Goal: Feedback & Contribution: Contribute content

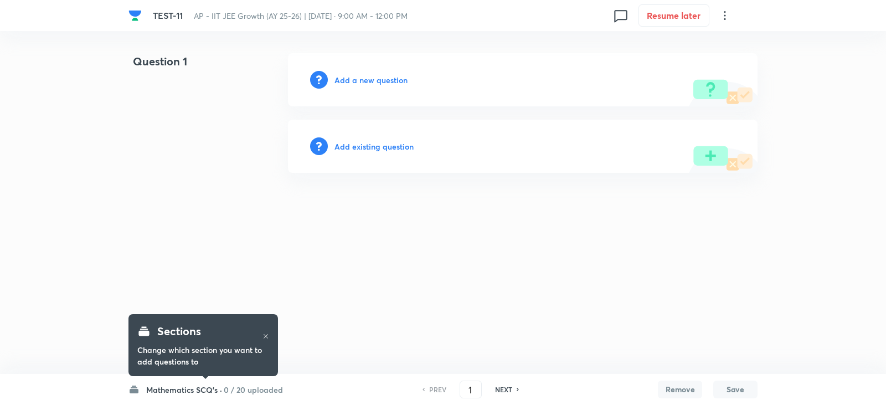
click at [369, 80] on h6 "Add a new question" at bounding box center [370, 80] width 73 height 12
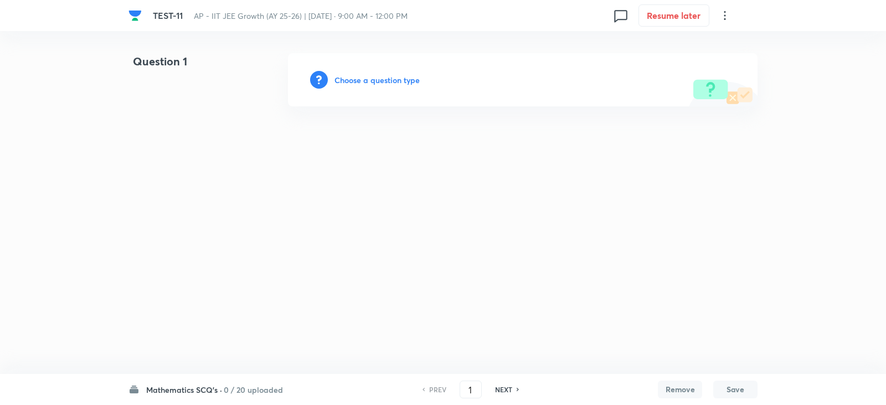
click at [252, 387] on h6 "0 / 20 uploaded" at bounding box center [253, 390] width 59 height 12
click at [190, 287] on div "Physics SCQ's 0 / 20 uploaded" at bounding box center [197, 287] width 101 height 24
type input "26"
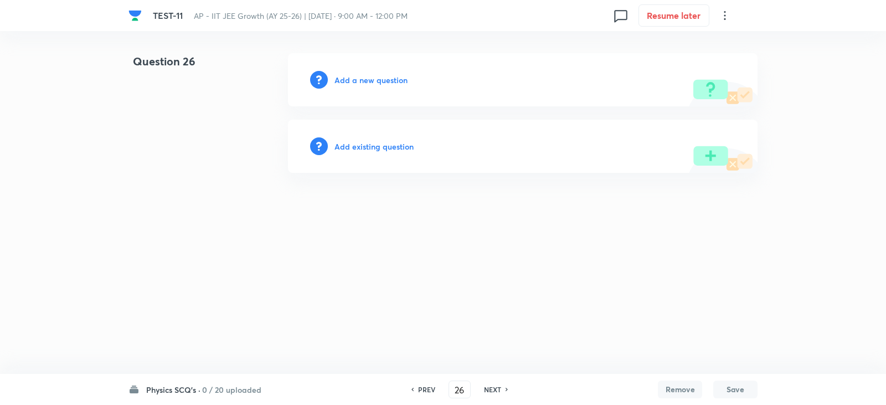
click at [372, 82] on h6 "Add a new question" at bounding box center [370, 80] width 73 height 12
click at [359, 79] on h6 "Choose a question type" at bounding box center [376, 80] width 85 height 12
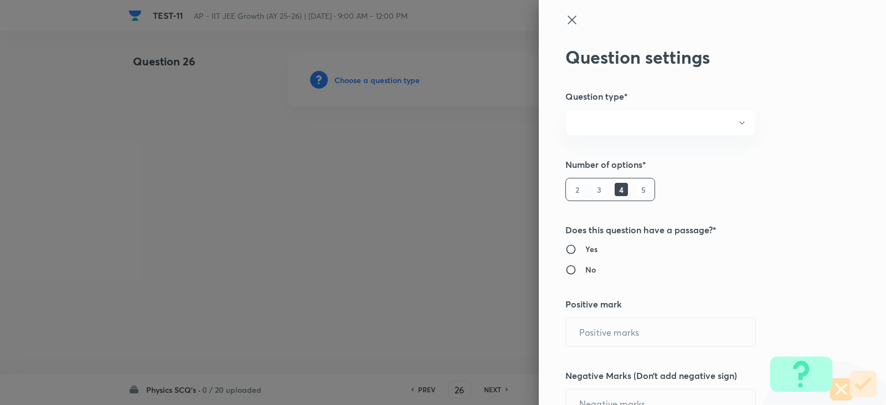
radio input "true"
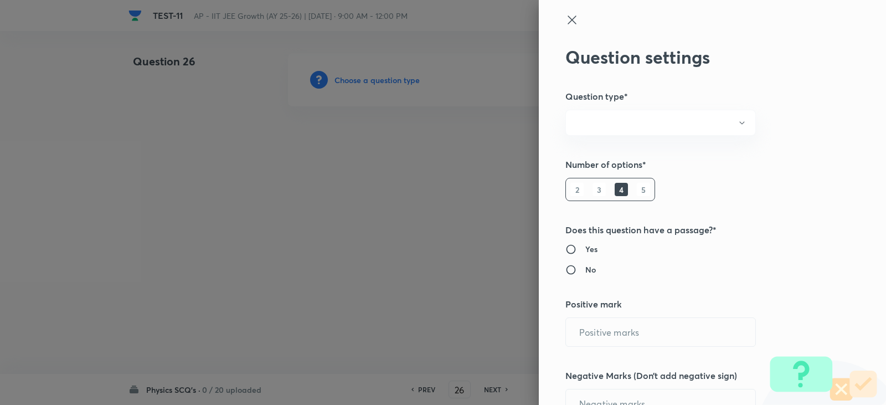
radio input "true"
type input "1"
type input "0"
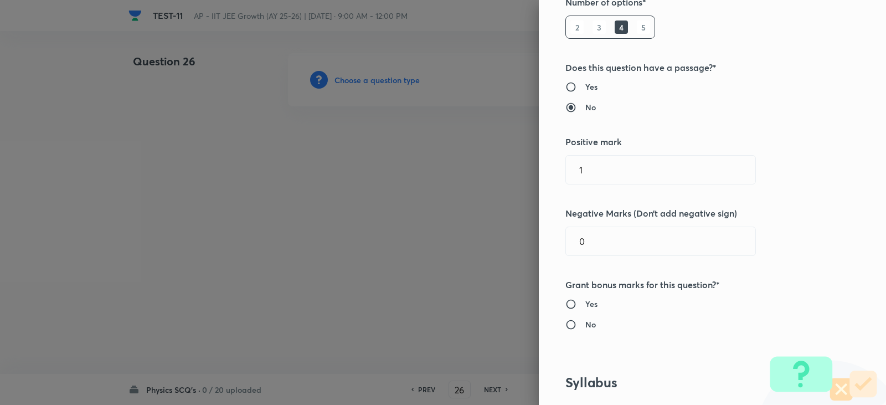
scroll to position [166, 0]
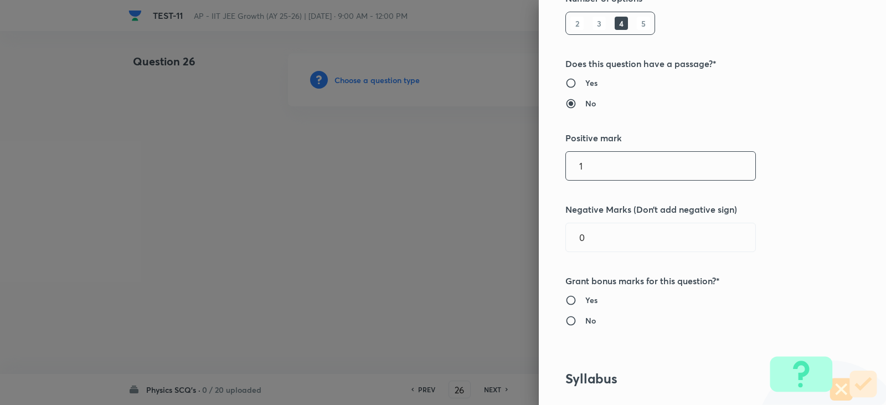
drag, startPoint x: 584, startPoint y: 166, endPoint x: 447, endPoint y: 165, distance: 136.8
click at [450, 165] on div "Question settings Question type* Single choice correct Number of options* 2 3 4…" at bounding box center [443, 202] width 886 height 405
type input "4"
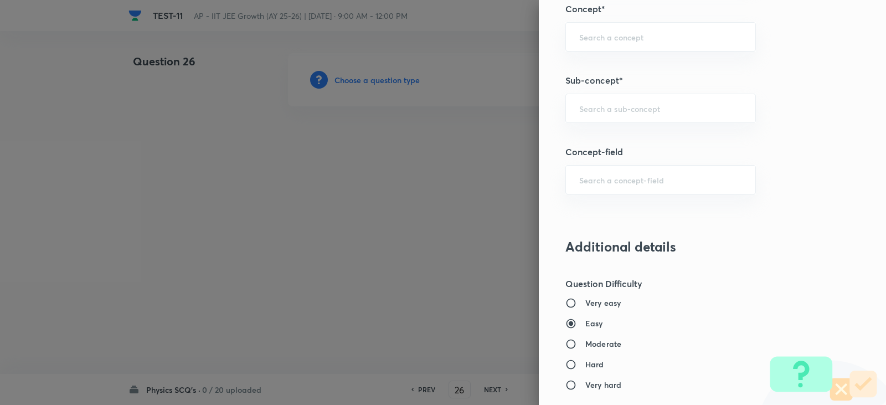
scroll to position [720, 0]
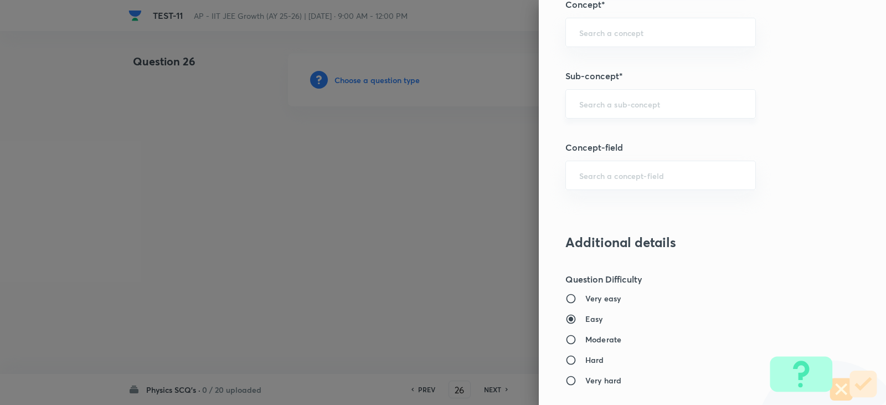
type input "1"
click at [591, 104] on input "text" at bounding box center [660, 104] width 163 height 11
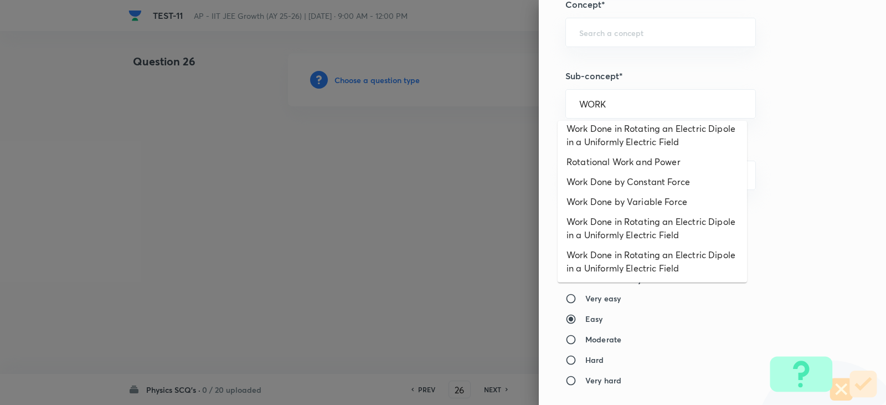
scroll to position [0, 0]
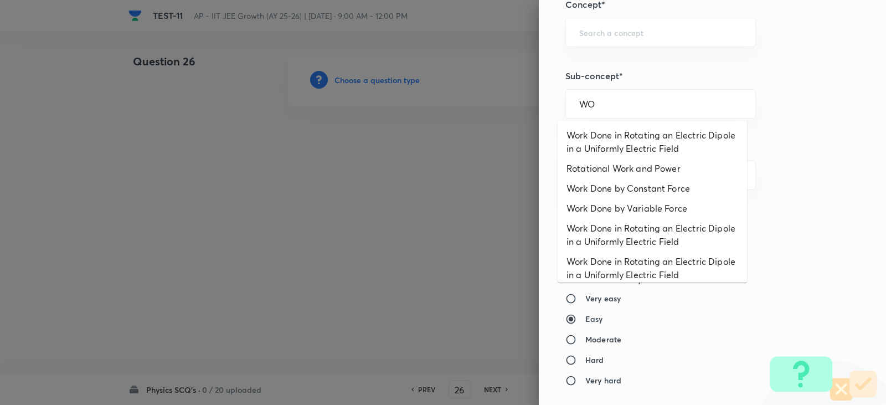
type input "W"
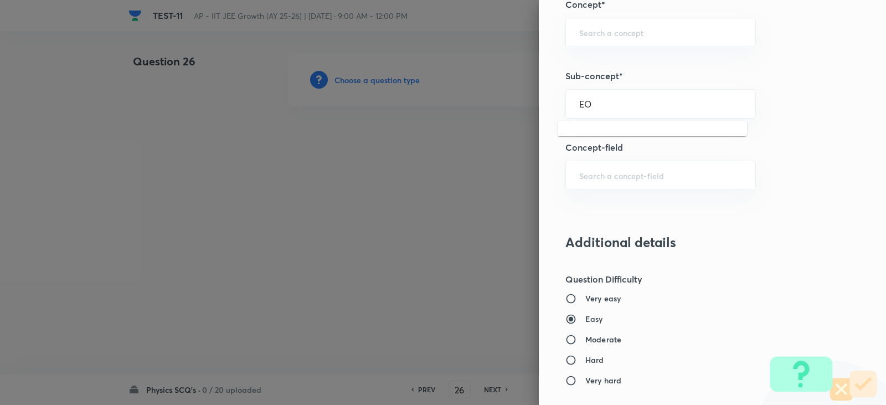
type input "E"
click at [601, 105] on input "WORK POWER" at bounding box center [660, 104] width 163 height 11
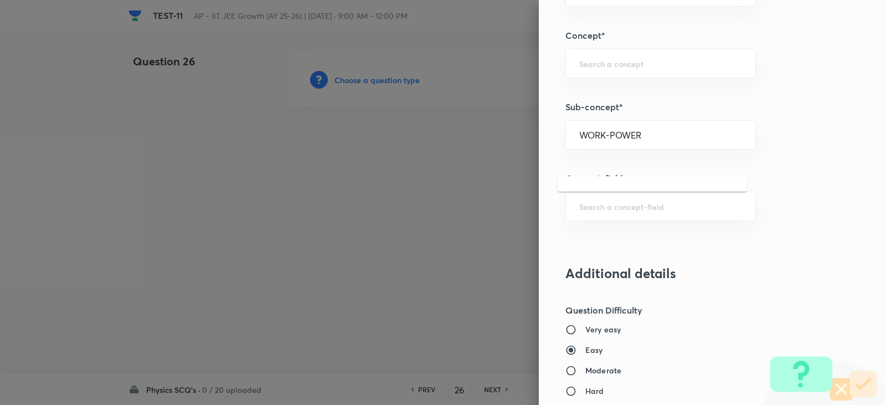
scroll to position [665, 0]
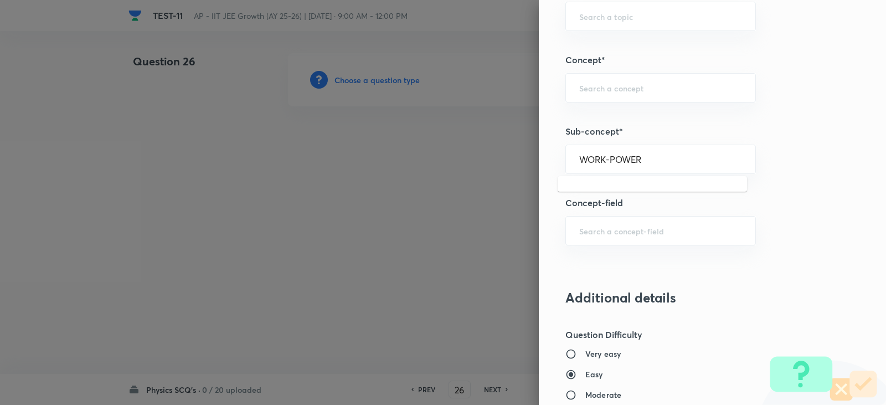
drag, startPoint x: 660, startPoint y: 161, endPoint x: 451, endPoint y: 159, distance: 208.2
click at [451, 159] on div "Question settings Question type* Single choice correct Number of options* 2 3 4…" at bounding box center [443, 202] width 886 height 405
drag, startPoint x: 630, startPoint y: 158, endPoint x: 244, endPoint y: 153, distance: 386.0
click at [244, 153] on div "Question settings Question type* Single choice correct Number of options* 2 3 4…" at bounding box center [443, 202] width 886 height 405
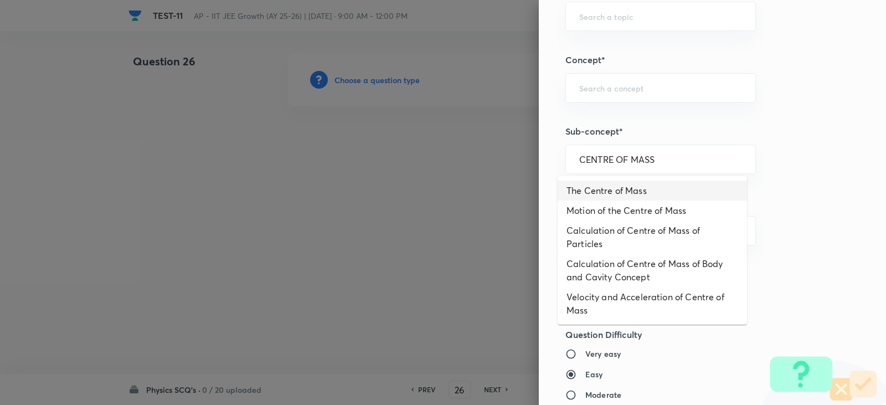
click at [651, 190] on li "The Centre of Mass" at bounding box center [652, 191] width 189 height 20
type input "The Centre of Mass"
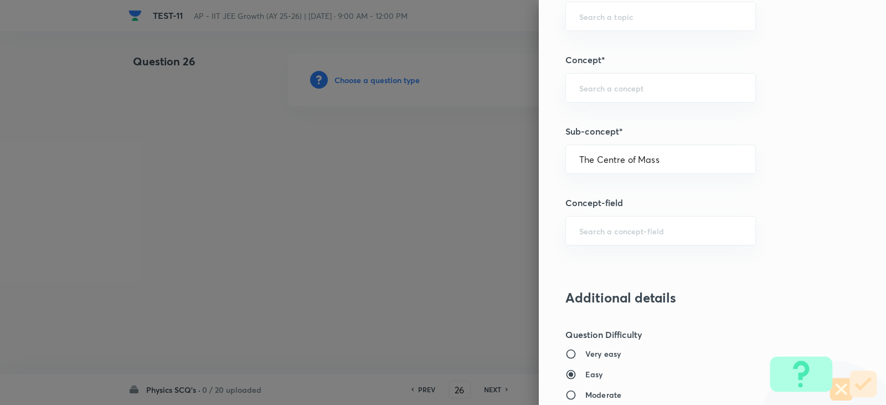
type input "Physics"
type input "Mechanics"
type input "Centre of Mass, Impulse and Collisions"
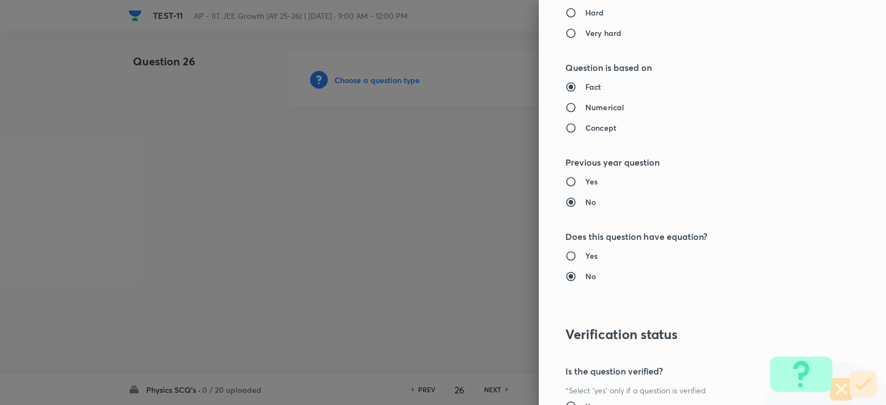
scroll to position [1163, 0]
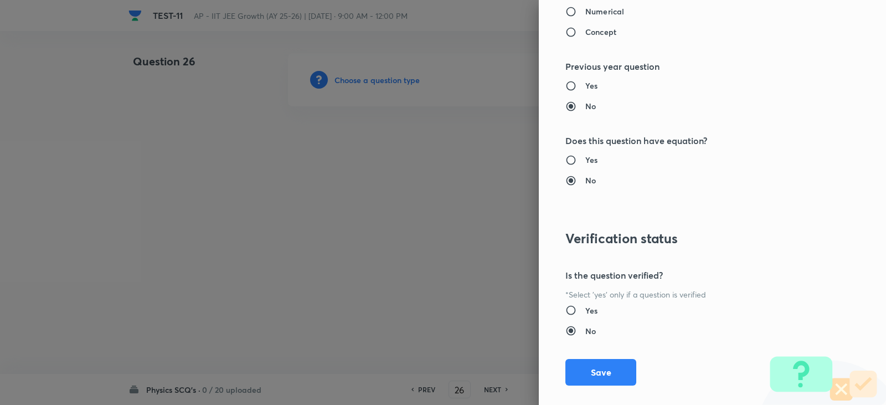
click at [588, 30] on h6 "Concept" at bounding box center [600, 32] width 31 height 12
click at [585, 30] on input "Concept" at bounding box center [575, 32] width 20 height 11
radio input "true"
radio input "false"
click at [585, 158] on h6 "Yes" at bounding box center [591, 160] width 12 height 12
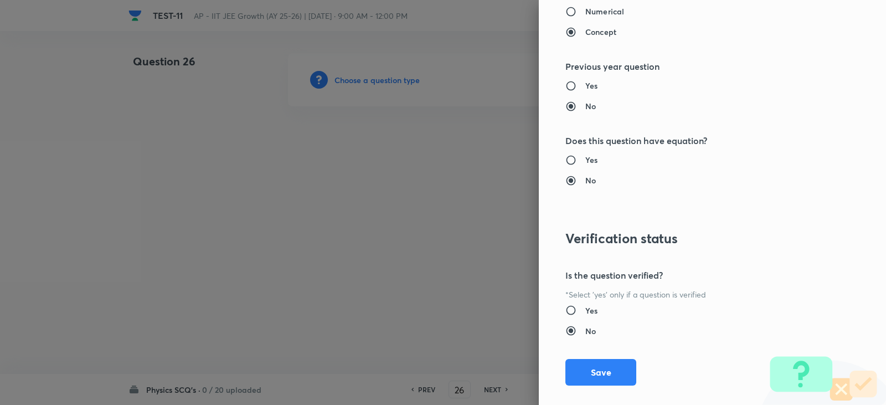
click at [581, 158] on input "Yes" at bounding box center [575, 160] width 20 height 11
radio input "true"
radio input "false"
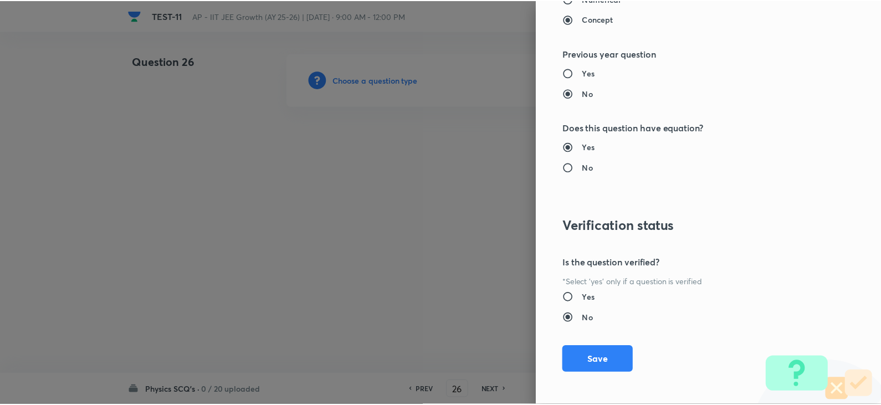
scroll to position [1179, 0]
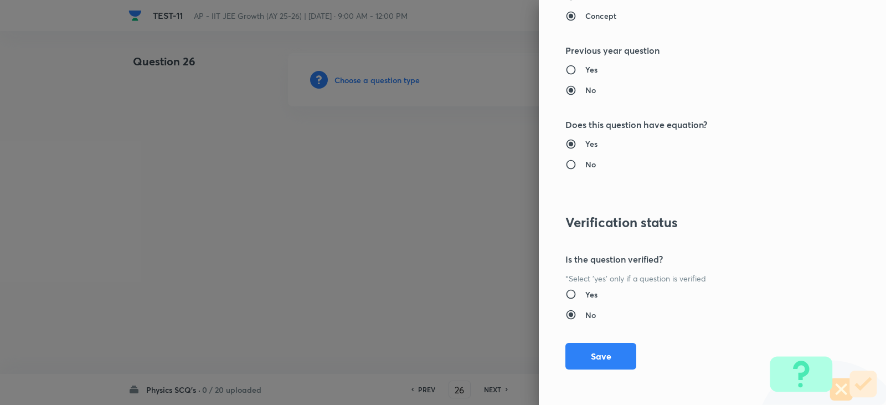
click at [585, 294] on h6 "Yes" at bounding box center [591, 295] width 12 height 12
click at [584, 294] on input "Yes" at bounding box center [575, 294] width 20 height 11
radio input "true"
radio input "false"
click at [596, 358] on button "Save" at bounding box center [600, 355] width 71 height 27
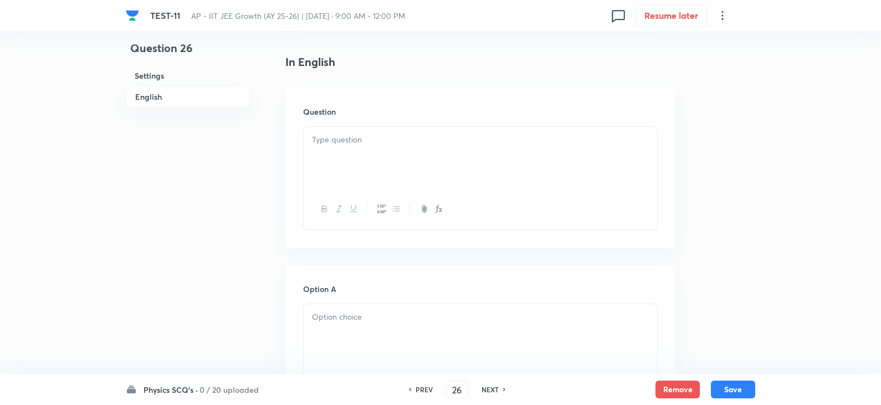
scroll to position [277, 0]
click at [343, 141] on p at bounding box center [480, 134] width 337 height 13
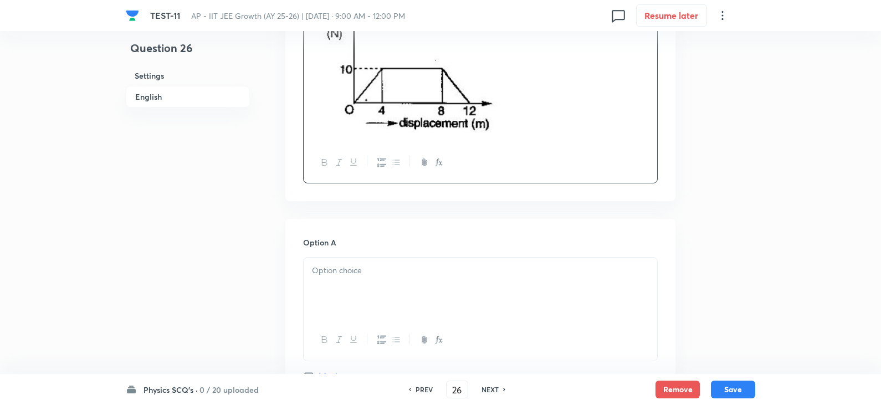
scroll to position [554, 0]
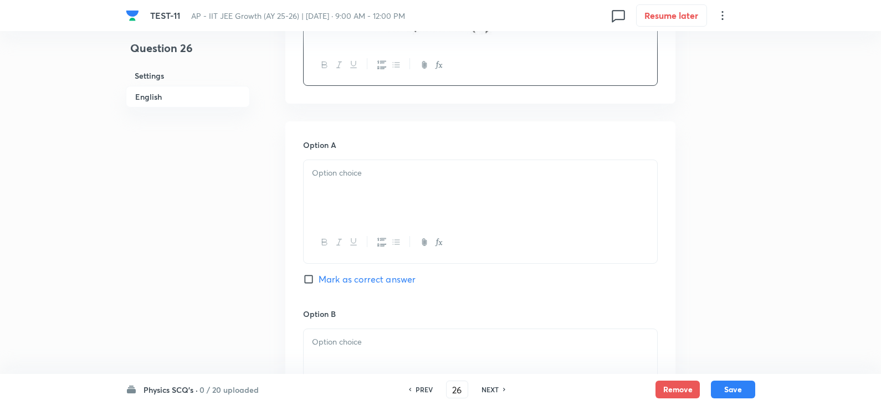
click at [364, 176] on p at bounding box center [480, 173] width 337 height 13
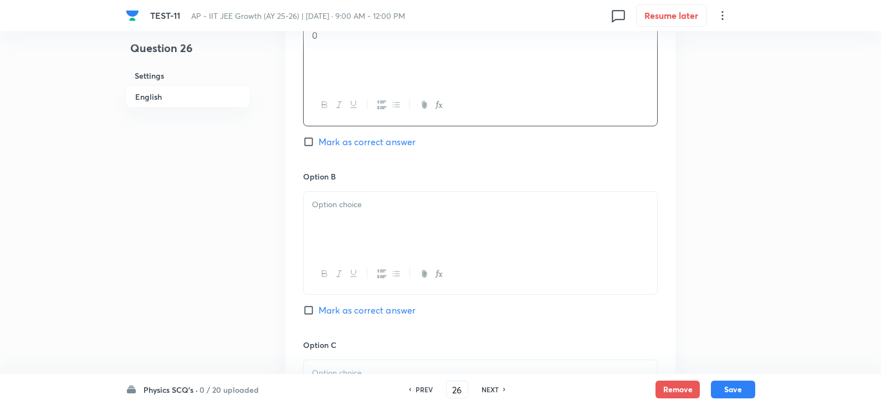
scroll to position [775, 0]
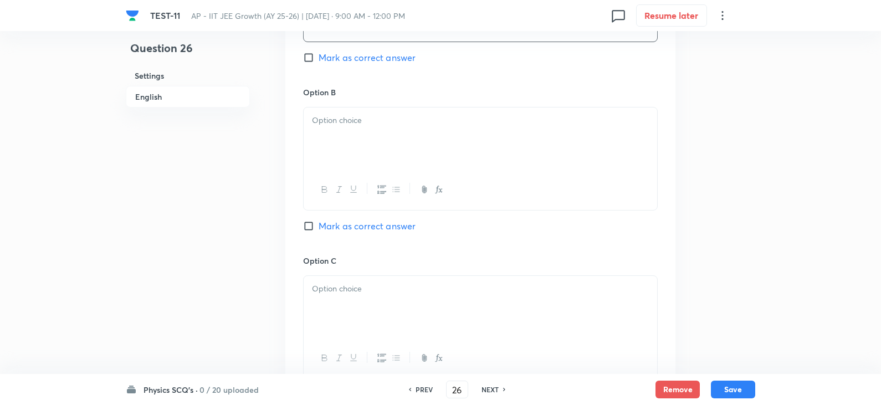
click at [342, 141] on div at bounding box center [479, 138] width 353 height 62
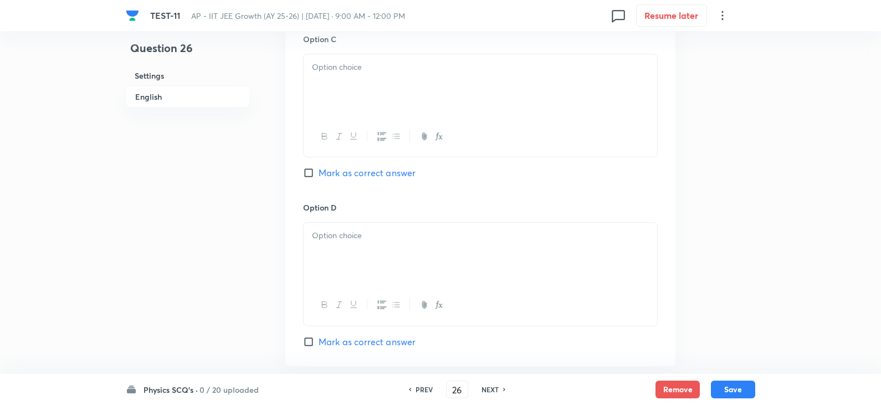
click at [332, 89] on div at bounding box center [479, 85] width 353 height 62
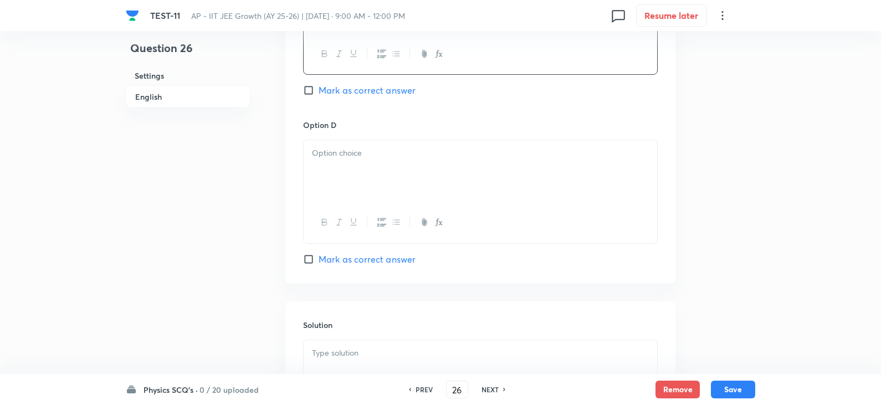
scroll to position [1163, 0]
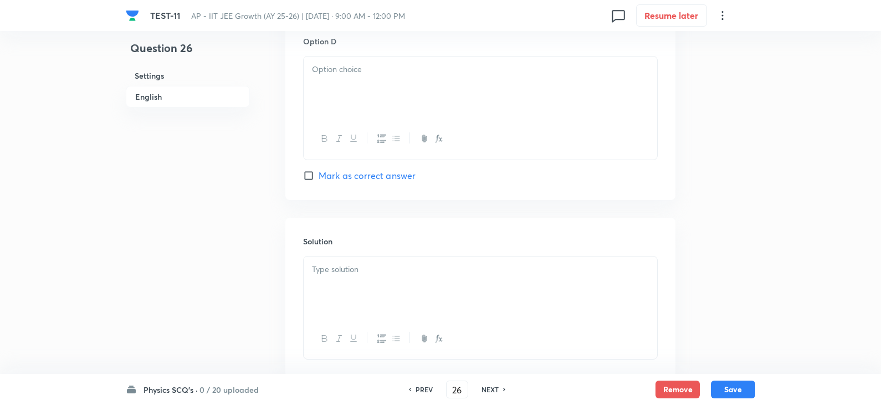
click at [358, 97] on div at bounding box center [479, 87] width 353 height 62
click at [308, 174] on input "Mark as correct answer" at bounding box center [311, 175] width 16 height 11
checkbox input "true"
click at [337, 276] on div at bounding box center [479, 287] width 353 height 62
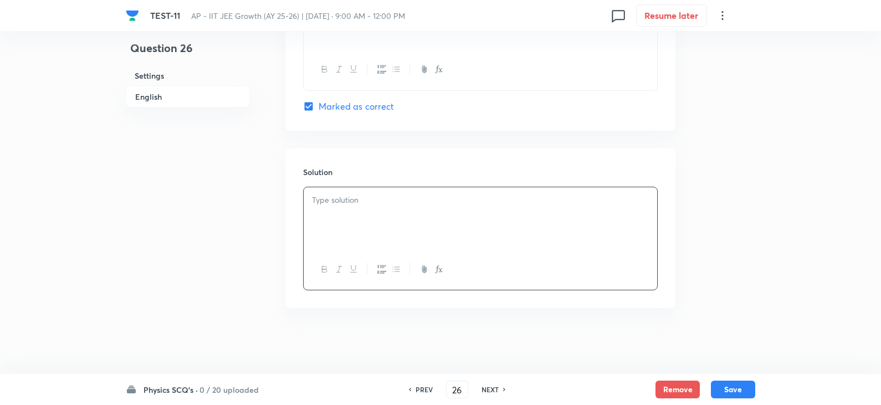
scroll to position [1233, 0]
click at [739, 387] on button "Save" at bounding box center [733, 388] width 44 height 18
type input "27"
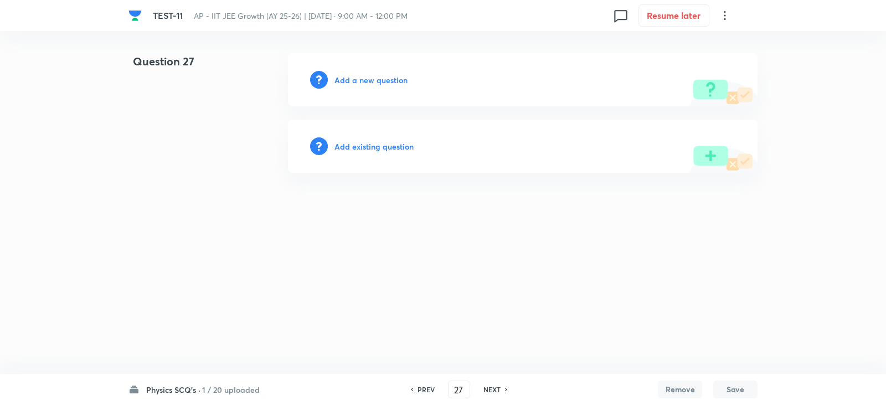
click at [362, 69] on div "Add a new question" at bounding box center [523, 79] width 470 height 53
click at [374, 85] on h6 "Add a new question" at bounding box center [370, 80] width 73 height 12
click at [380, 82] on h6 "Choose a question type" at bounding box center [376, 80] width 85 height 12
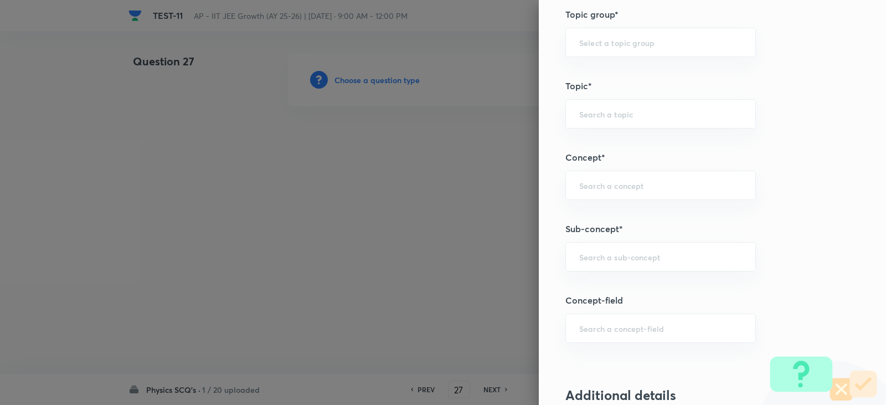
scroll to position [554, 0]
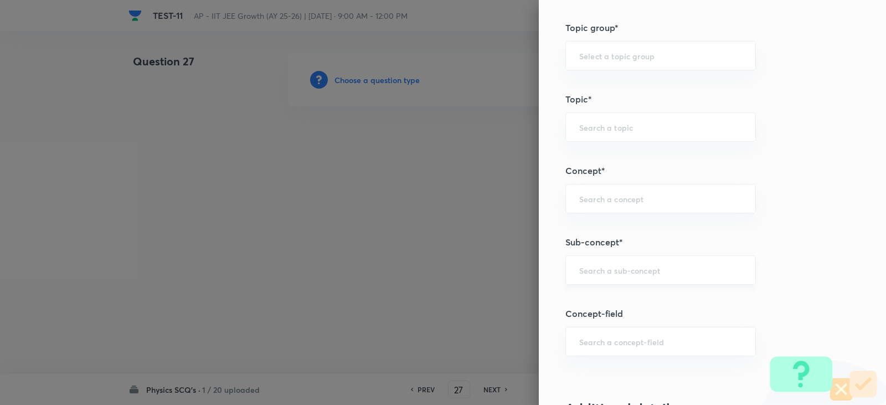
click at [588, 267] on input "text" at bounding box center [660, 270] width 163 height 11
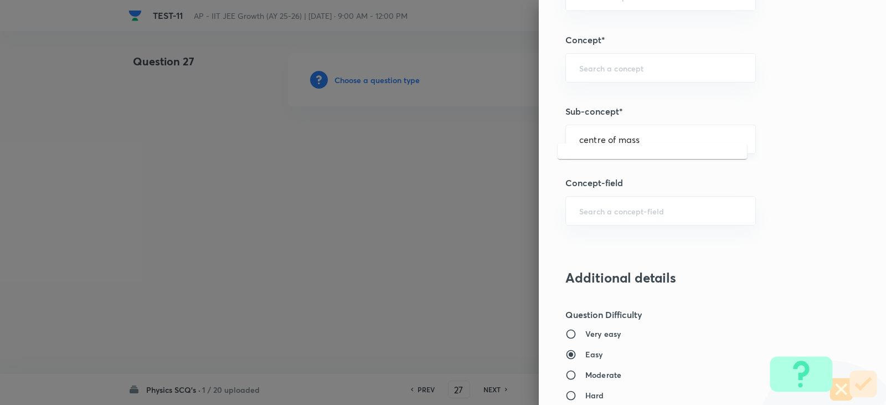
scroll to position [720, 0]
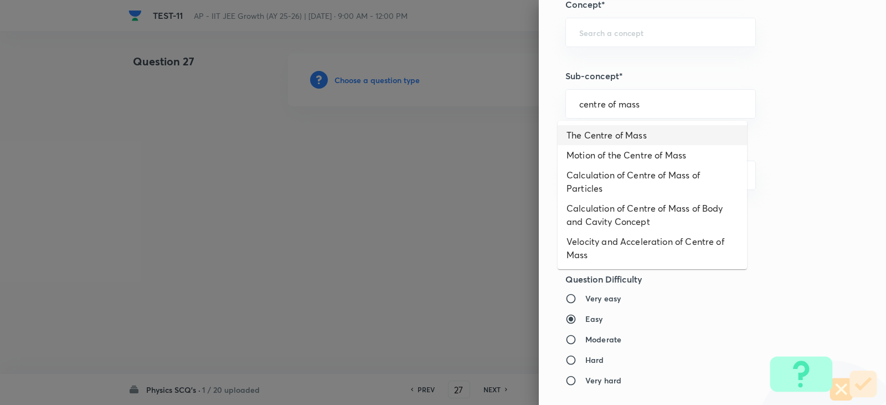
click at [668, 138] on li "The Centre of Mass" at bounding box center [652, 135] width 189 height 20
type input "The Centre of Mass"
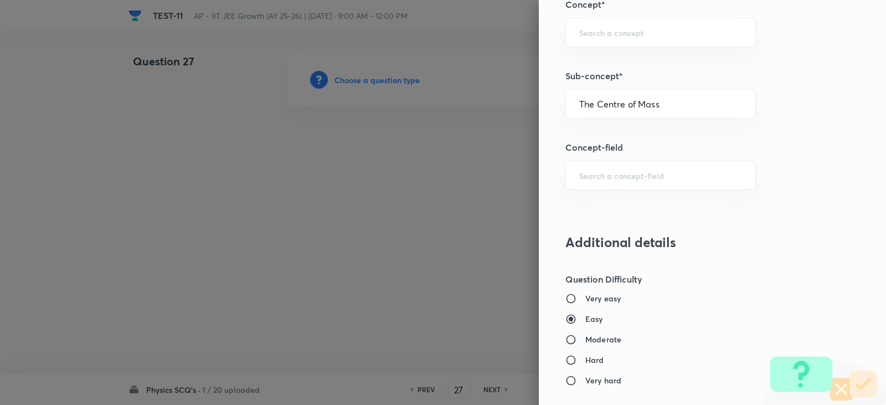
type input "Physics"
type input "Mechanics"
type input "Centre of Mass, Impulse and Collisions"
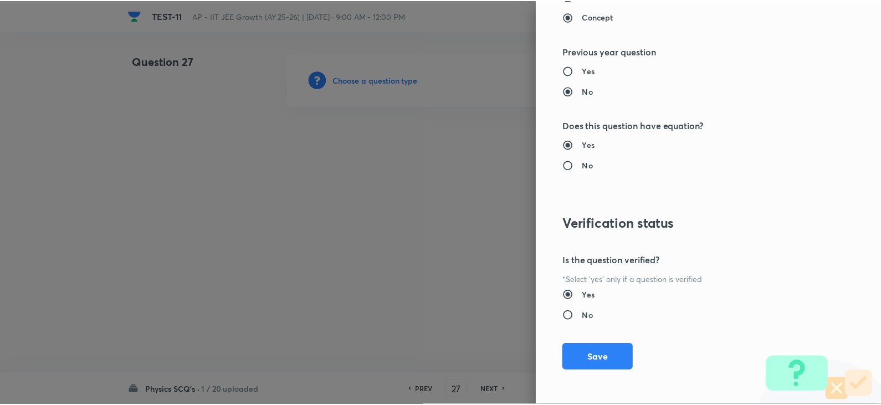
scroll to position [1179, 0]
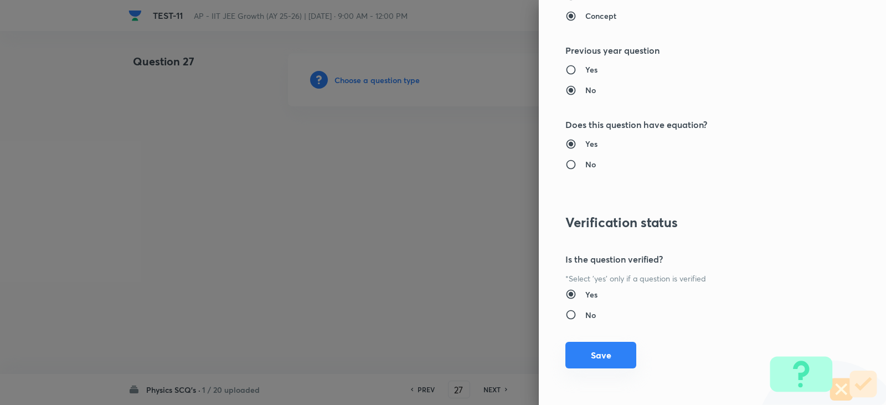
click at [604, 355] on button "Save" at bounding box center [600, 355] width 71 height 27
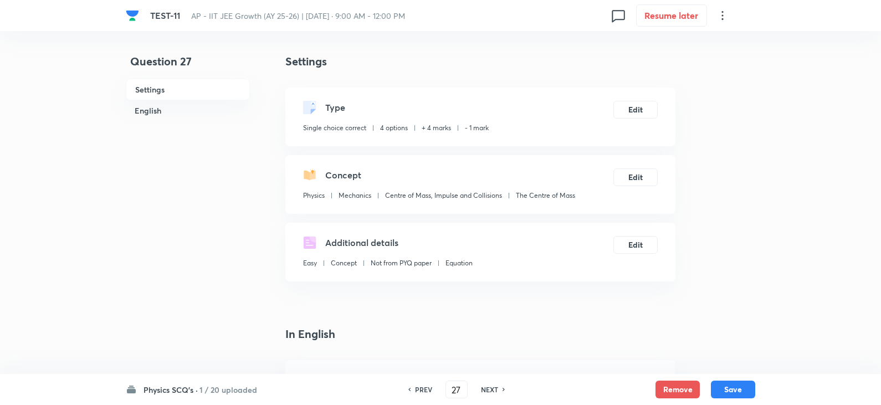
scroll to position [222, 0]
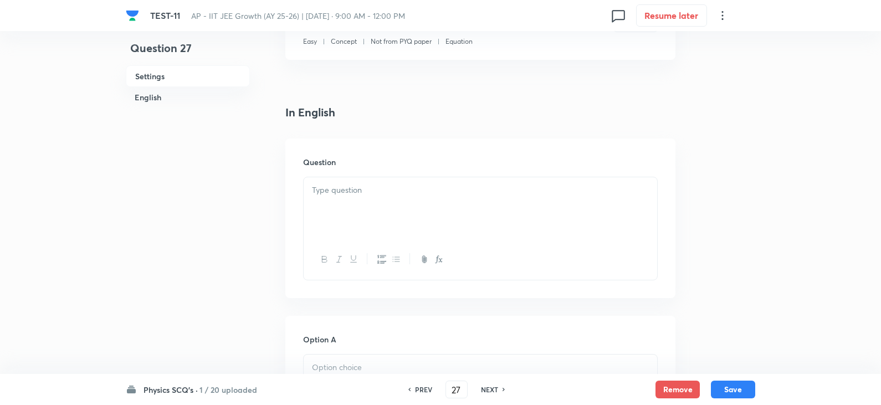
click at [378, 197] on div at bounding box center [479, 208] width 353 height 62
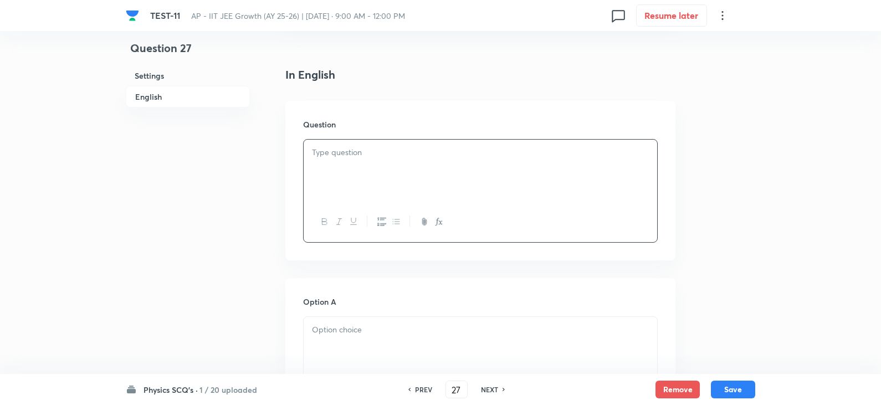
scroll to position [277, 0]
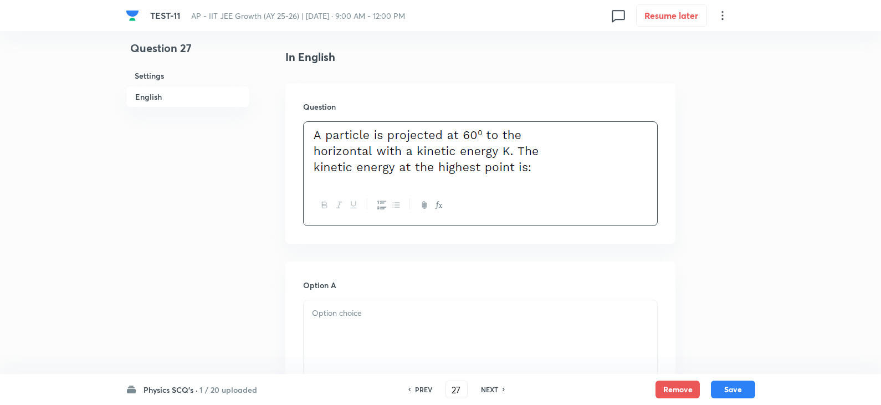
click at [336, 303] on div at bounding box center [479, 331] width 353 height 62
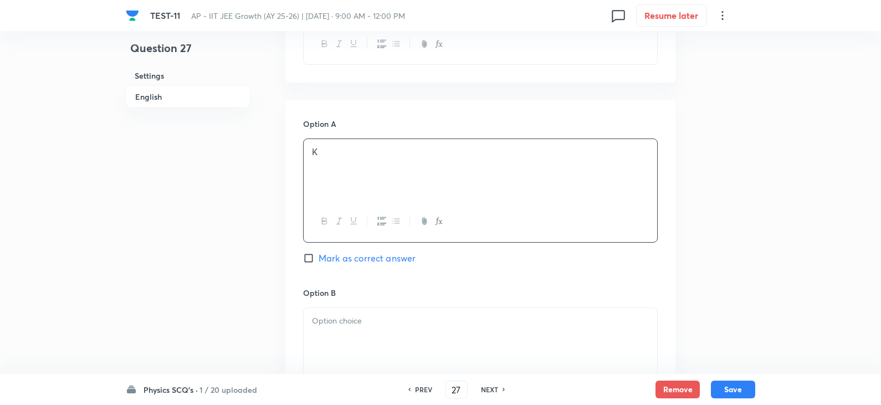
scroll to position [498, 0]
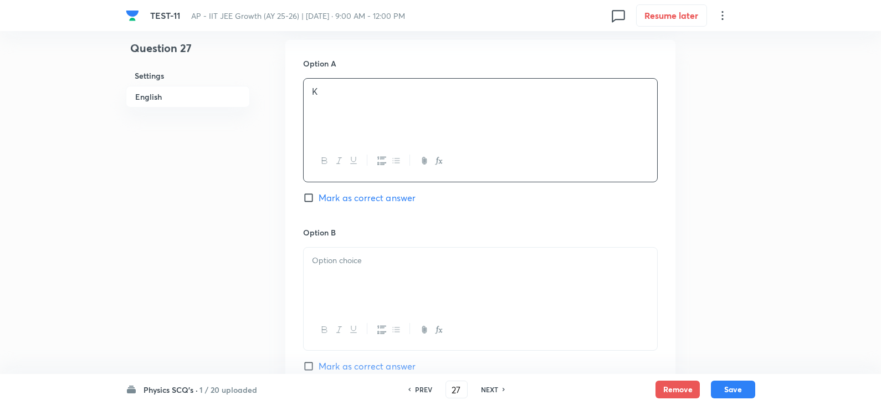
click at [352, 264] on p at bounding box center [480, 260] width 337 height 13
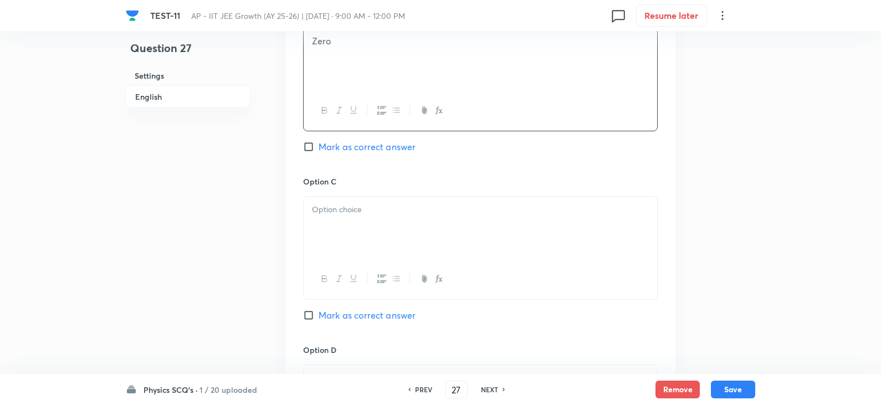
scroll to position [720, 0]
click at [334, 229] on div at bounding box center [479, 225] width 353 height 62
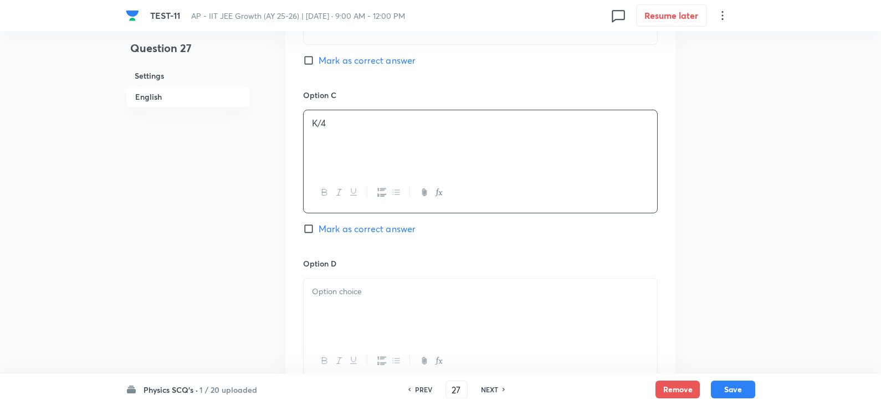
scroll to position [886, 0]
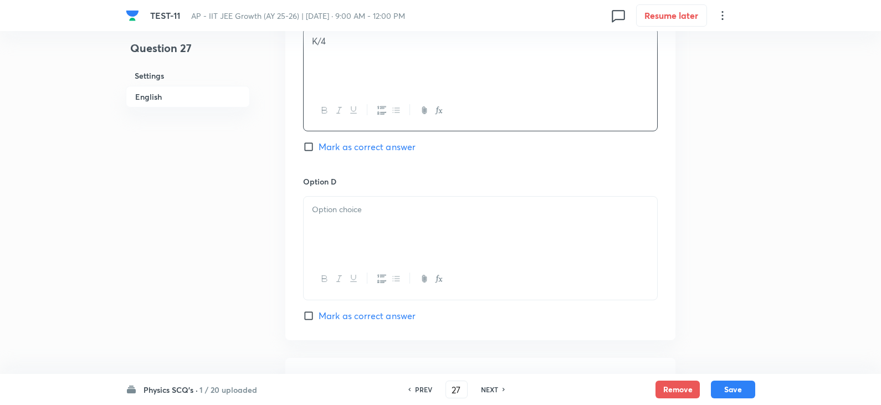
click at [349, 226] on div at bounding box center [479, 228] width 353 height 62
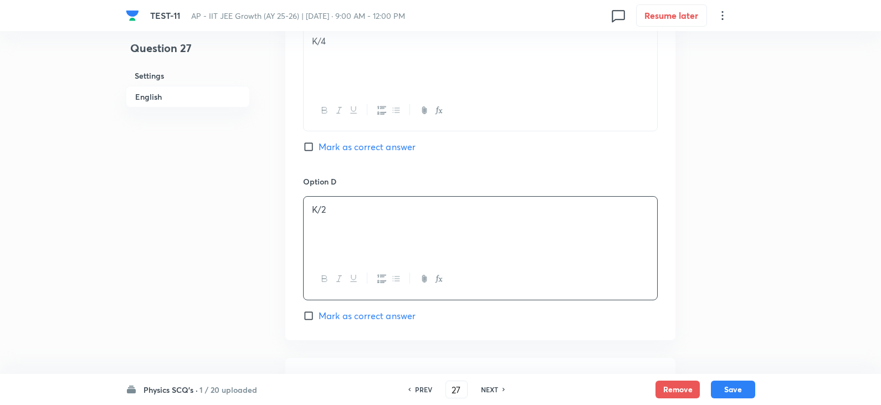
click at [308, 144] on input "Mark as correct answer" at bounding box center [311, 146] width 16 height 11
checkbox input "true"
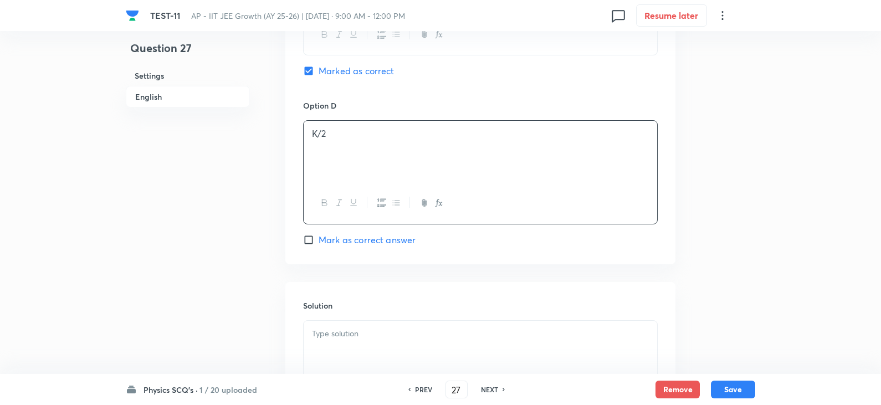
scroll to position [1096, 0]
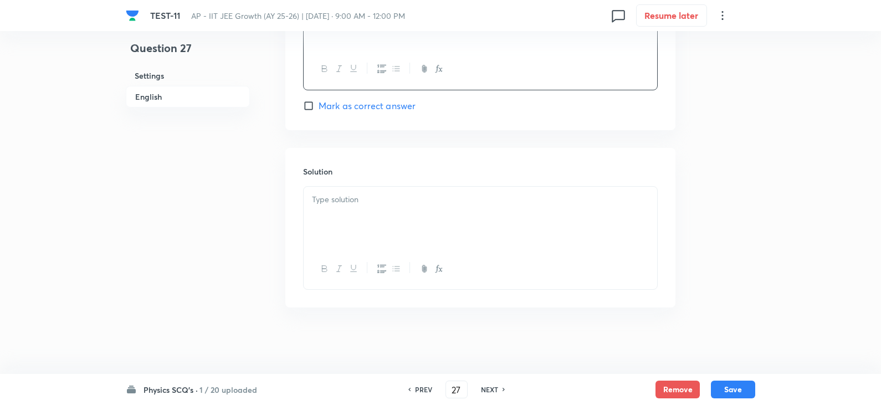
click at [347, 230] on div at bounding box center [479, 218] width 353 height 62
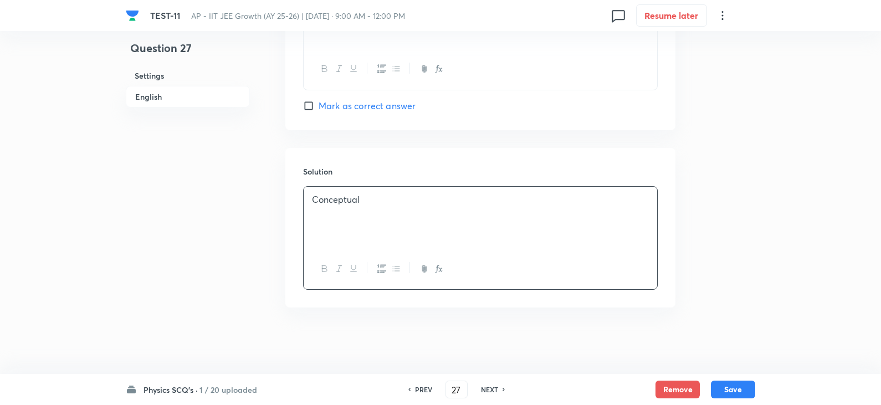
click at [737, 379] on div "Physics SCQ's · 1 / 20 uploaded PREV 27 ​ NEXT Remove Save" at bounding box center [440, 389] width 629 height 31
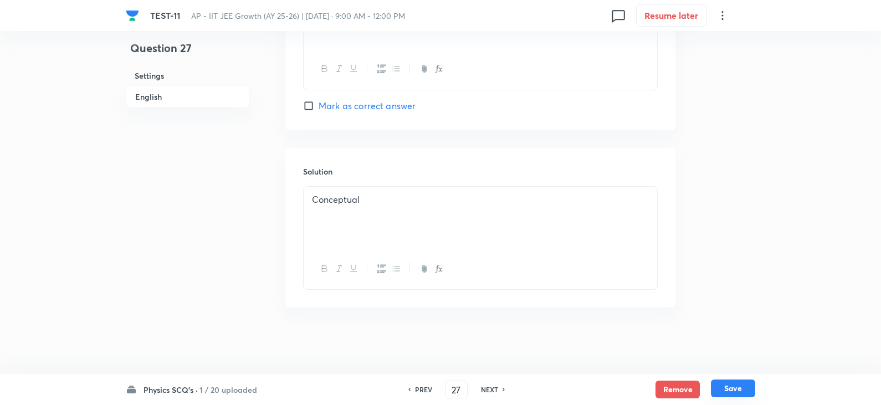
click at [732, 396] on button "Save" at bounding box center [733, 388] width 44 height 18
type input "28"
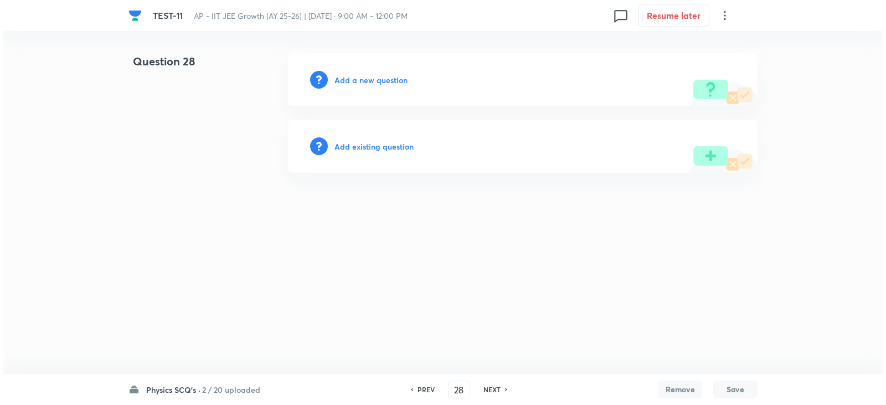
scroll to position [0, 0]
click at [364, 79] on h6 "Add a new question" at bounding box center [370, 80] width 73 height 12
click at [387, 79] on h6 "Choose a question type" at bounding box center [376, 80] width 85 height 12
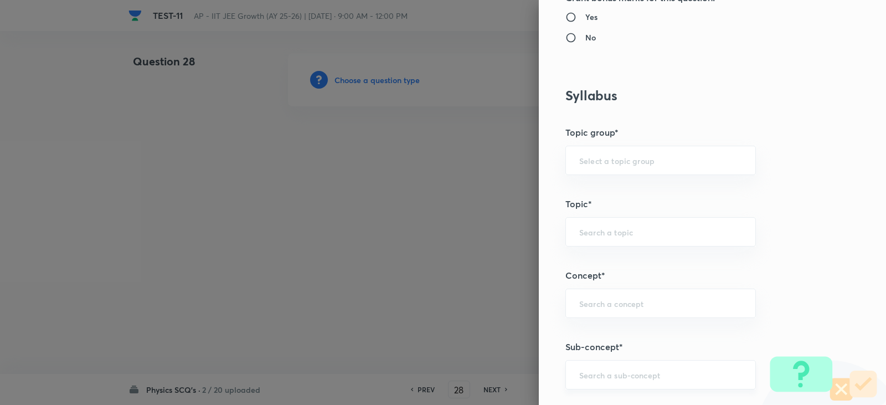
scroll to position [554, 0]
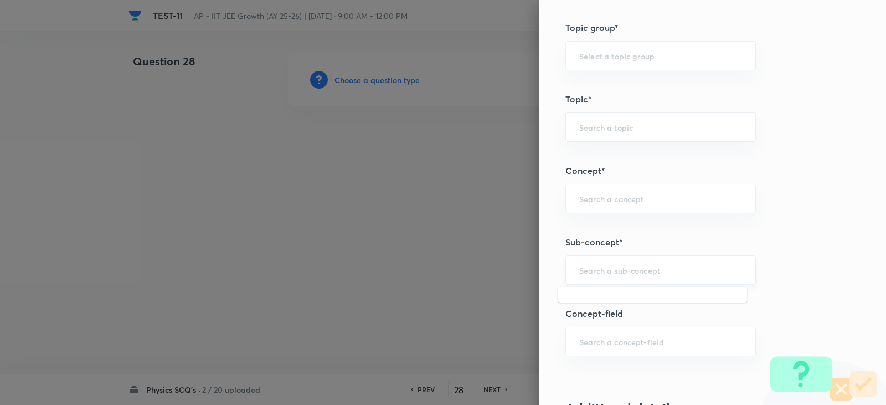
click at [593, 275] on input "text" at bounding box center [660, 270] width 163 height 11
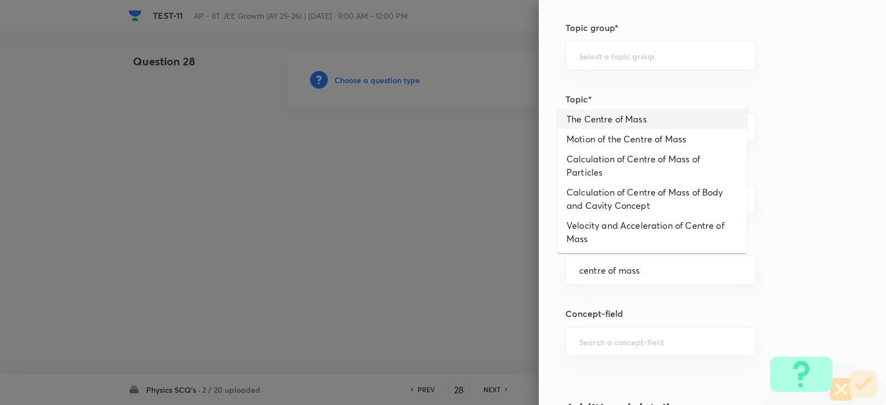
click at [614, 121] on li "The Centre of Mass" at bounding box center [652, 119] width 189 height 20
type input "The Centre of Mass"
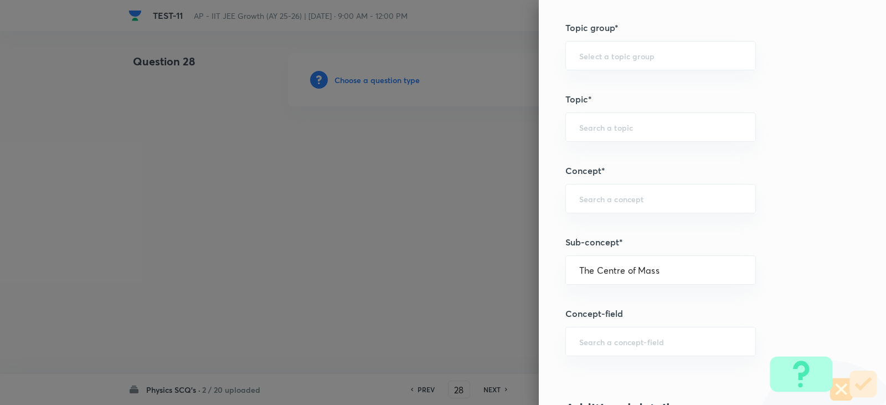
type input "Physics"
type input "Mechanics"
type input "Centre of Mass, Impulse and Collisions"
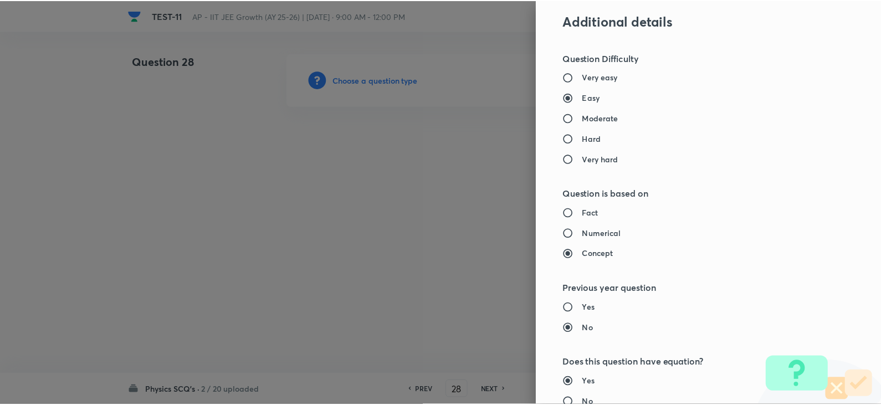
scroll to position [1163, 0]
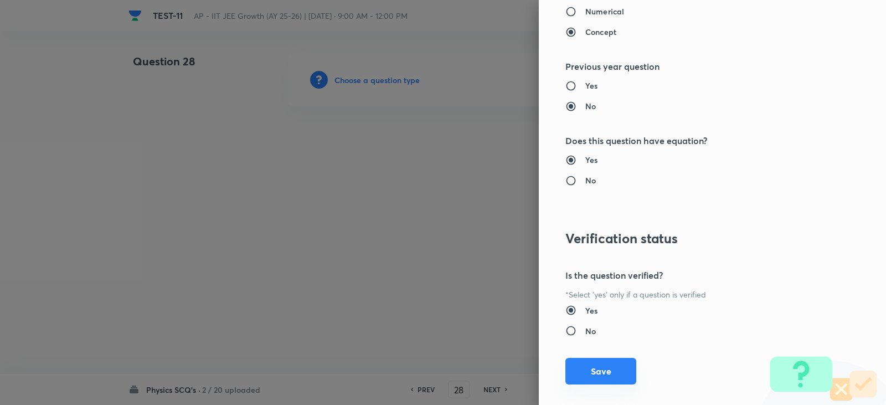
click at [579, 364] on button "Save" at bounding box center [600, 371] width 71 height 27
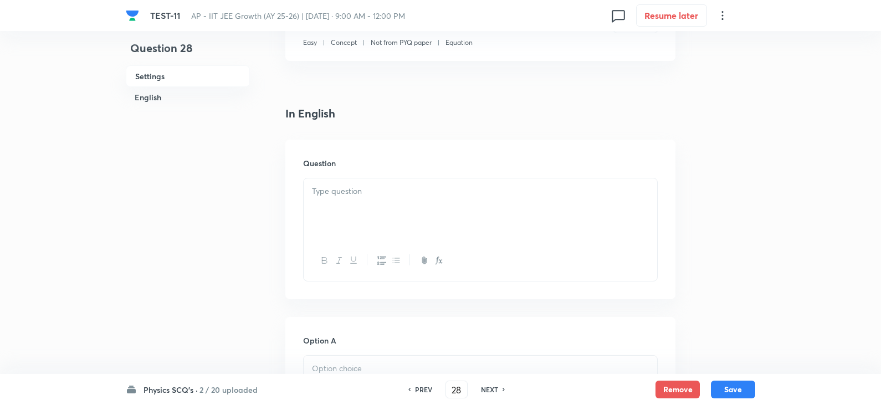
scroll to position [222, 0]
click at [346, 200] on div at bounding box center [479, 208] width 353 height 62
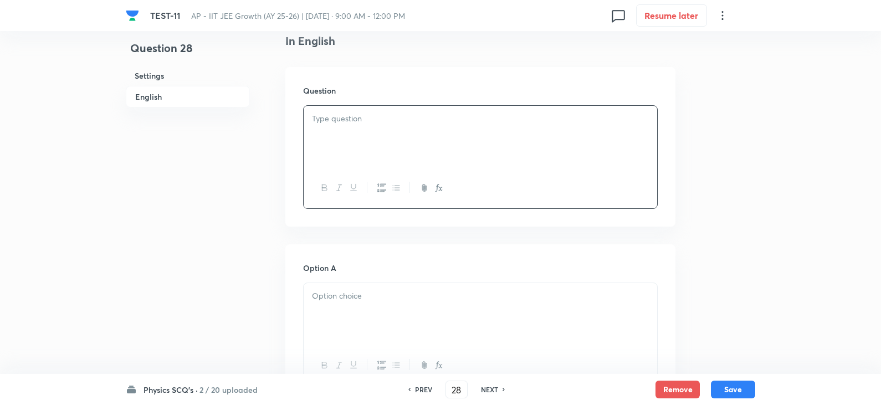
scroll to position [388, 0]
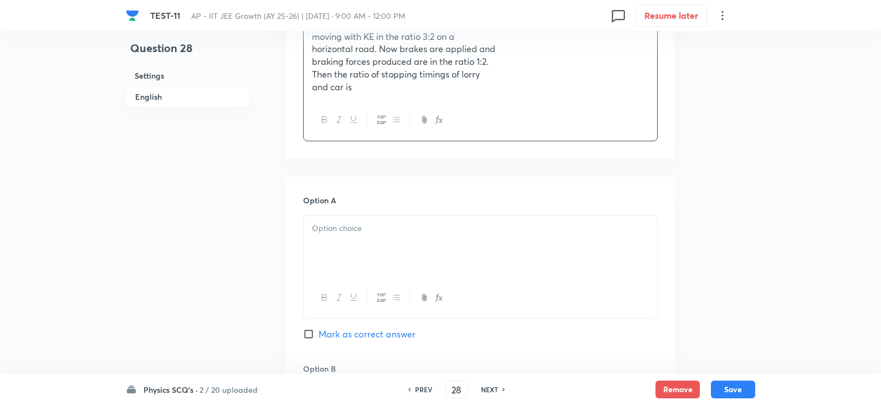
click at [339, 246] on div at bounding box center [479, 246] width 353 height 62
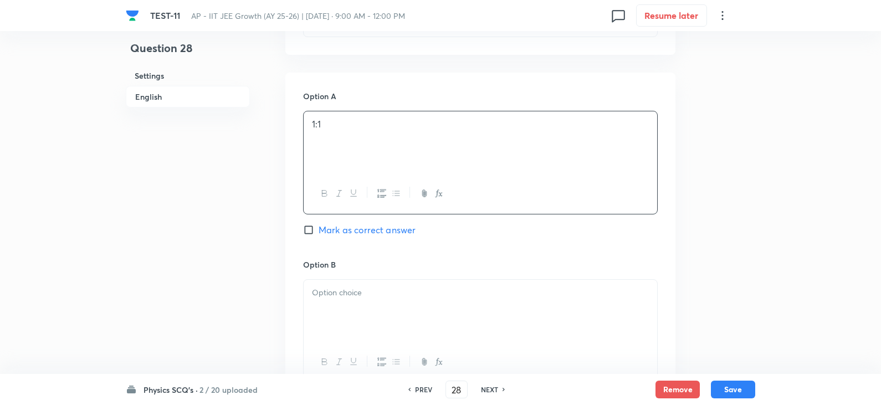
scroll to position [609, 0]
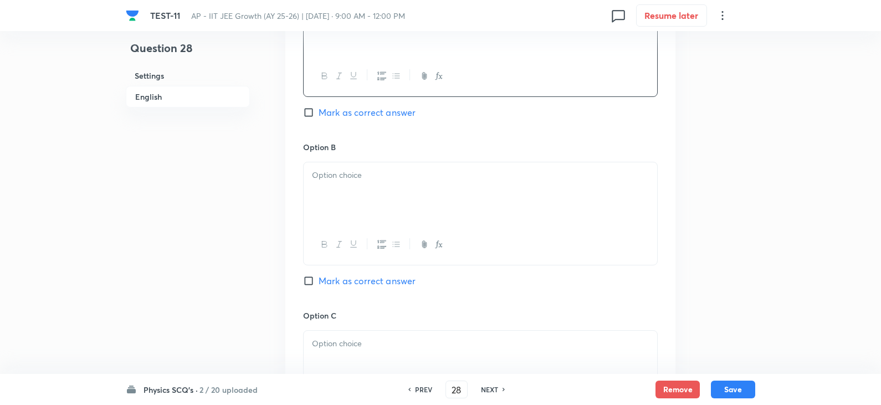
click at [347, 205] on div at bounding box center [479, 193] width 353 height 62
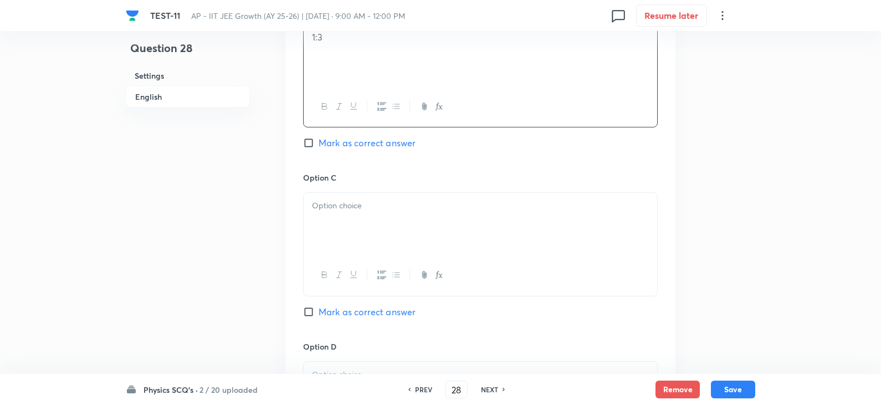
scroll to position [831, 0]
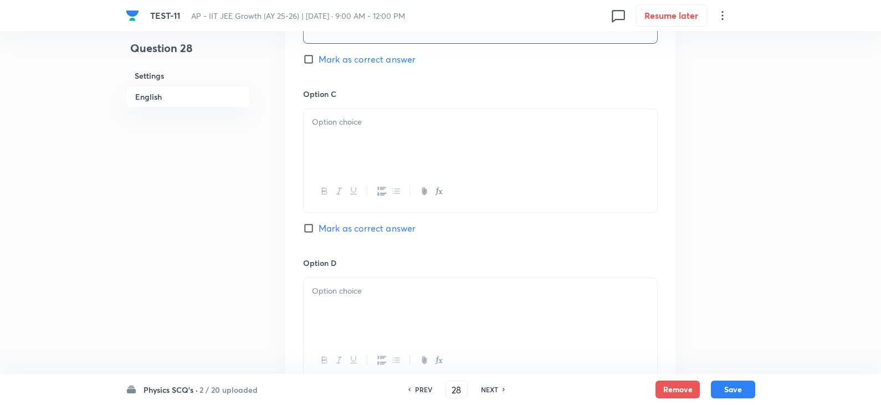
click at [344, 148] on div at bounding box center [479, 140] width 353 height 62
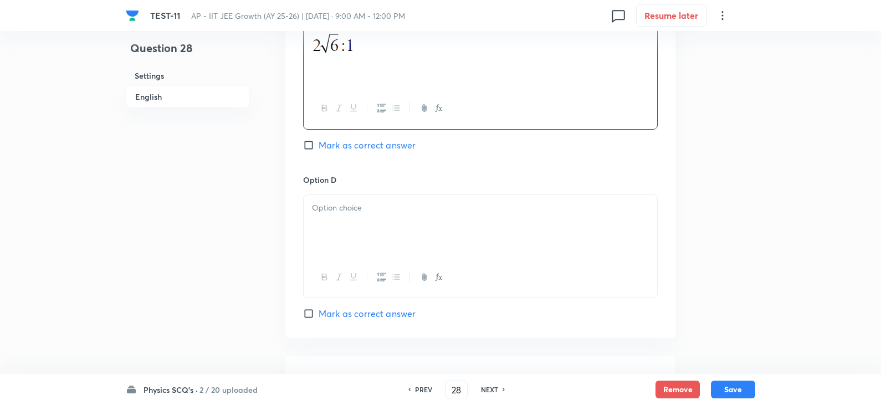
scroll to position [997, 0]
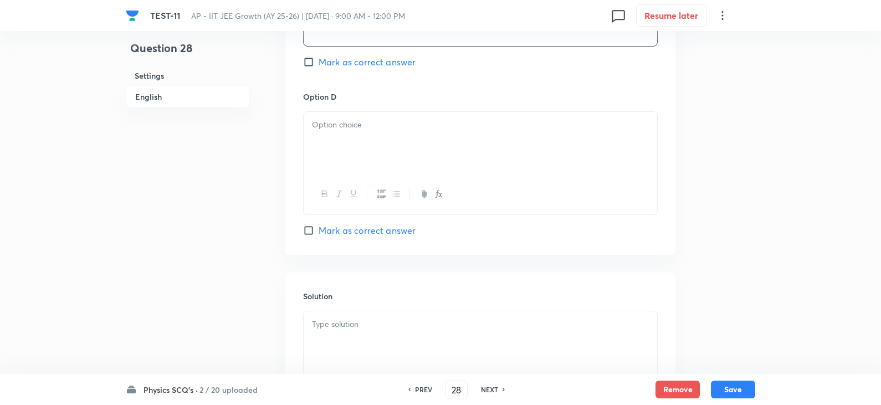
click at [338, 58] on span "Mark as correct answer" at bounding box center [366, 61] width 97 height 13
click at [318, 58] on input "Mark as correct answer" at bounding box center [311, 61] width 16 height 11
checkbox input "true"
click at [336, 126] on p at bounding box center [480, 125] width 337 height 13
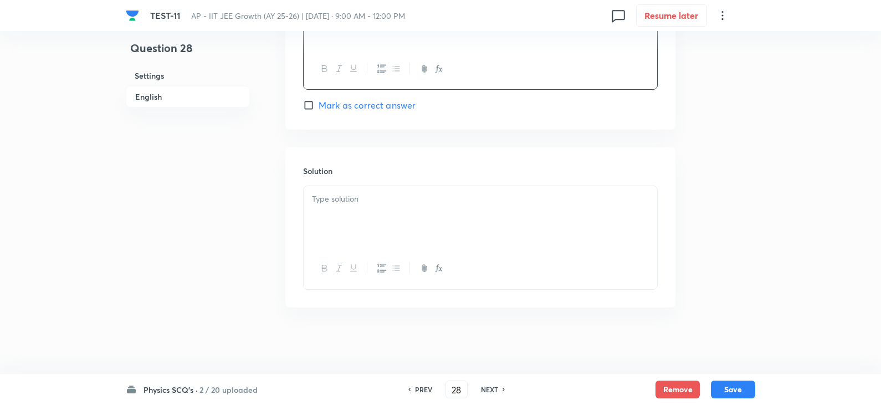
click at [368, 207] on div at bounding box center [479, 217] width 353 height 62
click at [745, 383] on button "Save" at bounding box center [733, 388] width 44 height 18
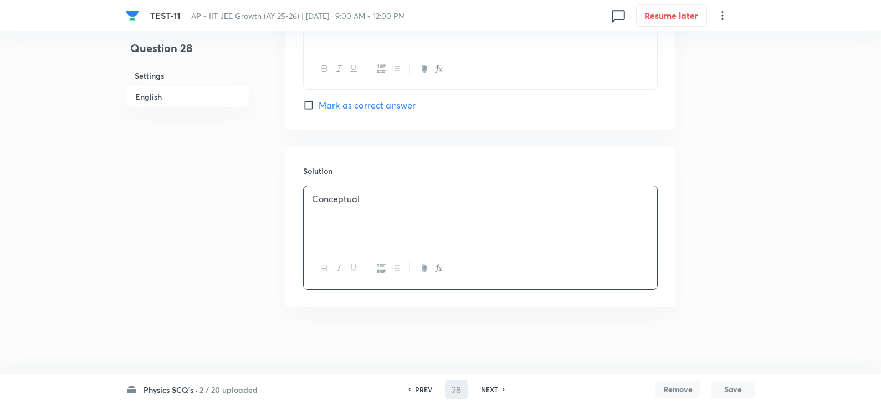
type input "29"
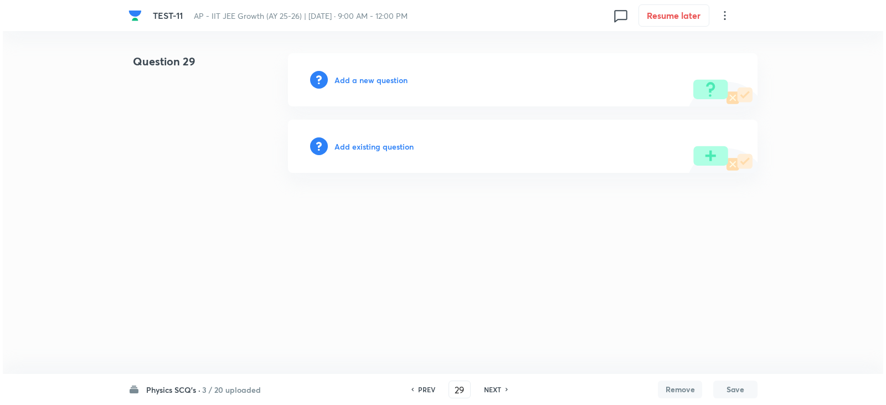
scroll to position [0, 0]
click at [369, 85] on h6 "Add a new question" at bounding box center [370, 80] width 73 height 12
click at [382, 78] on h6 "Choose a question type" at bounding box center [376, 80] width 85 height 12
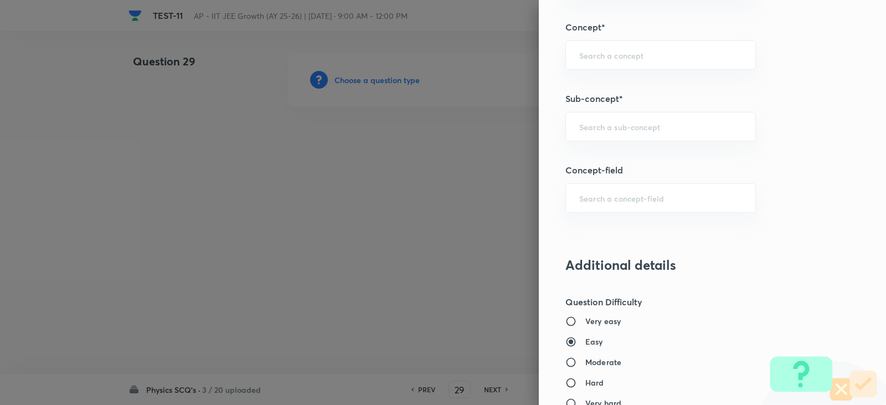
scroll to position [775, 0]
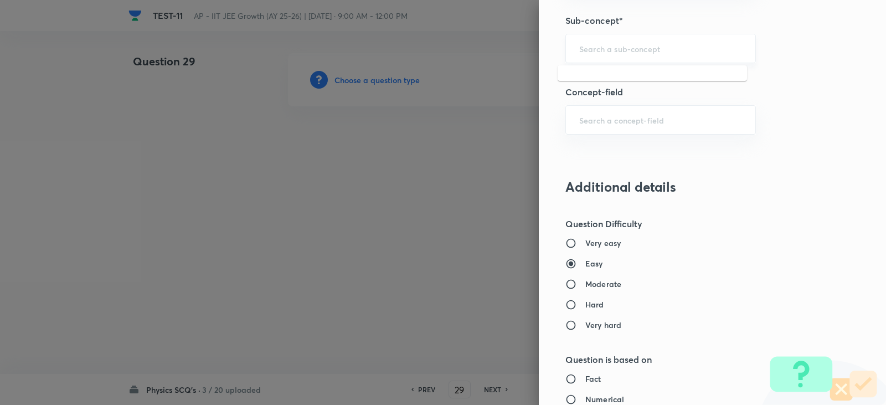
click at [589, 49] on input "text" at bounding box center [660, 48] width 163 height 11
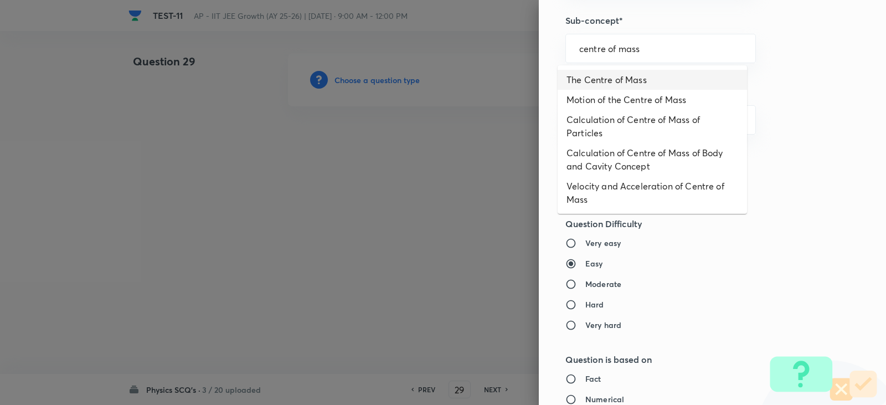
click at [626, 81] on li "The Centre of Mass" at bounding box center [652, 80] width 189 height 20
type input "The Centre of Mass"
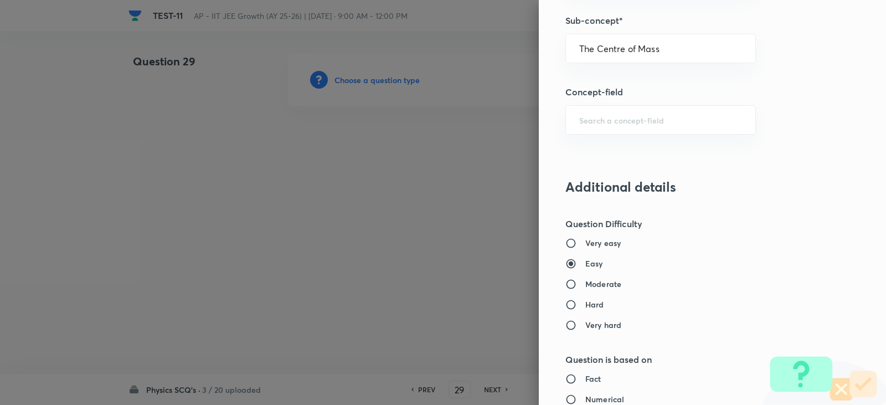
type input "Physics"
type input "Mechanics"
type input "Centre of Mass, Impulse and Collisions"
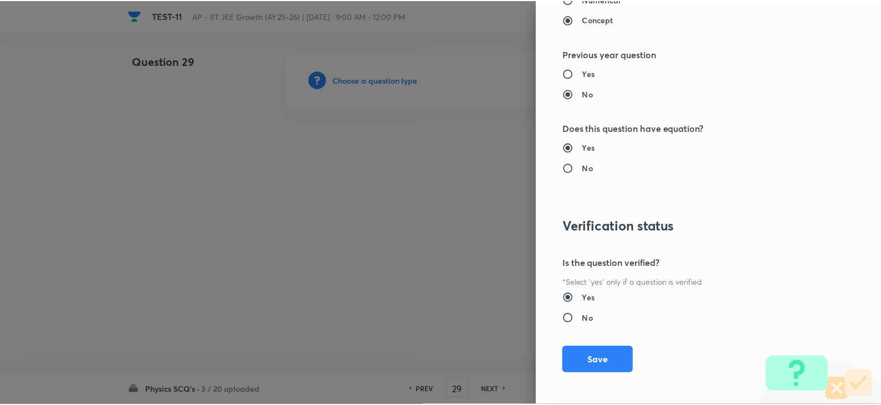
scroll to position [1179, 0]
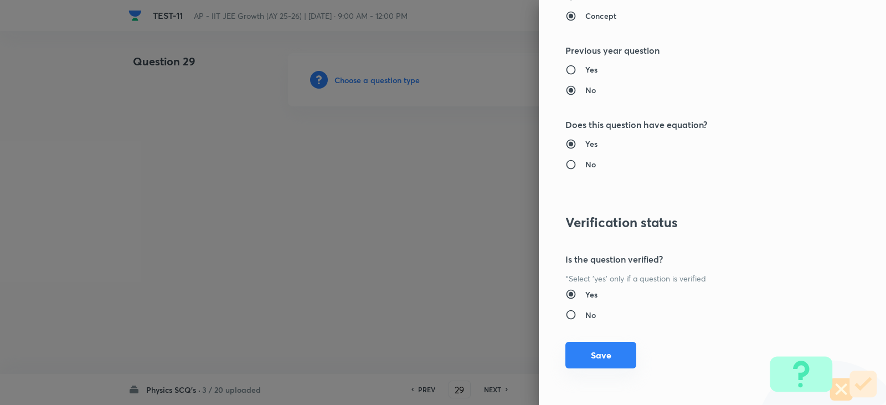
click at [601, 348] on button "Save" at bounding box center [600, 355] width 71 height 27
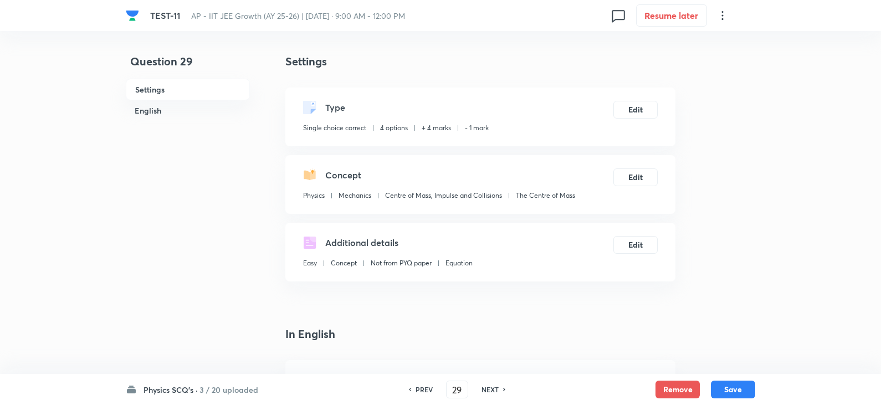
scroll to position [222, 0]
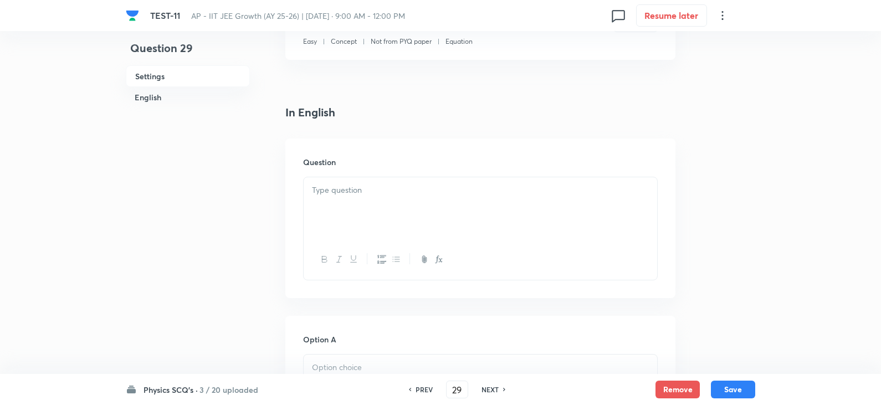
click at [385, 185] on p at bounding box center [480, 190] width 337 height 13
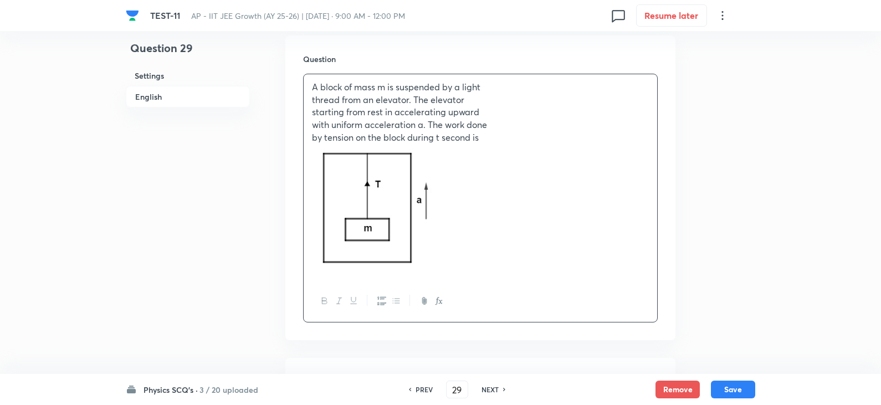
scroll to position [443, 0]
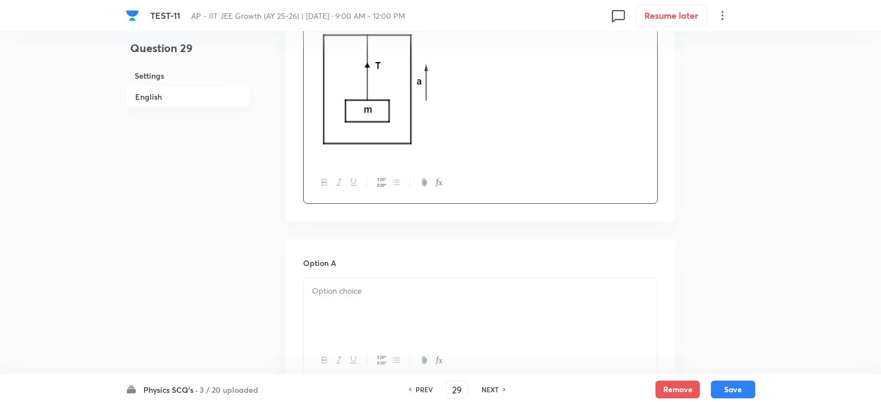
click at [352, 289] on p at bounding box center [480, 291] width 337 height 13
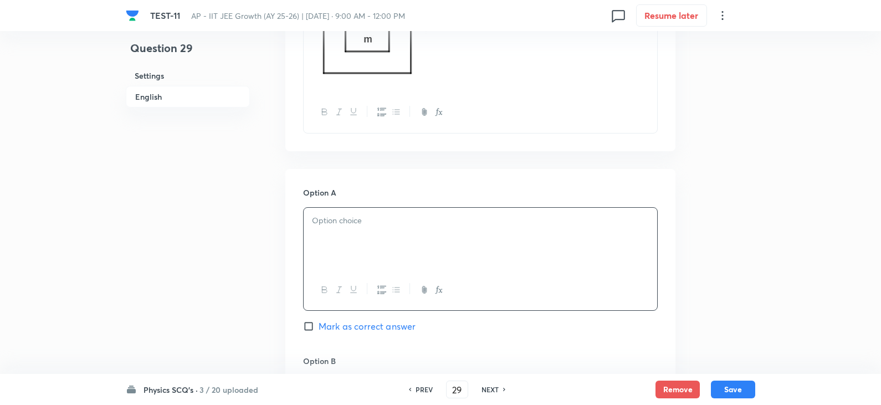
scroll to position [609, 0]
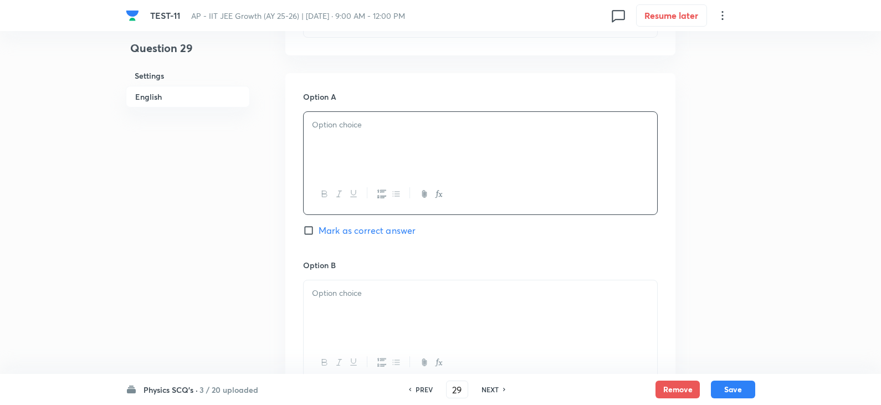
click at [330, 147] on div at bounding box center [479, 143] width 353 height 62
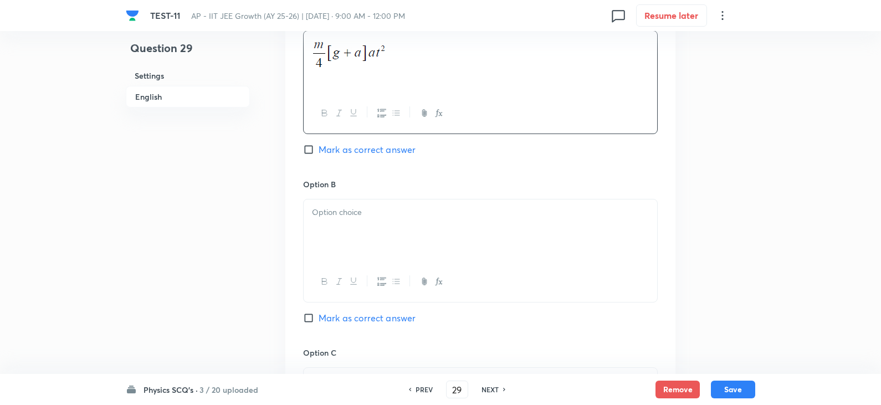
scroll to position [775, 0]
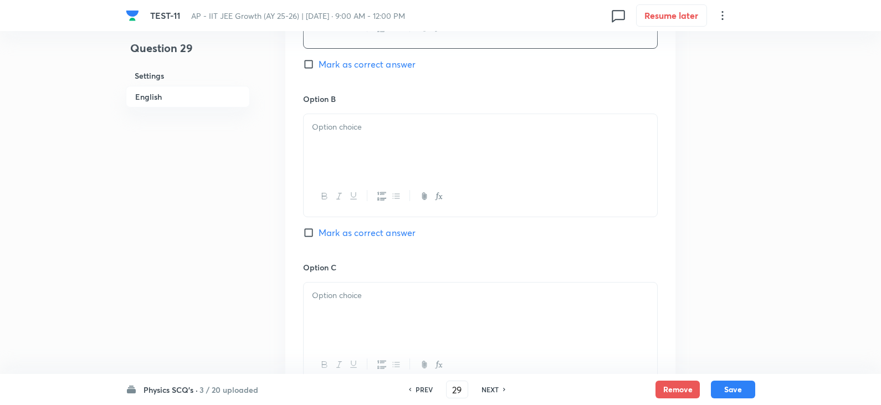
click at [348, 133] on p at bounding box center [480, 127] width 337 height 13
click at [342, 147] on div at bounding box center [479, 147] width 353 height 62
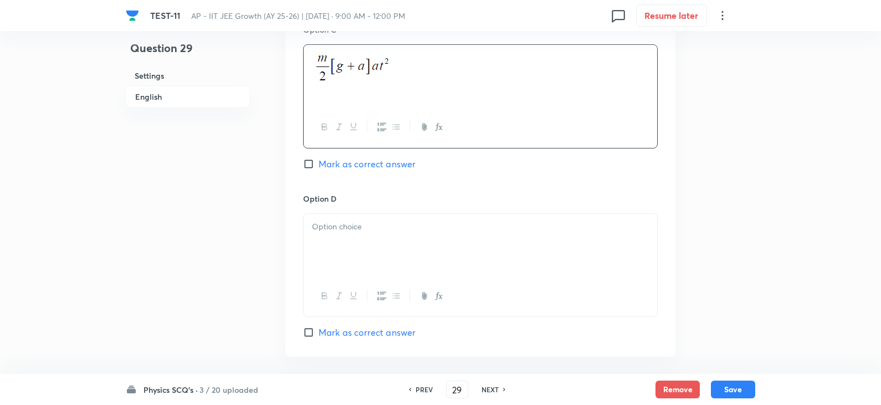
scroll to position [1108, 0]
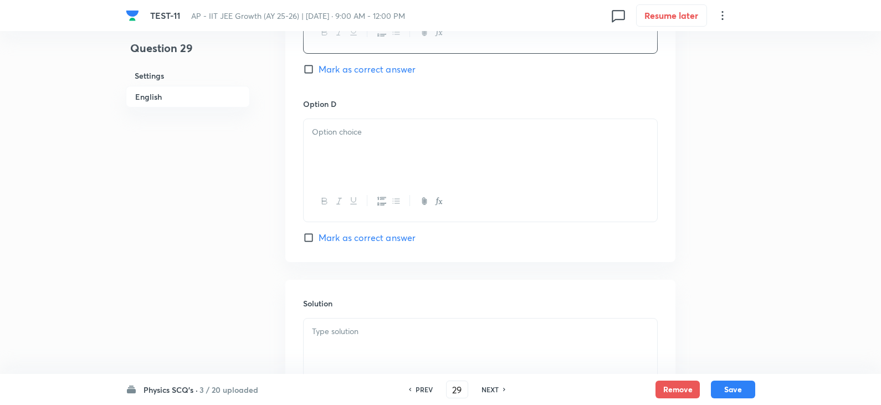
click at [336, 74] on span "Mark as correct answer" at bounding box center [366, 69] width 97 height 13
click at [318, 74] on input "Mark as correct answer" at bounding box center [311, 69] width 16 height 11
checkbox input "true"
click at [343, 147] on div at bounding box center [479, 150] width 353 height 62
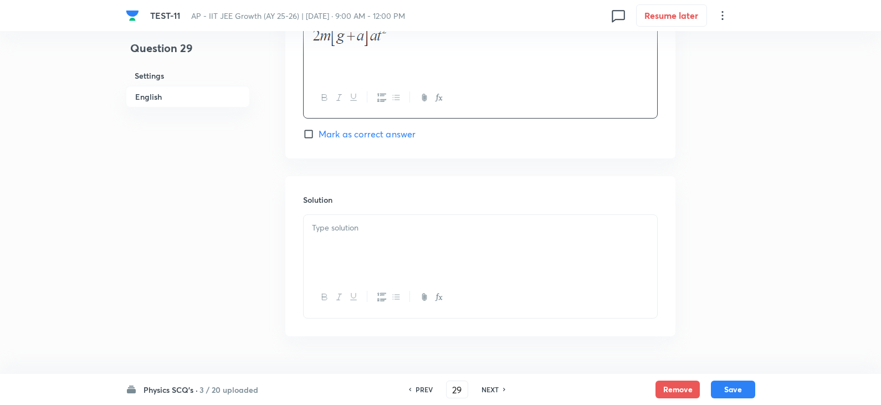
scroll to position [1218, 0]
click at [362, 229] on div at bounding box center [479, 239] width 353 height 62
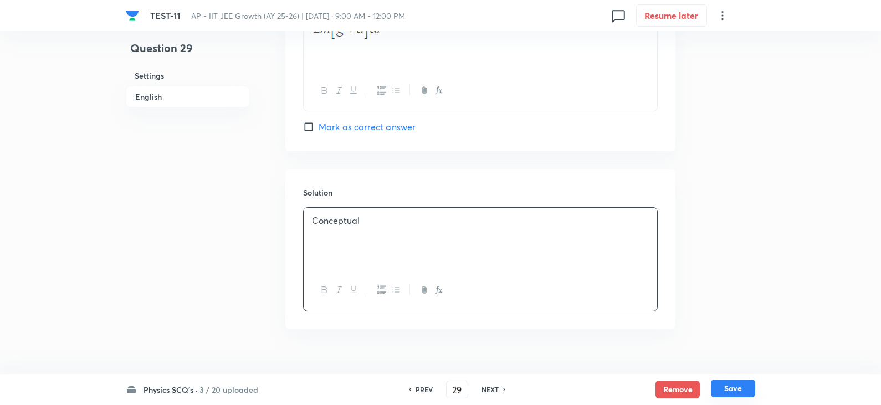
click at [747, 386] on button "Save" at bounding box center [733, 388] width 44 height 18
type input "30"
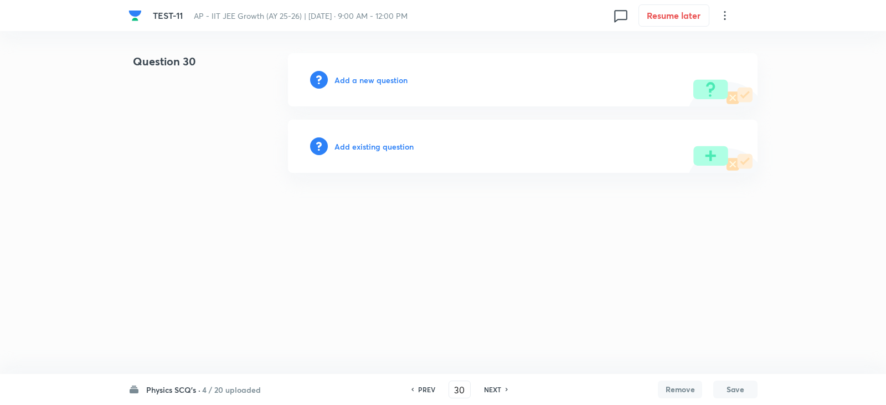
click at [372, 89] on div "Add a new question" at bounding box center [523, 79] width 470 height 53
click at [383, 82] on h6 "Add a new question" at bounding box center [370, 80] width 73 height 12
click at [383, 82] on h6 "Choose a question type" at bounding box center [376, 80] width 85 height 12
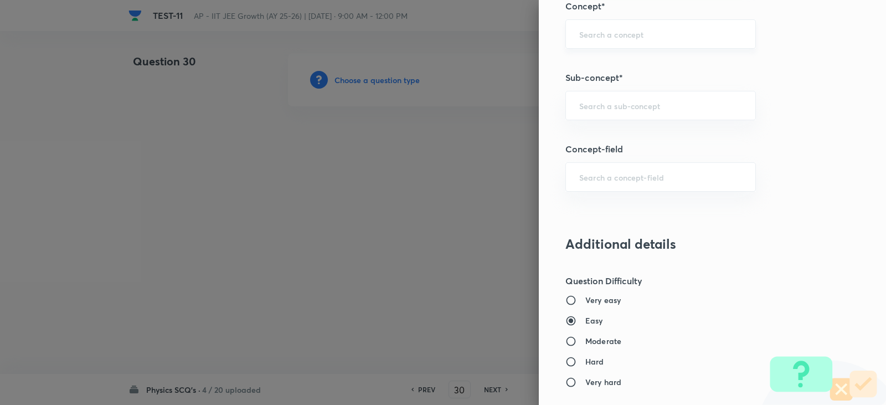
scroll to position [775, 0]
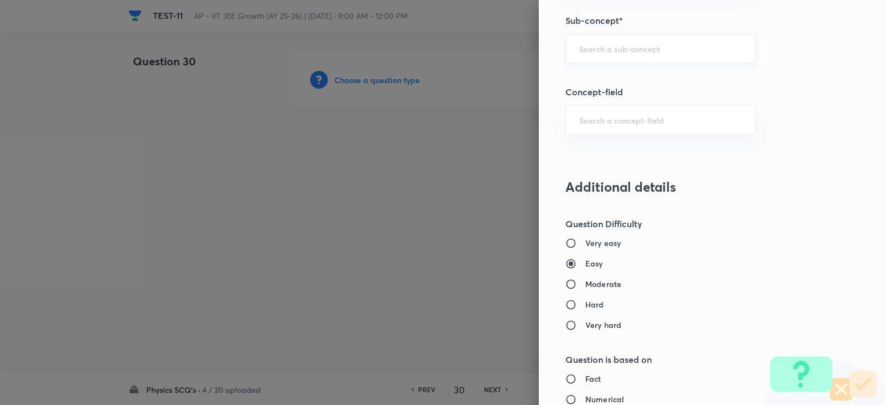
click at [579, 50] on input "text" at bounding box center [660, 48] width 163 height 11
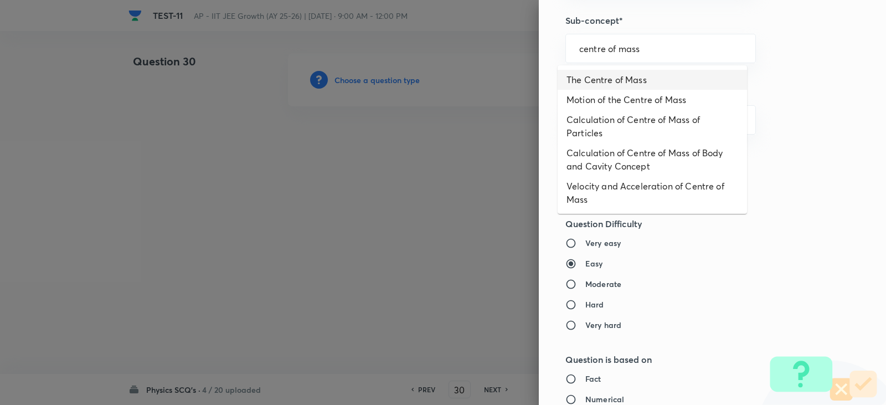
click at [616, 83] on li "The Centre of Mass" at bounding box center [652, 80] width 189 height 20
type input "The Centre of Mass"
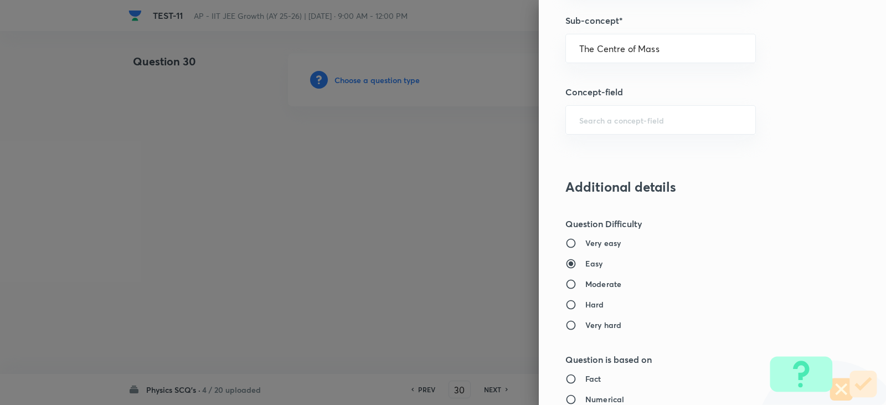
type input "Physics"
type input "Mechanics"
type input "Centre of Mass, Impulse and Collisions"
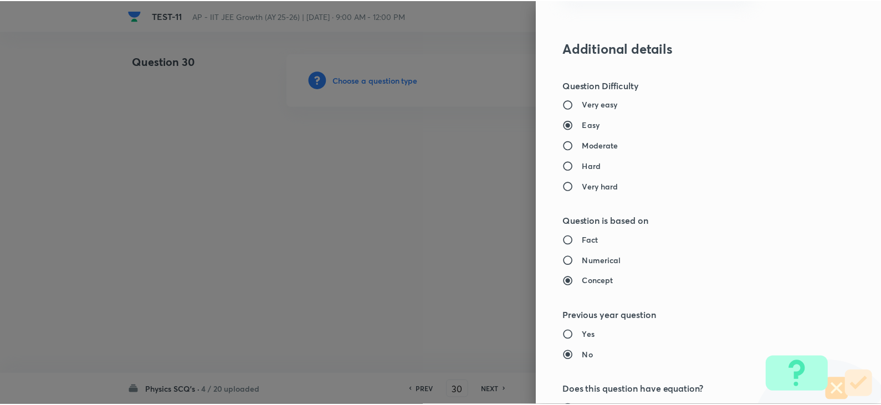
scroll to position [1163, 0]
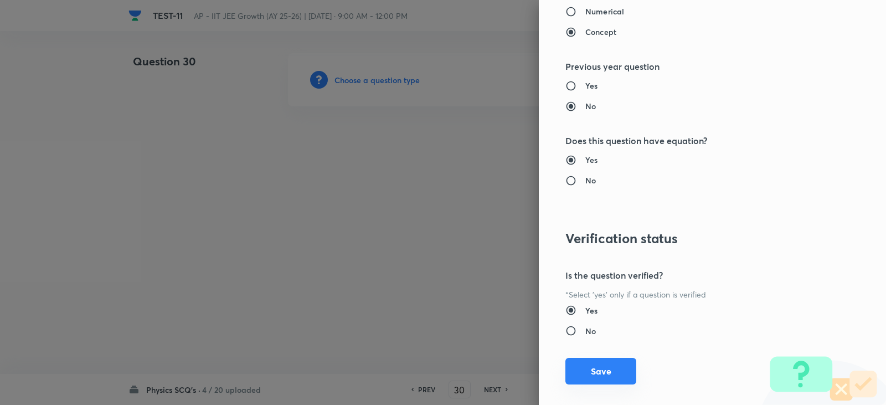
click at [593, 361] on button "Save" at bounding box center [600, 371] width 71 height 27
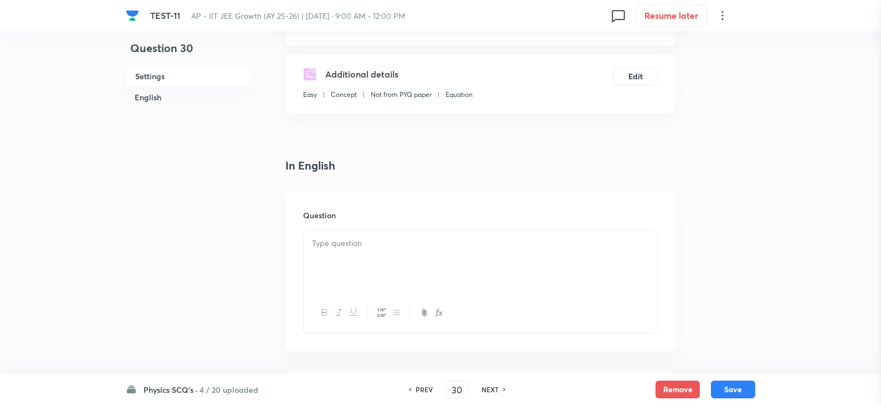
scroll to position [332, 0]
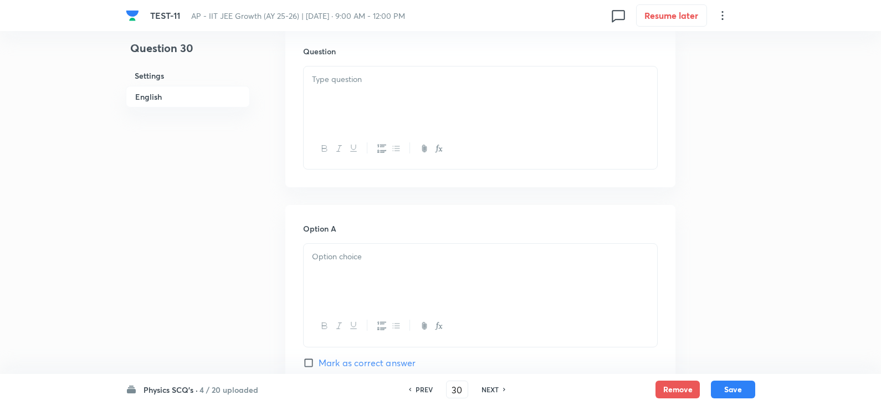
click at [339, 104] on div at bounding box center [479, 97] width 353 height 62
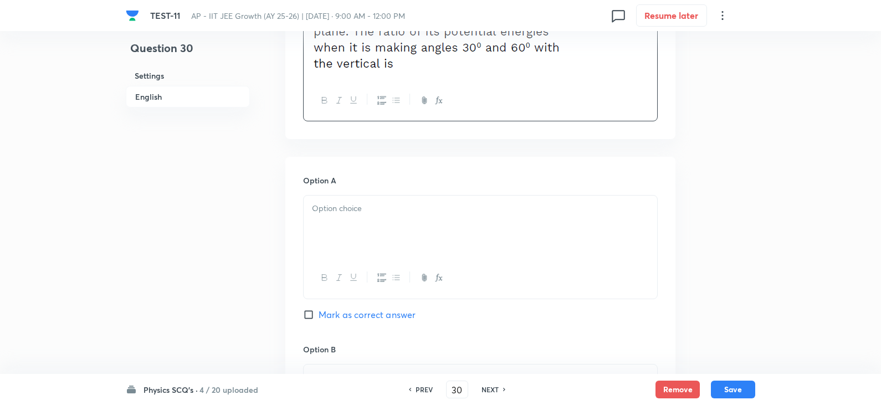
scroll to position [554, 0]
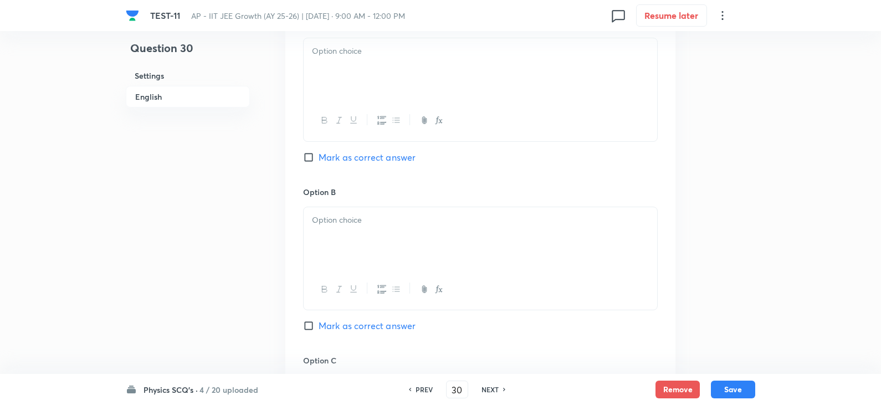
click at [343, 83] on div at bounding box center [479, 69] width 353 height 62
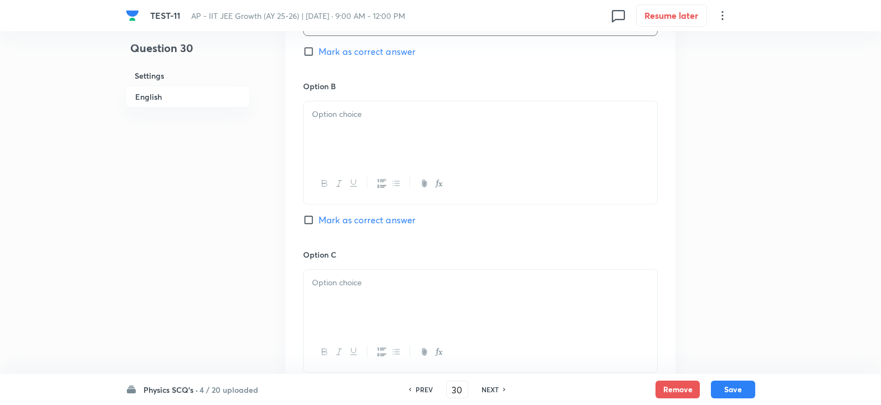
scroll to position [720, 0]
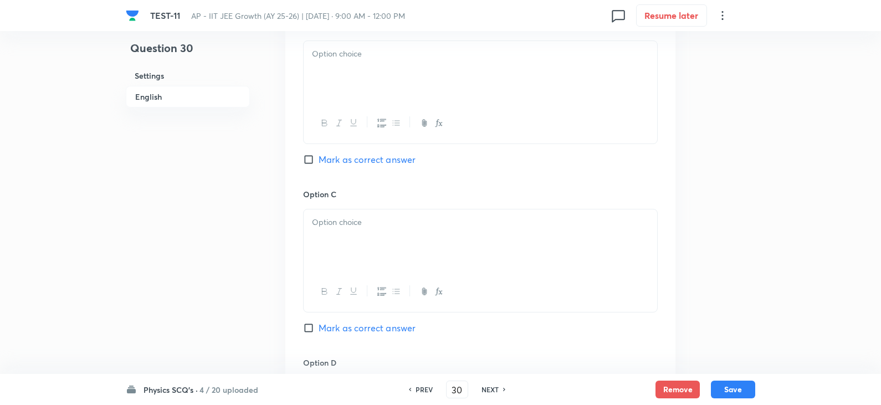
click at [348, 90] on div at bounding box center [479, 72] width 353 height 62
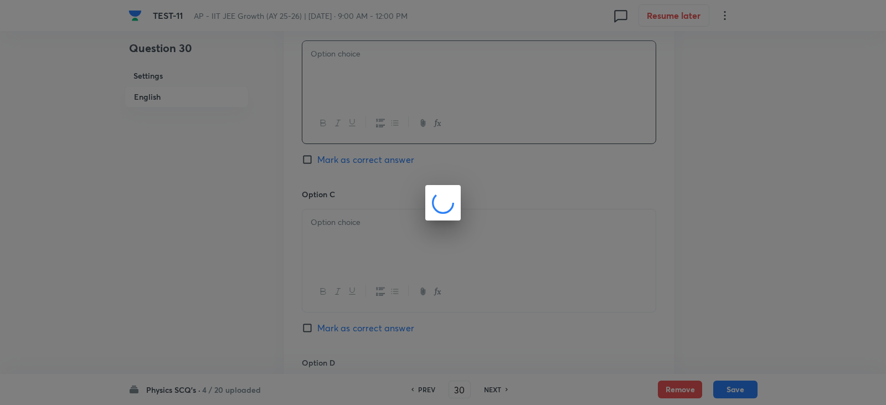
click at [362, 246] on div at bounding box center [443, 202] width 886 height 405
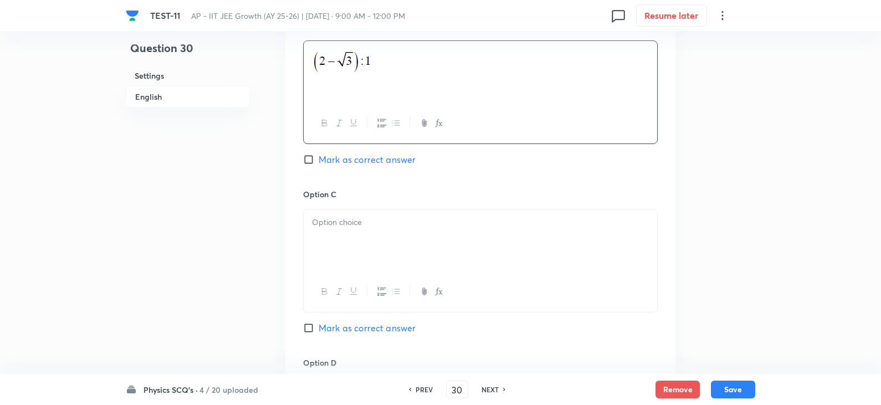
click at [330, 232] on div at bounding box center [479, 240] width 353 height 62
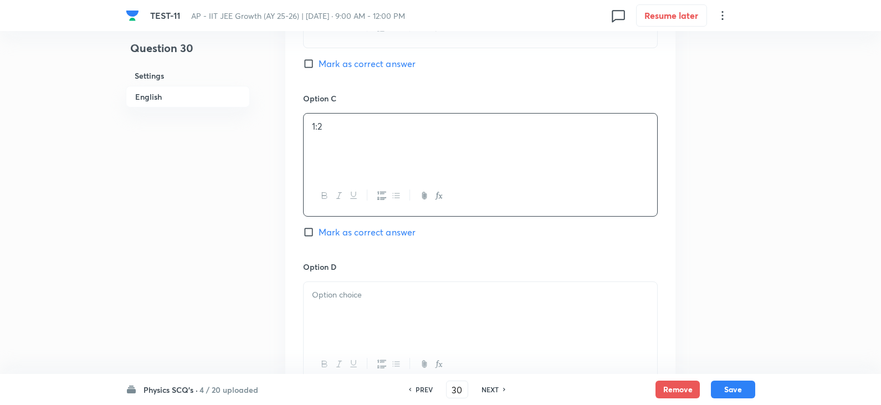
scroll to position [886, 0]
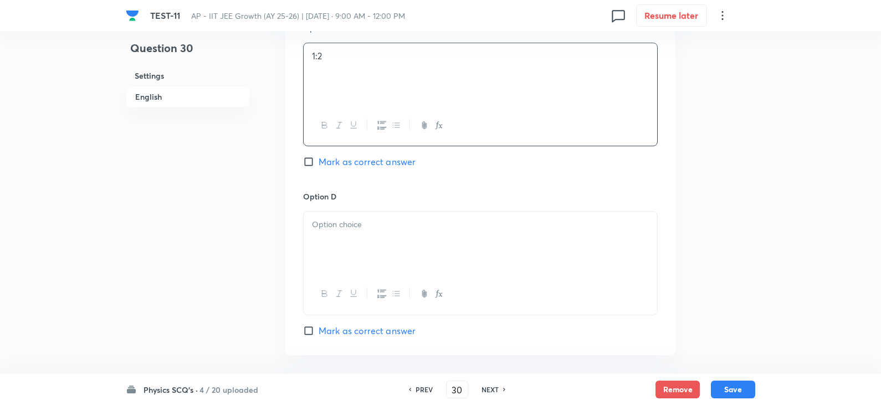
click at [347, 231] on div at bounding box center [479, 243] width 353 height 62
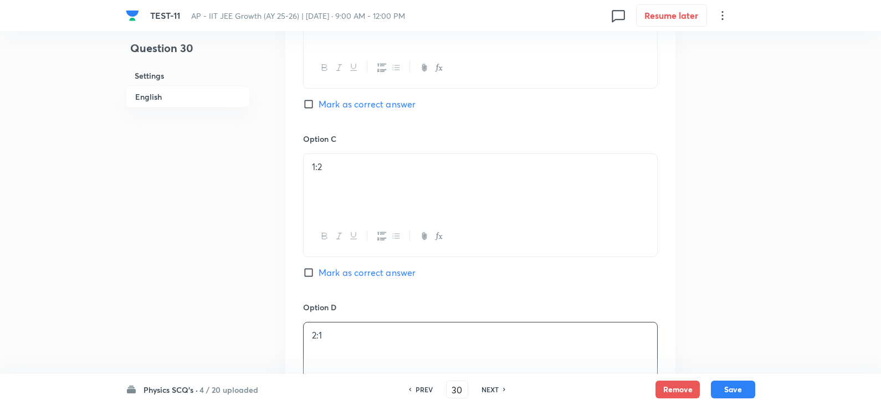
click at [326, 99] on span "Mark as correct answer" at bounding box center [366, 103] width 97 height 13
click at [318, 99] on input "Mark as correct answer" at bounding box center [311, 104] width 16 height 11
checkbox input "true"
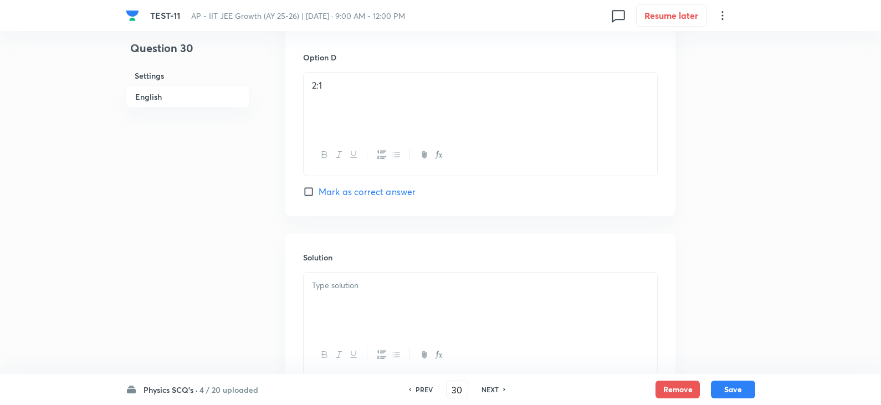
scroll to position [1111, 0]
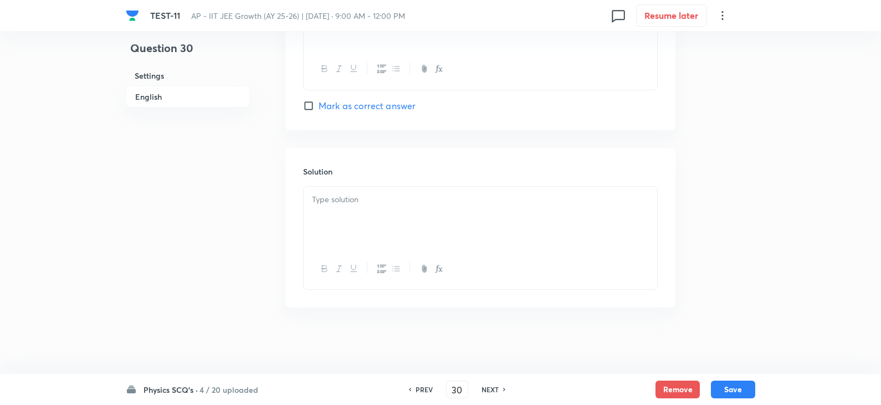
click at [328, 195] on p at bounding box center [480, 199] width 337 height 13
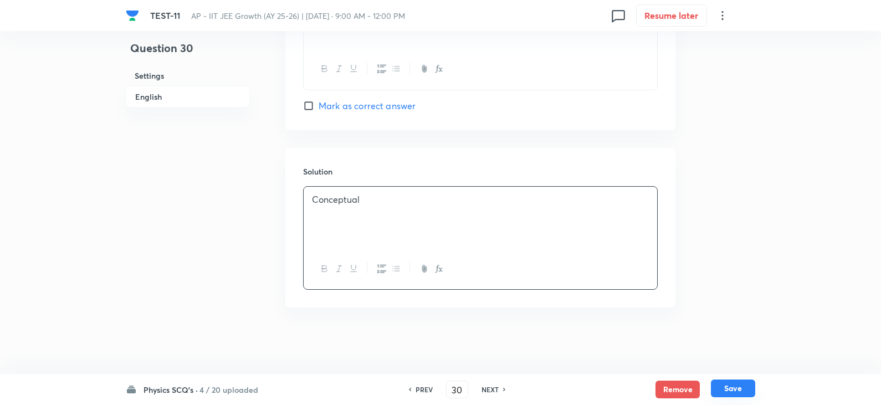
click at [718, 380] on button "Save" at bounding box center [733, 388] width 44 height 18
type input "31"
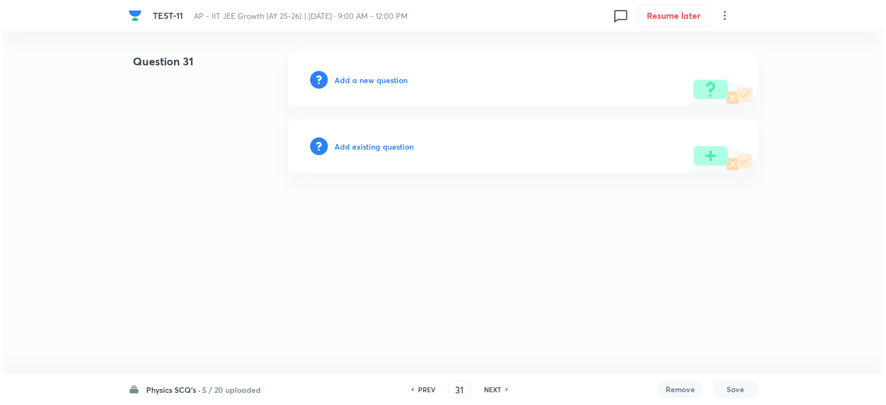
scroll to position [0, 0]
click at [370, 80] on h6 "Add a new question" at bounding box center [370, 80] width 73 height 12
click at [387, 79] on h6 "Choose a question type" at bounding box center [376, 80] width 85 height 12
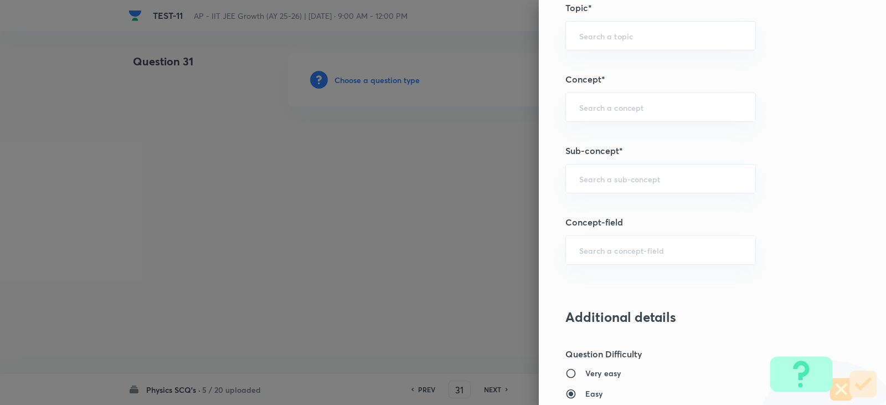
scroll to position [720, 0]
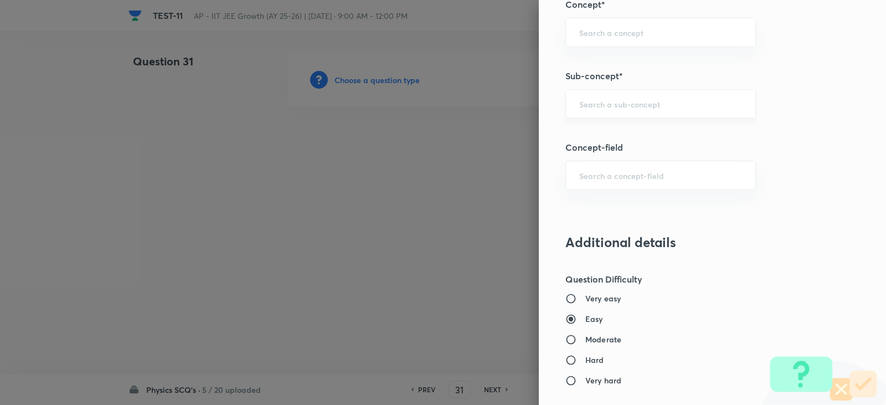
click at [583, 106] on input "text" at bounding box center [660, 104] width 163 height 11
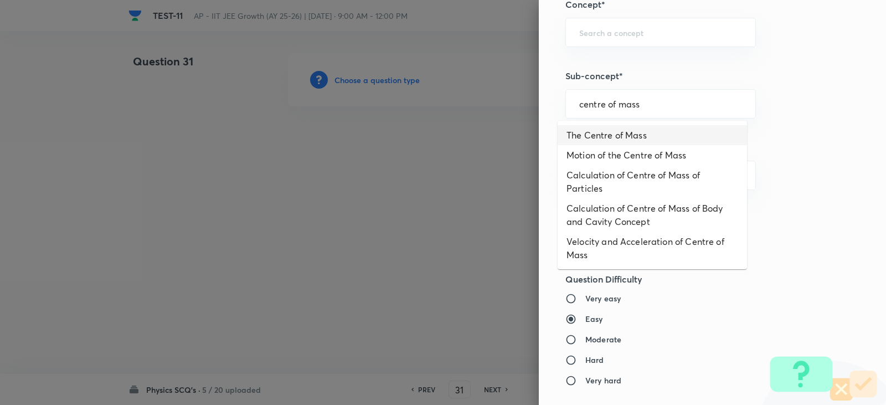
click at [639, 139] on li "The Centre of Mass" at bounding box center [652, 135] width 189 height 20
type input "The Centre of Mass"
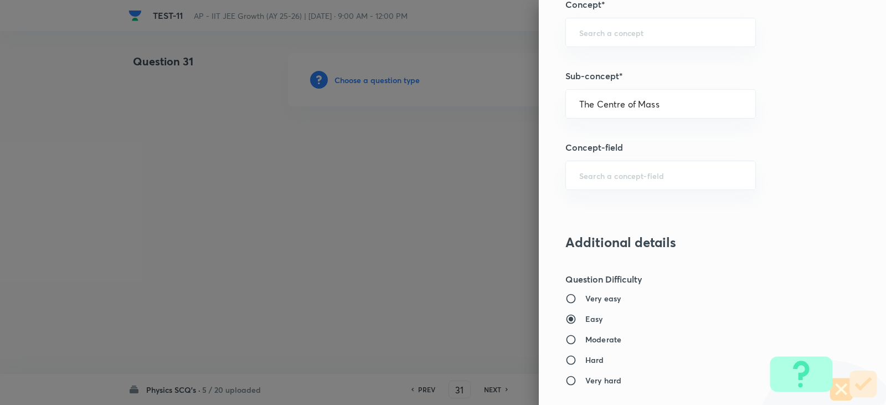
type input "Physics"
type input "Mechanics"
type input "Centre of Mass, Impulse and Collisions"
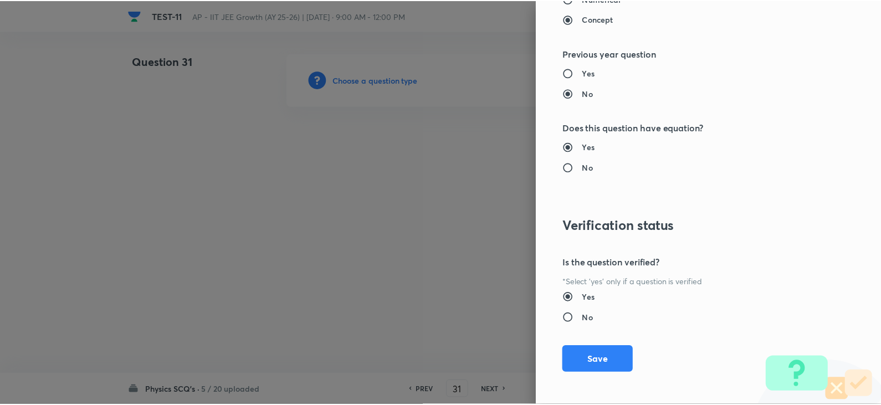
scroll to position [1179, 0]
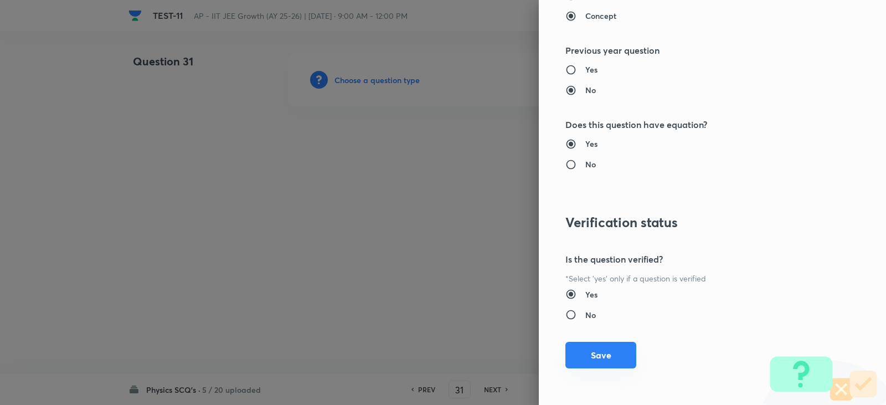
click at [592, 358] on button "Save" at bounding box center [600, 355] width 71 height 27
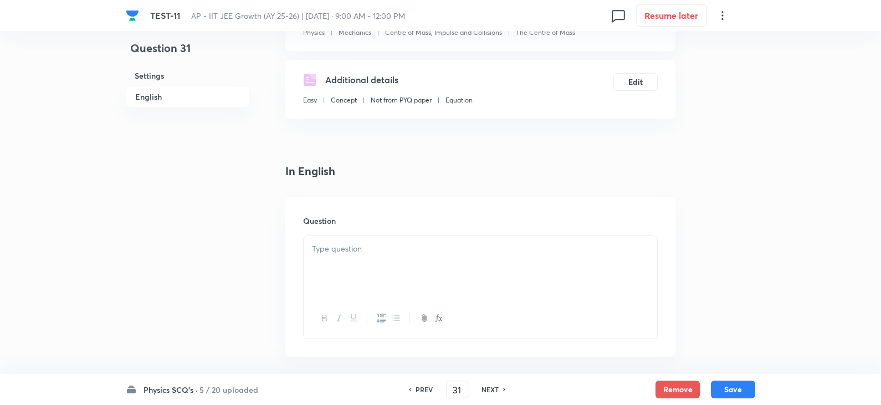
scroll to position [277, 0]
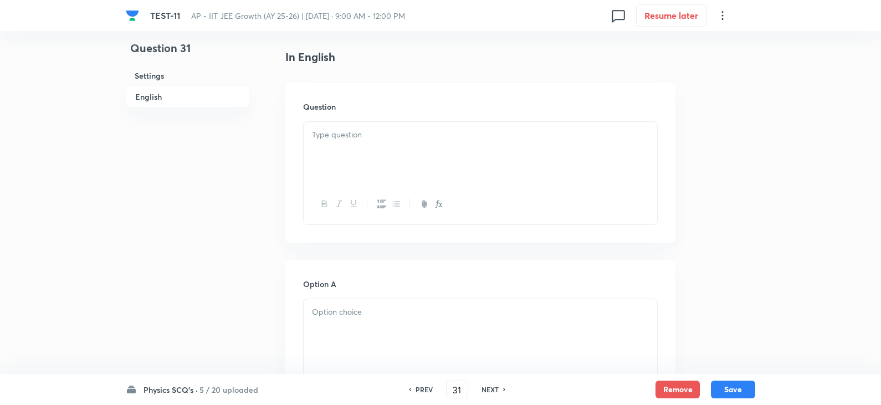
click at [337, 151] on div at bounding box center [479, 153] width 353 height 62
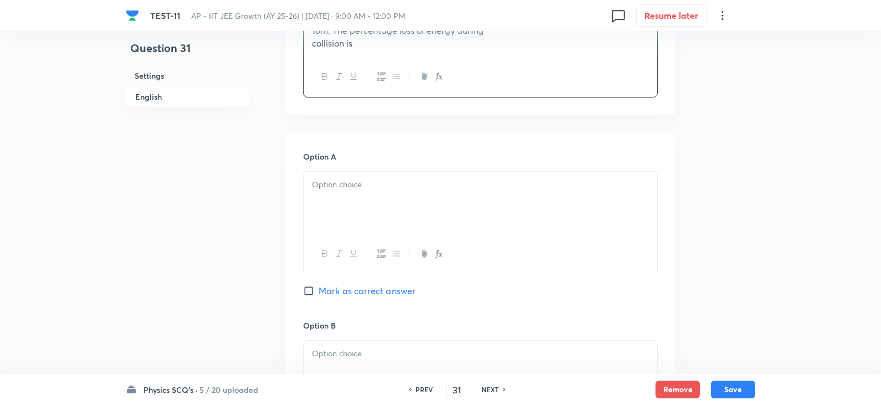
scroll to position [498, 0]
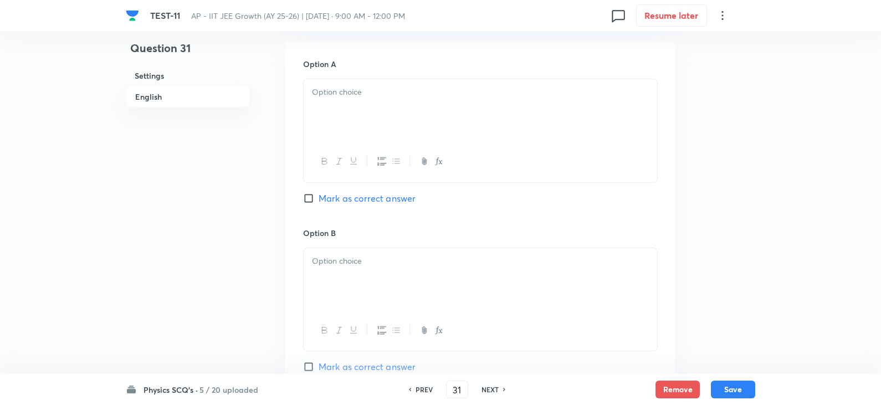
click at [337, 114] on div at bounding box center [479, 110] width 353 height 62
click at [369, 107] on div at bounding box center [479, 113] width 353 height 62
click at [376, 280] on div at bounding box center [479, 281] width 353 height 62
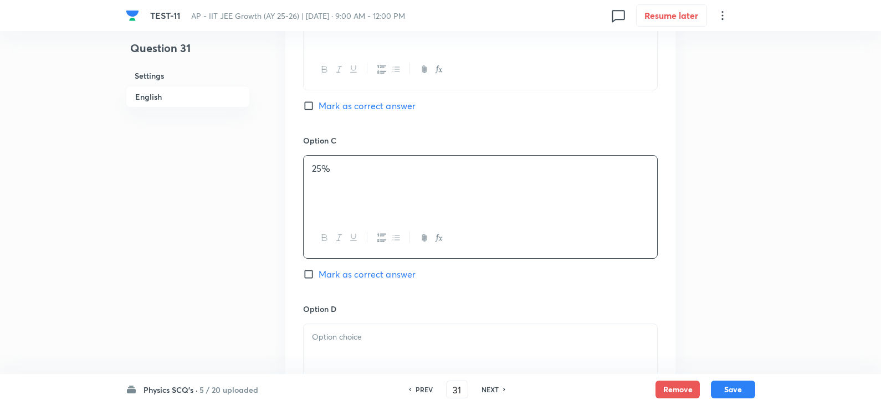
scroll to position [941, 0]
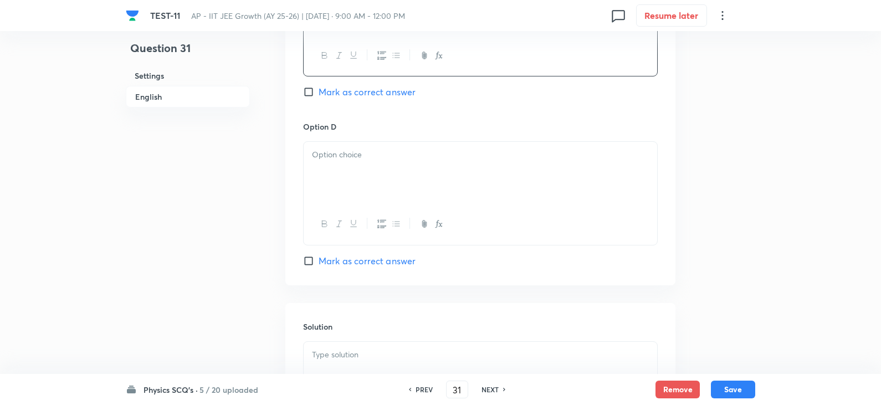
click at [330, 178] on div at bounding box center [479, 173] width 353 height 62
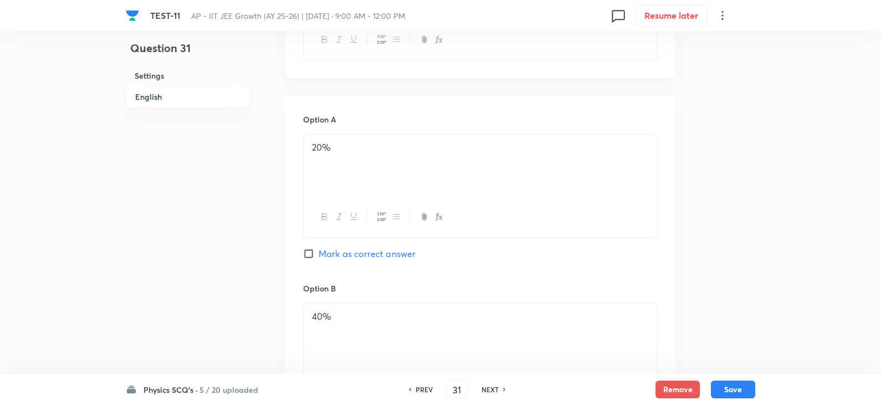
click at [311, 251] on input "Mark as correct answer" at bounding box center [311, 253] width 16 height 11
checkbox input "true"
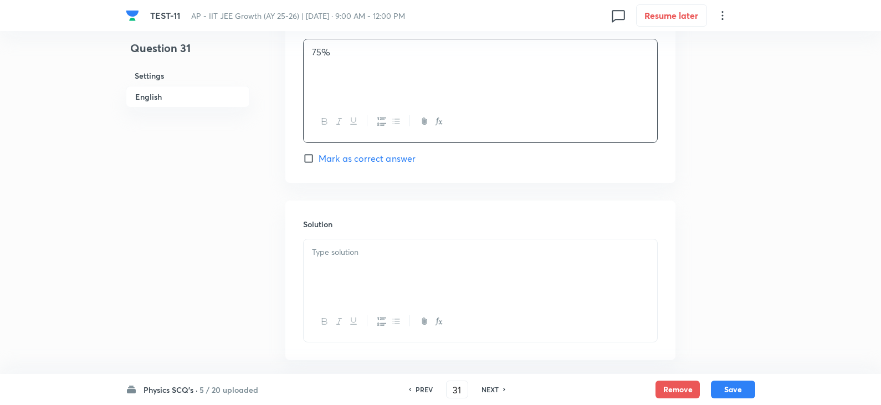
scroll to position [1096, 0]
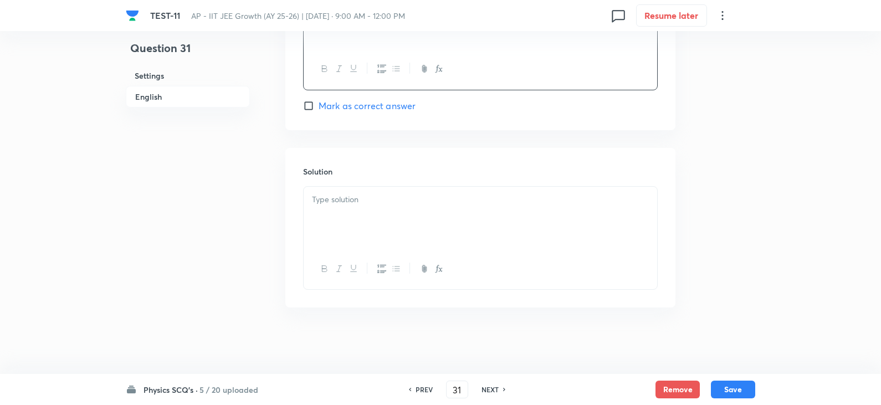
click at [344, 218] on div at bounding box center [479, 218] width 353 height 62
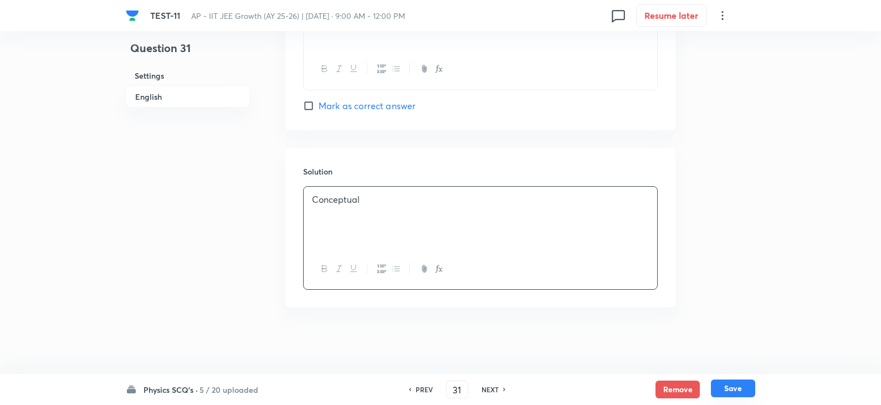
click at [744, 388] on button "Save" at bounding box center [733, 388] width 44 height 18
type input "32"
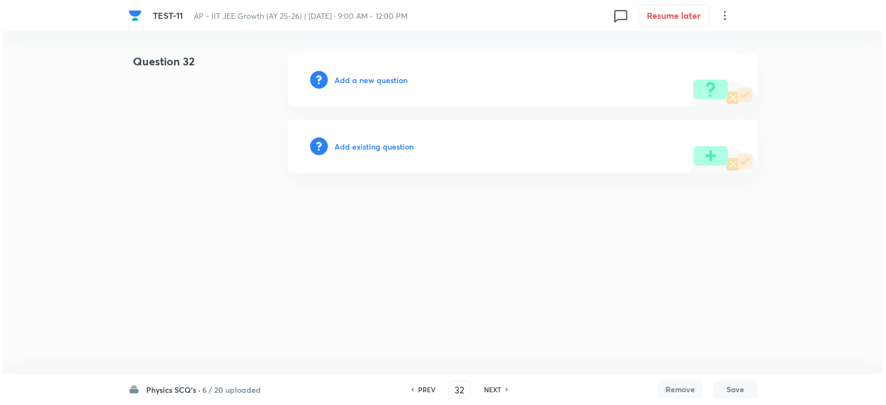
scroll to position [0, 0]
click at [378, 80] on h6 "Add a new question" at bounding box center [370, 80] width 73 height 12
click at [370, 79] on h6 "Choose a question type" at bounding box center [376, 80] width 85 height 12
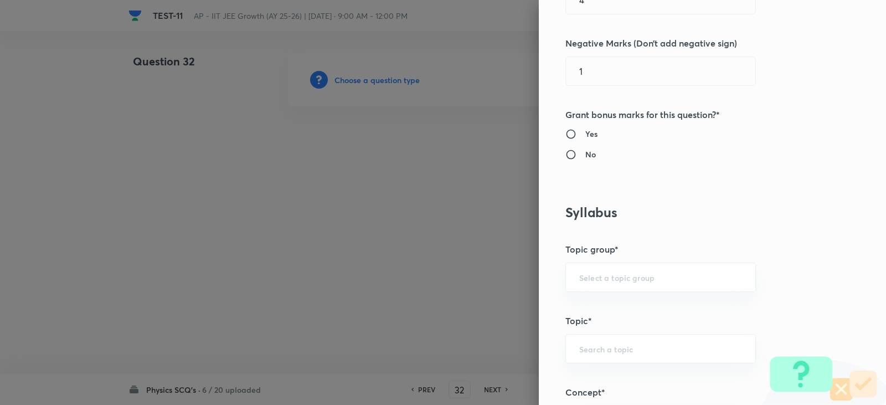
scroll to position [665, 0]
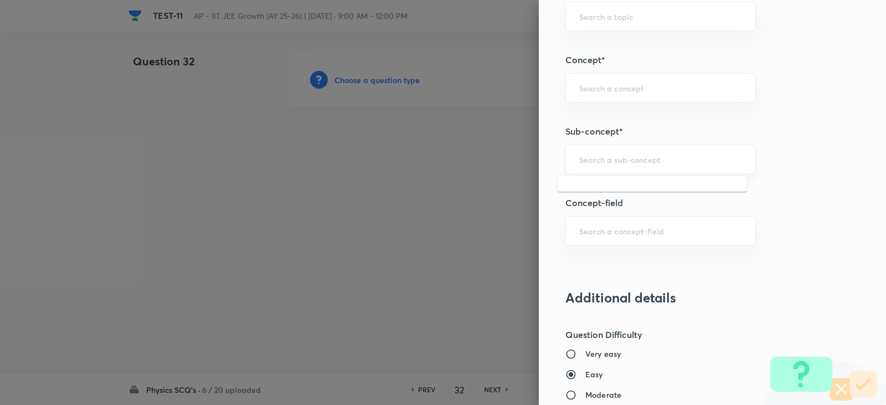
click at [585, 159] on input "text" at bounding box center [660, 159] width 163 height 11
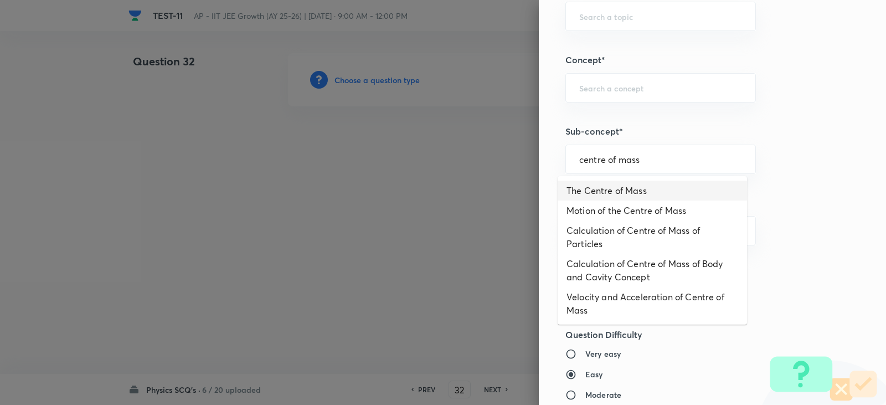
click at [615, 188] on li "The Centre of Mass" at bounding box center [652, 191] width 189 height 20
type input "The Centre of Mass"
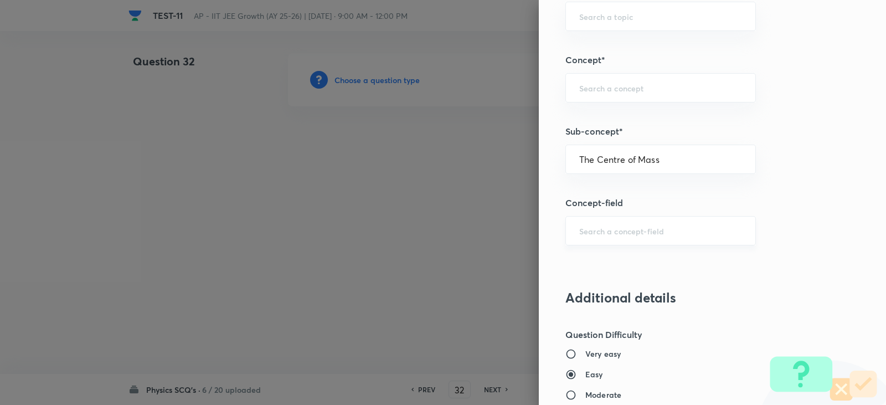
type input "Physics"
type input "Mechanics"
type input "Centre of Mass, Impulse and Collisions"
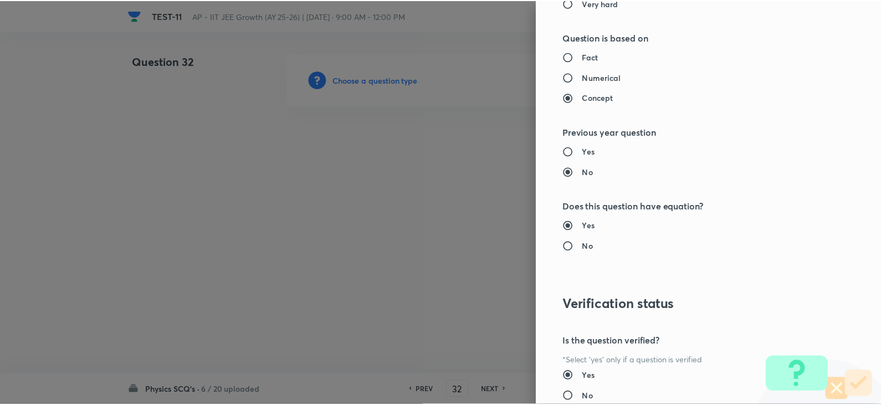
scroll to position [1179, 0]
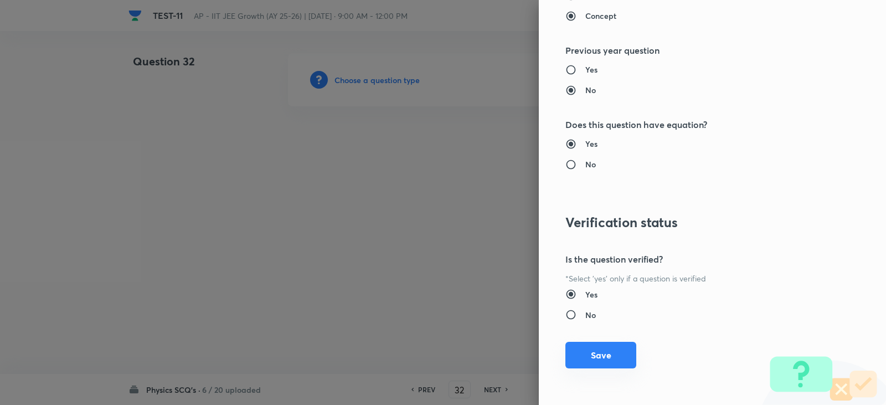
click at [592, 353] on button "Save" at bounding box center [600, 355] width 71 height 27
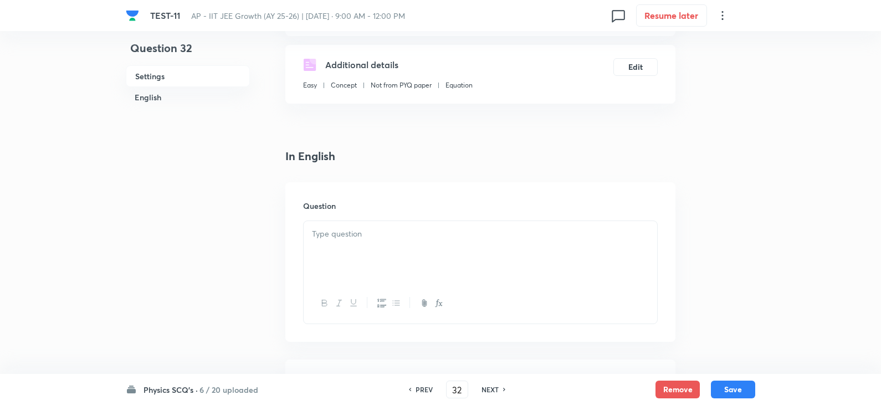
scroll to position [222, 0]
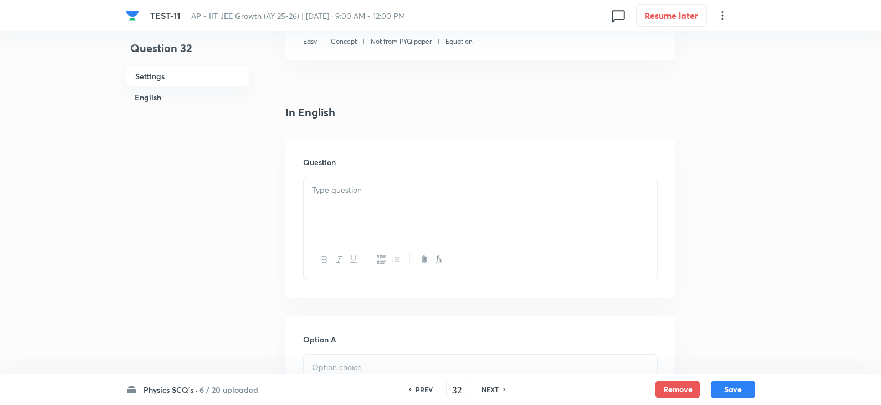
click at [357, 172] on div "Question" at bounding box center [480, 217] width 390 height 159
click at [359, 193] on p at bounding box center [480, 190] width 337 height 13
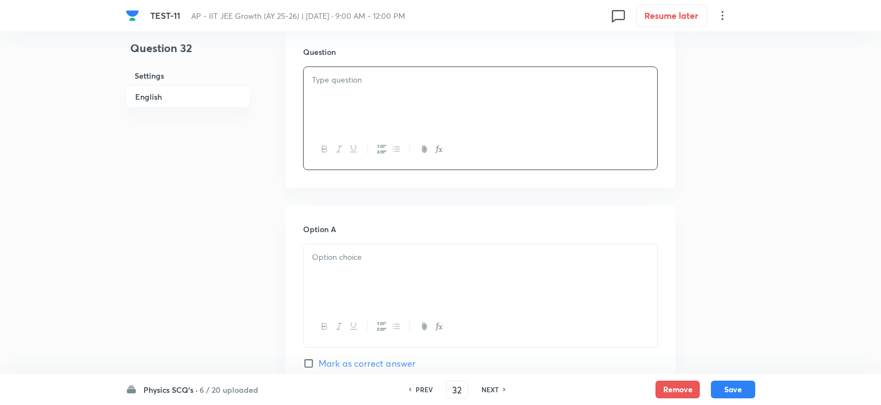
scroll to position [332, 0]
click at [329, 101] on div at bounding box center [479, 97] width 353 height 62
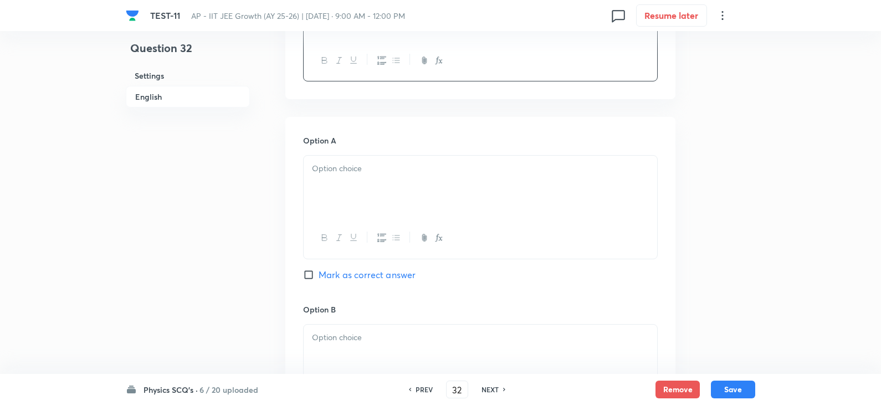
scroll to position [443, 0]
click at [356, 179] on div at bounding box center [479, 186] width 353 height 62
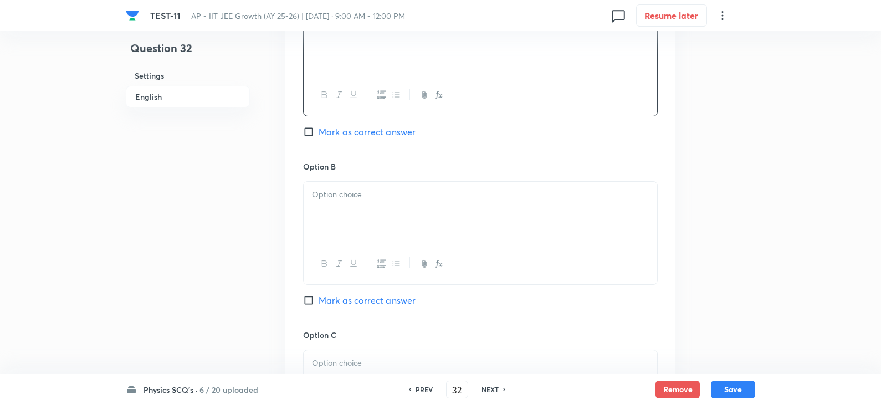
scroll to position [609, 0]
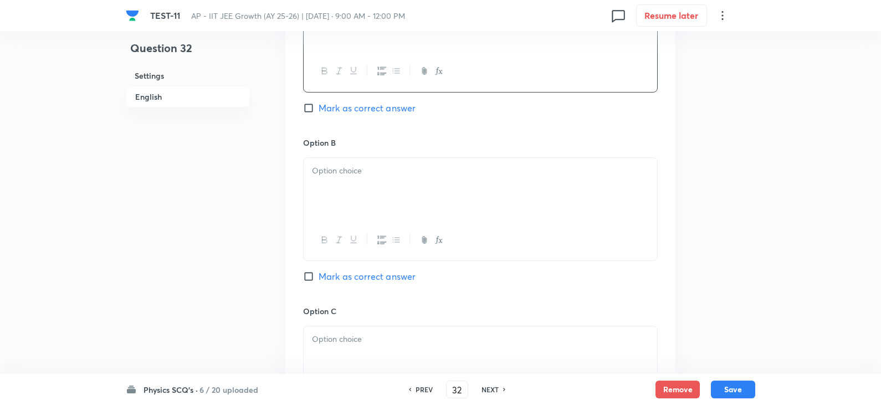
click at [359, 193] on div at bounding box center [479, 189] width 353 height 62
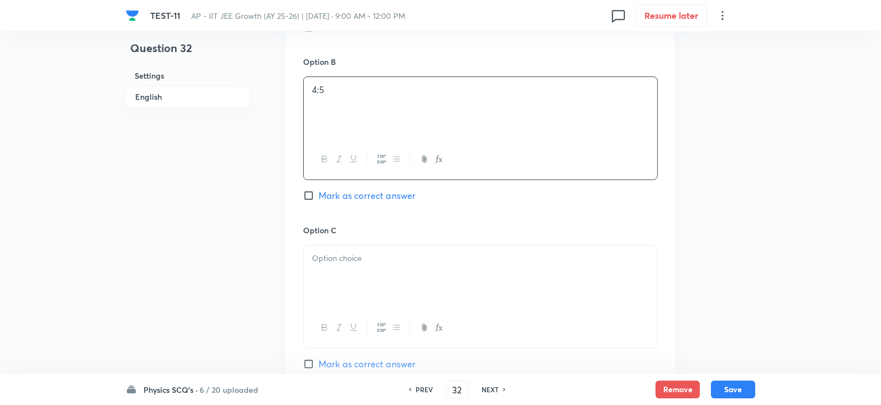
scroll to position [775, 0]
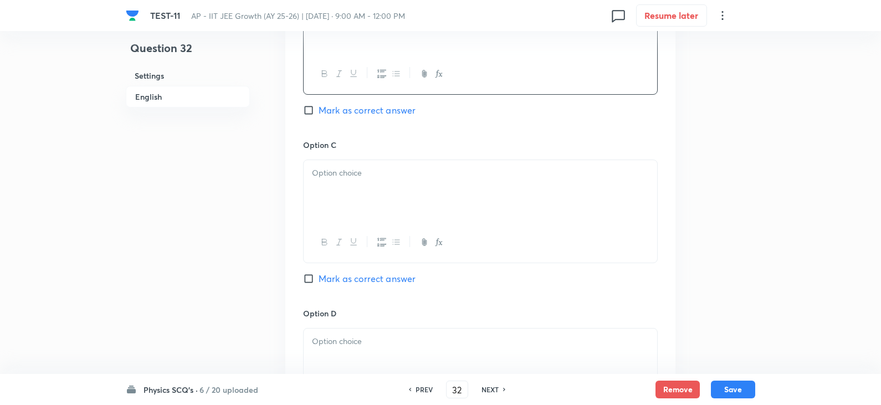
click at [368, 204] on div at bounding box center [479, 191] width 353 height 62
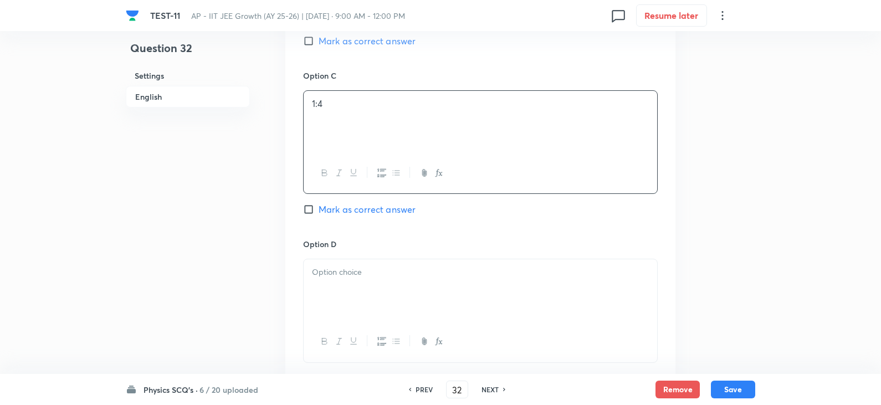
scroll to position [941, 0]
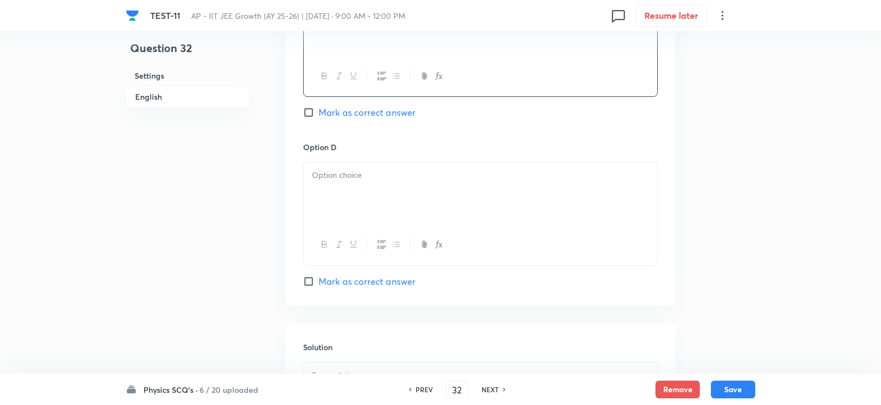
click at [332, 186] on div at bounding box center [479, 193] width 353 height 62
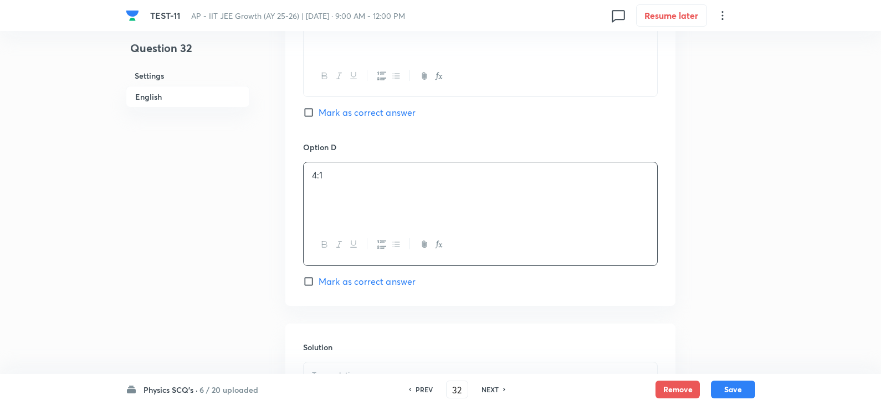
click at [315, 112] on input "Mark as correct answer" at bounding box center [311, 112] width 16 height 11
checkbox input "true"
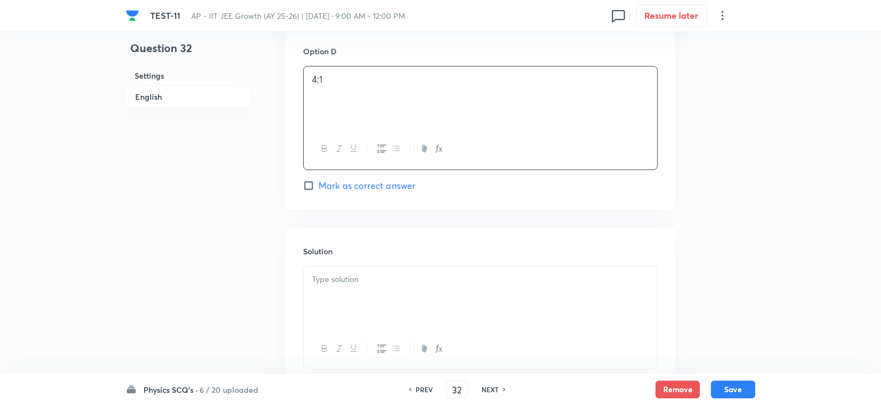
scroll to position [1117, 0]
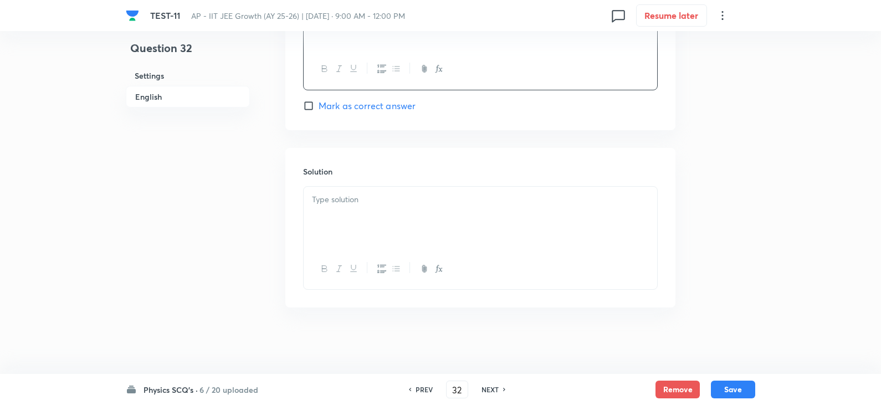
click at [359, 230] on div at bounding box center [479, 218] width 353 height 62
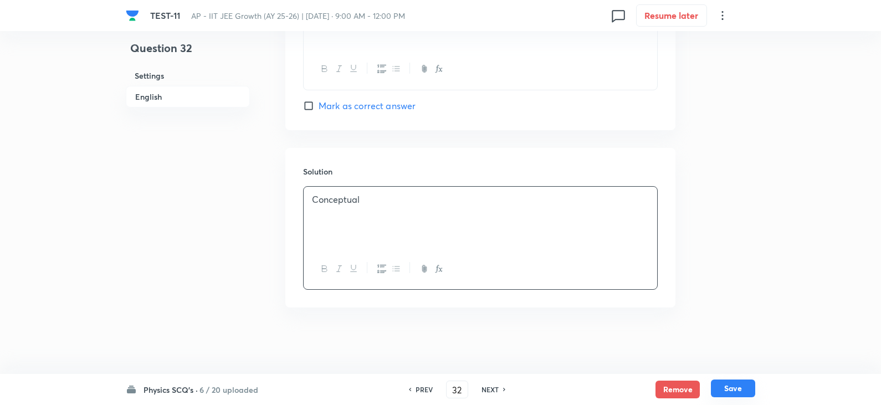
click at [734, 388] on button "Save" at bounding box center [733, 388] width 44 height 18
type input "33"
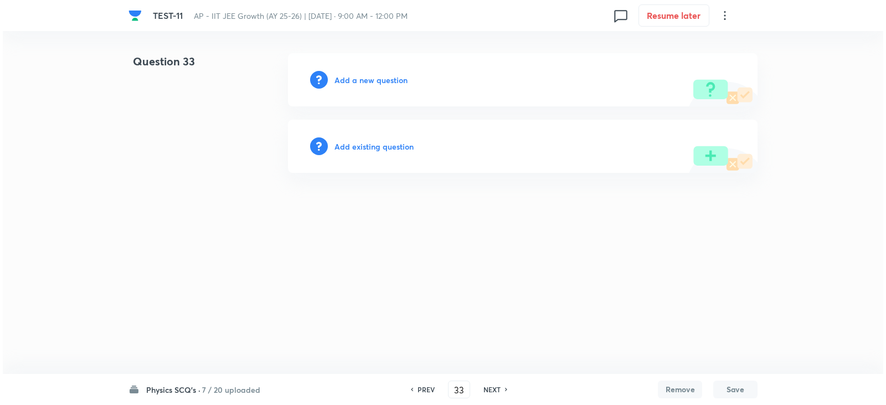
scroll to position [0, 0]
click at [420, 89] on div "Add a new question" at bounding box center [523, 79] width 470 height 53
click at [385, 81] on h6 "Add a new question" at bounding box center [370, 80] width 73 height 12
click at [374, 79] on h6 "Choose a question type" at bounding box center [376, 80] width 85 height 12
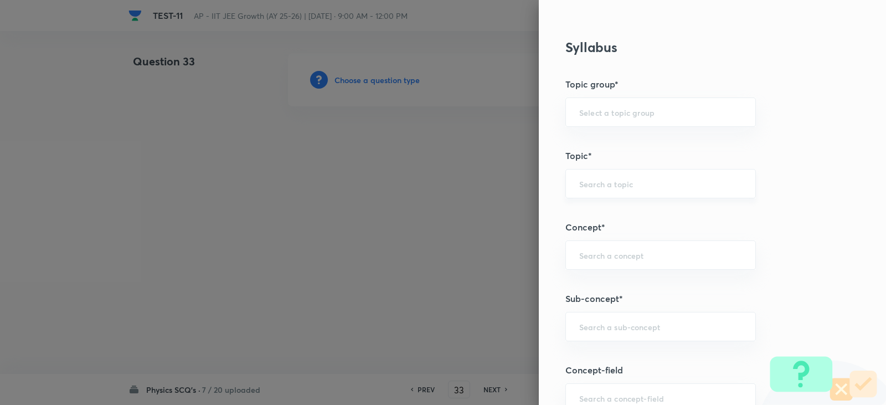
scroll to position [609, 0]
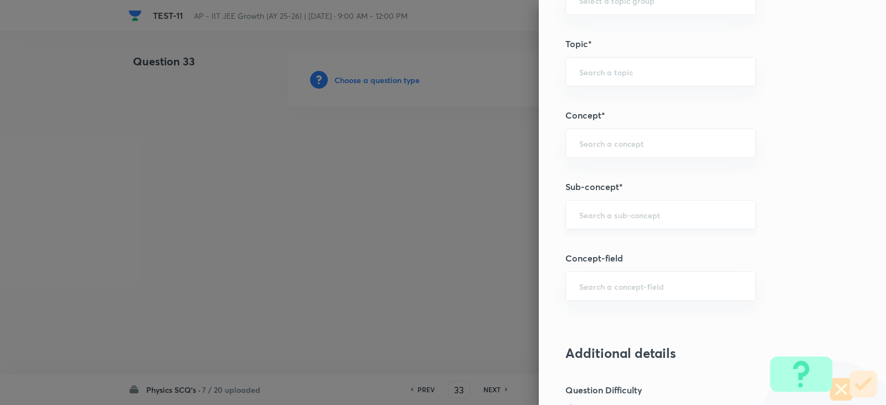
click at [582, 211] on input "text" at bounding box center [660, 214] width 163 height 11
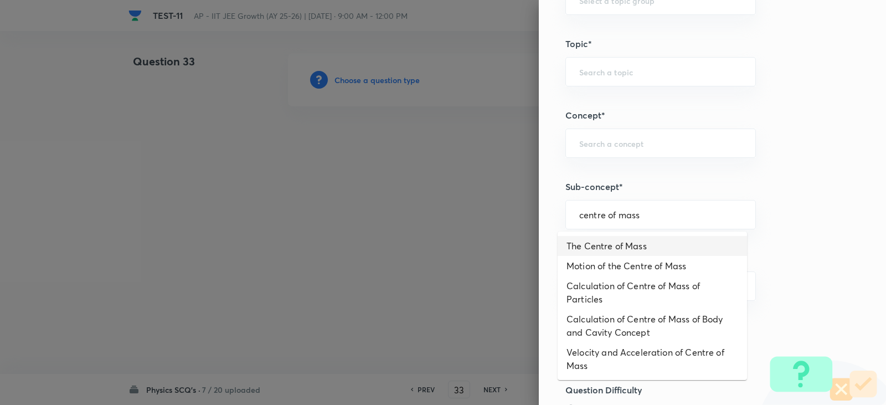
click at [634, 245] on li "The Centre of Mass" at bounding box center [652, 246] width 189 height 20
type input "Field at the Surface of a Conductor"
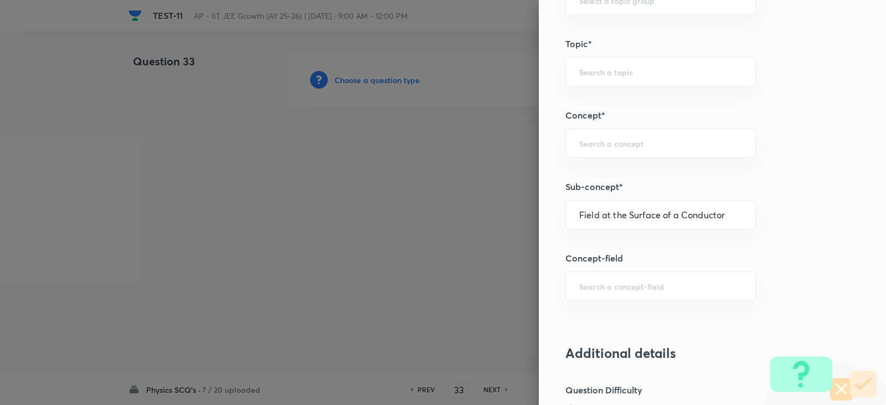
type input "Physics"
type input "Electricity & Magnetism"
type input "Electric Flux and Gauss's Law"
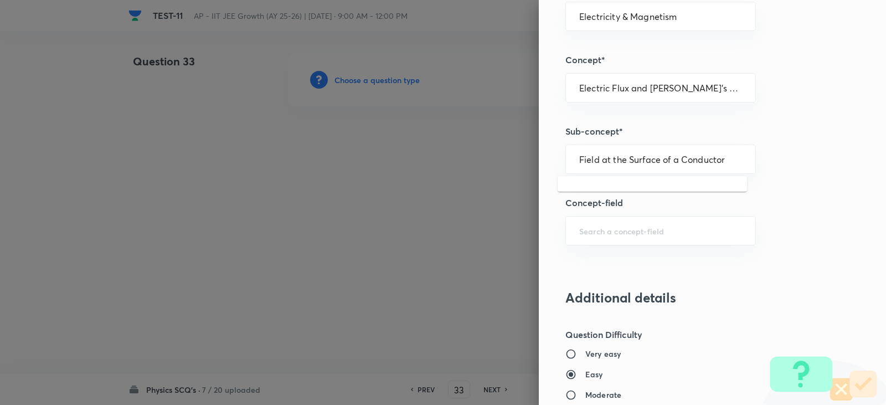
drag, startPoint x: 727, startPoint y: 158, endPoint x: 438, endPoint y: 151, distance: 289.2
click at [438, 151] on div "Question settings Question type* Single choice correct Number of options* 2 3 4…" at bounding box center [443, 202] width 886 height 405
type input "Field at the Surface of a Conductor"
click at [830, 183] on div "Question settings Question type* Single choice correct Number of options* 2 3 4…" at bounding box center [712, 202] width 347 height 405
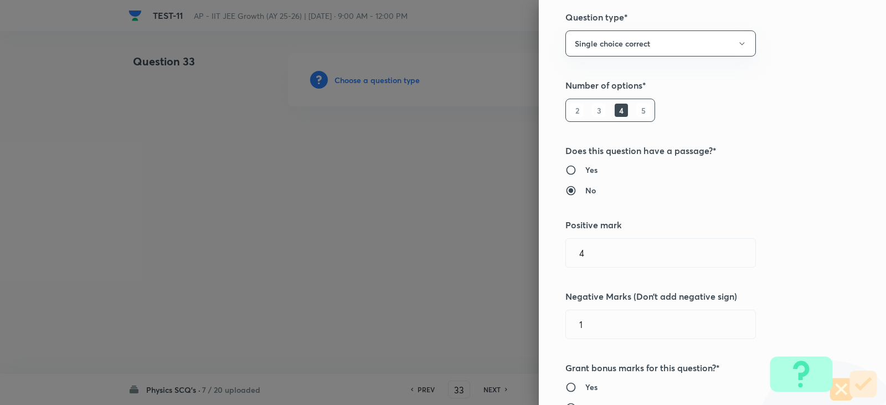
scroll to position [0, 0]
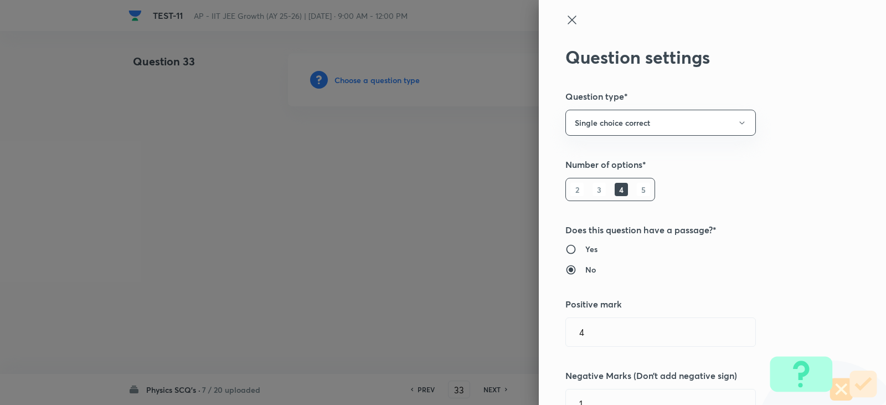
click at [568, 15] on icon at bounding box center [571, 19] width 13 height 13
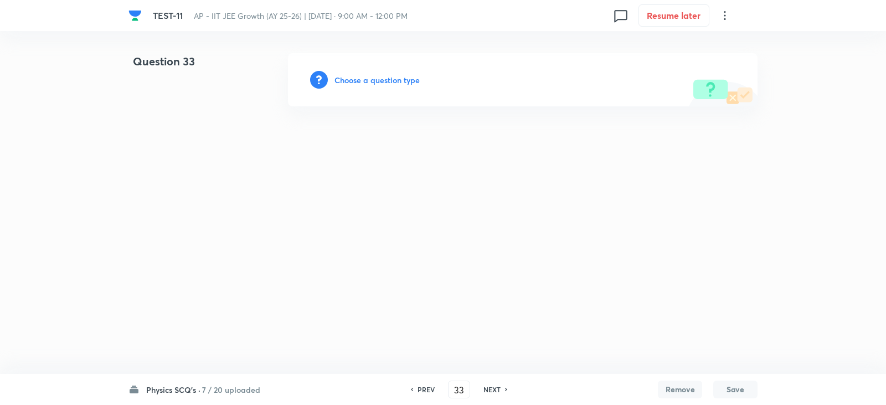
click at [393, 81] on h6 "Choose a question type" at bounding box center [376, 80] width 85 height 12
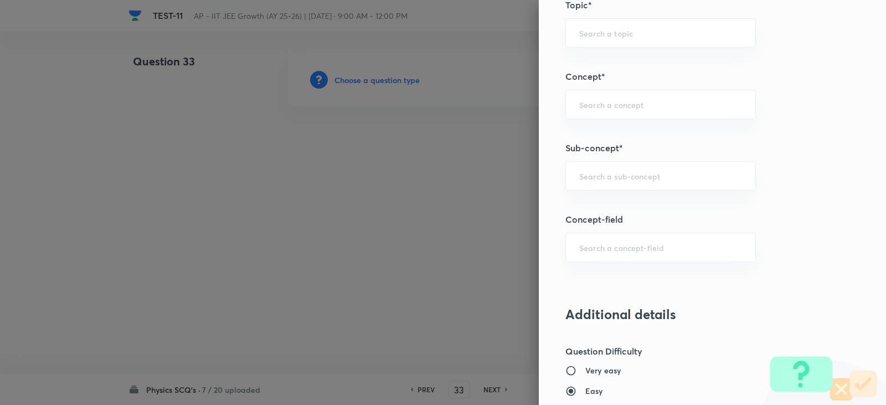
scroll to position [775, 0]
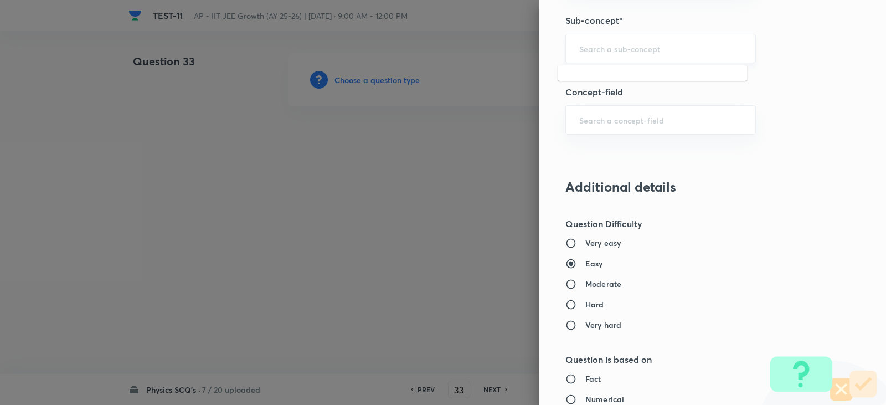
click at [593, 50] on input "text" at bounding box center [660, 48] width 163 height 11
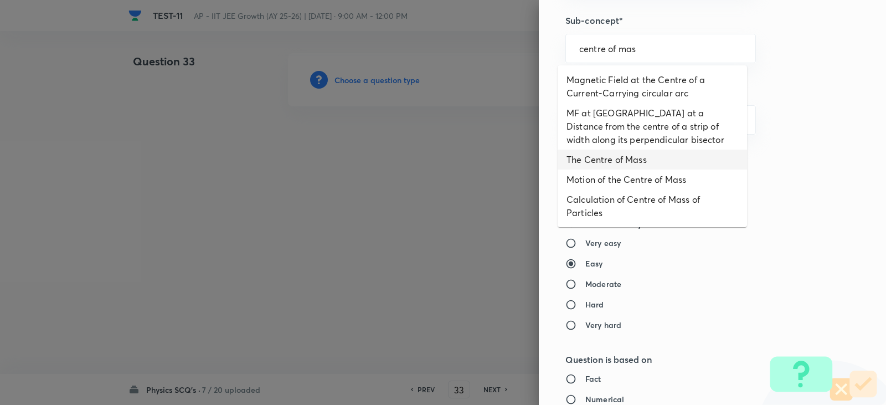
click at [619, 166] on li "The Centre of Mass" at bounding box center [652, 160] width 189 height 20
type input "The Centre of Mass"
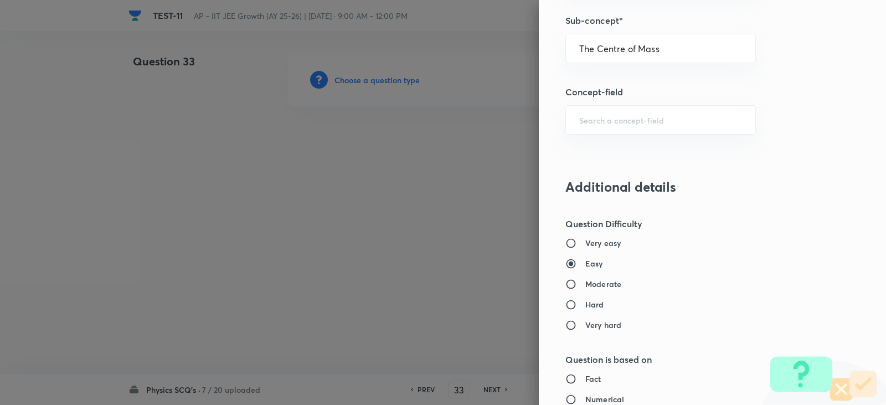
type input "Physics"
type input "Mechanics"
type input "Centre of Mass, Impulse and Collisions"
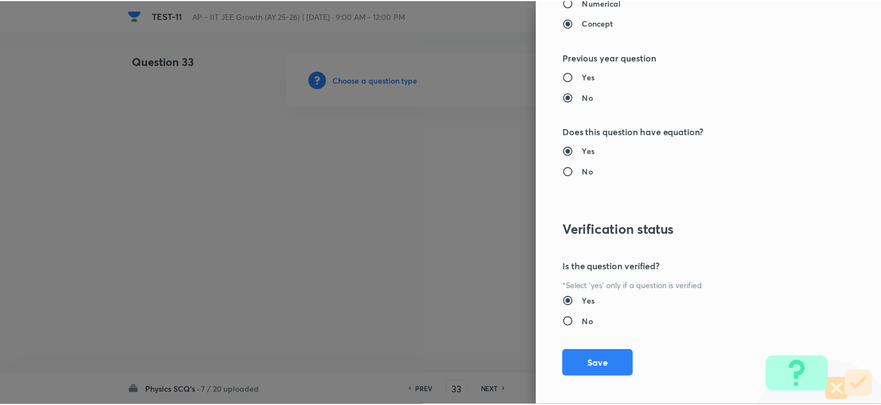
scroll to position [1179, 0]
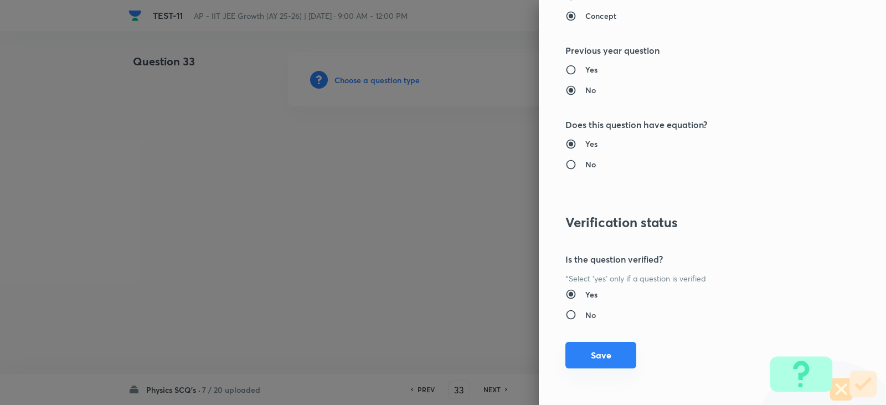
click at [606, 353] on button "Save" at bounding box center [600, 355] width 71 height 27
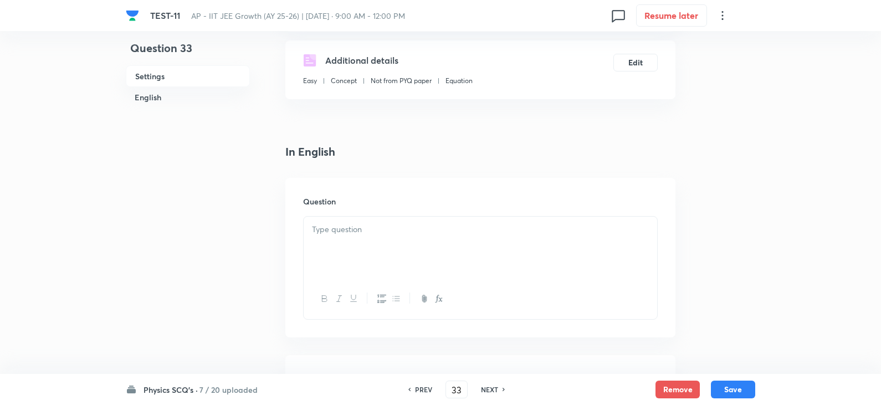
scroll to position [277, 0]
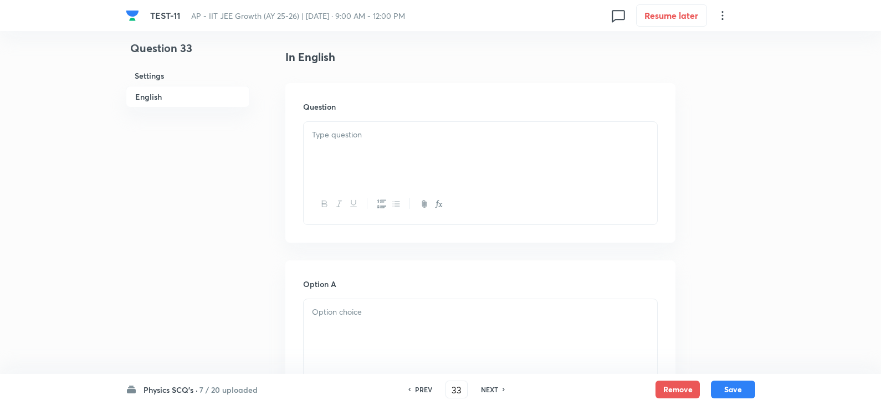
click at [348, 150] on div at bounding box center [479, 153] width 353 height 62
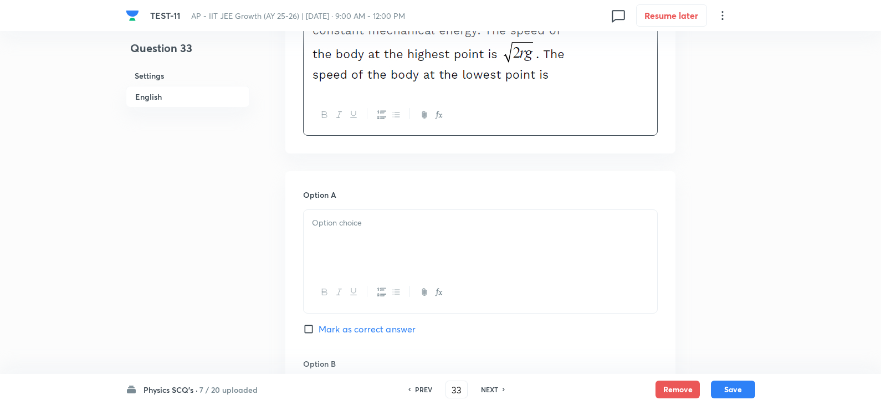
scroll to position [498, 0]
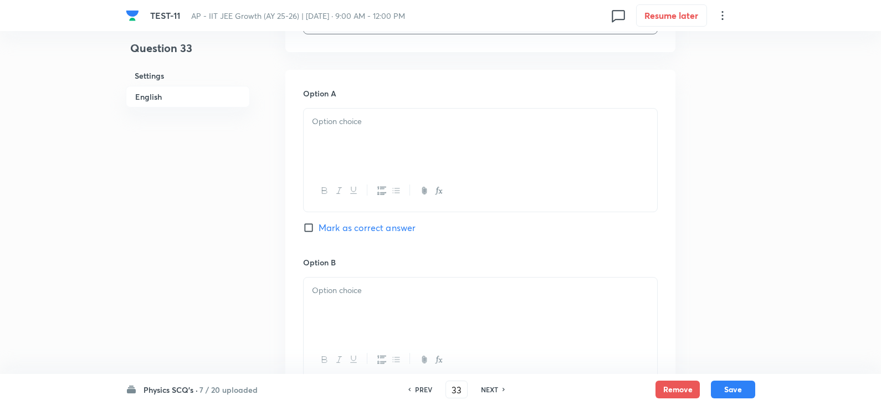
click at [342, 146] on div at bounding box center [479, 140] width 353 height 62
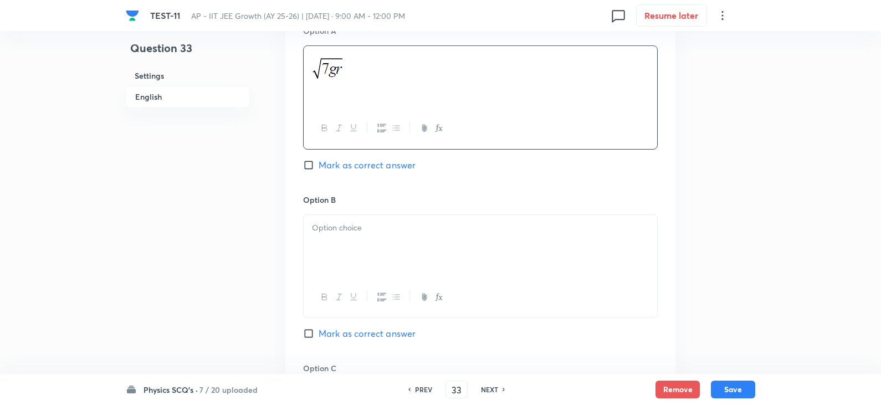
scroll to position [720, 0]
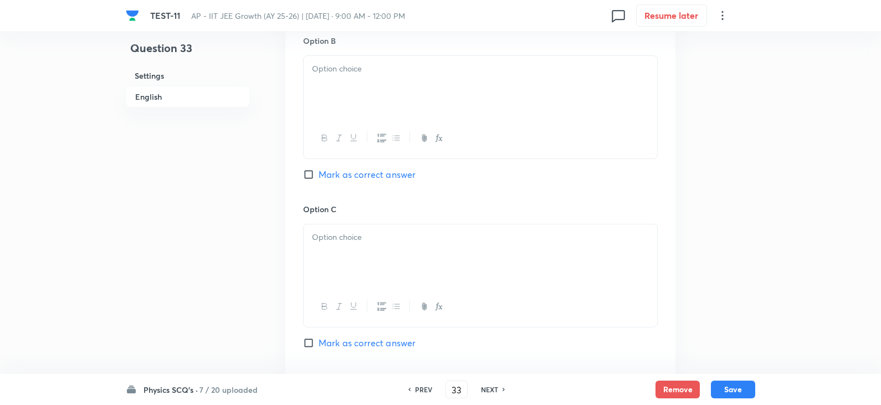
click at [336, 84] on div at bounding box center [479, 87] width 353 height 62
click at [336, 175] on span "Mark as correct answer" at bounding box center [366, 174] width 97 height 13
click at [318, 175] on input "Mark as correct answer" at bounding box center [311, 174] width 16 height 11
checkbox input "true"
click at [346, 243] on p at bounding box center [480, 237] width 337 height 13
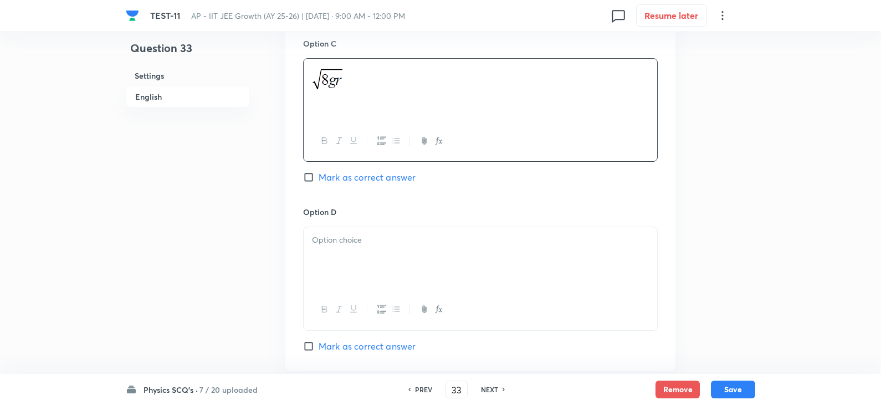
scroll to position [886, 0]
click at [349, 236] on p at bounding box center [480, 239] width 337 height 13
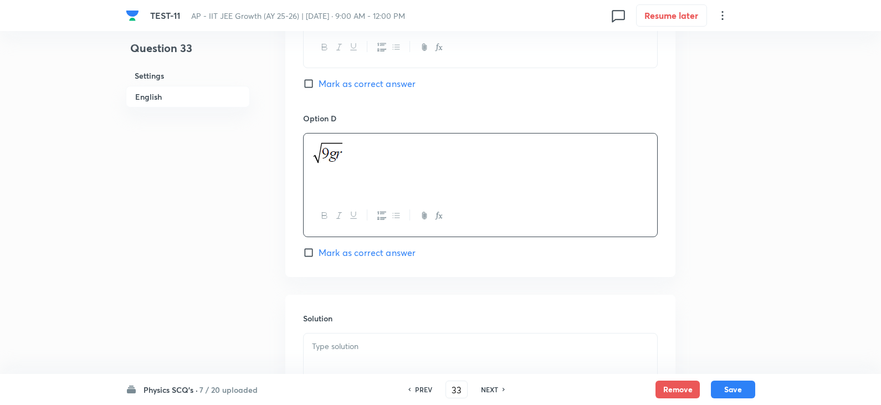
scroll to position [1108, 0]
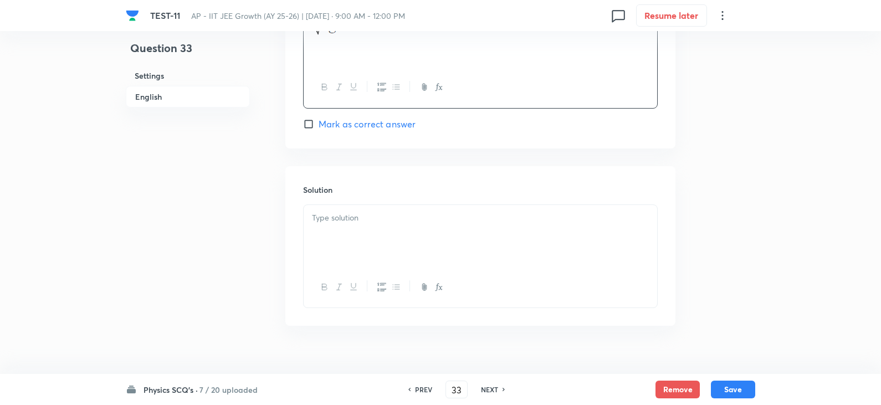
click at [361, 240] on div at bounding box center [479, 236] width 353 height 62
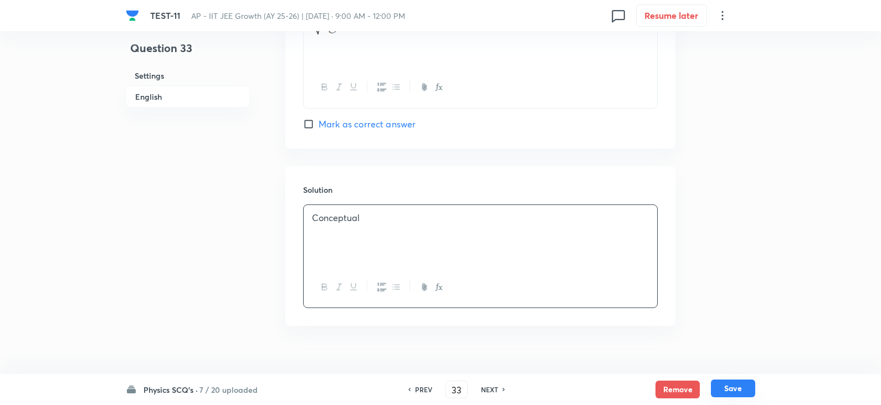
click at [724, 386] on button "Save" at bounding box center [733, 388] width 44 height 18
type input "34"
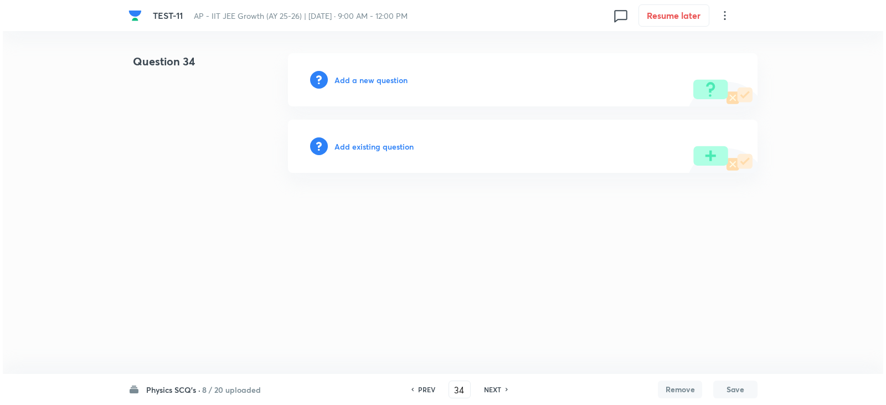
scroll to position [0, 0]
click at [383, 82] on h6 "Add a new question" at bounding box center [370, 80] width 73 height 12
click at [386, 79] on h6 "Choose a question type" at bounding box center [376, 80] width 85 height 12
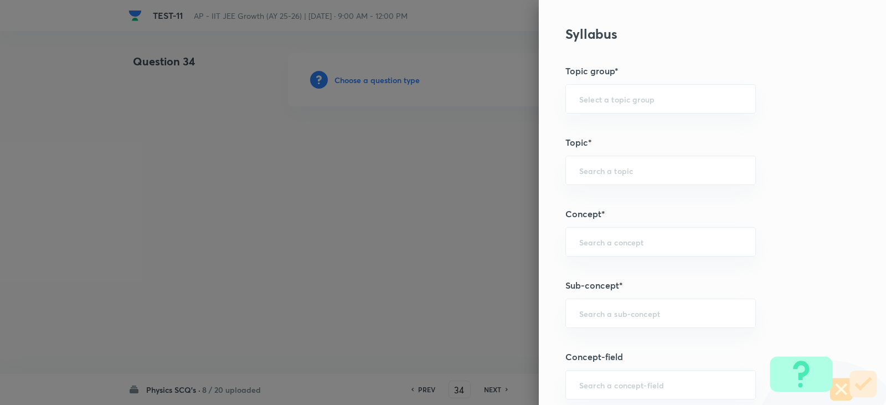
scroll to position [554, 0]
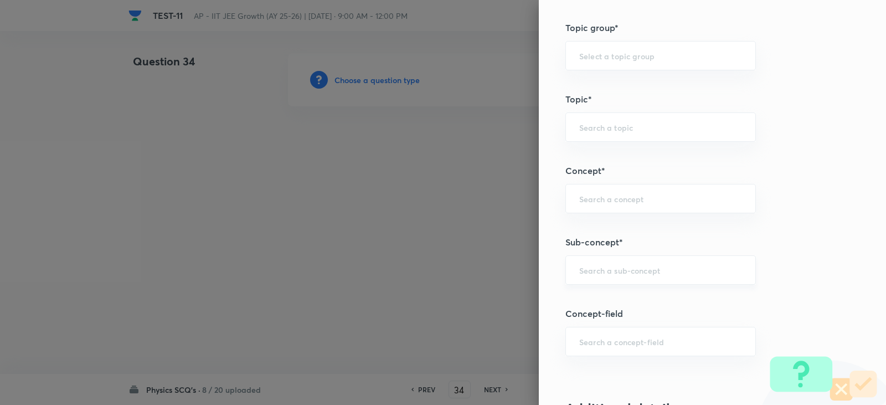
click at [594, 266] on input "text" at bounding box center [660, 270] width 163 height 11
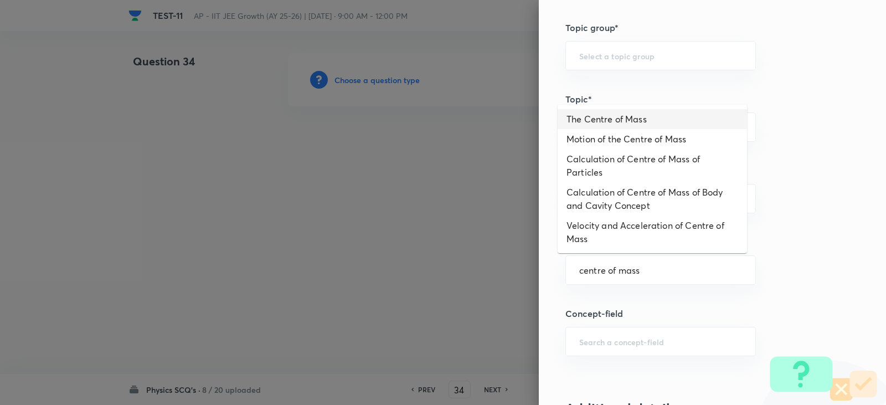
click at [616, 117] on li "The Centre of Mass" at bounding box center [652, 119] width 189 height 20
type input "The Centre of Mass"
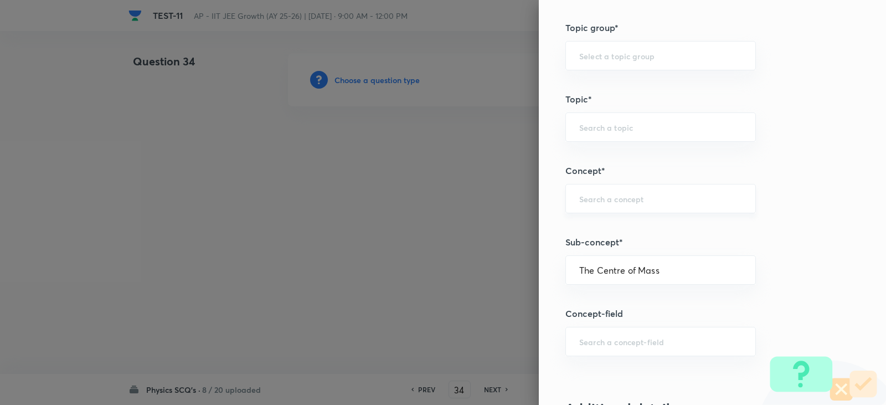
type input "Physics"
type input "Mechanics"
type input "Centre of Mass, Impulse and Collisions"
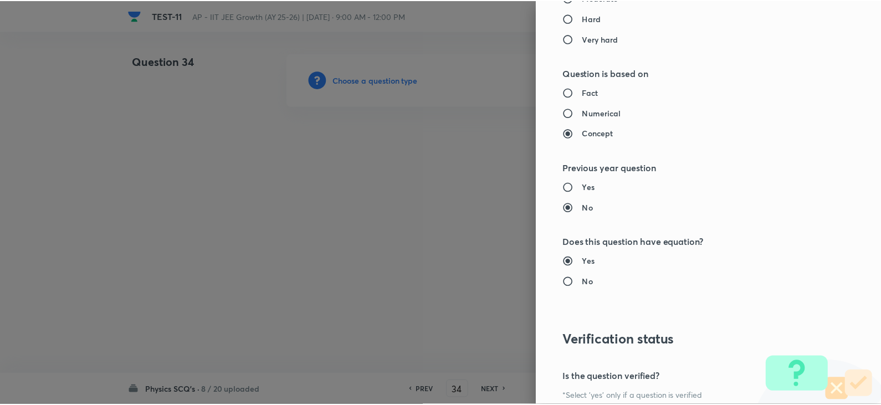
scroll to position [1179, 0]
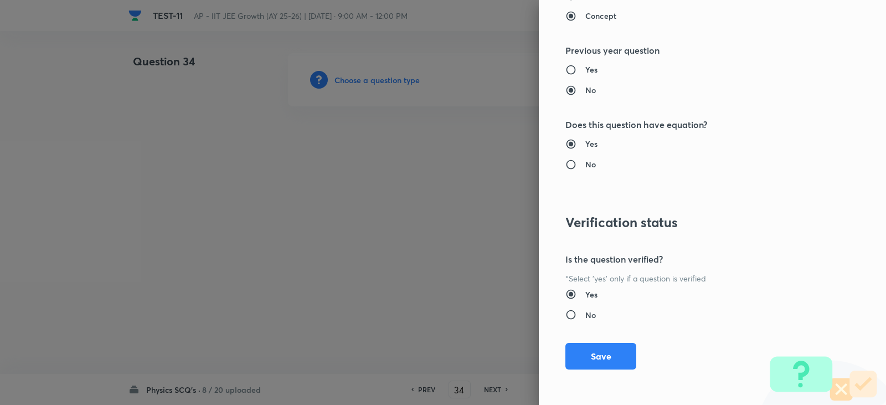
click at [594, 341] on div "Question settings Question type* Single choice correct Number of options* 2 3 4…" at bounding box center [712, 202] width 347 height 405
click at [587, 357] on button "Save" at bounding box center [600, 355] width 71 height 27
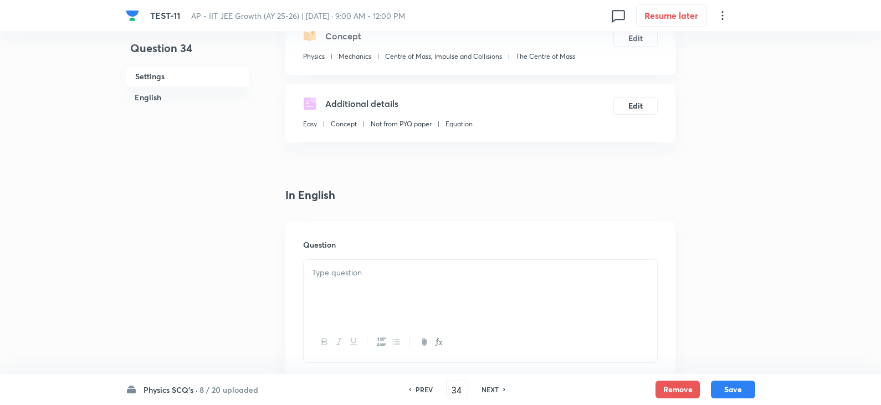
scroll to position [222, 0]
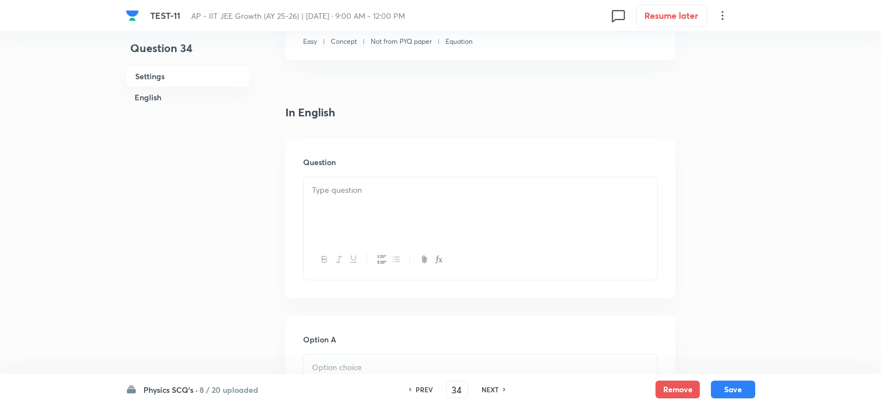
click at [373, 187] on p at bounding box center [480, 190] width 337 height 13
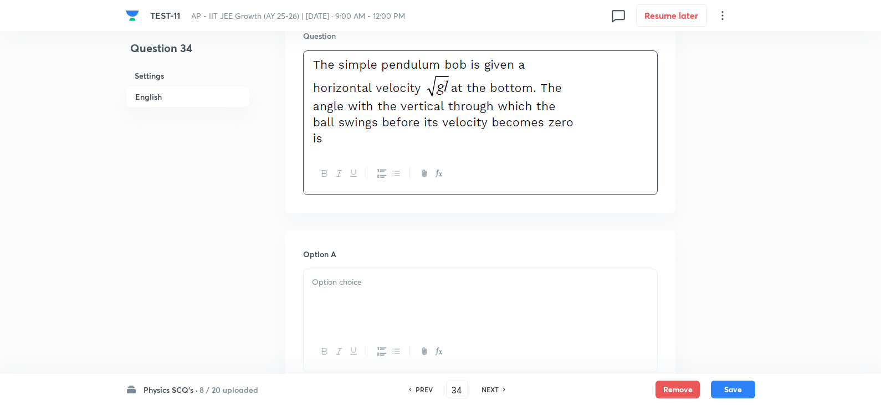
scroll to position [443, 0]
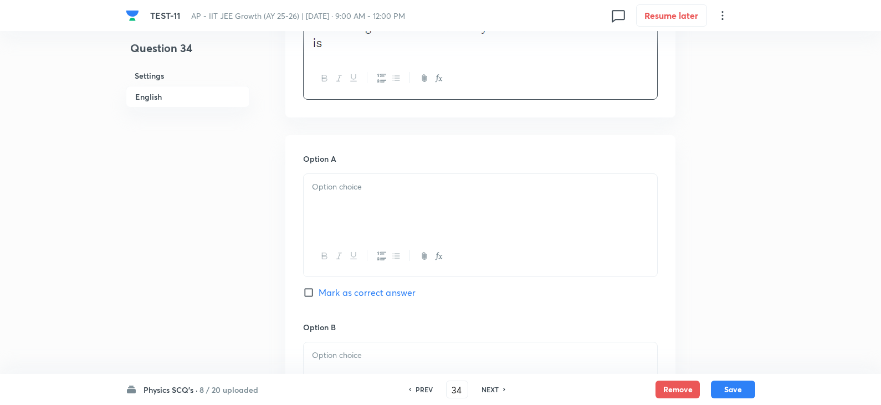
click at [333, 204] on div at bounding box center [479, 205] width 353 height 62
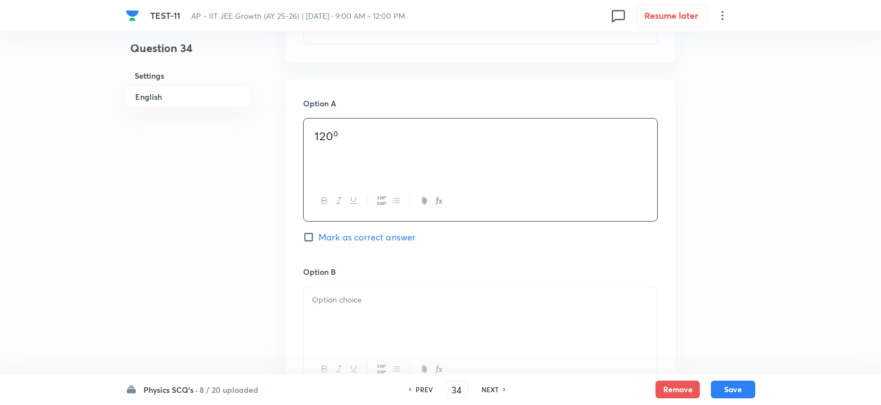
click at [338, 305] on p at bounding box center [480, 300] width 337 height 13
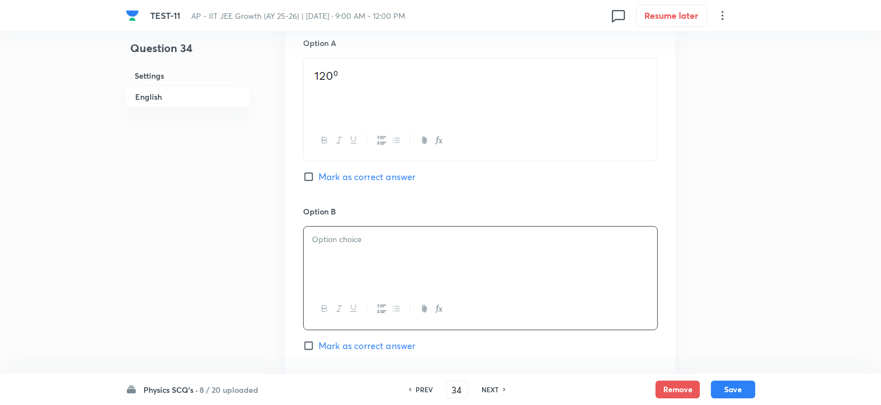
scroll to position [609, 0]
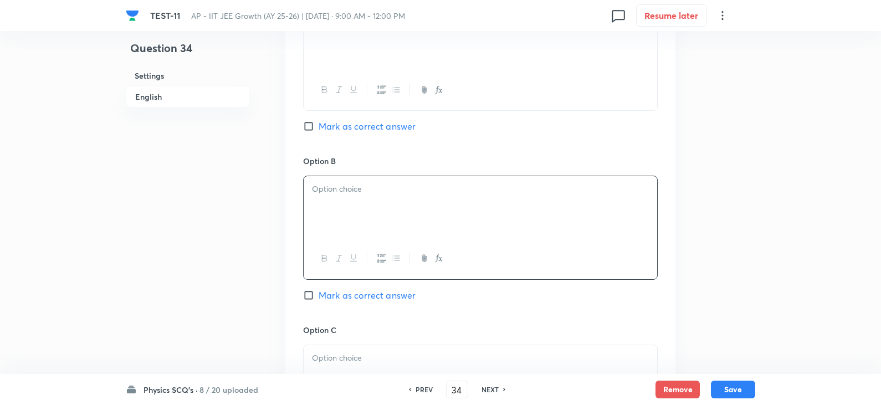
click at [353, 197] on div at bounding box center [479, 207] width 353 height 62
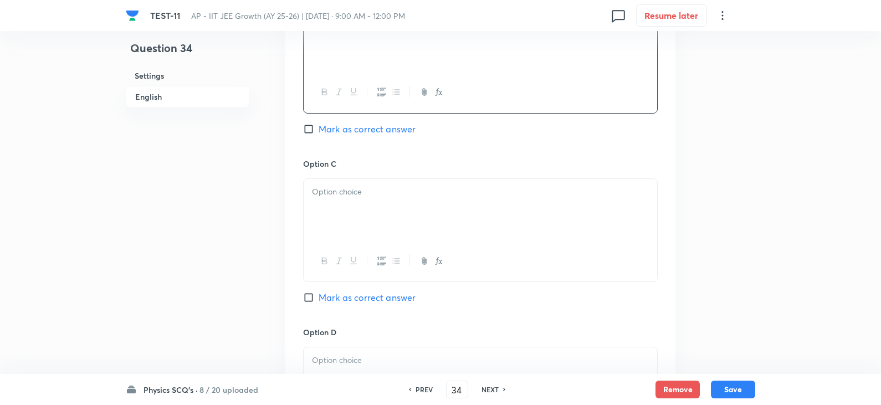
click at [328, 184] on div at bounding box center [479, 210] width 353 height 62
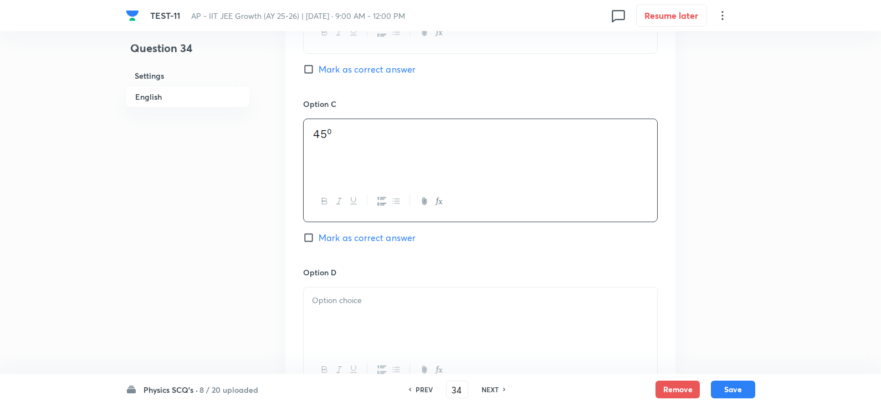
scroll to position [941, 0]
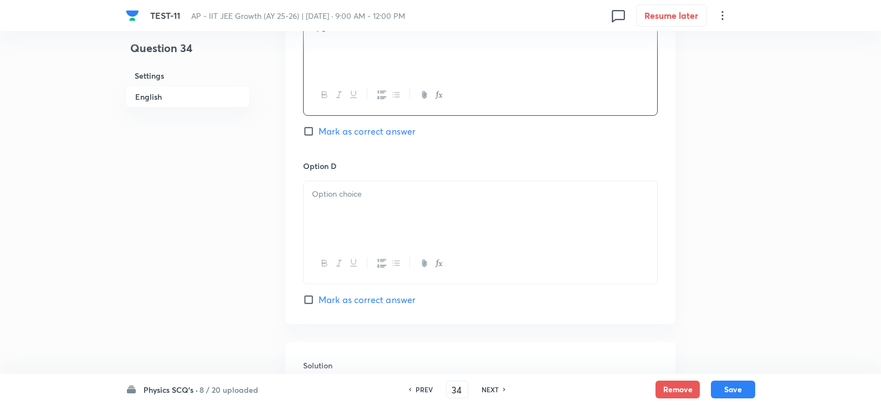
click at [363, 202] on div at bounding box center [479, 212] width 353 height 62
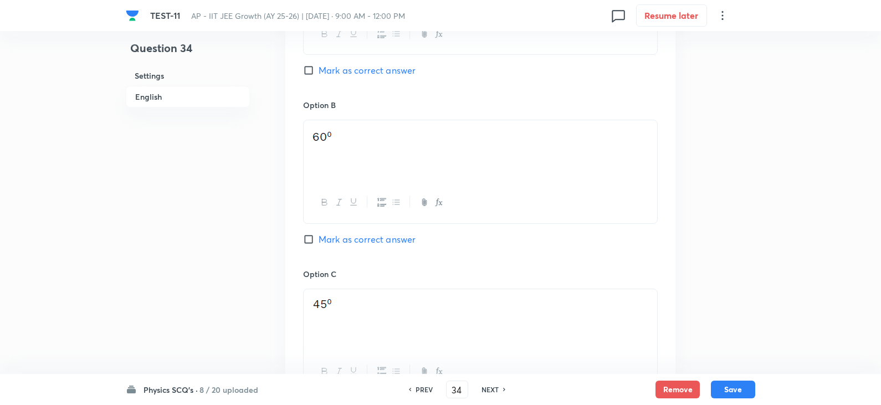
scroll to position [665, 0]
click at [306, 239] on input "Mark as correct answer" at bounding box center [311, 239] width 16 height 11
checkbox input "true"
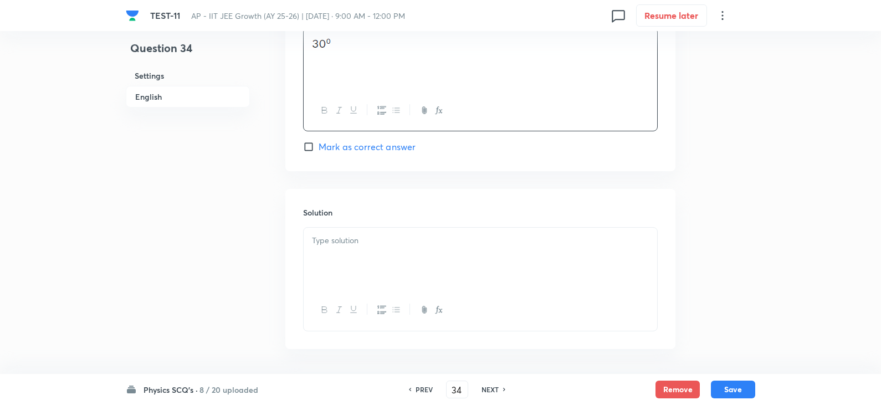
scroll to position [1136, 0]
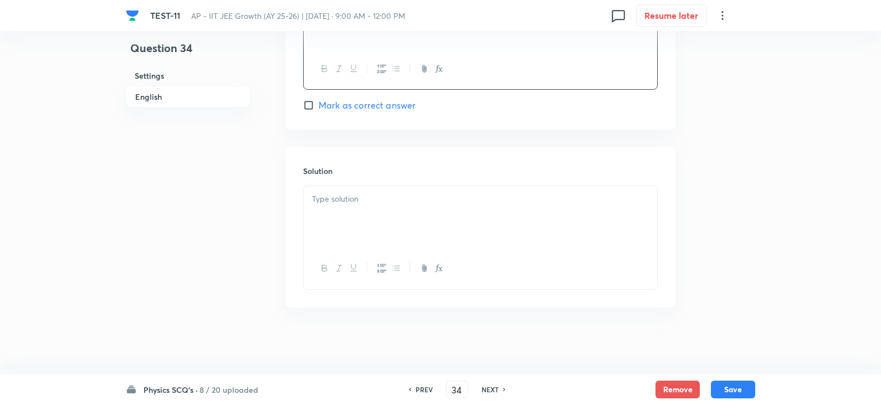
click at [318, 203] on p at bounding box center [480, 199] width 337 height 13
click at [728, 392] on button "Save" at bounding box center [733, 388] width 44 height 18
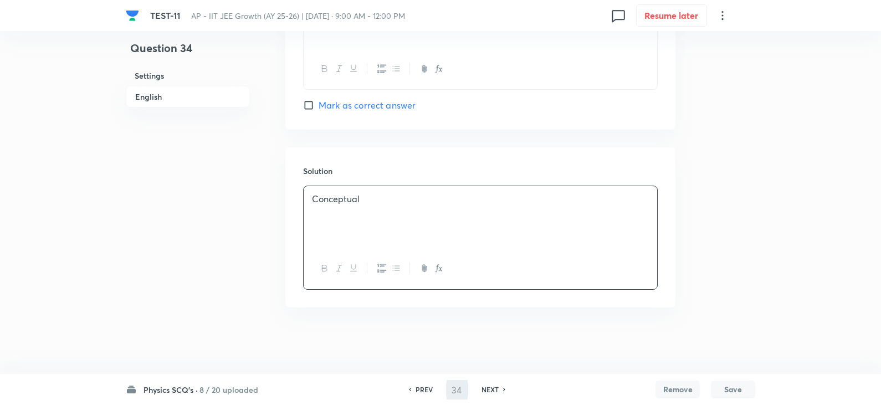
type input "35"
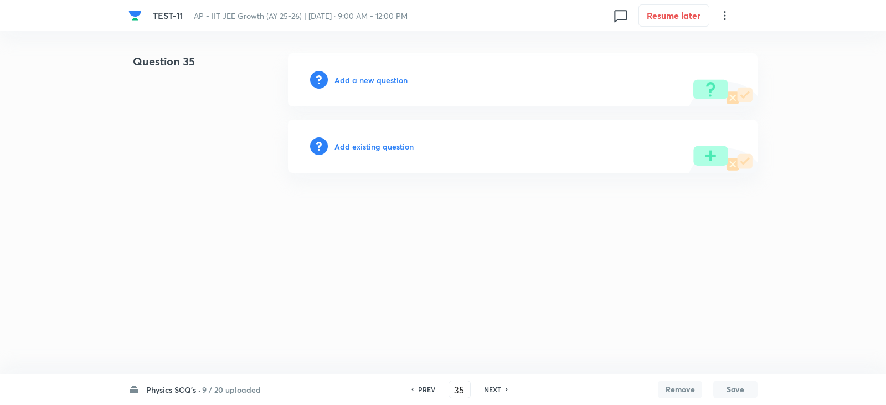
click at [373, 81] on h6 "Add a new question" at bounding box center [370, 80] width 73 height 12
click at [373, 81] on h6 "Choose a question type" at bounding box center [376, 80] width 85 height 12
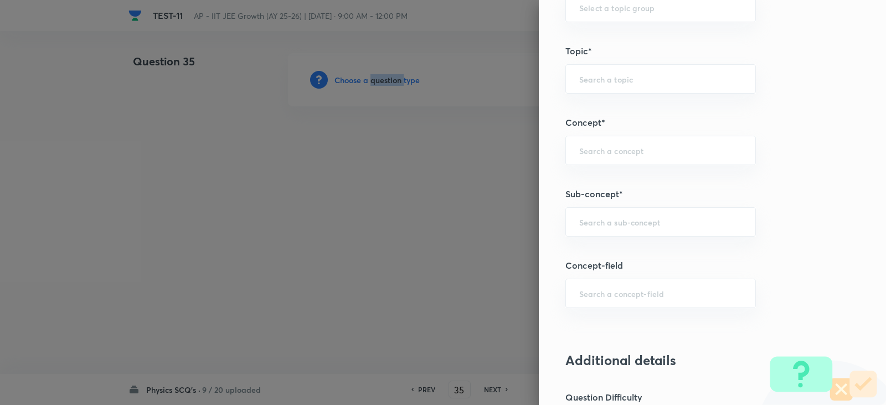
scroll to position [720, 0]
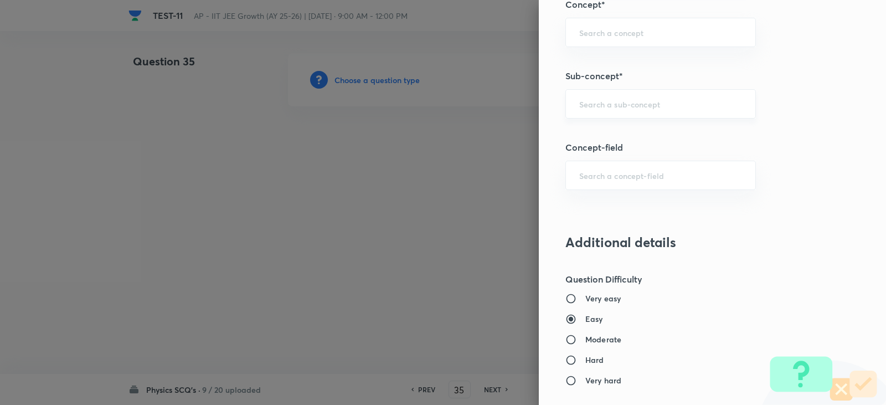
click at [579, 102] on input "text" at bounding box center [660, 104] width 163 height 11
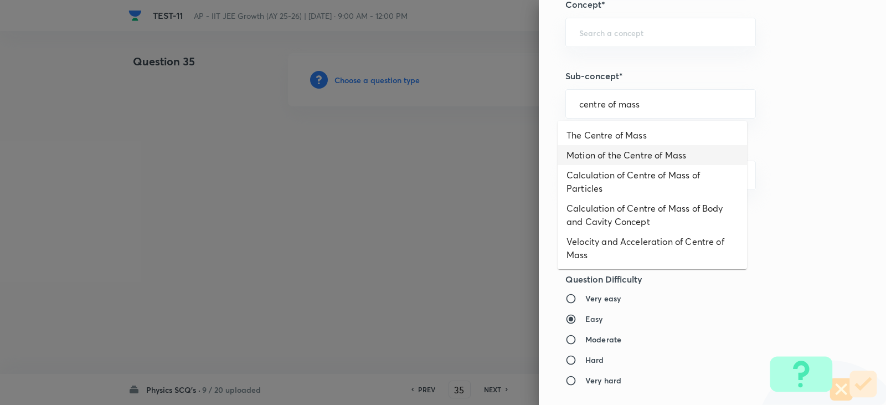
click at [617, 142] on li "The Centre of Mass" at bounding box center [652, 135] width 189 height 20
type input "The Centre of Mass"
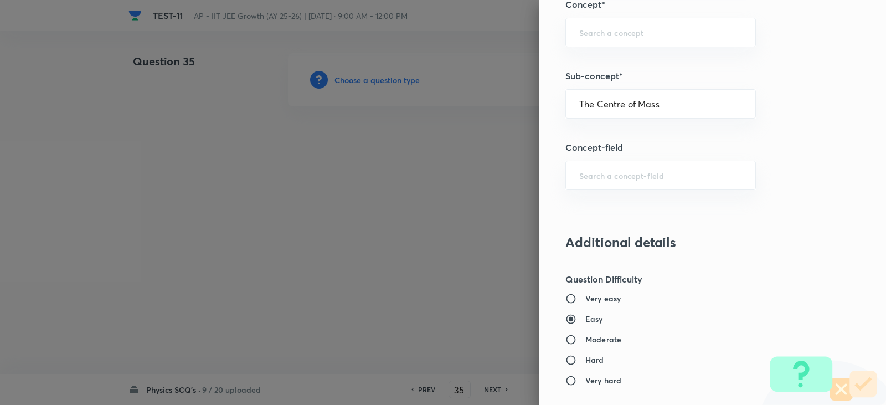
type input "Physics"
type input "Mechanics"
type input "Centre of Mass, Impulse and Collisions"
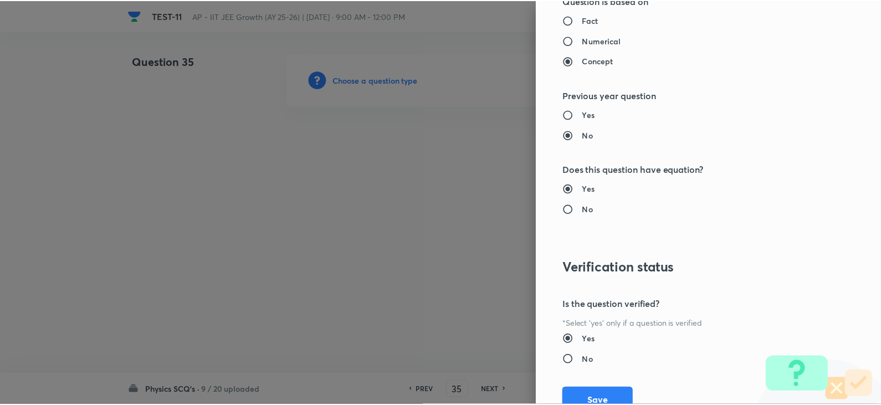
scroll to position [1179, 0]
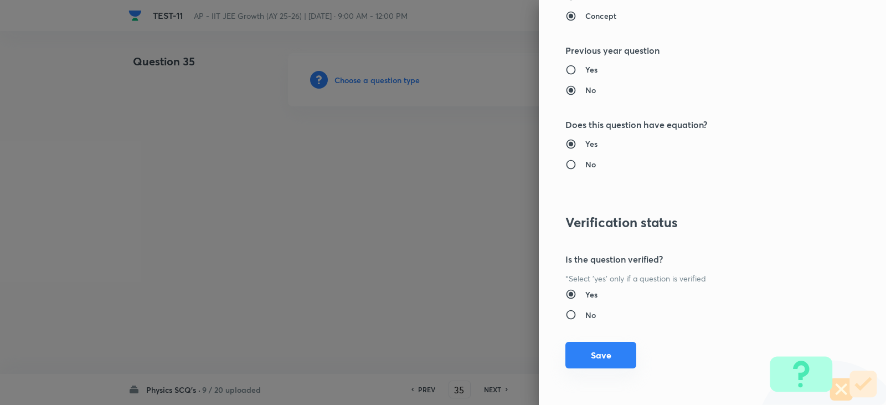
click at [590, 346] on button "Save" at bounding box center [600, 355] width 71 height 27
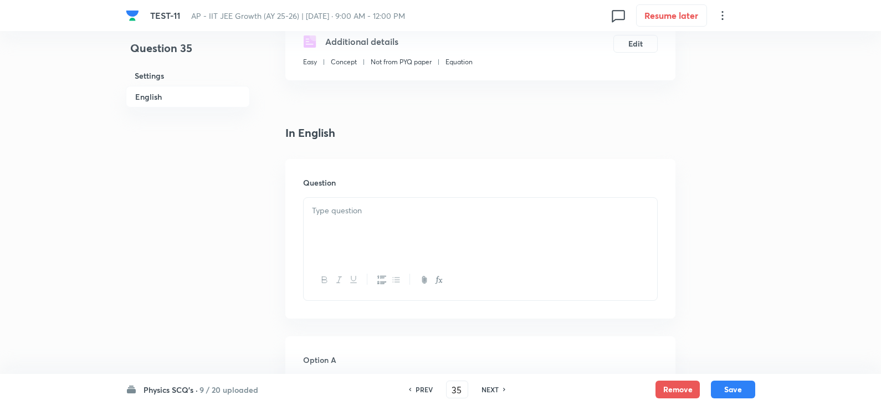
scroll to position [277, 0]
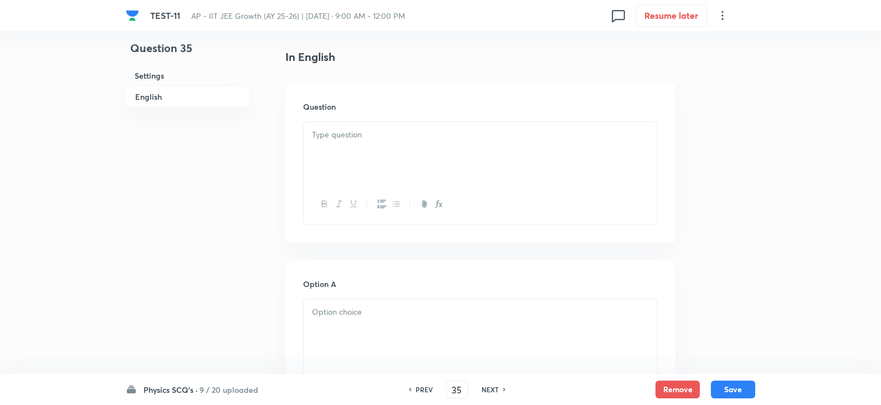
click at [342, 153] on div at bounding box center [479, 153] width 353 height 62
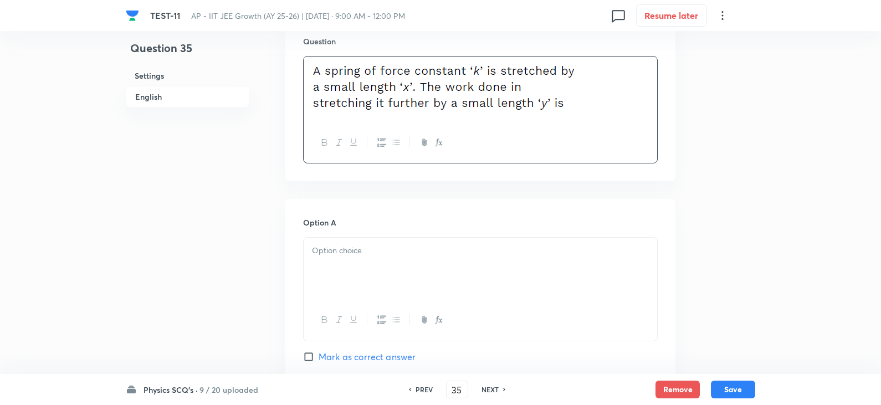
scroll to position [443, 0]
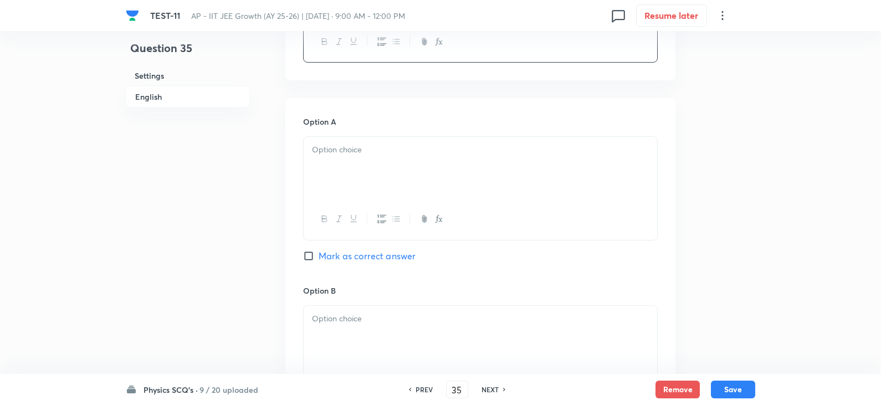
click at [342, 173] on div at bounding box center [479, 168] width 353 height 62
click at [347, 166] on div at bounding box center [479, 171] width 353 height 62
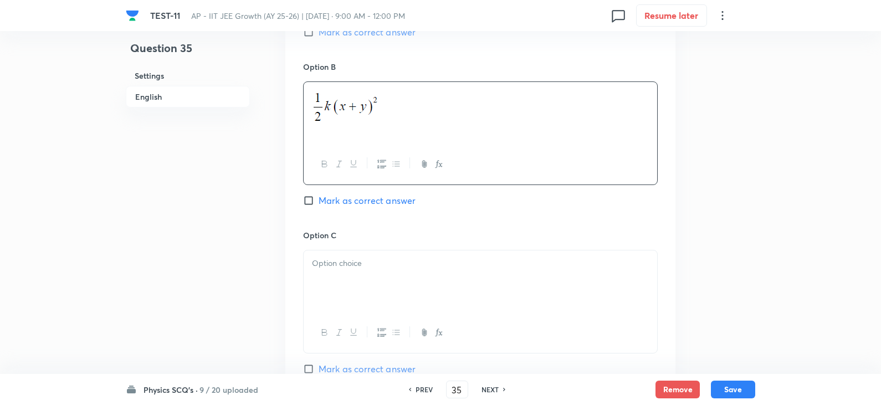
scroll to position [831, 0]
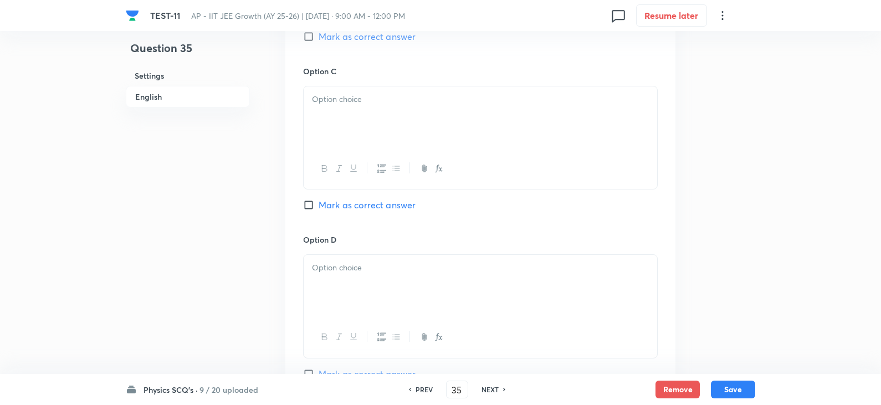
click at [364, 116] on div at bounding box center [479, 117] width 353 height 62
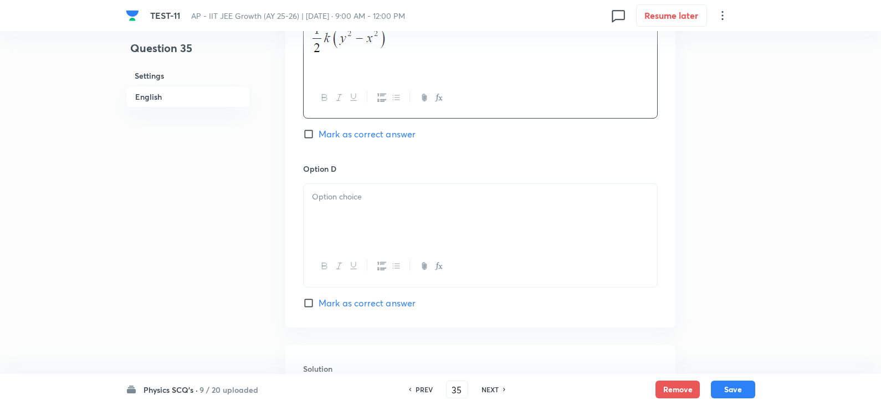
scroll to position [997, 0]
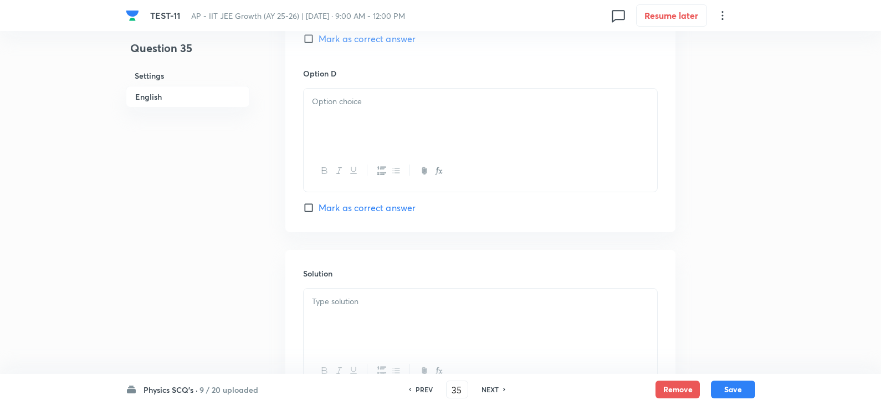
click at [357, 130] on div at bounding box center [479, 120] width 353 height 62
click at [326, 207] on span "Mark as correct answer" at bounding box center [366, 207] width 97 height 13
click at [318, 207] on input "Mark as correct answer" at bounding box center [311, 207] width 16 height 11
checkbox input "true"
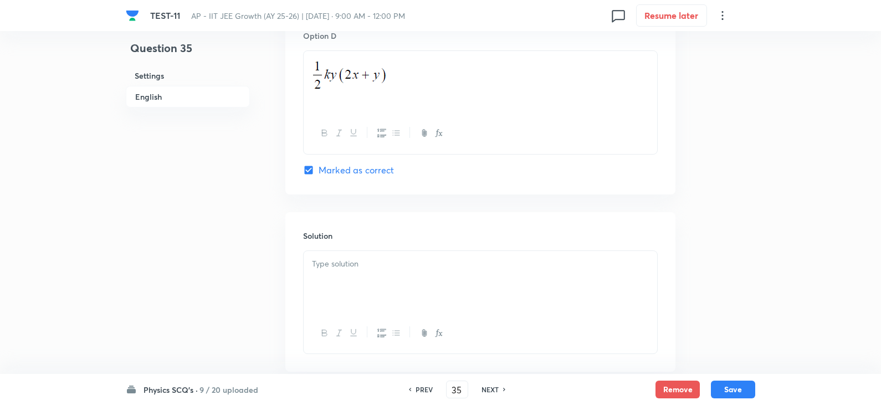
scroll to position [1099, 0]
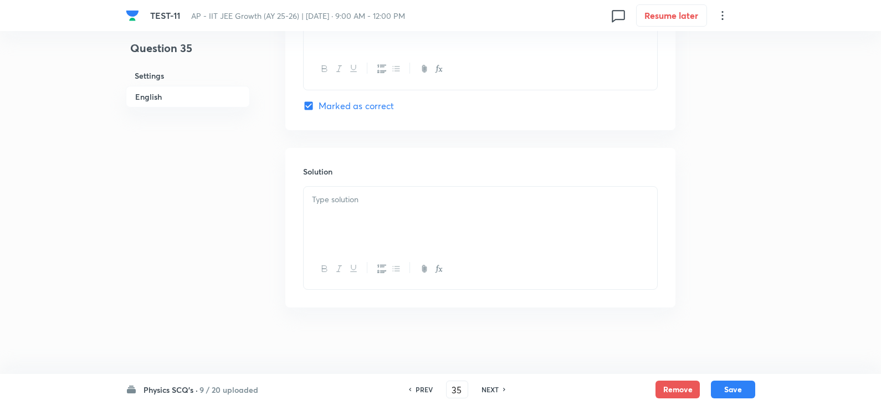
click at [348, 207] on div at bounding box center [479, 218] width 353 height 62
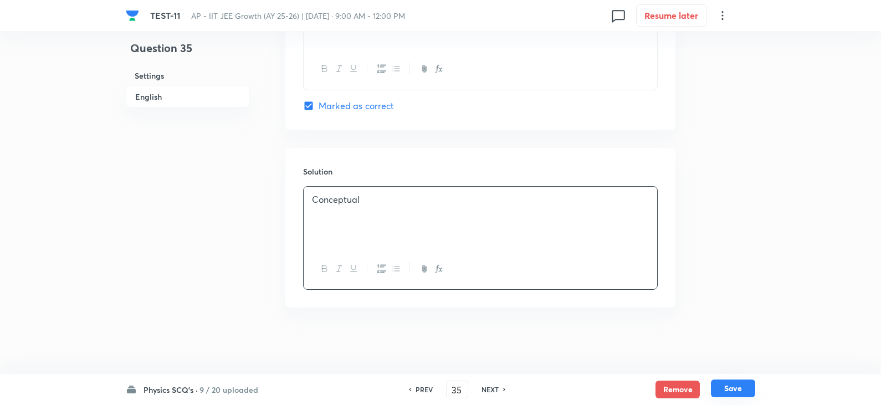
click at [734, 383] on button "Save" at bounding box center [733, 388] width 44 height 18
type input "36"
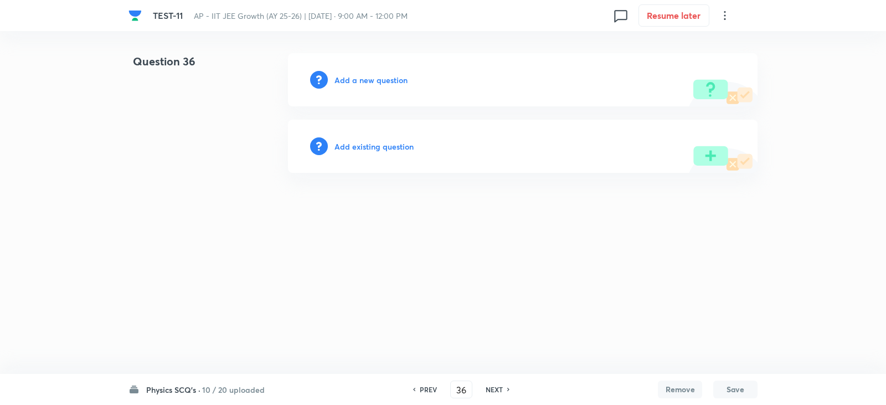
click at [352, 86] on div "Add a new question" at bounding box center [523, 79] width 470 height 53
click at [383, 81] on h6 "Add a new question" at bounding box center [370, 80] width 73 height 12
click at [389, 83] on h6 "Choose a question type" at bounding box center [376, 80] width 85 height 12
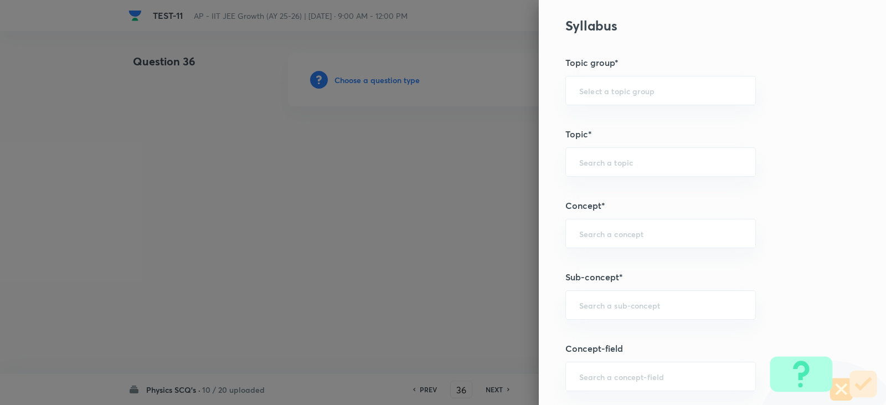
scroll to position [720, 0]
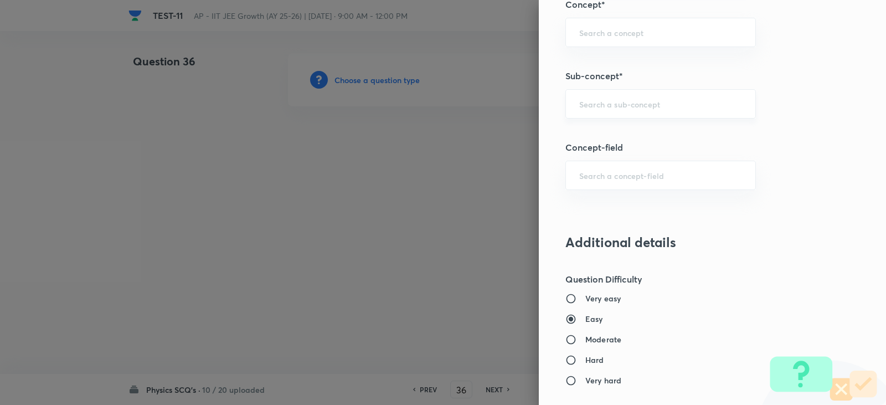
click at [584, 112] on div "​" at bounding box center [660, 103] width 191 height 29
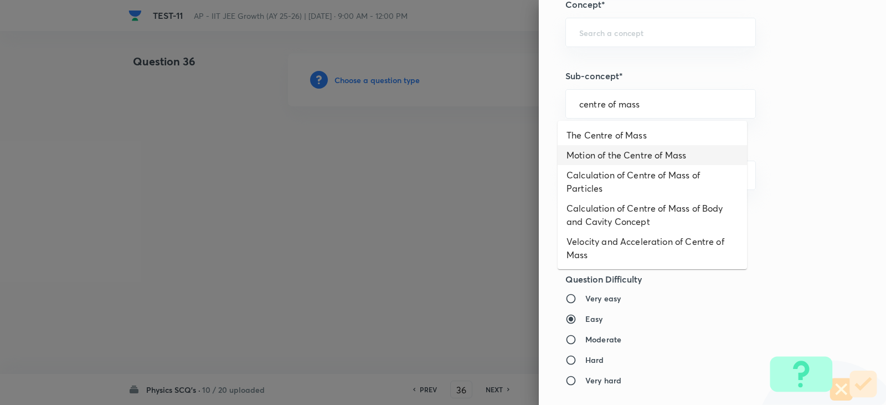
click at [631, 138] on li "The Centre of Mass" at bounding box center [652, 135] width 189 height 20
type input "The Centre of Mass"
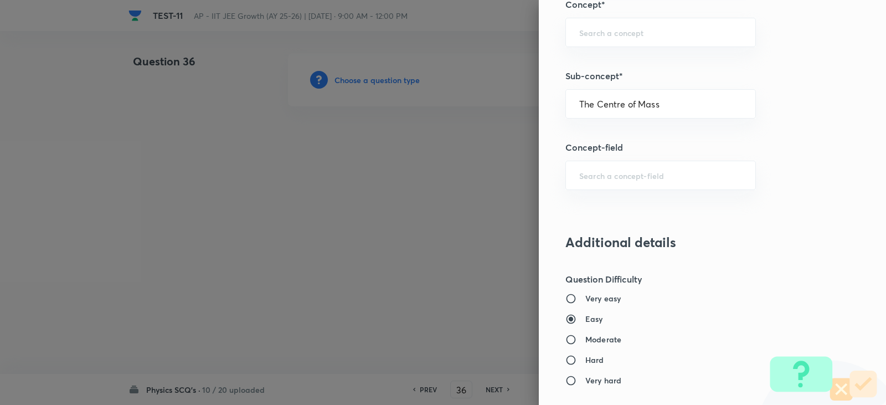
type input "Physics"
type input "Mechanics"
type input "Centre of Mass, Impulse and Collisions"
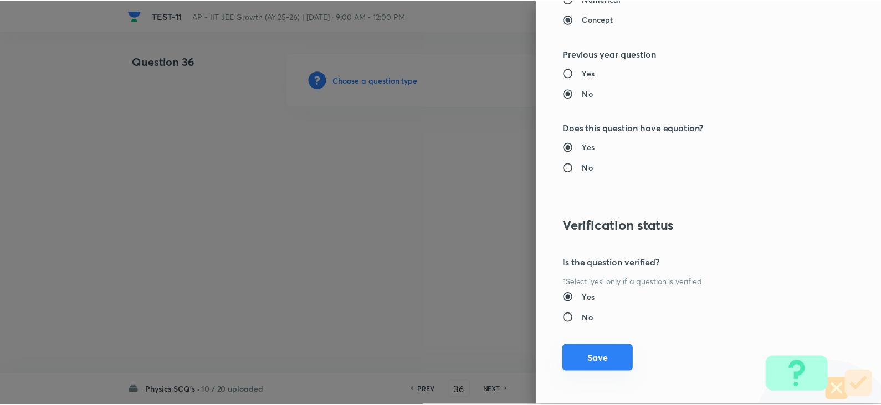
scroll to position [1179, 0]
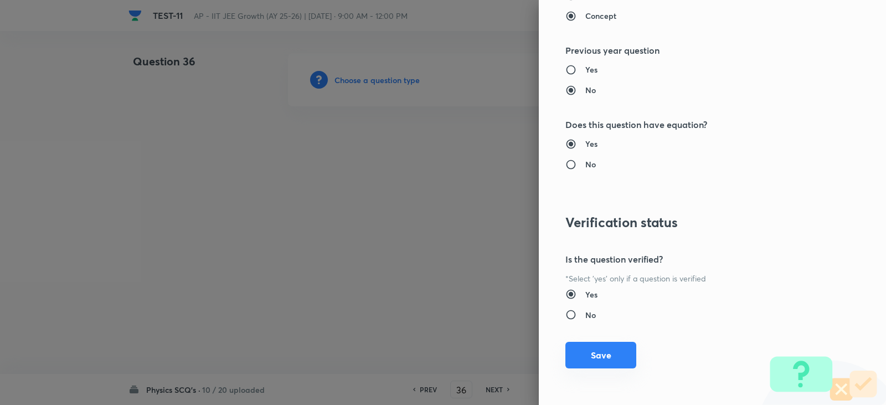
click at [597, 357] on button "Save" at bounding box center [600, 355] width 71 height 27
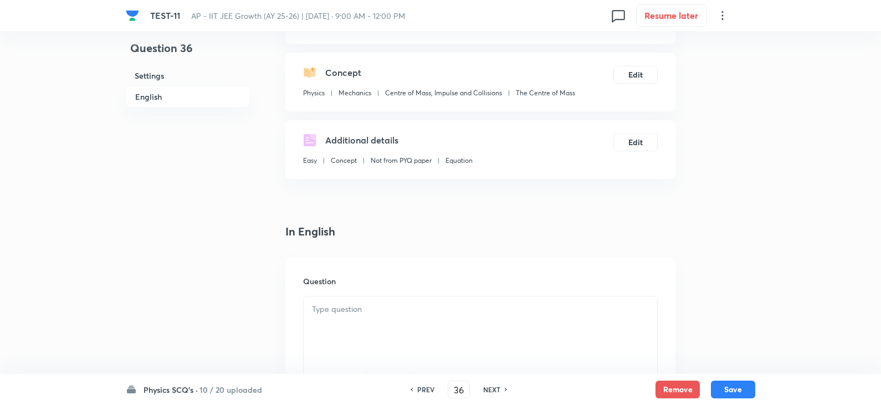
scroll to position [222, 0]
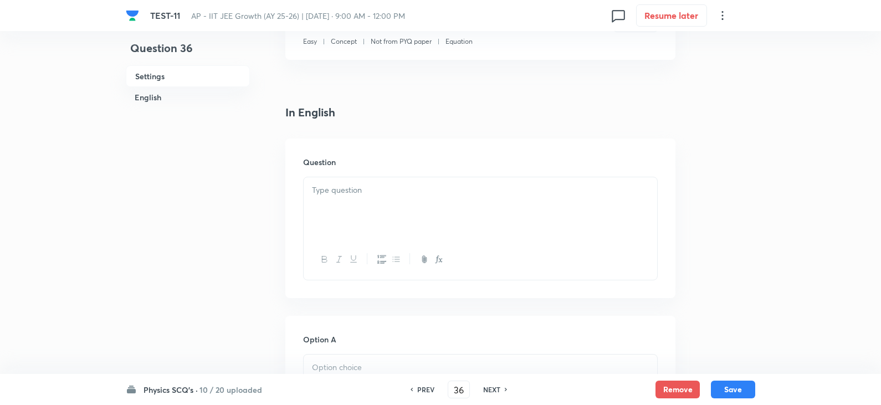
click at [348, 199] on div at bounding box center [479, 208] width 353 height 62
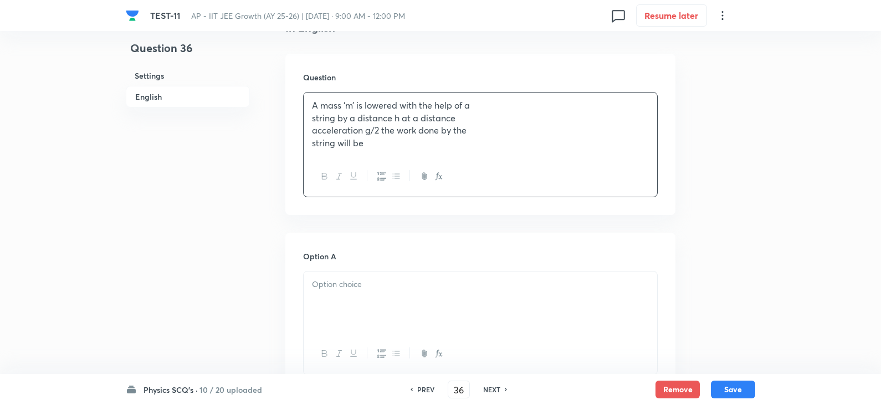
scroll to position [443, 0]
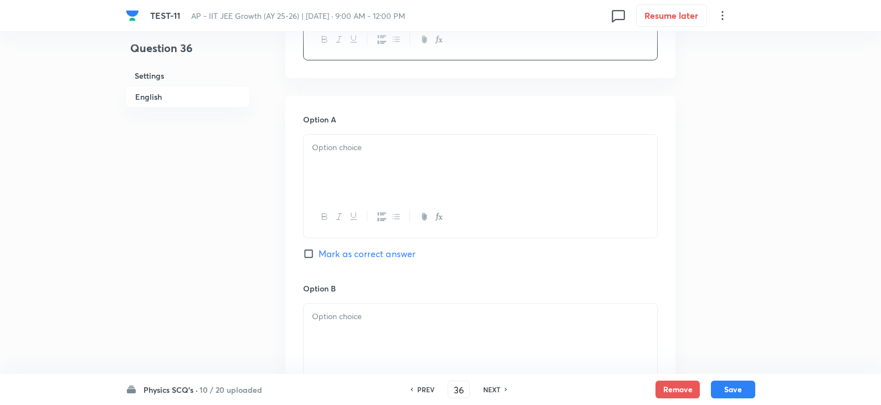
click at [335, 191] on div at bounding box center [479, 166] width 353 height 62
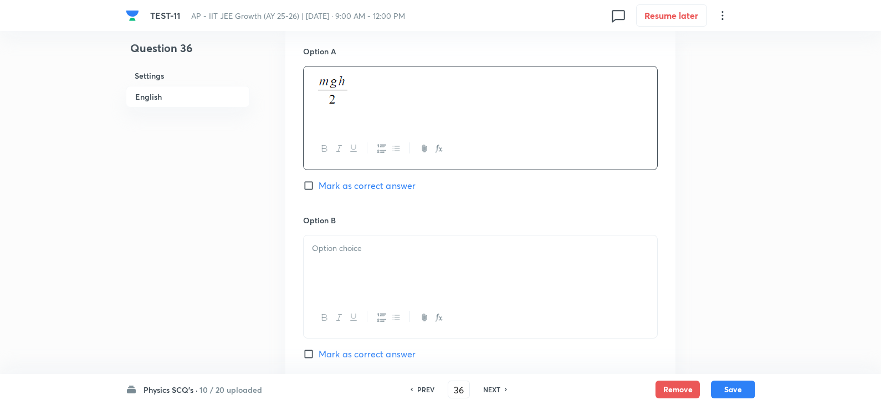
scroll to position [609, 0]
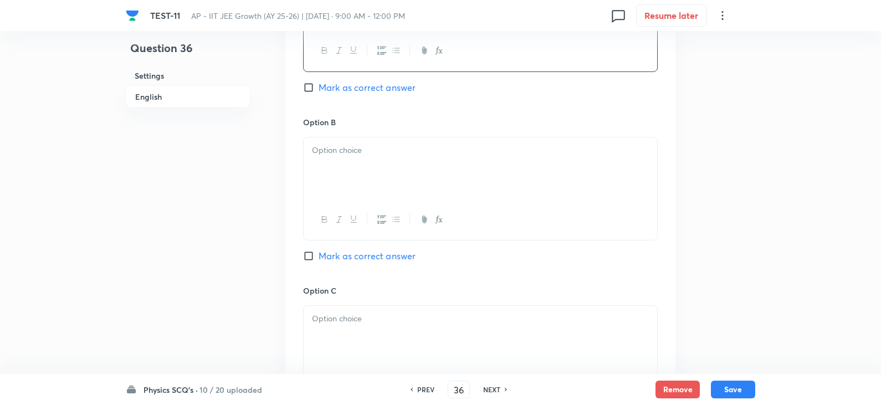
click at [340, 187] on div at bounding box center [479, 168] width 353 height 62
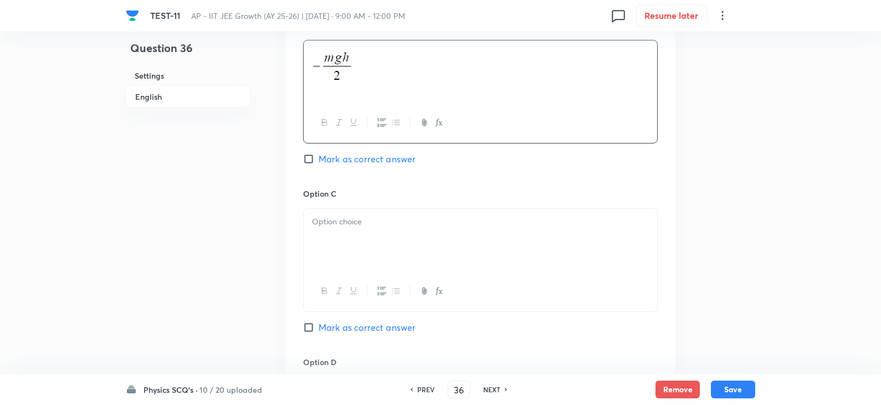
scroll to position [831, 0]
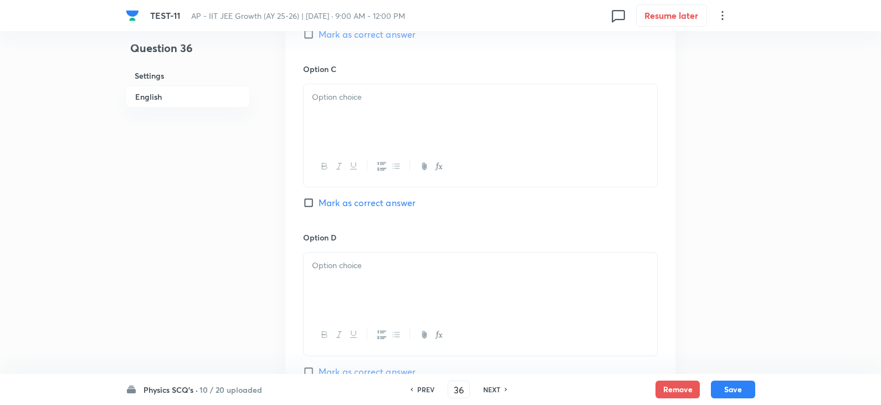
click at [345, 93] on p at bounding box center [480, 97] width 337 height 13
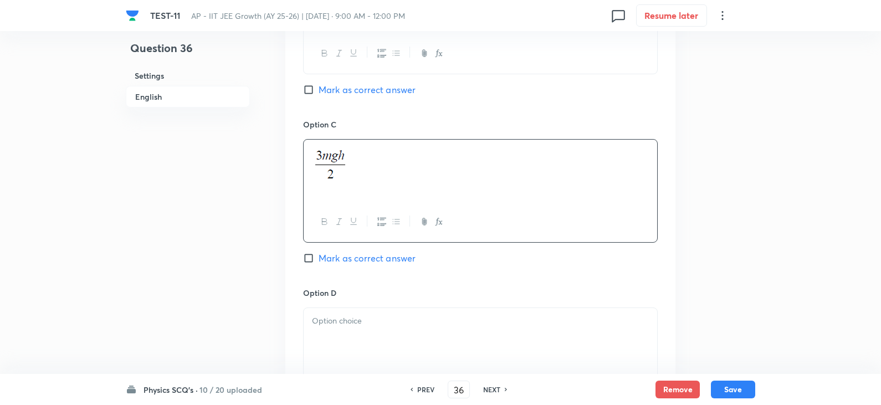
click at [328, 92] on span "Mark as correct answer" at bounding box center [366, 89] width 97 height 13
click at [318, 92] on input "Mark as correct answer" at bounding box center [311, 89] width 16 height 11
checkbox input "true"
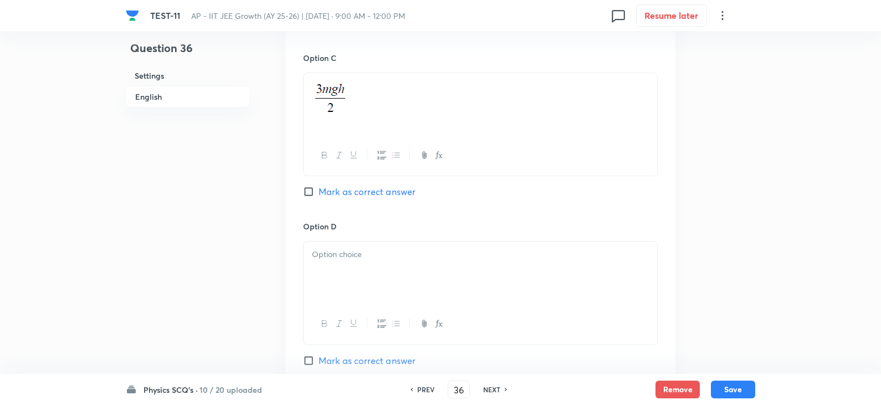
scroll to position [886, 0]
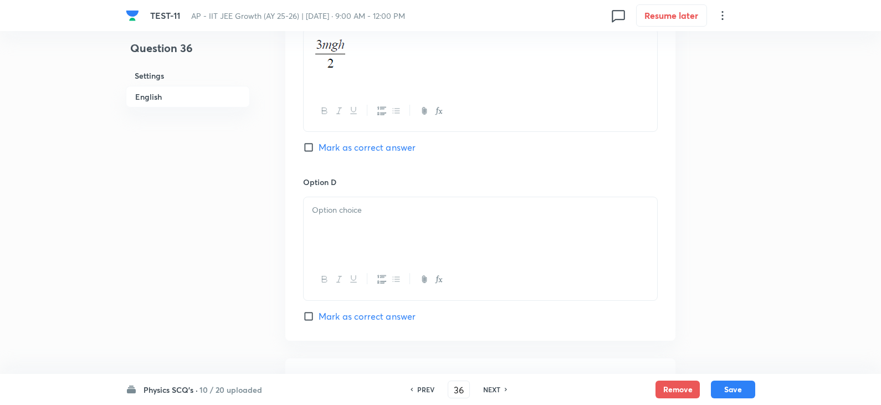
click at [342, 222] on div at bounding box center [479, 228] width 353 height 62
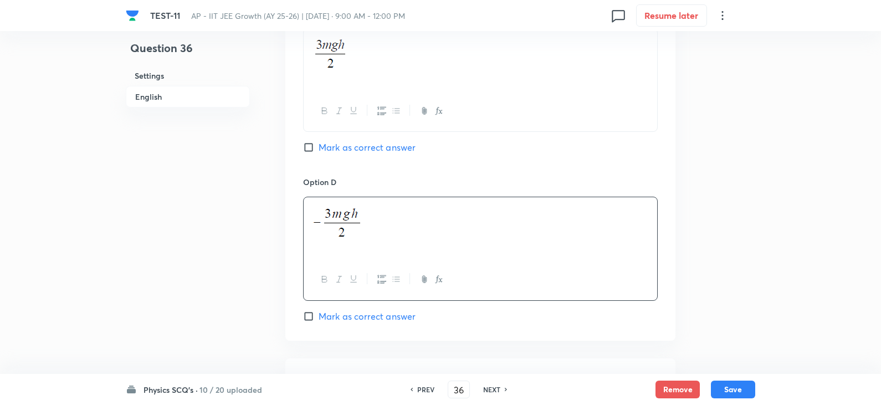
scroll to position [1052, 0]
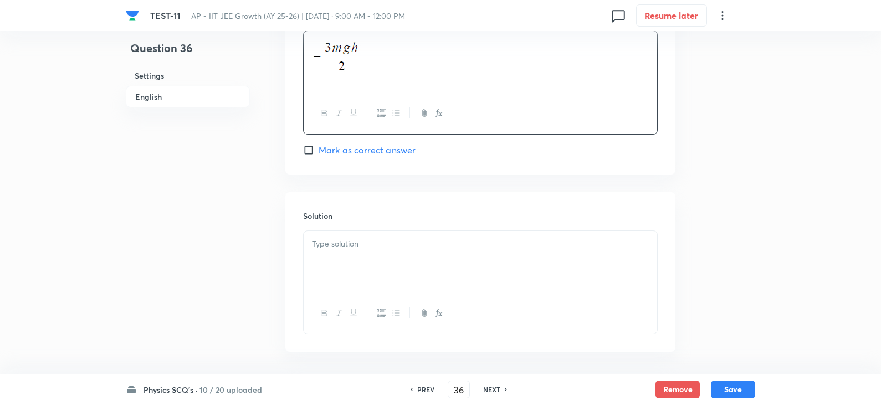
click at [347, 256] on div at bounding box center [479, 262] width 353 height 62
click at [740, 383] on button "Save" at bounding box center [733, 388] width 44 height 18
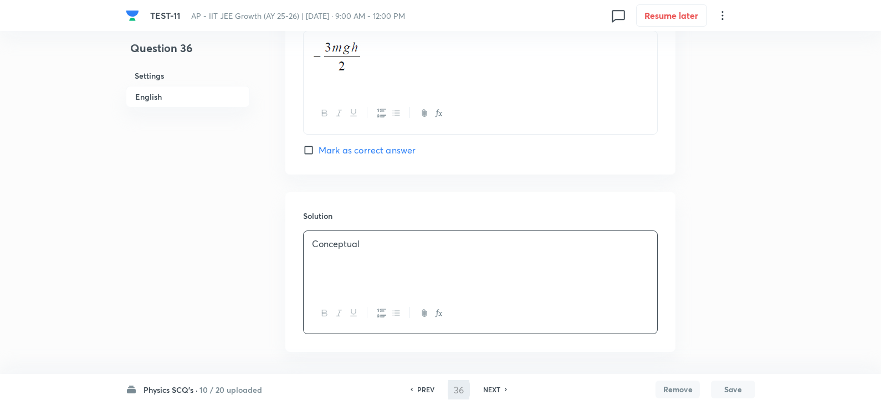
type input "37"
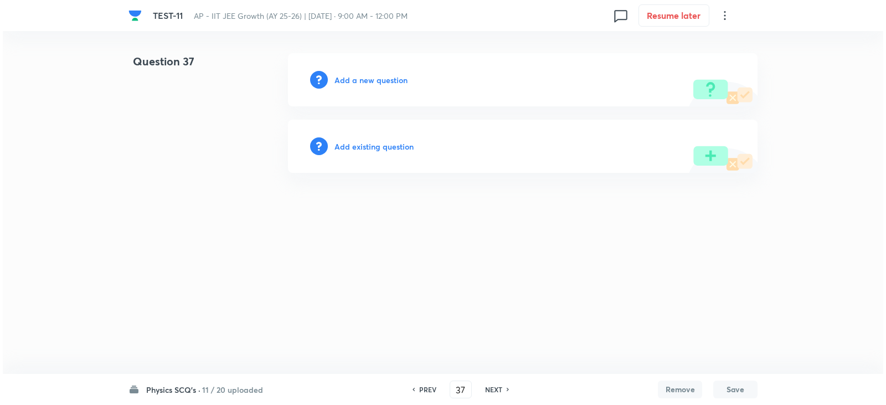
scroll to position [0, 0]
click at [352, 74] on h6 "Add a new question" at bounding box center [370, 80] width 73 height 12
click at [369, 83] on h6 "Choose a question type" at bounding box center [376, 80] width 85 height 12
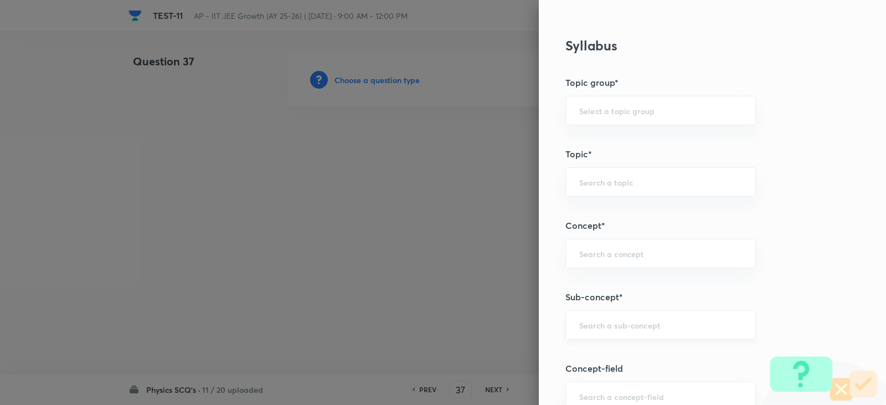
scroll to position [554, 0]
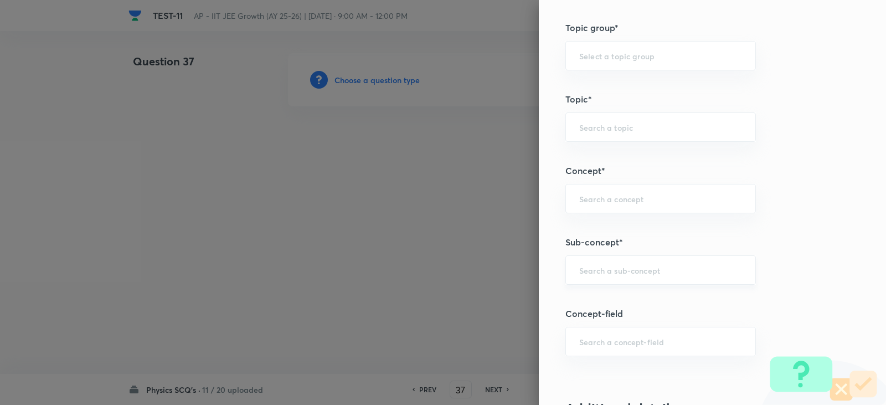
click at [597, 265] on input "text" at bounding box center [660, 270] width 163 height 11
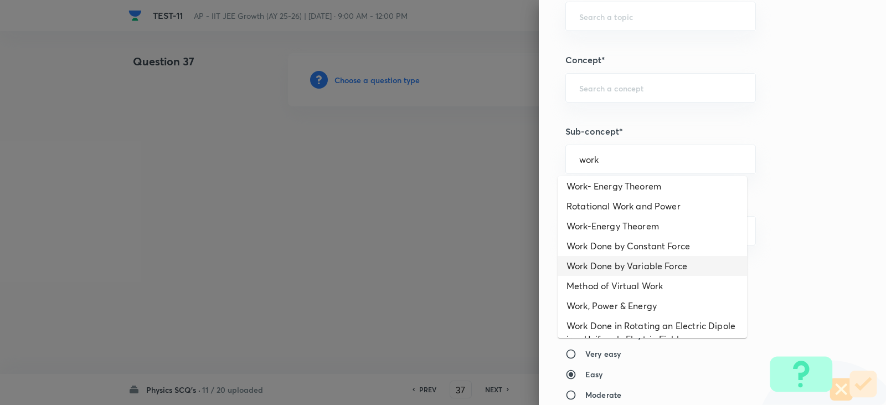
scroll to position [146, 0]
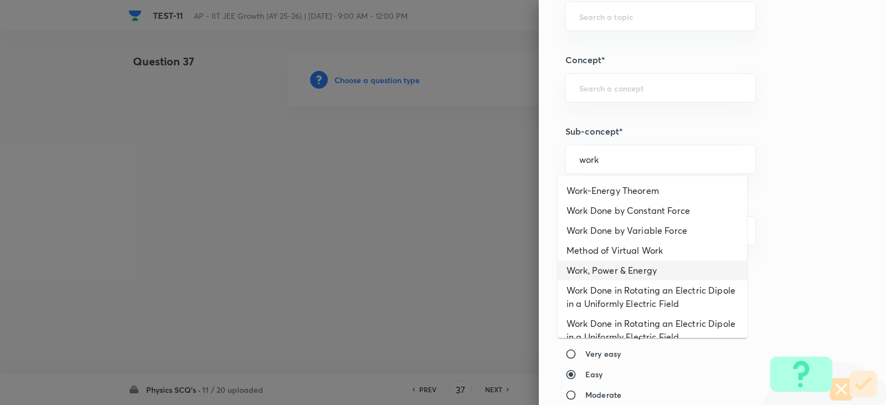
click at [654, 260] on li "Work, Power & Energy" at bounding box center [652, 270] width 189 height 20
type input "Work, Power & Energy"
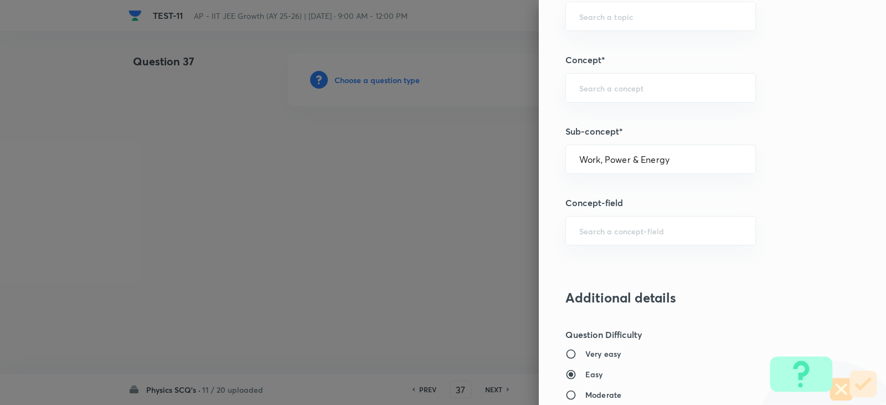
type input "Physics"
type input "Work, Power & Energy"
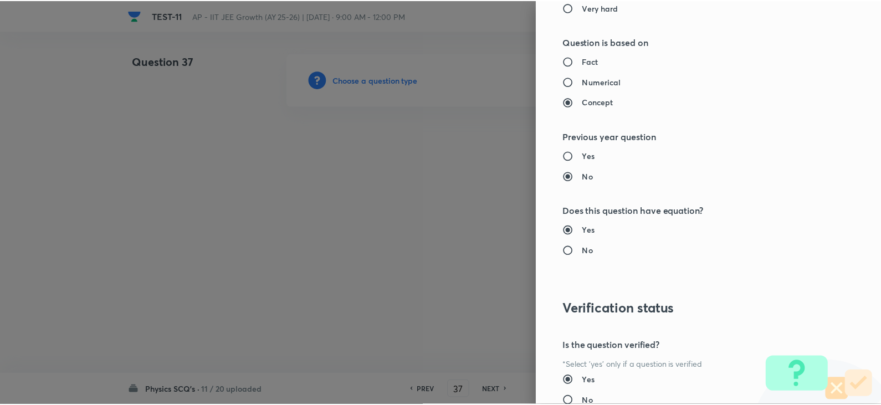
scroll to position [1179, 0]
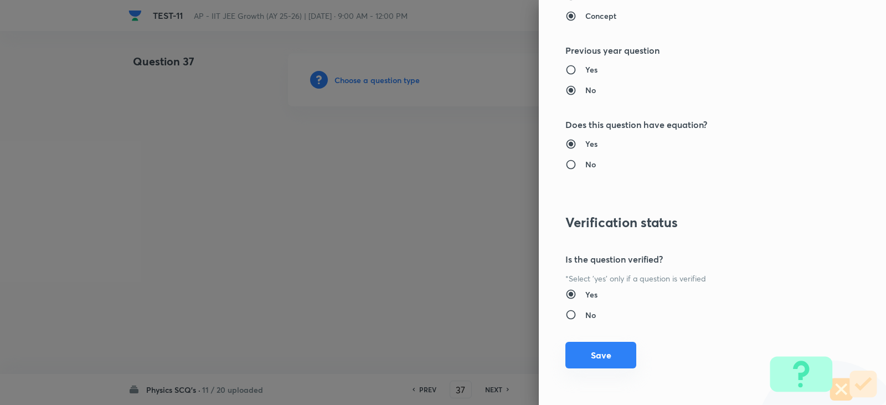
click at [601, 359] on button "Save" at bounding box center [600, 355] width 71 height 27
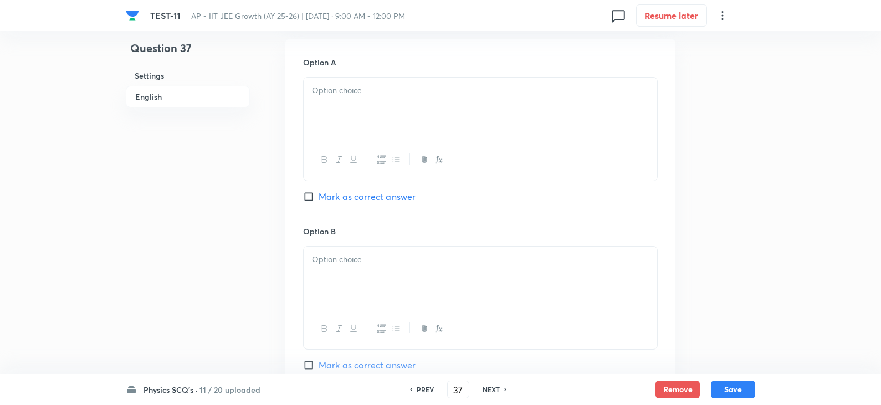
scroll to position [277, 0]
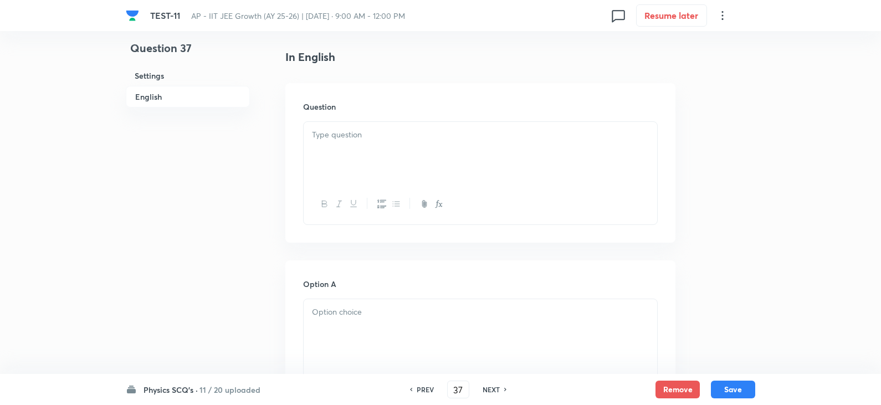
click at [338, 140] on p at bounding box center [480, 134] width 337 height 13
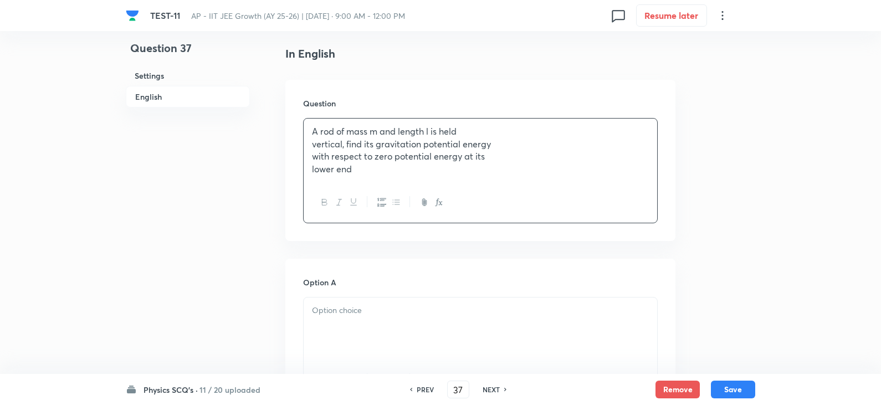
scroll to position [388, 0]
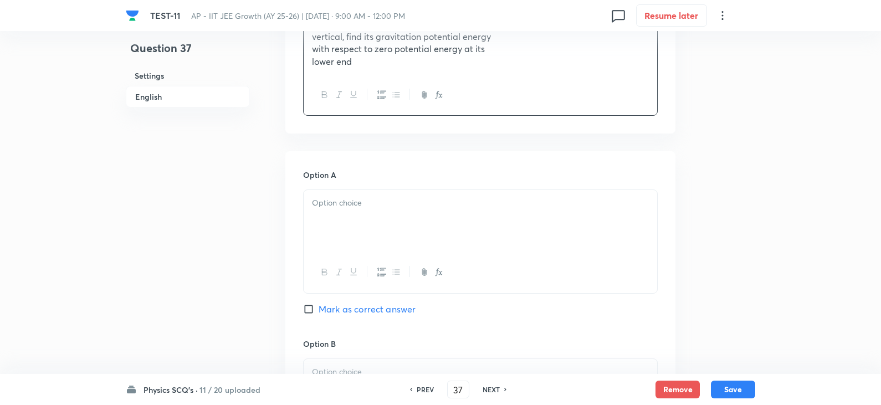
click at [330, 208] on p at bounding box center [480, 203] width 337 height 13
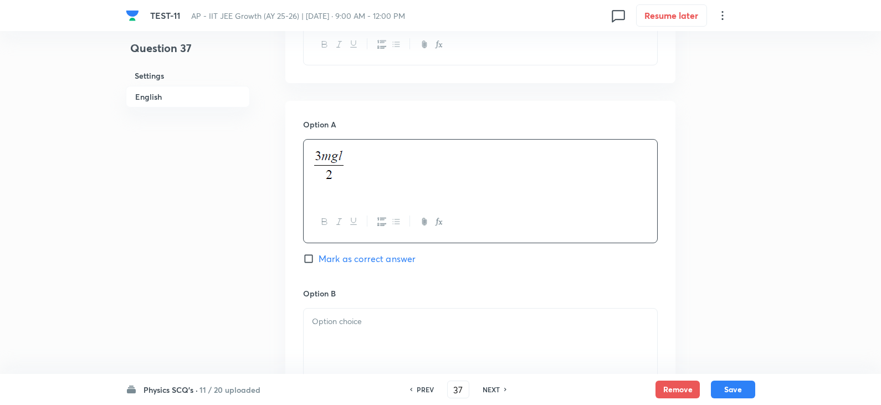
scroll to position [498, 0]
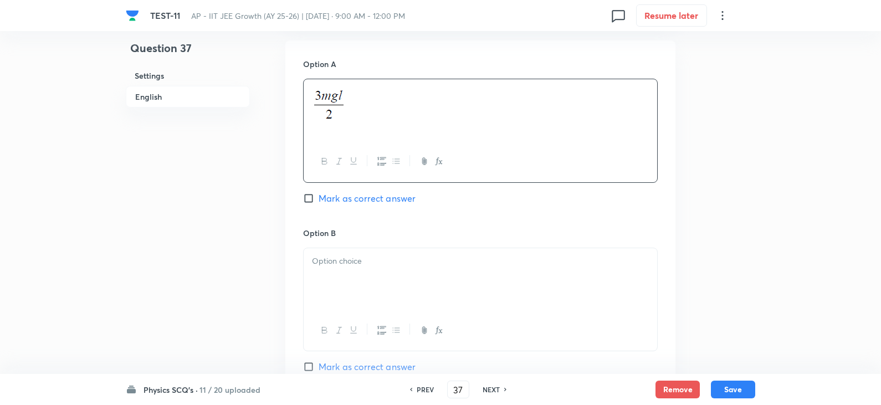
click at [334, 274] on div at bounding box center [479, 279] width 353 height 62
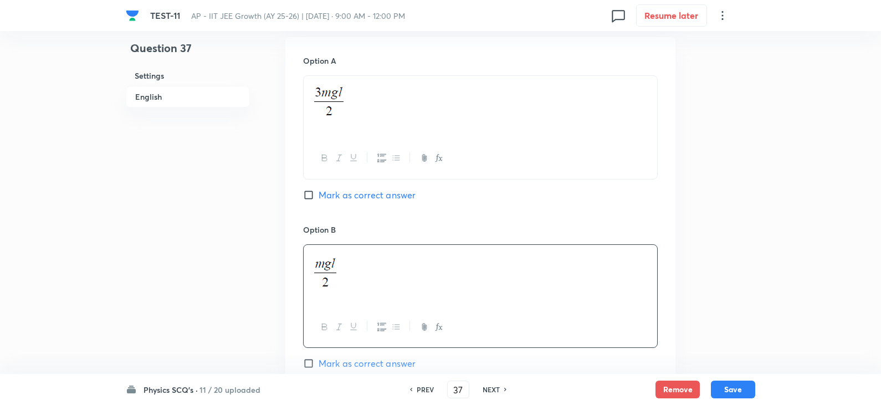
scroll to position [665, 0]
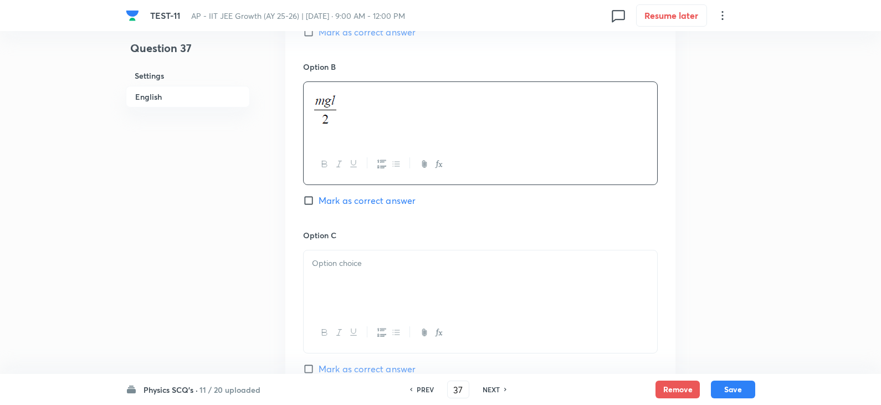
click at [308, 198] on input "Mark as correct answer" at bounding box center [311, 200] width 16 height 11
checkbox input "true"
click at [330, 270] on div at bounding box center [479, 281] width 353 height 62
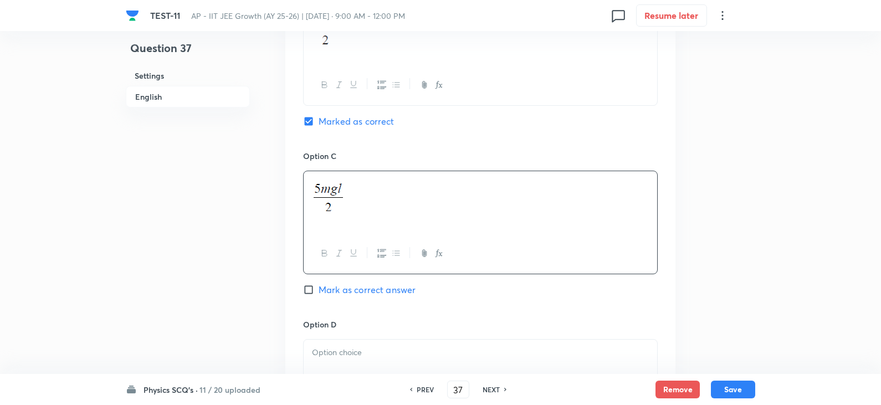
scroll to position [886, 0]
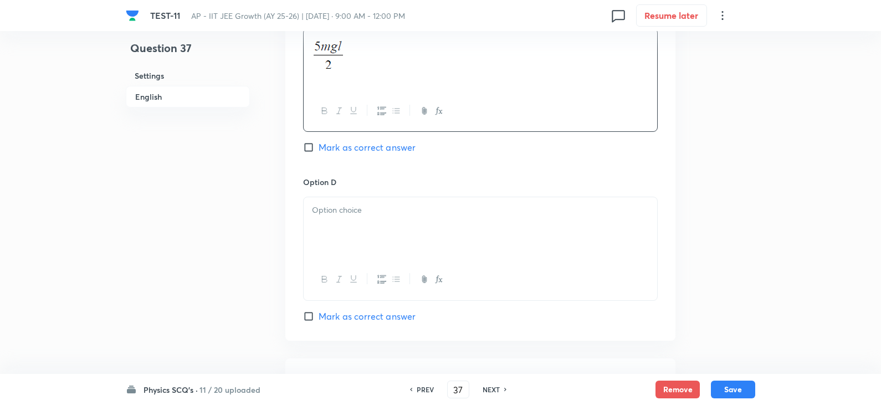
click at [332, 227] on div at bounding box center [479, 228] width 353 height 62
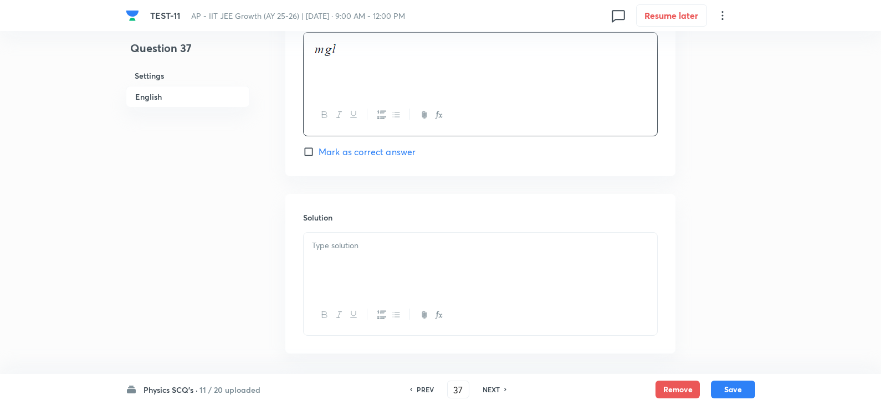
scroll to position [1096, 0]
click at [361, 197] on p at bounding box center [480, 199] width 337 height 13
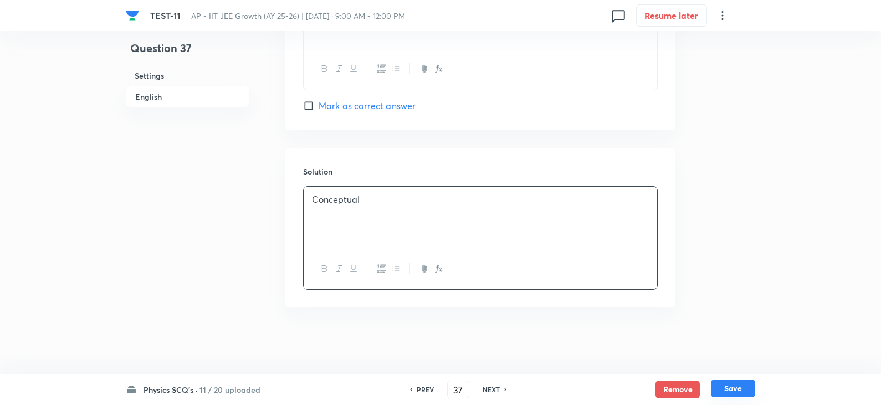
click at [740, 392] on button "Save" at bounding box center [733, 388] width 44 height 18
type input "38"
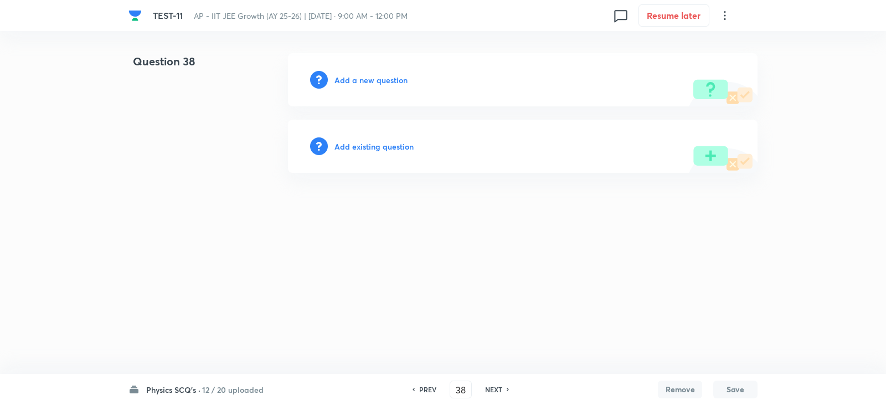
click at [359, 76] on h6 "Add a new question" at bounding box center [370, 80] width 73 height 12
click at [376, 79] on h6 "Choose a question type" at bounding box center [376, 80] width 85 height 12
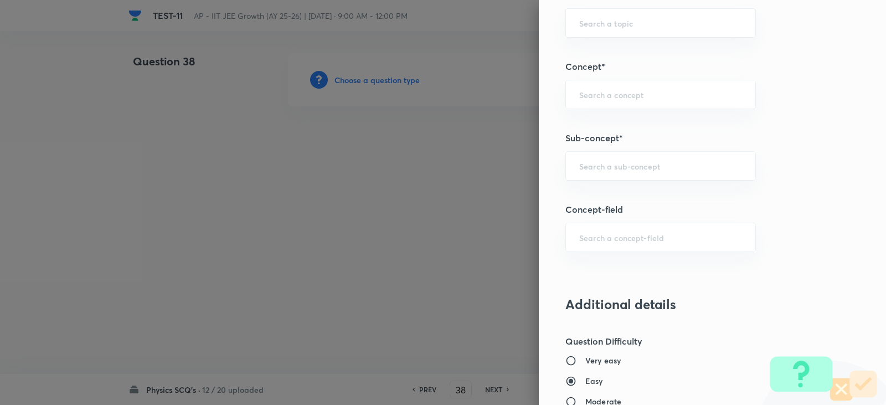
scroll to position [665, 0]
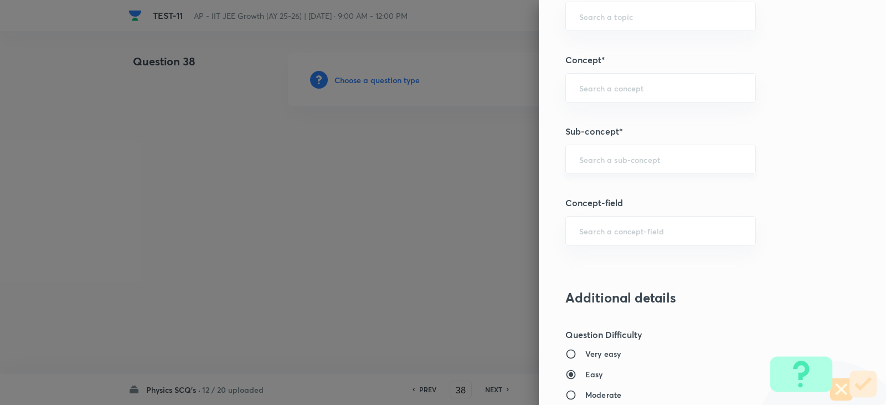
click at [591, 168] on div "​" at bounding box center [660, 159] width 191 height 29
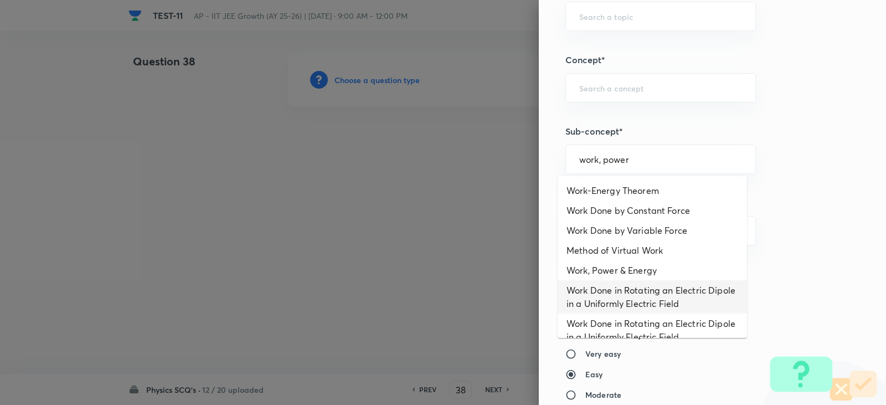
scroll to position [0, 0]
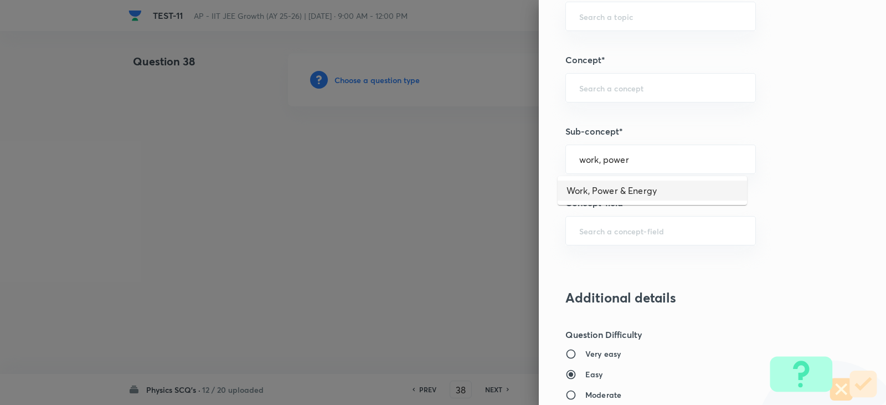
click at [624, 193] on li "Work, Power & Energy" at bounding box center [652, 191] width 189 height 20
type input "Work, Power & Energy"
type input "Physics"
type input "Work, Power & Energy"
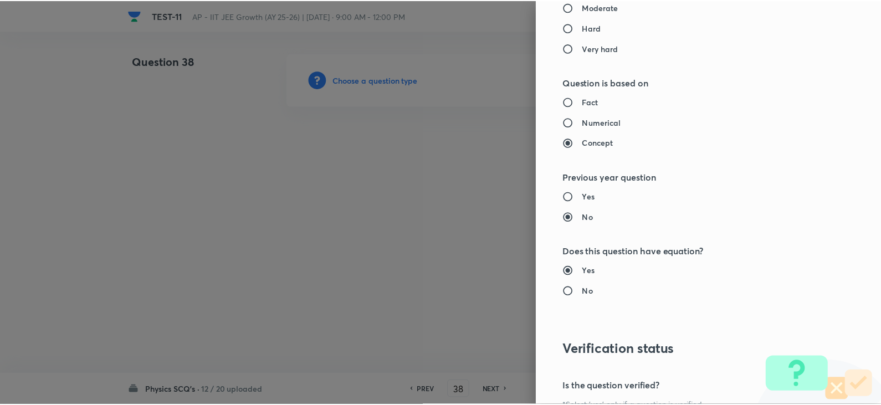
scroll to position [1179, 0]
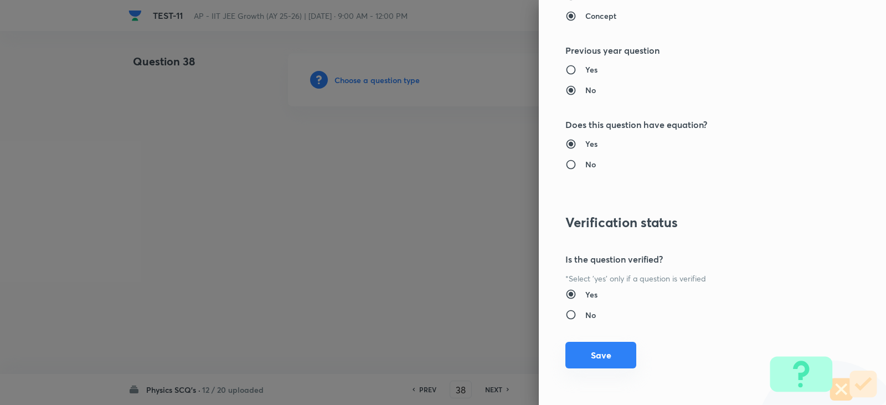
click at [589, 355] on button "Save" at bounding box center [600, 355] width 71 height 27
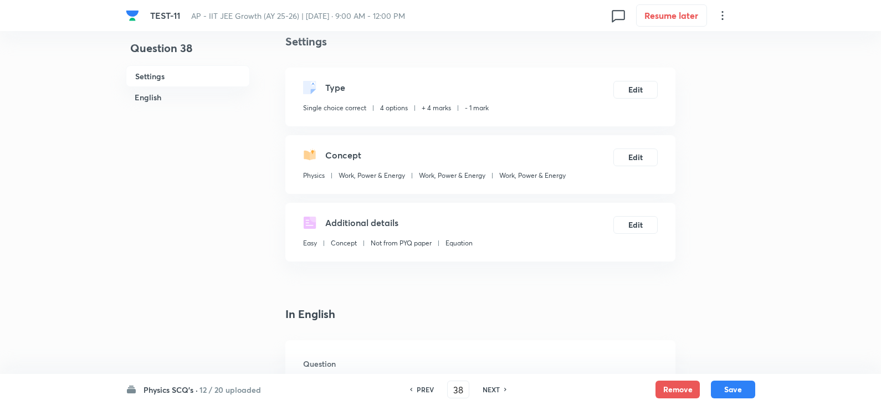
scroll to position [222, 0]
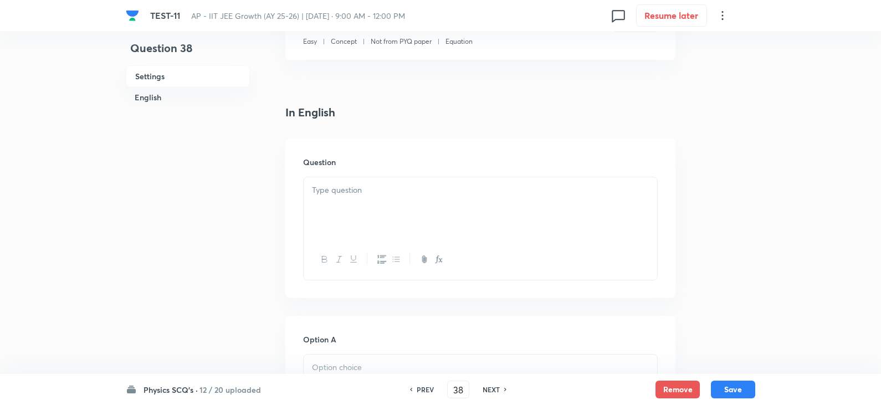
click at [342, 200] on div at bounding box center [479, 208] width 353 height 62
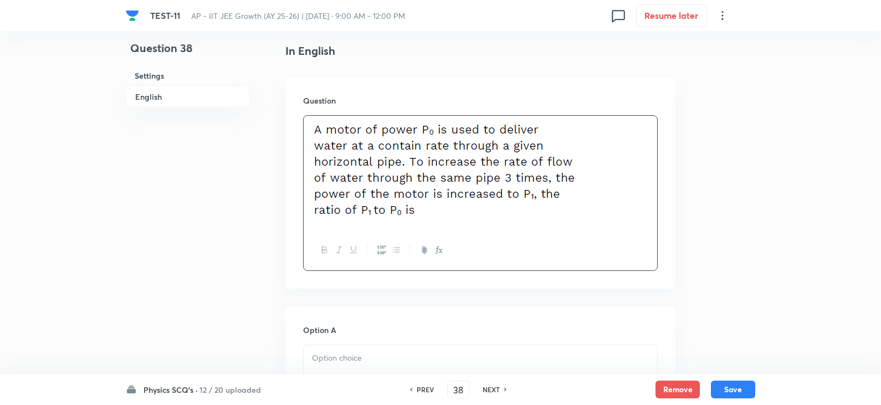
scroll to position [332, 0]
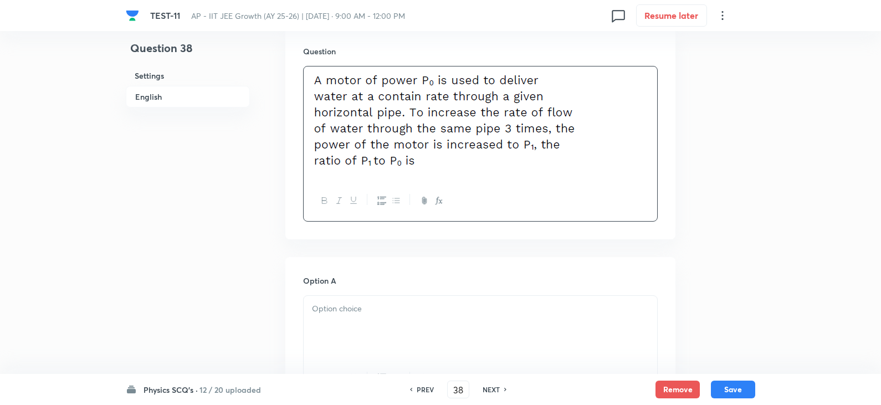
click at [359, 323] on div at bounding box center [479, 327] width 353 height 62
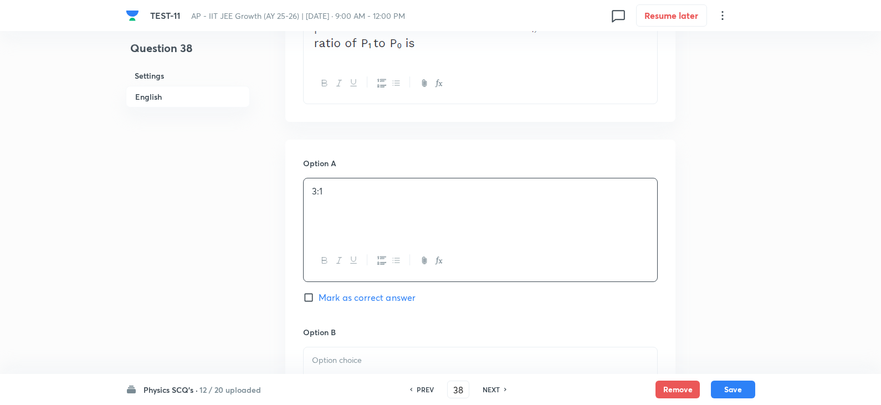
scroll to position [554, 0]
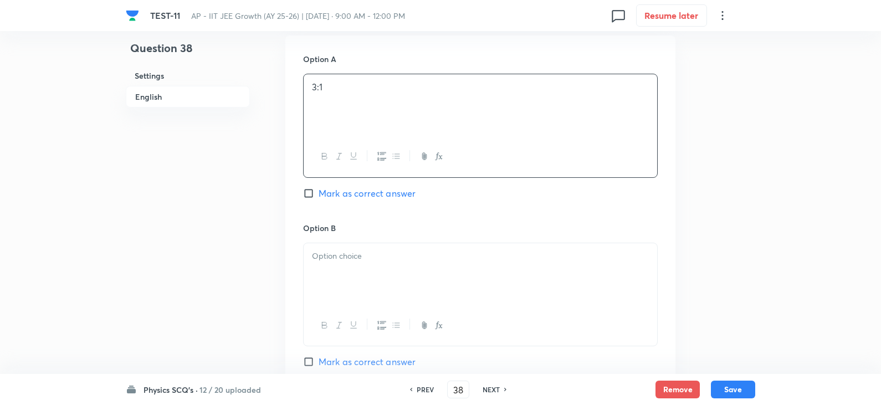
click at [364, 253] on p at bounding box center [480, 256] width 337 height 13
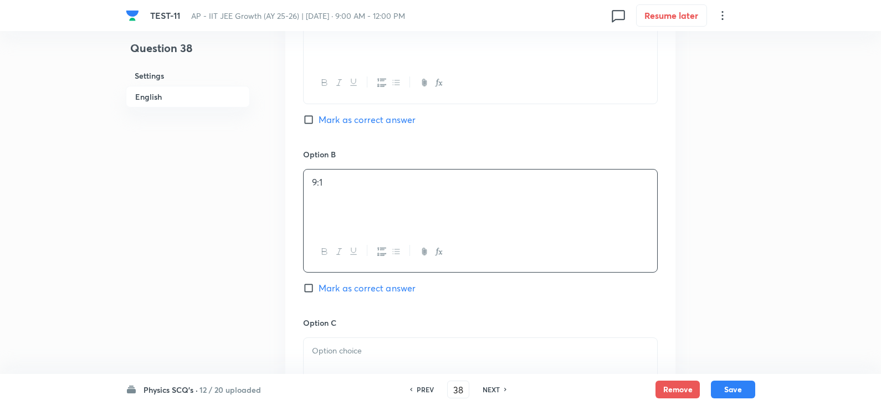
scroll to position [720, 0]
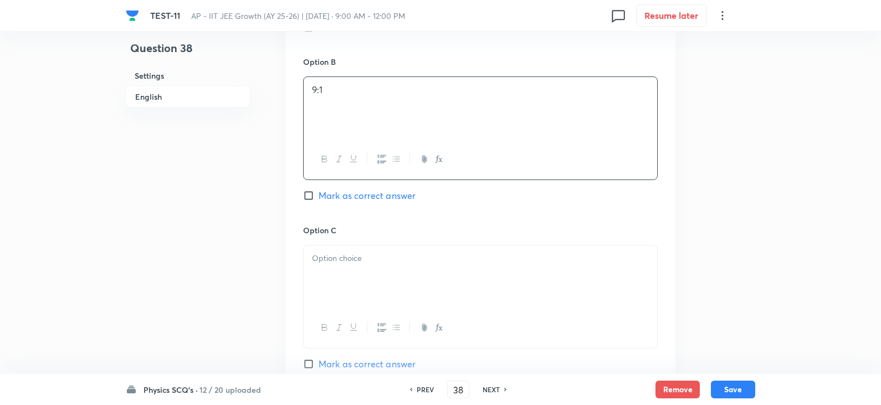
click at [352, 277] on div at bounding box center [479, 276] width 353 height 62
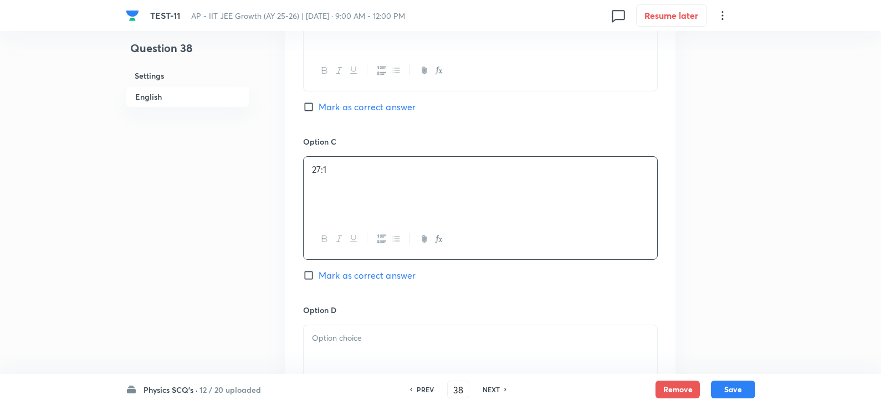
scroll to position [941, 0]
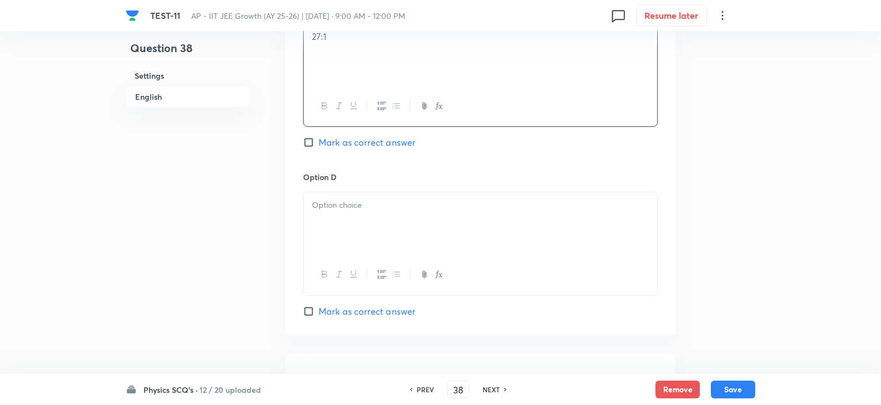
click at [332, 226] on div at bounding box center [479, 223] width 353 height 62
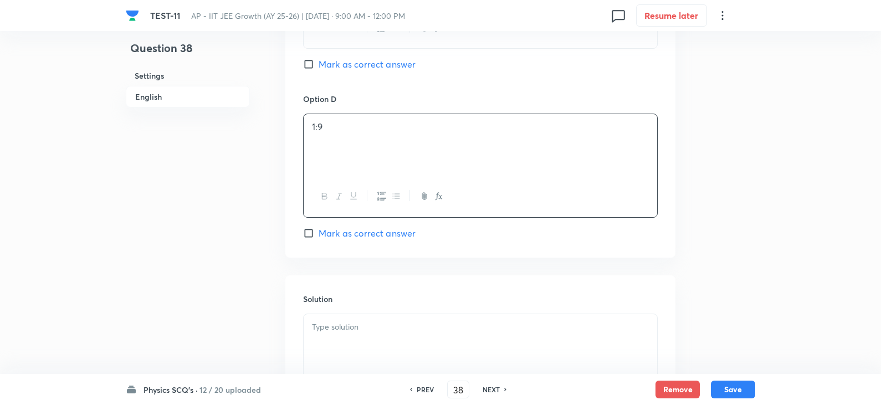
scroll to position [1147, 0]
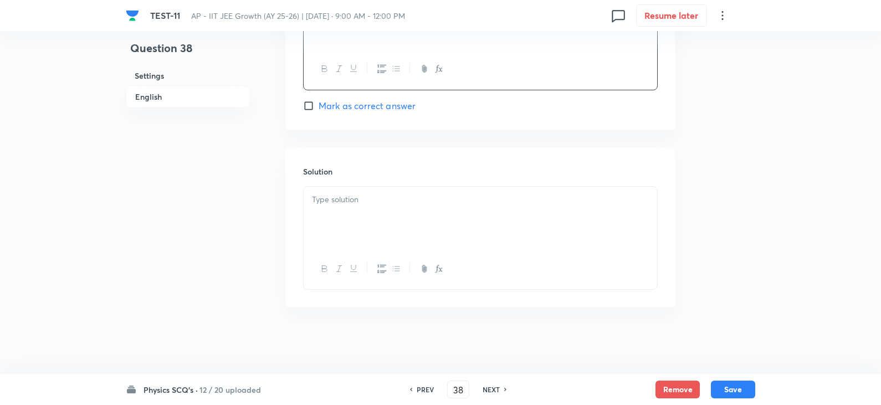
click at [337, 230] on div at bounding box center [479, 218] width 353 height 62
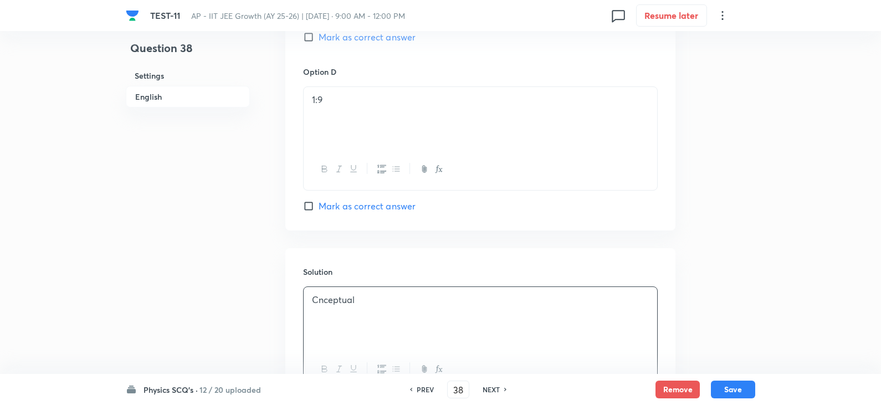
scroll to position [870, 0]
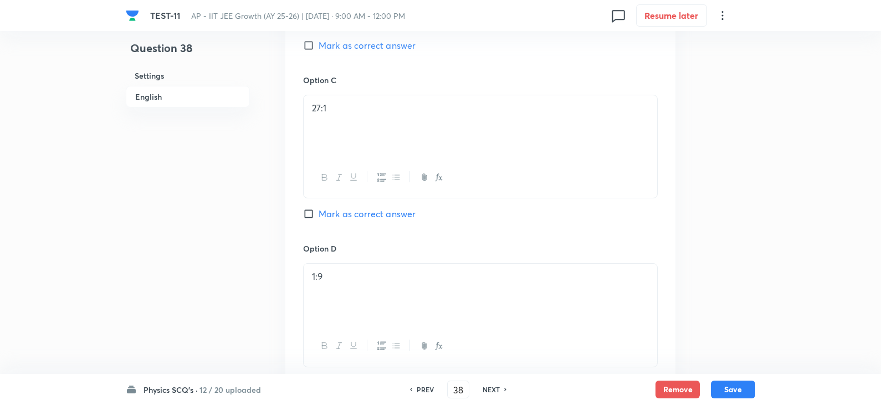
click at [310, 213] on input "Mark as correct answer" at bounding box center [311, 213] width 16 height 11
checkbox input "true"
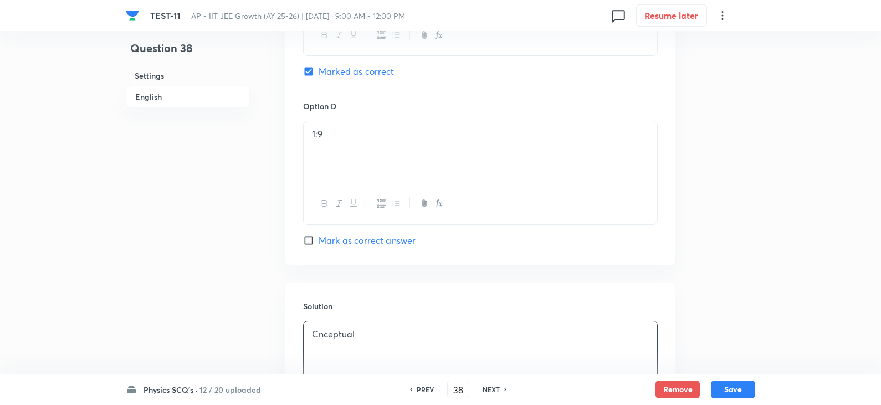
scroll to position [1092, 0]
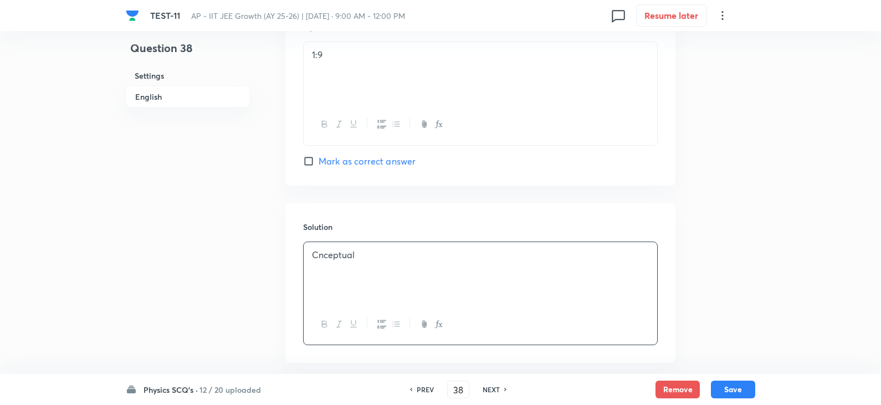
click at [318, 251] on p "Cnceptual" at bounding box center [480, 255] width 337 height 13
click at [732, 385] on button "Save" at bounding box center [733, 388] width 44 height 18
type input "39"
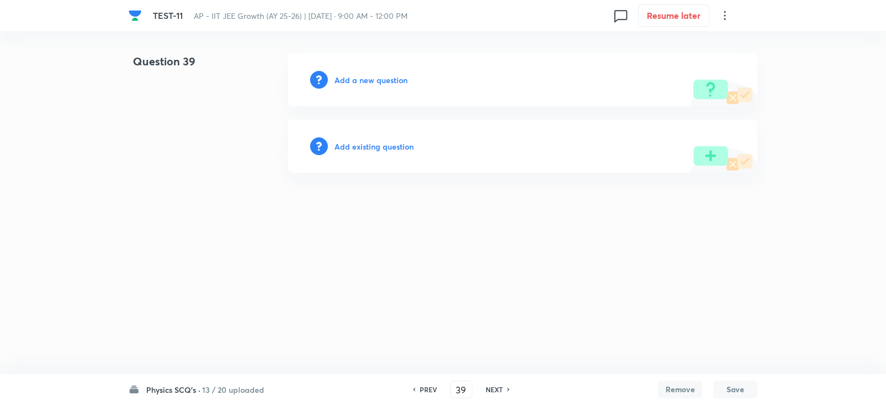
click at [357, 67] on div "Add a new question" at bounding box center [523, 79] width 470 height 53
click at [377, 76] on h6 "Add a new question" at bounding box center [370, 80] width 73 height 12
click at [379, 79] on h6 "Choose a question type" at bounding box center [376, 80] width 85 height 12
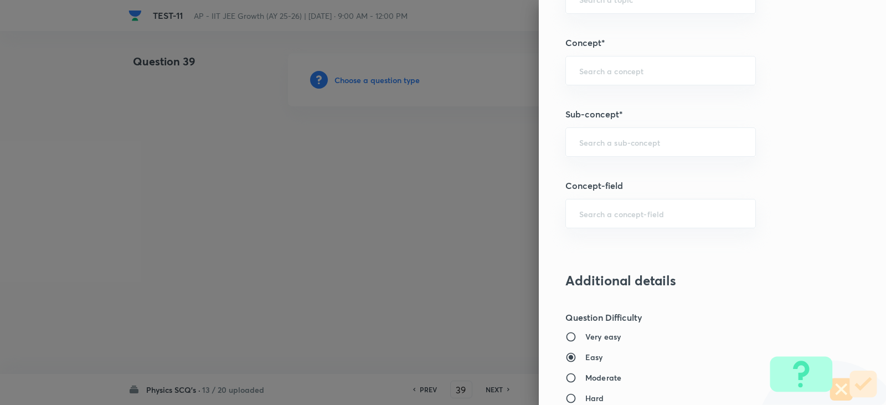
scroll to position [775, 0]
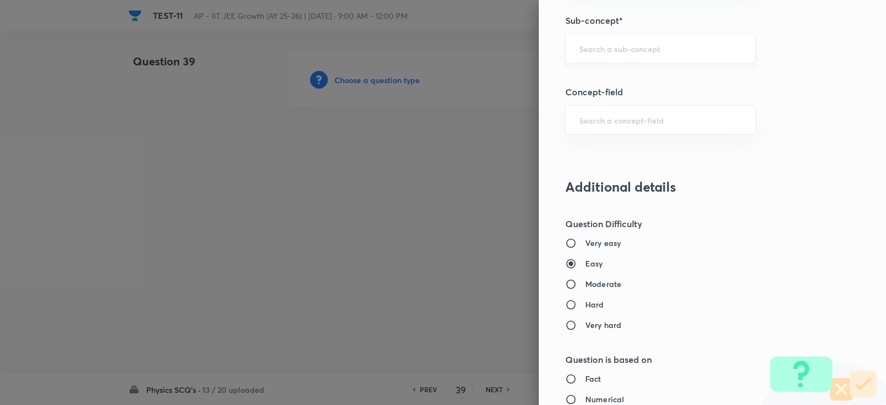
click at [588, 59] on div "​" at bounding box center [660, 48] width 191 height 29
click at [599, 75] on li "Work, Power & Energy" at bounding box center [652, 80] width 189 height 20
type input "Work, Power & Energy"
type input "Physics"
type input "Work, Power & Energy"
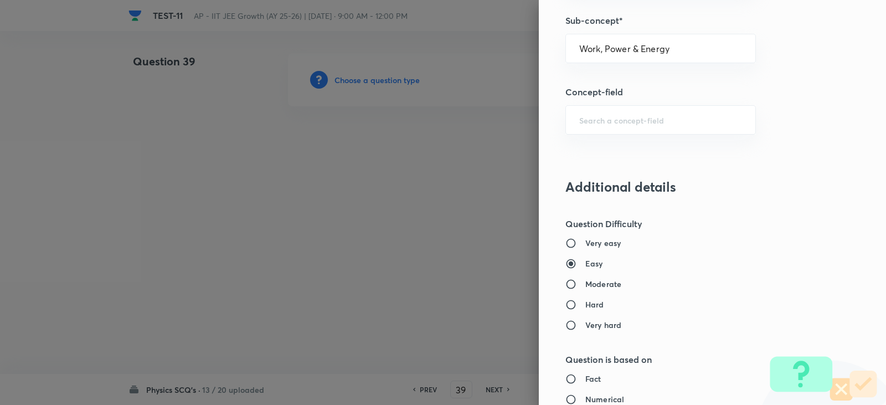
type input "Work, Power & Energy"
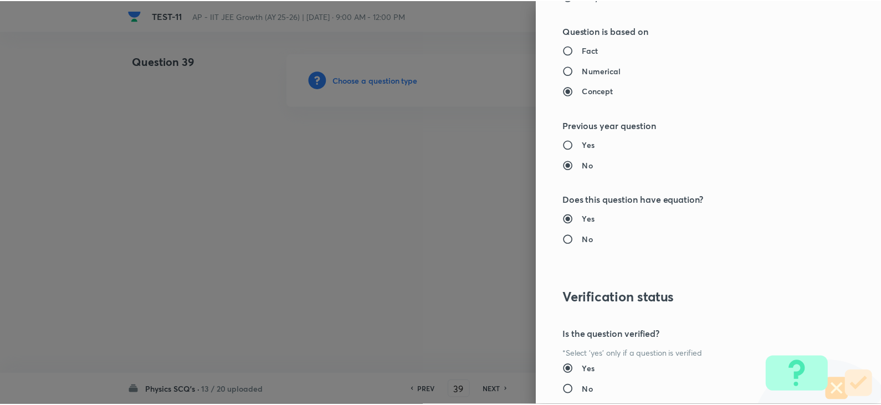
scroll to position [1179, 0]
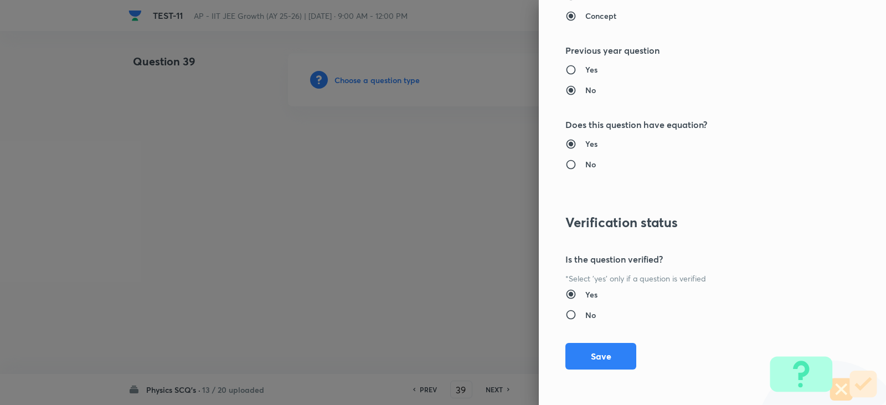
click at [591, 362] on button "Save" at bounding box center [600, 356] width 71 height 27
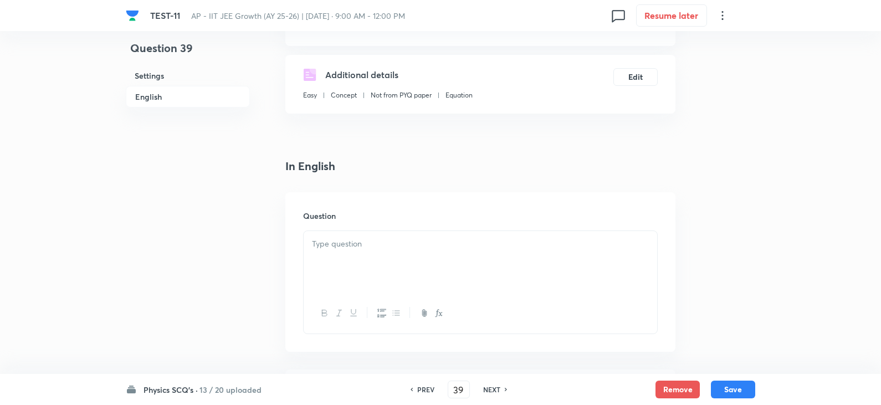
scroll to position [277, 0]
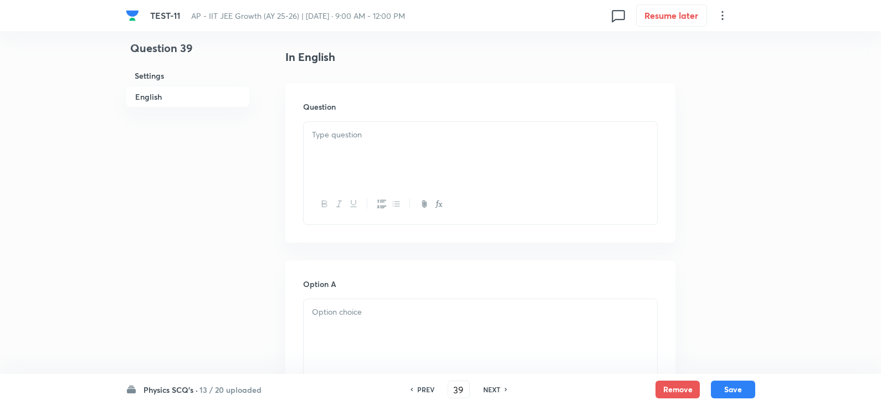
click at [339, 150] on div at bounding box center [479, 153] width 353 height 62
click at [336, 144] on div at bounding box center [479, 153] width 353 height 62
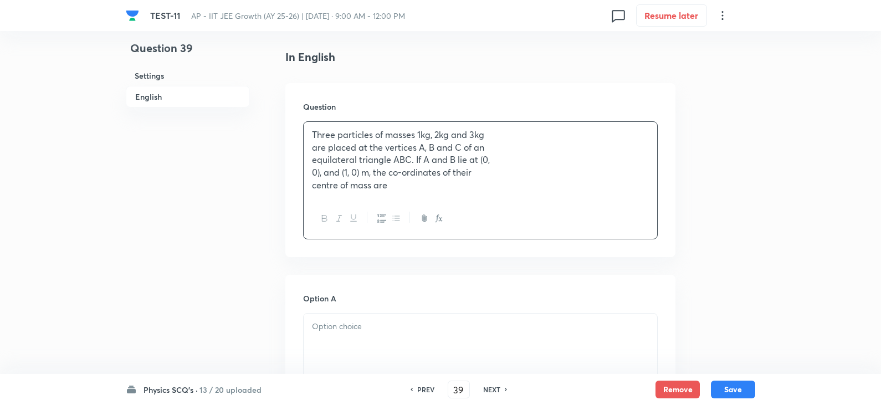
click at [336, 332] on p at bounding box center [480, 326] width 337 height 13
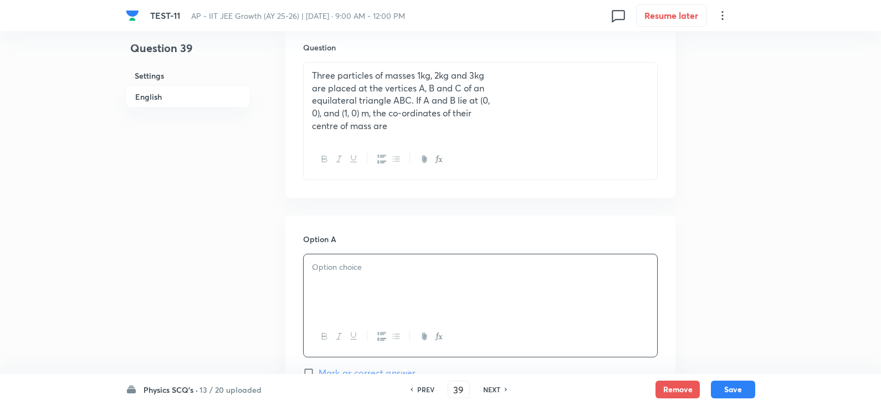
scroll to position [443, 0]
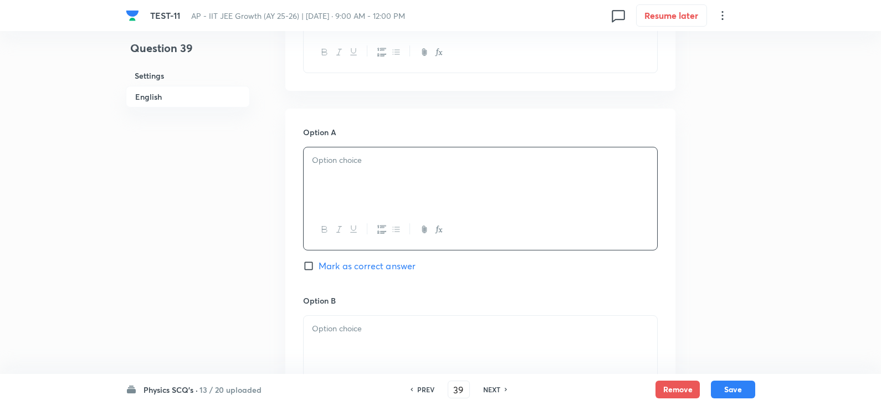
click at [336, 175] on div at bounding box center [479, 178] width 353 height 62
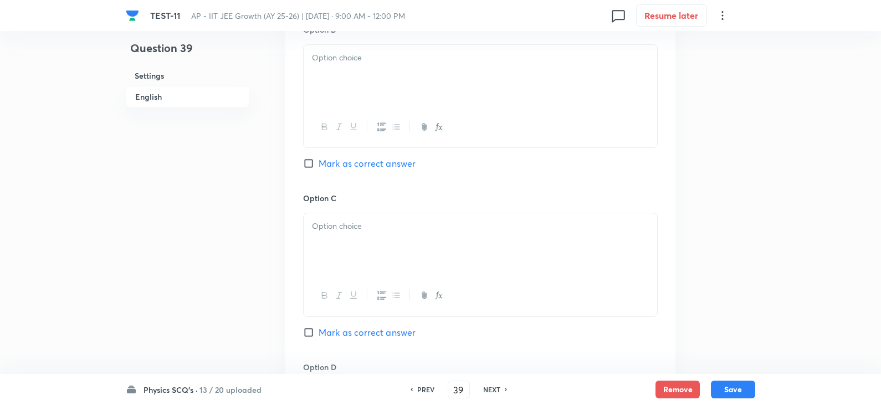
click at [345, 88] on div at bounding box center [479, 76] width 353 height 62
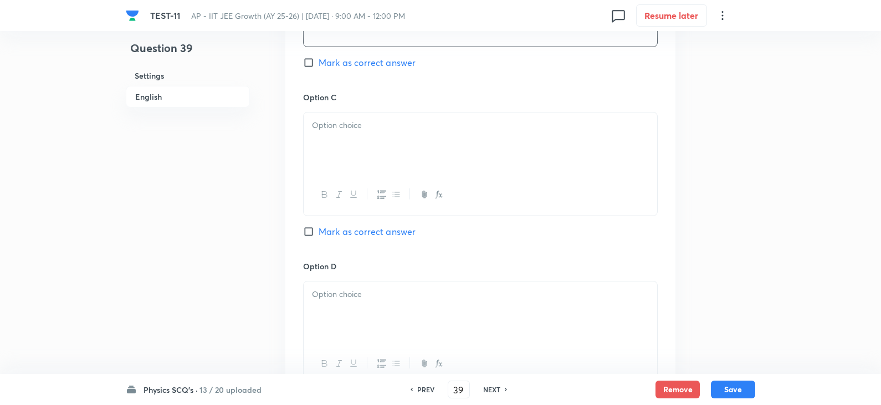
scroll to position [831, 0]
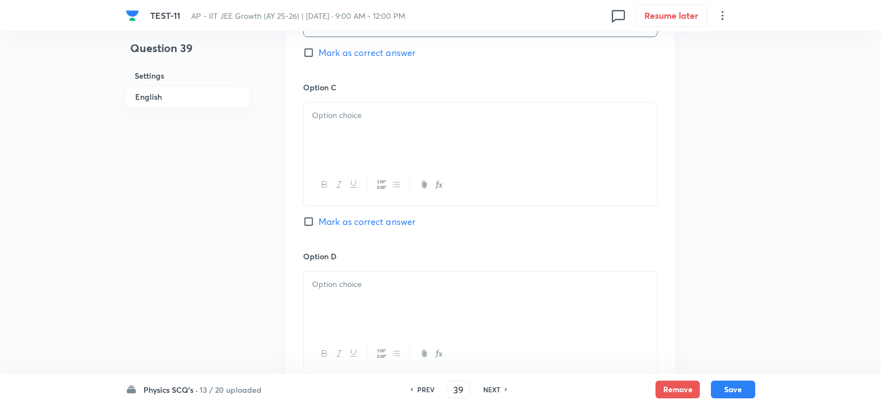
click at [383, 140] on div at bounding box center [479, 133] width 353 height 62
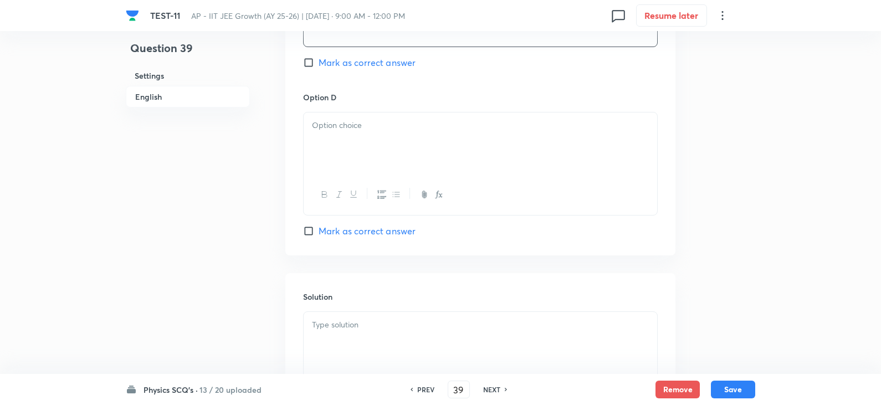
scroll to position [997, 0]
click at [348, 130] on div at bounding box center [479, 138] width 353 height 62
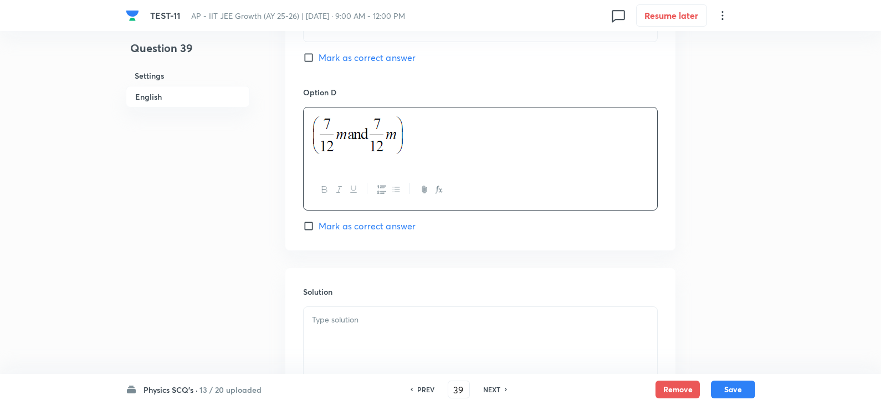
click at [315, 60] on input "Mark as correct answer" at bounding box center [311, 57] width 16 height 11
checkbox input "true"
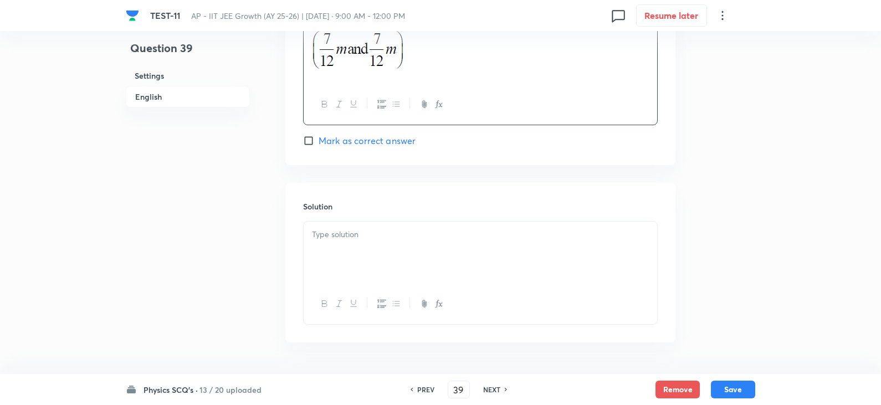
scroll to position [1108, 0]
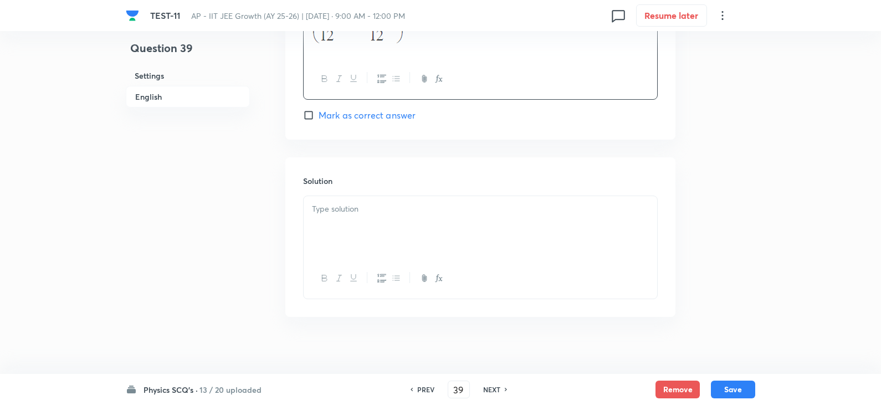
click at [352, 197] on div at bounding box center [479, 227] width 353 height 62
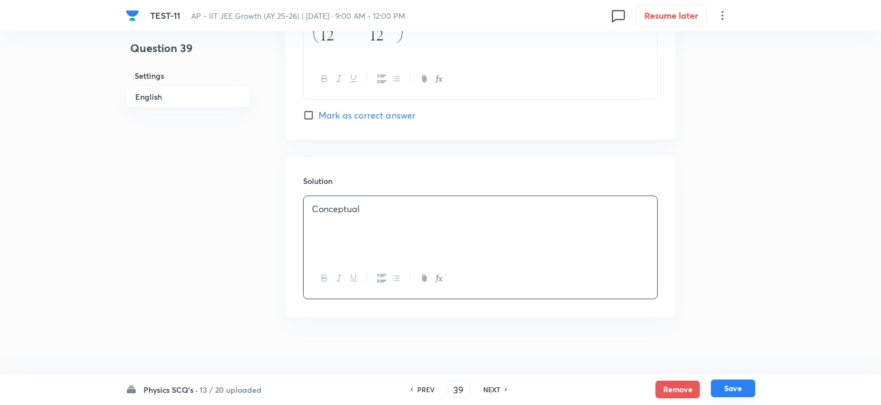
click at [731, 397] on button "Save" at bounding box center [733, 388] width 44 height 18
type input "40"
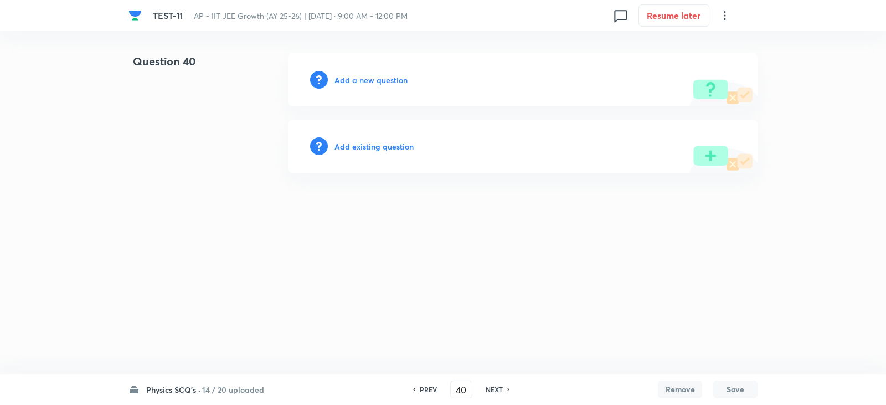
click at [373, 70] on div "Add a new question" at bounding box center [523, 79] width 470 height 53
click at [377, 74] on h6 "Add a new question" at bounding box center [370, 80] width 73 height 12
click at [379, 78] on h6 "Choose a question type" at bounding box center [376, 80] width 85 height 12
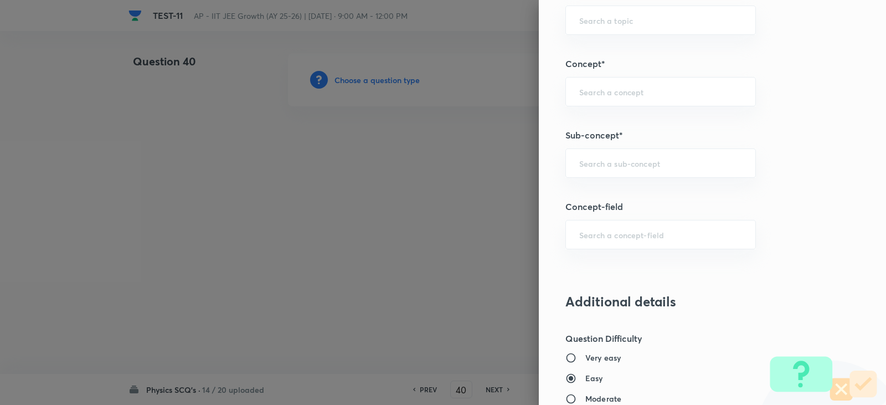
scroll to position [775, 0]
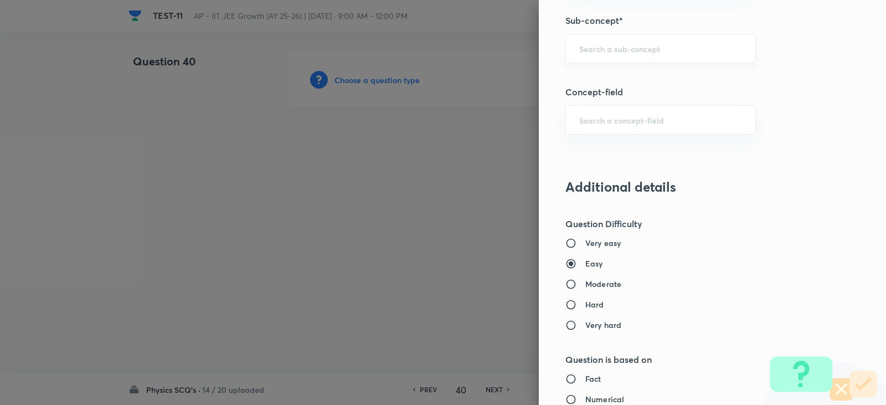
click at [580, 49] on input "text" at bounding box center [660, 48] width 163 height 11
click at [636, 79] on li "Work, Power & Energy" at bounding box center [652, 80] width 189 height 20
type input "Work, Power & Energy"
type input "Physics"
type input "Work, Power & Energy"
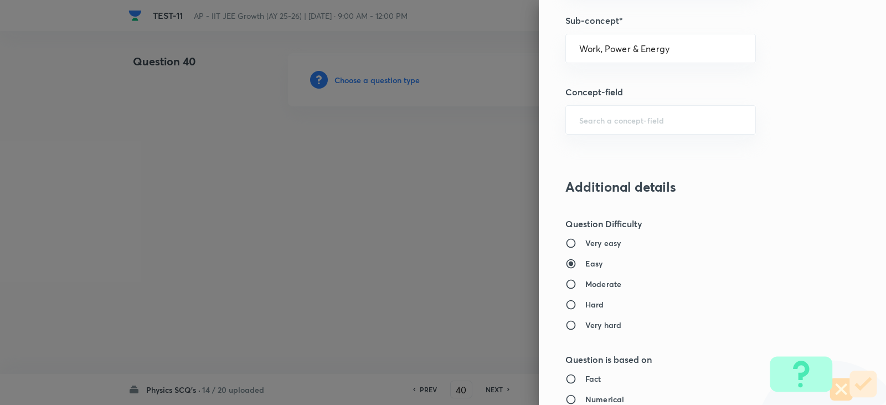
type input "Work, Power & Energy"
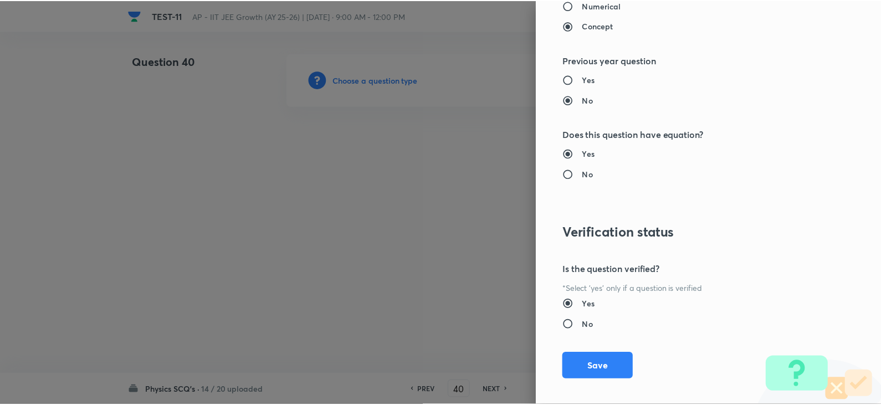
scroll to position [1179, 0]
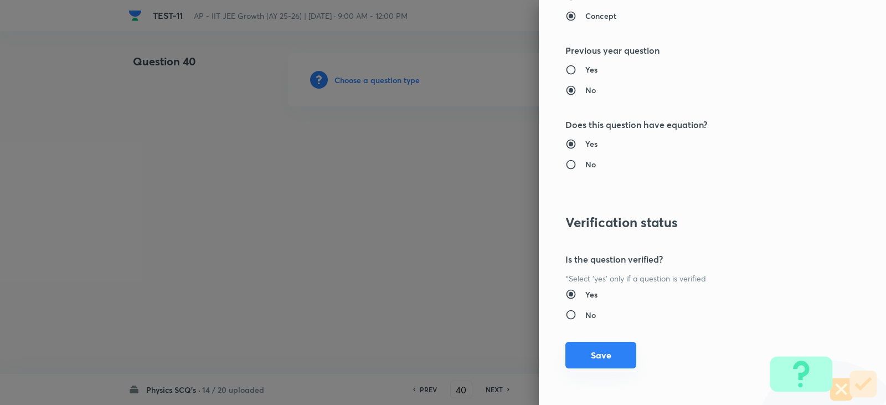
click at [588, 353] on button "Save" at bounding box center [600, 355] width 71 height 27
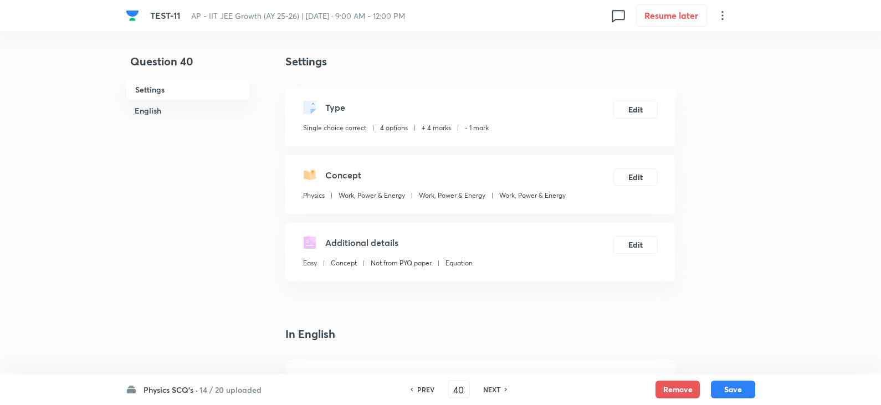
scroll to position [277, 0]
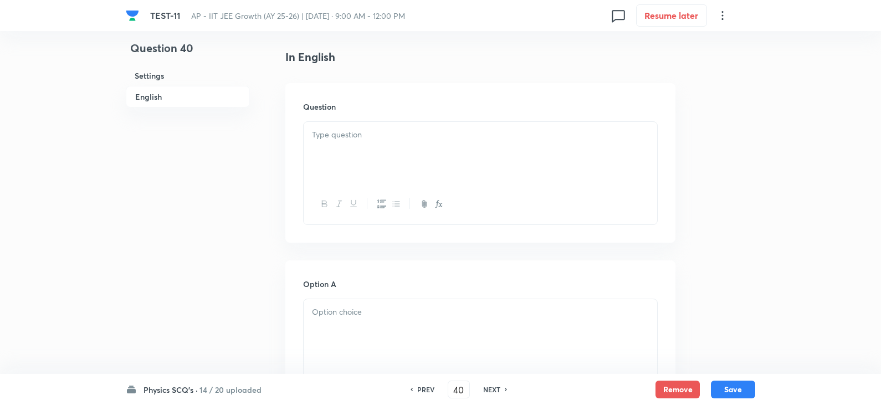
click at [347, 131] on p at bounding box center [480, 134] width 337 height 13
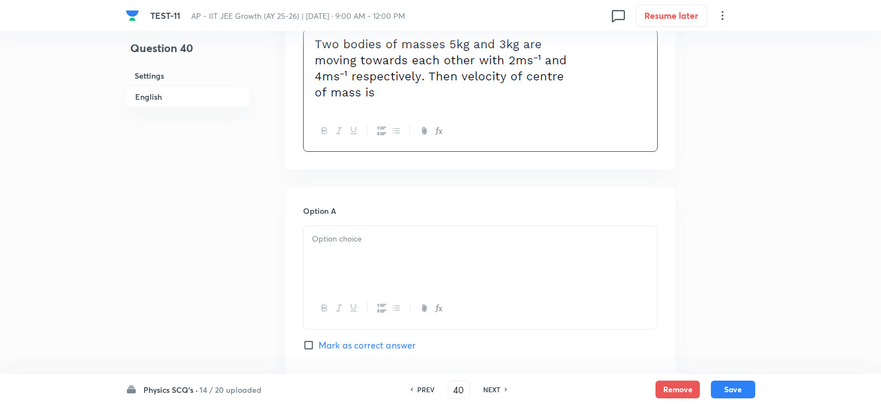
scroll to position [443, 0]
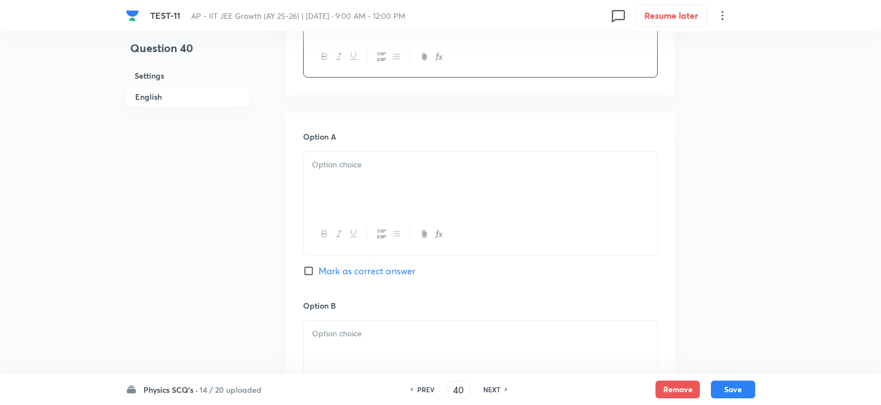
click at [342, 147] on div "Option A Mark as correct answer" at bounding box center [480, 215] width 354 height 168
click at [338, 177] on div at bounding box center [479, 183] width 353 height 62
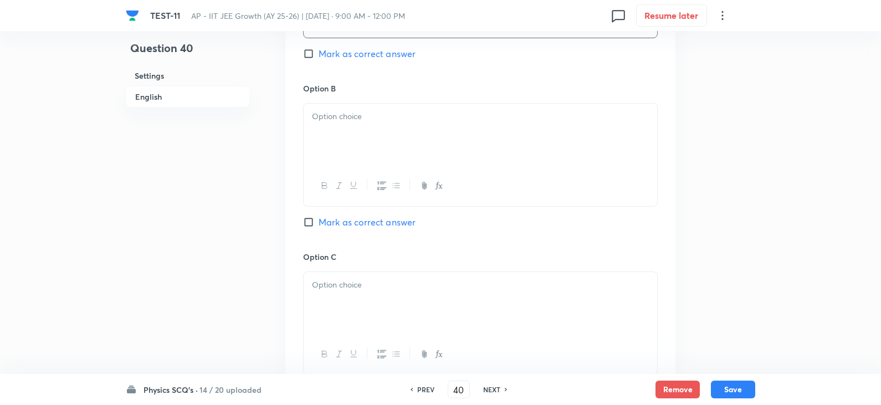
scroll to position [665, 0]
click at [346, 144] on div at bounding box center [479, 130] width 353 height 62
click at [343, 133] on div at bounding box center [479, 132] width 353 height 62
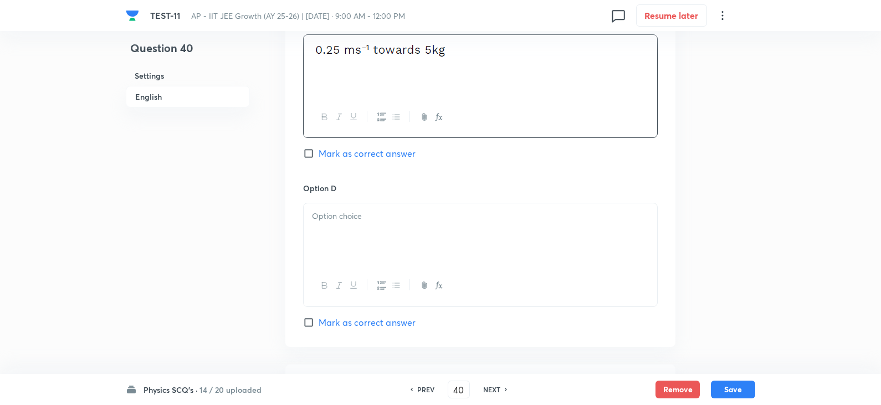
scroll to position [997, 0]
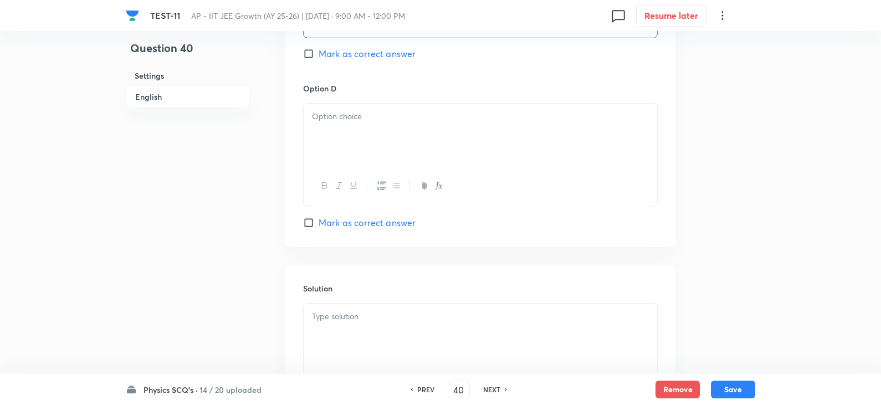
click at [321, 52] on span "Mark as correct answer" at bounding box center [366, 53] width 97 height 13
click at [318, 52] on input "Mark as correct answer" at bounding box center [311, 53] width 16 height 11
checkbox input "true"
click at [326, 107] on div at bounding box center [479, 135] width 353 height 62
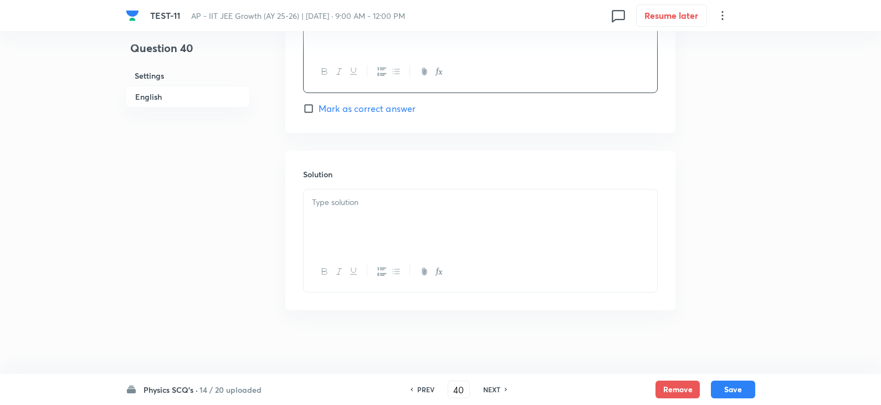
scroll to position [1114, 0]
click at [363, 210] on div at bounding box center [479, 218] width 353 height 62
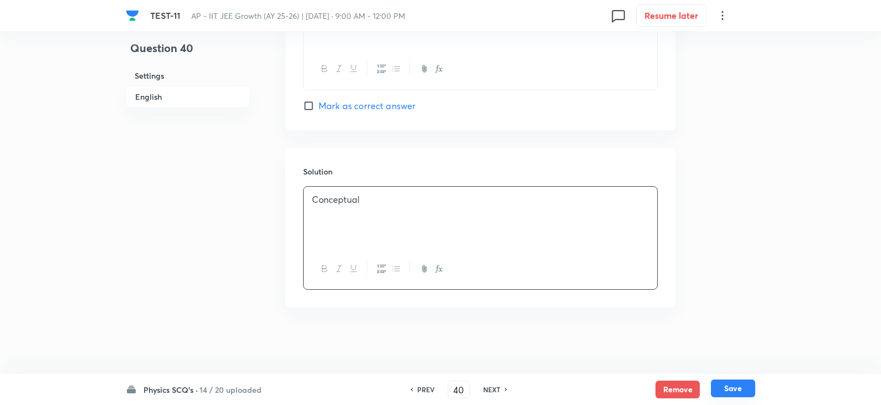
click at [751, 392] on button "Save" at bounding box center [733, 388] width 44 height 18
type input "41"
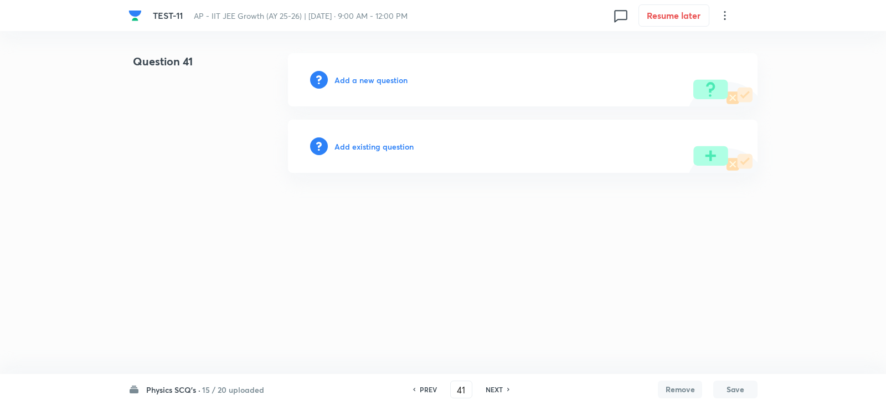
click at [365, 79] on h6 "Add a new question" at bounding box center [370, 80] width 73 height 12
click at [375, 83] on h6 "Choose a question type" at bounding box center [376, 80] width 85 height 12
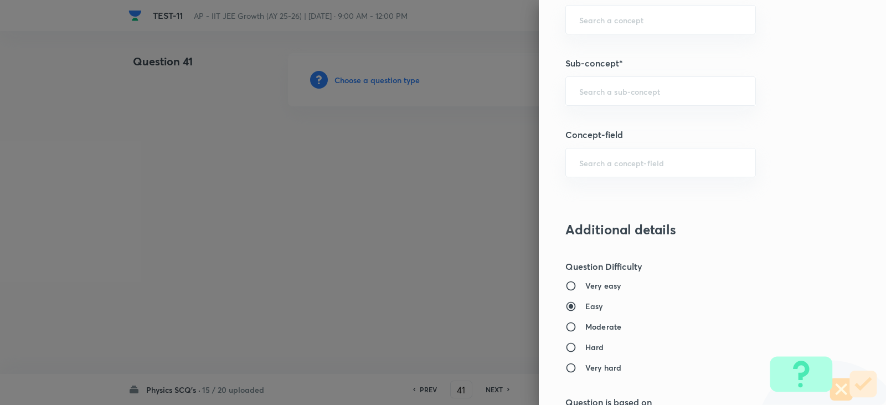
scroll to position [775, 0]
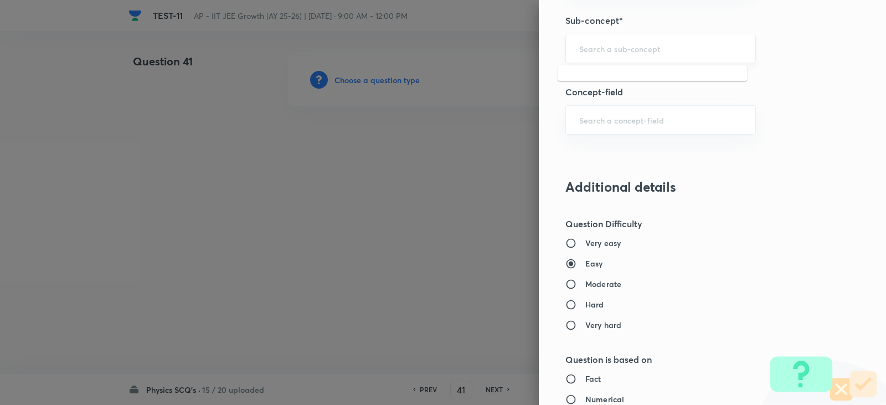
click at [586, 50] on input "text" at bounding box center [660, 48] width 163 height 11
click at [626, 87] on li "Work, Power & Energy" at bounding box center [652, 80] width 189 height 20
type input "Work, Power & Energy"
type input "Physics"
type input "Work, Power & Energy"
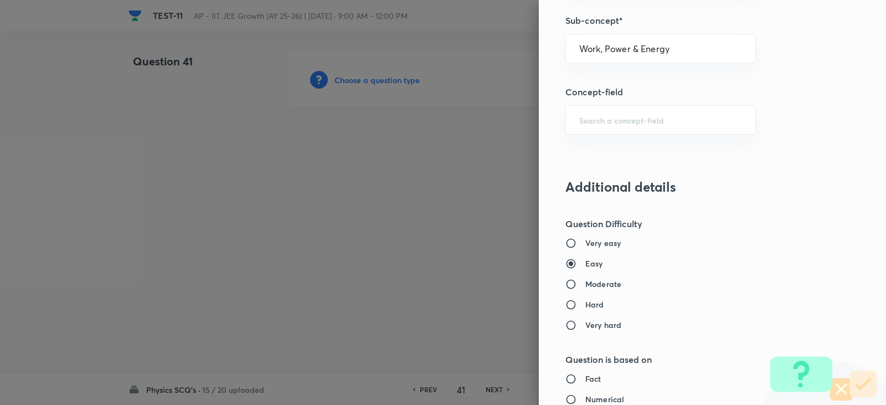
type input "Work, Power & Energy"
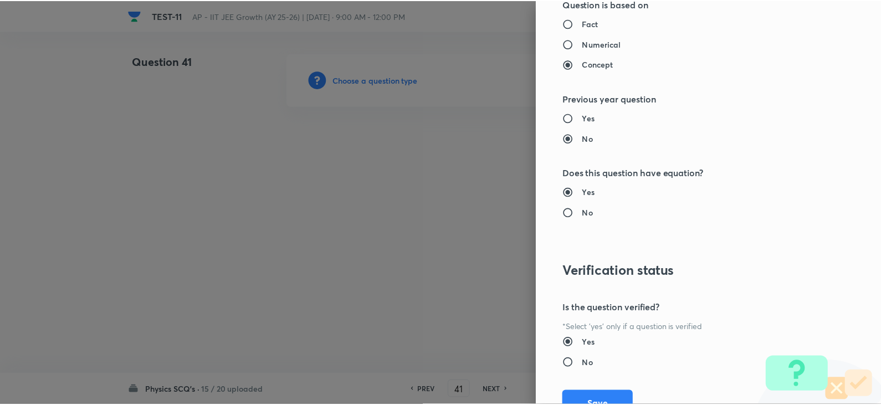
scroll to position [1179, 0]
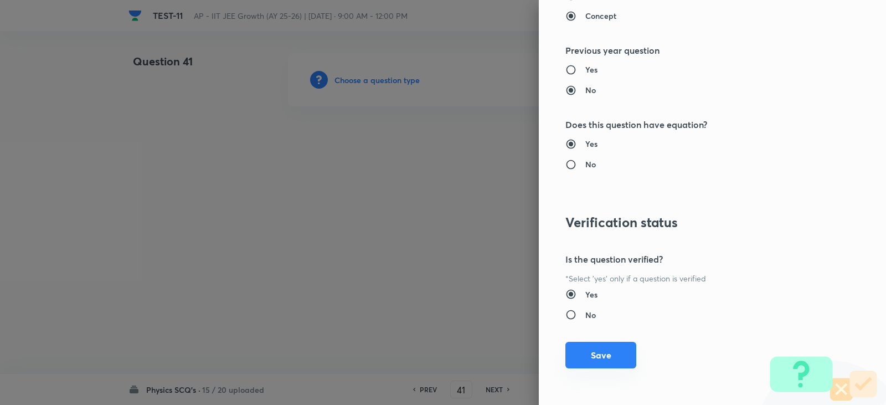
click at [597, 350] on button "Save" at bounding box center [600, 355] width 71 height 27
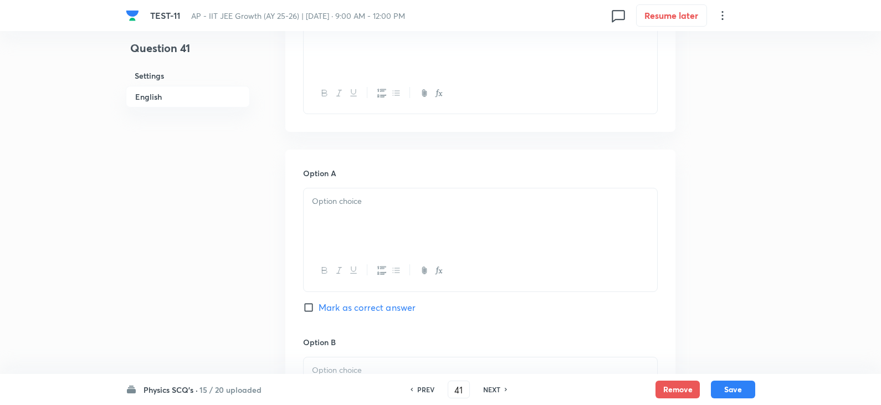
scroll to position [277, 0]
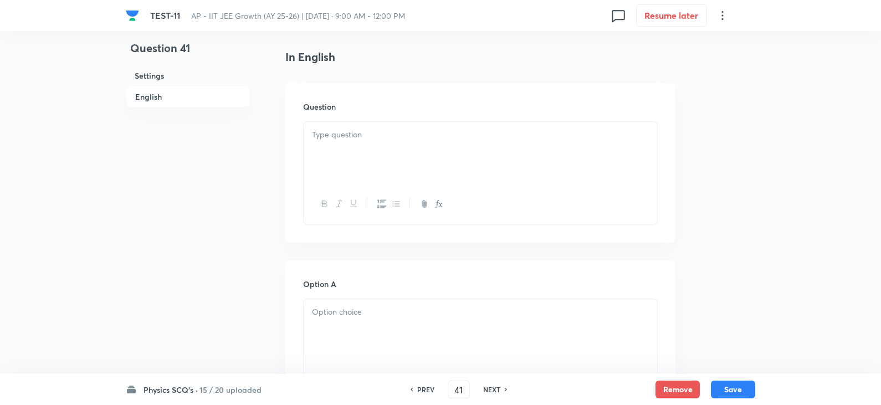
click at [349, 143] on div at bounding box center [479, 153] width 353 height 62
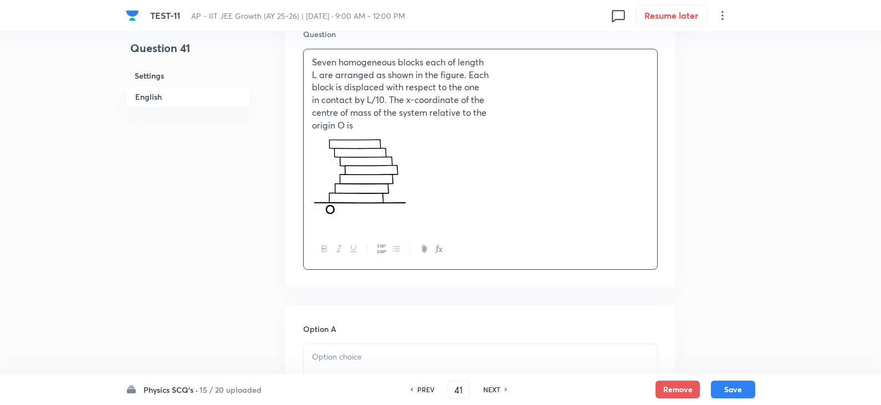
scroll to position [498, 0]
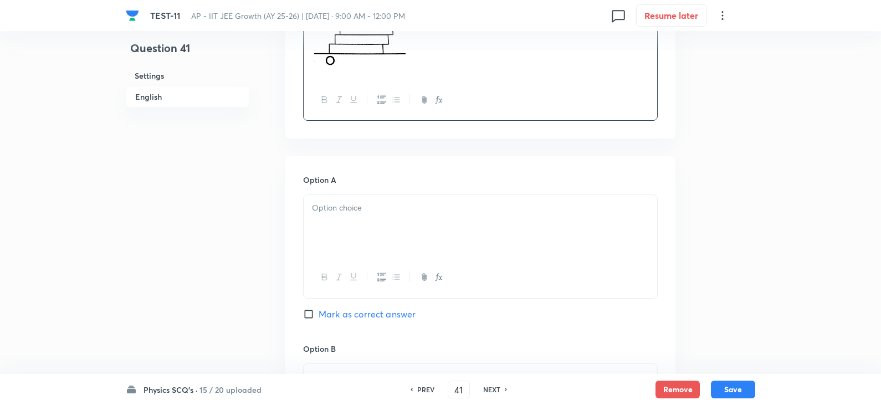
click at [347, 202] on p at bounding box center [480, 208] width 337 height 13
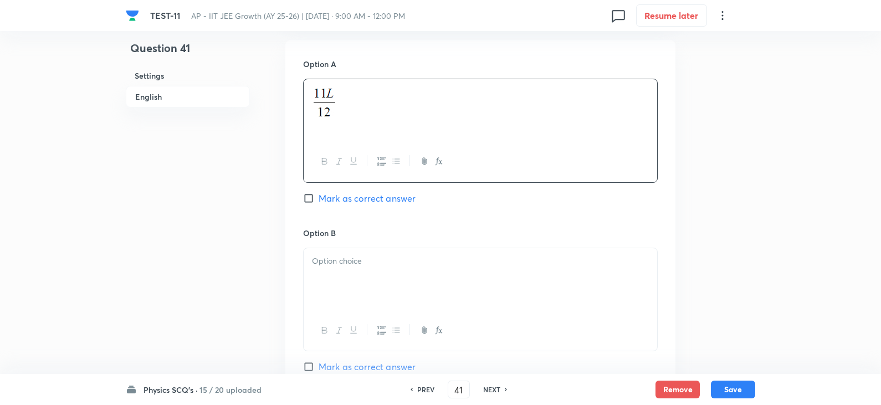
scroll to position [720, 0]
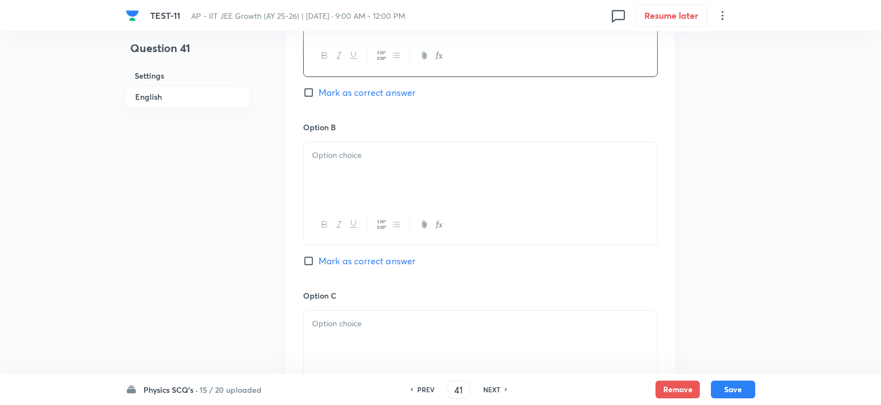
click at [344, 161] on p at bounding box center [480, 155] width 337 height 13
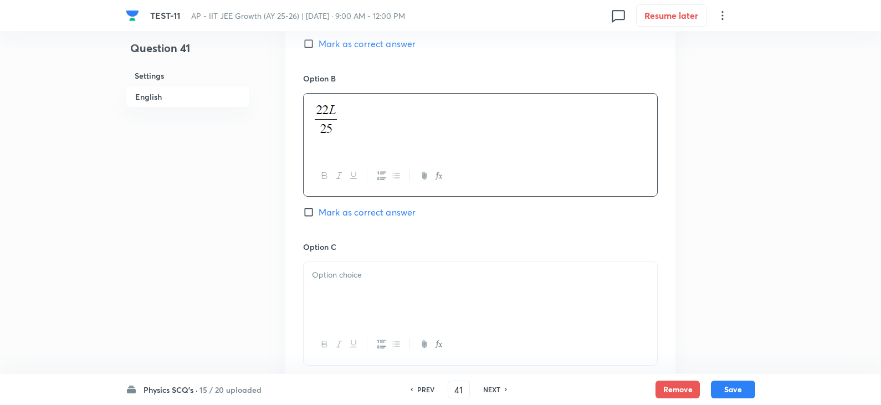
scroll to position [831, 0]
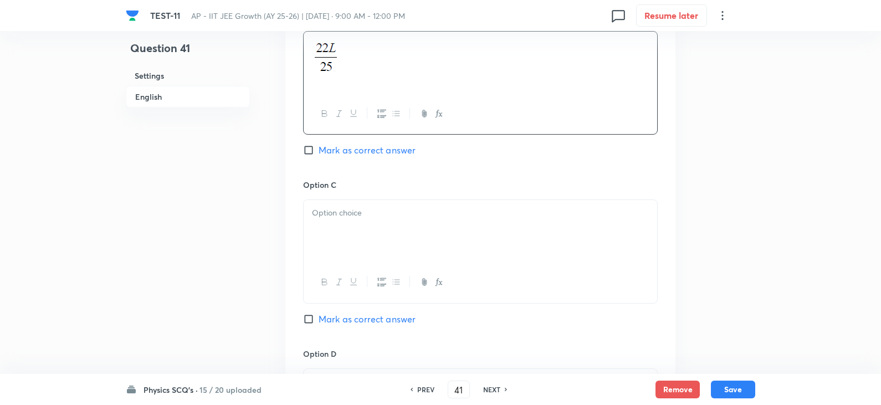
click at [332, 215] on p at bounding box center [480, 213] width 337 height 13
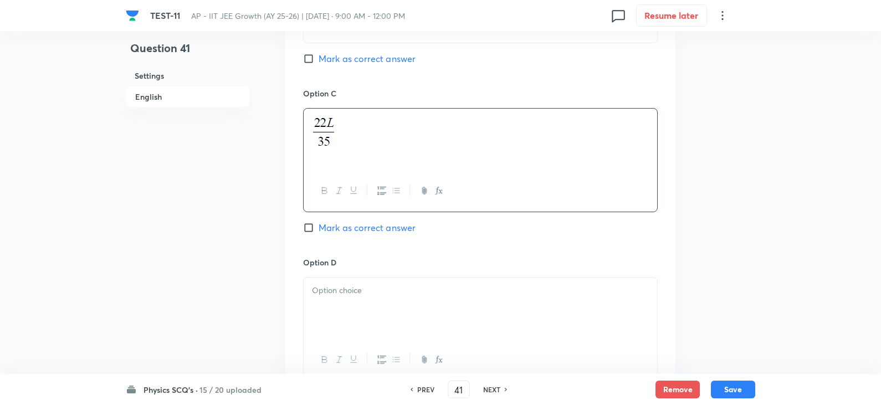
scroll to position [941, 0]
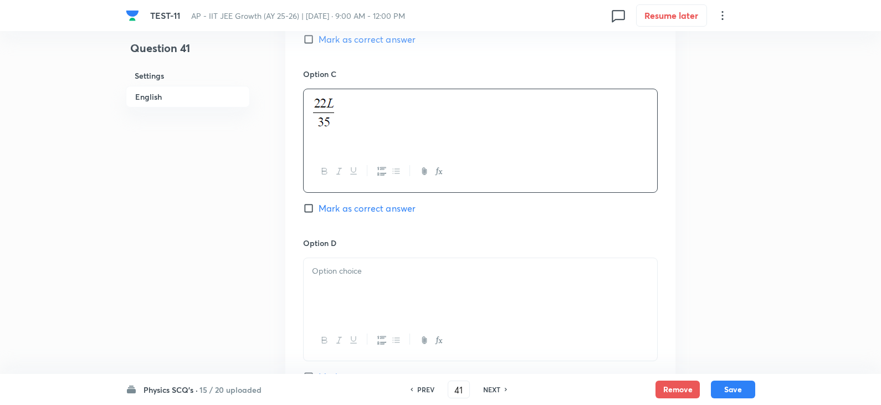
click at [337, 213] on span "Mark as correct answer" at bounding box center [366, 208] width 97 height 13
click at [318, 213] on input "Mark as correct answer" at bounding box center [311, 208] width 16 height 11
checkbox input "true"
click at [356, 272] on p at bounding box center [480, 271] width 337 height 13
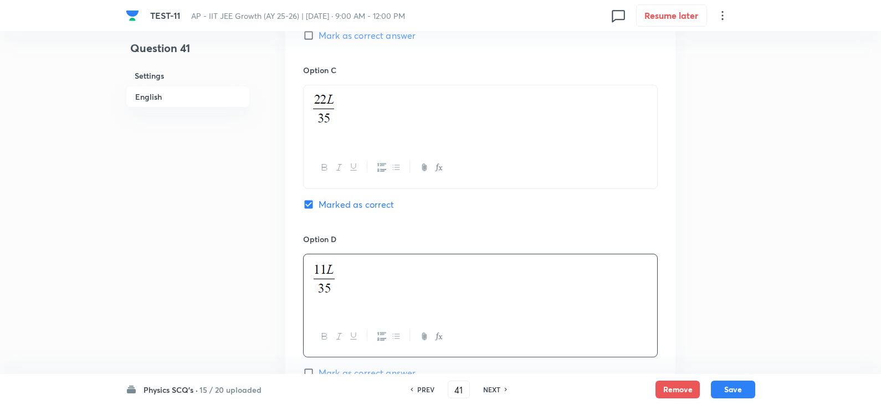
scroll to position [1212, 0]
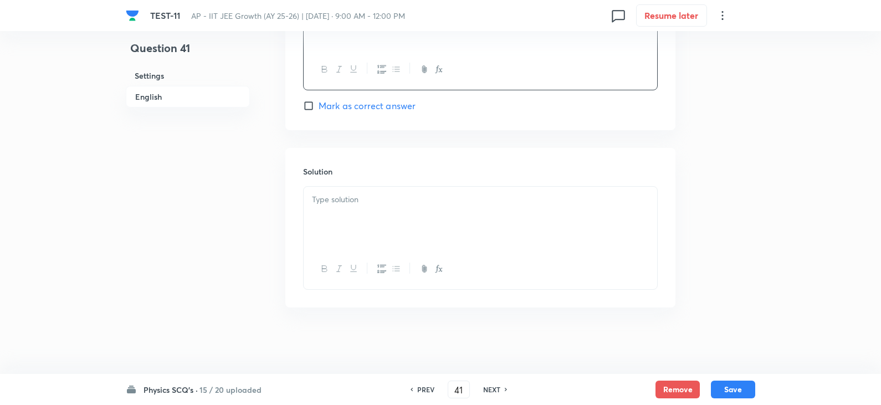
click at [343, 217] on div at bounding box center [479, 218] width 353 height 62
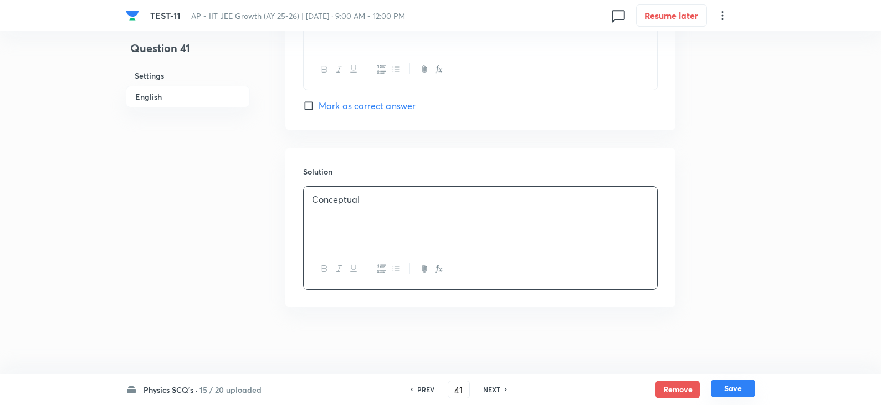
click at [718, 391] on button "Save" at bounding box center [733, 388] width 44 height 18
type input "42"
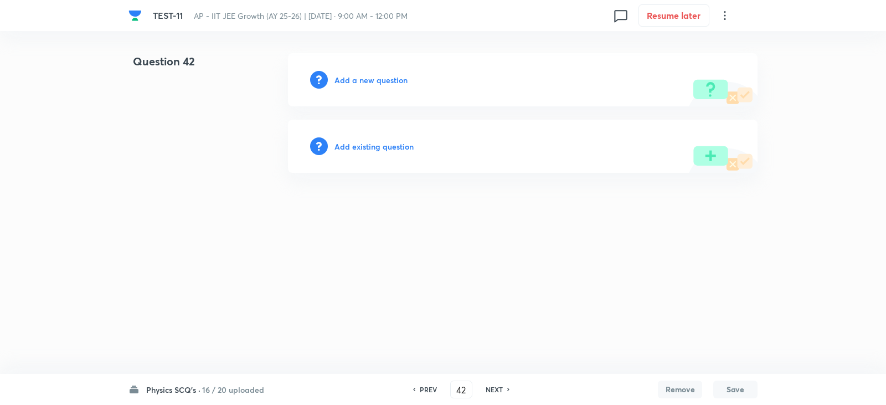
click at [369, 85] on h6 "Add a new question" at bounding box center [370, 80] width 73 height 12
click at [376, 76] on h6 "Choose a question type" at bounding box center [376, 80] width 85 height 12
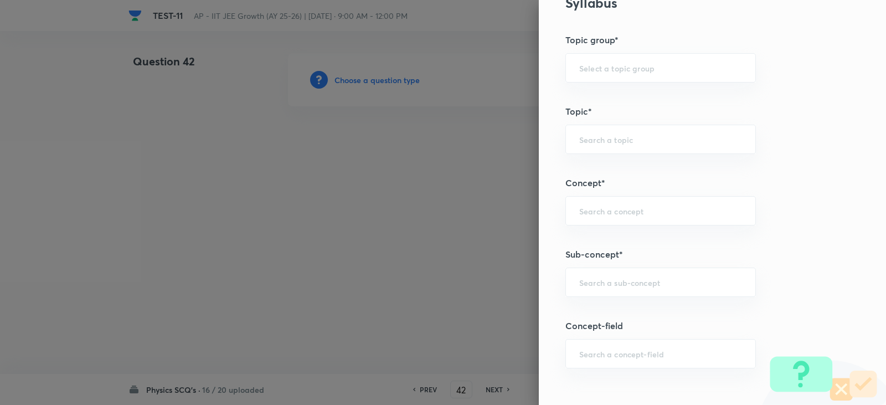
scroll to position [609, 0]
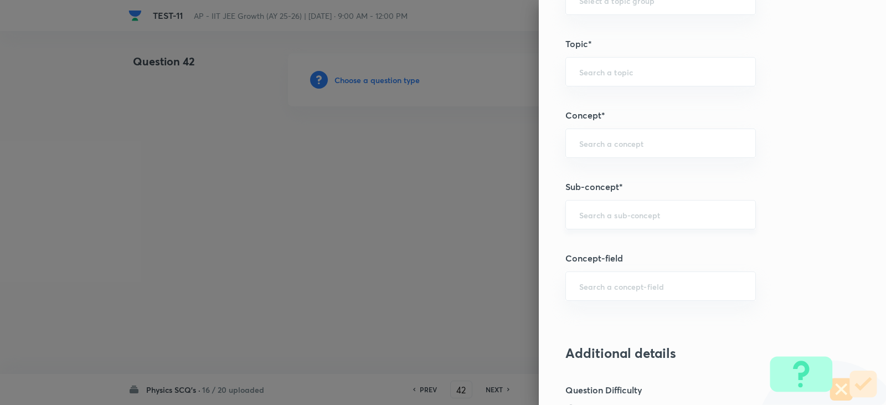
click at [598, 213] on input "text" at bounding box center [660, 214] width 163 height 11
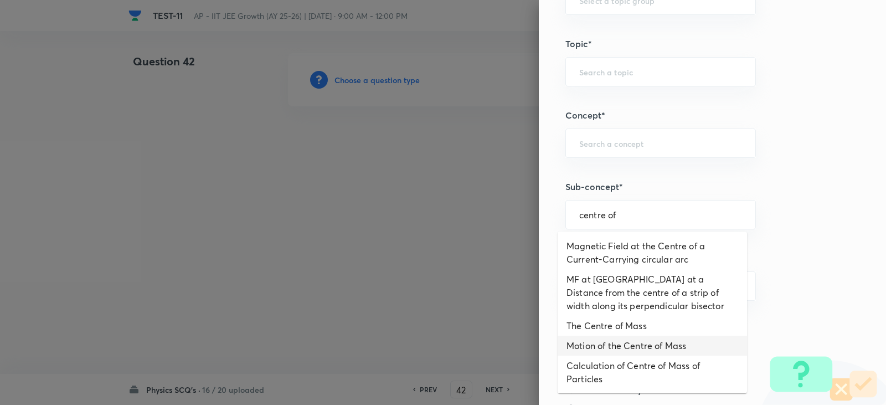
click at [620, 326] on li "The Centre of Mass" at bounding box center [652, 326] width 189 height 20
type input "The Centre of Mass"
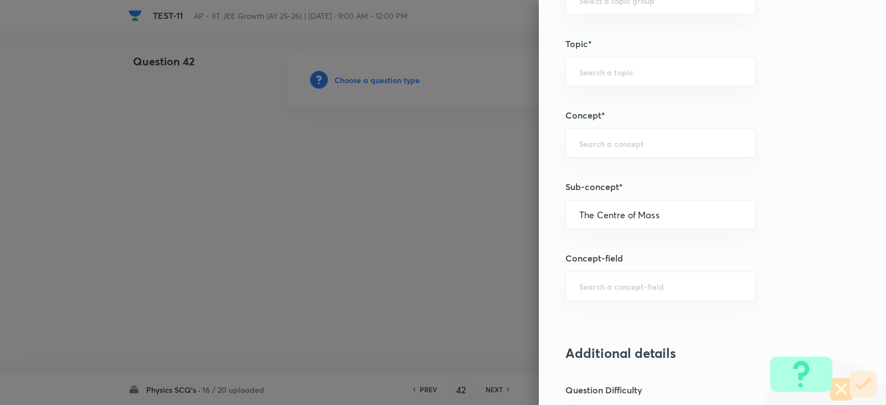
type input "Physics"
type input "Mechanics"
type input "Centre of Mass, Impulse and Collisions"
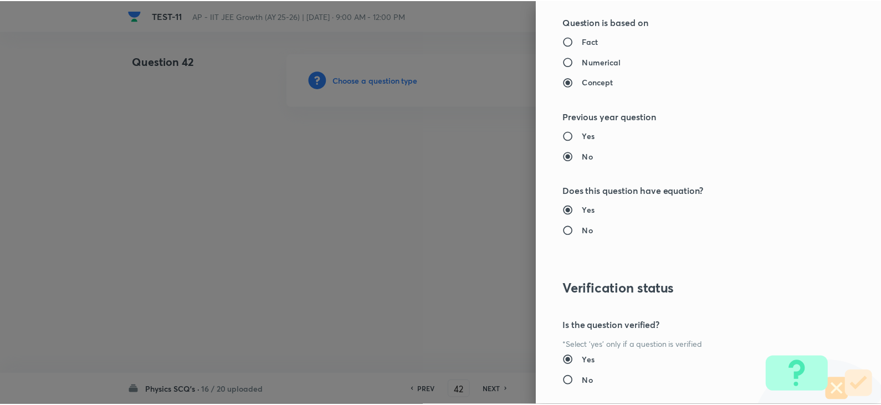
scroll to position [1179, 0]
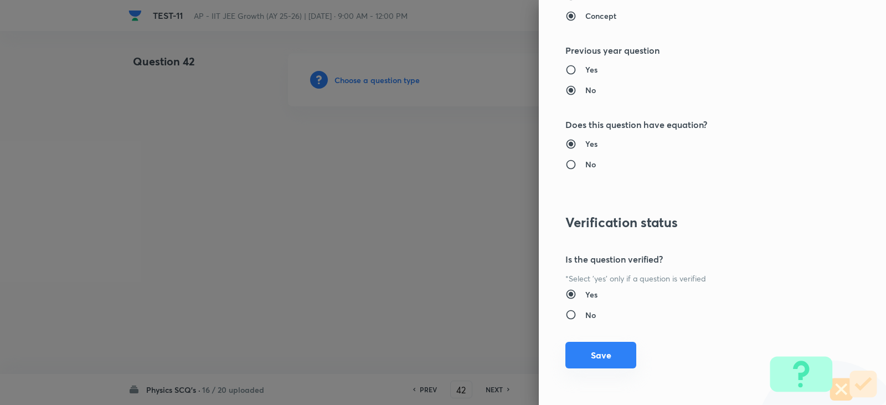
click at [601, 361] on button "Save" at bounding box center [600, 355] width 71 height 27
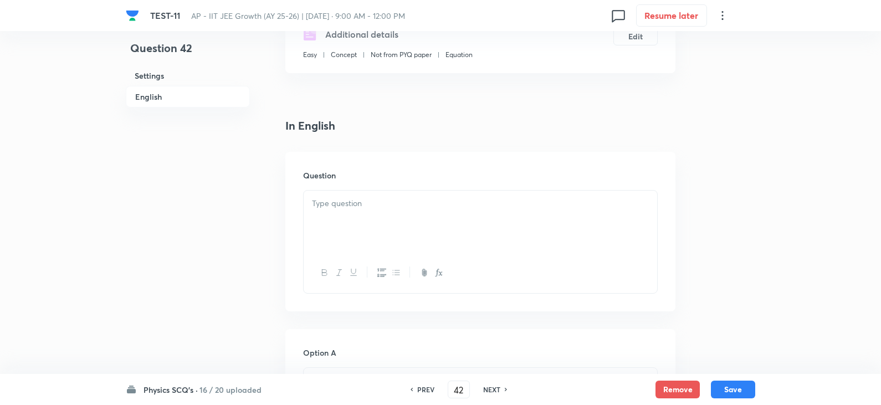
scroll to position [277, 0]
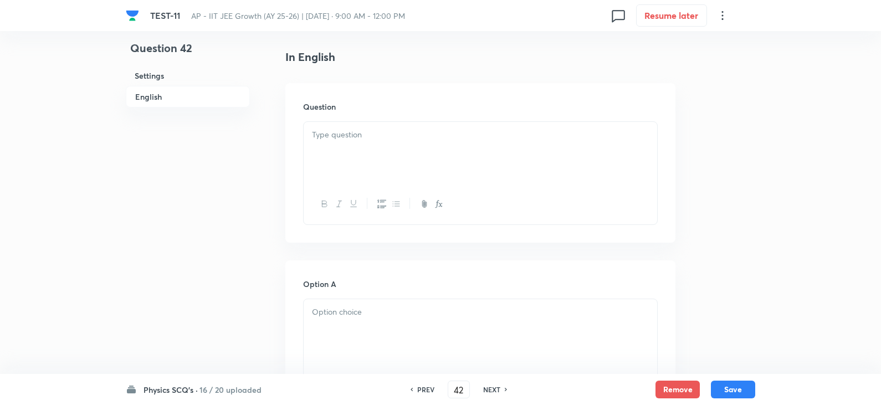
click at [334, 152] on div at bounding box center [479, 153] width 353 height 62
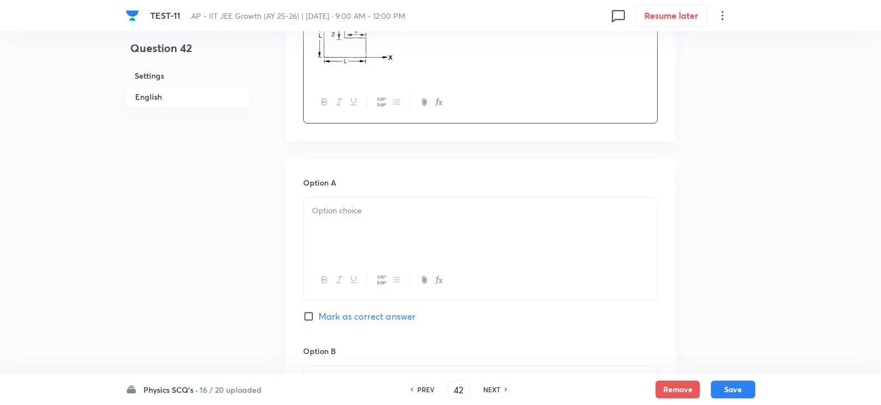
scroll to position [554, 0]
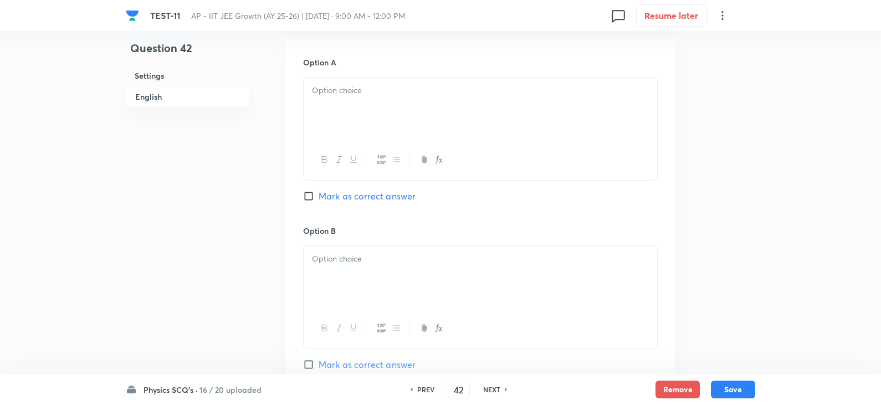
click at [336, 112] on div at bounding box center [479, 109] width 353 height 62
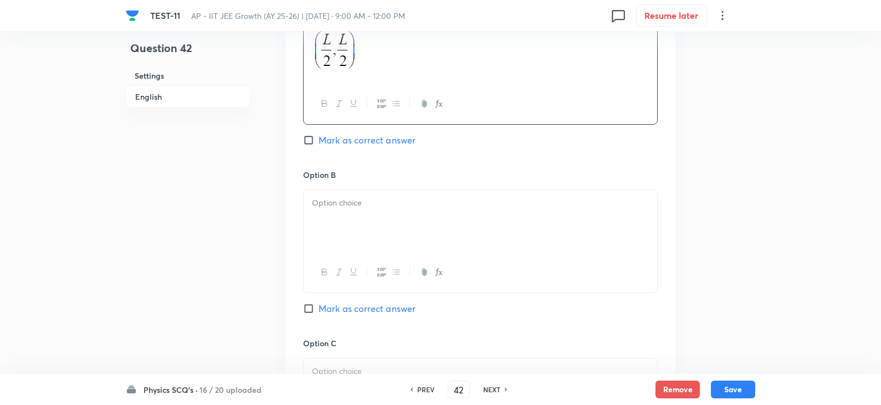
scroll to position [720, 0]
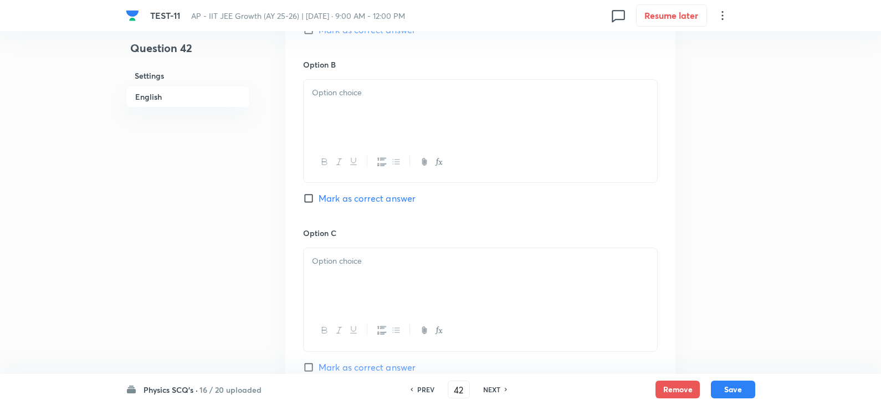
click at [334, 121] on div at bounding box center [479, 111] width 353 height 62
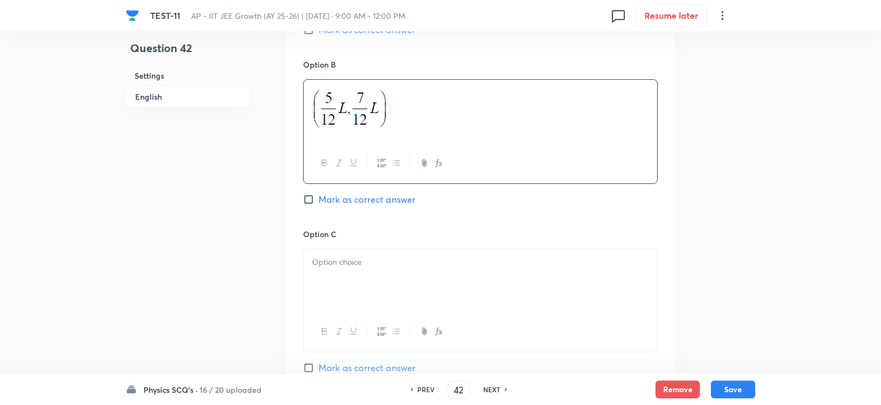
scroll to position [941, 0]
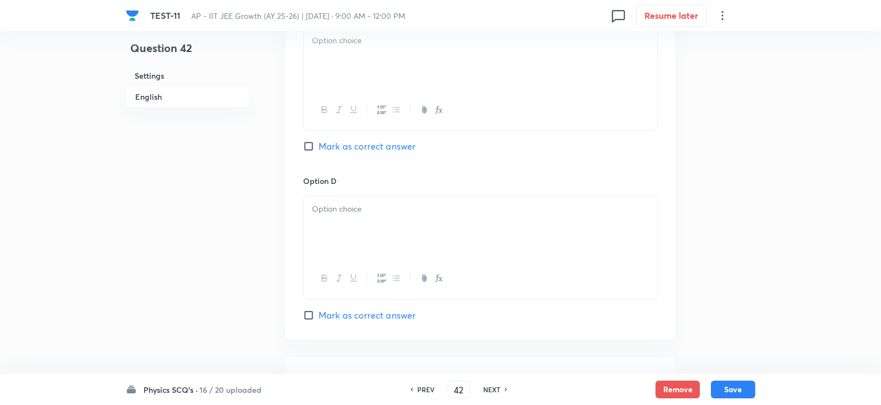
click at [337, 82] on div at bounding box center [479, 59] width 353 height 62
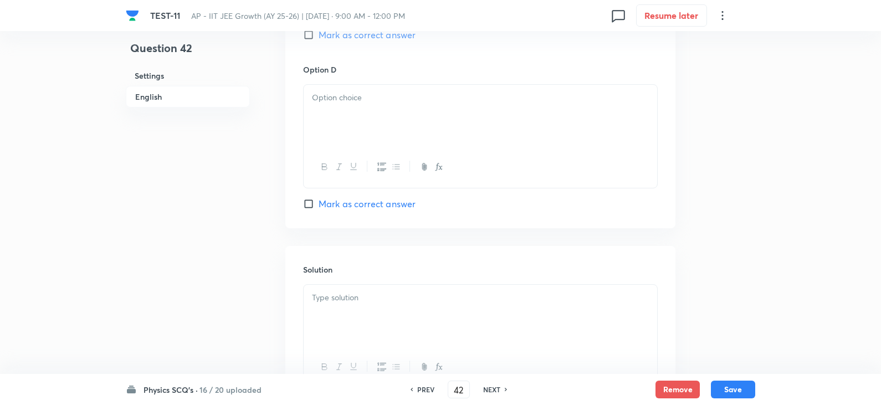
click at [348, 76] on div "Option D [PERSON_NAME] as correct answer" at bounding box center [480, 137] width 354 height 146
click at [348, 109] on div at bounding box center [479, 116] width 353 height 62
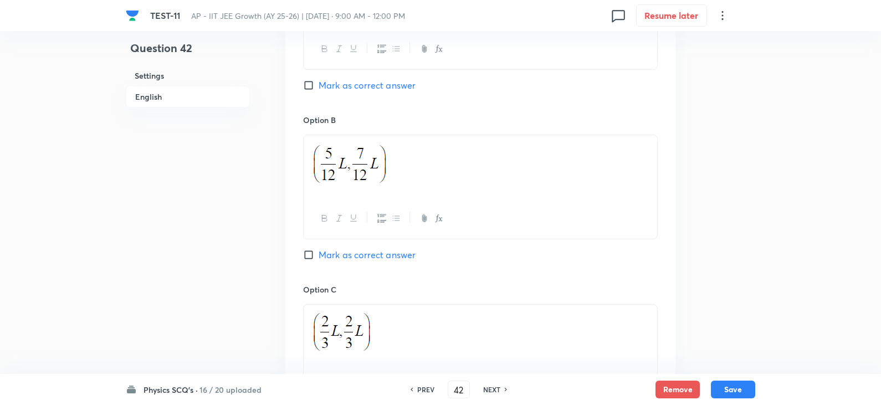
click at [311, 251] on input "Mark as correct answer" at bounding box center [311, 254] width 16 height 11
checkbox input "true"
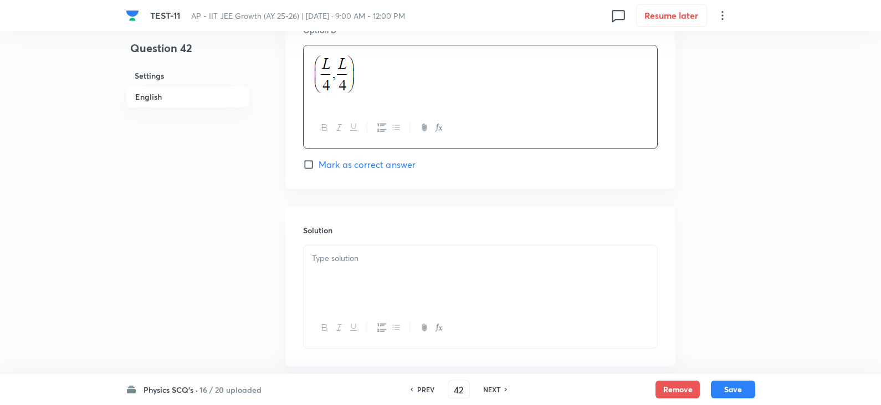
scroll to position [1151, 0]
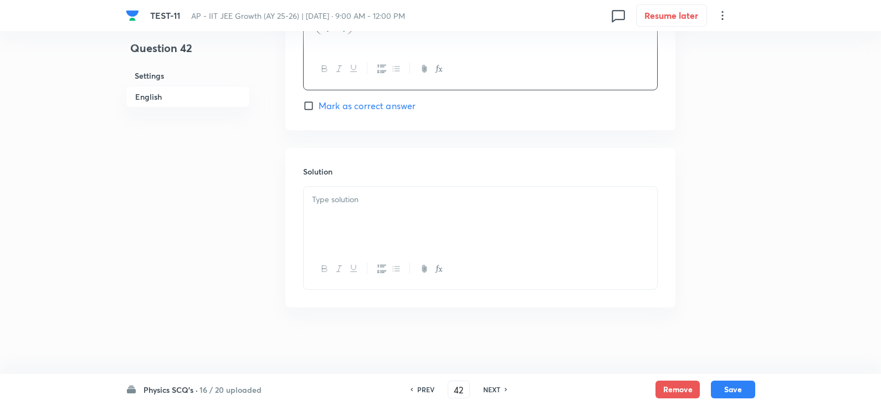
click at [348, 209] on div at bounding box center [479, 218] width 353 height 62
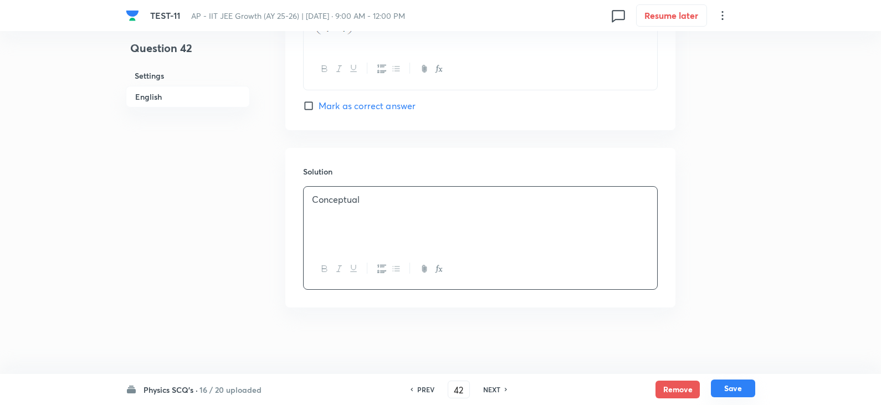
click at [734, 387] on button "Save" at bounding box center [733, 388] width 44 height 18
type input "43"
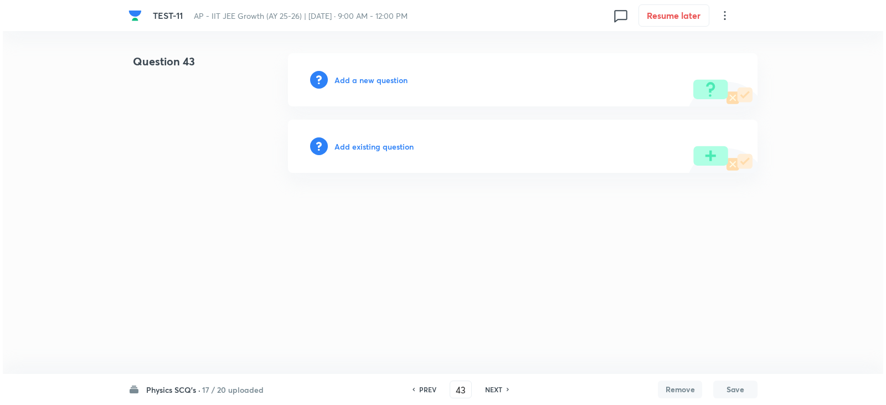
scroll to position [0, 0]
click at [367, 77] on h6 "Add a new question" at bounding box center [370, 80] width 73 height 12
click at [369, 84] on h6 "Choose a question type" at bounding box center [376, 80] width 85 height 12
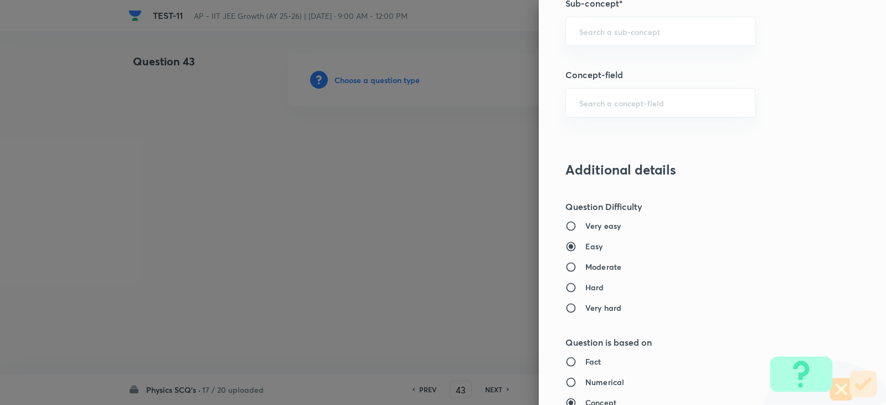
scroll to position [720, 0]
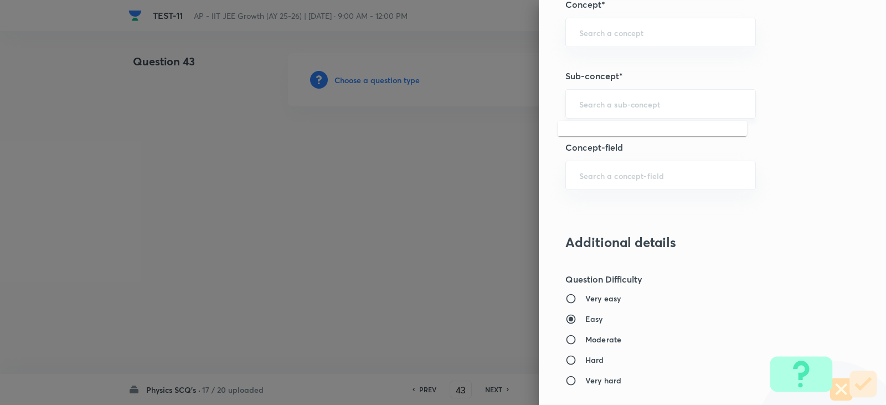
click at [592, 101] on input "text" at bounding box center [660, 104] width 163 height 11
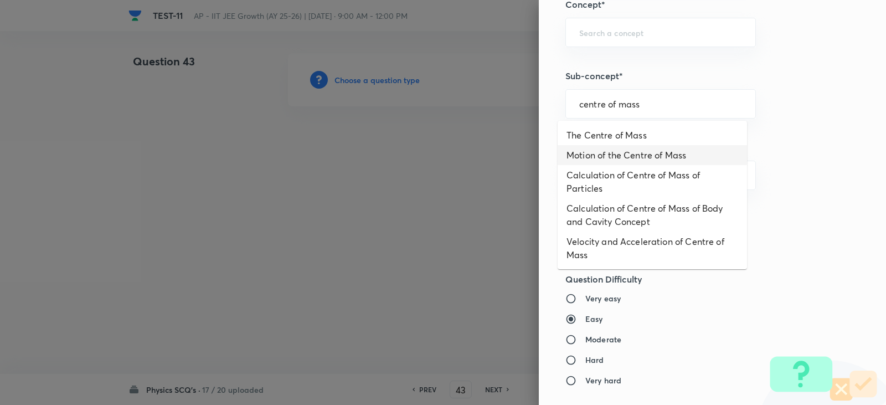
click at [619, 132] on li "The Centre of Mass" at bounding box center [652, 135] width 189 height 20
type input "The Centre of Mass"
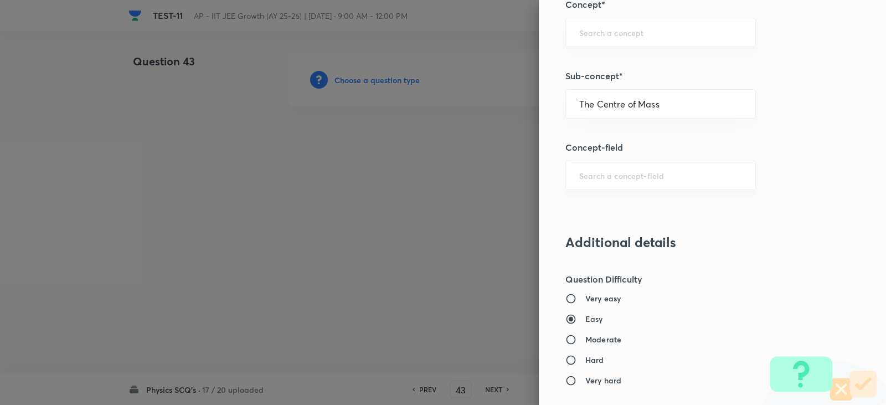
type input "Physics"
type input "Mechanics"
type input "Centre of Mass, Impulse and Collisions"
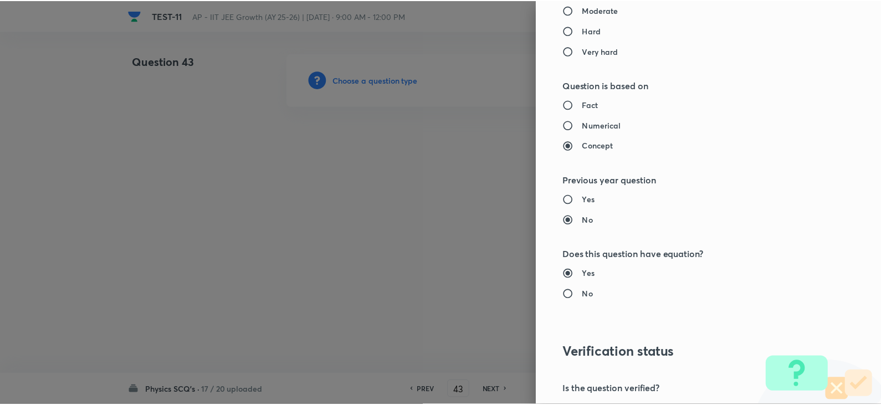
scroll to position [1179, 0]
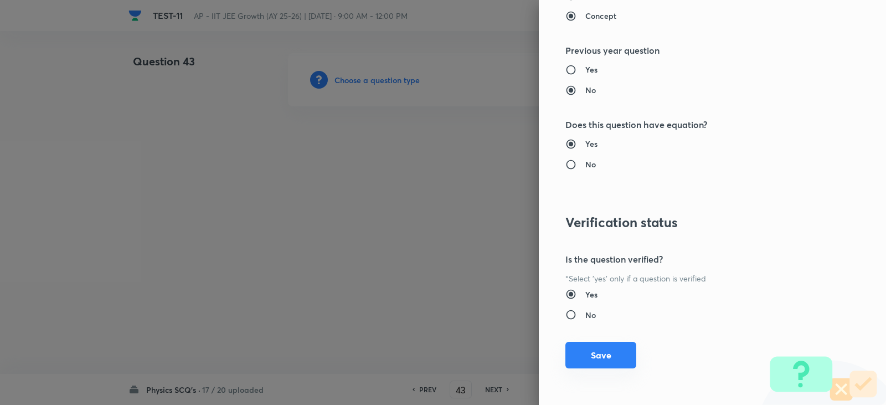
click at [576, 347] on button "Save" at bounding box center [600, 355] width 71 height 27
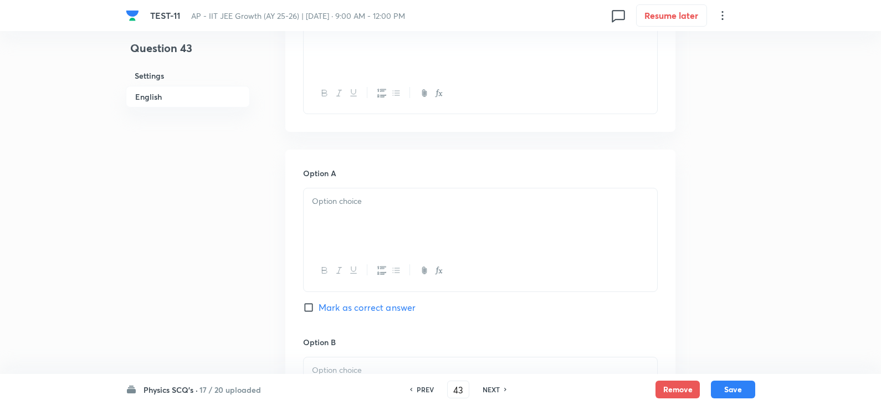
scroll to position [222, 0]
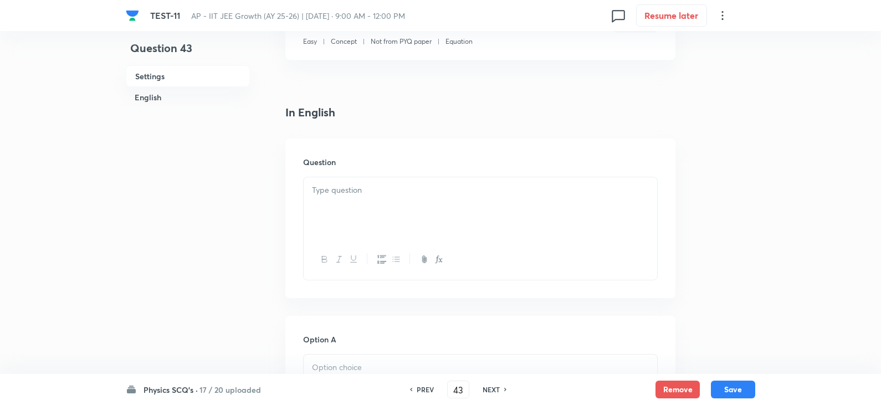
click at [331, 195] on p at bounding box center [480, 190] width 337 height 13
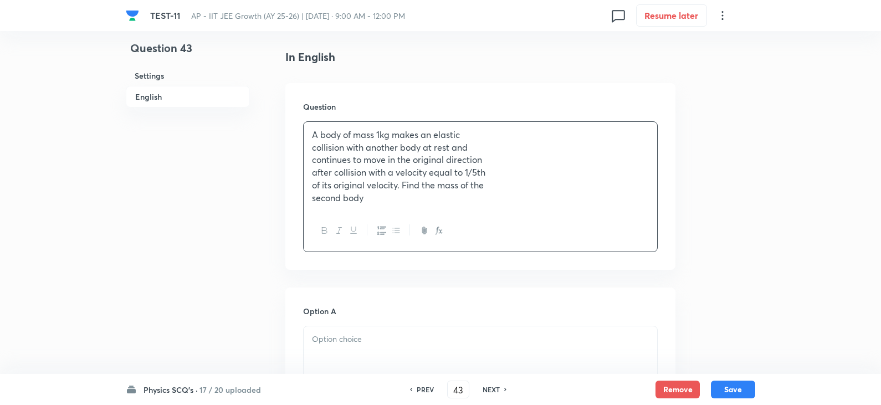
scroll to position [498, 0]
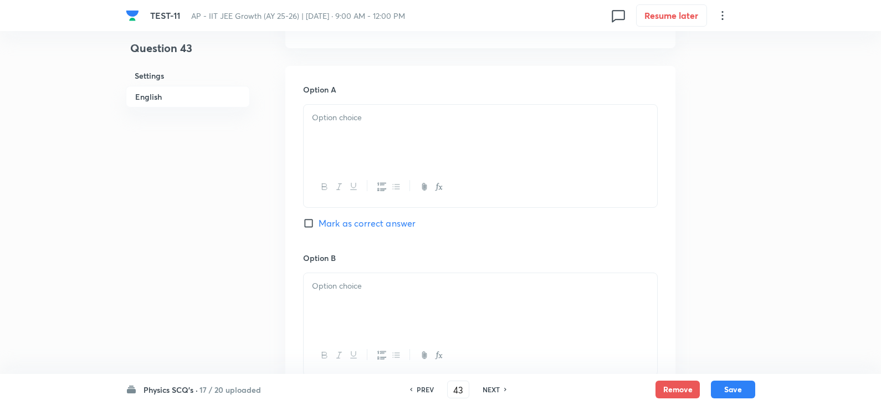
click at [343, 135] on div at bounding box center [479, 136] width 353 height 62
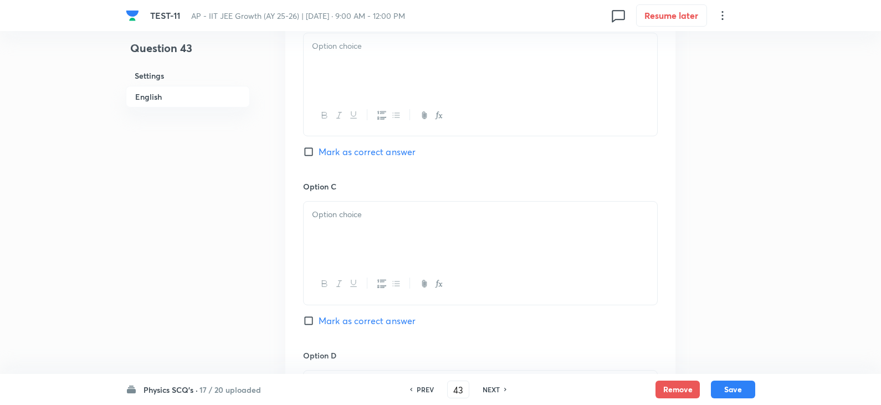
scroll to position [720, 0]
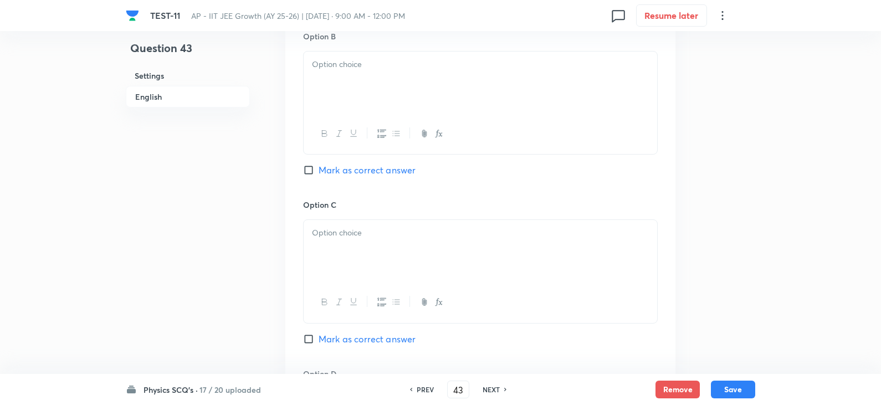
click at [326, 78] on div at bounding box center [479, 83] width 353 height 62
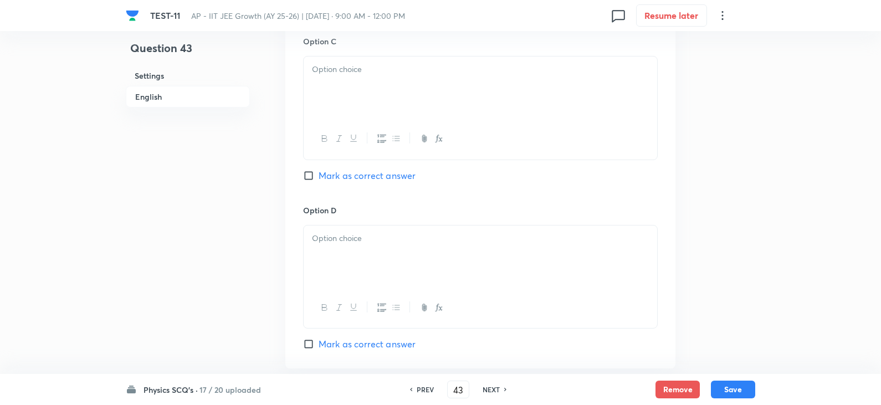
scroll to position [886, 0]
click at [364, 86] on div at bounding box center [479, 85] width 353 height 62
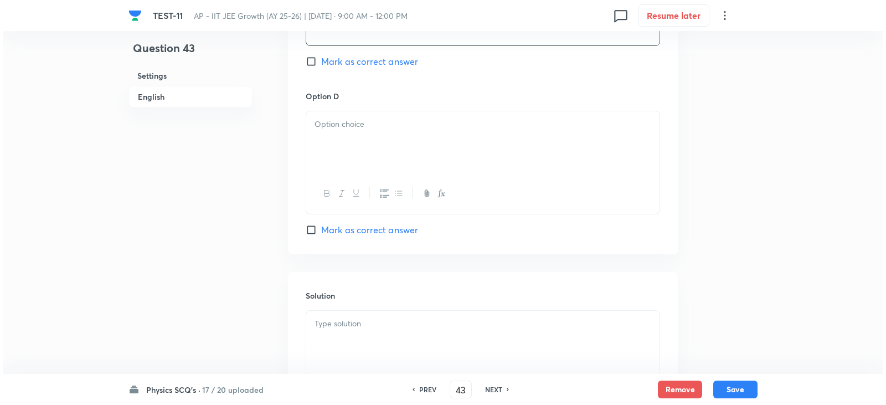
scroll to position [997, 0]
click at [343, 151] on div at bounding box center [479, 143] width 353 height 62
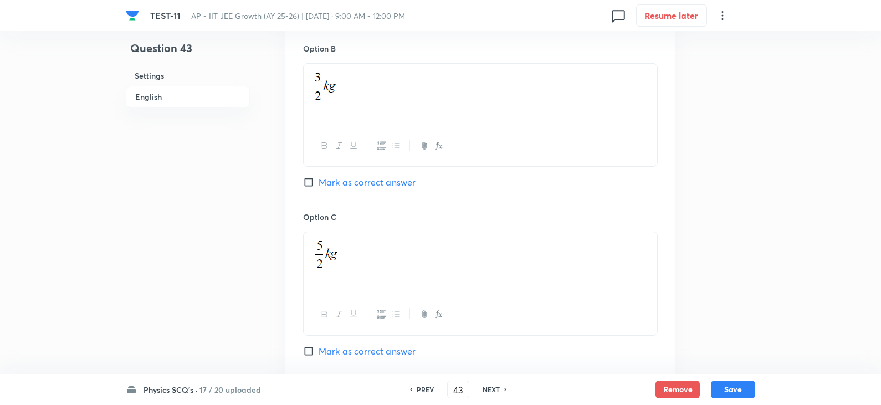
scroll to position [609, 0]
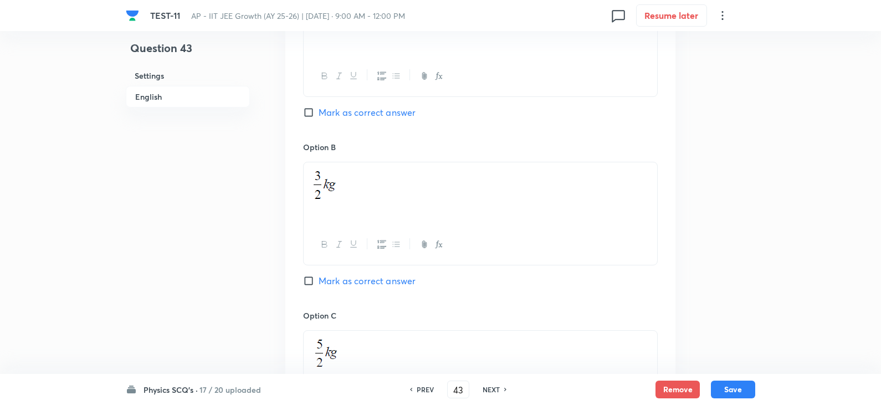
click at [306, 110] on input "Mark as correct answer" at bounding box center [311, 112] width 16 height 11
checkbox input "true"
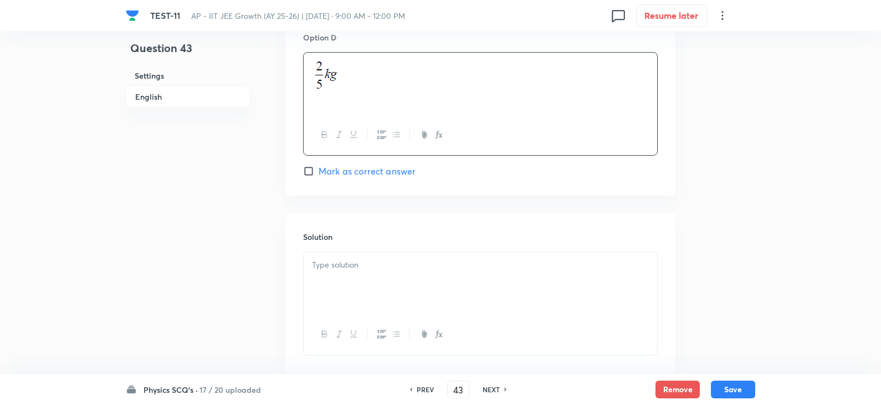
scroll to position [1122, 0]
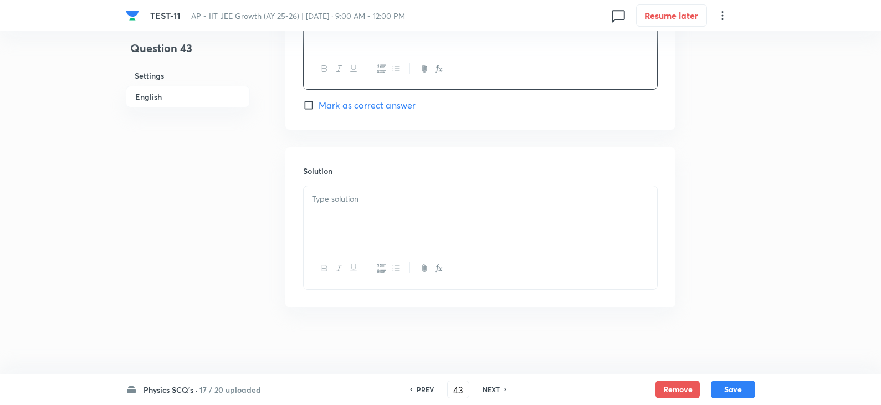
click at [349, 209] on div at bounding box center [479, 217] width 353 height 62
click at [740, 394] on button "Save" at bounding box center [733, 388] width 44 height 18
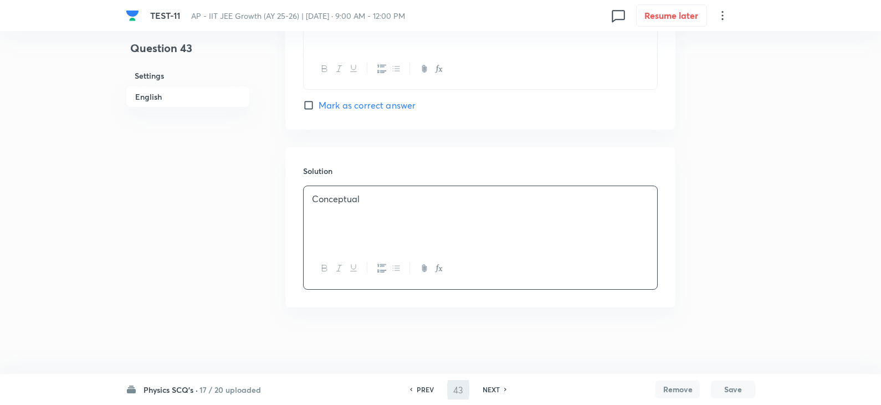
type input "44"
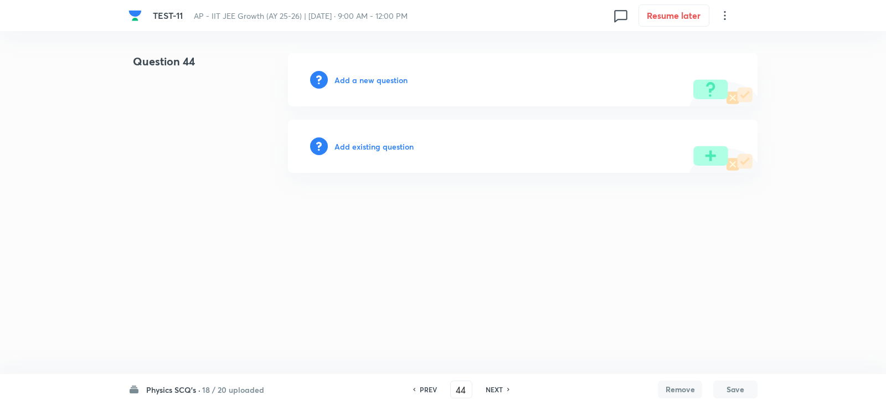
click at [364, 86] on div "Add a new question" at bounding box center [523, 79] width 470 height 53
click at [375, 78] on h6 "Add a new question" at bounding box center [370, 80] width 73 height 12
click at [375, 79] on h6 "Choose a question type" at bounding box center [376, 80] width 85 height 12
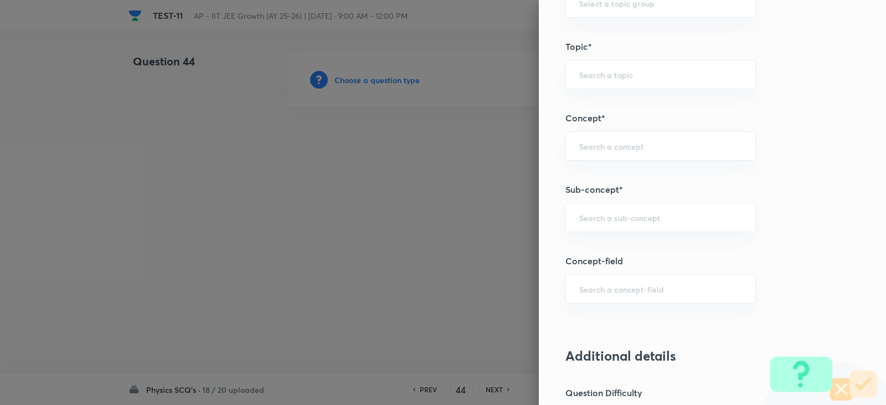
scroll to position [720, 0]
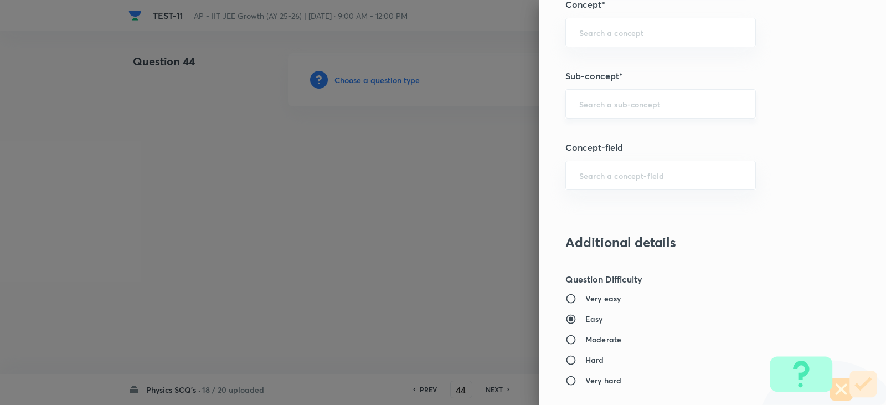
click at [585, 116] on div "​" at bounding box center [660, 103] width 191 height 29
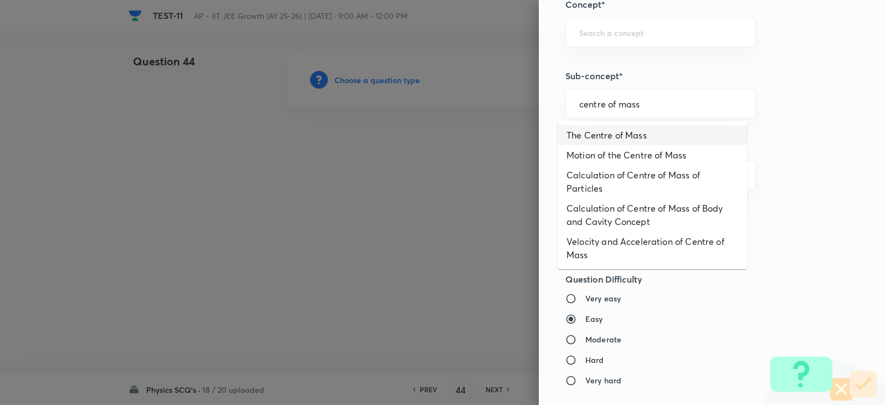
click at [609, 131] on li "The Centre of Mass" at bounding box center [652, 135] width 189 height 20
type input "The Centre of Mass"
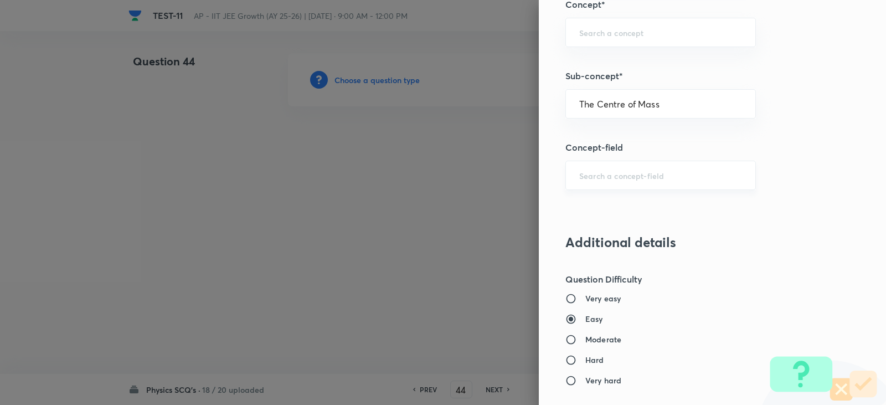
type input "Physics"
type input "Mechanics"
type input "Centre of Mass, Impulse and Collisions"
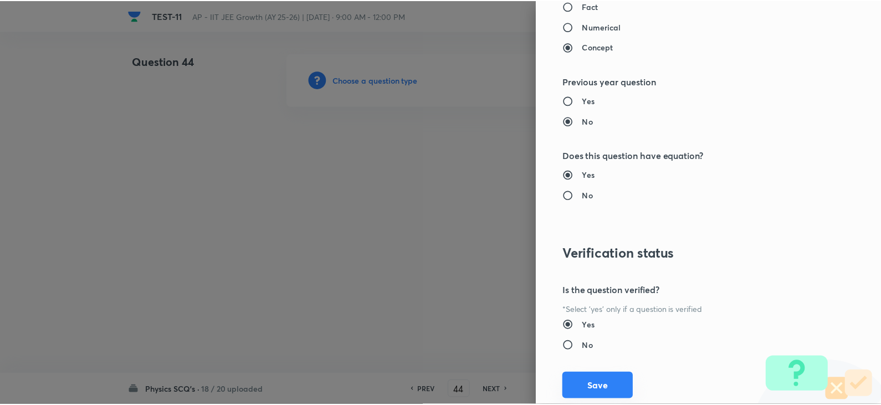
scroll to position [1179, 0]
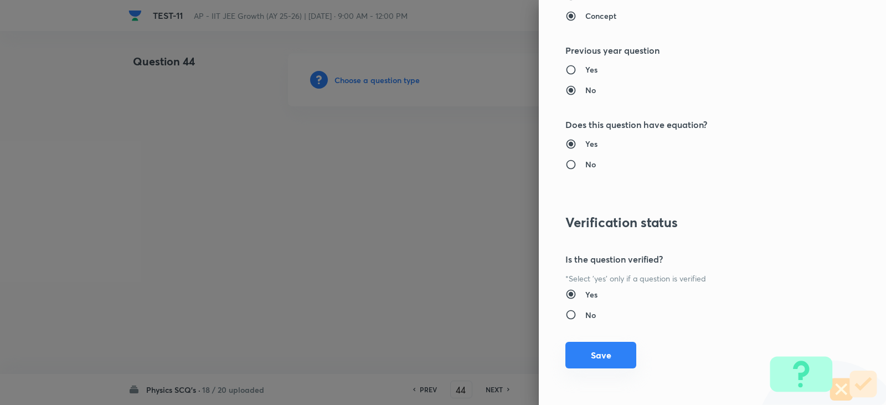
click at [594, 360] on button "Save" at bounding box center [600, 355] width 71 height 27
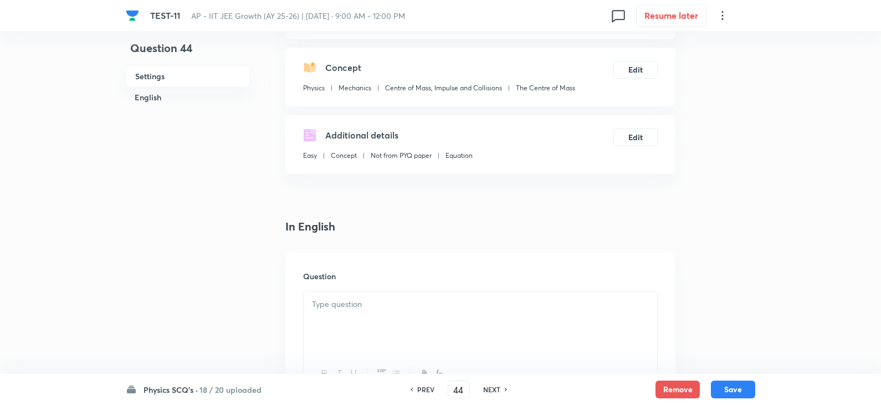
scroll to position [222, 0]
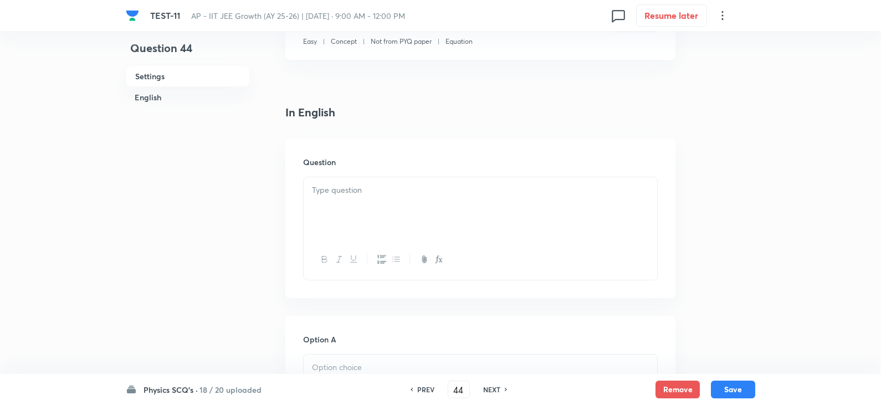
click at [349, 185] on p at bounding box center [480, 190] width 337 height 13
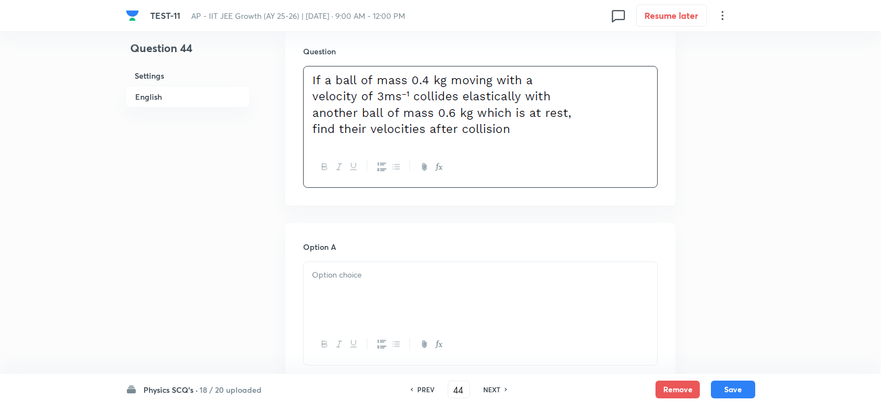
scroll to position [443, 0]
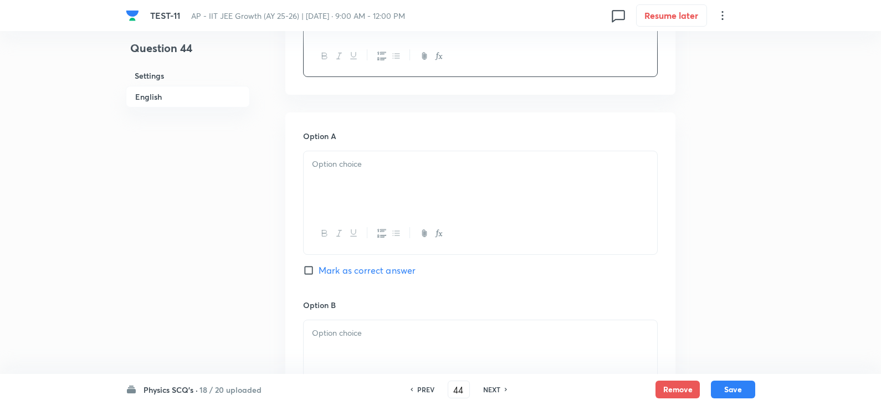
click at [347, 161] on p at bounding box center [480, 164] width 337 height 13
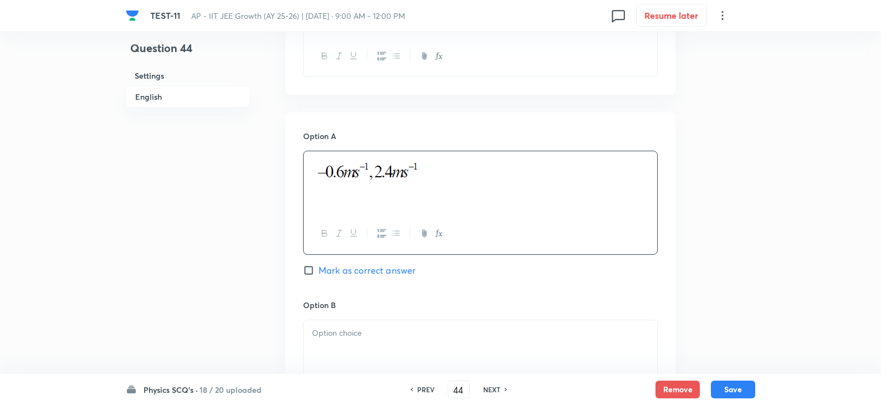
scroll to position [554, 0]
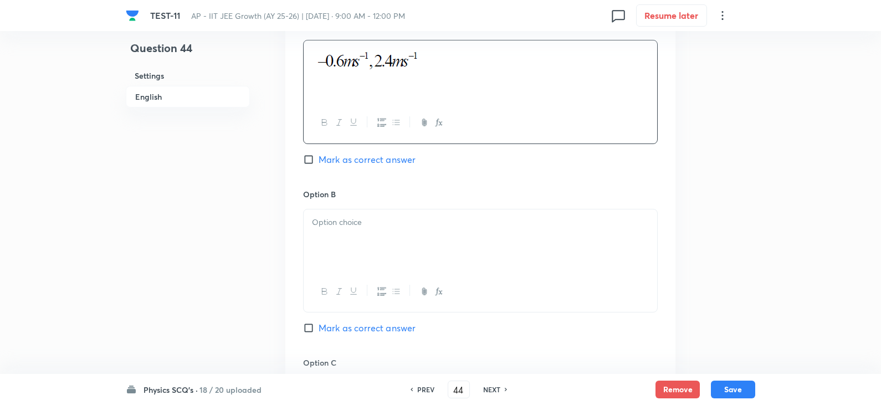
click at [344, 214] on div at bounding box center [479, 240] width 353 height 62
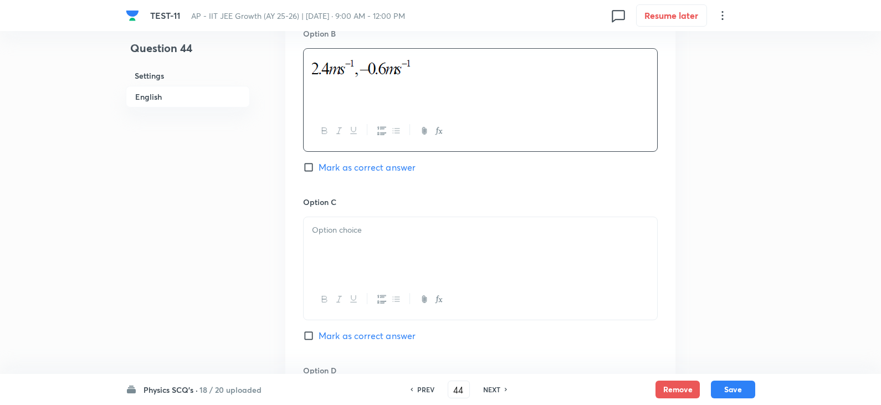
scroll to position [720, 0]
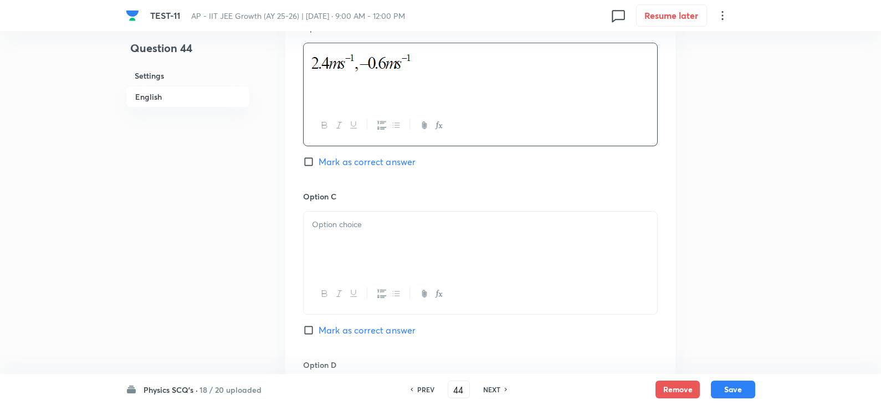
click at [354, 218] on p at bounding box center [480, 224] width 337 height 13
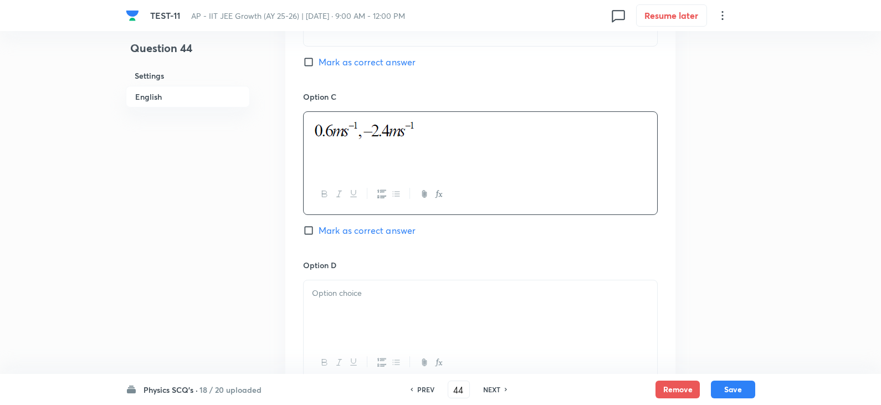
scroll to position [831, 0]
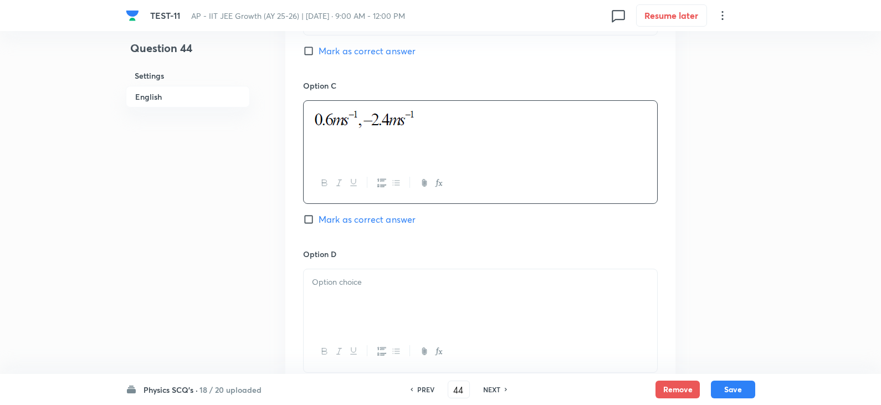
click at [363, 282] on p at bounding box center [480, 282] width 337 height 13
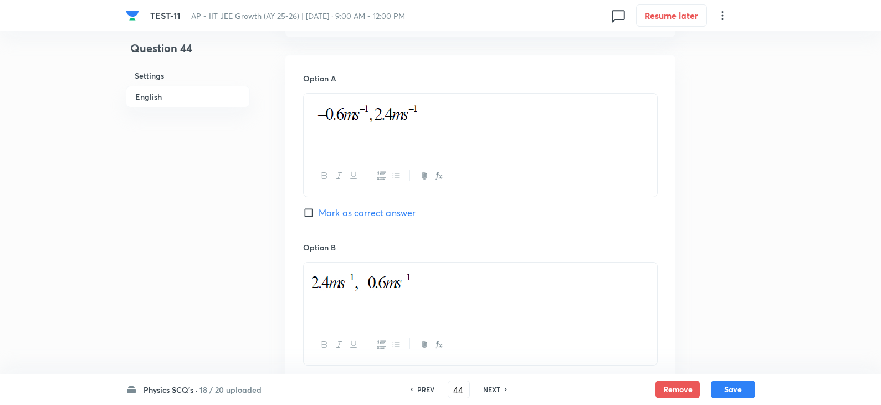
scroll to position [388, 0]
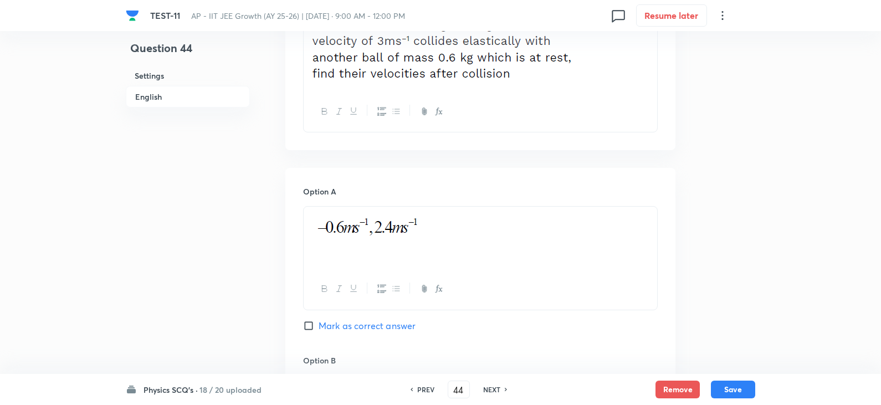
drag, startPoint x: 309, startPoint y: 324, endPoint x: 346, endPoint y: 323, distance: 37.1
click at [308, 324] on input "Mark as correct answer" at bounding box center [311, 325] width 16 height 11
checkbox input "true"
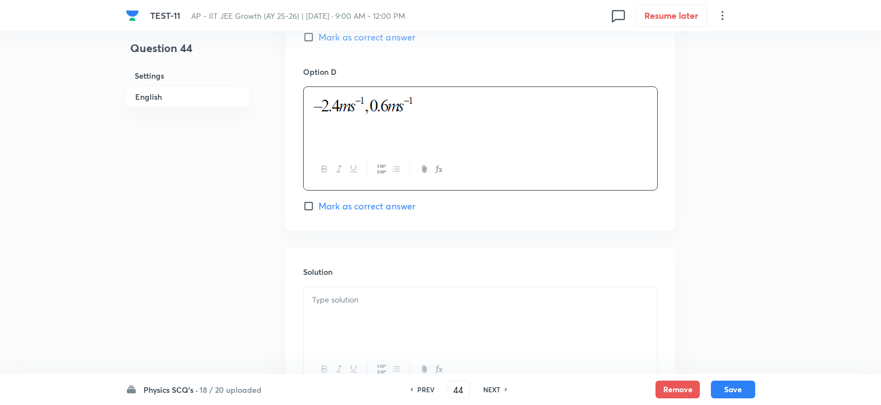
scroll to position [1108, 0]
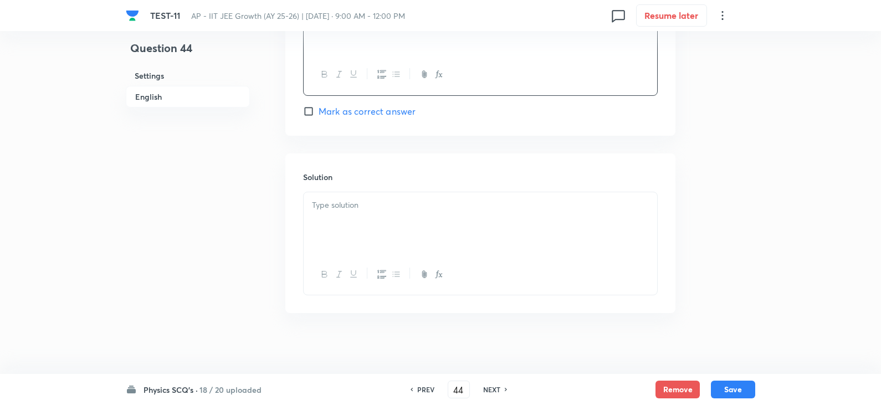
click at [348, 239] on div at bounding box center [479, 223] width 353 height 62
click at [730, 385] on button "Save" at bounding box center [733, 388] width 44 height 18
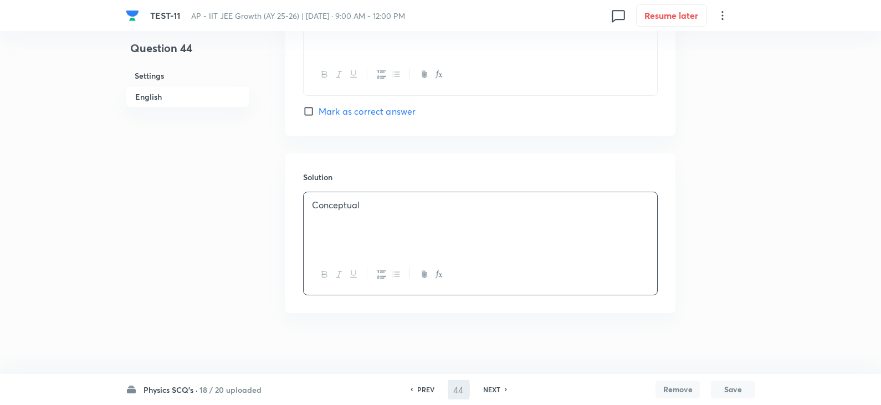
type input "45"
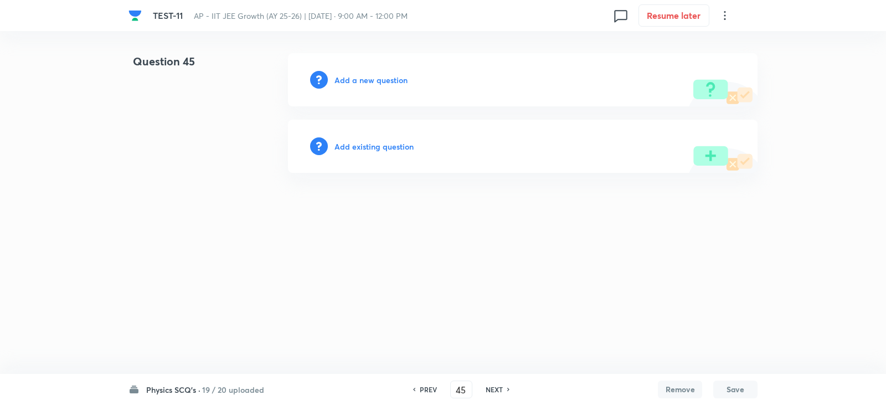
click at [353, 80] on h6 "Add a new question" at bounding box center [370, 80] width 73 height 12
click at [368, 81] on h6 "Choose a question type" at bounding box center [376, 80] width 85 height 12
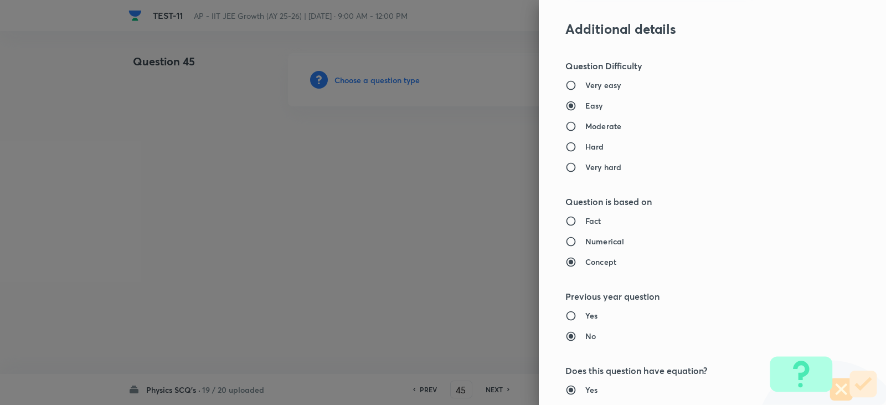
scroll to position [775, 0]
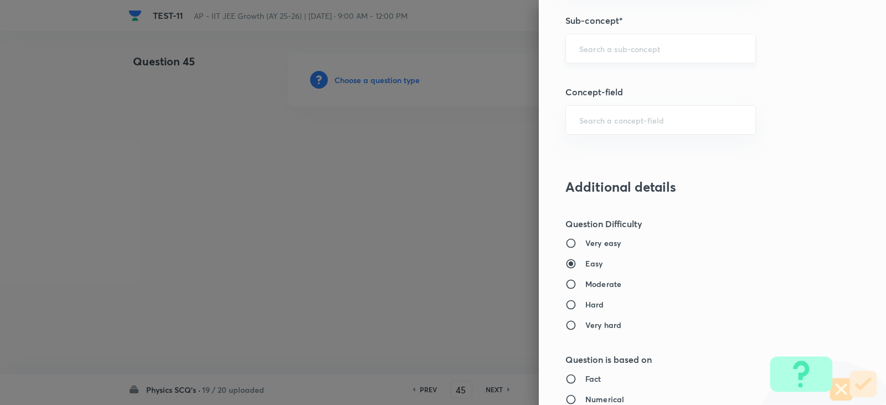
click at [589, 49] on input "text" at bounding box center [660, 48] width 163 height 11
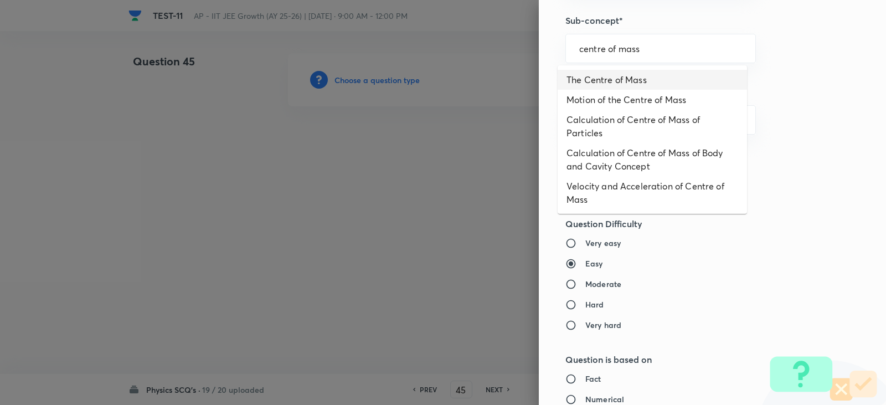
click at [624, 82] on li "The Centre of Mass" at bounding box center [652, 80] width 189 height 20
type input "The Centre of Mass"
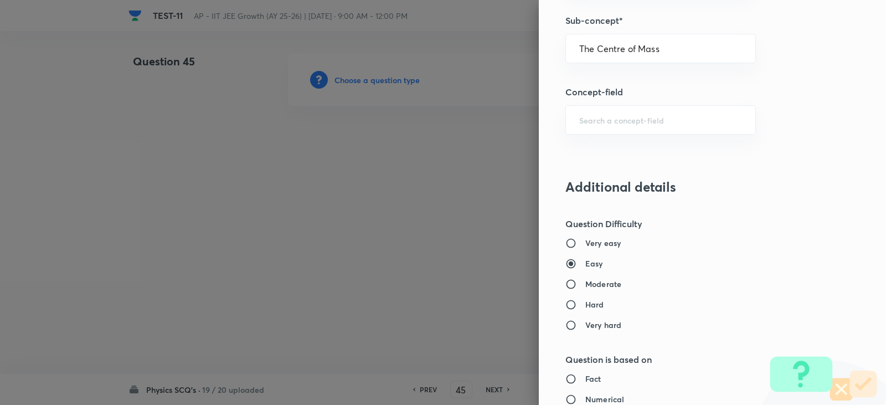
type input "Physics"
type input "Mechanics"
type input "Centre of Mass, Impulse and Collisions"
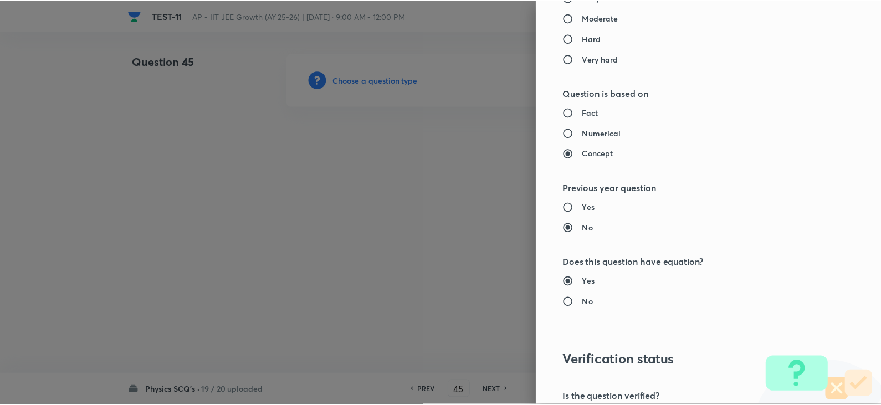
scroll to position [1179, 0]
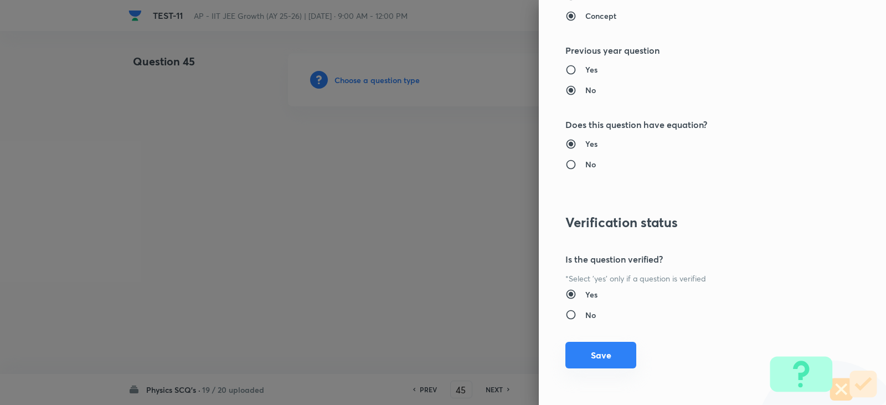
click at [605, 354] on button "Save" at bounding box center [600, 355] width 71 height 27
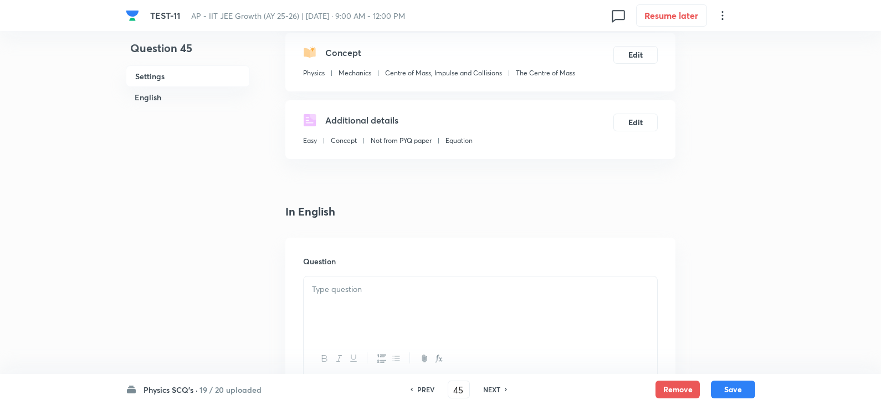
scroll to position [222, 0]
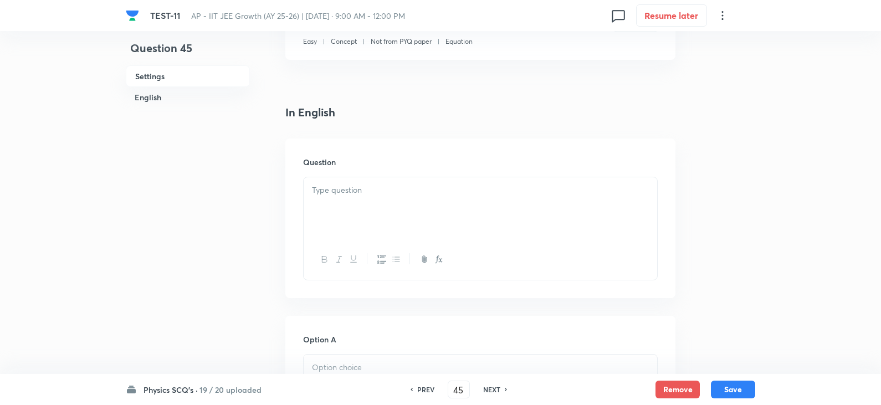
click at [341, 197] on div at bounding box center [479, 208] width 353 height 62
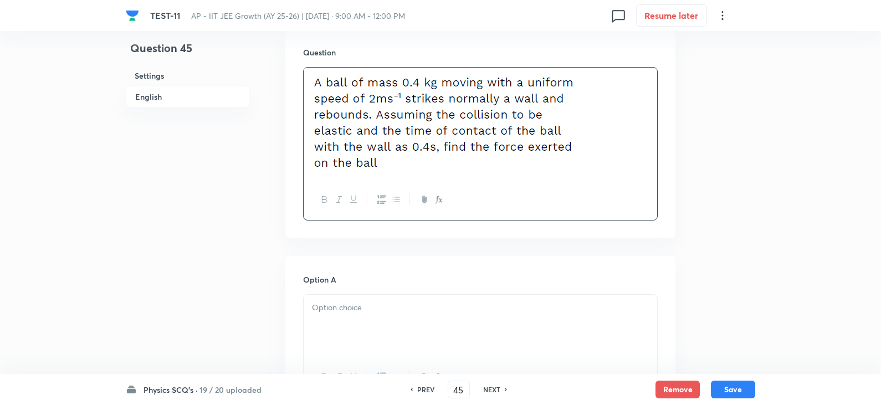
scroll to position [443, 0]
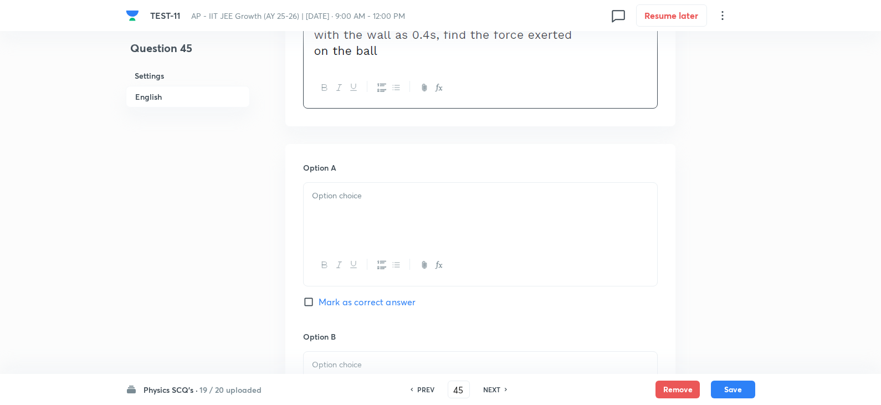
click at [356, 206] on div at bounding box center [479, 214] width 353 height 62
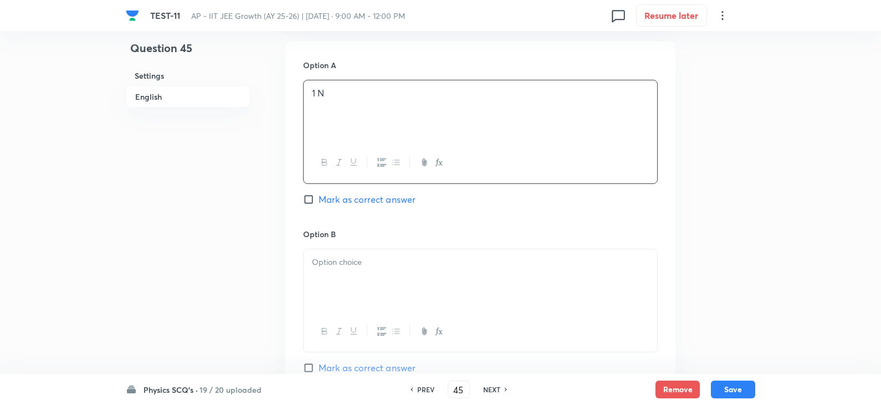
scroll to position [665, 0]
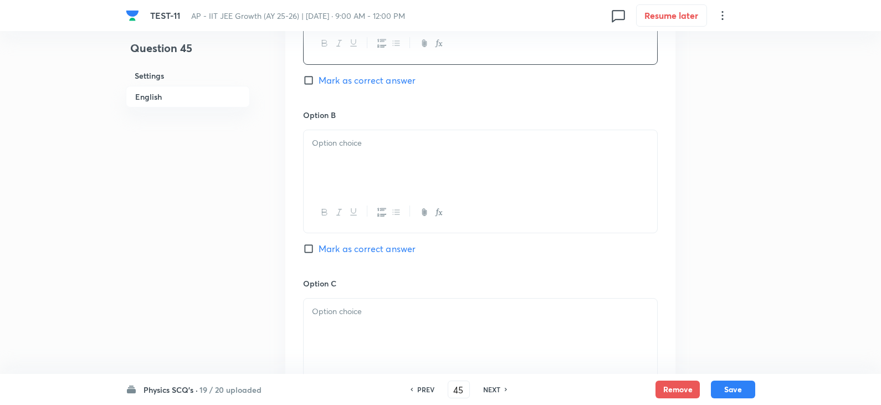
click at [325, 162] on div at bounding box center [479, 161] width 353 height 62
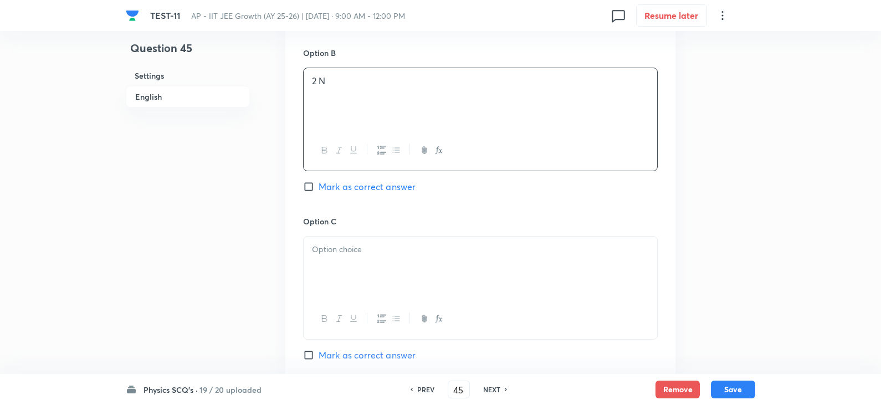
scroll to position [831, 0]
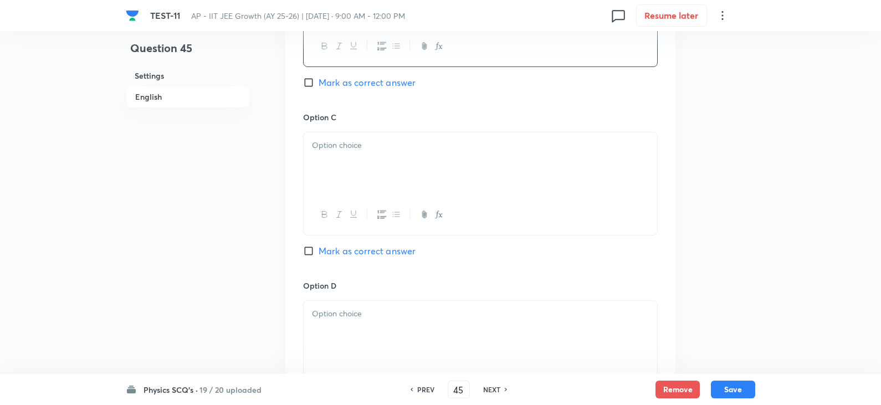
click at [358, 176] on div at bounding box center [479, 163] width 353 height 62
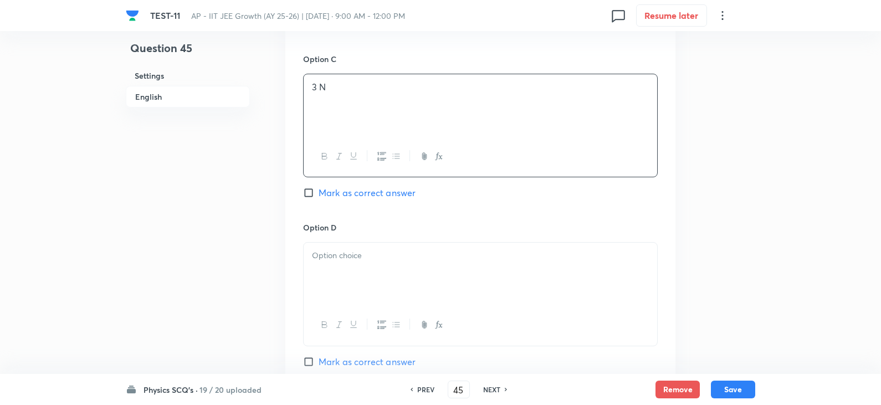
scroll to position [941, 0]
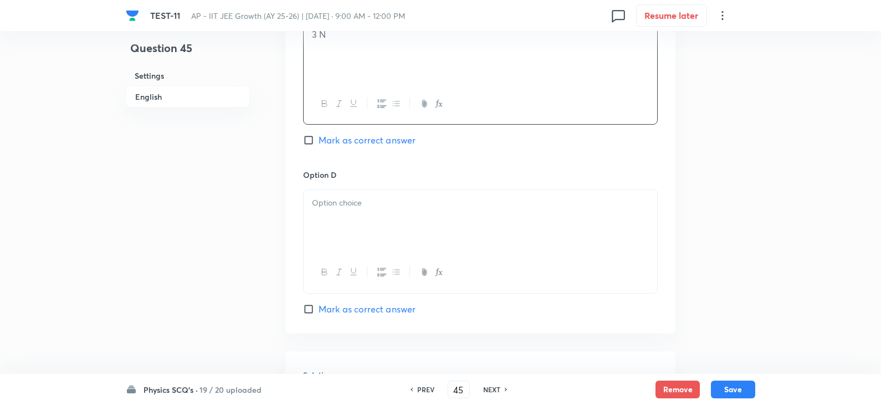
click at [351, 205] on p at bounding box center [480, 203] width 337 height 13
drag, startPoint x: 308, startPoint y: 303, endPoint x: 314, endPoint y: 311, distance: 9.9
click at [308, 307] on input "Mark as correct answer" at bounding box center [311, 308] width 16 height 11
checkbox input "true"
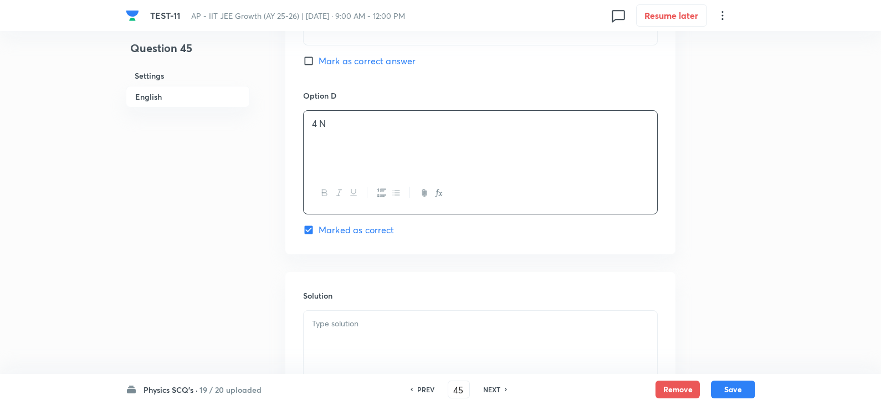
scroll to position [1145, 0]
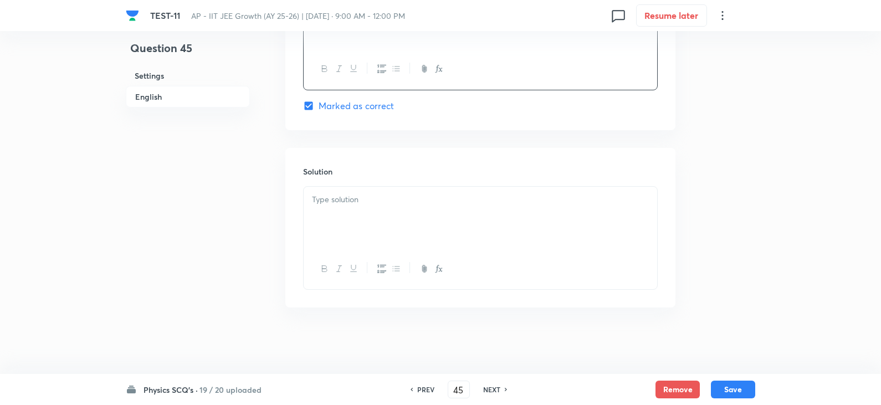
click at [343, 222] on div at bounding box center [479, 218] width 353 height 62
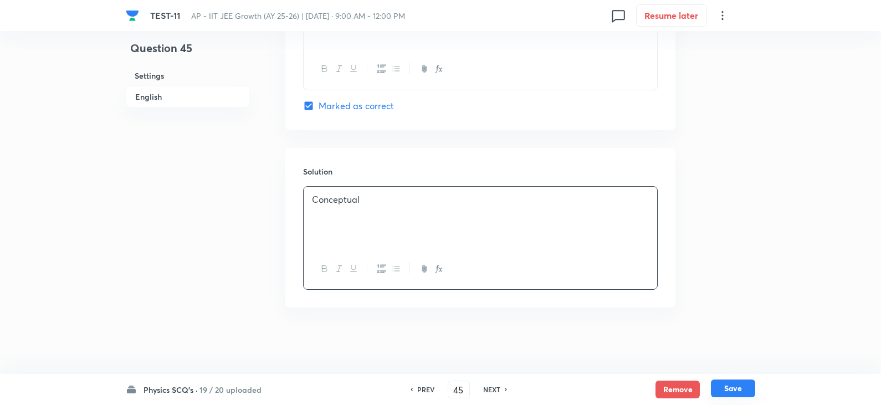
click at [732, 393] on button "Save" at bounding box center [733, 388] width 44 height 18
type input "46"
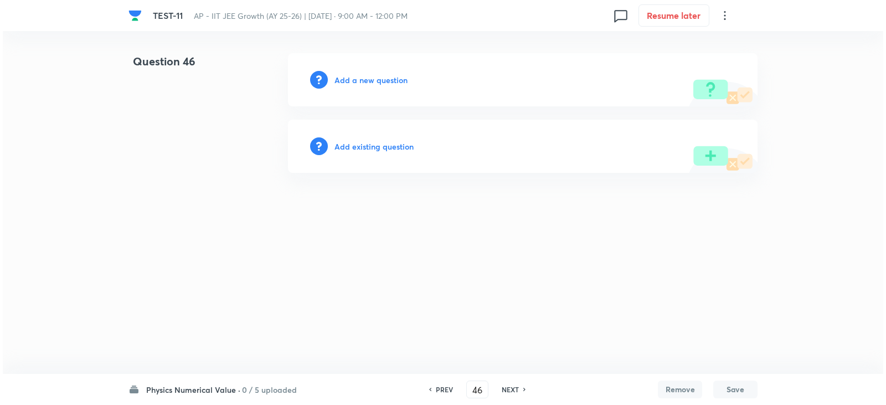
scroll to position [0, 0]
click at [361, 80] on h6 "Add a new question" at bounding box center [370, 80] width 73 height 12
click at [367, 81] on h6 "Choose a question type" at bounding box center [376, 80] width 85 height 12
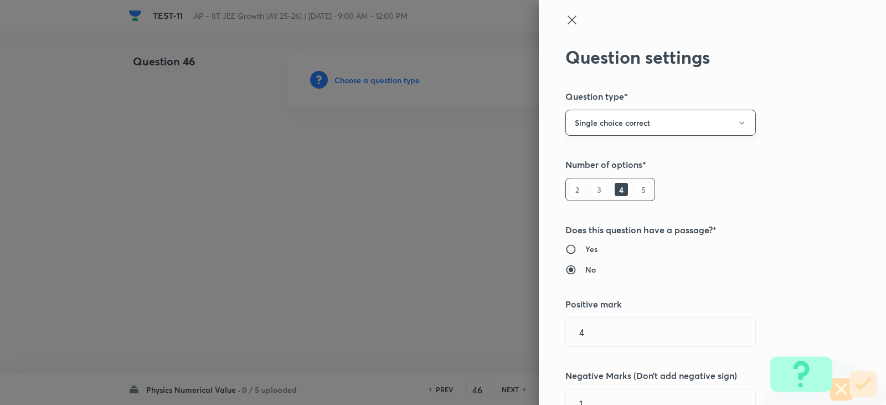
click at [628, 129] on button "Single choice correct" at bounding box center [660, 123] width 191 height 26
click at [583, 198] on span "Integer" at bounding box center [652, 198] width 176 height 12
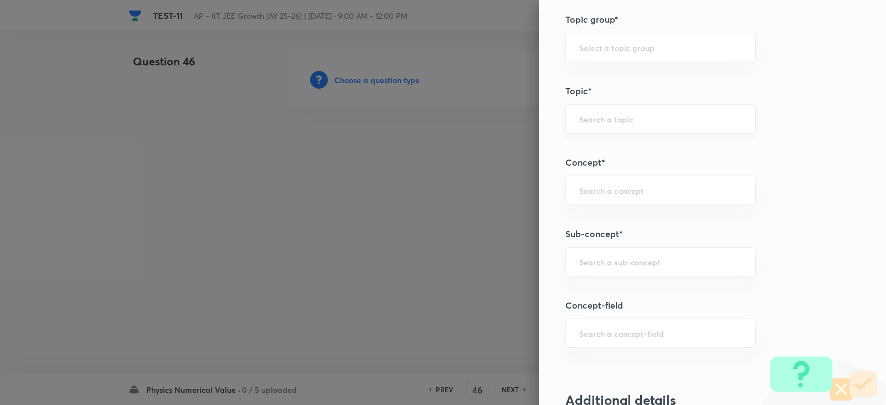
scroll to position [554, 0]
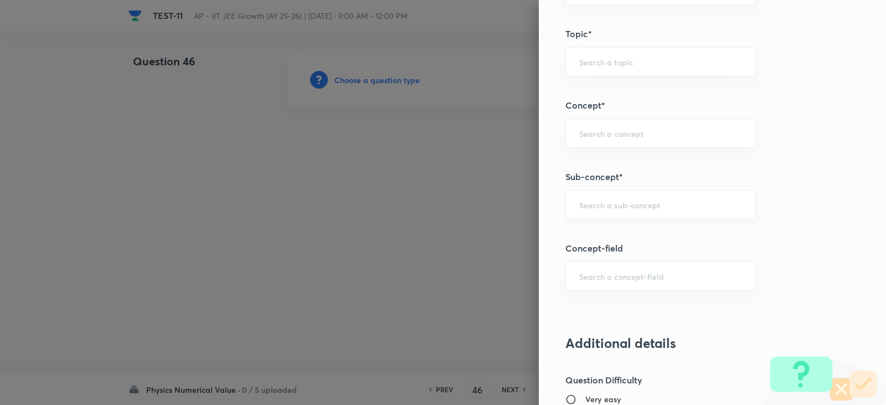
click at [589, 203] on input "text" at bounding box center [660, 204] width 163 height 11
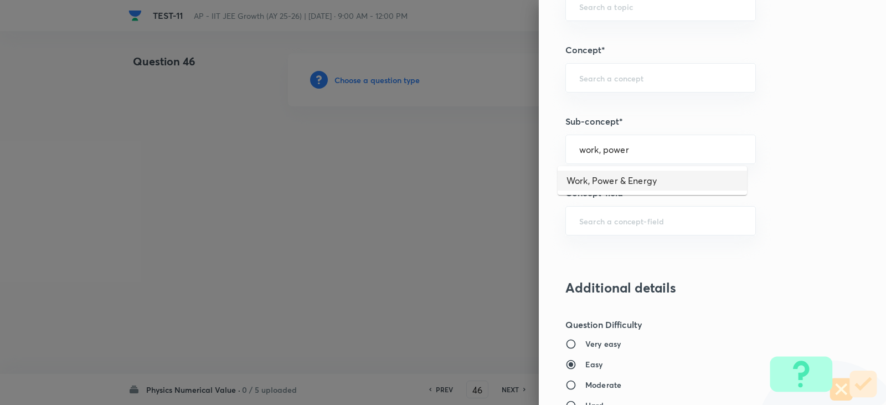
click at [603, 179] on li "Work, Power & Energy" at bounding box center [652, 181] width 189 height 20
type input "Work, Power & Energy"
type input "Physics"
type input "Work, Power & Energy"
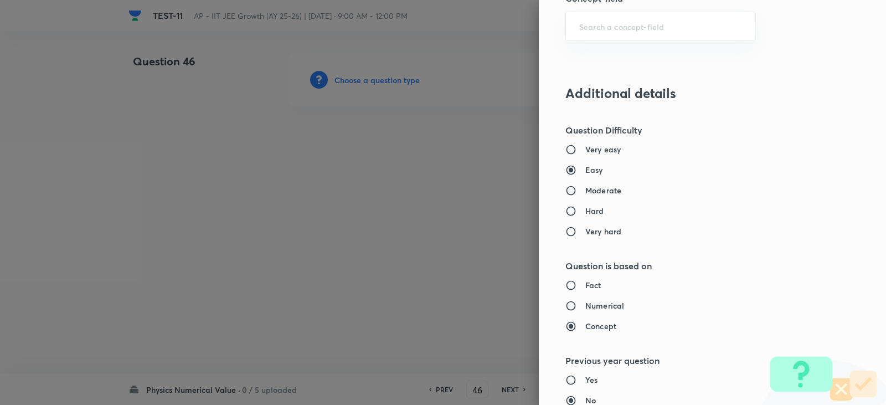
scroll to position [941, 0]
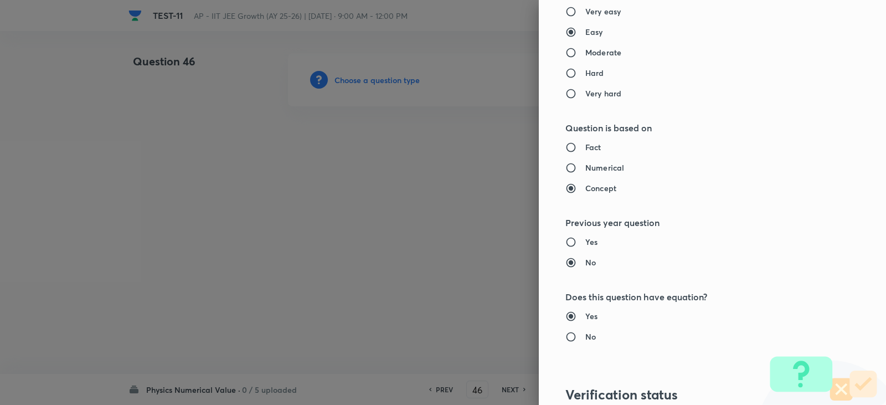
click at [585, 166] on h6 "Numerical" at bounding box center [604, 168] width 39 height 12
click at [578, 166] on input "Numerical" at bounding box center [575, 167] width 20 height 11
radio input "true"
radio input "false"
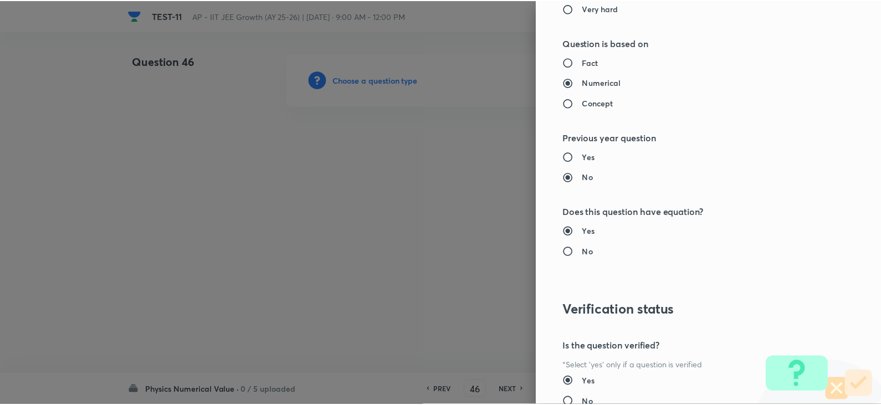
scroll to position [1108, 0]
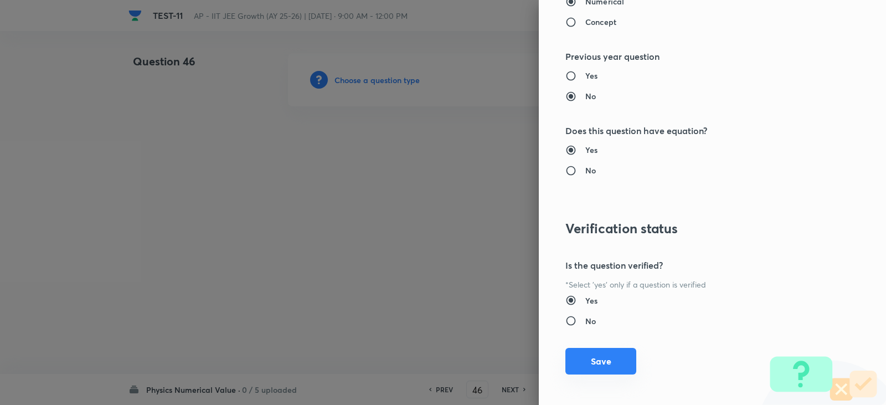
click at [593, 368] on button "Save" at bounding box center [600, 361] width 71 height 27
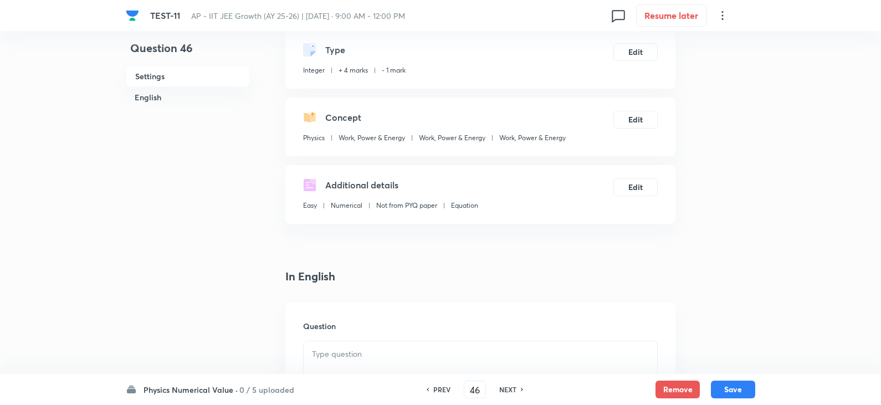
scroll to position [111, 0]
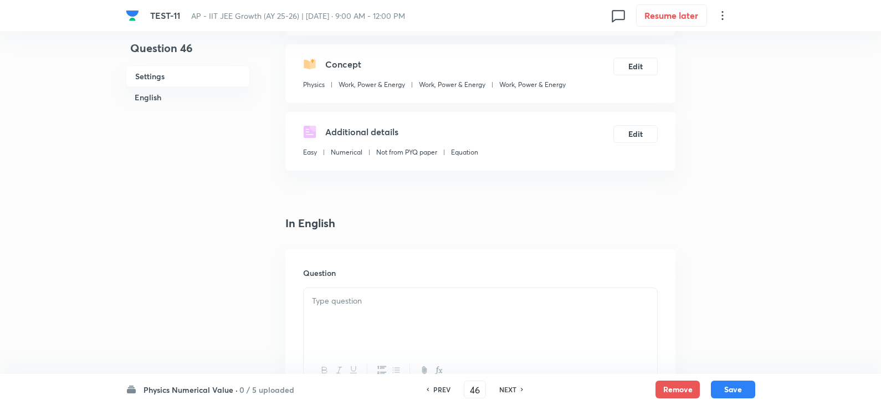
click at [347, 307] on div at bounding box center [479, 319] width 353 height 62
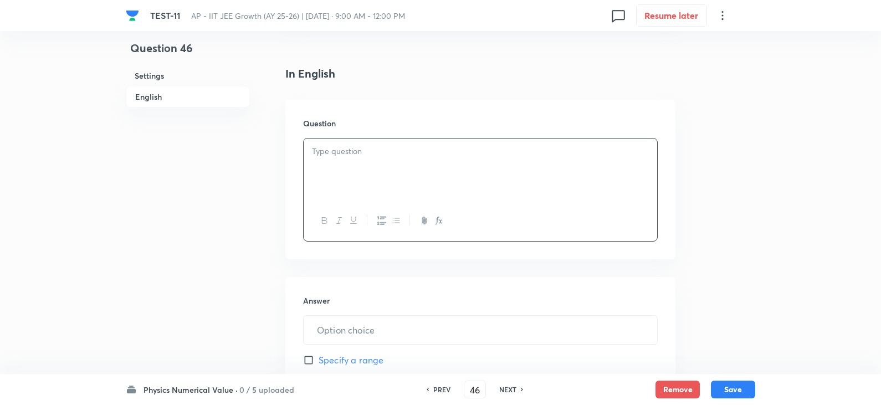
scroll to position [277, 0]
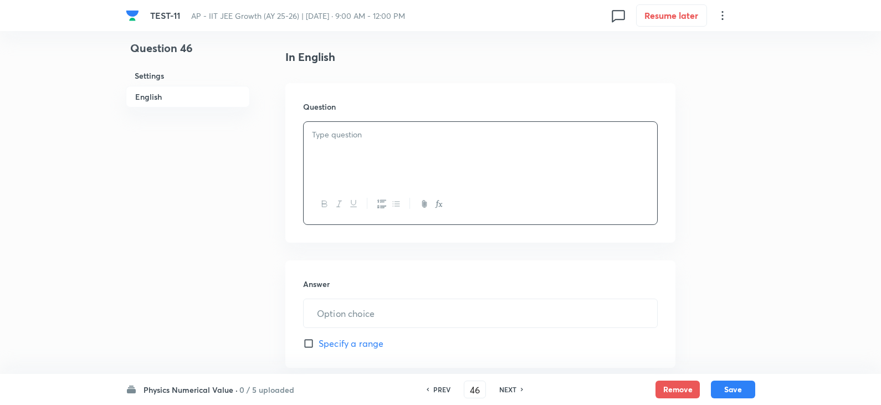
click at [332, 140] on p at bounding box center [480, 134] width 337 height 13
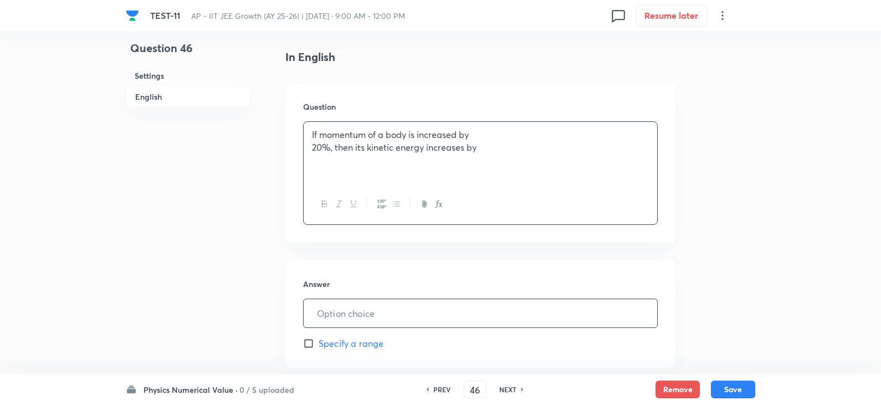
click at [344, 318] on input "text" at bounding box center [479, 313] width 353 height 28
type input "44"
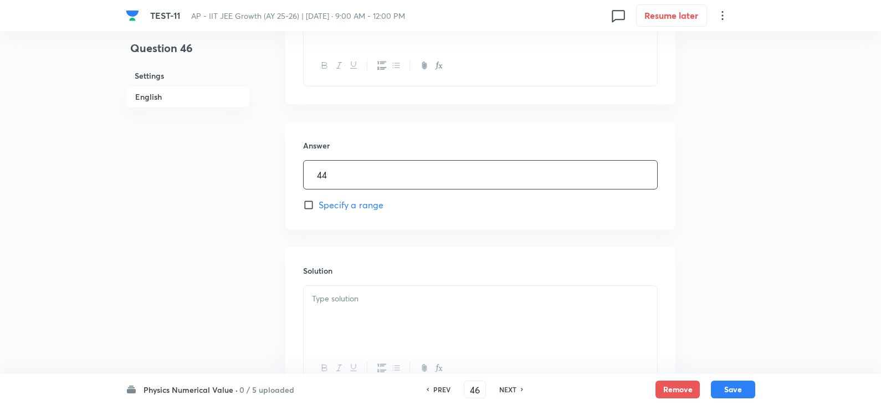
scroll to position [498, 0]
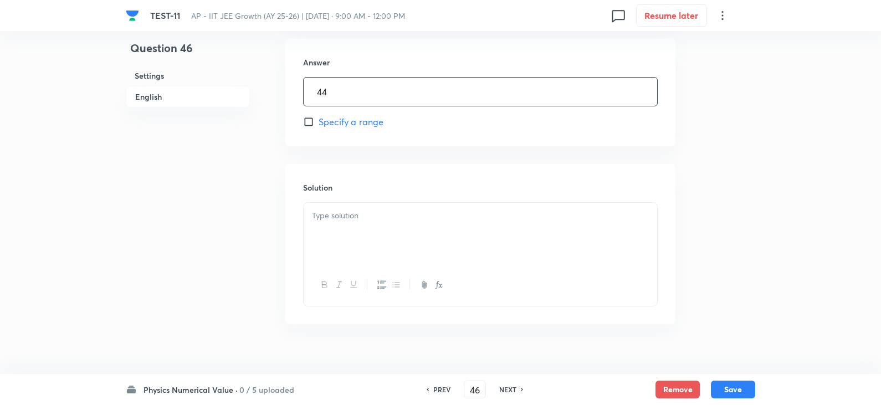
click at [334, 226] on div at bounding box center [479, 234] width 353 height 62
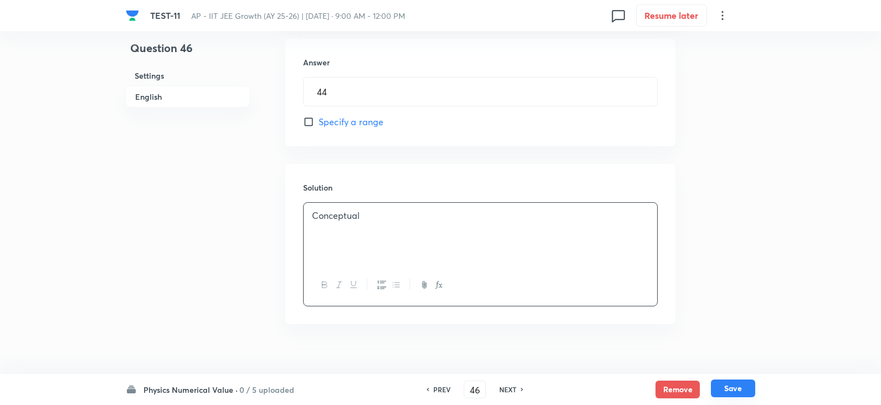
click at [744, 388] on button "Save" at bounding box center [733, 388] width 44 height 18
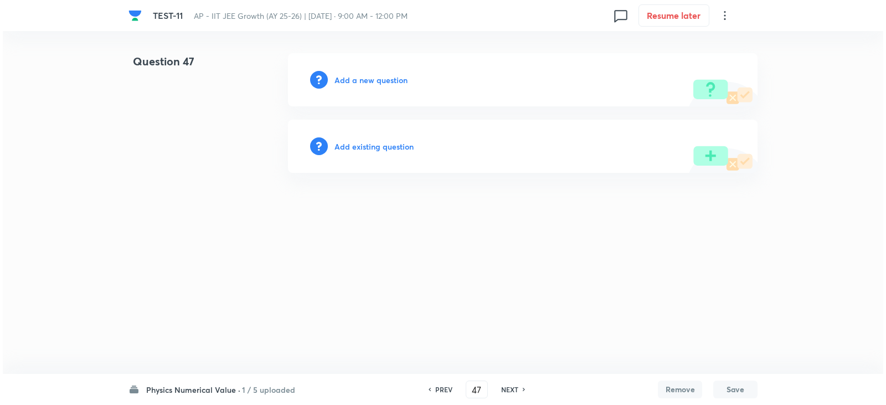
scroll to position [0, 0]
click at [348, 80] on h6 "Add a new question" at bounding box center [370, 80] width 73 height 12
click at [362, 81] on h6 "Choose a question type" at bounding box center [376, 80] width 85 height 12
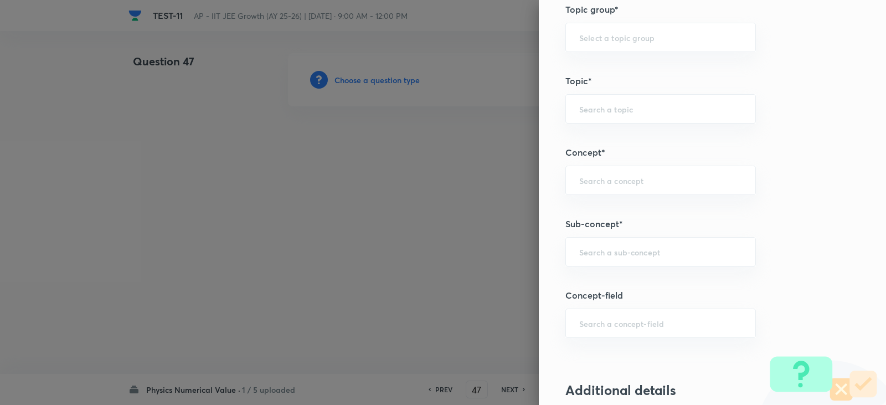
scroll to position [609, 0]
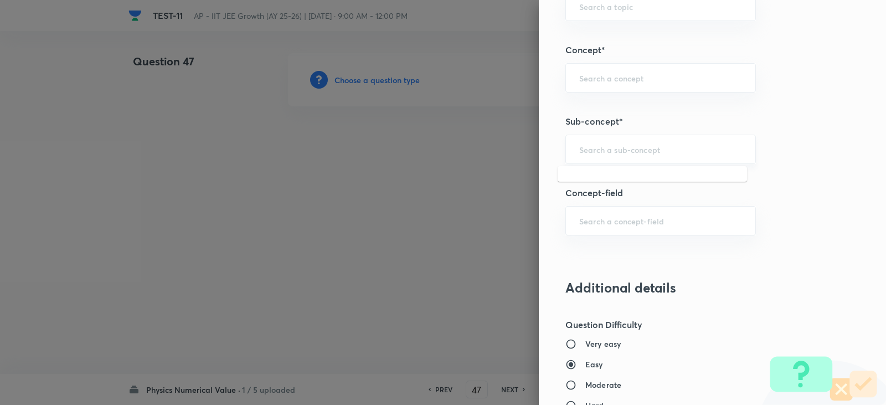
click at [587, 154] on input "text" at bounding box center [660, 149] width 163 height 11
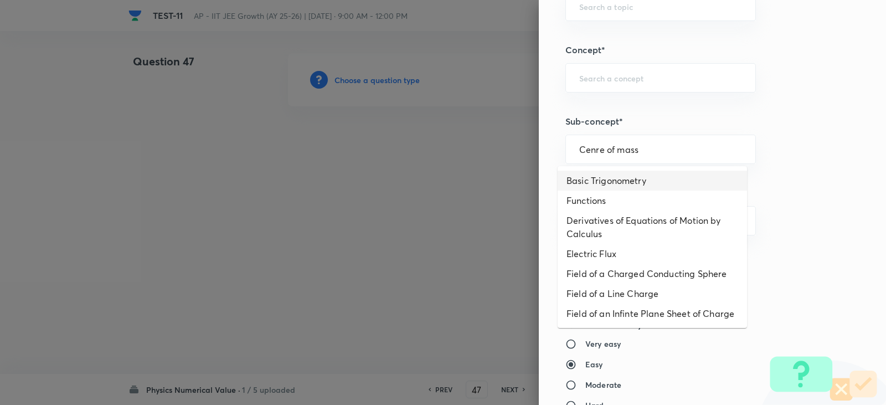
click at [616, 186] on li "Basic Trigonometry" at bounding box center [652, 181] width 189 height 20
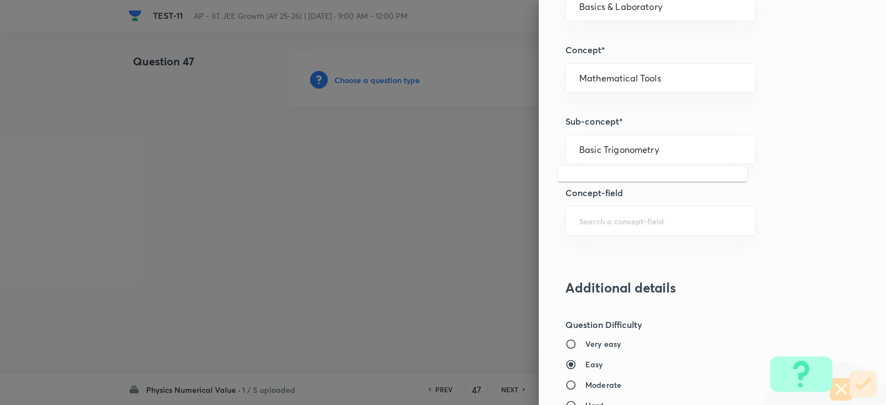
drag, startPoint x: 666, startPoint y: 148, endPoint x: 260, endPoint y: 152, distance: 405.4
click at [260, 152] on div "Question settings Question type* Integer Does this question have a passage?* Ye…" at bounding box center [443, 202] width 886 height 405
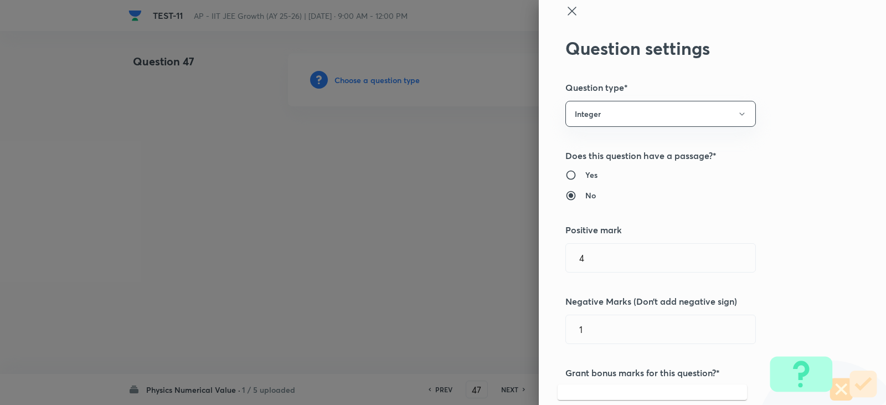
scroll to position [0, 0]
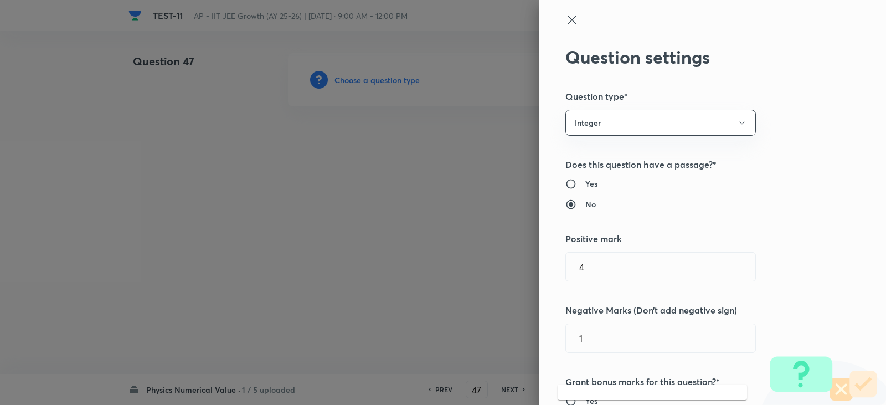
click at [554, 17] on div "Question settings Question type* Integer Does this question have a passage?* Ye…" at bounding box center [712, 202] width 347 height 405
click at [565, 14] on icon at bounding box center [571, 19] width 13 height 13
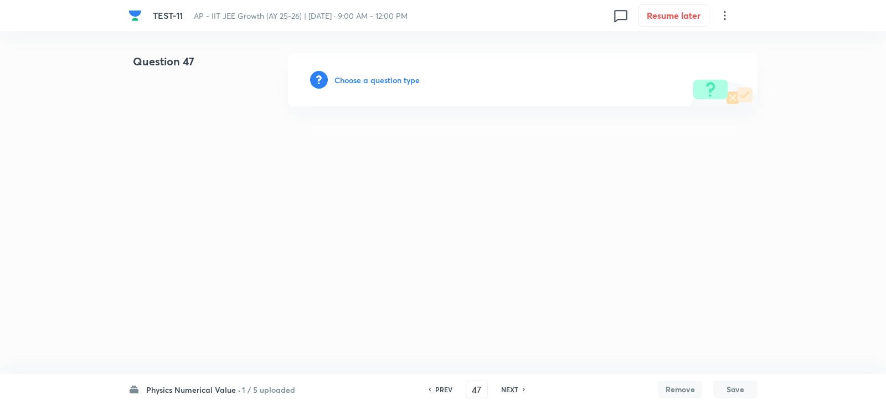
click at [337, 81] on h6 "Choose a question type" at bounding box center [376, 80] width 85 height 12
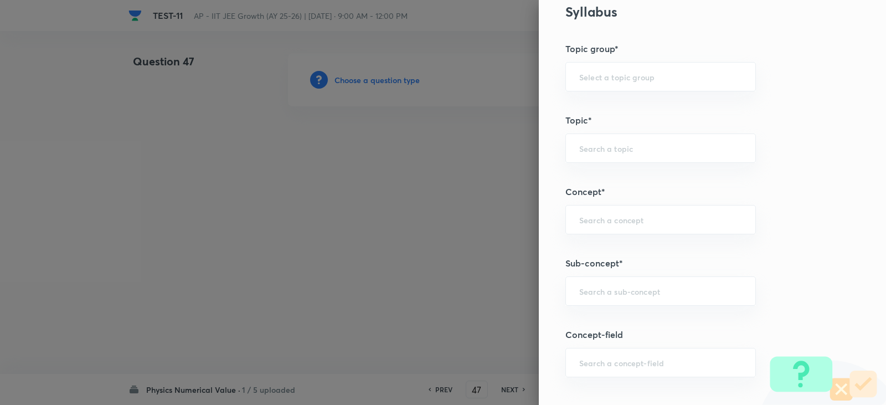
scroll to position [609, 0]
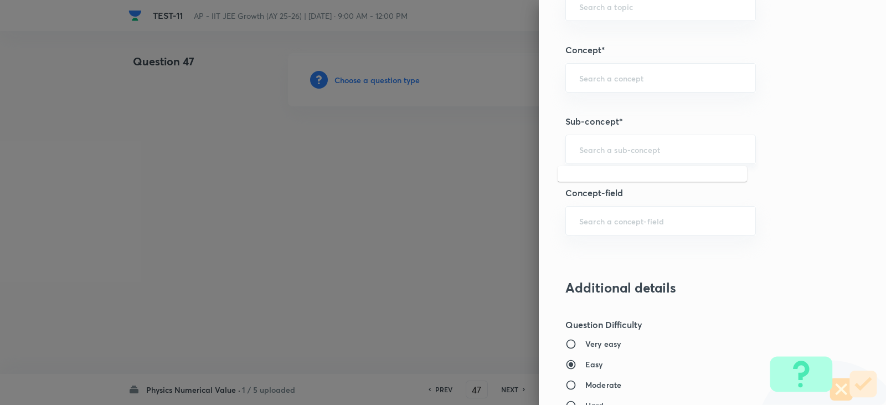
click at [594, 153] on input "text" at bounding box center [660, 149] width 163 height 11
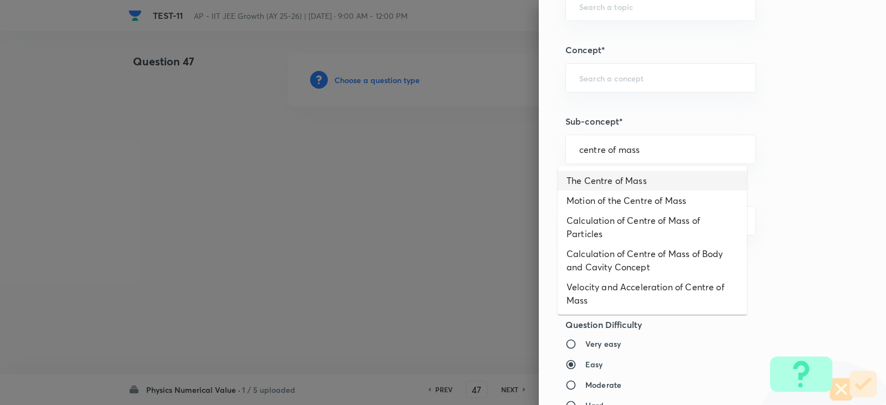
click at [624, 180] on li "The Centre of Mass" at bounding box center [652, 181] width 189 height 20
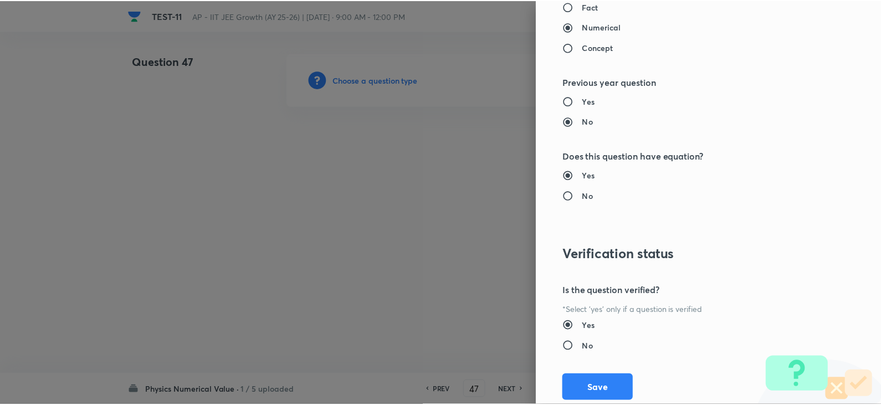
scroll to position [1114, 0]
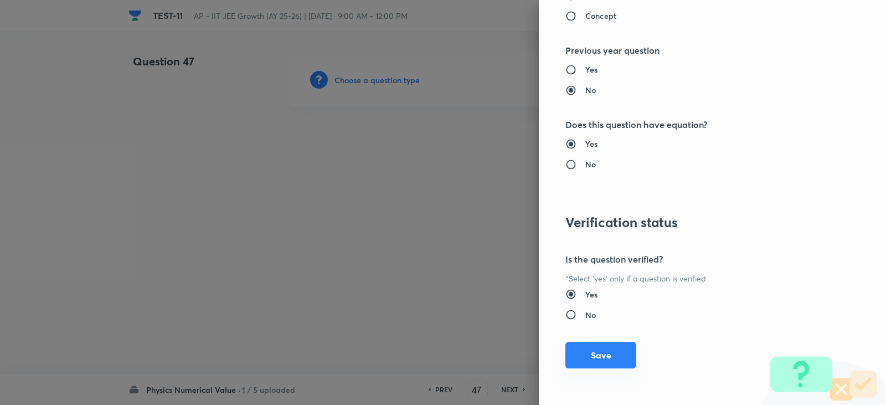
click at [584, 359] on button "Save" at bounding box center [600, 355] width 71 height 27
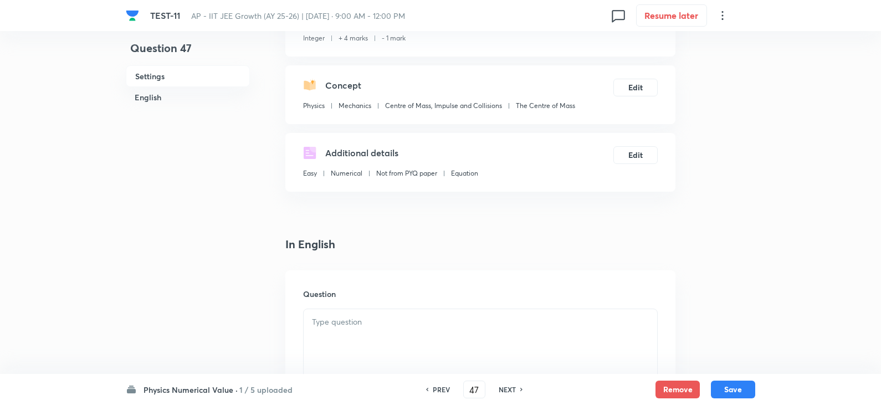
scroll to position [222, 0]
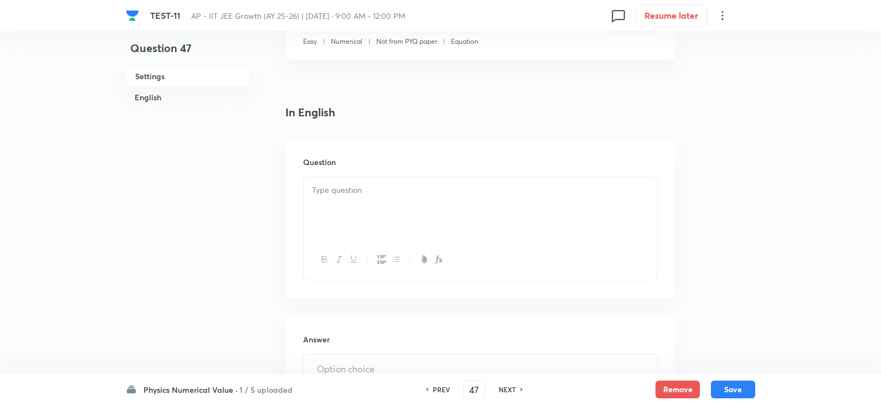
click at [363, 209] on div at bounding box center [479, 208] width 353 height 62
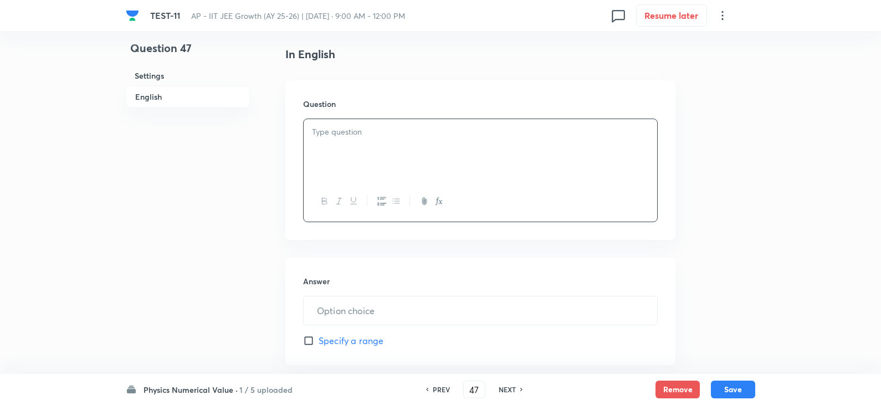
scroll to position [388, 0]
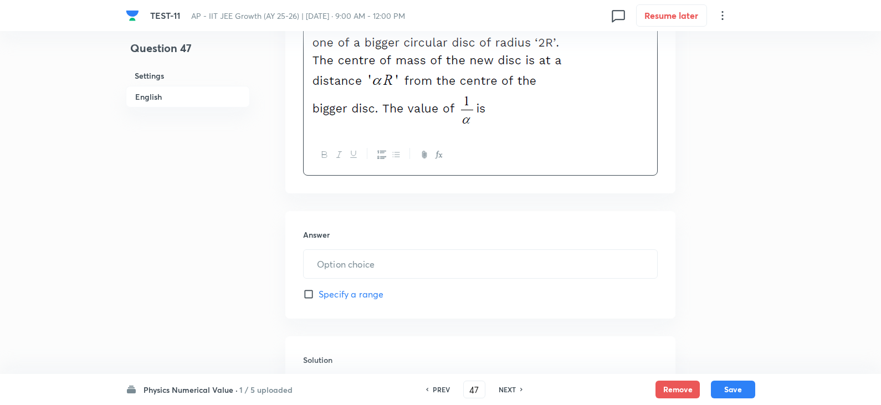
click at [354, 207] on div "In English Question Answer ​ Specify a range Solution" at bounding box center [480, 217] width 390 height 558
click at [346, 261] on input "text" at bounding box center [479, 264] width 353 height 28
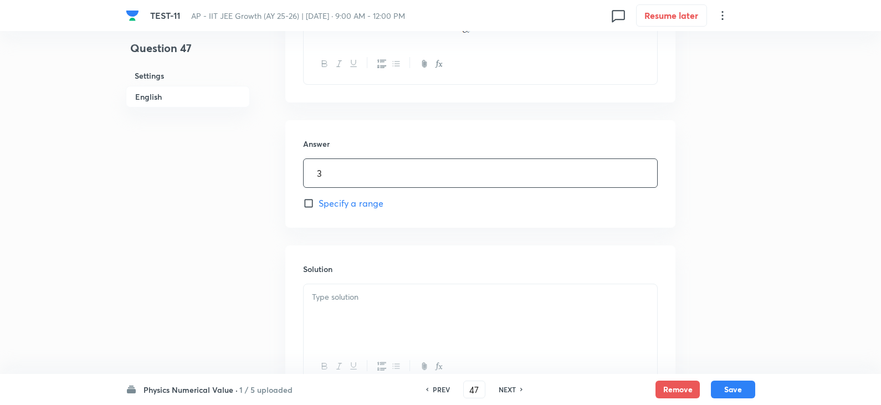
scroll to position [554, 0]
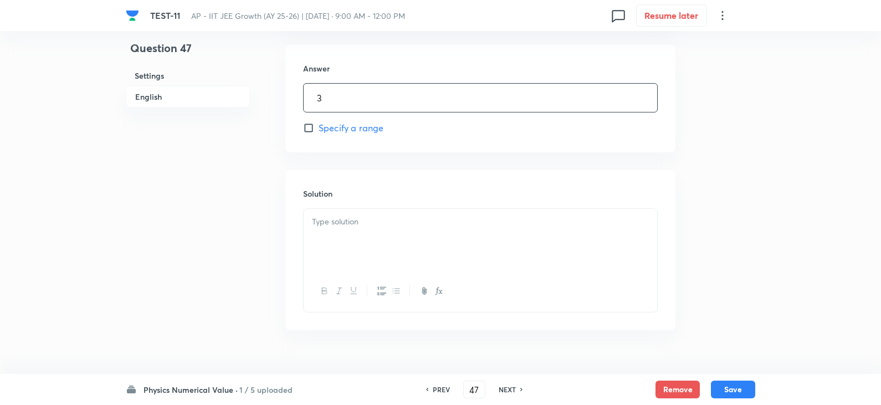
click at [338, 245] on div at bounding box center [479, 240] width 353 height 62
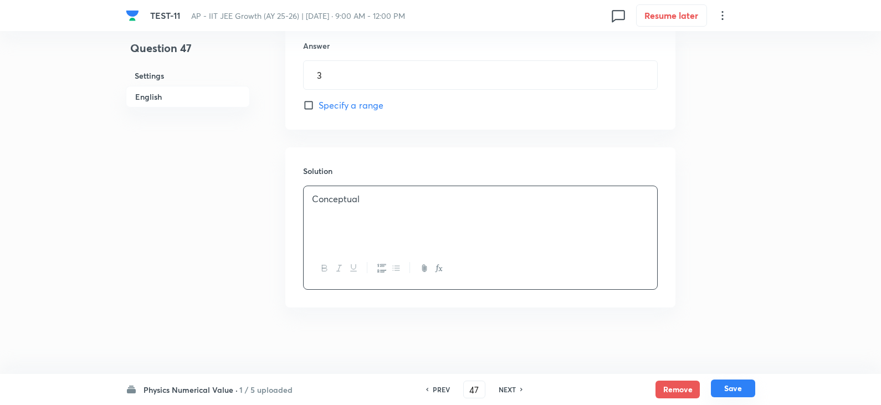
click at [735, 394] on button "Save" at bounding box center [733, 388] width 44 height 18
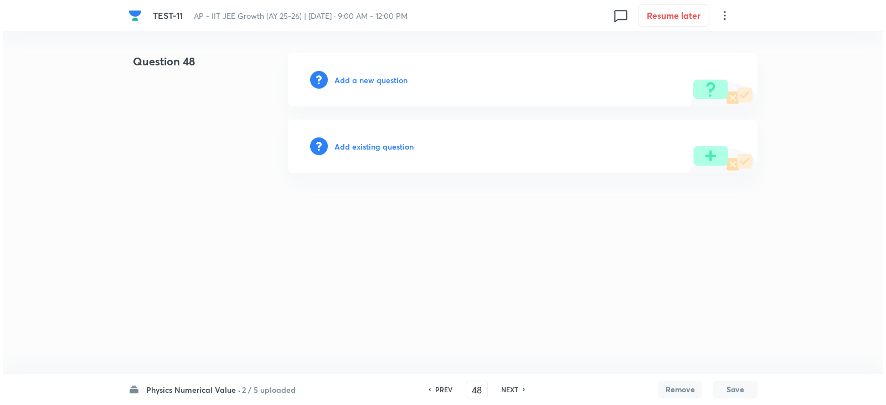
scroll to position [0, 0]
click at [347, 78] on h6 "Add a new question" at bounding box center [370, 80] width 73 height 12
click at [352, 79] on h6 "Choose a question type" at bounding box center [376, 80] width 85 height 12
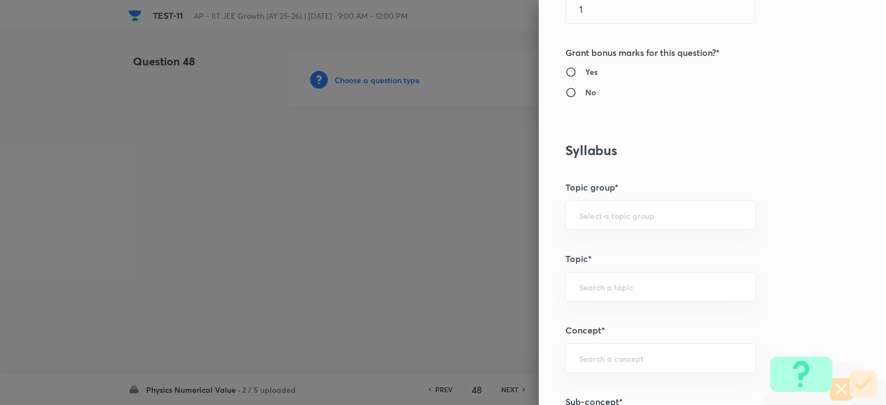
scroll to position [498, 0]
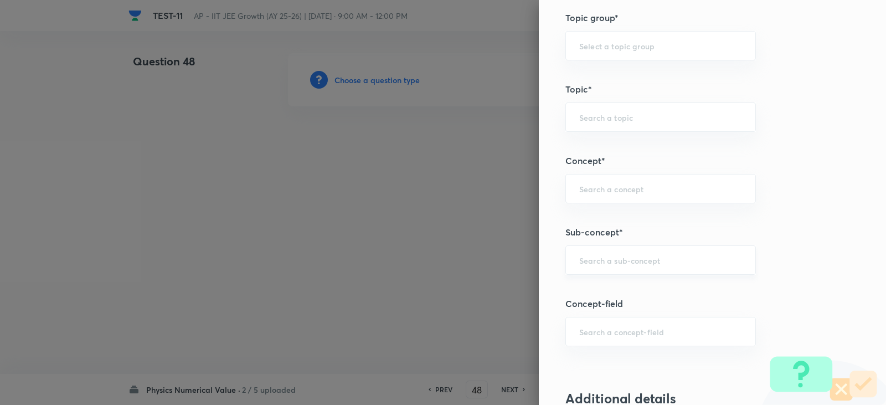
click at [591, 253] on div "​" at bounding box center [660, 259] width 191 height 29
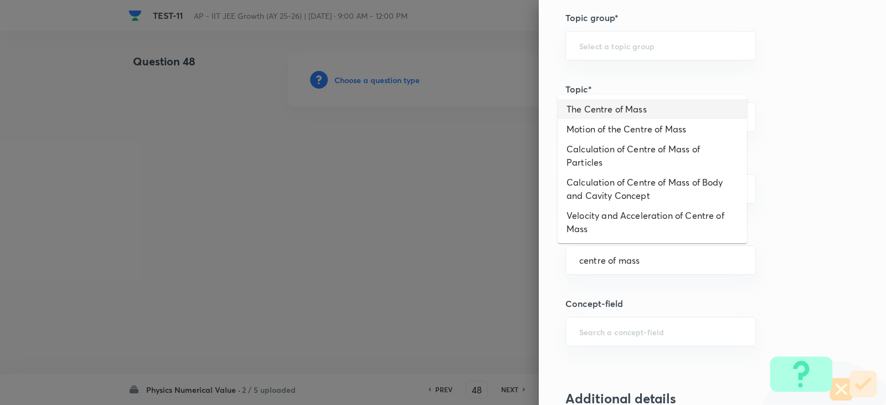
click at [610, 108] on li "The Centre of Mass" at bounding box center [652, 109] width 189 height 20
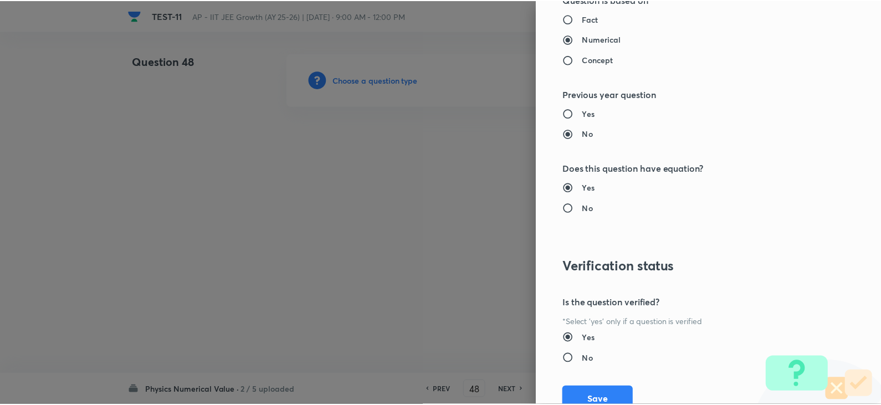
scroll to position [1114, 0]
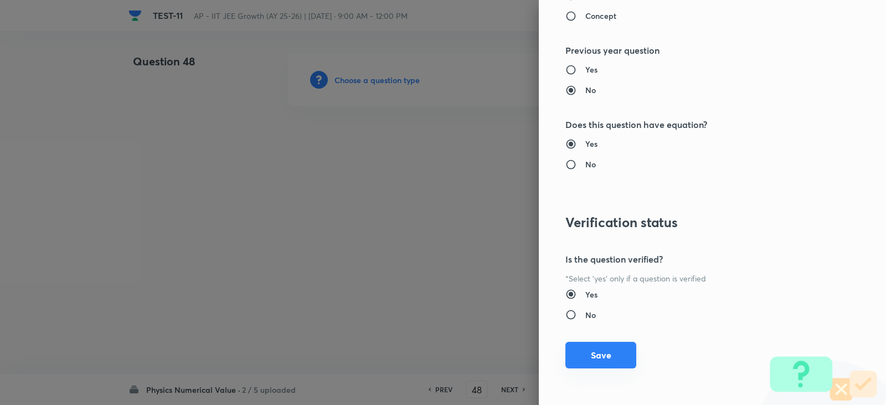
click at [598, 352] on button "Save" at bounding box center [600, 355] width 71 height 27
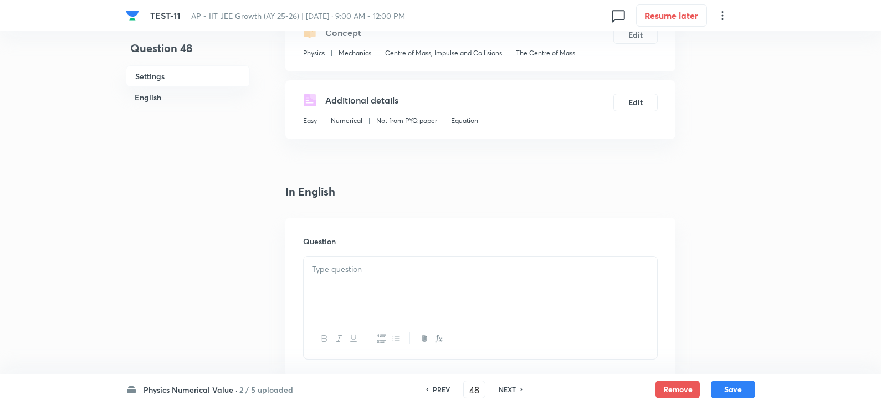
scroll to position [222, 0]
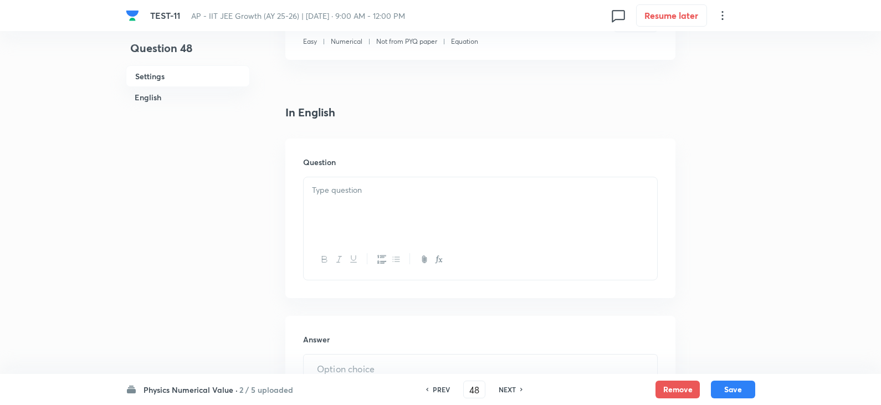
click at [348, 217] on div at bounding box center [479, 208] width 353 height 62
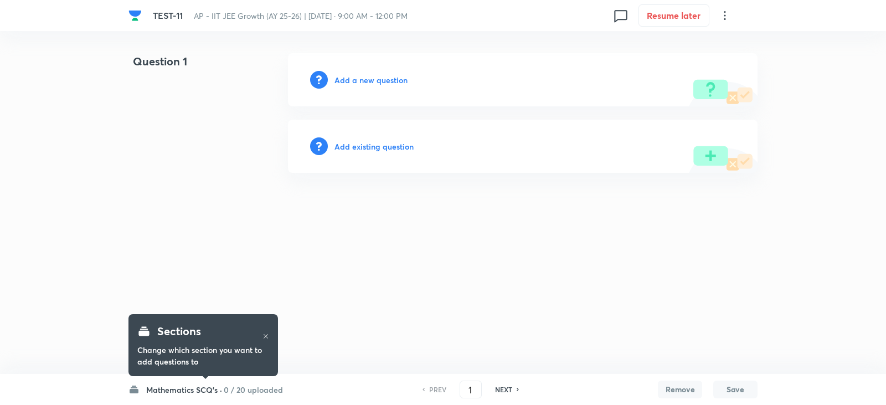
click at [196, 390] on h6 "Mathematics SCQ's ·" at bounding box center [184, 390] width 76 height 12
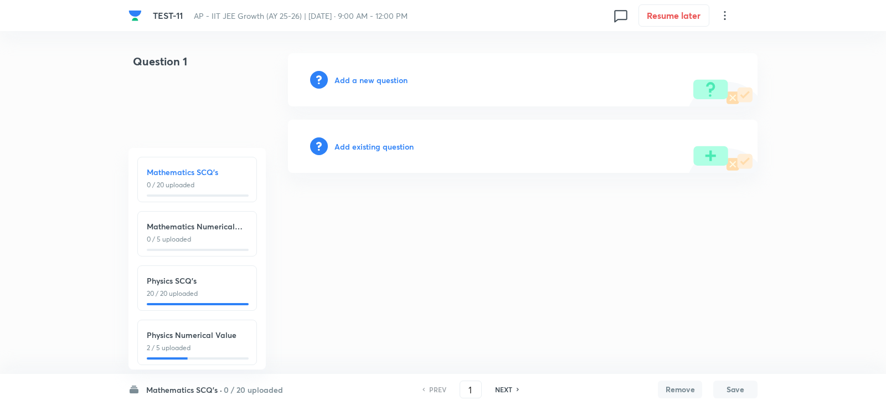
click at [200, 348] on p "2 / 5 uploaded" at bounding box center [197, 348] width 101 height 10
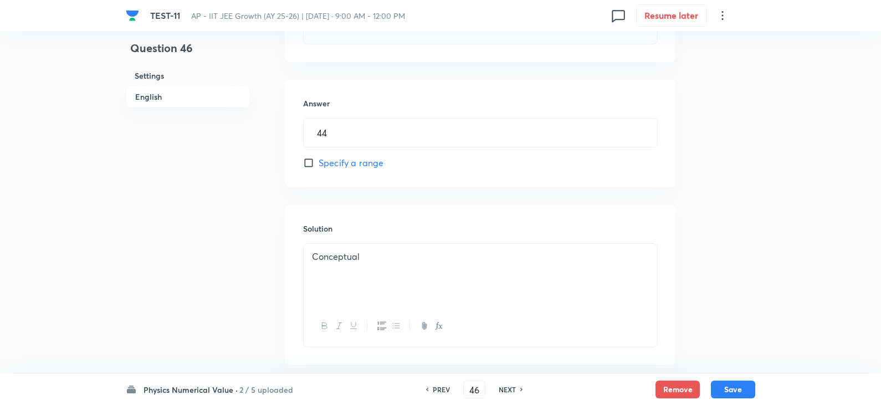
scroll to position [515, 0]
click at [514, 389] on h6 "NEXT" at bounding box center [506, 389] width 17 height 10
type input "47"
type input "3"
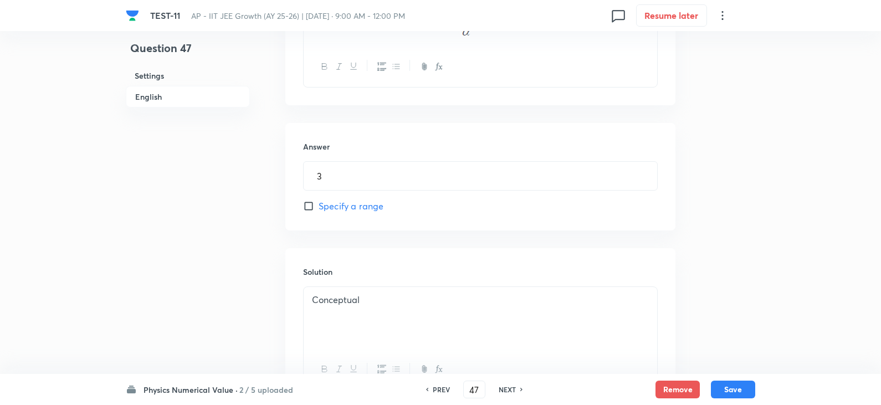
scroll to position [576, 0]
click at [513, 390] on h6 "NEXT" at bounding box center [506, 389] width 17 height 10
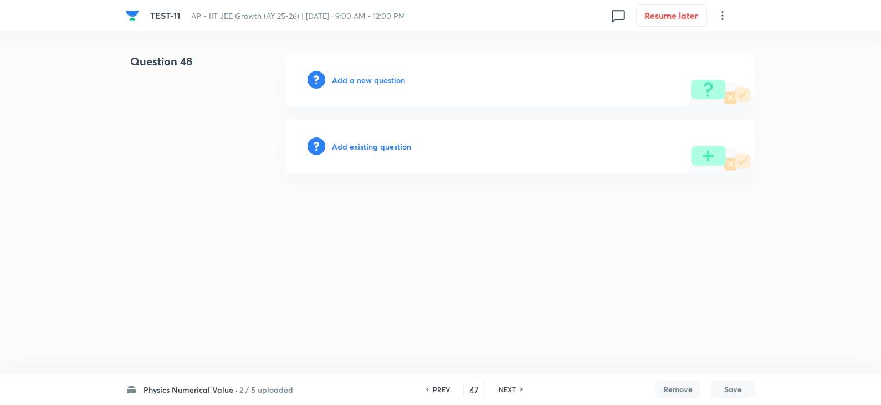
type input "48"
click at [380, 81] on h6 "Add a new question" at bounding box center [370, 80] width 73 height 12
click at [383, 80] on h6 "Choose a question type" at bounding box center [376, 80] width 85 height 12
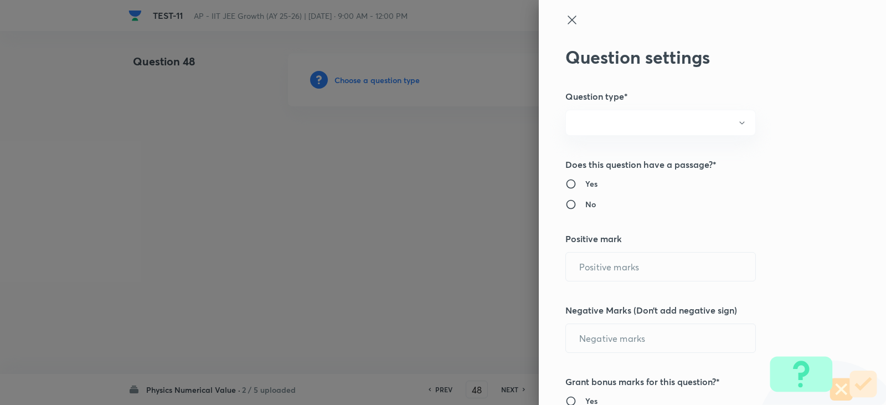
radio input "true"
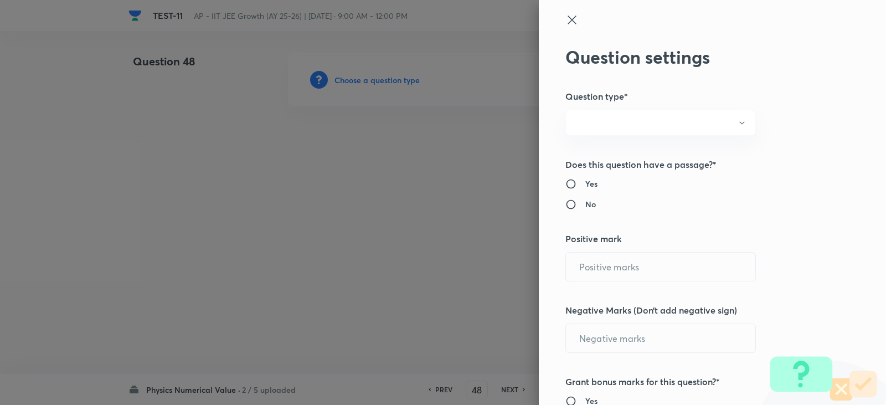
radio input "true"
type input "4"
type input "1"
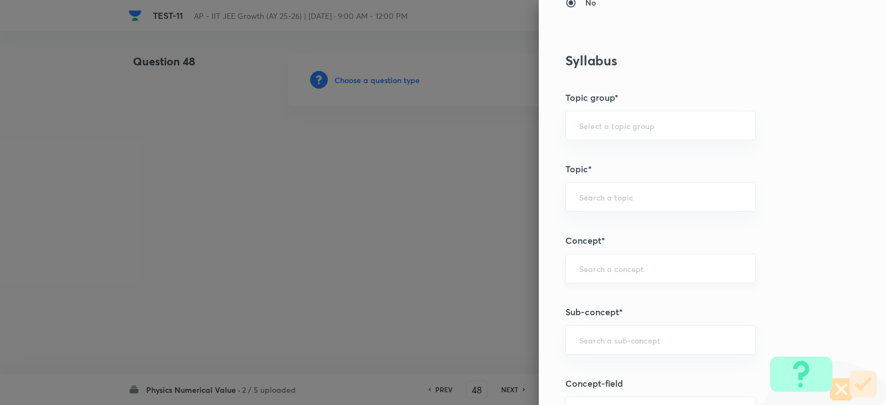
scroll to position [498, 0]
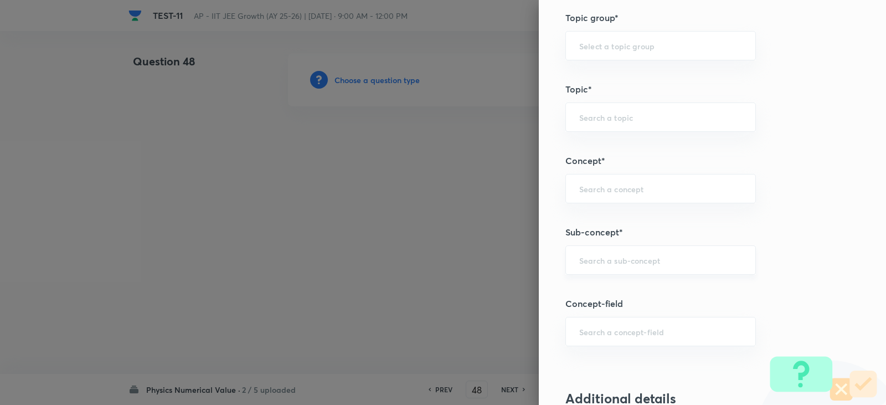
click at [591, 260] on input "text" at bounding box center [660, 260] width 163 height 11
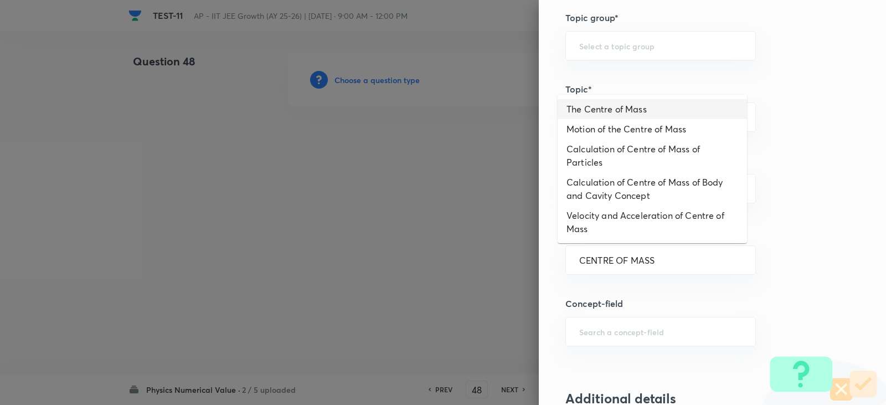
click at [610, 113] on li "The Centre of Mass" at bounding box center [652, 109] width 189 height 20
type input "The Centre of Mass"
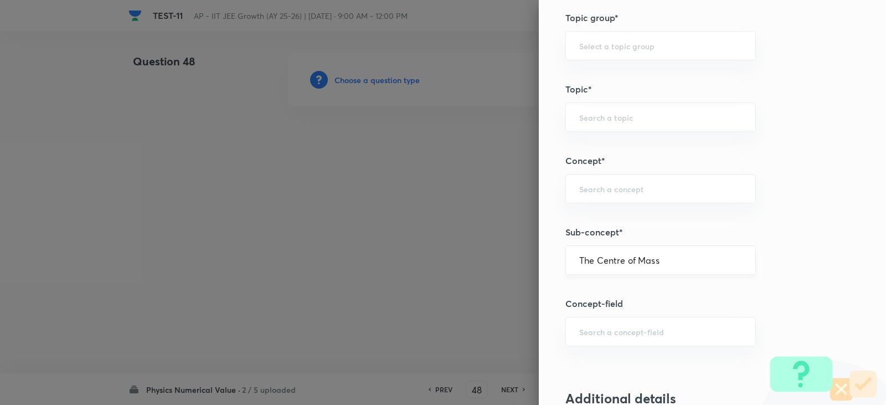
type input "Physics"
type input "Mechanics"
type input "Centre of Mass, Impulse and Collisions"
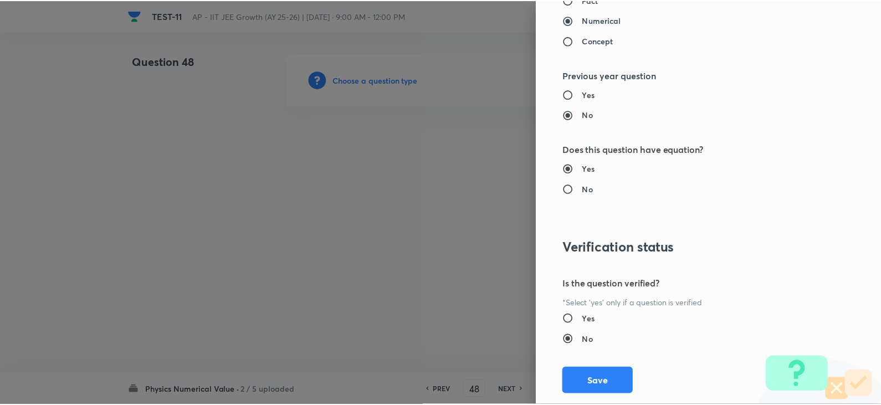
scroll to position [1114, 0]
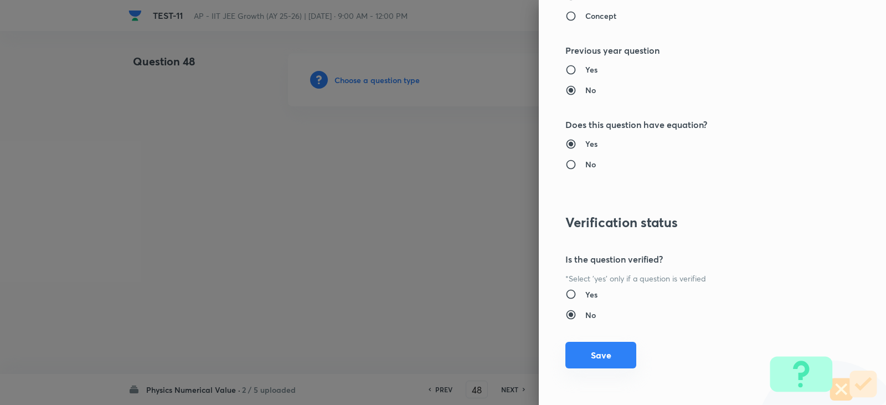
click at [591, 352] on button "Save" at bounding box center [600, 355] width 71 height 27
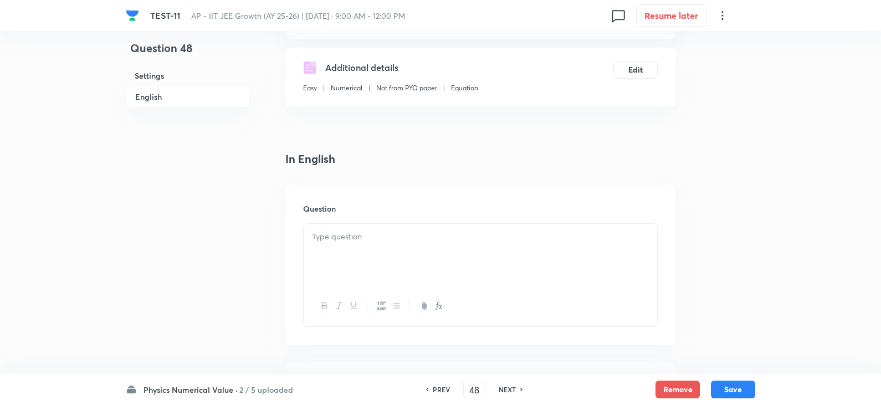
scroll to position [277, 0]
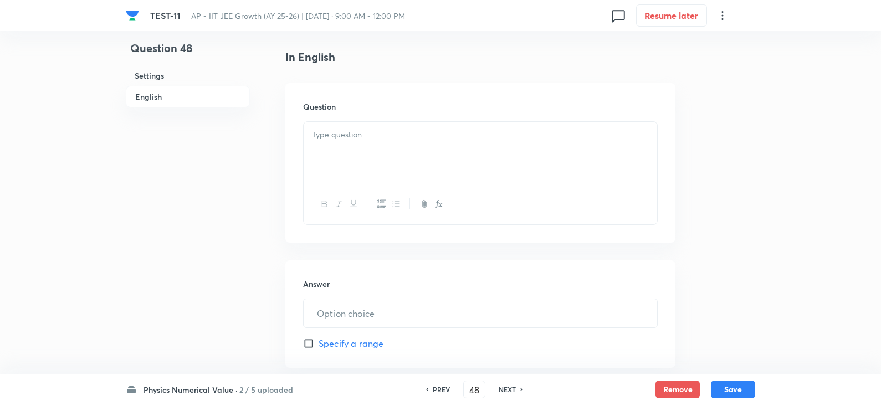
click at [320, 156] on div at bounding box center [479, 153] width 353 height 62
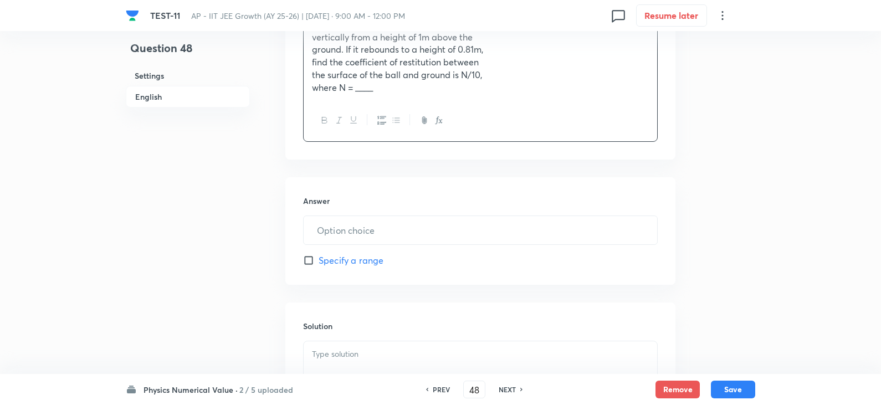
scroll to position [388, 0]
click at [338, 234] on input "text" at bounding box center [479, 229] width 353 height 28
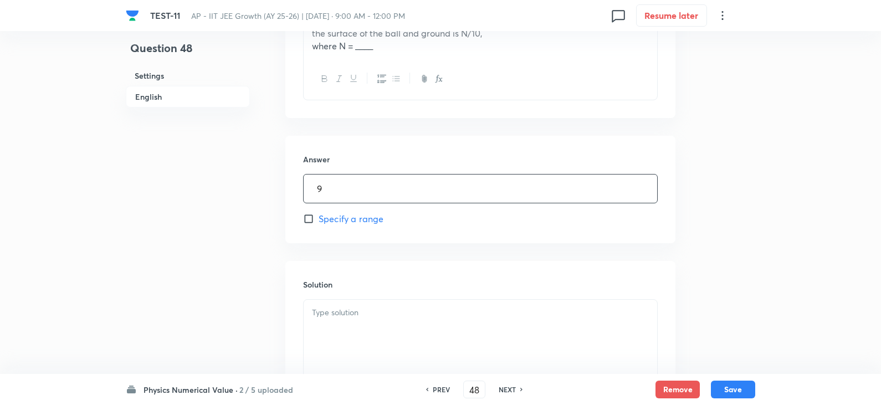
scroll to position [542, 0]
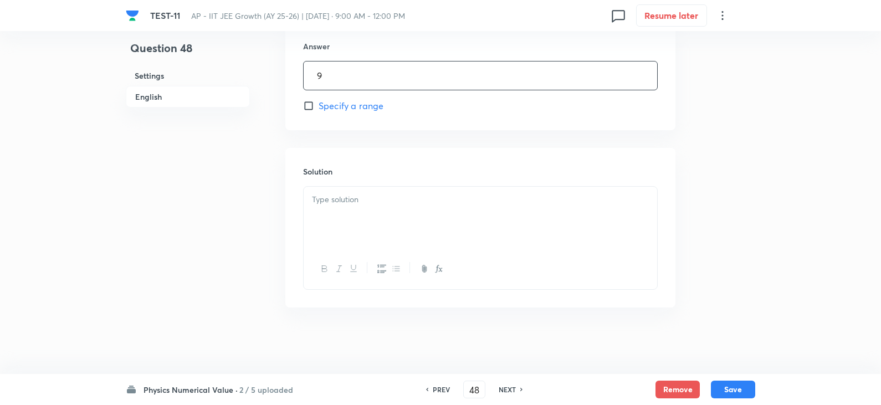
type input "9"
click at [330, 207] on div at bounding box center [479, 218] width 353 height 62
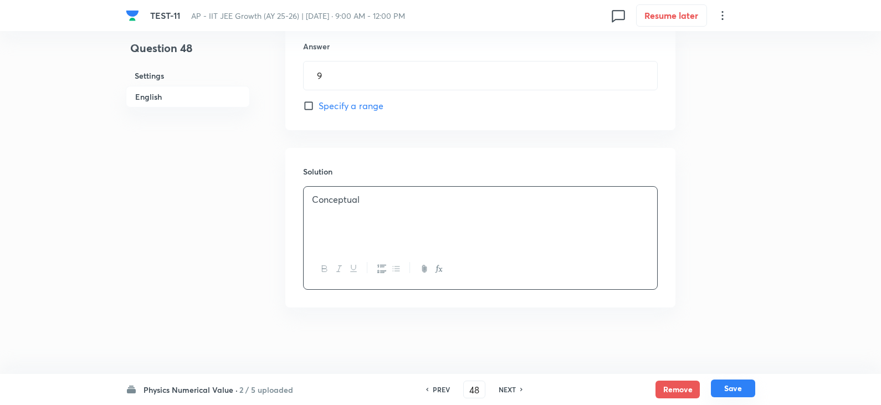
click at [743, 392] on button "Save" at bounding box center [733, 388] width 44 height 18
type input "49"
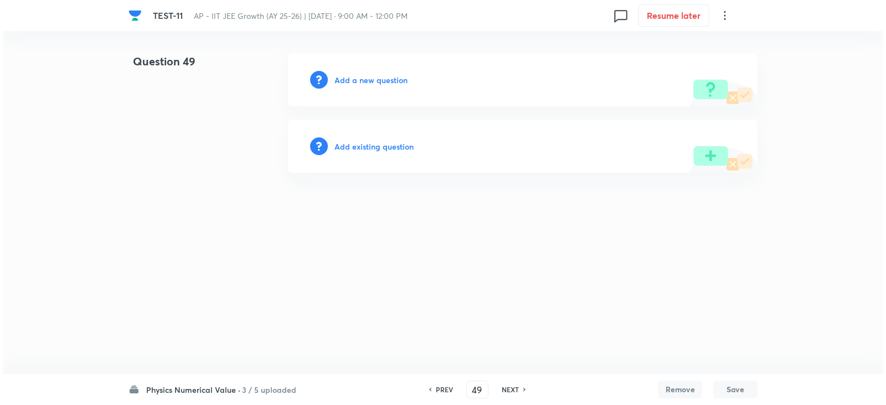
scroll to position [0, 0]
click at [375, 73] on div "Add a new question" at bounding box center [523, 79] width 470 height 53
click at [379, 81] on h6 "Add a new question" at bounding box center [370, 80] width 73 height 12
click at [379, 81] on h6 "Choose a question type" at bounding box center [376, 80] width 85 height 12
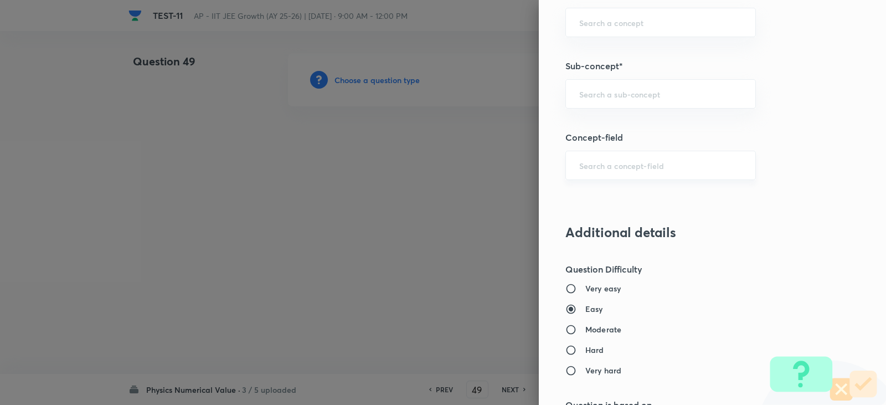
scroll to position [554, 0]
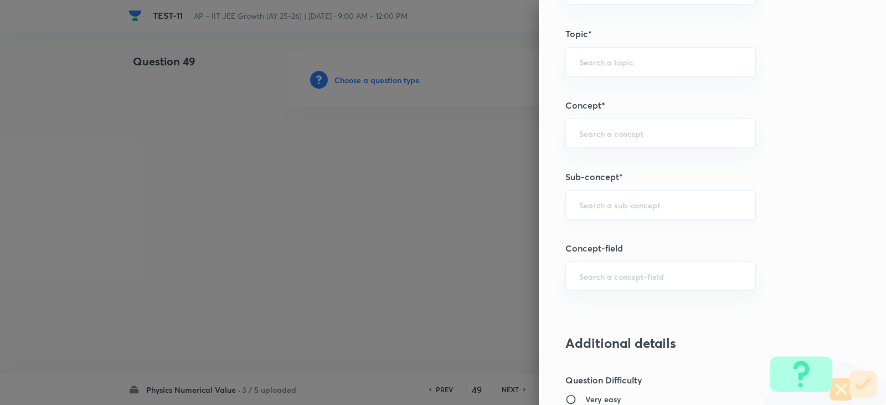
click at [589, 198] on div "​" at bounding box center [660, 204] width 191 height 29
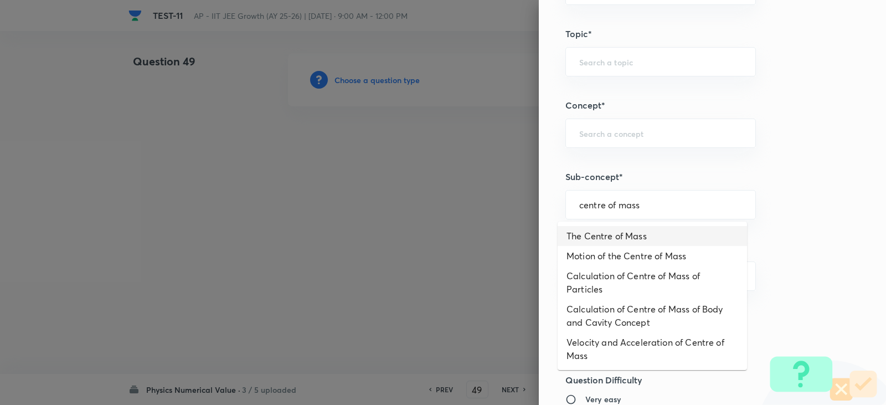
click at [619, 233] on li "The Centre of Mass" at bounding box center [652, 236] width 189 height 20
type input "The Centre of Mass"
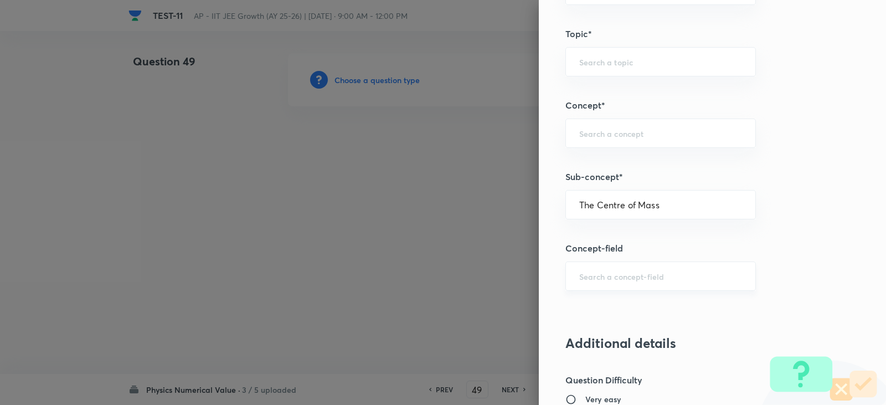
type input "Physics"
type input "Mechanics"
type input "Centre of Mass, Impulse and Collisions"
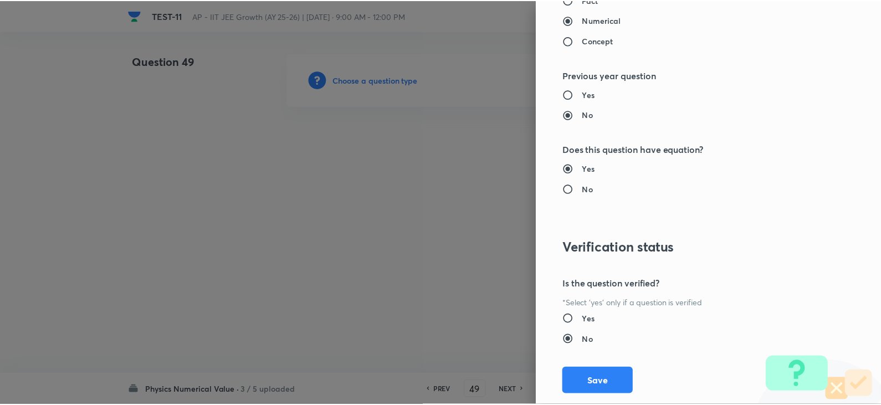
scroll to position [1114, 0]
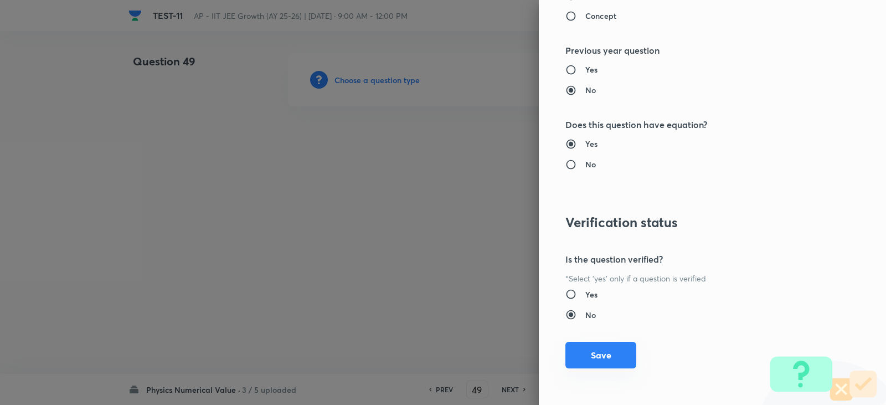
click at [588, 347] on button "Save" at bounding box center [600, 355] width 71 height 27
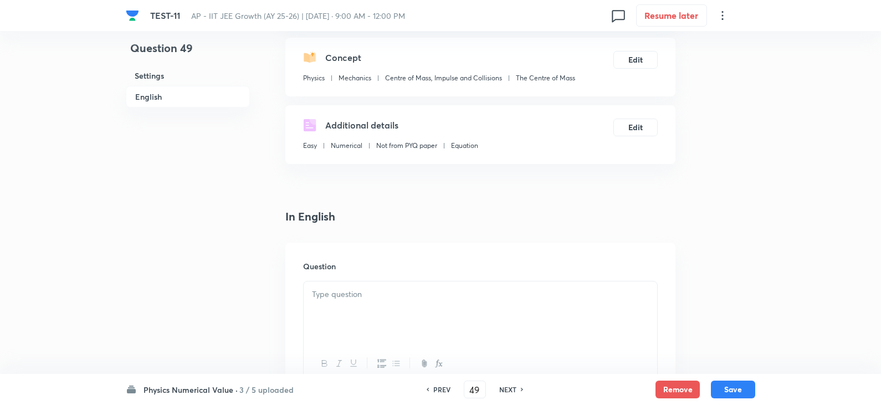
scroll to position [277, 0]
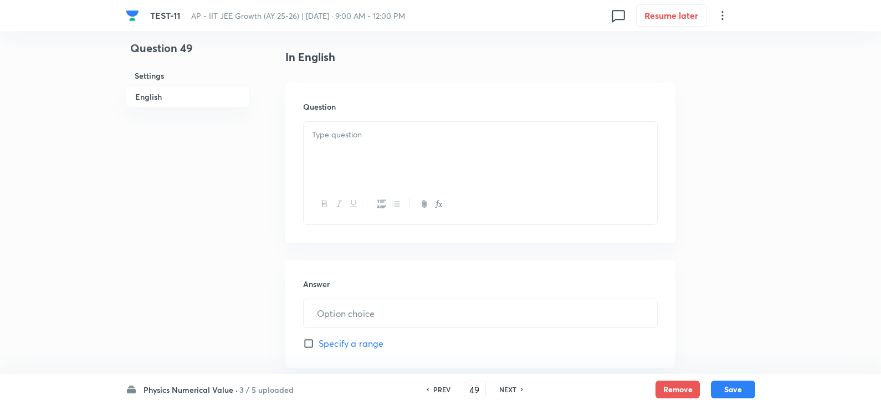
click at [333, 145] on div at bounding box center [479, 153] width 353 height 62
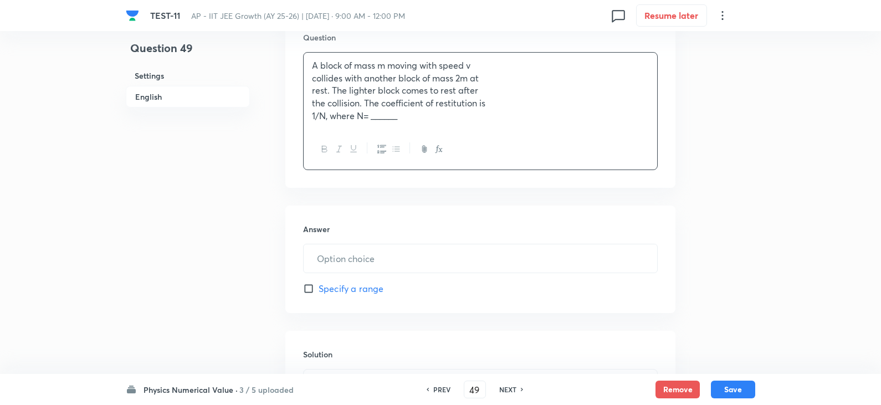
scroll to position [443, 0]
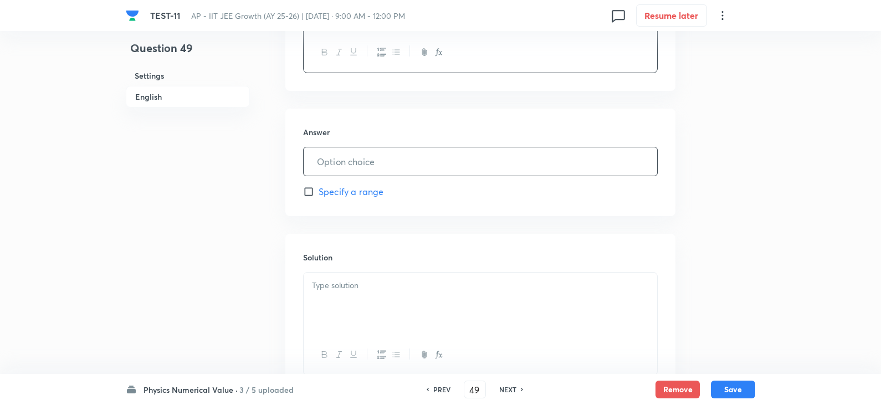
click at [328, 162] on input "text" at bounding box center [479, 161] width 353 height 28
type input "2"
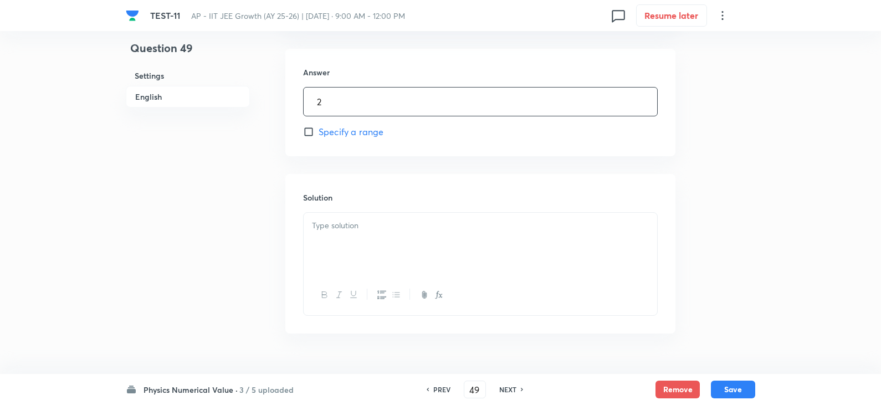
scroll to position [529, 0]
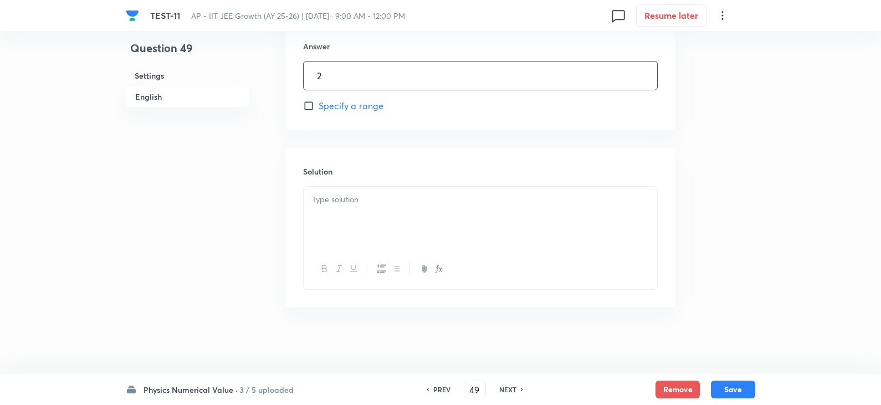
click at [367, 208] on div at bounding box center [479, 218] width 353 height 62
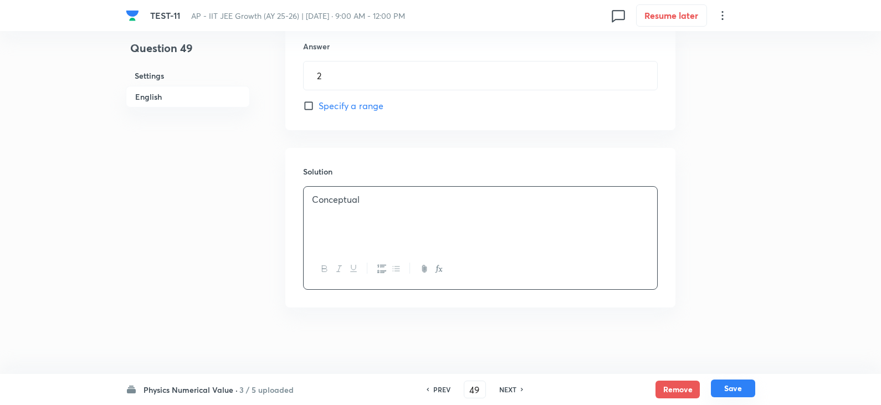
click at [738, 387] on button "Save" at bounding box center [733, 388] width 44 height 18
type input "50"
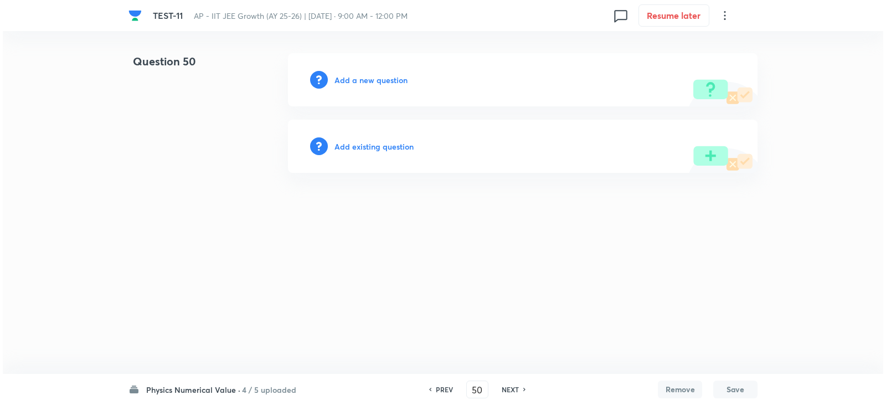
scroll to position [0, 0]
click at [362, 83] on h6 "Add a new question" at bounding box center [370, 80] width 73 height 12
click at [362, 83] on h6 "Choose a question type" at bounding box center [376, 80] width 85 height 12
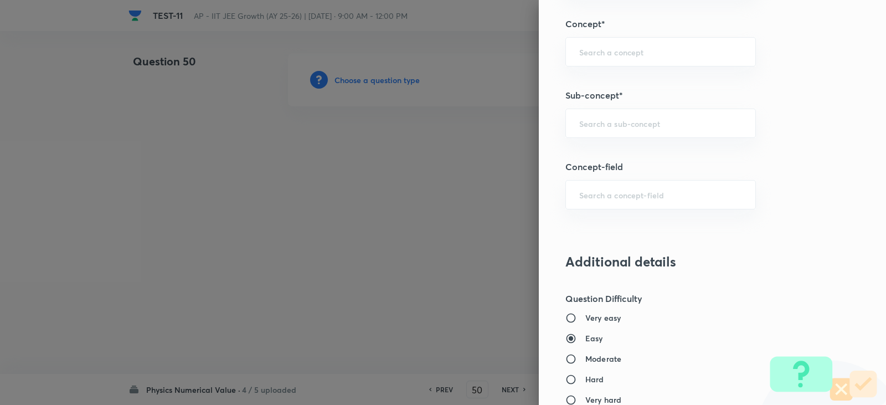
scroll to position [720, 0]
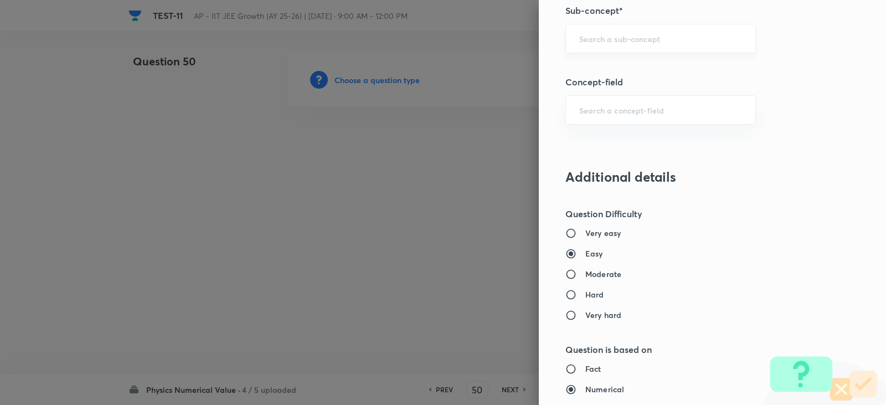
click at [586, 47] on div "​" at bounding box center [660, 38] width 191 height 29
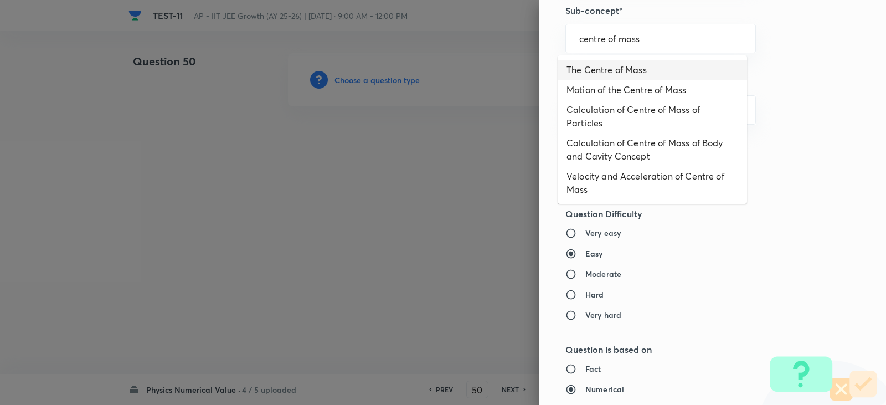
click at [610, 66] on li "The Centre of Mass" at bounding box center [652, 70] width 189 height 20
type input "The Centre of Mass"
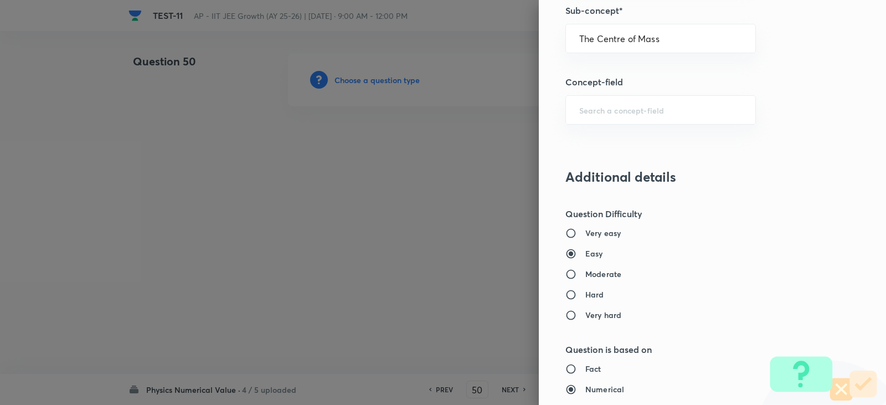
type input "Physics"
type input "Mechanics"
type input "Centre of Mass, Impulse and Collisions"
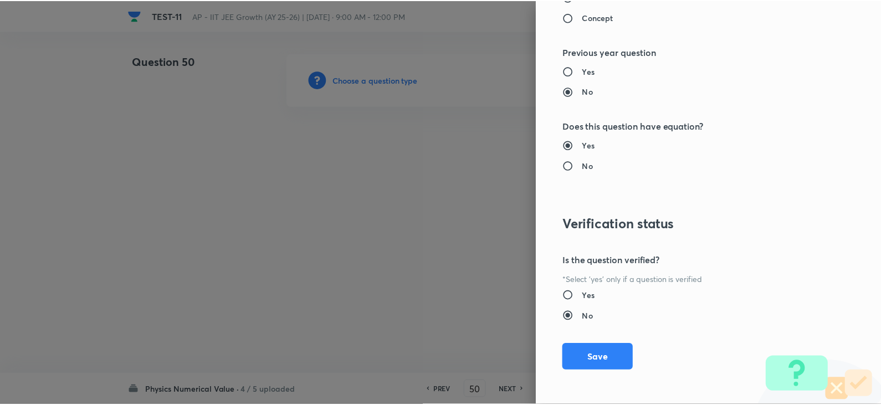
scroll to position [1114, 0]
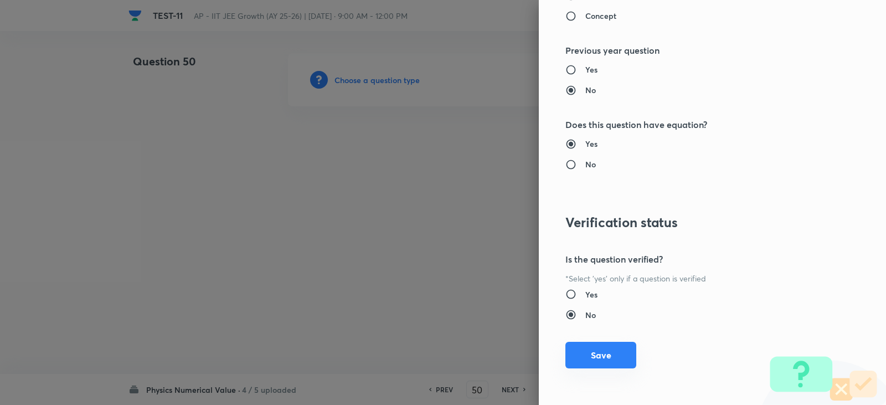
click at [594, 356] on button "Save" at bounding box center [600, 355] width 71 height 27
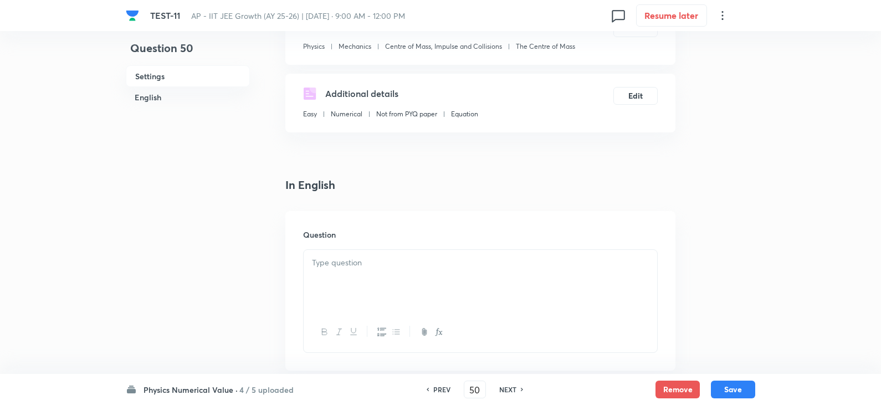
scroll to position [277, 0]
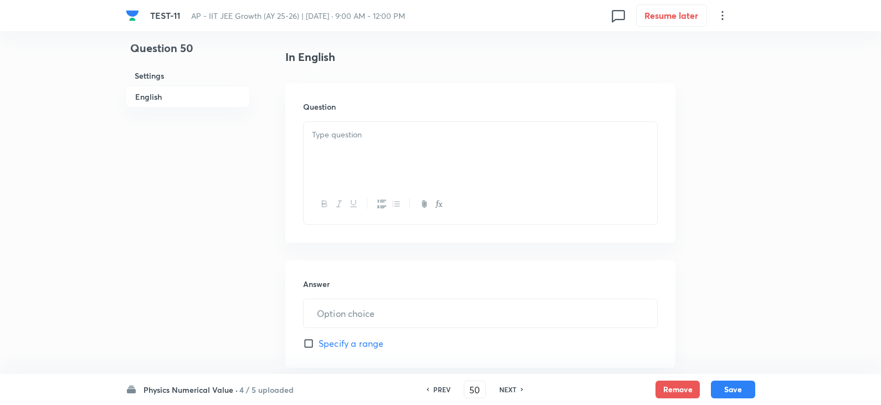
click at [358, 144] on div at bounding box center [479, 153] width 353 height 62
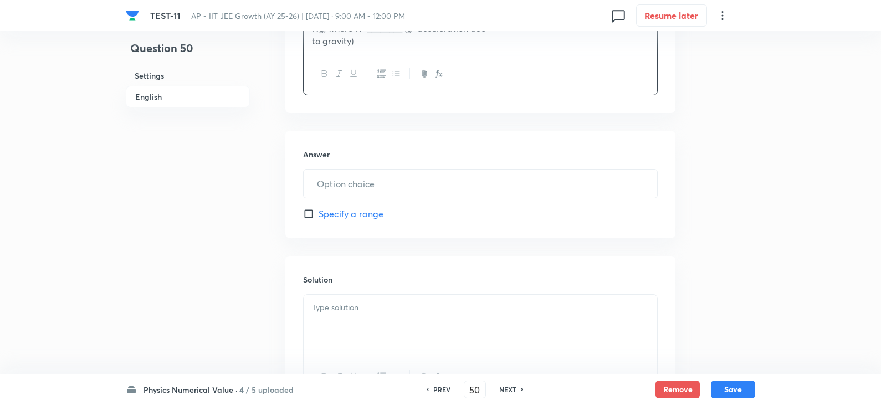
scroll to position [443, 0]
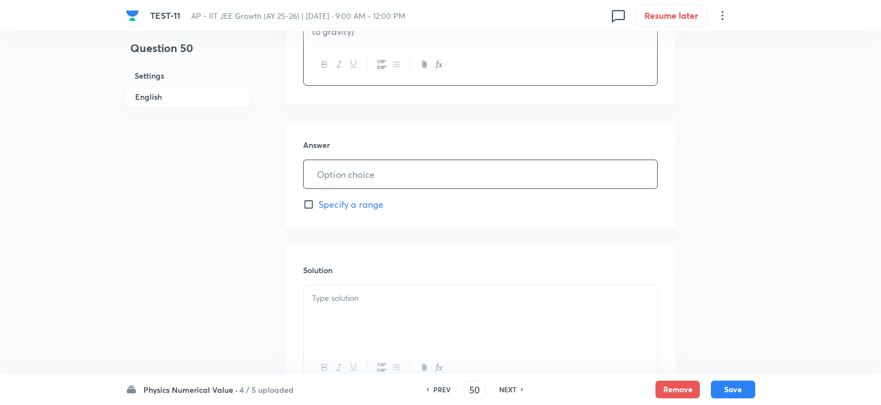
click at [341, 182] on input "text" at bounding box center [479, 174] width 353 height 28
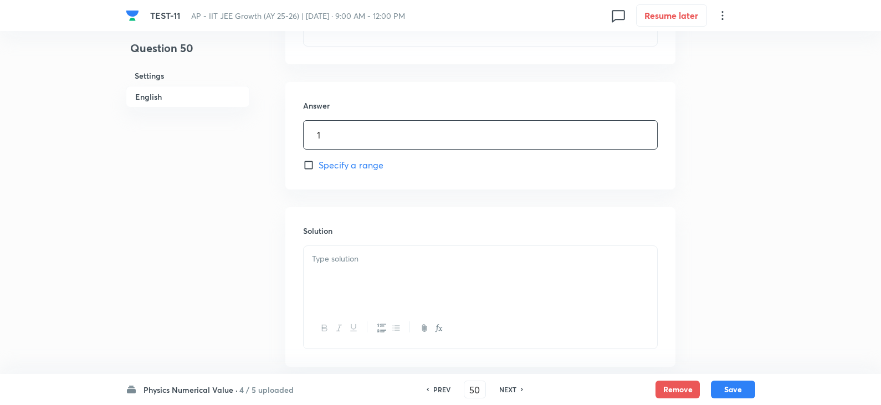
scroll to position [542, 0]
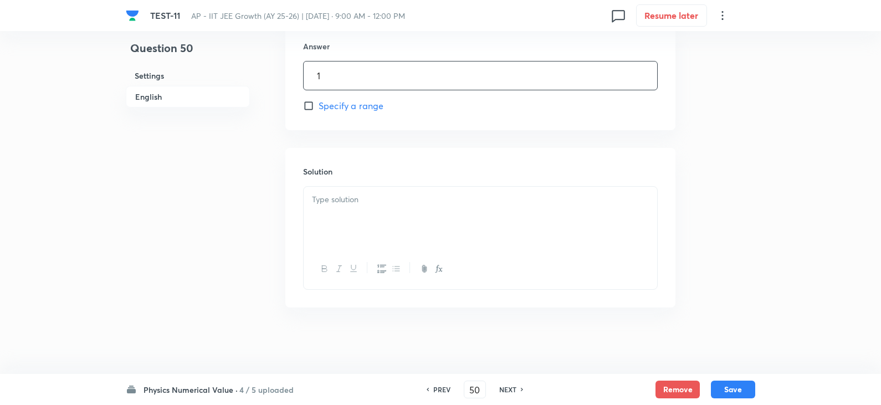
type input "1"
click at [345, 204] on p at bounding box center [480, 199] width 337 height 13
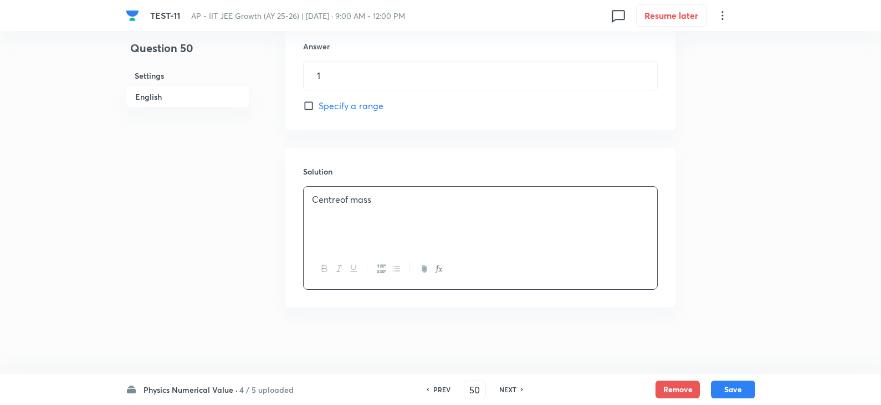
click at [338, 199] on p "Centreof mass" at bounding box center [480, 199] width 337 height 13
click at [735, 384] on button "Save" at bounding box center [733, 388] width 44 height 18
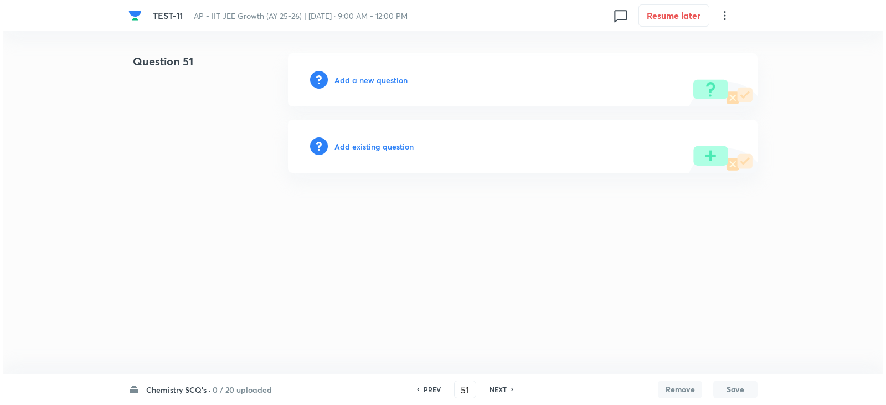
scroll to position [0, 0]
click at [351, 82] on h6 "Add a new question" at bounding box center [370, 80] width 73 height 12
click at [351, 82] on h6 "Choose a question type" at bounding box center [376, 80] width 85 height 12
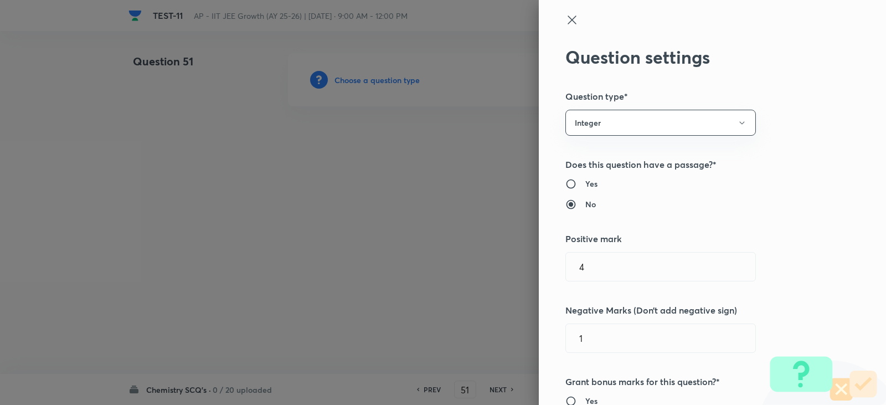
click at [568, 18] on icon at bounding box center [571, 19] width 13 height 13
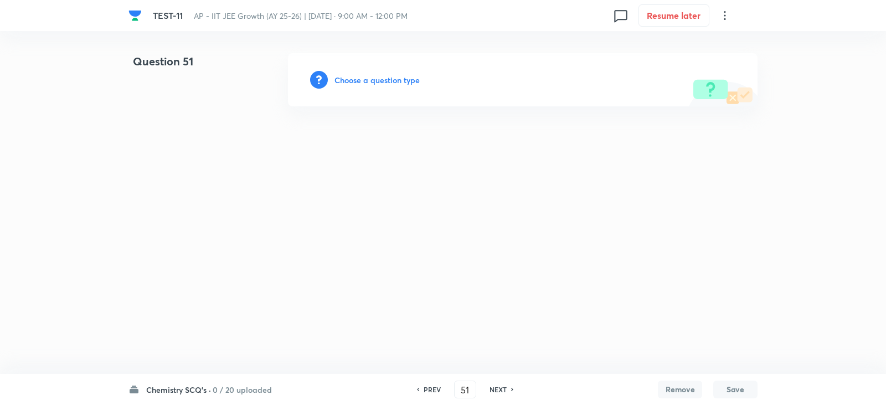
click at [226, 393] on h6 "0 / 20 uploaded" at bounding box center [242, 390] width 59 height 12
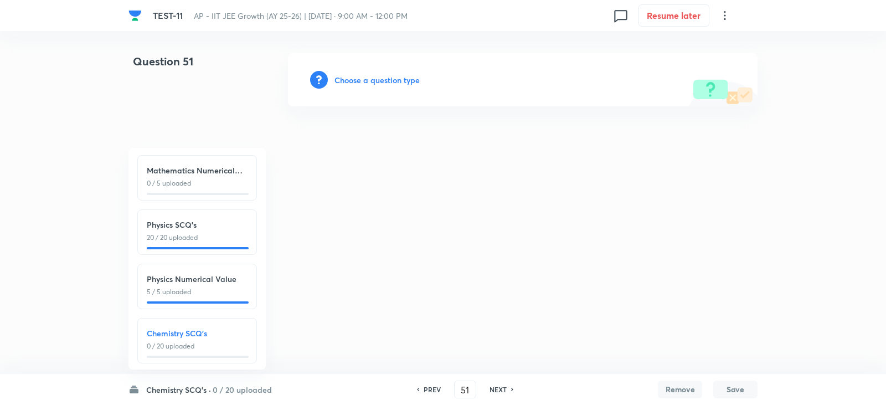
scroll to position [121, 0]
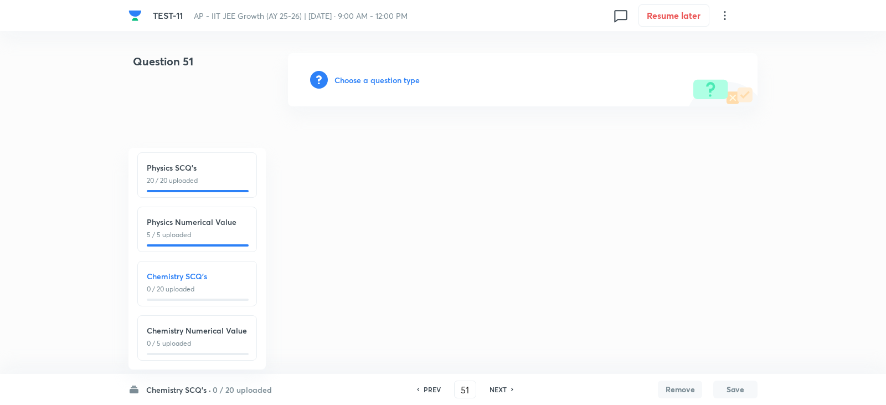
click at [197, 342] on div "Chemistry Numerical Value 0 / 5 uploaded" at bounding box center [197, 337] width 120 height 45
type input "71"
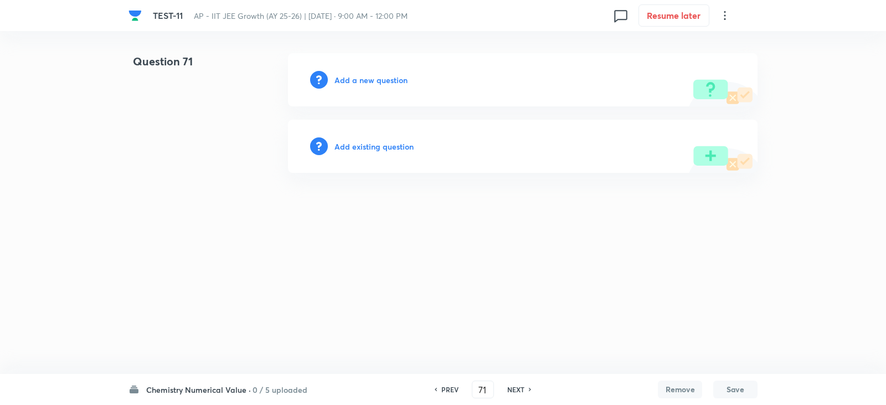
click at [369, 79] on h6 "Add a new question" at bounding box center [370, 80] width 73 height 12
click at [354, 79] on h6 "Choose a question type" at bounding box center [376, 80] width 85 height 12
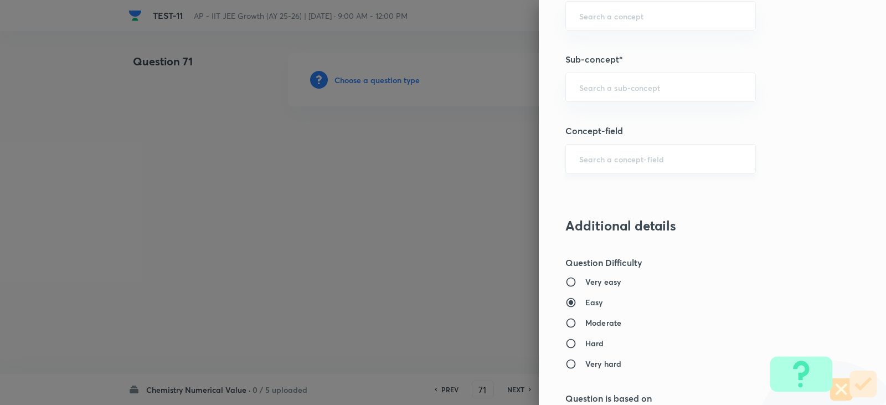
scroll to position [609, 0]
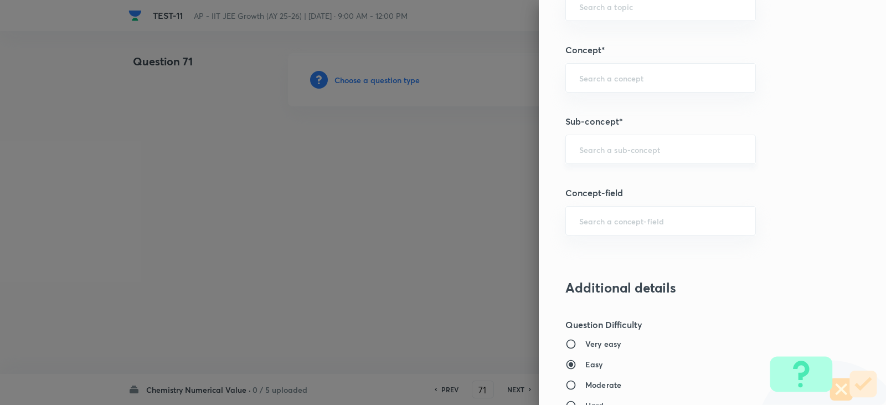
click at [587, 141] on div "​" at bounding box center [660, 149] width 191 height 29
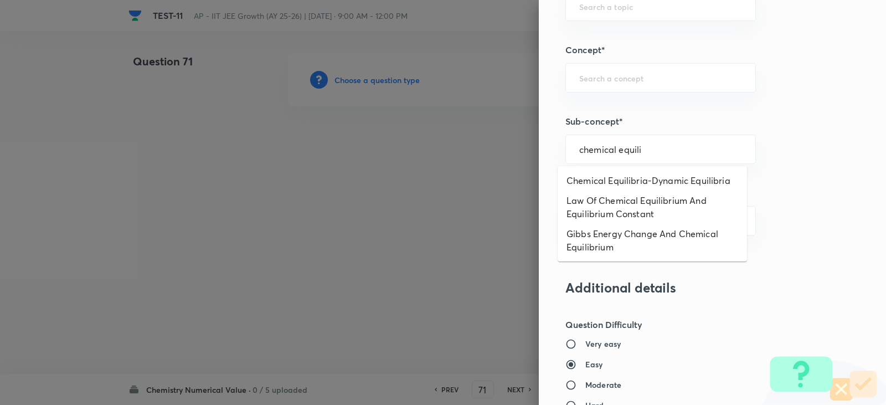
type input "chemical equili"
type input "chemical equi"
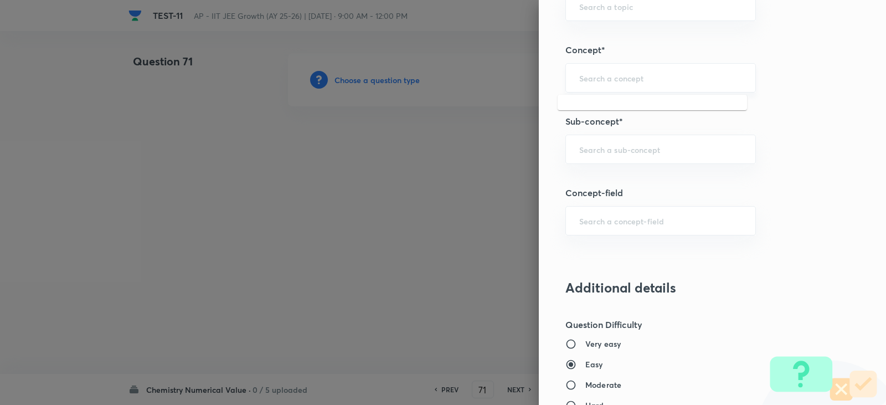
click at [603, 78] on input "text" at bounding box center [660, 78] width 163 height 11
type input "chemical equi"
click at [611, 107] on li "Chemical Equilibrium" at bounding box center [652, 109] width 189 height 20
type input "Chemical Equilibrium"
type input "Chemistry"
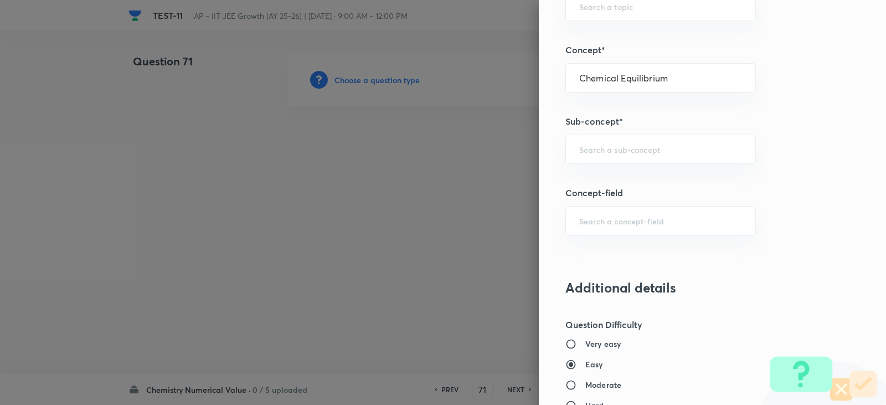
type input "Physical Chemistry"
click at [598, 153] on input "text" at bounding box center [660, 149] width 163 height 11
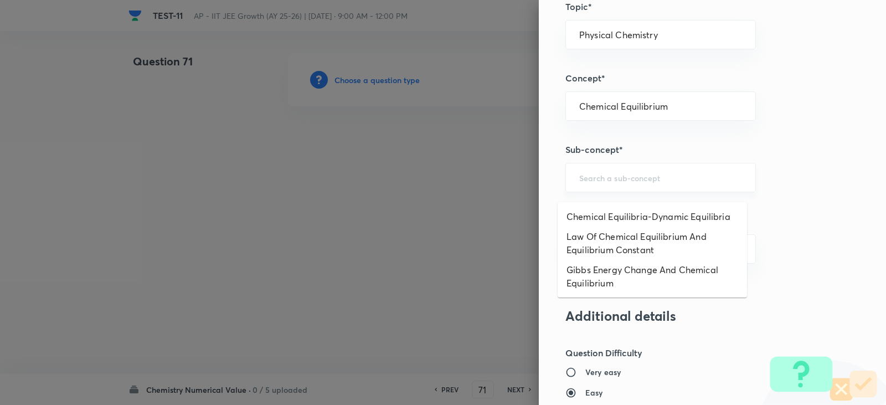
scroll to position [554, 0]
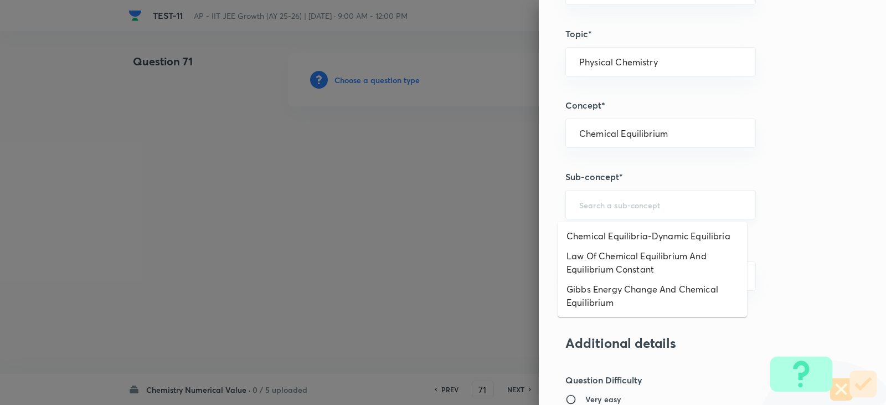
click at [616, 209] on input "text" at bounding box center [660, 204] width 163 height 11
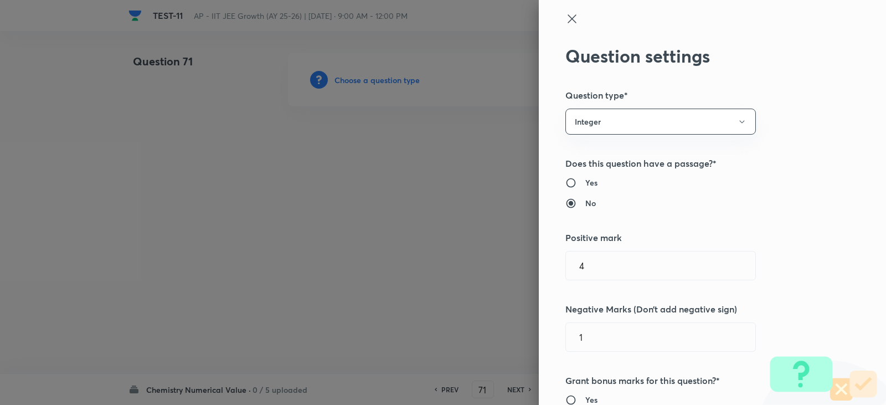
scroll to position [0, 0]
click at [565, 18] on icon at bounding box center [571, 19] width 13 height 13
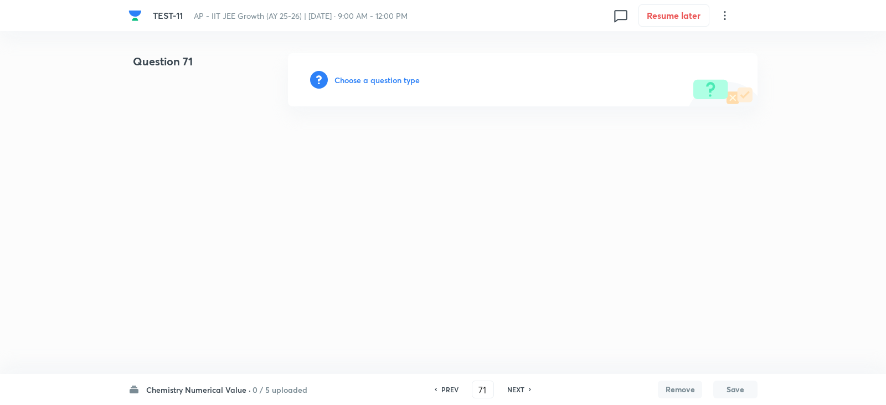
click at [392, 80] on h6 "Choose a question type" at bounding box center [376, 80] width 85 height 12
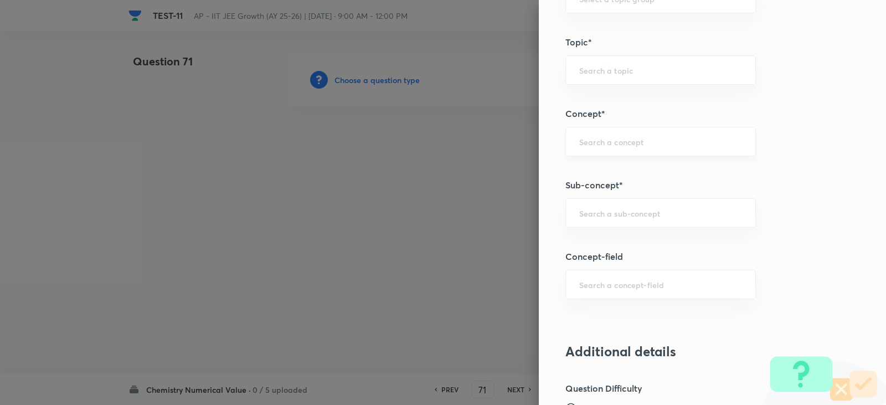
scroll to position [554, 0]
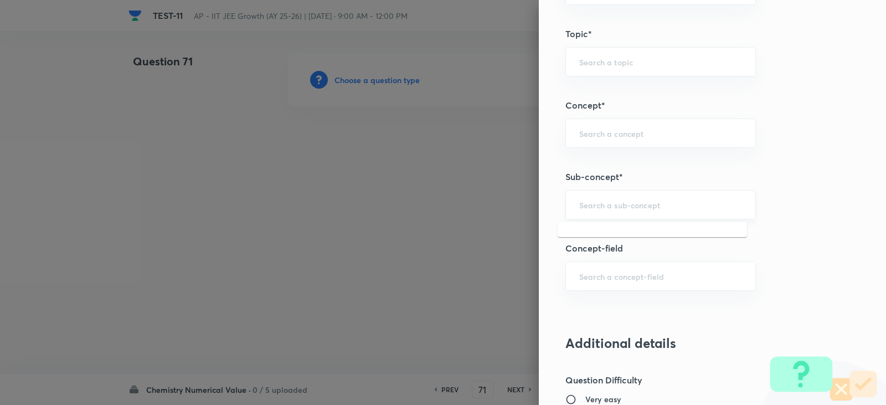
click at [595, 204] on input "text" at bounding box center [660, 204] width 163 height 11
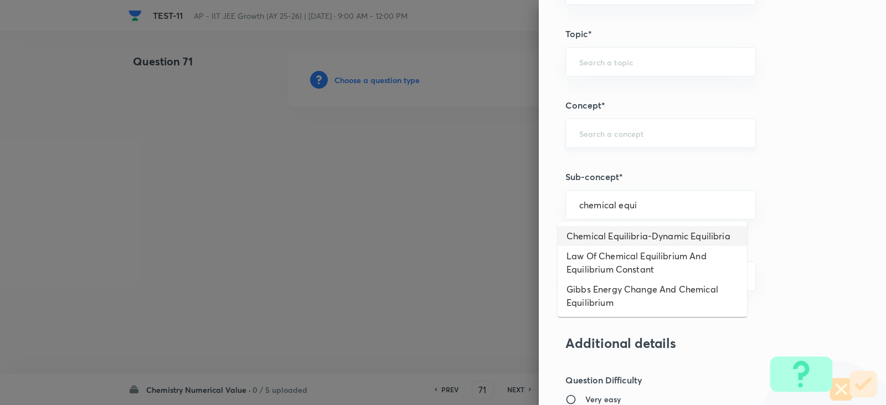
type input "chemical equi"
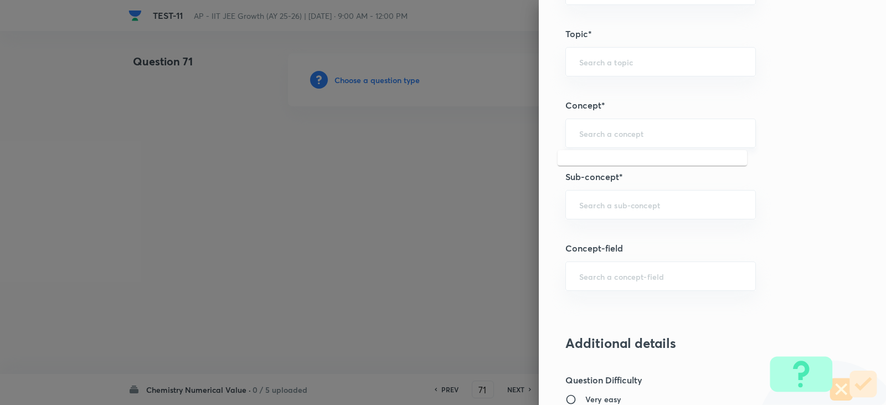
click at [603, 133] on input "text" at bounding box center [660, 133] width 163 height 11
click at [626, 160] on li "Chemical Equilibrium" at bounding box center [652, 165] width 189 height 20
type input "Chemical Equilibrium"
type input "Chemistry"
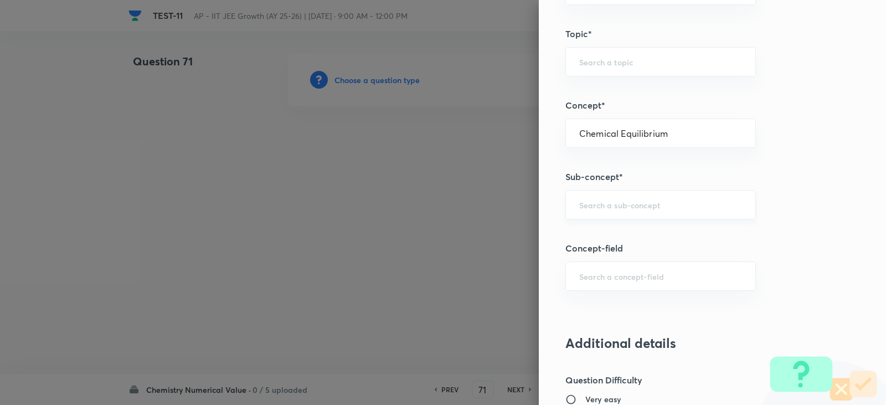
type input "Physical Chemistry"
click at [612, 213] on div "​" at bounding box center [660, 204] width 191 height 29
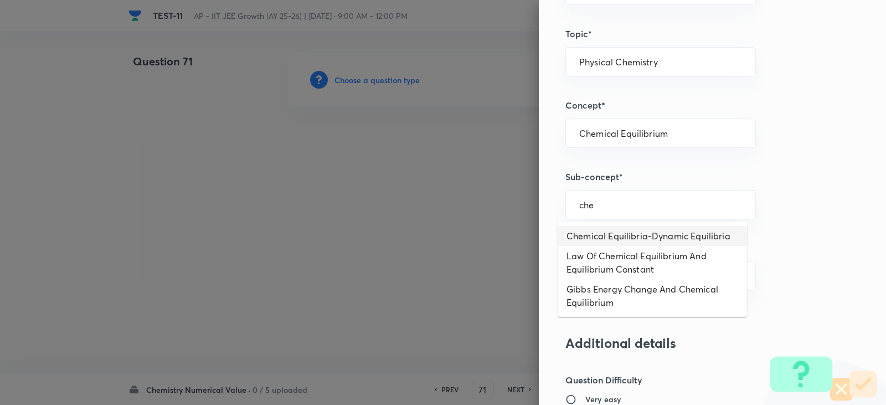
click at [624, 238] on li "Chemical Equilibria-Dynamic Equilibria" at bounding box center [652, 236] width 189 height 20
type input "Chemical Equilibria-Dynamic Equilibria"
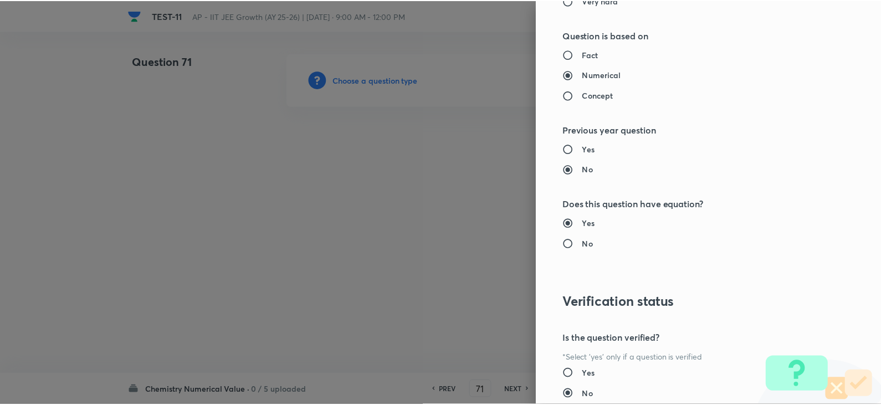
scroll to position [1108, 0]
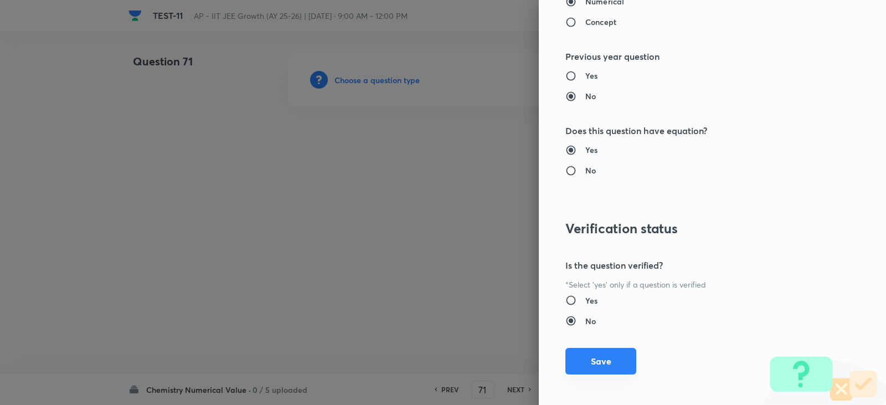
click at [595, 359] on button "Save" at bounding box center [600, 361] width 71 height 27
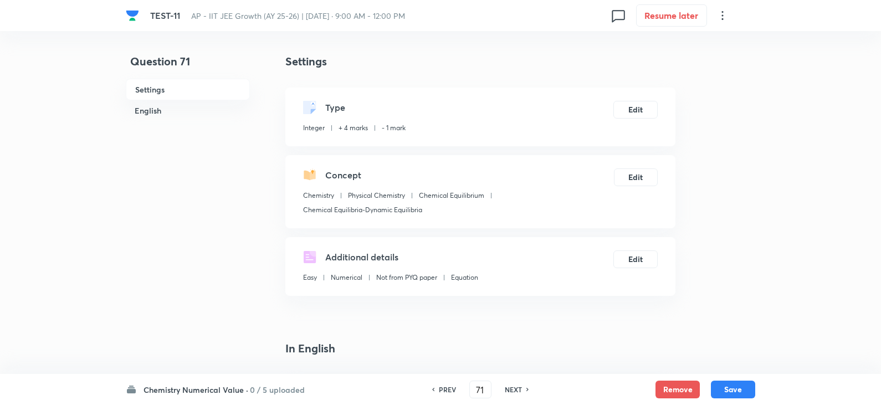
scroll to position [222, 0]
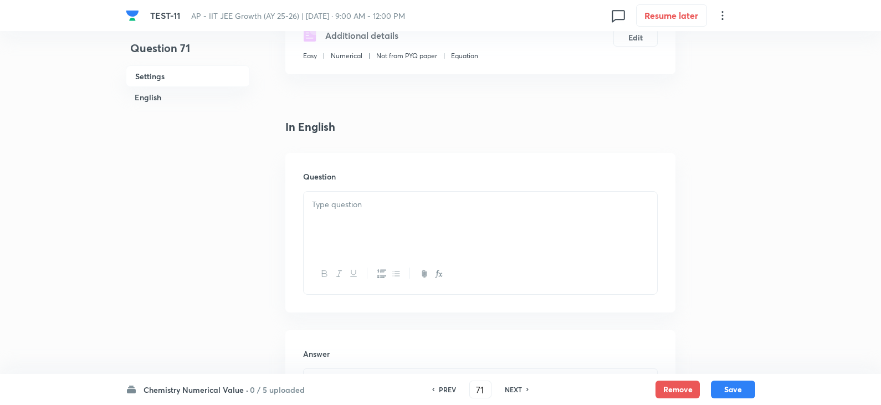
click at [364, 214] on div at bounding box center [479, 223] width 353 height 62
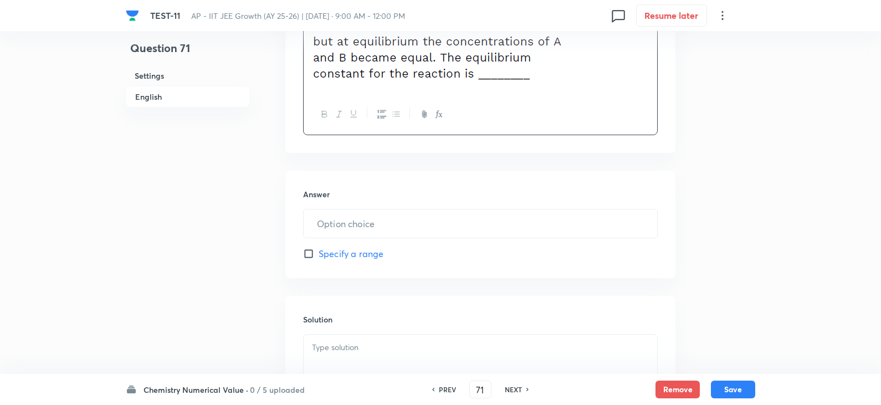
scroll to position [443, 0]
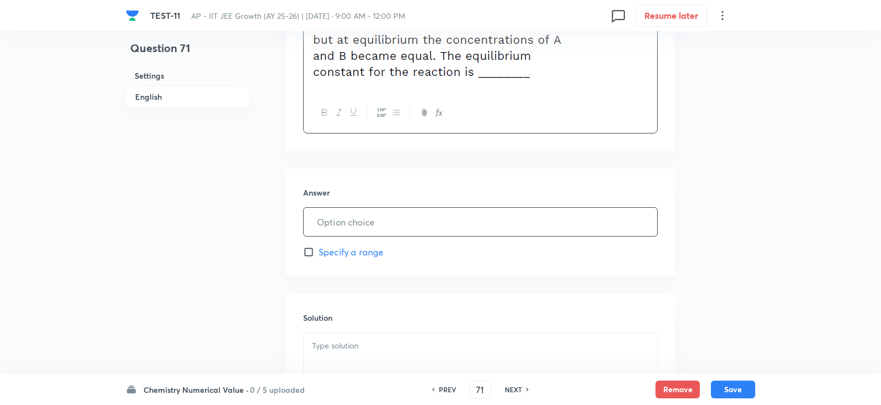
click at [343, 231] on input "text" at bounding box center [479, 222] width 353 height 28
type input "4"
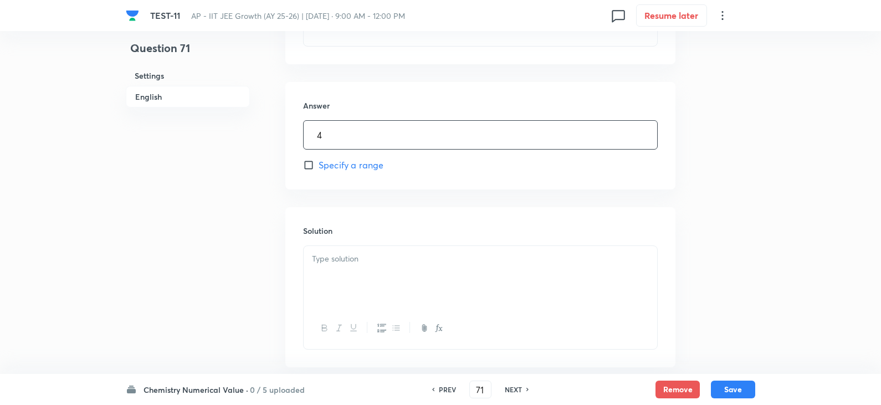
scroll to position [590, 0]
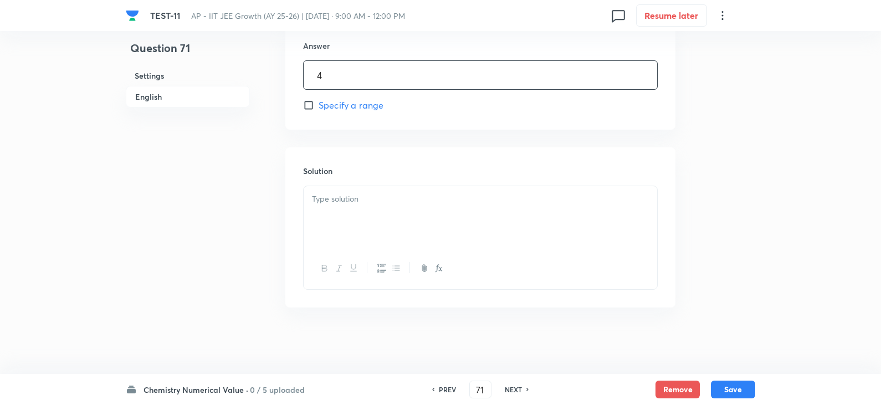
click at [367, 202] on p at bounding box center [480, 199] width 337 height 13
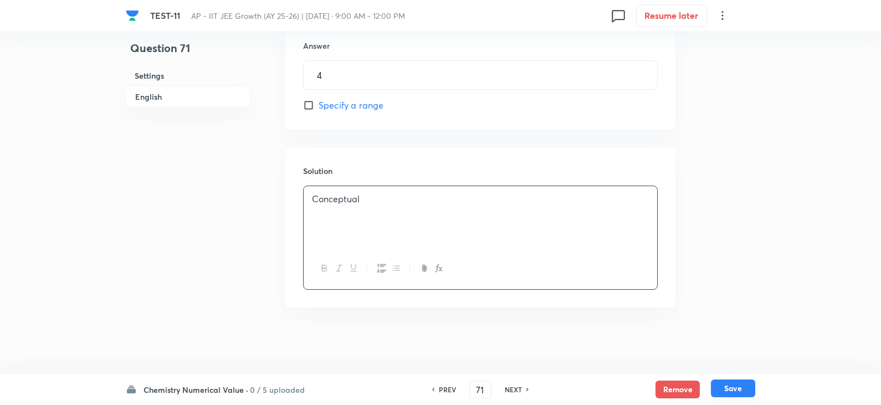
click at [728, 386] on button "Save" at bounding box center [733, 388] width 44 height 18
type input "72"
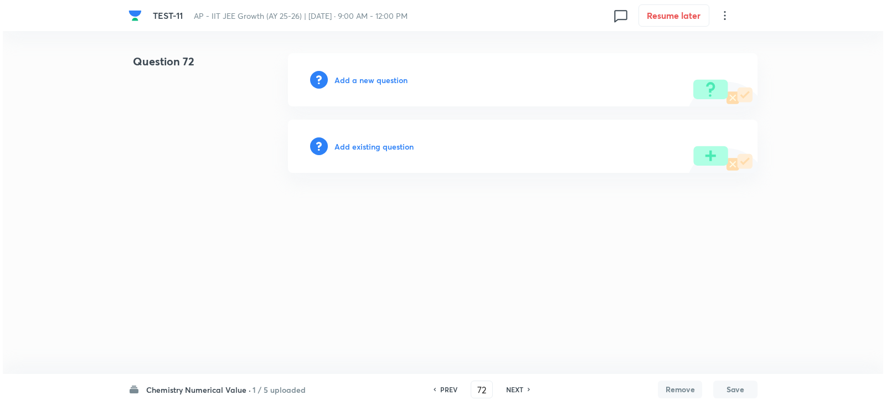
scroll to position [0, 0]
click at [337, 83] on h6 "Add a new question" at bounding box center [370, 80] width 73 height 12
click at [351, 79] on h6 "Choose a question type" at bounding box center [376, 80] width 85 height 12
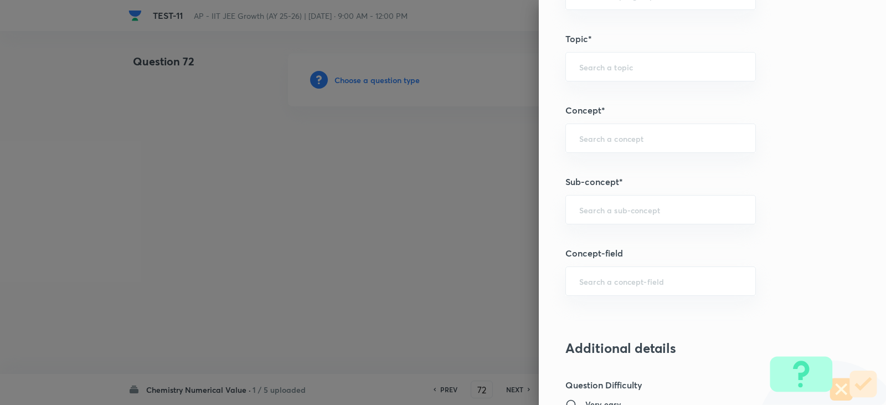
scroll to position [609, 0]
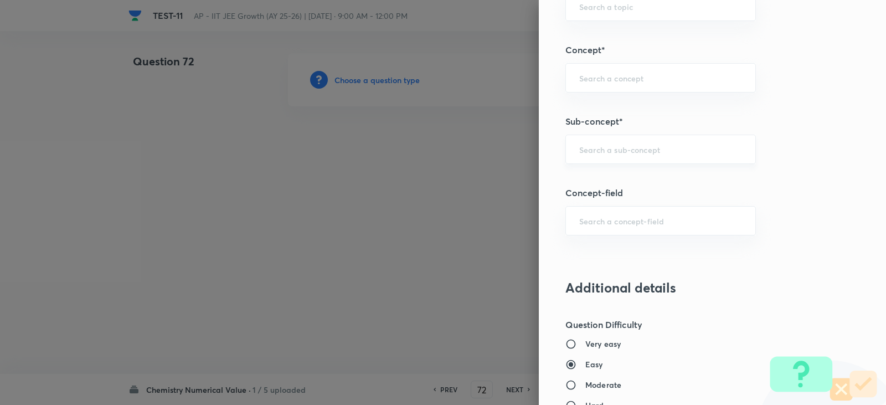
click at [586, 142] on div "​" at bounding box center [660, 149] width 191 height 29
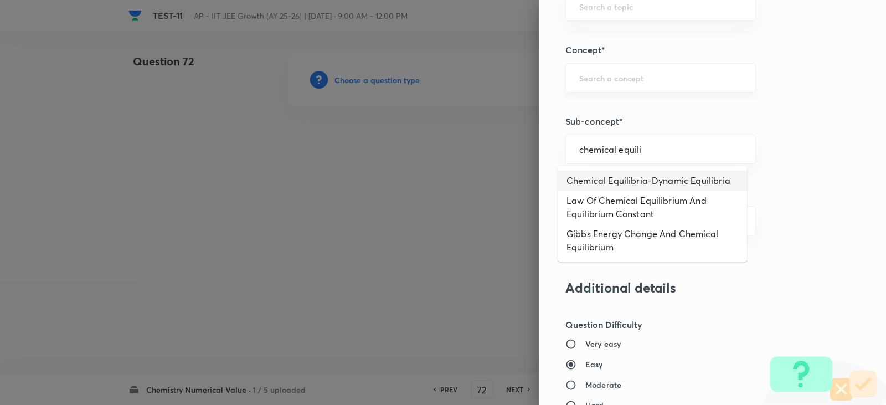
click at [610, 84] on div "​" at bounding box center [660, 77] width 191 height 29
type input "chemical equili"
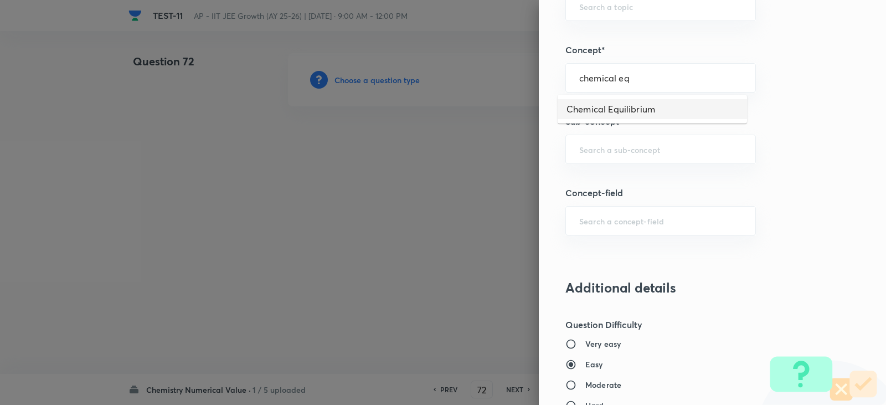
click at [613, 105] on li "Chemical Equilibrium" at bounding box center [652, 109] width 189 height 20
type input "Chemical Equilibrium"
type input "Chemistry"
type input "Physical Chemistry"
click at [612, 145] on input "text" at bounding box center [660, 149] width 163 height 11
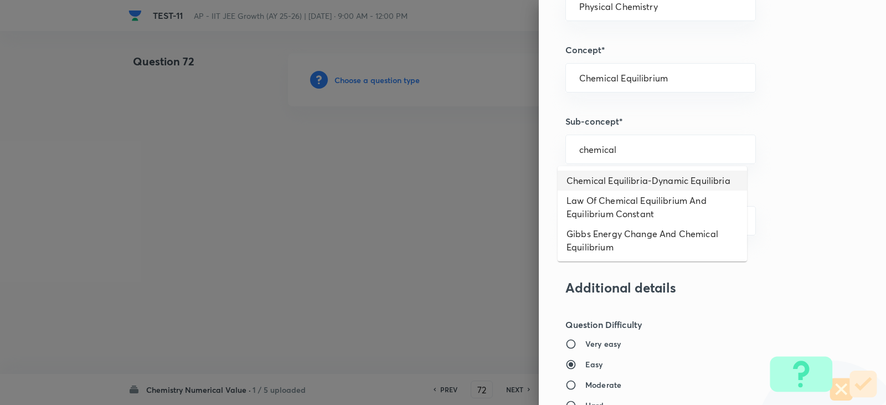
click at [626, 179] on li "Chemical Equilibria-Dynamic Equilibria" at bounding box center [652, 181] width 189 height 20
type input "Chemical Equilibria-Dynamic Equilibria"
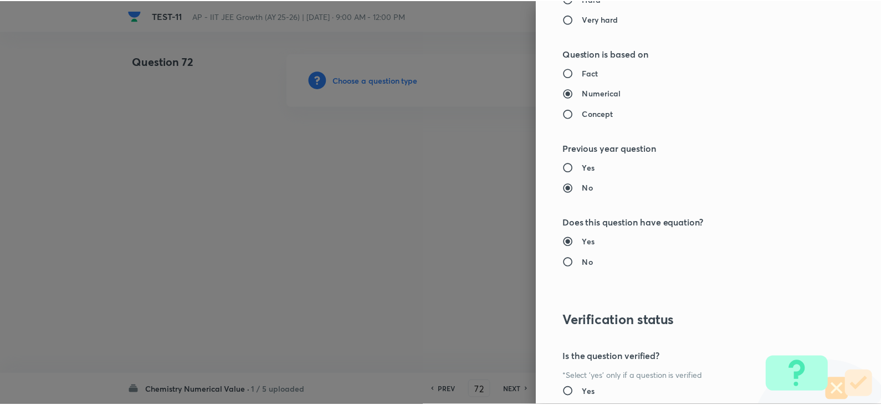
scroll to position [1114, 0]
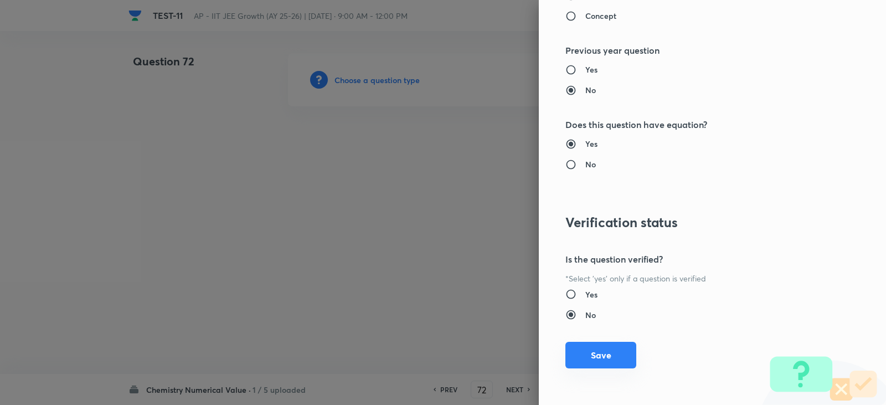
click at [594, 352] on button "Save" at bounding box center [600, 355] width 71 height 27
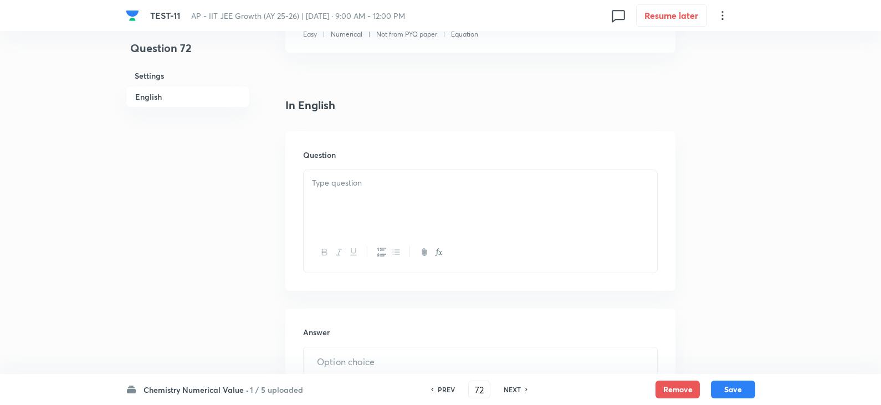
scroll to position [388, 0]
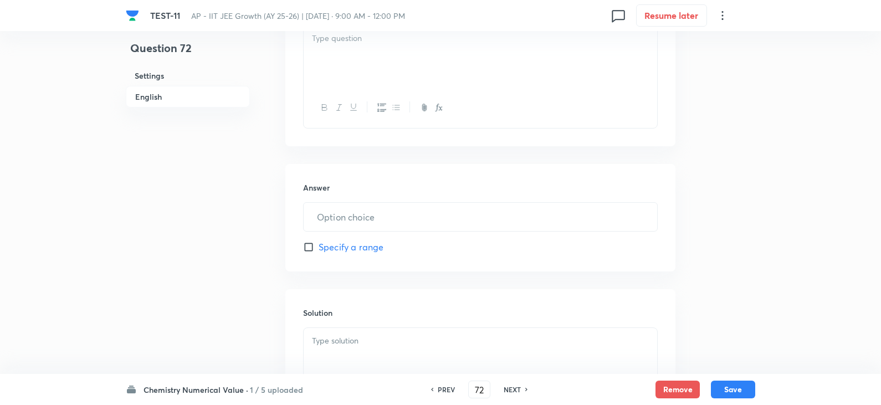
click at [332, 65] on div at bounding box center [479, 56] width 353 height 62
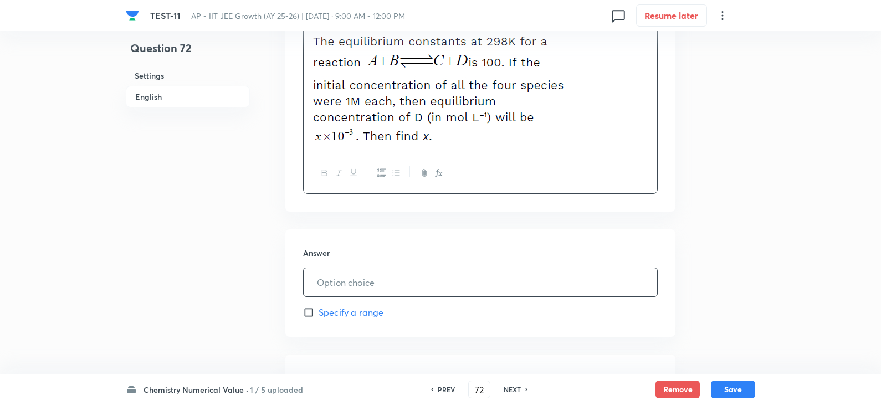
click at [354, 217] on div "In English Question Answer ​ Specify a range Solution" at bounding box center [480, 233] width 390 height 562
click at [364, 287] on input "text" at bounding box center [479, 282] width 353 height 28
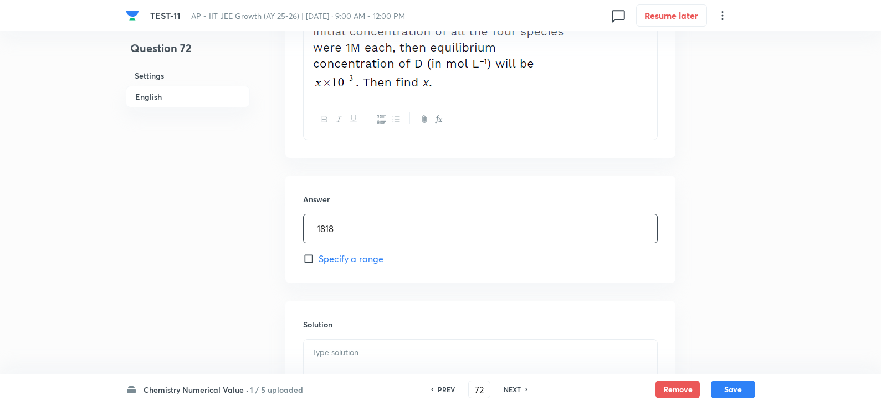
scroll to position [554, 0]
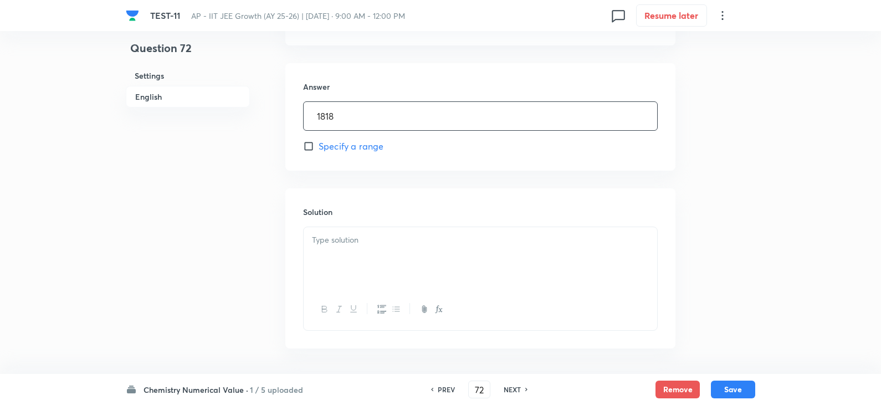
type input "1818"
click at [385, 274] on div at bounding box center [479, 258] width 353 height 62
click at [741, 388] on button "Save" at bounding box center [733, 388] width 44 height 18
type input "73"
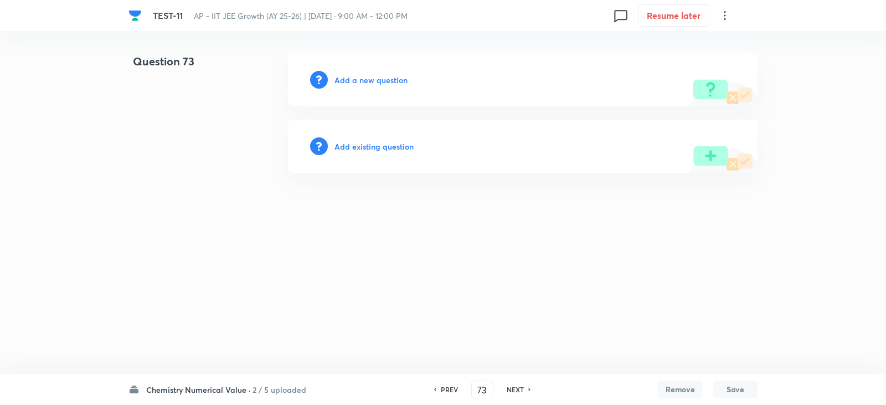
click at [370, 78] on h6 "Add a new question" at bounding box center [370, 80] width 73 height 12
click at [374, 78] on h6 "Choose a question type" at bounding box center [376, 80] width 85 height 12
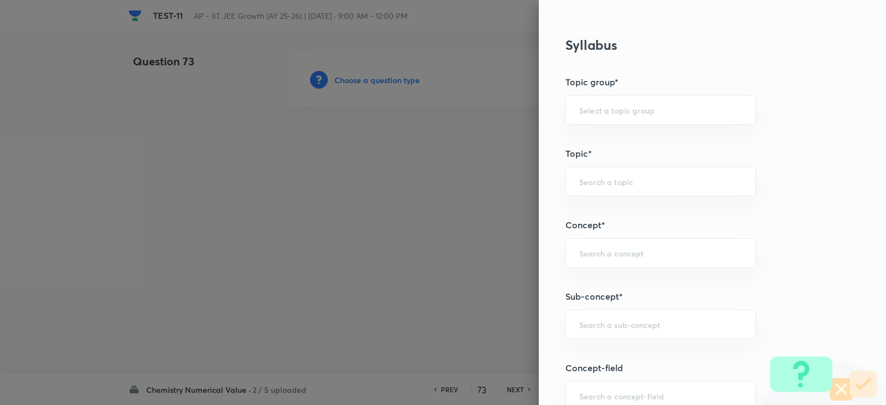
scroll to position [609, 0]
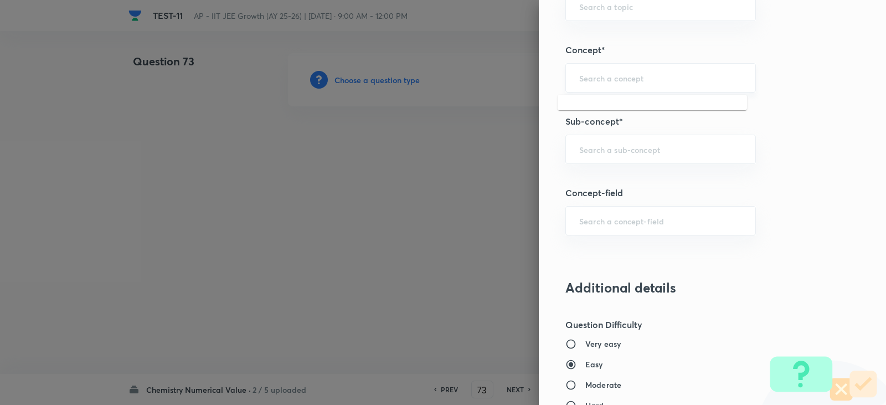
click at [588, 79] on input "text" at bounding box center [660, 78] width 163 height 11
click at [610, 106] on li "Chemical Equilibrium" at bounding box center [652, 109] width 189 height 20
type input "Chemical Equilibrium"
type input "Chemistry"
type input "Physical Chemistry"
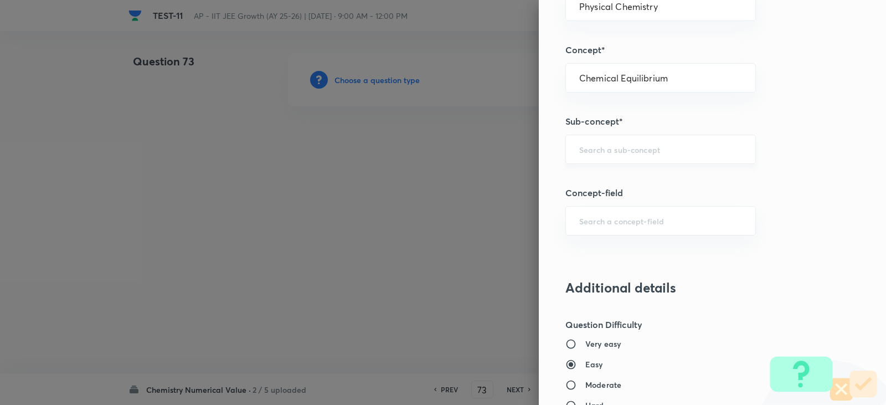
click at [601, 148] on input "text" at bounding box center [660, 149] width 163 height 11
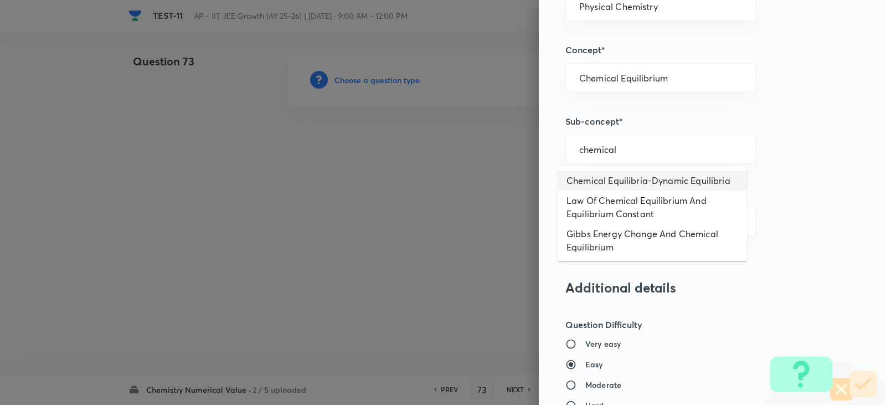
click at [602, 179] on li "Chemical Equilibria-Dynamic Equilibria" at bounding box center [652, 181] width 189 height 20
type input "Chemical Equilibria-Dynamic Equilibria"
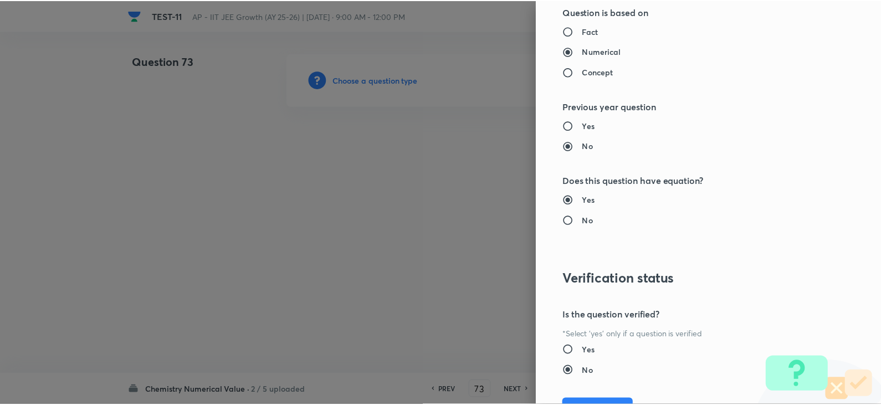
scroll to position [1114, 0]
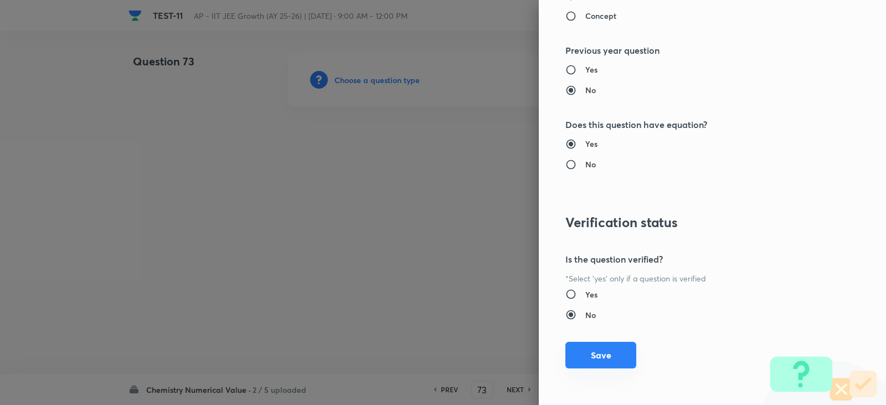
click at [594, 351] on button "Save" at bounding box center [600, 355] width 71 height 27
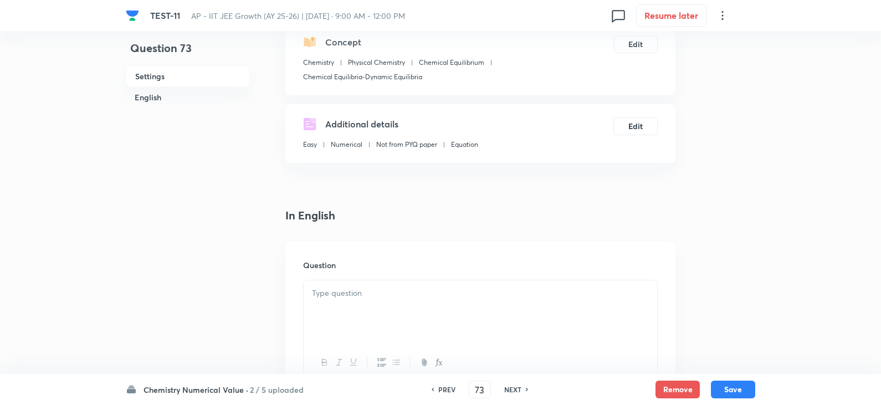
scroll to position [222, 0]
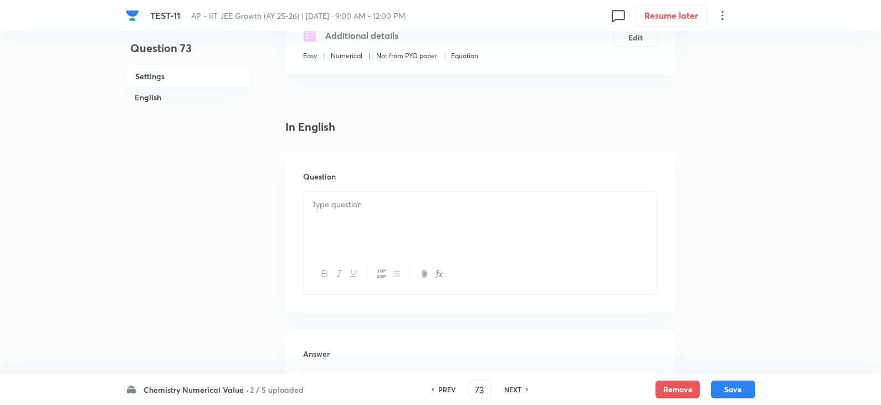
click at [346, 203] on p at bounding box center [480, 204] width 337 height 13
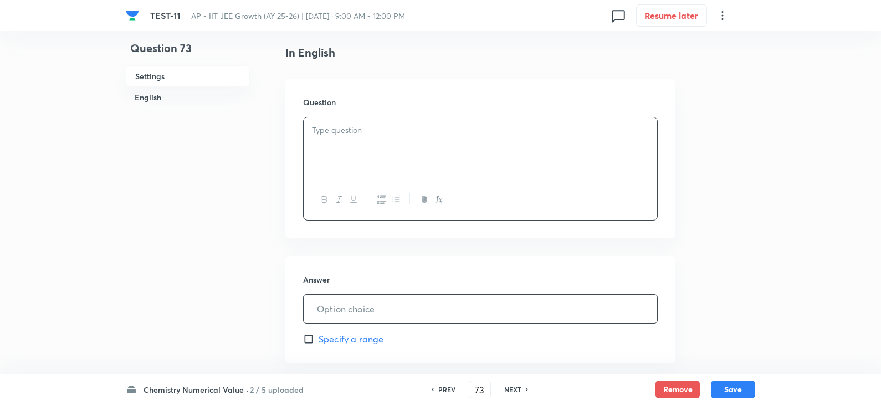
scroll to position [388, 0]
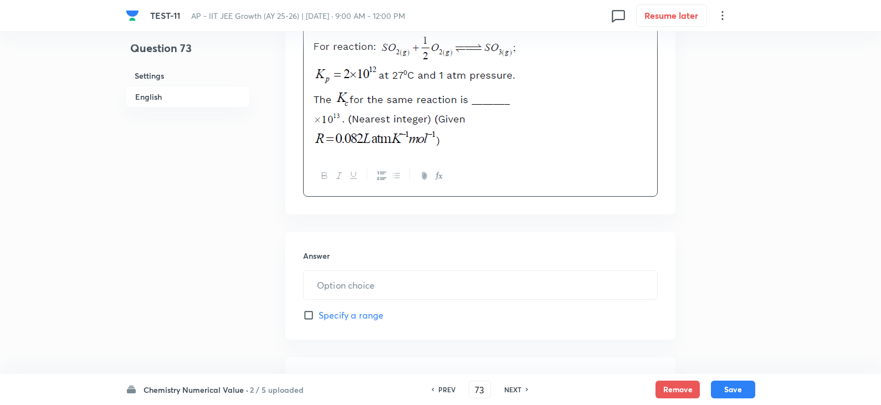
click at [370, 222] on div "In English Question Answer ​ Specify a range Solution" at bounding box center [480, 234] width 390 height 565
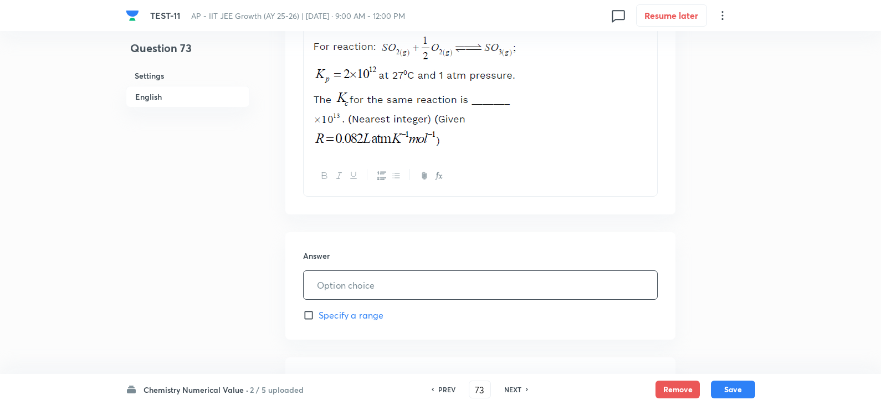
click at [352, 284] on input "text" at bounding box center [479, 285] width 353 height 28
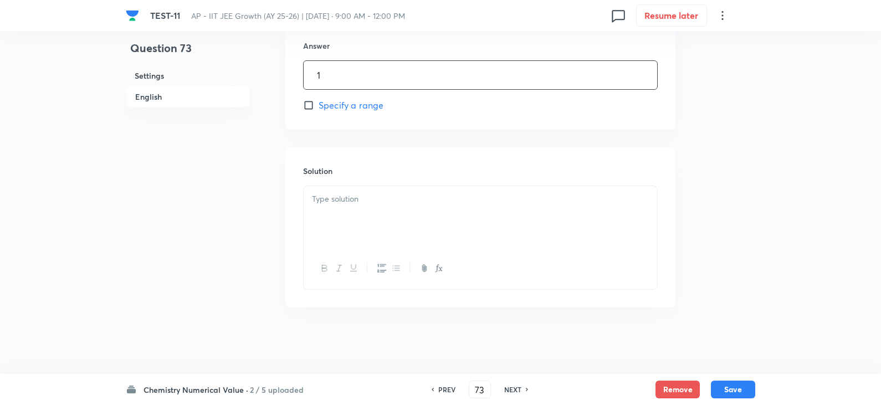
type input "1"
click at [354, 215] on div at bounding box center [479, 217] width 353 height 62
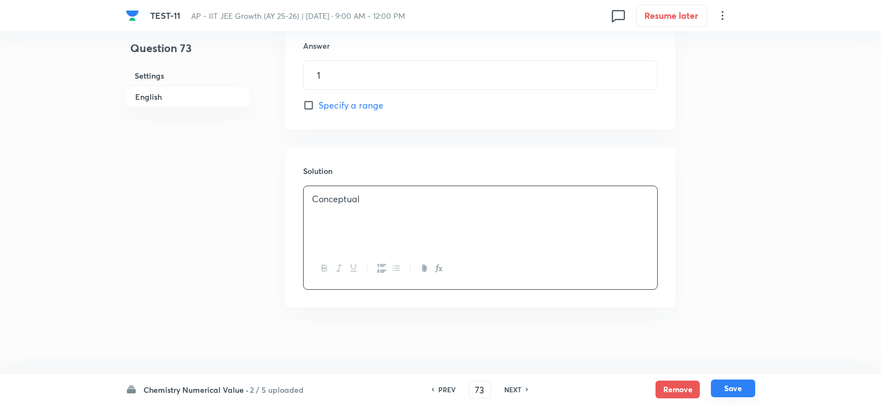
click at [724, 391] on button "Save" at bounding box center [733, 388] width 44 height 18
type input "74"
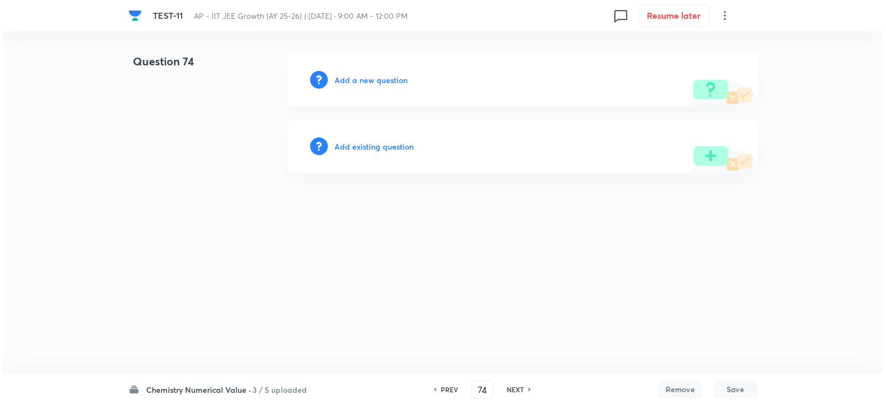
scroll to position [0, 0]
click at [370, 79] on h6 "Add a new question" at bounding box center [370, 80] width 73 height 12
click at [371, 79] on h6 "Choose a question type" at bounding box center [376, 80] width 85 height 12
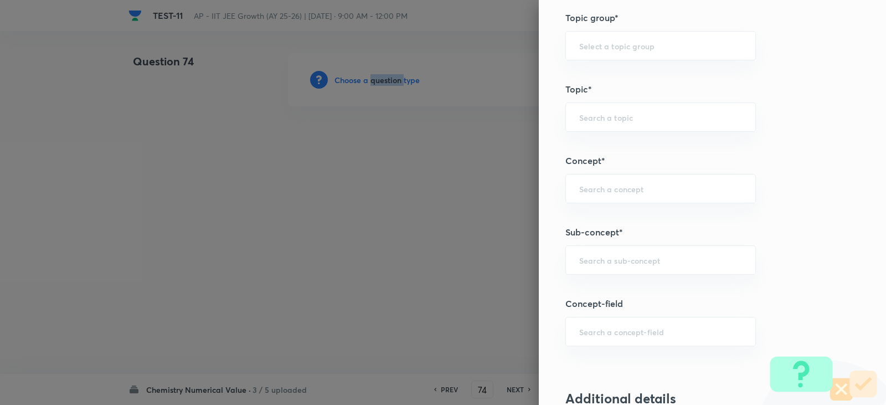
scroll to position [609, 0]
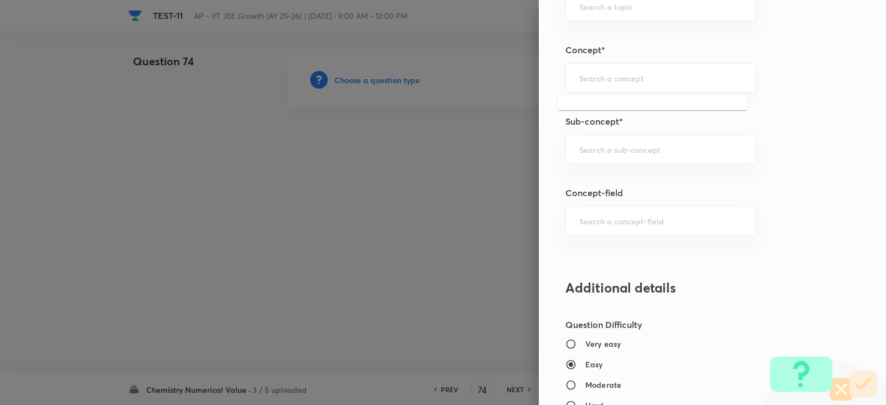
click at [579, 83] on input "text" at bounding box center [660, 78] width 163 height 11
click at [601, 105] on li "Chemical Equilibrium" at bounding box center [652, 109] width 189 height 20
type input "Chemical Equilibrium"
type input "Chemistry"
type input "Physical Chemistry"
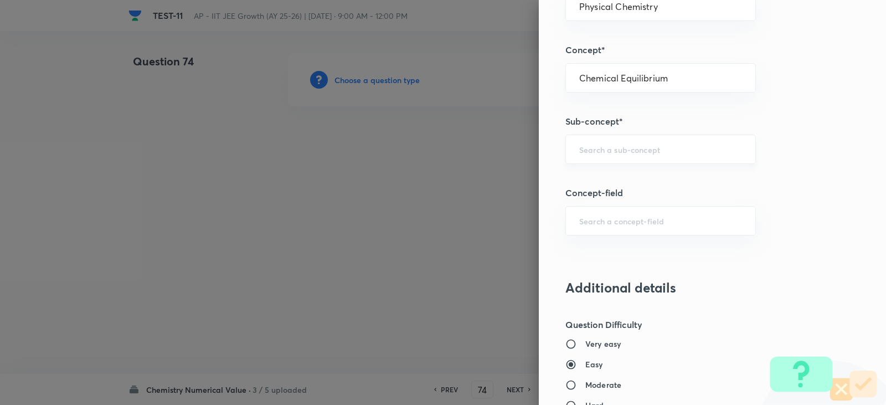
click at [601, 148] on input "text" at bounding box center [660, 149] width 163 height 11
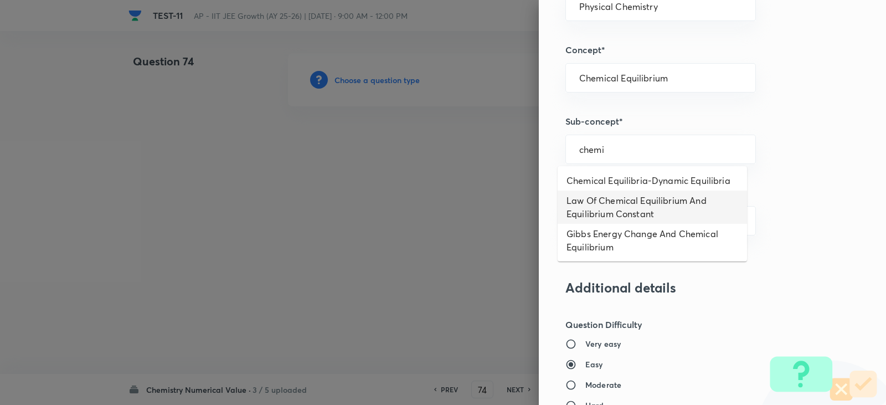
click at [619, 218] on li "Law Of Chemical Equilibrium And Equilibrium Constant" at bounding box center [652, 207] width 189 height 33
type input "Law Of Chemical Equilibrium And Equilibrium Constant"
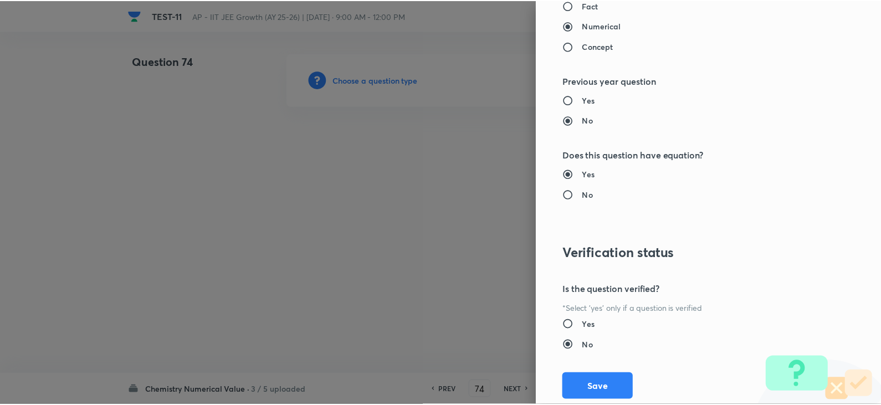
scroll to position [1114, 0]
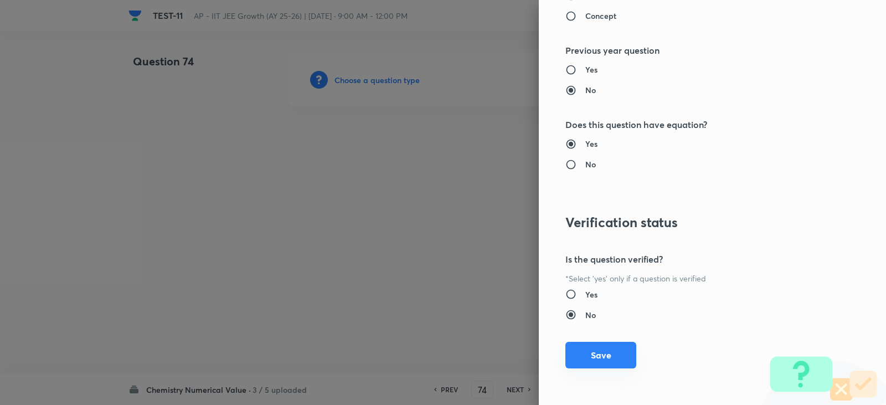
click at [598, 357] on button "Save" at bounding box center [600, 355] width 71 height 27
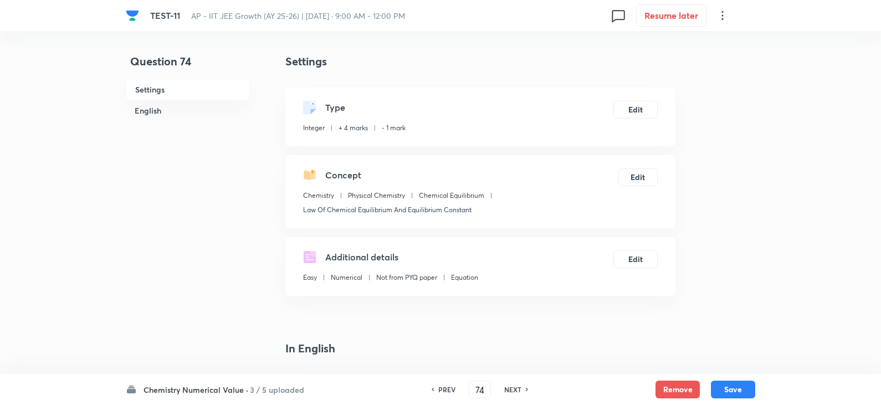
scroll to position [332, 0]
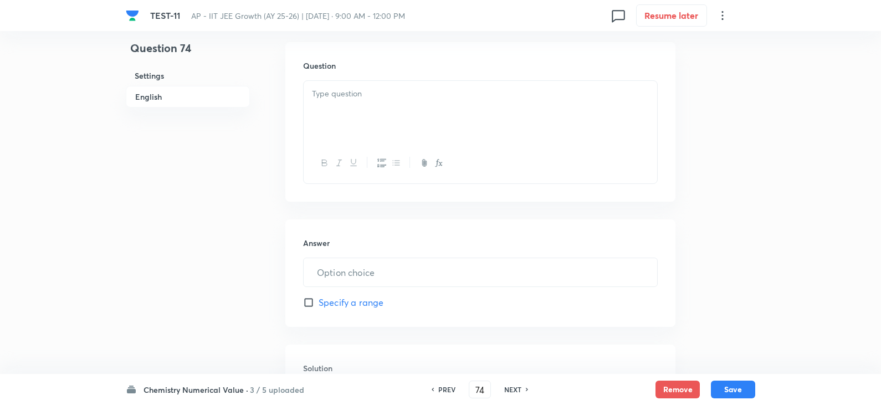
click at [328, 95] on p at bounding box center [480, 93] width 337 height 13
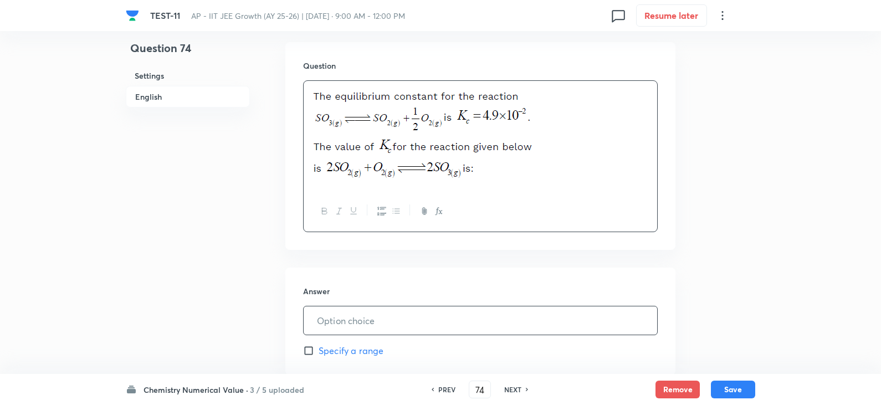
click at [358, 316] on input "text" at bounding box center [479, 320] width 353 height 28
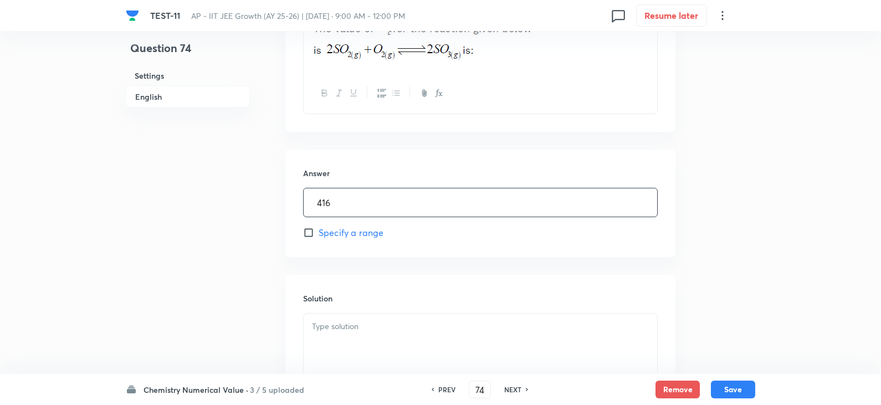
scroll to position [578, 0]
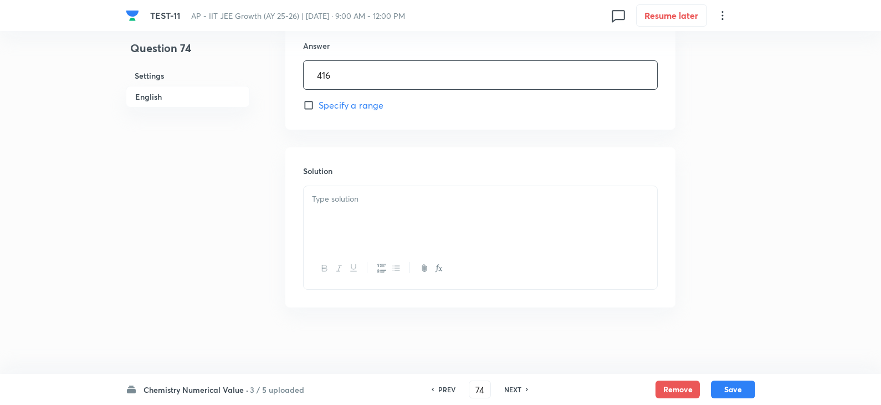
type input "416"
click at [353, 223] on div at bounding box center [479, 217] width 353 height 62
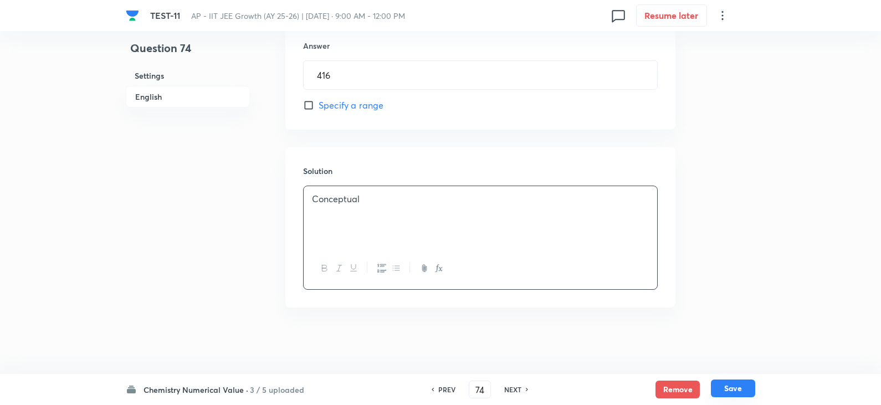
click at [730, 389] on button "Save" at bounding box center [733, 388] width 44 height 18
type input "75"
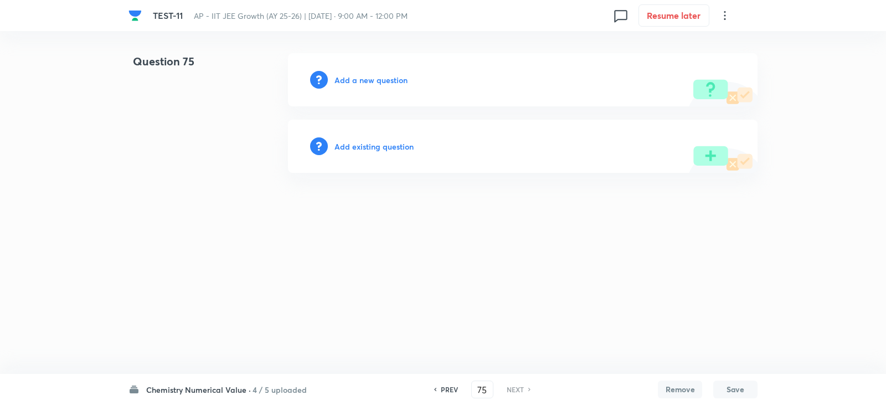
click at [363, 80] on h6 "Add a new question" at bounding box center [370, 80] width 73 height 12
click at [379, 80] on h6 "Choose a question type" at bounding box center [376, 80] width 85 height 12
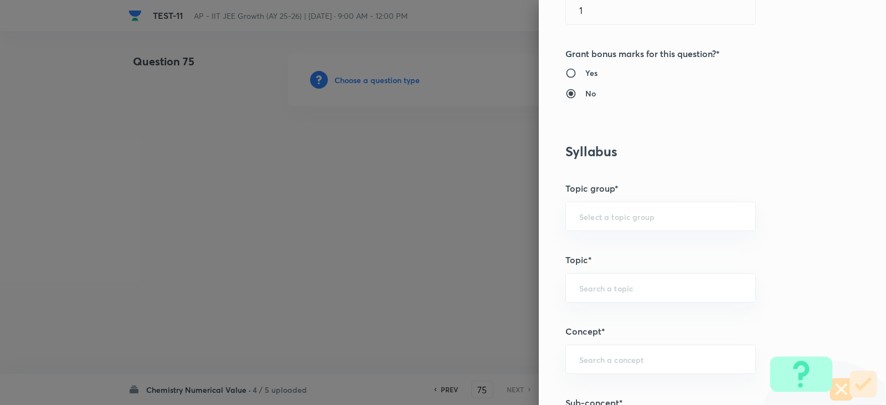
scroll to position [554, 0]
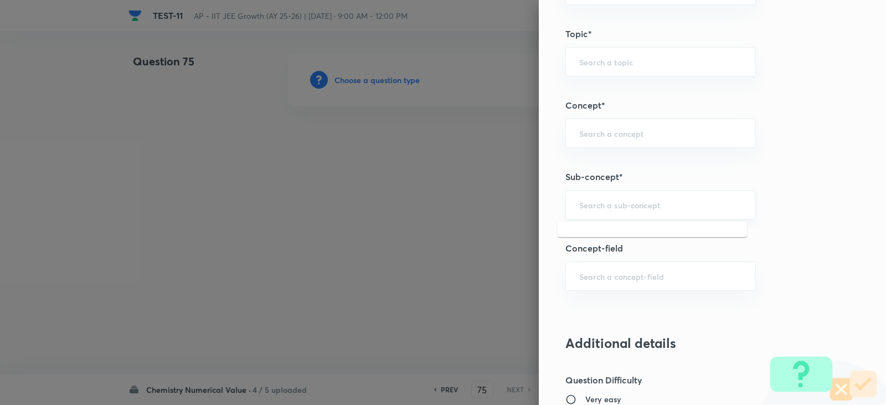
click at [591, 208] on input "text" at bounding box center [660, 204] width 163 height 11
click at [584, 121] on div "​" at bounding box center [660, 133] width 191 height 29
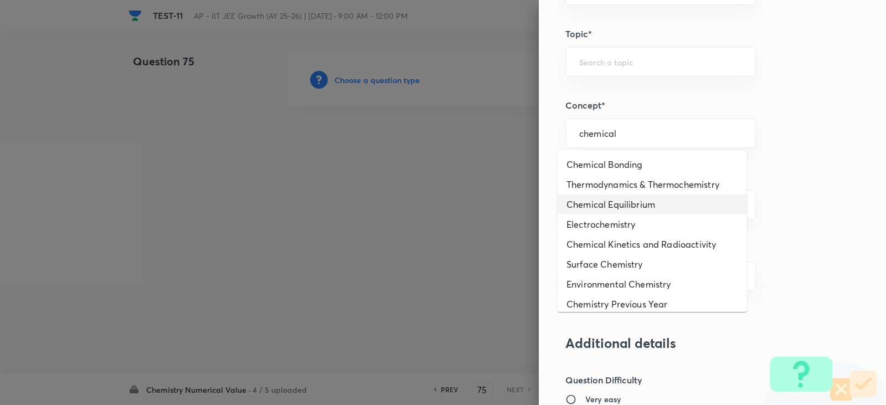
click at [625, 205] on li "Chemical Equilibrium" at bounding box center [652, 204] width 189 height 20
type input "Chemical Equilibrium"
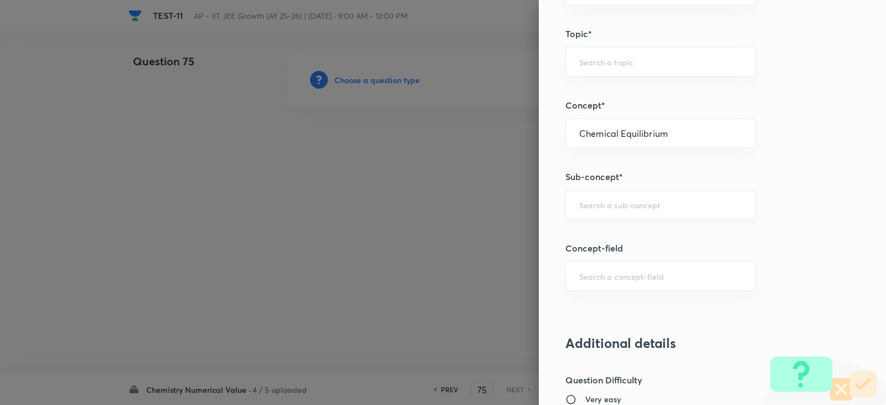
type input "Chemistry"
type input "Physical Chemistry"
click at [612, 202] on input "text" at bounding box center [660, 204] width 163 height 11
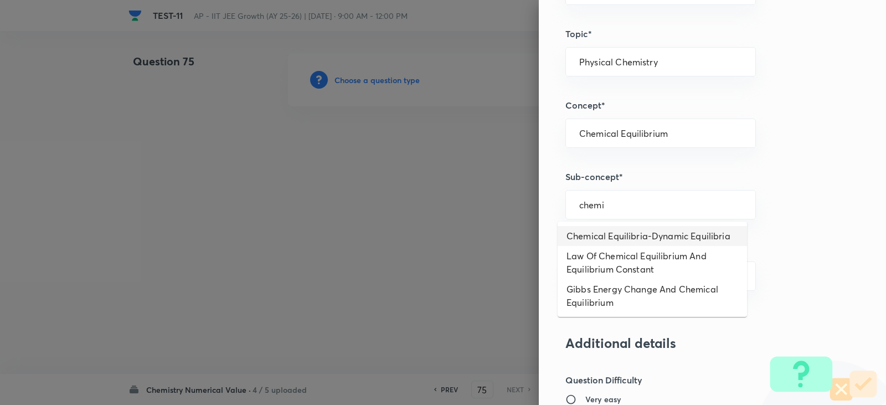
click at [615, 245] on li "Chemical Equilibria-Dynamic Equilibria" at bounding box center [652, 236] width 189 height 20
type input "Chemical Equilibria-Dynamic Equilibria"
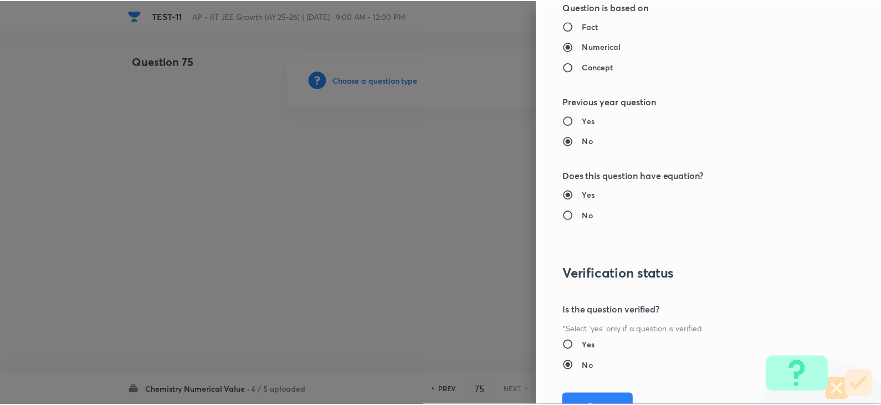
scroll to position [1114, 0]
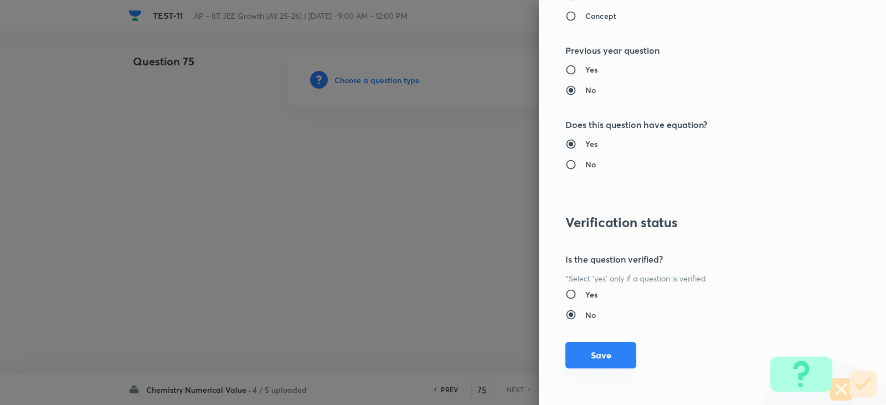
click at [603, 347] on button "Save" at bounding box center [600, 355] width 71 height 27
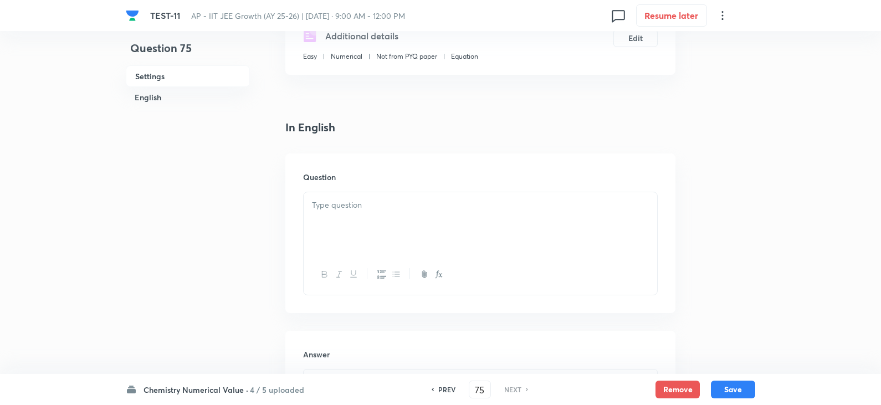
scroll to position [222, 0]
click at [336, 189] on div "Question" at bounding box center [480, 232] width 390 height 159
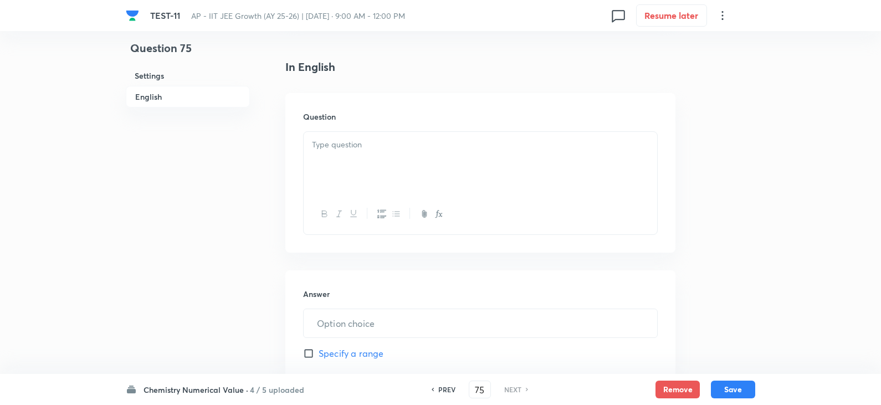
scroll to position [277, 0]
click at [333, 142] on div at bounding box center [479, 167] width 353 height 62
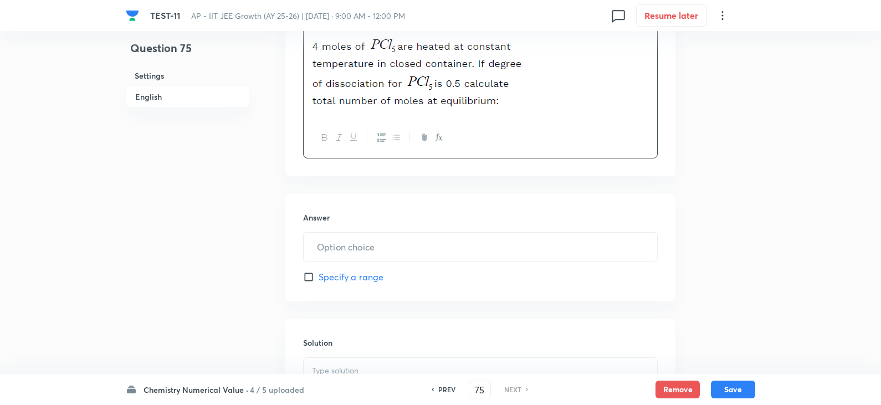
scroll to position [388, 0]
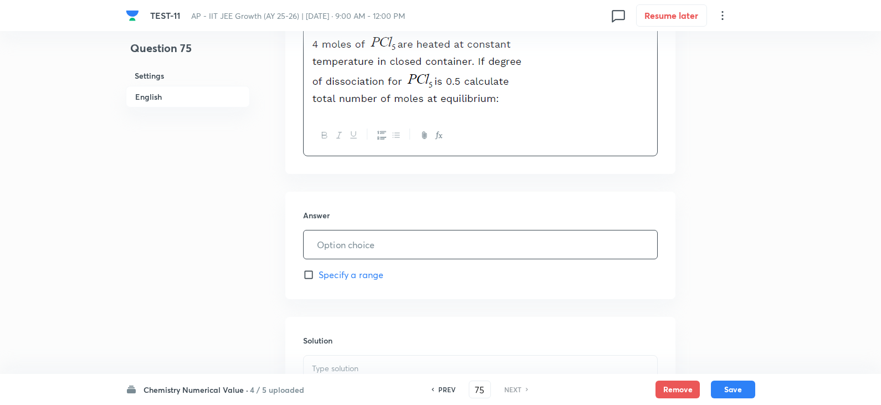
click at [333, 239] on input "text" at bounding box center [479, 244] width 353 height 28
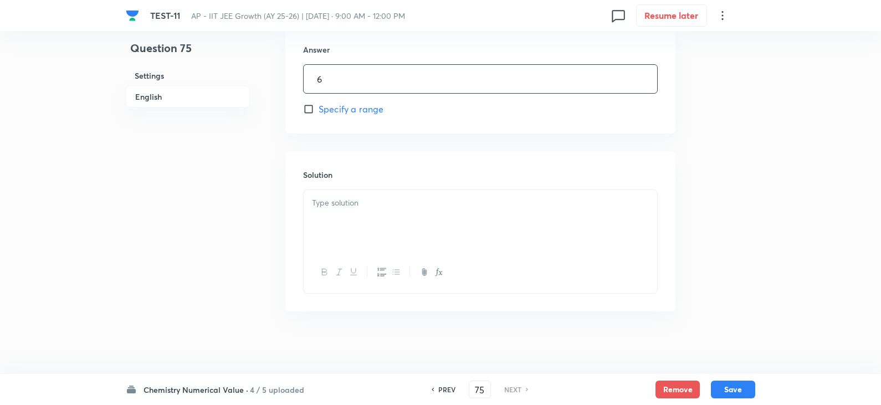
scroll to position [554, 0]
type input "6"
click at [331, 208] on p at bounding box center [480, 202] width 337 height 13
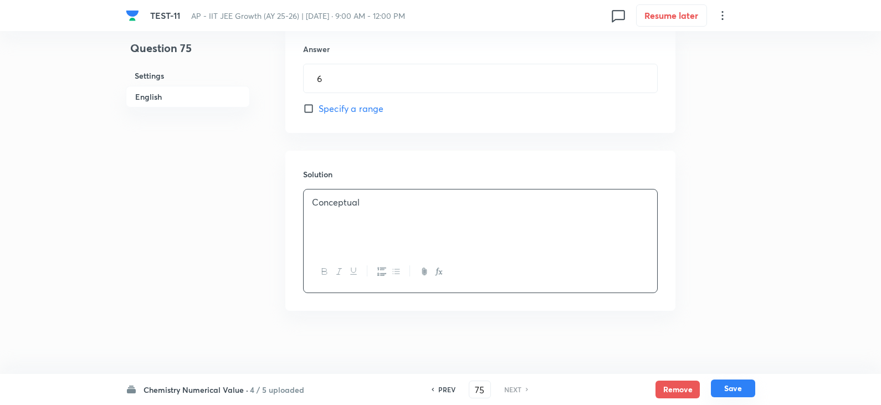
click at [733, 388] on button "Save" at bounding box center [733, 388] width 44 height 18
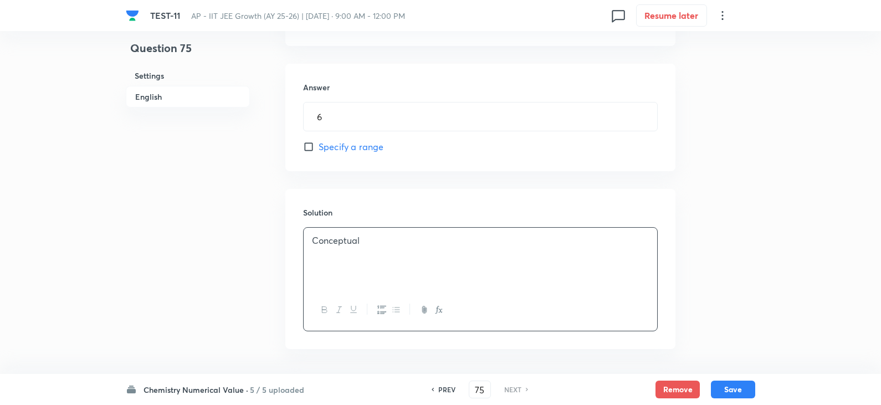
scroll to position [557, 0]
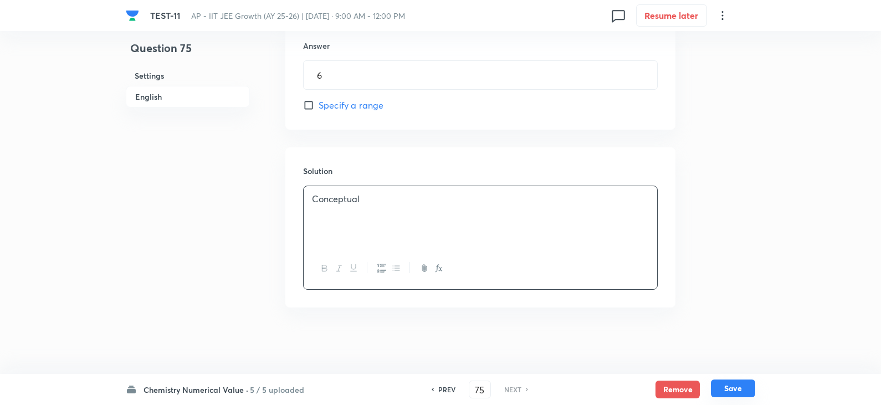
click at [731, 390] on button "Save" at bounding box center [733, 388] width 44 height 18
type input "6"
click at [229, 395] on h6 "Chemistry Numerical Value ·" at bounding box center [195, 390] width 105 height 12
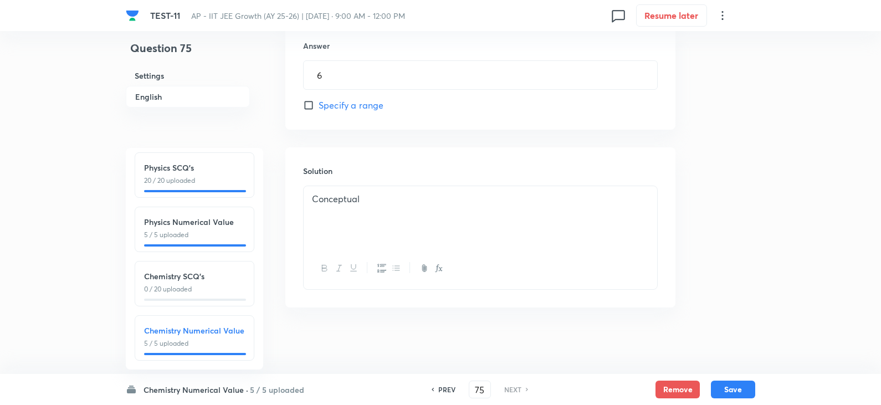
scroll to position [121, 0]
click at [208, 274] on div "Chemistry SCQ's 0 / 20 uploaded" at bounding box center [194, 282] width 101 height 24
type input "51"
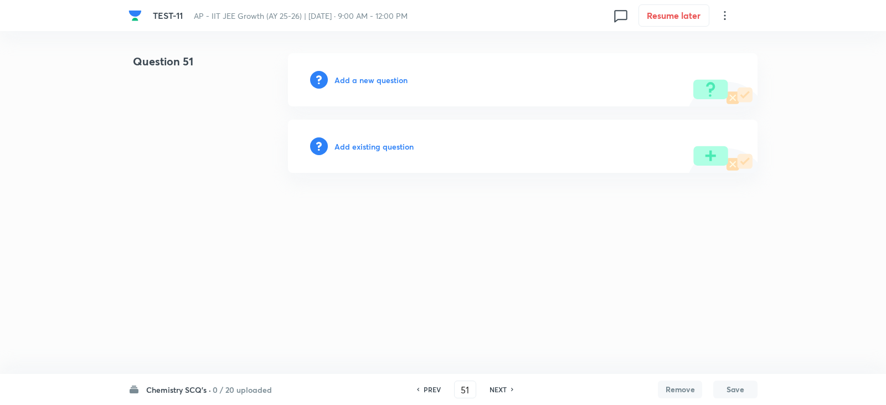
click at [361, 80] on h6 "Add a new question" at bounding box center [370, 80] width 73 height 12
click at [367, 84] on h6 "Choose a question type" at bounding box center [376, 80] width 85 height 12
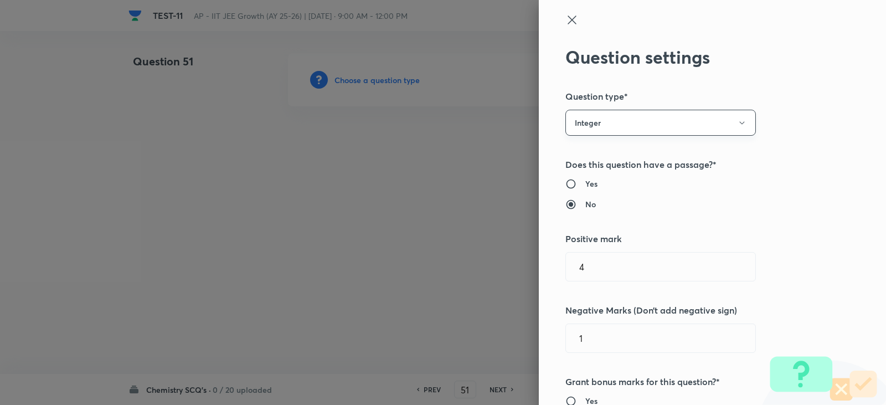
click at [594, 118] on button "Integer" at bounding box center [660, 123] width 191 height 26
click at [597, 155] on span "Single choice correct" at bounding box center [652, 157] width 176 height 12
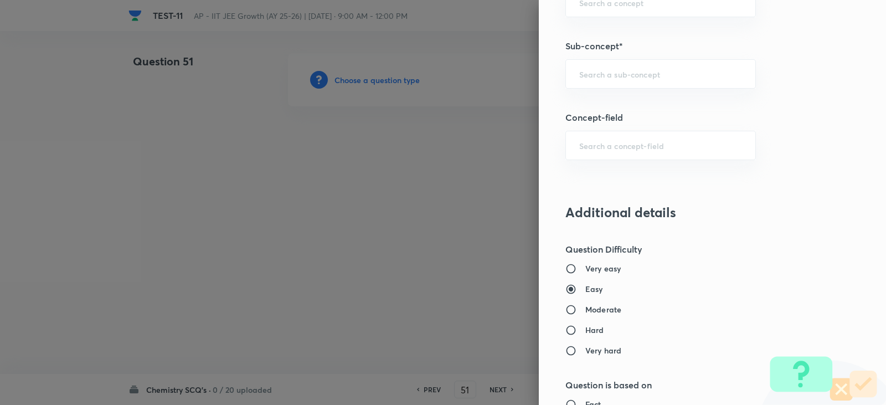
scroll to position [941, 0]
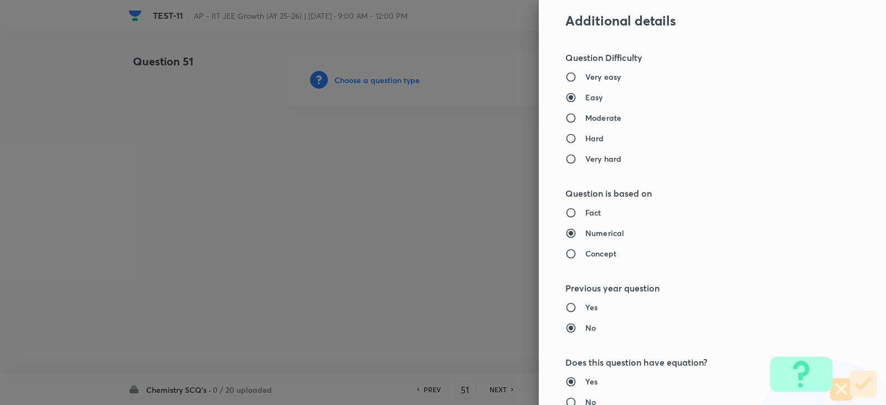
click at [586, 250] on h6 "Concept" at bounding box center [600, 254] width 31 height 12
click at [585, 250] on input "Concept" at bounding box center [575, 253] width 20 height 11
radio input "true"
radio input "false"
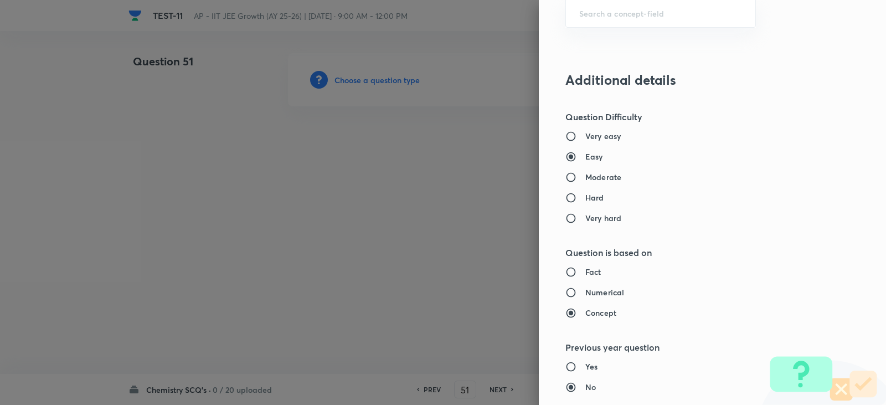
scroll to position [720, 0]
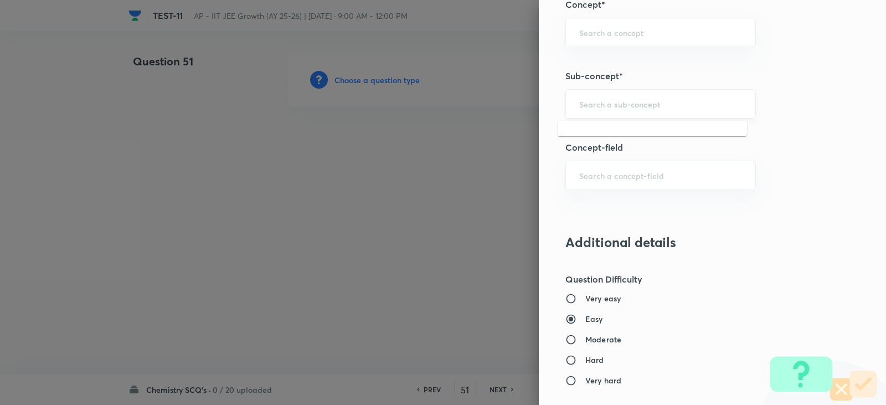
click at [581, 107] on input "text" at bounding box center [660, 104] width 163 height 11
click at [573, 23] on div "​" at bounding box center [660, 32] width 191 height 29
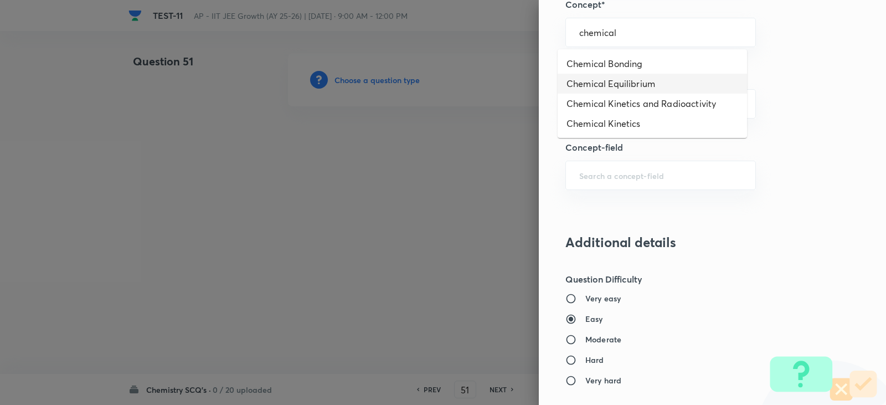
click at [627, 83] on li "Chemical Equilibrium" at bounding box center [652, 84] width 189 height 20
type input "Chemical Equilibrium"
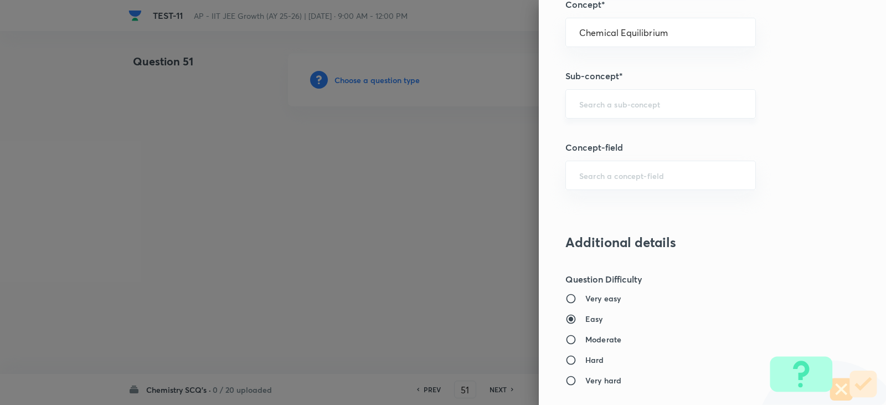
type input "Chemistry"
type input "Physical Chemistry"
click at [595, 111] on div "​" at bounding box center [660, 103] width 191 height 29
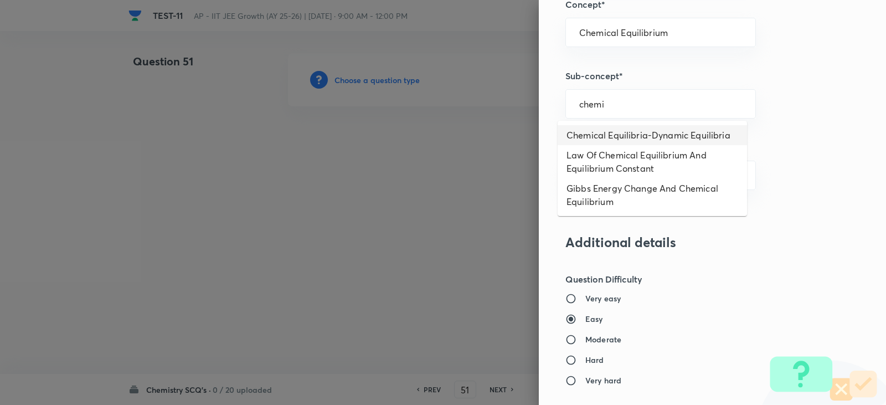
click at [617, 137] on li "Chemical Equilibria-Dynamic Equilibria" at bounding box center [652, 135] width 189 height 20
type input "Chemical Equilibria-Dynamic Equilibria"
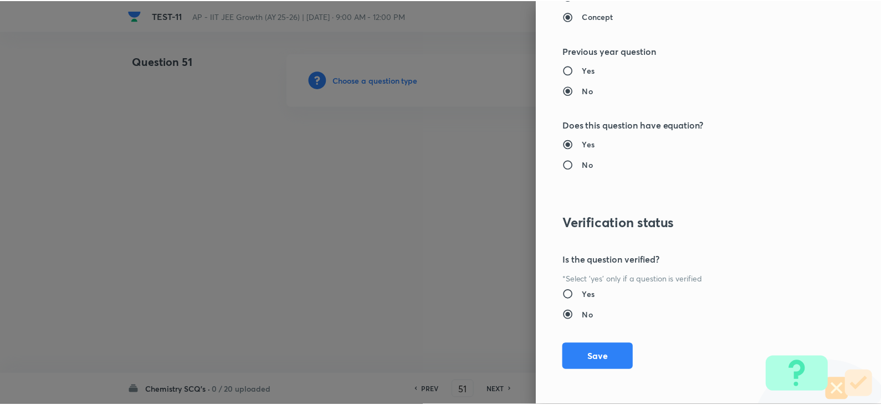
scroll to position [1179, 0]
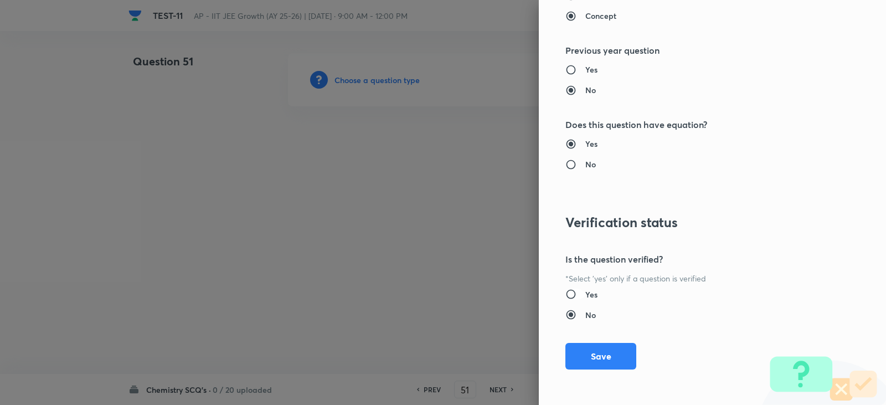
click at [570, 292] on input "Yes" at bounding box center [575, 294] width 20 height 11
radio input "true"
radio input "false"
click at [592, 356] on button "Save" at bounding box center [600, 355] width 71 height 27
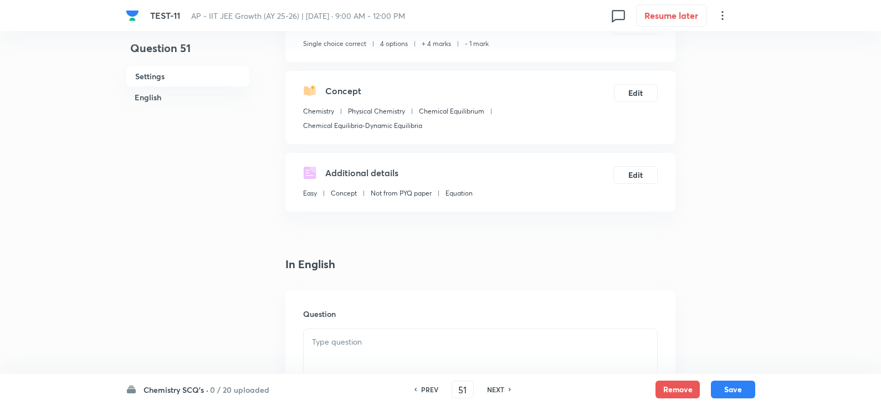
scroll to position [166, 0]
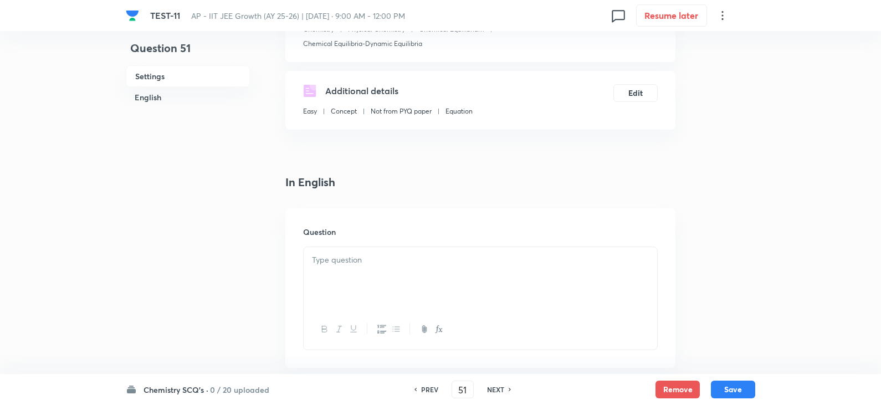
click at [346, 264] on p at bounding box center [480, 260] width 337 height 13
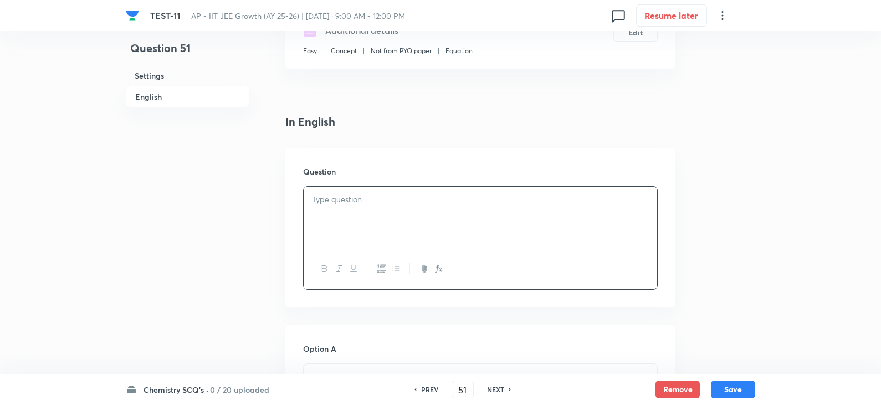
scroll to position [332, 0]
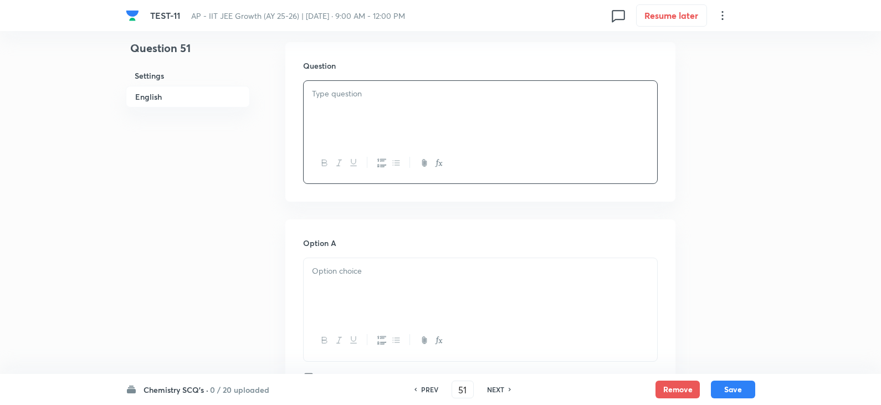
click at [332, 121] on div at bounding box center [479, 112] width 353 height 62
click at [338, 128] on div at bounding box center [479, 123] width 353 height 62
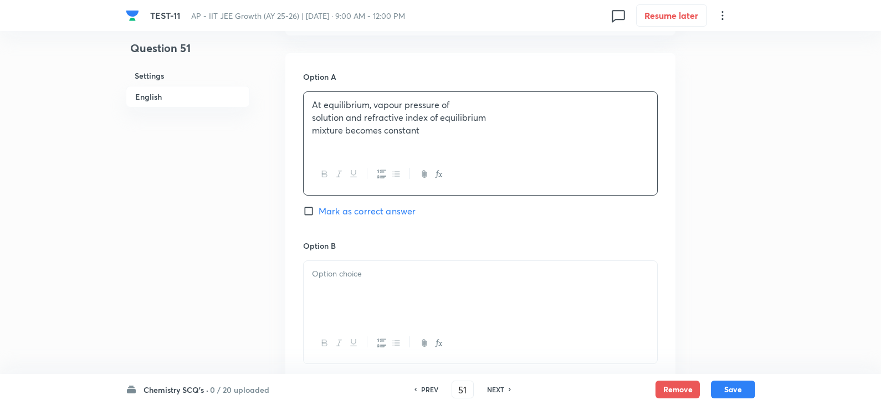
scroll to position [720, 0]
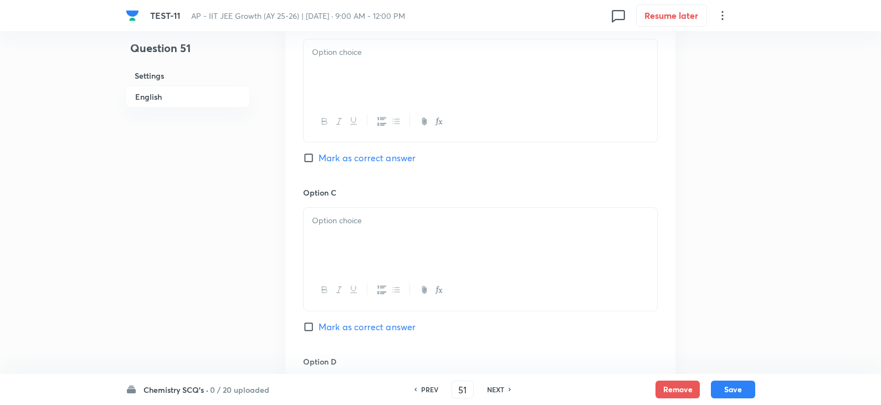
click at [359, 92] on div at bounding box center [479, 70] width 353 height 62
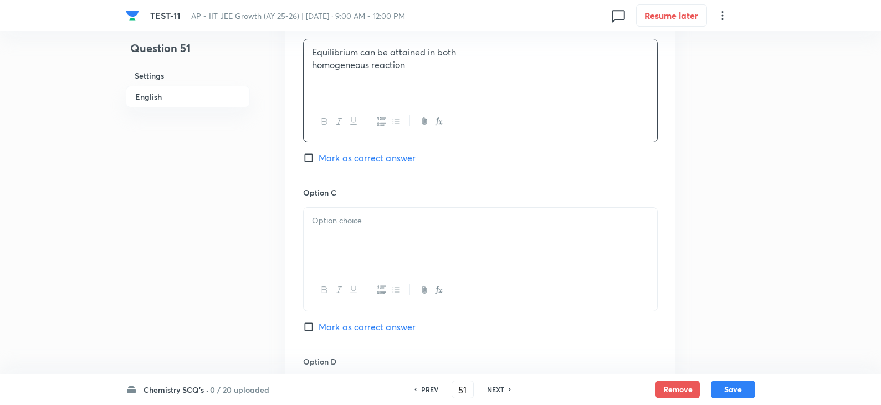
scroll to position [886, 0]
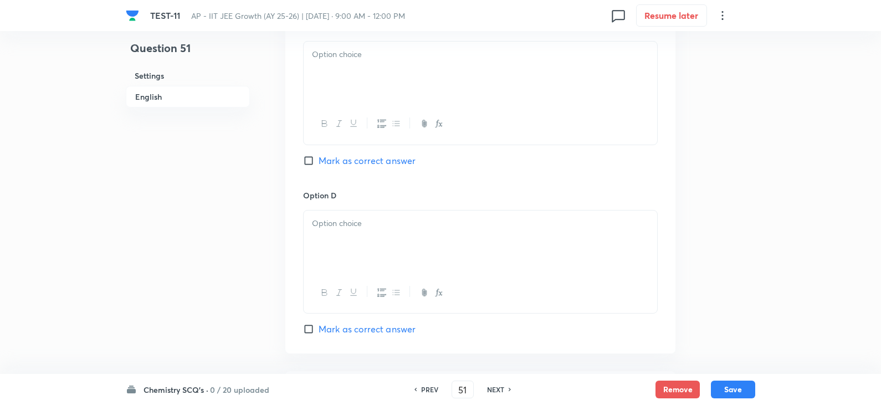
click at [354, 74] on div at bounding box center [479, 73] width 353 height 62
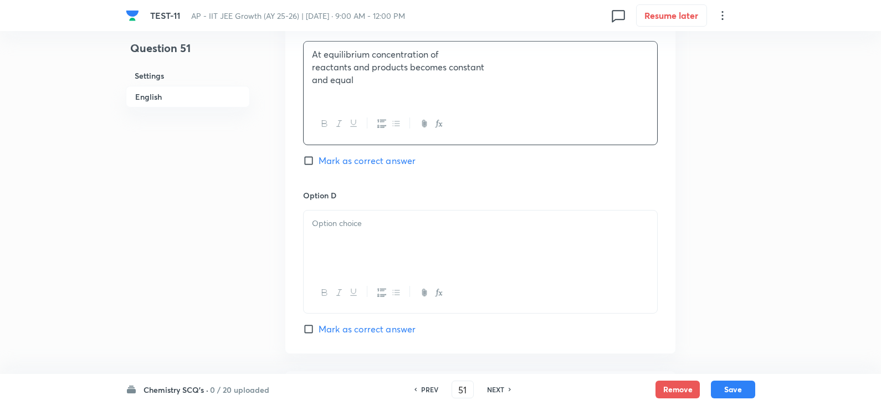
click at [349, 173] on div "Option C At equilibrium concentration of reactants and products becomes constan…" at bounding box center [480, 104] width 354 height 168
click at [349, 231] on div at bounding box center [479, 241] width 353 height 62
click at [340, 151] on div "Option C At equilibrium concentration of reactants and products becomes constan…" at bounding box center [480, 104] width 354 height 168
click at [356, 217] on p at bounding box center [480, 223] width 337 height 13
click at [325, 154] on span "Mark as correct answer" at bounding box center [366, 160] width 97 height 13
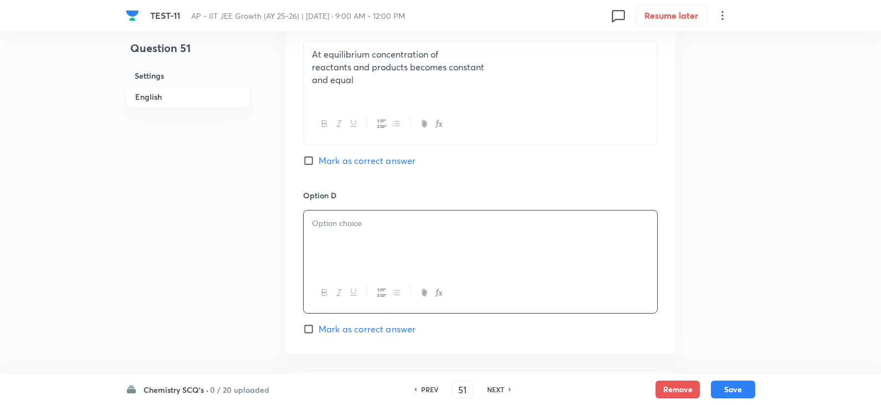
click at [318, 155] on input "Mark as correct answer" at bounding box center [311, 160] width 16 height 11
checkbox input "true"
click at [343, 226] on p at bounding box center [480, 223] width 337 height 13
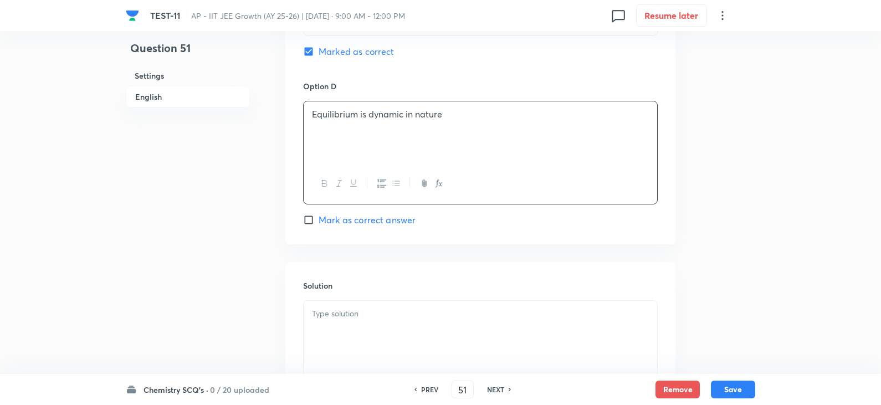
scroll to position [1108, 0]
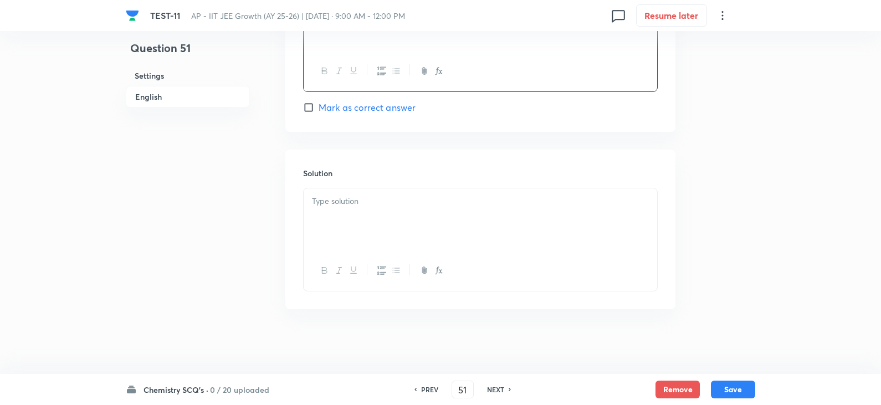
click at [358, 217] on div at bounding box center [479, 219] width 353 height 62
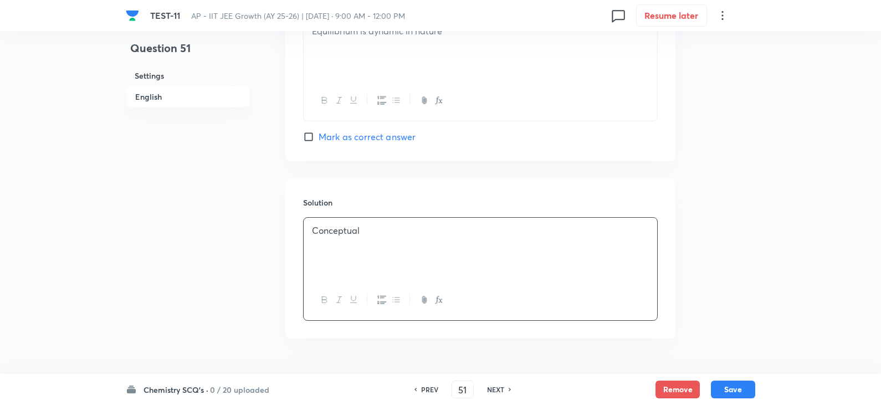
scroll to position [1109, 0]
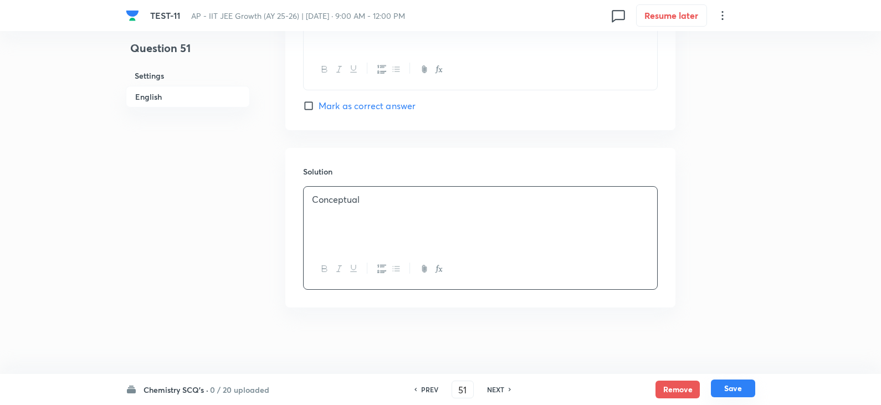
click at [724, 393] on button "Save" at bounding box center [733, 388] width 44 height 18
type input "52"
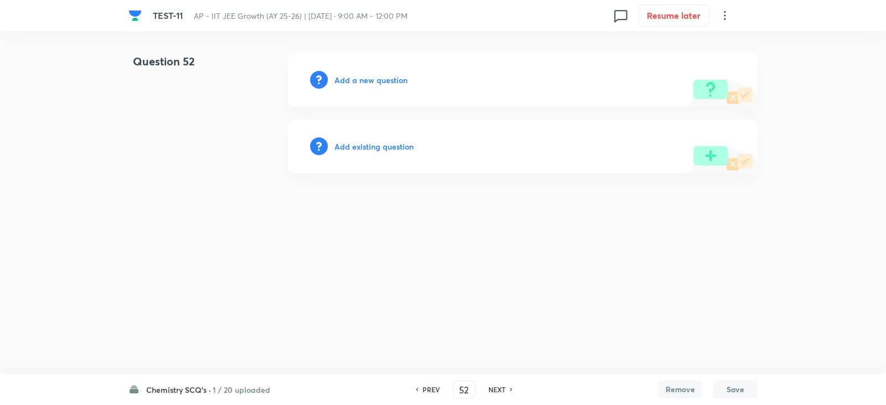
click at [380, 80] on h6 "Add a new question" at bounding box center [370, 80] width 73 height 12
click at [381, 80] on h6 "Choose a question type" at bounding box center [376, 80] width 85 height 12
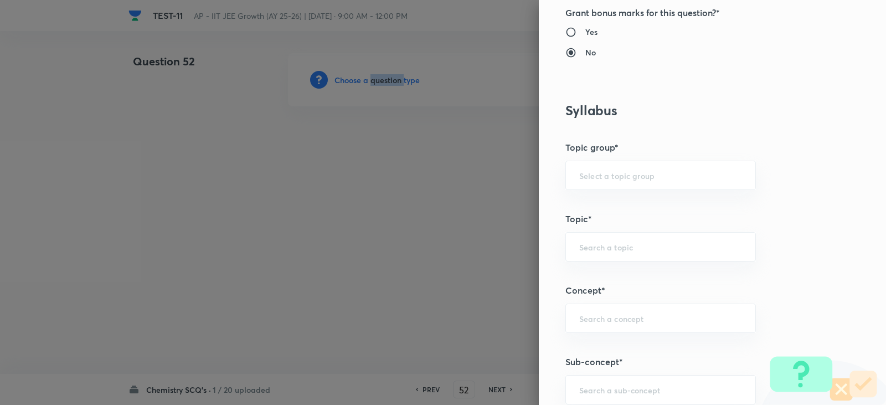
scroll to position [554, 0]
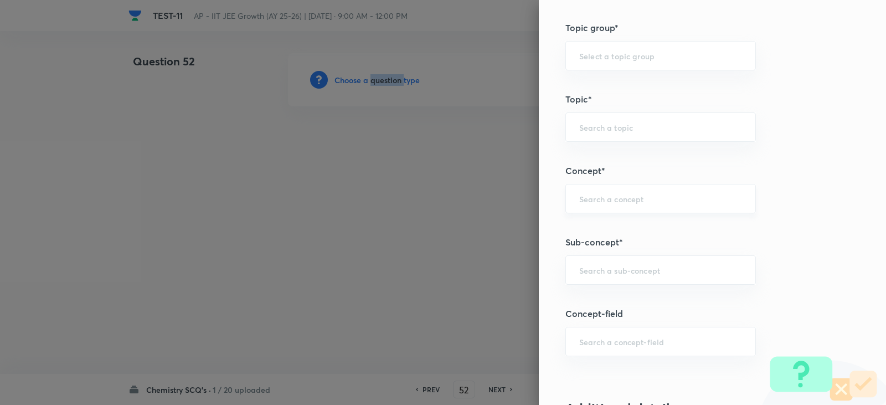
click at [585, 208] on div "​" at bounding box center [660, 198] width 191 height 29
click at [603, 233] on li "Chemical Equilibrium" at bounding box center [652, 230] width 189 height 20
type input "Chemical Equilibrium"
type input "Chemistry"
type input "Physical Chemistry"
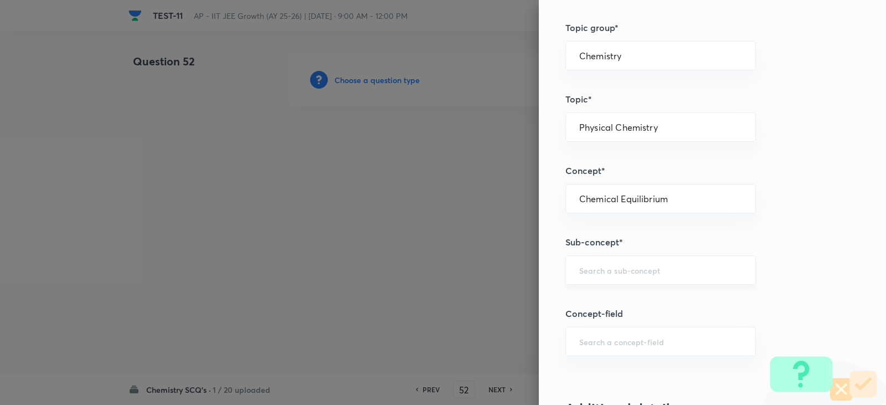
click at [605, 264] on div "​" at bounding box center [660, 269] width 191 height 29
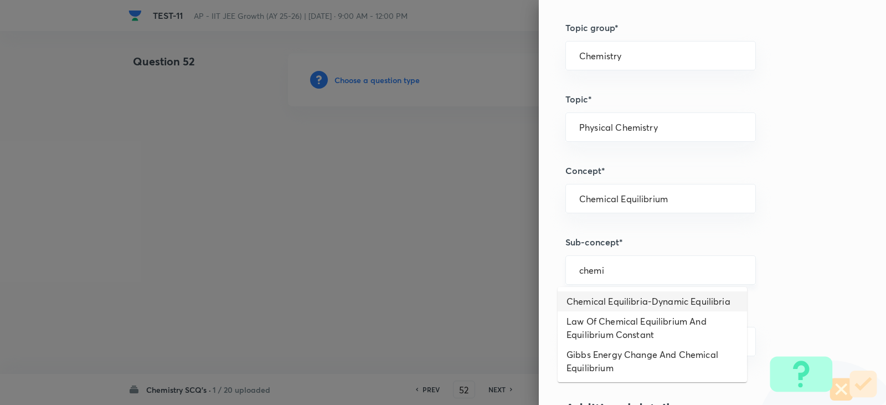
type input "Chemical Equilibria-Dynamic Equilibria"
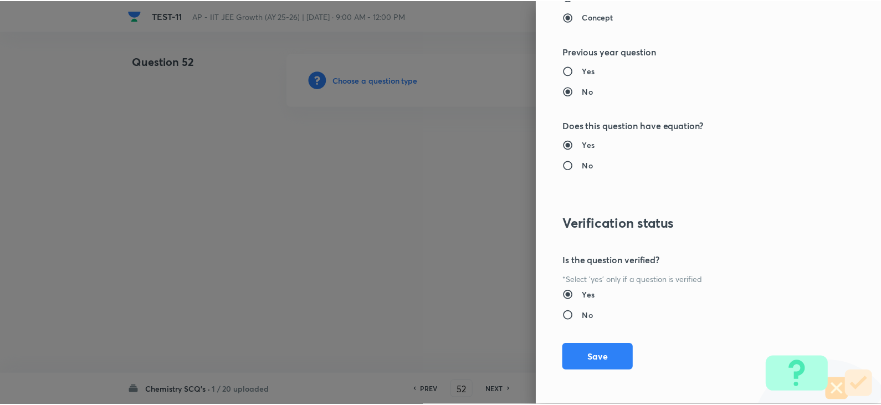
scroll to position [1179, 0]
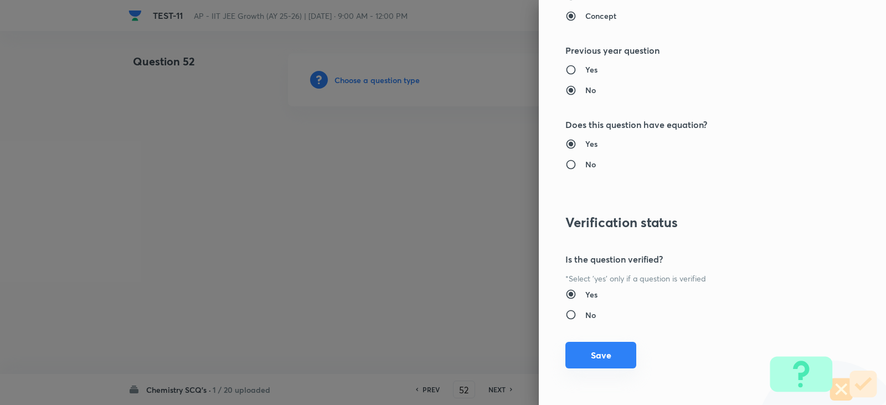
click at [585, 350] on button "Save" at bounding box center [600, 355] width 71 height 27
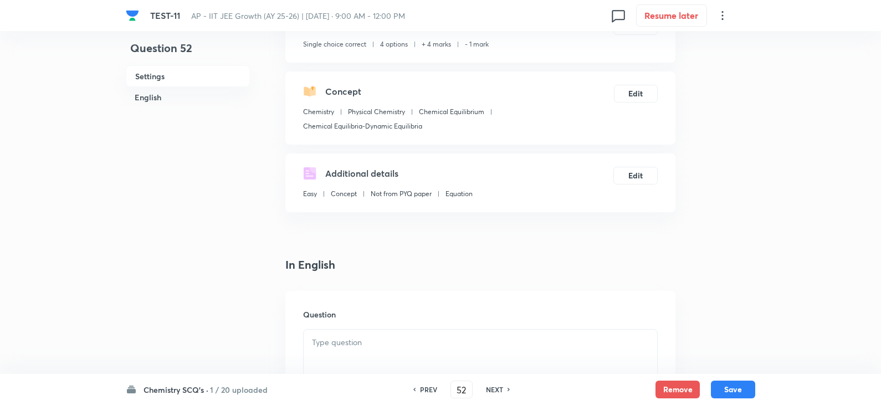
scroll to position [166, 0]
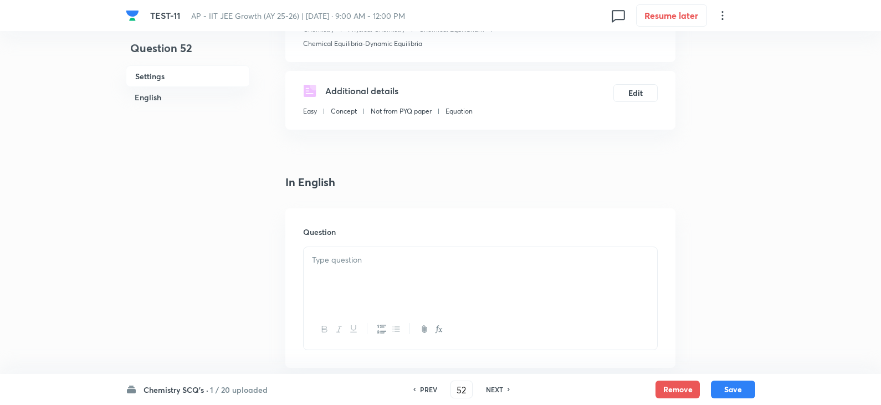
click at [336, 256] on p at bounding box center [480, 260] width 337 height 13
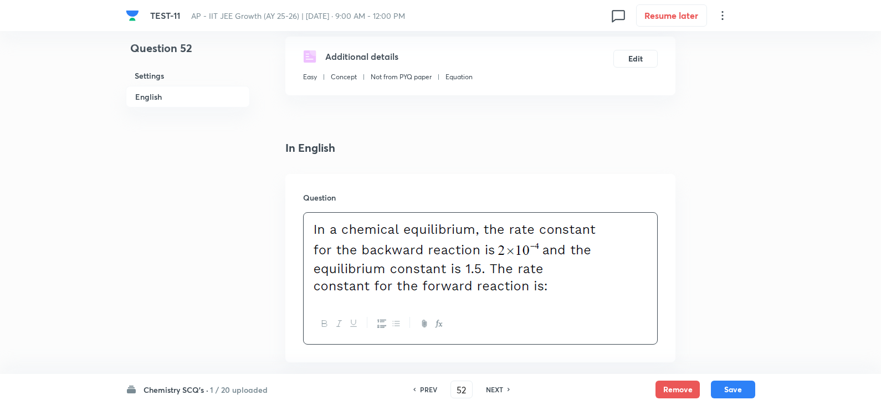
scroll to position [332, 0]
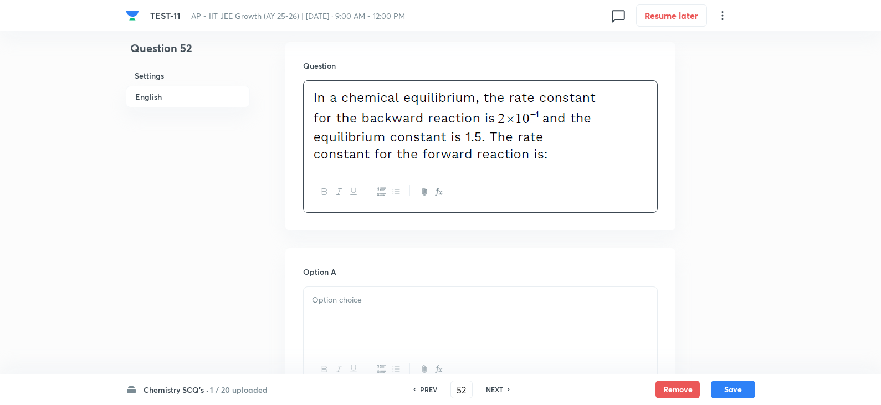
click at [377, 297] on p at bounding box center [480, 300] width 337 height 13
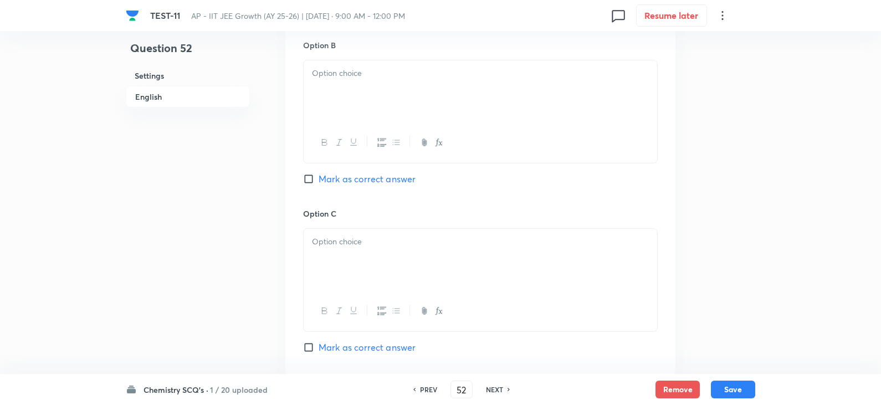
scroll to position [665, 0]
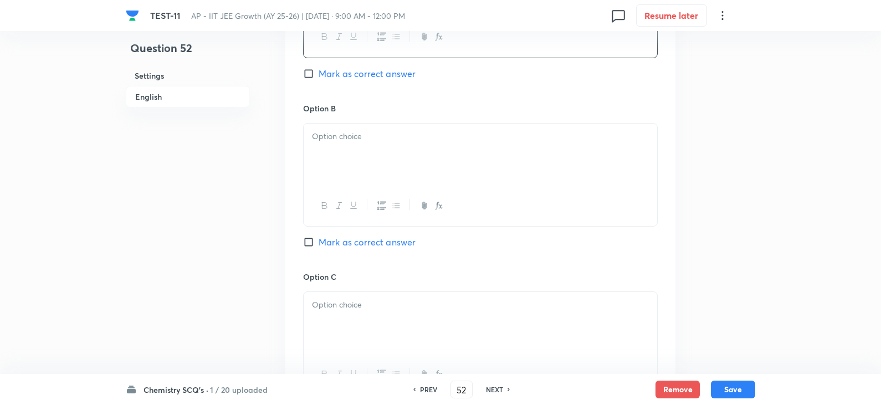
click at [336, 137] on p at bounding box center [480, 136] width 337 height 13
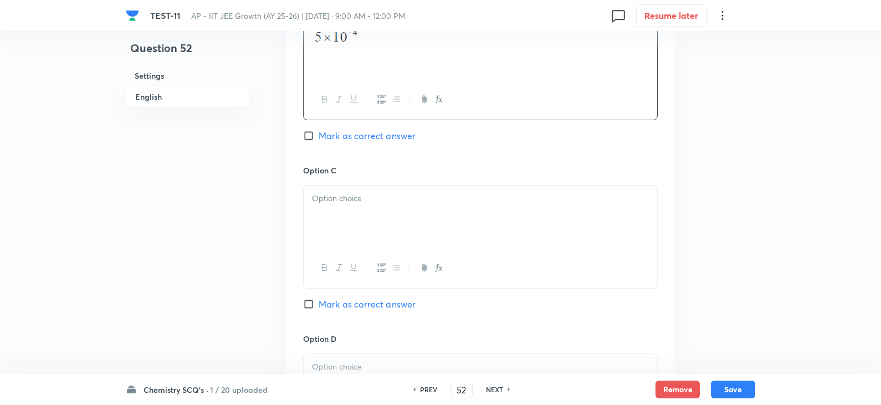
scroll to position [775, 0]
click at [344, 197] on p at bounding box center [480, 194] width 337 height 13
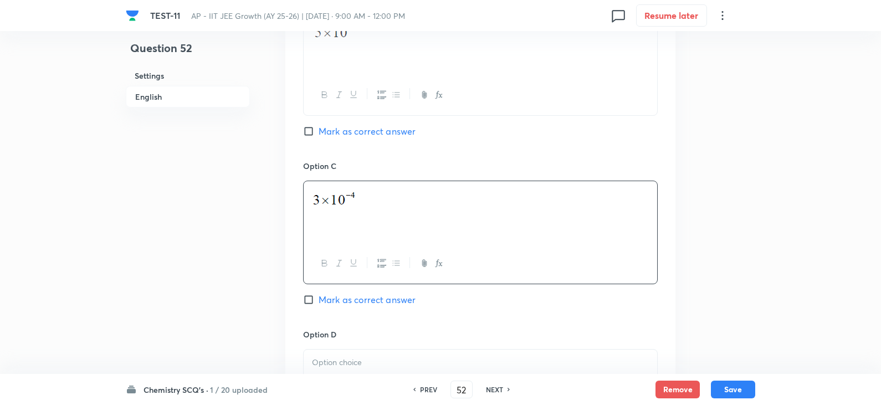
click at [333, 297] on span "Mark as correct answer" at bounding box center [366, 299] width 97 height 13
click at [318, 297] on input "Mark as correct answer" at bounding box center [311, 299] width 16 height 11
checkbox input "true"
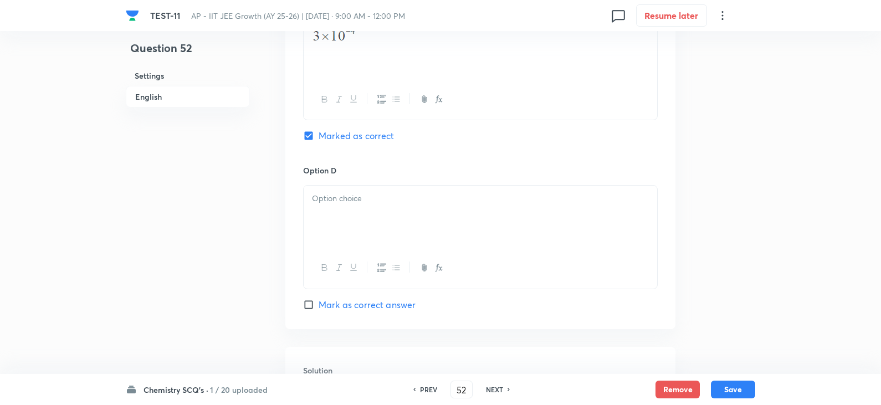
scroll to position [941, 0]
click at [354, 240] on div at bounding box center [479, 214] width 353 height 62
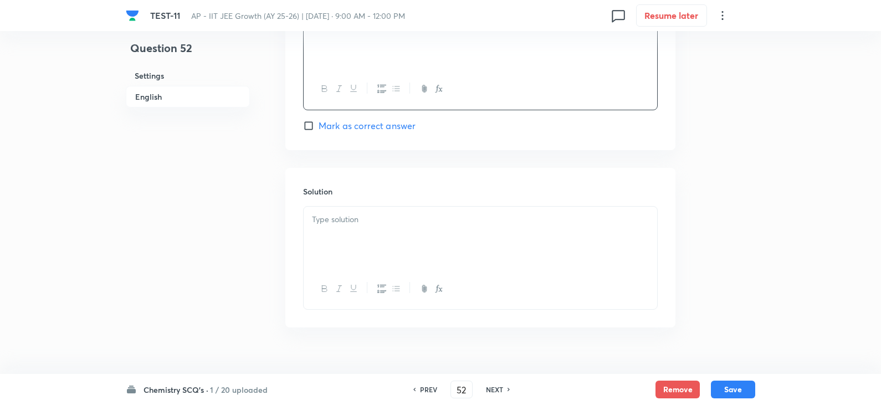
scroll to position [1138, 0]
click at [344, 215] on div at bounding box center [479, 218] width 353 height 62
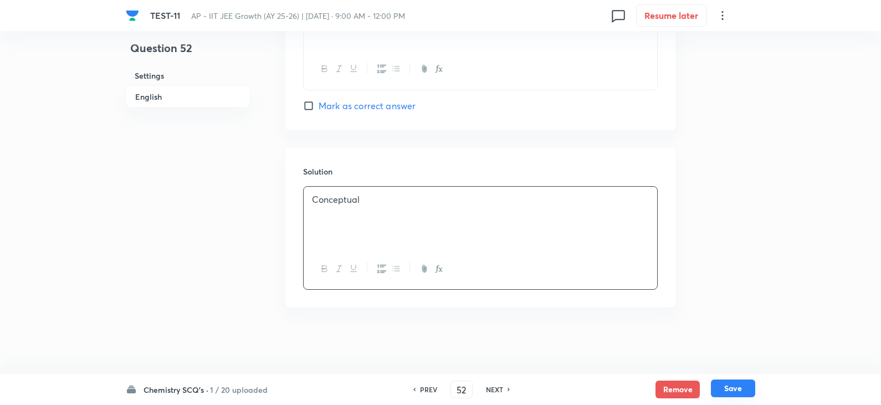
click at [742, 393] on button "Save" at bounding box center [733, 388] width 44 height 18
type input "53"
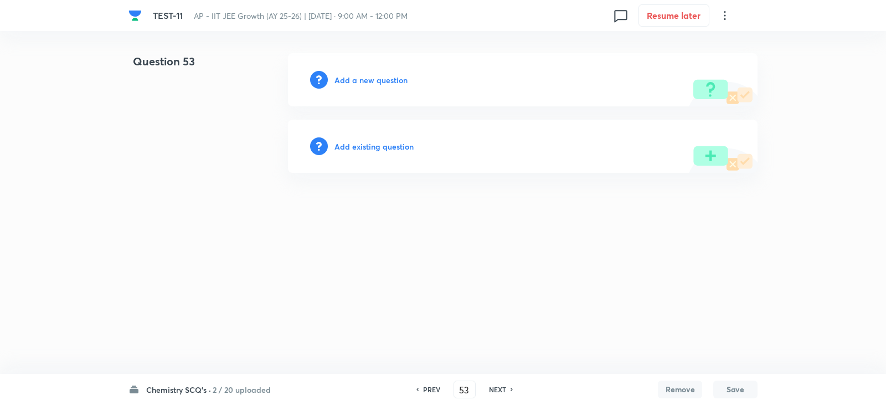
click at [358, 84] on h6 "Add a new question" at bounding box center [370, 80] width 73 height 12
click at [378, 80] on h6 "Choose a question type" at bounding box center [376, 80] width 85 height 12
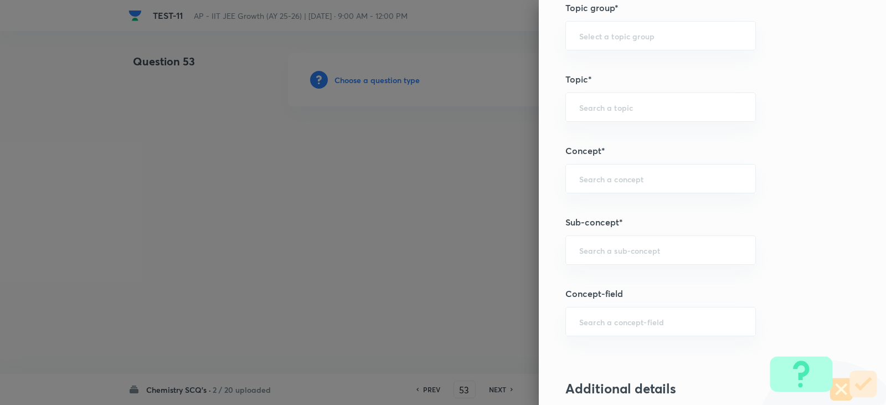
scroll to position [665, 0]
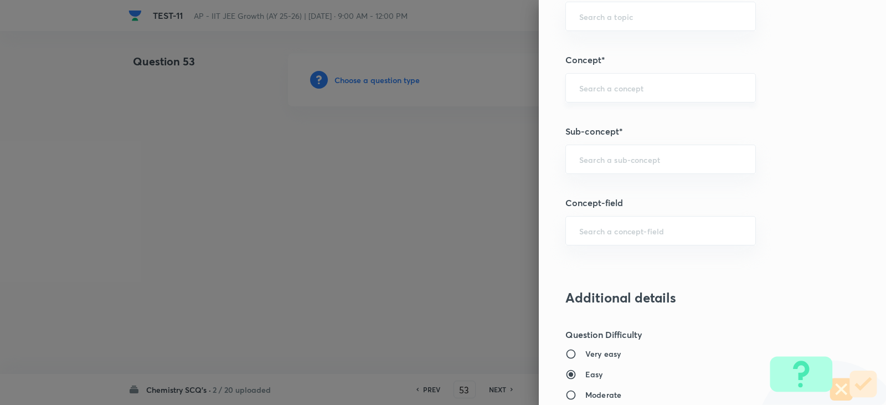
click at [576, 73] on div "​" at bounding box center [660, 87] width 191 height 29
click at [638, 119] on li "Chemical Equilibrium" at bounding box center [652, 119] width 189 height 20
type input "Chemical Equilibrium"
type input "Chemistry"
type input "Physical Chemistry"
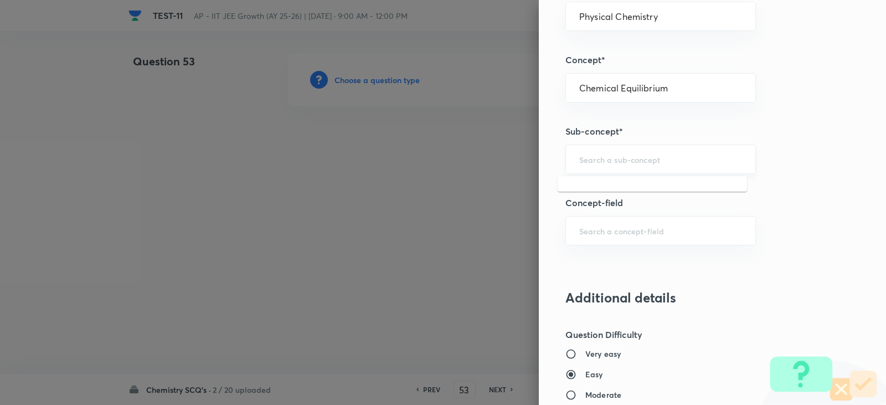
click at [622, 157] on input "text" at bounding box center [660, 159] width 163 height 11
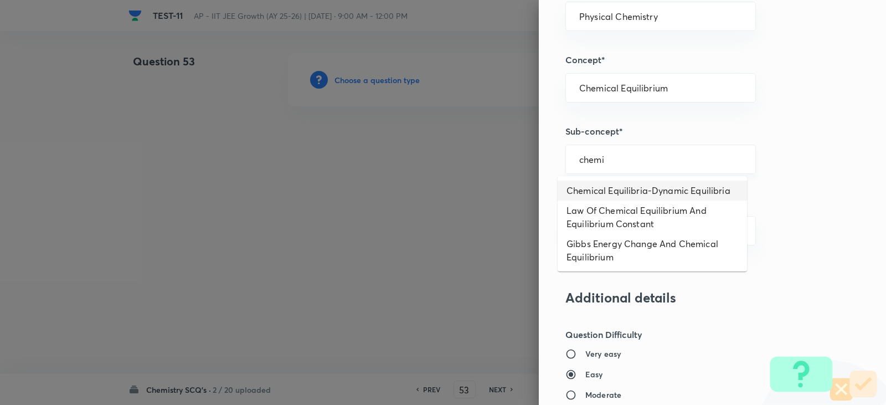
type input "Chemical Equilibria-Dynamic Equilibria"
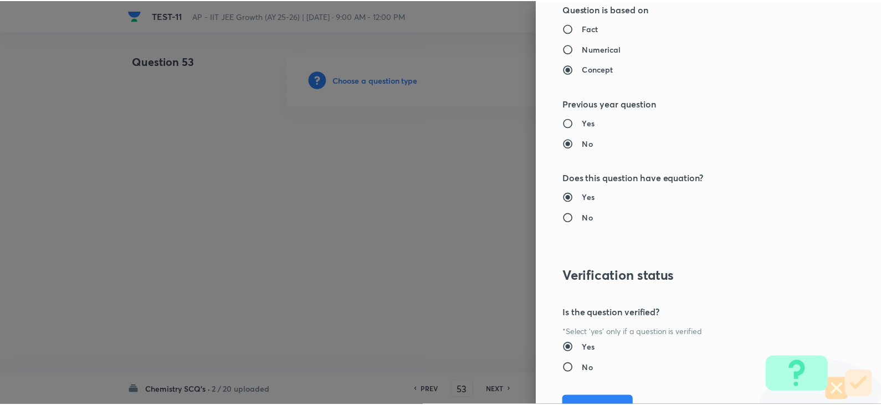
scroll to position [1179, 0]
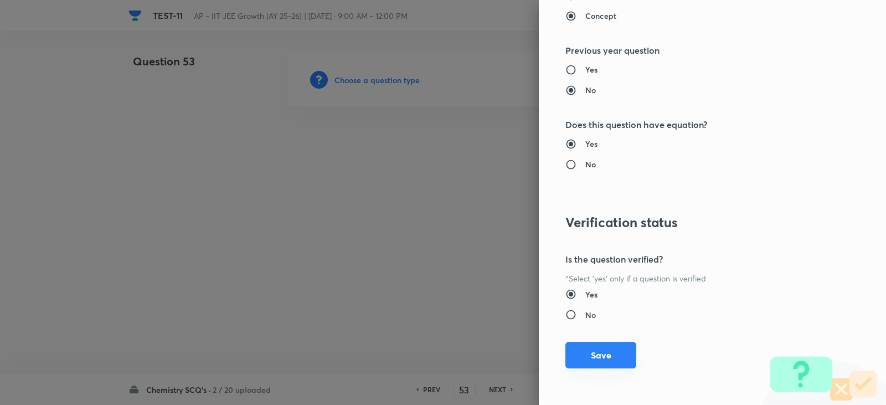
click at [594, 359] on button "Save" at bounding box center [600, 355] width 71 height 27
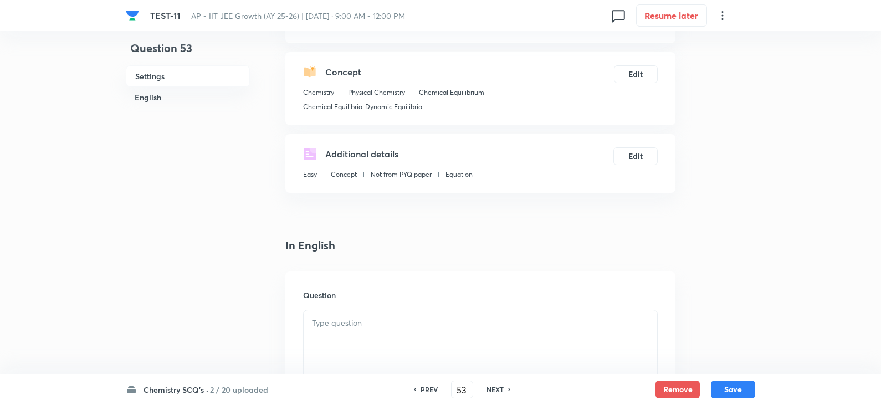
scroll to position [277, 0]
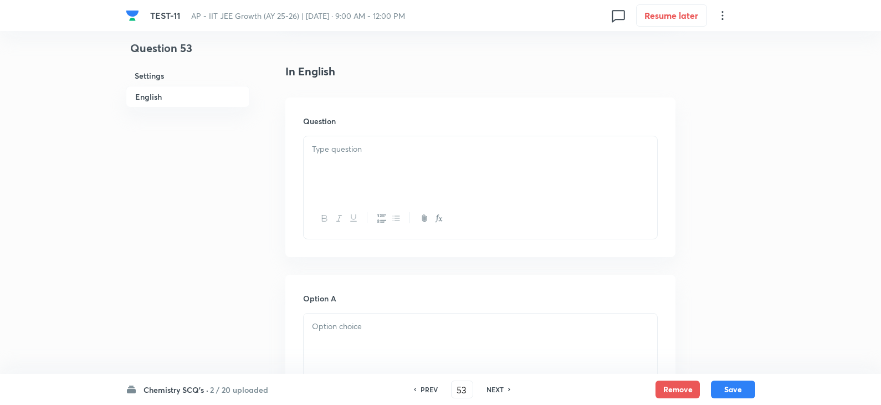
click at [370, 157] on div at bounding box center [479, 167] width 353 height 62
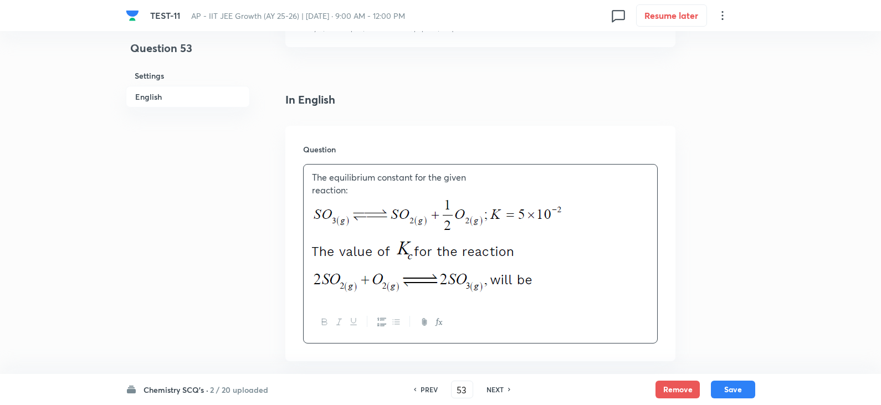
scroll to position [470, 0]
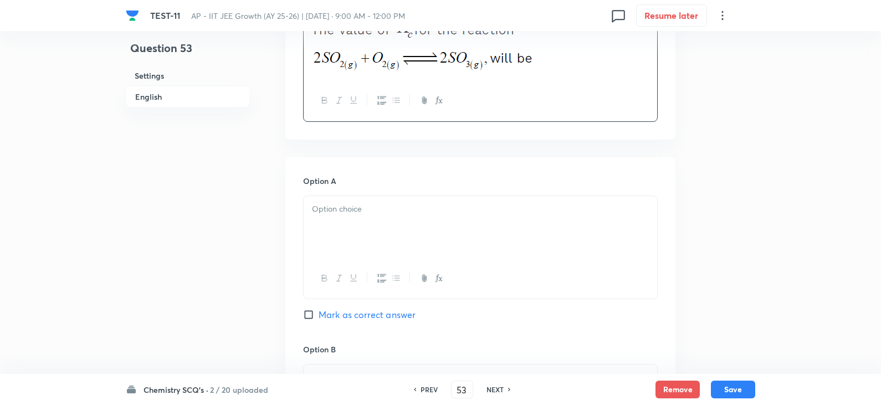
click at [360, 215] on div at bounding box center [479, 227] width 353 height 62
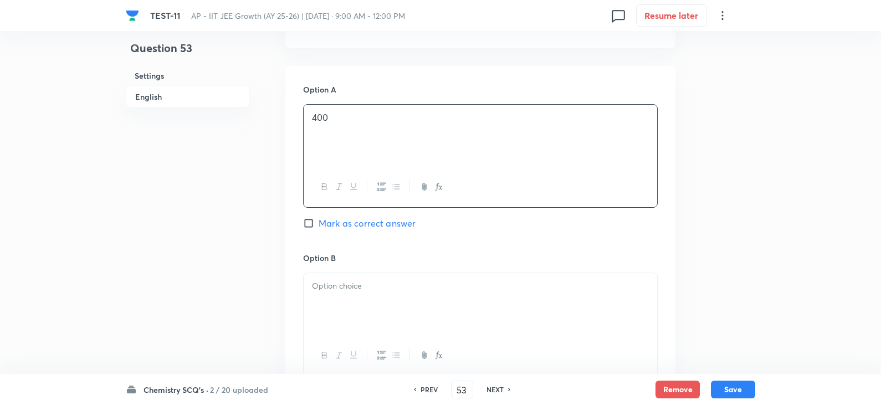
scroll to position [636, 0]
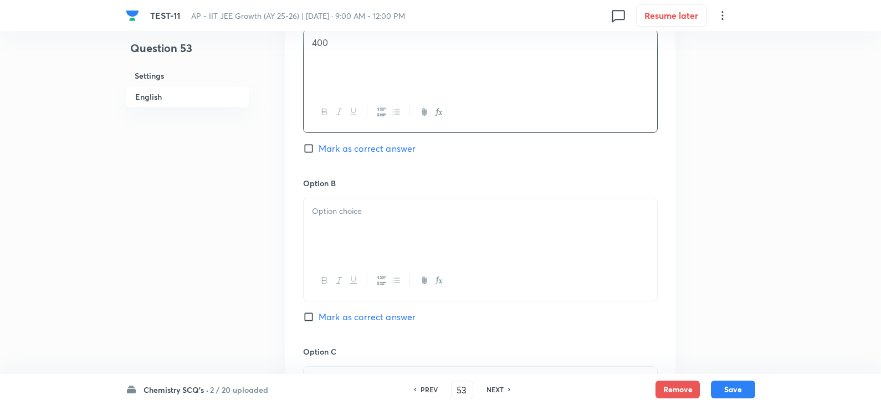
click at [357, 202] on div at bounding box center [479, 229] width 353 height 62
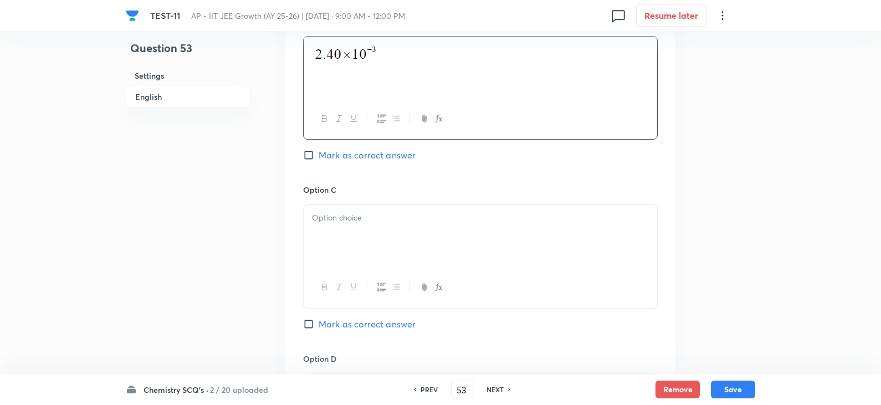
scroll to position [802, 0]
click at [408, 208] on p at bounding box center [480, 213] width 337 height 13
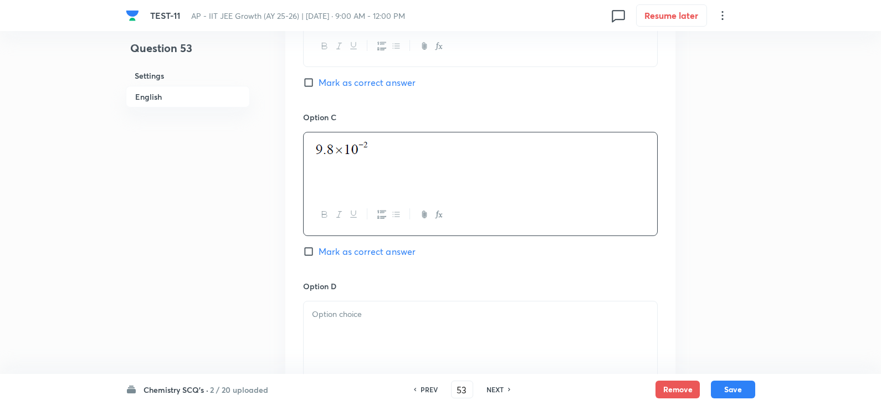
scroll to position [969, 0]
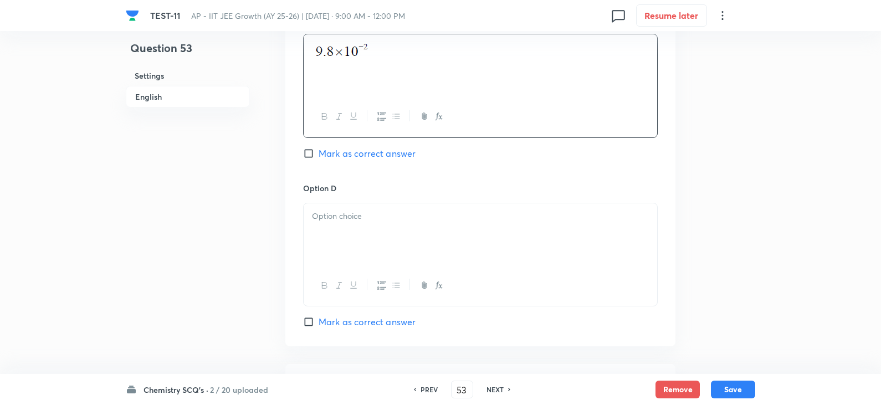
click at [370, 217] on p at bounding box center [480, 216] width 337 height 13
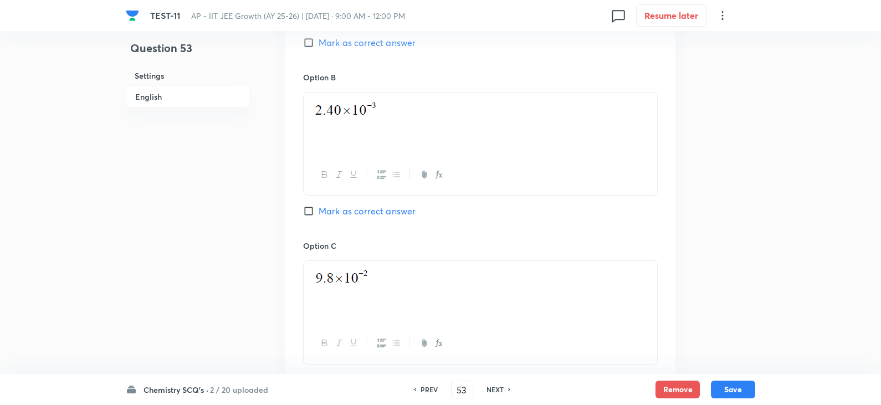
scroll to position [692, 0]
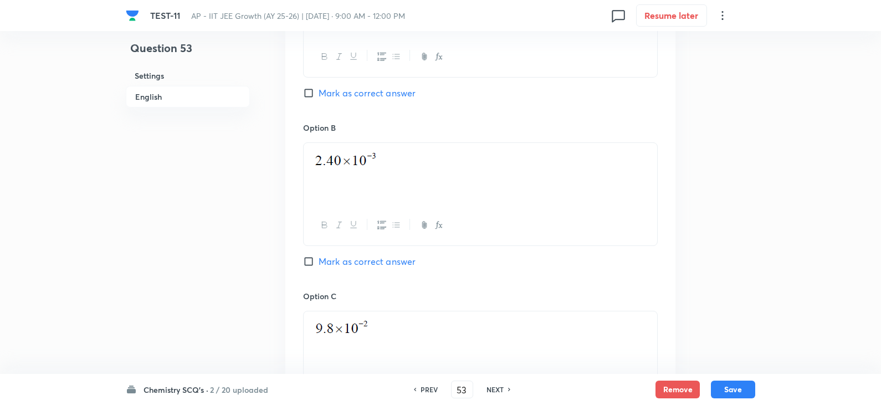
click at [314, 104] on div "Option A 400 Mark as correct answer" at bounding box center [480, 37] width 354 height 168
click at [308, 92] on input "Mark as correct answer" at bounding box center [311, 92] width 16 height 11
checkbox input "true"
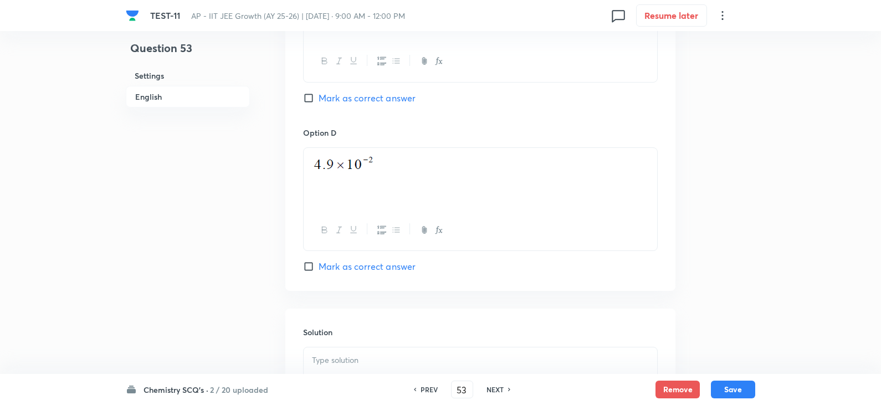
scroll to position [1185, 0]
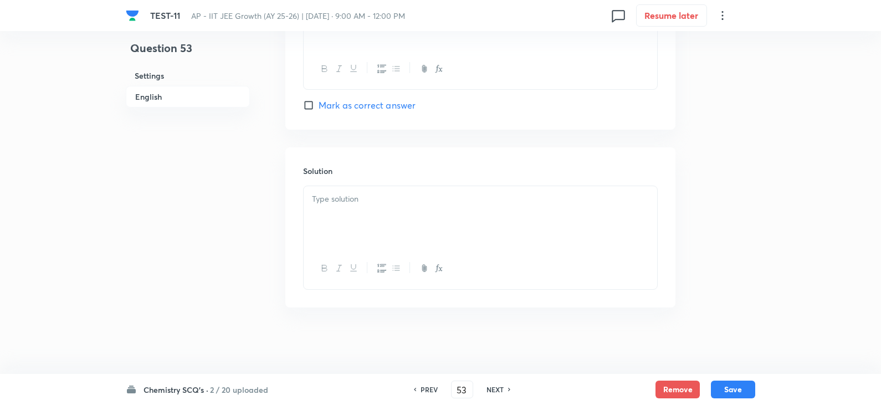
click at [333, 213] on div at bounding box center [479, 217] width 353 height 62
click at [747, 389] on button "Save" at bounding box center [733, 388] width 44 height 18
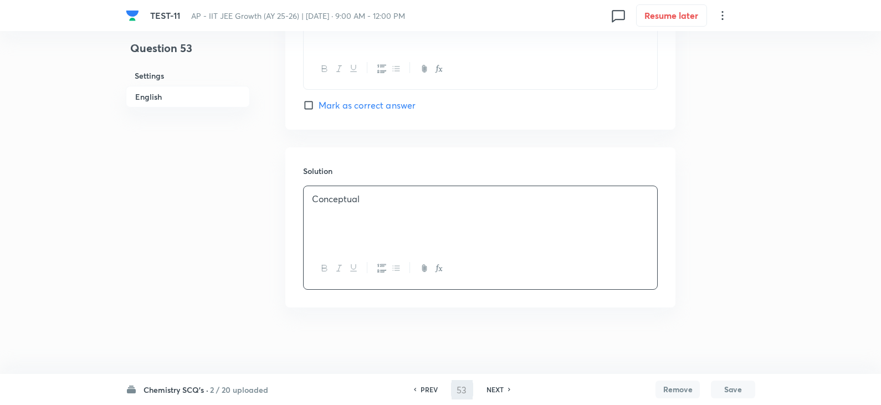
type input "54"
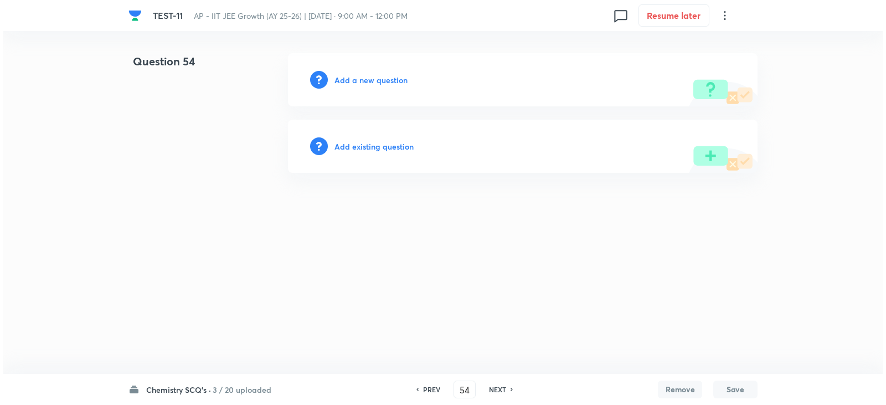
scroll to position [0, 0]
click at [366, 87] on div "Add a new question" at bounding box center [523, 79] width 470 height 53
click at [389, 83] on h6 "Add a new question" at bounding box center [370, 80] width 73 height 12
click at [370, 79] on h6 "Choose a question type" at bounding box center [376, 80] width 85 height 12
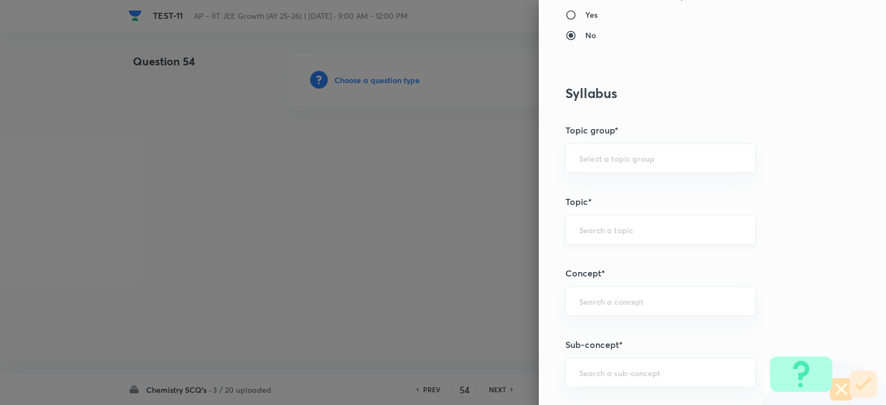
scroll to position [609, 0]
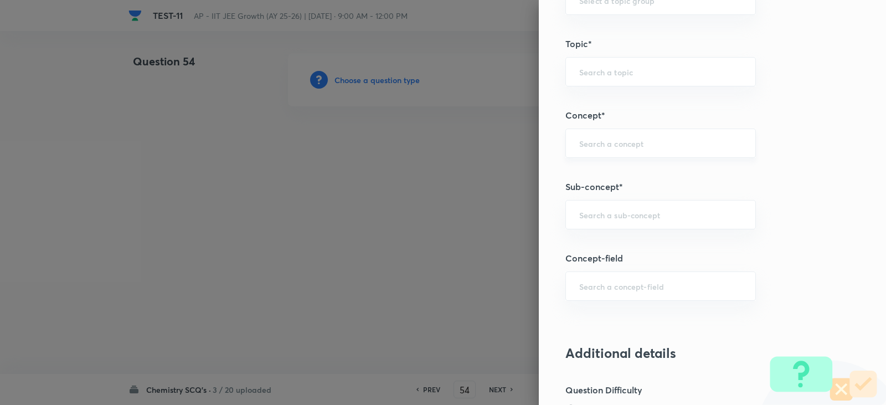
click at [582, 151] on div "​" at bounding box center [660, 142] width 191 height 29
click at [613, 180] on li "Chemical Equilibrium" at bounding box center [652, 174] width 189 height 20
type input "Chemical Equilibrium"
type input "Chemistry"
type input "Physical Chemistry"
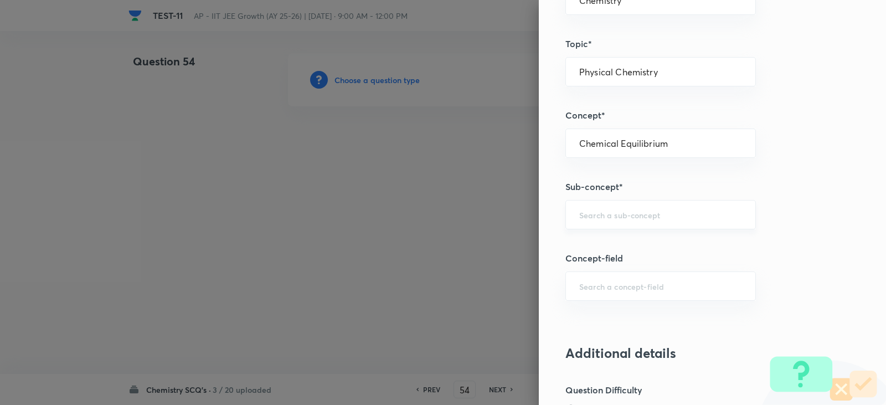
click at [611, 212] on input "text" at bounding box center [660, 214] width 163 height 11
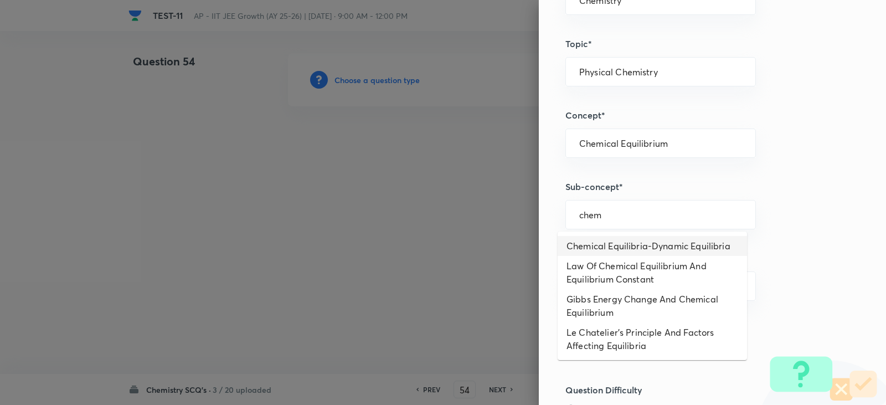
click at [620, 241] on li "Chemical Equilibria-Dynamic Equilibria" at bounding box center [652, 246] width 189 height 20
type input "Chemical Equilibria-Dynamic Equilibria"
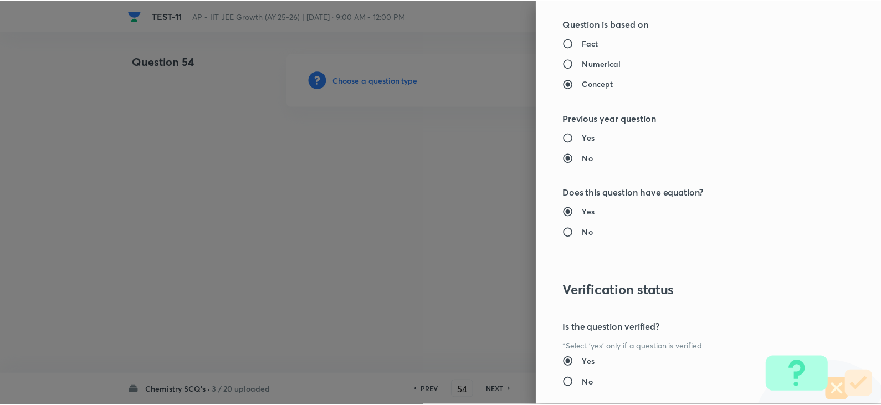
scroll to position [1179, 0]
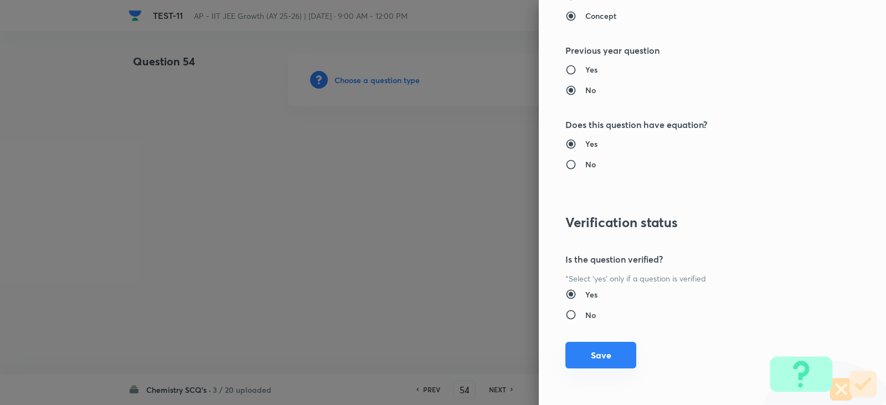
click at [600, 362] on button "Save" at bounding box center [600, 355] width 71 height 27
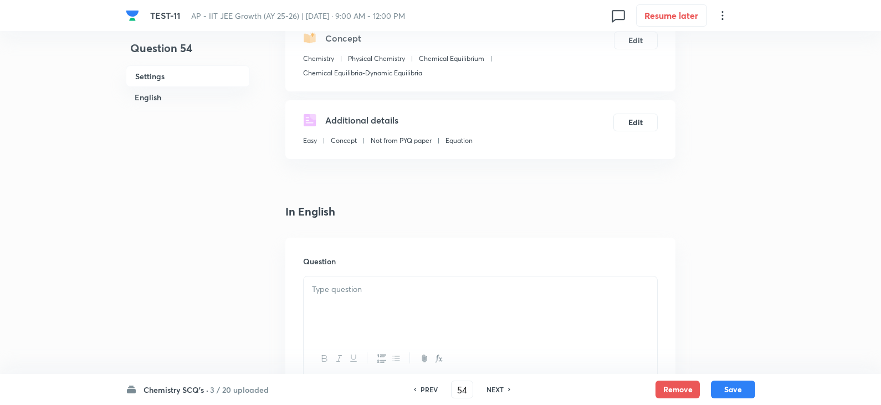
scroll to position [222, 0]
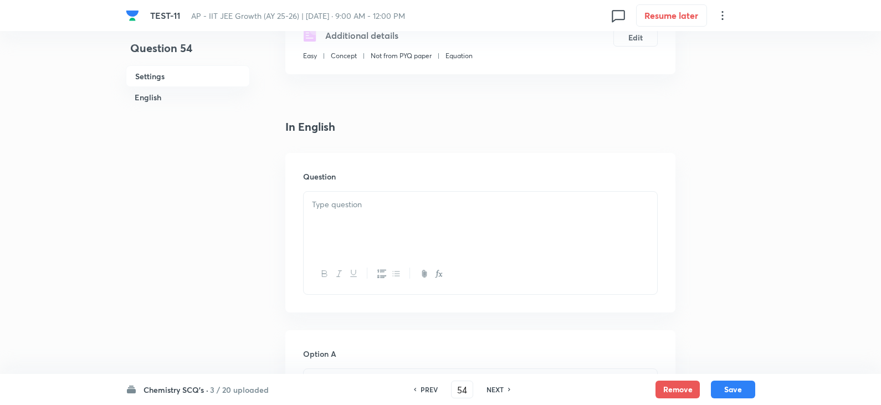
click at [388, 226] on div at bounding box center [479, 223] width 353 height 62
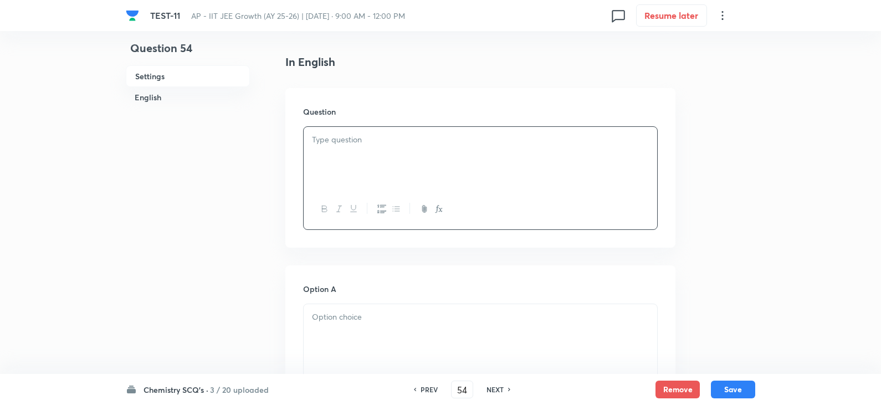
scroll to position [388, 0]
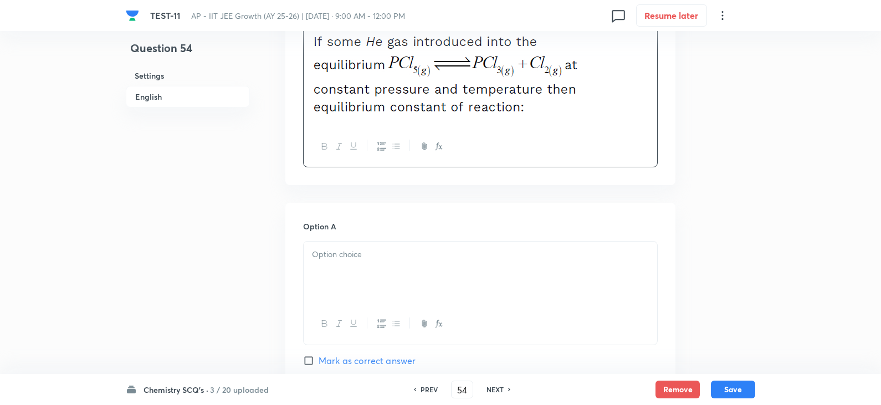
click at [358, 264] on div at bounding box center [479, 272] width 353 height 62
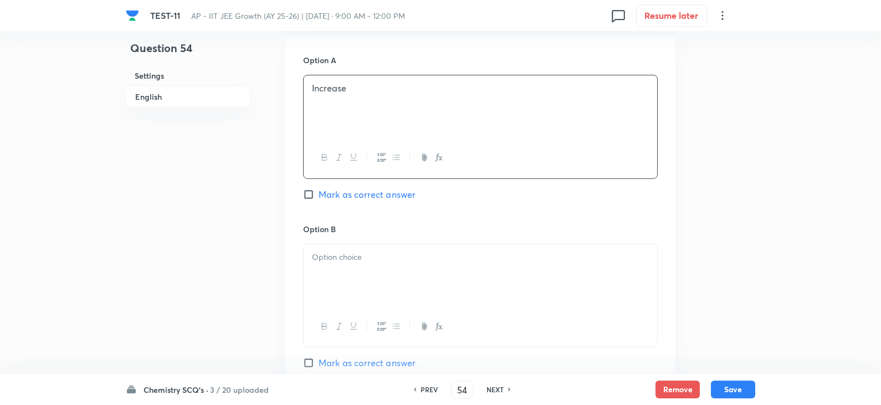
scroll to position [720, 0]
click at [341, 257] on p at bounding box center [480, 259] width 337 height 13
click at [342, 133] on div at bounding box center [479, 109] width 353 height 62
click at [341, 279] on div at bounding box center [479, 277] width 353 height 62
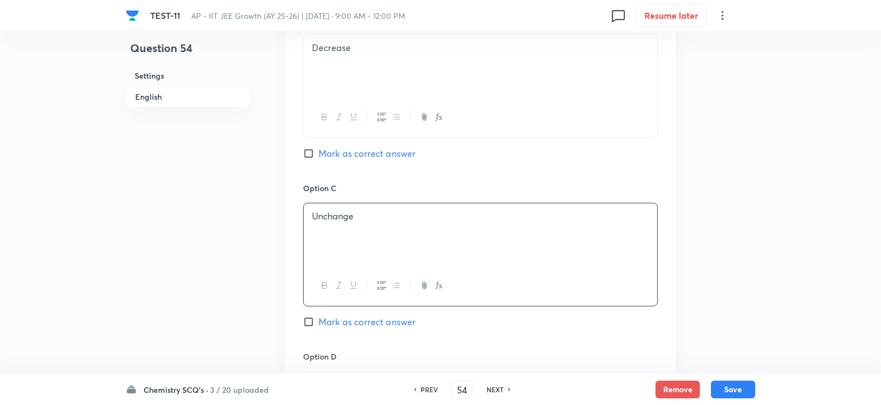
scroll to position [831, 0]
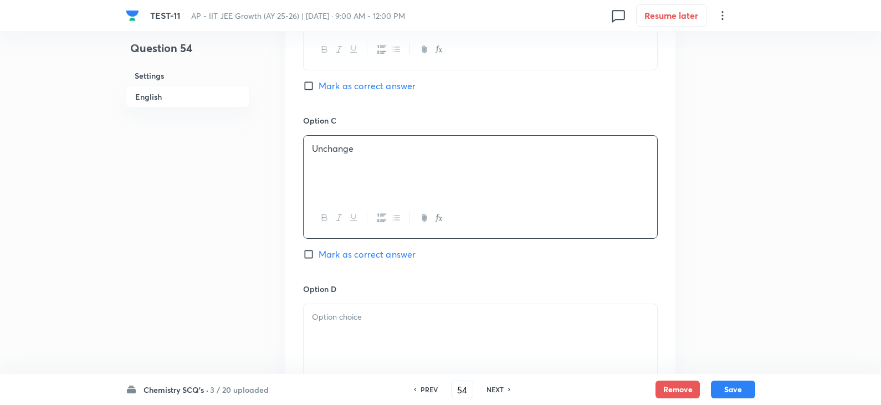
click at [337, 319] on p at bounding box center [480, 317] width 337 height 13
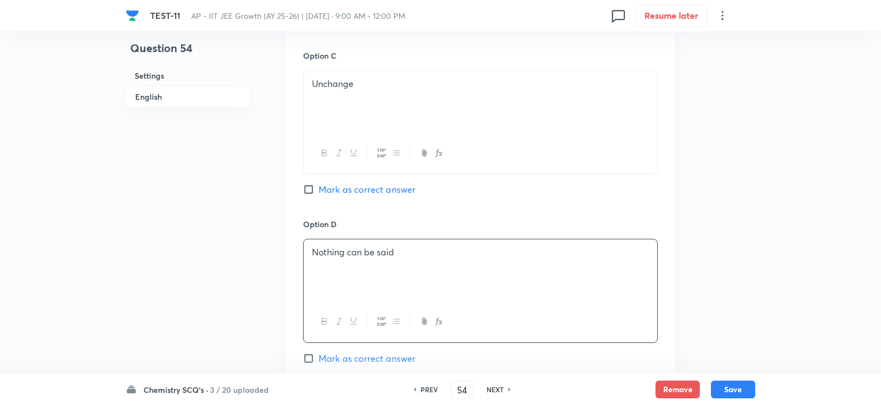
scroll to position [886, 0]
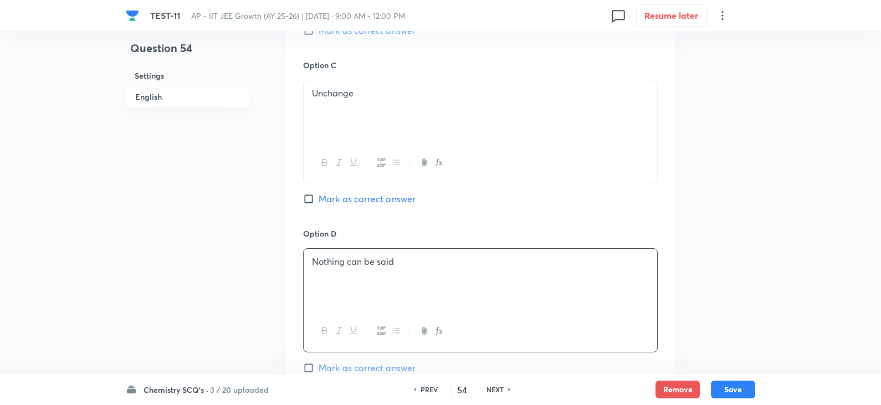
click at [361, 94] on p "Unchange" at bounding box center [480, 93] width 337 height 13
click at [308, 191] on div "Option C Unchange Mark as correct answer" at bounding box center [480, 143] width 354 height 168
click at [305, 202] on input "Mark as correct answer" at bounding box center [311, 198] width 16 height 11
checkbox input "true"
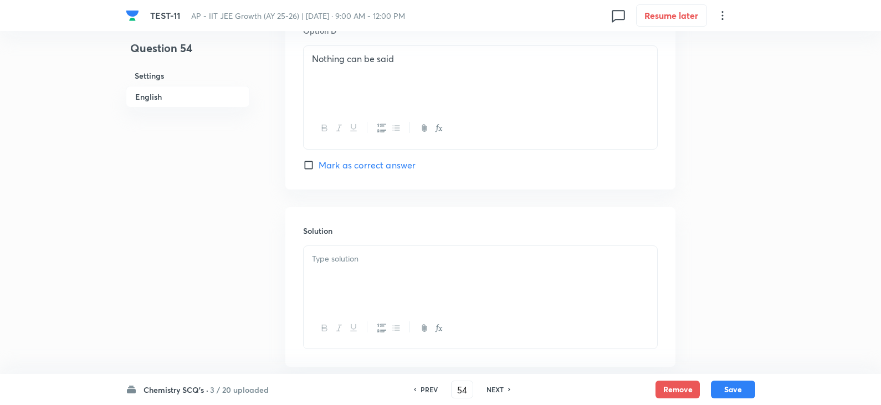
scroll to position [1148, 0]
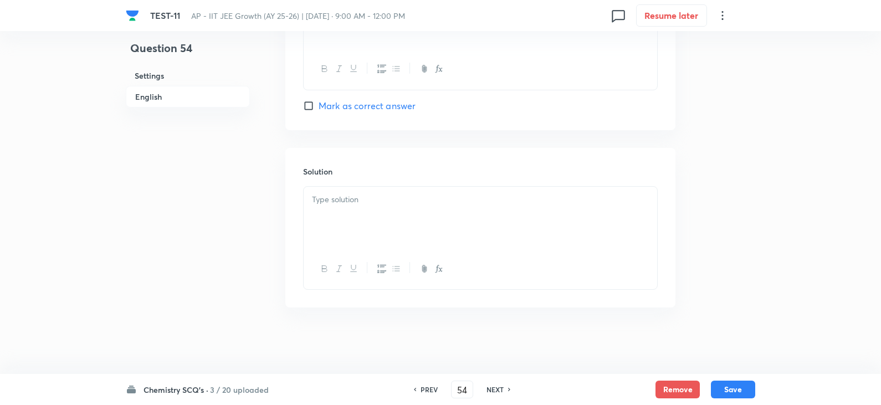
click at [341, 229] on div at bounding box center [479, 218] width 353 height 62
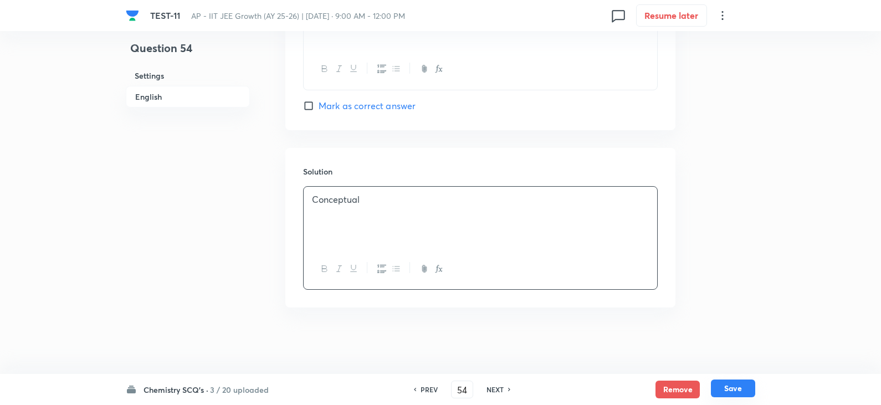
click at [738, 395] on button "Save" at bounding box center [733, 388] width 44 height 18
type input "55"
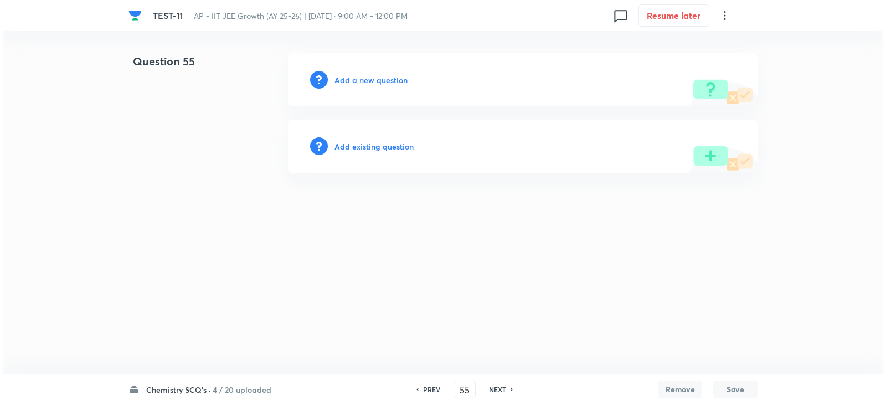
scroll to position [0, 0]
click at [370, 83] on h6 "Add a new question" at bounding box center [370, 80] width 73 height 12
click at [370, 79] on h6 "Choose a question type" at bounding box center [376, 80] width 85 height 12
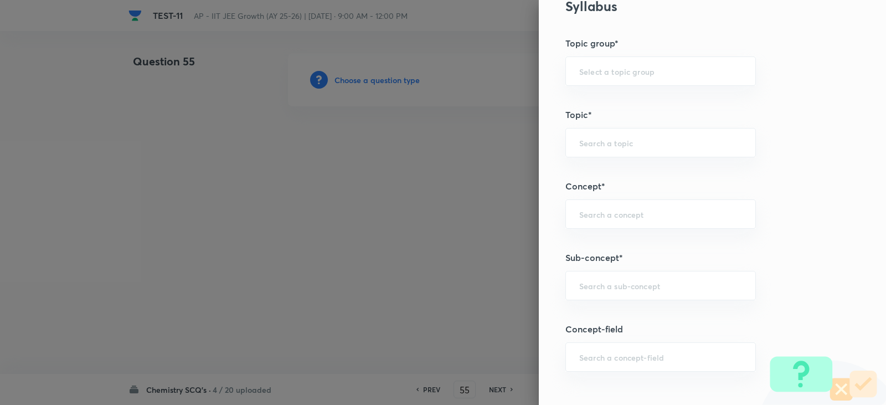
scroll to position [665, 0]
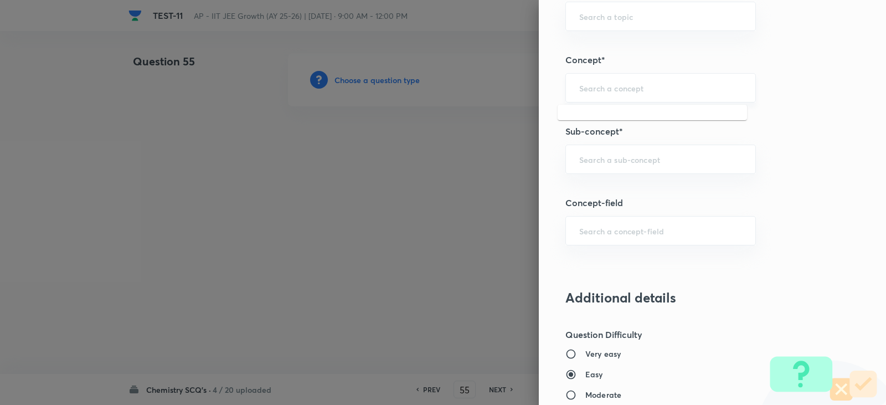
click at [584, 90] on input "text" at bounding box center [660, 88] width 163 height 11
click at [632, 116] on li "Chemical Equilibrium" at bounding box center [652, 119] width 189 height 20
type input "Chemical Equilibrium"
type input "Chemistry"
type input "Physical Chemistry"
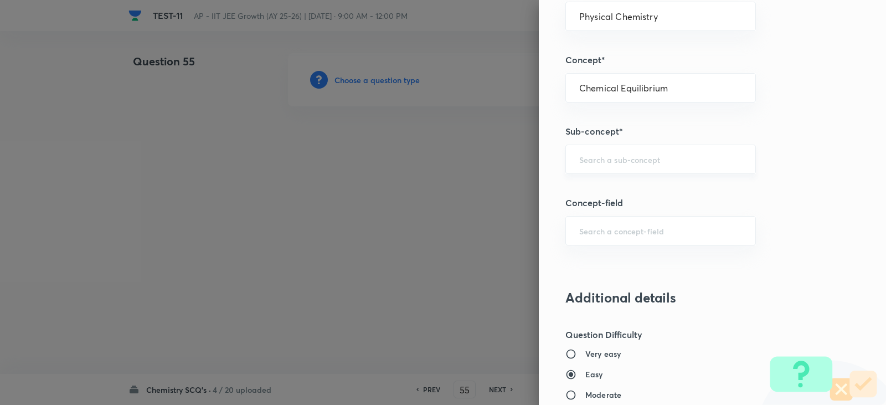
click at [609, 148] on div "​" at bounding box center [660, 159] width 191 height 29
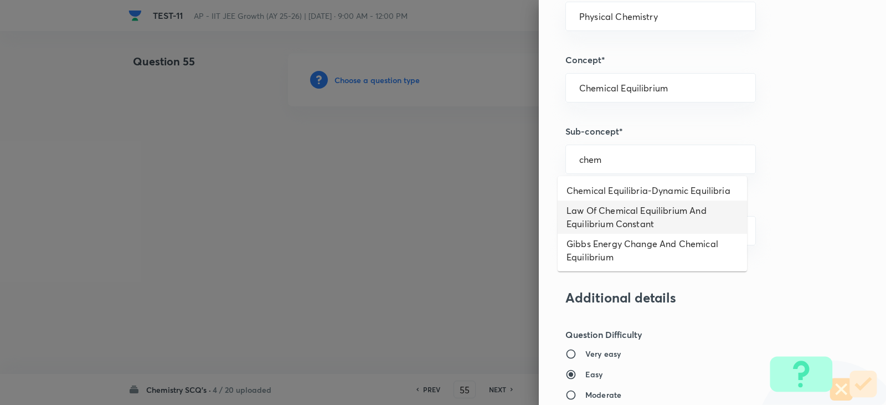
click at [615, 217] on li "Law Of Chemical Equilibrium And Equilibrium Constant" at bounding box center [652, 216] width 189 height 33
type input "Law Of Chemical Equilibrium And Equilibrium Constant"
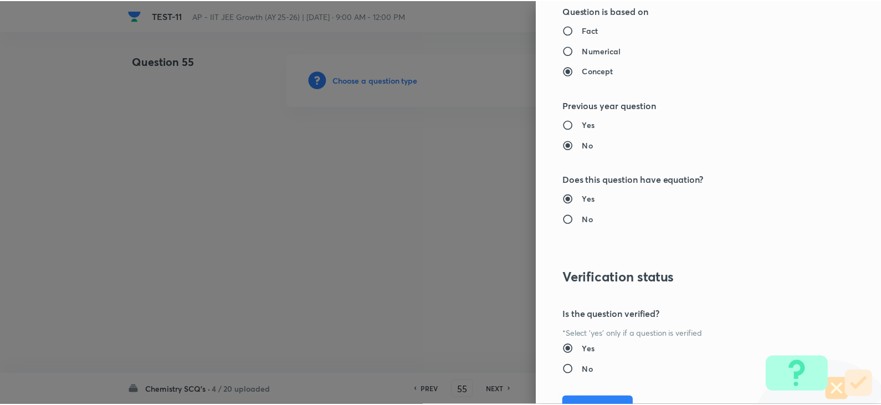
scroll to position [1179, 0]
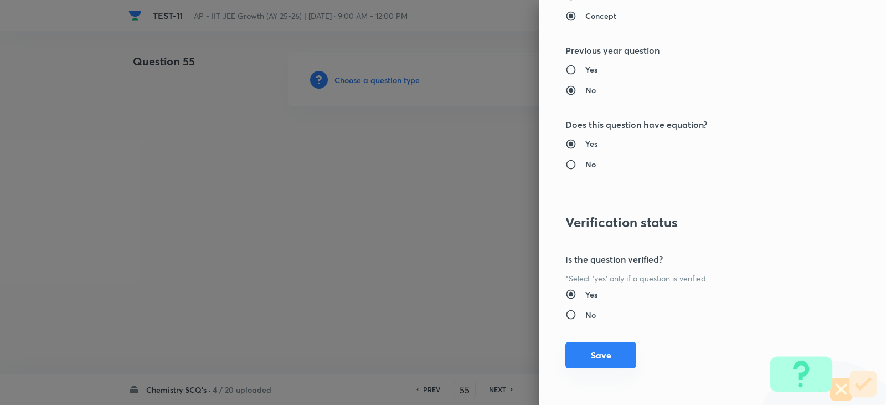
click at [601, 363] on button "Save" at bounding box center [600, 355] width 71 height 27
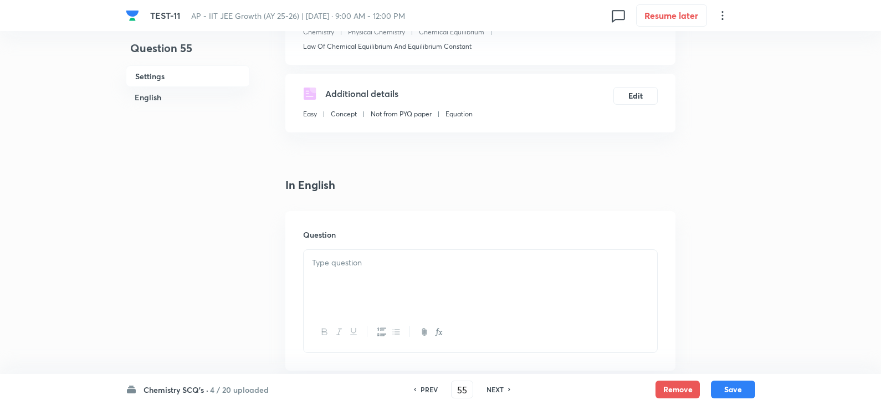
scroll to position [277, 0]
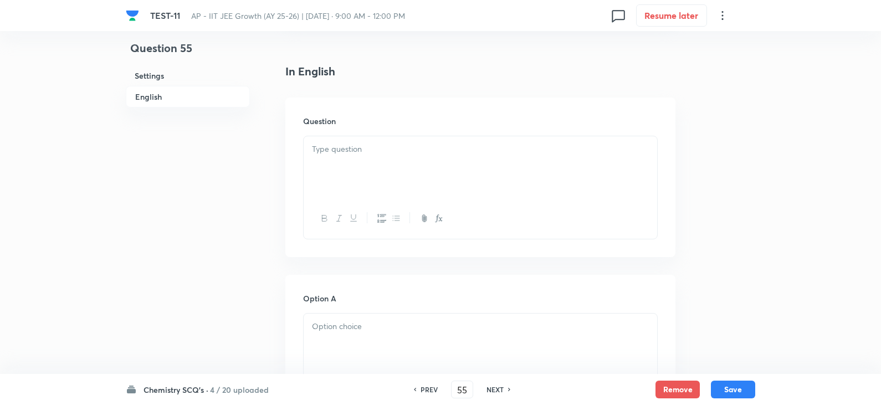
click at [334, 152] on p at bounding box center [480, 149] width 337 height 13
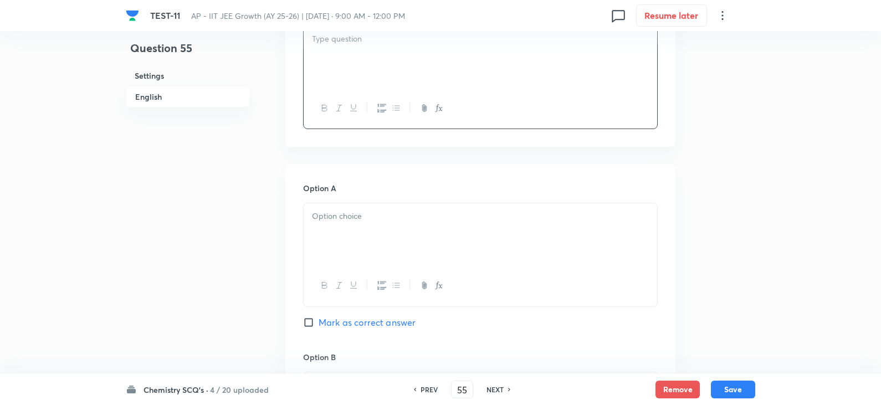
scroll to position [388, 0]
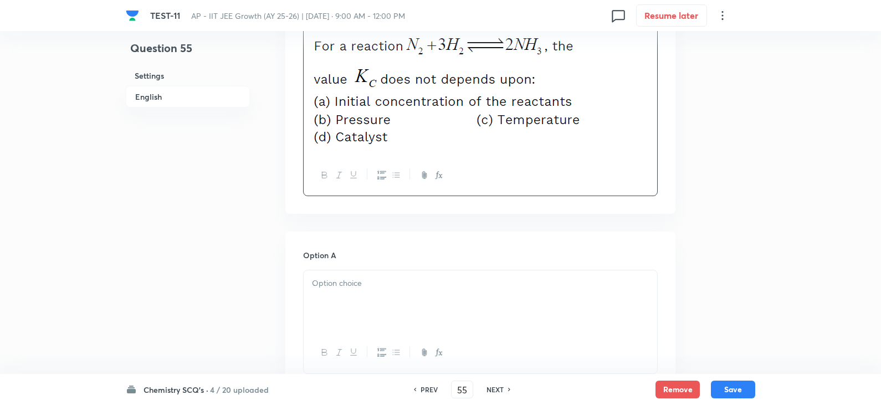
click at [339, 281] on p at bounding box center [480, 283] width 337 height 13
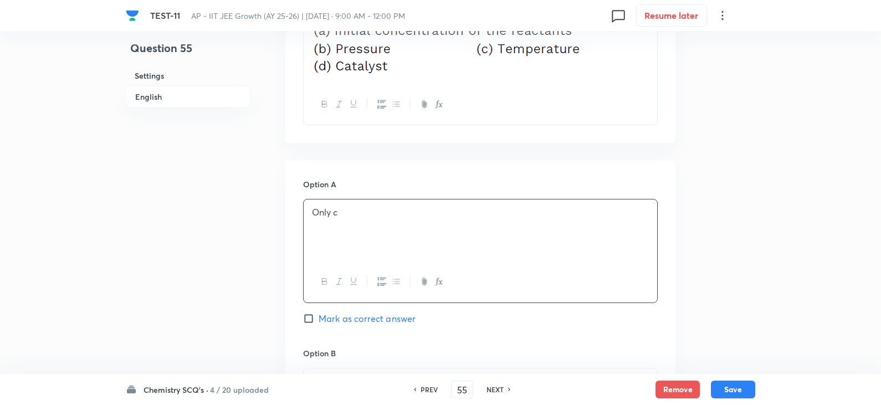
scroll to position [554, 0]
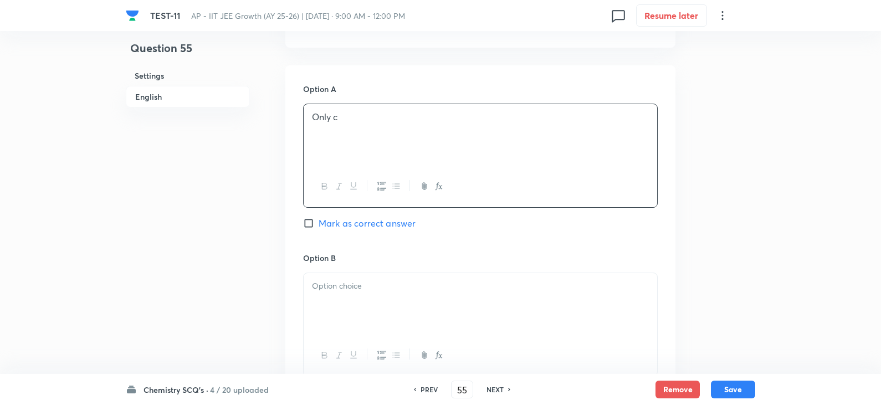
click at [348, 283] on p at bounding box center [480, 286] width 337 height 13
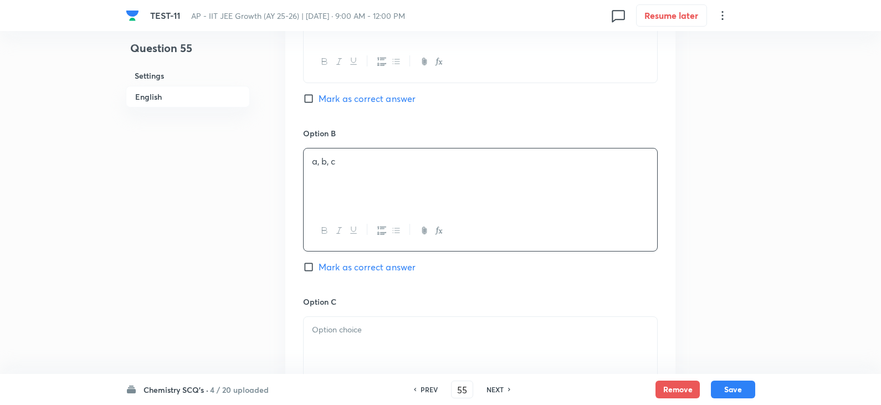
scroll to position [775, 0]
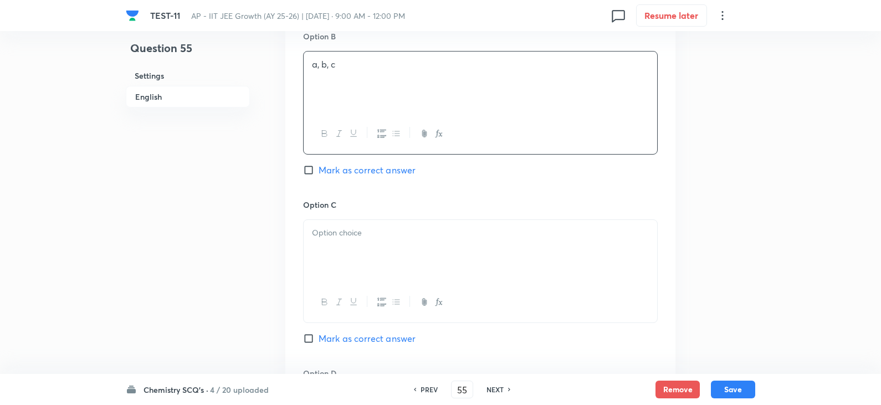
click at [331, 246] on div at bounding box center [479, 251] width 353 height 62
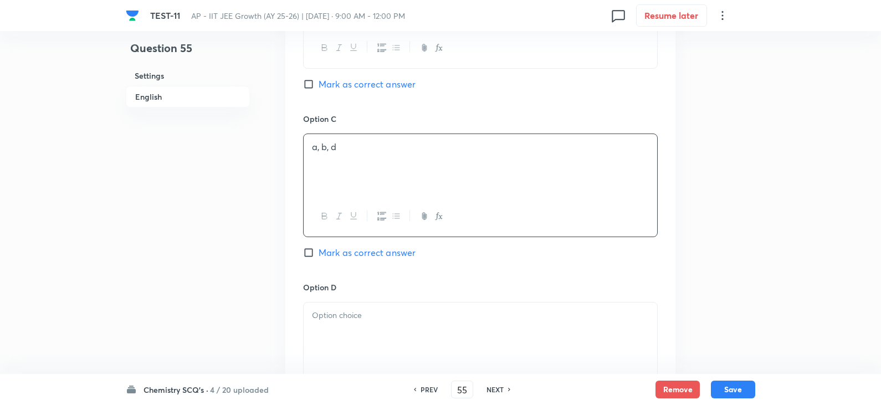
scroll to position [997, 0]
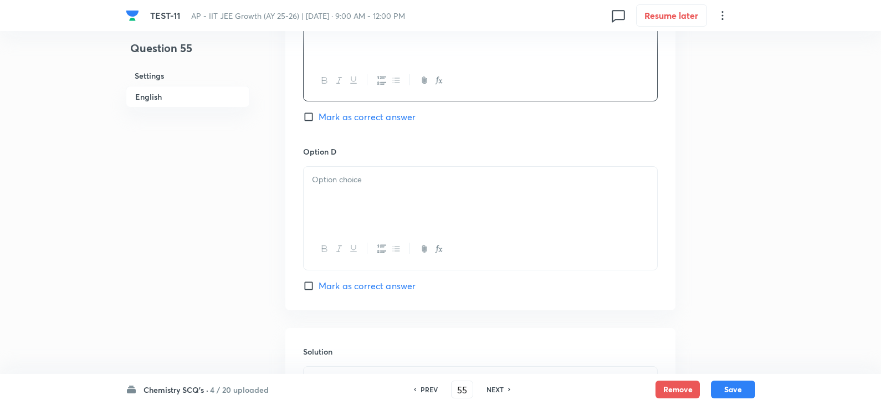
click at [326, 193] on div at bounding box center [479, 198] width 353 height 62
click at [303, 108] on div "Option C a, b, d Mark as correct answer" at bounding box center [480, 61] width 354 height 168
click at [306, 116] on input "Mark as correct answer" at bounding box center [311, 116] width 16 height 11
checkbox input "true"
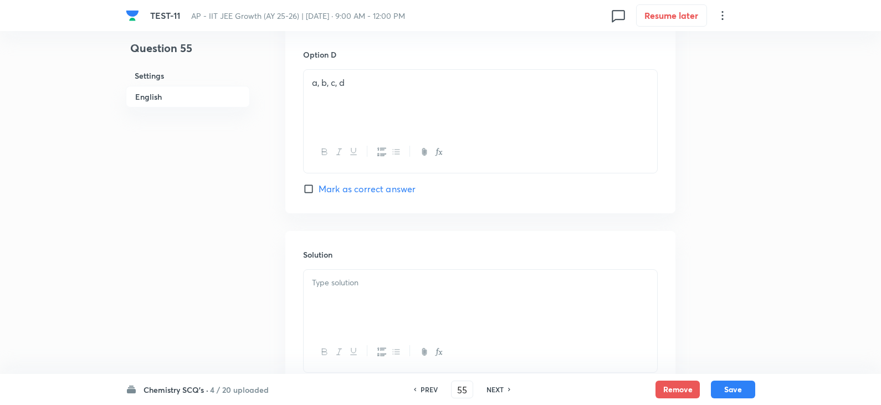
scroll to position [1163, 0]
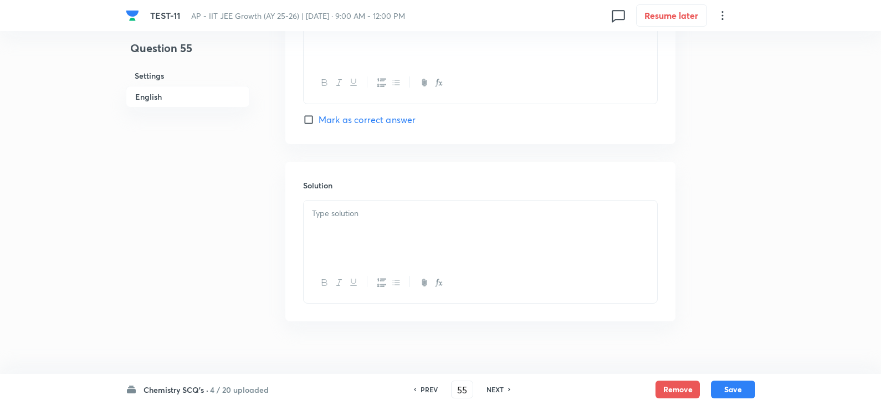
click at [350, 230] on div at bounding box center [479, 231] width 353 height 62
click at [732, 385] on button "Save" at bounding box center [733, 388] width 44 height 18
type input "56"
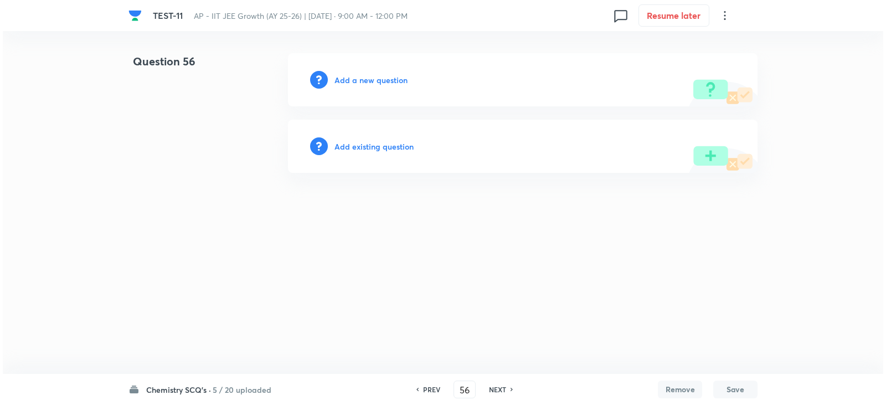
scroll to position [0, 0]
click at [372, 79] on h6 "Add a new question" at bounding box center [370, 80] width 73 height 12
click at [377, 81] on h6 "Choose a question type" at bounding box center [376, 80] width 85 height 12
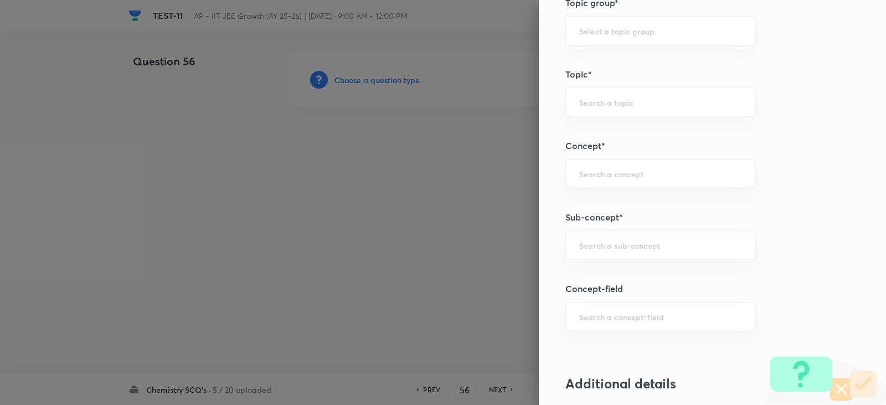
scroll to position [609, 0]
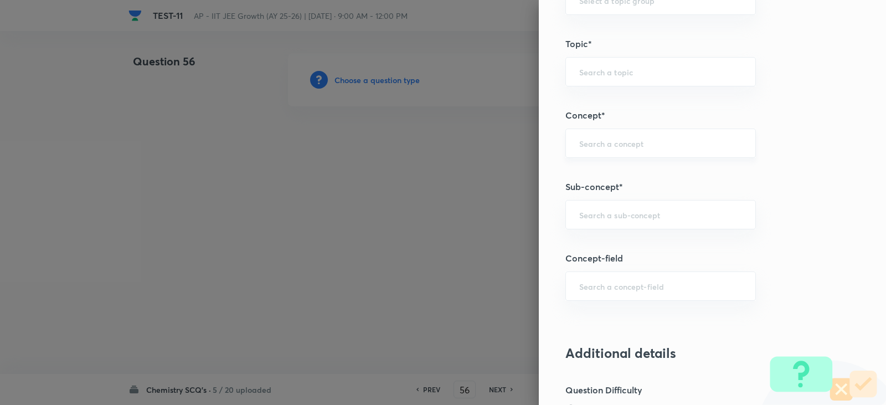
click at [579, 148] on input "text" at bounding box center [660, 143] width 163 height 11
click at [619, 183] on li "Chemical Equilibrium" at bounding box center [652, 174] width 189 height 20
type input "Chemical Equilibrium"
type input "Chemistry"
type input "Physical Chemistry"
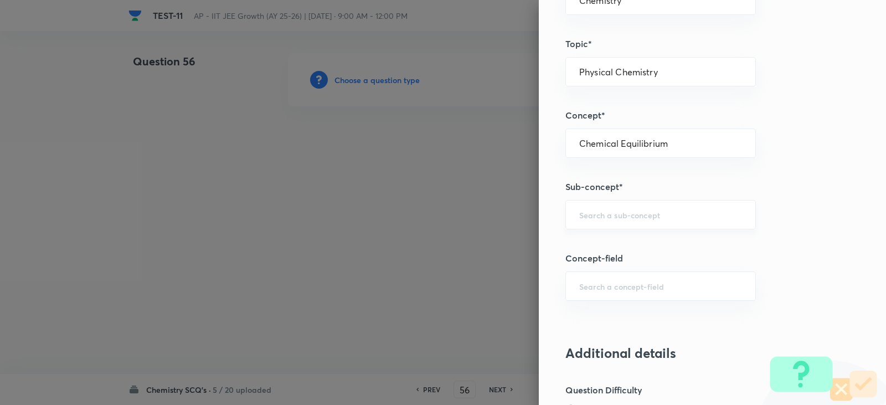
click at [617, 209] on div "​" at bounding box center [660, 214] width 191 height 29
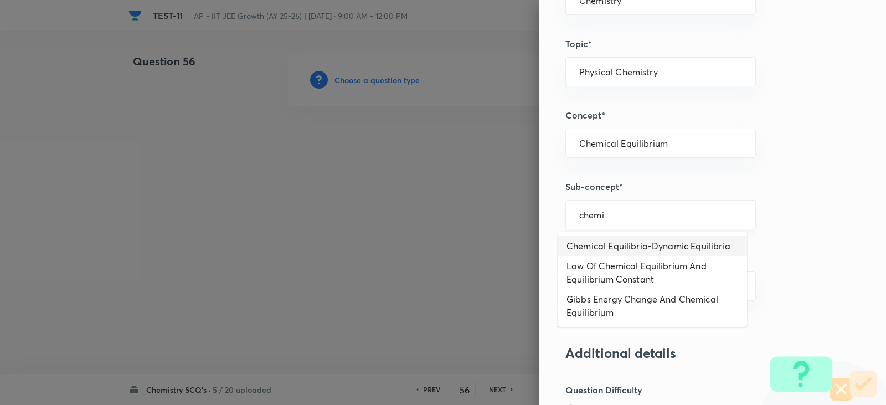
type input "Chemical Equilibria-Dynamic Equilibria"
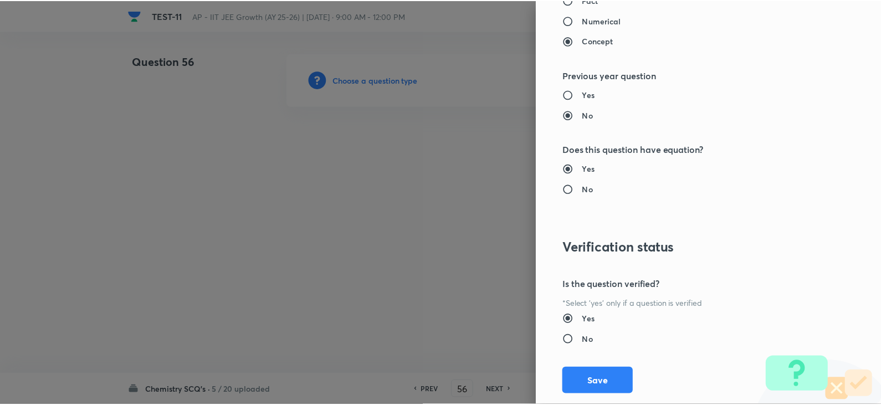
scroll to position [1179, 0]
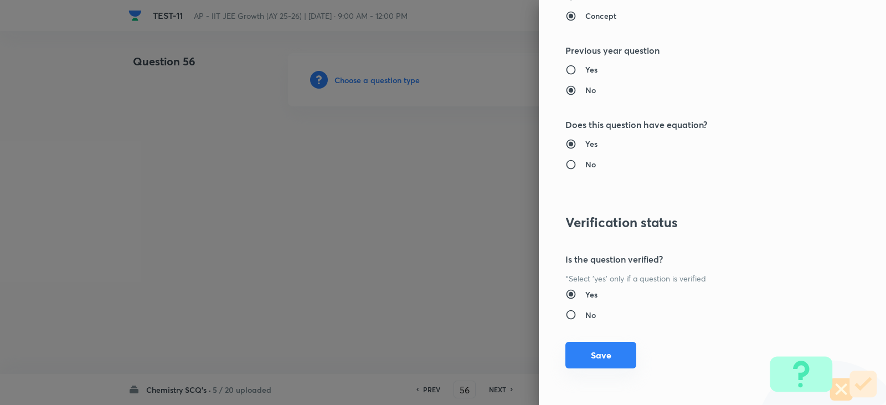
click at [595, 346] on button "Save" at bounding box center [600, 355] width 71 height 27
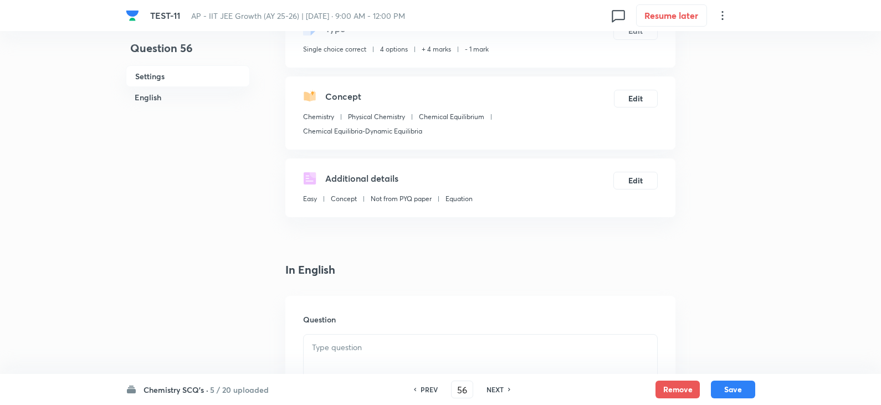
scroll to position [277, 0]
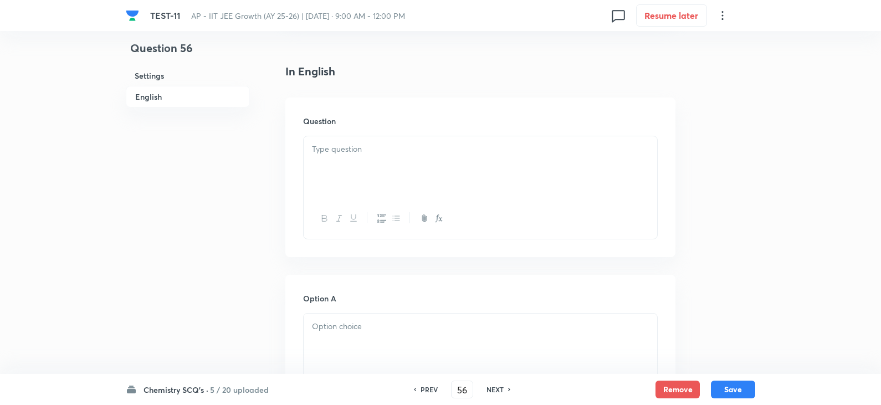
click at [331, 181] on div at bounding box center [479, 167] width 353 height 62
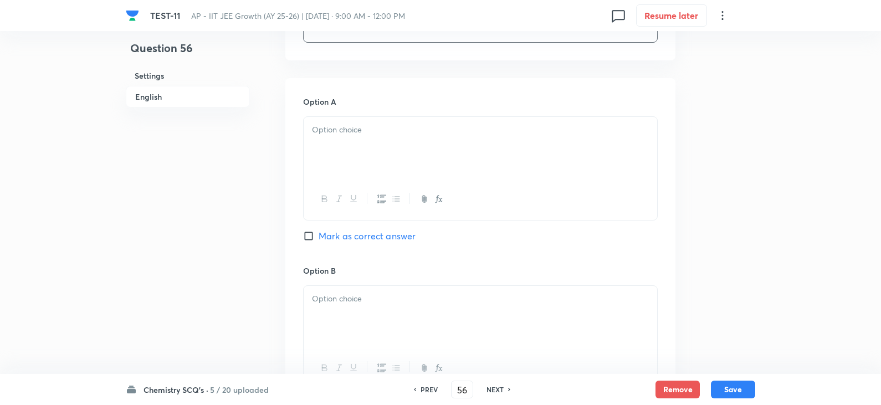
scroll to position [554, 0]
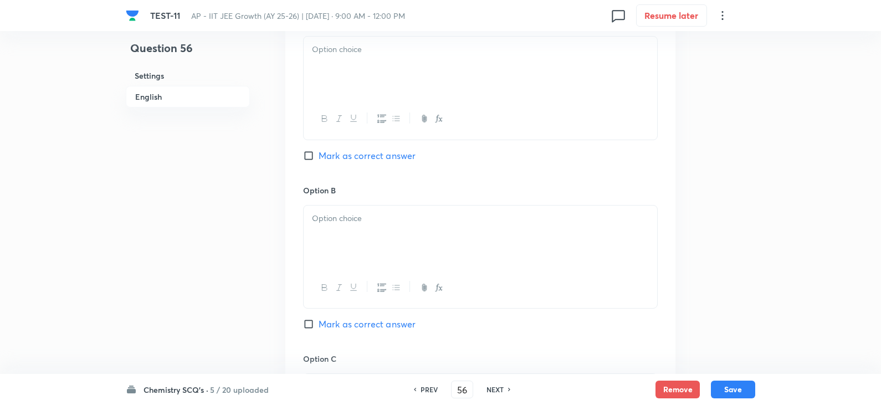
click at [341, 86] on div at bounding box center [479, 68] width 353 height 62
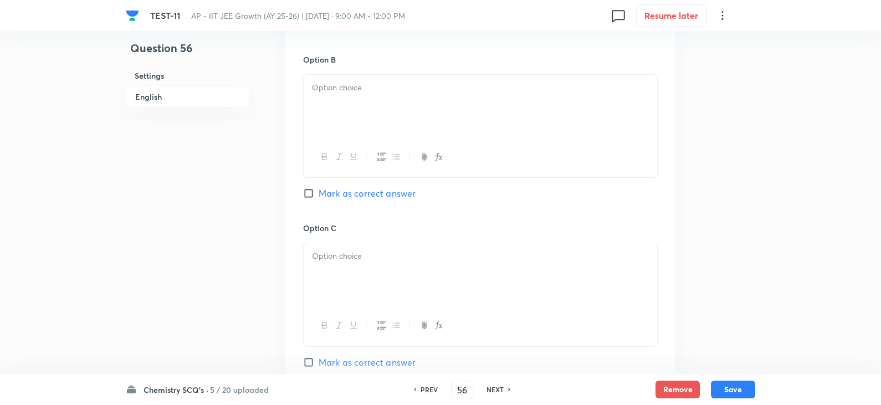
scroll to position [720, 0]
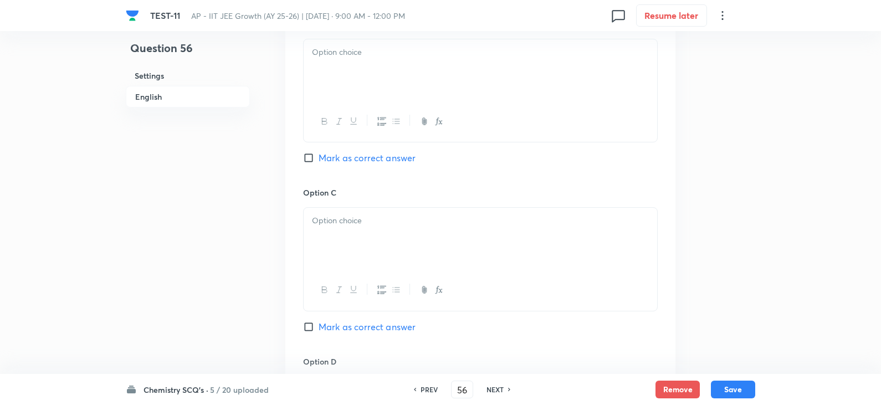
click at [357, 97] on div at bounding box center [479, 70] width 353 height 62
click at [344, 89] on div at bounding box center [479, 73] width 353 height 62
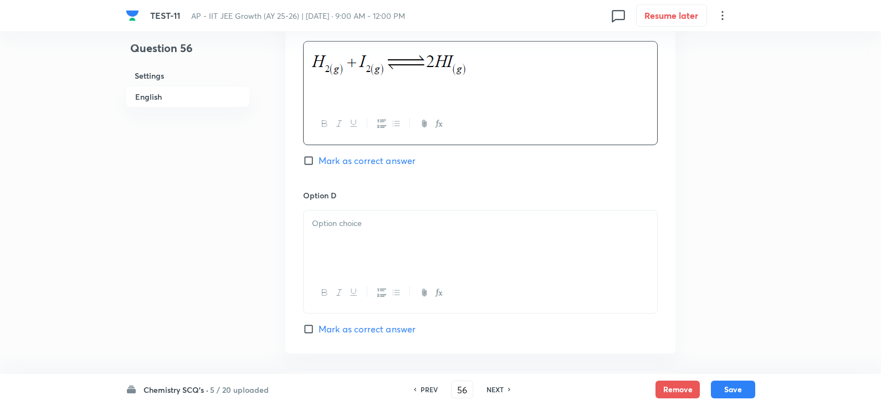
click at [331, 166] on span "Mark as correct answer" at bounding box center [366, 160] width 97 height 13
click at [318, 166] on input "Mark as correct answer" at bounding box center [311, 160] width 16 height 11
checkbox input "true"
click at [337, 220] on p at bounding box center [480, 223] width 337 height 13
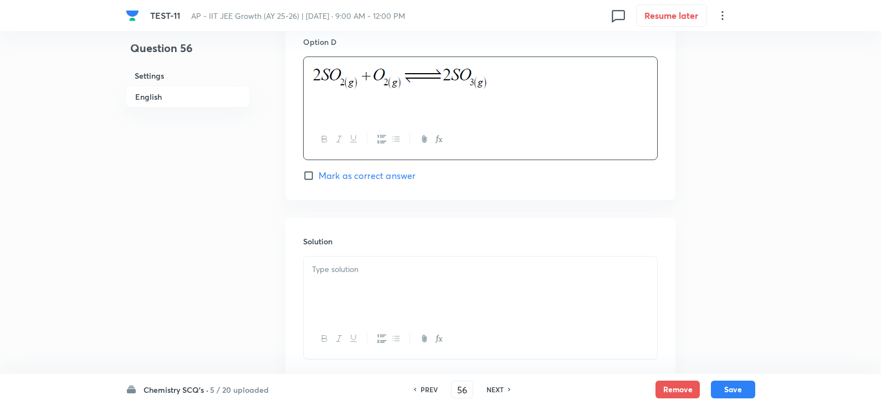
scroll to position [1108, 0]
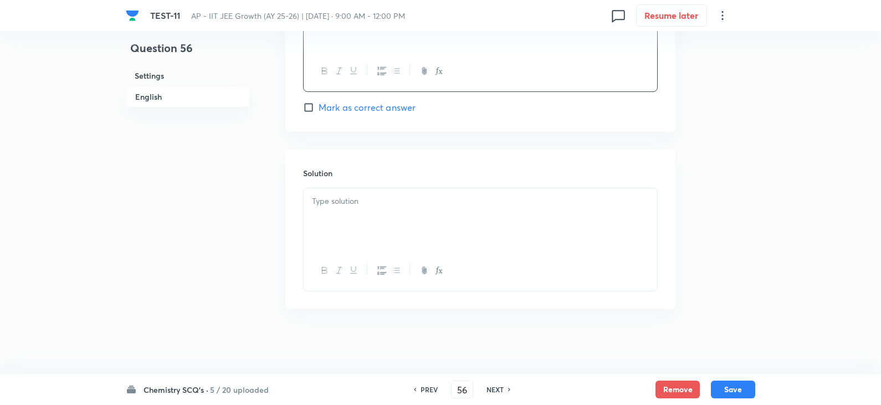
click at [336, 220] on div at bounding box center [479, 219] width 353 height 62
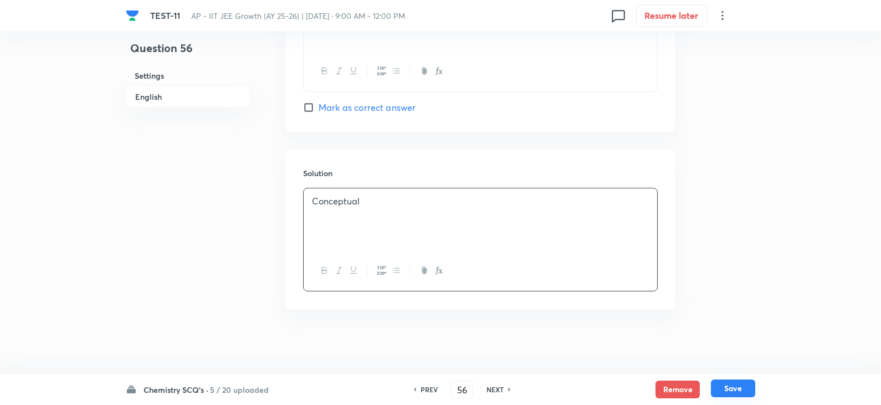
click at [744, 392] on button "Save" at bounding box center [733, 388] width 44 height 18
type input "57"
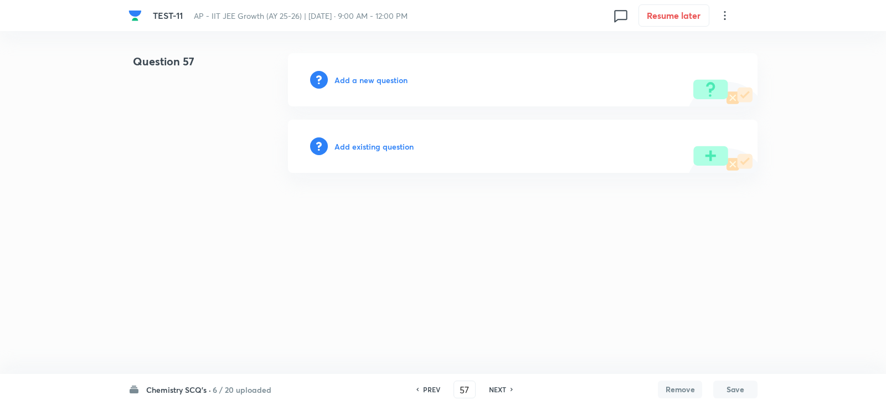
click at [352, 78] on h6 "Add a new question" at bounding box center [370, 80] width 73 height 12
click at [377, 81] on h6 "Choose a question type" at bounding box center [376, 80] width 85 height 12
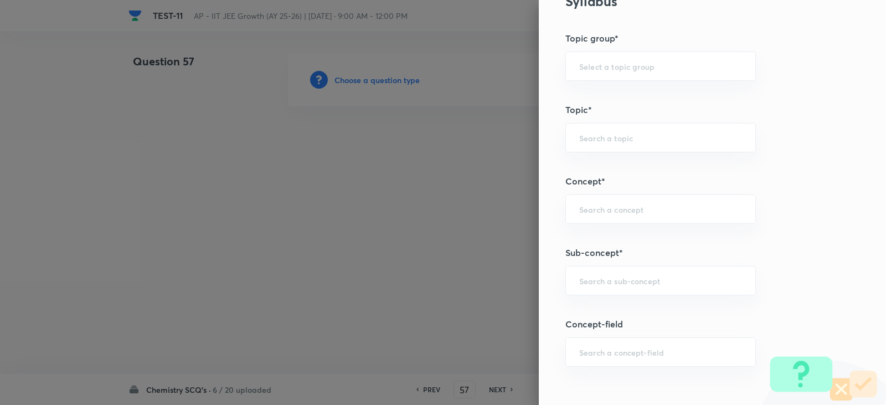
scroll to position [609, 0]
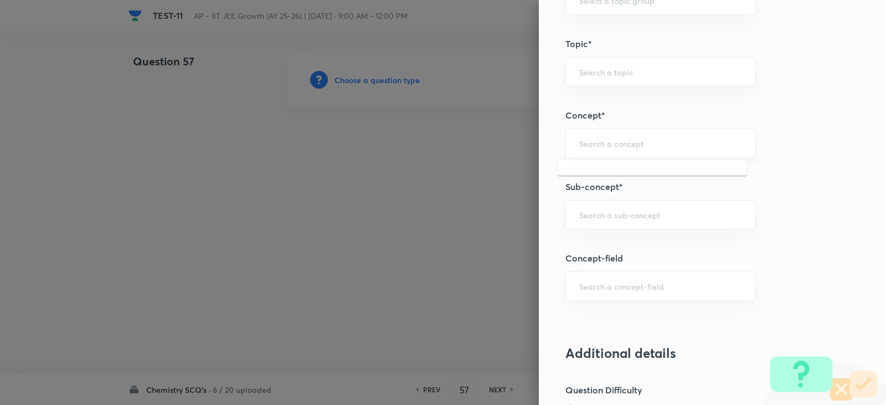
click at [588, 143] on input "text" at bounding box center [660, 143] width 163 height 11
click at [616, 173] on li "Chemical Equilibrium" at bounding box center [652, 174] width 189 height 20
type input "Chemical Equilibrium"
type input "Chemistry"
type input "Physical Chemistry"
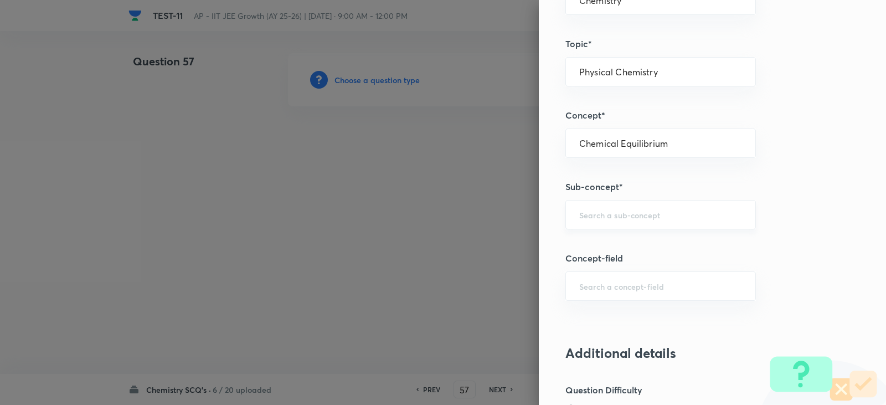
click at [609, 220] on input "text" at bounding box center [660, 214] width 163 height 11
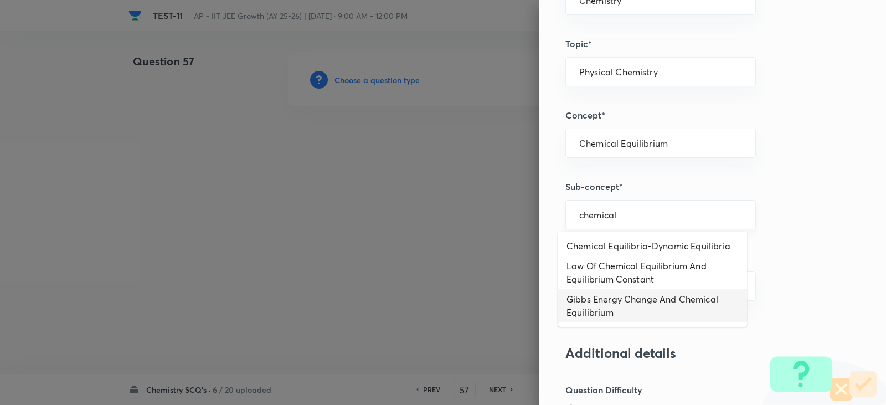
type input "Gibbs Energy Change And Chemical Equilibrium"
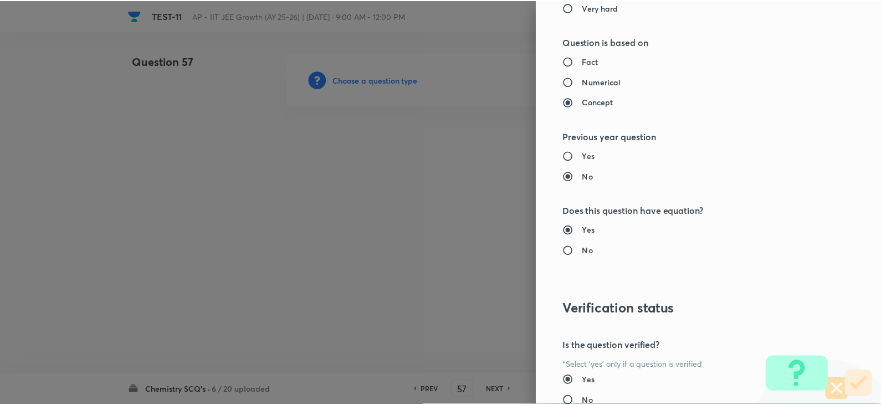
scroll to position [1179, 0]
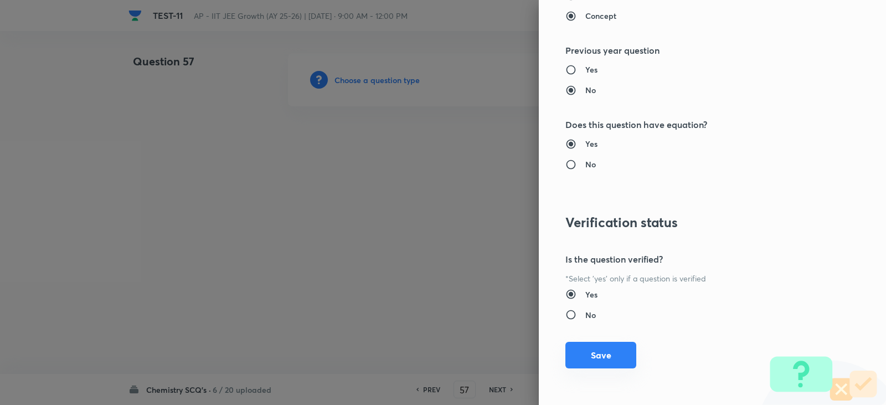
click at [593, 354] on button "Save" at bounding box center [600, 355] width 71 height 27
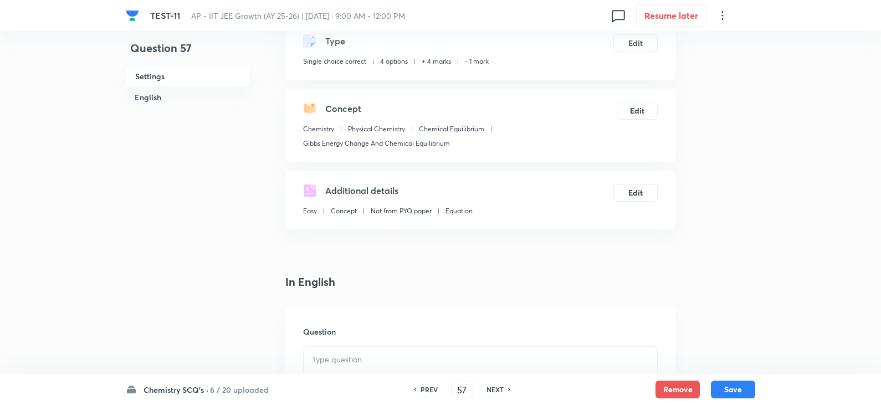
scroll to position [222, 0]
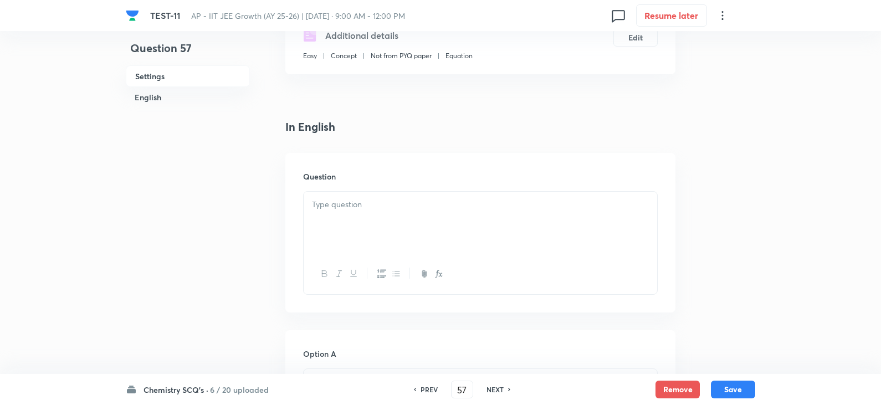
click at [359, 215] on div at bounding box center [479, 223] width 353 height 62
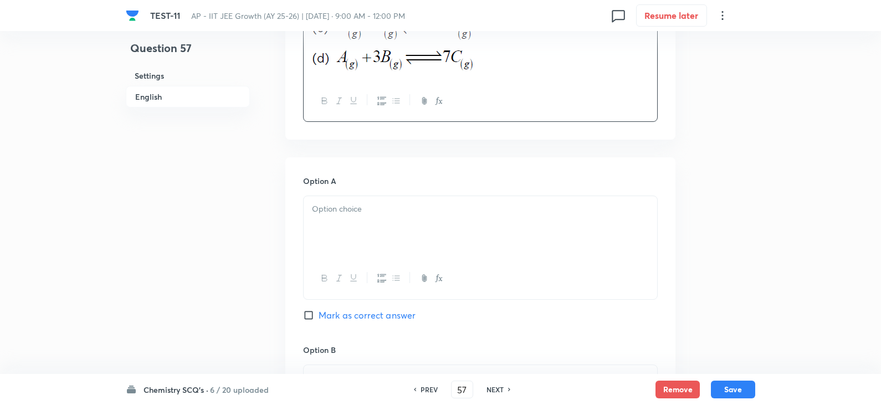
scroll to position [554, 0]
click at [352, 222] on div at bounding box center [479, 226] width 353 height 62
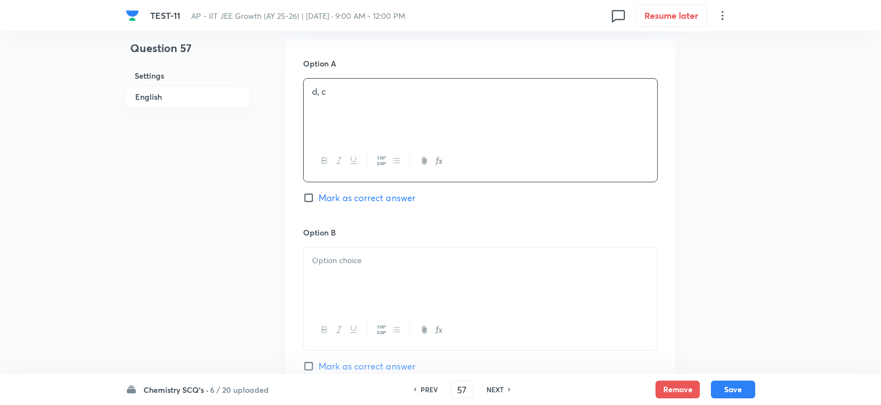
scroll to position [775, 0]
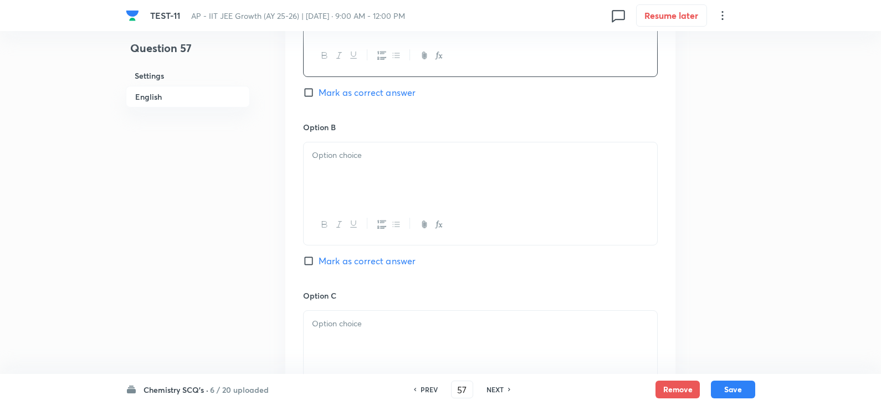
click at [325, 169] on div at bounding box center [479, 173] width 353 height 62
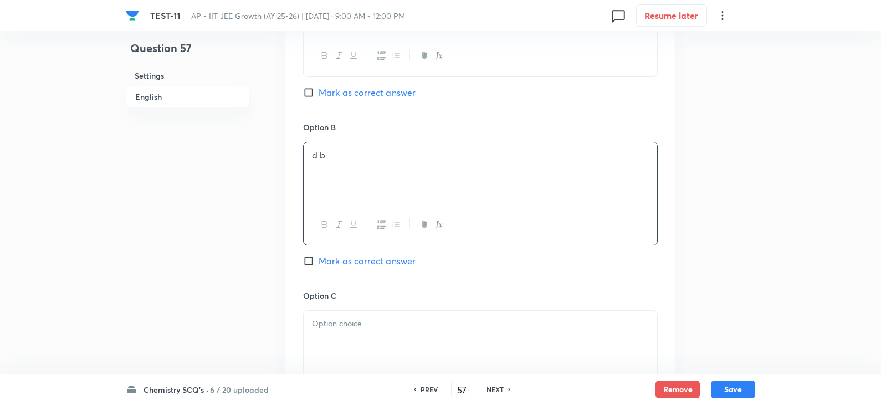
click at [318, 154] on p "d b" at bounding box center [480, 155] width 337 height 13
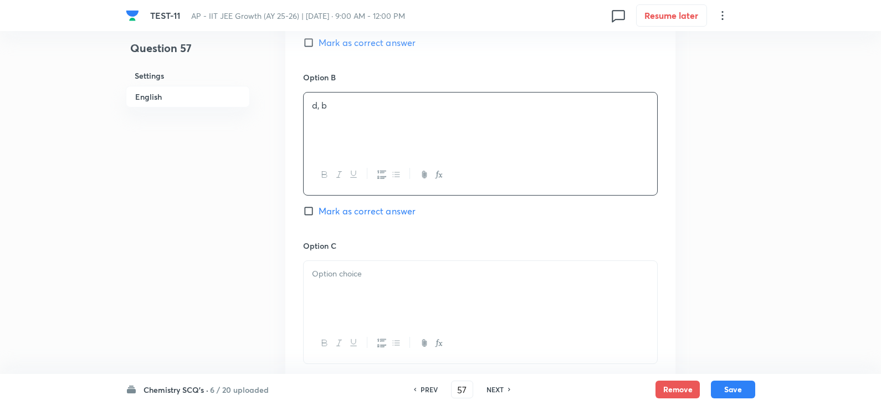
scroll to position [941, 0]
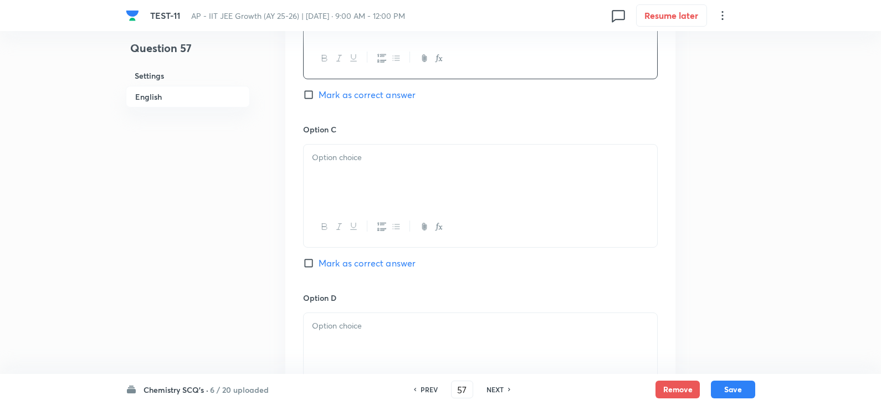
click at [343, 174] on div at bounding box center [479, 176] width 353 height 62
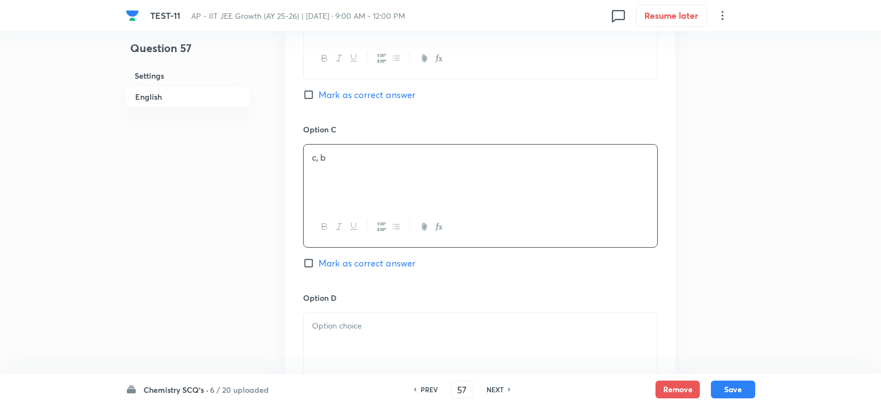
scroll to position [1052, 0]
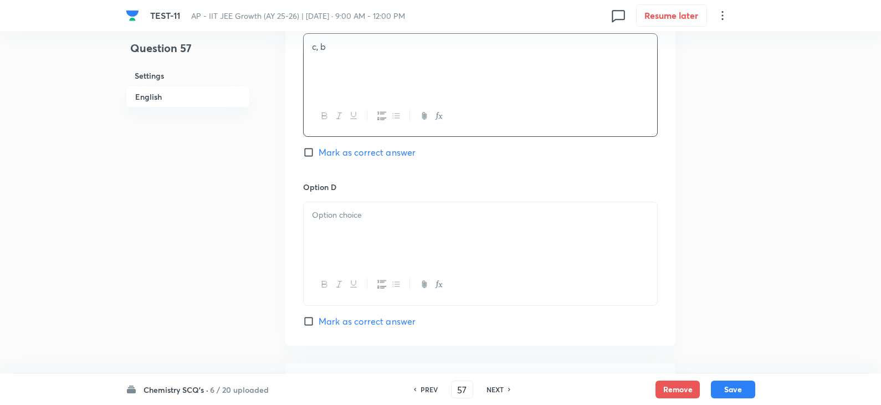
click at [336, 226] on div at bounding box center [479, 233] width 353 height 62
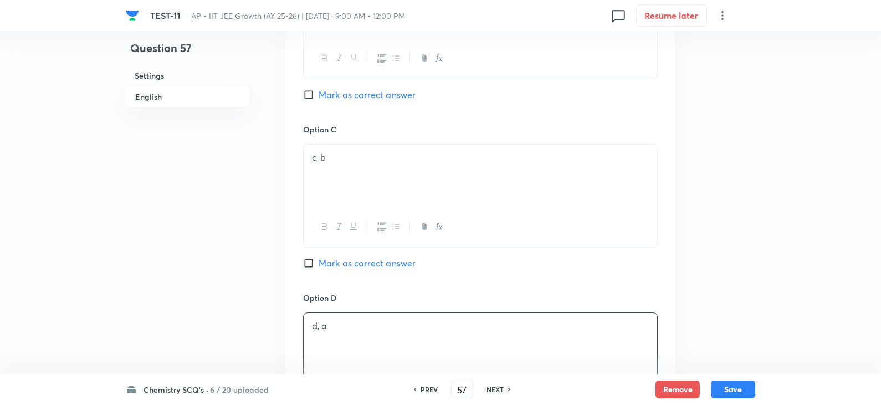
click at [304, 96] on input "Mark as correct answer" at bounding box center [311, 94] width 16 height 11
checkbox input "true"
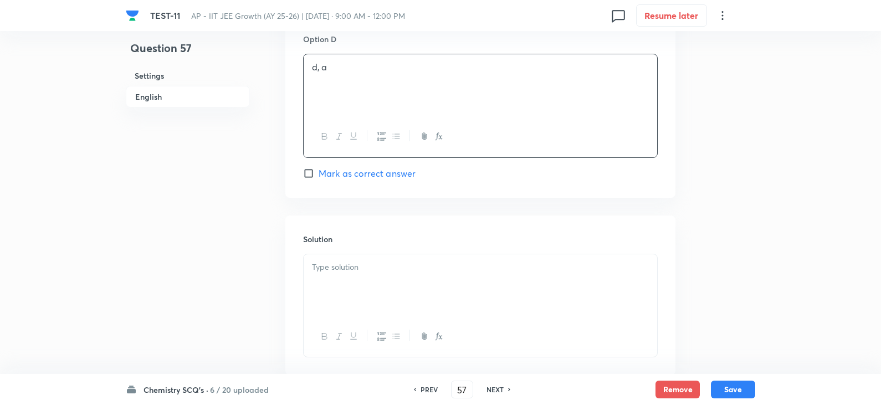
scroll to position [1268, 0]
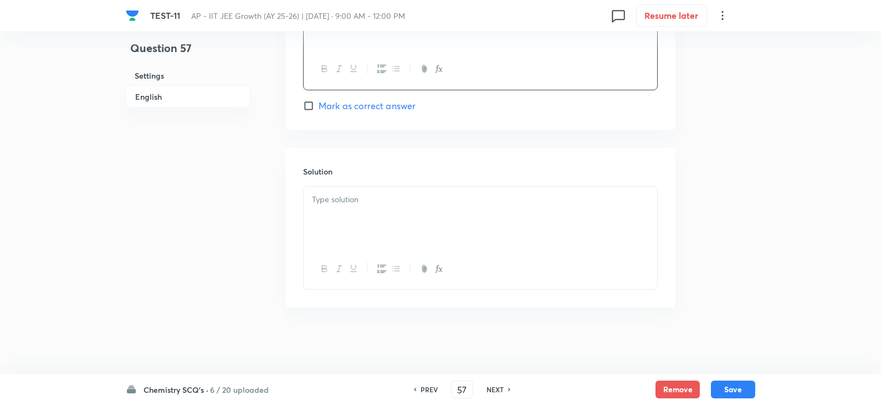
click at [331, 226] on div at bounding box center [479, 218] width 353 height 62
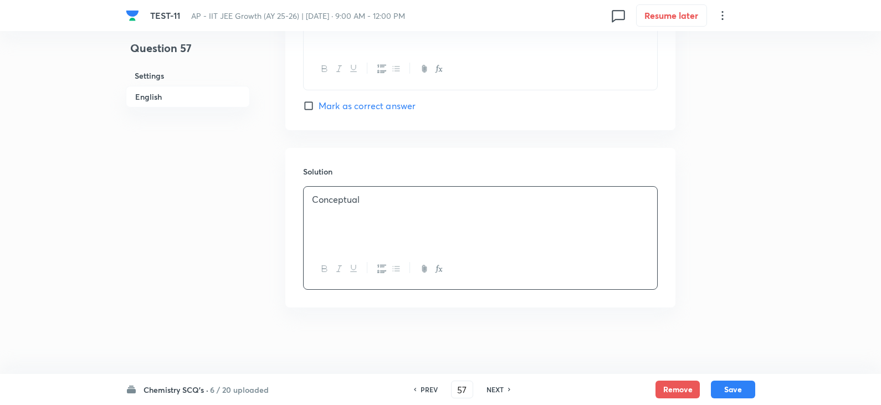
click at [739, 379] on div "Chemistry SCQ's · 6 / 20 uploaded PREV 57 ​ NEXT Remove Save" at bounding box center [440, 389] width 629 height 31
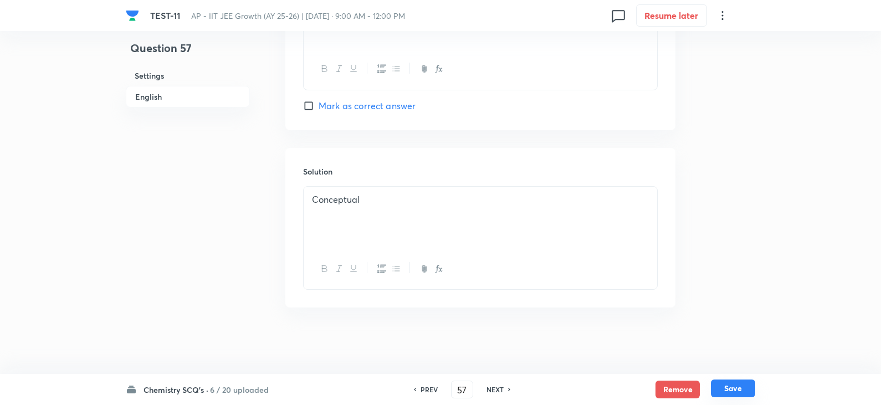
click at [744, 388] on button "Save" at bounding box center [733, 388] width 44 height 18
type input "58"
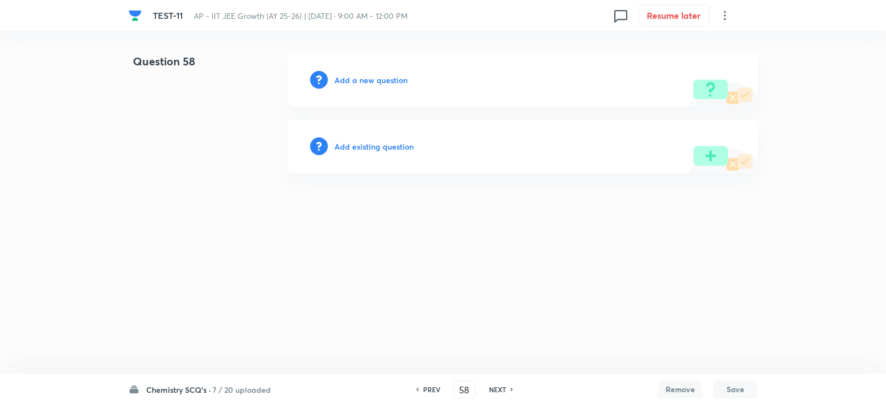
click at [354, 77] on h6 "Add a new question" at bounding box center [370, 80] width 73 height 12
click at [374, 79] on h6 "Choose a question type" at bounding box center [376, 80] width 85 height 12
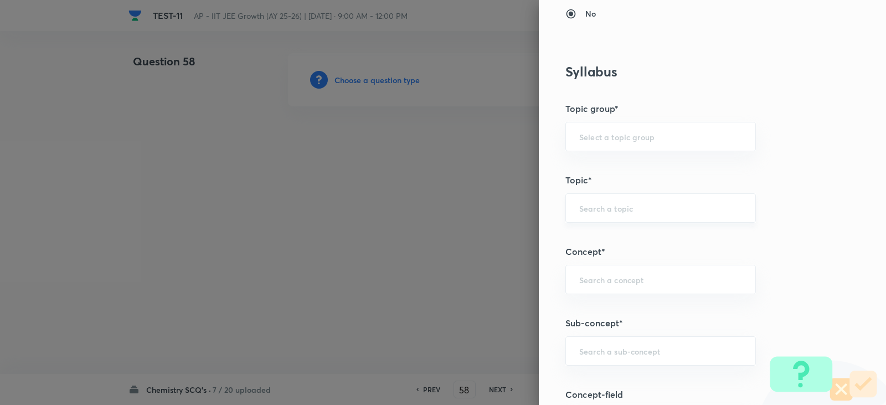
scroll to position [498, 0]
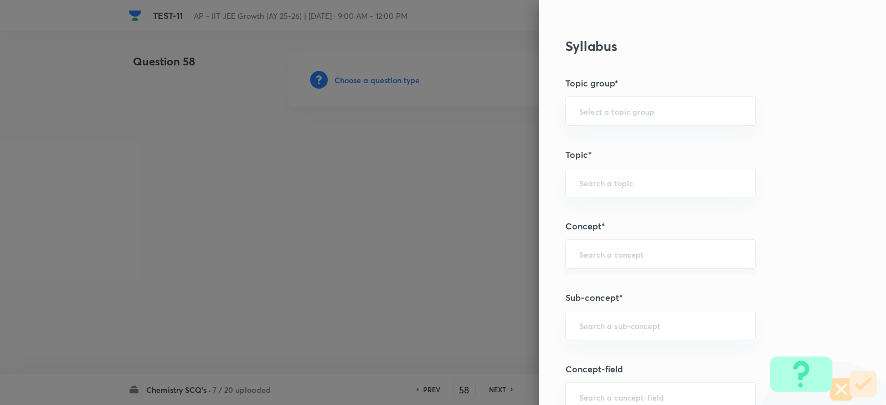
click at [583, 253] on input "text" at bounding box center [660, 254] width 163 height 11
click at [609, 281] on li "Chemical Equilibrium" at bounding box center [652, 285] width 189 height 20
type input "Chemical Equilibrium"
type input "Chemistry"
type input "Physical Chemistry"
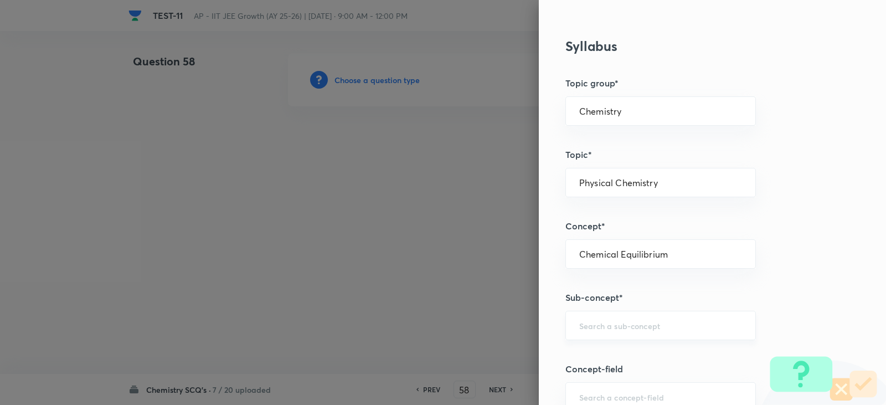
click at [606, 327] on input "text" at bounding box center [660, 325] width 163 height 11
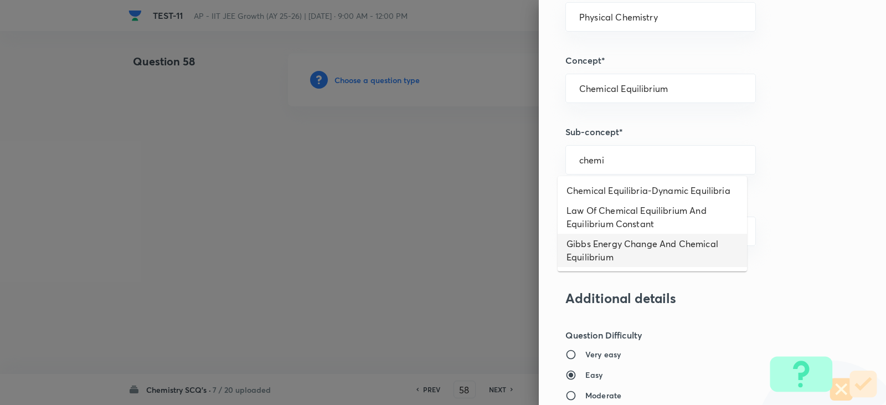
scroll to position [665, 0]
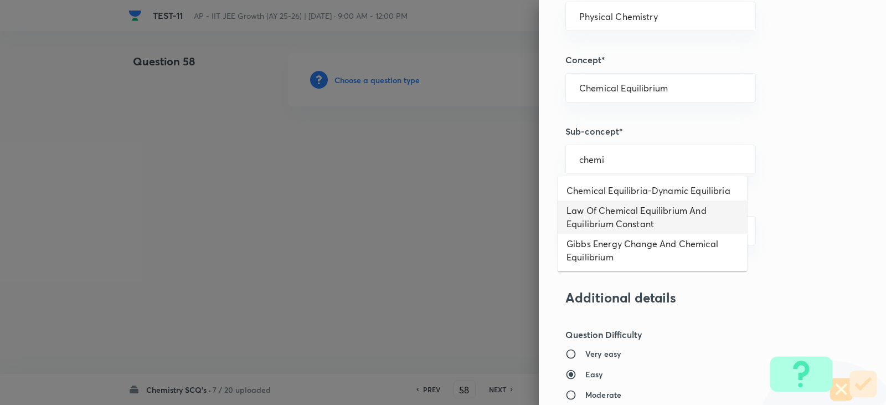
click at [617, 224] on li "Law Of Chemical Equilibrium And Equilibrium Constant" at bounding box center [652, 216] width 189 height 33
type input "Law Of Chemical Equilibrium And Equilibrium Constant"
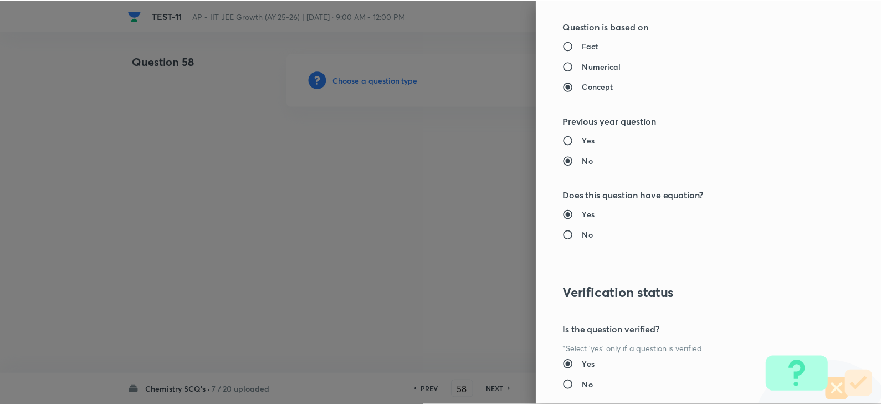
scroll to position [1163, 0]
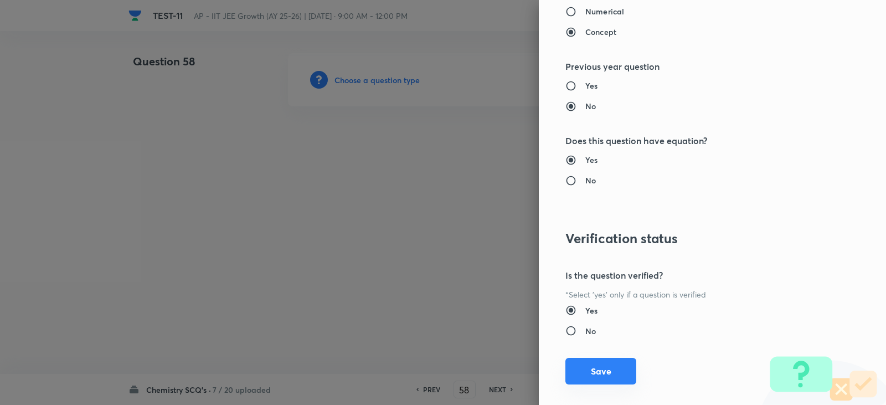
click at [604, 374] on button "Save" at bounding box center [600, 371] width 71 height 27
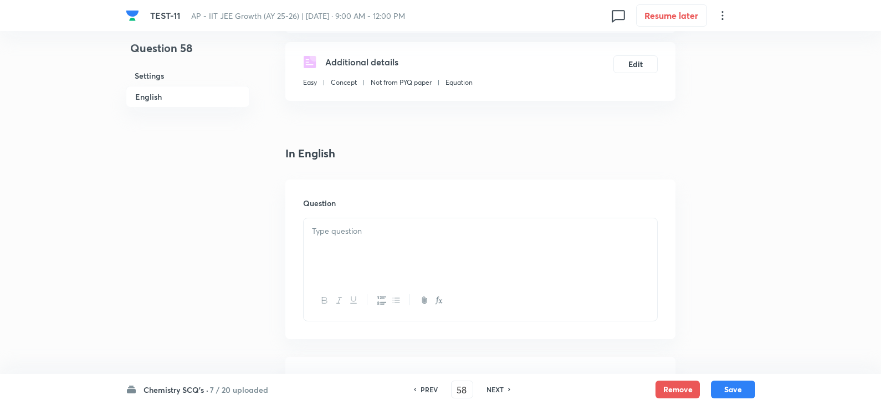
scroll to position [277, 0]
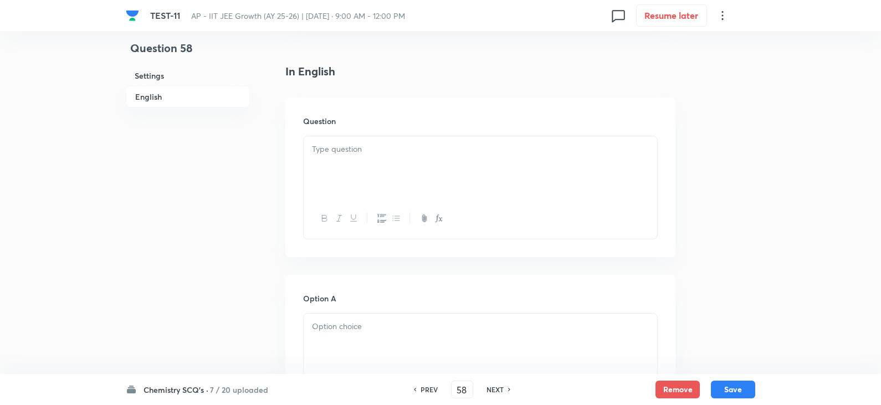
click at [333, 141] on div at bounding box center [479, 167] width 353 height 62
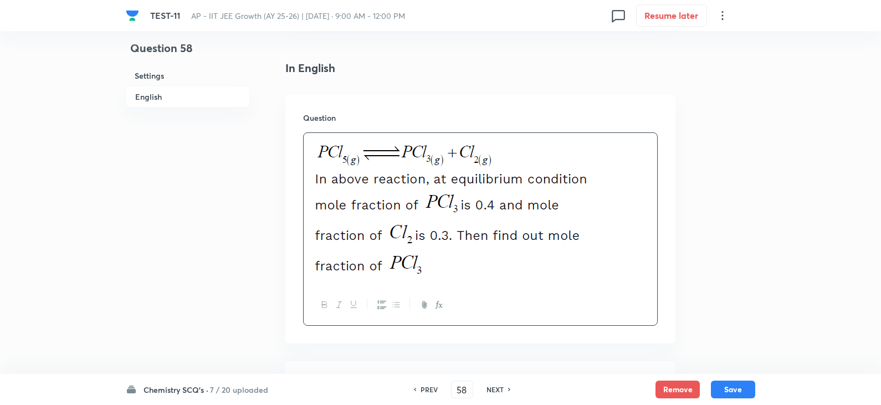
scroll to position [498, 0]
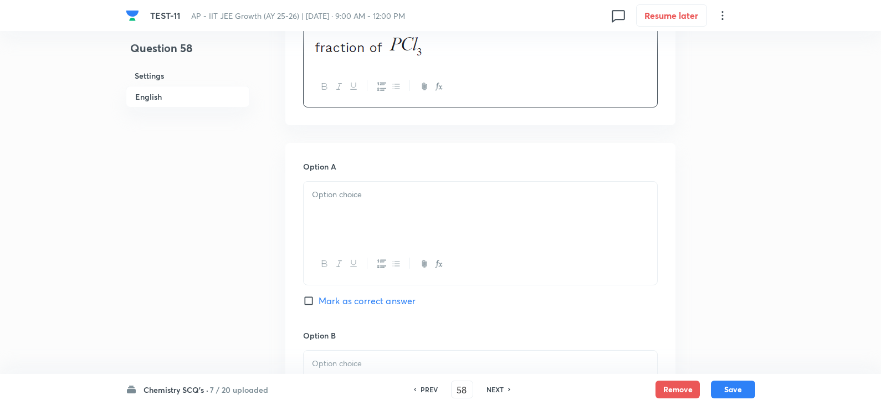
click at [336, 198] on p at bounding box center [480, 194] width 337 height 13
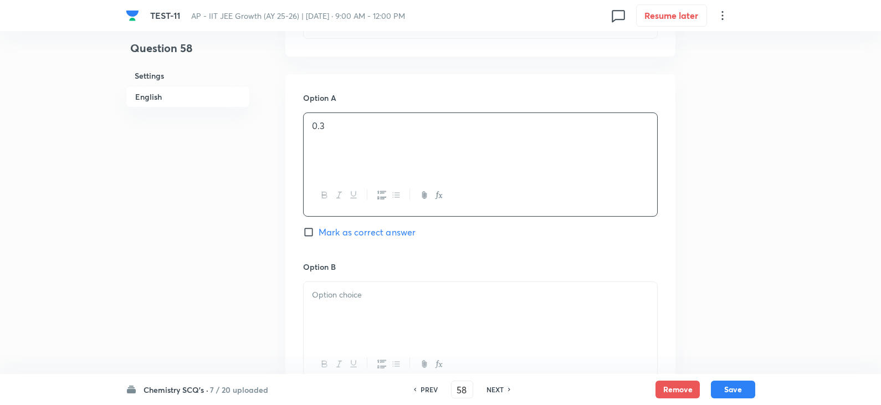
scroll to position [665, 0]
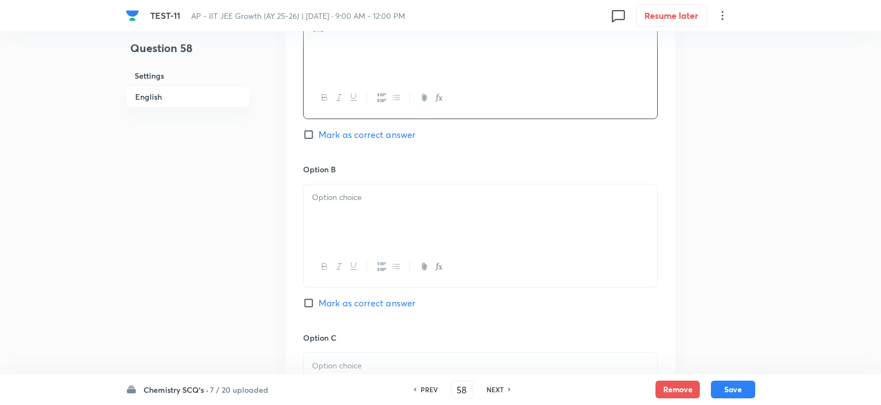
click at [341, 220] on div at bounding box center [479, 215] width 353 height 62
click at [349, 214] on div at bounding box center [479, 218] width 353 height 62
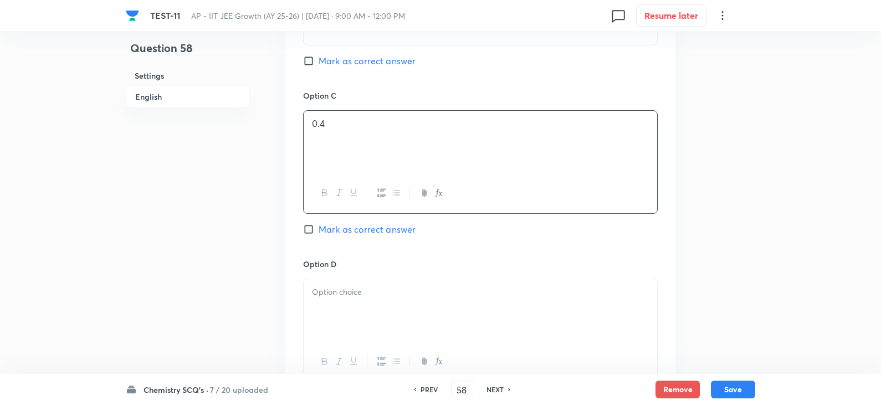
scroll to position [997, 0]
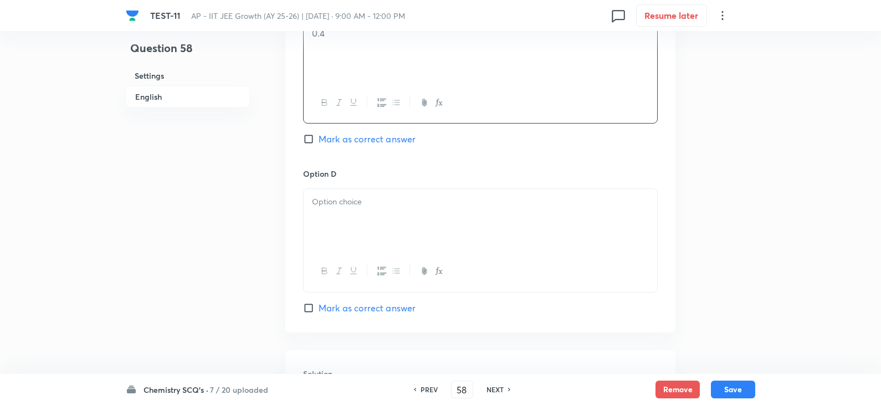
click at [337, 203] on p at bounding box center [480, 201] width 337 height 13
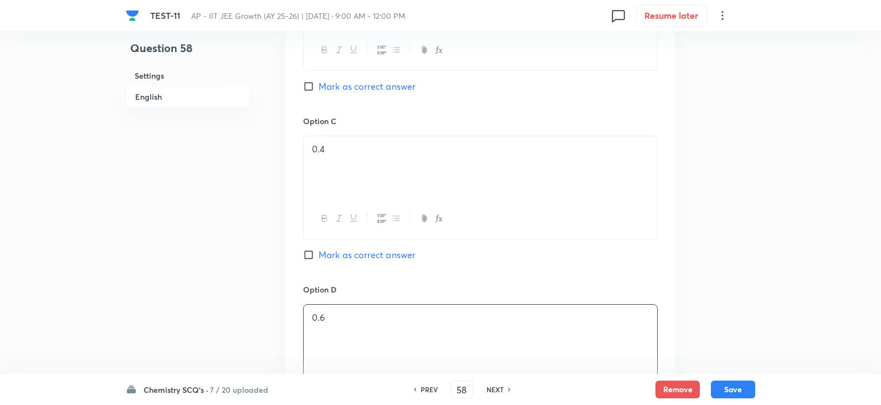
scroll to position [720, 0]
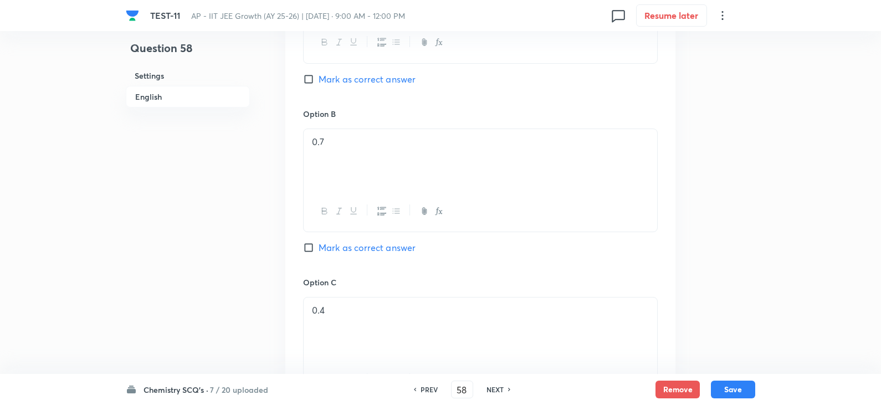
click at [305, 84] on input "Mark as correct answer" at bounding box center [311, 79] width 16 height 11
checkbox input "true"
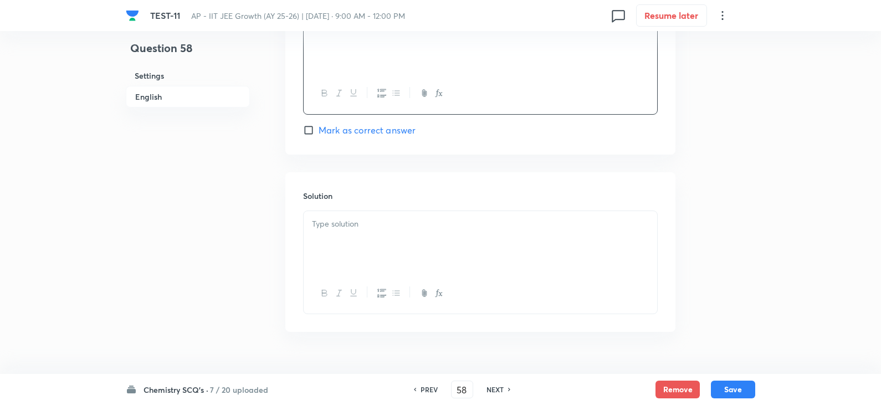
scroll to position [1199, 0]
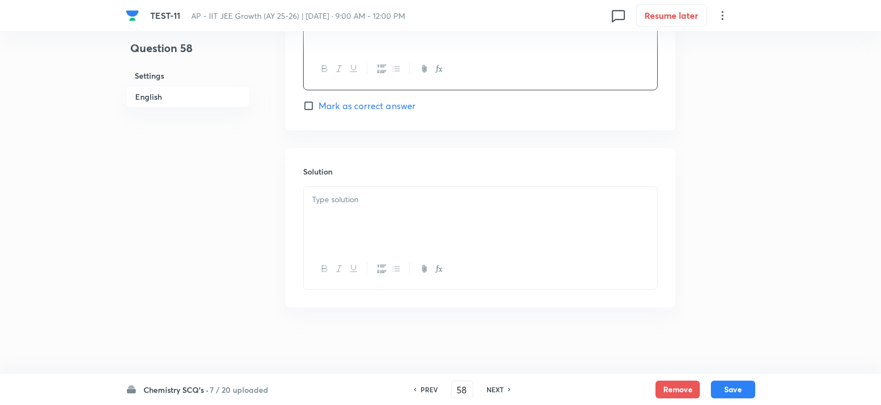
click at [332, 218] on div at bounding box center [479, 218] width 353 height 62
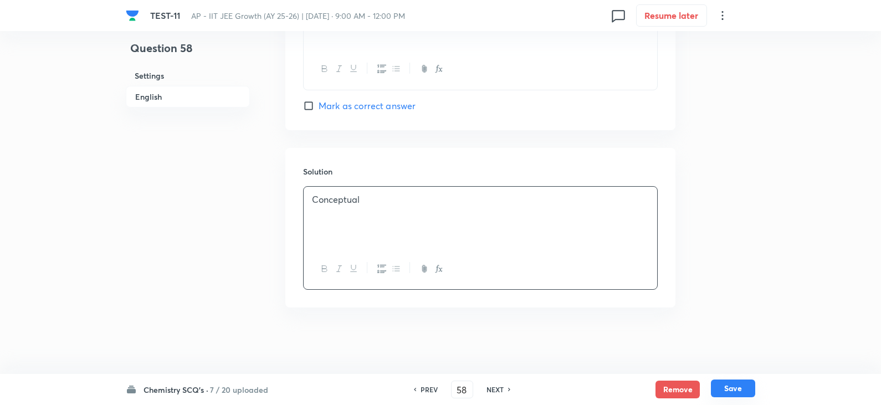
click at [739, 392] on button "Save" at bounding box center [733, 388] width 44 height 18
type input "59"
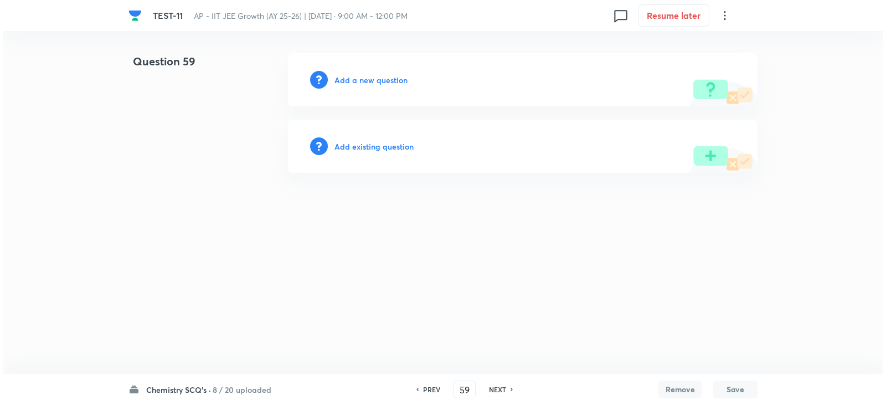
scroll to position [0, 0]
click at [332, 71] on div "Add a new question" at bounding box center [523, 79] width 470 height 53
click at [344, 76] on h6 "Add a new question" at bounding box center [370, 80] width 73 height 12
click at [364, 79] on h6 "Choose a question type" at bounding box center [376, 80] width 85 height 12
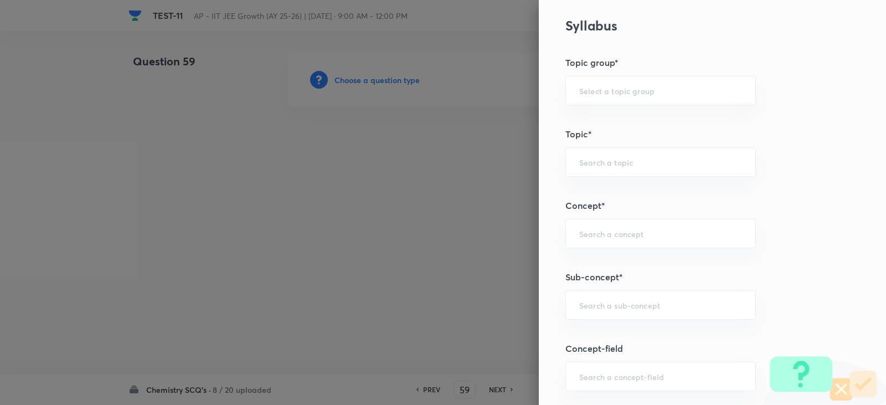
scroll to position [554, 0]
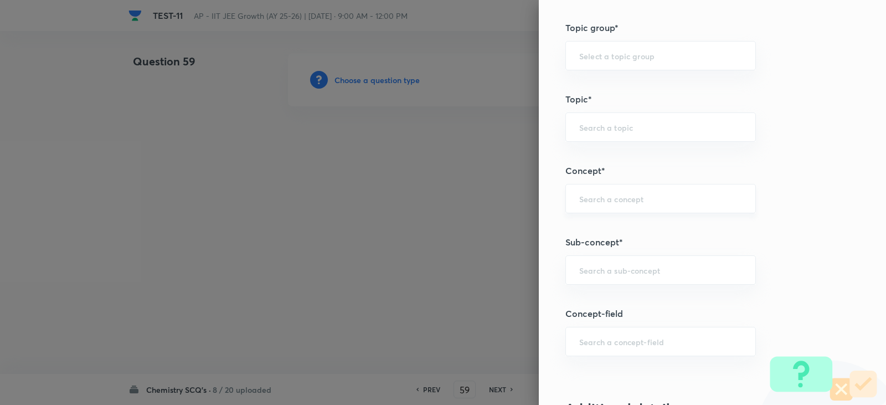
click at [585, 202] on input "text" at bounding box center [660, 198] width 163 height 11
click at [632, 235] on li "Chemical Equilibrium" at bounding box center [652, 230] width 189 height 20
type input "Chemical Equilibrium"
type input "Chemistry"
type input "Physical Chemistry"
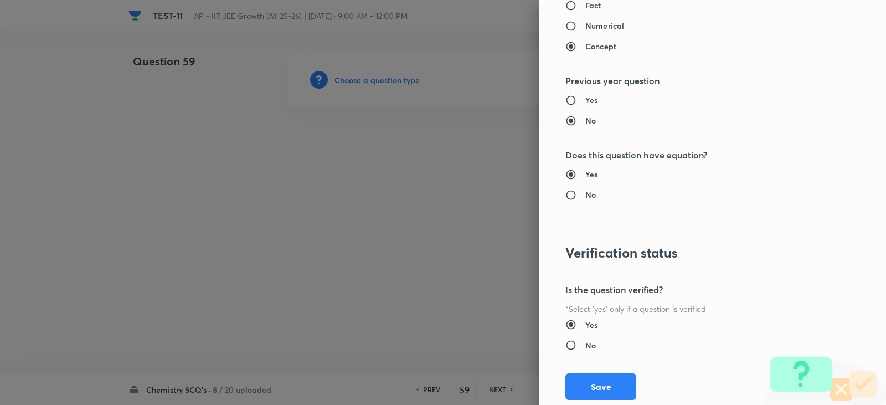
scroll to position [1179, 0]
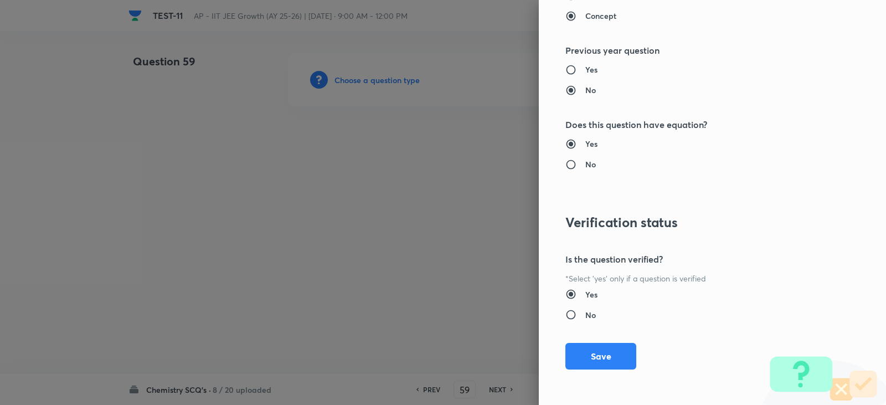
click at [590, 341] on div "Question settings Question type* Single choice correct Number of options* 2 3 4…" at bounding box center [712, 202] width 347 height 405
click at [579, 358] on button "Save" at bounding box center [600, 355] width 71 height 27
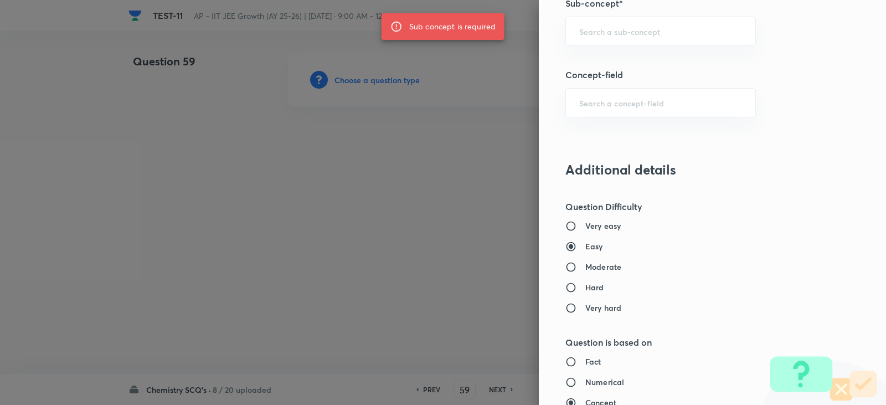
scroll to position [791, 0]
click at [589, 47] on div "​" at bounding box center [660, 32] width 191 height 29
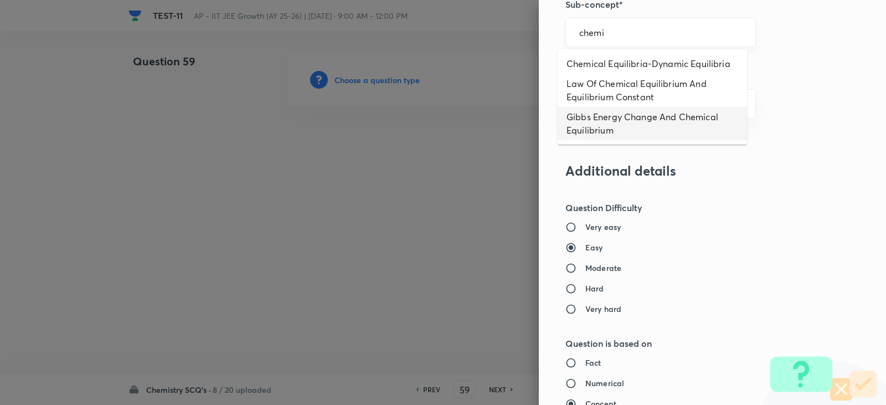
type input "Gibbs Energy Change And Chemical Equilibrium"
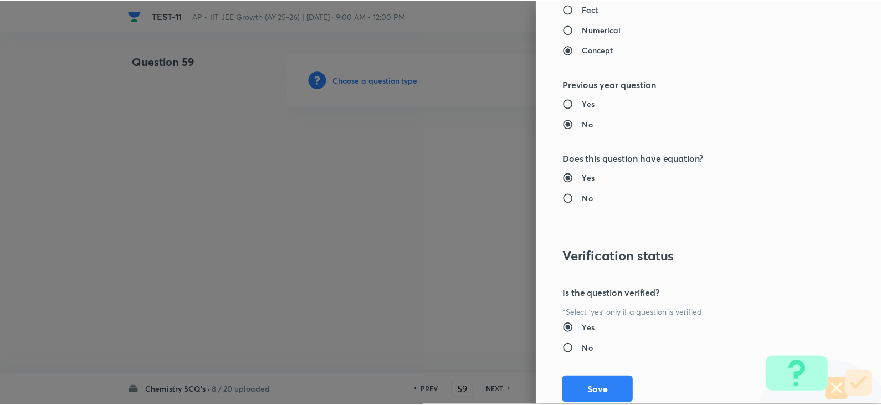
scroll to position [1179, 0]
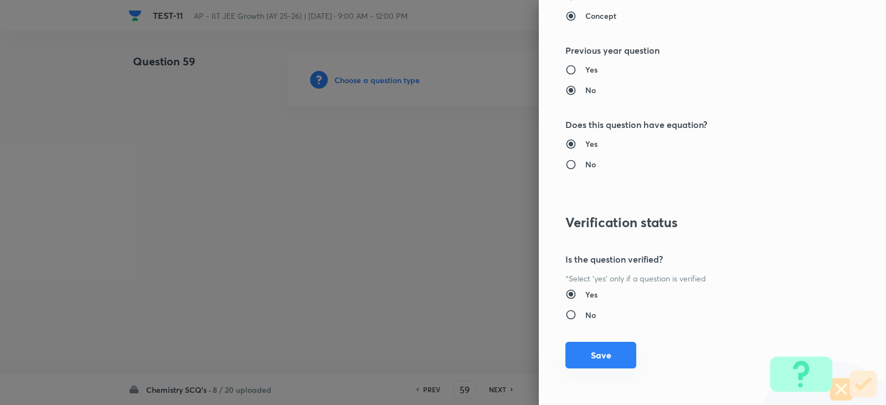
click at [586, 358] on button "Save" at bounding box center [600, 355] width 71 height 27
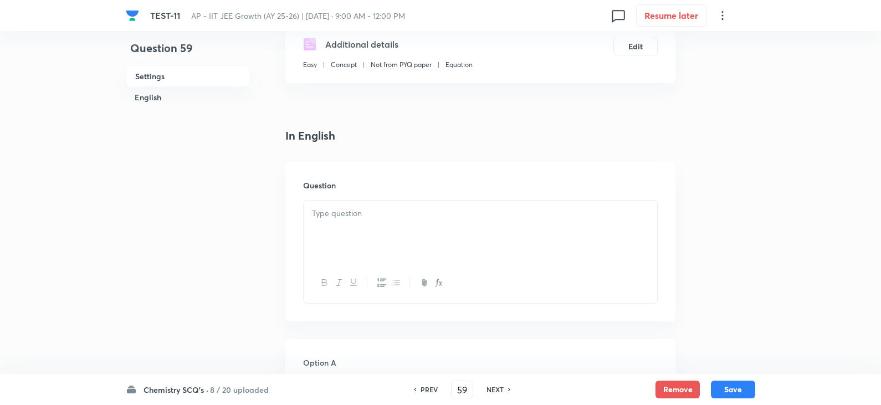
scroll to position [388, 0]
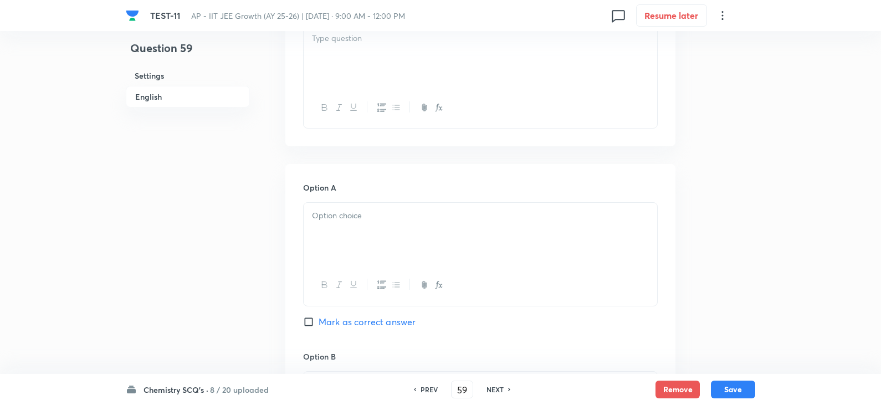
click at [337, 63] on div at bounding box center [479, 56] width 353 height 62
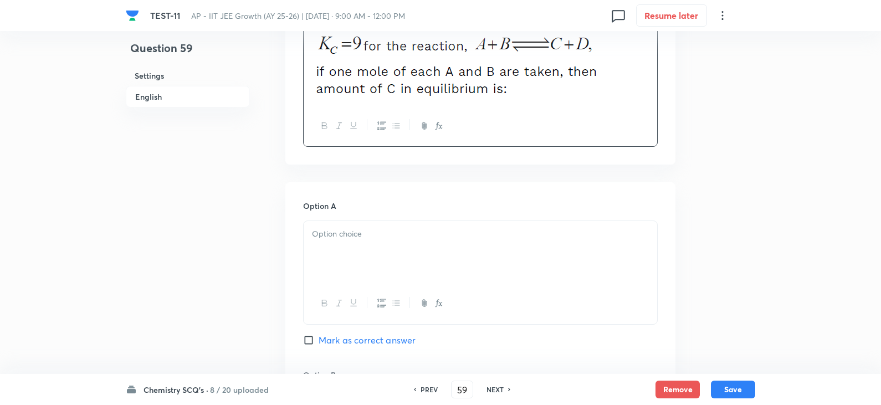
click at [348, 224] on div at bounding box center [479, 252] width 353 height 62
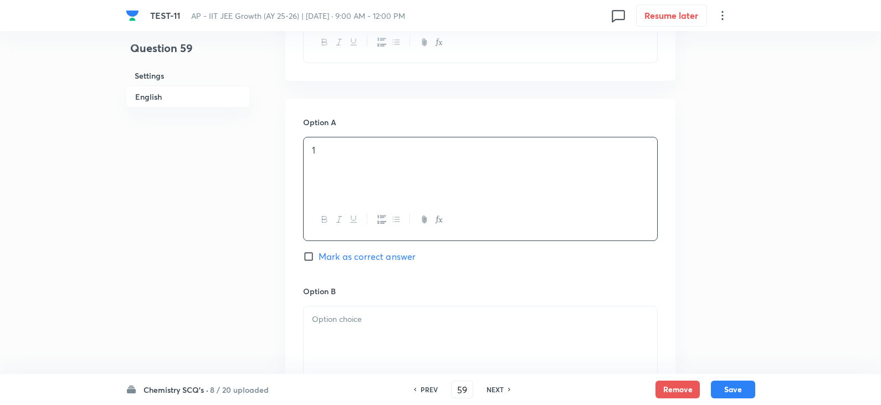
scroll to position [554, 0]
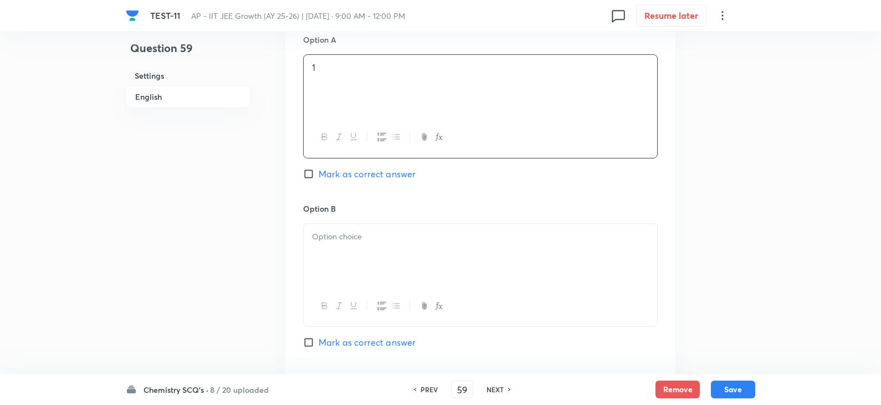
click at [350, 262] on div at bounding box center [479, 255] width 353 height 62
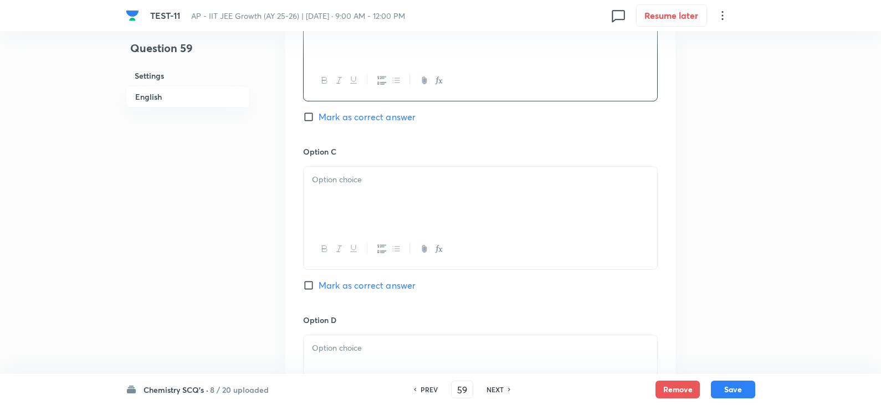
scroll to position [831, 0]
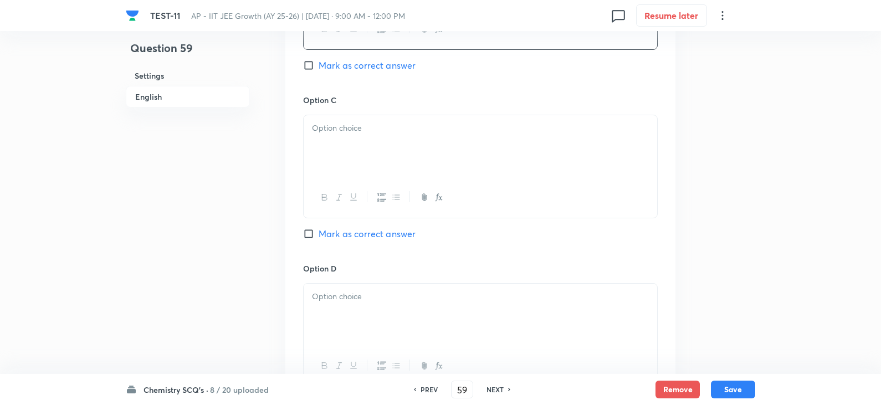
click at [391, 258] on div "Option C Mark as correct answer" at bounding box center [480, 178] width 354 height 168
click at [313, 111] on div "Option C Mark as correct answer" at bounding box center [480, 178] width 354 height 168
click at [400, 164] on div at bounding box center [479, 146] width 353 height 62
click at [372, 318] on div at bounding box center [479, 315] width 353 height 62
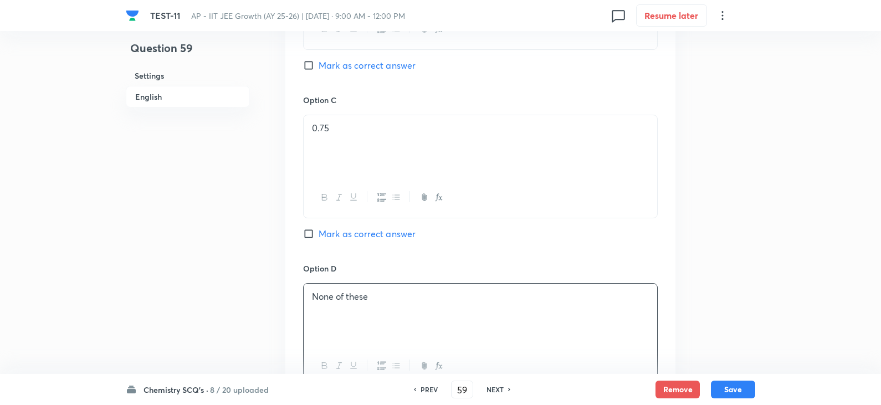
click at [307, 233] on input "Mark as correct answer" at bounding box center [311, 233] width 16 height 11
checkbox input "true"
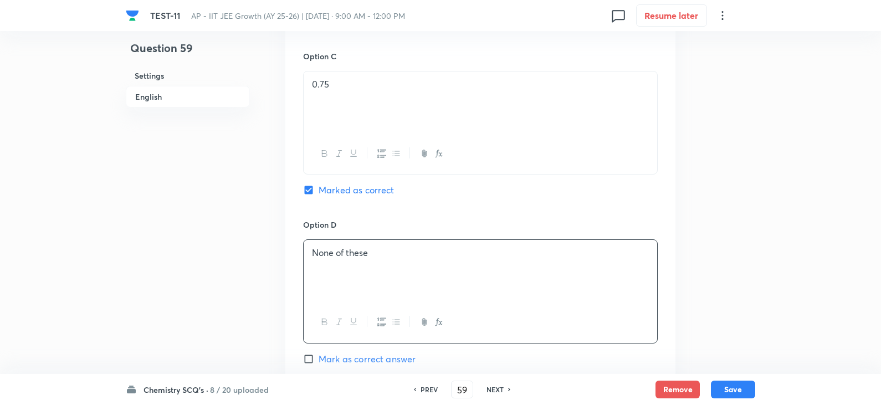
scroll to position [1108, 0]
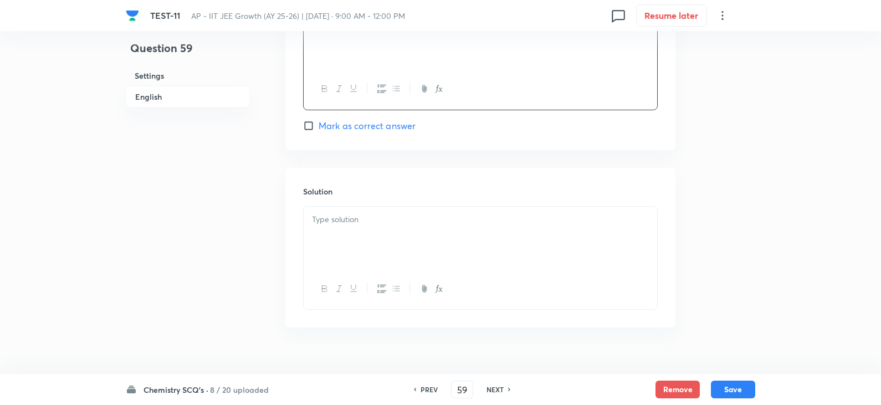
click at [334, 239] on div at bounding box center [479, 238] width 353 height 62
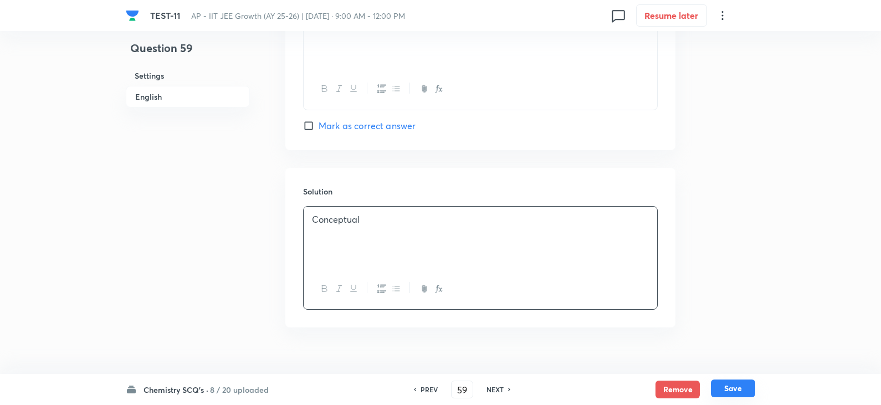
click at [734, 389] on button "Save" at bounding box center [733, 388] width 44 height 18
type input "60"
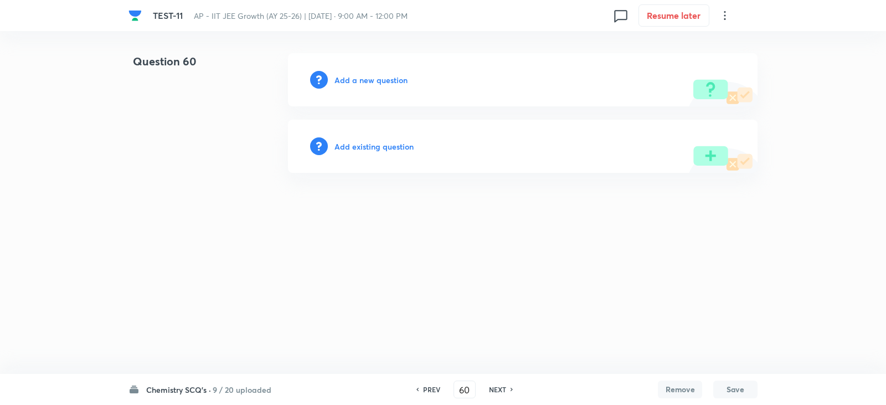
click at [373, 84] on h6 "Add a new question" at bounding box center [370, 80] width 73 height 12
click at [377, 84] on h6 "Choose a question type" at bounding box center [376, 80] width 85 height 12
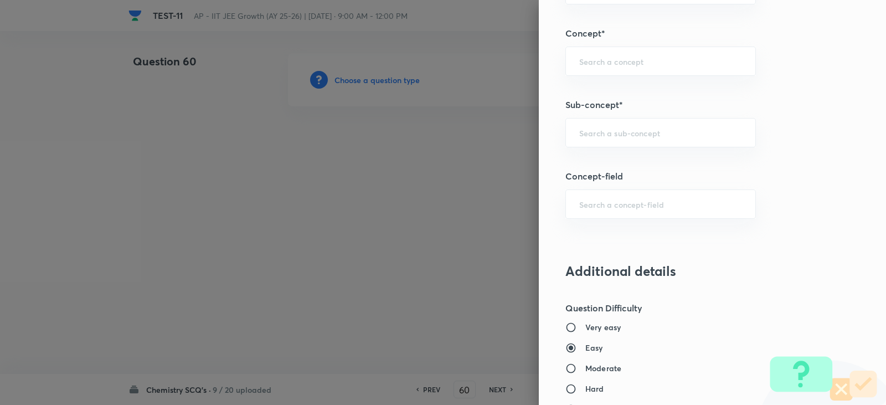
scroll to position [720, 0]
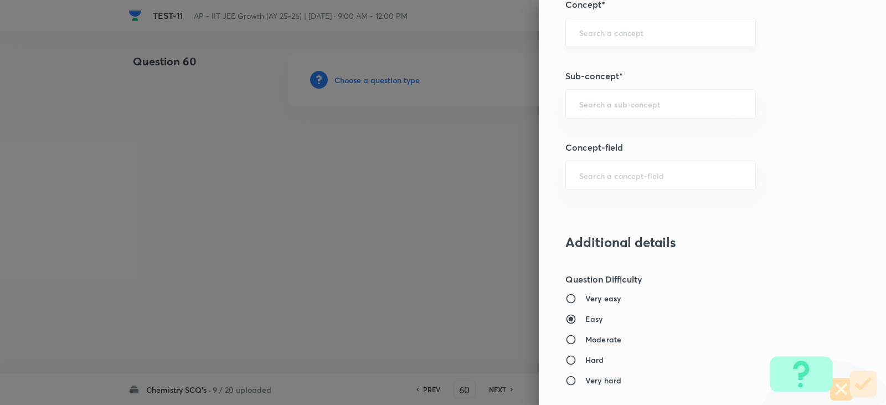
click at [574, 46] on div "​" at bounding box center [660, 32] width 191 height 29
click at [616, 69] on li "Chemical Equilibrium" at bounding box center [652, 64] width 189 height 20
type input "Chemical Equilibrium"
type input "Chemistry"
type input "Physical Chemistry"
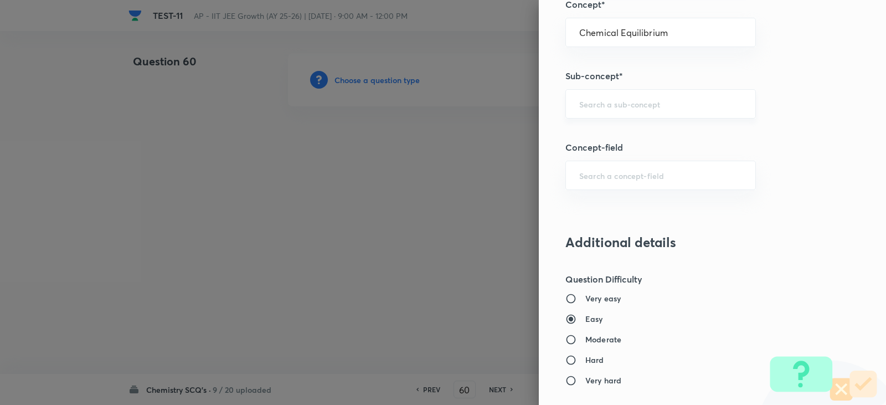
click at [610, 96] on div "​" at bounding box center [660, 103] width 191 height 29
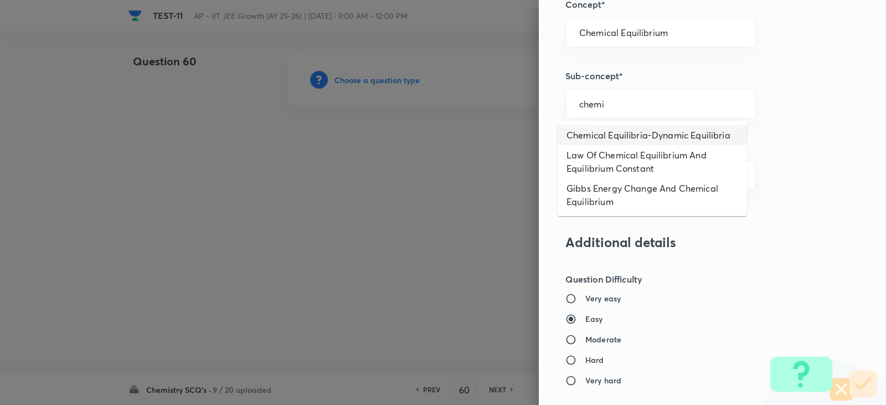
click at [605, 141] on li "Chemical Equilibria-Dynamic Equilibria" at bounding box center [652, 135] width 189 height 20
type input "Chemical Equilibria-Dynamic Equilibria"
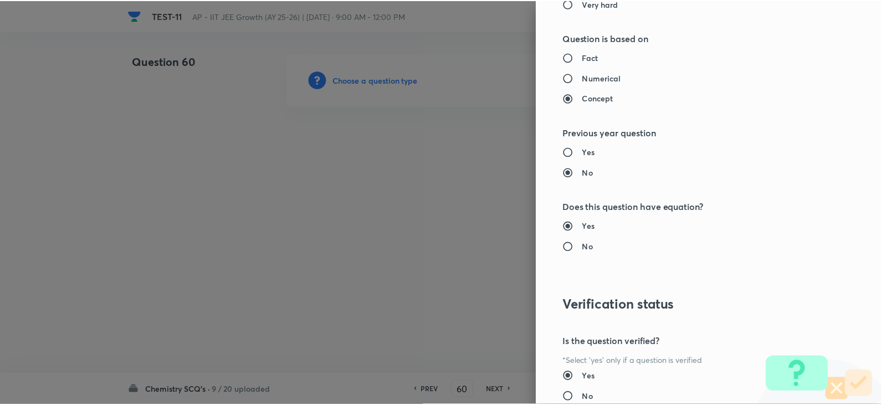
scroll to position [1179, 0]
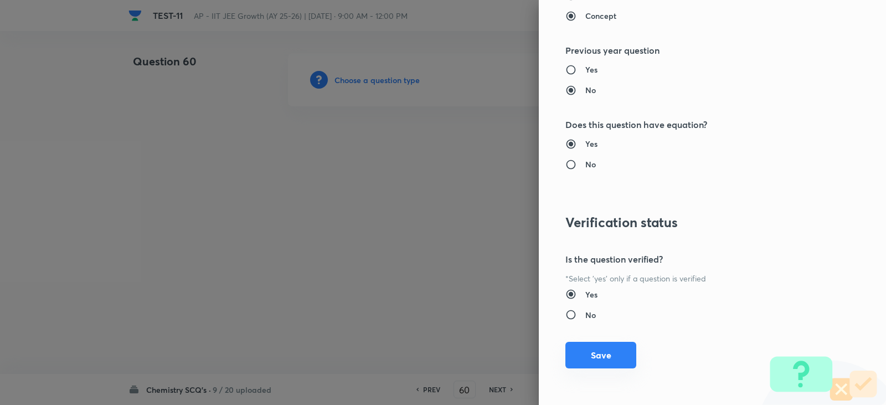
click at [589, 358] on button "Save" at bounding box center [600, 355] width 71 height 27
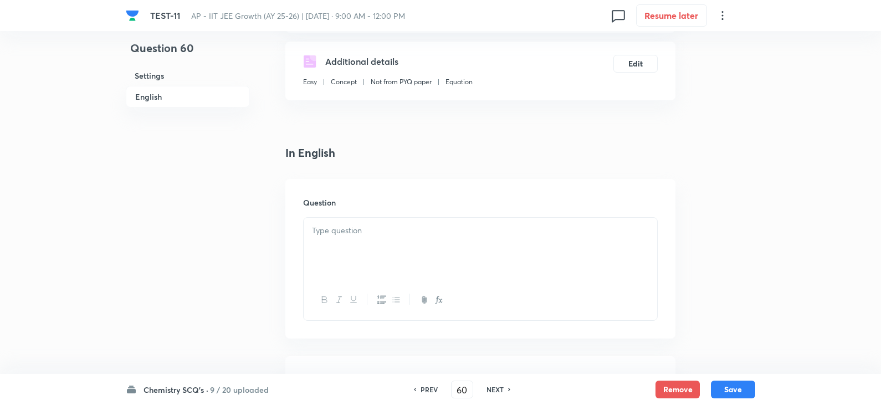
scroll to position [332, 0]
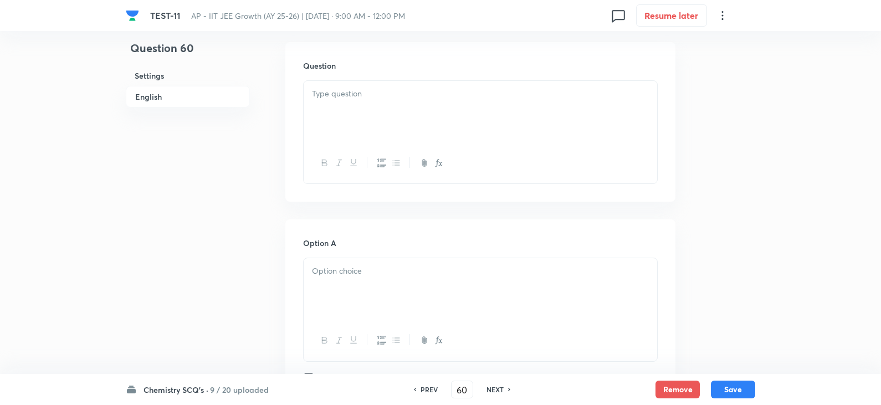
click at [348, 102] on div at bounding box center [479, 112] width 353 height 62
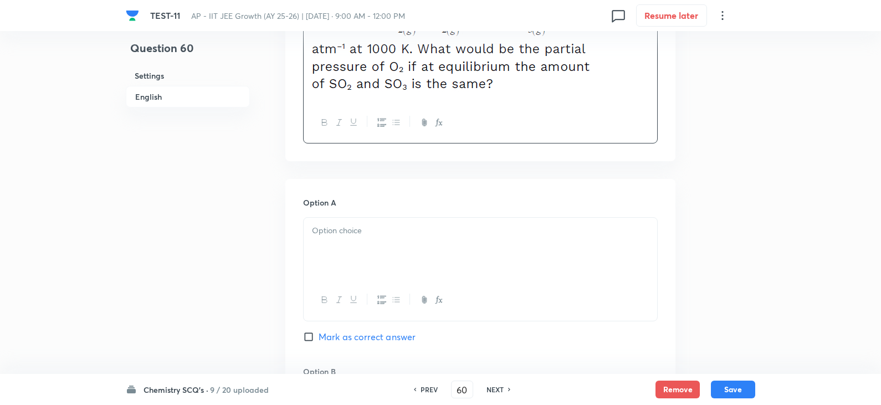
scroll to position [443, 0]
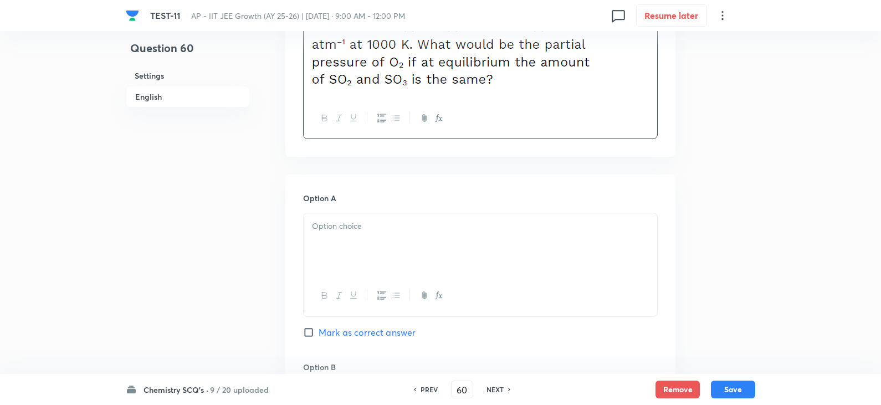
click at [358, 234] on div at bounding box center [479, 244] width 353 height 62
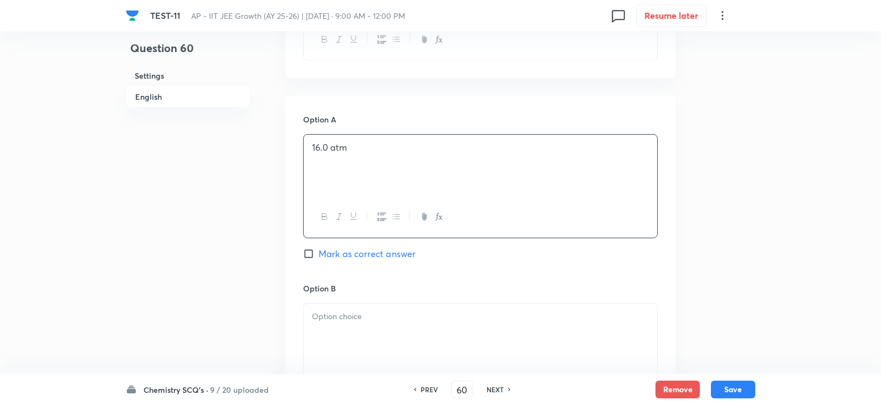
scroll to position [665, 0]
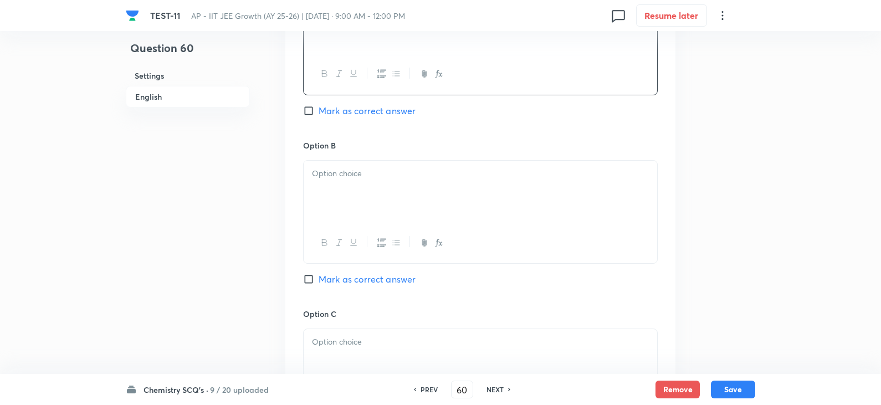
click at [339, 204] on div at bounding box center [479, 192] width 353 height 62
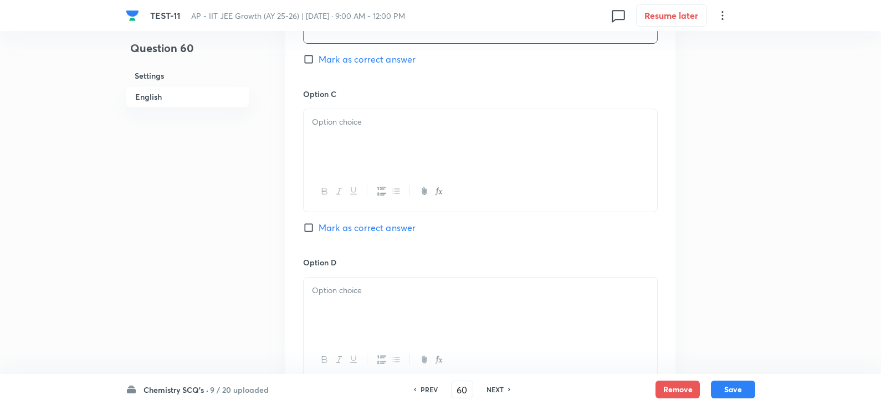
scroll to position [886, 0]
click at [331, 124] on p at bounding box center [480, 120] width 337 height 13
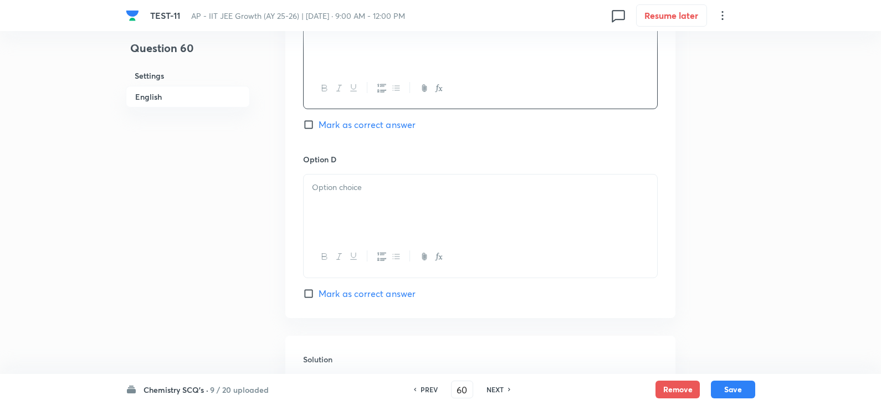
scroll to position [1108, 0]
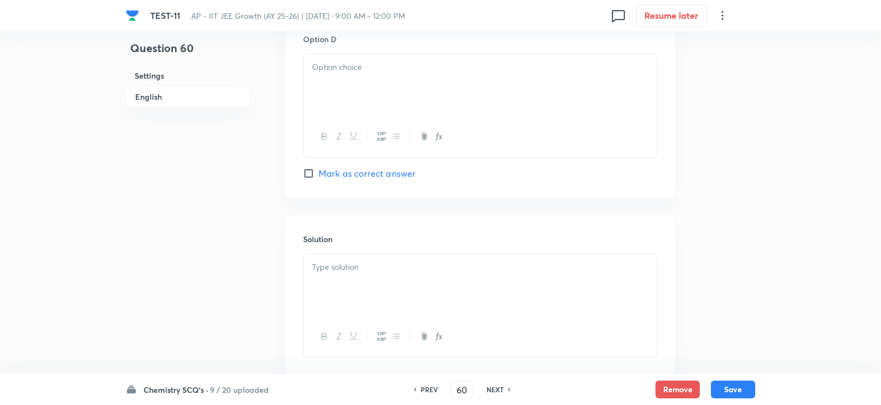
click at [334, 80] on div at bounding box center [479, 85] width 353 height 62
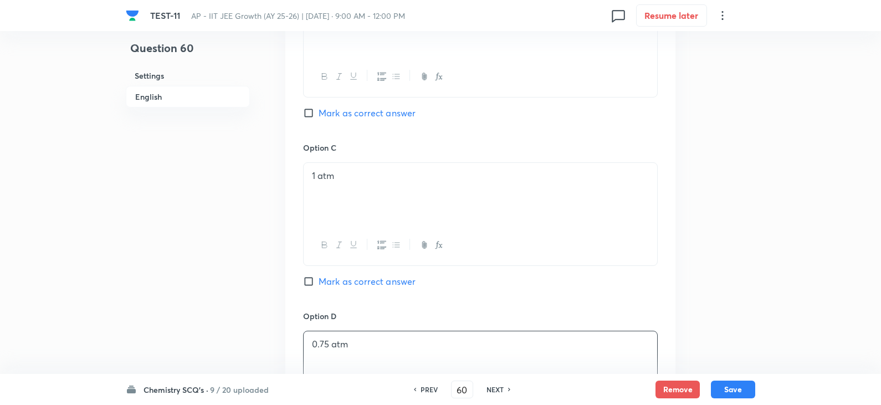
click at [311, 113] on input "Mark as correct answer" at bounding box center [311, 112] width 16 height 11
checkbox input "true"
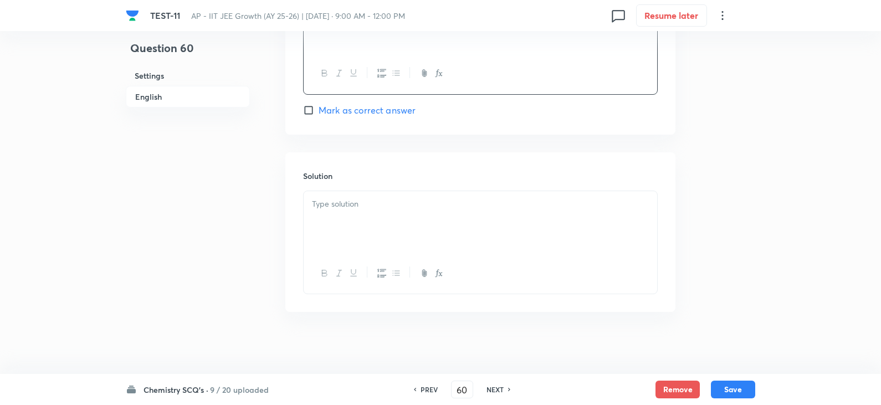
scroll to position [1175, 0]
click at [336, 213] on div at bounding box center [479, 218] width 353 height 62
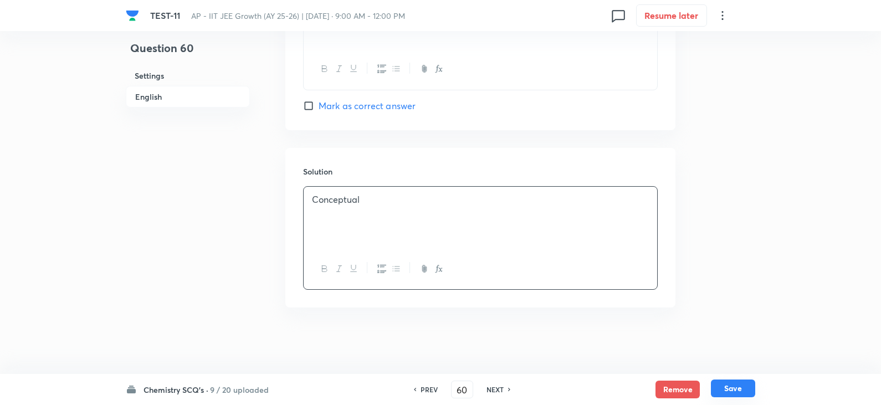
click at [746, 390] on button "Save" at bounding box center [733, 388] width 44 height 18
type input "61"
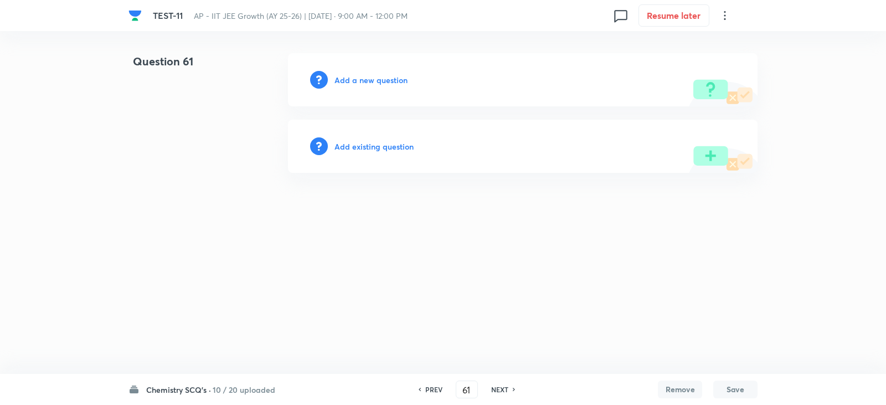
click at [370, 79] on h6 "Add a new question" at bounding box center [370, 80] width 73 height 12
click at [396, 84] on h6 "Choose a question type" at bounding box center [376, 80] width 85 height 12
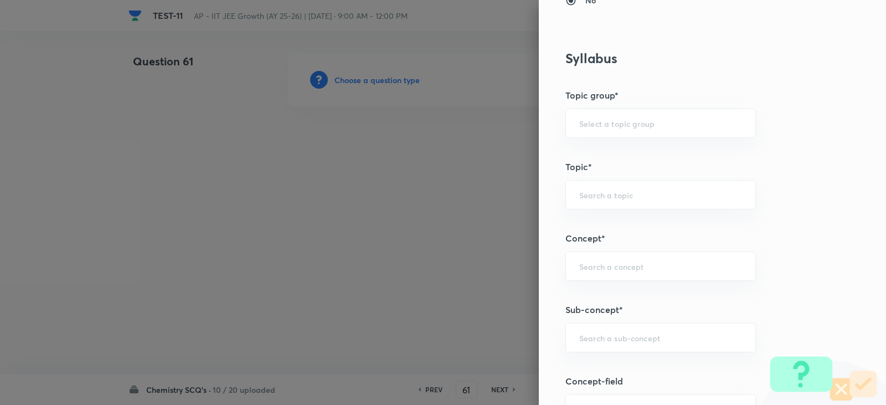
scroll to position [554, 0]
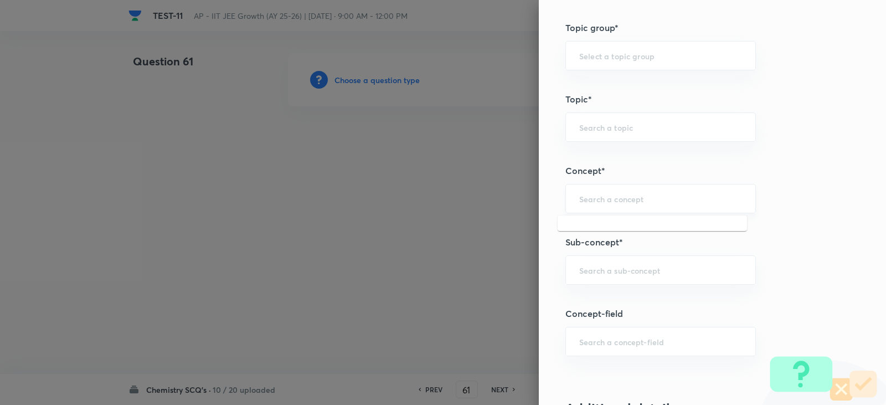
click at [579, 202] on input "text" at bounding box center [660, 198] width 163 height 11
click at [612, 233] on li "Chemical Equilibrium" at bounding box center [652, 230] width 189 height 20
type input "Chemical Equilibrium"
type input "Chemistry"
type input "Physical Chemistry"
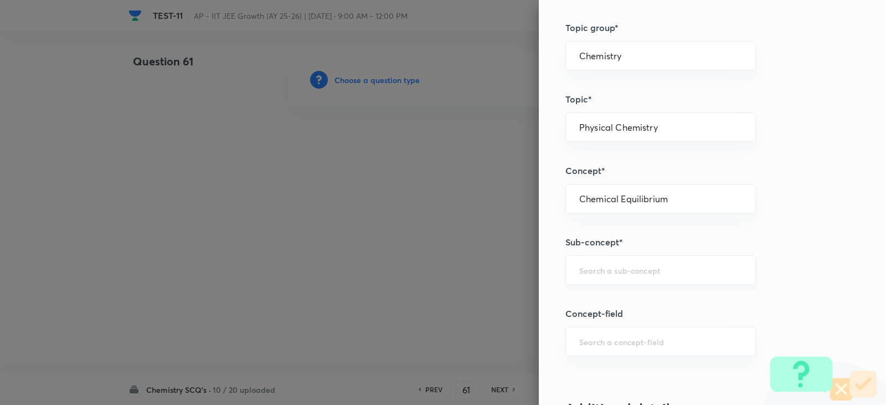
click at [605, 255] on div "​" at bounding box center [660, 269] width 191 height 29
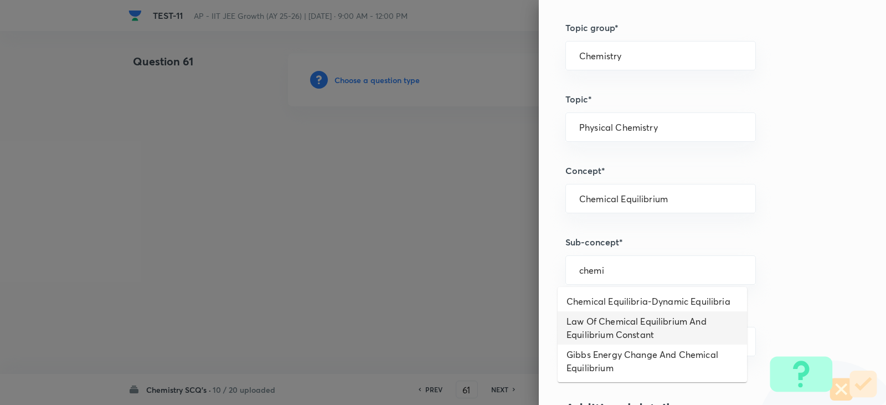
click at [621, 325] on li "Law Of Chemical Equilibrium And Equilibrium Constant" at bounding box center [652, 327] width 189 height 33
type input "Law Of Chemical Equilibrium And Equilibrium Constant"
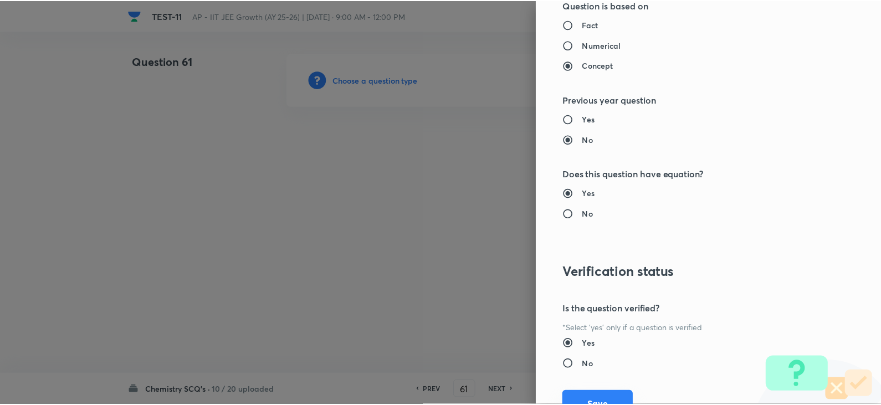
scroll to position [1179, 0]
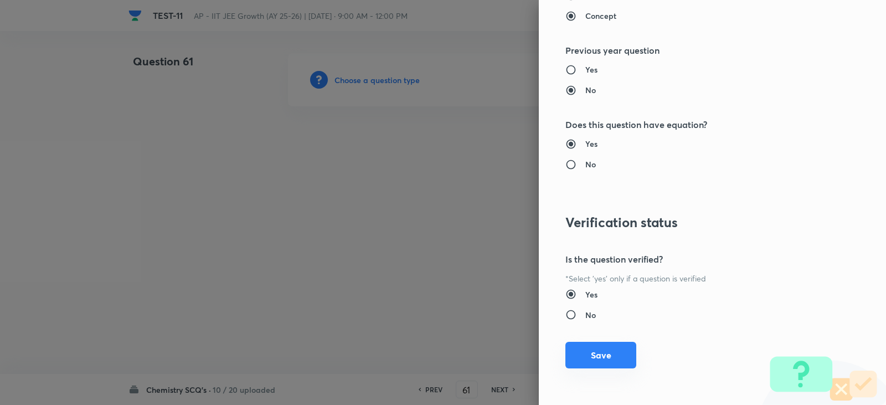
click at [596, 358] on button "Save" at bounding box center [600, 355] width 71 height 27
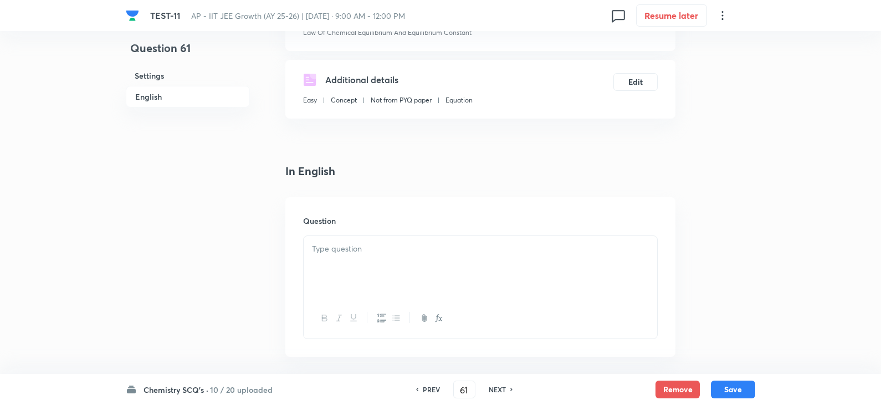
scroll to position [277, 0]
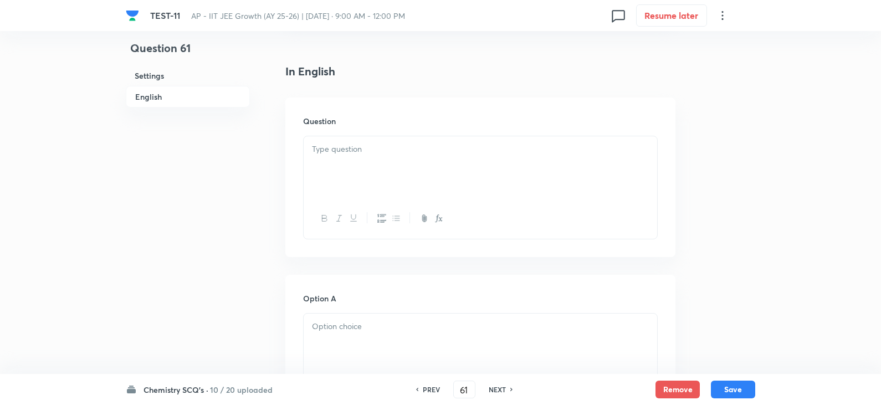
click at [336, 161] on div at bounding box center [479, 167] width 353 height 62
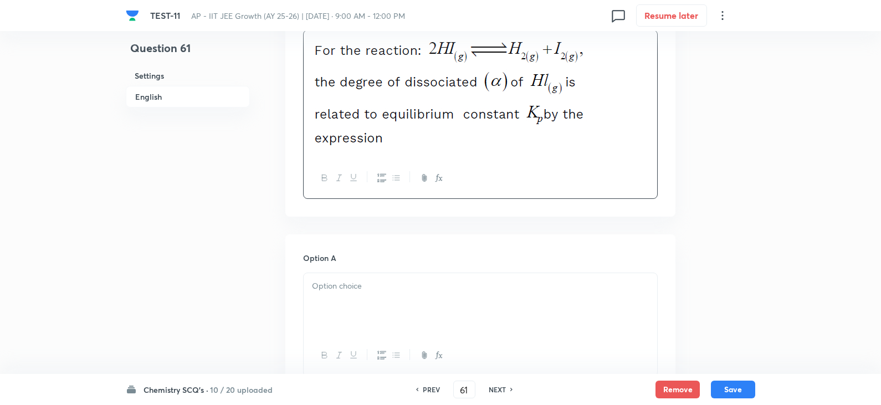
scroll to position [498, 0]
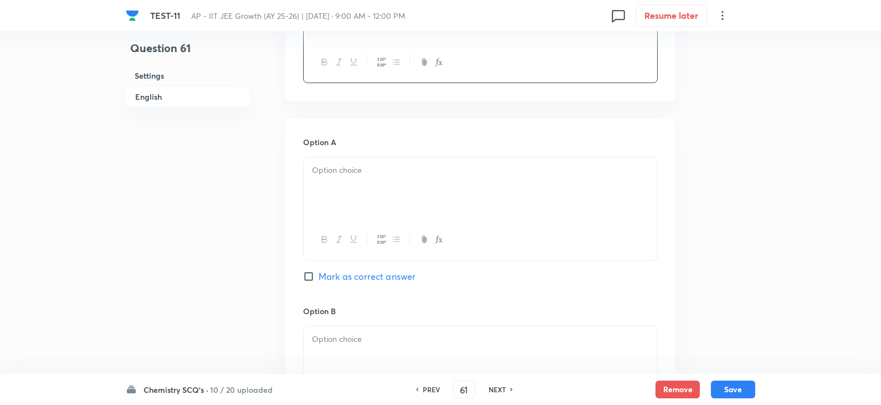
click at [344, 181] on div at bounding box center [479, 188] width 353 height 62
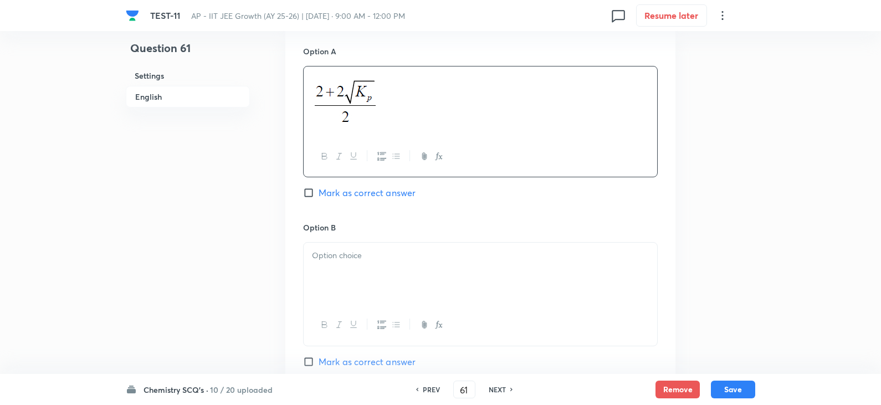
scroll to position [665, 0]
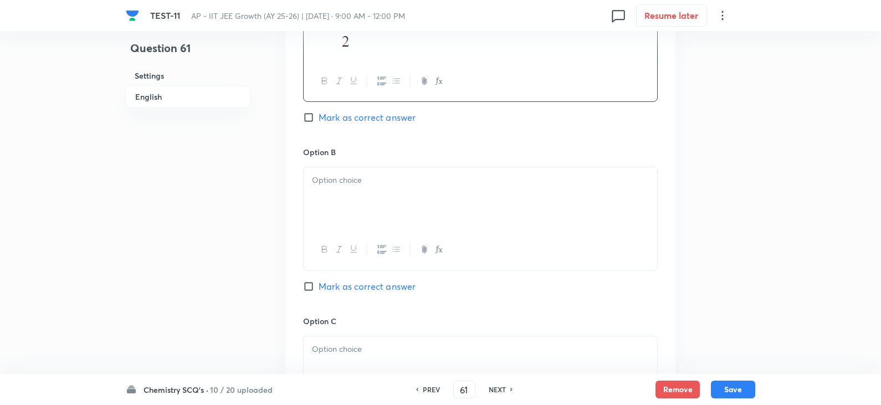
click at [390, 169] on div at bounding box center [479, 198] width 353 height 62
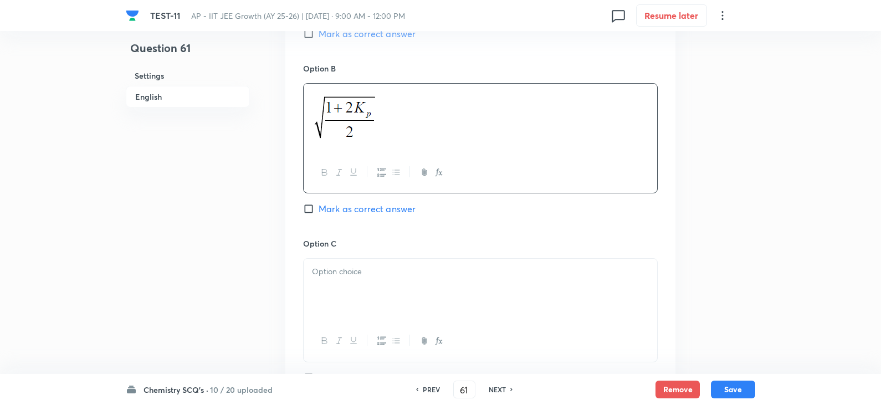
scroll to position [831, 0]
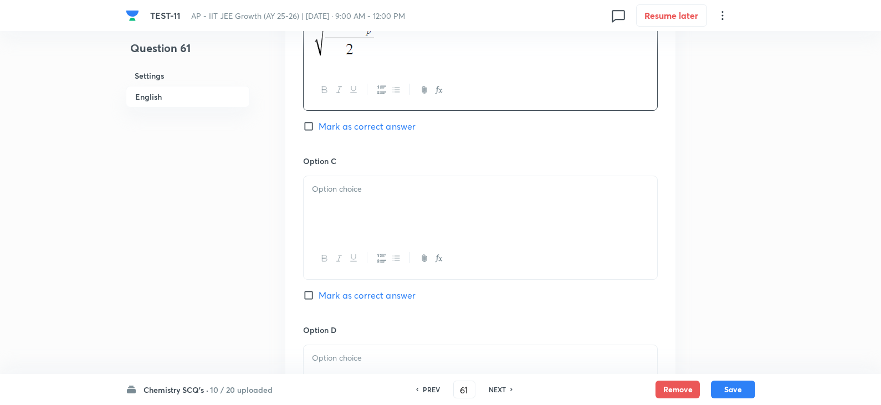
click at [389, 187] on p at bounding box center [480, 189] width 337 height 13
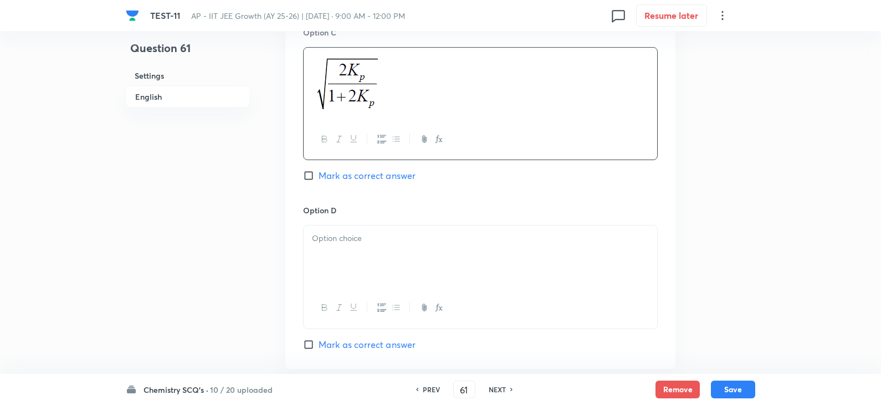
scroll to position [1108, 0]
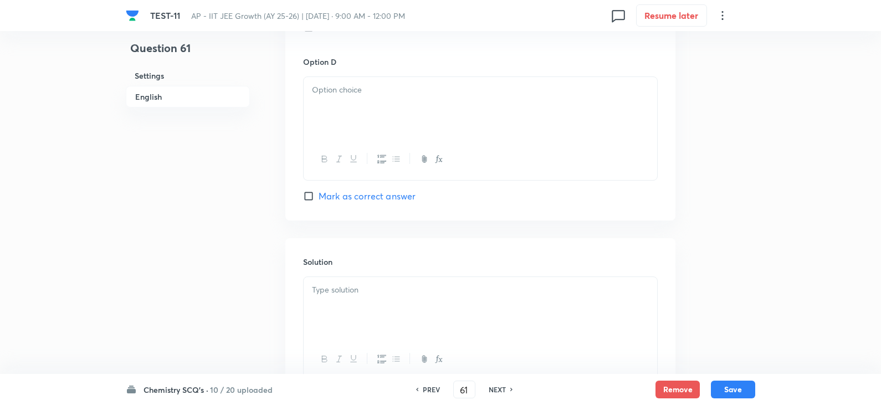
click at [344, 131] on div at bounding box center [479, 108] width 353 height 62
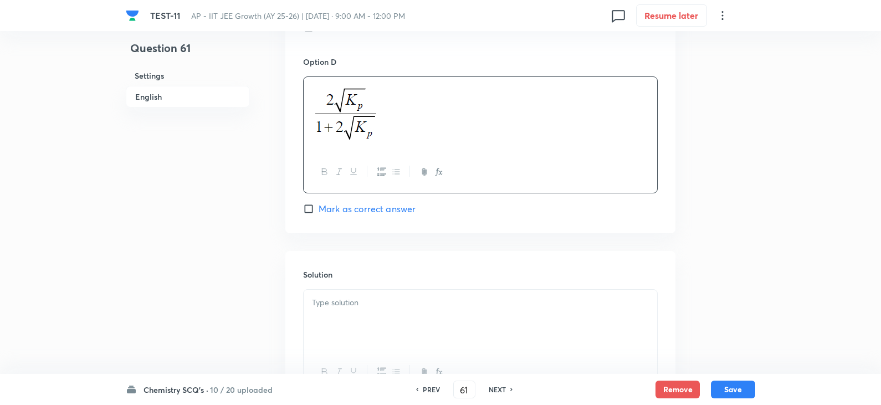
click at [366, 207] on span "Mark as correct answer" at bounding box center [366, 208] width 97 height 13
click at [318, 207] on input "Mark as correct answer" at bounding box center [311, 208] width 16 height 11
checkbox input "true"
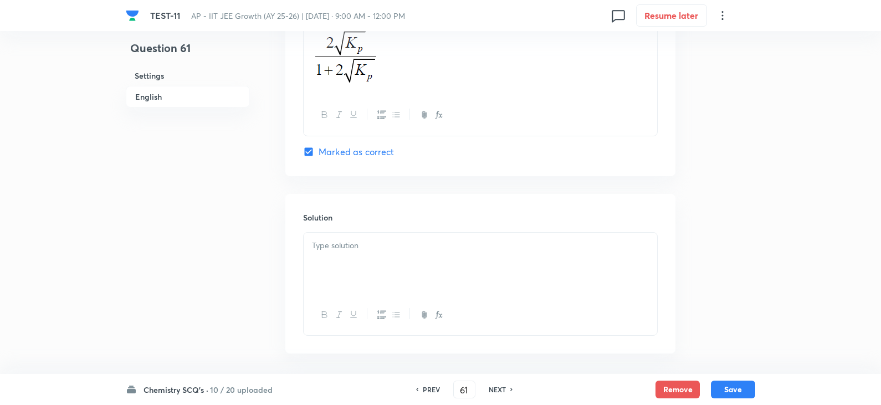
scroll to position [1211, 0]
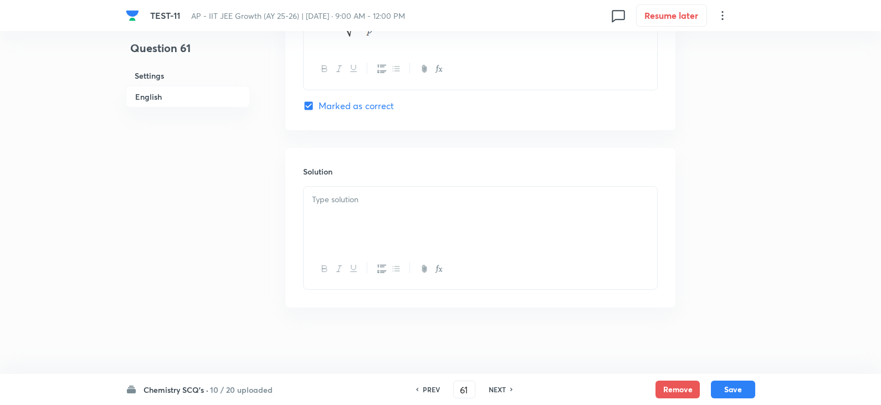
click at [351, 226] on div at bounding box center [479, 218] width 353 height 62
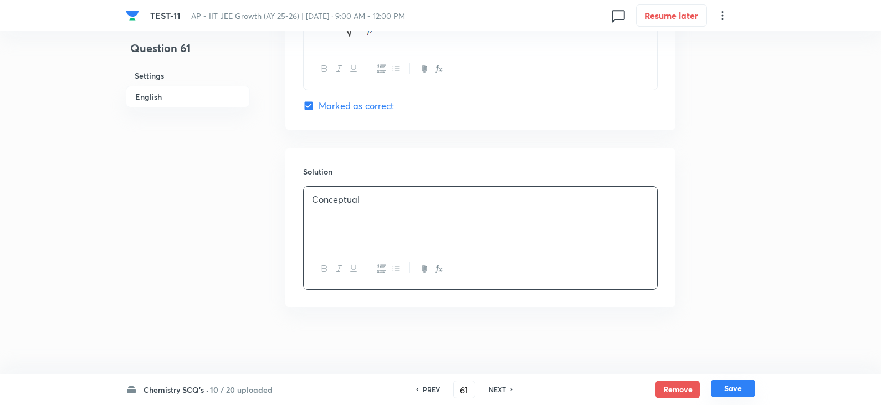
click at [742, 387] on button "Save" at bounding box center [733, 388] width 44 height 18
type input "62"
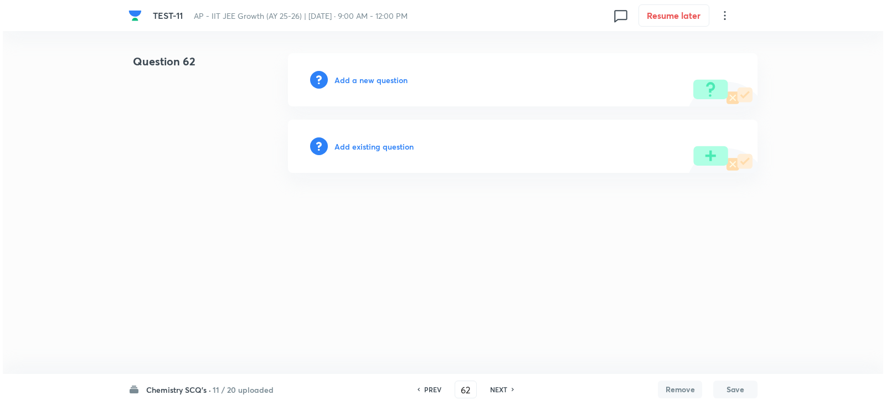
scroll to position [0, 0]
click at [342, 80] on h6 "Add a new question" at bounding box center [370, 80] width 73 height 12
click at [351, 81] on h6 "Choose a question type" at bounding box center [376, 80] width 85 height 12
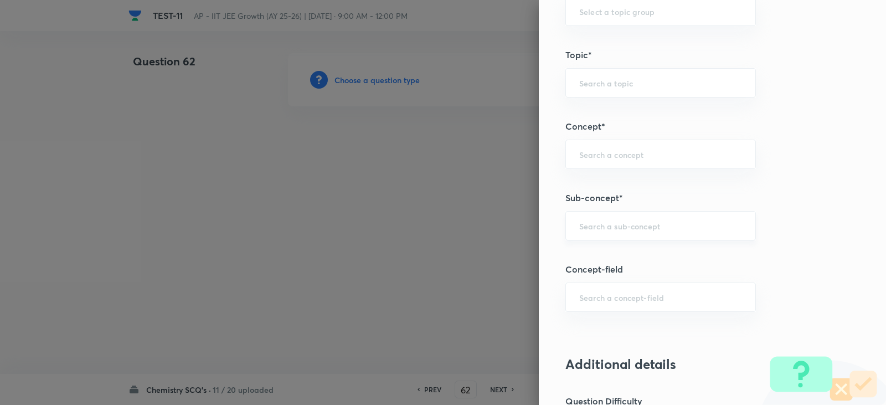
scroll to position [609, 0]
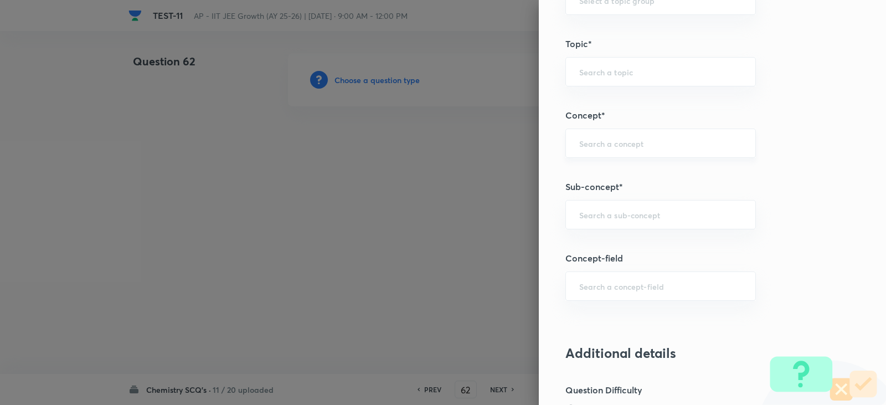
click at [576, 150] on div "​" at bounding box center [660, 142] width 191 height 29
click at [590, 171] on li "Chemical Equilibrium" at bounding box center [652, 174] width 189 height 20
type input "Chemical Equilibrium"
type input "Chemistry"
type input "Physical Chemistry"
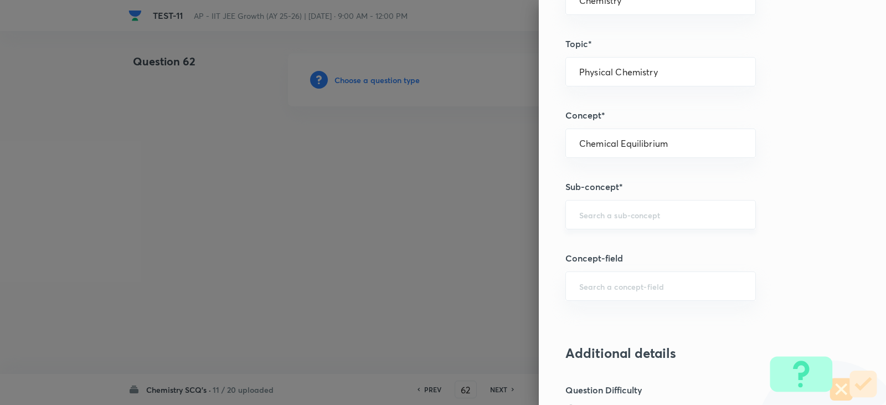
click at [604, 213] on input "text" at bounding box center [660, 214] width 163 height 11
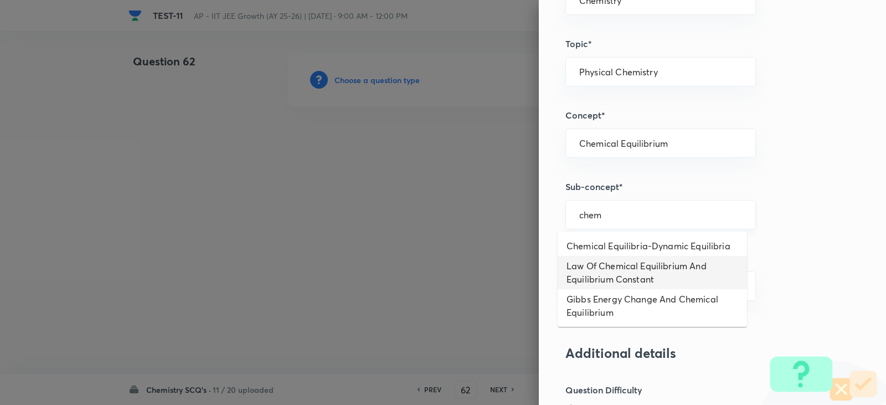
type input "Law Of Chemical Equilibrium And Equilibrium Constant"
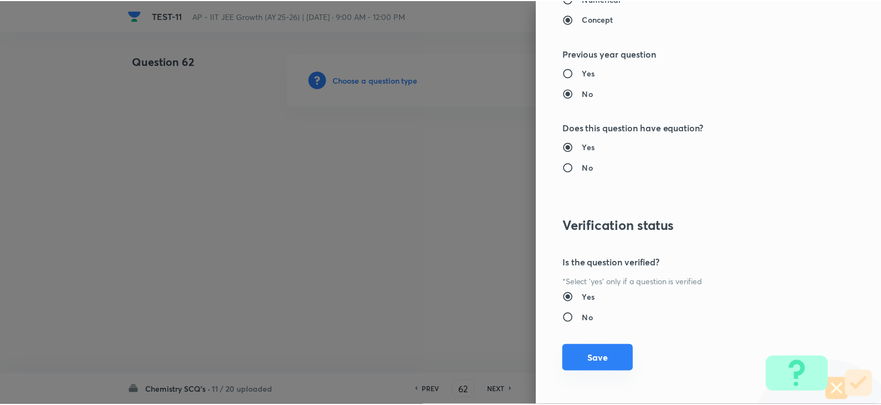
scroll to position [1179, 0]
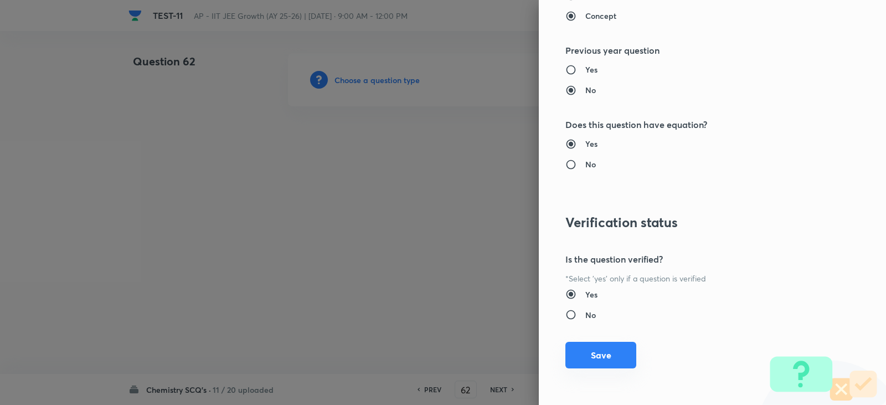
click at [603, 359] on button "Save" at bounding box center [600, 355] width 71 height 27
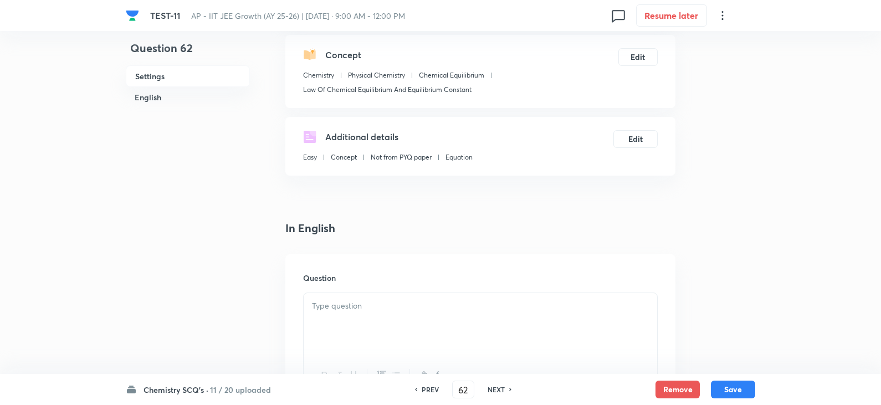
scroll to position [222, 0]
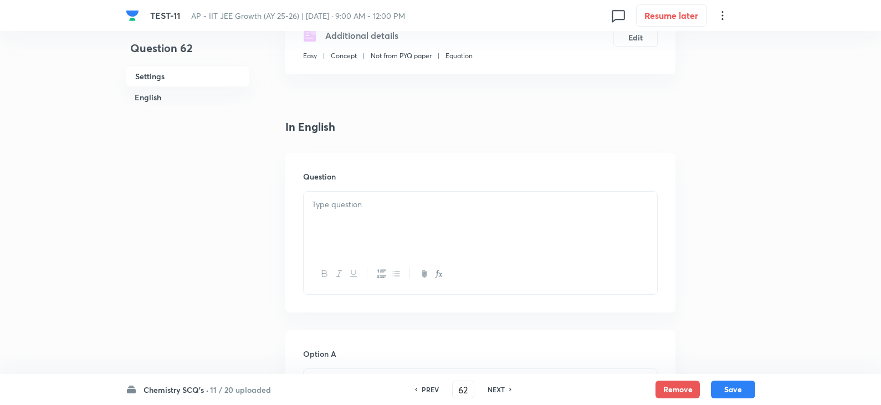
click at [354, 186] on div "Question" at bounding box center [480, 232] width 390 height 159
click at [344, 220] on div at bounding box center [479, 223] width 353 height 62
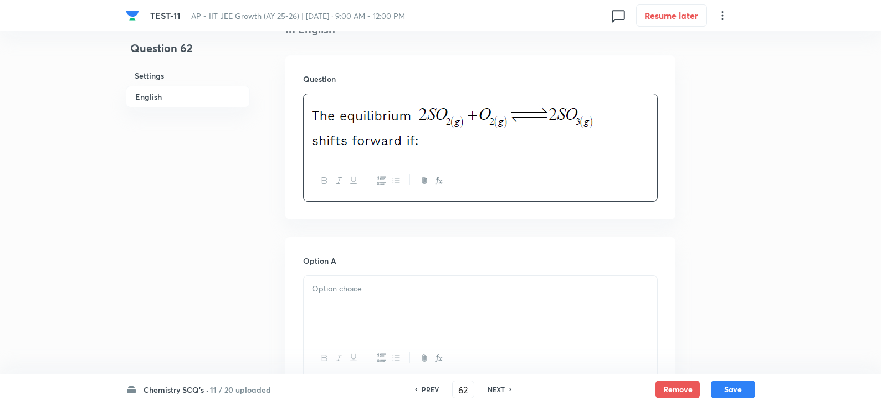
scroll to position [443, 0]
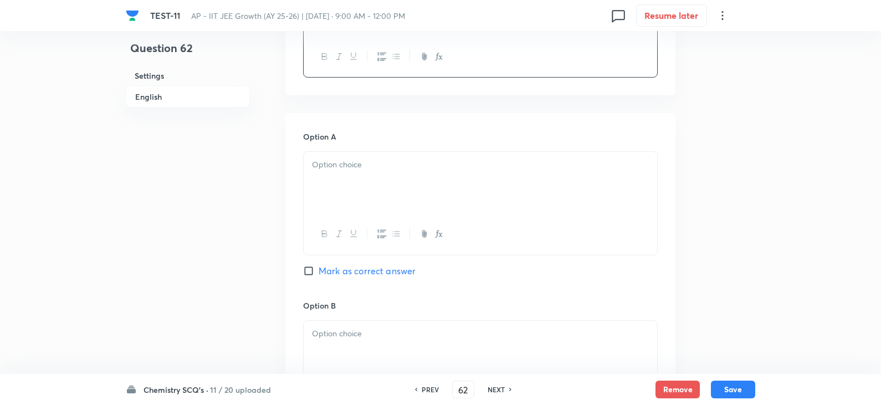
click at [344, 173] on div at bounding box center [479, 183] width 353 height 62
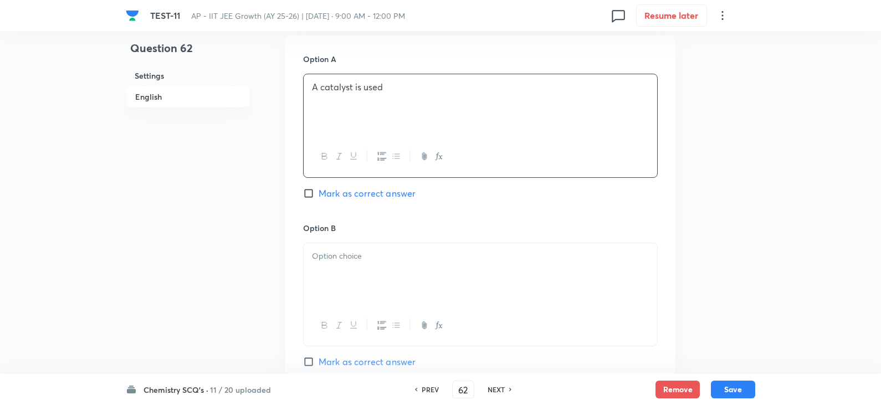
scroll to position [609, 0]
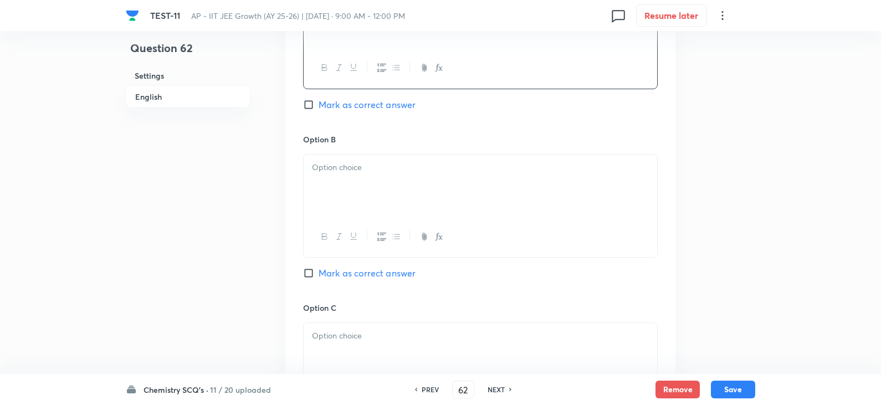
click at [358, 158] on div at bounding box center [479, 186] width 353 height 62
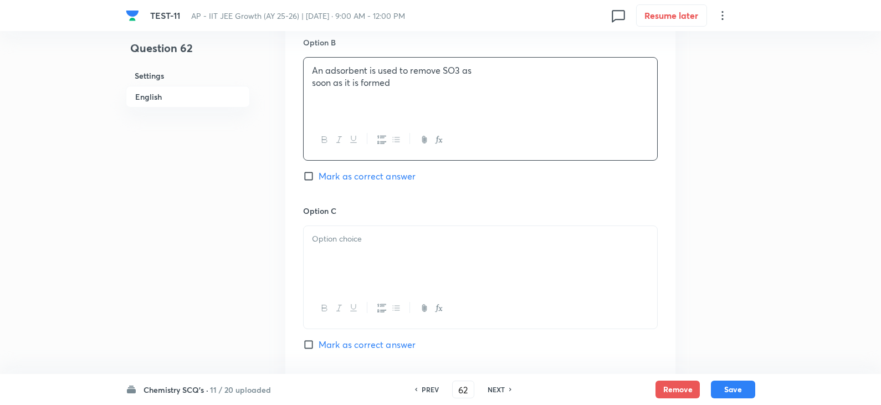
scroll to position [831, 0]
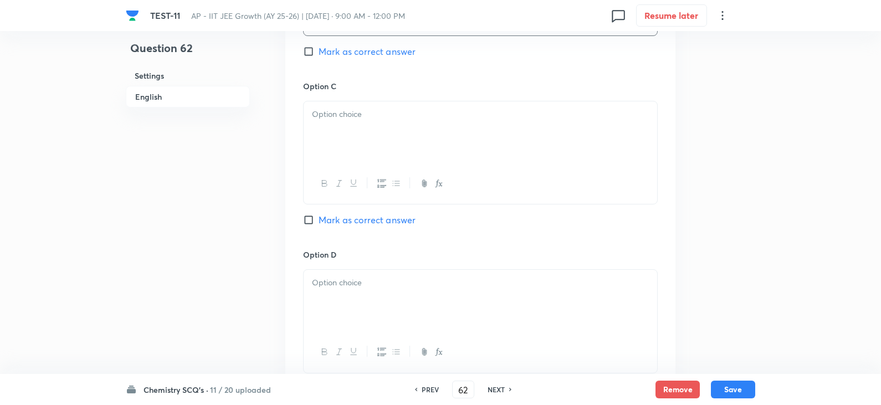
click at [355, 125] on div at bounding box center [479, 132] width 353 height 62
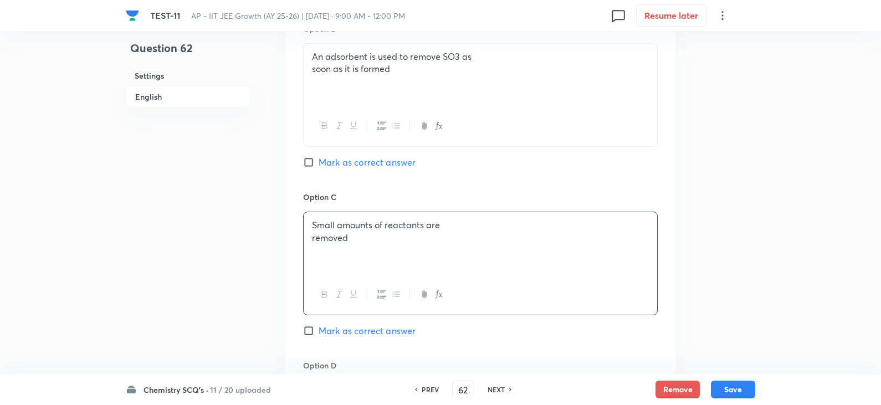
click at [313, 160] on input "Mark as correct answer" at bounding box center [311, 162] width 16 height 11
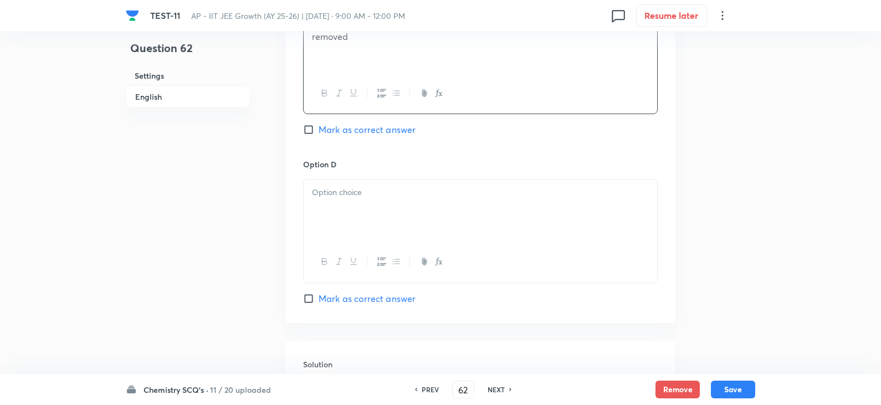
scroll to position [997, 0]
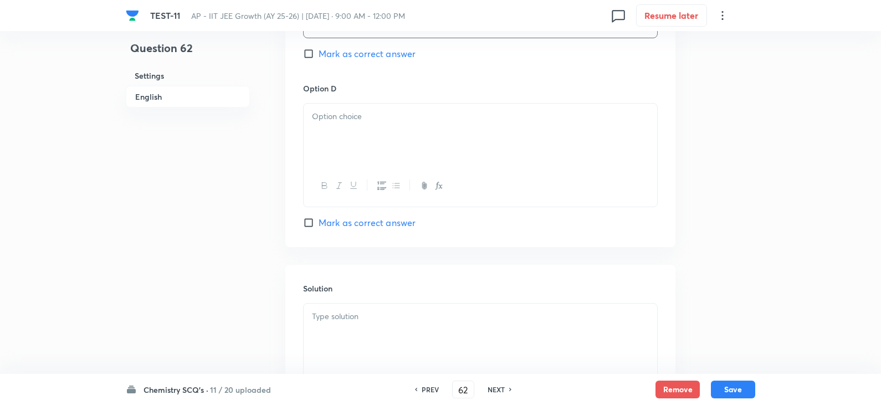
click at [325, 141] on div at bounding box center [479, 135] width 353 height 62
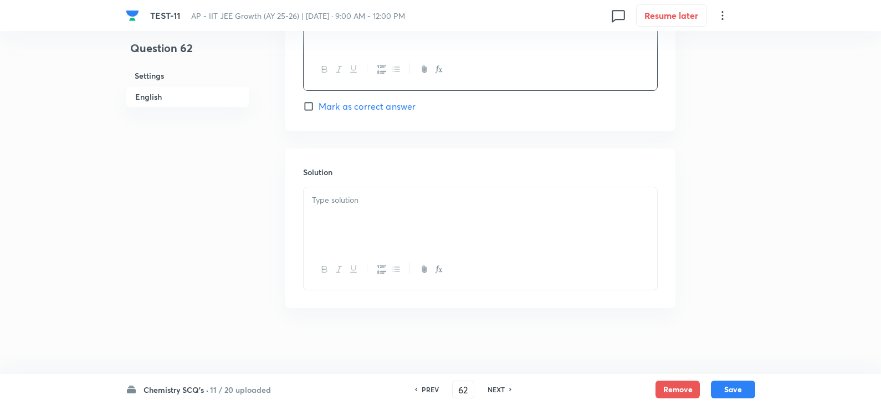
scroll to position [1114, 0]
click at [343, 239] on div at bounding box center [479, 218] width 353 height 62
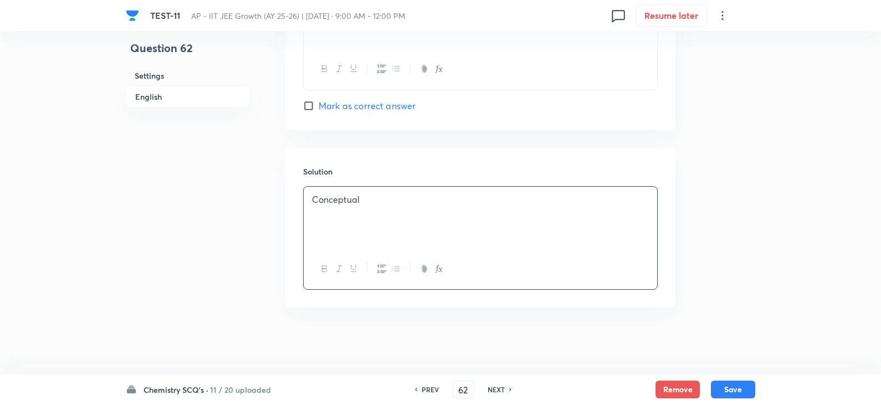
click at [732, 379] on div "Chemistry SCQ's · 11 / 20 uploaded PREV 62 ​ NEXT Remove Save" at bounding box center [440, 389] width 629 height 31
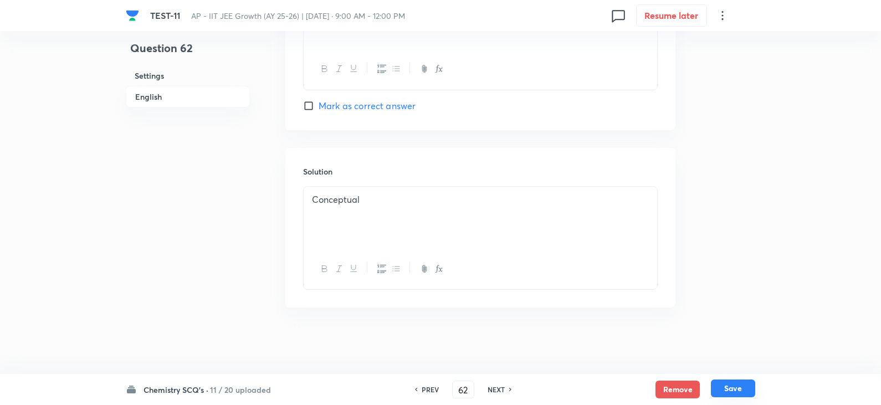
click at [734, 384] on button "Save" at bounding box center [733, 388] width 44 height 18
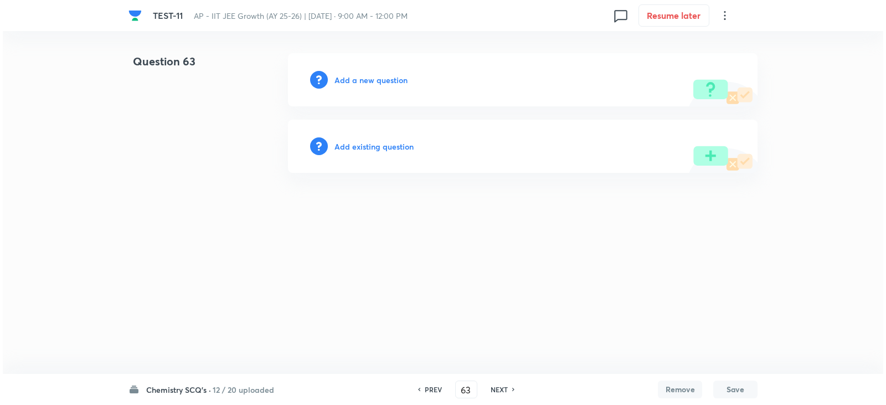
scroll to position [0, 0]
click at [346, 75] on h6 "Add a new question" at bounding box center [370, 80] width 73 height 12
click at [387, 82] on h6 "Choose a question type" at bounding box center [376, 80] width 85 height 12
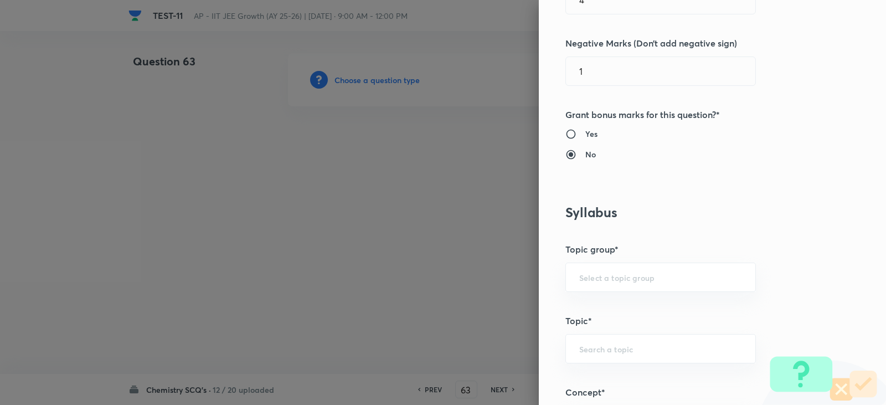
scroll to position [665, 0]
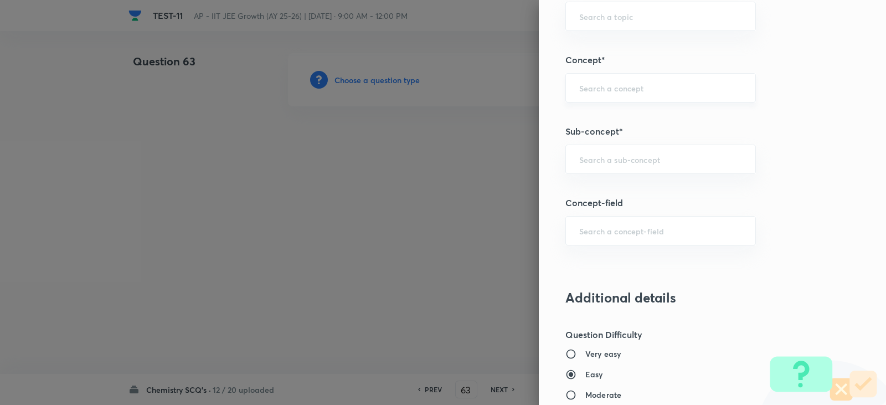
click at [571, 78] on div "​" at bounding box center [660, 87] width 191 height 29
click at [616, 120] on li "Chemical Equilibrium" at bounding box center [652, 119] width 189 height 20
click at [613, 155] on input "text" at bounding box center [660, 159] width 163 height 11
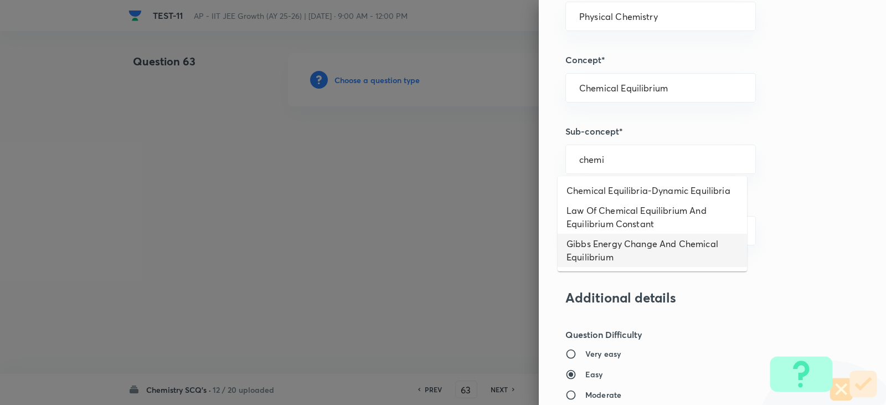
click at [612, 236] on li "Gibbs Energy Change And Chemical Equilibrium" at bounding box center [652, 250] width 189 height 33
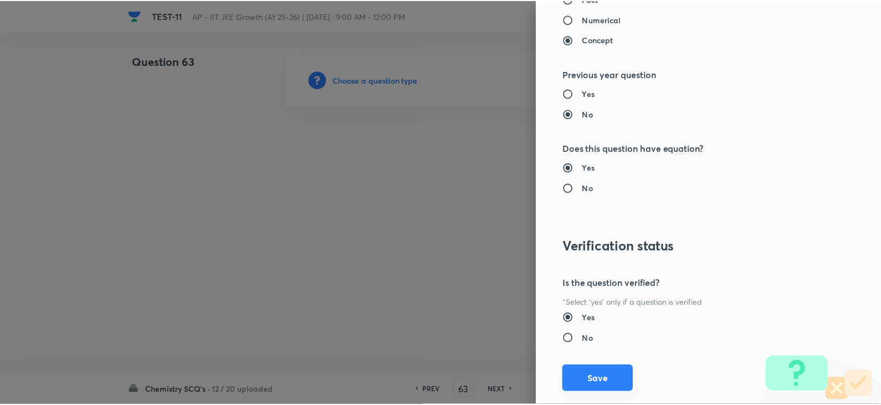
scroll to position [1179, 0]
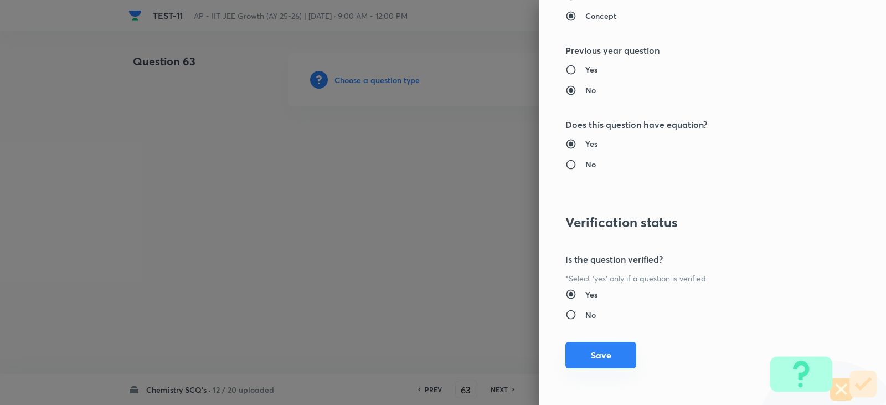
click at [602, 364] on button "Save" at bounding box center [600, 355] width 71 height 27
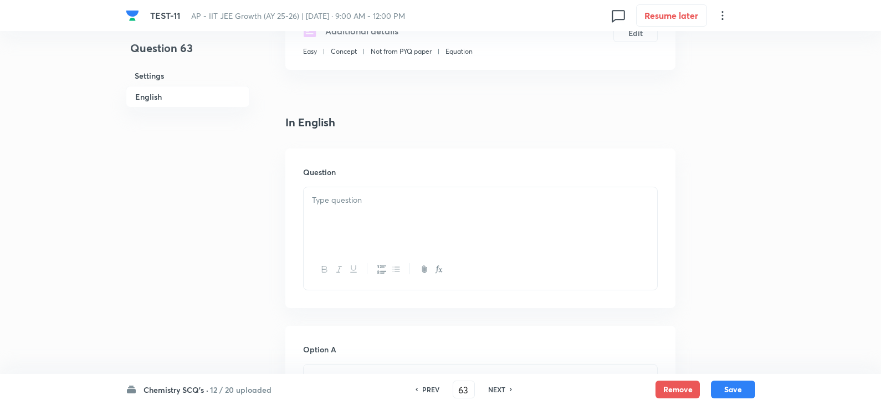
scroll to position [332, 0]
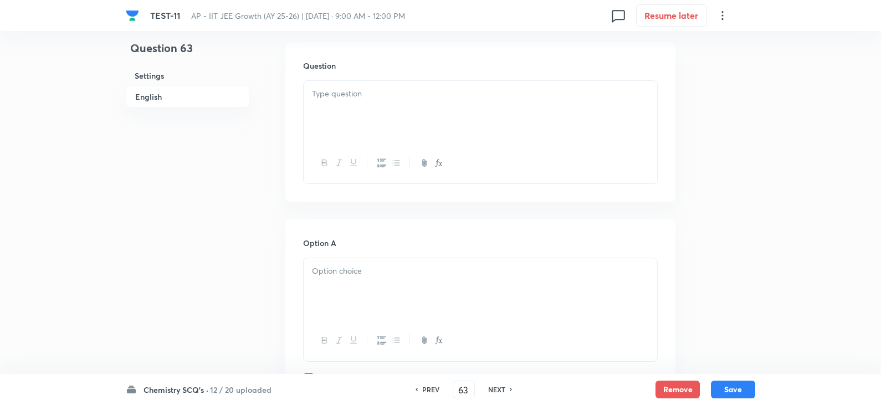
click at [334, 123] on div at bounding box center [479, 112] width 353 height 62
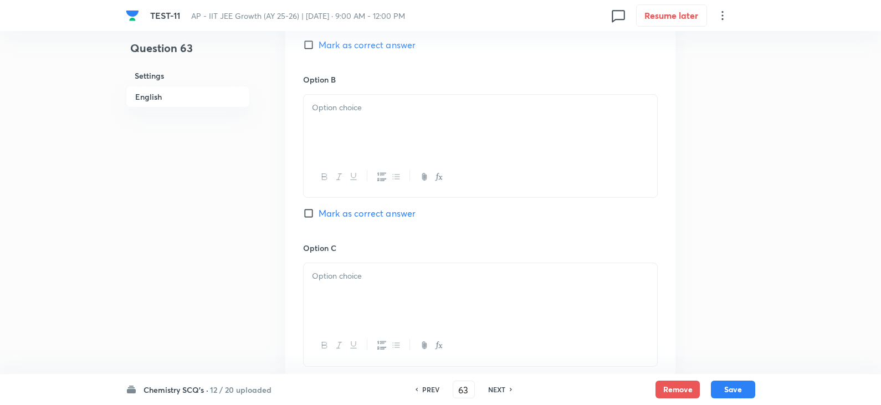
scroll to position [554, 0]
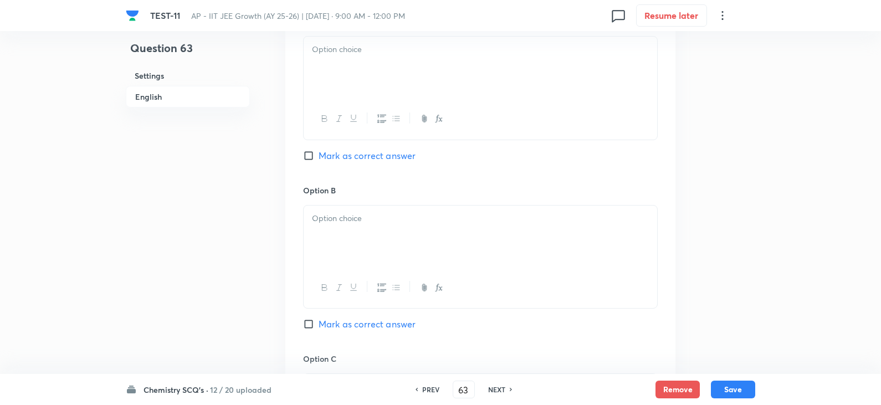
click at [327, 73] on div at bounding box center [479, 68] width 353 height 62
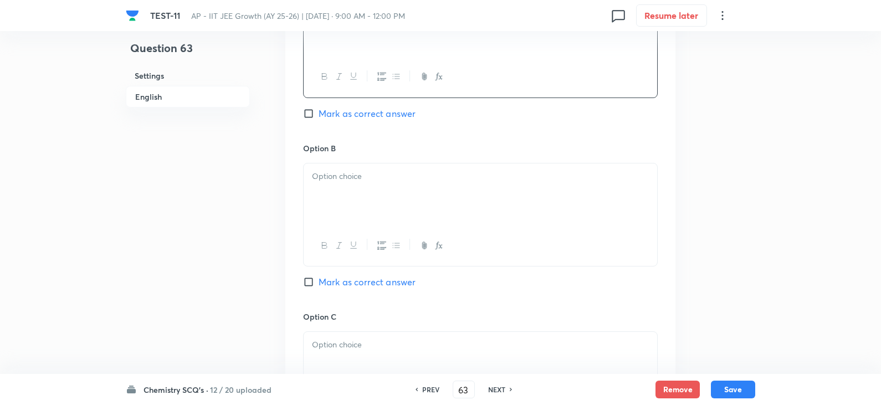
scroll to position [665, 0]
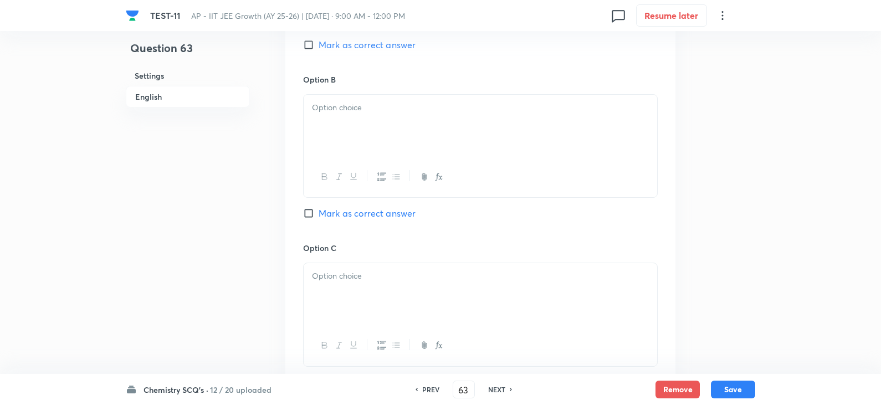
click at [396, 117] on div at bounding box center [479, 126] width 353 height 62
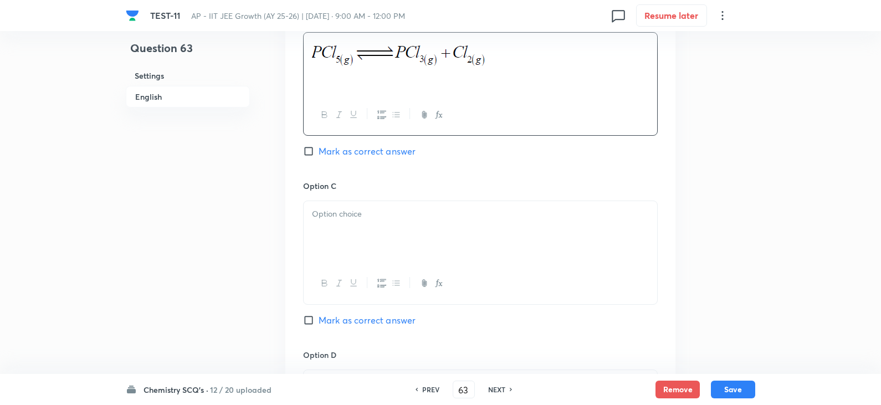
scroll to position [831, 0]
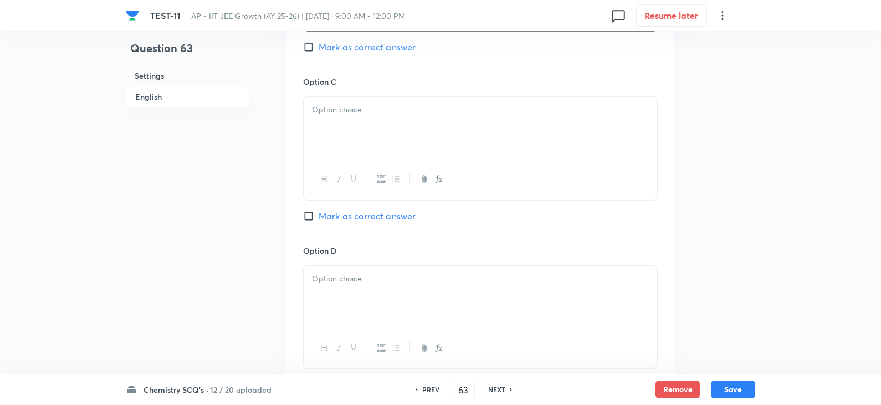
click at [372, 96] on div at bounding box center [480, 148] width 354 height 104
click at [369, 127] on div at bounding box center [479, 128] width 353 height 62
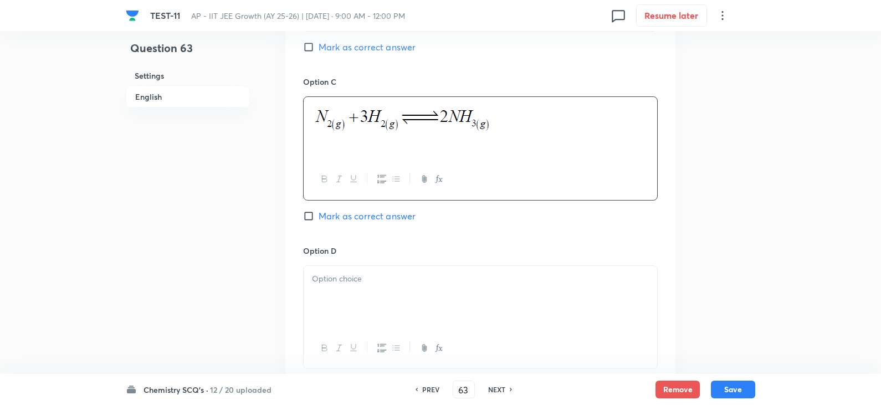
click at [350, 293] on div at bounding box center [479, 297] width 353 height 62
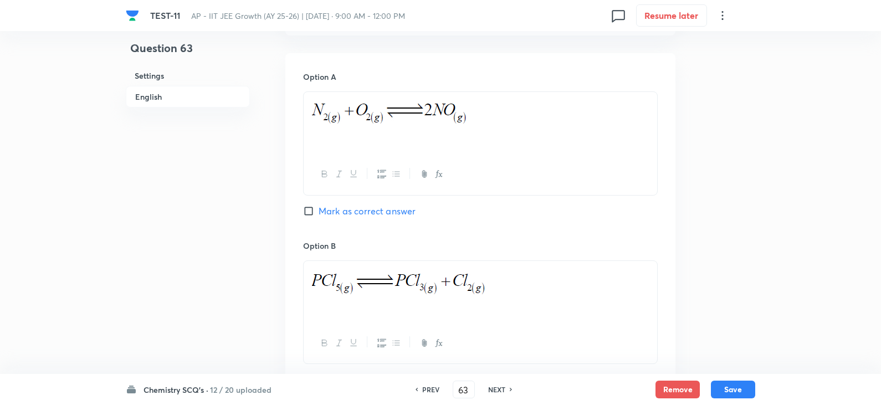
click at [311, 209] on input "Mark as correct answer" at bounding box center [311, 210] width 16 height 11
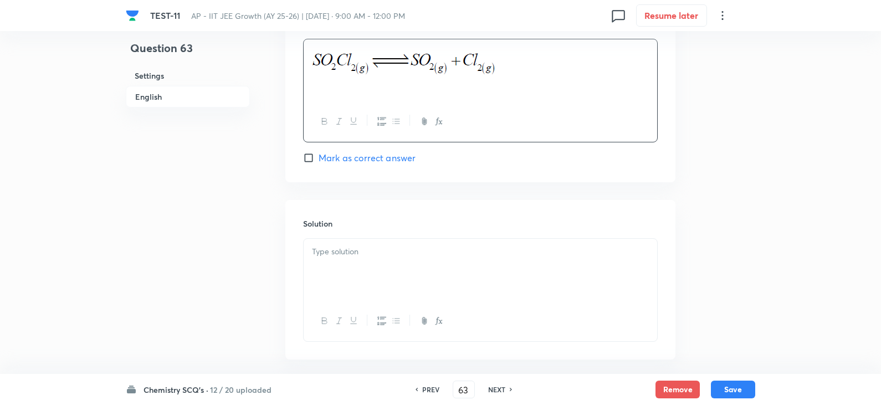
scroll to position [1109, 0]
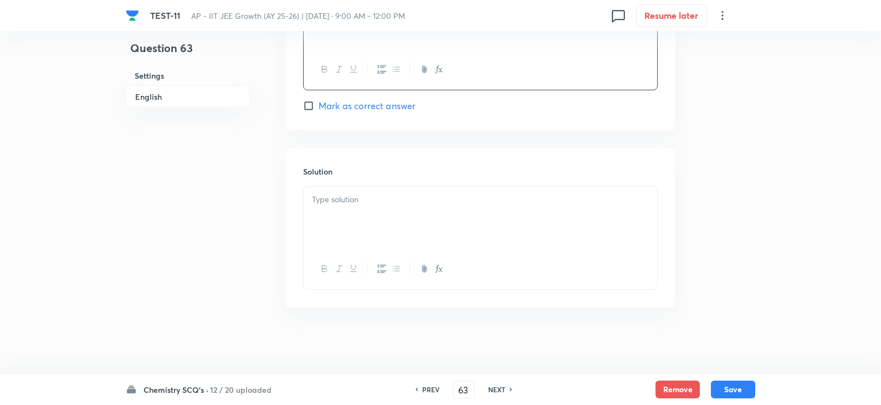
click at [326, 208] on div at bounding box center [479, 218] width 353 height 62
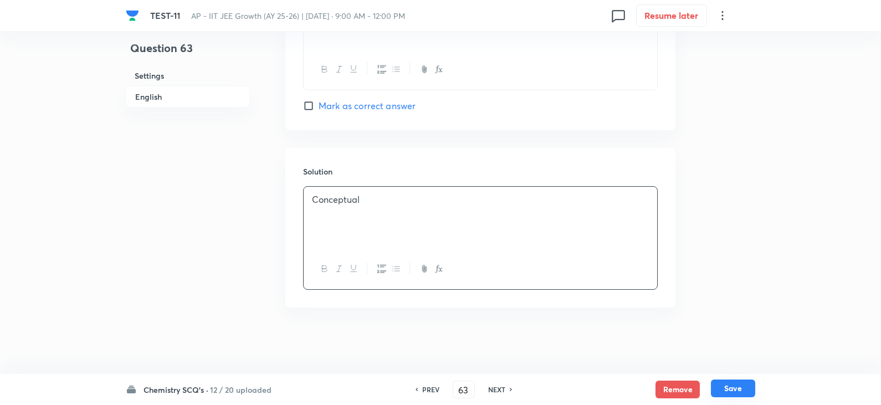
click at [727, 386] on button "Save" at bounding box center [733, 388] width 44 height 18
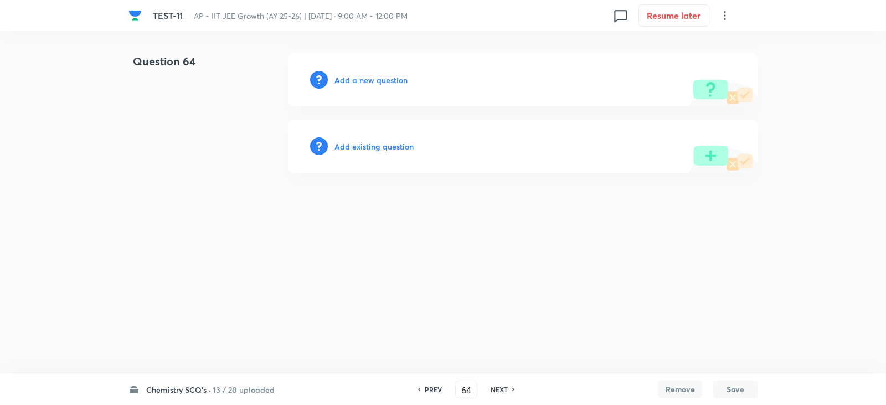
click at [357, 83] on h6 "Add a new question" at bounding box center [370, 80] width 73 height 12
click at [378, 80] on h6 "Choose a question type" at bounding box center [376, 80] width 85 height 12
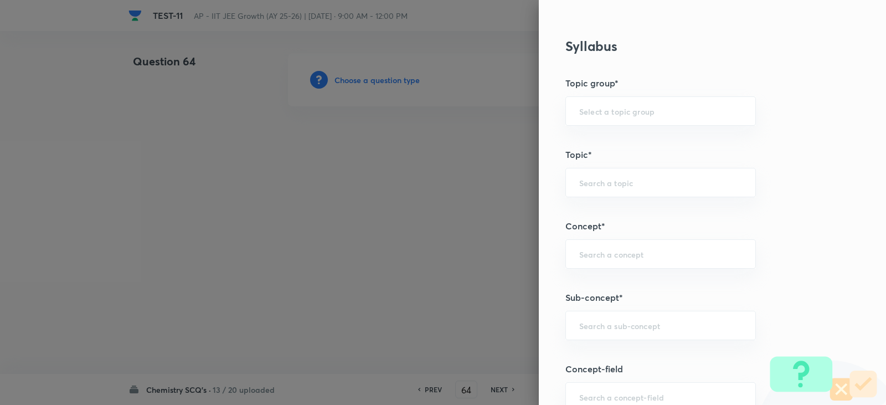
scroll to position [720, 0]
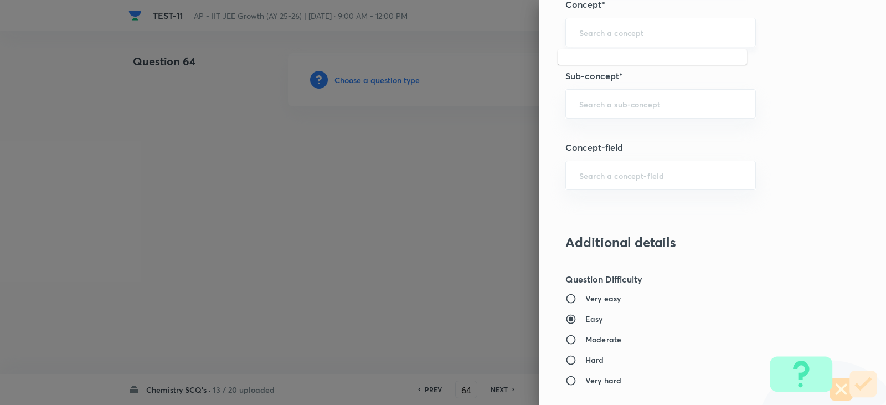
click at [584, 33] on input "text" at bounding box center [660, 32] width 163 height 11
click at [630, 65] on li "Chemical Equilibrium" at bounding box center [652, 64] width 189 height 20
click at [615, 99] on input "text" at bounding box center [660, 104] width 163 height 11
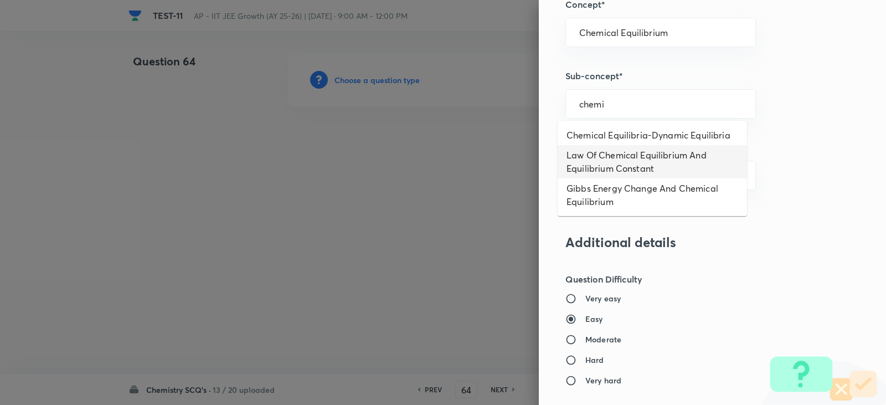
click at [616, 165] on li "Law Of Chemical Equilibrium And Equilibrium Constant" at bounding box center [652, 161] width 189 height 33
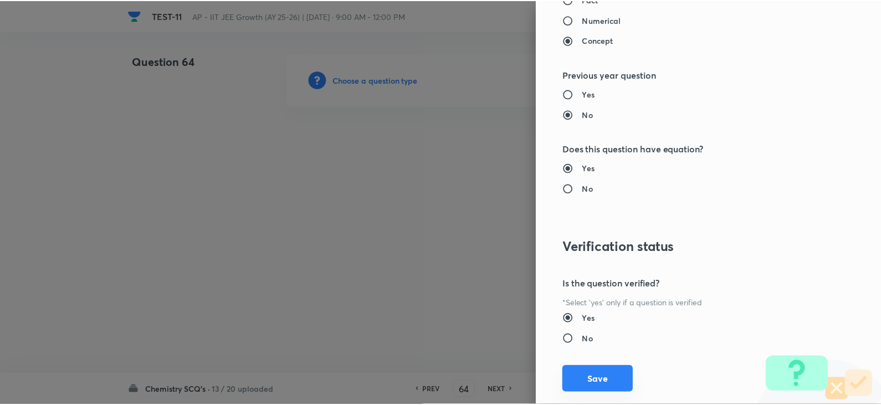
scroll to position [1179, 0]
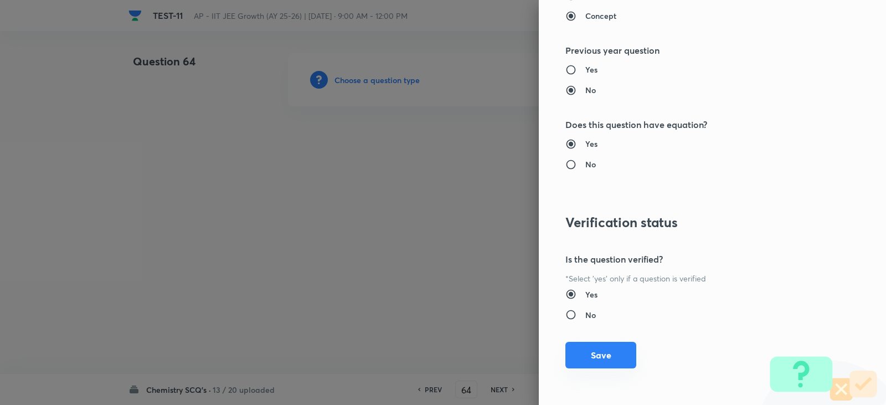
click at [602, 359] on button "Save" at bounding box center [600, 355] width 71 height 27
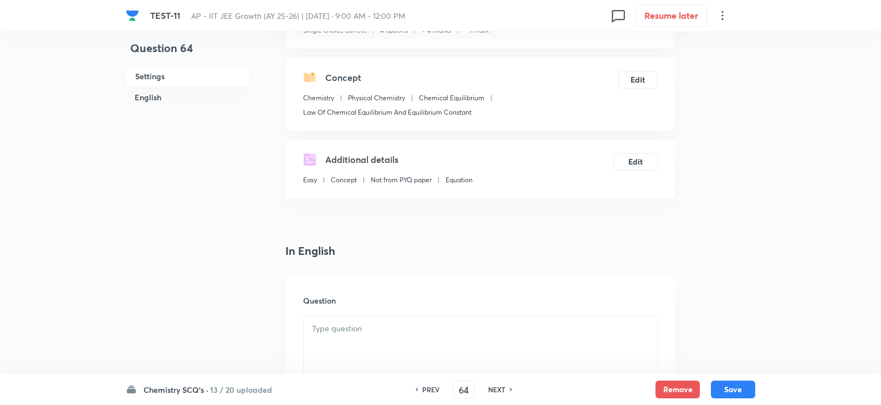
scroll to position [222, 0]
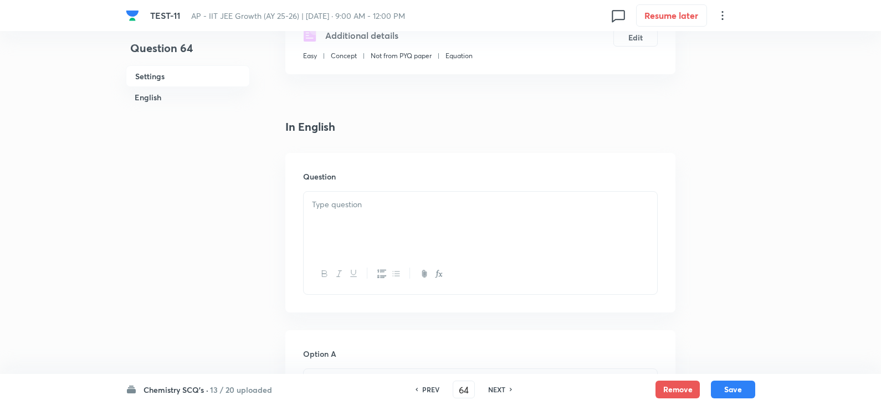
click at [356, 209] on p at bounding box center [480, 204] width 337 height 13
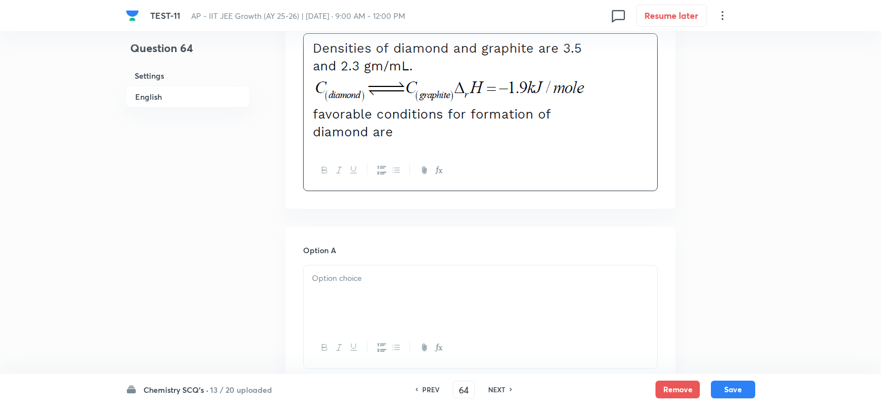
scroll to position [388, 0]
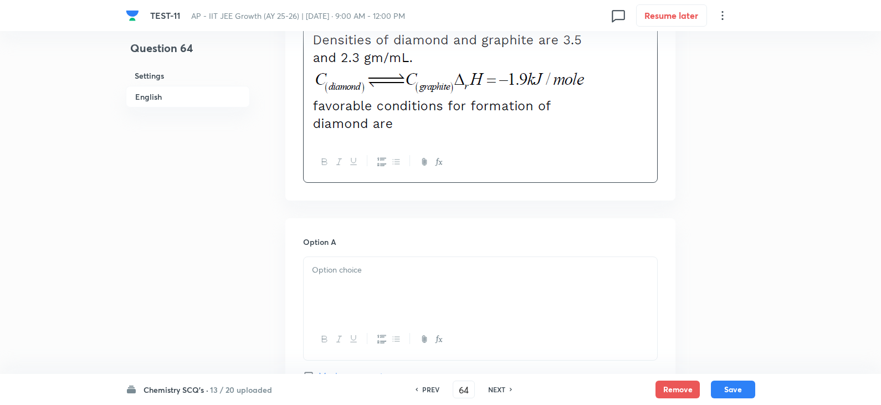
click at [377, 292] on div at bounding box center [479, 288] width 353 height 62
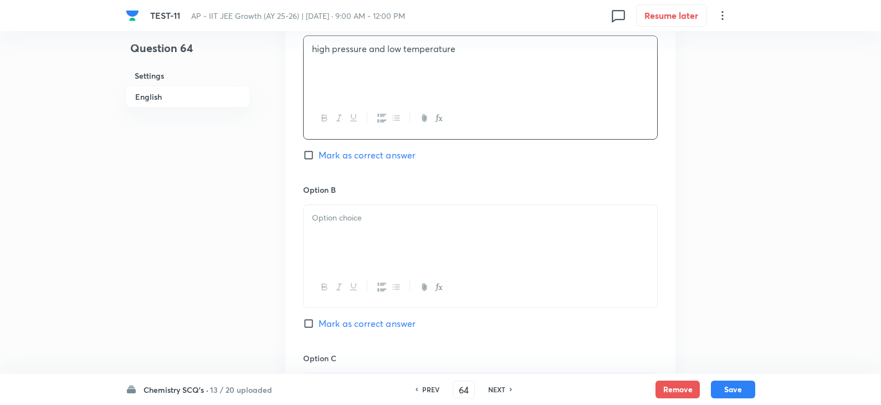
scroll to position [609, 0]
click at [334, 220] on p at bounding box center [480, 217] width 337 height 13
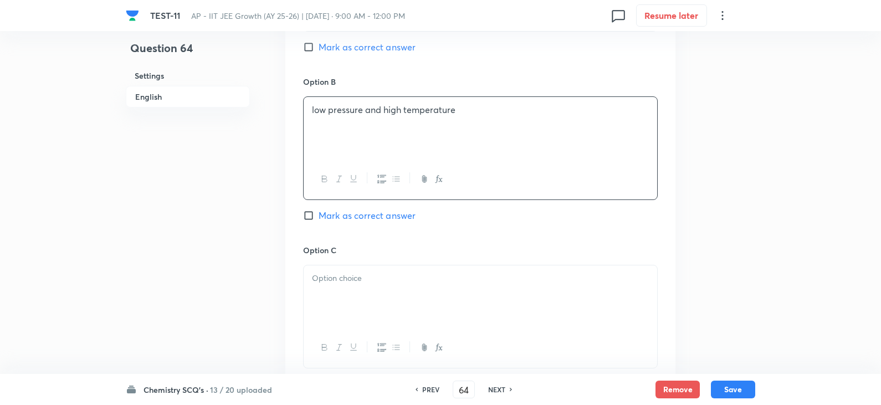
scroll to position [831, 0]
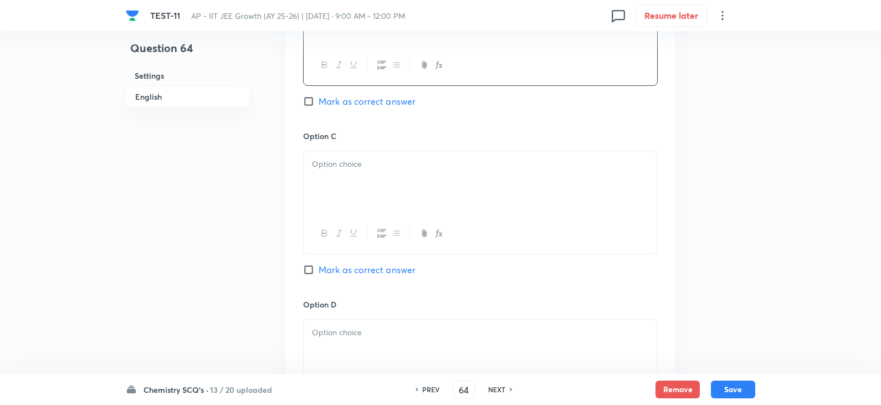
click at [345, 168] on p at bounding box center [480, 164] width 337 height 13
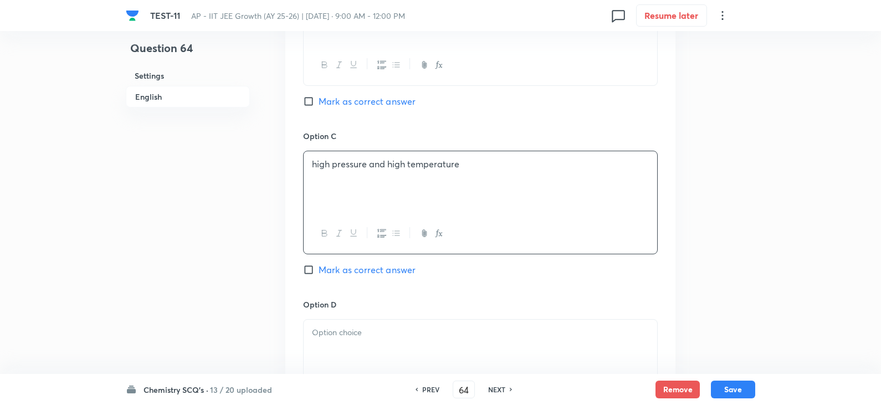
click at [339, 262] on div "Option C high pressure and high temperature Mark as correct answer" at bounding box center [480, 214] width 354 height 168
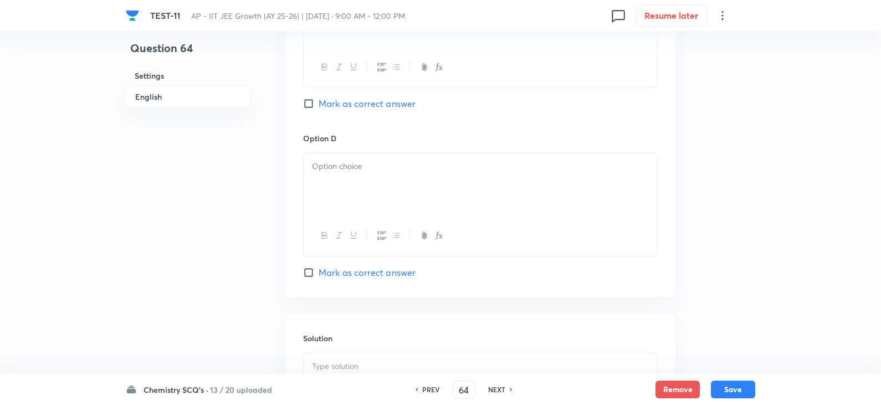
click at [343, 109] on span "Mark as correct answer" at bounding box center [366, 103] width 97 height 13
click at [318, 109] on input "Mark as correct answer" at bounding box center [311, 103] width 16 height 11
click at [347, 170] on p at bounding box center [480, 166] width 337 height 13
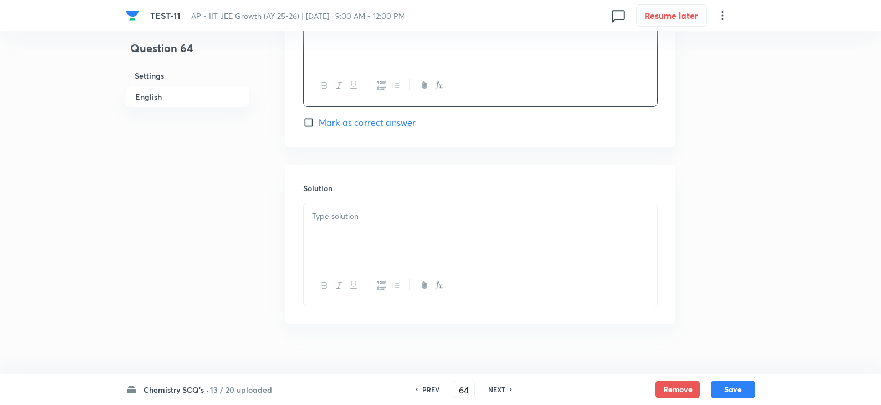
scroll to position [1163, 0]
click at [352, 216] on div at bounding box center [479, 218] width 353 height 62
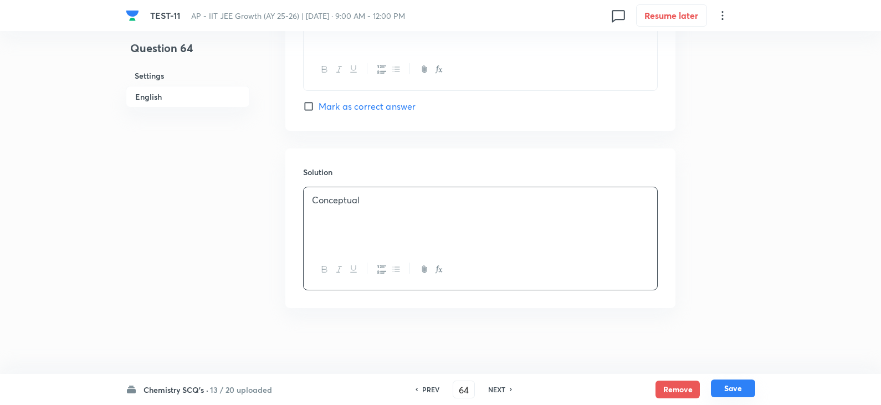
click at [741, 393] on button "Save" at bounding box center [733, 388] width 44 height 18
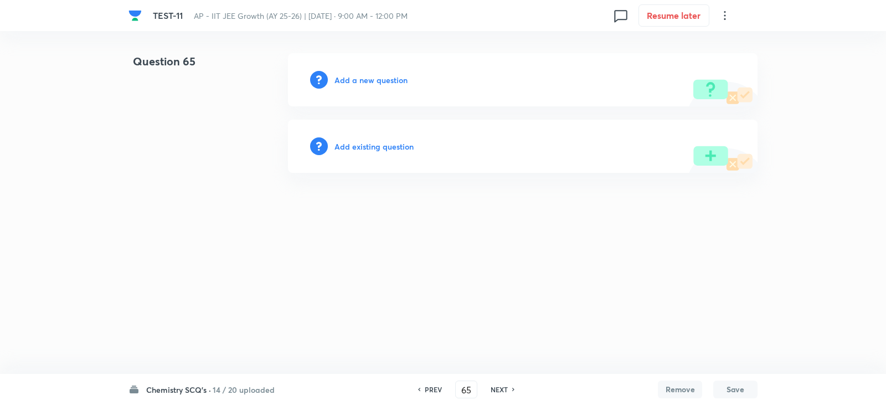
click at [363, 77] on h6 "Add a new question" at bounding box center [370, 80] width 73 height 12
click at [370, 84] on h6 "Choose a question type" at bounding box center [376, 80] width 85 height 12
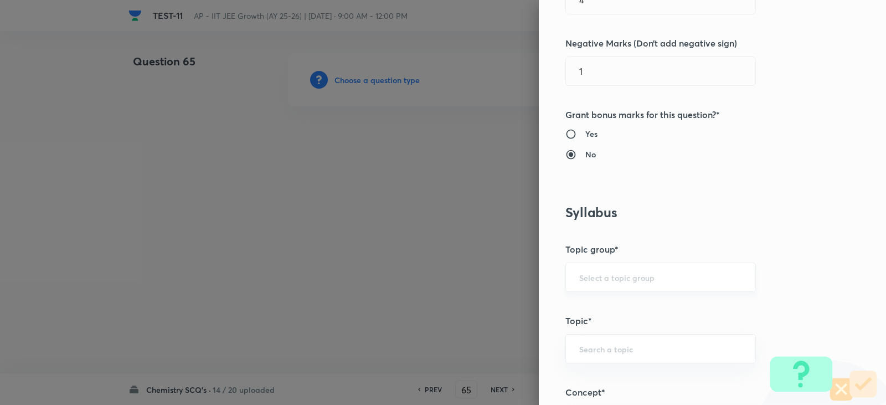
scroll to position [609, 0]
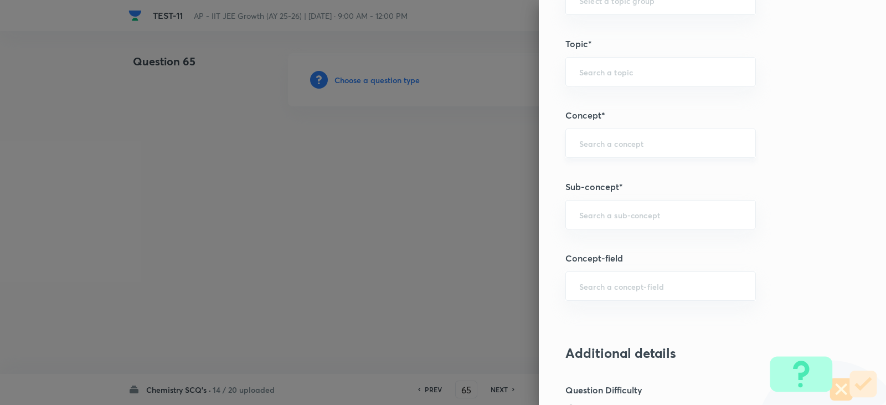
click at [590, 150] on div "​" at bounding box center [660, 142] width 191 height 29
click at [599, 177] on li "Chemical Equilibrium" at bounding box center [652, 174] width 189 height 20
click at [598, 204] on div "​" at bounding box center [660, 214] width 191 height 29
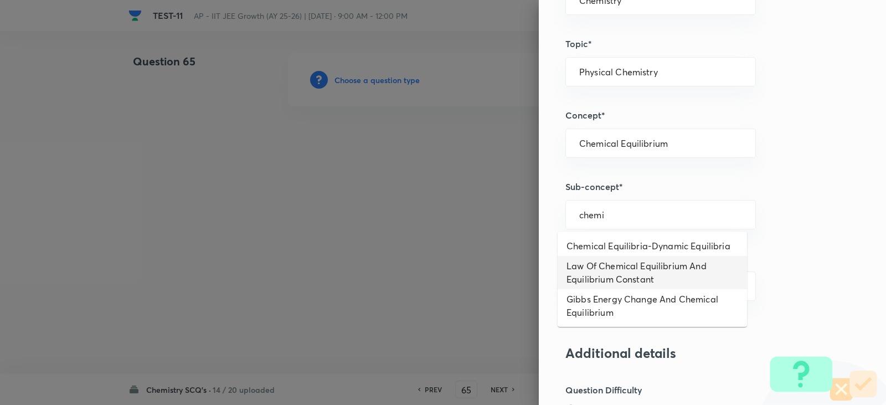
click at [616, 311] on li "Gibbs Energy Change And Chemical Equilibrium" at bounding box center [652, 305] width 189 height 33
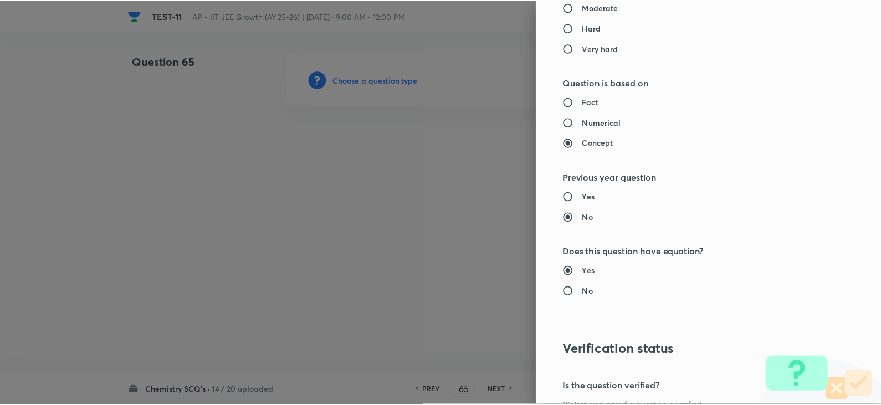
scroll to position [1179, 0]
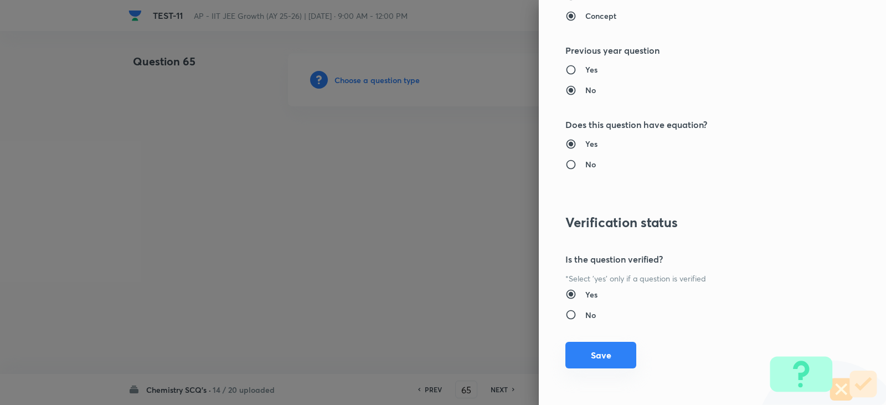
click at [601, 355] on button "Save" at bounding box center [600, 355] width 71 height 27
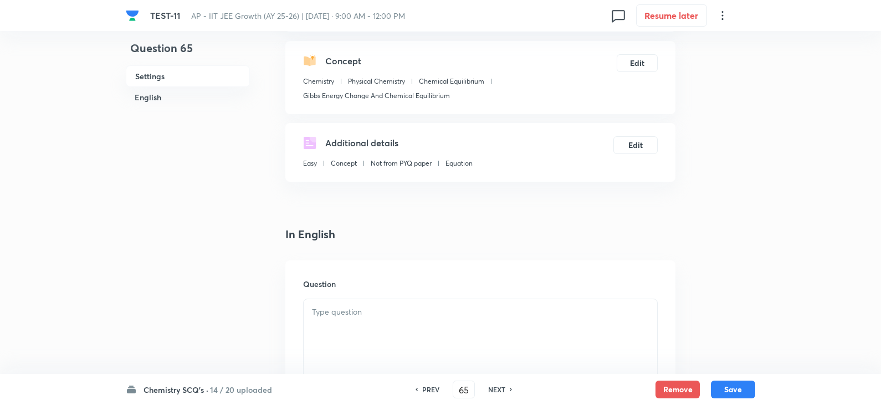
scroll to position [277, 0]
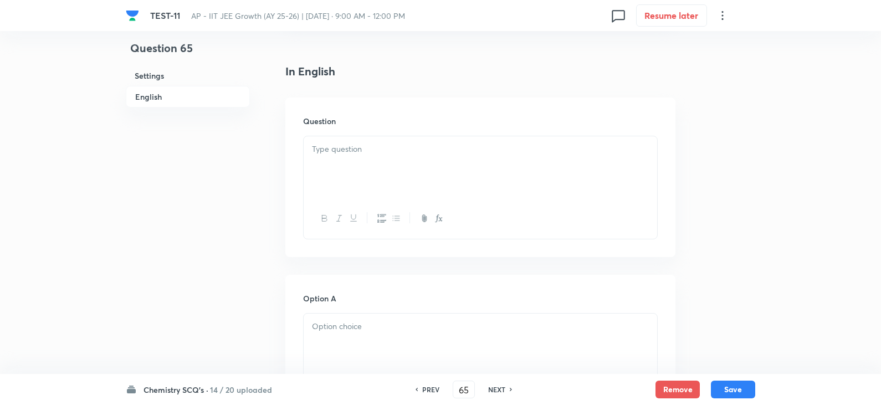
click at [371, 173] on div at bounding box center [479, 167] width 353 height 62
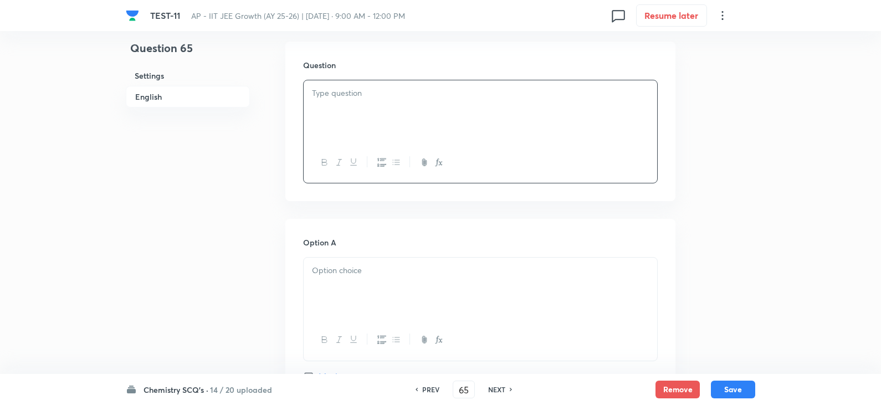
scroll to position [332, 0]
click at [345, 122] on div at bounding box center [479, 112] width 353 height 62
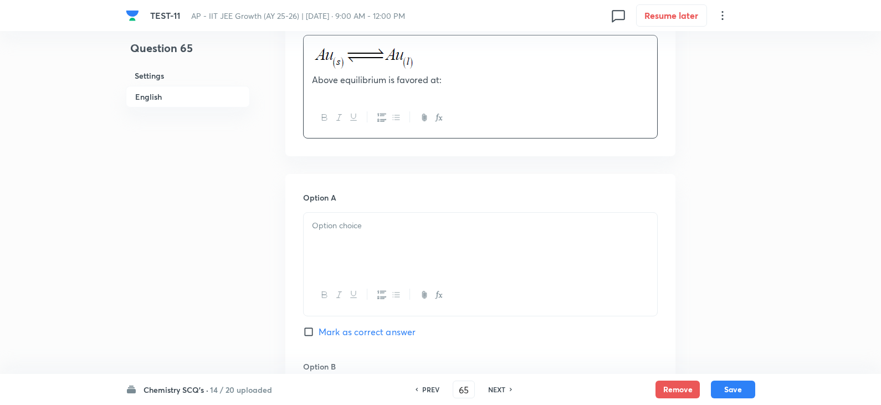
scroll to position [443, 0]
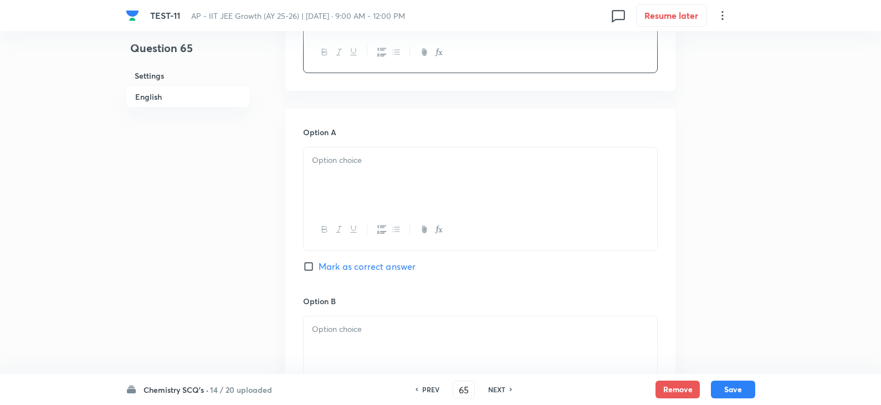
click at [365, 178] on div at bounding box center [479, 178] width 353 height 62
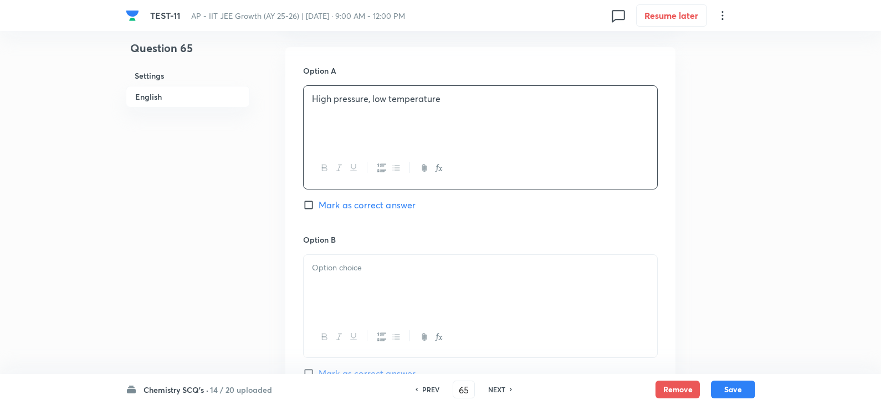
scroll to position [609, 0]
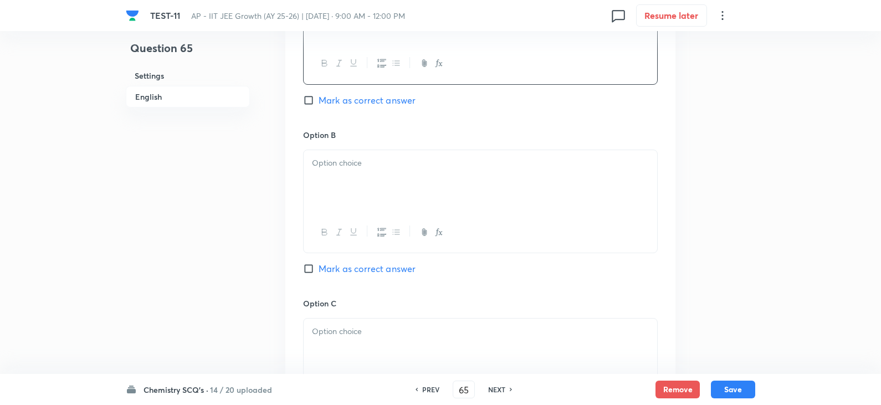
click at [334, 167] on p at bounding box center [480, 163] width 337 height 13
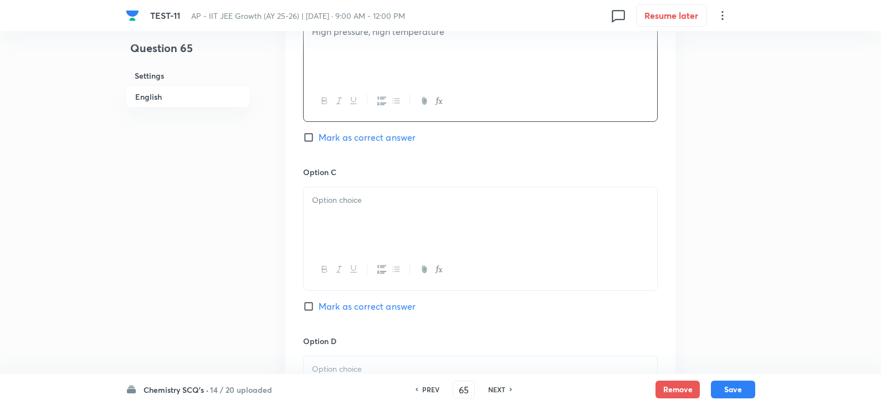
scroll to position [775, 0]
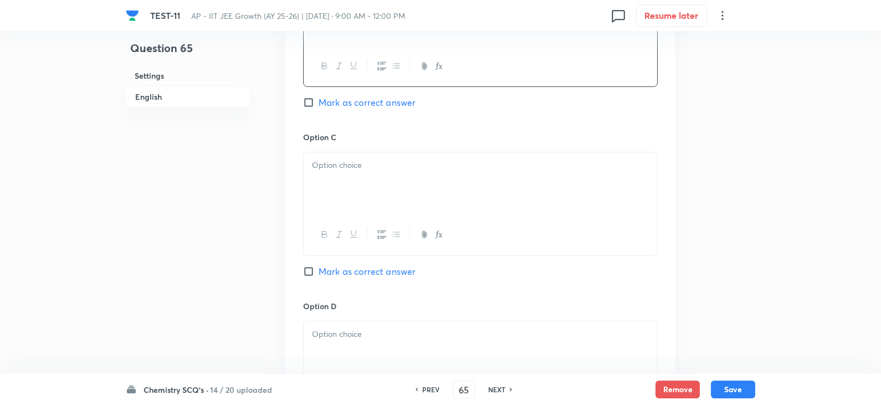
click at [348, 173] on div at bounding box center [479, 183] width 353 height 62
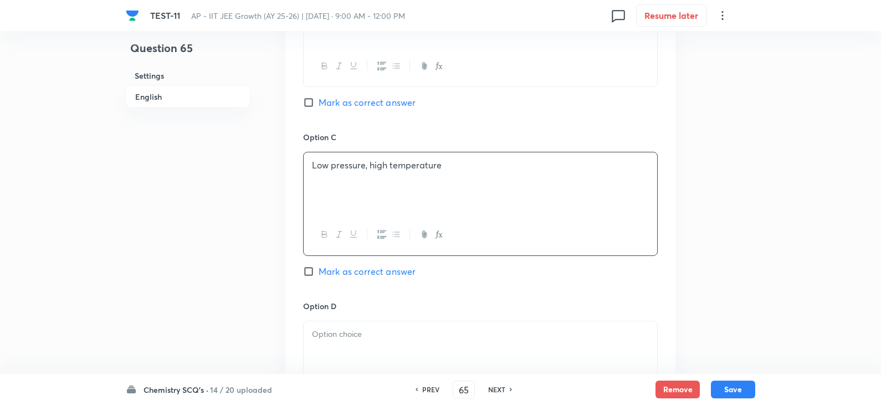
click at [303, 274] on input "Mark as correct answer" at bounding box center [311, 271] width 16 height 11
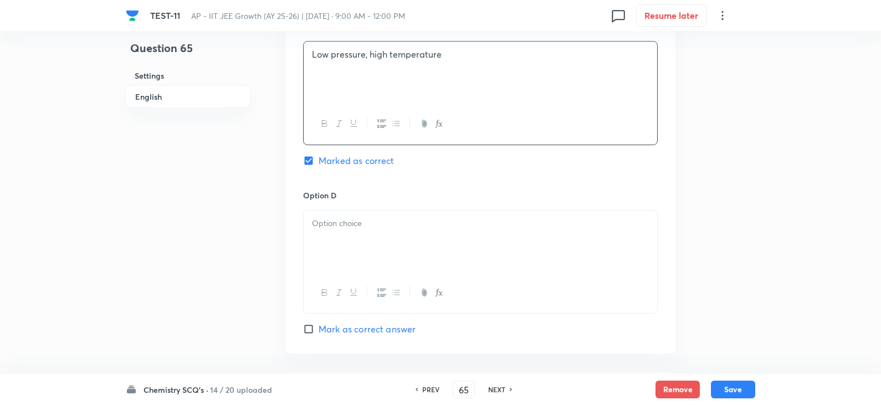
click at [390, 230] on div at bounding box center [479, 241] width 353 height 62
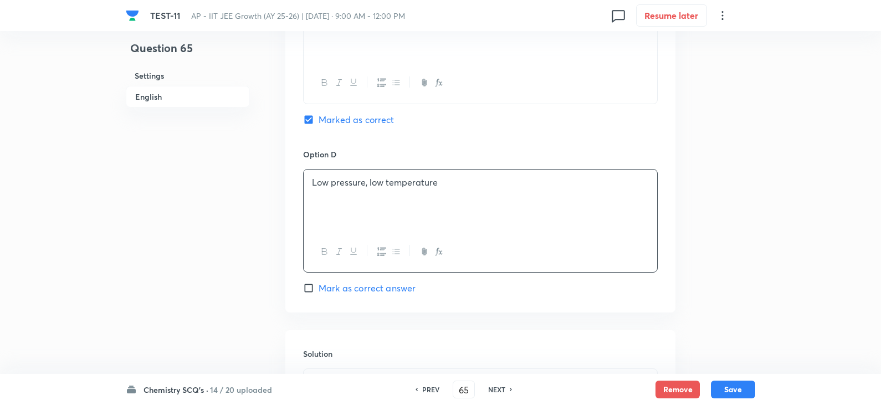
scroll to position [1052, 0]
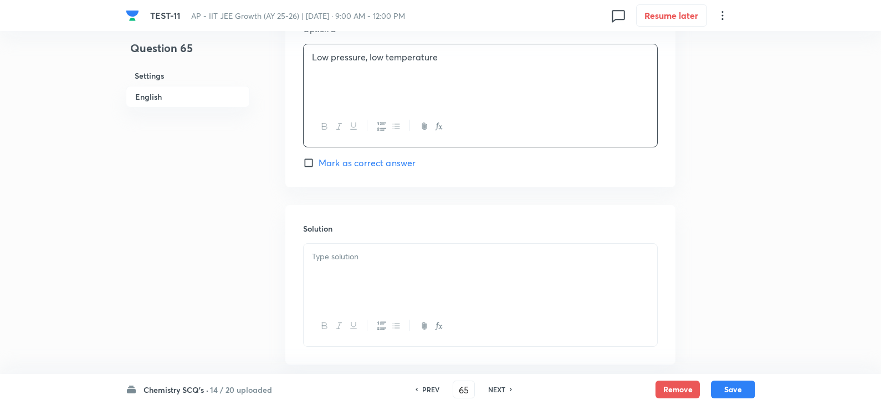
click at [373, 271] on div at bounding box center [479, 275] width 353 height 62
click at [731, 384] on button "Save" at bounding box center [733, 388] width 44 height 18
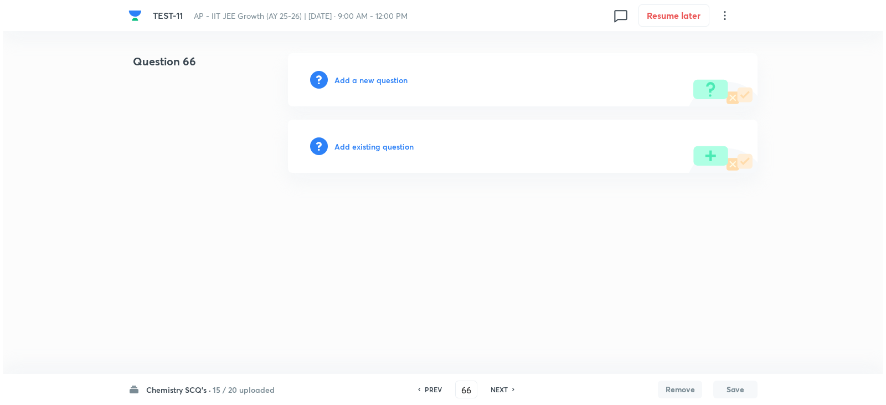
scroll to position [0, 0]
click at [355, 75] on h6 "Add a new question" at bounding box center [370, 80] width 73 height 12
click at [361, 81] on h6 "Choose a question type" at bounding box center [376, 80] width 85 height 12
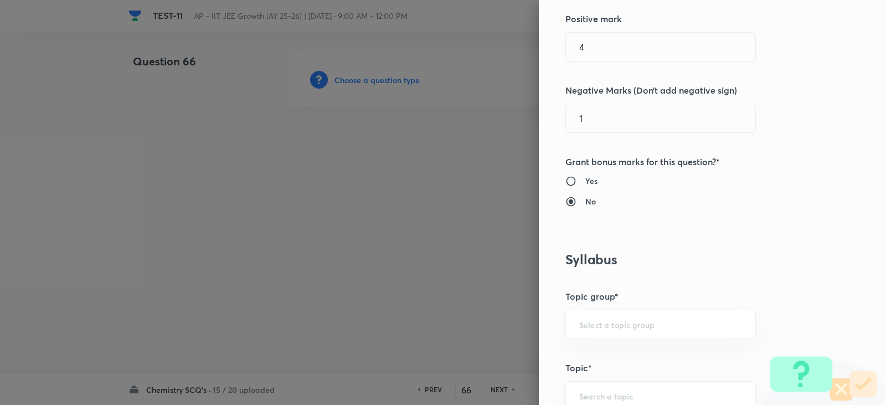
scroll to position [443, 0]
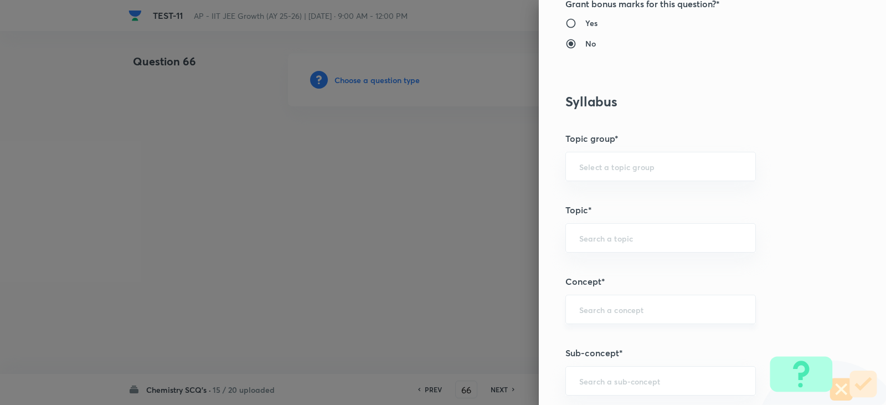
click at [583, 295] on div "​" at bounding box center [660, 309] width 191 height 29
click at [617, 345] on li "Chemical Equilibrium" at bounding box center [652, 341] width 189 height 20
click at [614, 374] on div "​" at bounding box center [660, 380] width 191 height 29
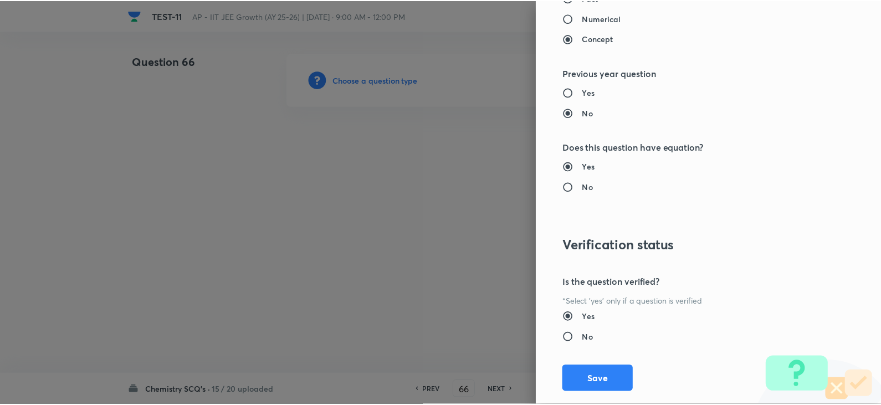
scroll to position [1179, 0]
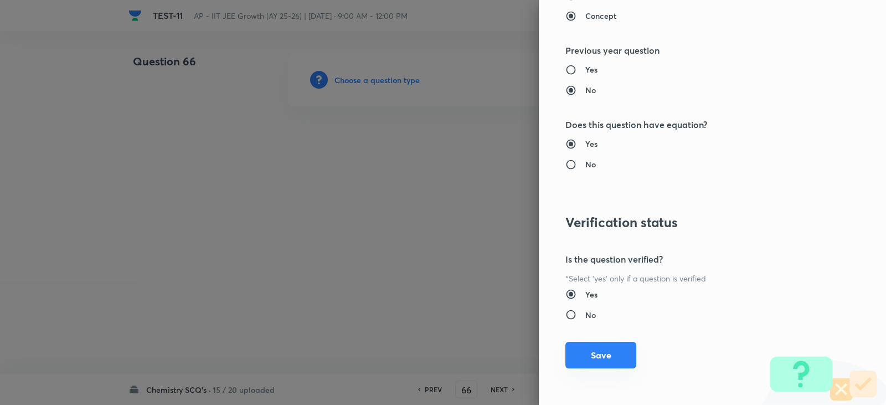
click at [588, 361] on button "Save" at bounding box center [600, 355] width 71 height 27
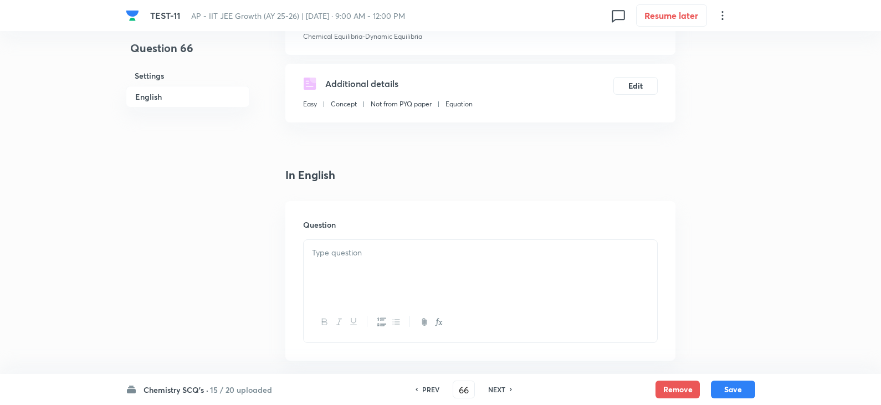
scroll to position [277, 0]
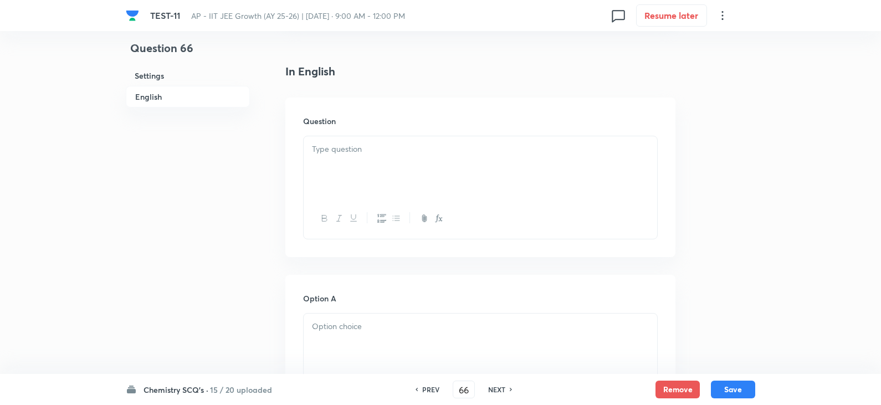
click at [347, 177] on div at bounding box center [479, 167] width 353 height 62
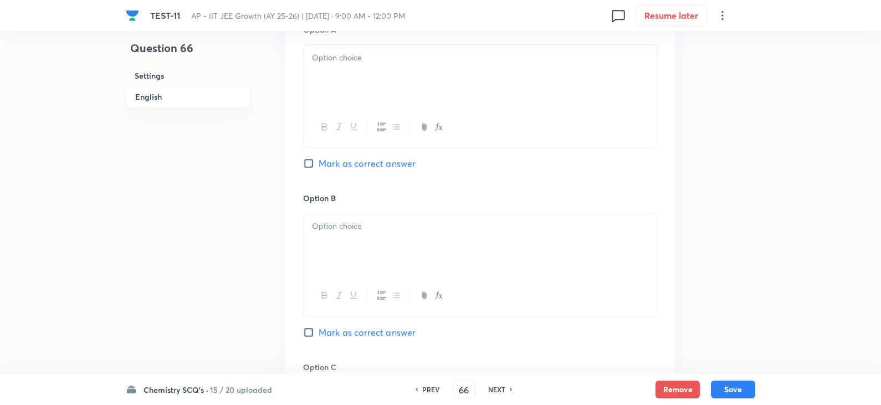
scroll to position [543, 0]
click at [313, 105] on div at bounding box center [479, 80] width 353 height 62
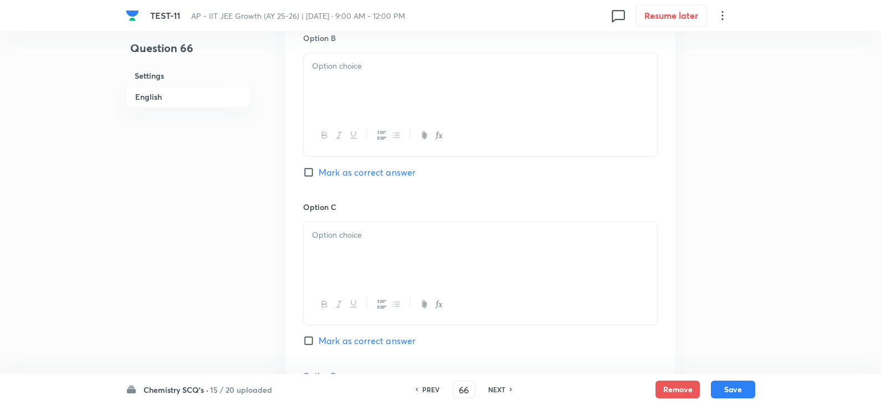
scroll to position [709, 0]
click at [349, 101] on div at bounding box center [479, 82] width 353 height 62
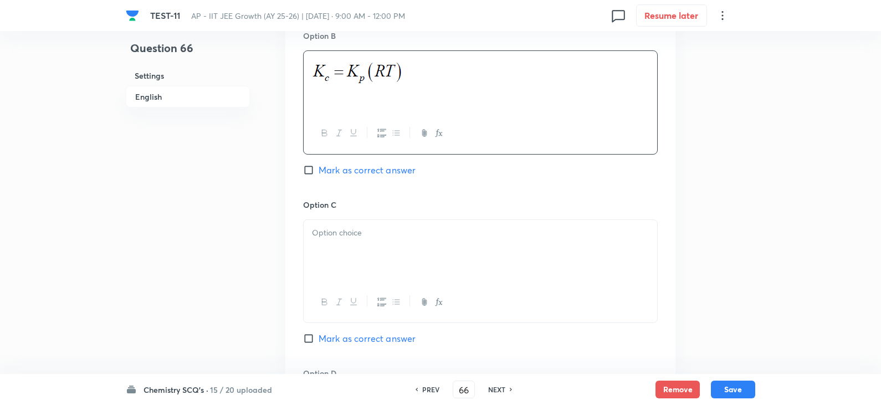
scroll to position [875, 0]
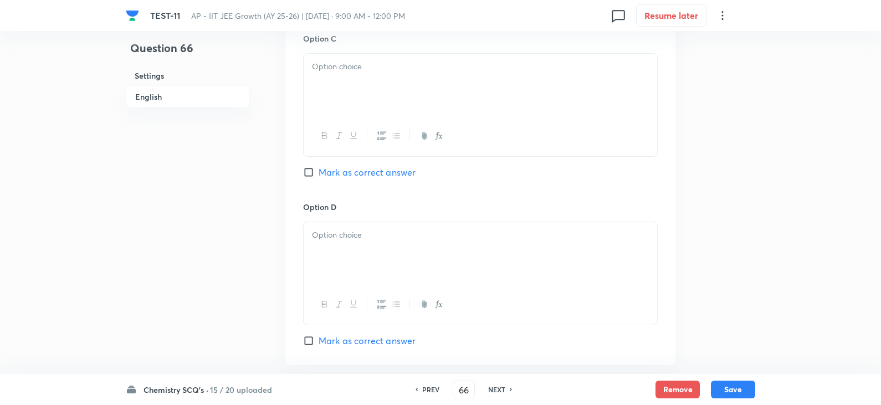
click at [349, 97] on div at bounding box center [479, 85] width 353 height 62
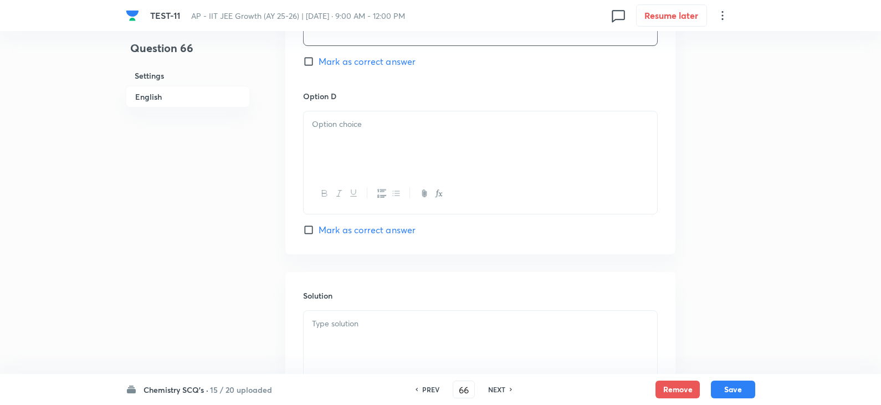
click at [370, 146] on div at bounding box center [479, 142] width 353 height 62
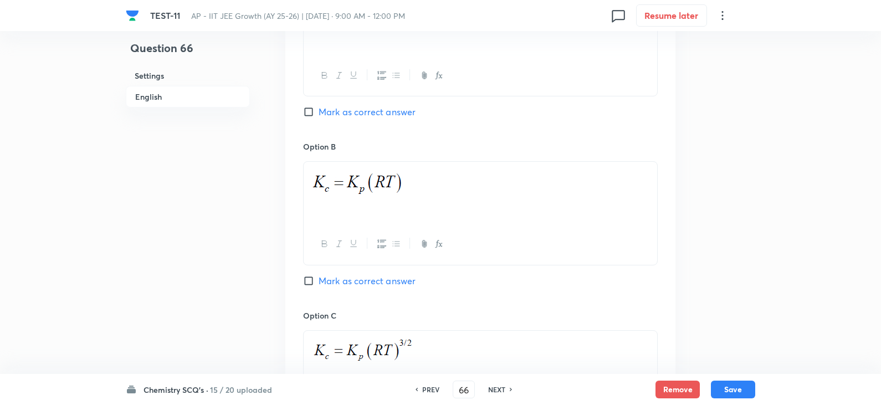
click at [307, 117] on input "Mark as correct answer" at bounding box center [311, 111] width 16 height 11
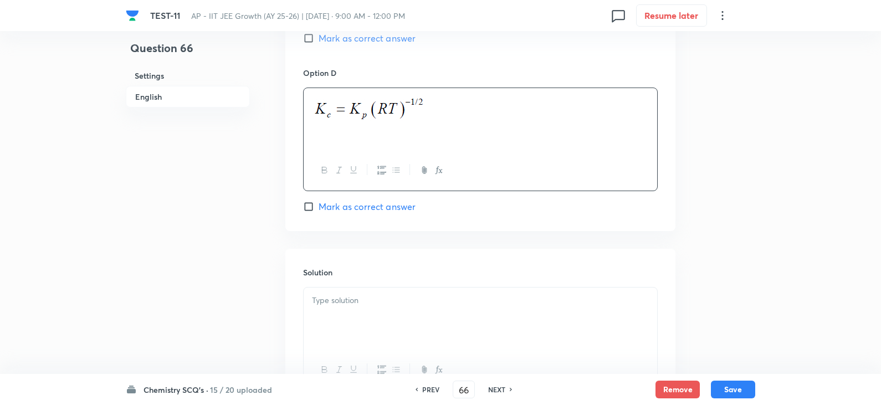
scroll to position [1110, 0]
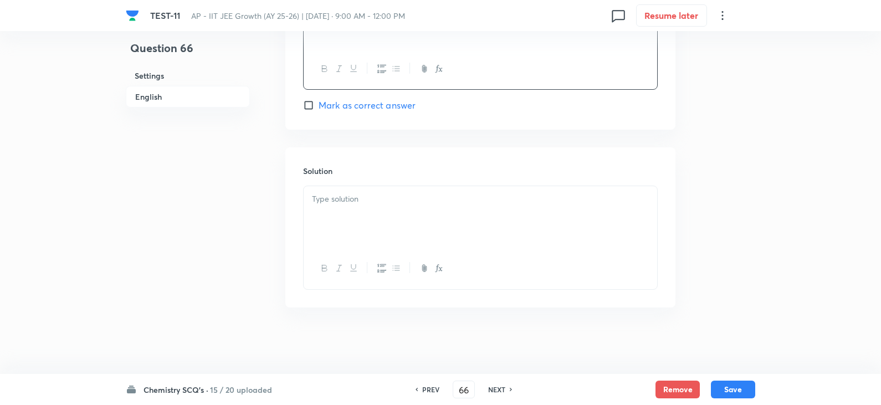
click at [336, 200] on p at bounding box center [480, 199] width 337 height 13
click at [733, 388] on button "Save" at bounding box center [733, 388] width 44 height 18
click at [395, 208] on div "Conceptual" at bounding box center [479, 217] width 353 height 62
click at [737, 389] on button "Save" at bounding box center [733, 388] width 44 height 18
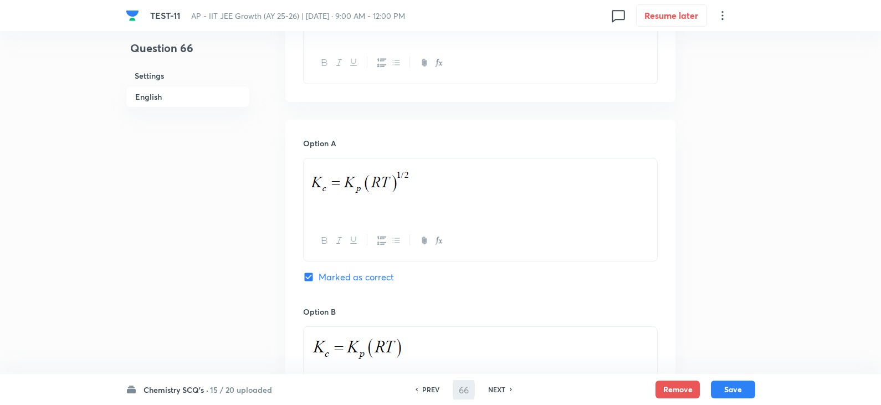
scroll to position [557, 0]
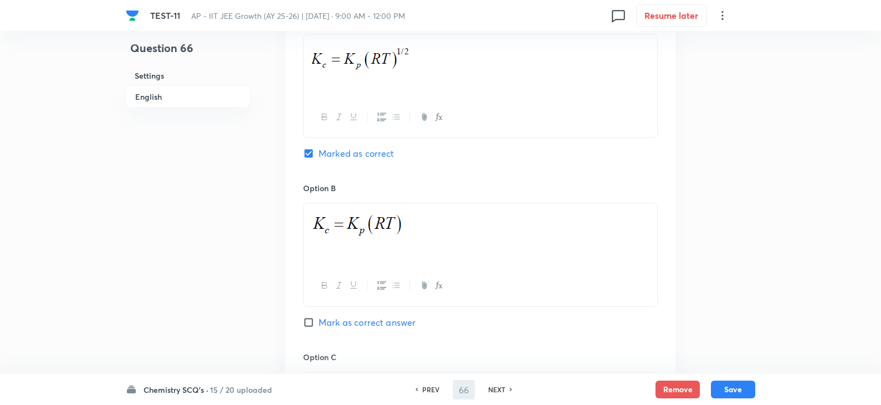
click at [307, 154] on input "Marked as correct" at bounding box center [311, 153] width 16 height 11
click at [308, 151] on input "Marked as correct" at bounding box center [311, 153] width 16 height 11
click at [307, 152] on input "Marked as correct" at bounding box center [311, 153] width 16 height 11
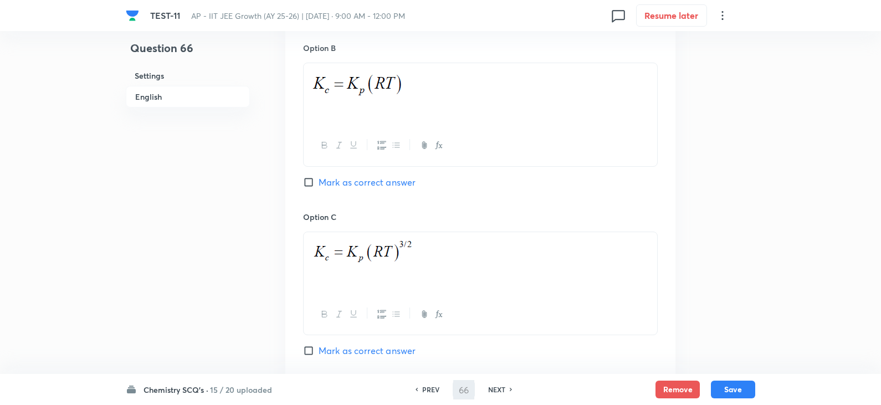
scroll to position [778, 0]
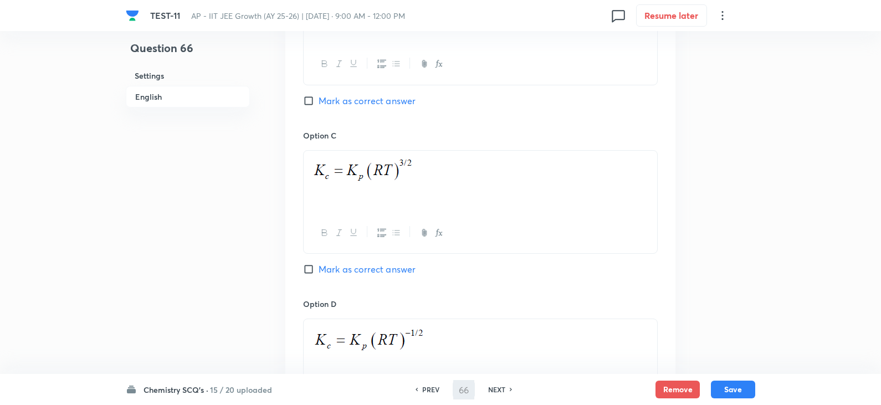
click at [305, 96] on input "Mark as correct answer" at bounding box center [311, 100] width 16 height 11
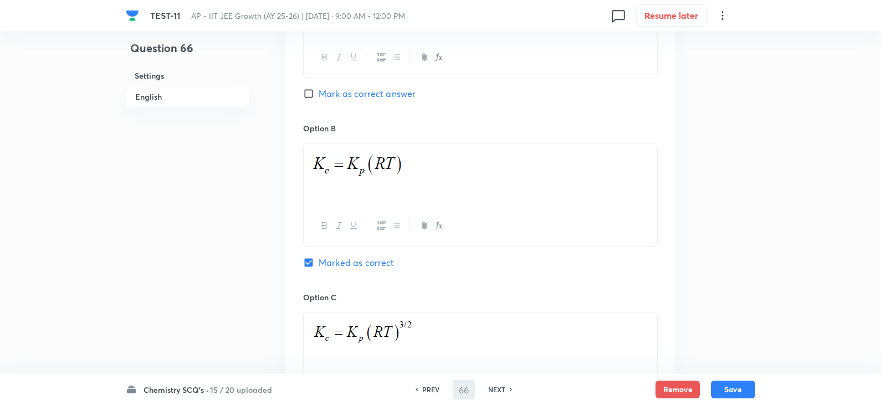
scroll to position [612, 0]
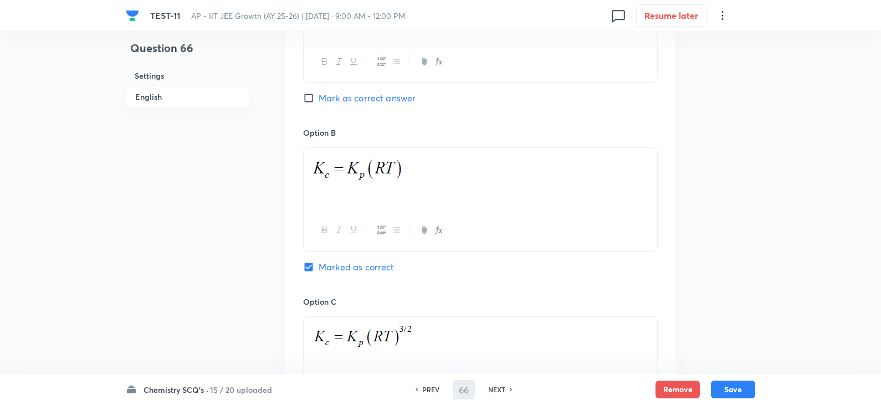
click at [315, 100] on input "Mark as correct answer" at bounding box center [311, 97] width 16 height 11
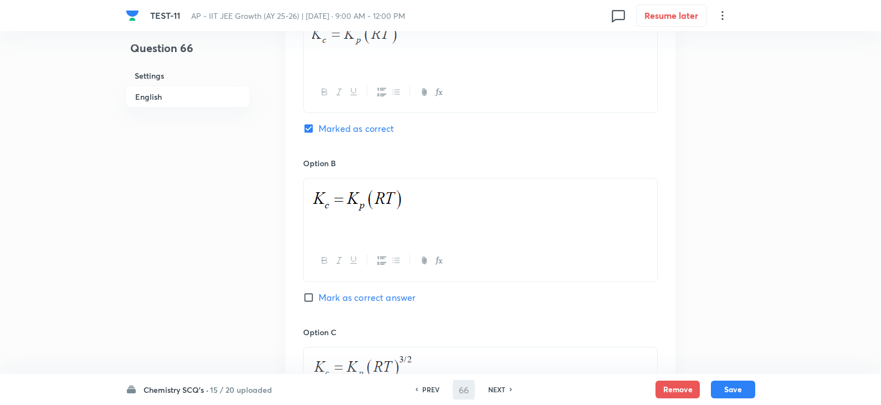
scroll to position [390, 0]
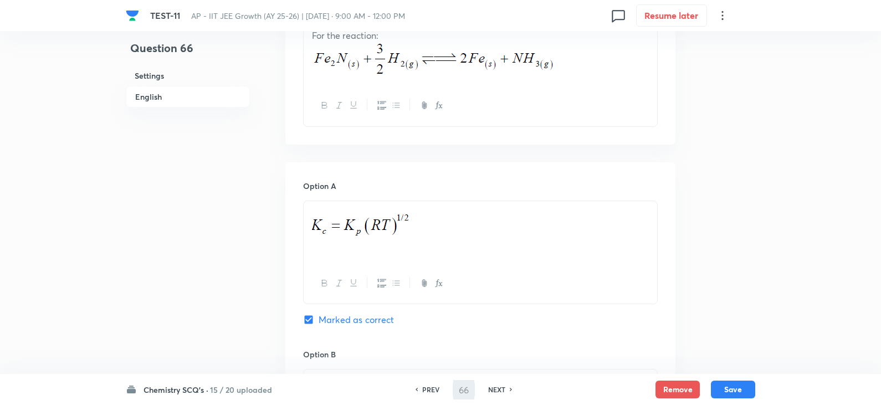
click at [418, 223] on p at bounding box center [480, 224] width 337 height 33
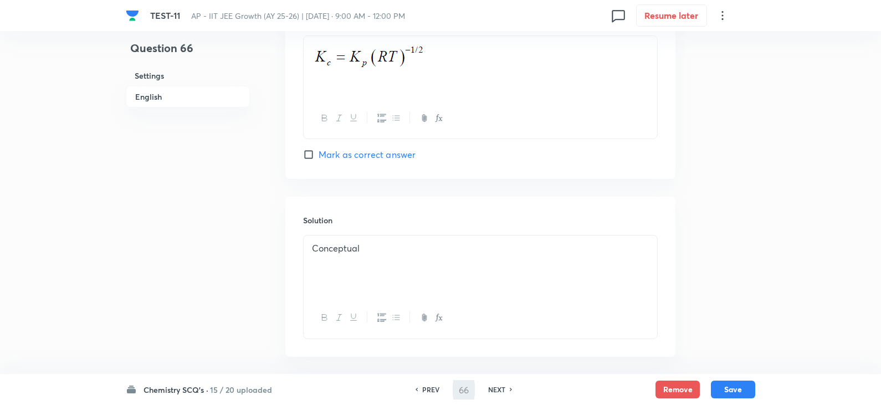
scroll to position [1110, 0]
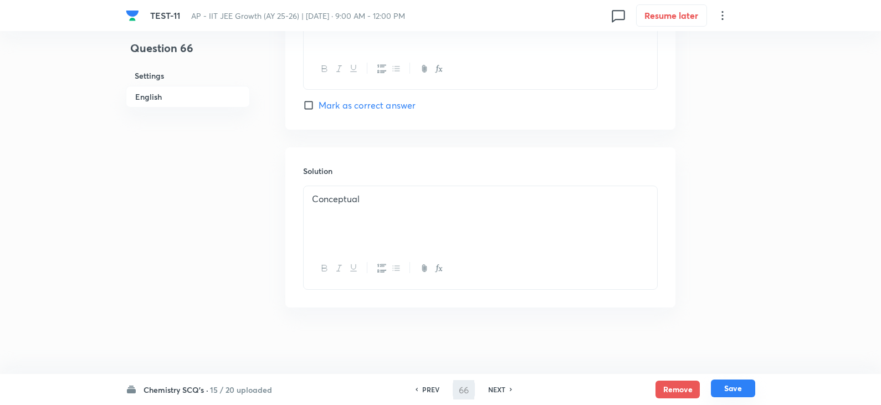
click at [737, 384] on button "Save" at bounding box center [733, 388] width 44 height 18
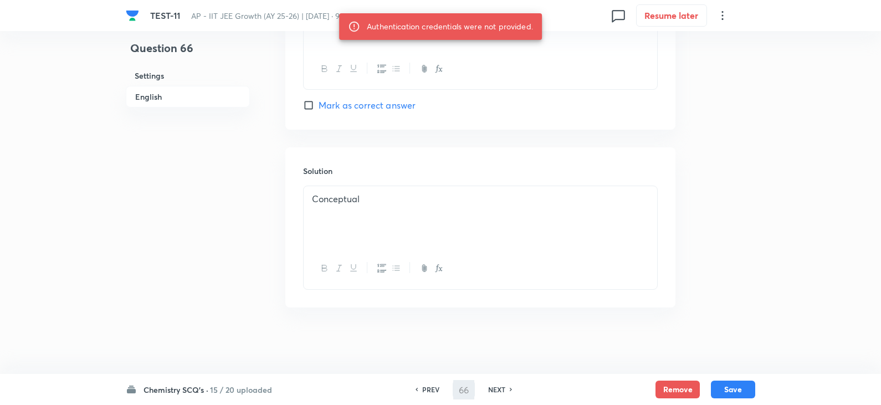
click at [156, 96] on h6 "English" at bounding box center [188, 97] width 124 height 22
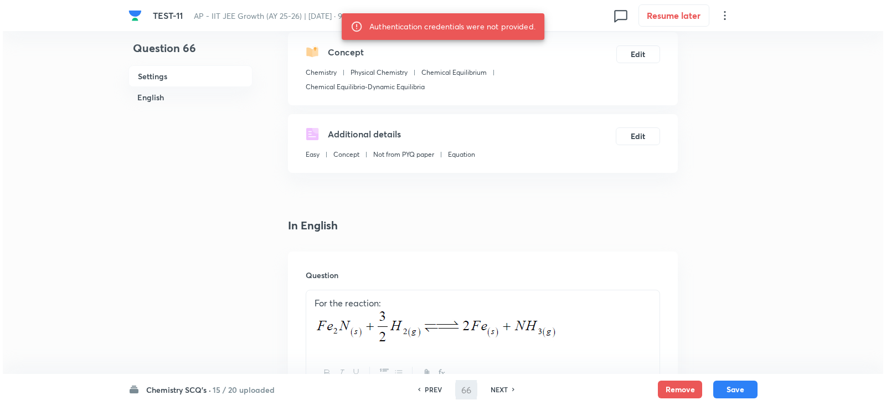
scroll to position [0, 0]
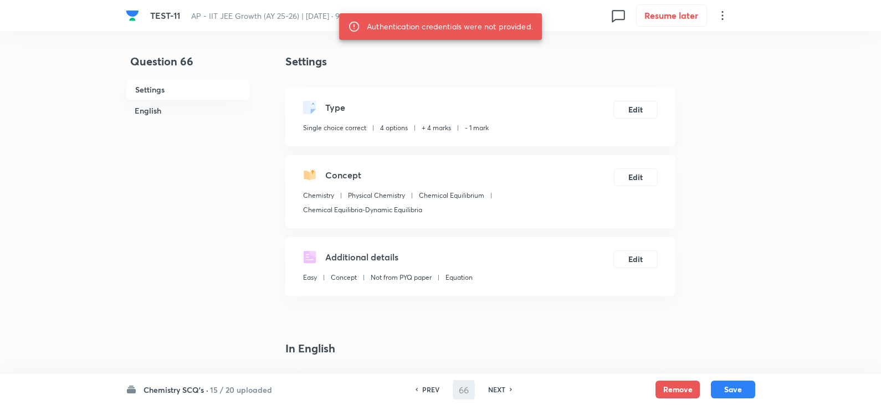
click at [428, 388] on h6 "PREV" at bounding box center [430, 389] width 17 height 10
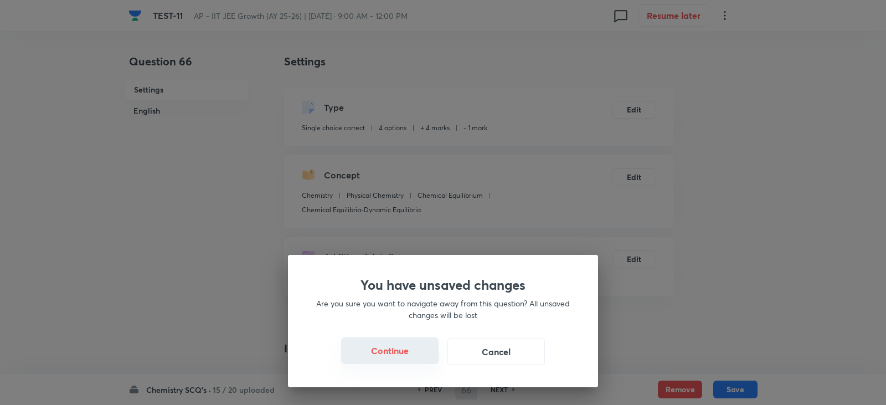
click at [389, 351] on button "Continue" at bounding box center [389, 350] width 97 height 27
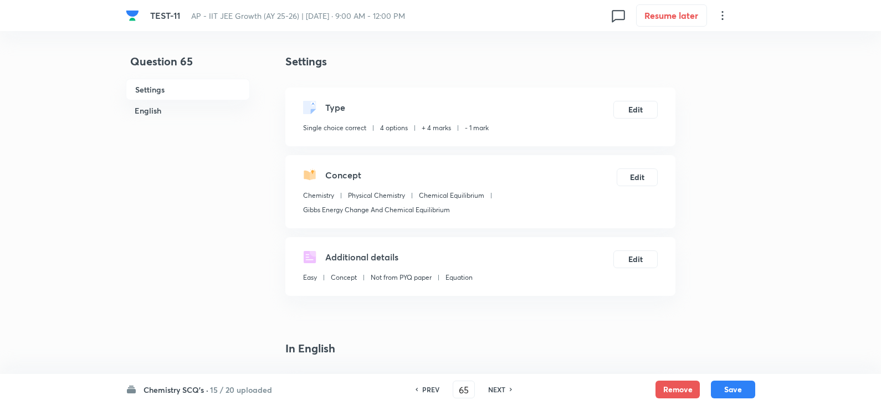
click at [496, 390] on h6 "NEXT" at bounding box center [496, 389] width 17 height 10
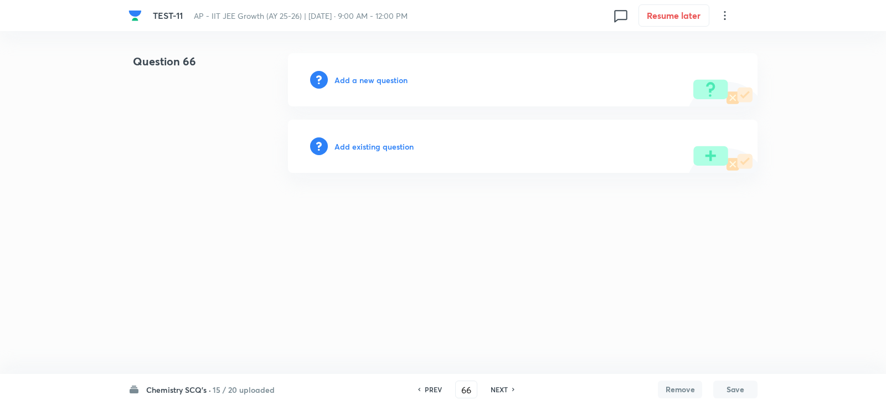
click at [378, 78] on h6 "Add a new question" at bounding box center [370, 80] width 73 height 12
click at [375, 79] on h6 "Choose a question type" at bounding box center [376, 80] width 85 height 12
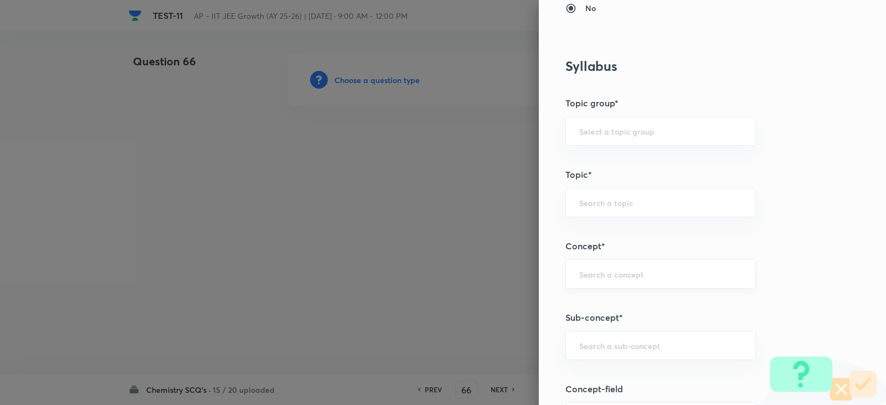
scroll to position [554, 0]
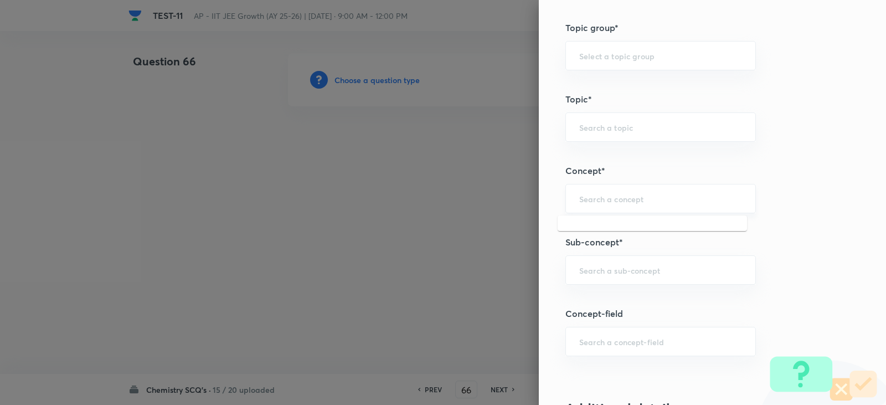
click at [588, 195] on input "text" at bounding box center [660, 198] width 163 height 11
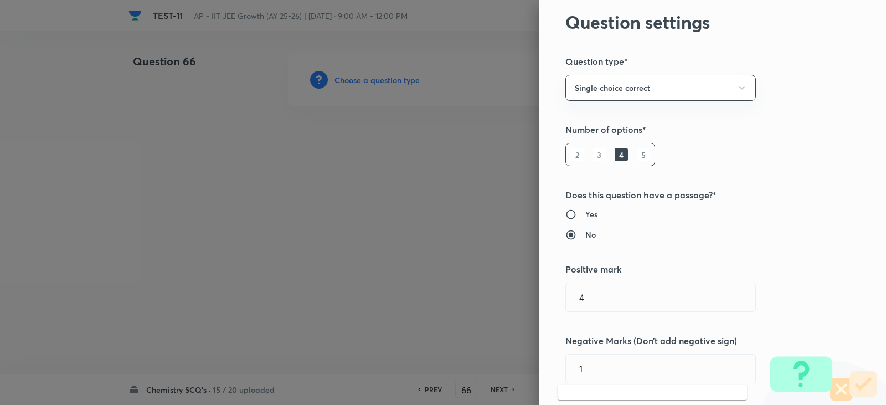
scroll to position [0, 0]
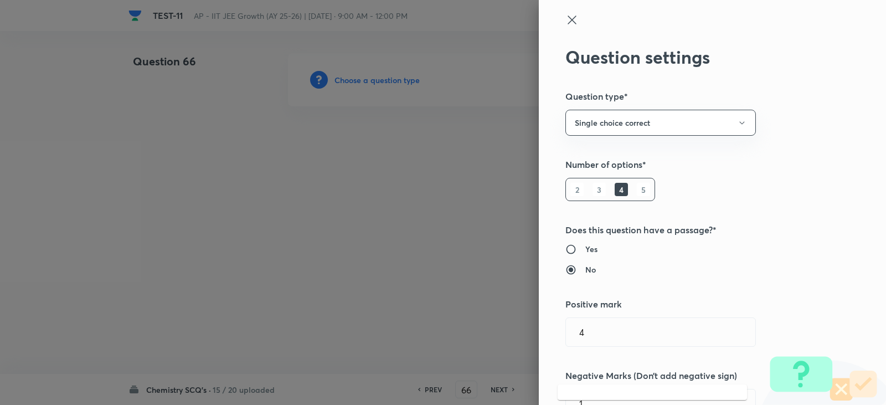
click at [570, 18] on div at bounding box center [693, 29] width 257 height 33
click at [565, 17] on icon at bounding box center [571, 19] width 13 height 13
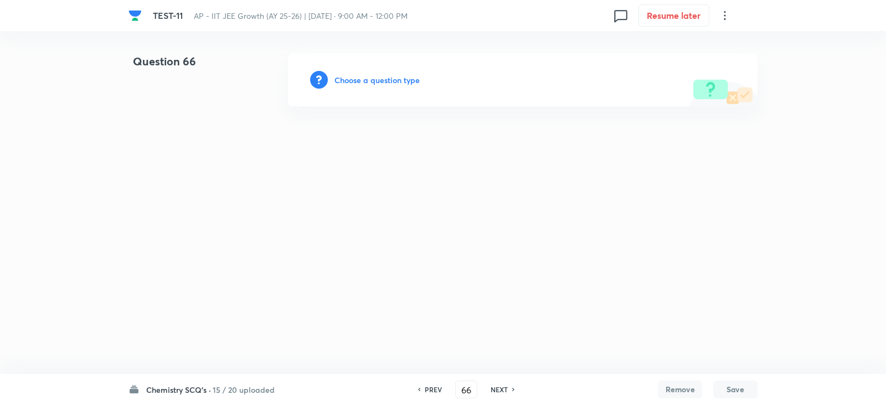
click at [367, 70] on div "Choose a question type" at bounding box center [523, 79] width 470 height 53
click at [367, 79] on h6 "Choose a question type" at bounding box center [376, 80] width 85 height 12
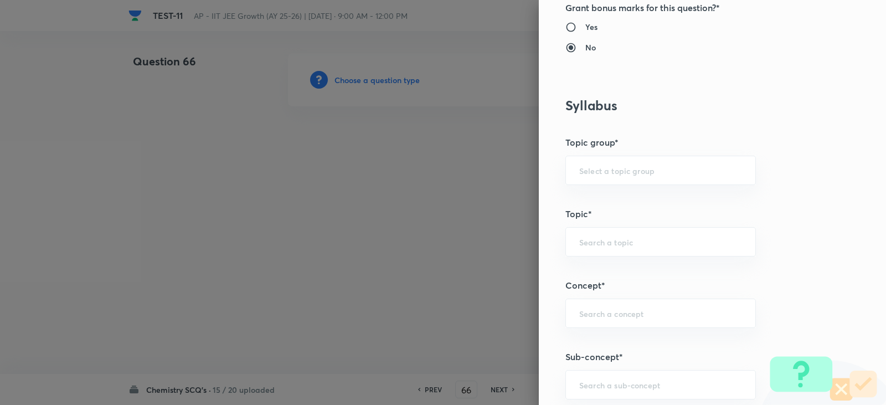
scroll to position [554, 0]
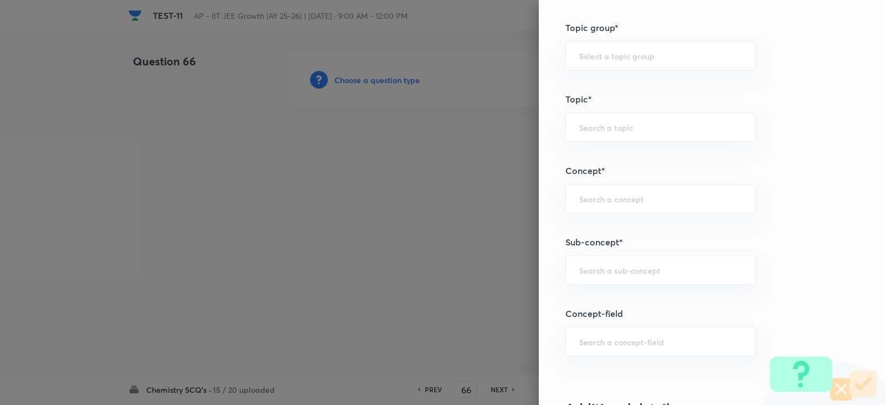
click at [595, 218] on div "Question settings Question type* Single choice correct Number of options* 2 3 4…" at bounding box center [712, 202] width 347 height 405
click at [586, 207] on div "​" at bounding box center [660, 198] width 191 height 29
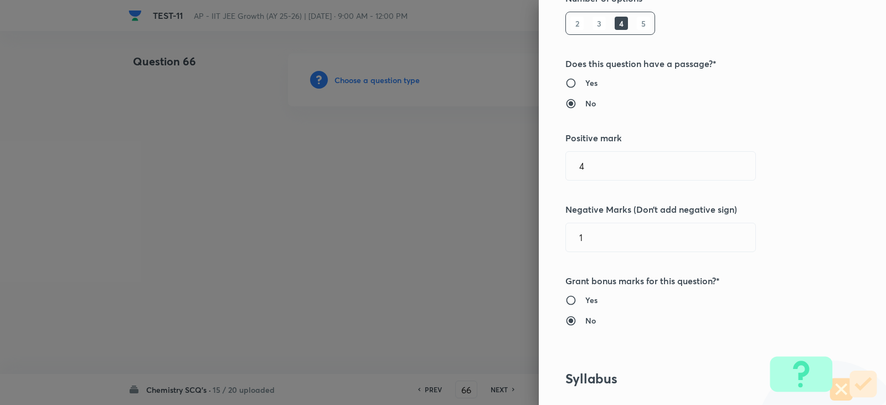
scroll to position [0, 0]
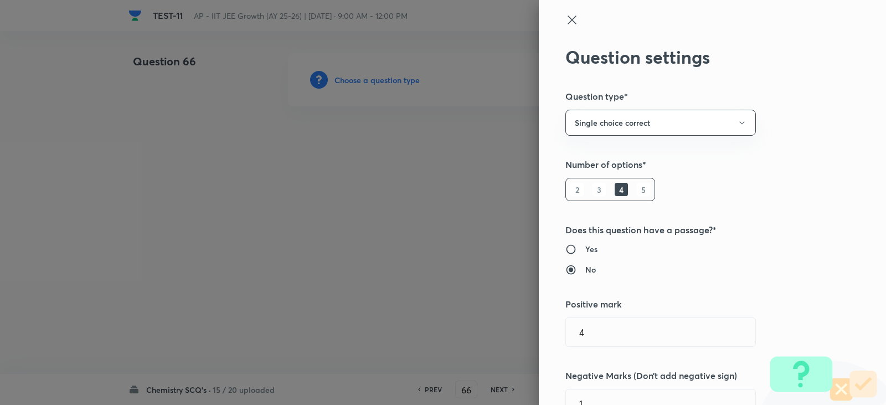
click at [568, 22] on icon at bounding box center [571, 19] width 13 height 13
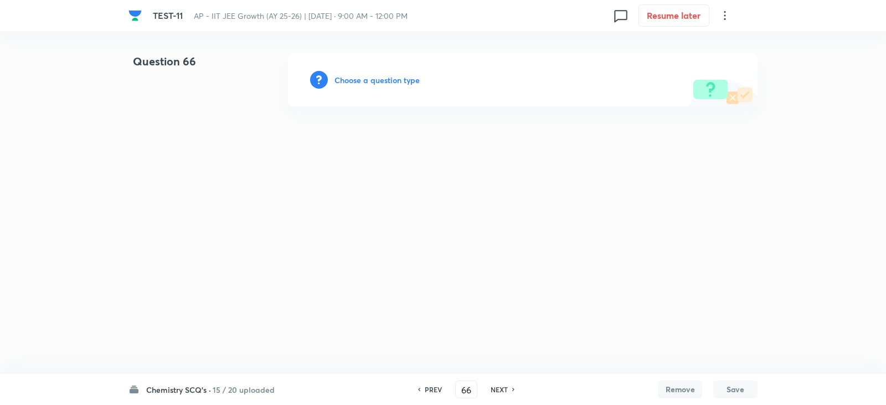
click at [164, 64] on h4 "Question 66" at bounding box center [190, 65] width 124 height 25
click at [189, 388] on h6 "Chemistry SCQ's ·" at bounding box center [178, 390] width 65 height 12
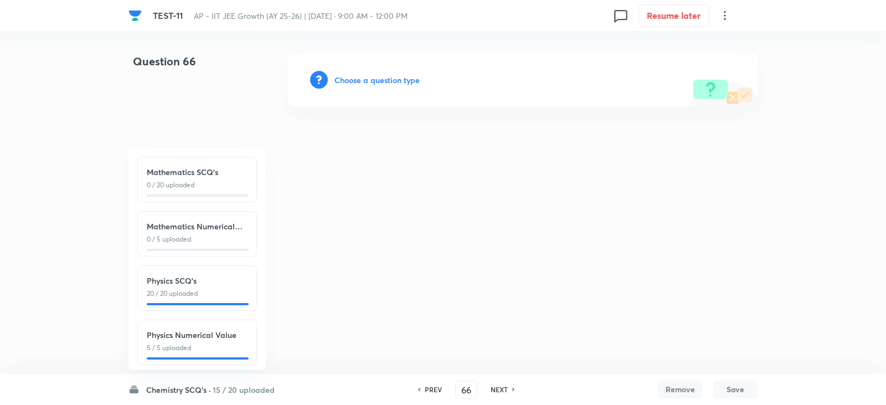
click at [195, 238] on p "0 / 5 uploaded" at bounding box center [197, 239] width 101 height 10
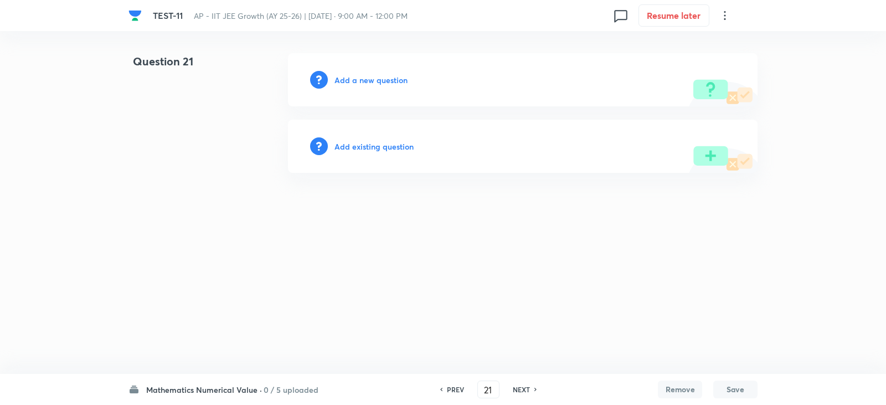
click at [207, 387] on h6 "Mathematics Numerical Value ·" at bounding box center [204, 390] width 116 height 12
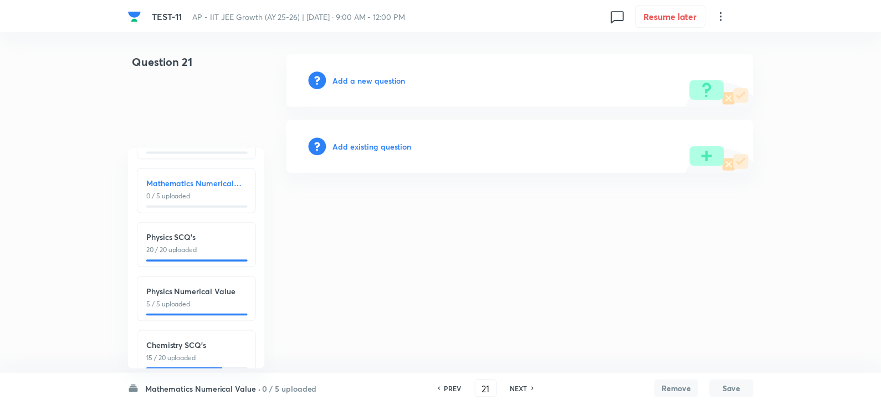
scroll to position [111, 0]
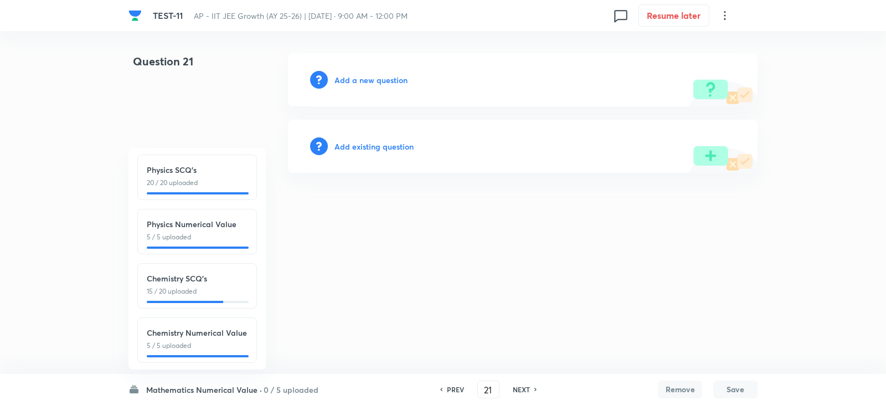
click at [207, 296] on p "15 / 20 uploaded" at bounding box center [197, 291] width 101 height 10
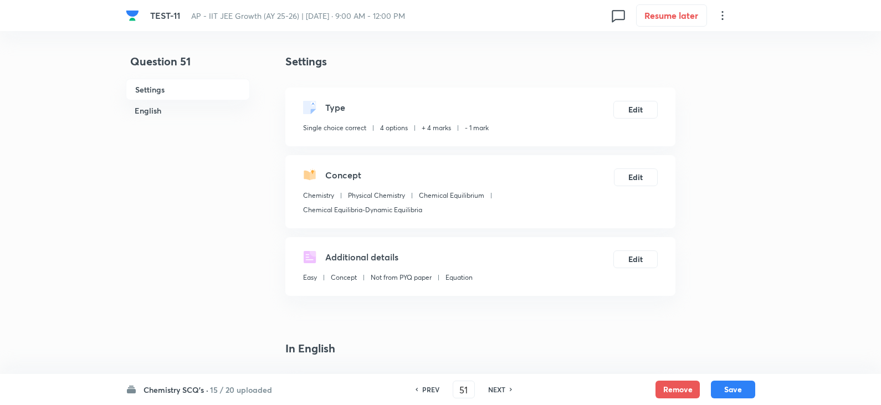
click at [496, 389] on h6 "NEXT" at bounding box center [496, 389] width 17 height 10
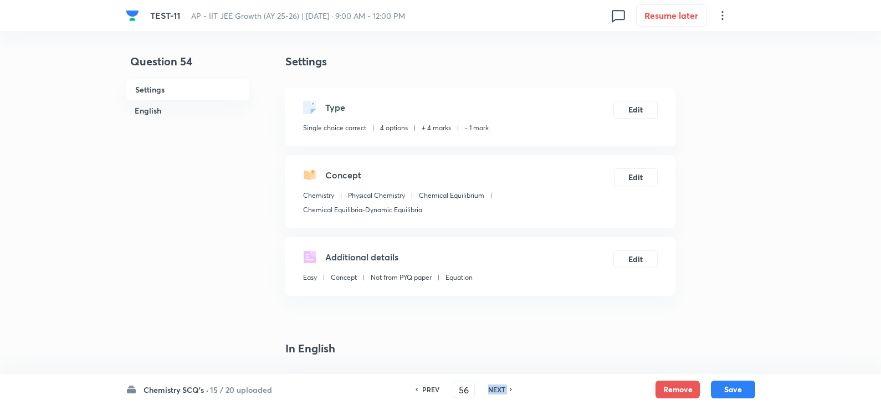
click at [496, 389] on h6 "NEXT" at bounding box center [496, 389] width 17 height 10
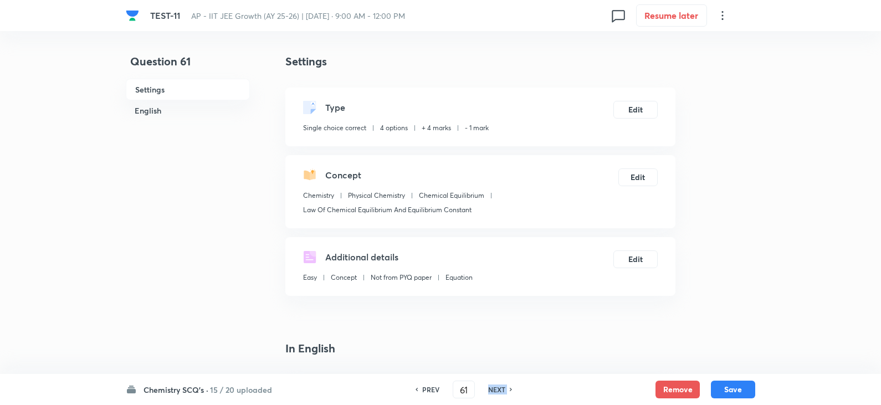
click at [496, 389] on h6 "NEXT" at bounding box center [496, 389] width 17 height 10
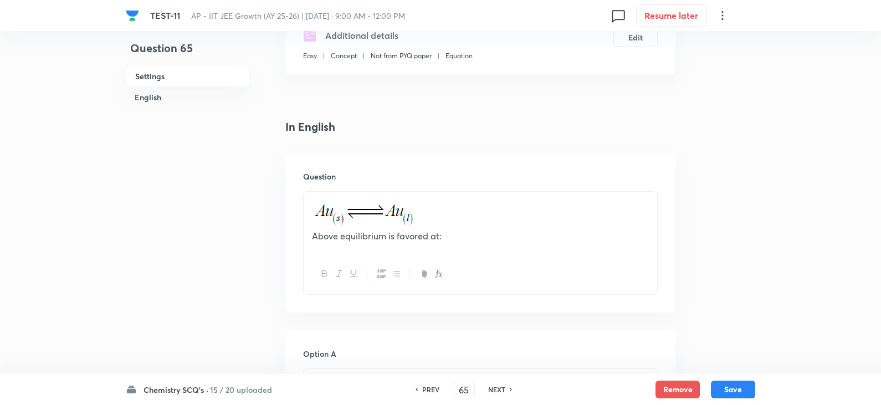
click at [497, 390] on h6 "NEXT" at bounding box center [496, 389] width 17 height 10
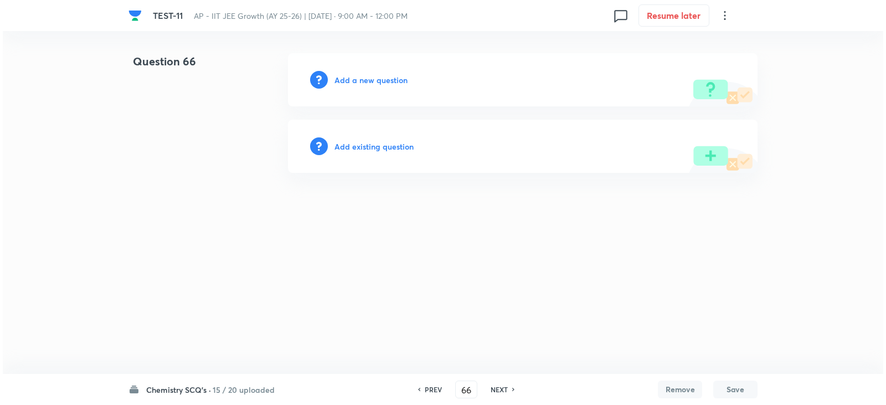
scroll to position [0, 0]
click at [363, 83] on h6 "Add a new question" at bounding box center [370, 80] width 73 height 12
click at [363, 83] on h6 "Choose a question type" at bounding box center [376, 80] width 85 height 12
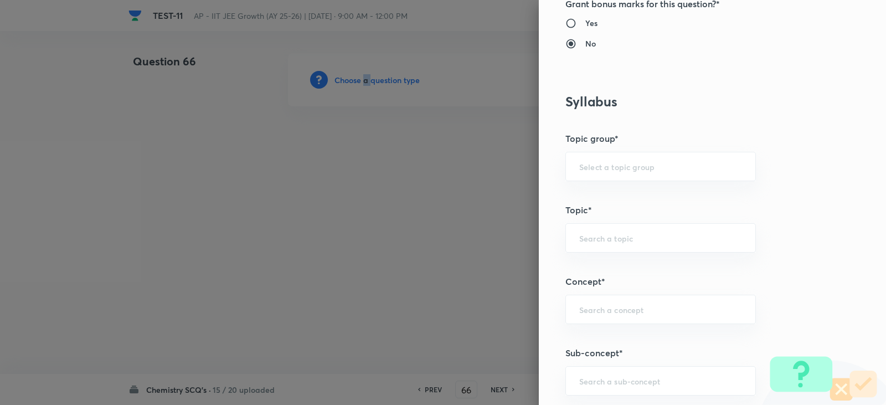
scroll to position [554, 0]
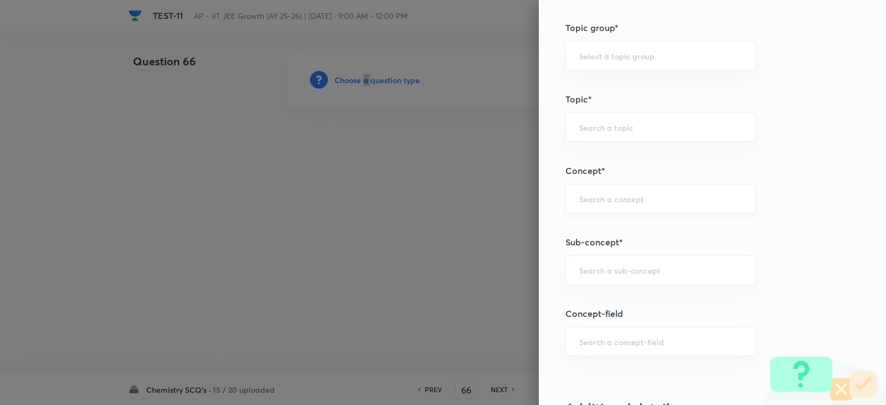
click at [590, 207] on div "​" at bounding box center [660, 198] width 191 height 29
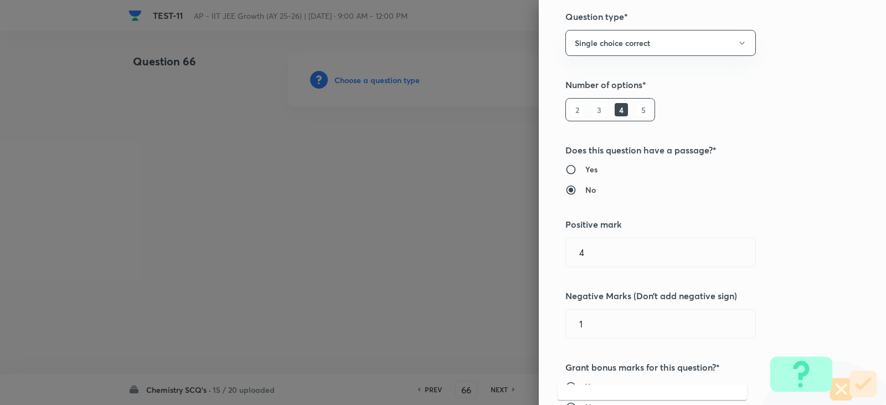
scroll to position [0, 0]
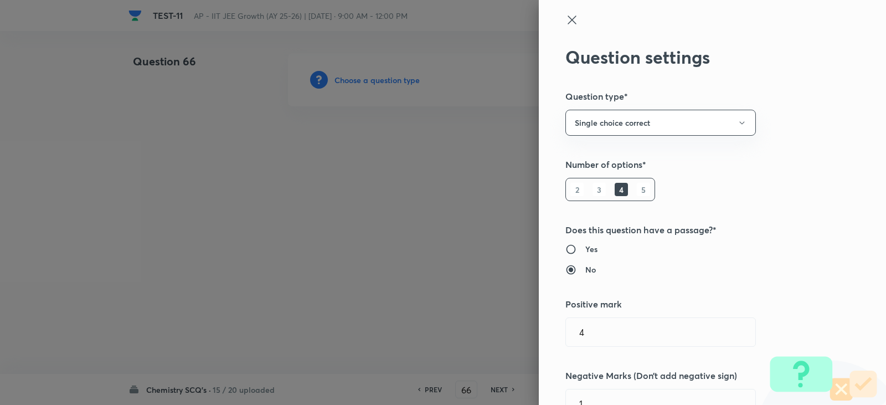
click at [565, 19] on icon at bounding box center [571, 19] width 13 height 13
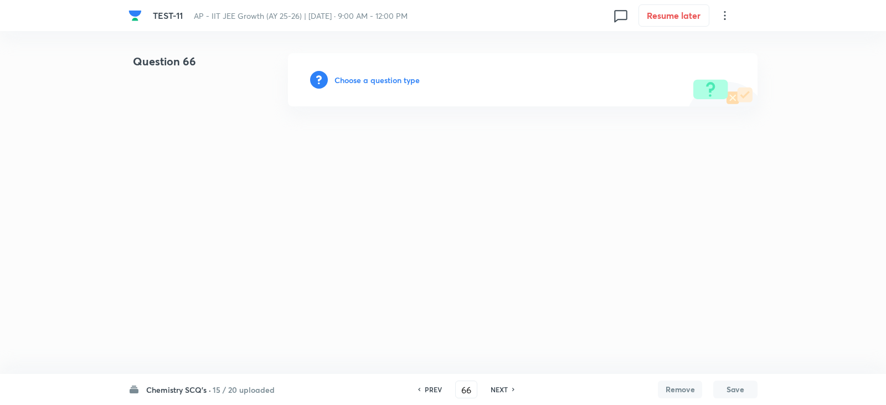
click at [209, 393] on h6 "Chemistry SCQ's ·" at bounding box center [178, 390] width 65 height 12
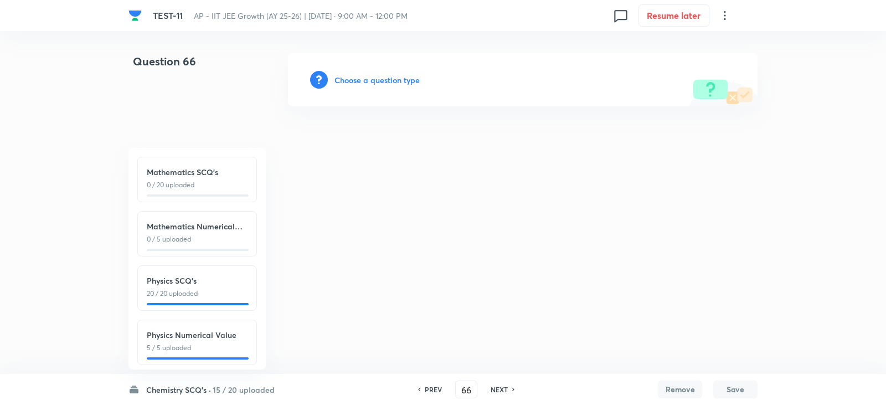
click at [205, 188] on p "0 / 20 uploaded" at bounding box center [197, 185] width 101 height 10
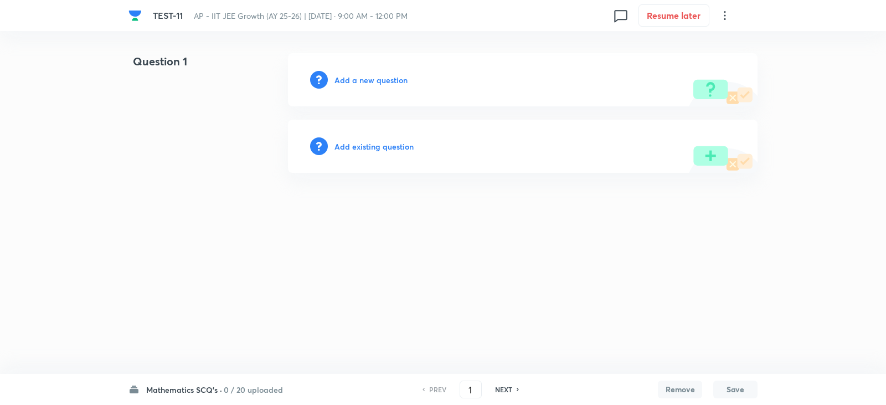
click at [372, 86] on div "Add a new question" at bounding box center [523, 79] width 470 height 53
click at [372, 83] on h6 "Add a new question" at bounding box center [370, 80] width 73 height 12
click at [372, 83] on h6 "Choose a question type" at bounding box center [376, 80] width 85 height 12
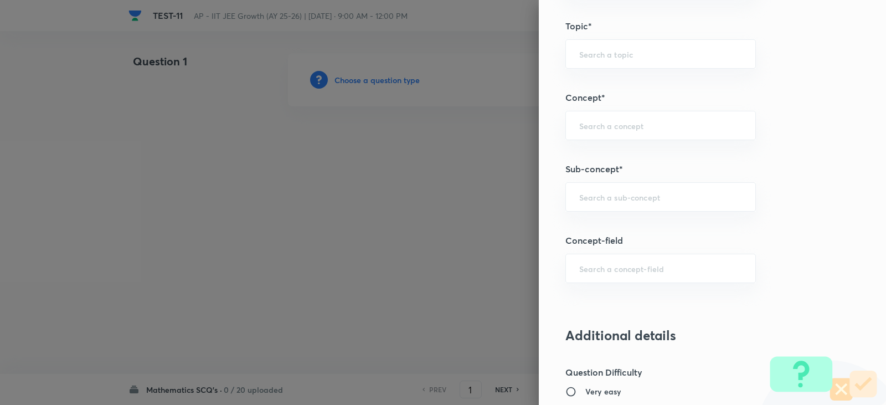
scroll to position [665, 0]
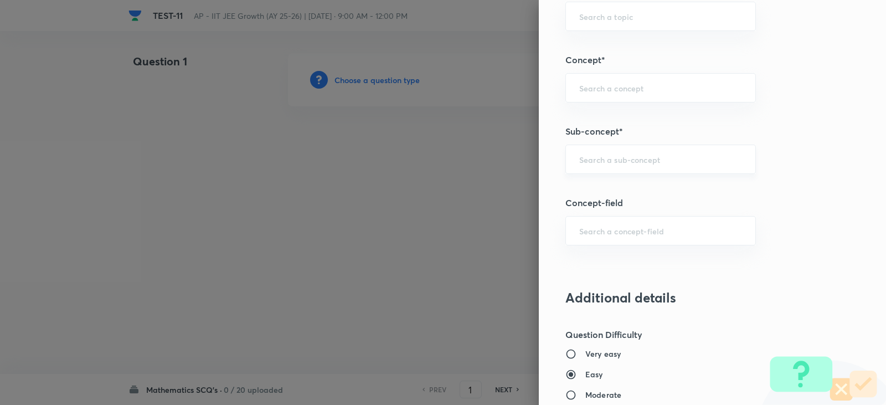
click at [585, 163] on input "text" at bounding box center [660, 159] width 163 height 11
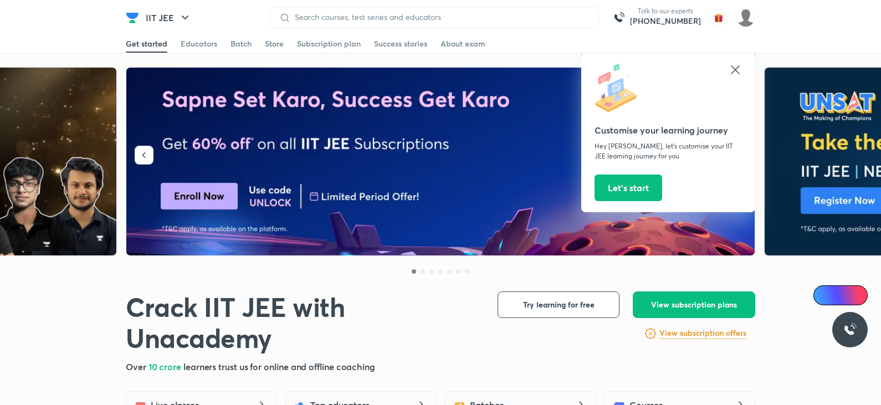
click at [730, 73] on icon at bounding box center [734, 69] width 13 height 13
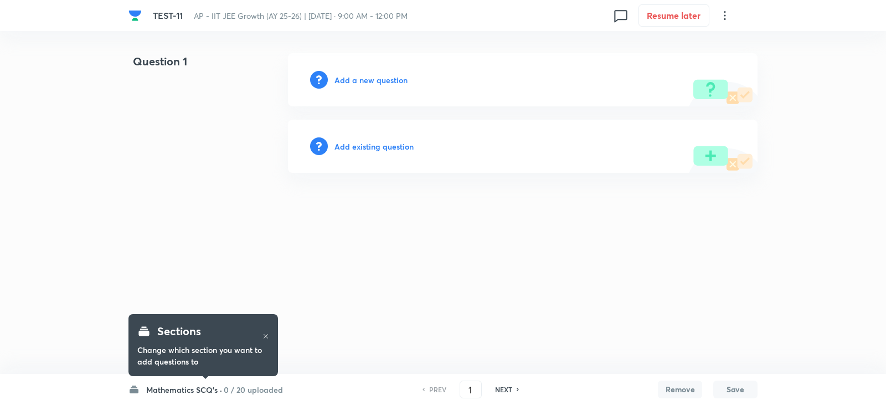
click at [356, 85] on h6 "Add a new question" at bounding box center [370, 80] width 73 height 12
click at [356, 85] on h6 "Choose a question type" at bounding box center [376, 80] width 85 height 12
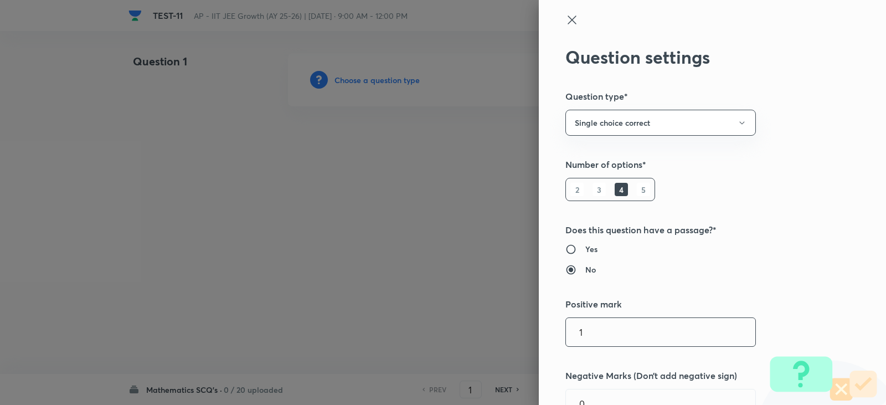
scroll to position [111, 0]
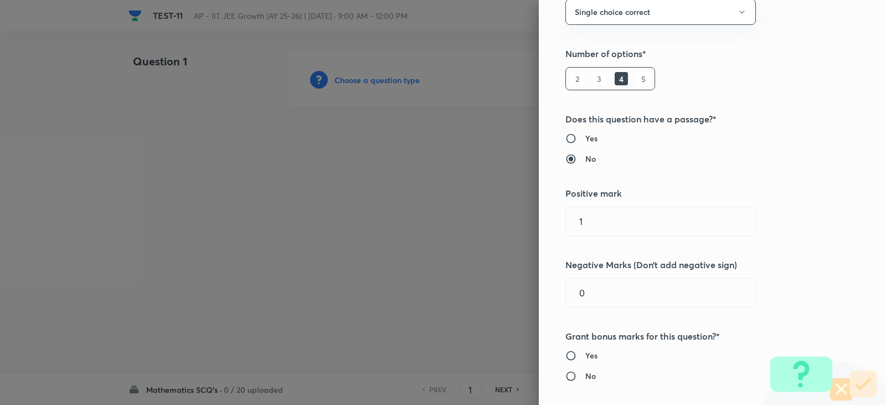
drag, startPoint x: 597, startPoint y: 222, endPoint x: 437, endPoint y: 222, distance: 159.5
click at [442, 223] on div "Question settings Question type* Single choice correct Number of options* 2 3 4…" at bounding box center [443, 202] width 886 height 405
type input "4"
type input "1"
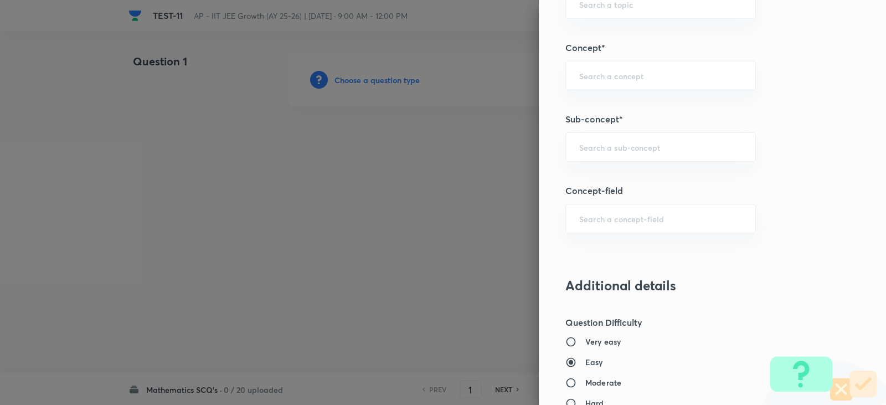
scroll to position [775, 0]
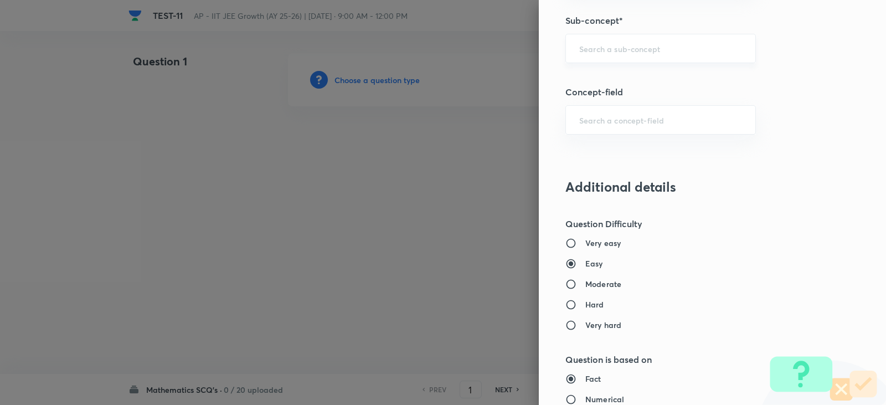
click at [588, 55] on div "​" at bounding box center [660, 48] width 191 height 29
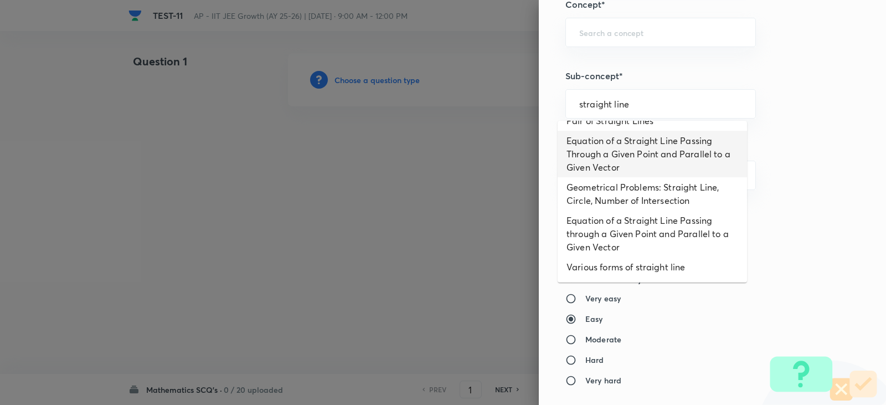
scroll to position [53, 0]
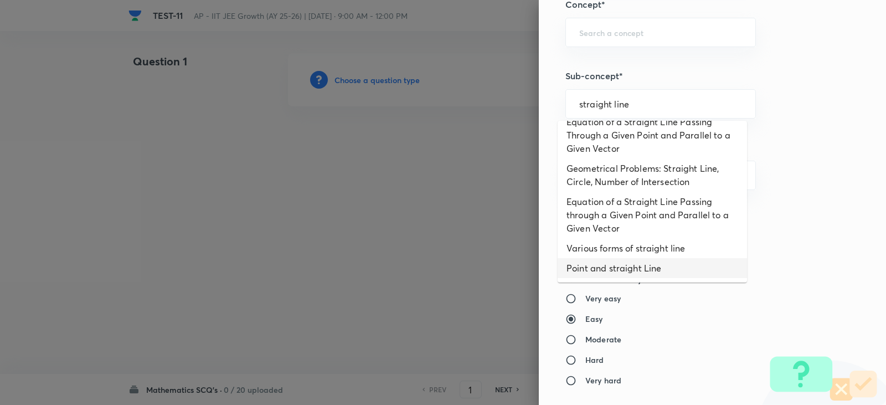
click at [646, 271] on li "Point and straight Line" at bounding box center [652, 268] width 189 height 20
type input "Point and straight Line"
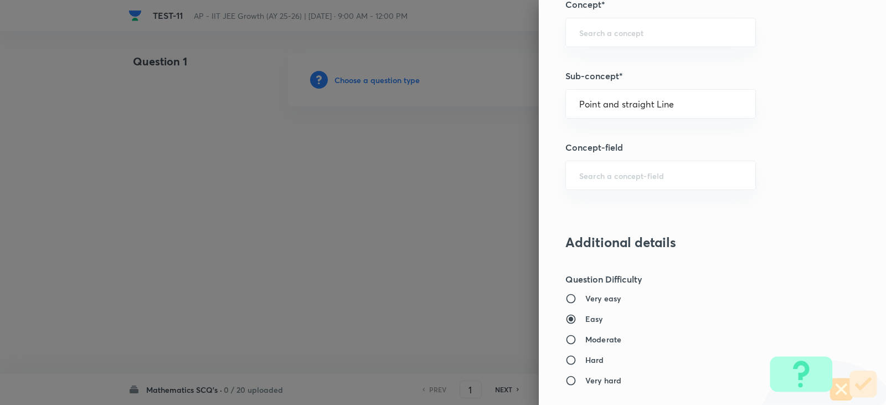
type input "Mathematics"
type input "Point and straight Line"
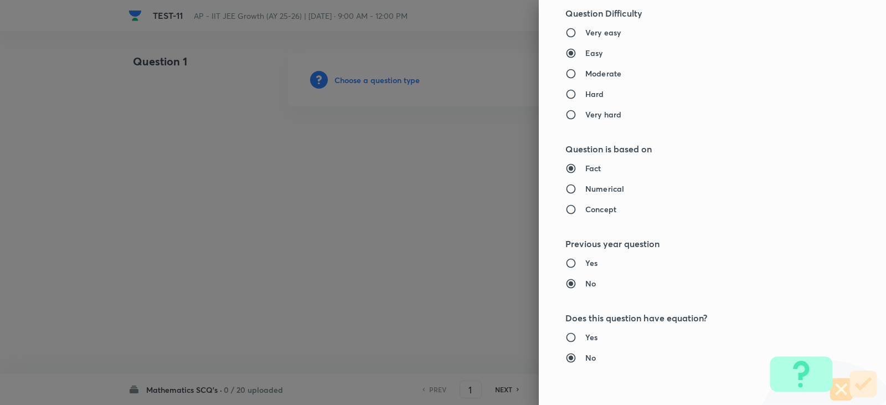
scroll to position [997, 0]
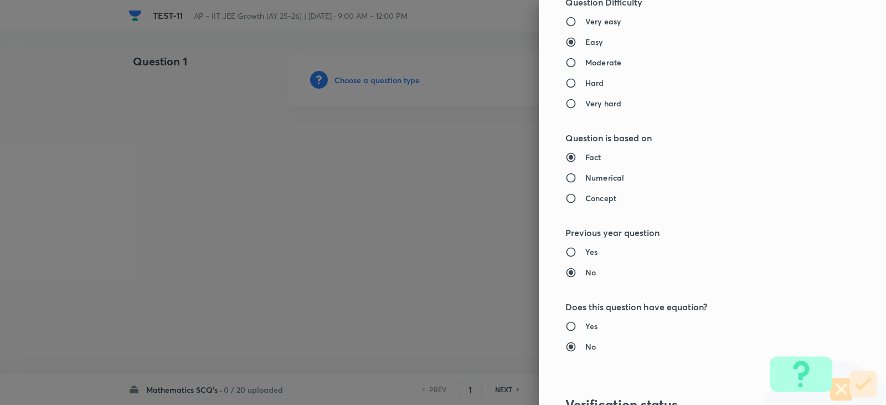
click at [589, 196] on h6 "Concept" at bounding box center [600, 198] width 31 height 12
click at [585, 196] on input "Concept" at bounding box center [575, 198] width 20 height 11
radio input "true"
radio input "false"
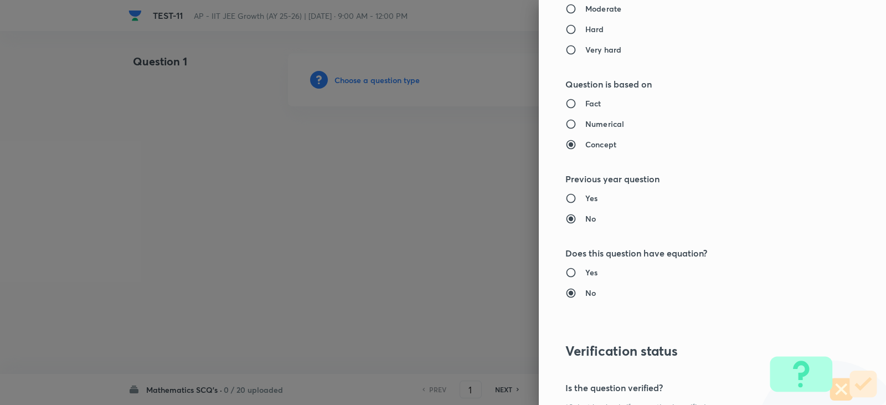
scroll to position [1163, 0]
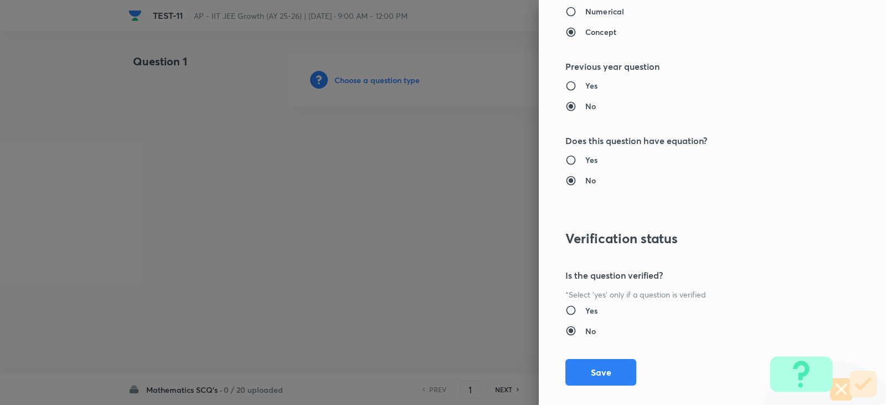
click at [585, 163] on h6 "Yes" at bounding box center [591, 160] width 12 height 12
click at [578, 163] on input "Yes" at bounding box center [575, 160] width 20 height 11
radio input "true"
radio input "false"
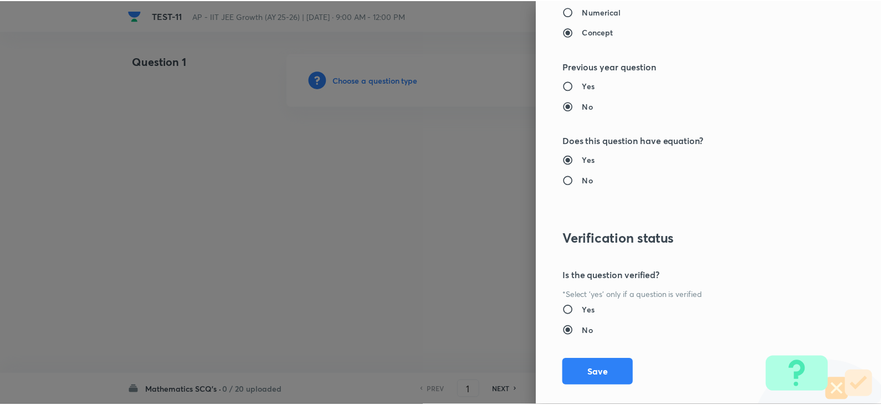
scroll to position [1179, 0]
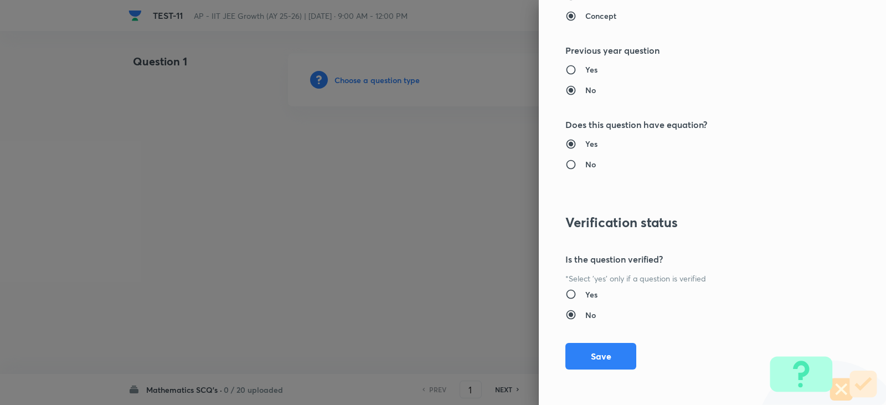
click at [586, 287] on div "Question settings Question type* Single choice correct Number of options* 2 3 4…" at bounding box center [712, 202] width 347 height 405
click at [574, 297] on input "Yes" at bounding box center [575, 294] width 20 height 11
radio input "true"
radio input "false"
click at [606, 371] on div "Question settings Question type* Single choice correct Number of options* 2 3 4…" at bounding box center [712, 202] width 347 height 405
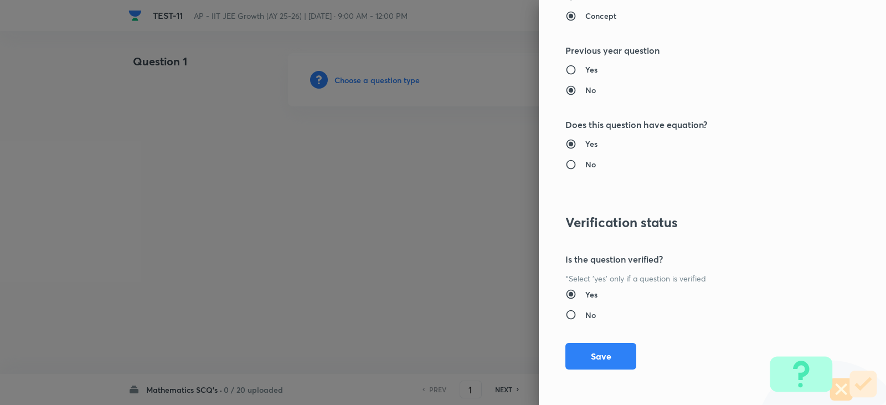
click at [594, 385] on div "Question settings Question type* Single choice correct Number of options* 2 3 4…" at bounding box center [712, 202] width 347 height 405
click at [596, 359] on button "Save" at bounding box center [600, 356] width 71 height 27
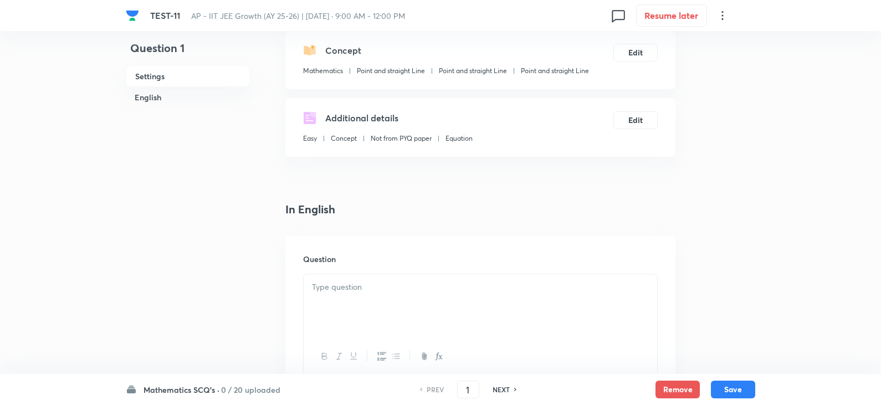
scroll to position [222, 0]
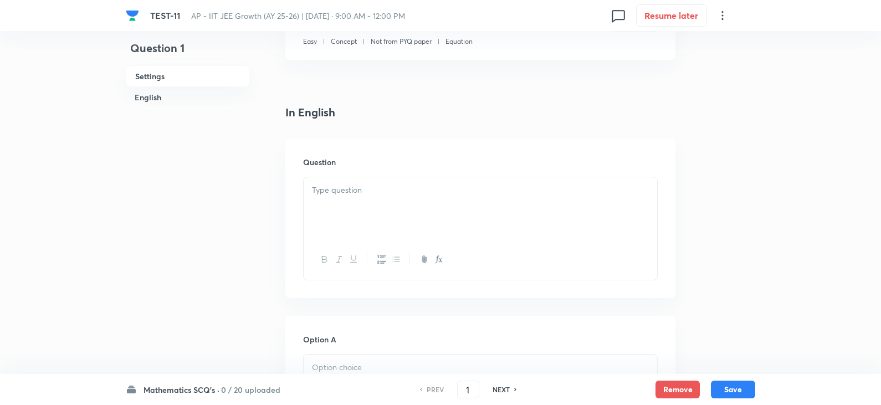
click at [378, 209] on div at bounding box center [479, 208] width 353 height 62
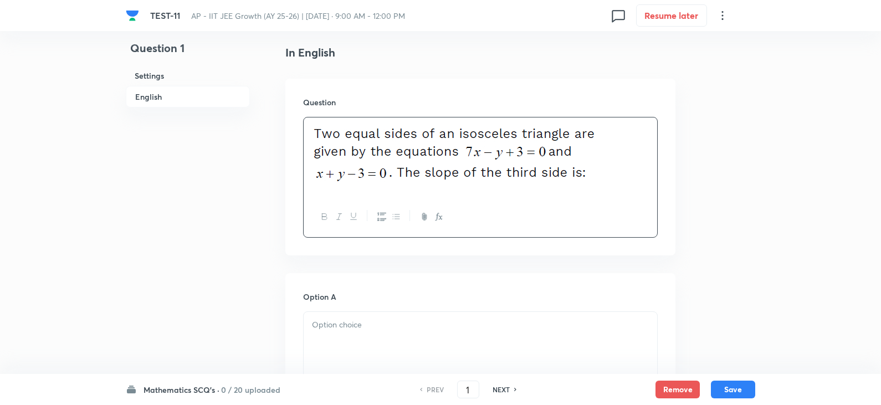
scroll to position [388, 0]
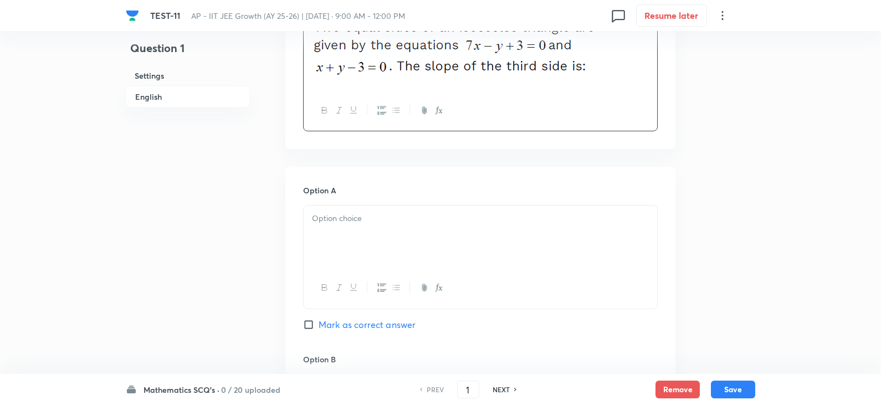
click at [354, 200] on div "Option A Mark as correct answer" at bounding box center [480, 268] width 354 height 168
click at [335, 229] on div at bounding box center [479, 236] width 353 height 62
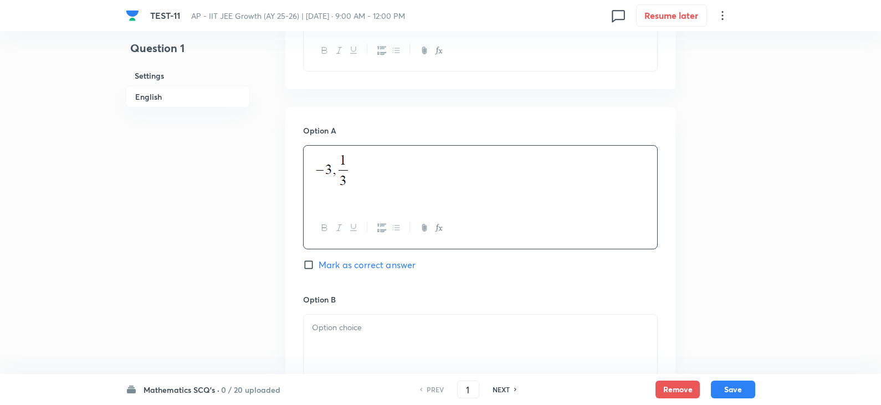
scroll to position [609, 0]
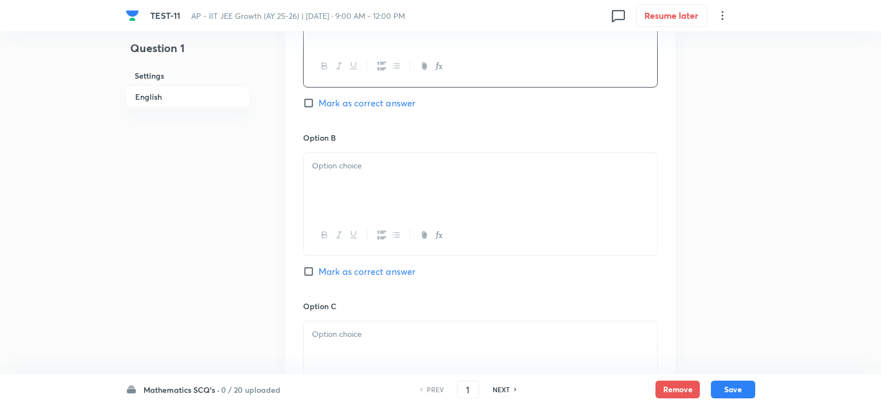
click at [348, 202] on div at bounding box center [479, 184] width 353 height 62
click at [355, 190] on div at bounding box center [479, 186] width 353 height 62
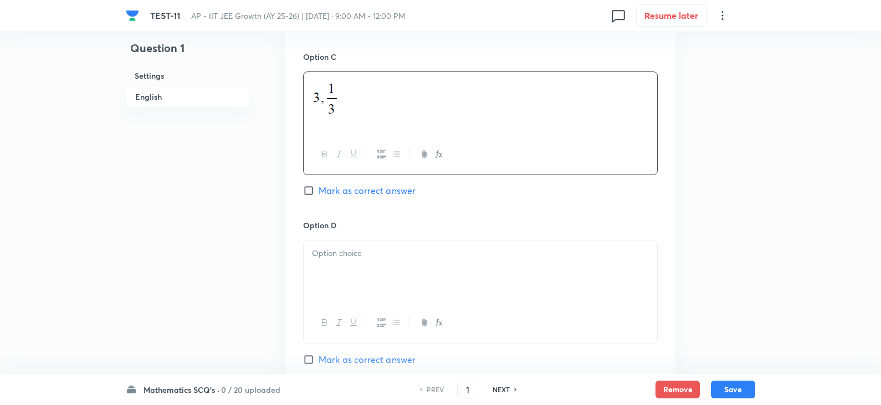
scroll to position [941, 0]
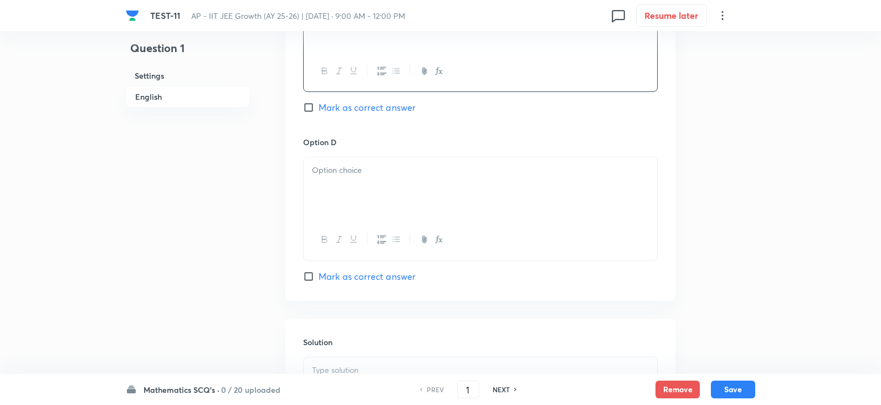
click at [344, 169] on p at bounding box center [480, 170] width 337 height 13
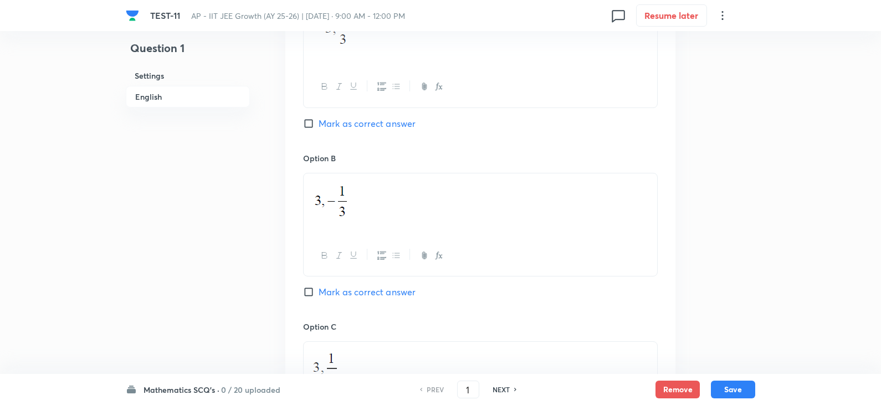
scroll to position [443, 0]
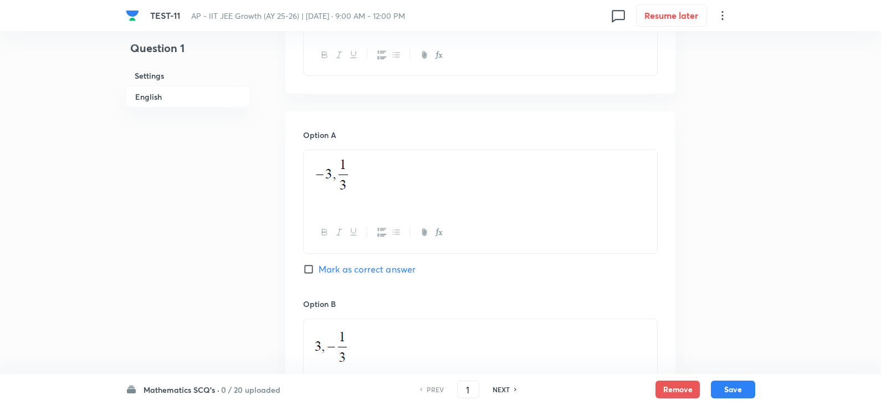
click at [311, 269] on input "Mark as correct answer" at bounding box center [311, 269] width 16 height 11
checkbox input "true"
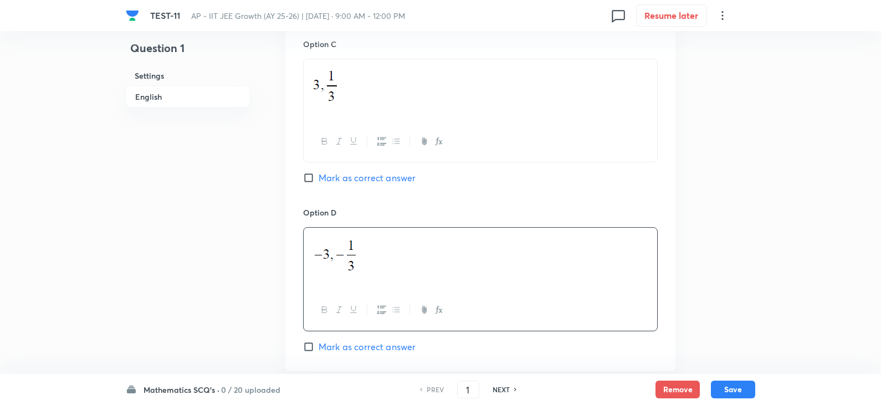
scroll to position [1108, 0]
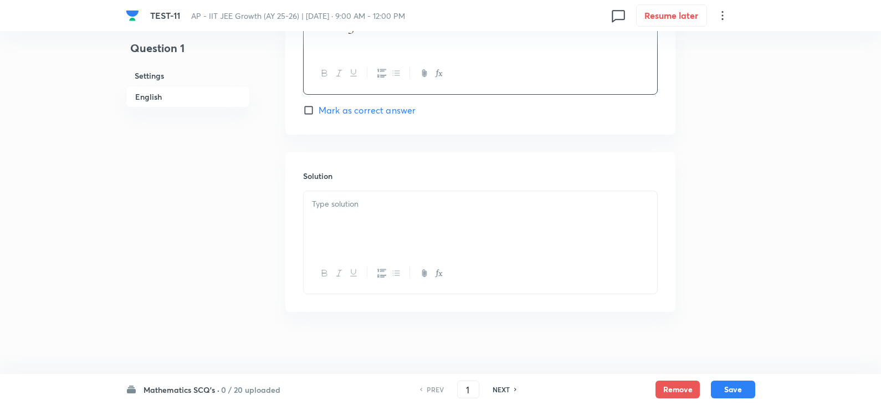
click at [336, 228] on div at bounding box center [479, 222] width 353 height 62
click at [729, 386] on button "Save" at bounding box center [733, 388] width 44 height 18
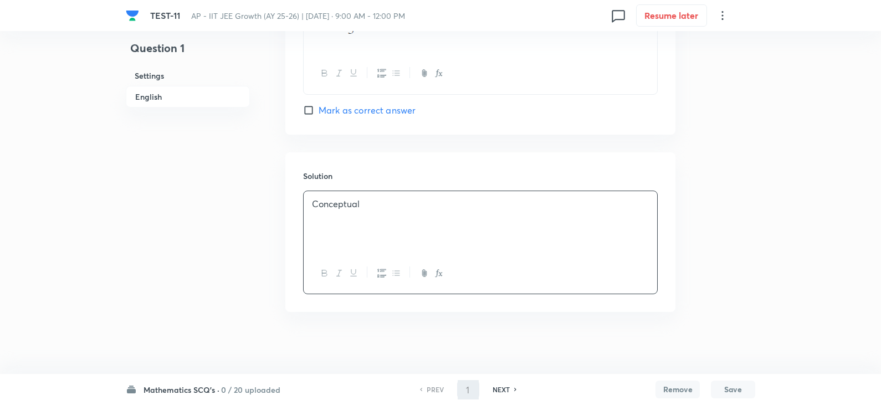
type input "2"
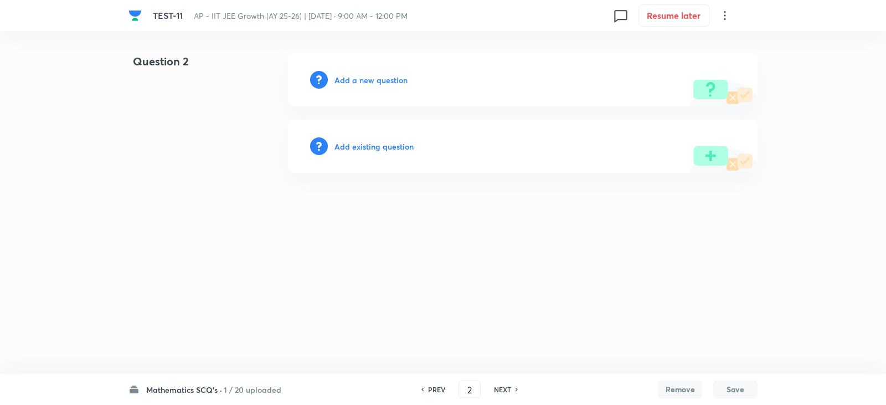
click at [361, 80] on h6 "Add a new question" at bounding box center [370, 80] width 73 height 12
click at [374, 83] on h6 "Choose a question type" at bounding box center [376, 80] width 85 height 12
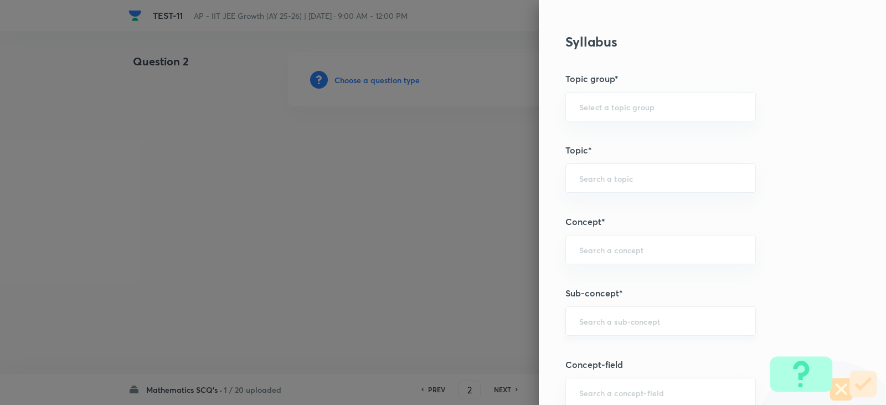
scroll to position [609, 0]
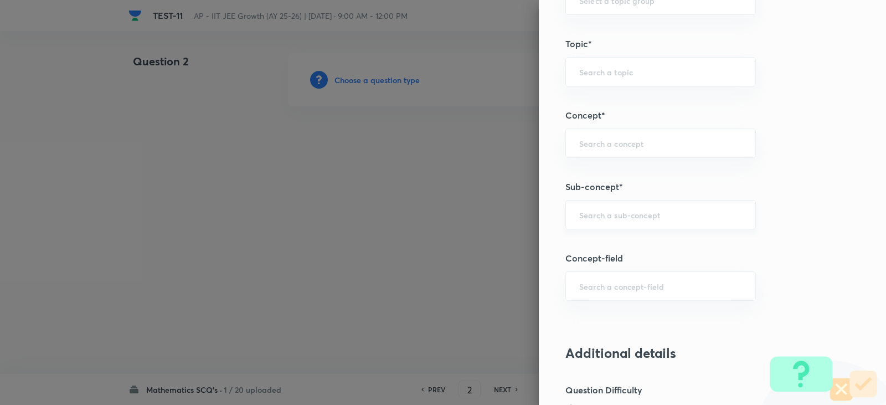
click at [582, 201] on div "​" at bounding box center [660, 214] width 191 height 29
click at [626, 246] on li "Point and straight Line" at bounding box center [652, 246] width 189 height 20
type input "Point and straight Line"
type input "Mathematics"
type input "Point and straight Line"
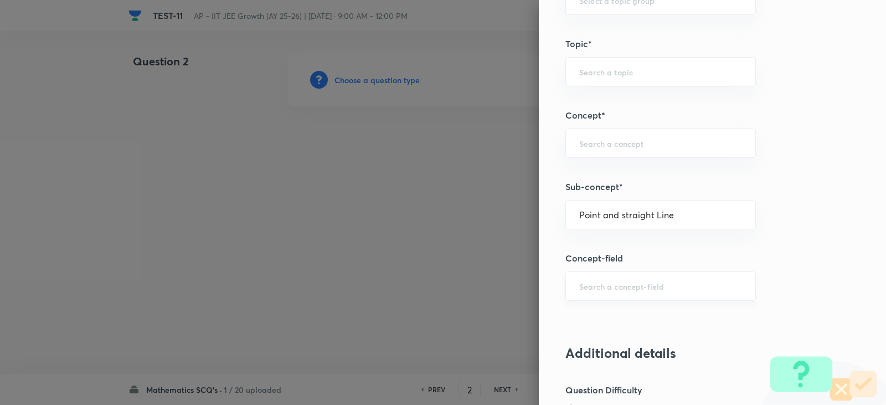
type input "Point and straight Line"
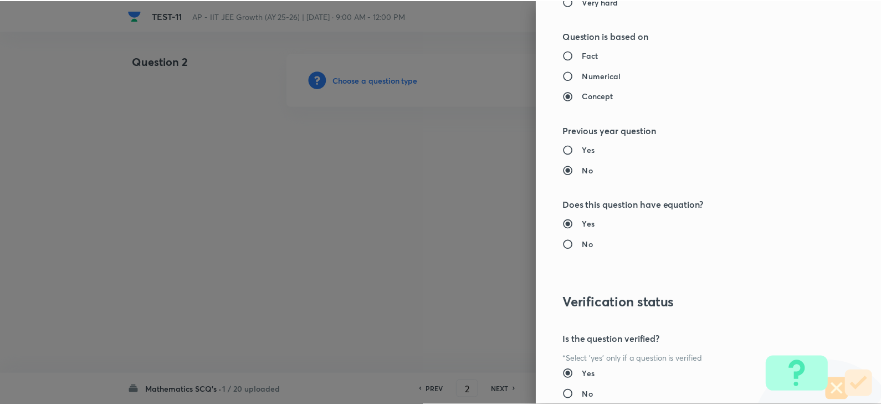
scroll to position [1179, 0]
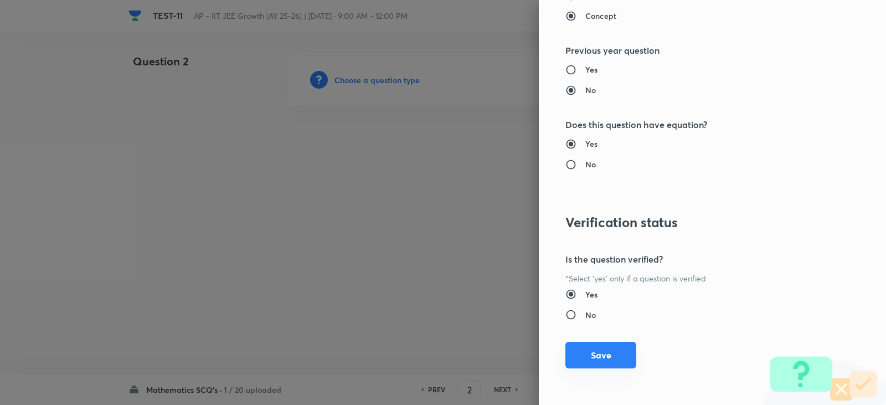
click at [591, 356] on button "Save" at bounding box center [600, 355] width 71 height 27
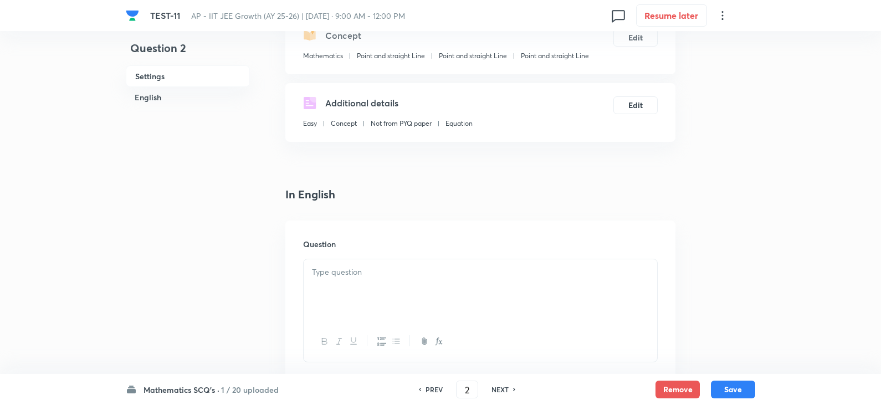
scroll to position [222, 0]
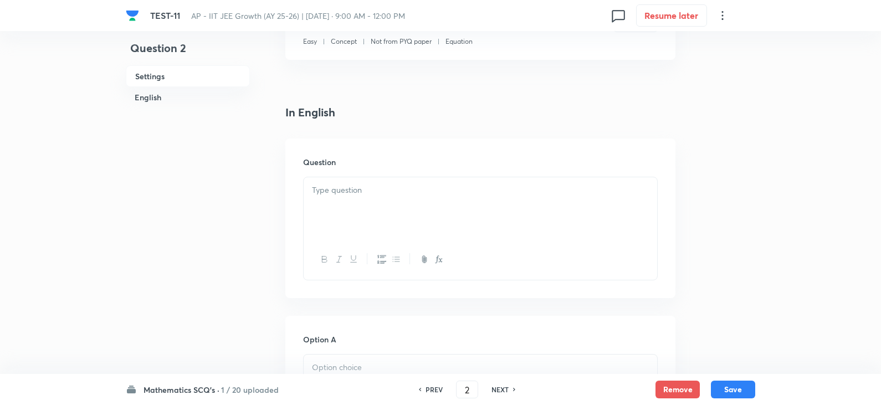
click at [411, 194] on p at bounding box center [480, 190] width 337 height 13
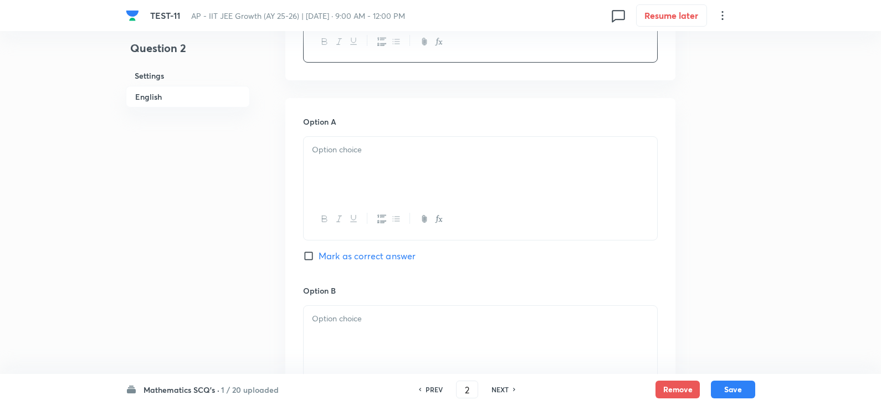
scroll to position [498, 0]
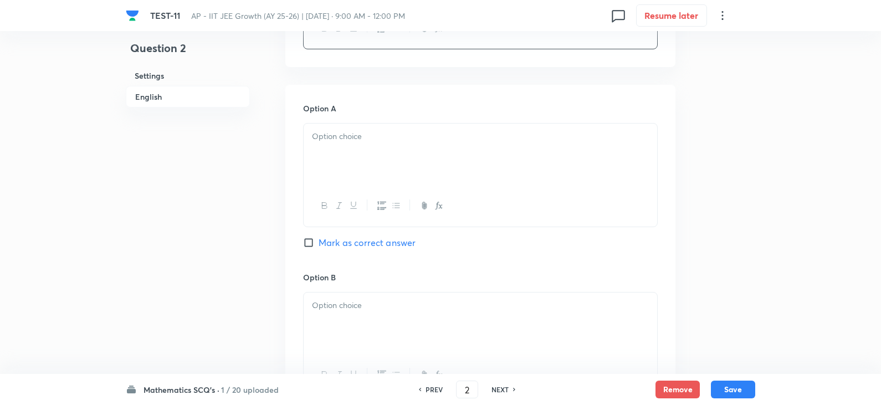
click at [364, 167] on div at bounding box center [479, 154] width 353 height 62
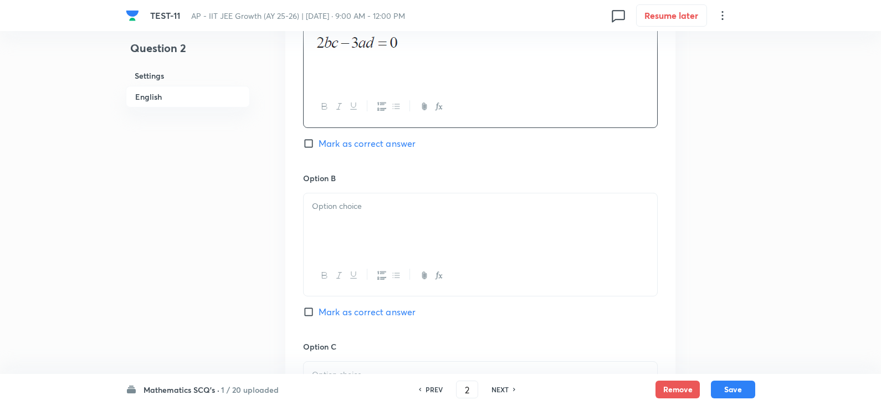
scroll to position [609, 0]
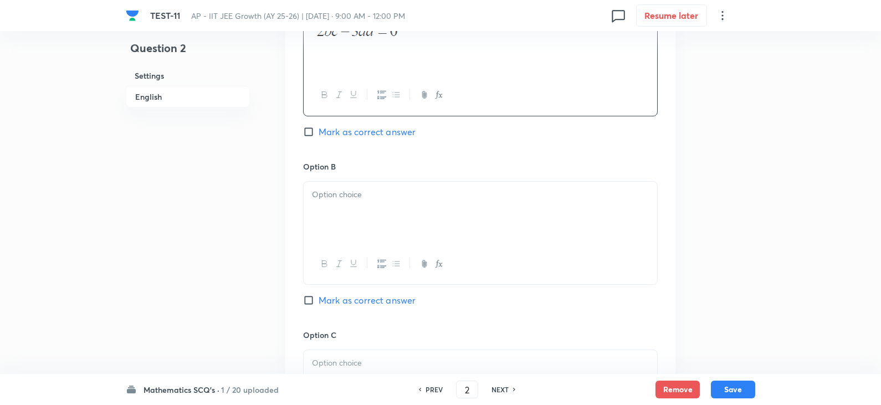
click at [378, 197] on p at bounding box center [480, 194] width 337 height 13
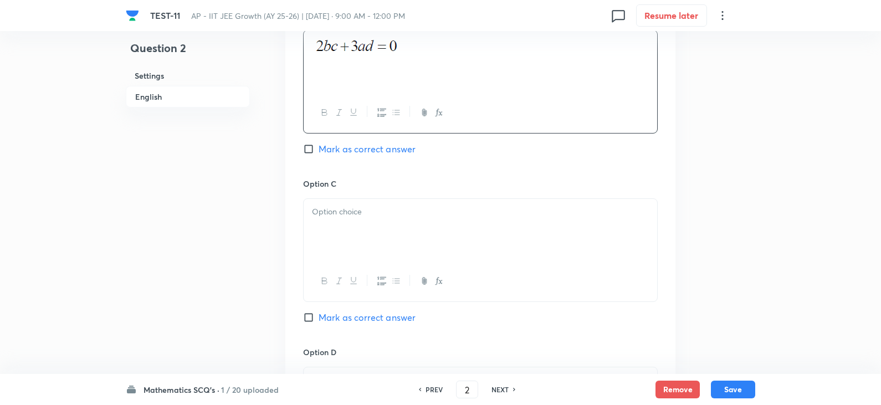
scroll to position [775, 0]
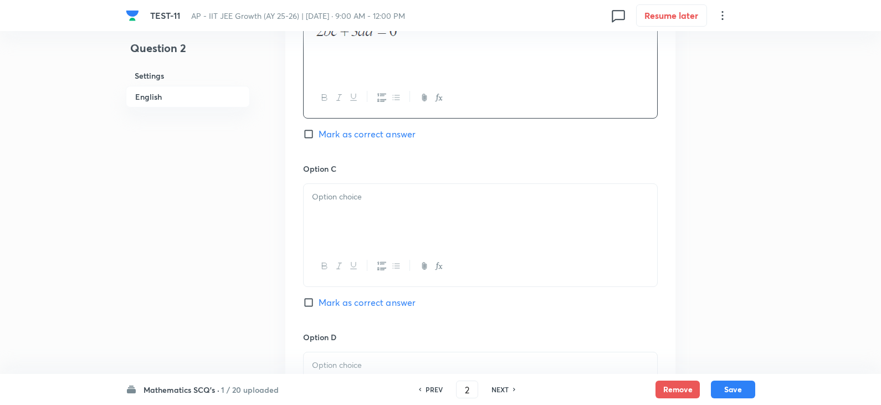
click at [376, 210] on div at bounding box center [479, 215] width 353 height 62
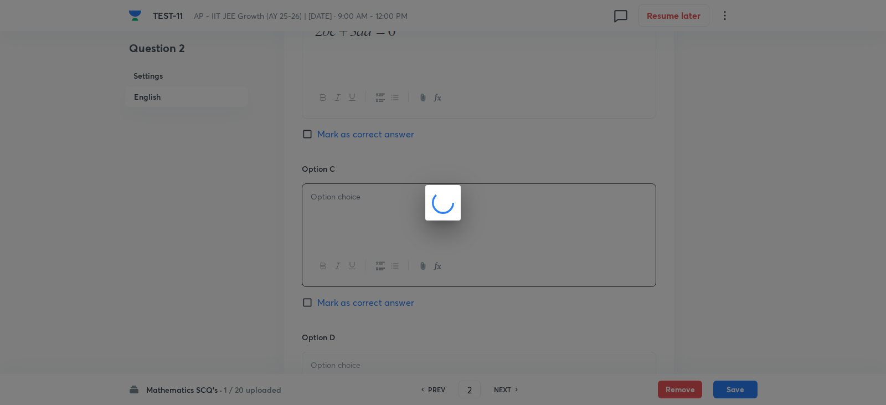
click at [344, 299] on div at bounding box center [443, 202] width 886 height 405
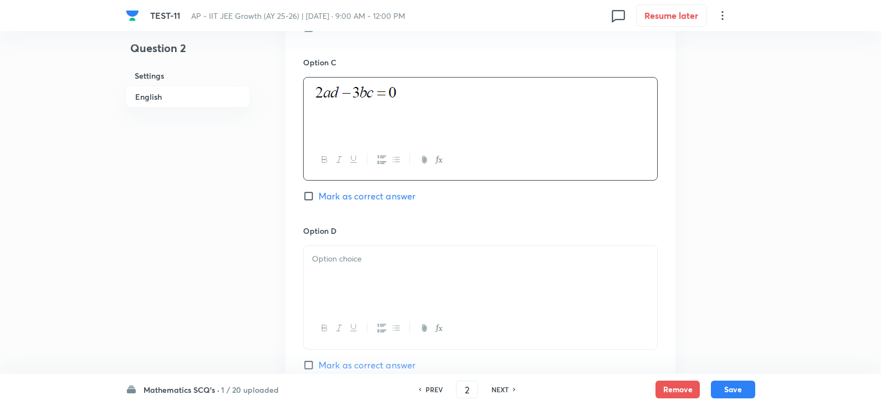
scroll to position [886, 0]
click at [339, 188] on span "Mark as correct answer" at bounding box center [366, 191] width 97 height 13
click at [318, 188] on input "Mark as correct answer" at bounding box center [311, 191] width 16 height 11
checkbox input "true"
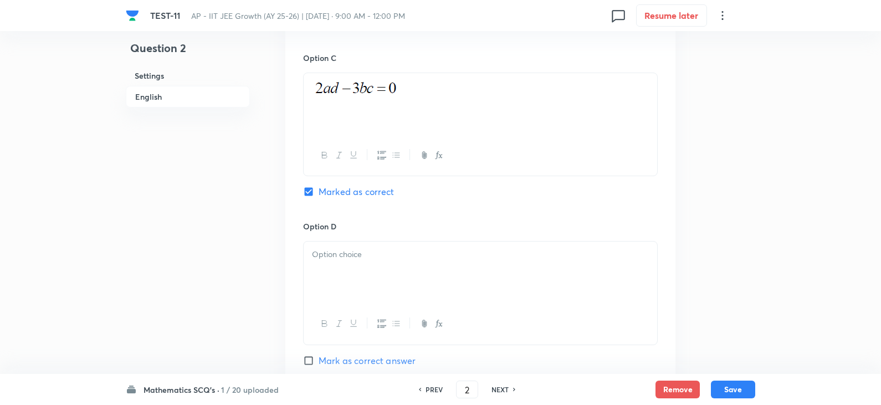
click at [354, 264] on div at bounding box center [479, 272] width 353 height 62
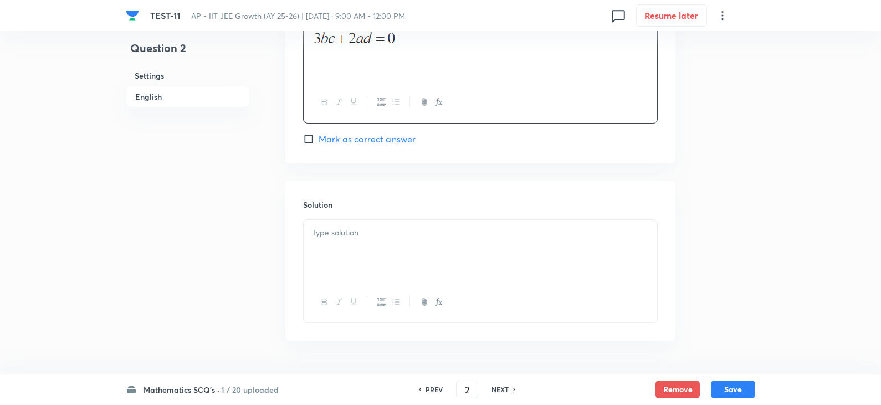
click at [324, 269] on div at bounding box center [479, 251] width 353 height 62
click at [745, 390] on button "Save" at bounding box center [733, 388] width 44 height 18
type input "3"
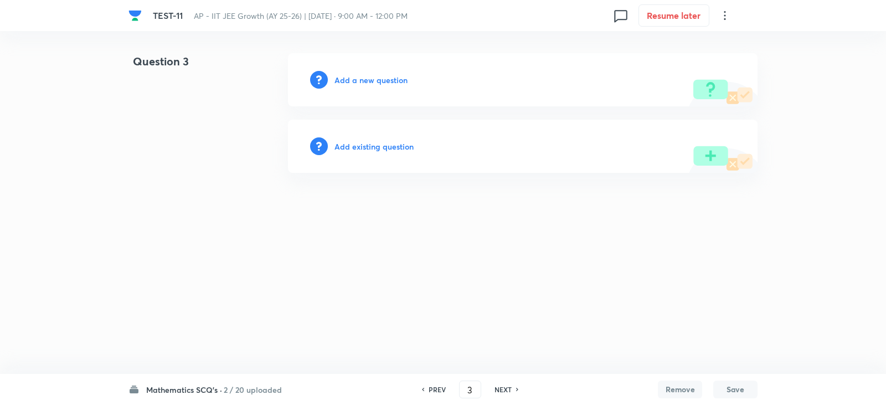
click at [368, 80] on h6 "Add a new question" at bounding box center [370, 80] width 73 height 12
click at [380, 84] on h6 "Choose a question type" at bounding box center [376, 80] width 85 height 12
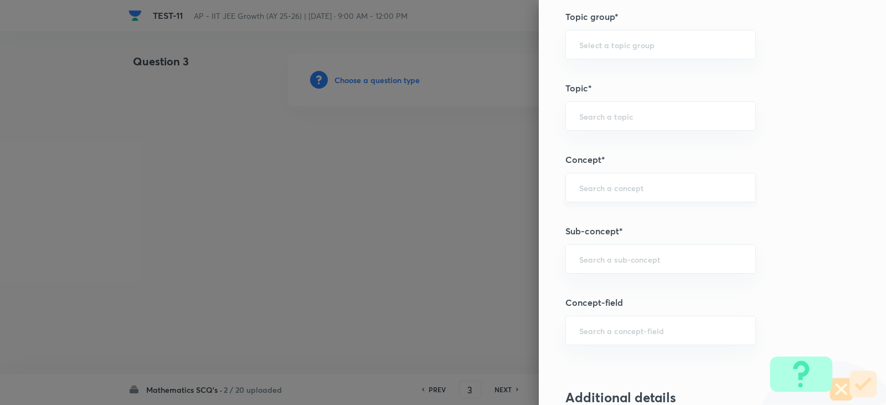
scroll to position [665, 0]
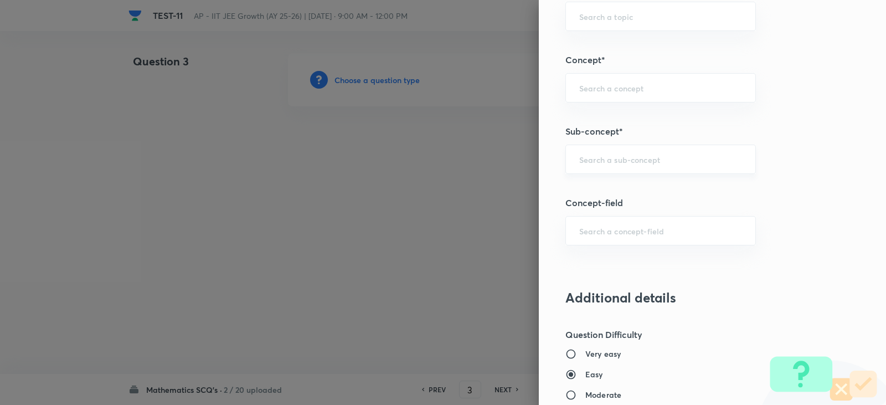
click at [589, 163] on input "text" at bounding box center [660, 159] width 163 height 11
click at [628, 189] on li "Point and straight Line" at bounding box center [652, 191] width 189 height 20
type input "Point and straight Line"
type input "Mathematics"
type input "Point and straight Line"
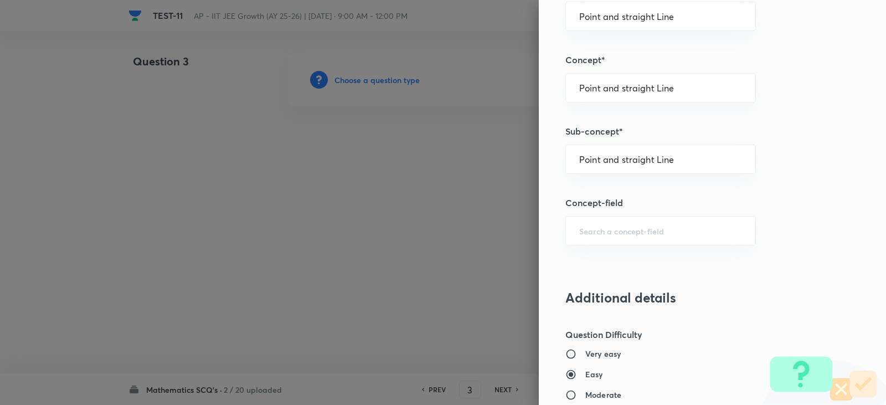
type input "Point and straight Line"
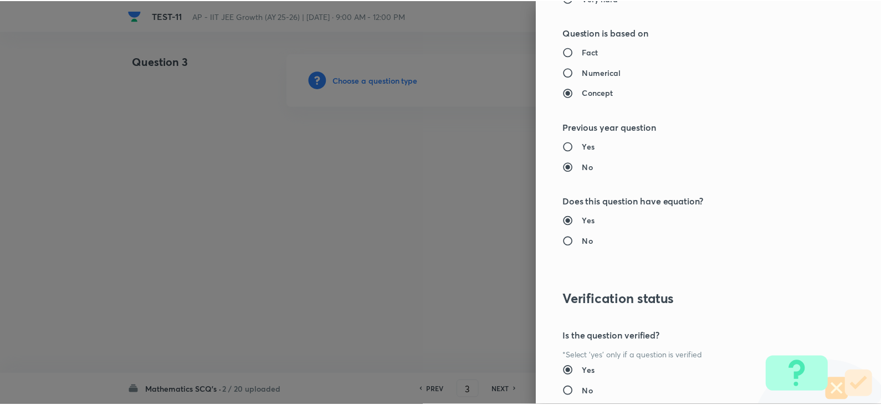
scroll to position [1179, 0]
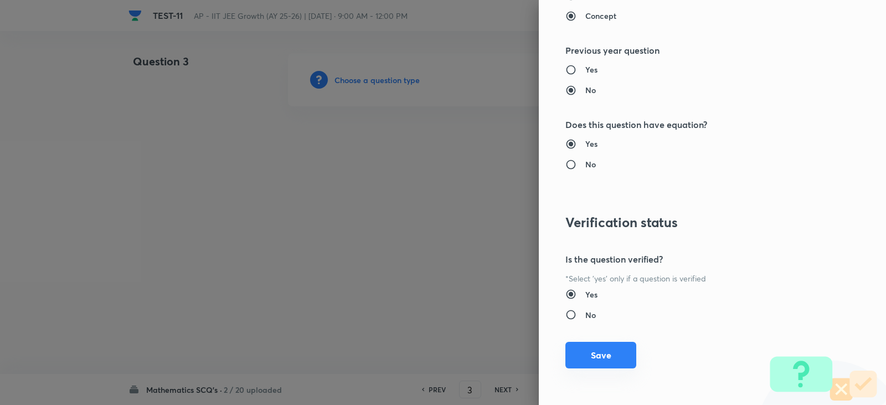
click at [599, 354] on button "Save" at bounding box center [600, 355] width 71 height 27
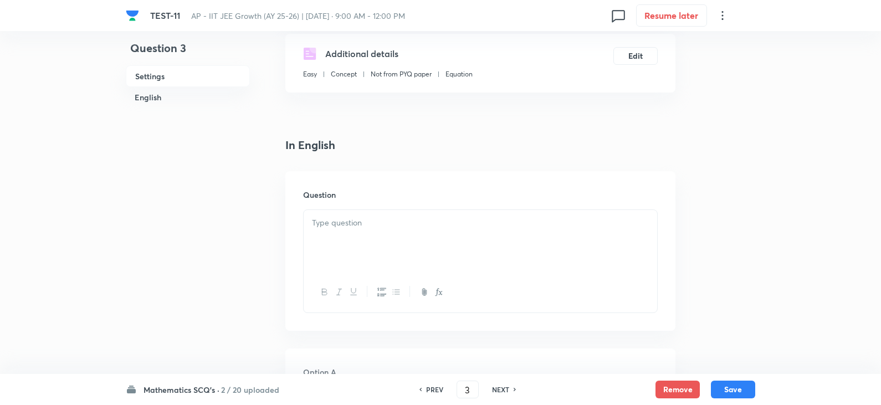
scroll to position [277, 0]
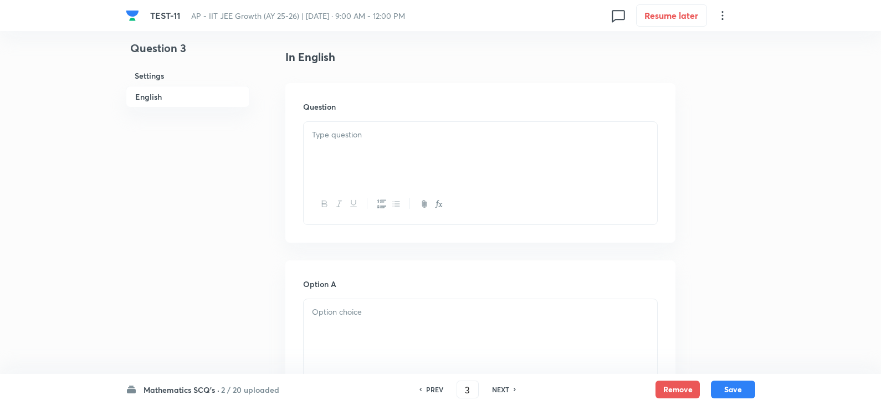
click at [352, 143] on div at bounding box center [479, 153] width 353 height 62
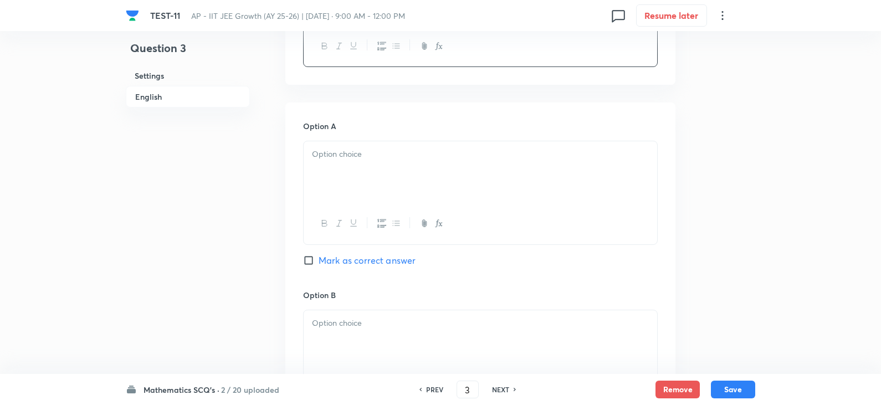
scroll to position [498, 0]
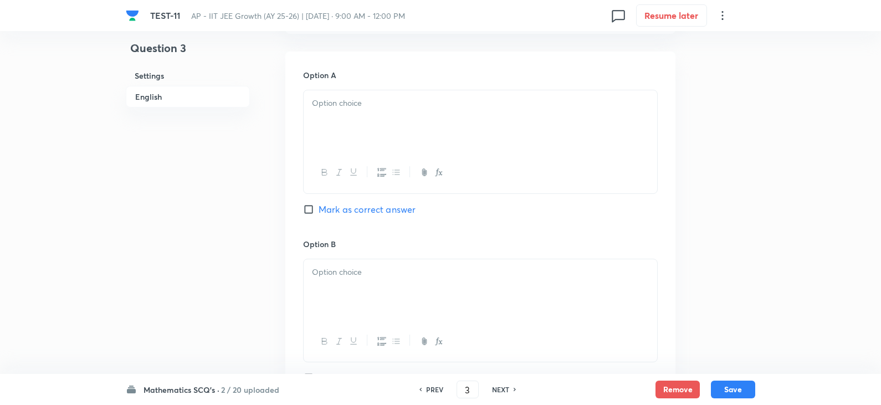
click at [333, 112] on div at bounding box center [479, 121] width 353 height 62
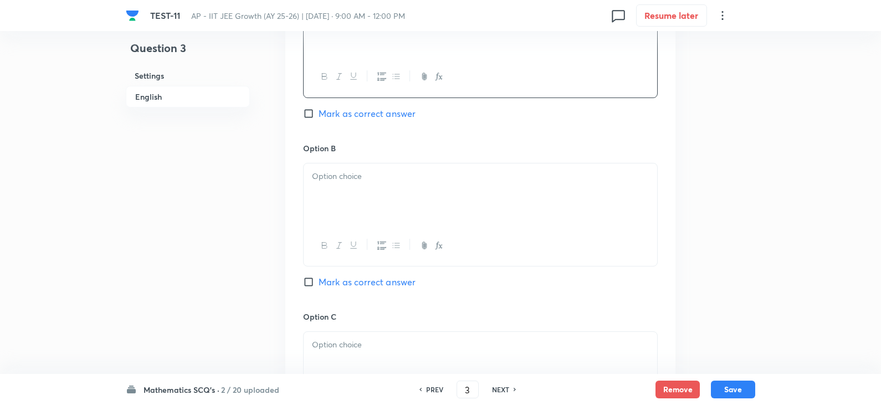
scroll to position [609, 0]
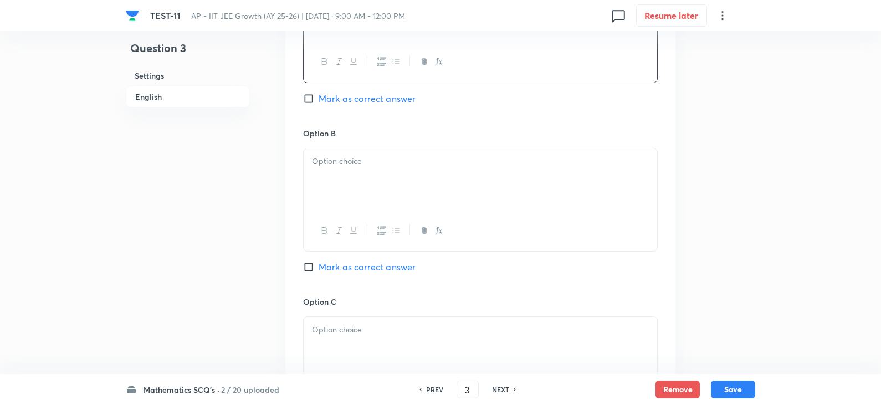
click at [365, 159] on p at bounding box center [480, 161] width 337 height 13
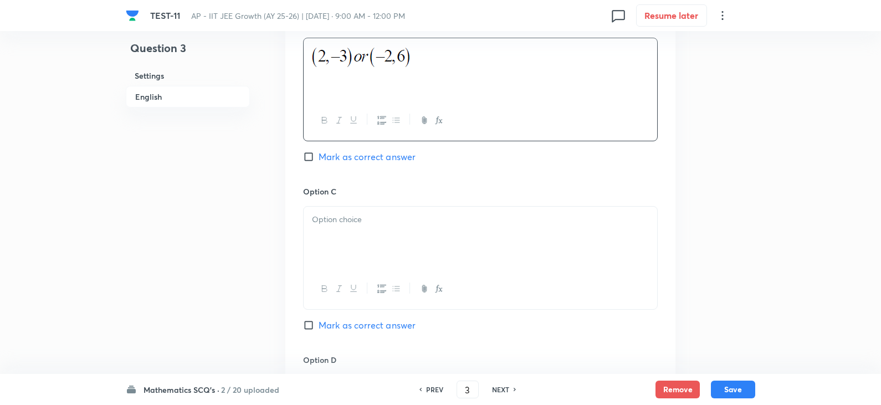
scroll to position [720, 0]
click at [363, 198] on div "Option C Mark as correct answer" at bounding box center [480, 269] width 354 height 168
click at [353, 225] on p at bounding box center [480, 219] width 337 height 13
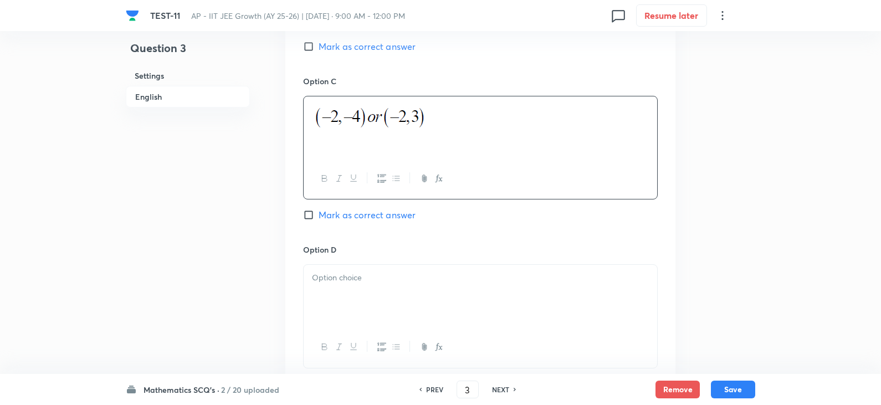
scroll to position [831, 0]
click at [360, 287] on div at bounding box center [479, 295] width 353 height 62
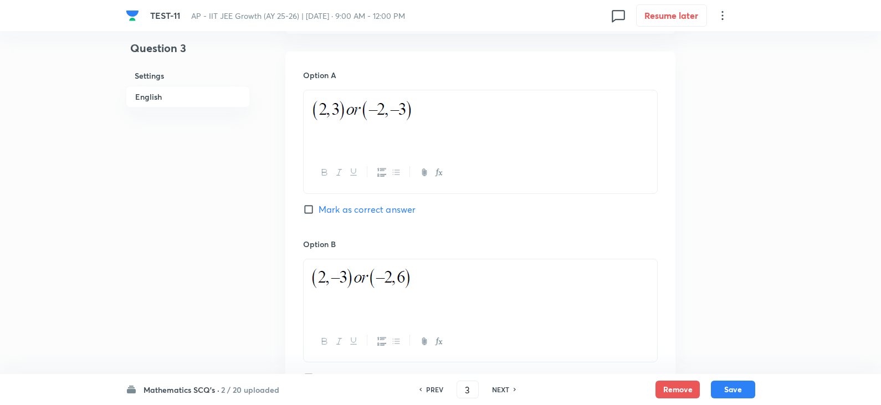
click at [315, 210] on input "Mark as correct answer" at bounding box center [311, 209] width 16 height 11
checkbox input "true"
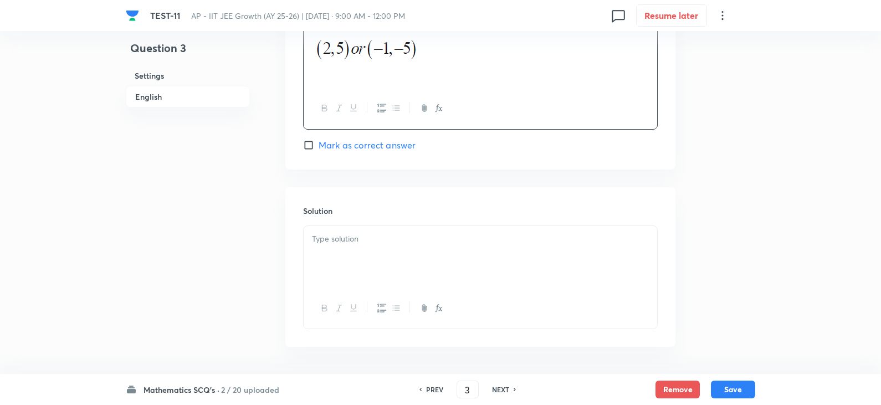
scroll to position [1108, 0]
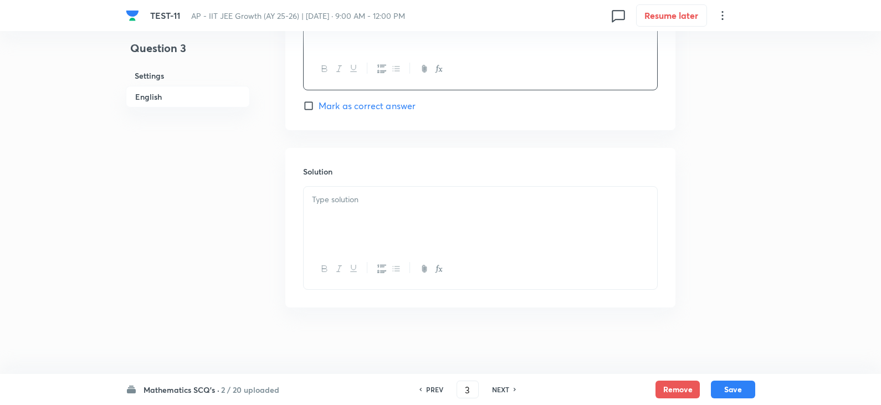
click at [337, 228] on div at bounding box center [479, 218] width 353 height 62
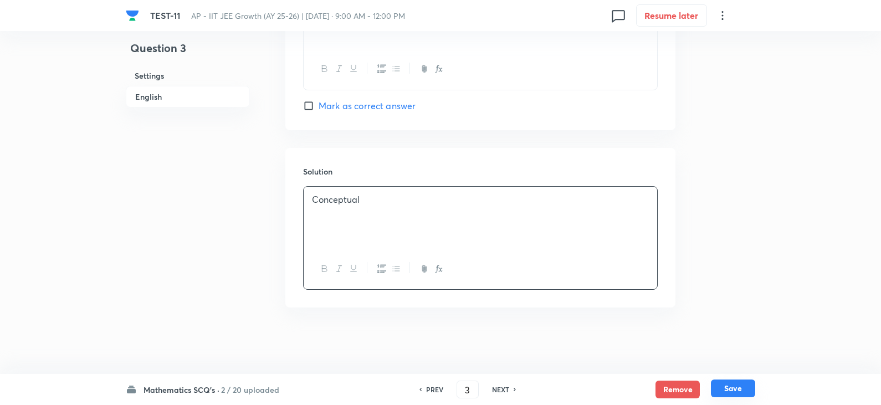
click at [728, 388] on button "Save" at bounding box center [733, 388] width 44 height 18
type input "4"
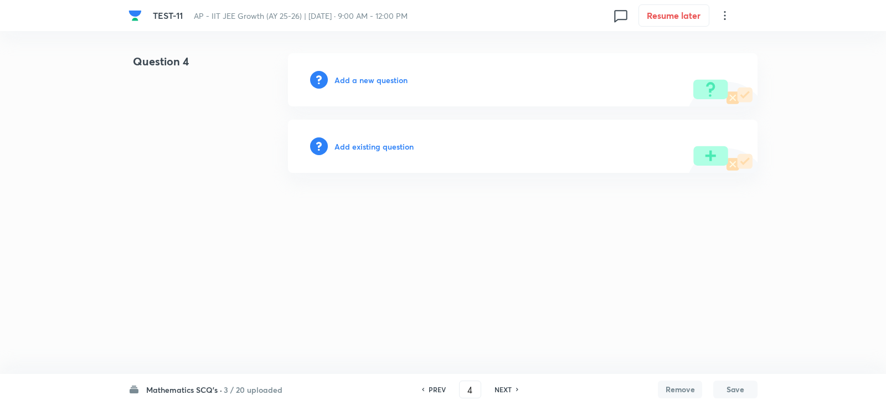
click at [356, 96] on div "Add a new question" at bounding box center [523, 79] width 470 height 53
click at [367, 87] on div "Add a new question" at bounding box center [523, 79] width 470 height 53
click at [374, 81] on h6 "Add a new question" at bounding box center [370, 80] width 73 height 12
click at [387, 82] on h6 "Choose a question type" at bounding box center [376, 80] width 85 height 12
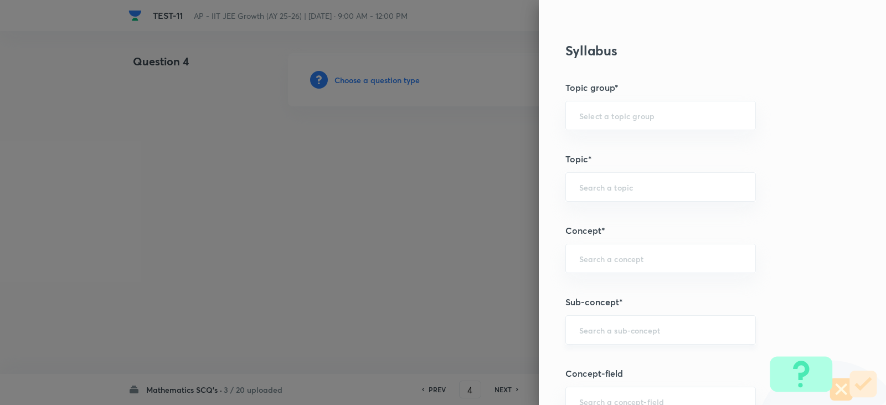
scroll to position [609, 0]
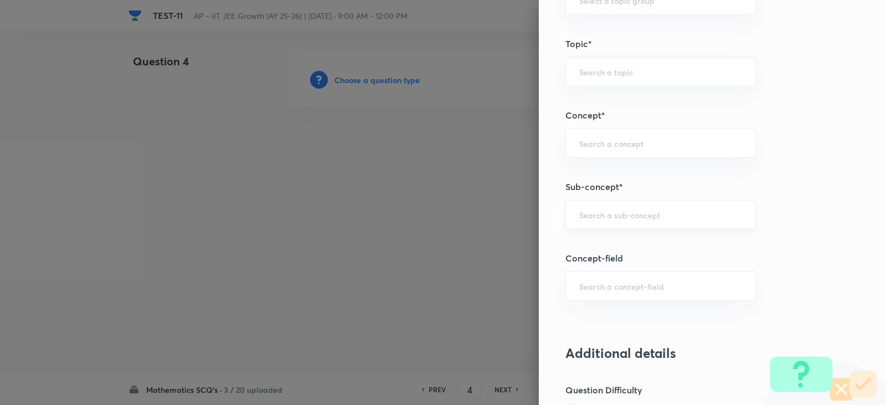
click at [597, 214] on input "text" at bounding box center [660, 214] width 163 height 11
click at [620, 241] on li "Point and straight Line" at bounding box center [652, 246] width 189 height 20
type input "Point and straight Line"
type input "Mathematics"
type input "Point and straight Line"
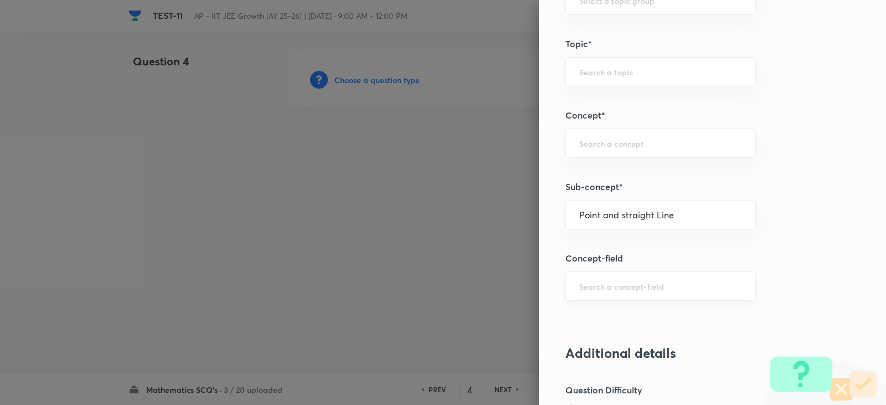
type input "Point and straight Line"
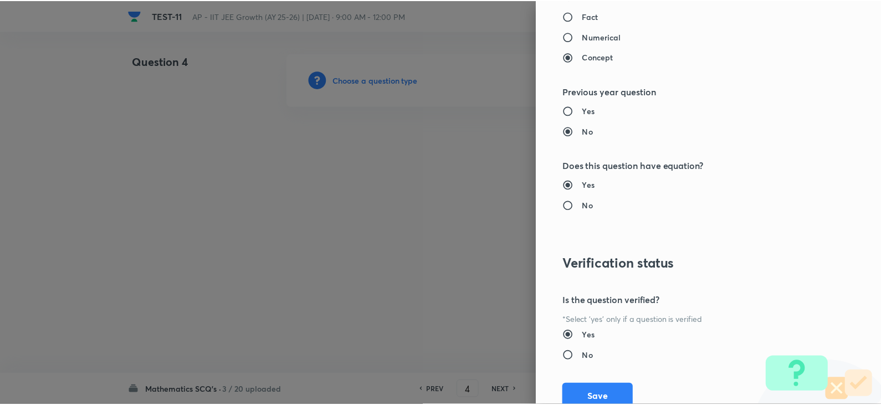
scroll to position [1179, 0]
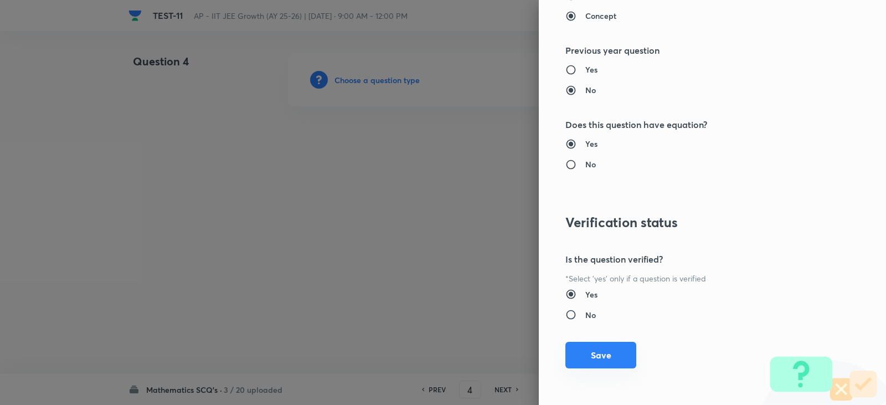
click at [598, 362] on button "Save" at bounding box center [600, 355] width 71 height 27
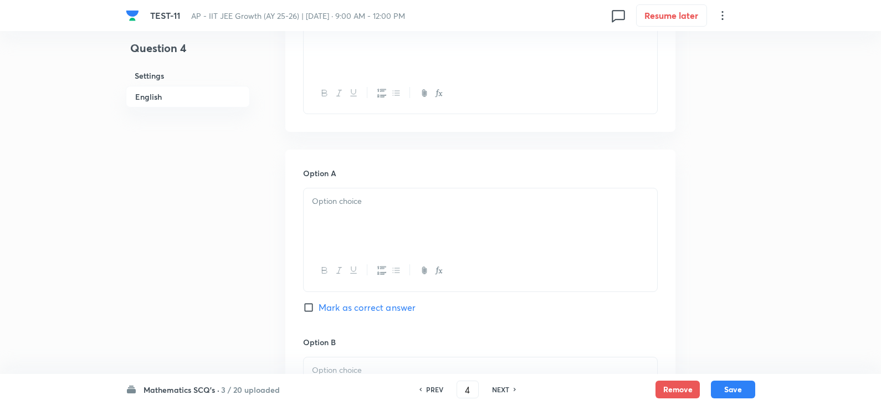
click at [349, 178] on h6 "Option A" at bounding box center [480, 173] width 354 height 12
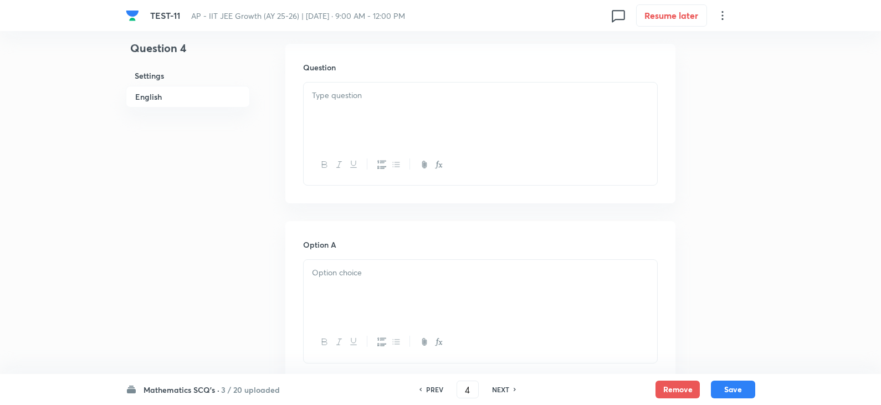
scroll to position [222, 0]
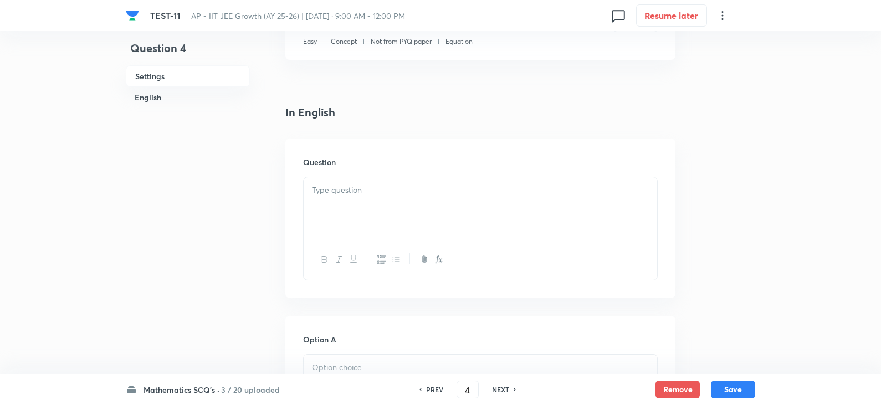
click at [331, 186] on p at bounding box center [480, 190] width 337 height 13
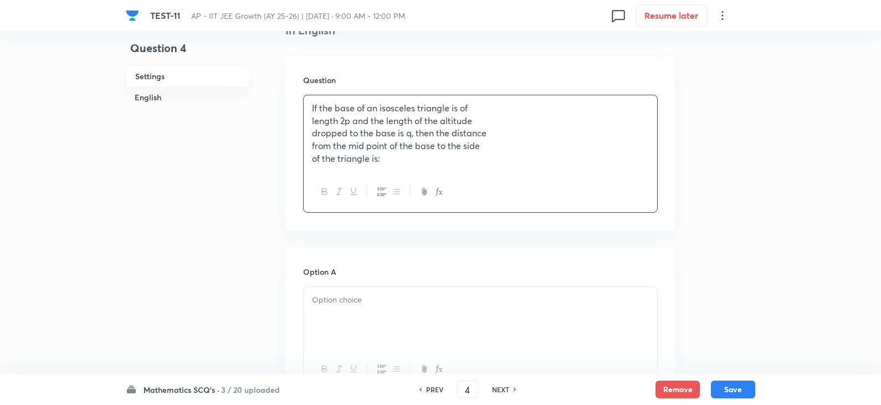
scroll to position [388, 0]
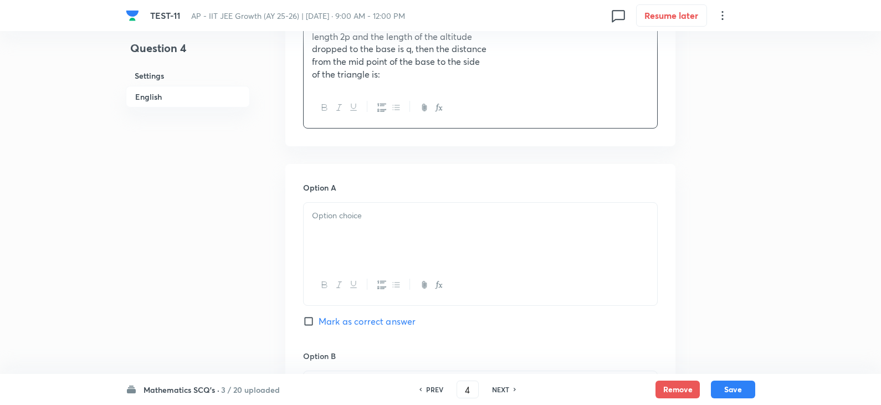
click at [347, 218] on p at bounding box center [480, 215] width 337 height 13
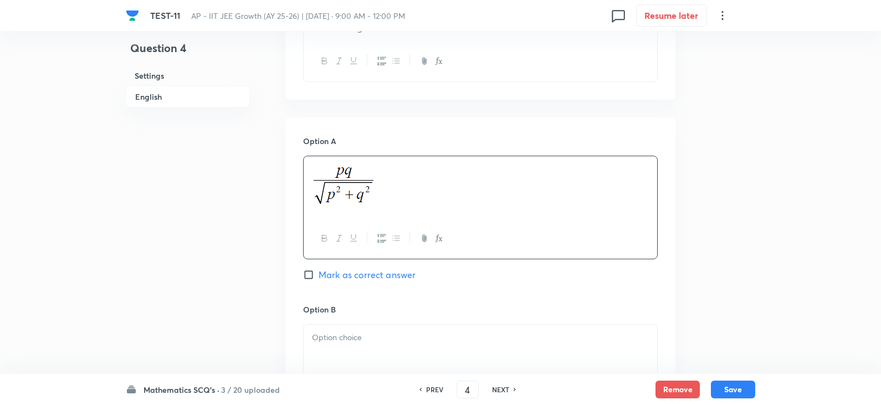
scroll to position [498, 0]
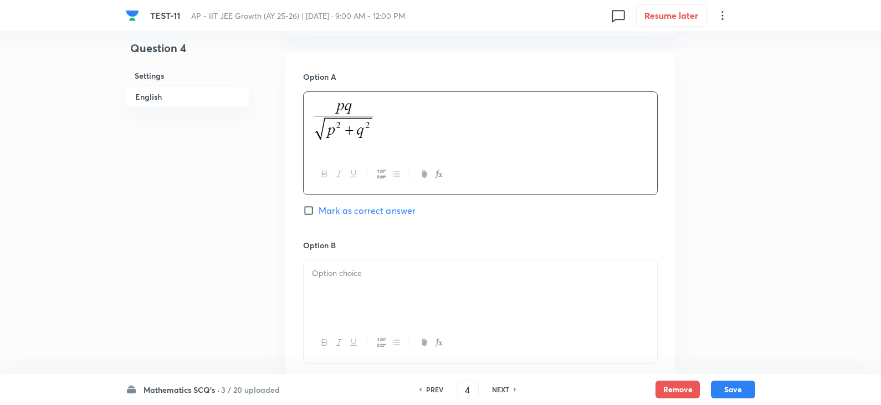
click at [361, 268] on p at bounding box center [480, 273] width 337 height 13
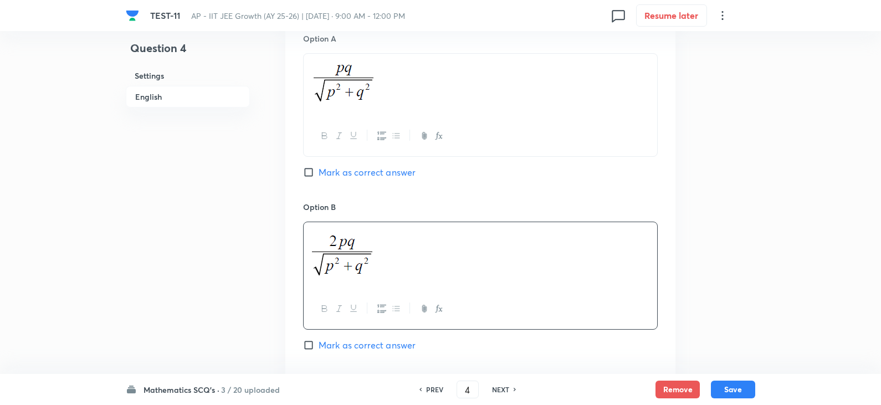
scroll to position [609, 0]
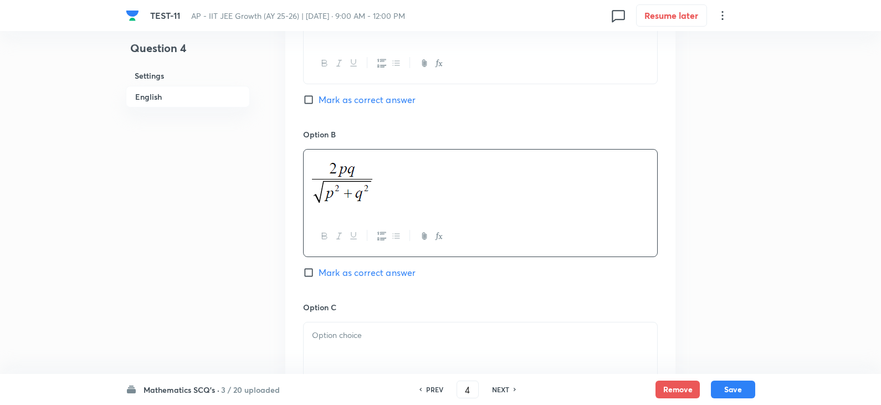
click at [349, 320] on div "Option C Mark as correct answer" at bounding box center [480, 385] width 354 height 168
click at [353, 331] on p at bounding box center [480, 335] width 337 height 13
click at [313, 99] on input "Mark as correct answer" at bounding box center [311, 99] width 16 height 11
checkbox input "true"
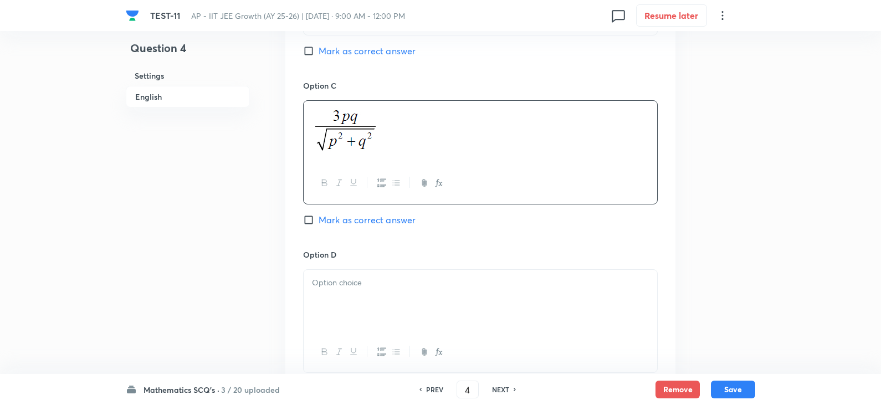
click at [338, 272] on div at bounding box center [479, 301] width 353 height 62
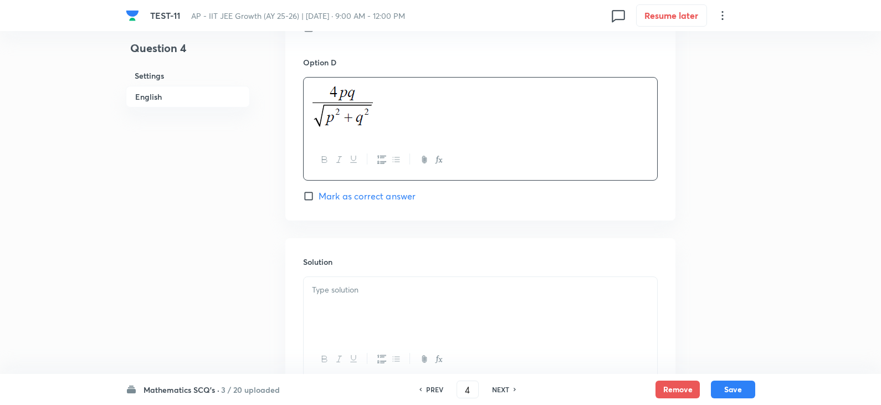
scroll to position [1108, 0]
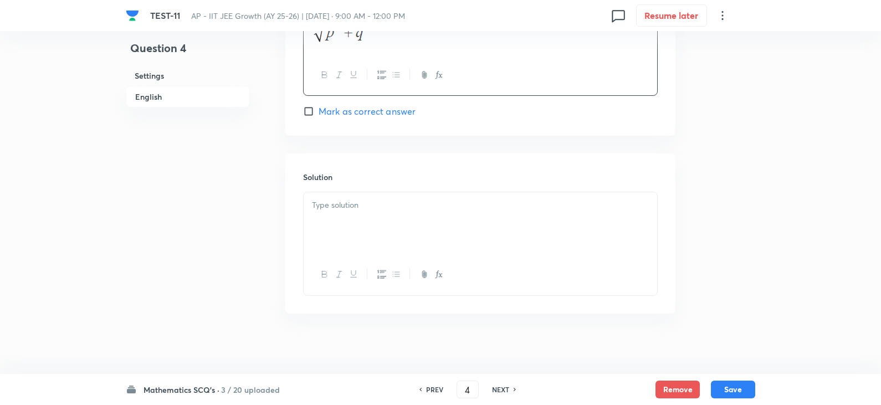
click at [338, 241] on div at bounding box center [479, 223] width 353 height 62
click at [740, 387] on button "Save" at bounding box center [733, 388] width 44 height 18
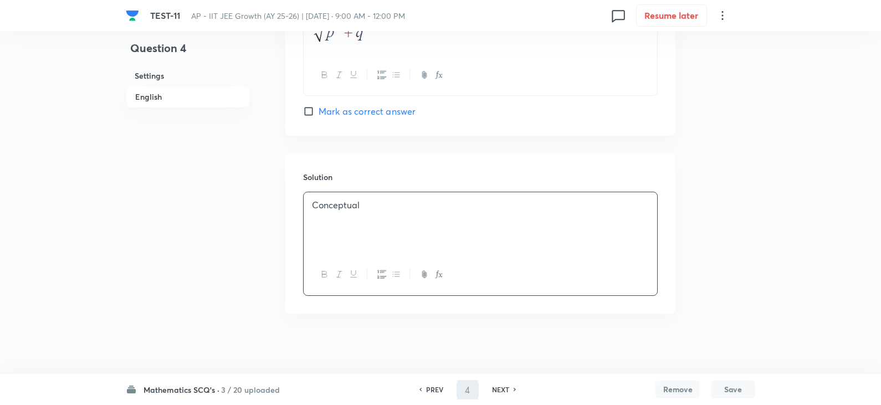
type input "5"
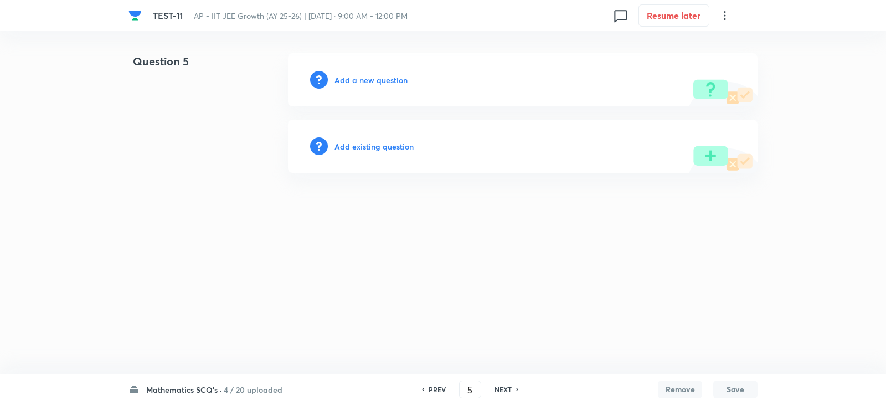
click at [375, 79] on h6 "Add a new question" at bounding box center [370, 80] width 73 height 12
click at [373, 81] on h6 "Choose a question type" at bounding box center [376, 80] width 85 height 12
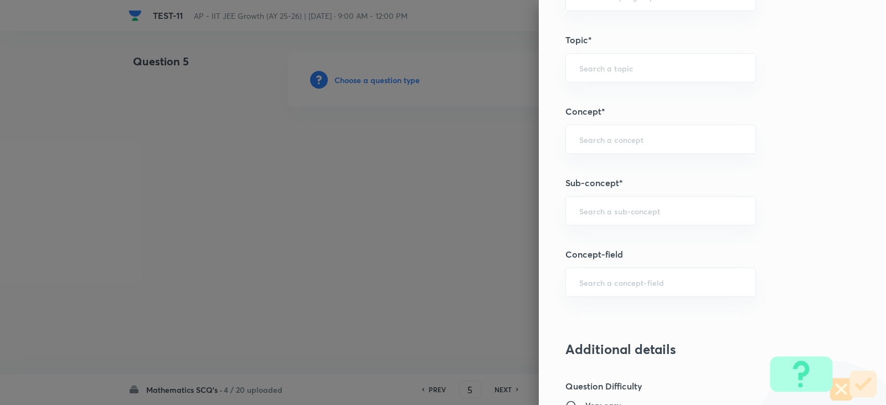
scroll to position [720, 0]
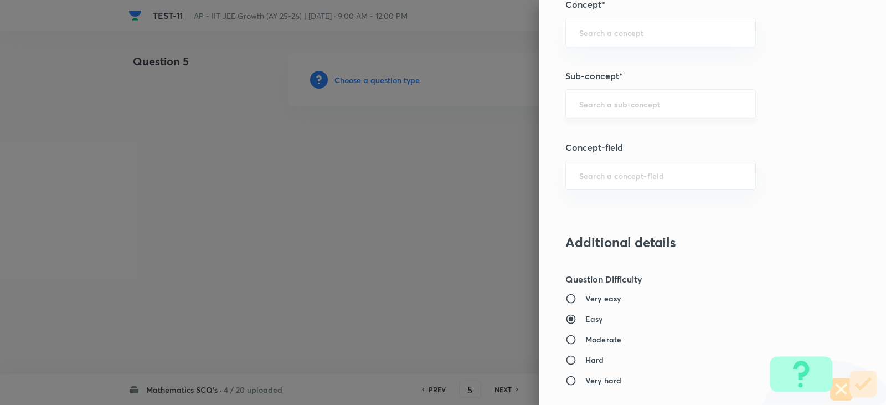
click at [581, 106] on input "text" at bounding box center [660, 104] width 163 height 11
click at [670, 132] on li "Point and straight Line" at bounding box center [652, 135] width 189 height 20
type input "Point and straight Line"
type input "Mathematics"
type input "Point and straight Line"
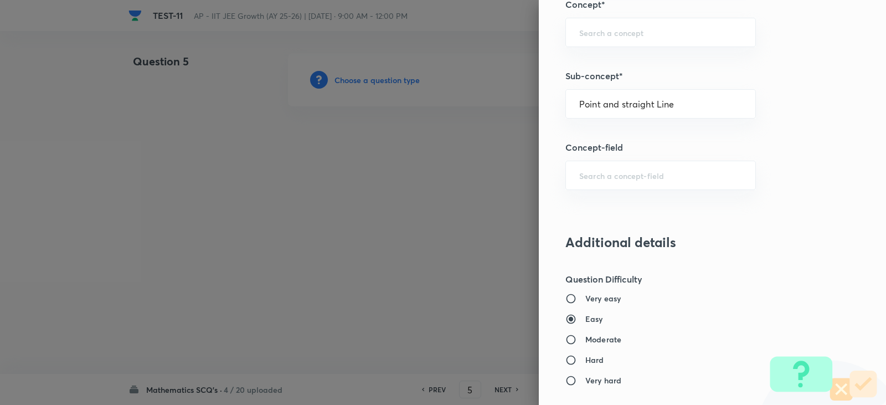
type input "Point and straight Line"
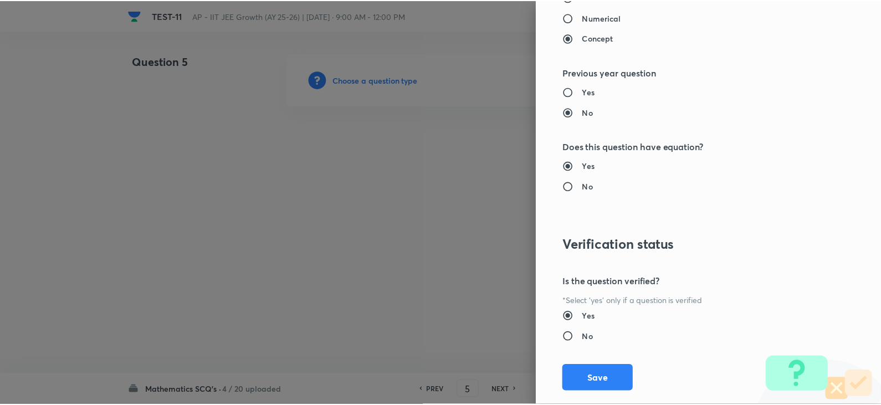
scroll to position [1179, 0]
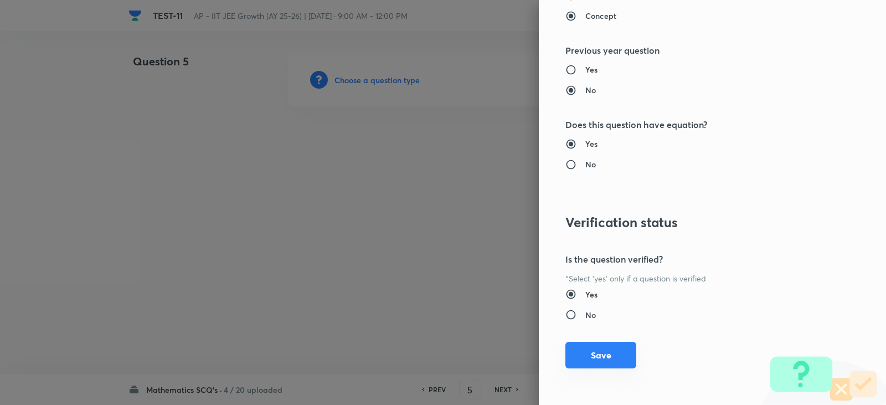
click at [609, 368] on button "Save" at bounding box center [600, 355] width 71 height 27
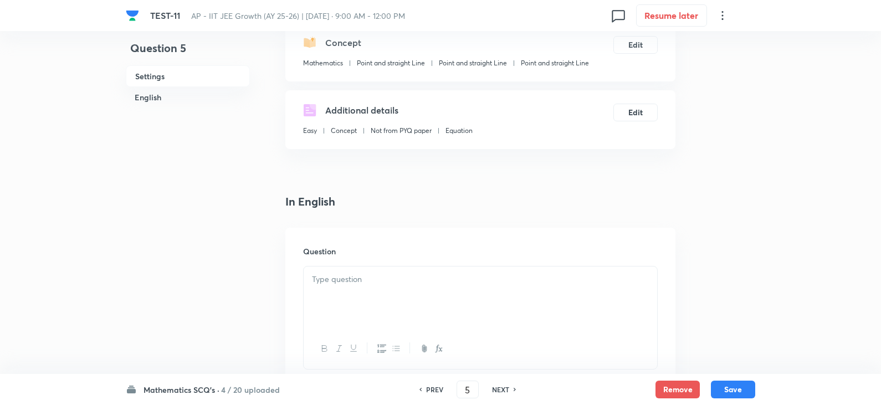
scroll to position [277, 0]
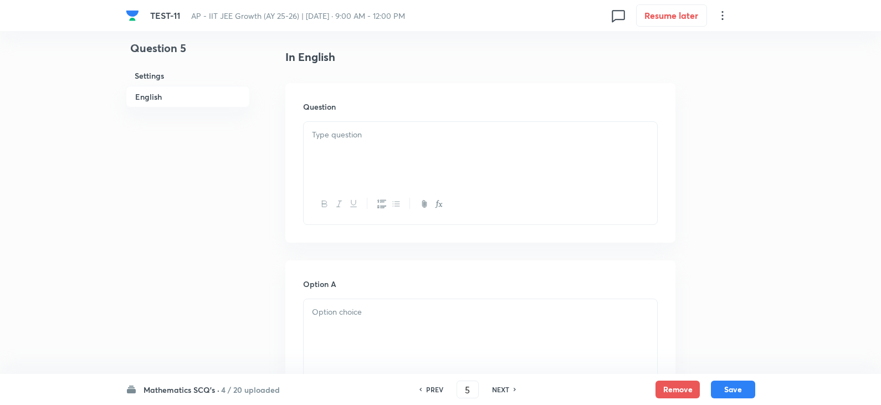
click at [342, 149] on div at bounding box center [479, 153] width 353 height 62
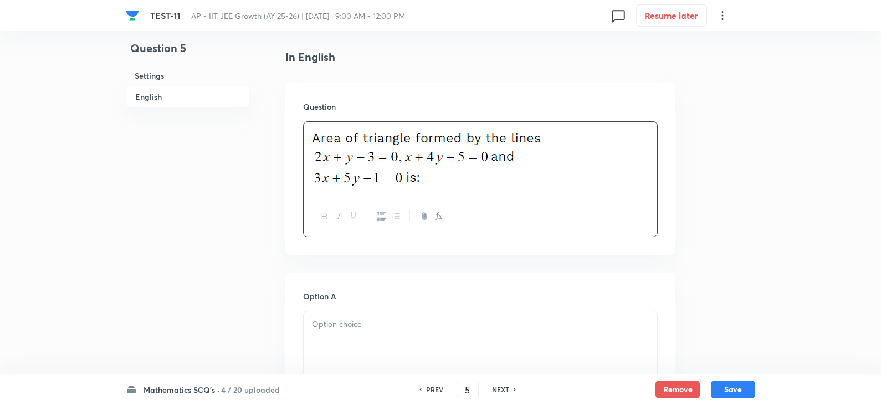
scroll to position [443, 0]
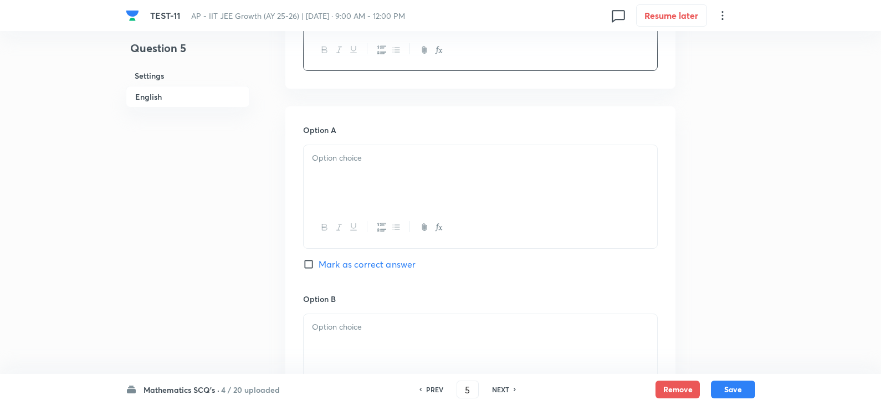
click at [349, 167] on div at bounding box center [479, 176] width 353 height 62
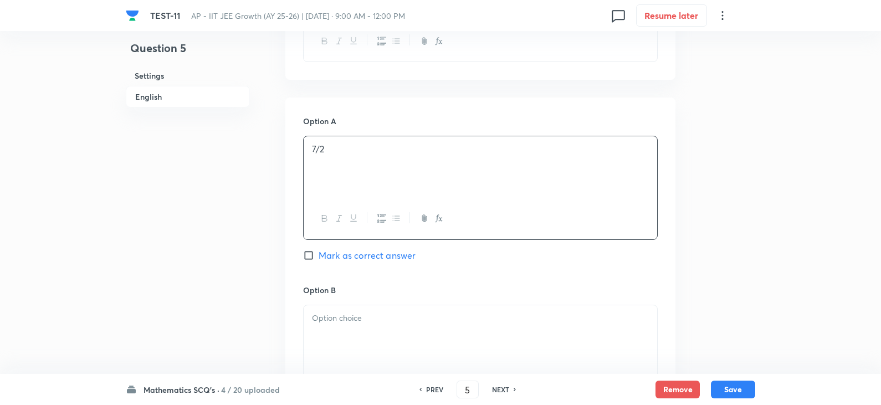
scroll to position [609, 0]
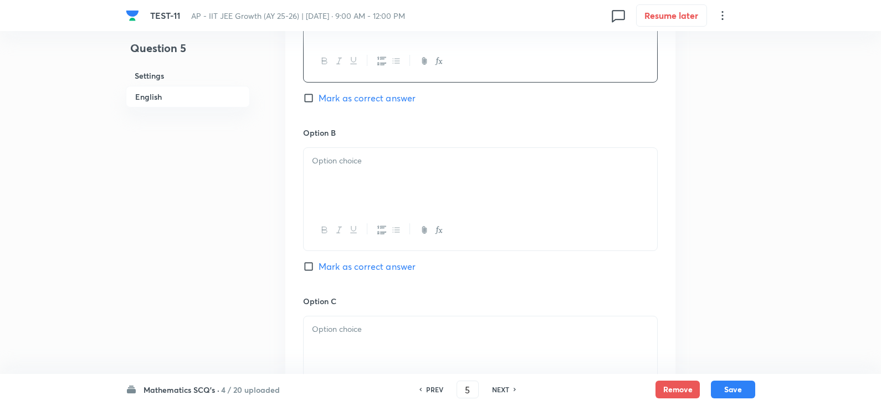
click at [340, 161] on p at bounding box center [480, 161] width 337 height 13
click at [349, 178] on div at bounding box center [479, 181] width 353 height 62
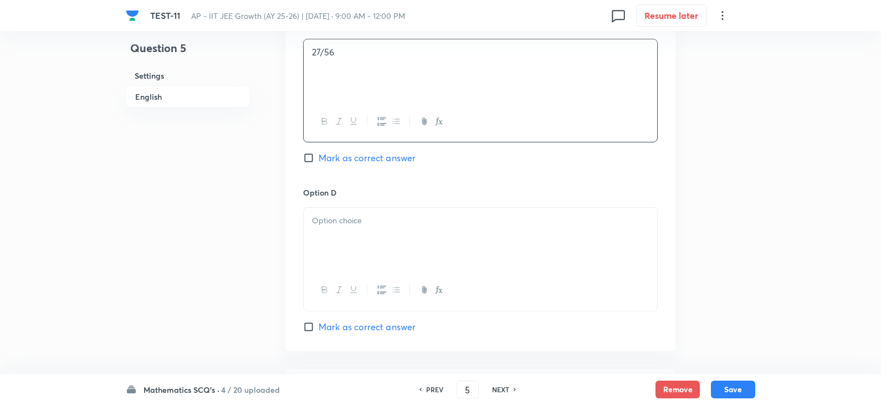
click at [367, 257] on div at bounding box center [479, 239] width 353 height 62
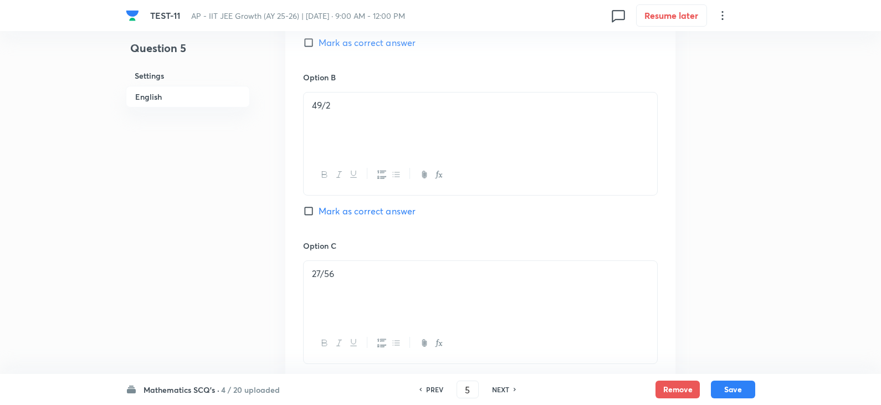
click at [317, 203] on div "Option B 49/2 Mark as correct answer" at bounding box center [480, 155] width 354 height 168
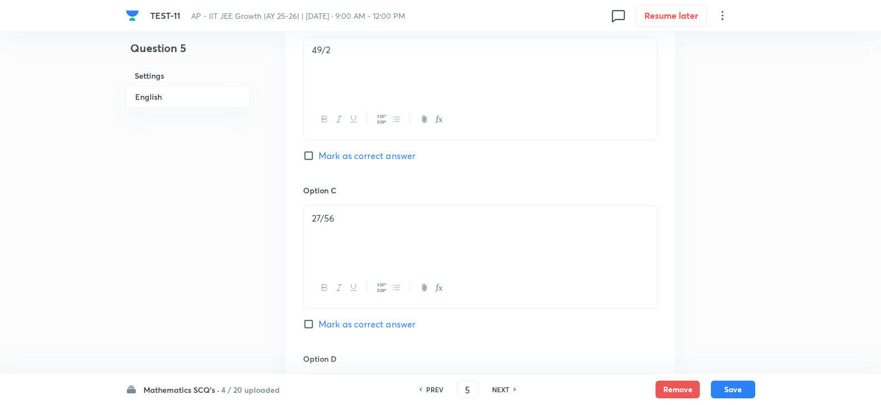
drag, startPoint x: 338, startPoint y: 207, endPoint x: 342, endPoint y: 187, distance: 20.4
click at [338, 205] on div "27/56" at bounding box center [479, 236] width 353 height 62
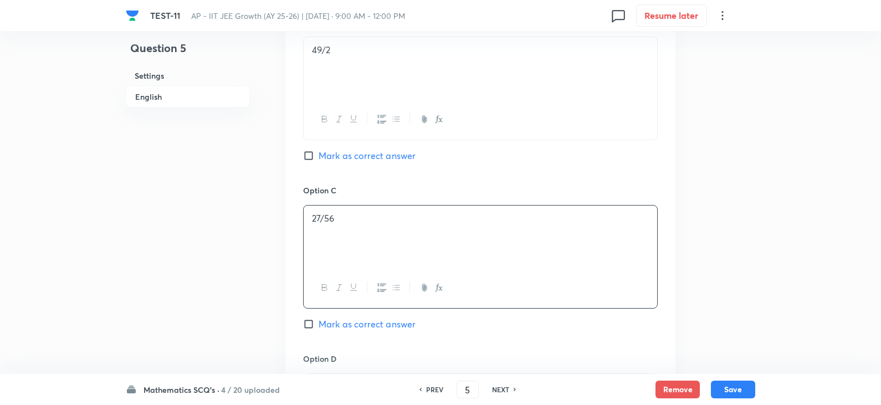
click at [334, 156] on span "Mark as correct answer" at bounding box center [366, 155] width 97 height 13
click at [318, 156] on input "Mark as correct answer" at bounding box center [311, 155] width 16 height 11
checkbox input "true"
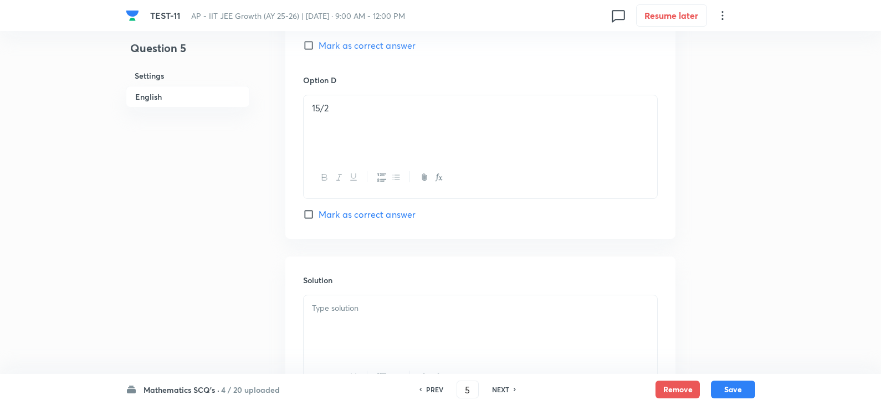
scroll to position [1052, 0]
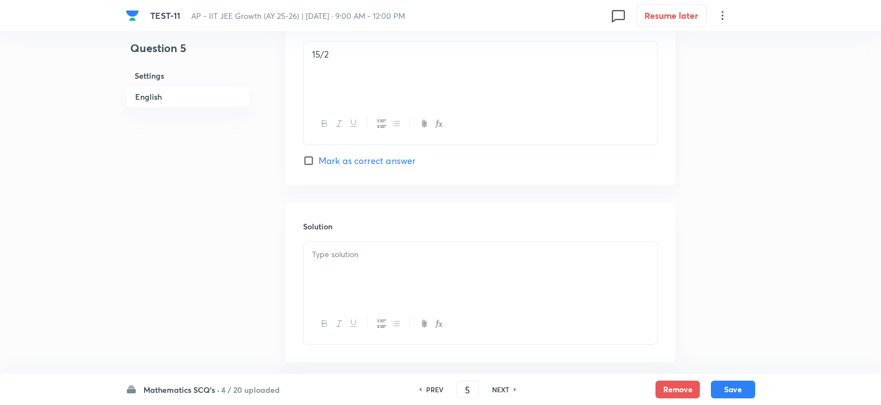
click at [326, 265] on div at bounding box center [479, 272] width 353 height 62
click at [720, 395] on button "Save" at bounding box center [733, 388] width 44 height 18
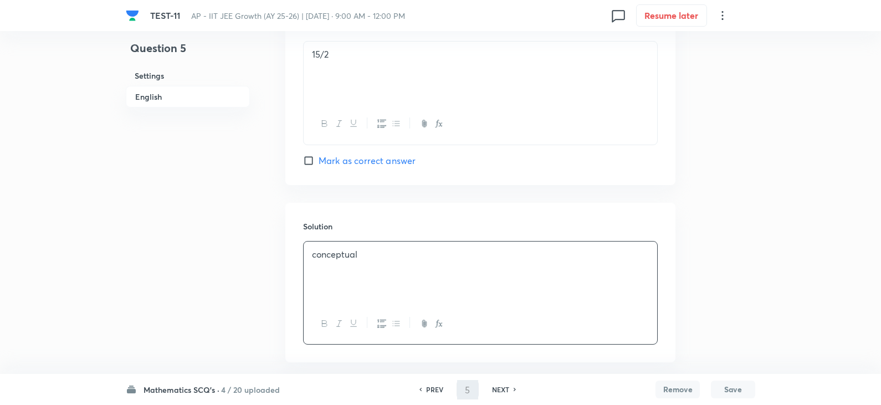
type input "6"
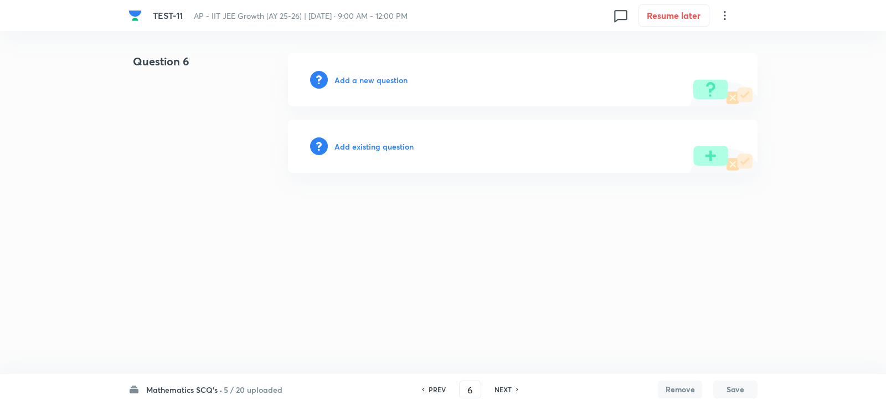
click at [373, 74] on h6 "Add a new question" at bounding box center [370, 80] width 73 height 12
click at [379, 79] on h6 "Choose a question type" at bounding box center [376, 80] width 85 height 12
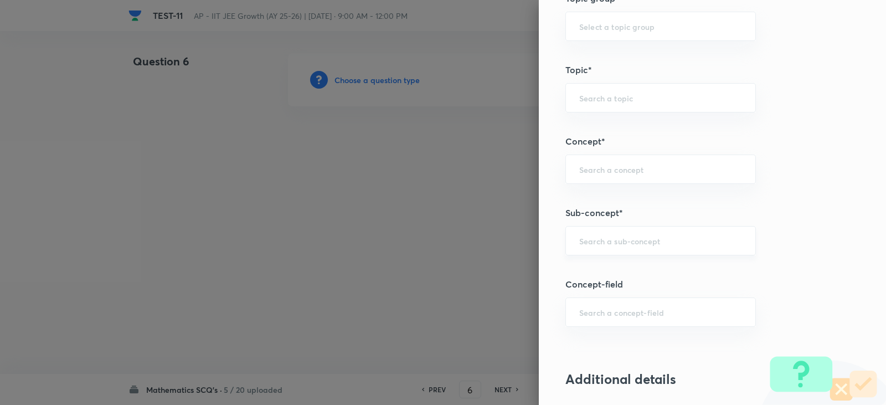
scroll to position [609, 0]
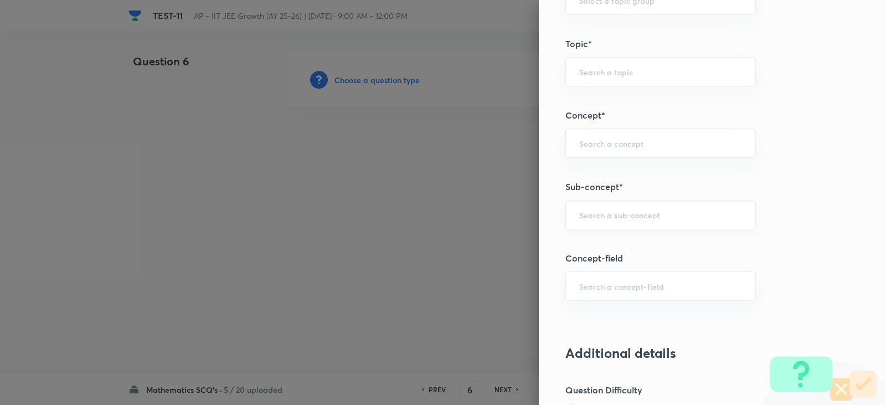
click at [590, 212] on input "text" at bounding box center [660, 214] width 163 height 11
click at [616, 240] on li "Point and straight Line" at bounding box center [652, 246] width 189 height 20
type input "Point and straight Line"
type input "Mathematics"
type input "Point and straight Line"
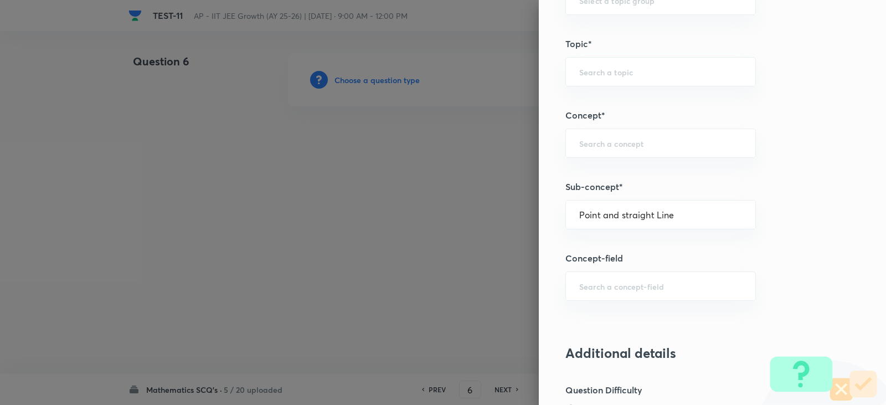
type input "Point and straight Line"
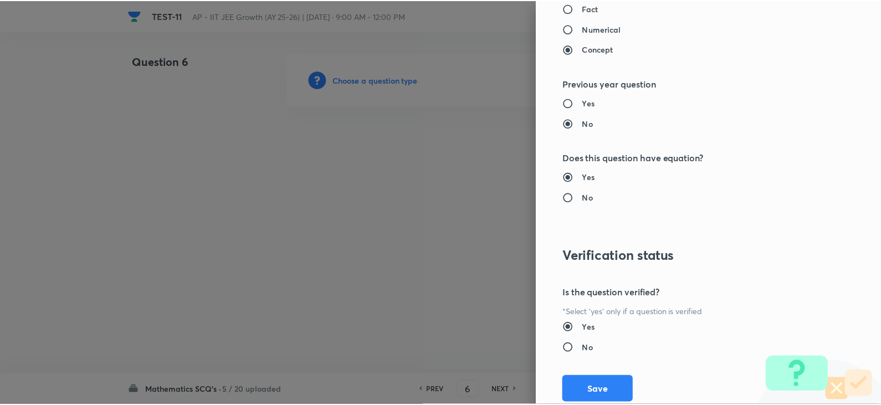
scroll to position [1179, 0]
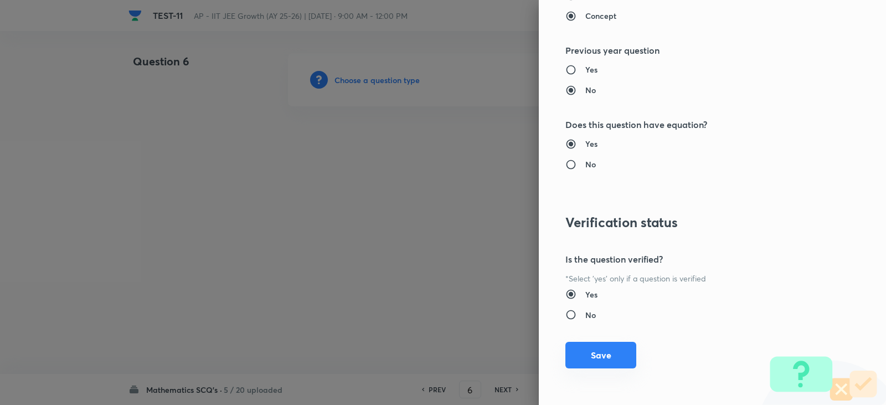
click at [590, 353] on button "Save" at bounding box center [600, 355] width 71 height 27
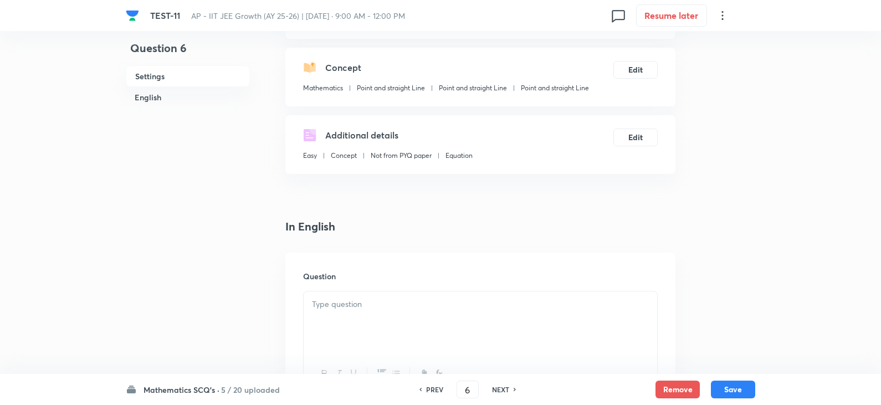
scroll to position [222, 0]
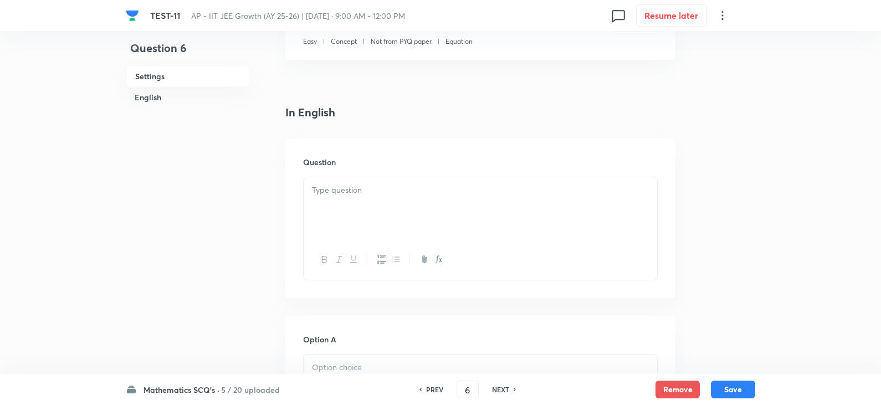
click at [333, 208] on div at bounding box center [479, 208] width 353 height 62
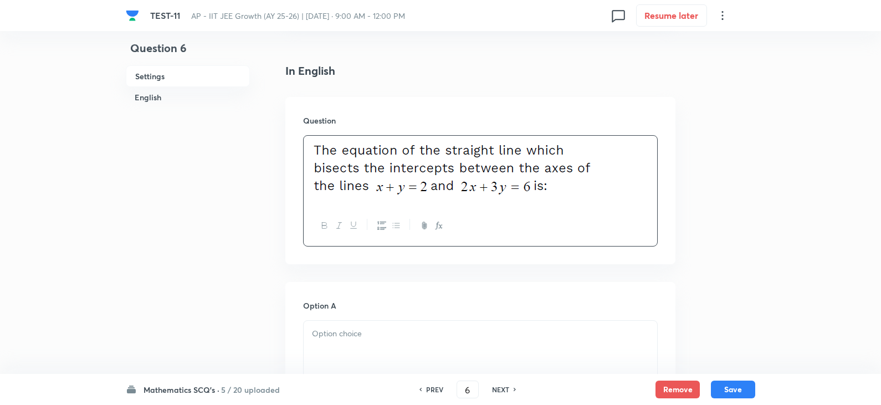
scroll to position [320, 0]
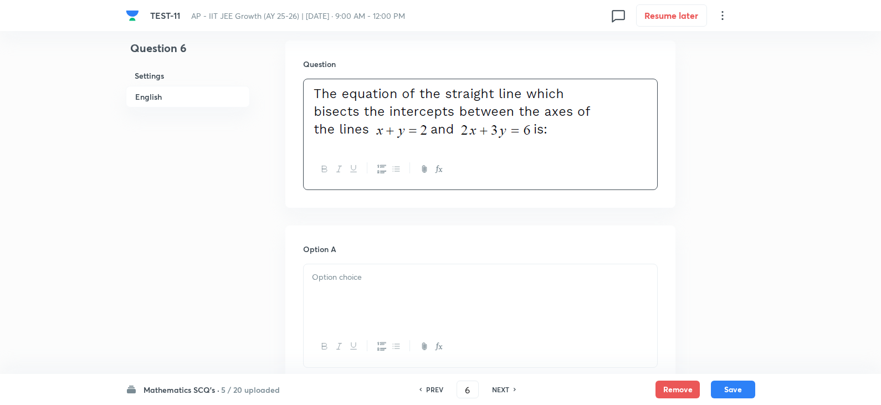
click at [348, 277] on p at bounding box center [480, 277] width 337 height 13
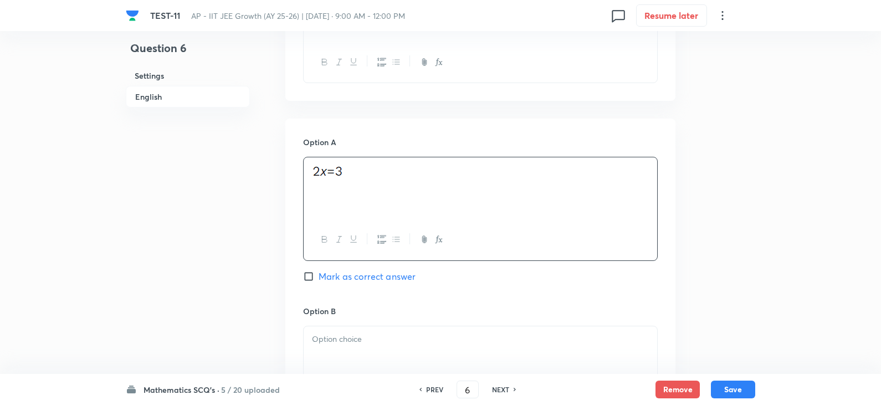
scroll to position [596, 0]
click at [332, 180] on div at bounding box center [479, 187] width 353 height 62
click at [310, 273] on input "Mark as correct answer" at bounding box center [311, 274] width 16 height 11
checkbox input "true"
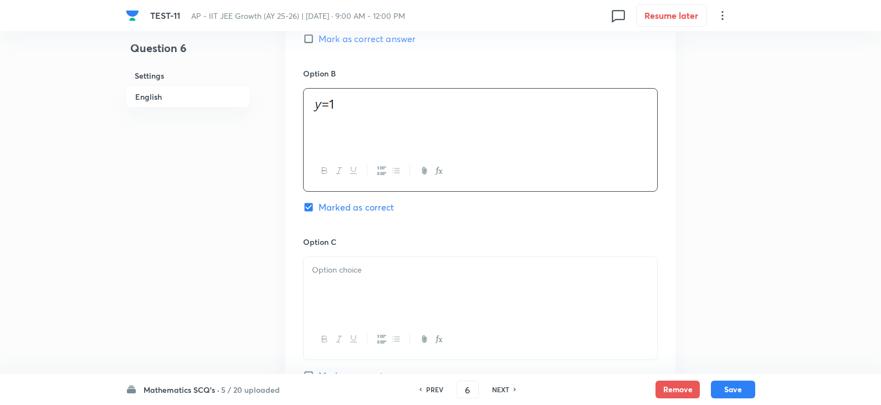
scroll to position [763, 0]
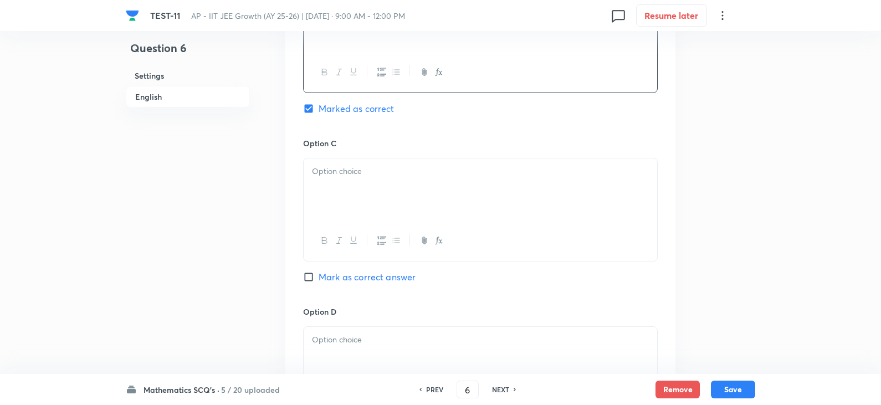
click at [338, 204] on div at bounding box center [479, 189] width 353 height 62
click at [474, 181] on div at bounding box center [479, 189] width 353 height 62
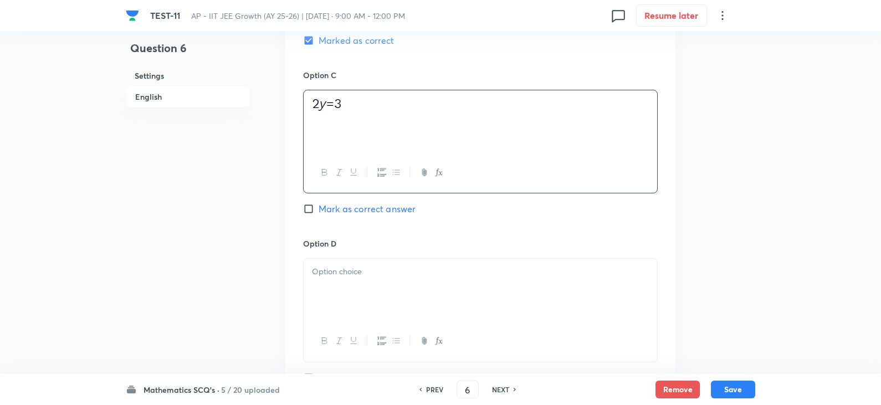
scroll to position [929, 0]
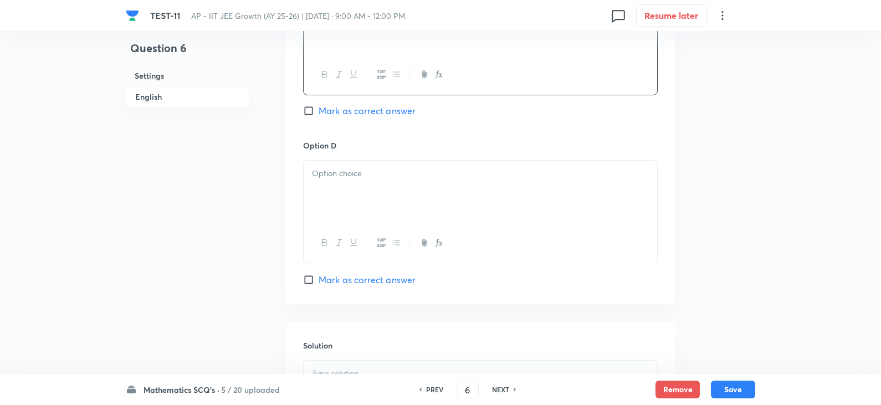
click at [343, 197] on div at bounding box center [479, 192] width 353 height 62
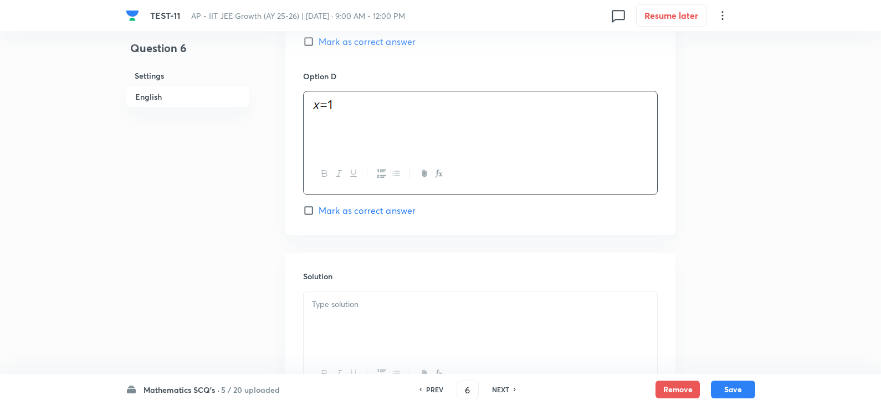
scroll to position [1095, 0]
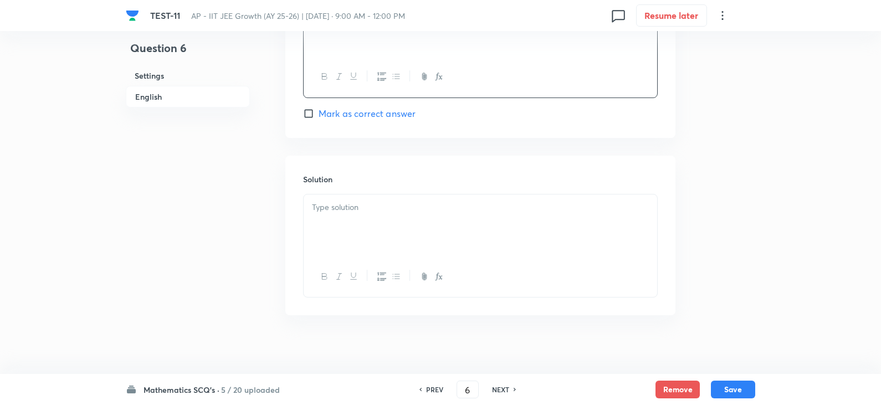
click at [333, 222] on div at bounding box center [479, 225] width 353 height 62
click at [735, 389] on button "Save" at bounding box center [733, 388] width 44 height 18
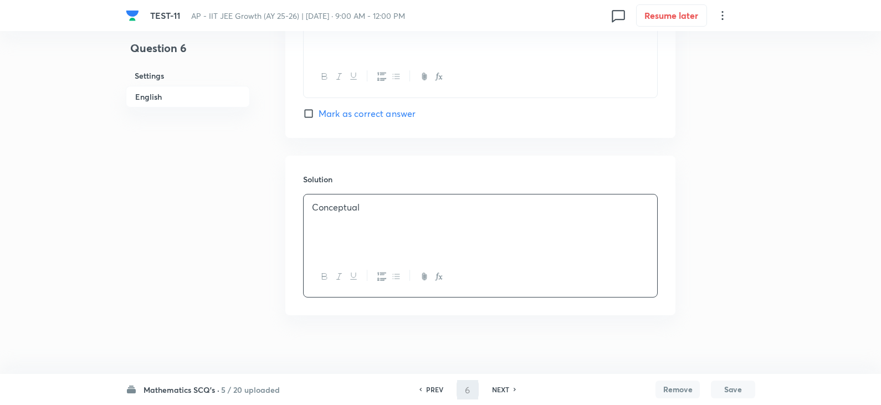
type input "7"
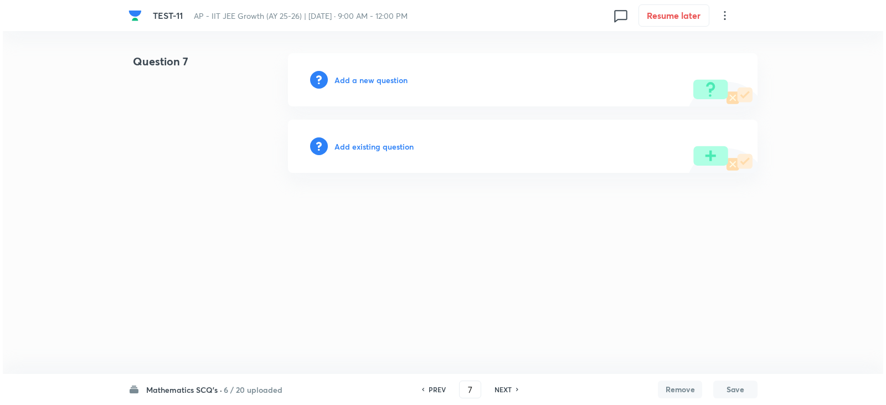
scroll to position [0, 0]
click at [357, 77] on h6 "Add a new question" at bounding box center [370, 80] width 73 height 12
click at [379, 82] on h6 "Choose a question type" at bounding box center [376, 80] width 85 height 12
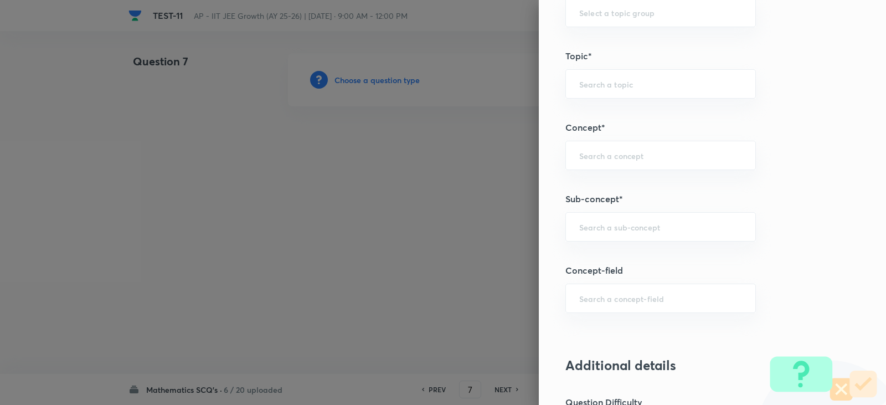
scroll to position [609, 0]
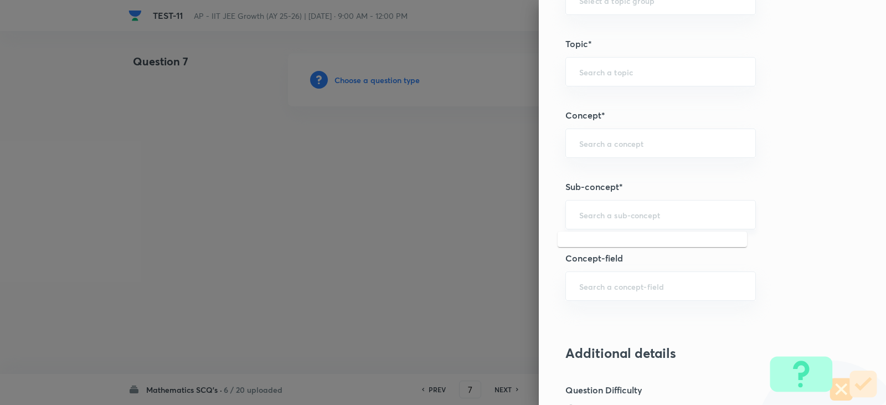
click at [593, 209] on input "text" at bounding box center [660, 214] width 163 height 11
click at [657, 255] on li "Point and straight Line" at bounding box center [652, 246] width 189 height 20
type input "Point and straight Line"
type input "Mathematics"
type input "Point and straight Line"
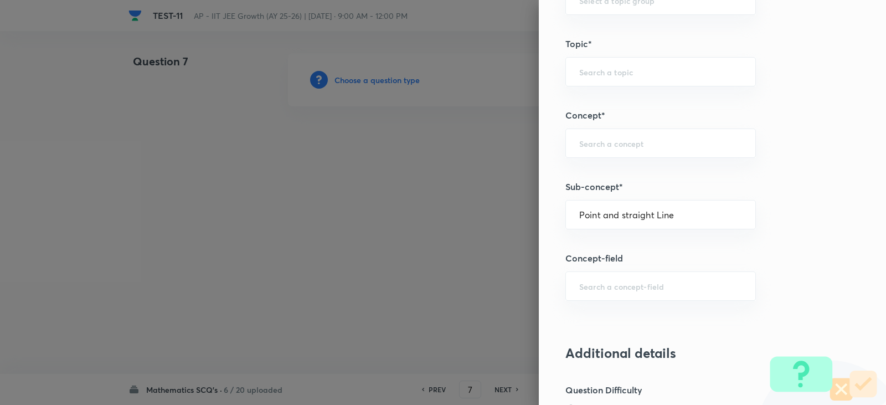
type input "Point and straight Line"
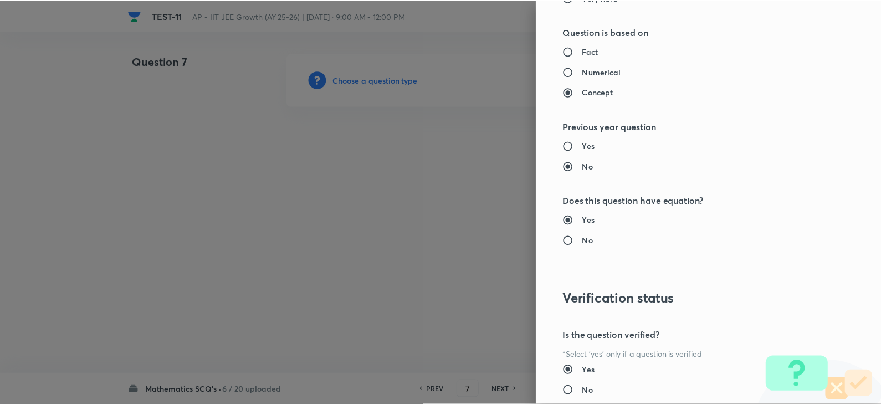
scroll to position [1179, 0]
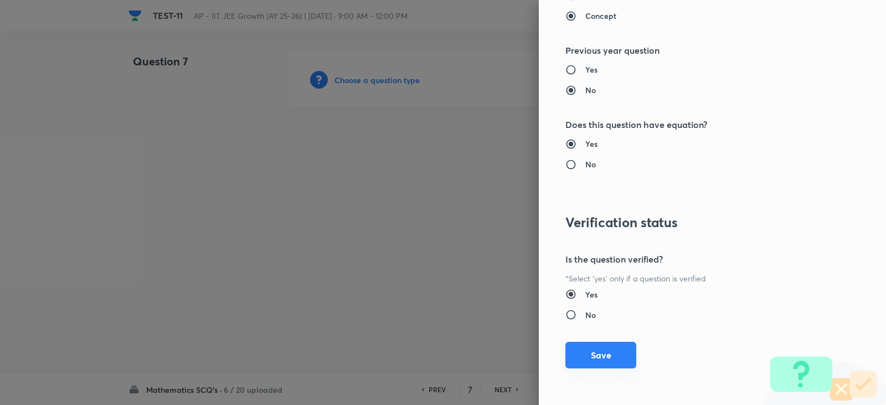
click at [600, 351] on button "Save" at bounding box center [600, 355] width 71 height 27
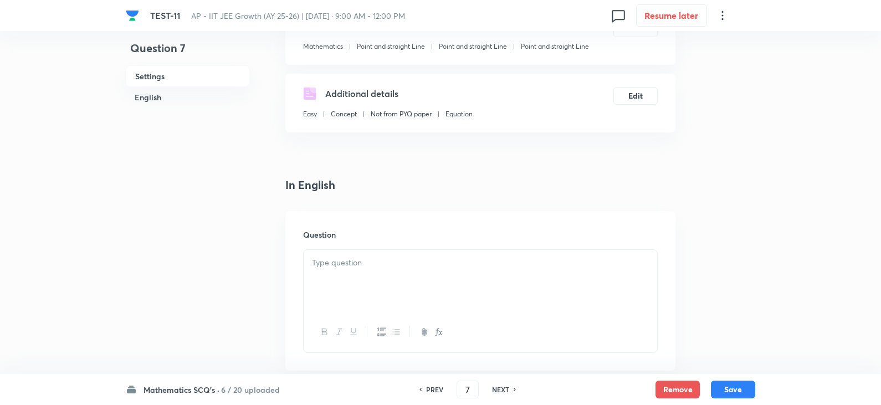
scroll to position [277, 0]
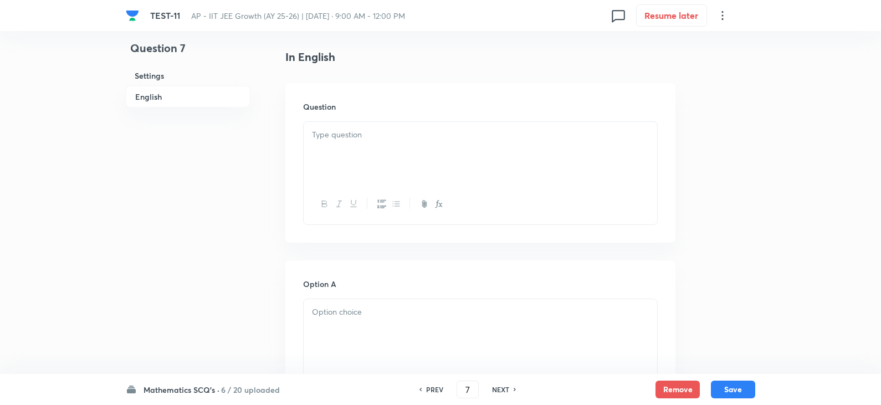
click at [343, 147] on div at bounding box center [479, 153] width 353 height 62
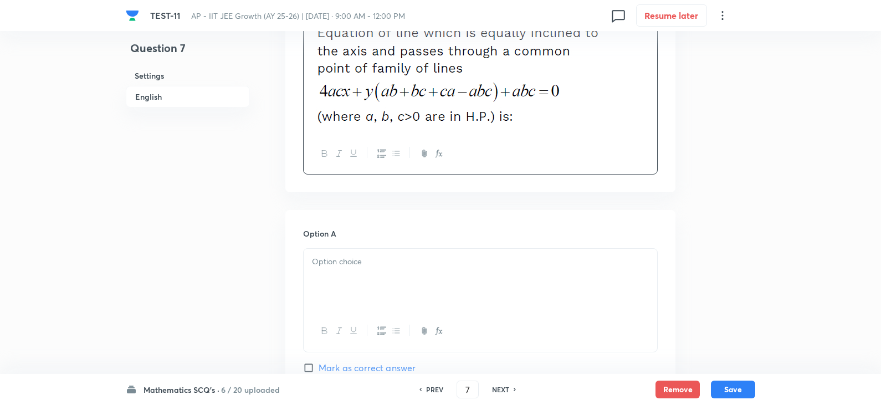
scroll to position [443, 0]
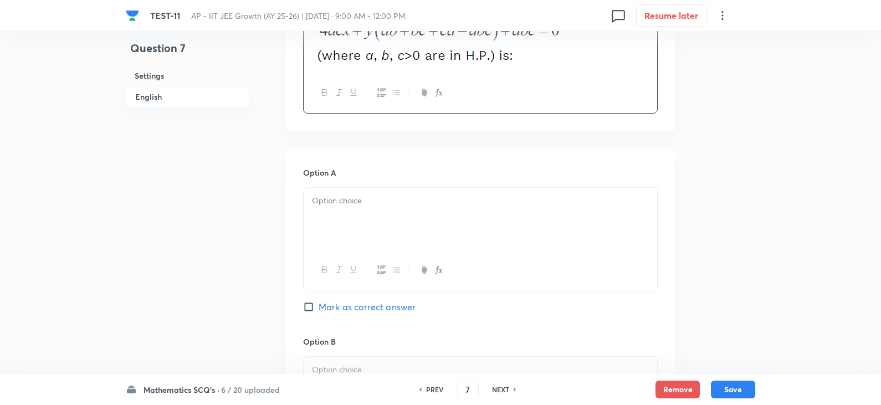
click at [351, 209] on div at bounding box center [479, 219] width 353 height 62
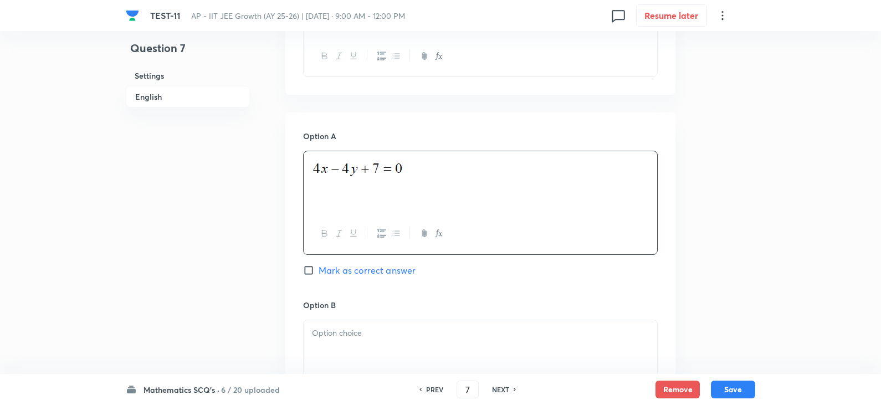
scroll to position [554, 0]
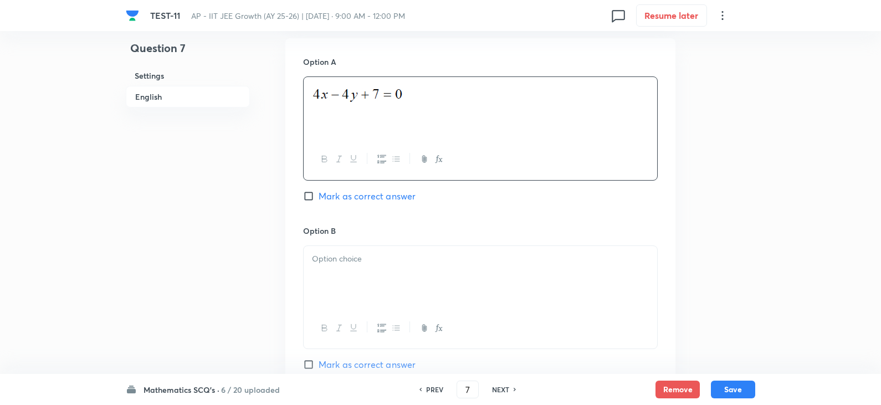
click at [383, 236] on div "Option B Mark as correct answer" at bounding box center [480, 309] width 354 height 168
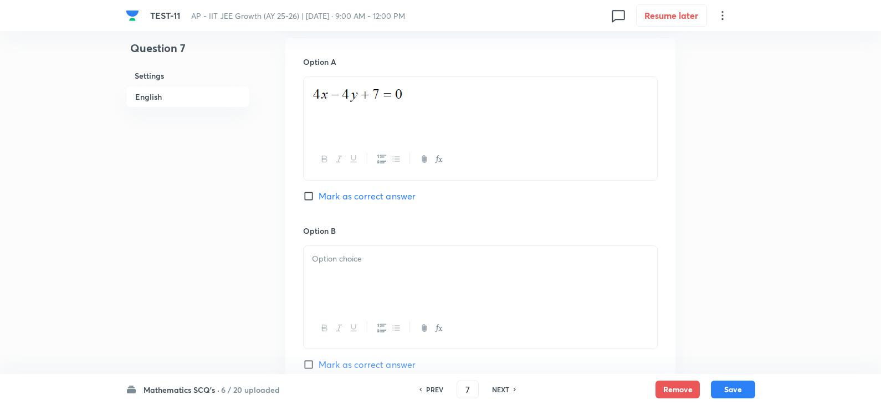
click at [381, 255] on p at bounding box center [480, 259] width 337 height 13
click at [322, 188] on div "Option A Mark as correct answer" at bounding box center [480, 140] width 354 height 168
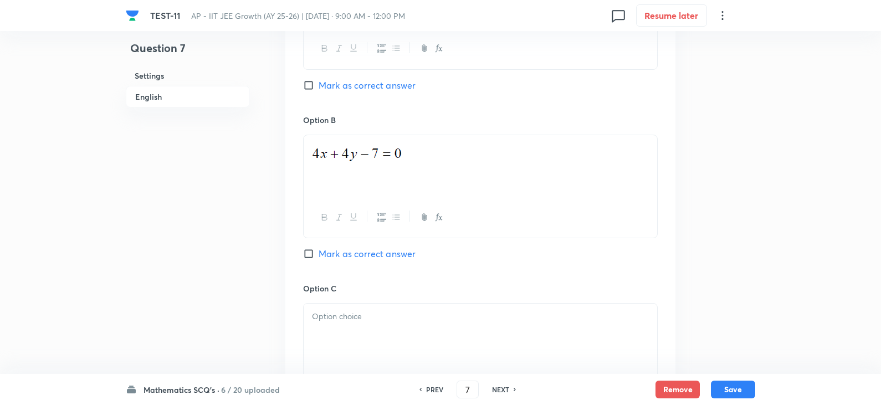
click at [340, 81] on span "Mark as correct answer" at bounding box center [366, 85] width 97 height 13
click at [318, 81] on input "Mark as correct answer" at bounding box center [311, 85] width 16 height 11
checkbox input "true"
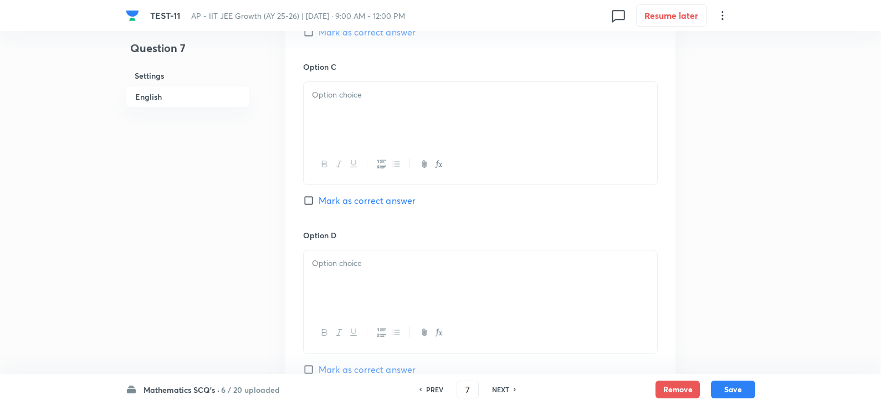
click at [320, 120] on div at bounding box center [479, 113] width 353 height 62
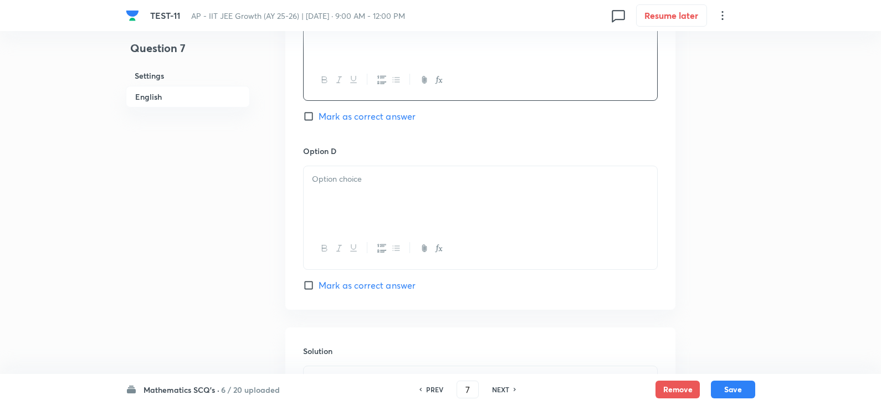
scroll to position [1052, 0]
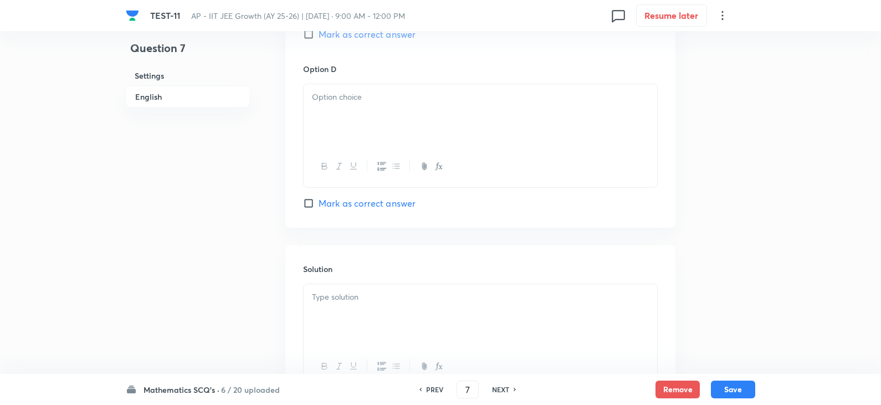
click at [359, 142] on div at bounding box center [479, 115] width 353 height 62
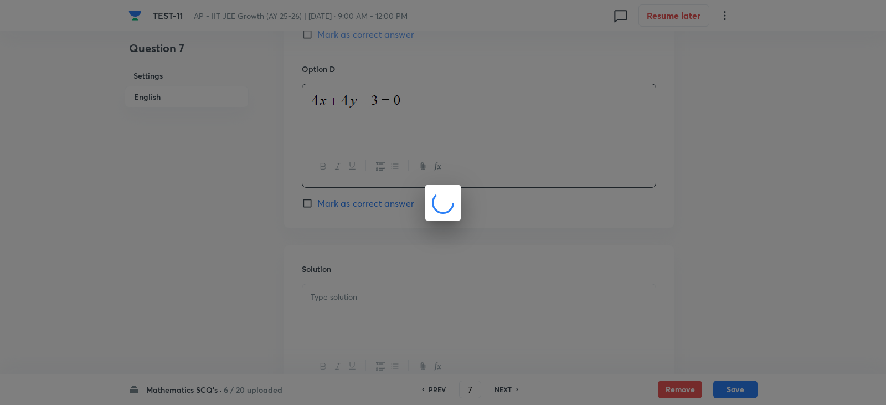
click at [370, 291] on div at bounding box center [443, 202] width 886 height 405
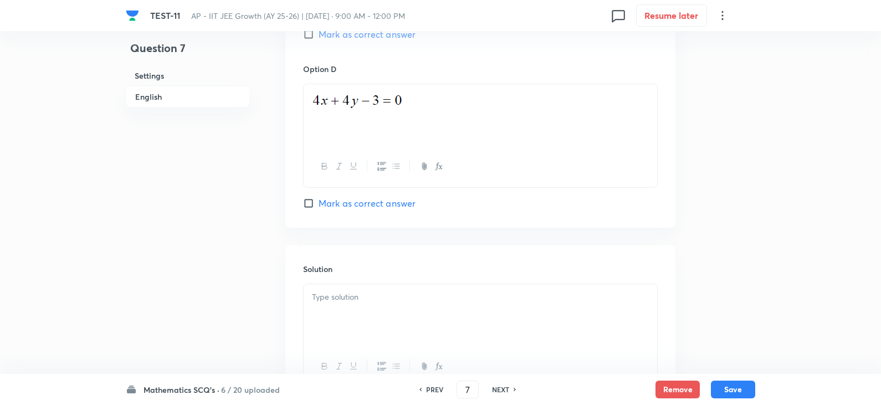
click at [364, 303] on div at bounding box center [479, 315] width 353 height 62
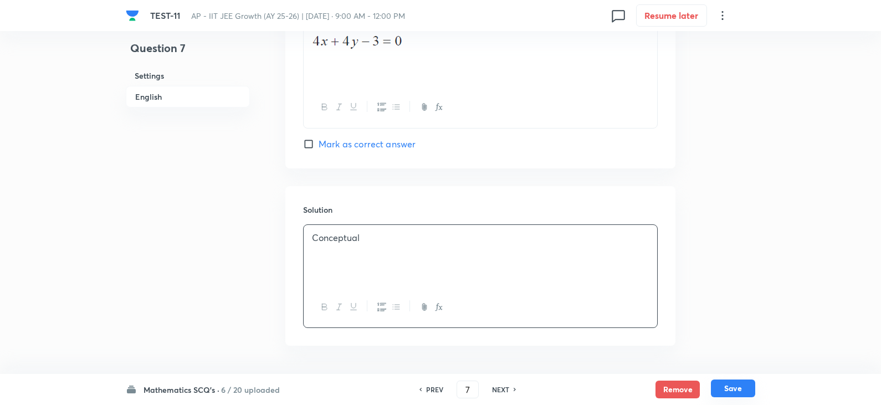
scroll to position [1150, 0]
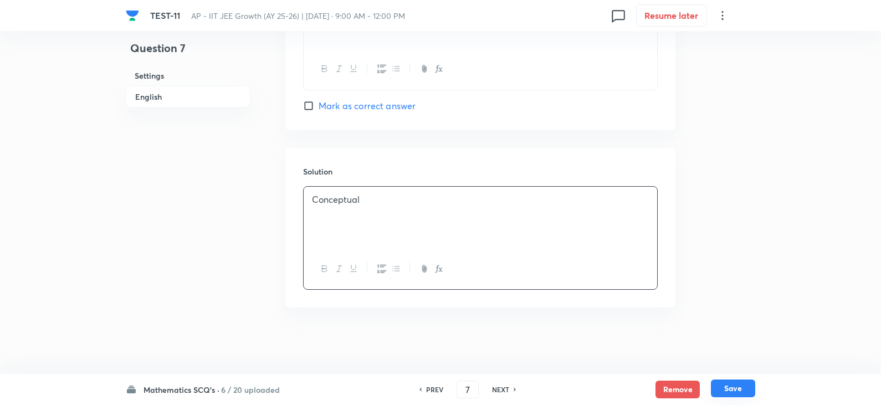
click at [735, 397] on button "Save" at bounding box center [733, 388] width 44 height 18
type input "8"
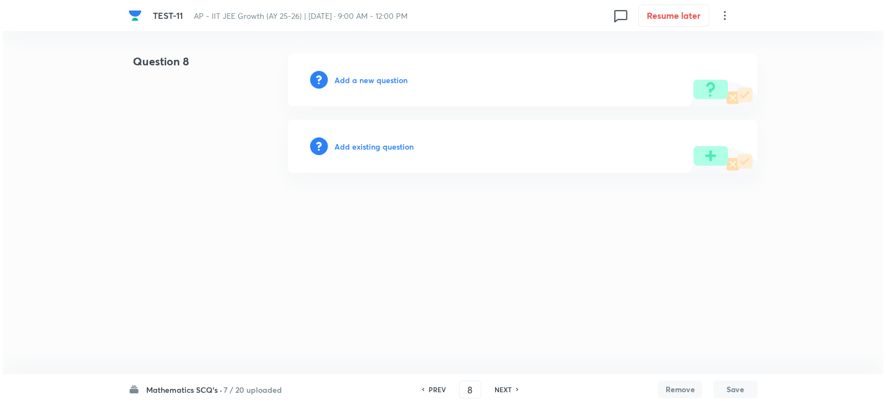
scroll to position [0, 0]
click at [385, 85] on h6 "Add a new question" at bounding box center [370, 80] width 73 height 12
click at [369, 74] on h6 "Choose a question type" at bounding box center [376, 80] width 85 height 12
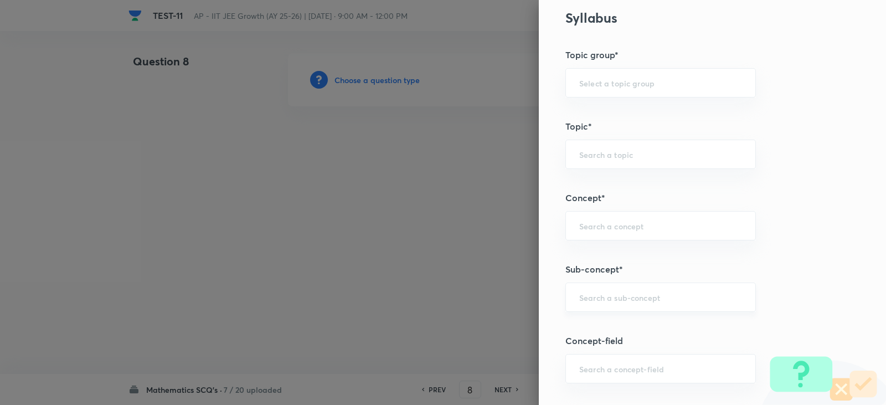
scroll to position [609, 0]
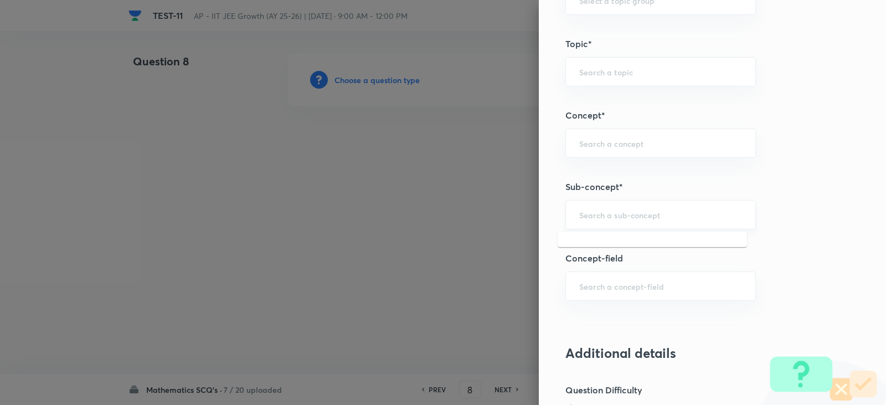
click at [585, 212] on input "text" at bounding box center [660, 214] width 163 height 11
click at [637, 246] on li "Point and straight Line" at bounding box center [652, 246] width 189 height 20
type input "Point and straight Line"
type input "Mathematics"
type input "Point and straight Line"
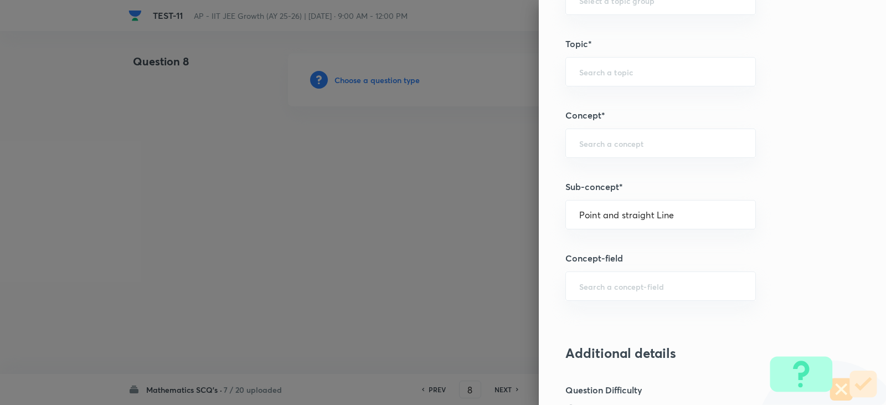
type input "Point and straight Line"
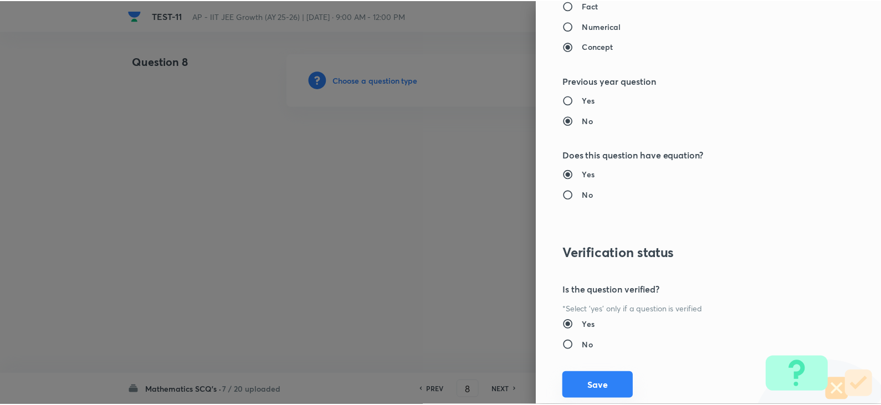
scroll to position [1179, 0]
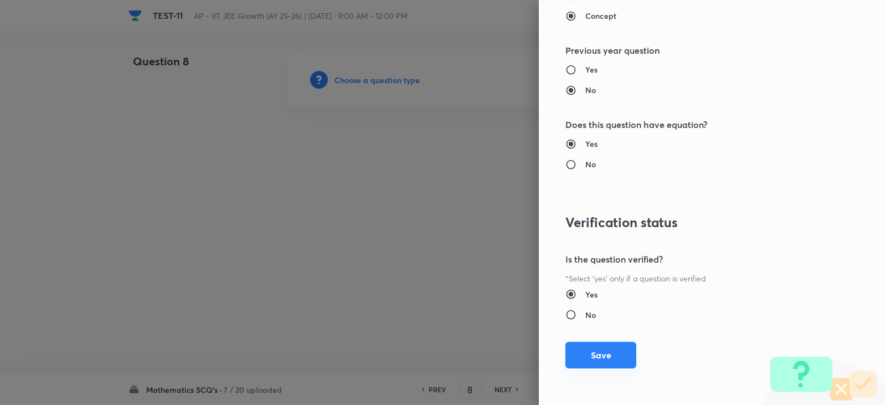
click at [602, 360] on button "Save" at bounding box center [600, 355] width 71 height 27
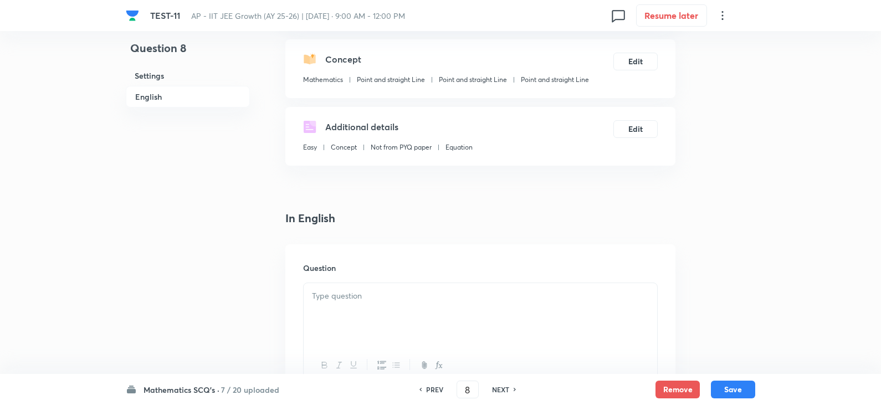
scroll to position [277, 0]
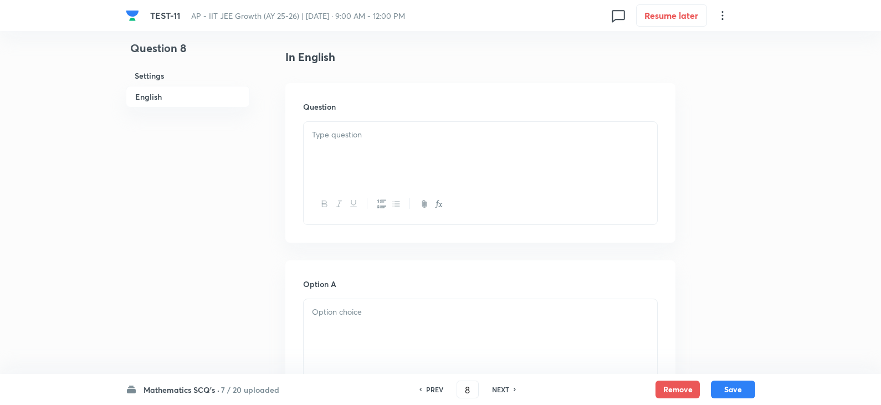
click at [342, 139] on p at bounding box center [480, 134] width 337 height 13
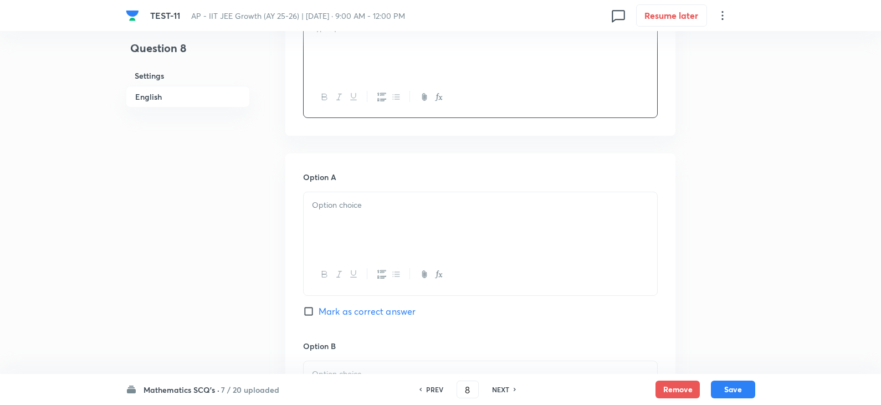
scroll to position [388, 0]
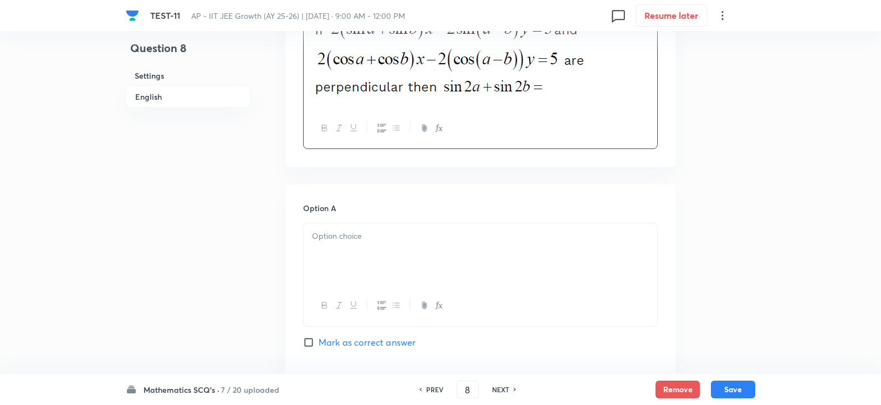
click at [372, 245] on div at bounding box center [479, 254] width 353 height 62
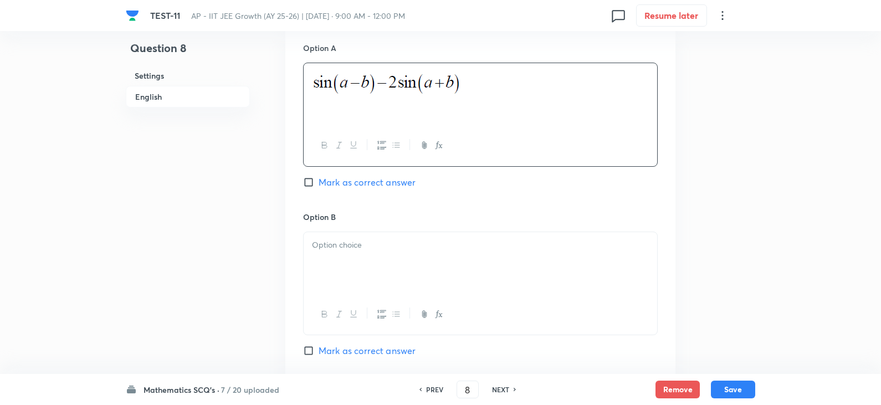
scroll to position [609, 0]
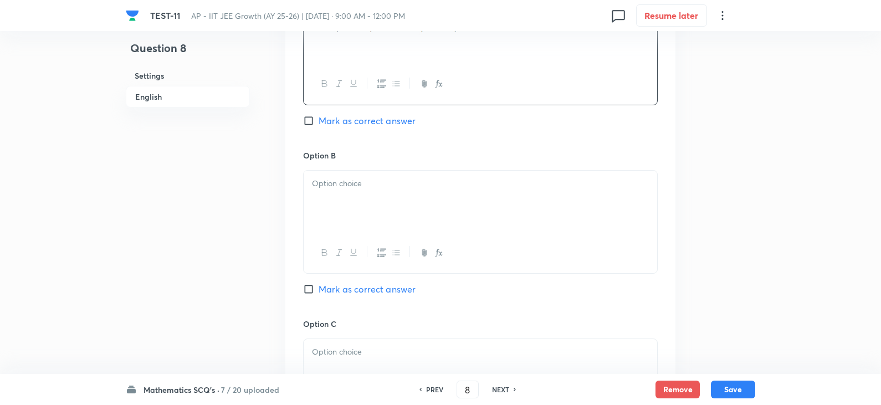
click at [344, 182] on p at bounding box center [480, 183] width 337 height 13
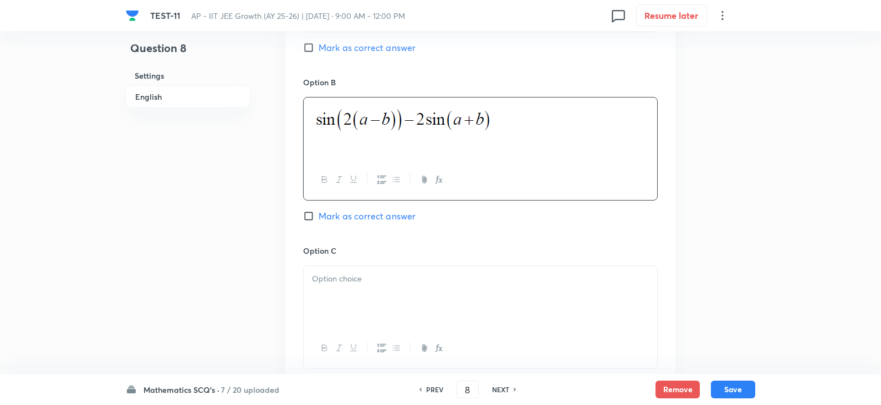
scroll to position [720, 0]
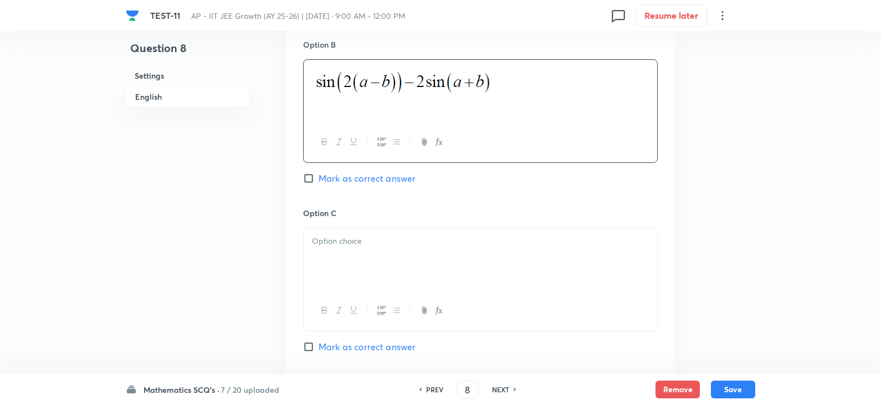
click at [361, 250] on div at bounding box center [479, 259] width 353 height 62
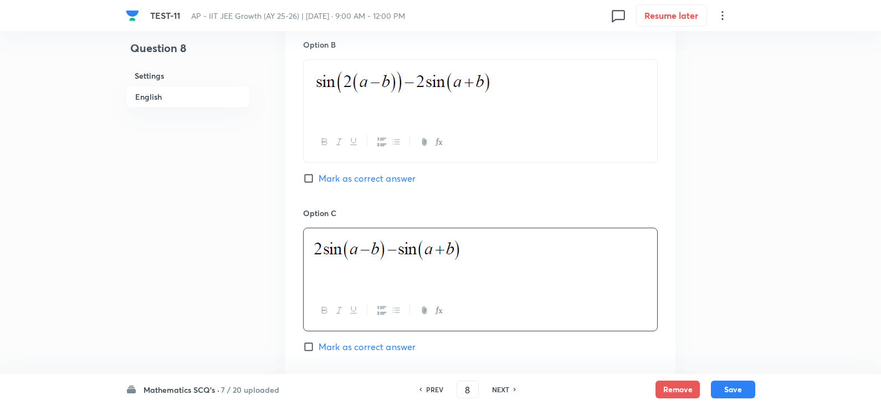
click at [323, 178] on span "Mark as correct answer" at bounding box center [366, 178] width 97 height 13
click at [318, 178] on input "Mark as correct answer" at bounding box center [311, 178] width 16 height 11
checkbox input "true"
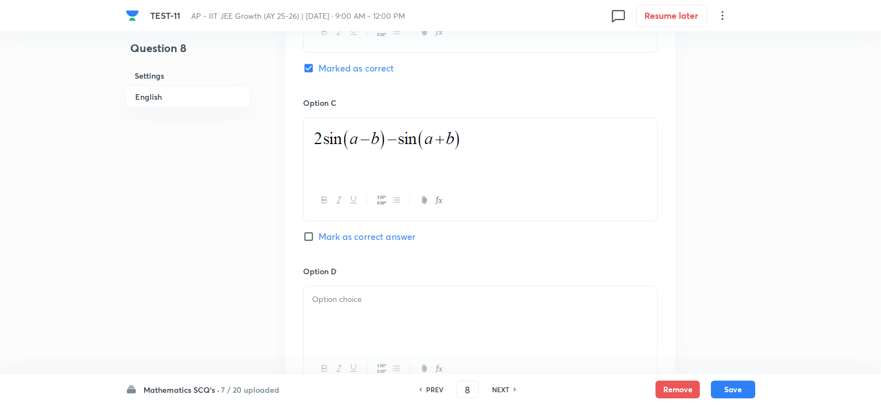
scroll to position [831, 0]
click at [352, 272] on h6 "Option D" at bounding box center [480, 271] width 354 height 12
click at [350, 295] on p at bounding box center [480, 298] width 337 height 13
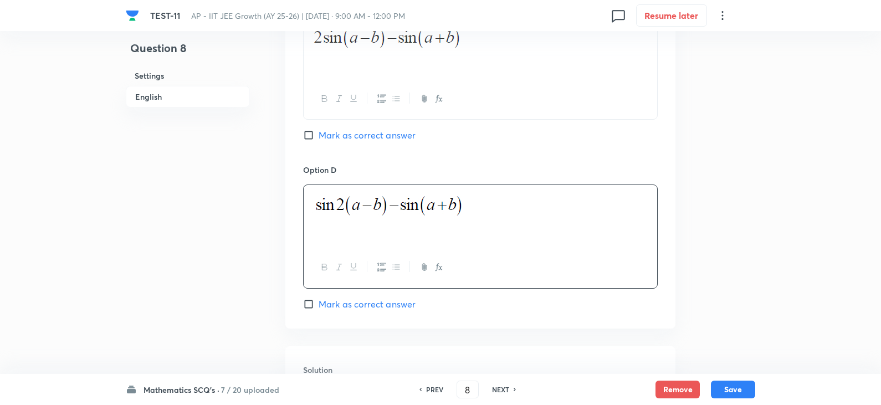
scroll to position [1130, 0]
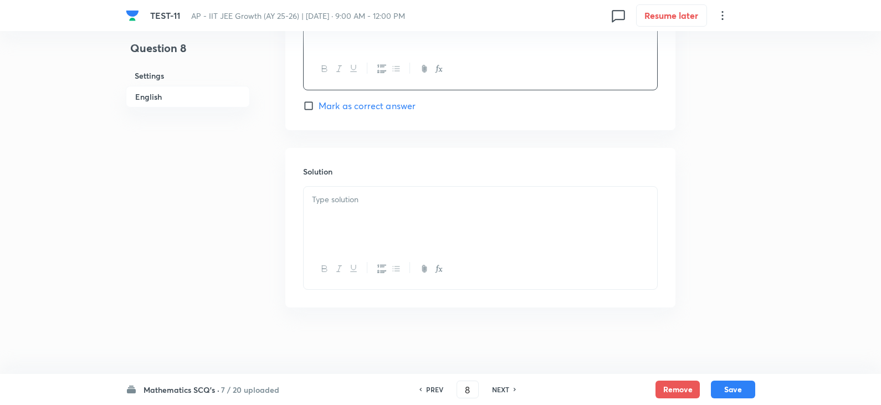
click at [344, 202] on p at bounding box center [480, 199] width 337 height 13
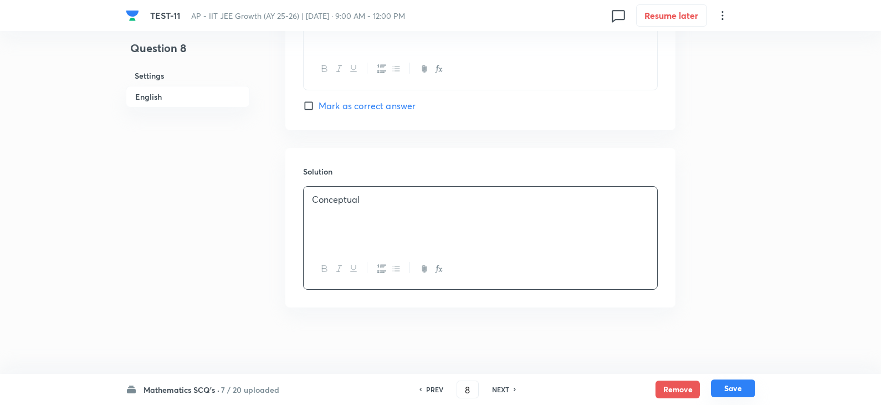
click at [740, 382] on button "Save" at bounding box center [733, 388] width 44 height 18
type input "9"
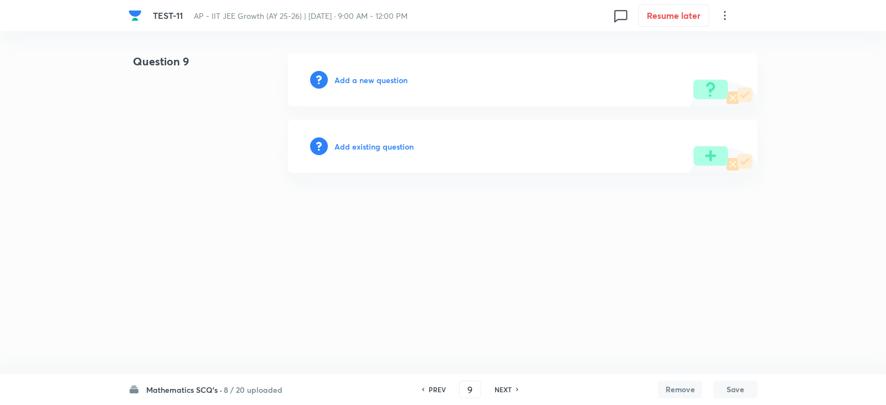
click at [353, 73] on div "Add a new question" at bounding box center [523, 79] width 470 height 53
click at [370, 77] on h6 "Add a new question" at bounding box center [370, 80] width 73 height 12
click at [377, 76] on h6 "Choose a question type" at bounding box center [376, 80] width 85 height 12
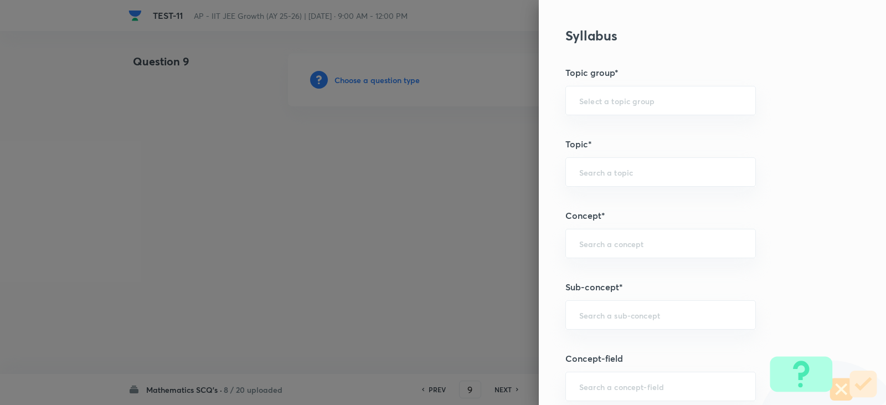
scroll to position [554, 0]
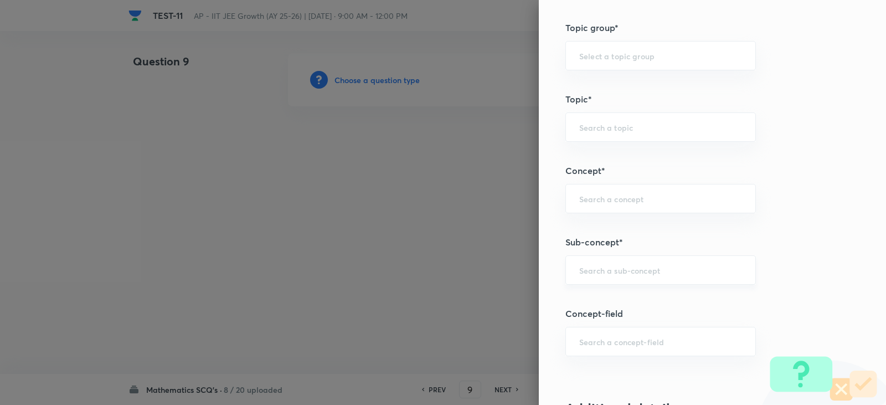
click at [577, 264] on div "​" at bounding box center [660, 269] width 191 height 29
click at [622, 298] on li "Point and straight Line" at bounding box center [652, 301] width 189 height 20
type input "Point and straight Line"
type input "Mathematics"
type input "Point and straight Line"
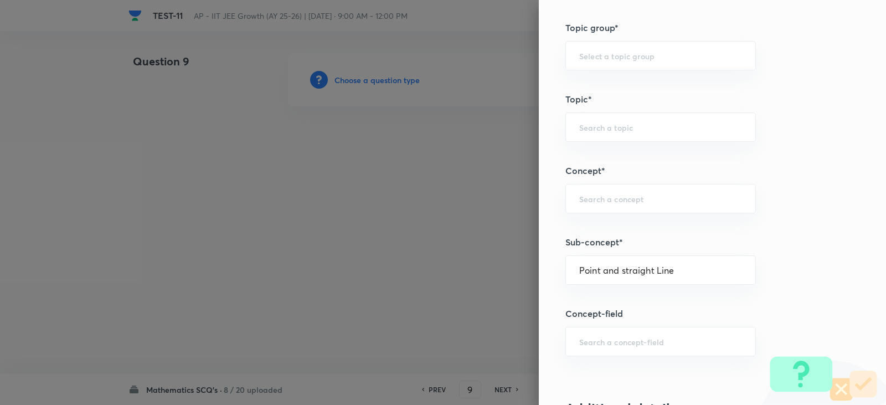
type input "Point and straight Line"
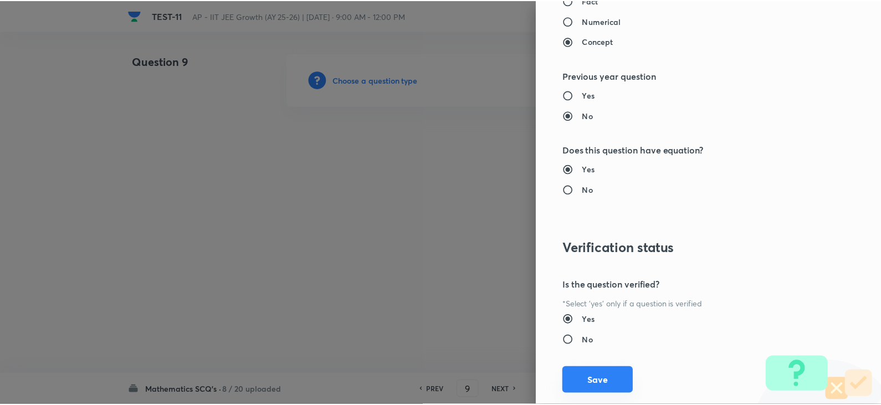
scroll to position [1179, 0]
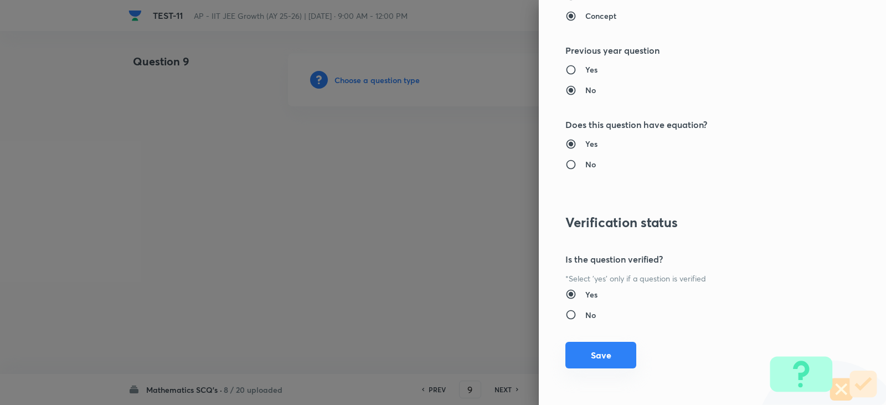
click at [588, 353] on button "Save" at bounding box center [600, 355] width 71 height 27
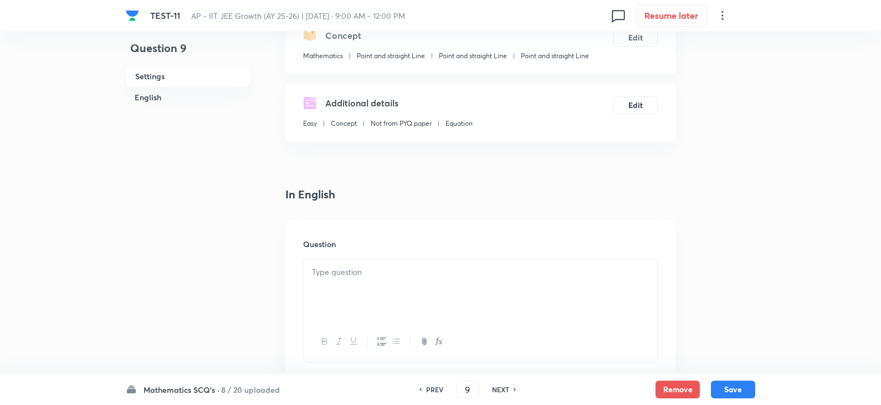
scroll to position [222, 0]
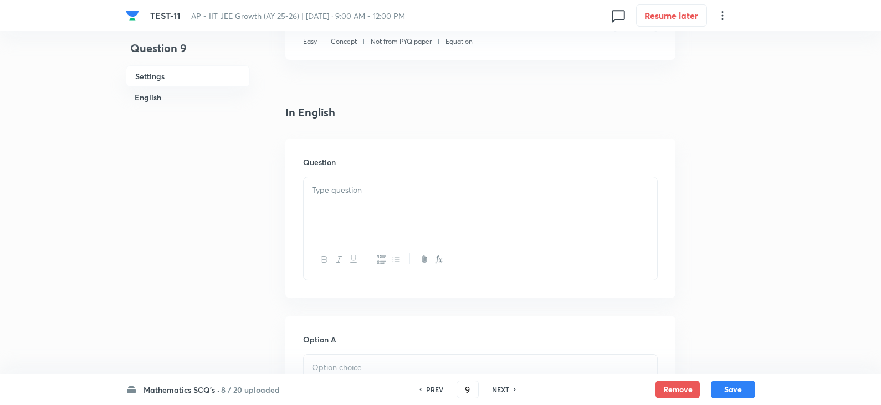
click at [339, 182] on div at bounding box center [479, 208] width 353 height 62
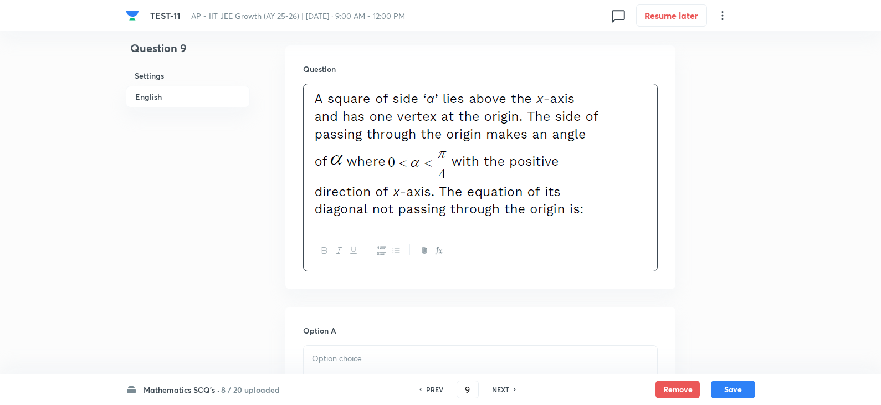
scroll to position [388, 0]
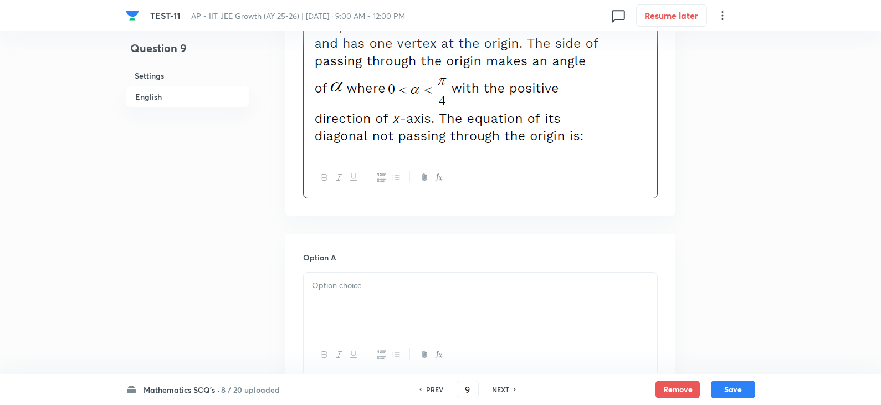
click at [342, 302] on div at bounding box center [479, 303] width 353 height 62
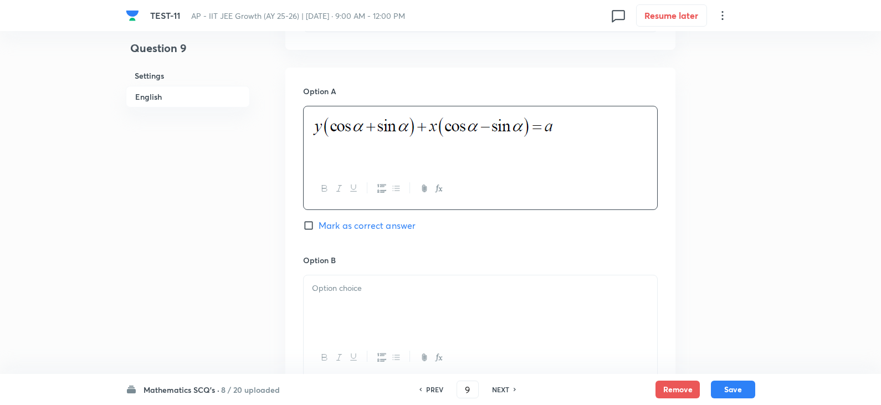
click at [326, 226] on span "Mark as correct answer" at bounding box center [366, 225] width 97 height 13
click at [318, 226] on input "Mark as correct answer" at bounding box center [311, 225] width 16 height 11
checkbox input "true"
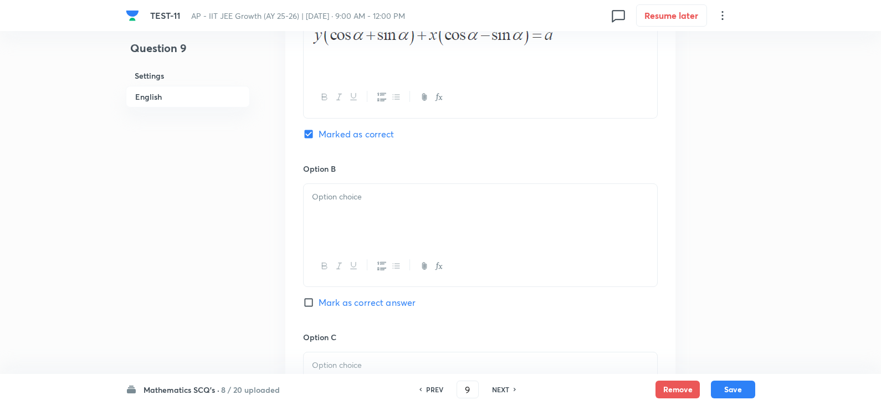
scroll to position [720, 0]
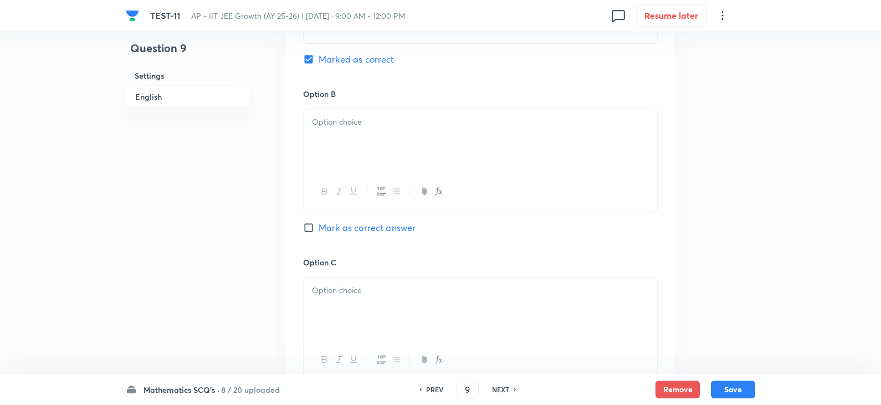
click at [351, 157] on div at bounding box center [479, 140] width 353 height 62
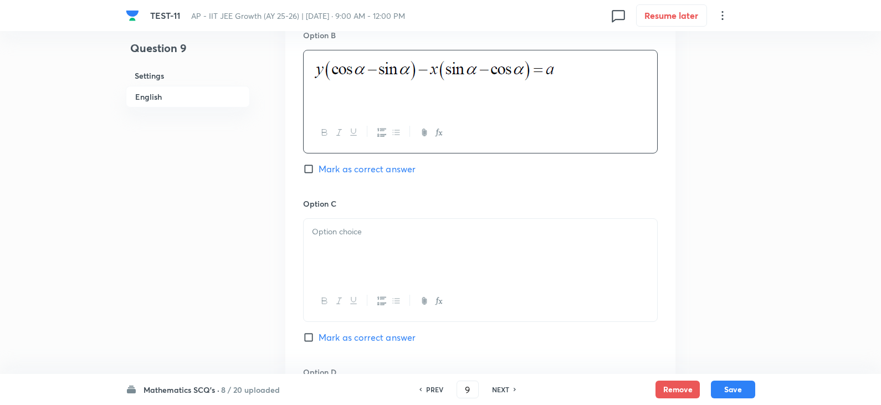
scroll to position [886, 0]
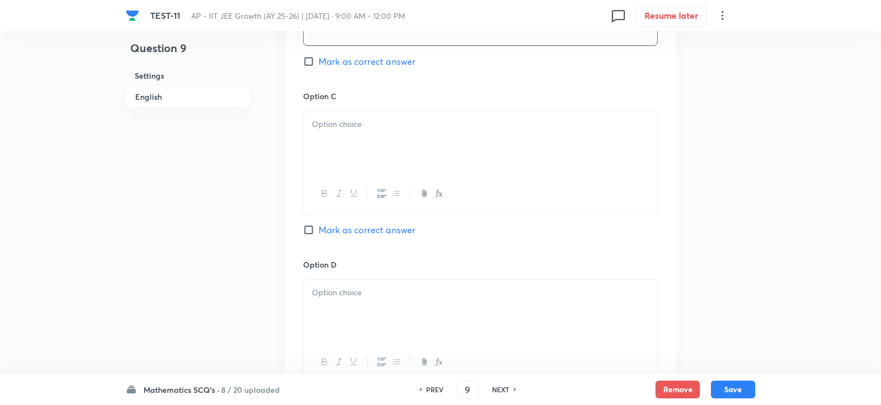
click at [341, 145] on div at bounding box center [479, 142] width 353 height 62
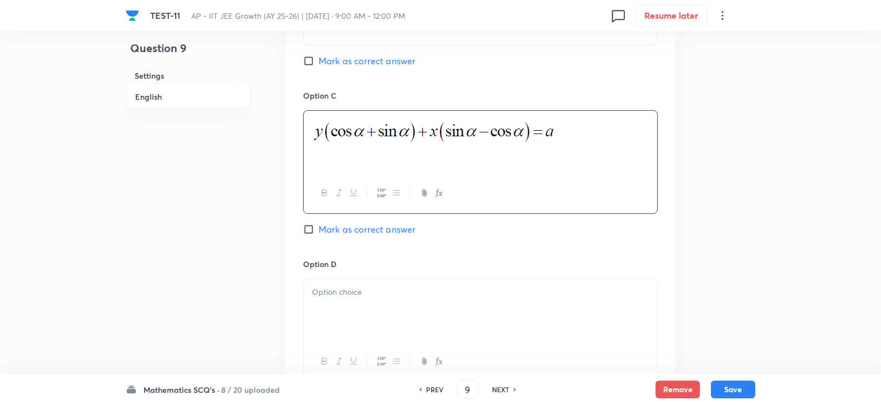
scroll to position [1108, 0]
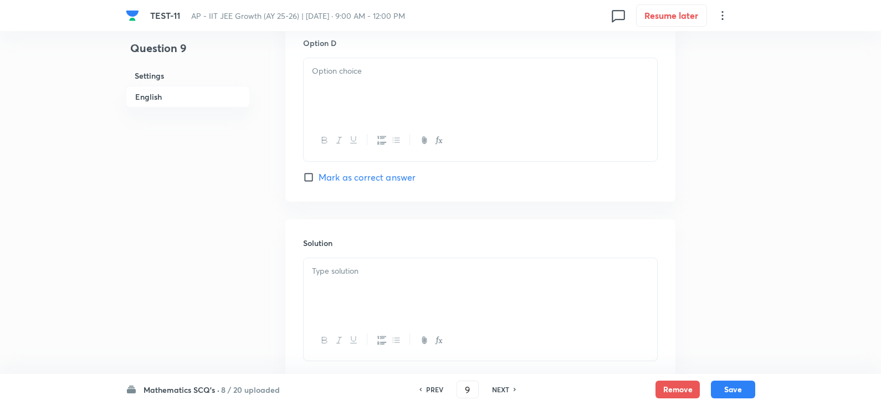
click at [336, 123] on div at bounding box center [479, 140] width 353 height 40
click at [334, 89] on div at bounding box center [479, 89] width 353 height 62
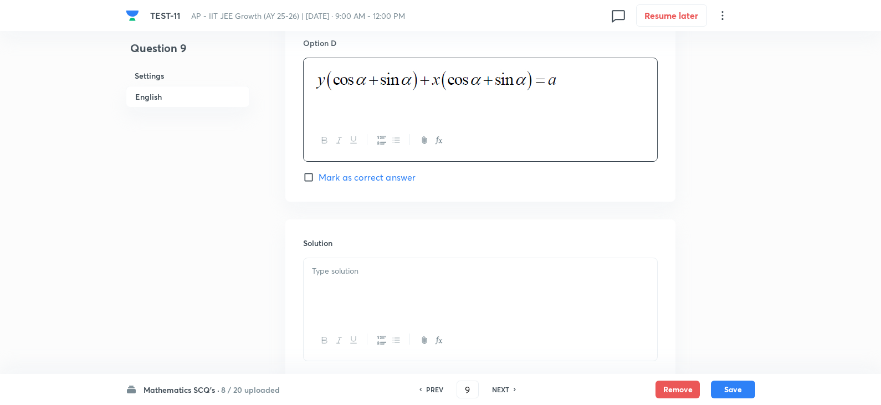
click at [342, 270] on p at bounding box center [480, 271] width 337 height 13
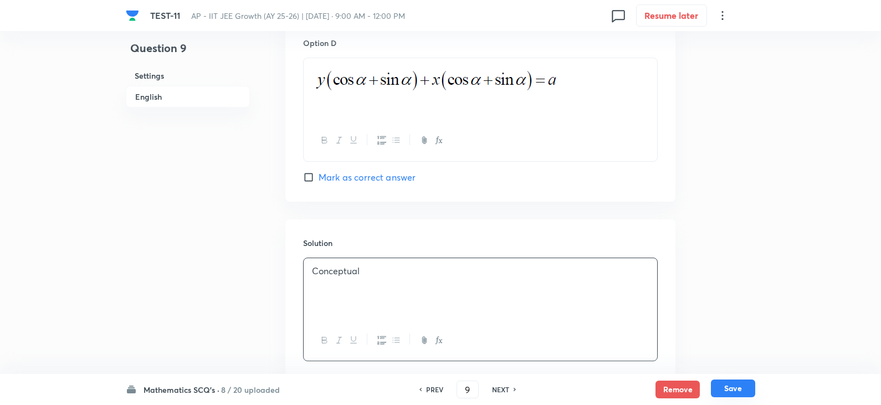
click at [732, 394] on button "Save" at bounding box center [733, 388] width 44 height 18
type input "10"
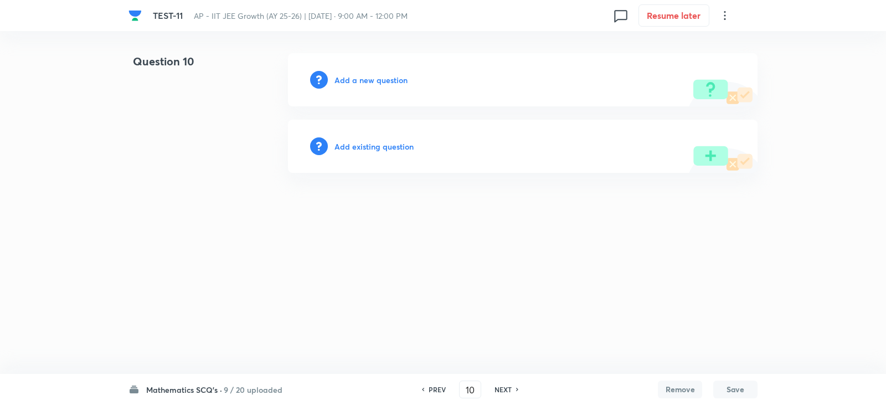
click at [371, 78] on h6 "Add a new question" at bounding box center [370, 80] width 73 height 12
click at [385, 81] on h6 "Choose a question type" at bounding box center [376, 80] width 85 height 12
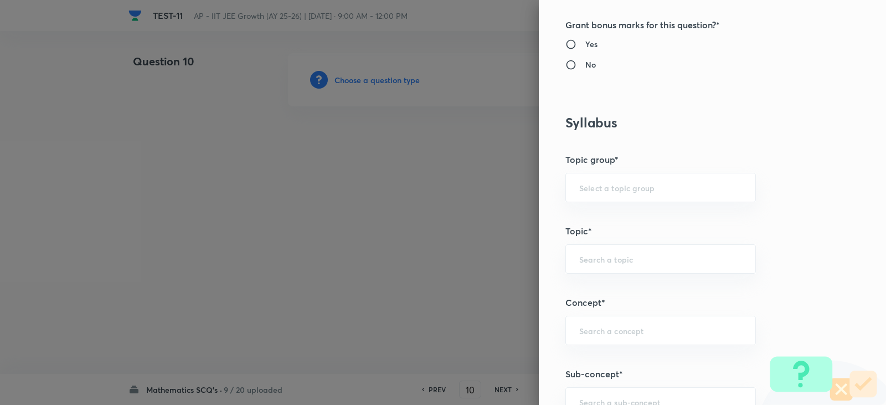
scroll to position [554, 0]
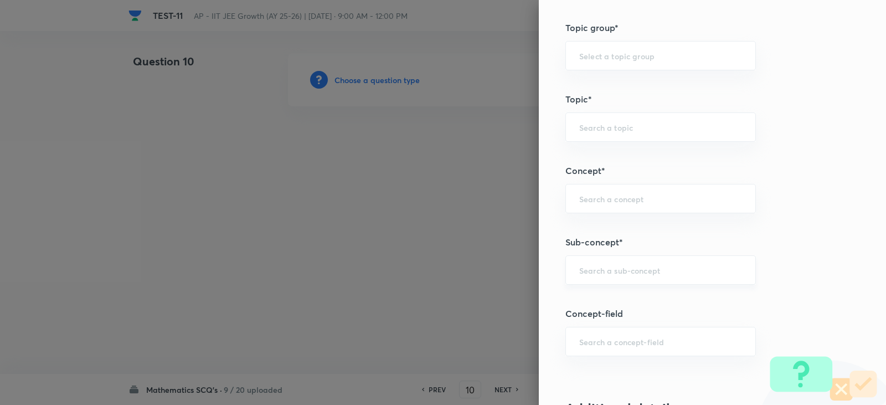
click at [581, 269] on input "text" at bounding box center [660, 270] width 163 height 11
click at [624, 298] on li "Point and straight Line" at bounding box center [652, 301] width 189 height 20
type input "Point and straight Line"
type input "Mathematics"
type input "Point and straight Line"
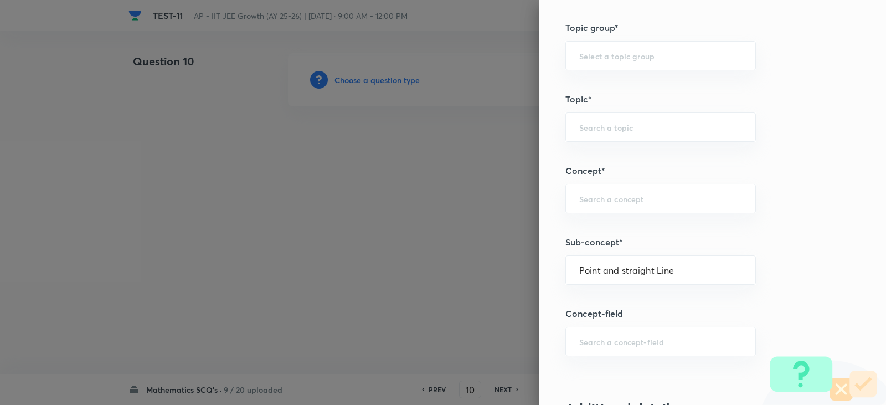
type input "Point and straight Line"
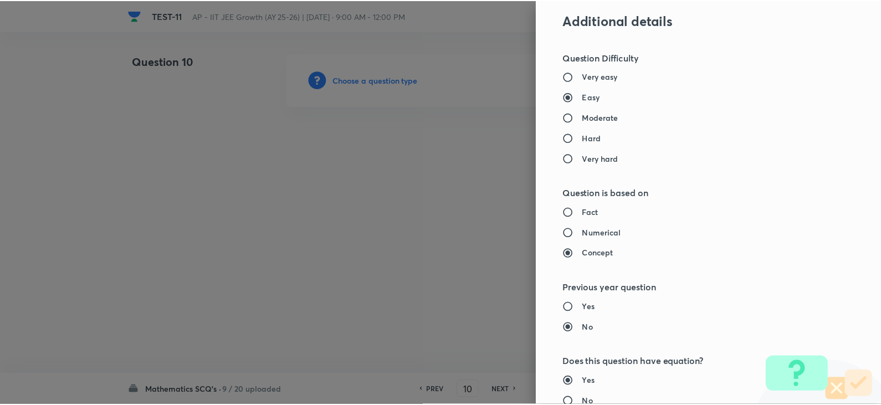
scroll to position [1179, 0]
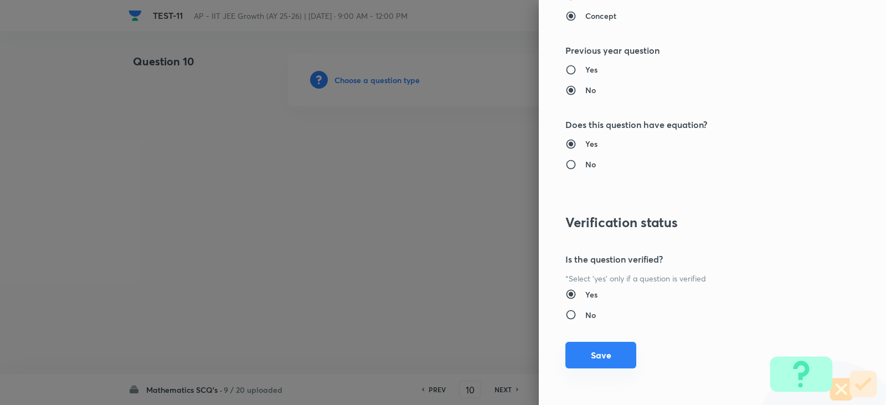
click at [603, 357] on button "Save" at bounding box center [600, 355] width 71 height 27
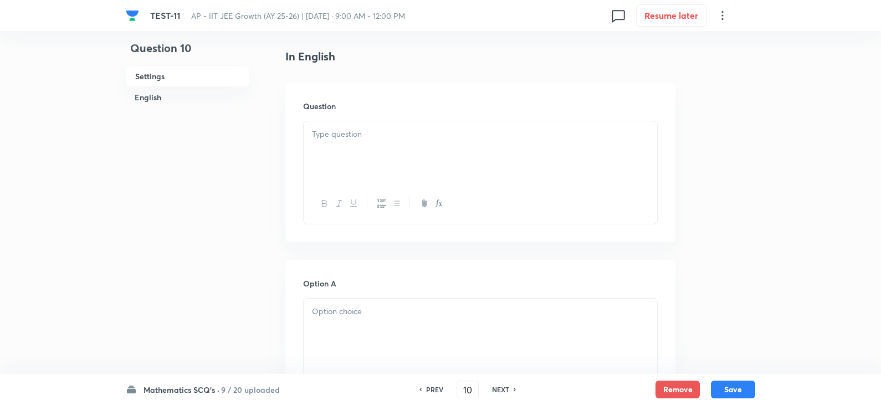
scroll to position [388, 0]
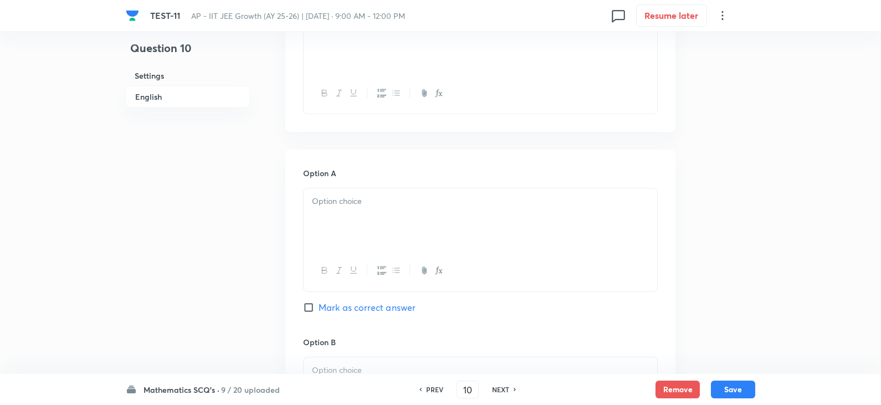
click at [373, 200] on p at bounding box center [480, 201] width 337 height 13
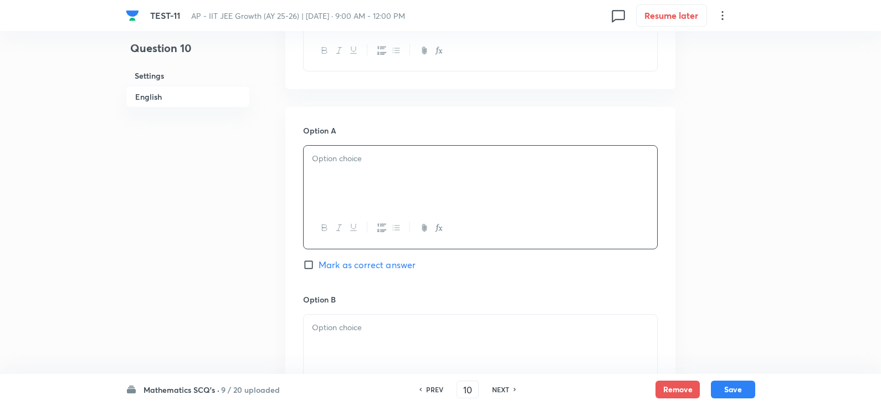
scroll to position [332, 0]
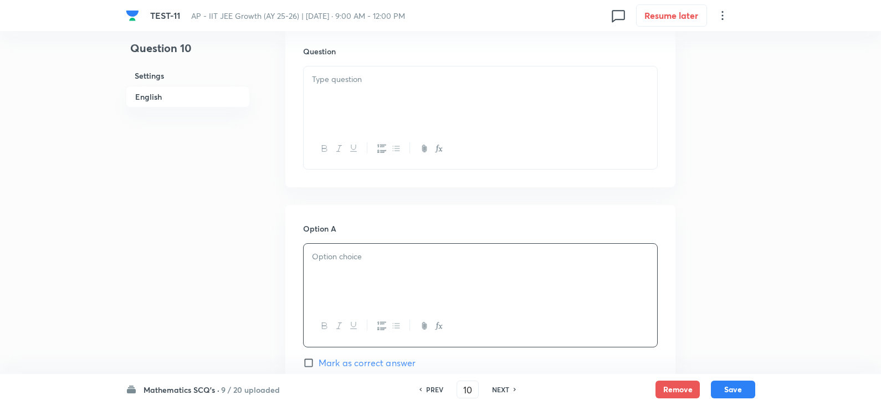
click at [335, 96] on div at bounding box center [479, 97] width 353 height 62
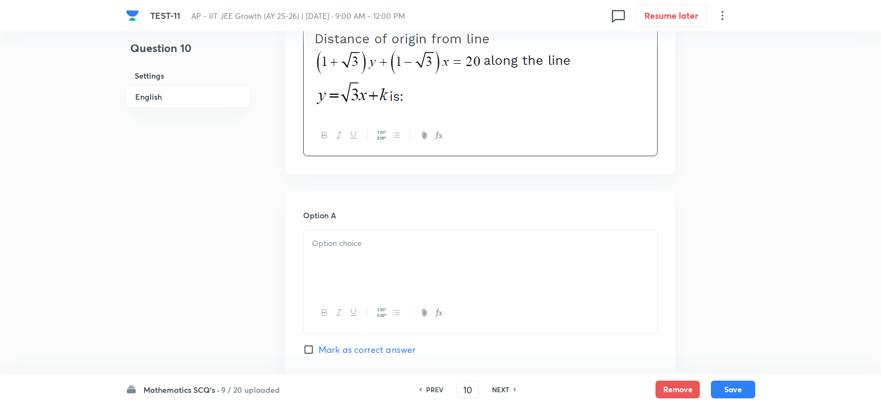
scroll to position [498, 0]
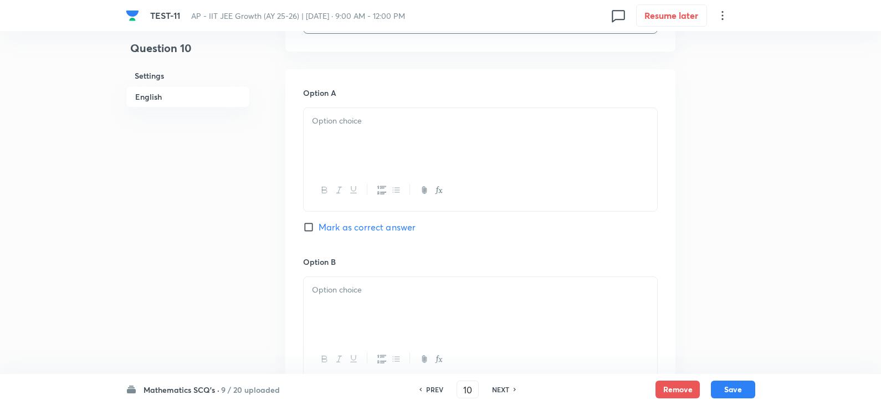
click at [348, 145] on div at bounding box center [479, 139] width 353 height 62
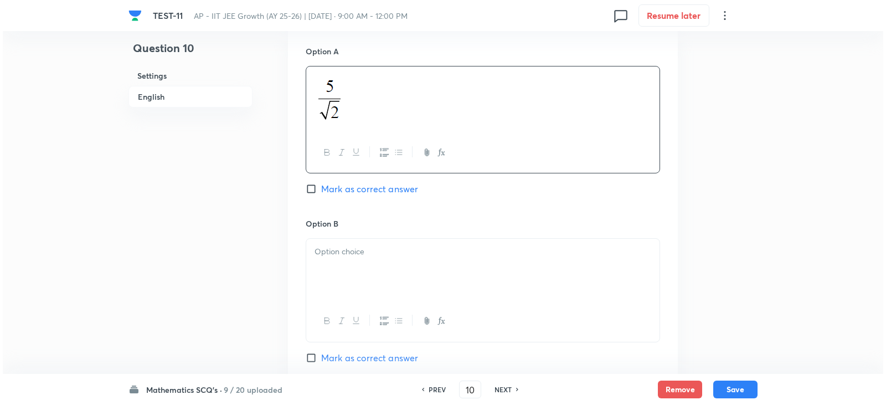
scroll to position [609, 0]
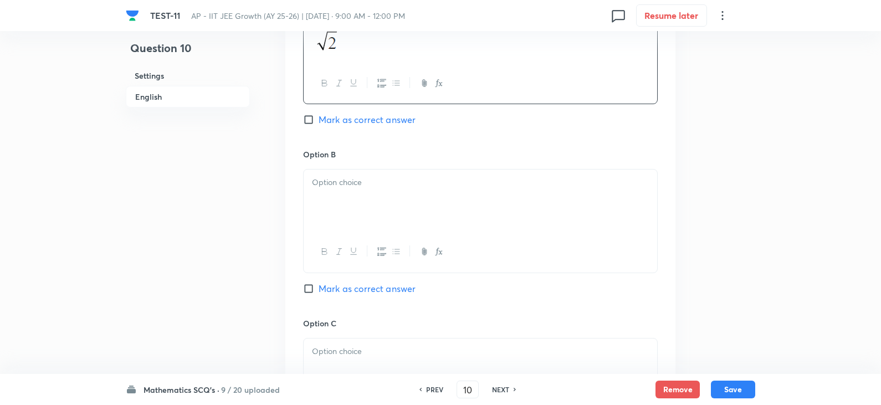
click at [382, 179] on p at bounding box center [480, 182] width 337 height 13
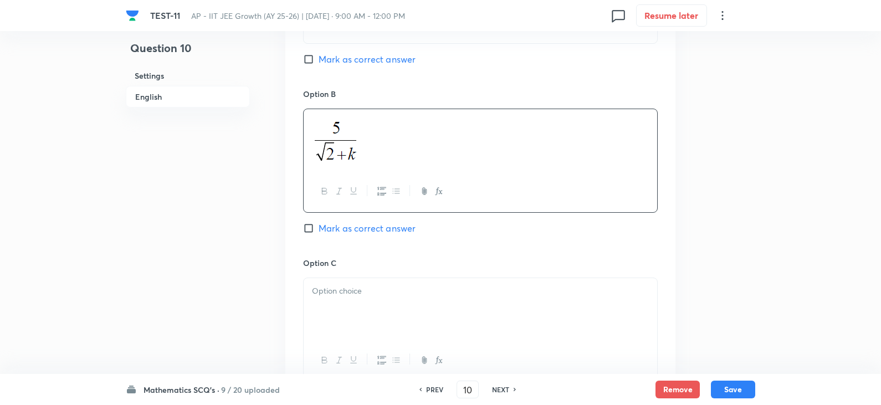
scroll to position [775, 0]
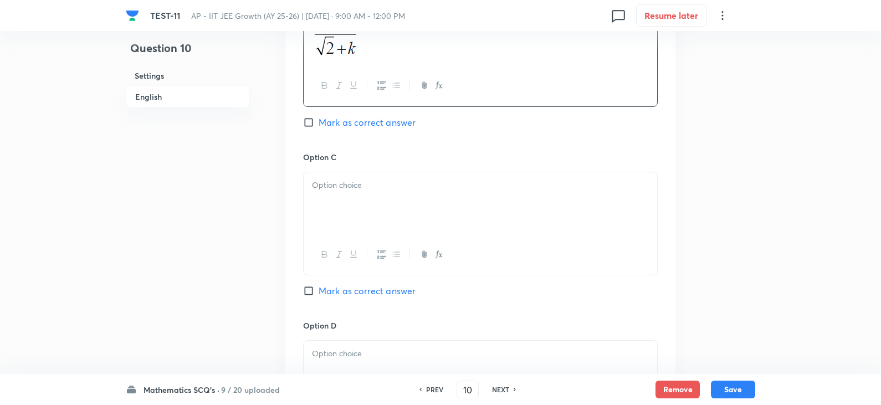
click at [344, 206] on div at bounding box center [479, 203] width 353 height 62
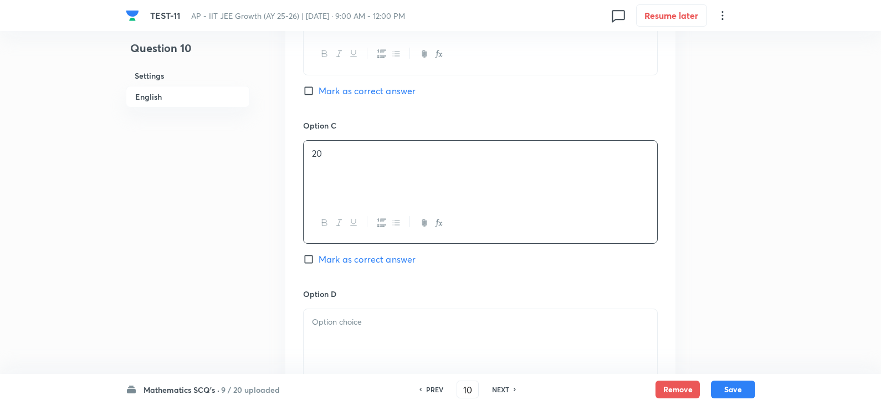
scroll to position [831, 0]
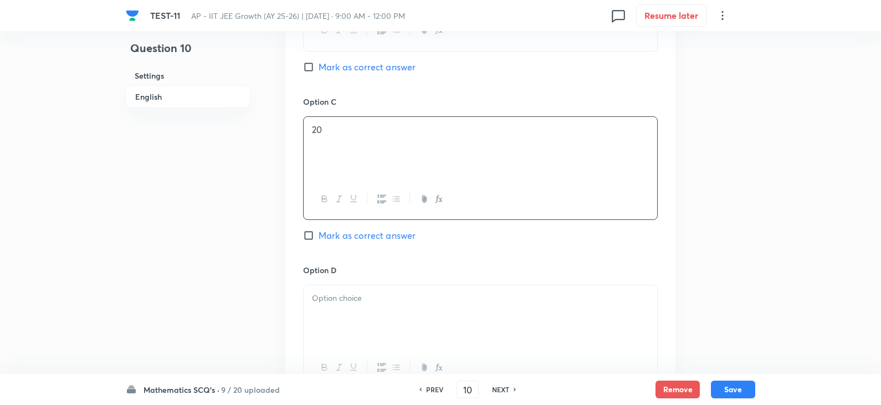
click at [337, 298] on p at bounding box center [480, 298] width 337 height 13
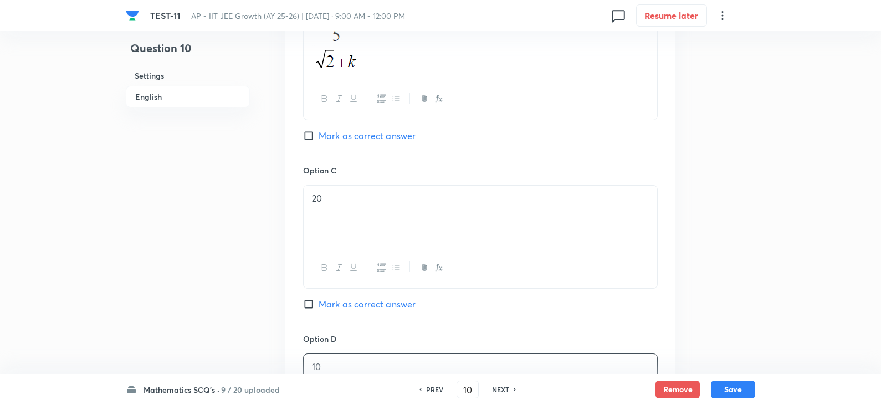
scroll to position [609, 0]
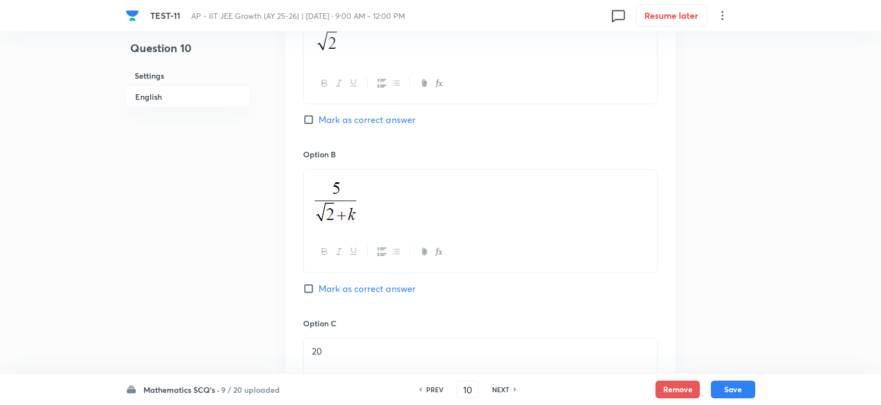
click at [311, 111] on div "Option A Mark as correct answer" at bounding box center [480, 62] width 354 height 172
click at [310, 116] on input "Mark as correct answer" at bounding box center [311, 119] width 16 height 11
checkbox input "true"
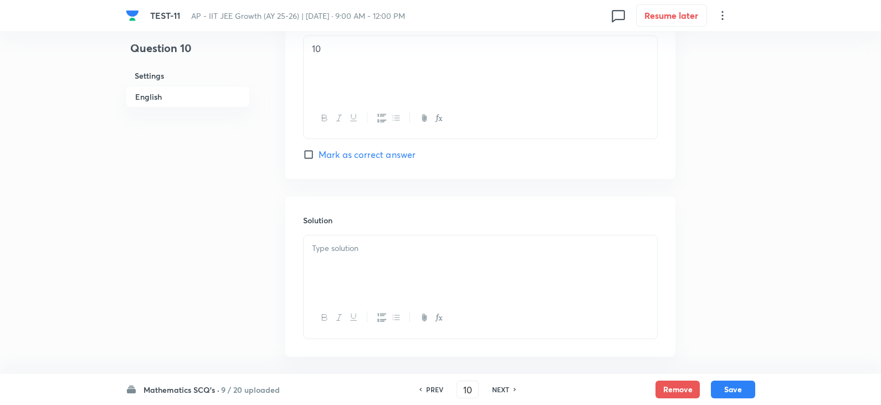
scroll to position [1129, 0]
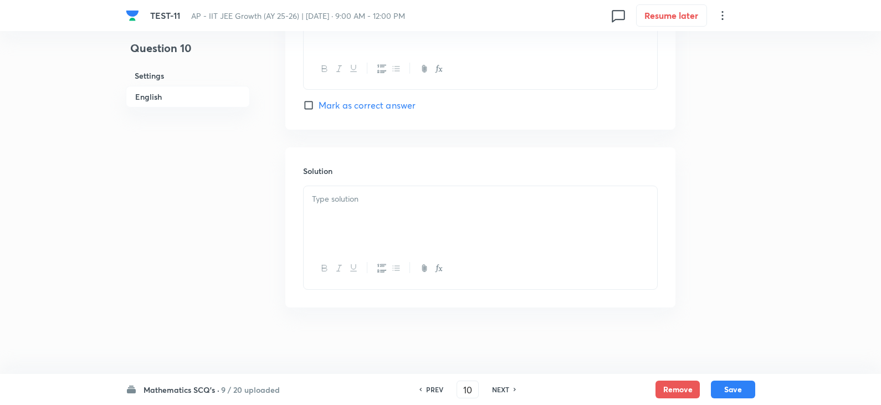
click at [334, 202] on p at bounding box center [480, 199] width 337 height 13
click at [719, 388] on button "Save" at bounding box center [733, 388] width 44 height 18
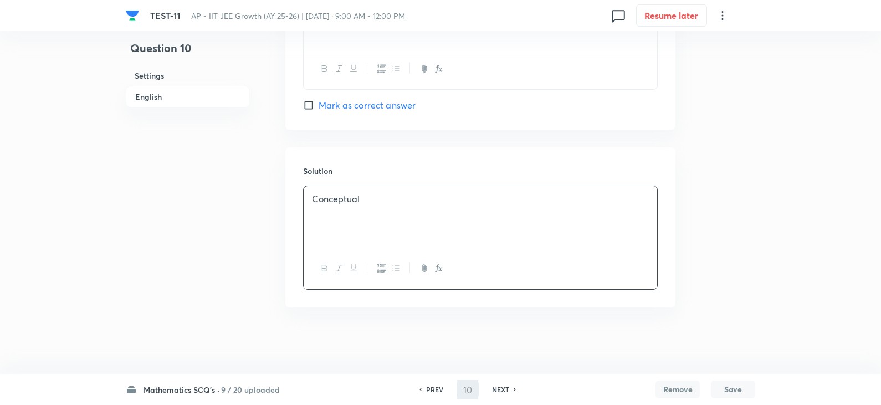
type input "11"
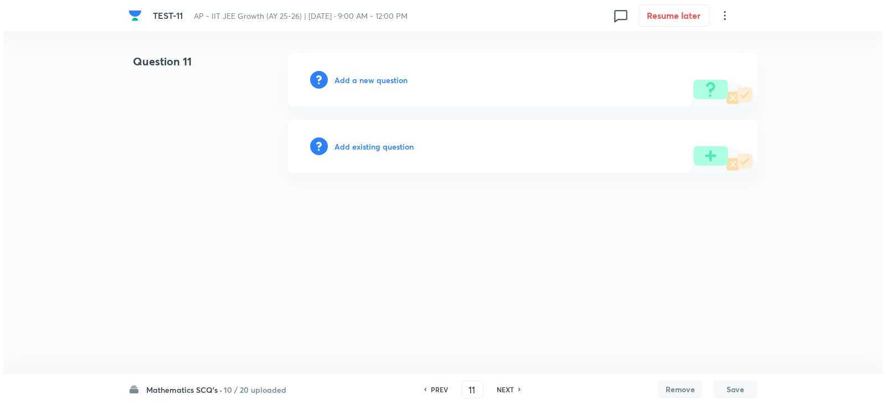
scroll to position [0, 0]
click at [359, 73] on div "Add a new question" at bounding box center [523, 79] width 470 height 53
click at [390, 79] on h6 "Add a new question" at bounding box center [370, 80] width 73 height 12
click at [379, 78] on h6 "Choose a question type" at bounding box center [376, 80] width 85 height 12
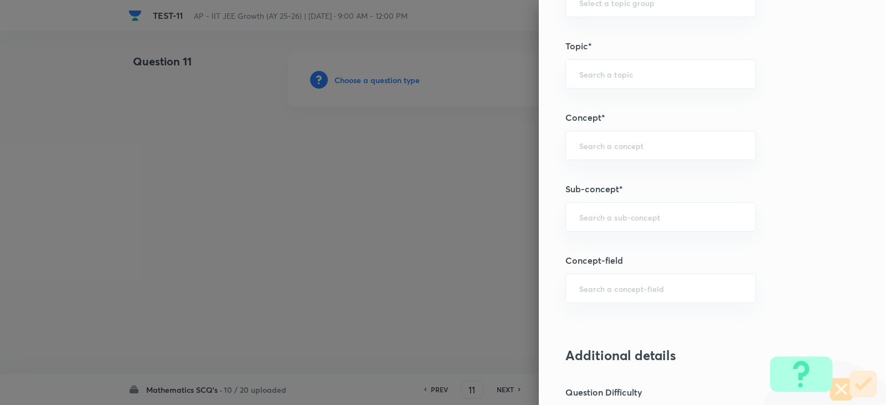
scroll to position [720, 0]
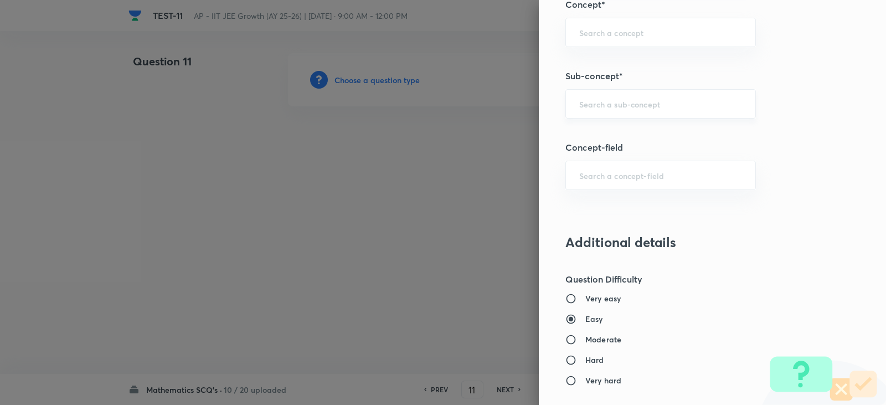
click at [591, 98] on div "​" at bounding box center [660, 103] width 191 height 29
click at [645, 135] on li "Point and straight Line" at bounding box center [652, 135] width 189 height 20
type input "Point and straight Line"
type input "Mathematics"
type input "Point and straight Line"
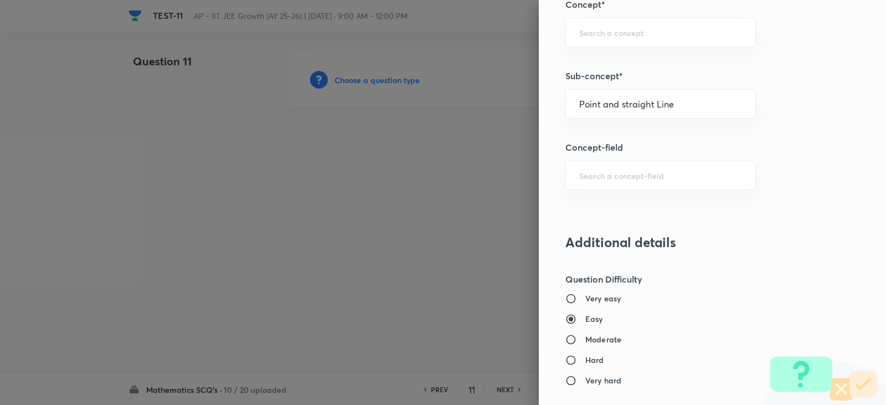
type input "Point and straight Line"
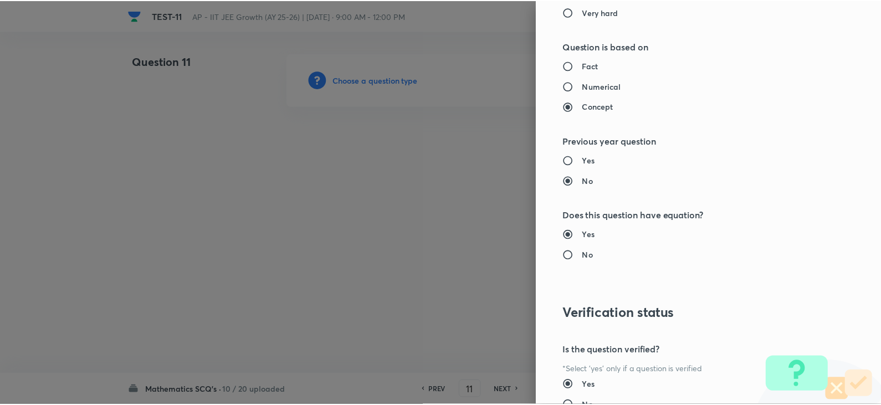
scroll to position [1179, 0]
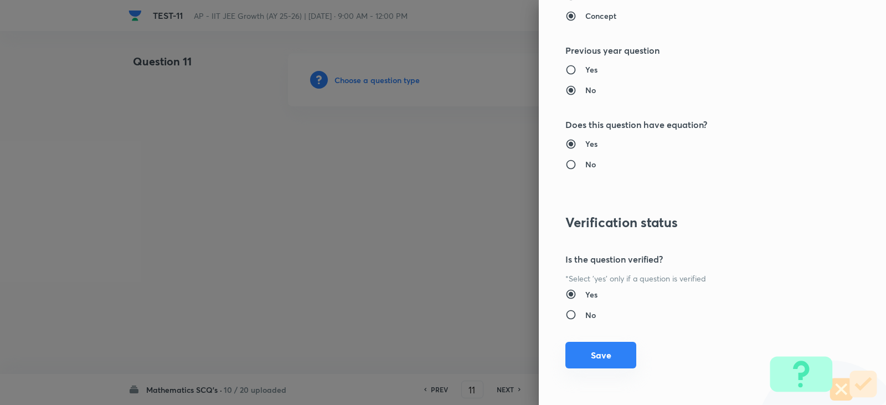
click at [582, 347] on button "Save" at bounding box center [600, 355] width 71 height 27
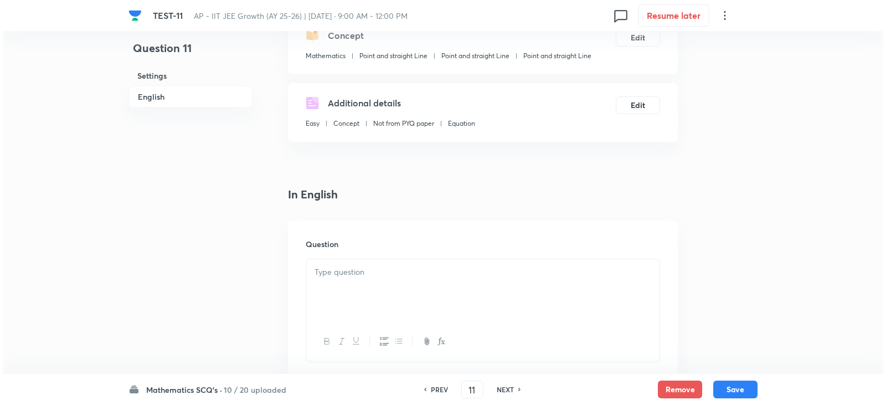
scroll to position [277, 0]
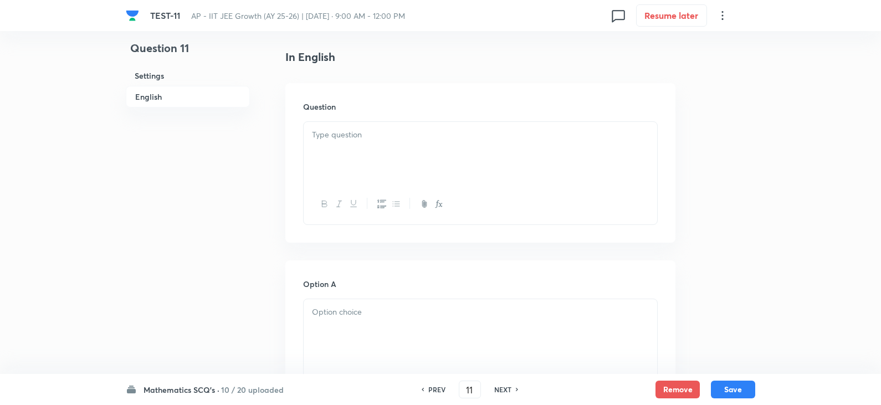
click at [314, 131] on p at bounding box center [480, 134] width 337 height 13
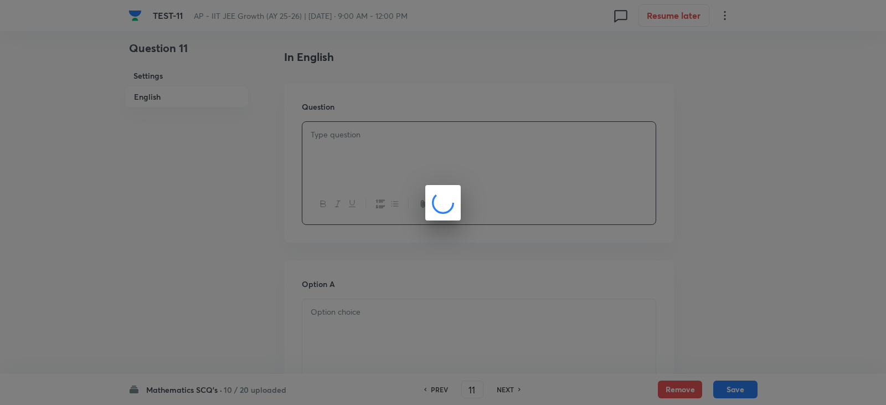
click at [267, 124] on div at bounding box center [443, 202] width 886 height 405
click at [248, 195] on div at bounding box center [443, 202] width 886 height 405
click at [242, 250] on div at bounding box center [443, 202] width 886 height 405
click at [356, 258] on div at bounding box center [443, 202] width 886 height 405
click at [467, 207] on div at bounding box center [443, 202] width 886 height 405
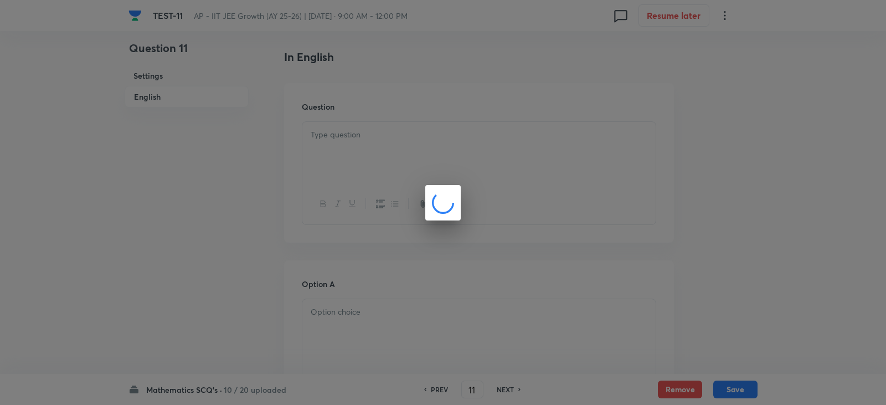
click at [493, 147] on div at bounding box center [443, 202] width 886 height 405
click at [411, 119] on div at bounding box center [443, 202] width 886 height 405
click at [313, 147] on div at bounding box center [443, 202] width 886 height 405
click at [247, 166] on div at bounding box center [443, 202] width 886 height 405
click at [452, 157] on div at bounding box center [443, 202] width 886 height 405
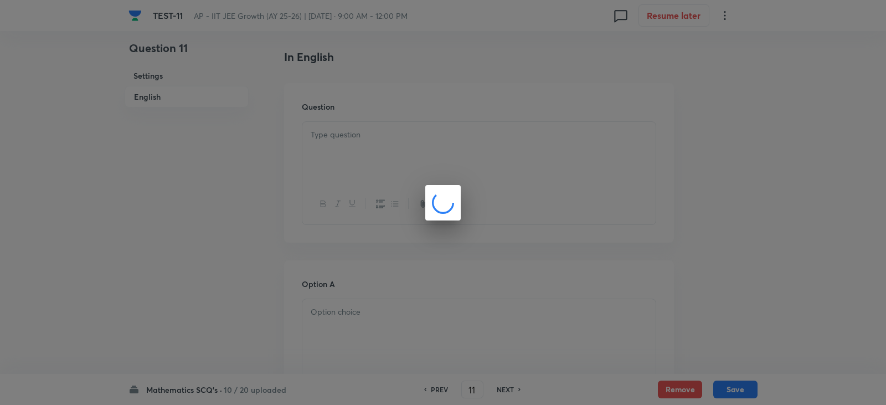
click at [282, 164] on div at bounding box center [443, 202] width 886 height 405
click at [483, 194] on div at bounding box center [443, 202] width 886 height 405
click at [205, 189] on div at bounding box center [443, 202] width 886 height 405
click at [450, 191] on div at bounding box center [442, 202] width 35 height 35
click at [352, 199] on div at bounding box center [443, 202] width 886 height 405
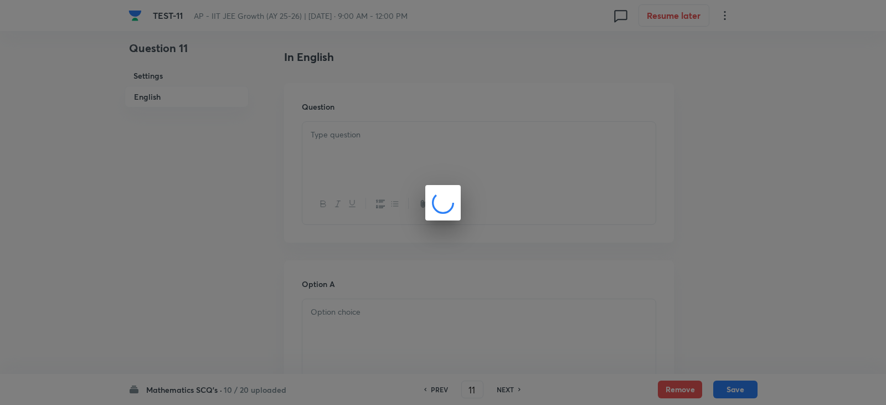
click at [515, 169] on div at bounding box center [443, 202] width 886 height 405
click at [294, 182] on div at bounding box center [443, 202] width 886 height 405
click at [580, 226] on div at bounding box center [443, 202] width 886 height 405
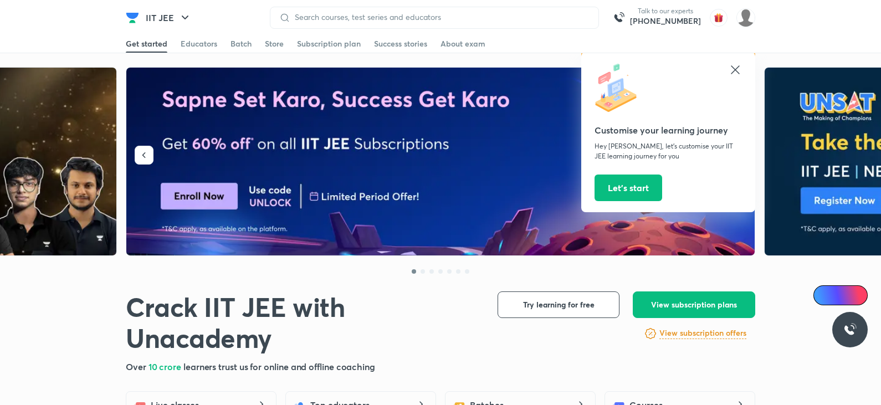
click at [734, 71] on icon at bounding box center [734, 69] width 8 height 8
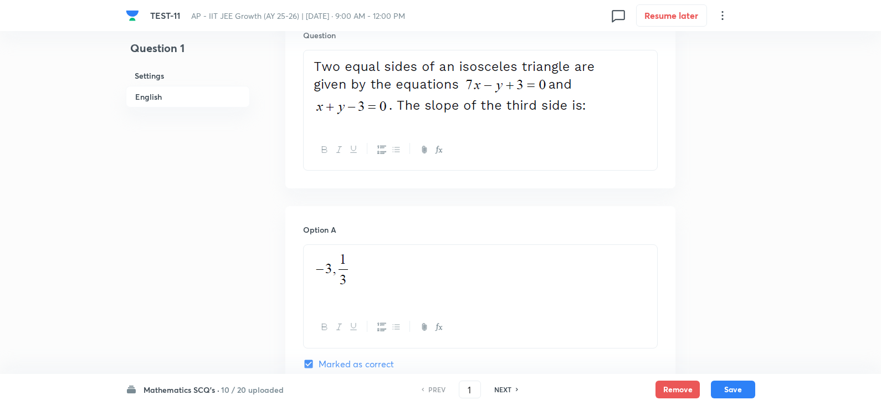
scroll to position [498, 0]
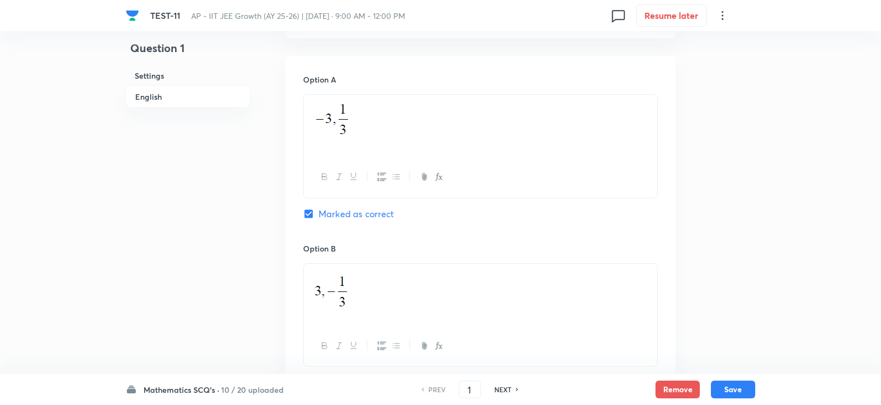
click at [222, 387] on h6 "10 / 20 uploaded" at bounding box center [252, 390] width 63 height 12
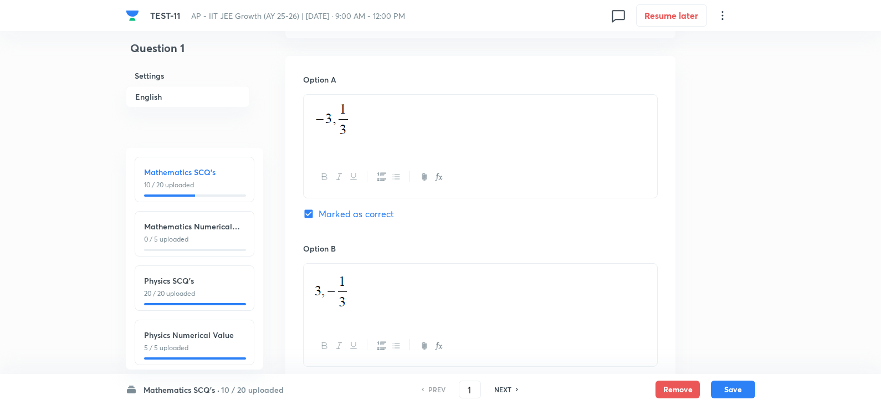
click at [200, 177] on h6 "Mathematics SCQ's" at bounding box center [194, 172] width 101 height 12
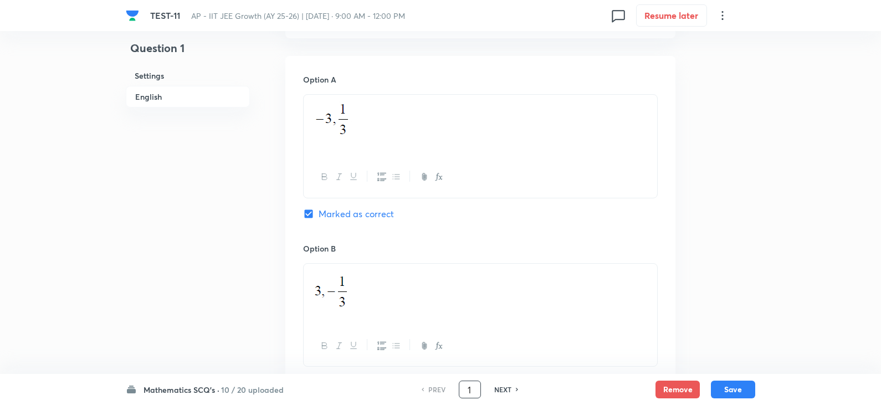
click at [473, 387] on input "1" at bounding box center [469, 389] width 21 height 19
click at [782, 279] on div "TEST-11 AP - IIT JEE Growth (AY 25-26) | [DATE] · 9:00 AM - 12:00 PM 0 Resume l…" at bounding box center [440, 260] width 881 height 1410
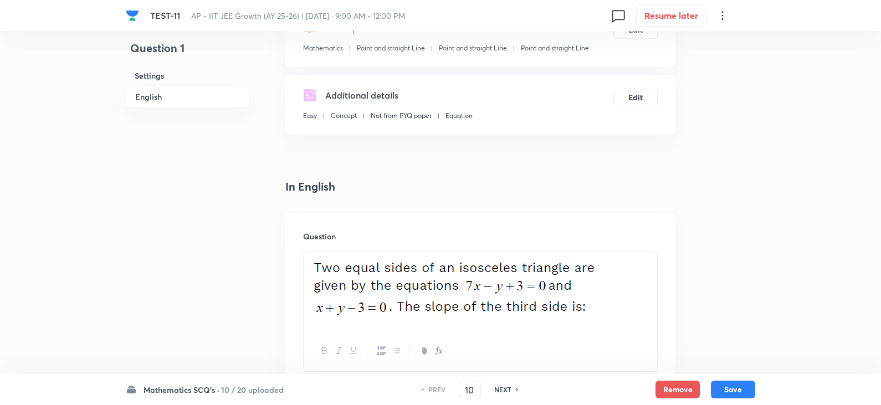
scroll to position [111, 0]
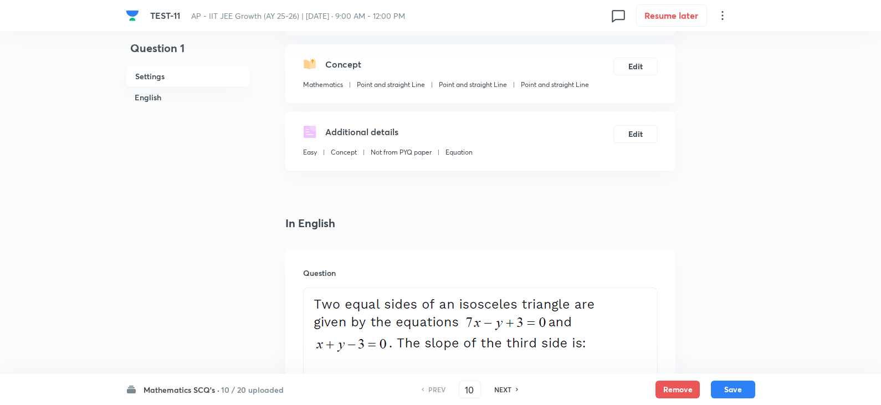
click at [508, 387] on h6 "NEXT" at bounding box center [502, 389] width 17 height 10
type input "2"
checkbox input "false"
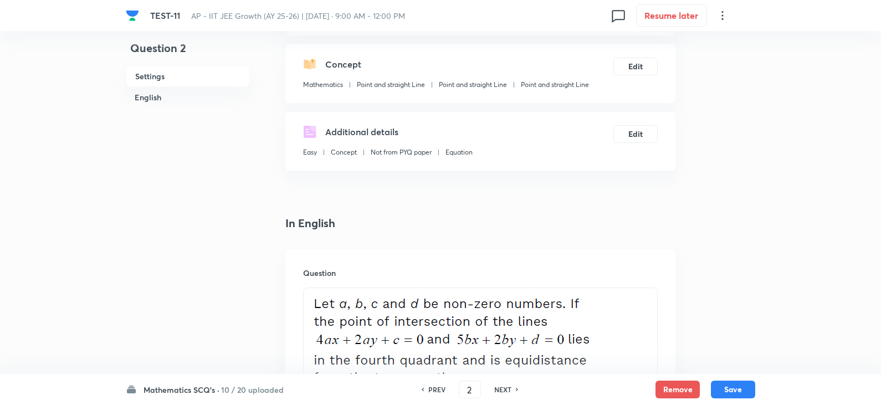
click at [500, 389] on h6 "NEXT" at bounding box center [502, 389] width 17 height 10
checkbox input "false"
type input "3"
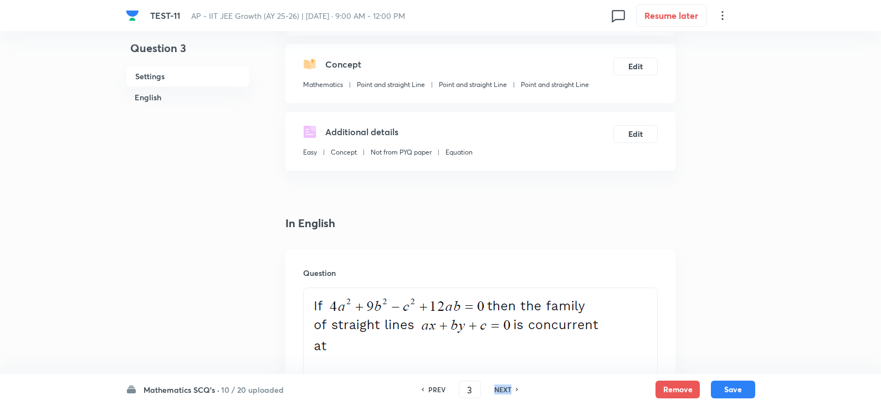
click at [500, 389] on h6 "NEXT" at bounding box center [502, 389] width 17 height 10
checkbox input "false"
type input "4"
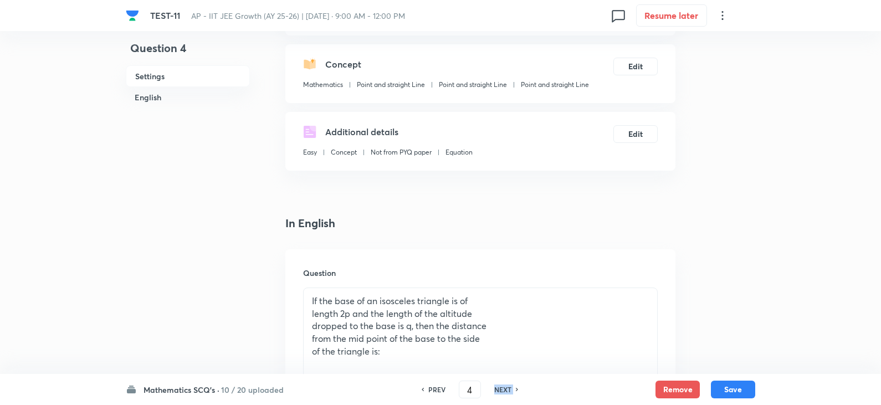
click at [500, 389] on h6 "NEXT" at bounding box center [502, 389] width 17 height 10
checkbox input "false"
type input "5"
click at [500, 389] on h6 "NEXT" at bounding box center [502, 389] width 17 height 10
checkbox input "false"
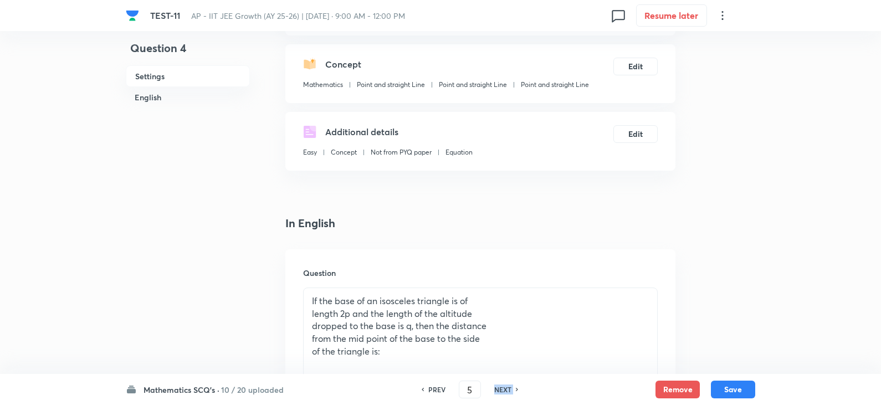
type input "6"
checkbox input "true"
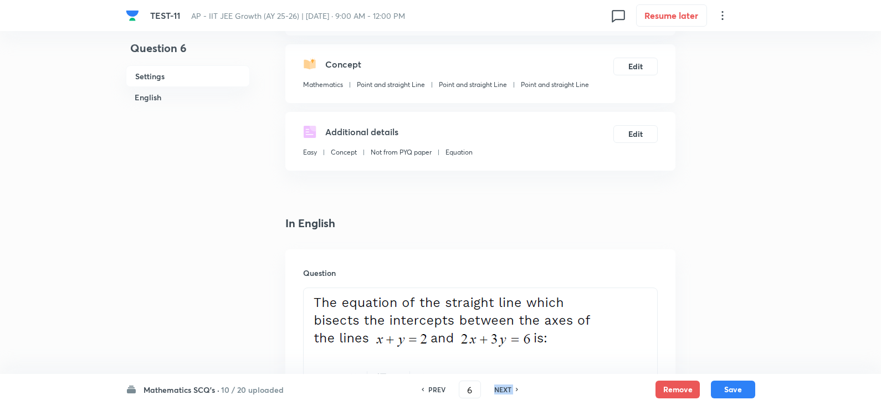
click at [500, 389] on h6 "NEXT" at bounding box center [502, 389] width 17 height 10
type input "7"
checkbox input "true"
checkbox input "false"
click at [500, 389] on h6 "NEXT" at bounding box center [502, 389] width 17 height 10
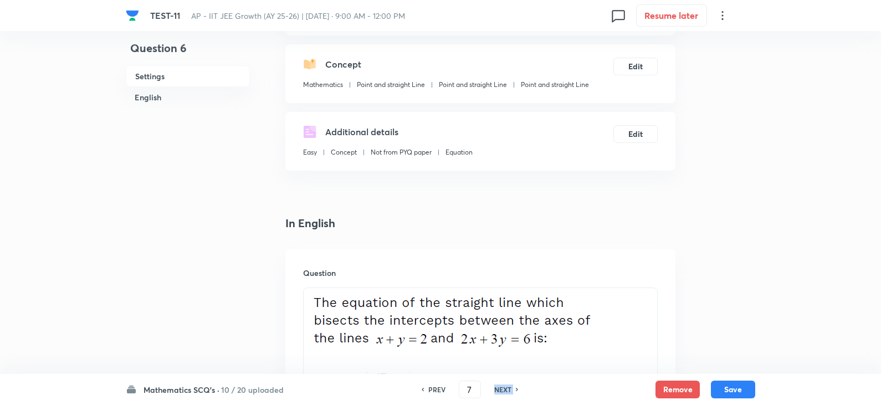
checkbox input "false"
type input "8"
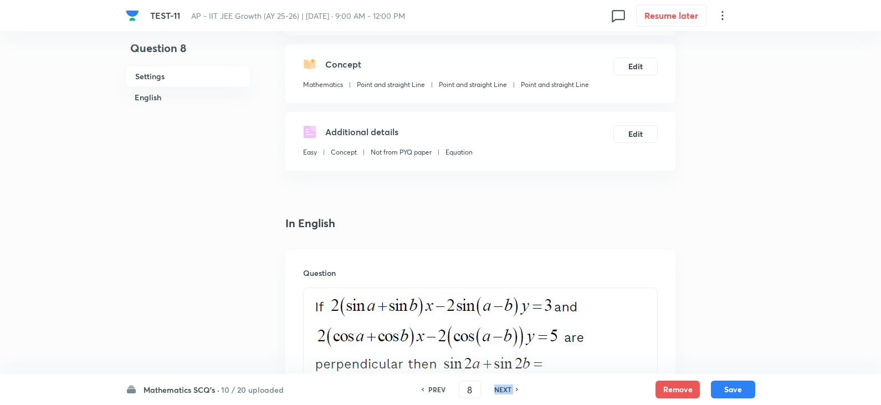
click at [500, 389] on h6 "NEXT" at bounding box center [502, 389] width 17 height 10
checkbox input "false"
type input "9"
click at [500, 389] on h6 "NEXT" at bounding box center [502, 389] width 17 height 10
checkbox input "false"
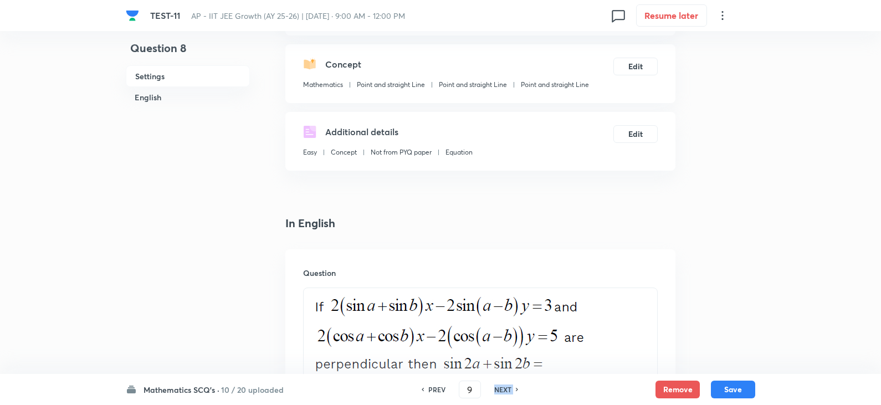
type input "10"
checkbox input "true"
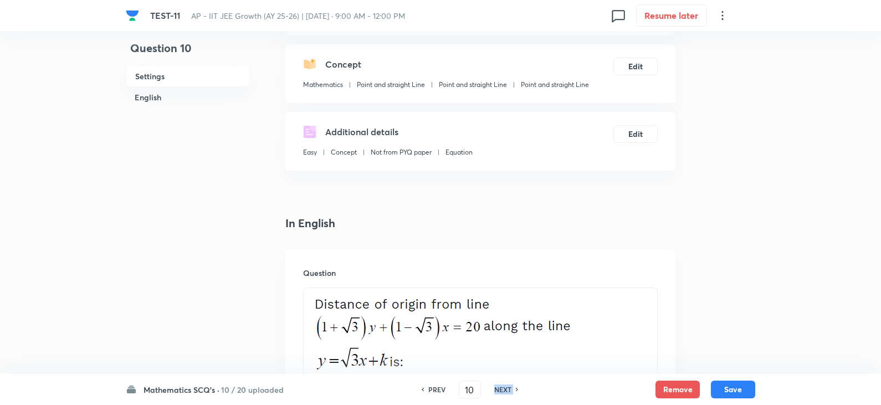
click at [500, 389] on h6 "NEXT" at bounding box center [502, 389] width 17 height 10
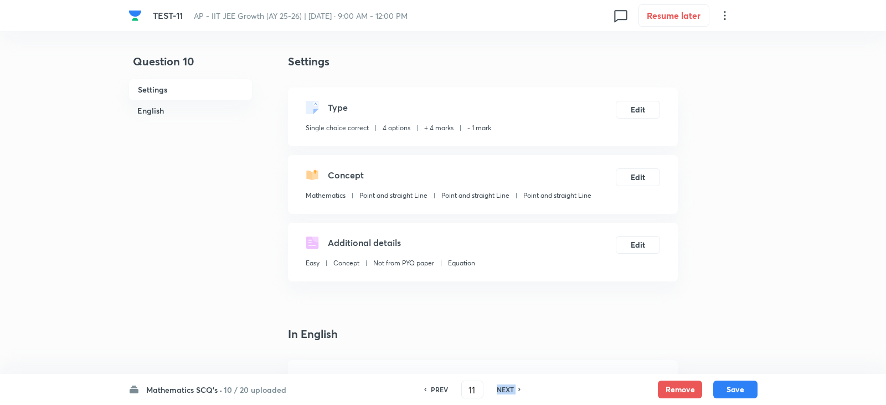
click at [500, 389] on h6 "NEXT" at bounding box center [505, 389] width 17 height 10
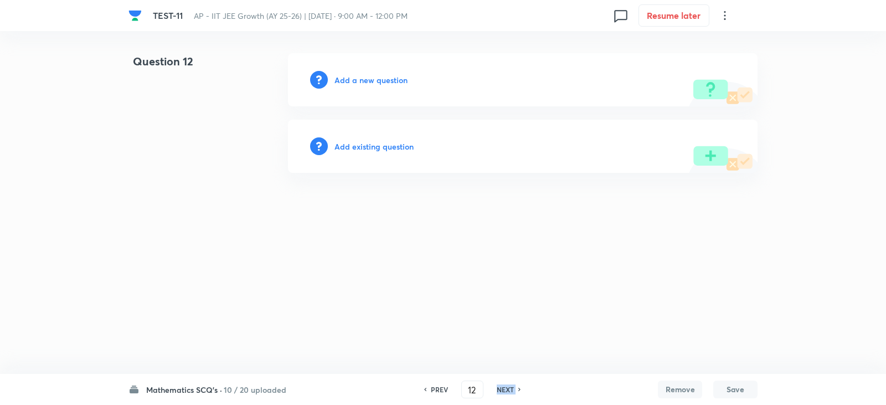
click at [500, 389] on h6 "NEXT" at bounding box center [505, 389] width 17 height 10
click at [439, 388] on h6 "PREV" at bounding box center [439, 389] width 17 height 10
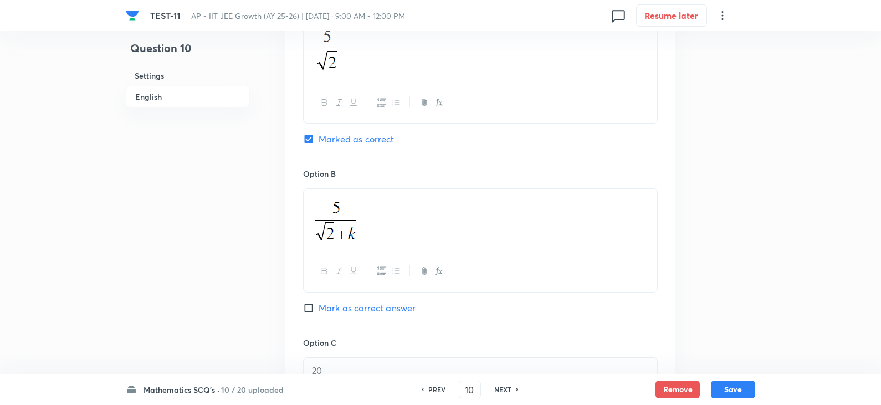
scroll to position [665, 0]
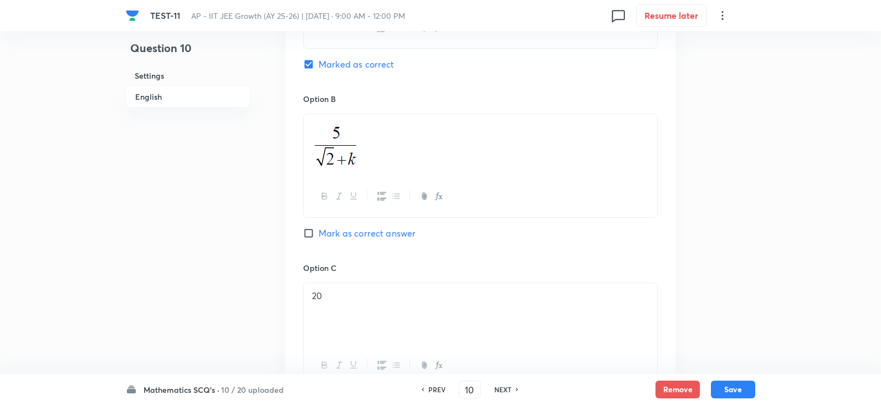
click at [502, 386] on h6 "NEXT" at bounding box center [502, 389] width 17 height 10
type input "11"
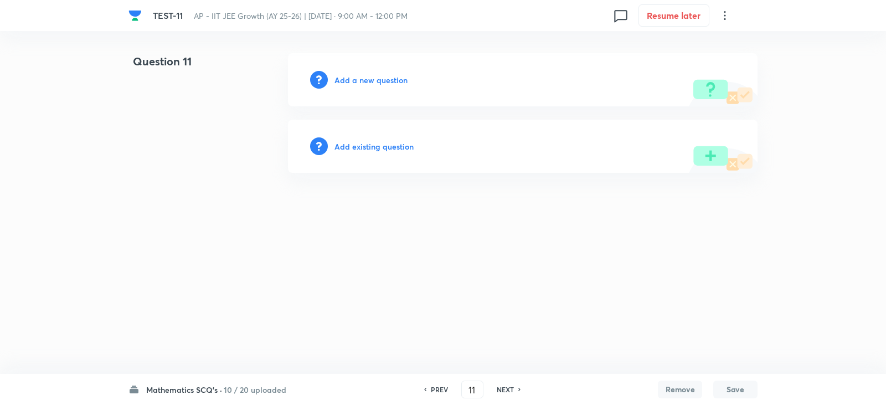
click at [364, 86] on div "Add a new question" at bounding box center [523, 79] width 470 height 53
click at [384, 79] on h6 "Add a new question" at bounding box center [370, 80] width 73 height 12
click at [384, 79] on h6 "Choose a question type" at bounding box center [376, 80] width 85 height 12
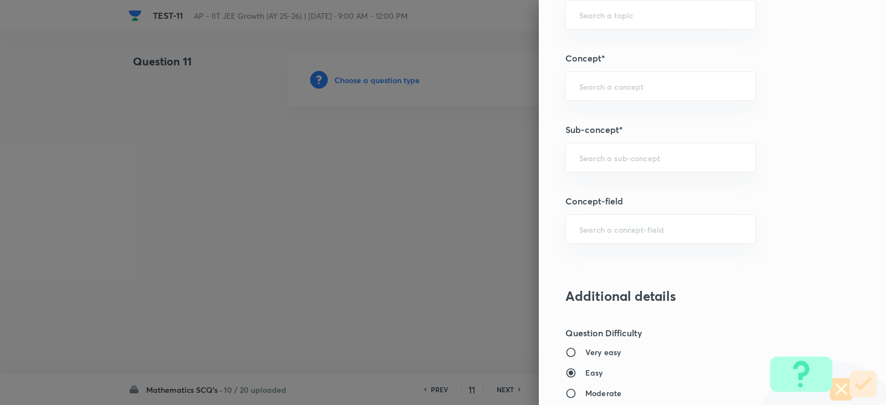
scroll to position [720, 0]
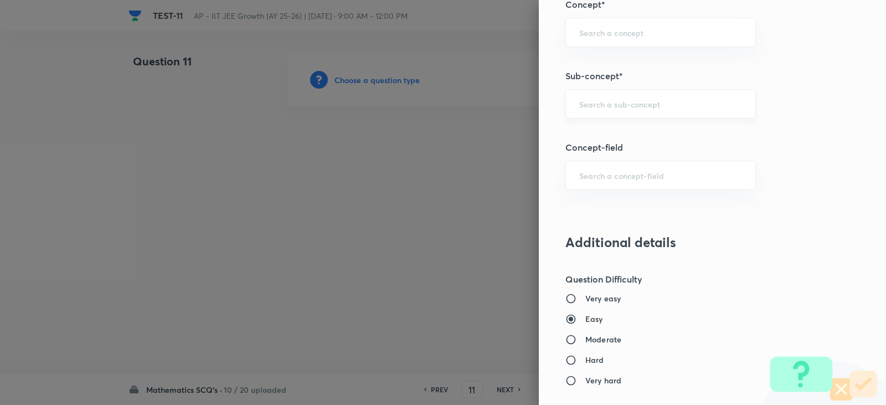
click at [586, 108] on input "text" at bounding box center [660, 104] width 163 height 11
click at [625, 138] on li "Point and straight Line" at bounding box center [652, 135] width 189 height 20
type input "Point and straight Line"
type input "Mathematics"
type input "Point and straight Line"
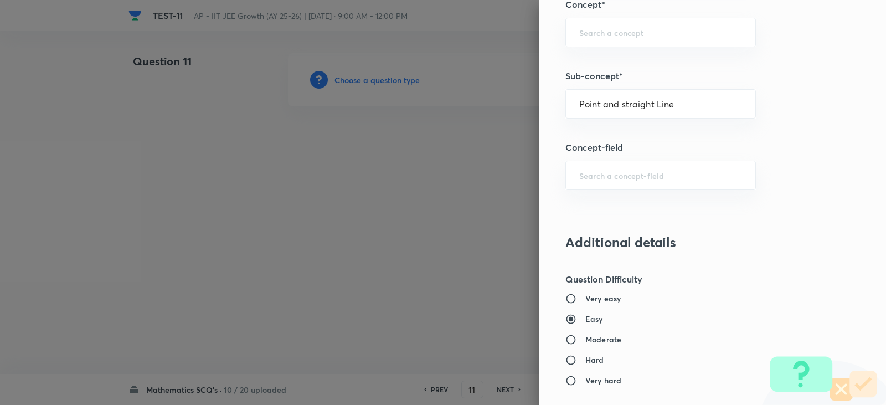
type input "Point and straight Line"
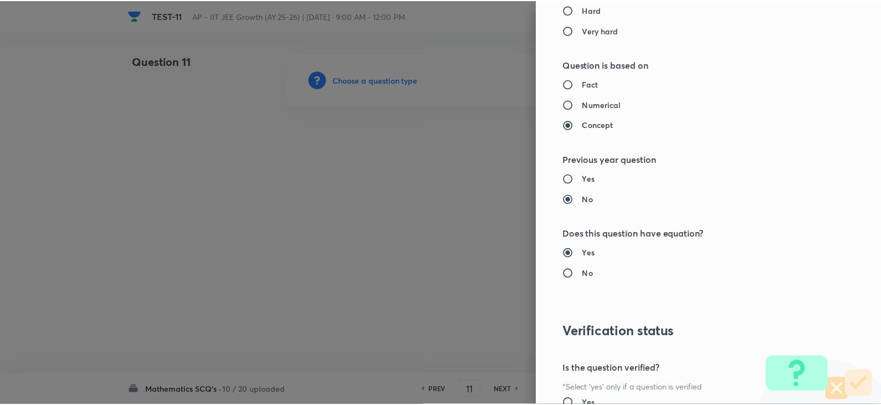
scroll to position [1179, 0]
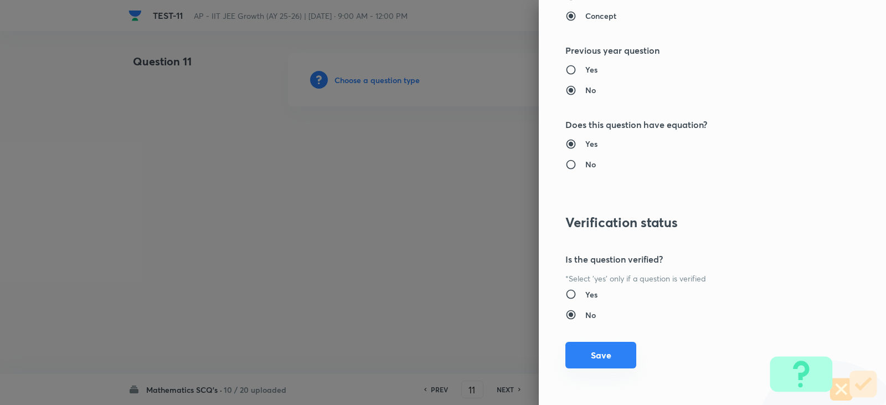
click at [588, 357] on button "Save" at bounding box center [600, 355] width 71 height 27
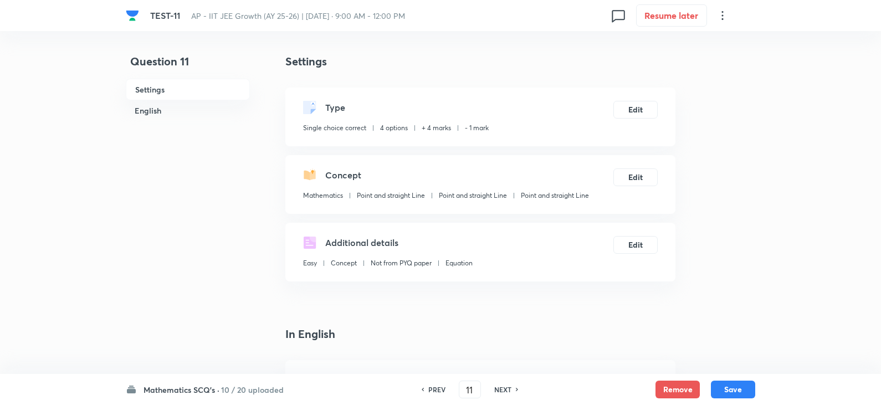
scroll to position [222, 0]
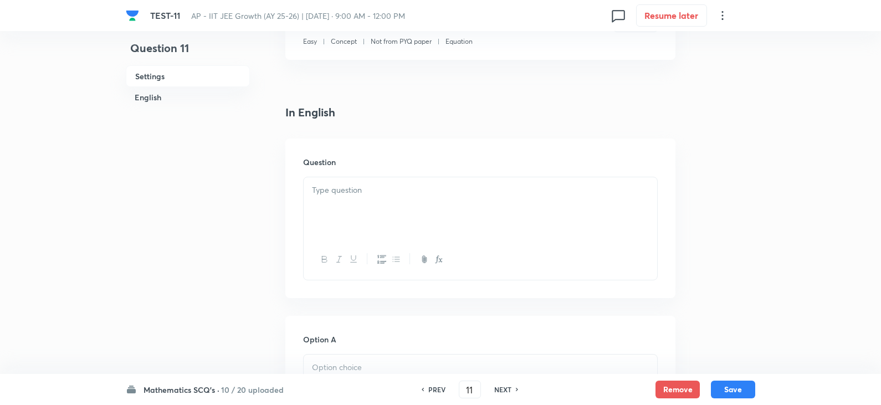
click at [349, 192] on p at bounding box center [480, 190] width 337 height 13
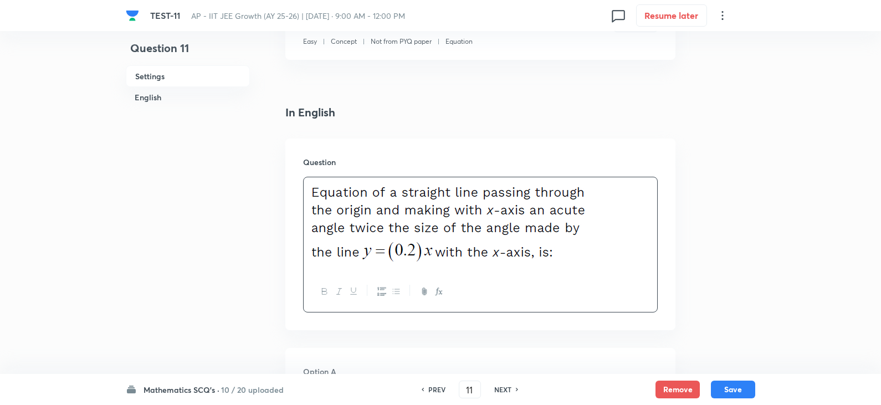
scroll to position [443, 0]
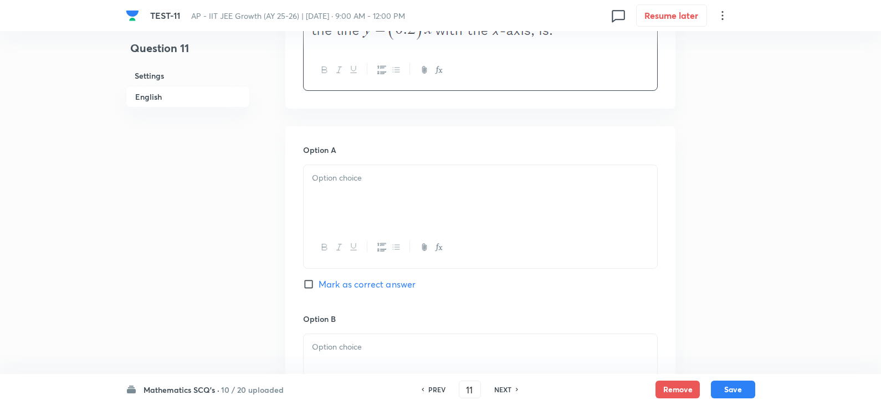
click at [338, 199] on div at bounding box center [479, 196] width 353 height 62
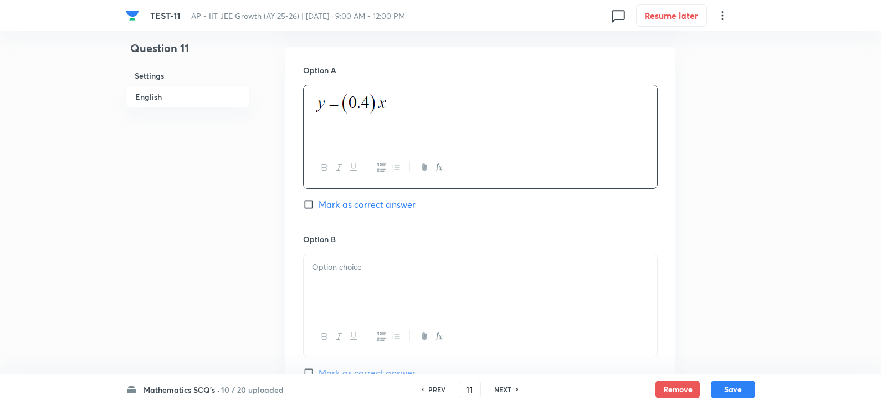
scroll to position [609, 0]
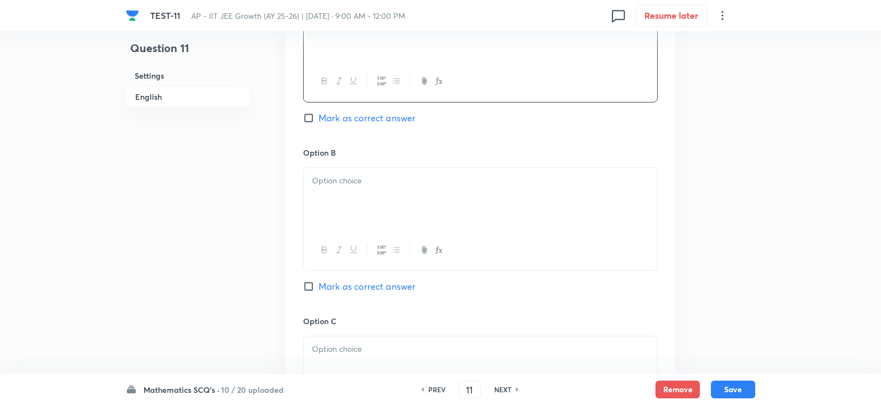
click at [351, 177] on p at bounding box center [480, 180] width 337 height 13
click at [345, 290] on span "Mark as correct answer" at bounding box center [366, 286] width 97 height 13
click at [318, 290] on input "Mark as correct answer" at bounding box center [311, 286] width 16 height 11
checkbox input "true"
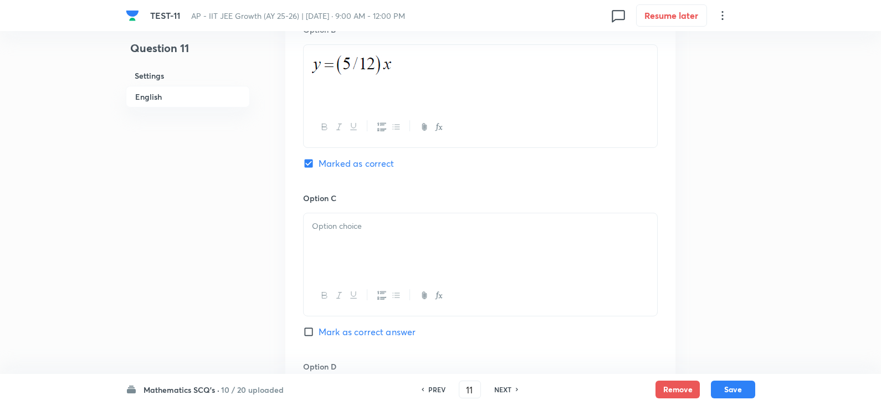
scroll to position [831, 0]
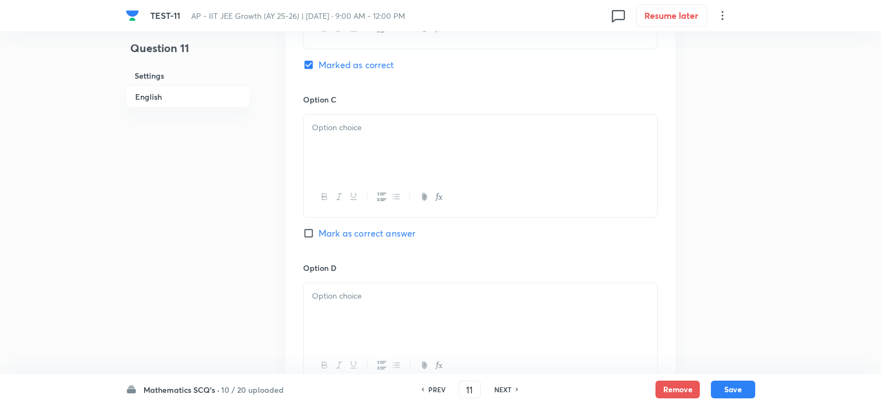
click at [324, 138] on div at bounding box center [479, 146] width 353 height 62
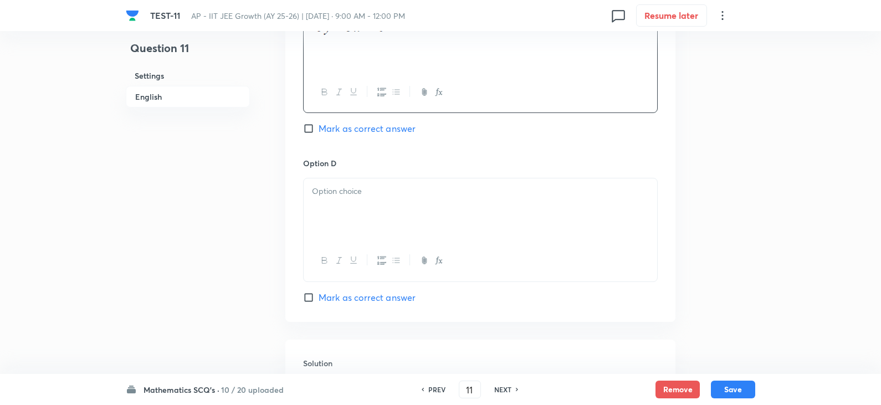
scroll to position [1052, 0]
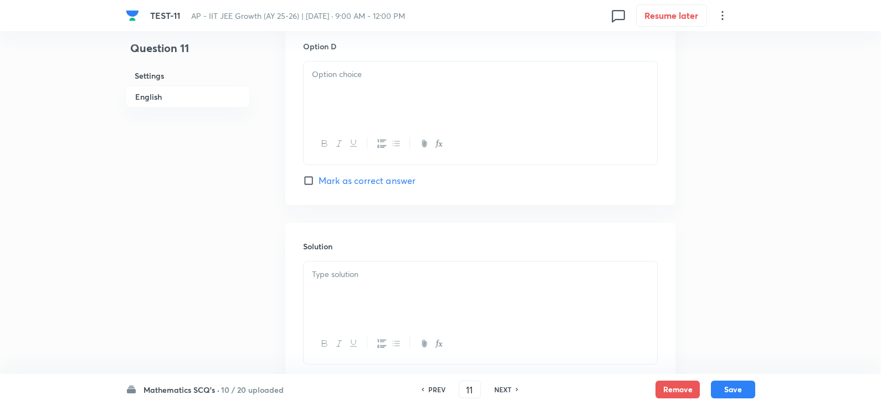
click at [322, 120] on div at bounding box center [479, 92] width 353 height 62
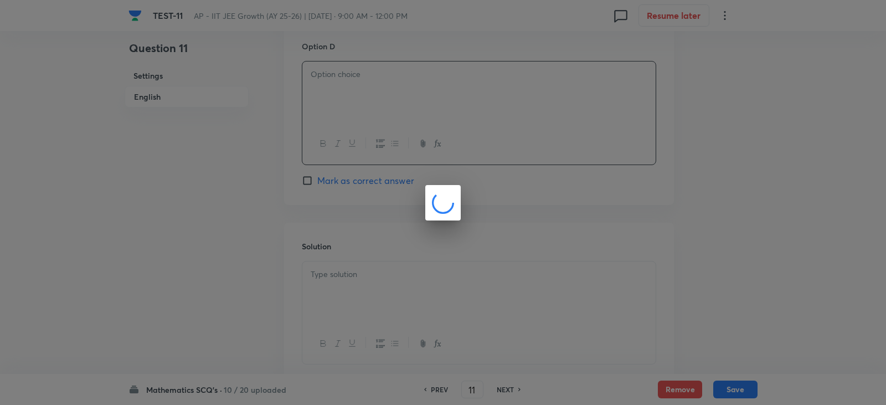
click at [337, 261] on div at bounding box center [443, 202] width 886 height 405
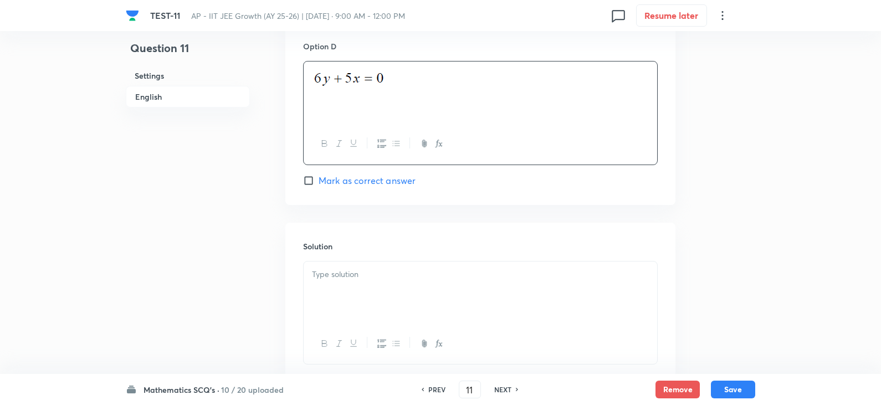
click at [333, 285] on div at bounding box center [479, 292] width 353 height 62
click at [750, 387] on button "Save" at bounding box center [733, 388] width 44 height 18
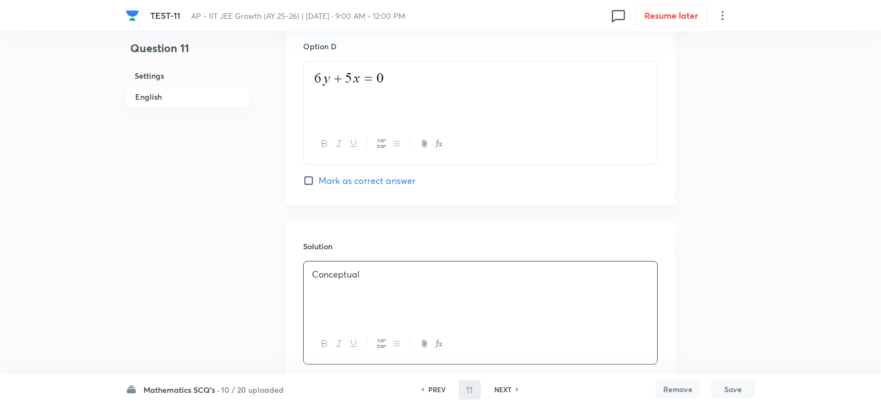
type input "12"
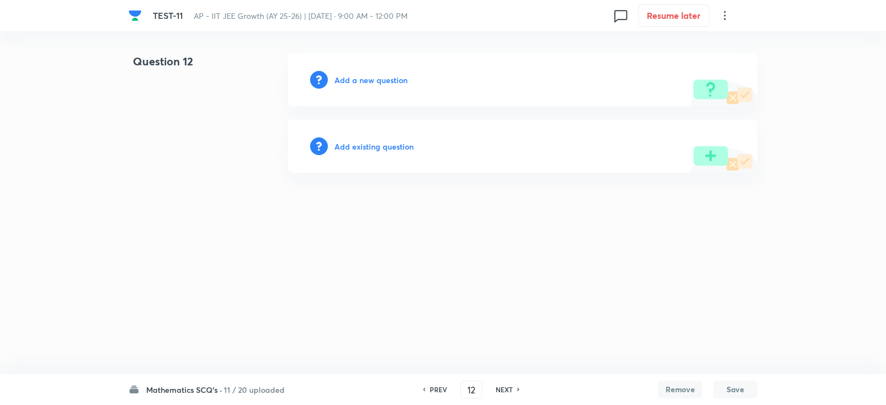
click at [349, 70] on div "Add a new question" at bounding box center [523, 79] width 470 height 53
click at [363, 79] on h6 "Add a new question" at bounding box center [370, 80] width 73 height 12
click at [379, 78] on h6 "Choose a question type" at bounding box center [376, 80] width 85 height 12
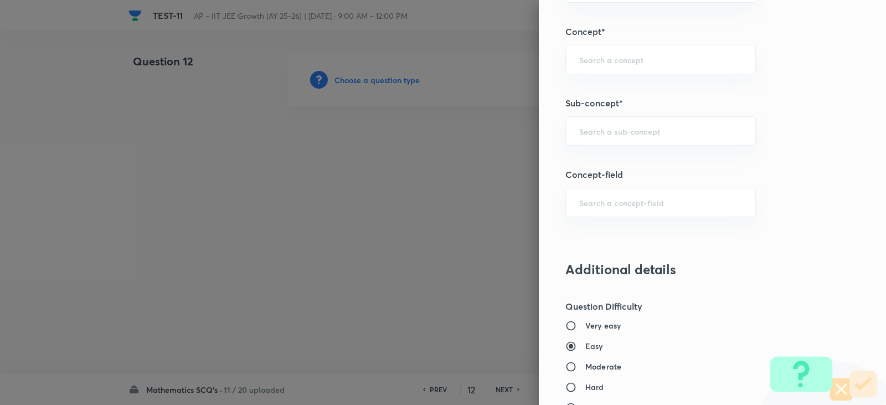
scroll to position [775, 0]
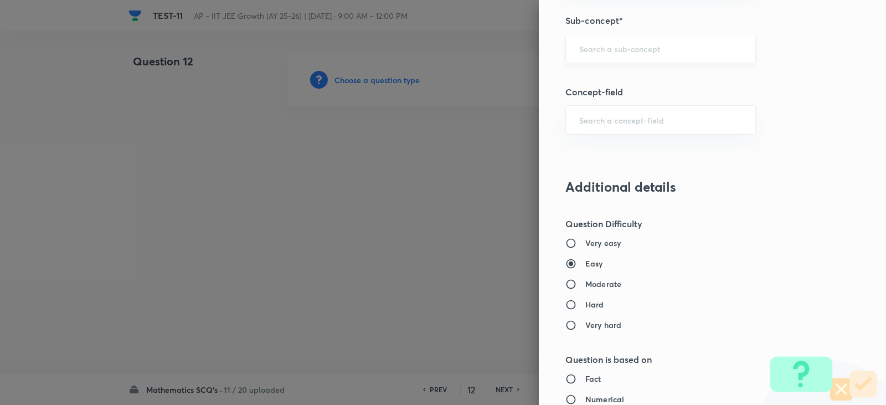
click at [579, 50] on input "text" at bounding box center [660, 48] width 163 height 11
click at [655, 86] on li "Point and straight Line" at bounding box center [652, 80] width 189 height 20
type input "Point and straight Line"
type input "Mathematics"
type input "Point and straight Line"
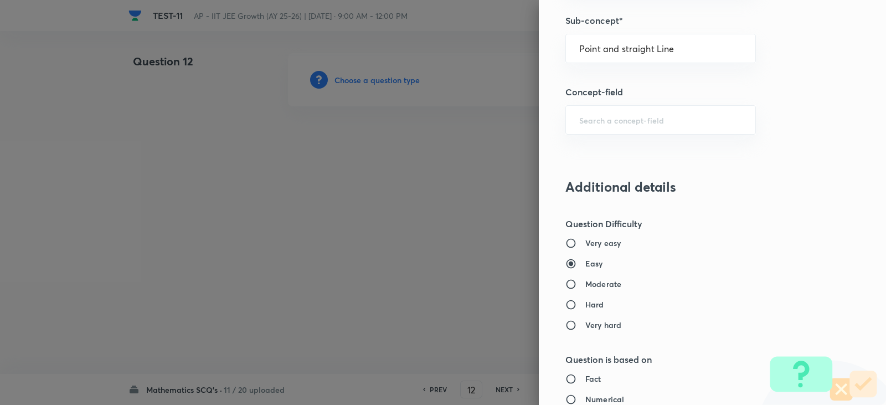
type input "Point and straight Line"
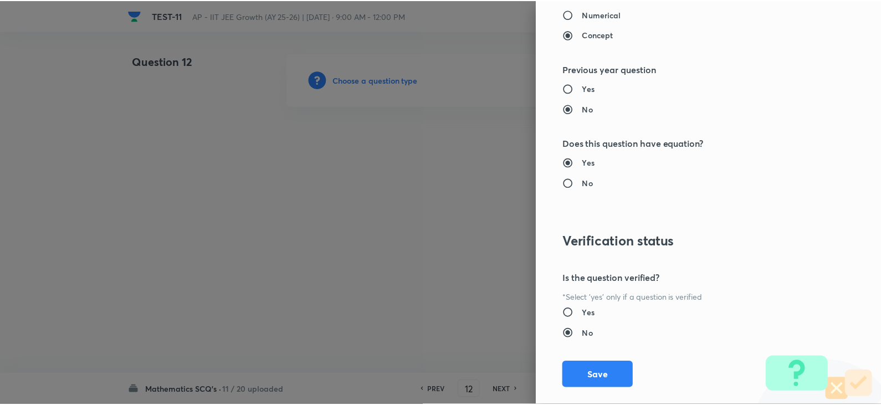
scroll to position [1179, 0]
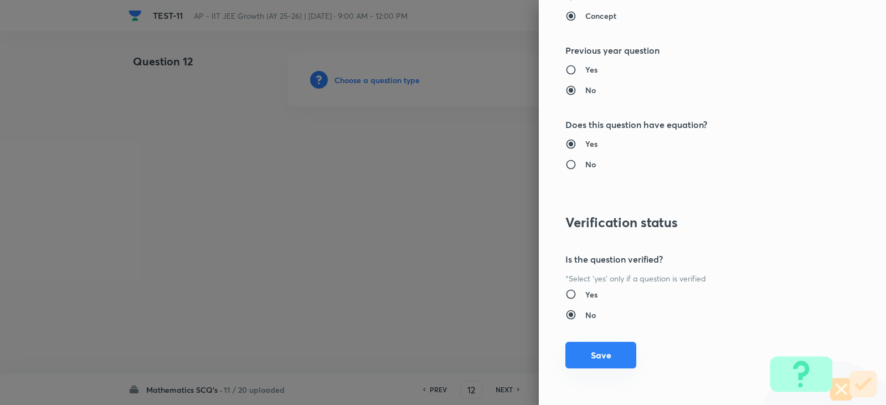
click at [577, 356] on button "Save" at bounding box center [600, 355] width 71 height 27
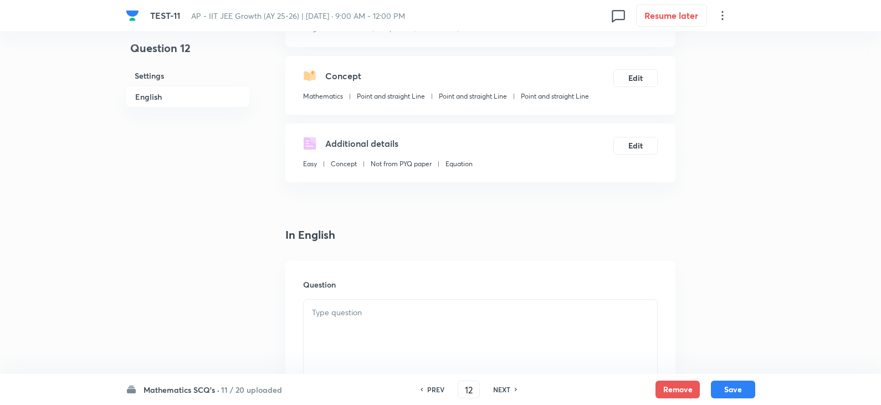
scroll to position [277, 0]
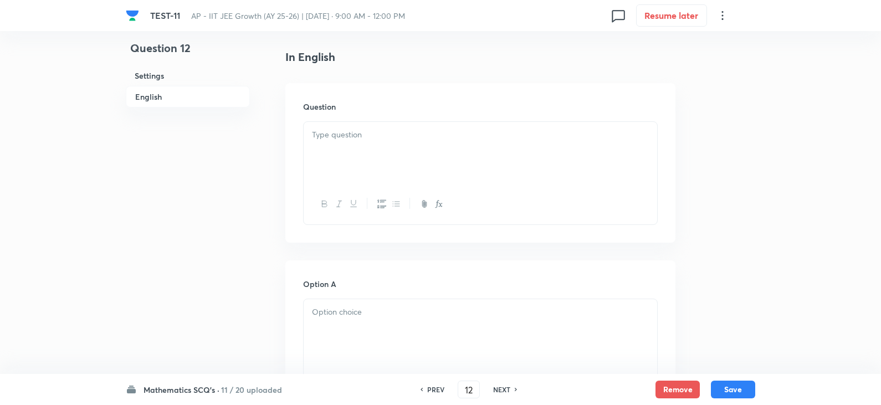
click at [359, 146] on div at bounding box center [479, 153] width 353 height 62
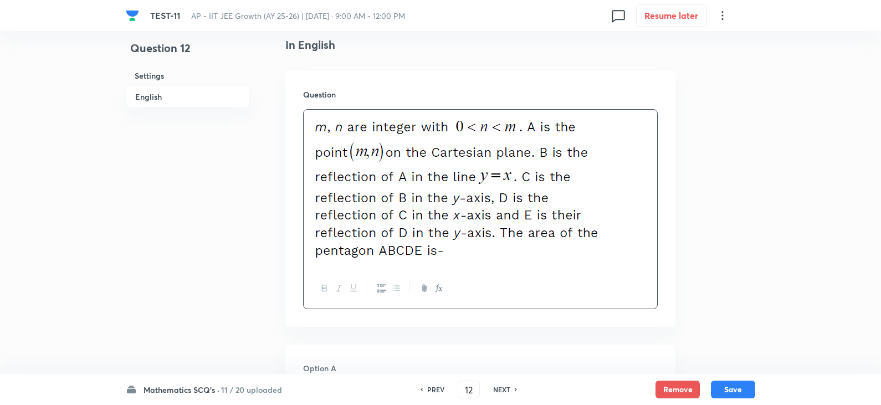
scroll to position [375, 0]
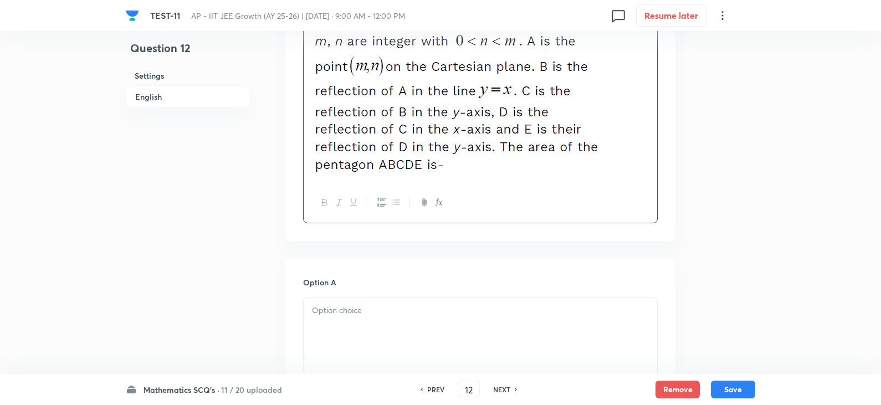
click at [331, 322] on div at bounding box center [479, 328] width 353 height 62
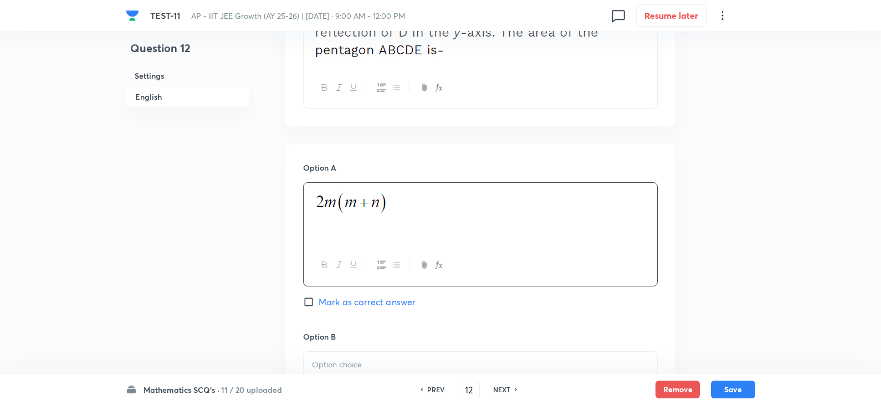
scroll to position [596, 0]
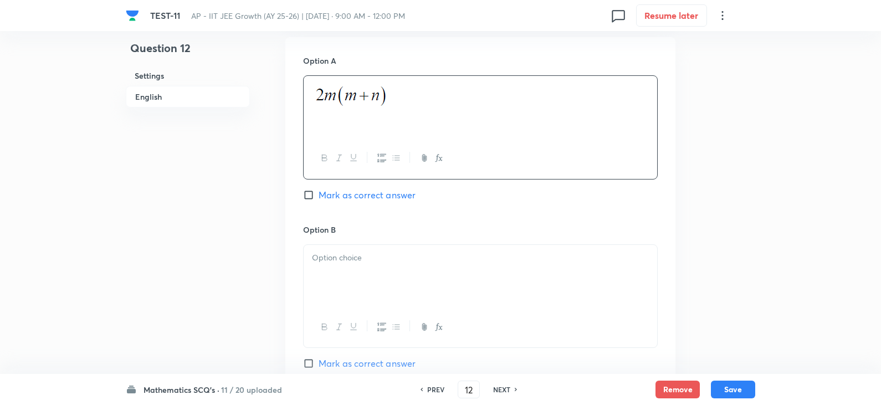
click at [354, 256] on p at bounding box center [480, 257] width 337 height 13
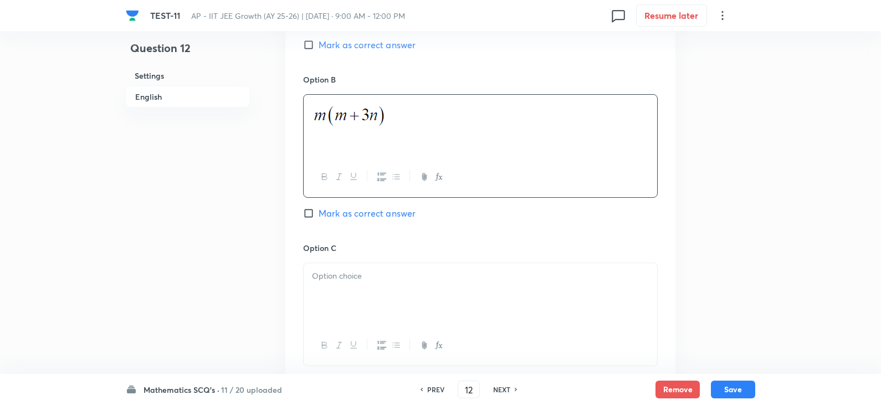
scroll to position [763, 0]
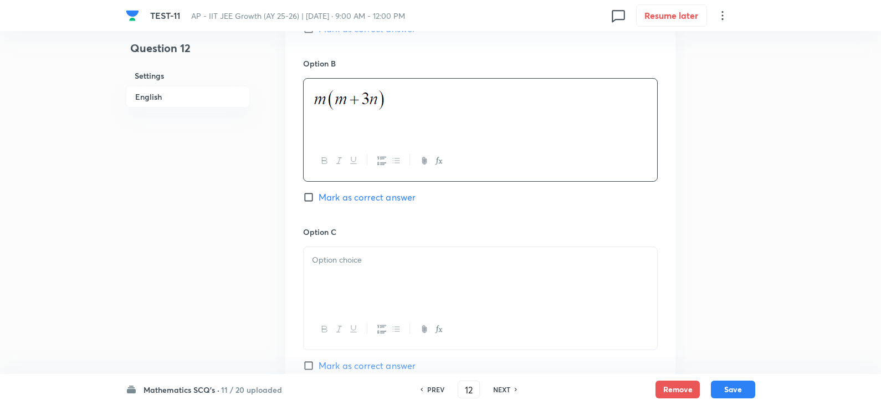
click at [353, 193] on span "Mark as correct answer" at bounding box center [366, 197] width 97 height 13
click at [318, 193] on input "Mark as correct answer" at bounding box center [311, 197] width 16 height 11
checkbox input "true"
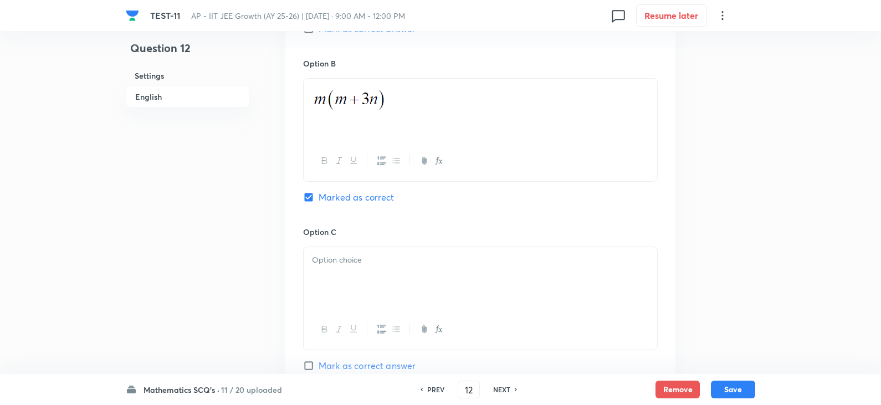
click at [358, 270] on div at bounding box center [479, 278] width 353 height 62
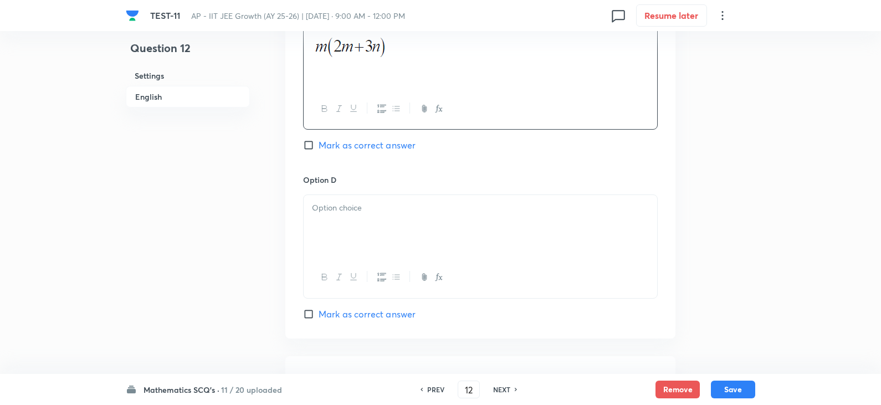
scroll to position [984, 0]
click at [375, 228] on div at bounding box center [479, 225] width 353 height 62
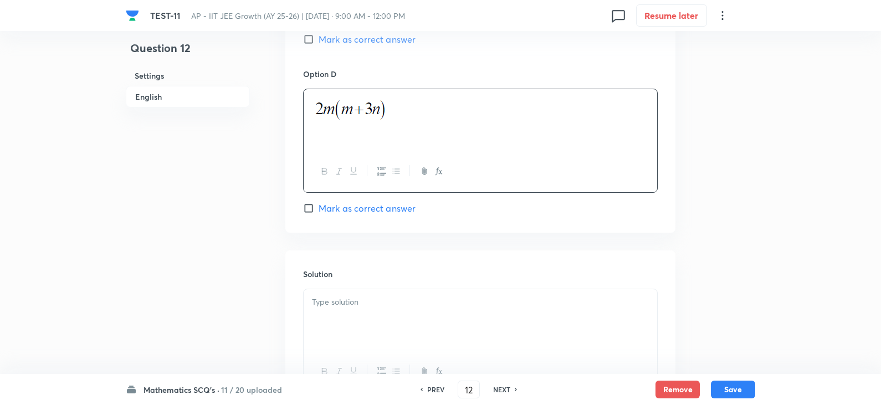
scroll to position [1191, 0]
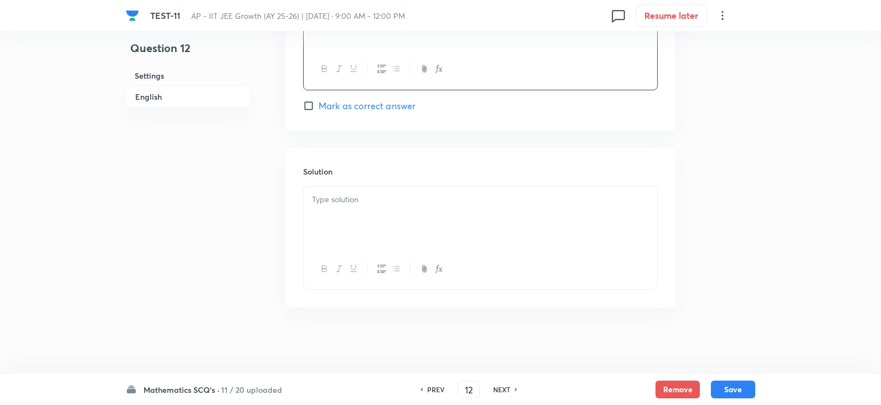
click at [353, 208] on div at bounding box center [479, 218] width 353 height 62
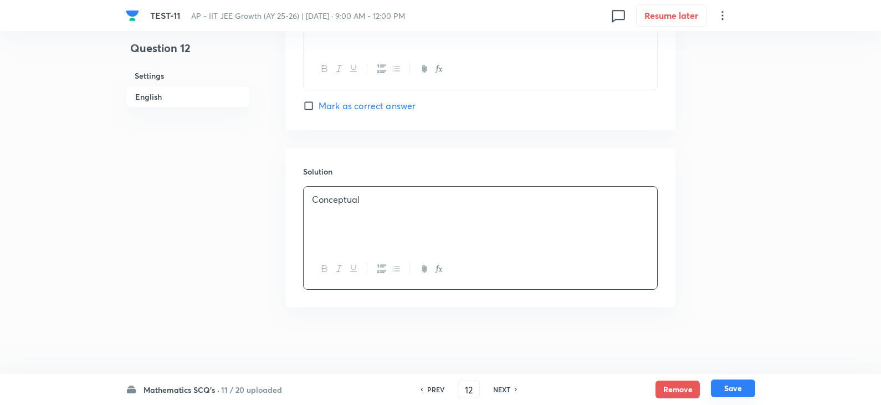
click at [733, 386] on button "Save" at bounding box center [733, 388] width 44 height 18
type input "13"
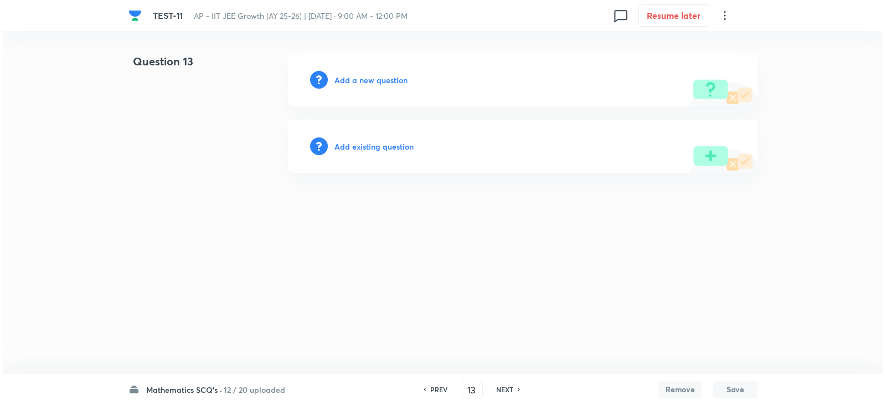
scroll to position [0, 0]
click at [368, 63] on div "Add a new question" at bounding box center [523, 79] width 470 height 53
click at [367, 79] on h6 "Add a new question" at bounding box center [370, 80] width 73 height 12
click at [389, 85] on h6 "Choose a question type" at bounding box center [376, 80] width 85 height 12
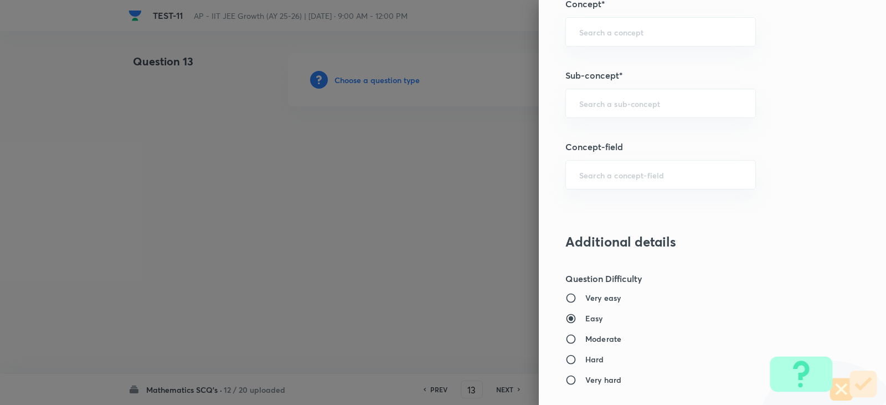
scroll to position [775, 0]
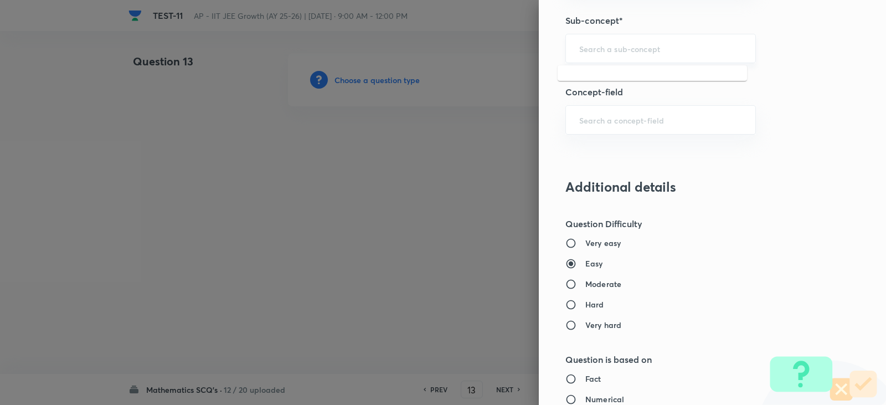
click at [597, 53] on input "text" at bounding box center [660, 48] width 163 height 11
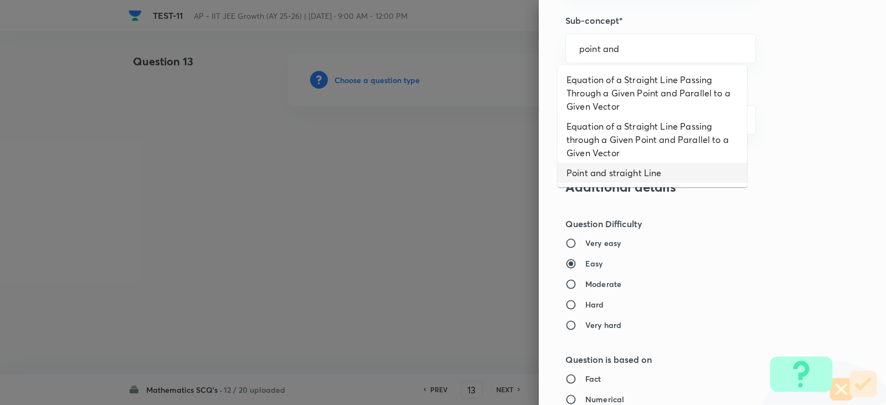
click at [643, 176] on li "Point and straight Line" at bounding box center [652, 173] width 189 height 20
type input "Point and straight Line"
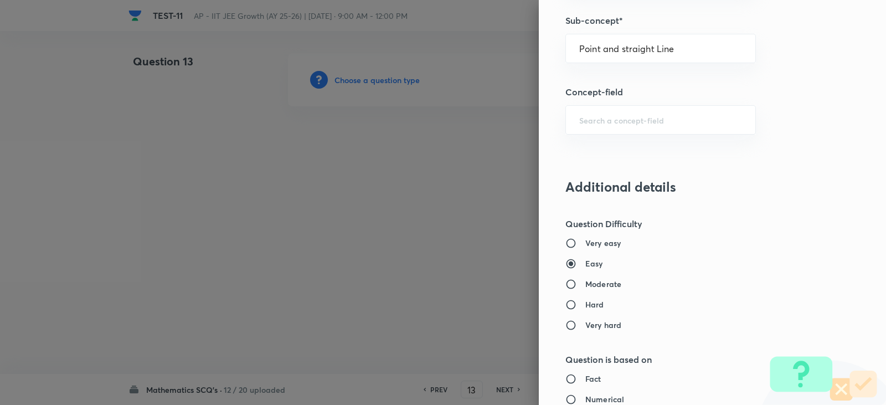
type input "Mathematics"
type input "Point and straight Line"
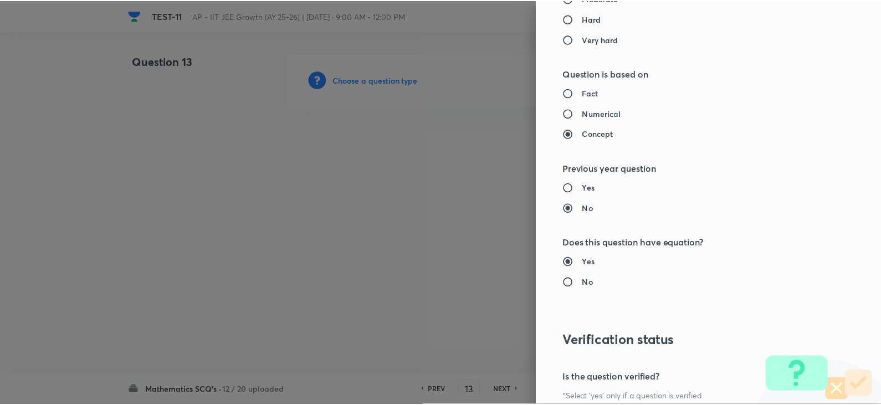
scroll to position [1179, 0]
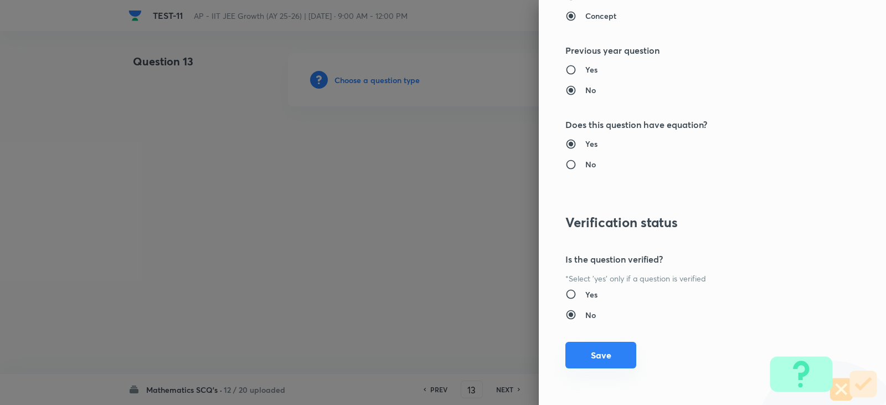
click at [601, 348] on button "Save" at bounding box center [600, 355] width 71 height 27
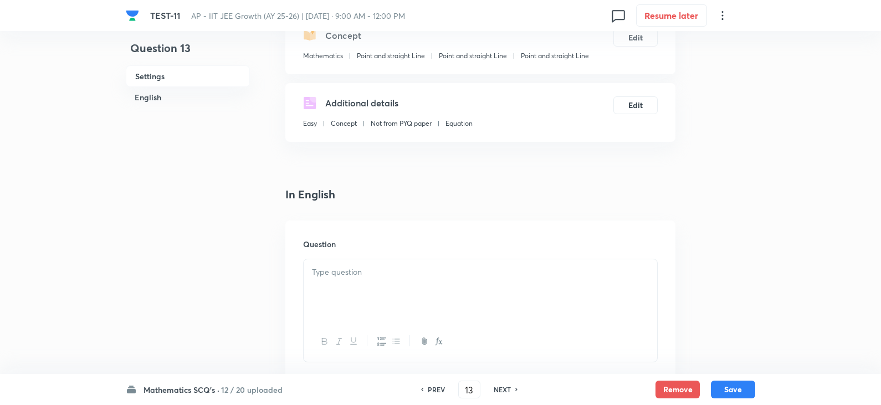
scroll to position [222, 0]
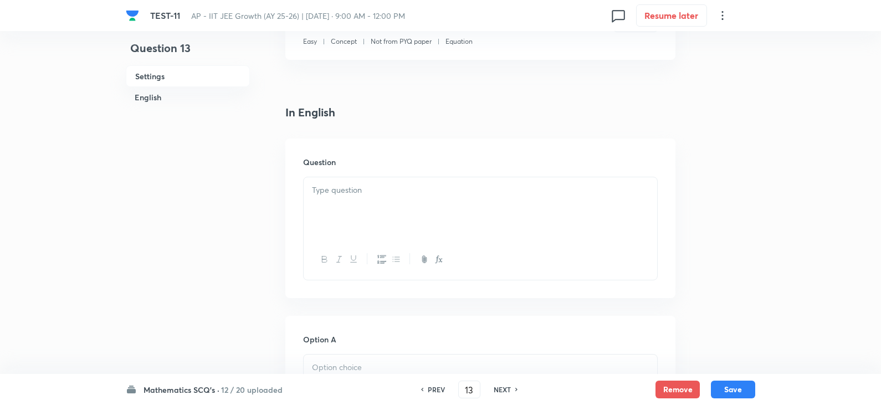
click at [359, 198] on div at bounding box center [479, 208] width 353 height 62
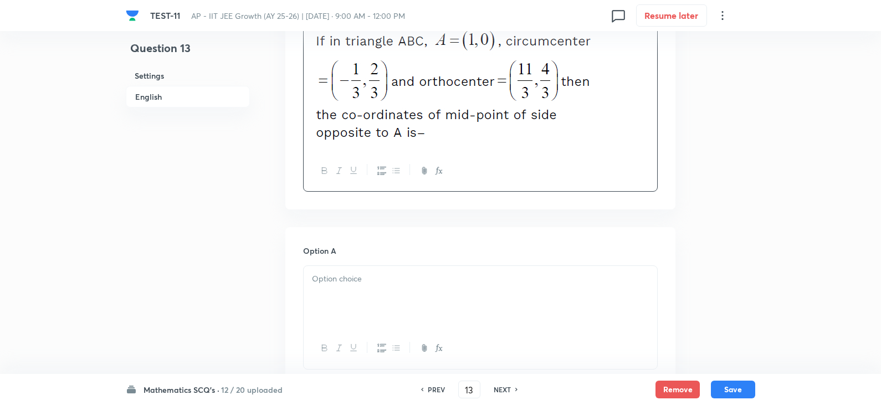
scroll to position [498, 0]
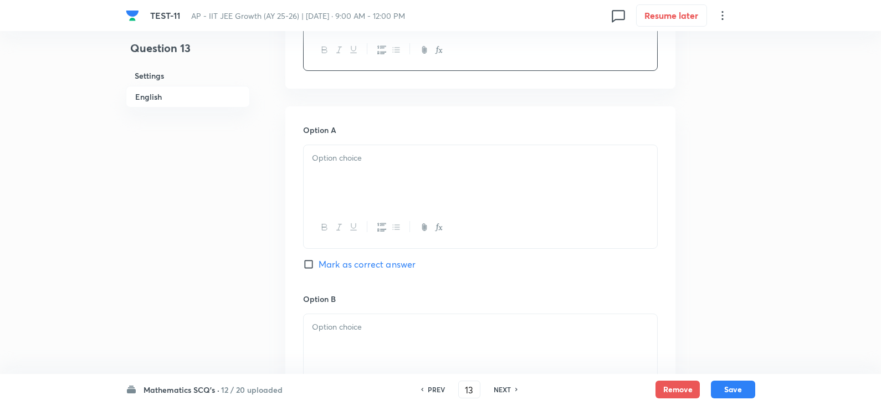
click at [369, 182] on div at bounding box center [479, 176] width 353 height 62
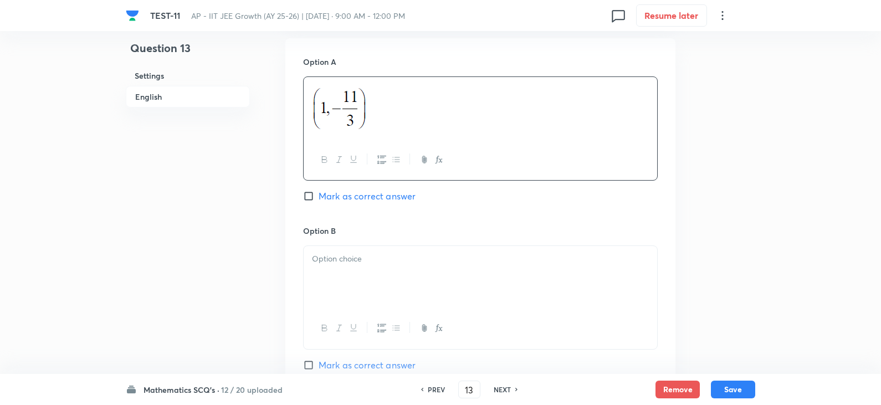
scroll to position [665, 0]
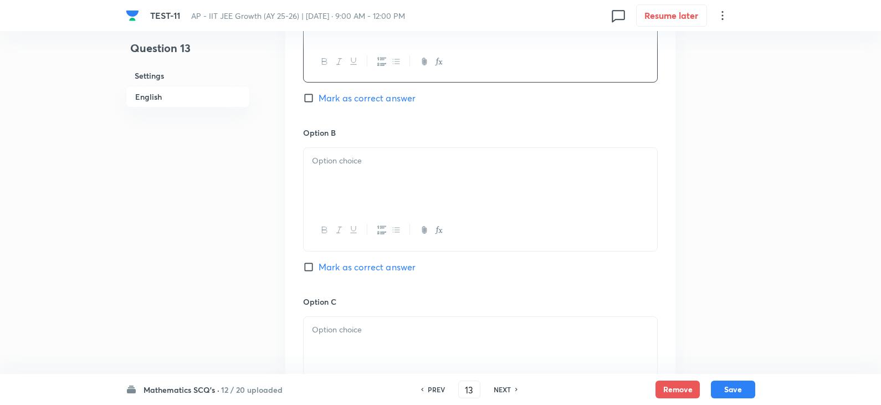
click at [344, 179] on div at bounding box center [479, 179] width 353 height 62
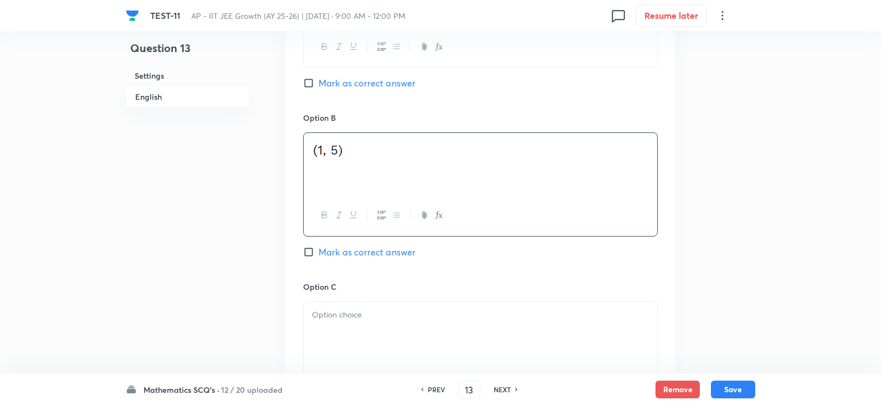
scroll to position [554, 0]
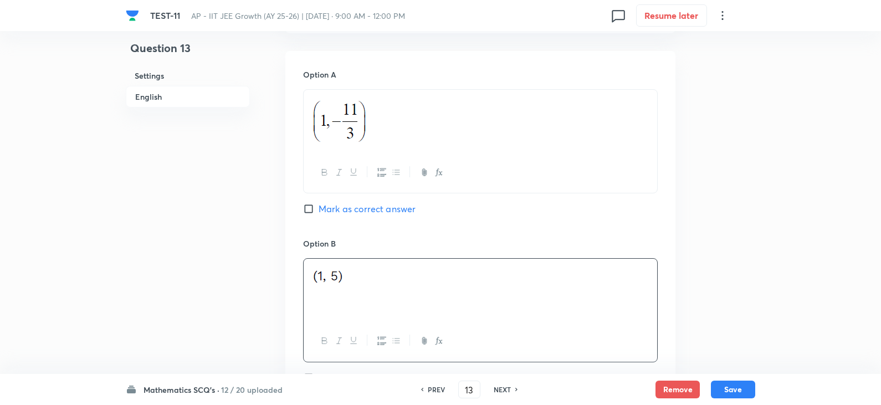
click at [313, 211] on input "Mark as correct answer" at bounding box center [311, 208] width 16 height 11
checkbox input "true"
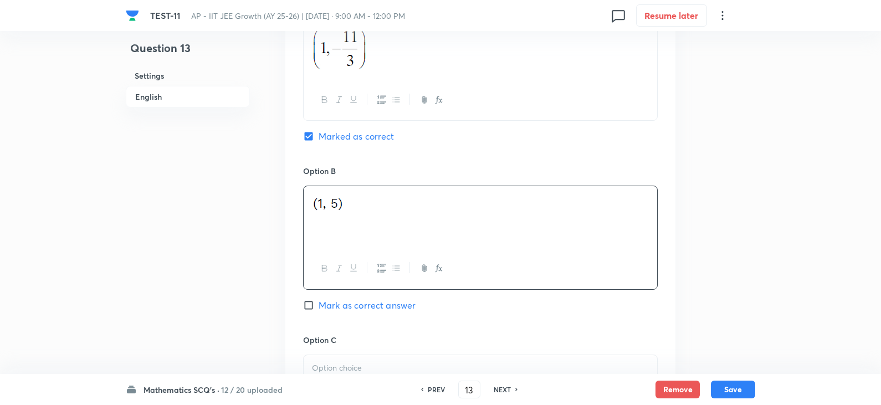
scroll to position [720, 0]
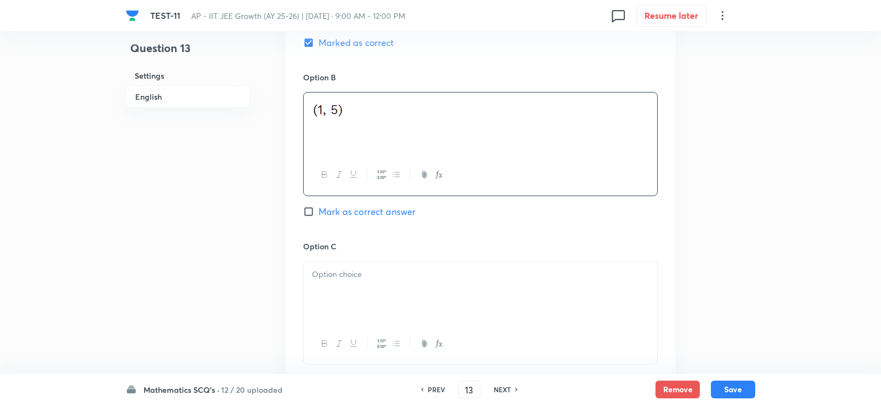
click at [330, 274] on p at bounding box center [480, 274] width 337 height 13
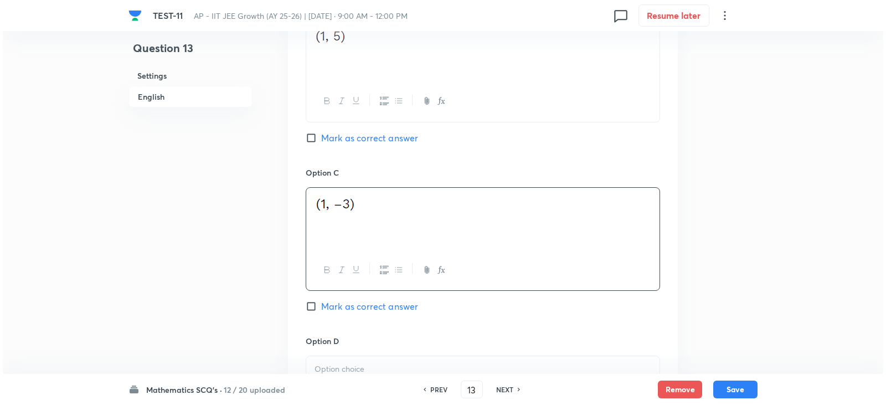
scroll to position [941, 0]
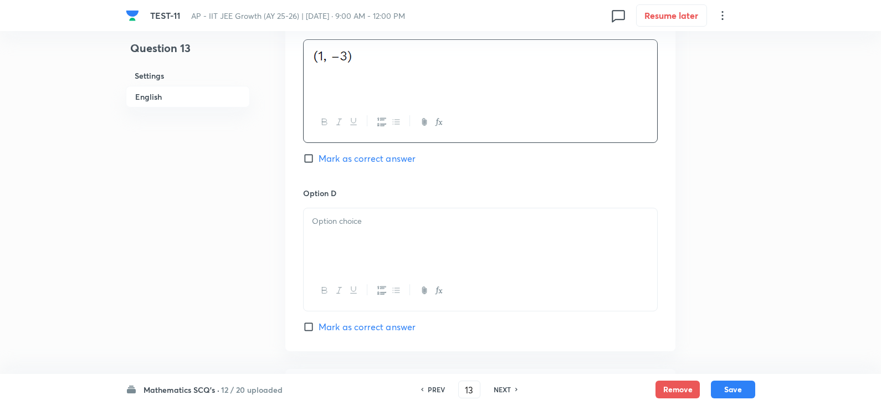
click at [347, 233] on div at bounding box center [479, 239] width 353 height 62
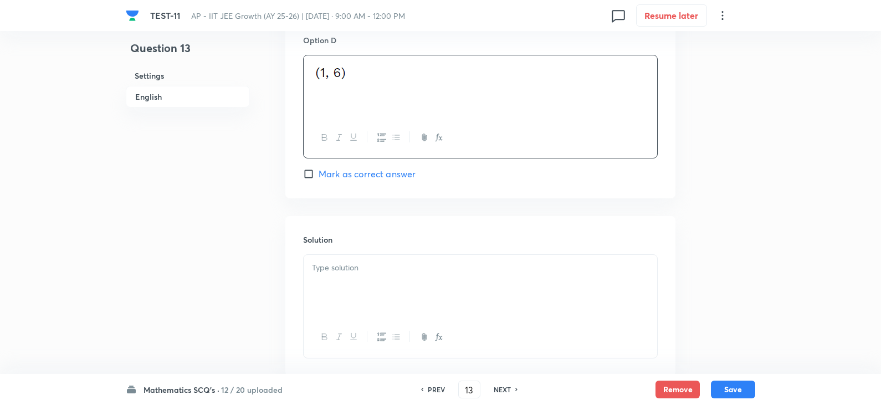
scroll to position [1163, 0]
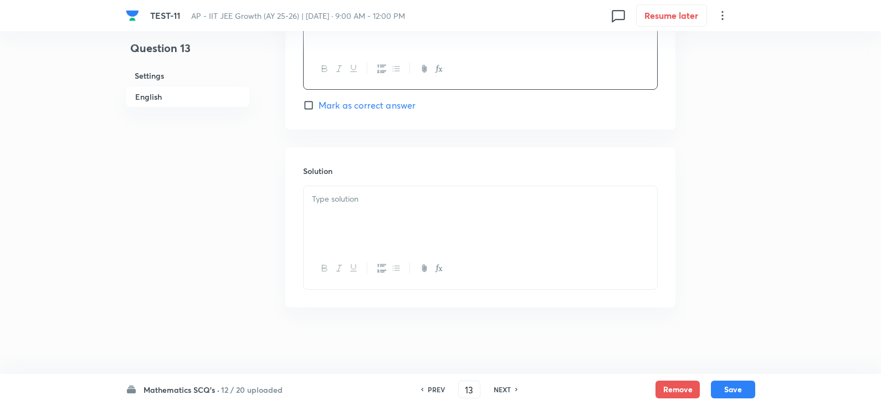
click at [335, 205] on p at bounding box center [480, 199] width 337 height 13
click at [742, 378] on div "Mathematics SCQ's · 12 / 20 uploaded PREV 13 ​ NEXT Remove Save" at bounding box center [440, 389] width 629 height 31
click at [735, 391] on button "Save" at bounding box center [733, 388] width 44 height 18
type input "14"
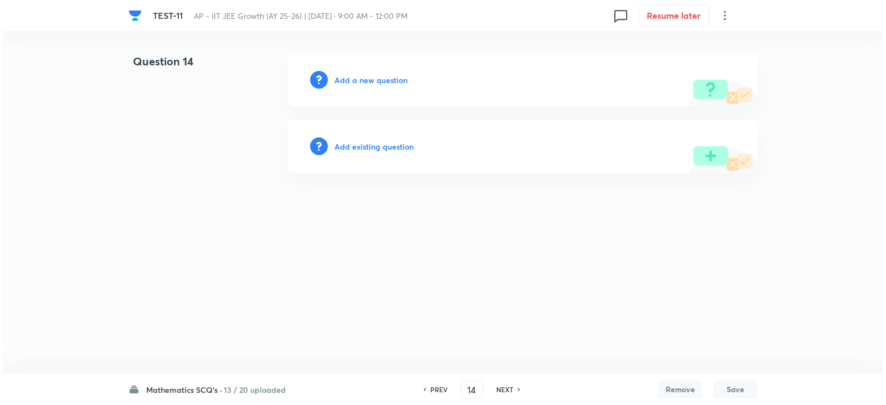
scroll to position [0, 0]
click at [361, 84] on h6 "Add a new question" at bounding box center [370, 80] width 73 height 12
click at [389, 79] on h6 "Choose a question type" at bounding box center [376, 80] width 85 height 12
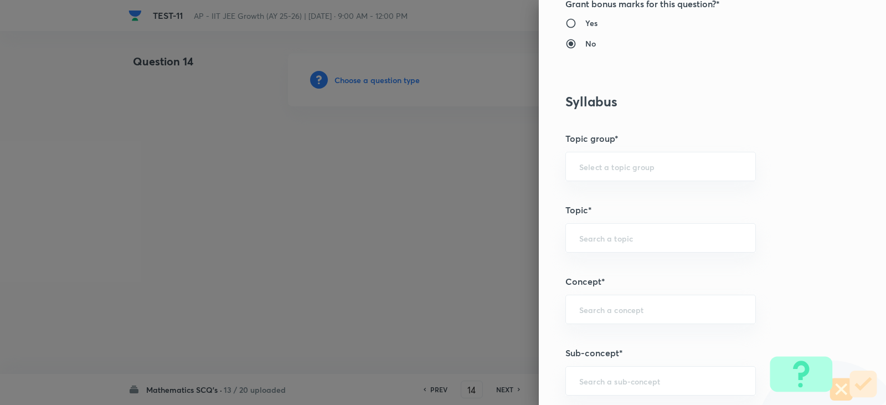
scroll to position [775, 0]
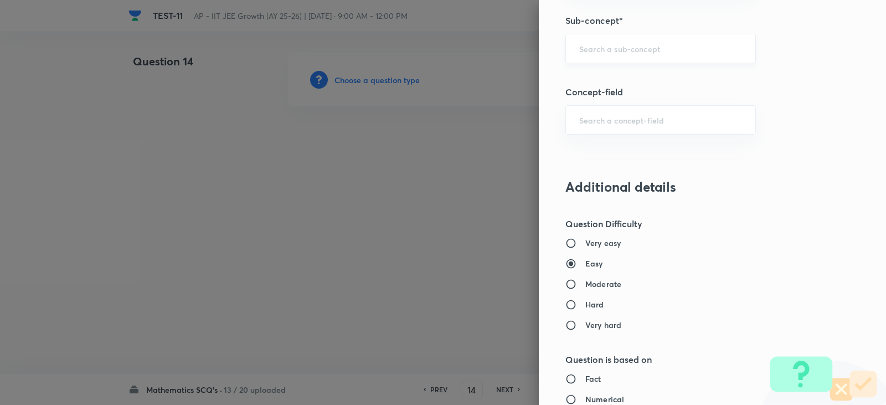
click at [594, 45] on input "text" at bounding box center [660, 48] width 163 height 11
click at [652, 77] on li "Point and straight Line" at bounding box center [652, 80] width 189 height 20
type input "Point and straight Line"
type input "Mathematics"
type input "Point and straight Line"
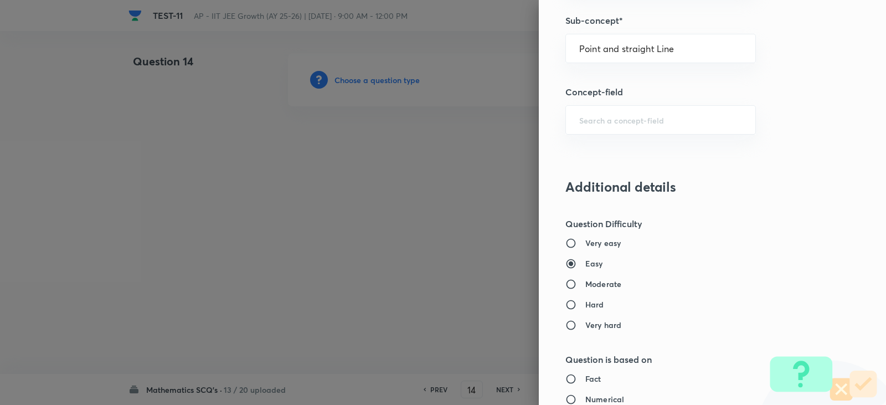
type input "Point and straight Line"
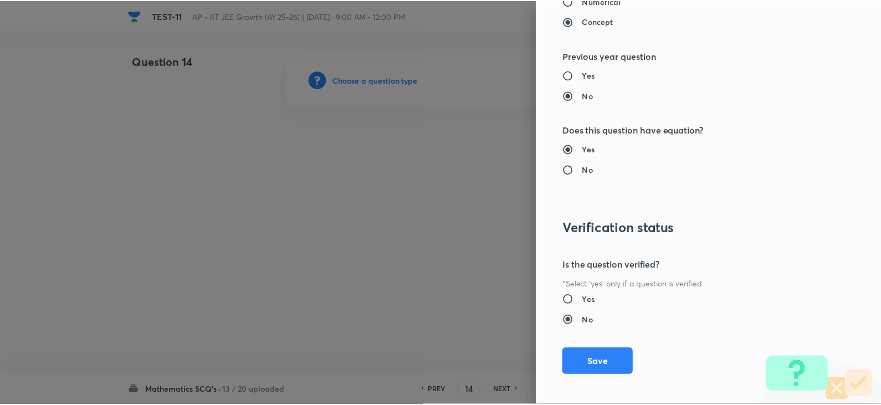
scroll to position [1179, 0]
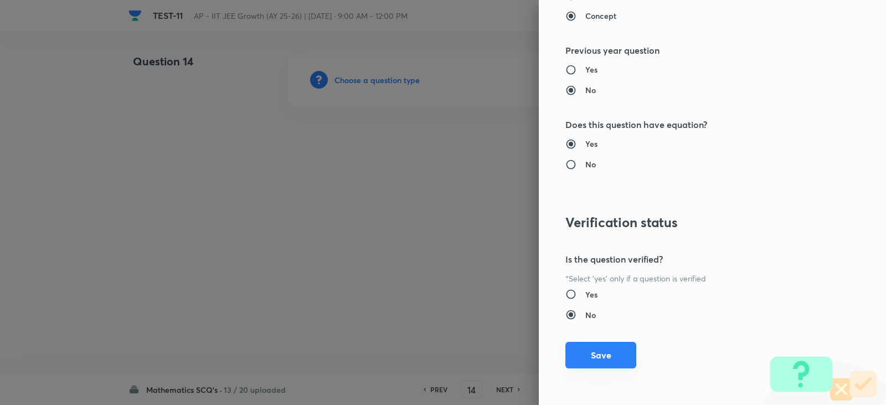
click at [589, 347] on button "Save" at bounding box center [600, 355] width 71 height 27
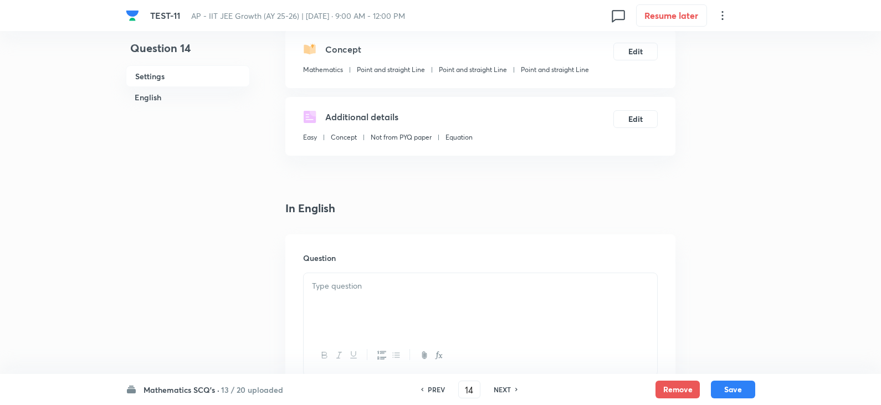
scroll to position [222, 0]
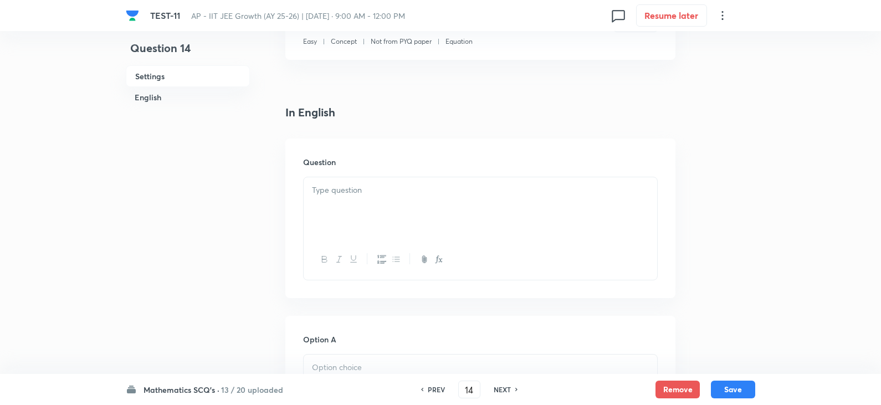
click at [341, 167] on h6 "Question" at bounding box center [480, 162] width 354 height 12
click at [347, 189] on p at bounding box center [480, 190] width 337 height 13
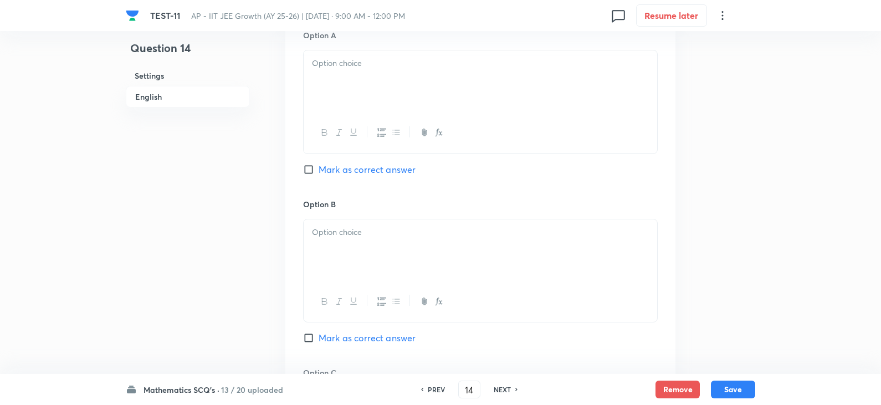
scroll to position [609, 0]
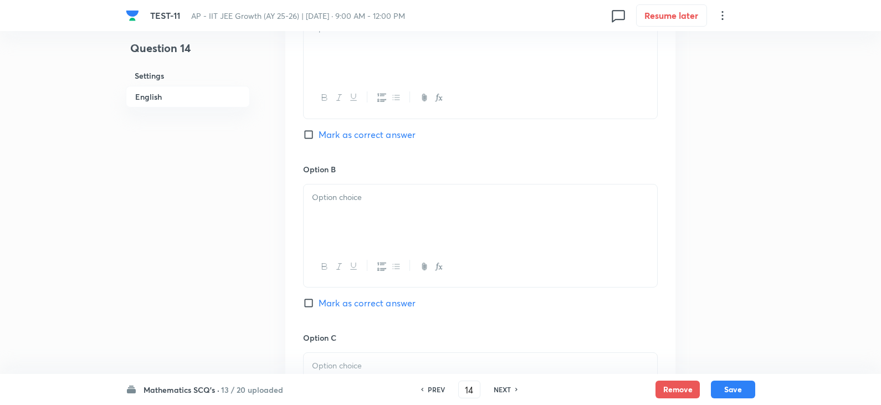
click at [342, 59] on div at bounding box center [479, 47] width 353 height 62
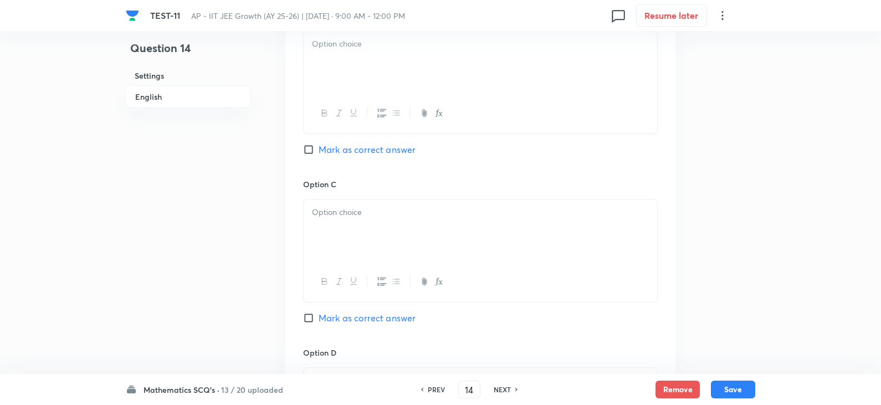
scroll to position [775, 0]
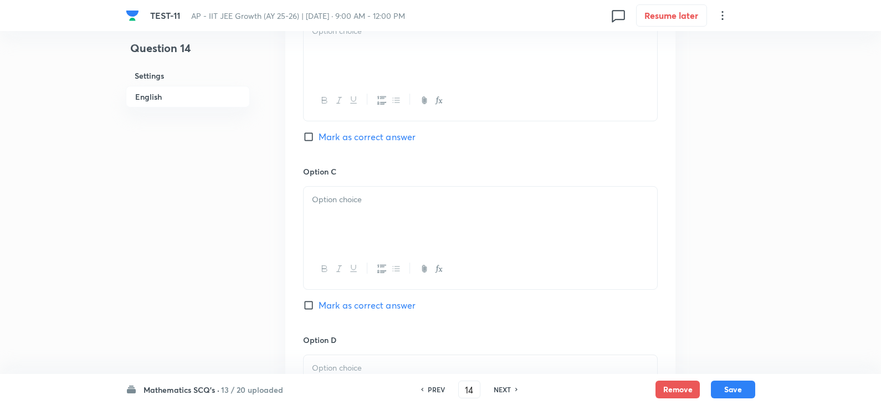
click at [339, 72] on div at bounding box center [479, 49] width 353 height 62
click at [326, 136] on span "Mark as correct answer" at bounding box center [366, 136] width 97 height 13
click at [318, 136] on input "Mark as correct answer" at bounding box center [311, 136] width 16 height 11
checkbox input "true"
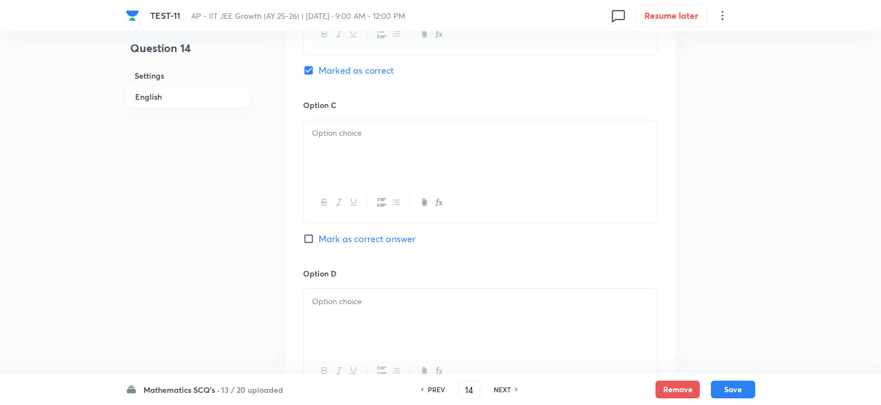
scroll to position [941, 0]
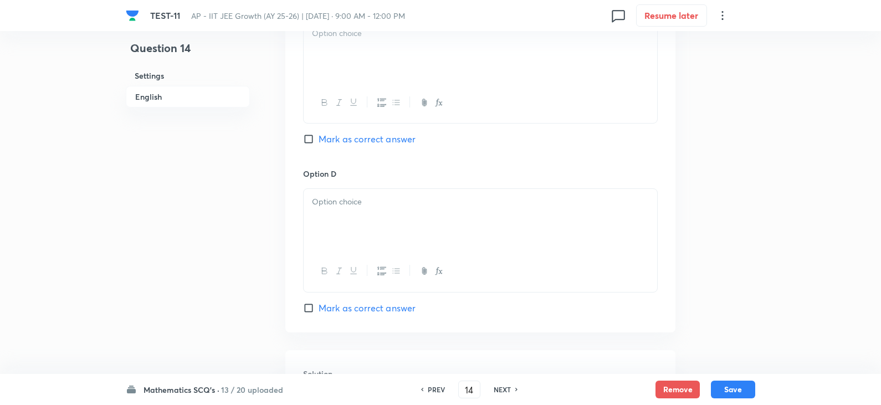
click at [347, 72] on div at bounding box center [479, 51] width 353 height 62
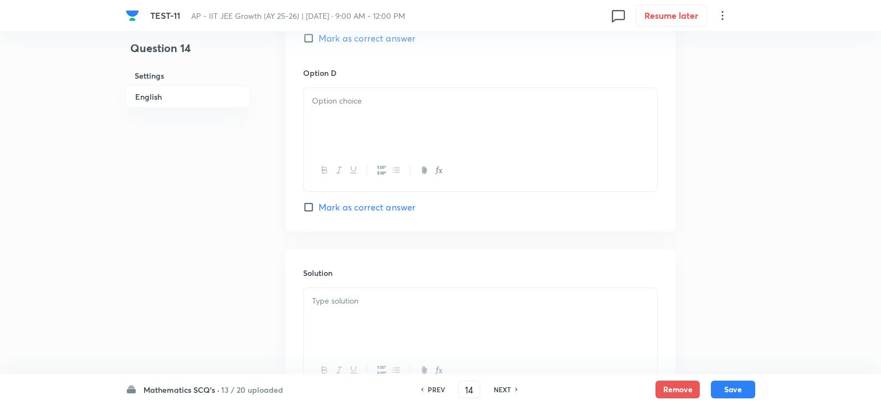
scroll to position [1052, 0]
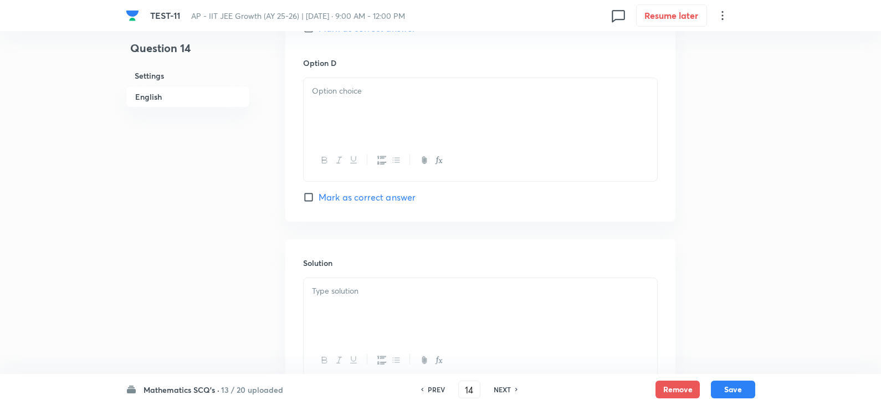
click at [350, 92] on p at bounding box center [480, 91] width 337 height 13
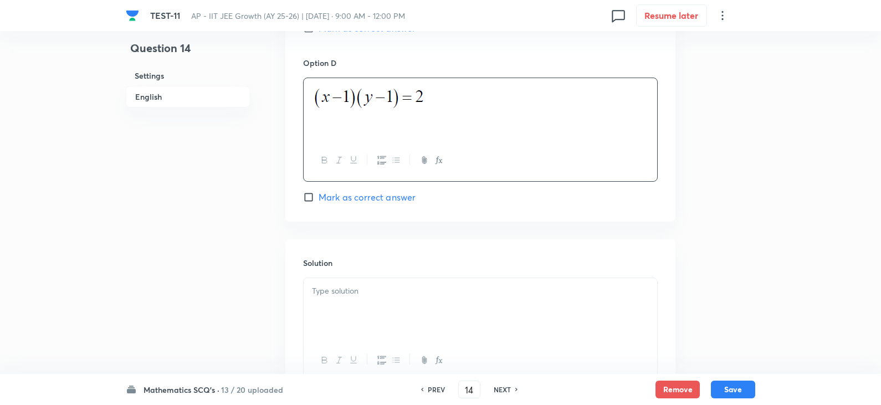
scroll to position [1144, 0]
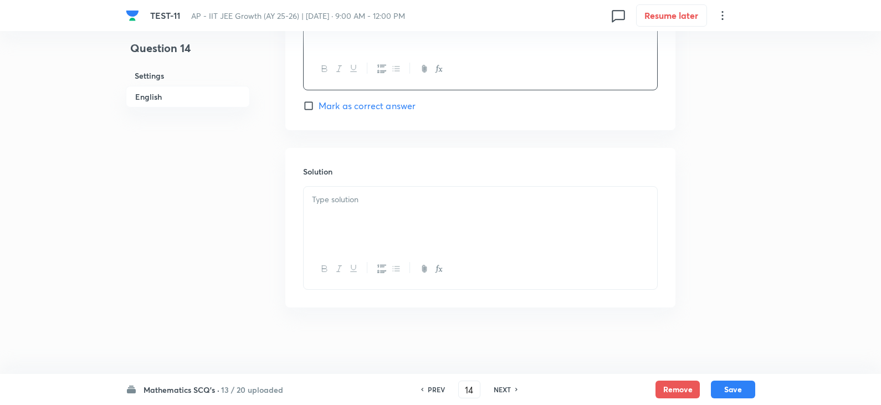
click at [351, 198] on p at bounding box center [480, 199] width 337 height 13
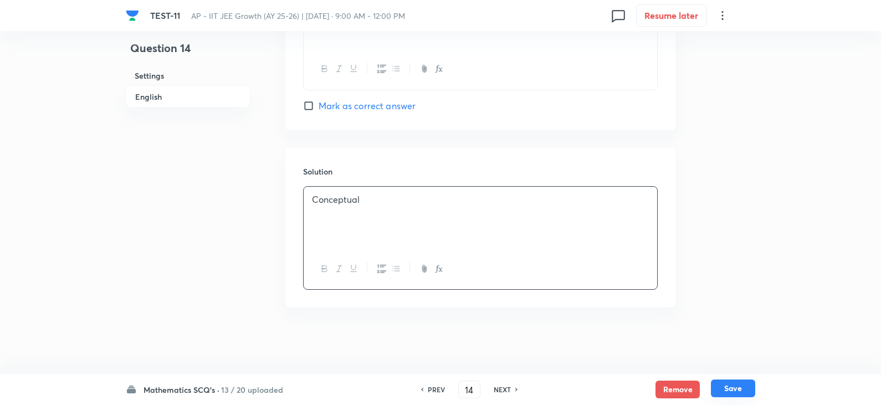
click at [737, 391] on button "Save" at bounding box center [733, 388] width 44 height 18
type input "15"
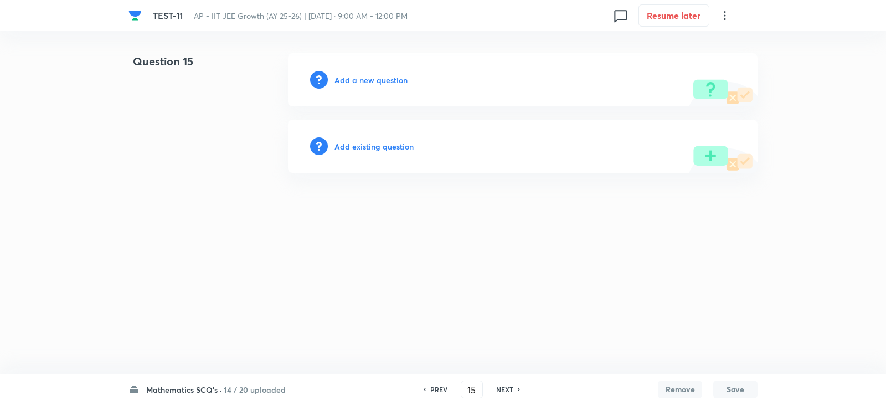
click at [353, 77] on h6 "Add a new question" at bounding box center [370, 80] width 73 height 12
click at [370, 82] on h6 "Choose a question type" at bounding box center [376, 80] width 85 height 12
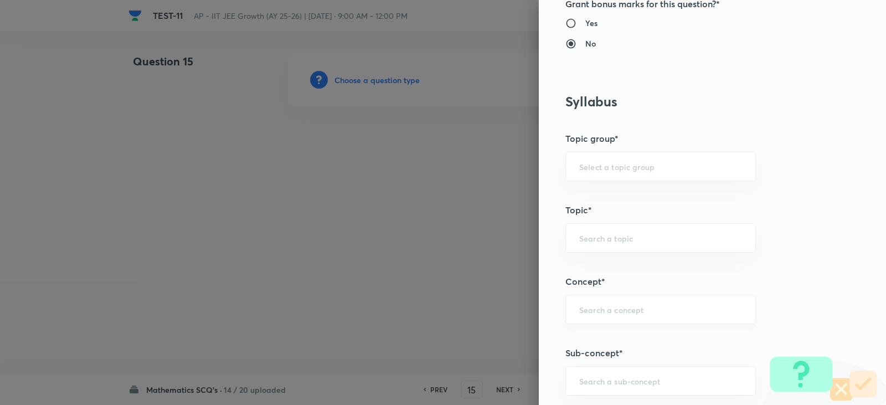
scroll to position [554, 0]
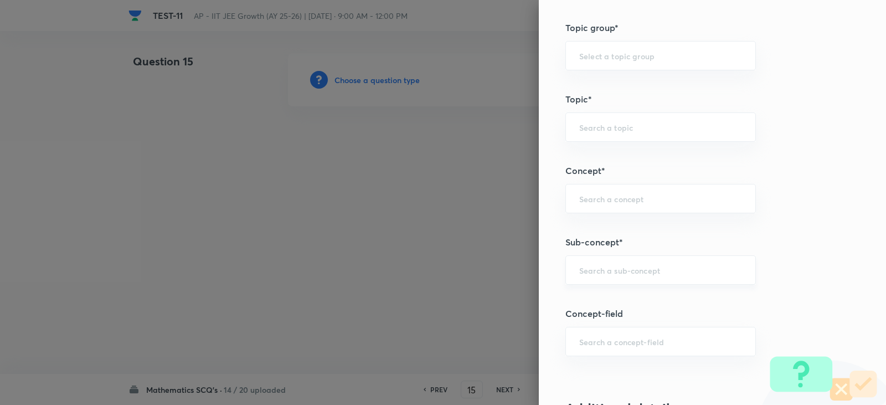
click at [591, 258] on div "​" at bounding box center [660, 269] width 191 height 29
click at [627, 303] on li "Point and straight Line" at bounding box center [652, 301] width 189 height 20
type input "Point and straight Line"
type input "Mathematics"
type input "Point and straight Line"
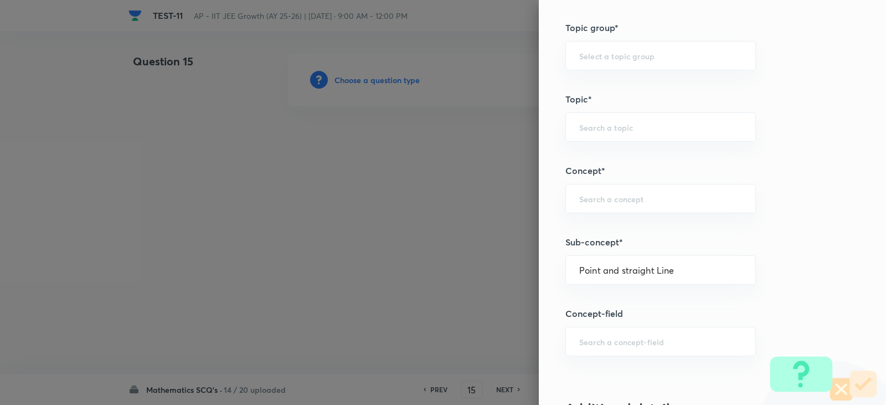
type input "Point and straight Line"
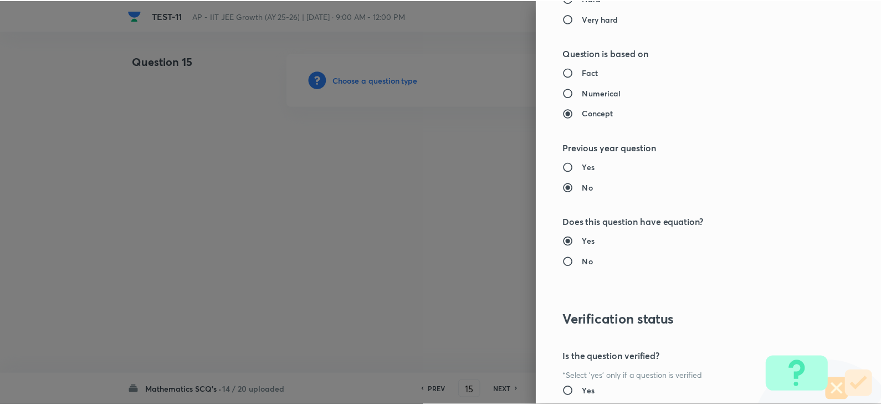
scroll to position [1179, 0]
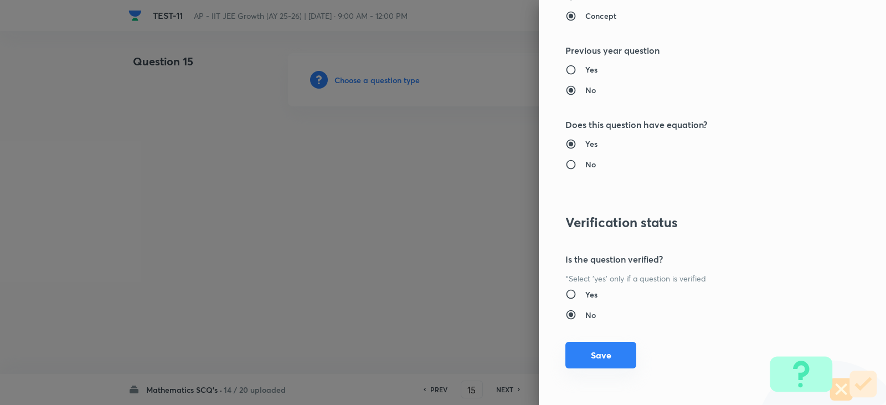
click at [596, 359] on button "Save" at bounding box center [600, 355] width 71 height 27
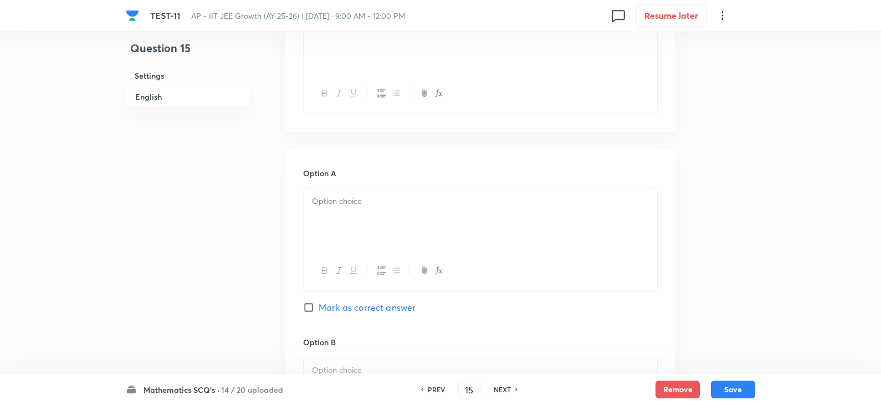
click at [370, 185] on div "Option A Mark as correct answer" at bounding box center [480, 251] width 354 height 168
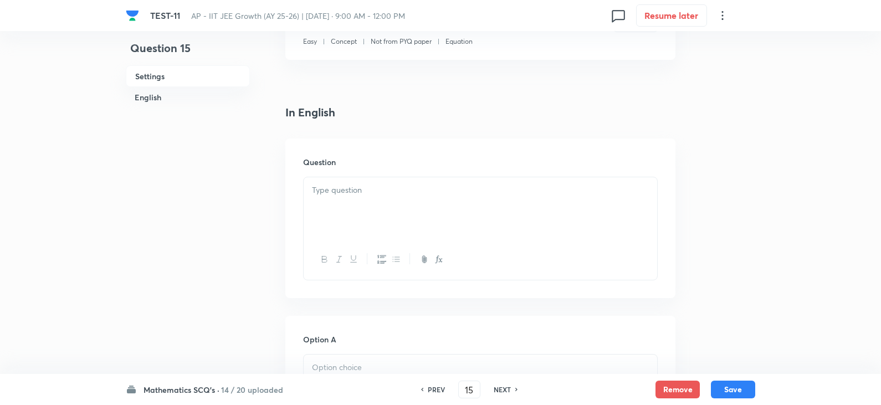
click at [342, 191] on p at bounding box center [480, 190] width 337 height 13
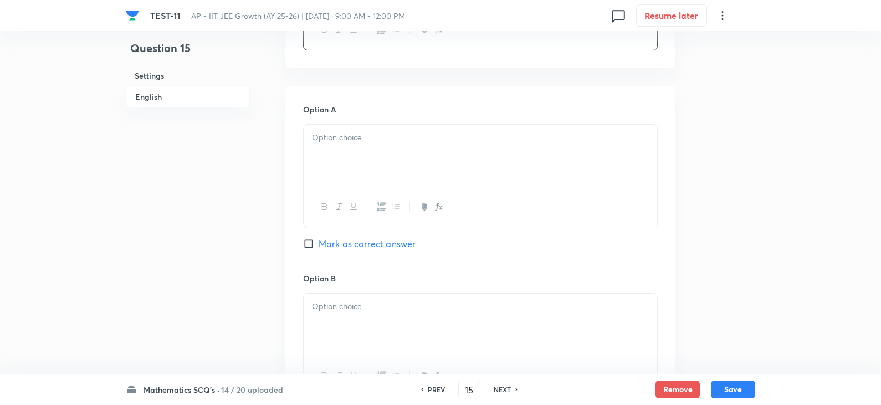
scroll to position [498, 0]
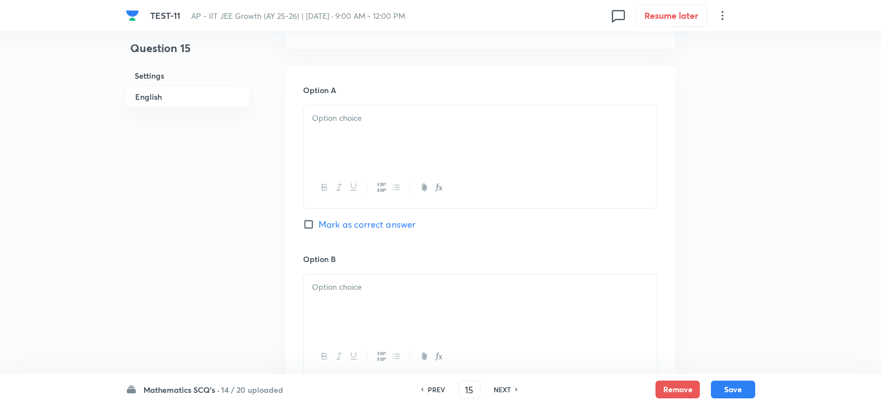
click at [336, 127] on div at bounding box center [479, 136] width 353 height 62
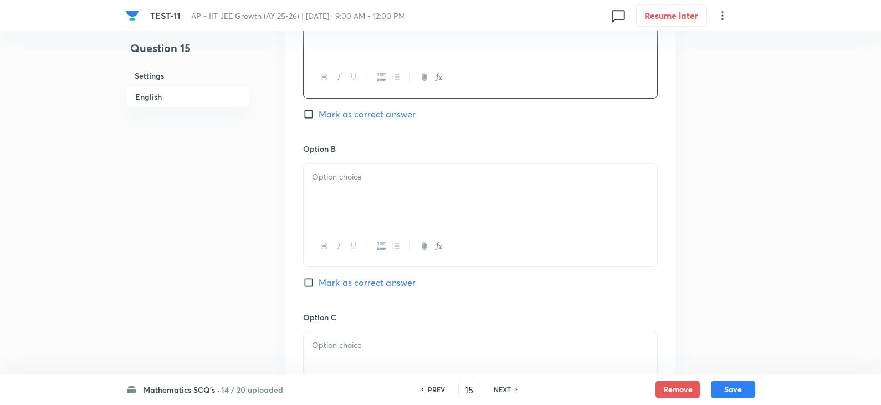
scroll to position [609, 0]
click at [349, 192] on div at bounding box center [479, 194] width 353 height 62
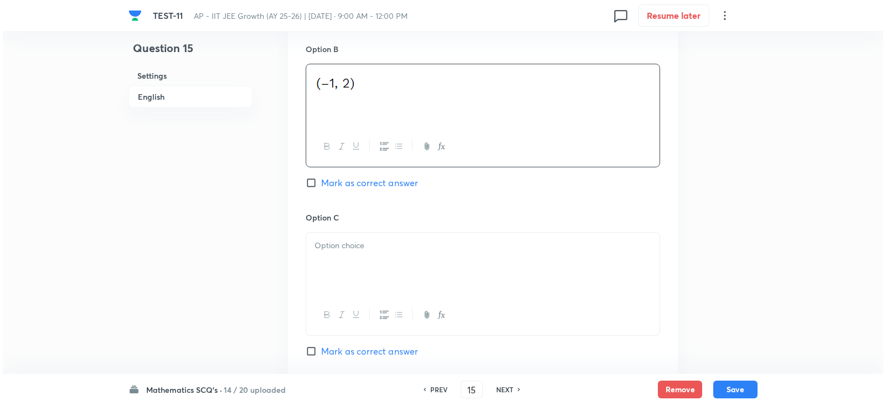
scroll to position [720, 0]
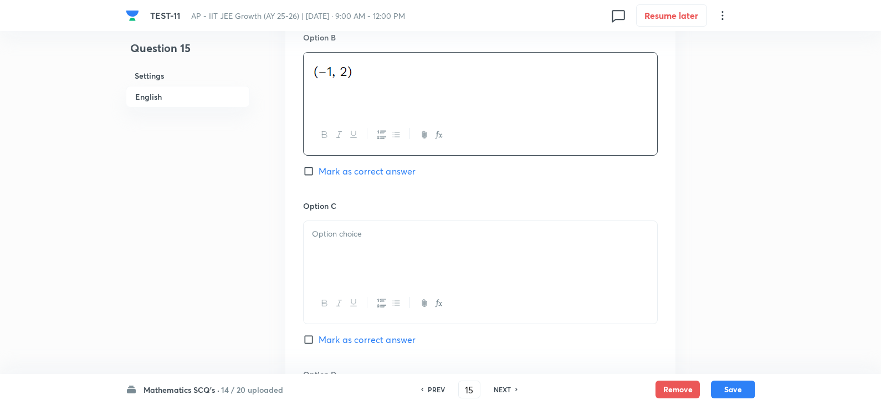
click at [358, 220] on div at bounding box center [480, 272] width 354 height 104
click at [354, 239] on p at bounding box center [480, 234] width 337 height 13
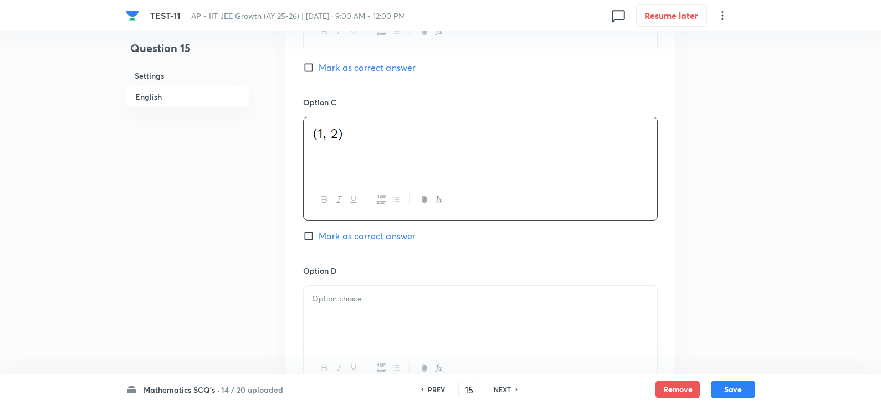
scroll to position [831, 0]
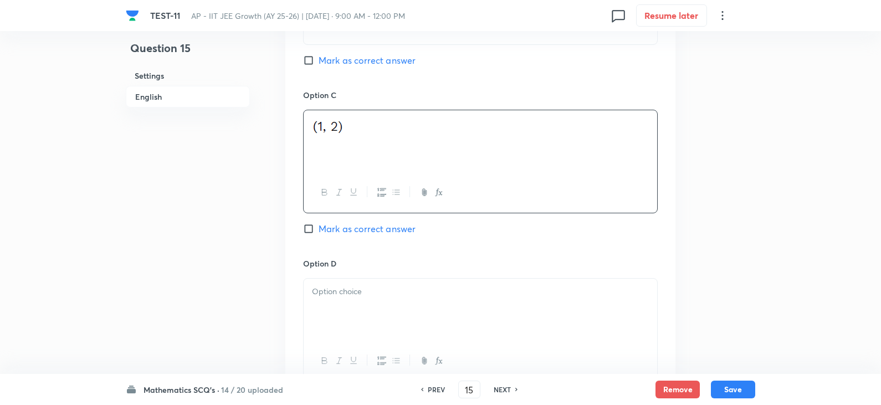
click at [318, 228] on span "Mark as correct answer" at bounding box center [366, 228] width 97 height 13
click at [318, 228] on input "Mark as correct answer" at bounding box center [311, 228] width 16 height 11
checkbox input "true"
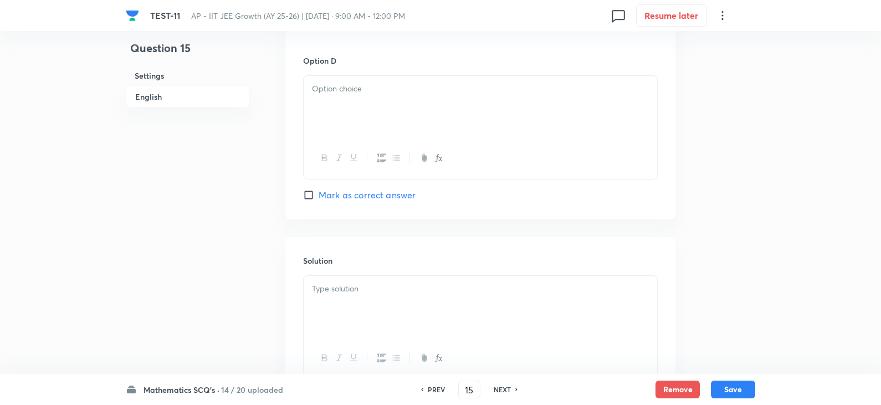
scroll to position [1052, 0]
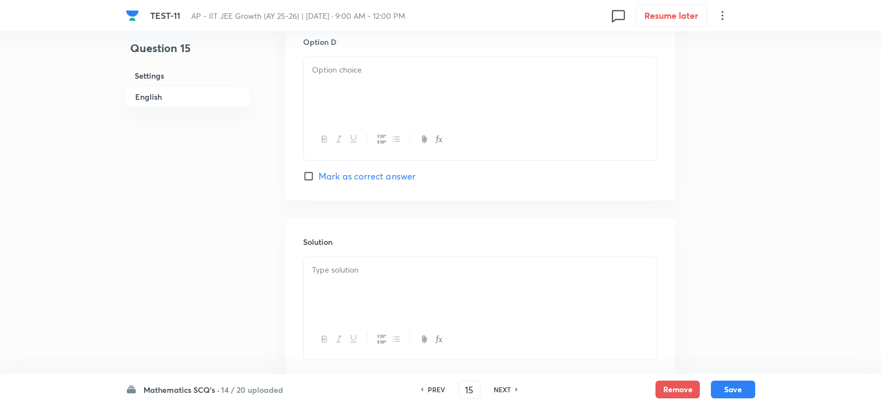
click at [356, 93] on div at bounding box center [479, 88] width 353 height 62
click at [351, 277] on div at bounding box center [479, 288] width 353 height 62
click at [744, 392] on button "Save" at bounding box center [733, 388] width 44 height 18
type input "16"
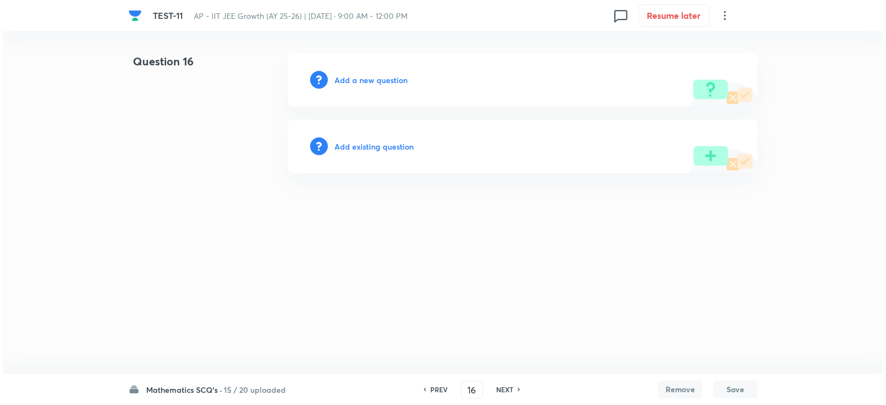
scroll to position [0, 0]
click at [369, 87] on div "Add a new question" at bounding box center [523, 79] width 470 height 53
click at [413, 82] on div "Add a new question" at bounding box center [523, 79] width 470 height 53
click at [377, 76] on h6 "Add a new question" at bounding box center [370, 80] width 73 height 12
click at [383, 81] on h6 "Choose a question type" at bounding box center [376, 80] width 85 height 12
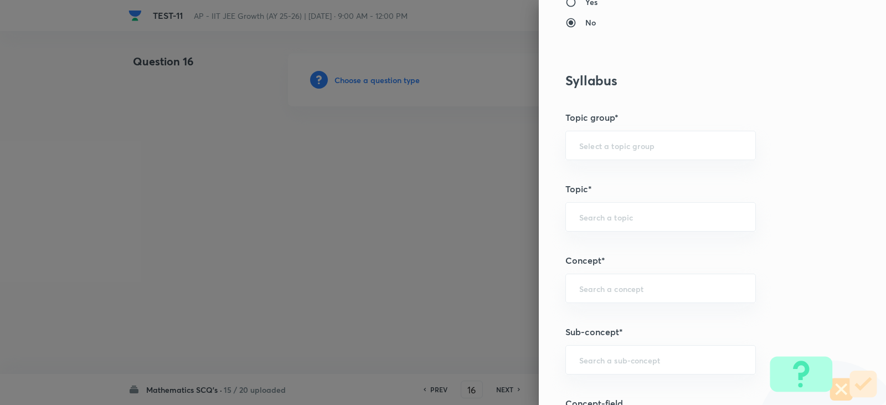
scroll to position [498, 0]
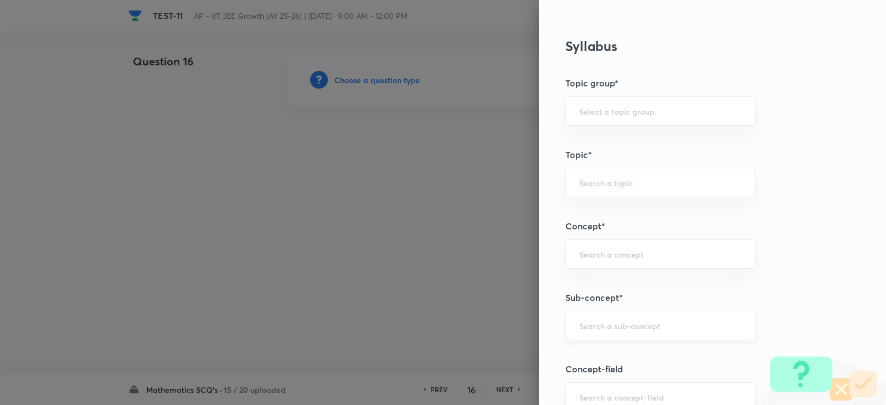
click at [573, 314] on div "​" at bounding box center [660, 325] width 191 height 29
click at [621, 360] on li "Point and straight Line" at bounding box center [652, 357] width 189 height 20
type input "Point and straight Line"
type input "Mathematics"
type input "Point and straight Line"
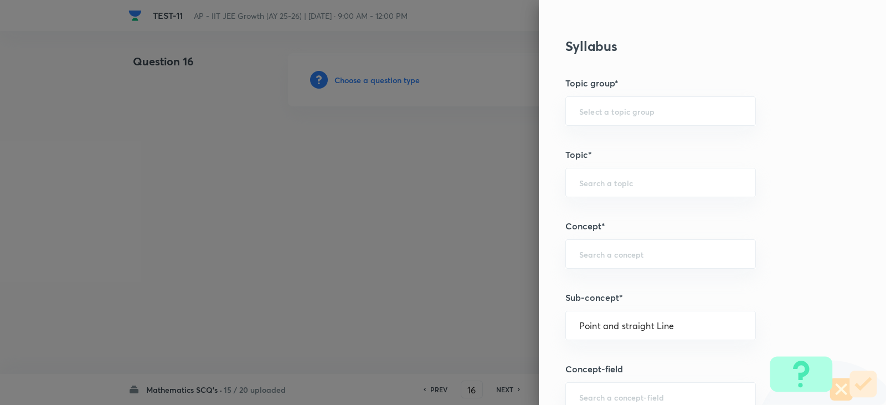
type input "Point and straight Line"
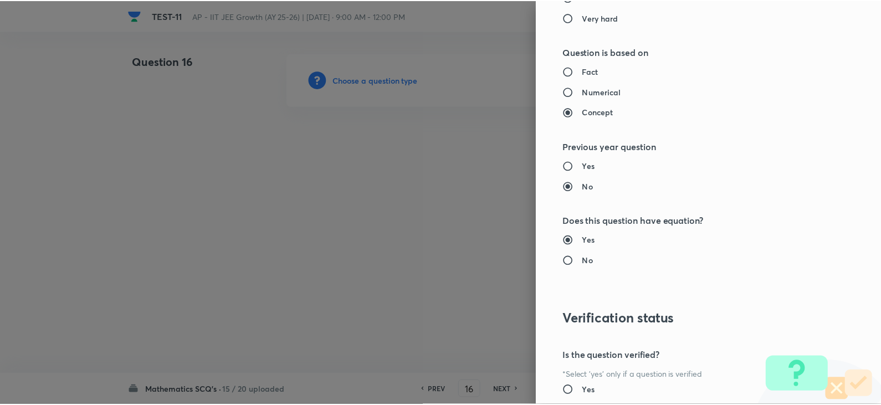
scroll to position [1179, 0]
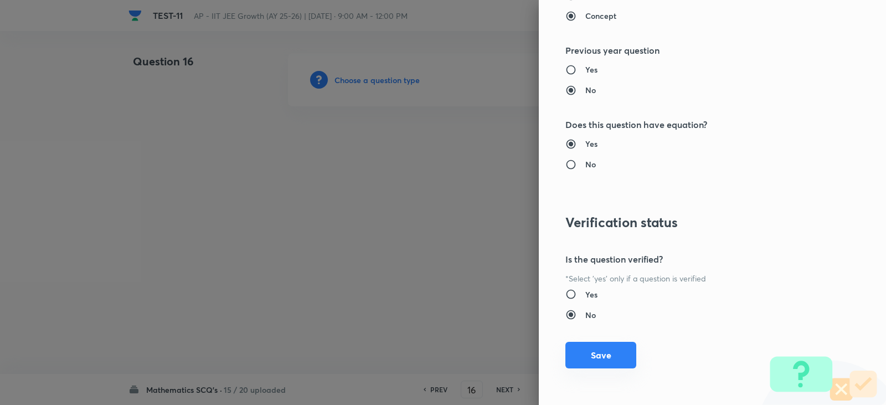
click at [601, 355] on button "Save" at bounding box center [600, 355] width 71 height 27
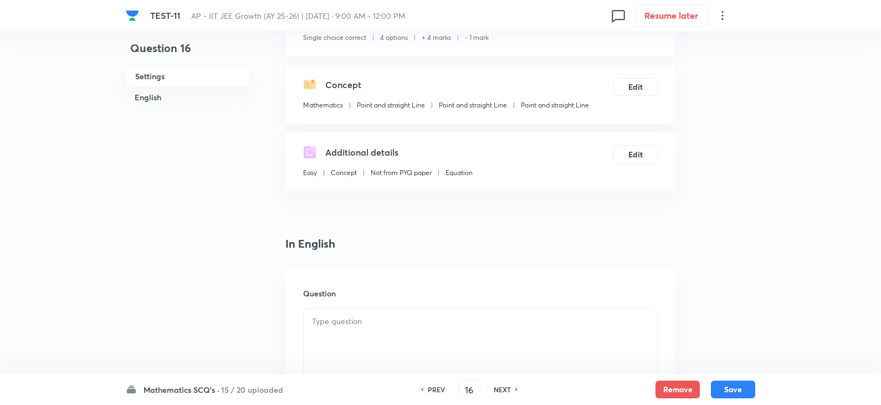
scroll to position [277, 0]
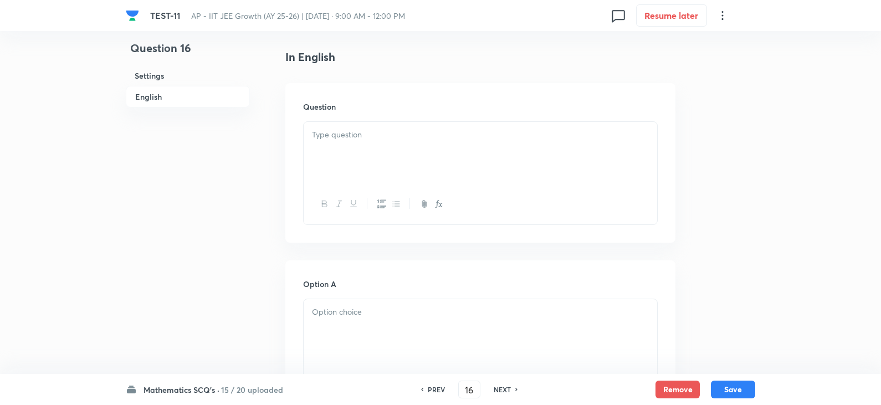
click at [338, 146] on div at bounding box center [479, 153] width 353 height 62
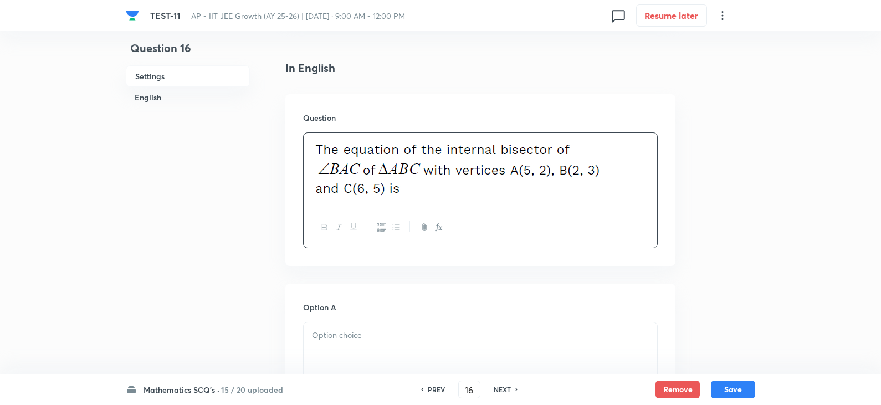
scroll to position [375, 0]
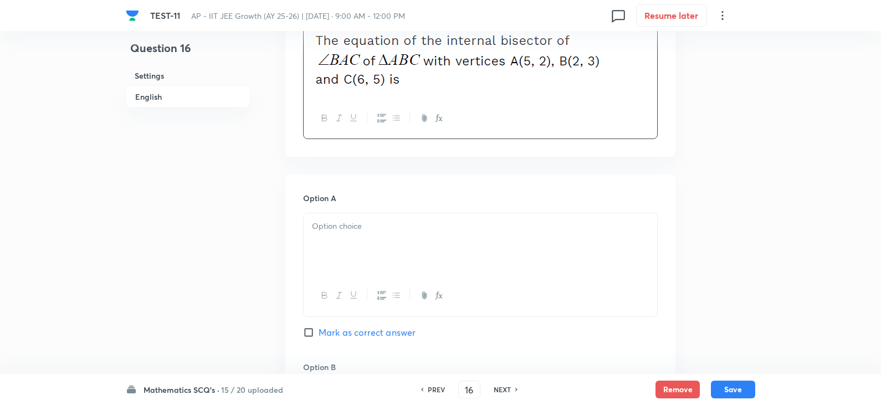
click at [355, 240] on div at bounding box center [479, 244] width 353 height 62
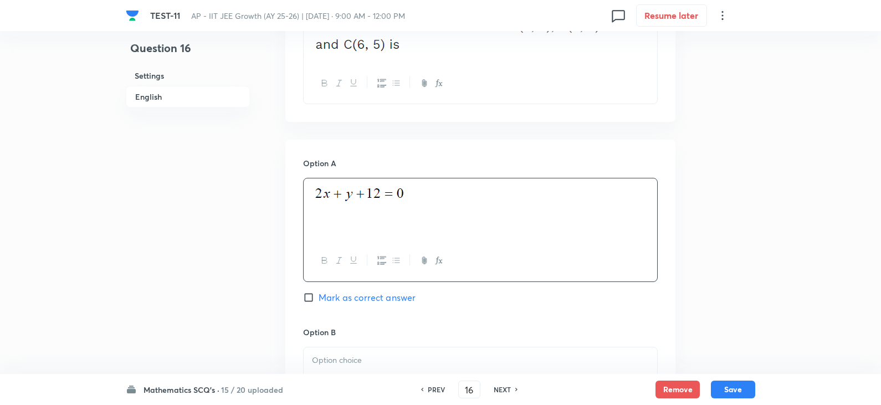
scroll to position [486, 0]
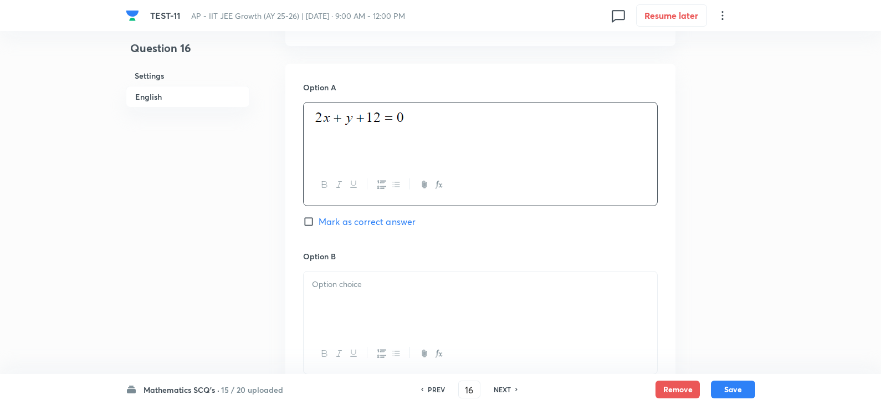
click at [367, 281] on p at bounding box center [480, 284] width 337 height 13
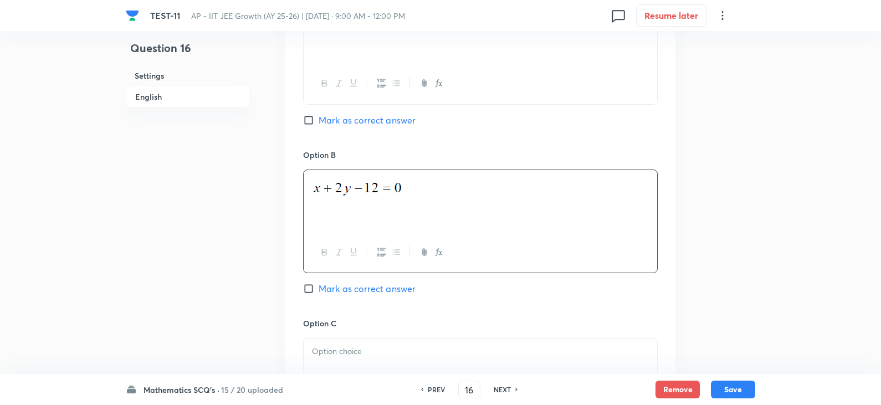
scroll to position [707, 0]
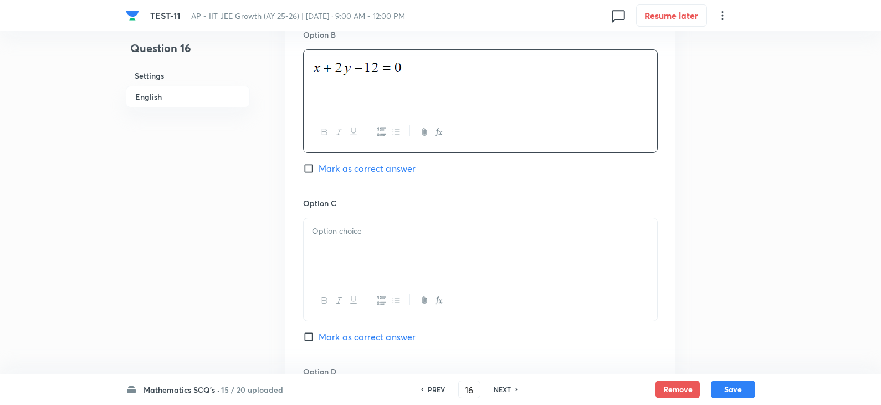
click at [396, 230] on p at bounding box center [480, 231] width 337 height 13
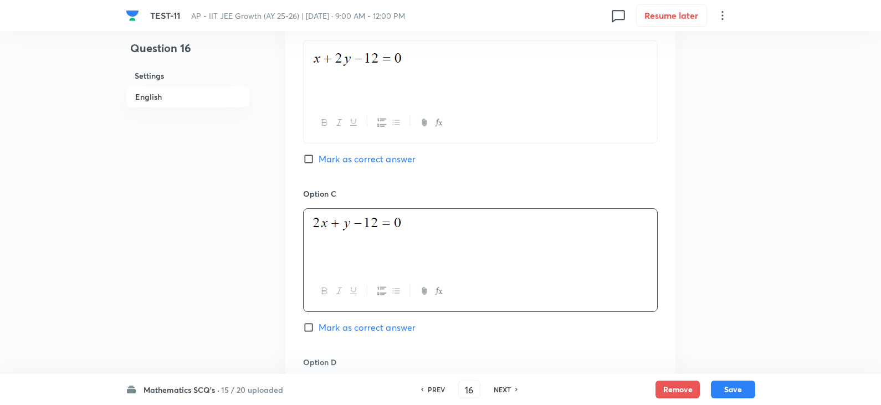
scroll to position [873, 0]
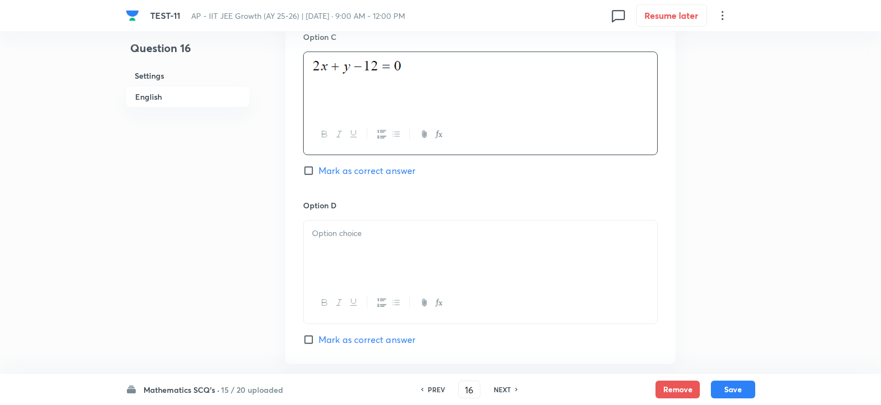
click at [341, 177] on span "Mark as correct answer" at bounding box center [366, 170] width 97 height 13
click at [318, 176] on input "Mark as correct answer" at bounding box center [311, 170] width 16 height 11
checkbox input "true"
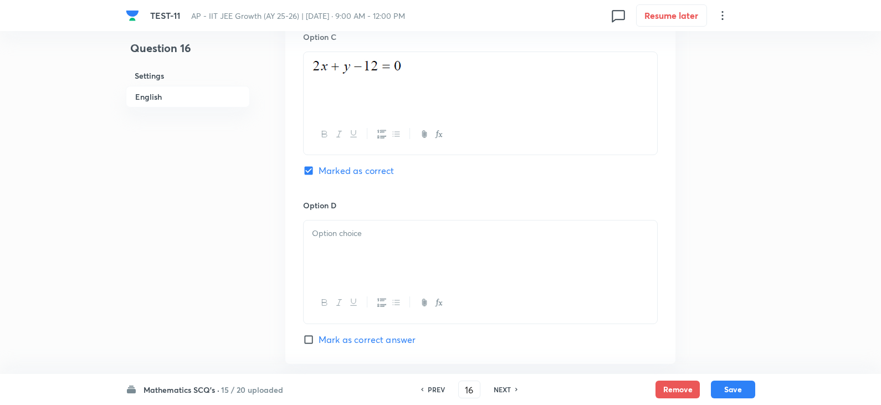
click at [354, 235] on p at bounding box center [480, 233] width 337 height 13
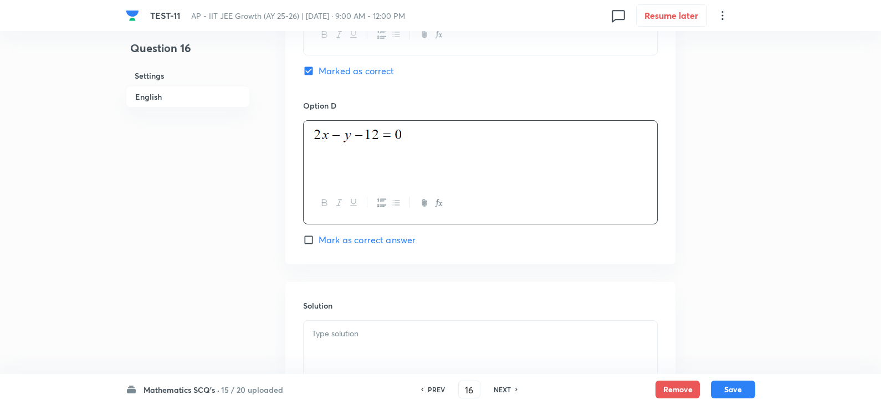
scroll to position [1095, 0]
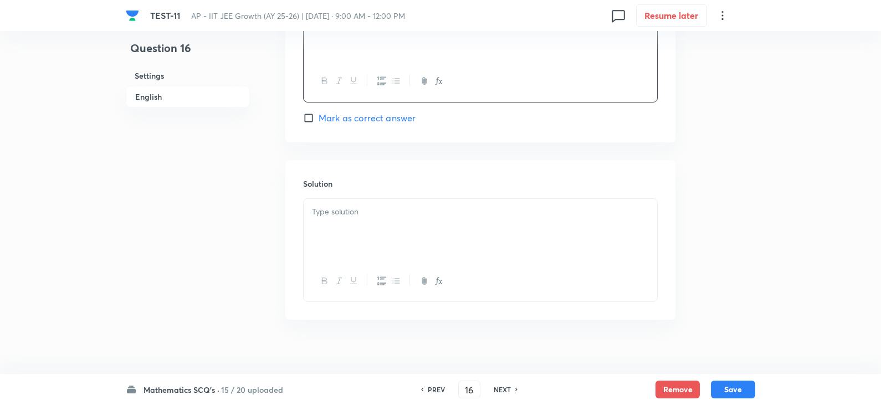
click at [356, 236] on div at bounding box center [479, 230] width 353 height 62
click at [737, 388] on button "Save" at bounding box center [733, 388] width 44 height 18
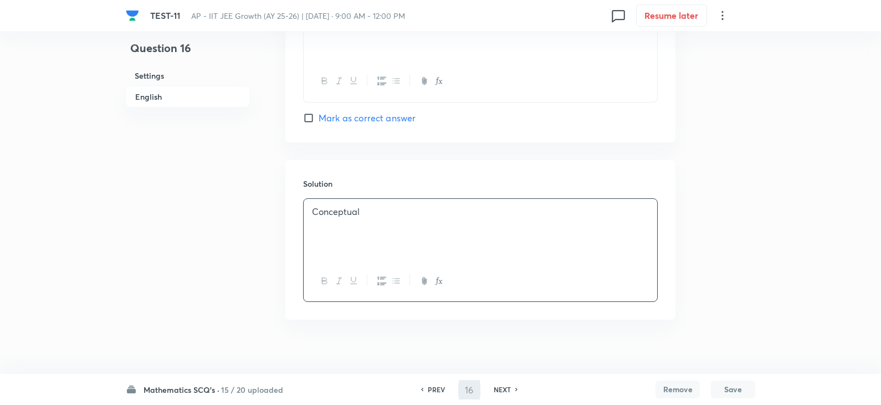
type input "17"
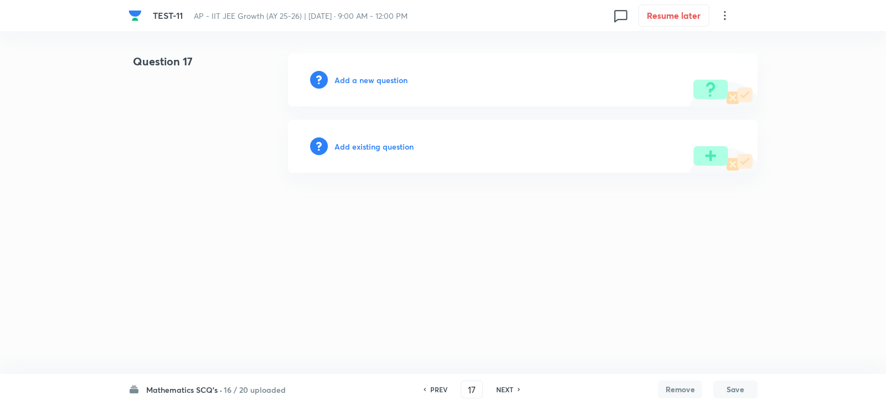
click at [355, 80] on h6 "Add a new question" at bounding box center [370, 80] width 73 height 12
click at [365, 76] on h6 "Choose a question type" at bounding box center [376, 80] width 85 height 12
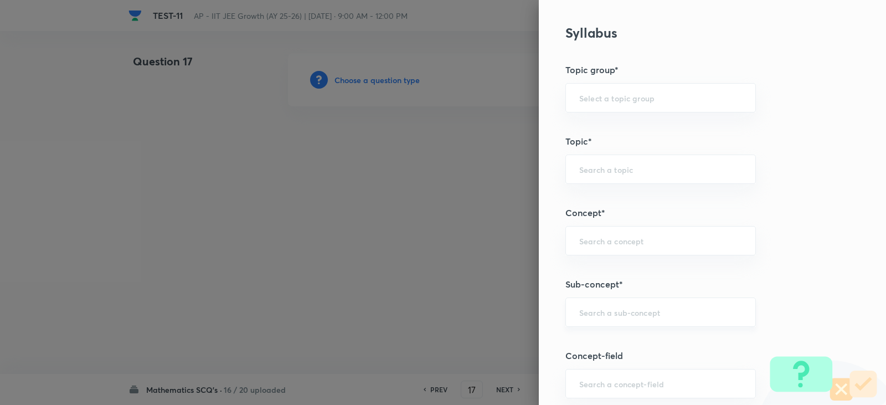
scroll to position [609, 0]
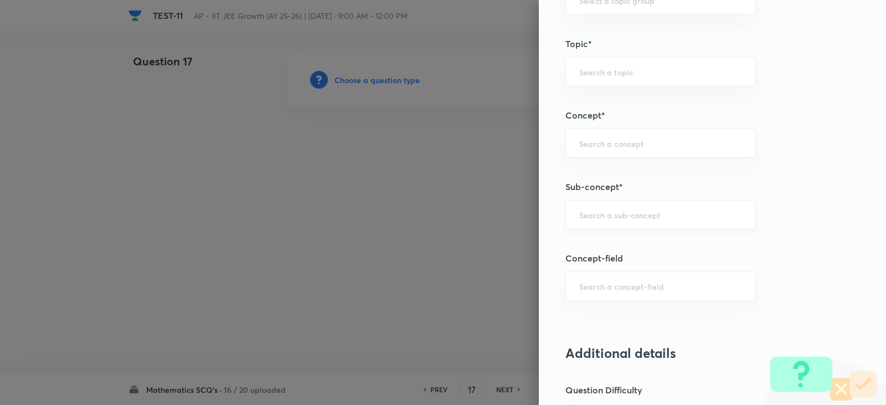
click at [603, 219] on input "text" at bounding box center [660, 214] width 163 height 11
click at [619, 240] on li "Point and straight Line" at bounding box center [652, 246] width 189 height 20
type input "Point and straight Line"
type input "Mathematics"
type input "Point and straight Line"
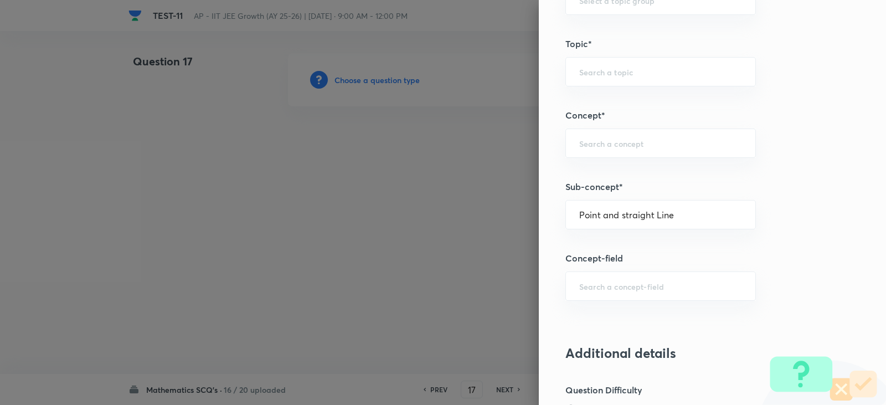
type input "Point and straight Line"
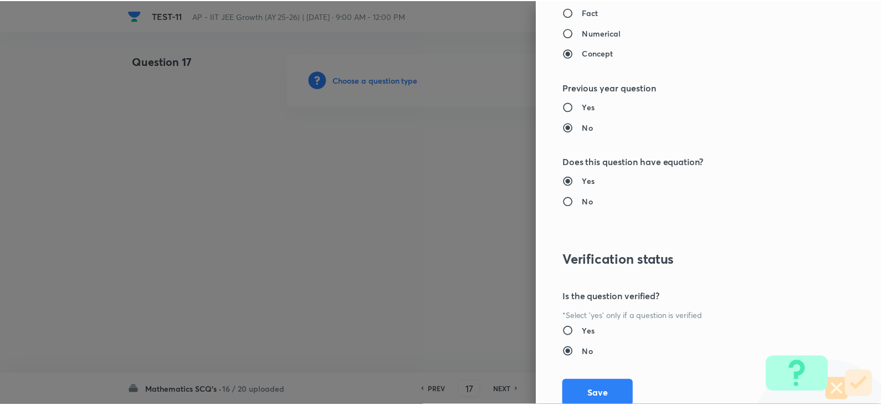
scroll to position [1179, 0]
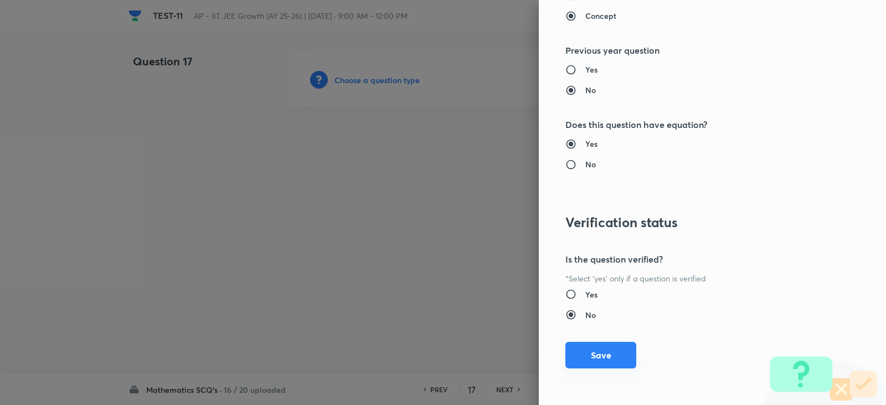
click at [588, 359] on button "Save" at bounding box center [600, 355] width 71 height 27
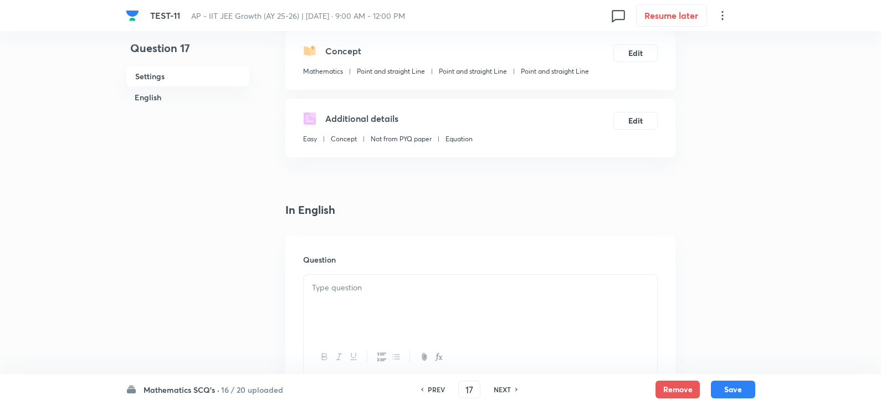
scroll to position [277, 0]
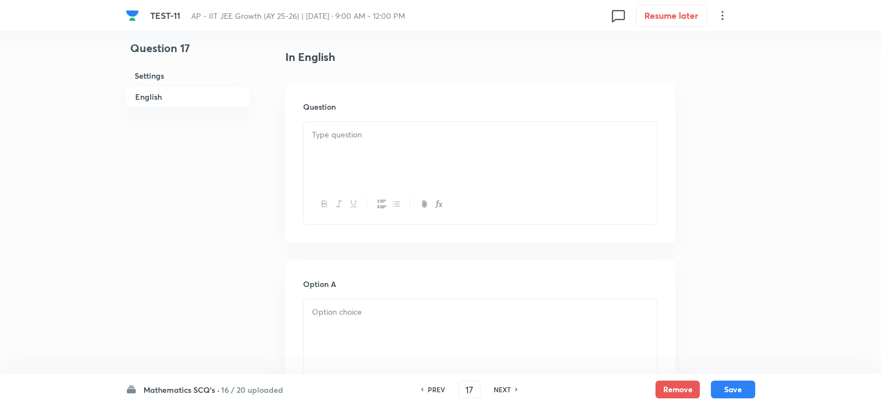
click at [327, 145] on div at bounding box center [479, 153] width 353 height 62
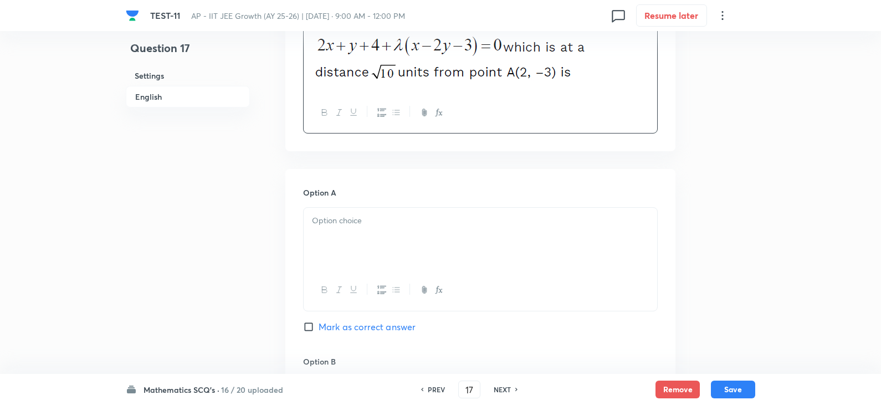
scroll to position [498, 0]
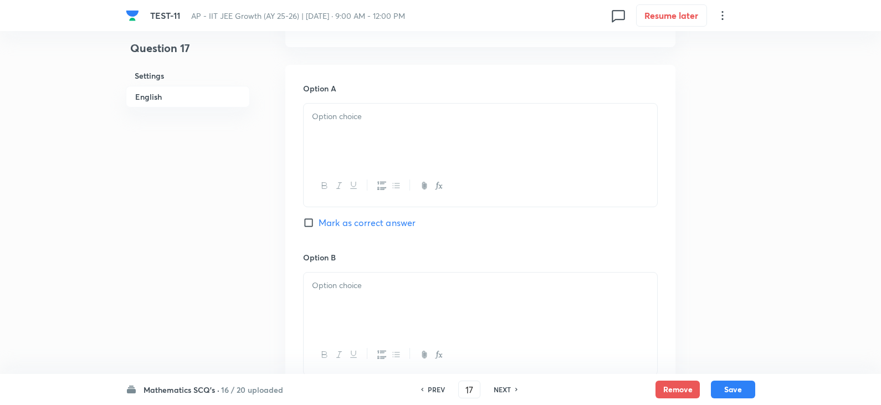
click at [343, 123] on div at bounding box center [479, 135] width 353 height 62
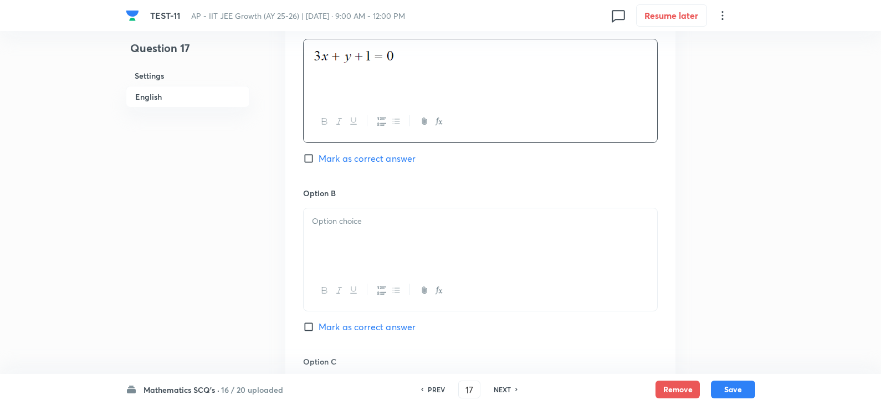
scroll to position [665, 0]
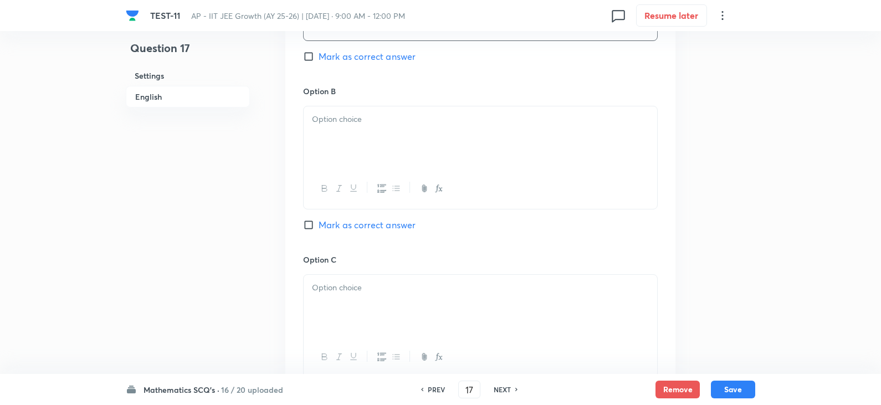
click at [365, 141] on div at bounding box center [479, 137] width 353 height 62
click at [332, 222] on span "Mark as correct answer" at bounding box center [366, 224] width 97 height 13
click at [318, 222] on input "Mark as correct answer" at bounding box center [311, 224] width 16 height 11
checkbox input "true"
click at [335, 277] on div at bounding box center [479, 306] width 353 height 62
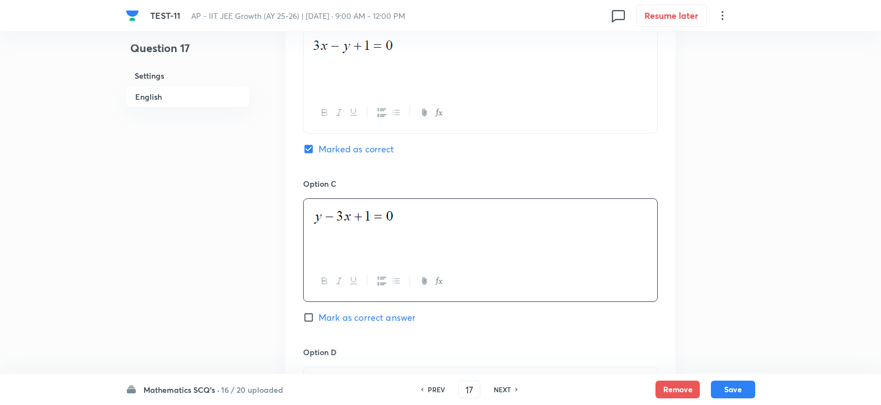
scroll to position [831, 0]
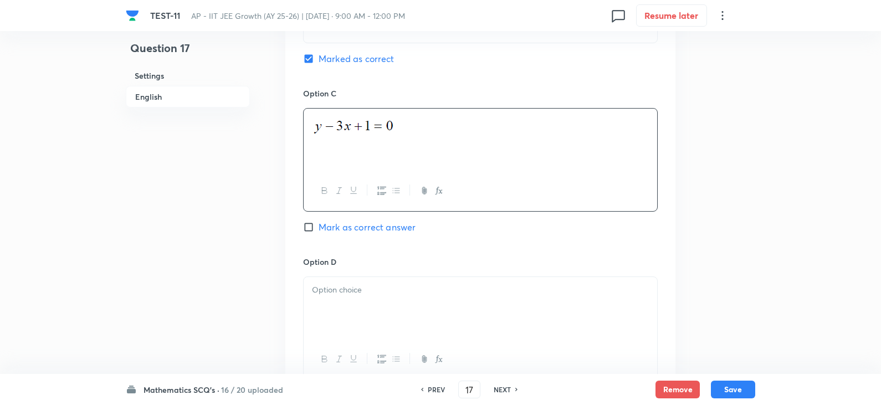
click at [361, 275] on div "Option D [PERSON_NAME] as correct answer" at bounding box center [480, 329] width 354 height 146
click at [358, 290] on p at bounding box center [480, 290] width 337 height 13
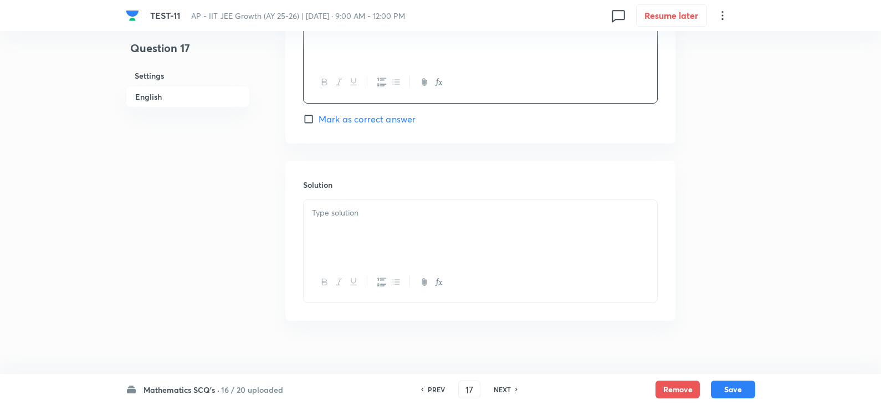
click at [327, 230] on div at bounding box center [479, 231] width 353 height 62
click at [743, 389] on button "Save" at bounding box center [733, 388] width 44 height 18
type input "18"
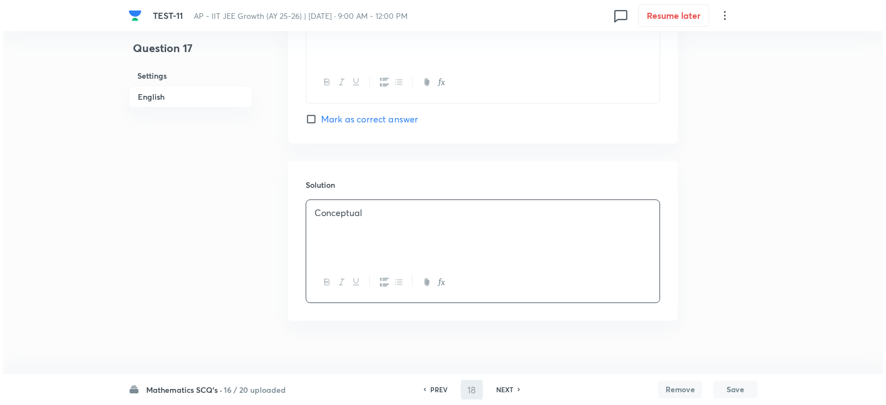
scroll to position [0, 0]
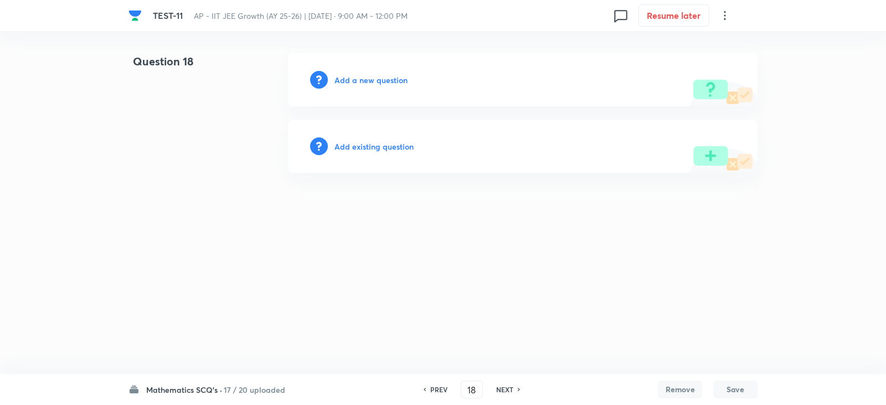
click at [358, 76] on h6 "Add a new question" at bounding box center [370, 80] width 73 height 12
click at [362, 80] on h6 "Choose a question type" at bounding box center [376, 80] width 85 height 12
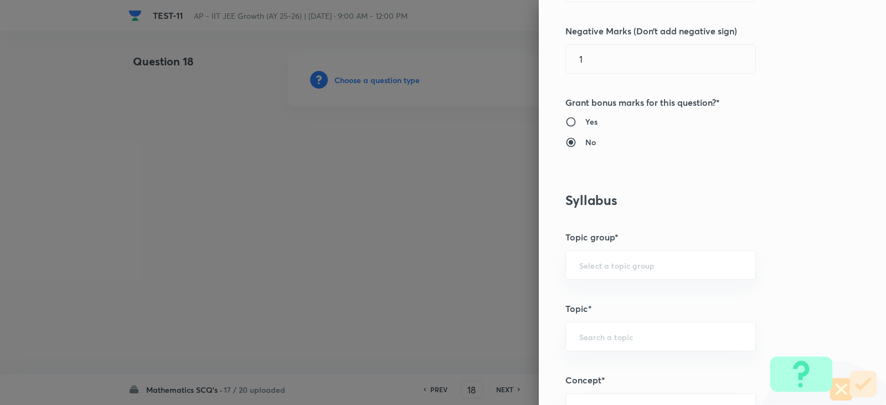
scroll to position [443, 0]
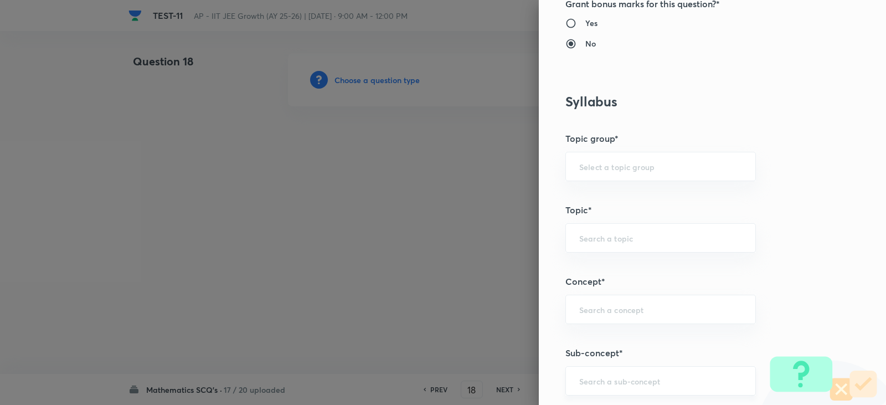
click at [584, 374] on div "​" at bounding box center [660, 380] width 191 height 29
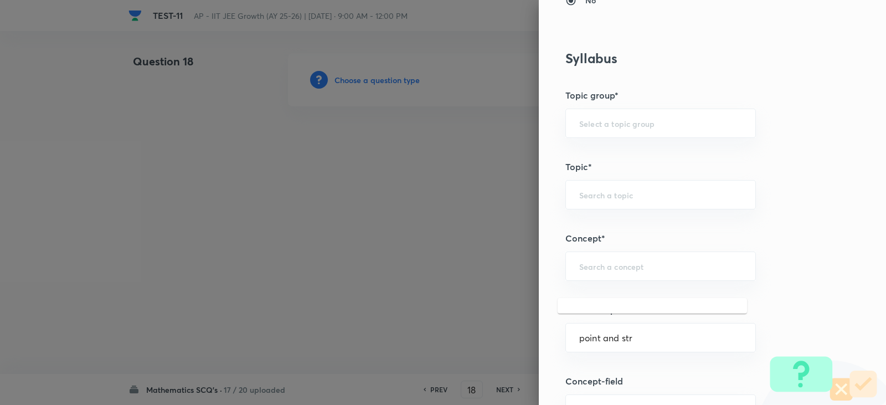
scroll to position [554, 0]
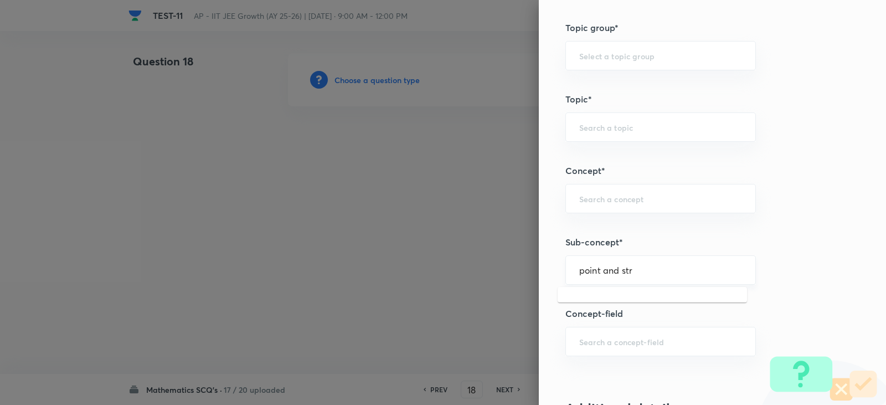
click at [659, 275] on input "point and str" at bounding box center [660, 270] width 163 height 11
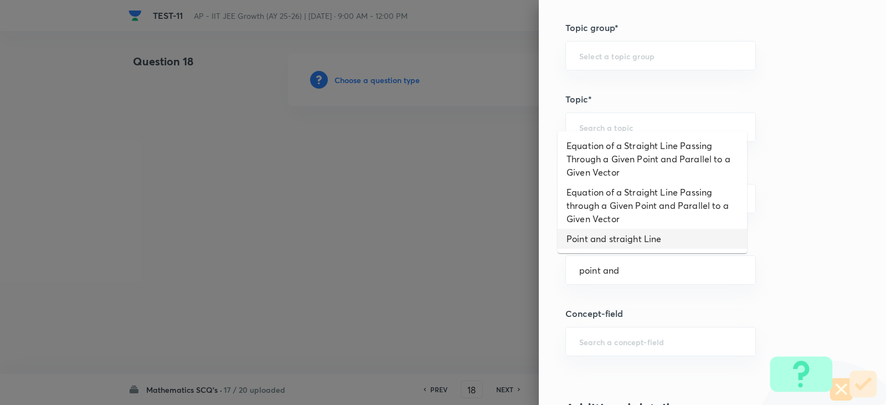
click at [655, 240] on li "Point and straight Line" at bounding box center [652, 239] width 189 height 20
type input "Point and straight Line"
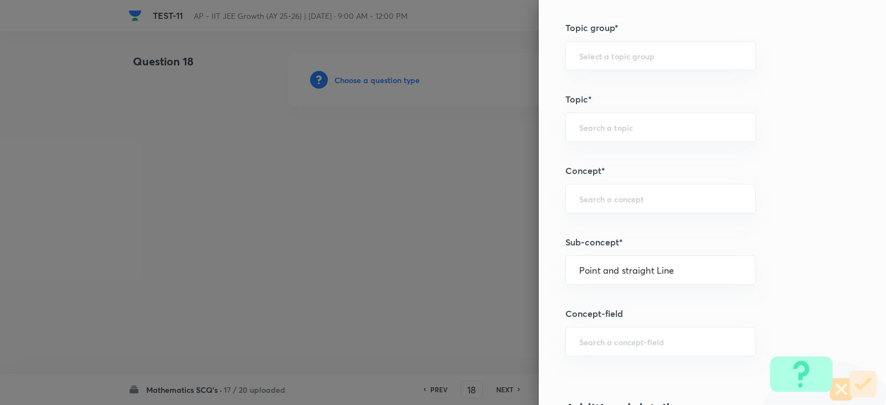
type input "Mathematics"
type input "Point and straight Line"
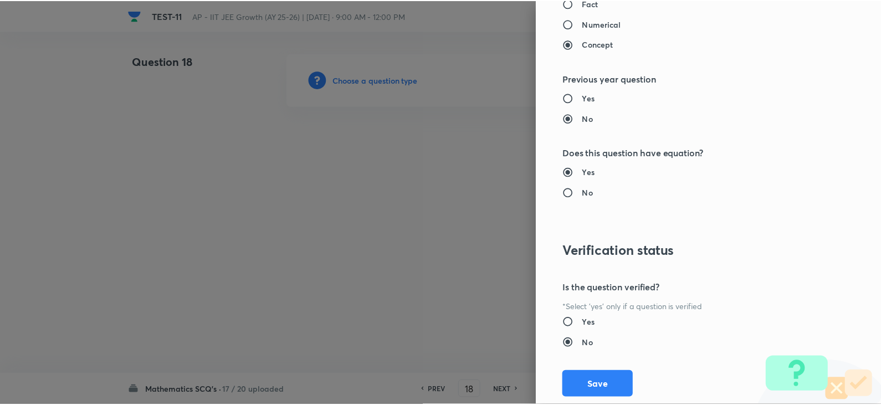
scroll to position [1179, 0]
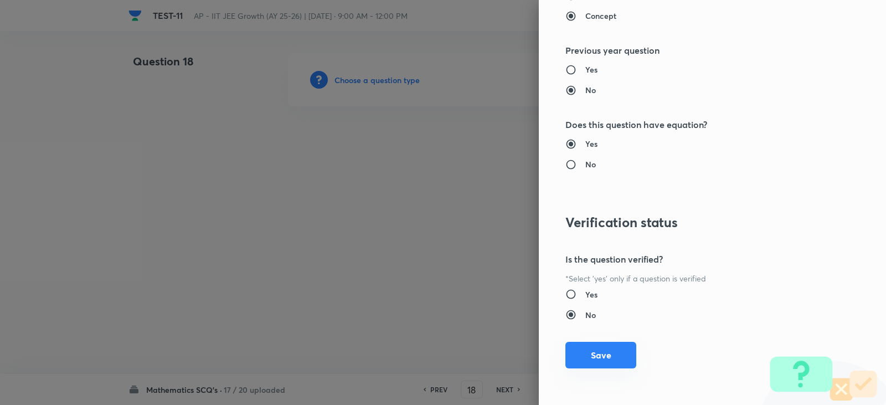
click at [600, 351] on button "Save" at bounding box center [600, 355] width 71 height 27
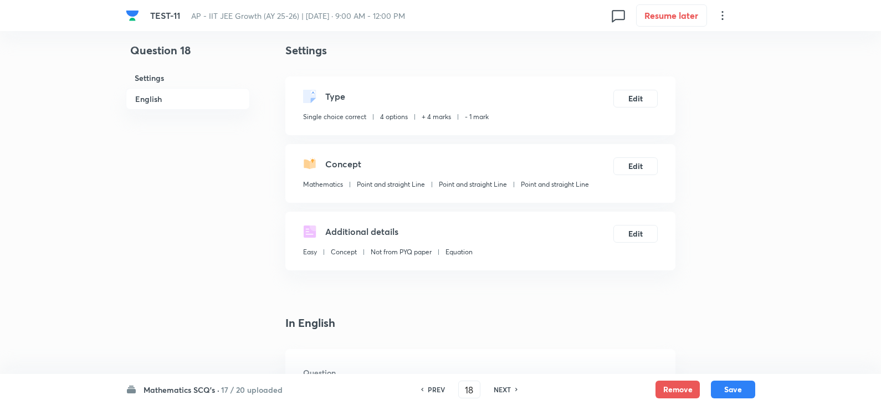
scroll to position [277, 0]
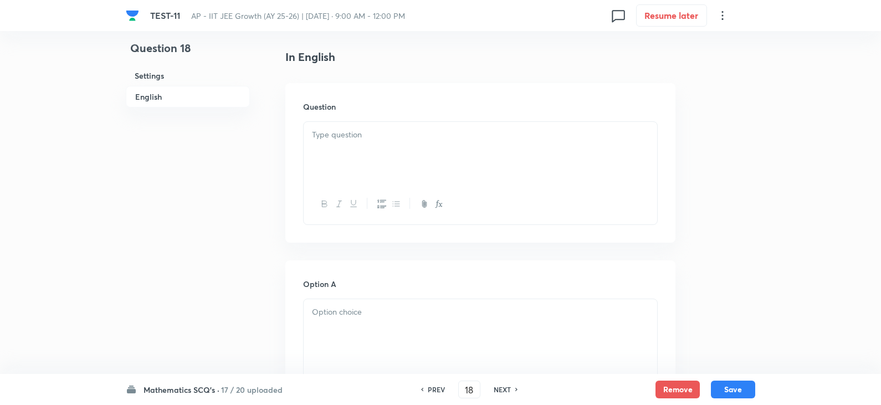
click at [360, 156] on div at bounding box center [479, 153] width 353 height 62
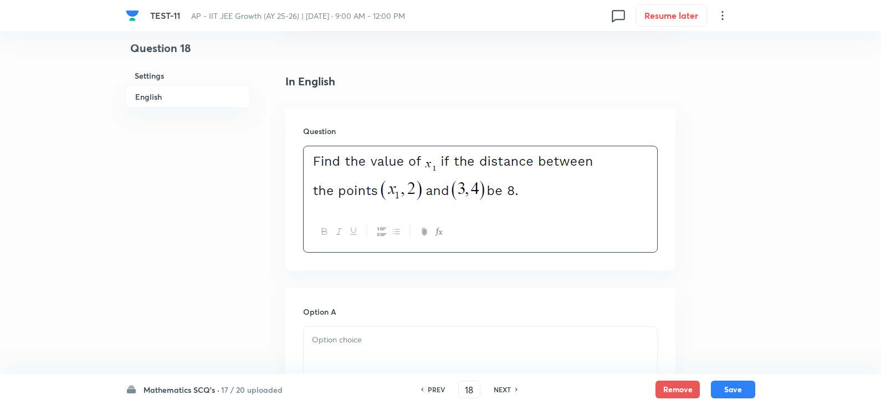
scroll to position [375, 0]
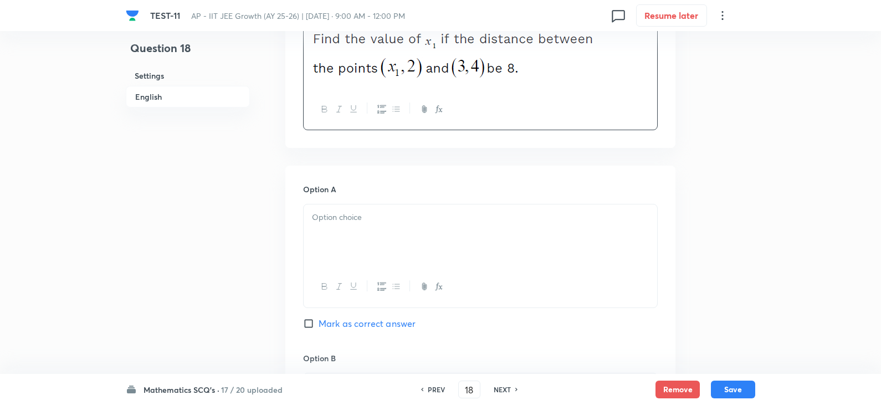
click at [337, 219] on p at bounding box center [480, 217] width 337 height 13
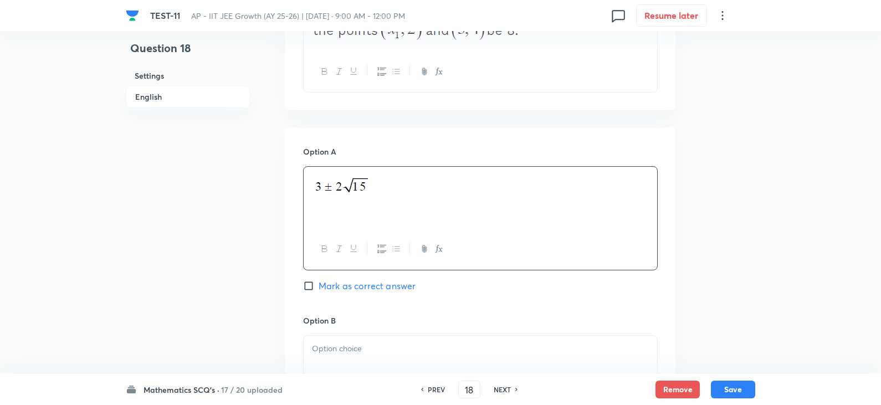
scroll to position [486, 0]
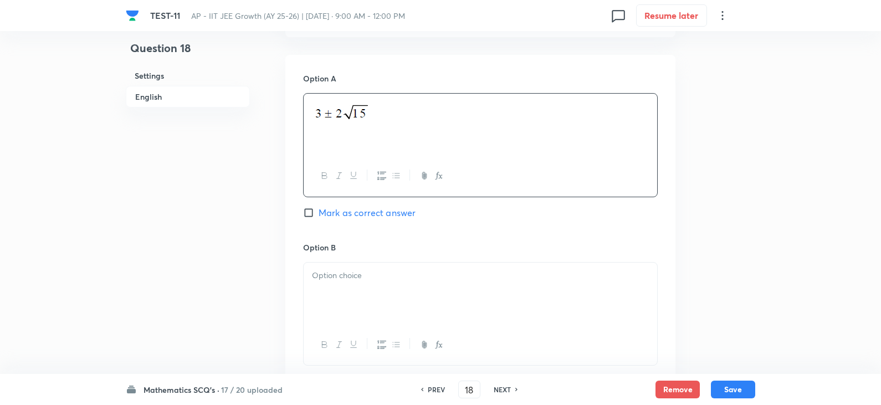
click at [344, 222] on div "Option A Mark as correct answer" at bounding box center [480, 157] width 354 height 168
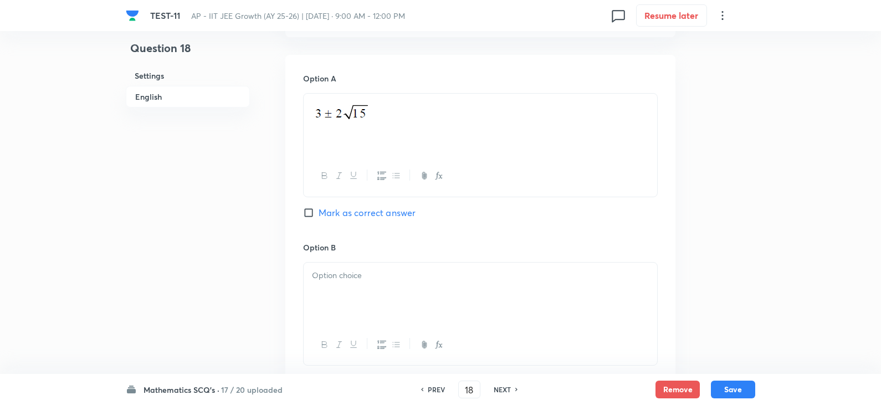
click at [356, 215] on span "Mark as correct answer" at bounding box center [366, 212] width 97 height 13
click at [318, 215] on input "Mark as correct answer" at bounding box center [311, 212] width 16 height 11
checkbox input "true"
click at [372, 281] on p at bounding box center [480, 275] width 337 height 13
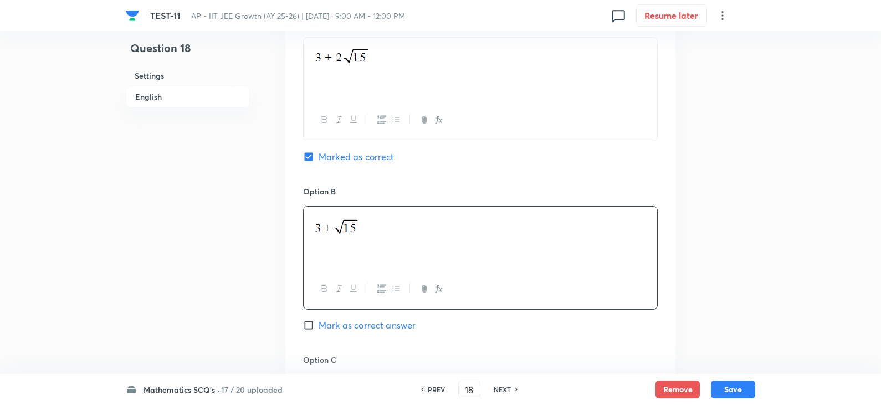
scroll to position [652, 0]
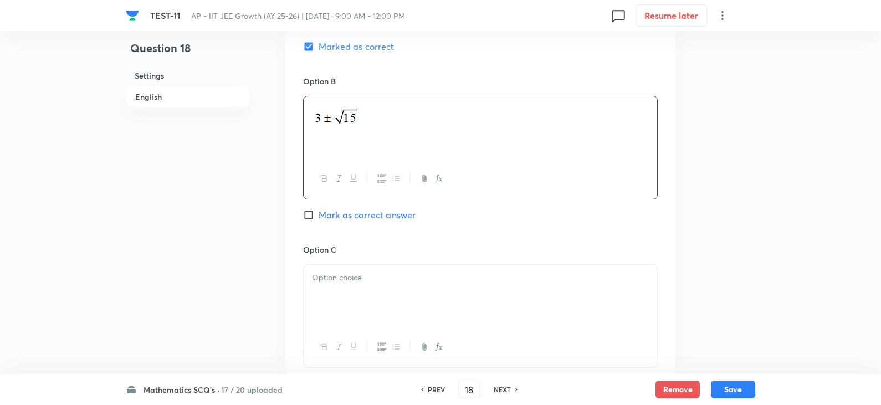
click at [359, 281] on p at bounding box center [480, 277] width 337 height 13
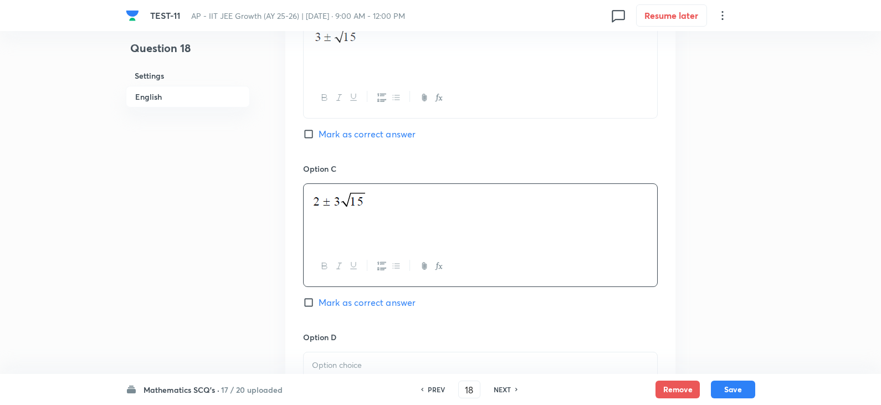
scroll to position [818, 0]
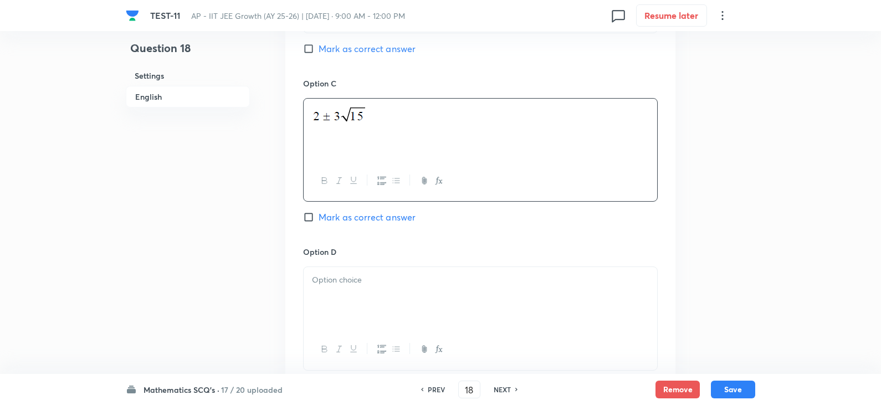
click at [373, 266] on div "Option D [PERSON_NAME] as correct answer" at bounding box center [480, 319] width 354 height 146
click at [372, 283] on p at bounding box center [480, 280] width 337 height 13
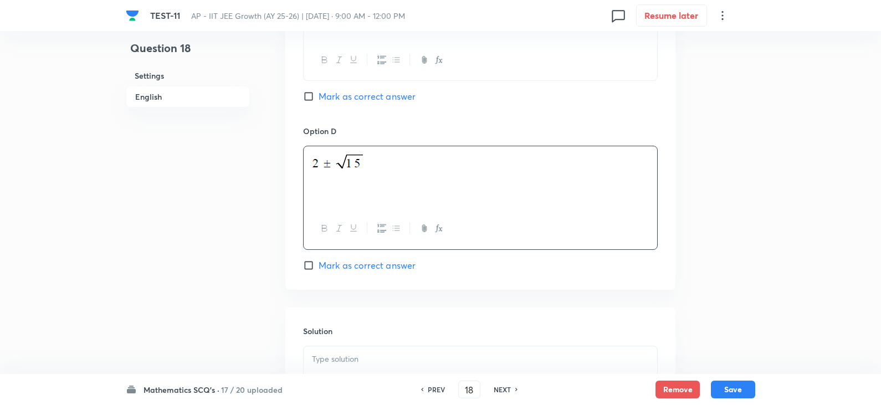
scroll to position [1039, 0]
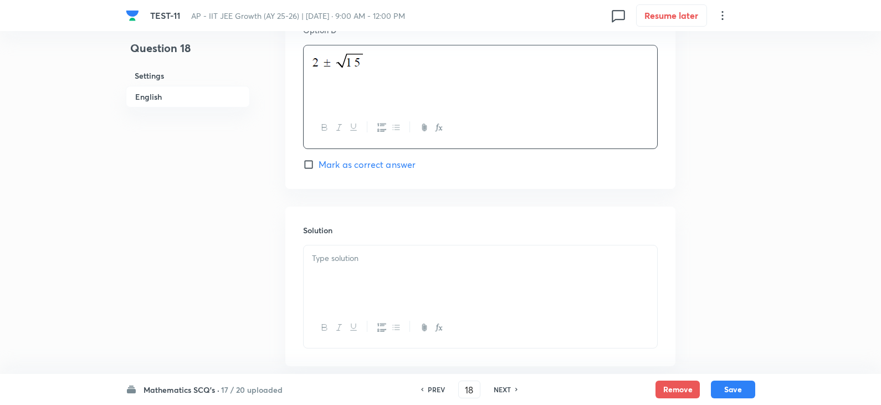
click at [320, 276] on div at bounding box center [479, 276] width 353 height 62
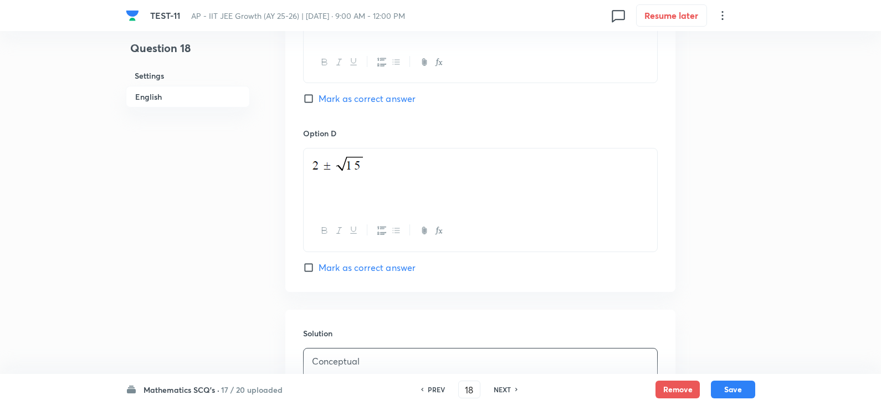
scroll to position [873, 0]
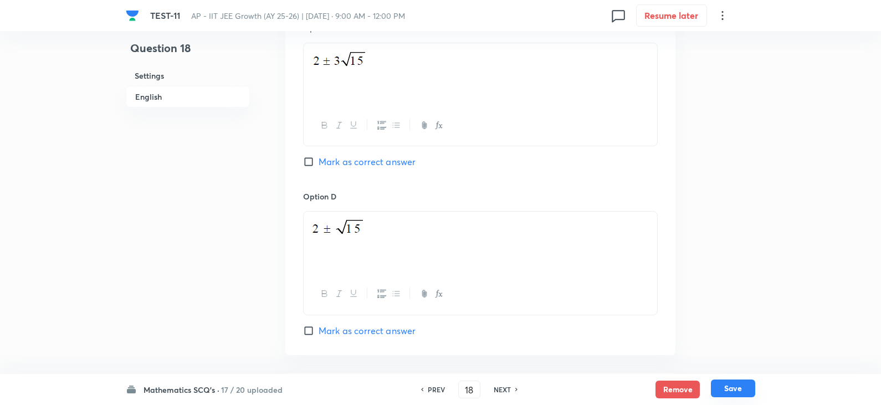
click at [728, 383] on button "Save" at bounding box center [733, 388] width 44 height 18
type input "19"
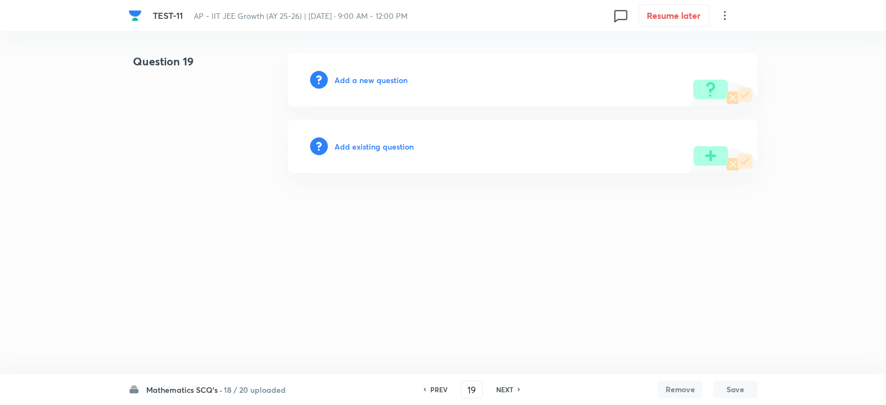
click at [362, 83] on h6 "Add a new question" at bounding box center [370, 80] width 73 height 12
click at [371, 78] on h6 "Choose a question type" at bounding box center [376, 80] width 85 height 12
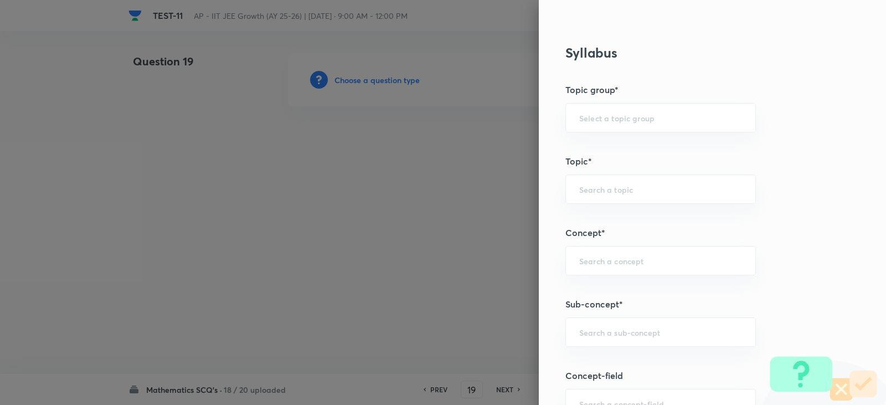
scroll to position [609, 0]
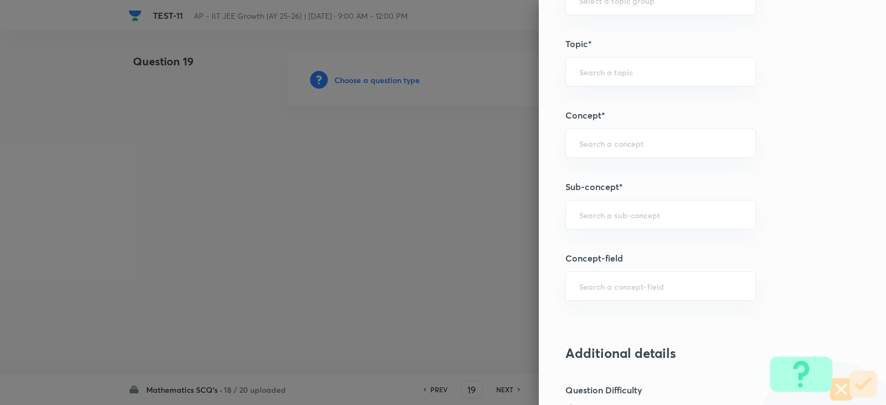
click at [596, 195] on div "Question settings Question type* Single choice correct Number of options* 2 3 4…" at bounding box center [712, 202] width 347 height 405
click at [596, 213] on input "text" at bounding box center [660, 214] width 163 height 11
click at [631, 244] on li "Point and straight Line" at bounding box center [652, 246] width 189 height 20
type input "Point and straight Line"
type input "Mathematics"
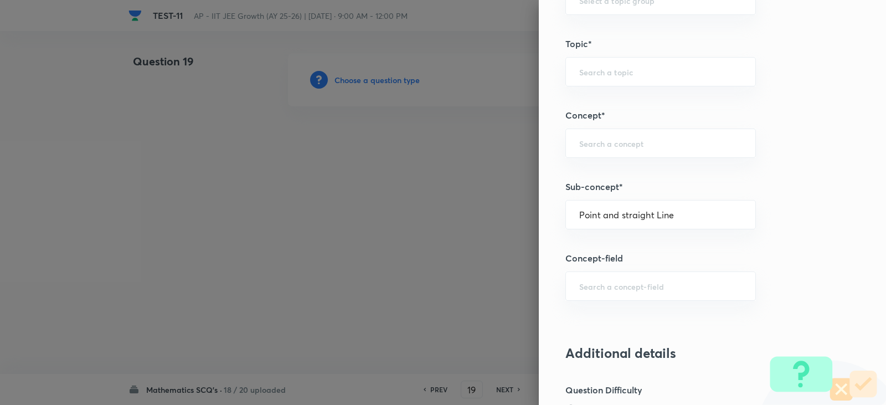
type input "Point and straight Line"
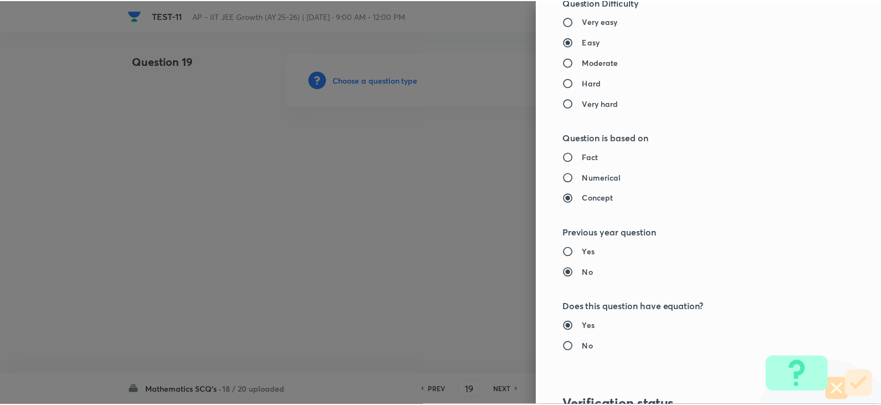
scroll to position [1179, 0]
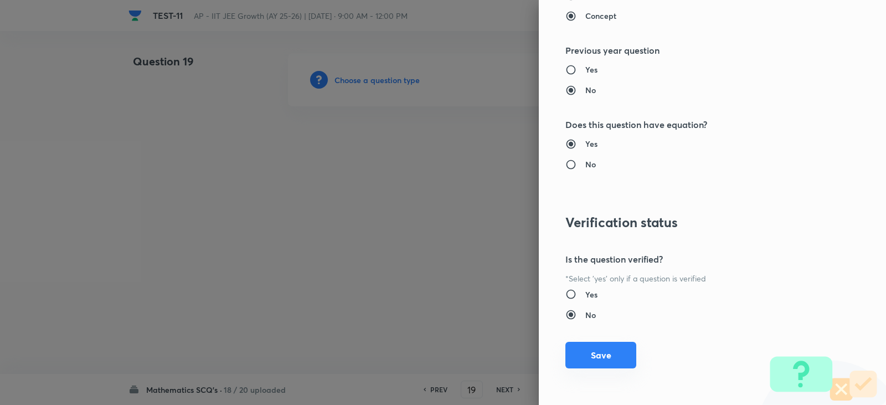
click at [598, 348] on button "Save" at bounding box center [600, 355] width 71 height 27
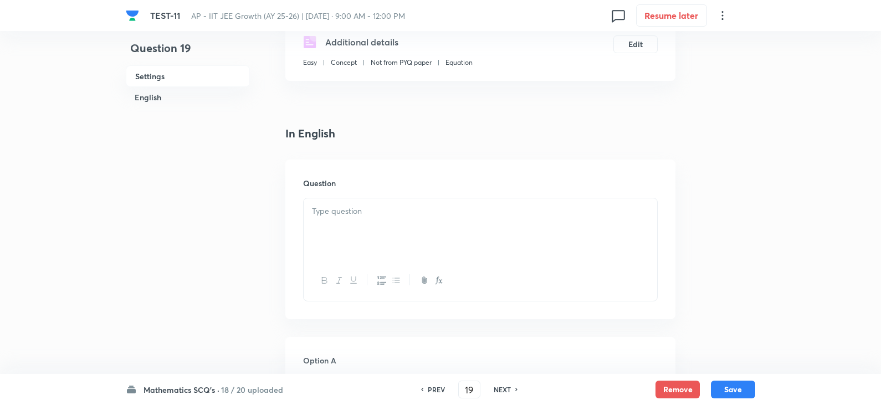
scroll to position [277, 0]
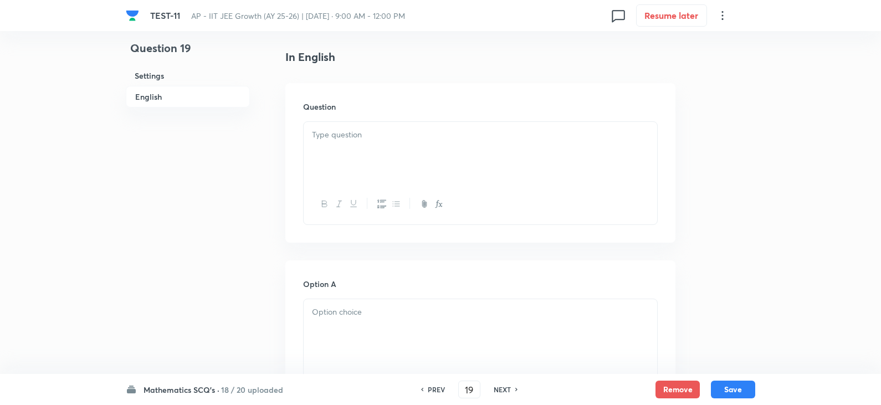
click at [358, 155] on div at bounding box center [479, 153] width 353 height 62
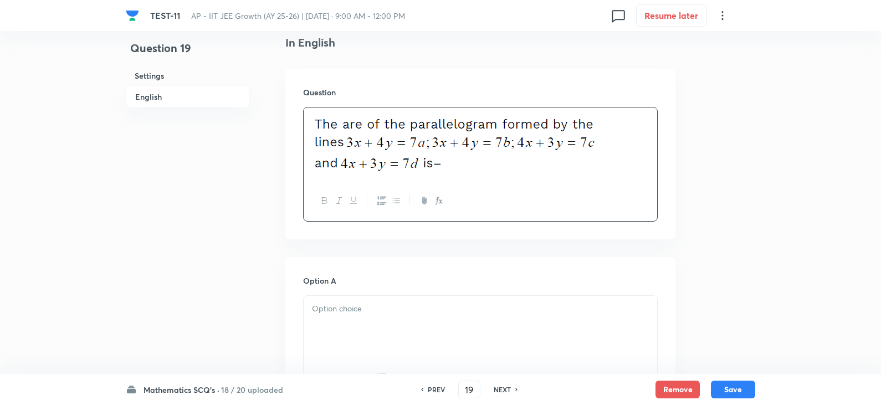
scroll to position [430, 0]
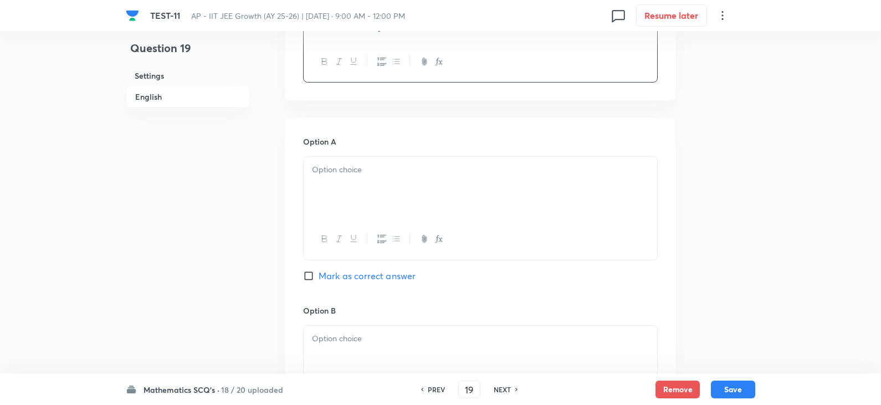
click at [353, 174] on p at bounding box center [480, 169] width 337 height 13
click at [342, 183] on div at bounding box center [479, 190] width 353 height 62
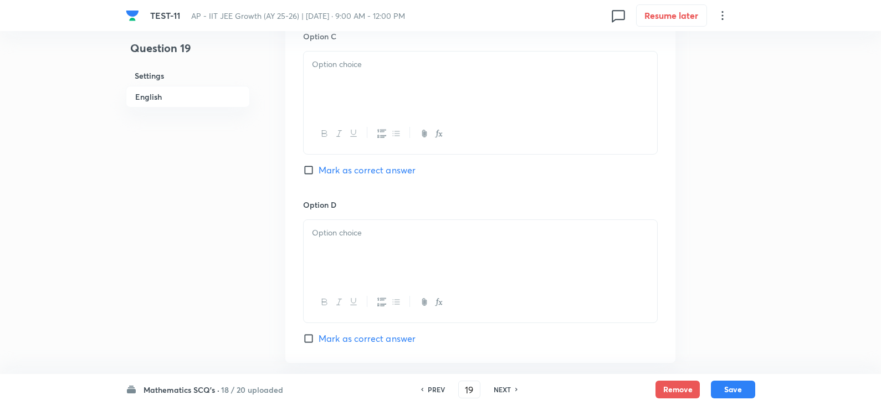
click at [334, 99] on div at bounding box center [479, 83] width 353 height 62
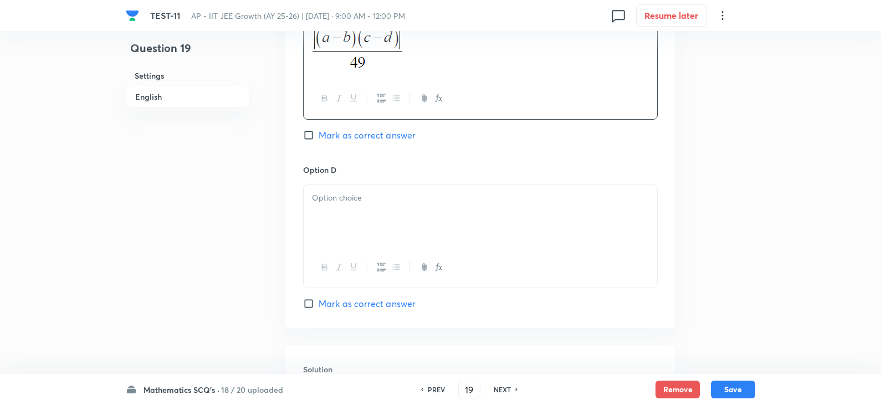
scroll to position [984, 0]
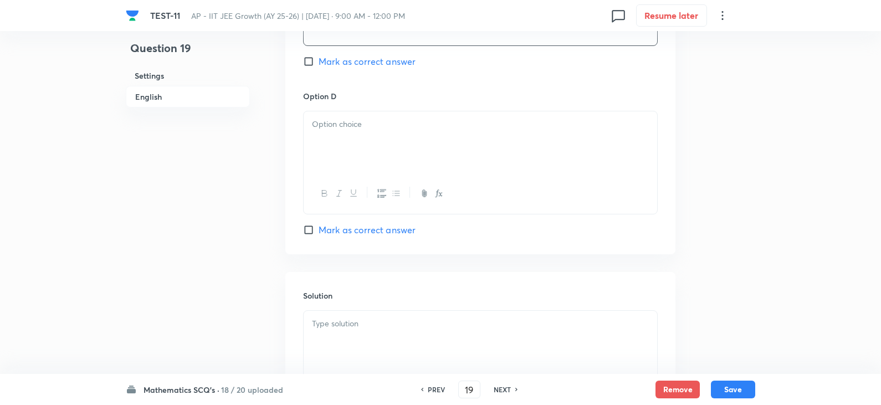
click at [364, 145] on div at bounding box center [479, 142] width 353 height 62
click at [344, 233] on span "Mark as correct answer" at bounding box center [366, 229] width 97 height 13
click at [318, 233] on input "Mark as correct answer" at bounding box center [311, 229] width 16 height 11
checkbox input "true"
click at [348, 330] on p at bounding box center [480, 323] width 337 height 13
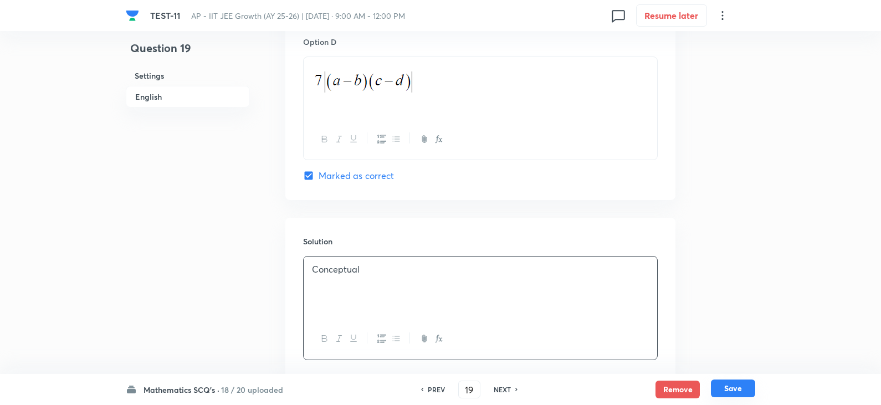
scroll to position [1109, 0]
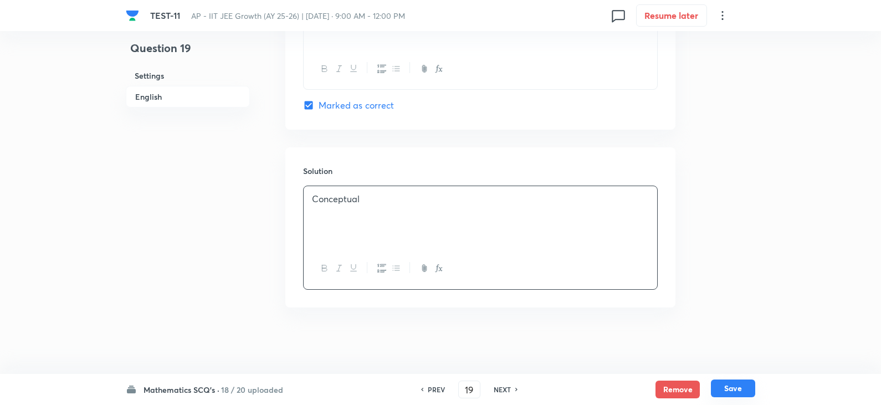
click at [732, 389] on button "Save" at bounding box center [733, 388] width 44 height 18
type input "20"
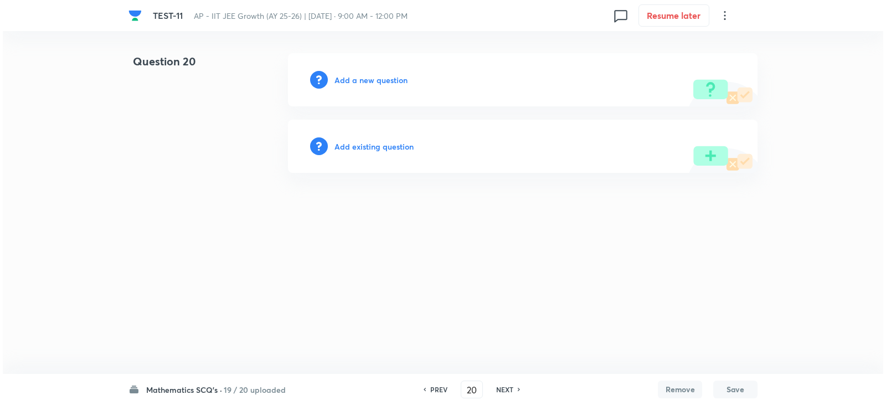
scroll to position [0, 0]
click at [370, 81] on h6 "Add a new question" at bounding box center [370, 80] width 73 height 12
click at [374, 79] on h6 "Choose a question type" at bounding box center [376, 80] width 85 height 12
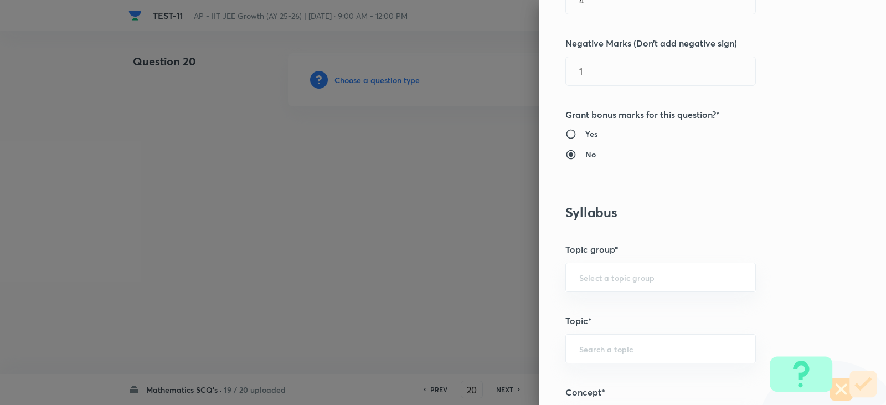
scroll to position [498, 0]
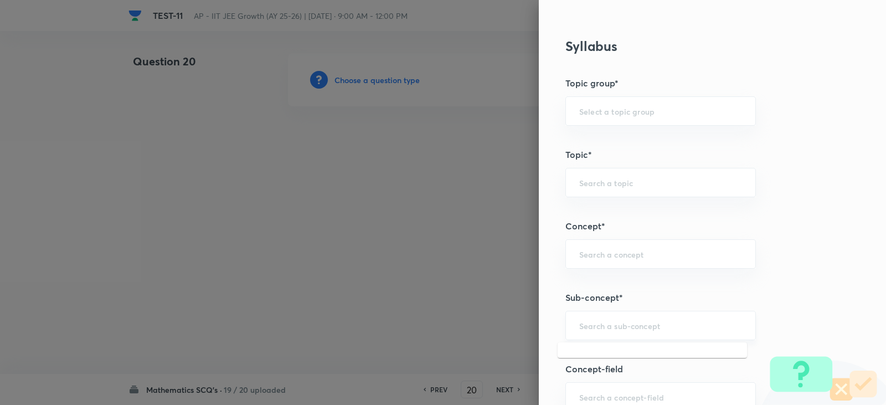
click at [595, 323] on input "text" at bounding box center [660, 325] width 163 height 11
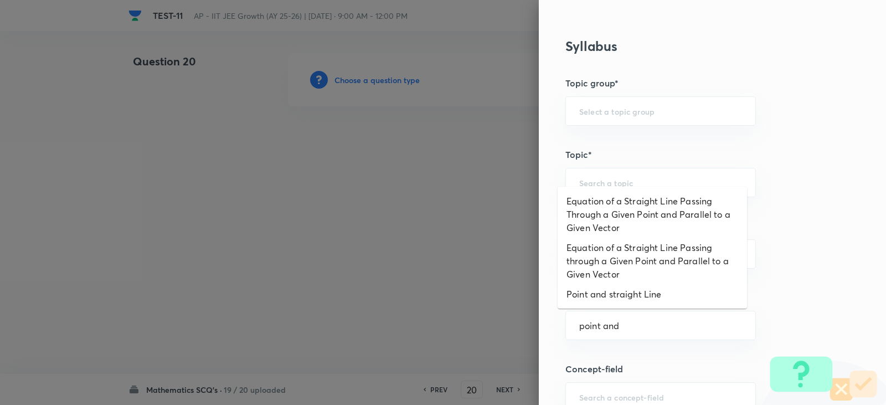
click at [639, 306] on ul "Equation of a Straight Line Passing Through a Given Point and Parallel to a Giv…" at bounding box center [652, 248] width 189 height 122
click at [641, 290] on li "Point and straight Line" at bounding box center [652, 294] width 189 height 20
type input "Point and straight Line"
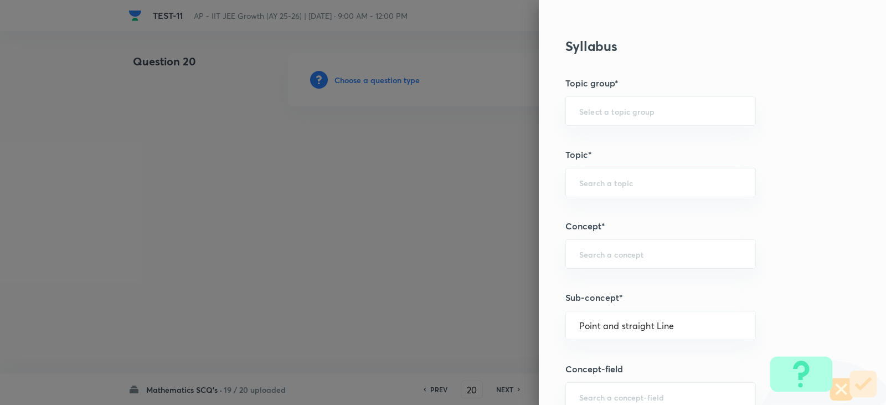
type input "Mathematics"
type input "Point and straight Line"
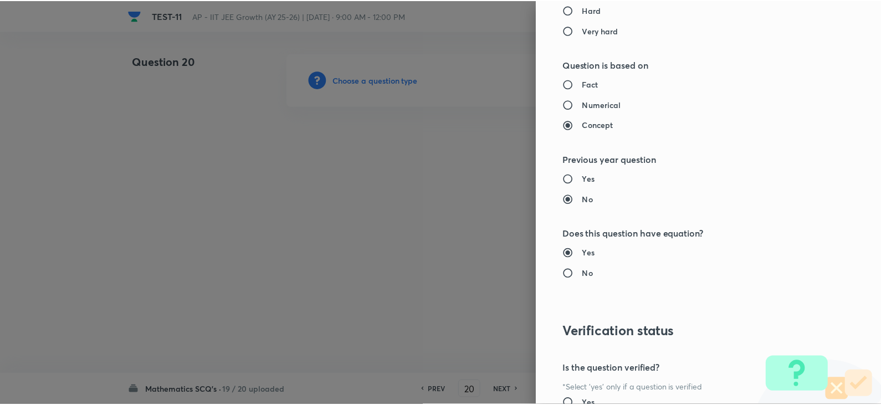
scroll to position [1179, 0]
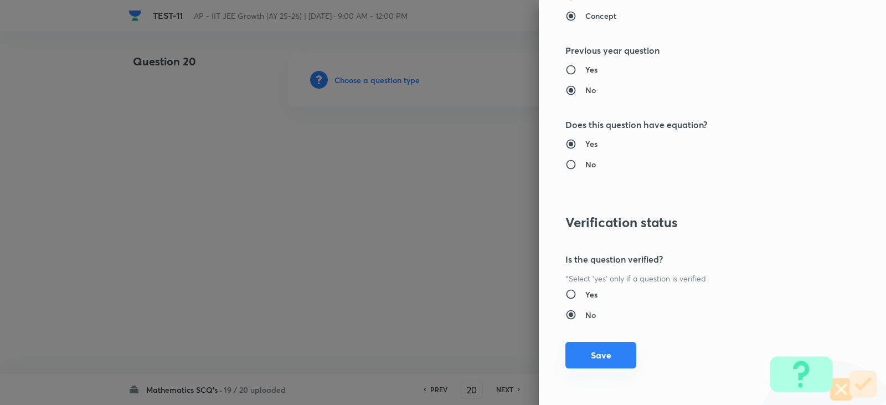
click at [599, 359] on button "Save" at bounding box center [600, 355] width 71 height 27
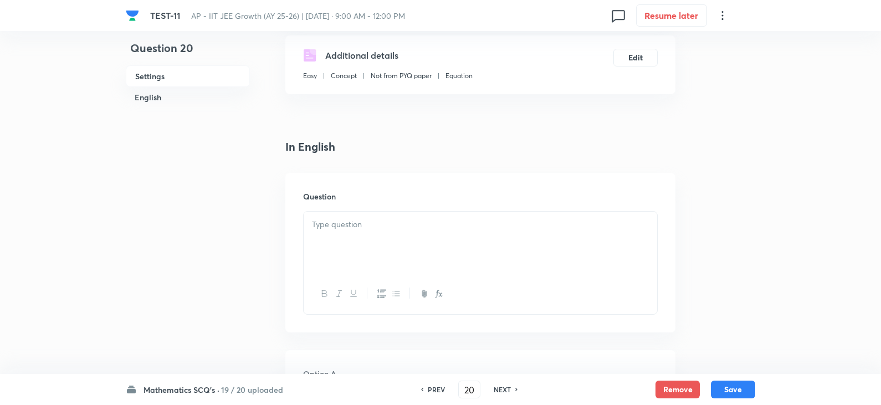
scroll to position [222, 0]
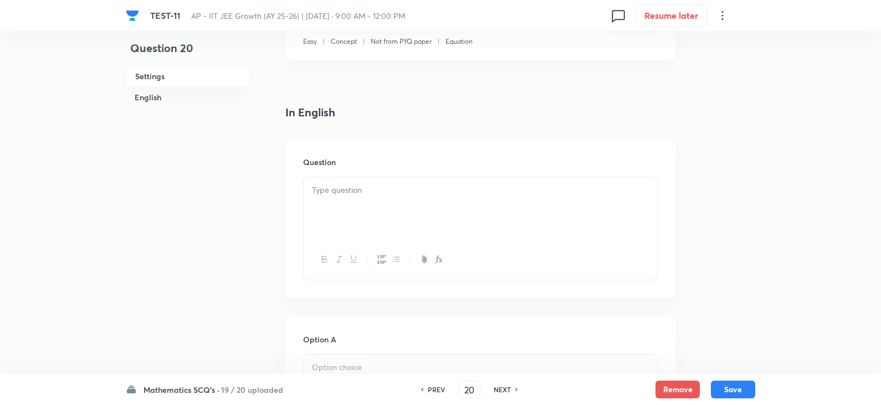
click at [365, 200] on div at bounding box center [479, 208] width 353 height 62
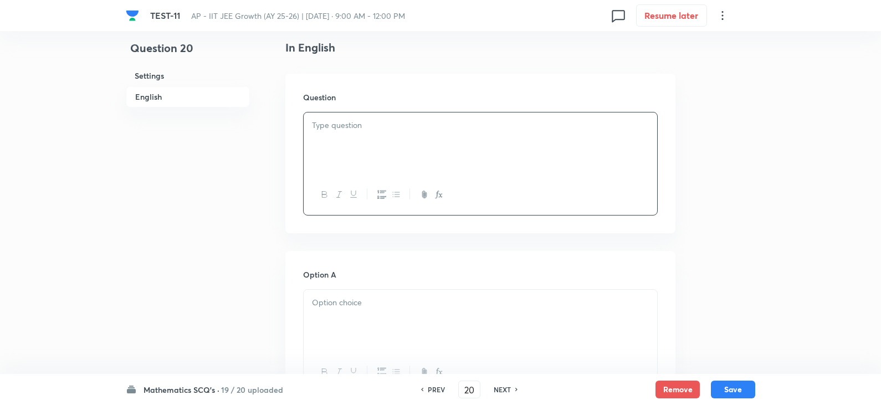
scroll to position [388, 0]
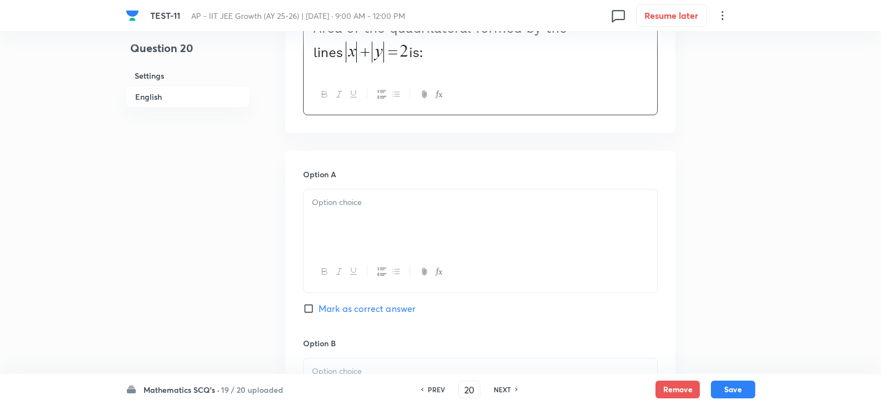
click at [347, 205] on p at bounding box center [480, 202] width 337 height 13
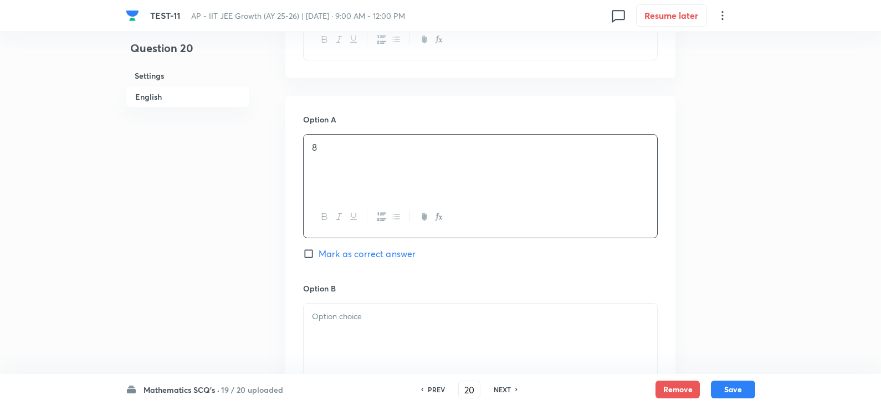
scroll to position [554, 0]
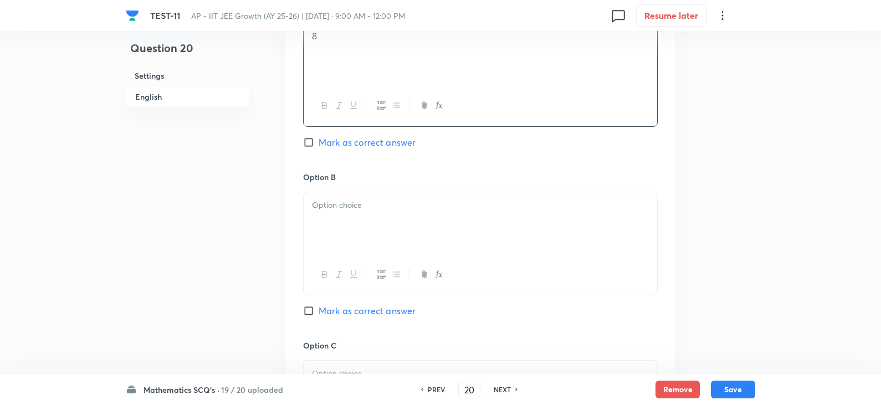
click at [337, 230] on div at bounding box center [479, 223] width 353 height 62
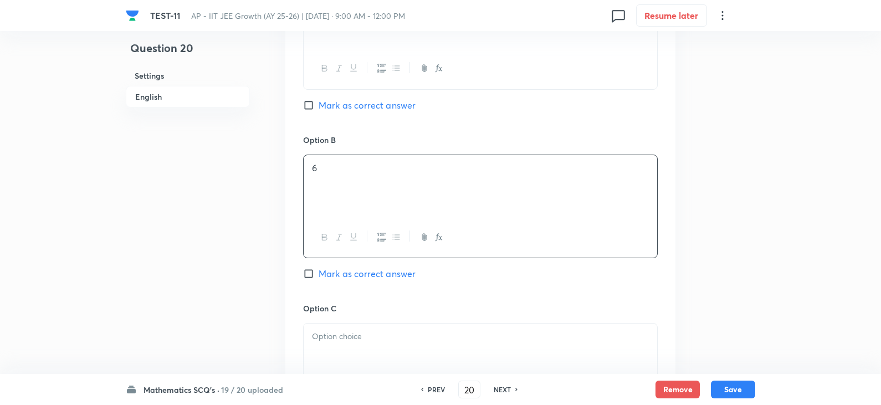
scroll to position [720, 0]
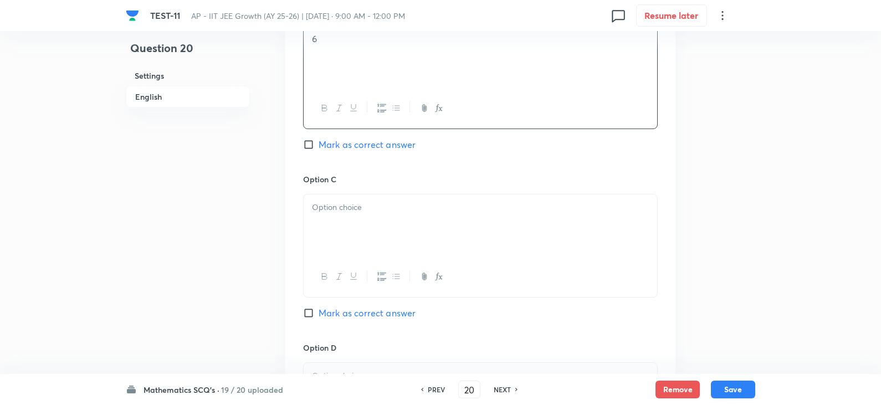
click at [343, 216] on div at bounding box center [479, 225] width 353 height 62
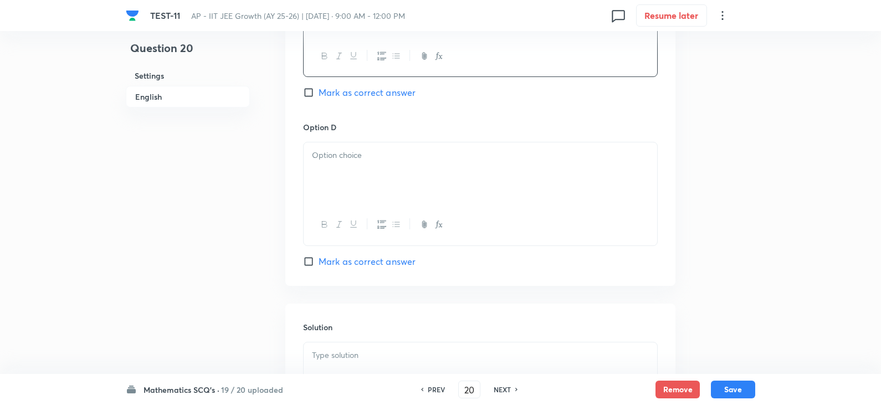
scroll to position [941, 0]
click at [332, 196] on div at bounding box center [479, 172] width 353 height 62
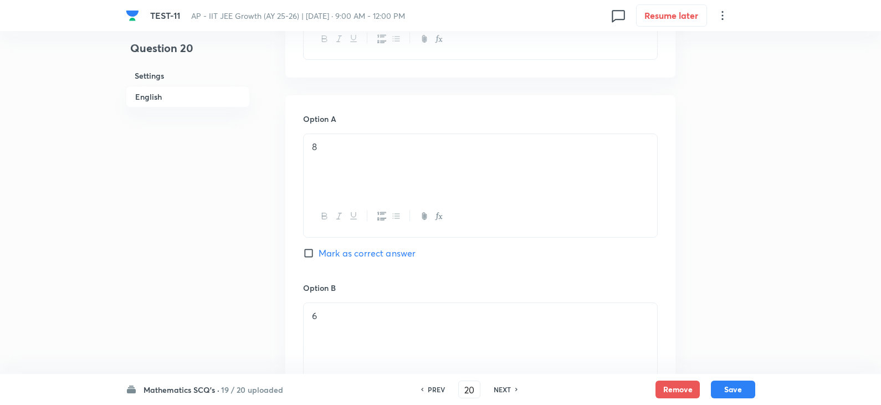
click at [305, 249] on input "Mark as correct answer" at bounding box center [311, 253] width 16 height 11
checkbox input "true"
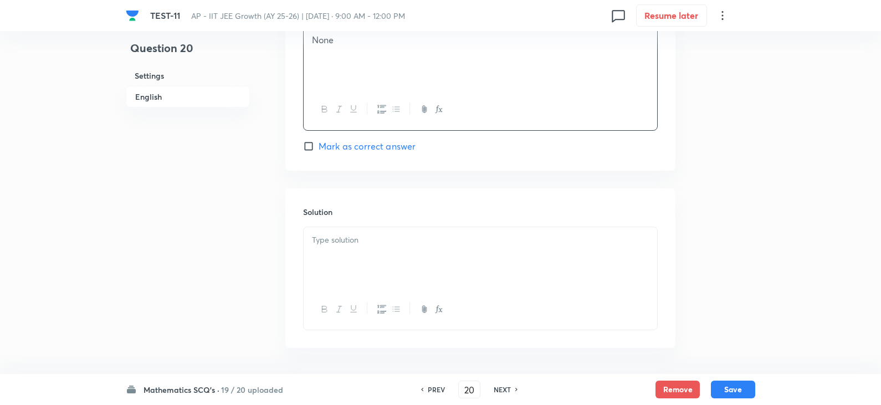
scroll to position [1096, 0]
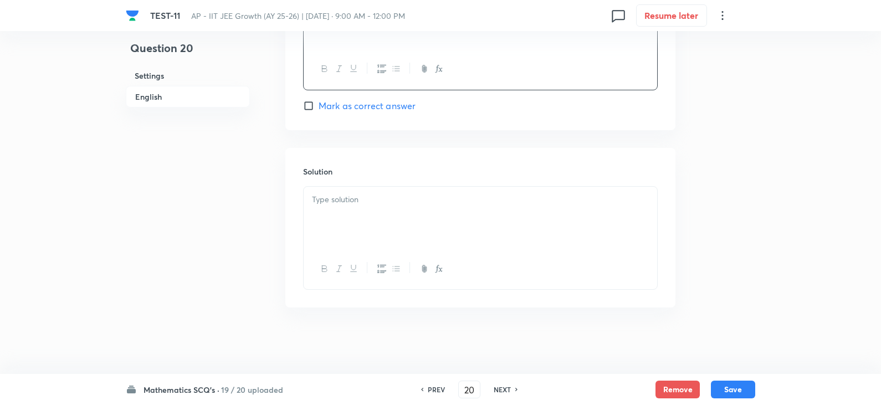
click at [341, 215] on div at bounding box center [479, 218] width 353 height 62
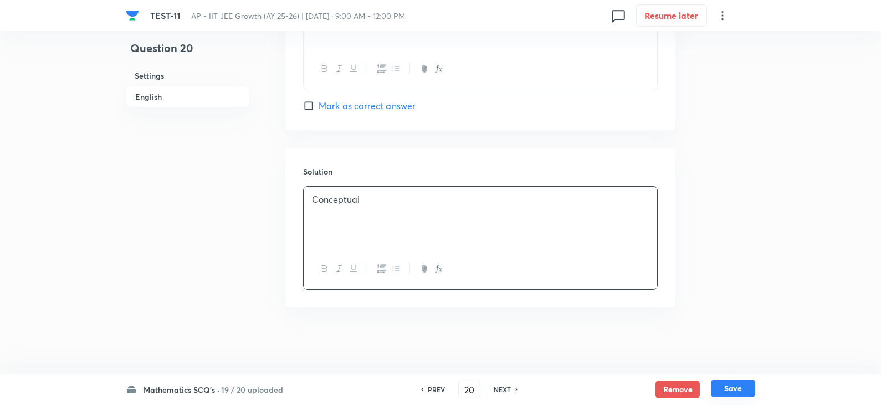
click at [743, 388] on button "Save" at bounding box center [733, 388] width 44 height 18
type input "21"
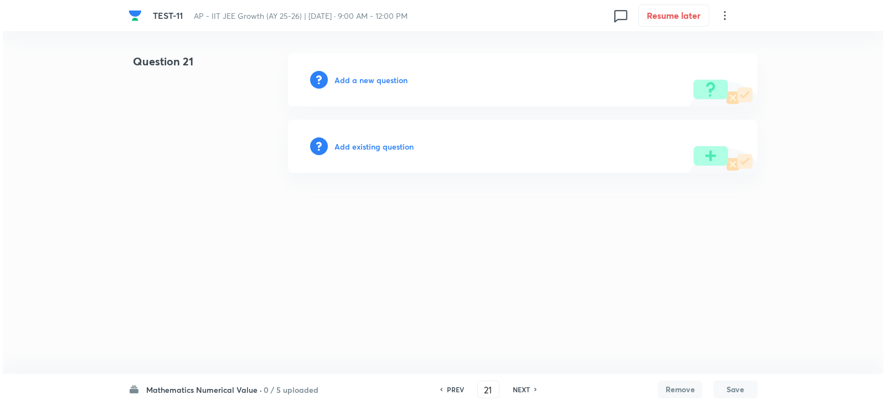
scroll to position [0, 0]
click at [376, 79] on h6 "Add a new question" at bounding box center [370, 80] width 73 height 12
click at [368, 79] on h6 "Choose a question type" at bounding box center [376, 80] width 85 height 12
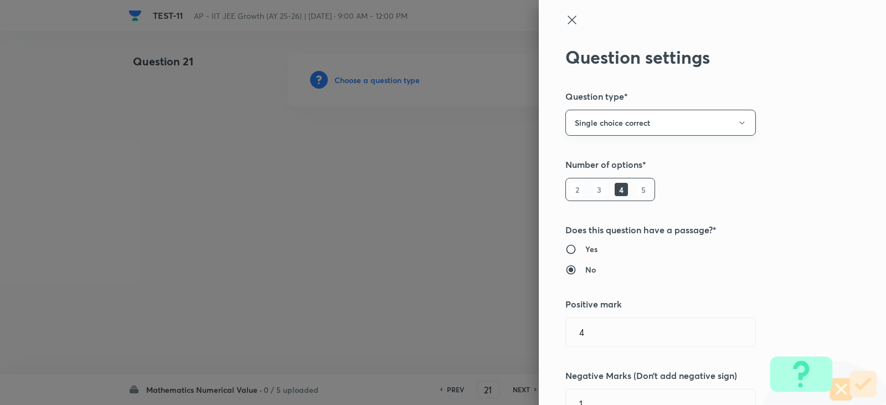
click at [670, 129] on button "Single choice correct" at bounding box center [660, 123] width 191 height 26
click at [593, 198] on span "Integer" at bounding box center [652, 198] width 176 height 12
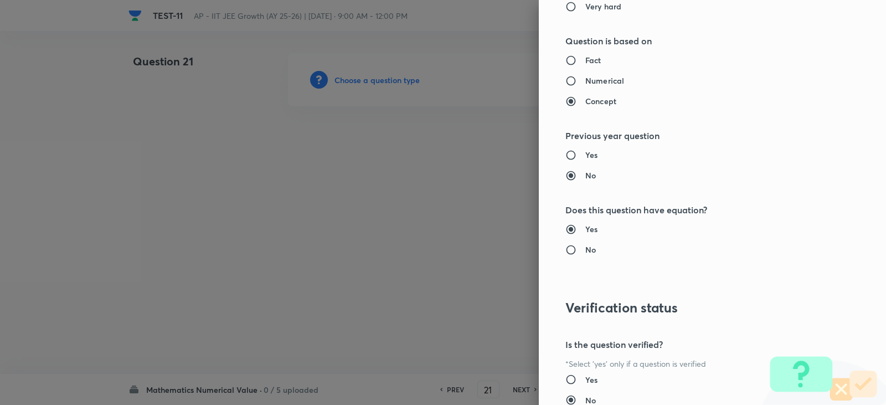
scroll to position [1108, 0]
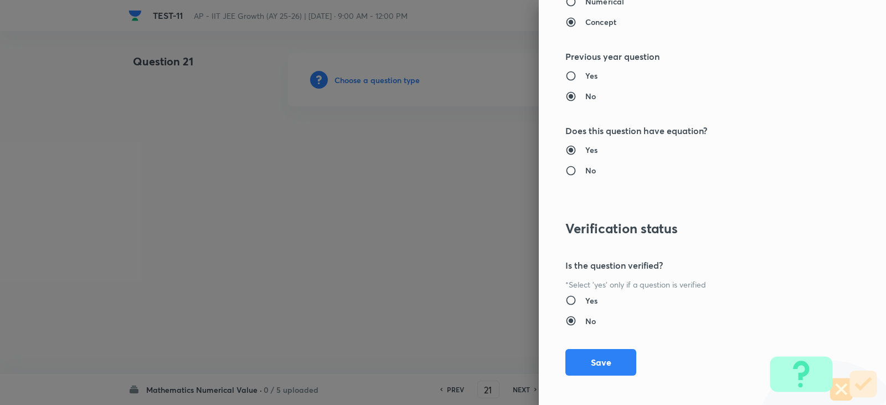
click at [586, 5] on h6 "Numerical" at bounding box center [604, 2] width 39 height 12
click at [585, 5] on input "Numerical" at bounding box center [575, 1] width 20 height 11
radio input "true"
radio input "false"
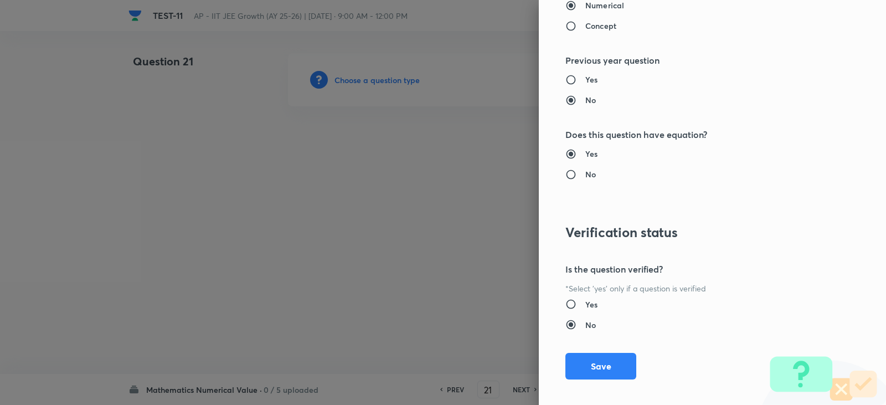
click at [586, 305] on h6 "Yes" at bounding box center [591, 304] width 12 height 12
click at [585, 305] on input "Yes" at bounding box center [575, 303] width 20 height 11
radio input "true"
radio input "false"
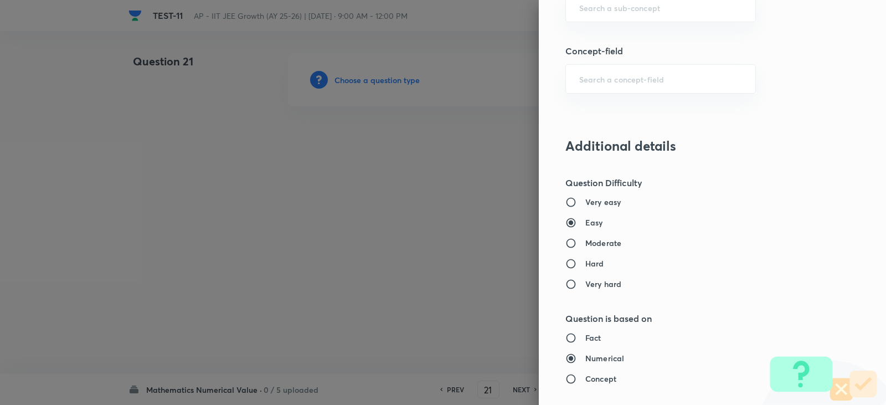
scroll to position [605, 0]
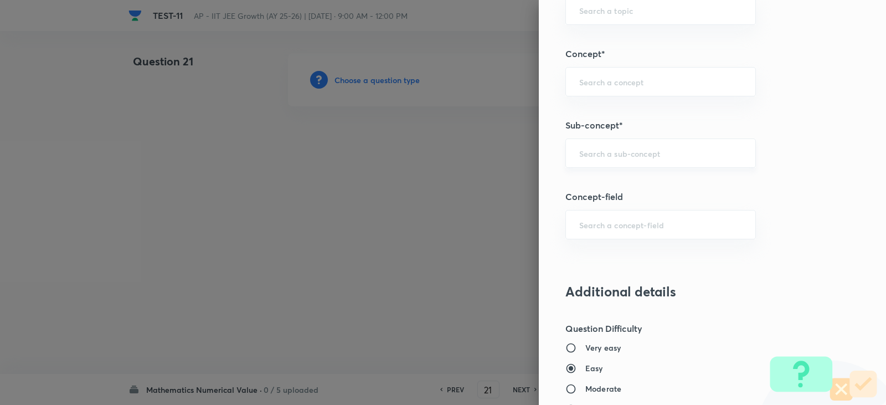
click at [595, 146] on div "​" at bounding box center [660, 152] width 191 height 29
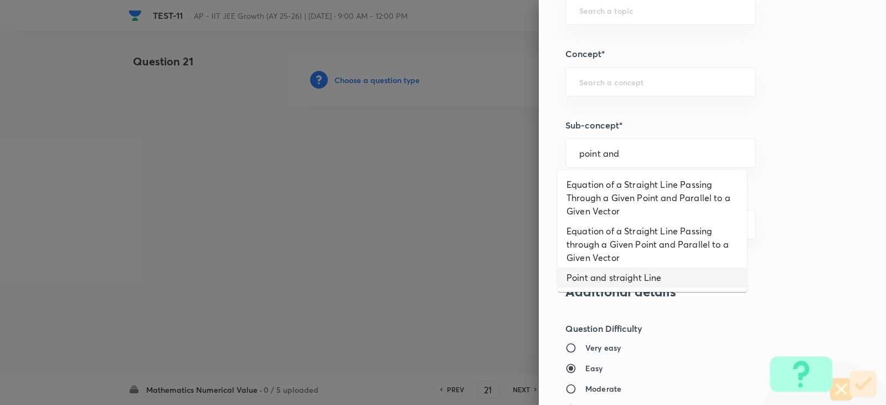
click at [622, 278] on li "Point and straight Line" at bounding box center [652, 277] width 189 height 20
type input "Point and straight Line"
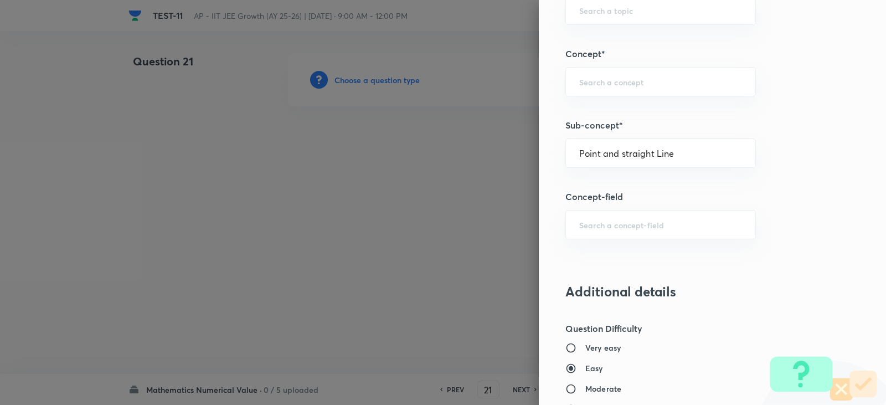
type input "Mathematics"
type input "Point and straight Line"
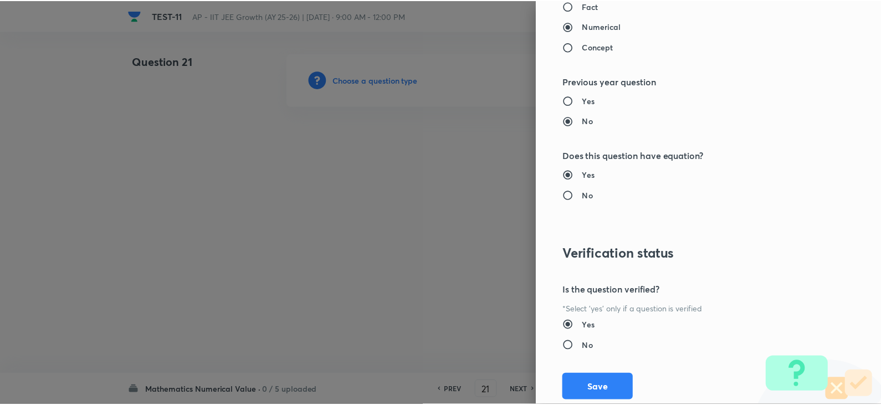
scroll to position [1114, 0]
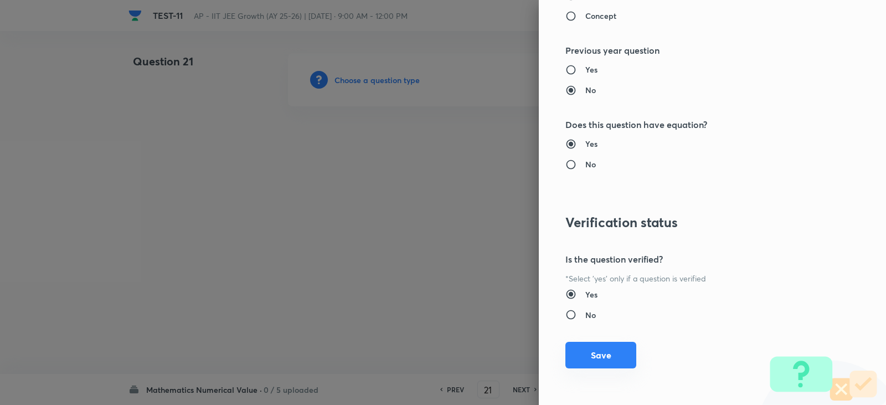
click at [579, 366] on button "Save" at bounding box center [600, 355] width 71 height 27
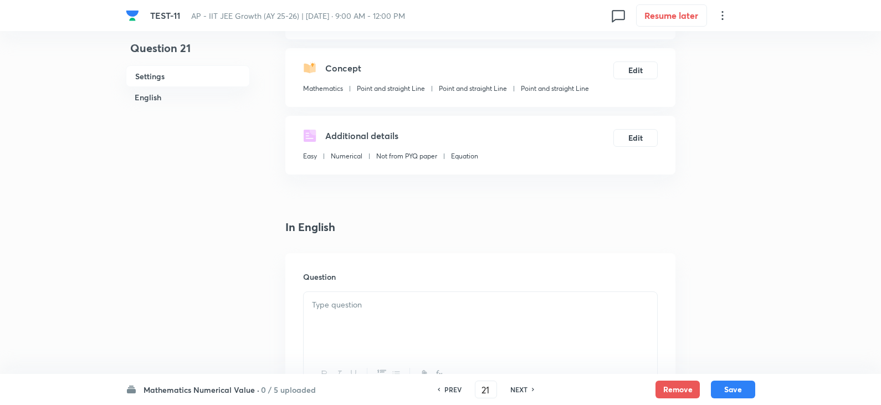
scroll to position [222, 0]
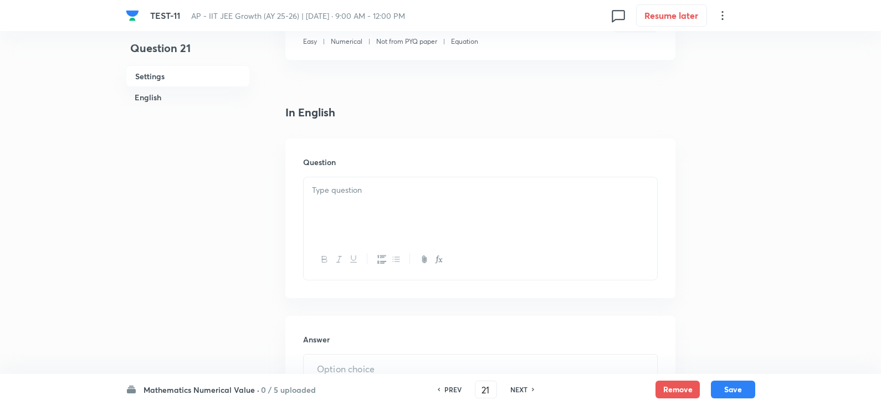
click at [347, 194] on p at bounding box center [480, 190] width 337 height 13
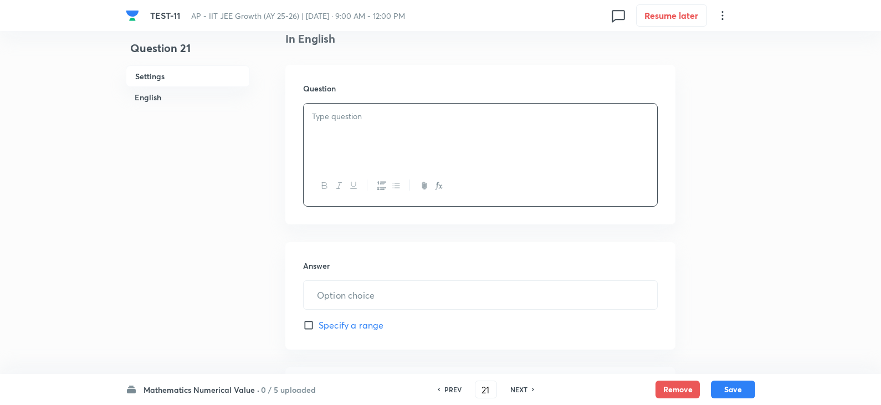
scroll to position [388, 0]
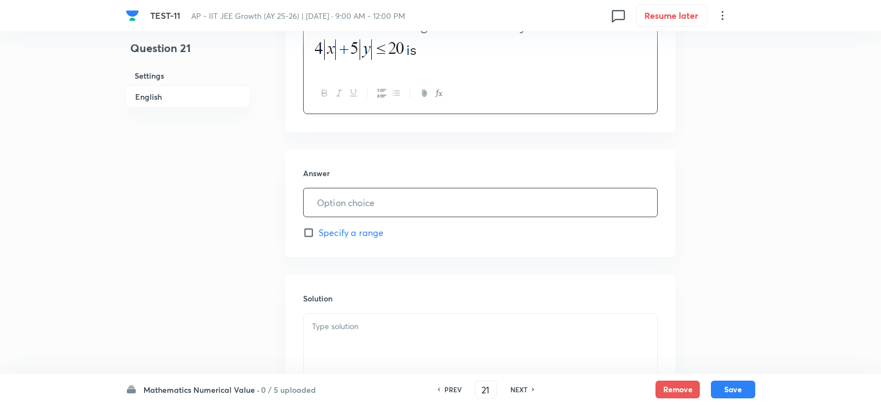
click at [363, 205] on input "text" at bounding box center [479, 202] width 353 height 28
type input "40"
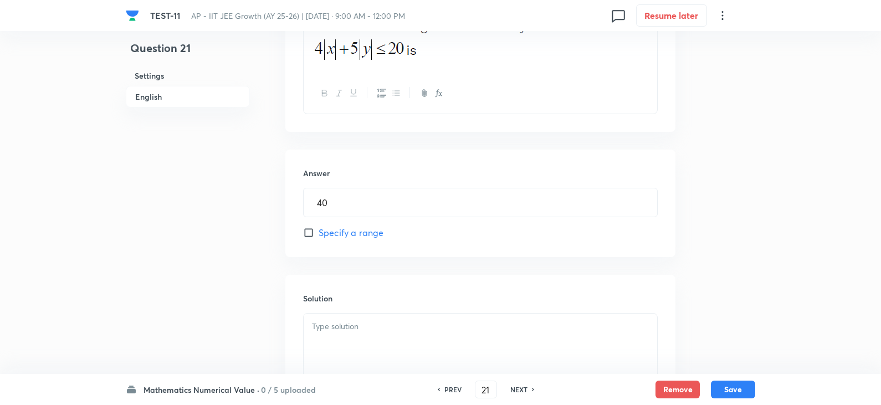
click at [457, 327] on p at bounding box center [480, 326] width 337 height 13
click at [737, 385] on button "Save" at bounding box center [733, 388] width 44 height 18
type input "22"
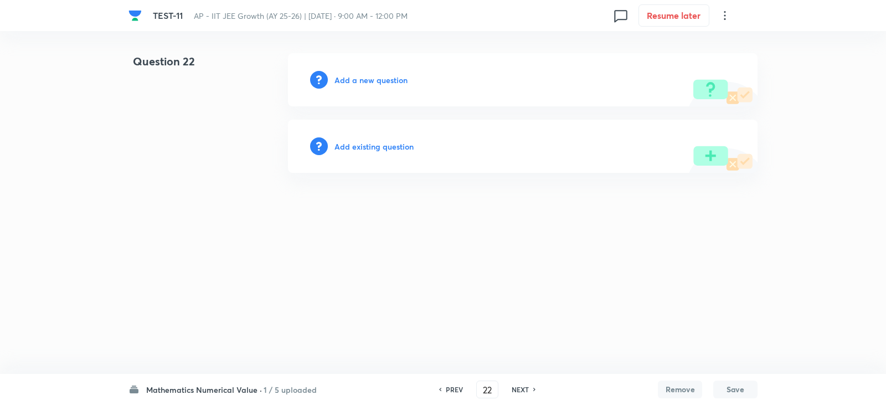
click at [369, 85] on h6 "Add a new question" at bounding box center [370, 80] width 73 height 12
click at [375, 75] on h6 "Choose a question type" at bounding box center [376, 80] width 85 height 12
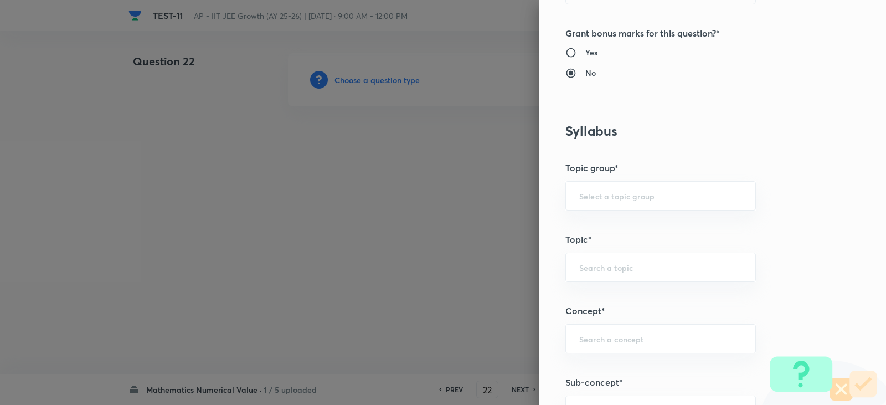
scroll to position [443, 0]
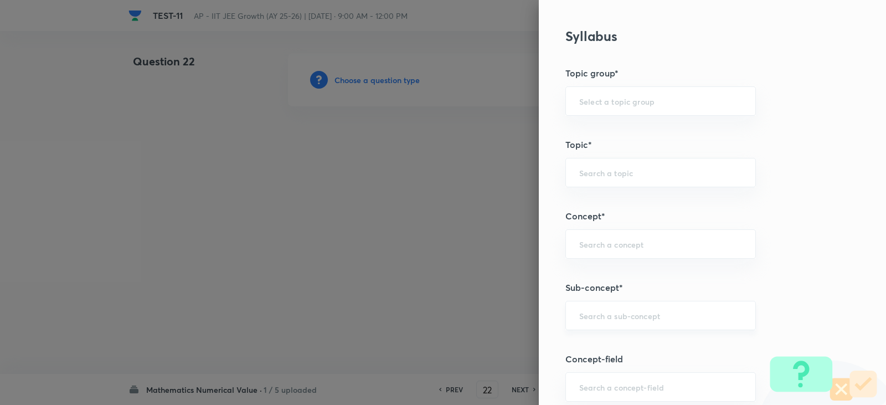
click at [573, 305] on div "​" at bounding box center [660, 315] width 191 height 29
click at [624, 351] on li "Point and straight Line" at bounding box center [652, 347] width 189 height 20
type input "Point and straight Line"
type input "Mathematics"
type input "Point and straight Line"
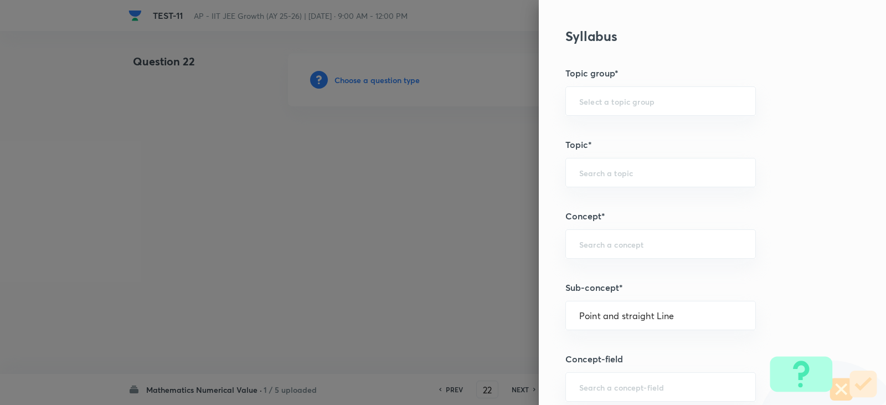
type input "Point and straight Line"
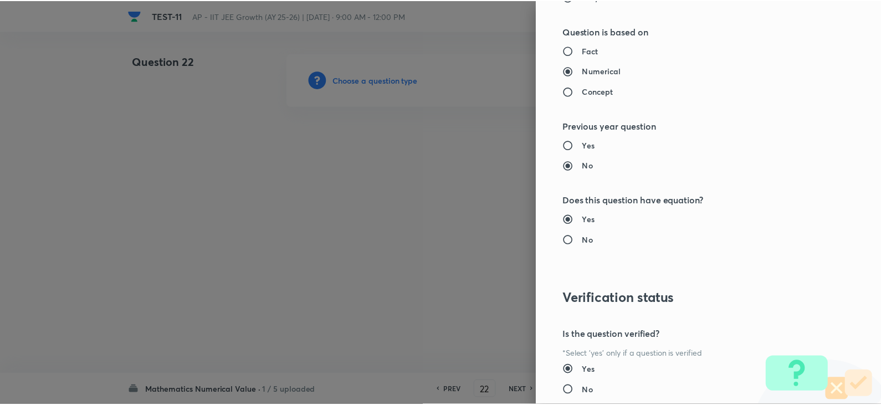
scroll to position [1114, 0]
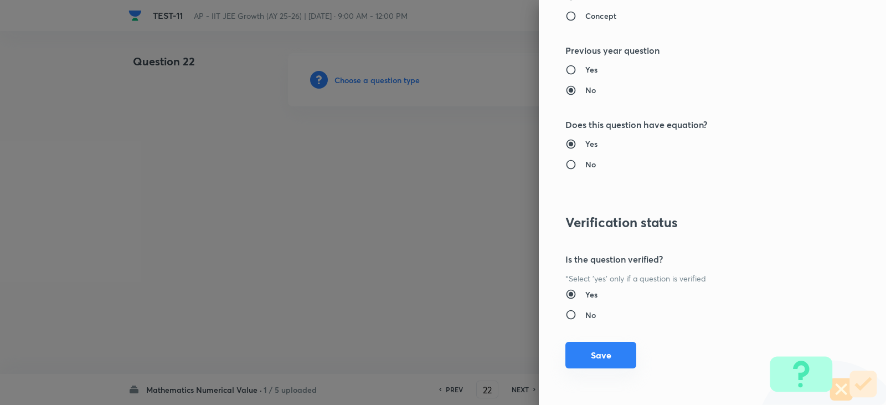
click at [582, 355] on button "Save" at bounding box center [600, 355] width 71 height 27
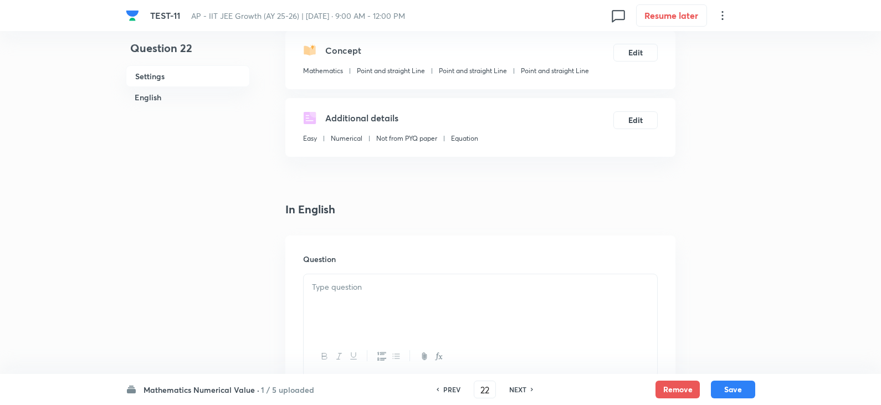
scroll to position [222, 0]
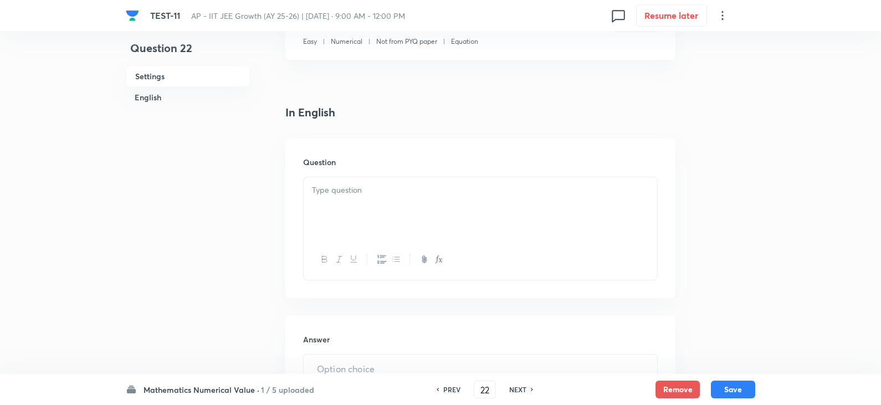
click at [340, 173] on div "Question" at bounding box center [480, 217] width 390 height 159
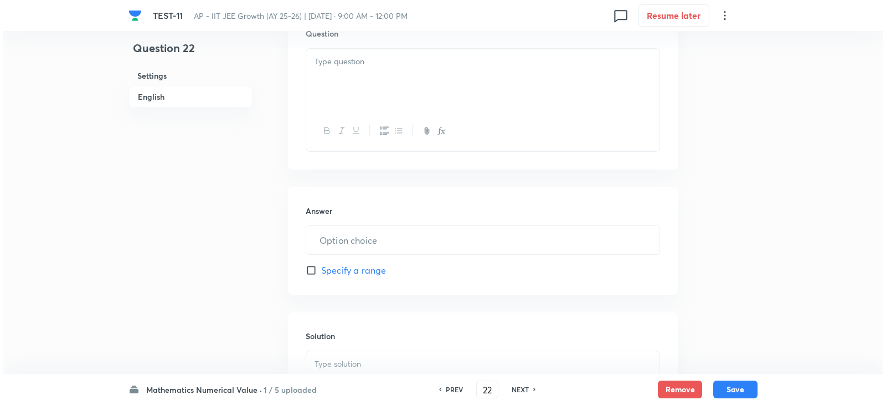
scroll to position [277, 0]
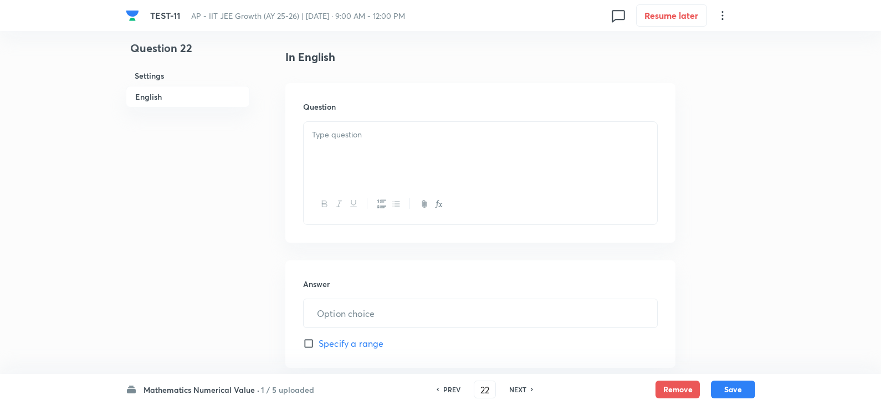
click at [324, 137] on p at bounding box center [480, 134] width 337 height 13
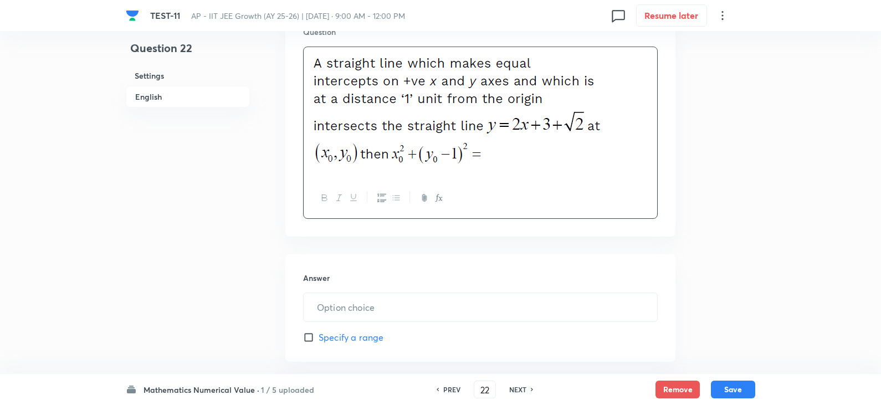
scroll to position [443, 0]
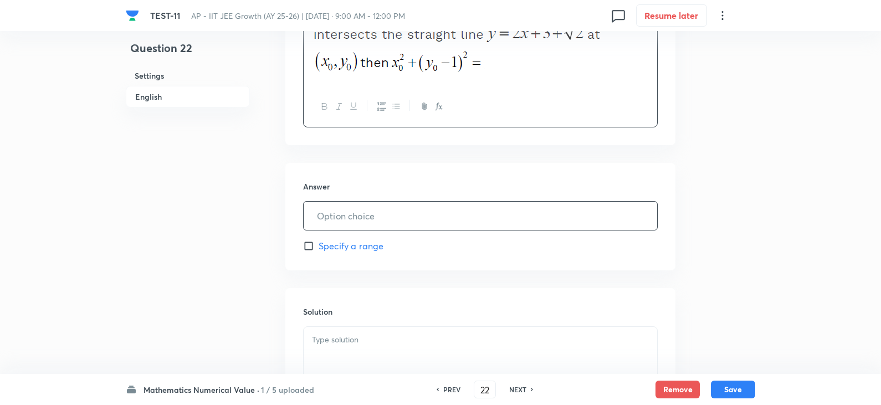
click at [368, 220] on input "text" at bounding box center [479, 216] width 353 height 28
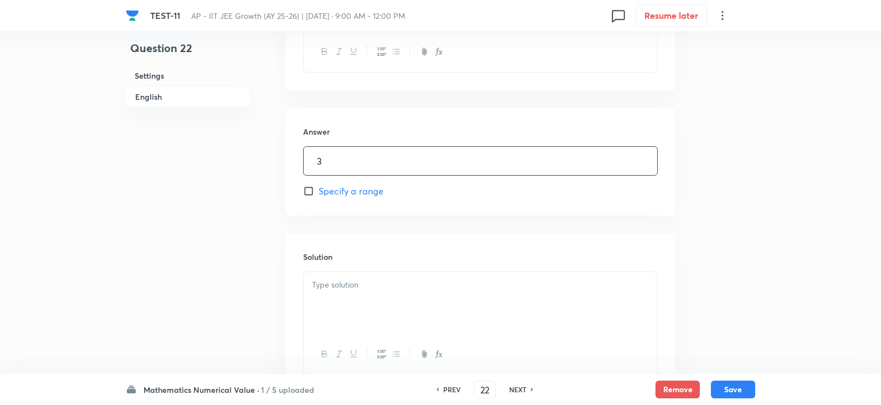
scroll to position [584, 0]
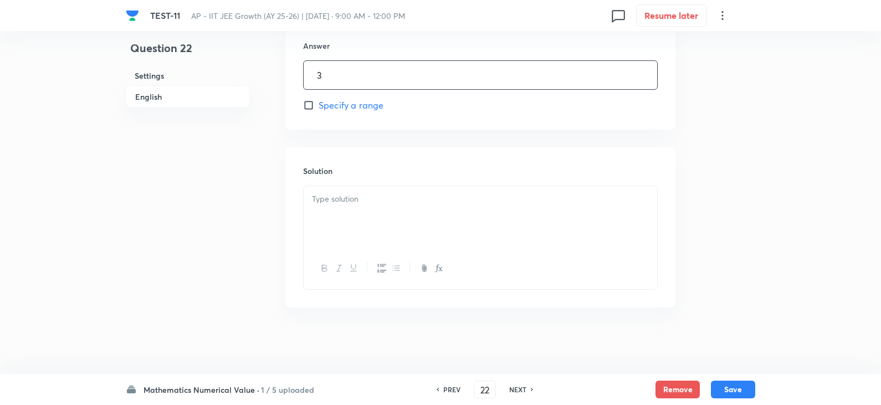
type input "3"
click at [348, 229] on div at bounding box center [479, 217] width 353 height 62
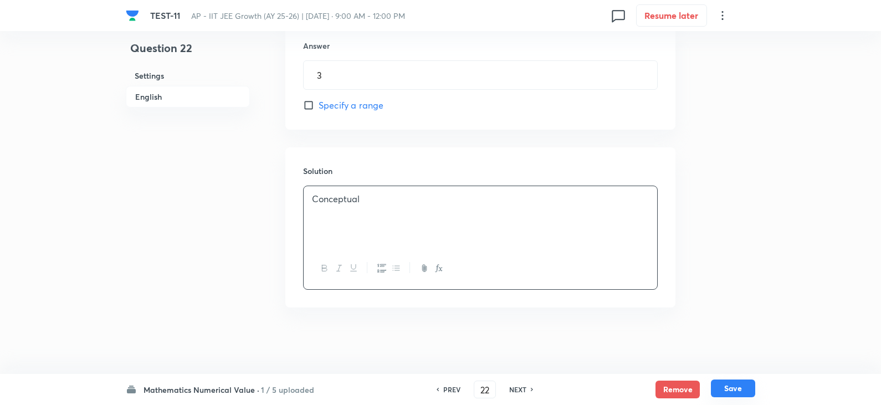
click at [729, 387] on button "Save" at bounding box center [733, 388] width 44 height 18
type input "23"
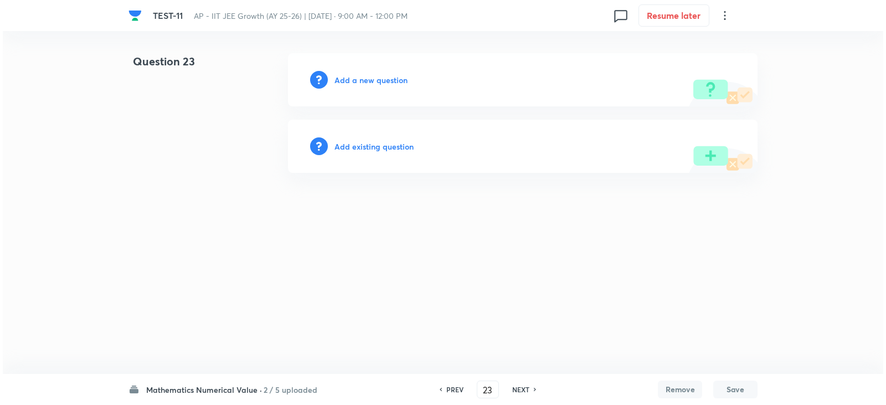
scroll to position [0, 0]
click at [327, 70] on div "Add a new question" at bounding box center [523, 79] width 470 height 53
click at [374, 79] on h6 "Add a new question" at bounding box center [370, 80] width 73 height 12
click at [373, 79] on h6 "Choose a question type" at bounding box center [376, 80] width 85 height 12
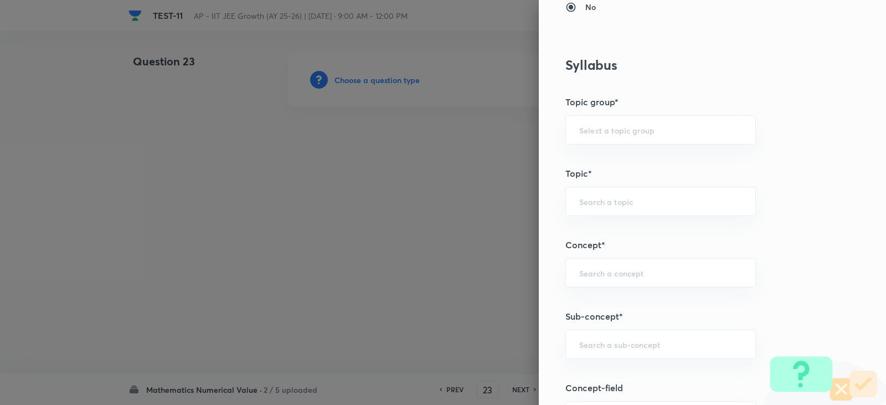
scroll to position [498, 0]
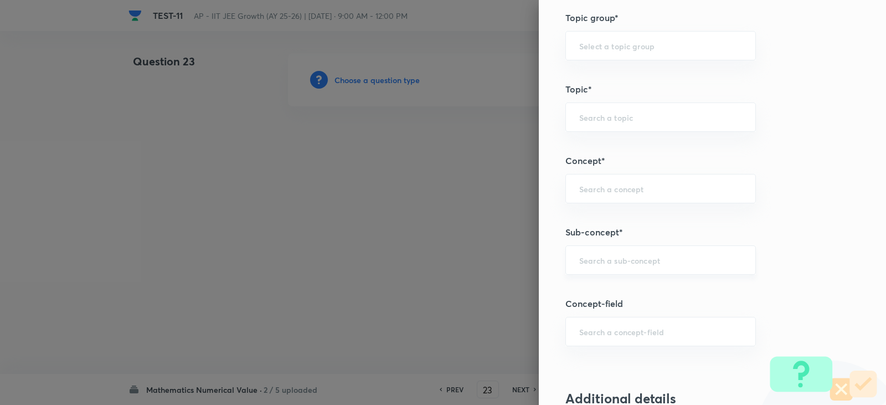
click at [595, 261] on input "text" at bounding box center [660, 260] width 163 height 11
click at [640, 286] on li "Point and straight Line" at bounding box center [652, 291] width 189 height 20
type input "Point and straight Line"
type input "Mathematics"
type input "Point and straight Line"
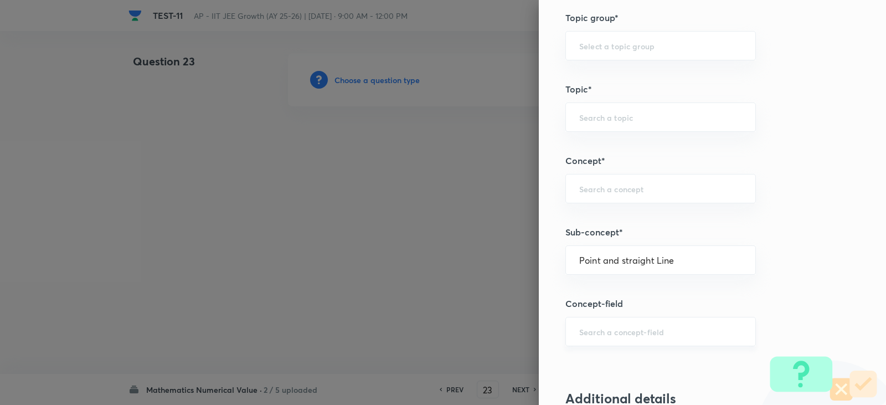
type input "Point and straight Line"
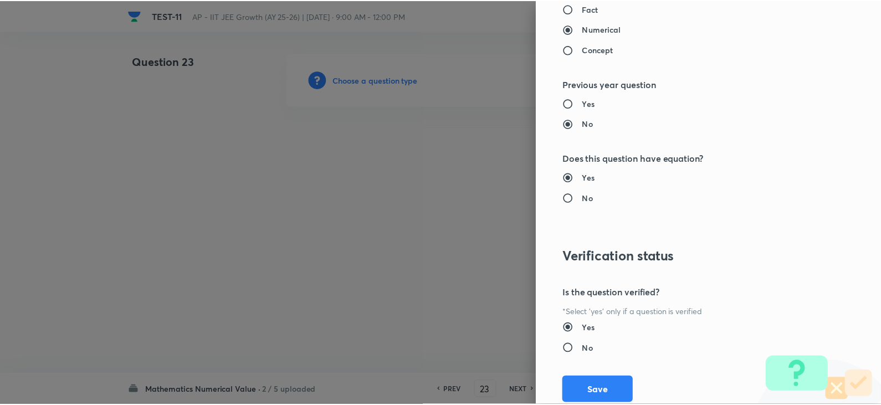
scroll to position [1114, 0]
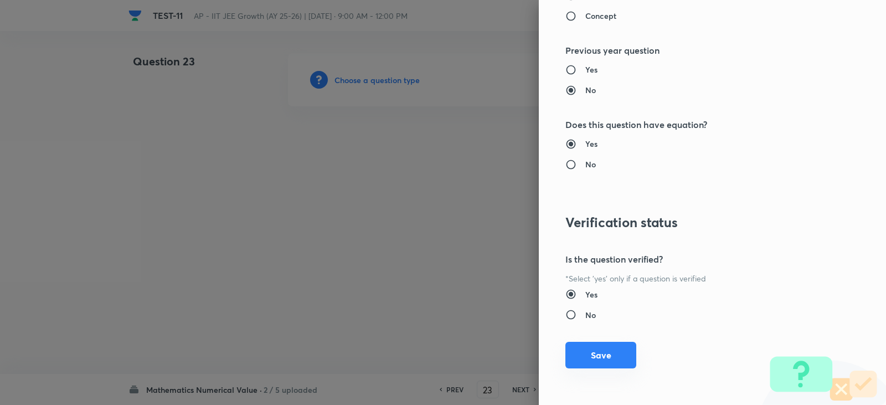
click at [592, 359] on button "Save" at bounding box center [600, 355] width 71 height 27
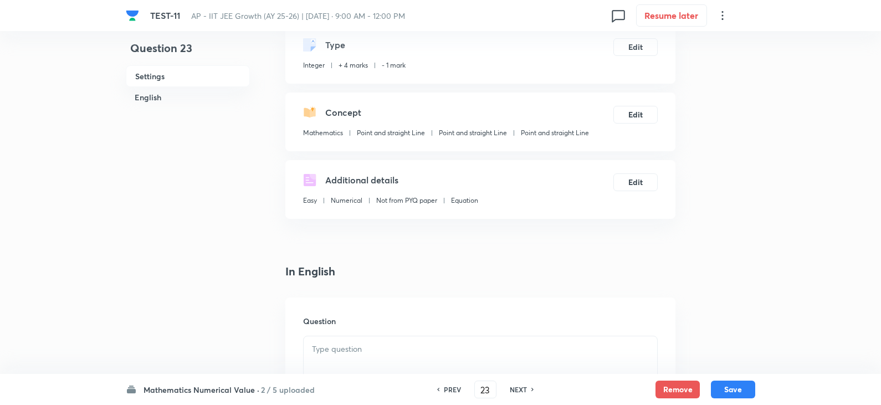
scroll to position [222, 0]
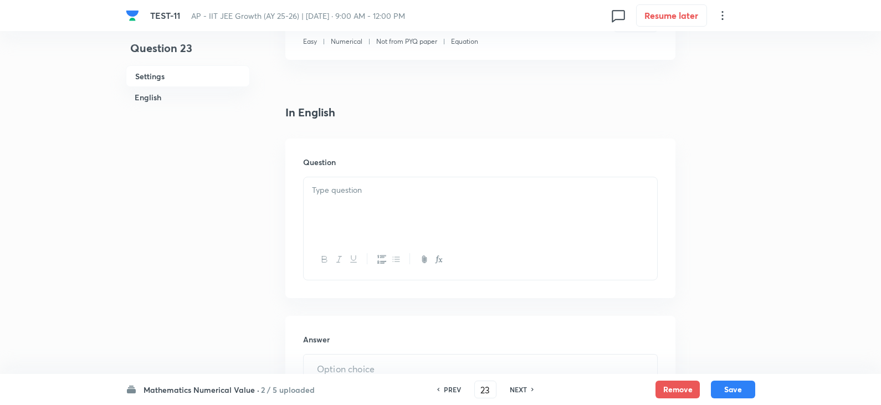
click at [345, 209] on div at bounding box center [479, 208] width 353 height 62
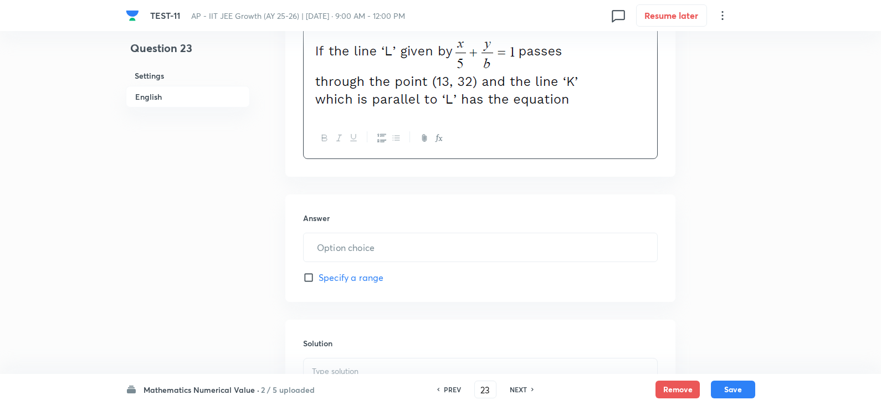
scroll to position [375, 0]
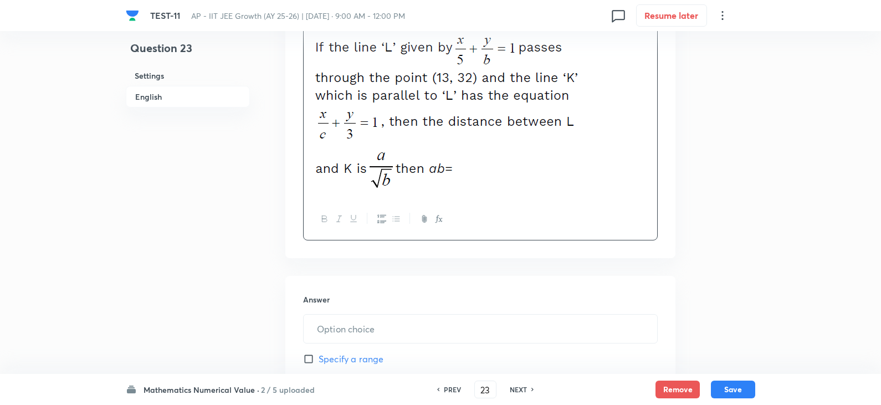
click at [355, 260] on div "In English Question Answer ​ Specify a range Solution" at bounding box center [480, 256] width 390 height 610
click at [348, 322] on input "text" at bounding box center [479, 329] width 353 height 28
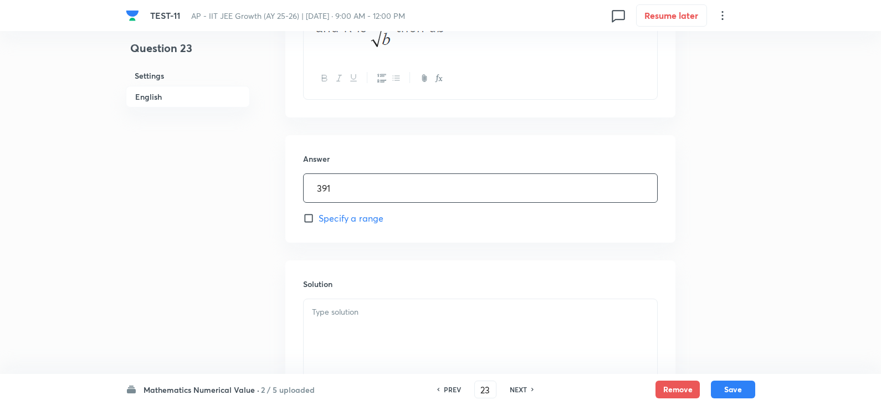
scroll to position [596, 0]
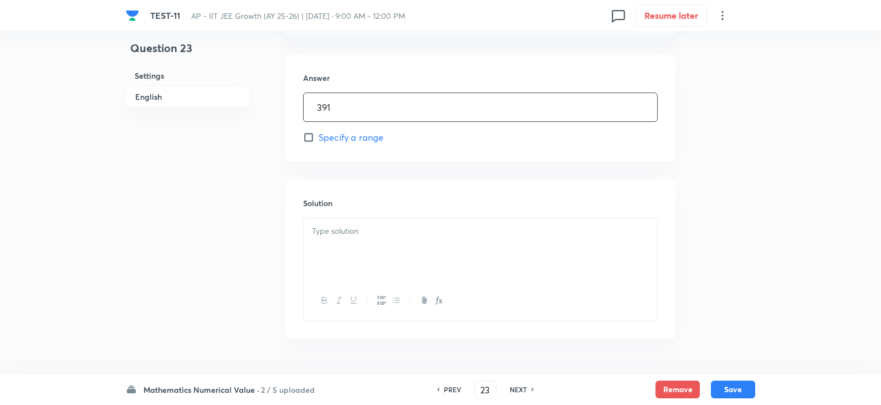
type input "391"
click at [344, 262] on div at bounding box center [479, 249] width 353 height 62
click at [717, 379] on div "Mathematics Numerical Value · 2 / 5 uploaded PREV 23 ​ NEXT Remove Save" at bounding box center [440, 389] width 629 height 31
click at [733, 393] on button "Save" at bounding box center [733, 388] width 44 height 18
type input "24"
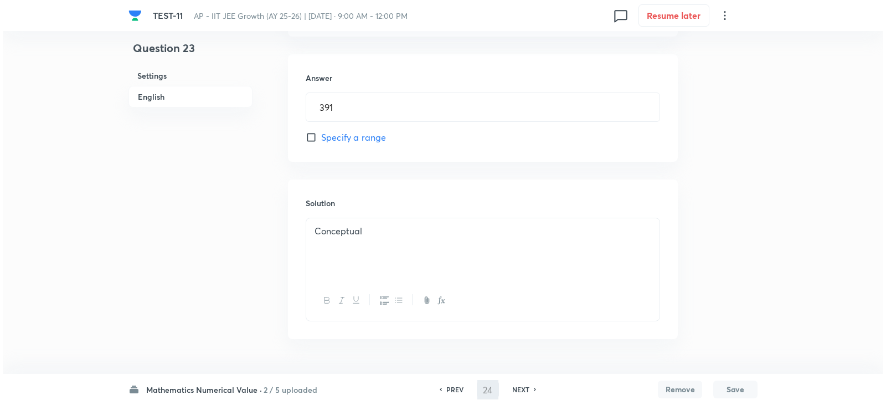
scroll to position [0, 0]
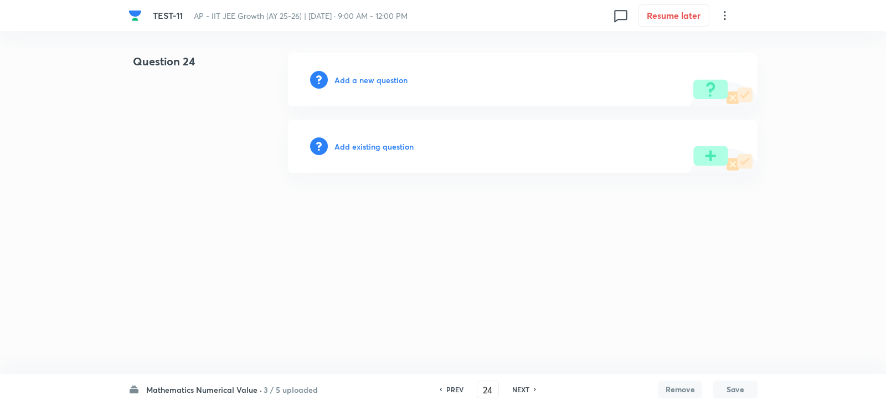
click at [365, 68] on div "Add a new question" at bounding box center [523, 79] width 470 height 53
click at [379, 80] on h6 "Add a new question" at bounding box center [370, 80] width 73 height 12
click at [382, 79] on h6 "Choose a question type" at bounding box center [376, 80] width 85 height 12
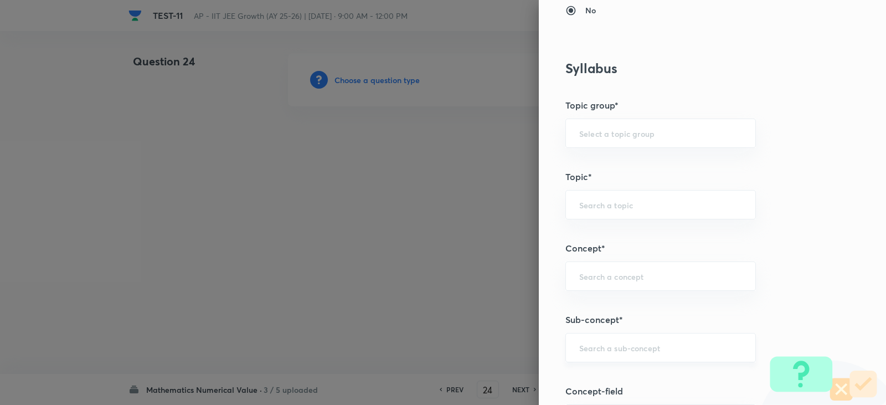
scroll to position [498, 0]
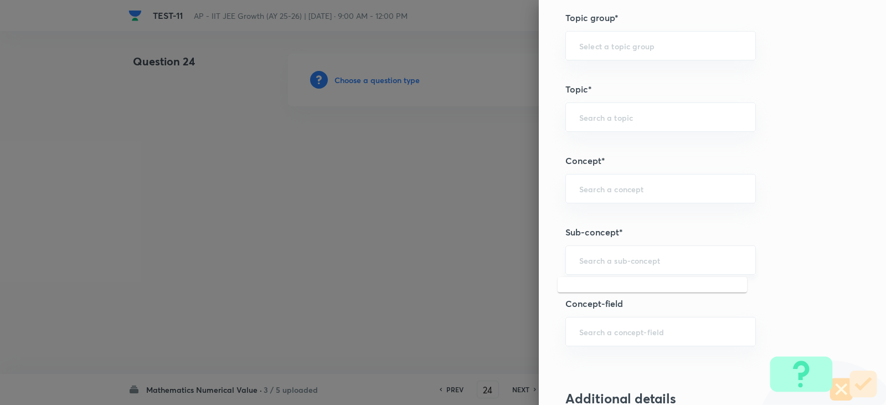
click at [598, 256] on input "text" at bounding box center [660, 260] width 163 height 11
click at [635, 290] on li "Point and straight Line" at bounding box center [652, 291] width 189 height 20
type input "Point and straight Line"
type input "Mathematics"
type input "Point and straight Line"
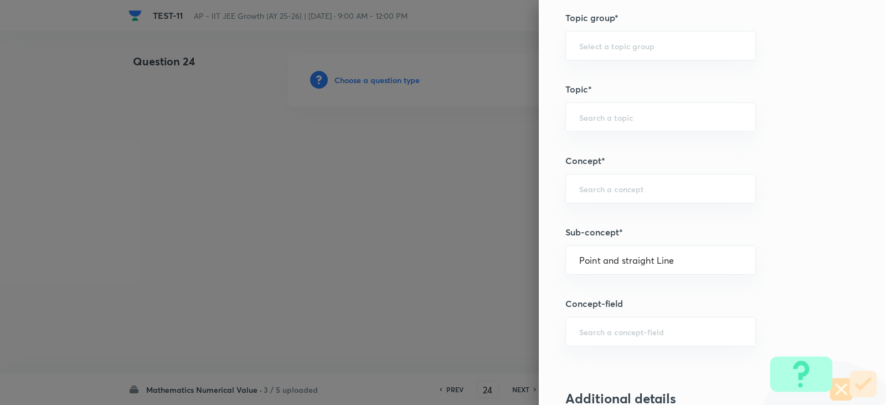
type input "Point and straight Line"
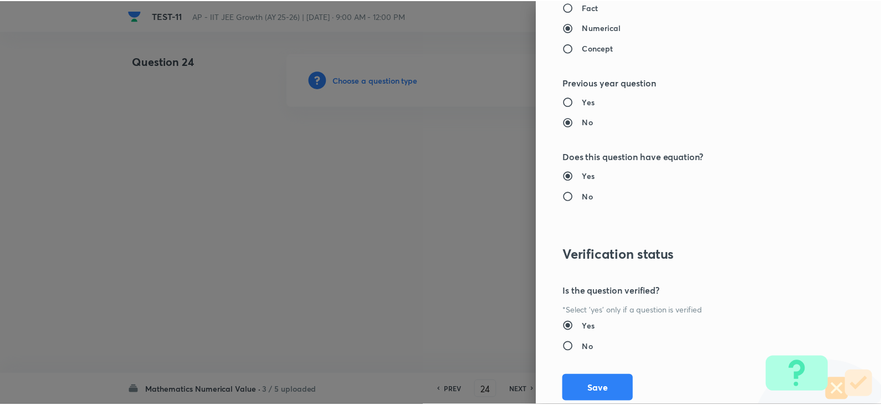
scroll to position [1114, 0]
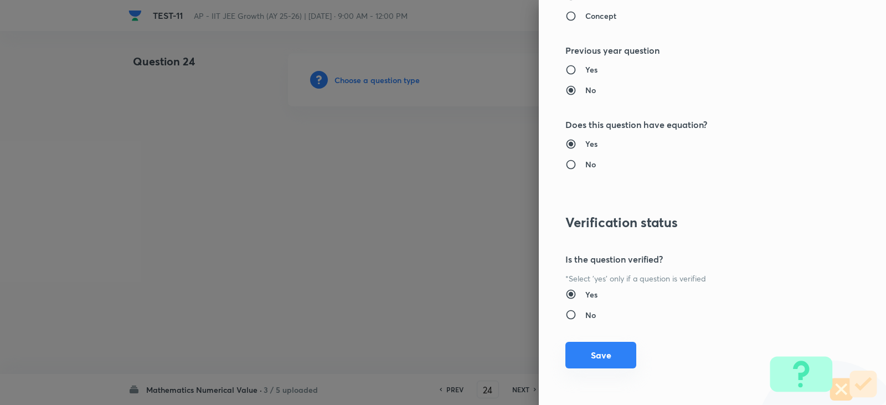
click at [589, 358] on button "Save" at bounding box center [600, 355] width 71 height 27
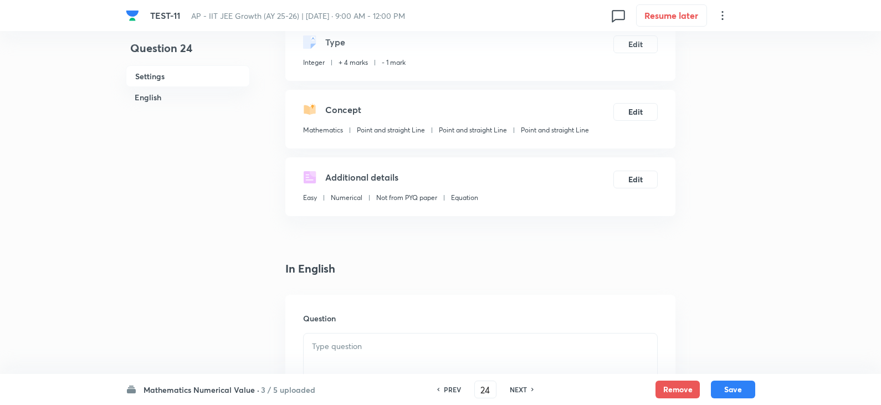
scroll to position [222, 0]
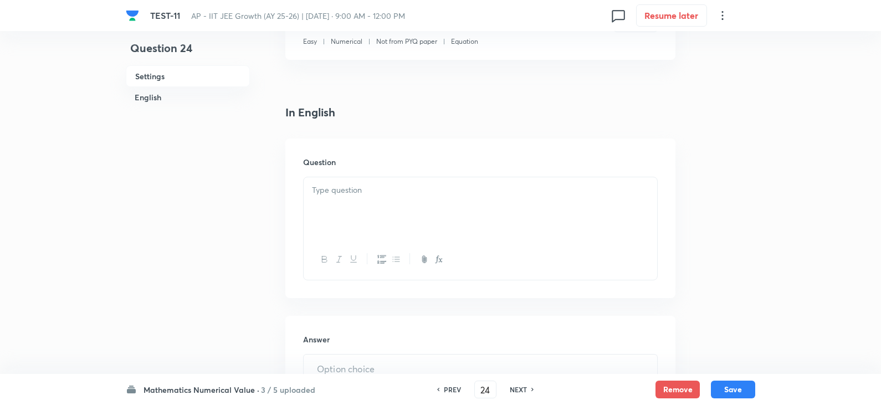
click at [379, 204] on div at bounding box center [479, 208] width 353 height 62
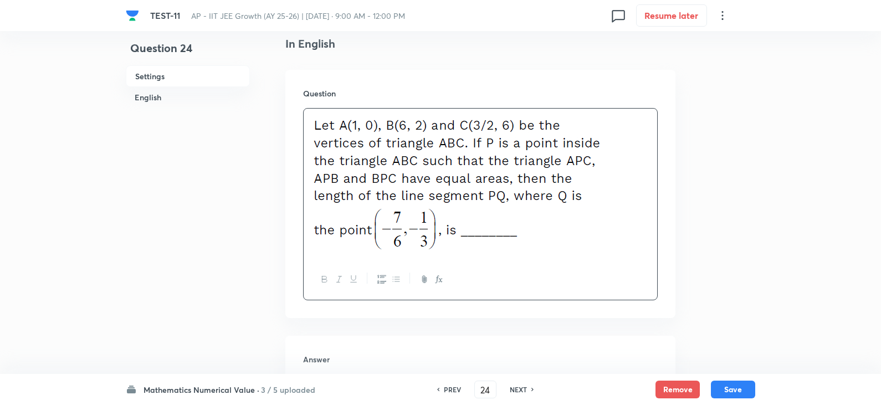
scroll to position [375, 0]
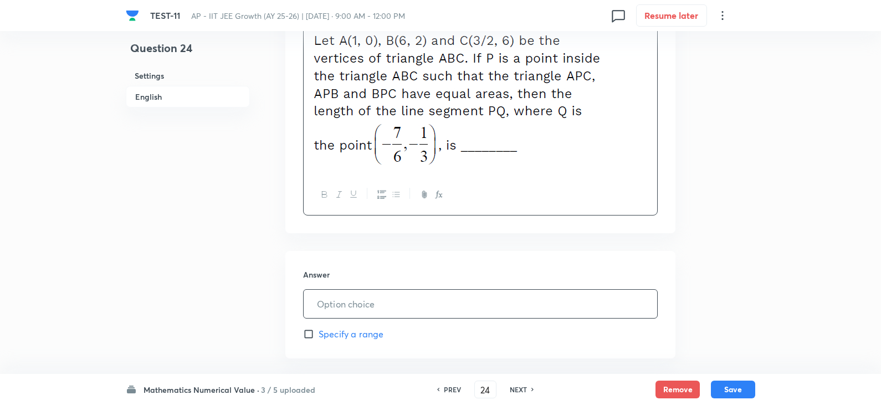
click at [346, 310] on input "text" at bounding box center [479, 304] width 353 height 28
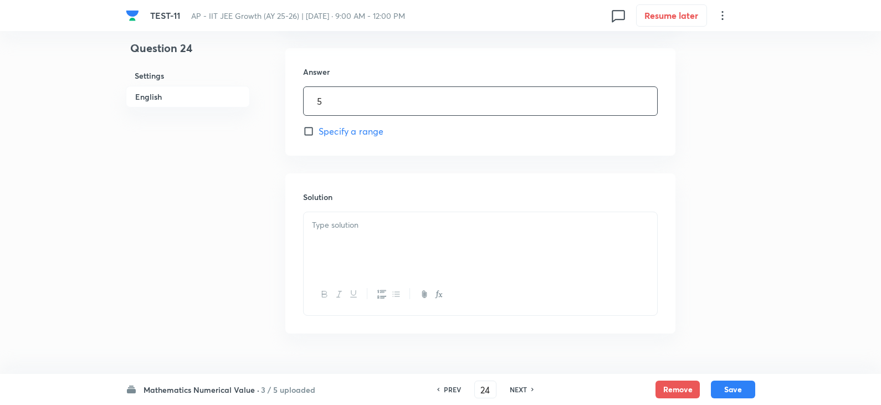
scroll to position [604, 0]
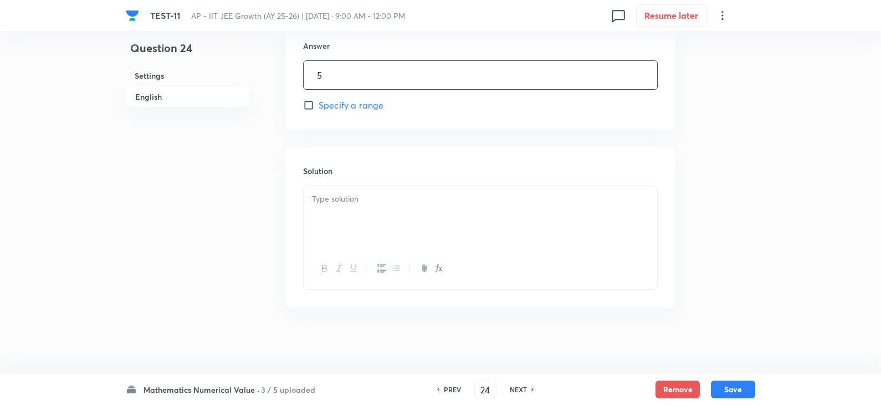
type input "5"
click at [339, 212] on div at bounding box center [479, 217] width 353 height 62
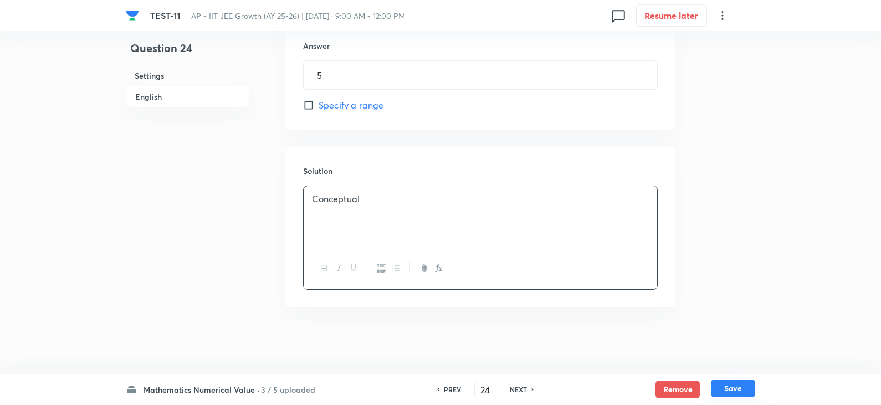
click at [735, 394] on button "Save" at bounding box center [733, 388] width 44 height 18
type input "25"
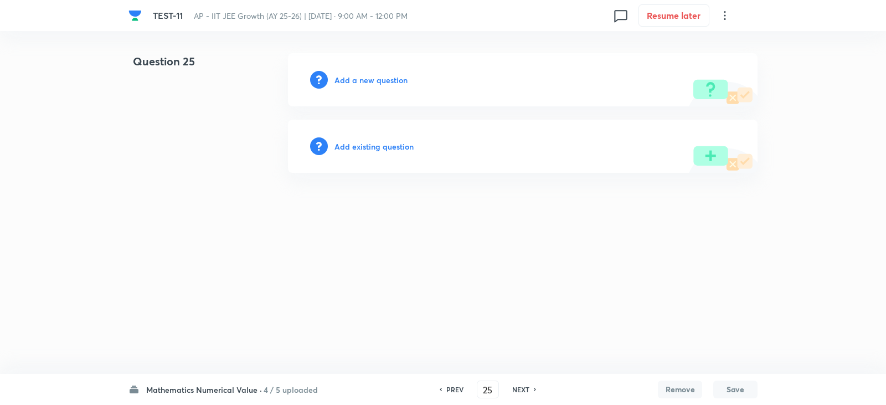
click at [361, 76] on h6 "Add a new question" at bounding box center [370, 80] width 73 height 12
click at [385, 80] on h6 "Choose a question type" at bounding box center [376, 80] width 85 height 12
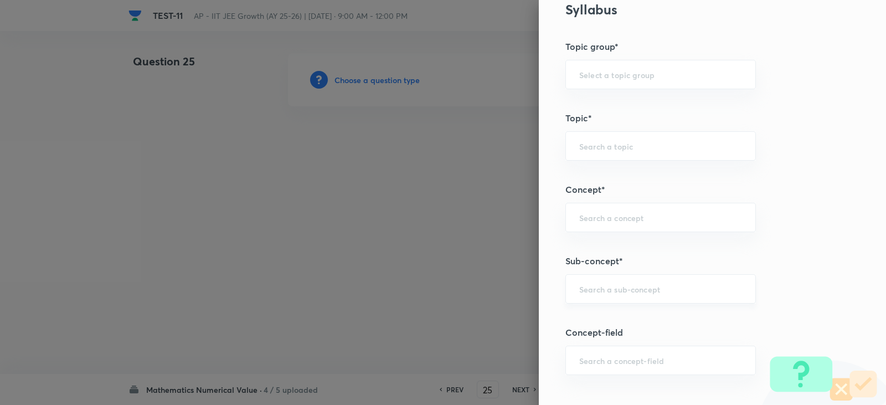
scroll to position [554, 0]
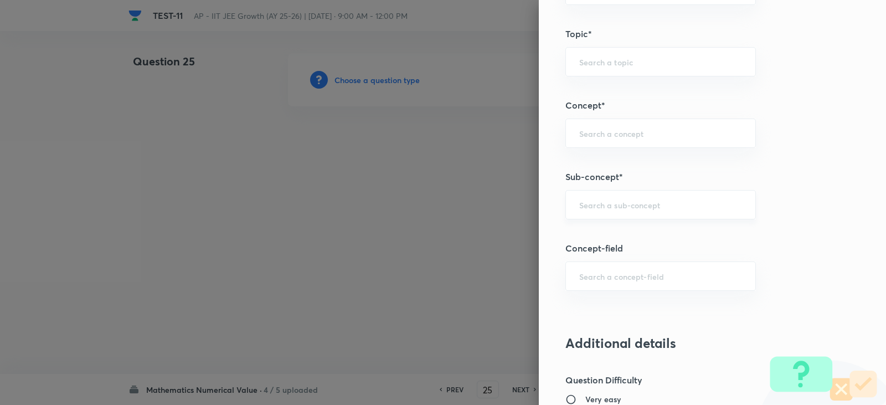
click at [615, 195] on div "​" at bounding box center [660, 204] width 191 height 29
click at [627, 240] on li "Point and straight Line" at bounding box center [652, 236] width 189 height 20
type input "Point and straight Line"
type input "Mathematics"
type input "Point and straight Line"
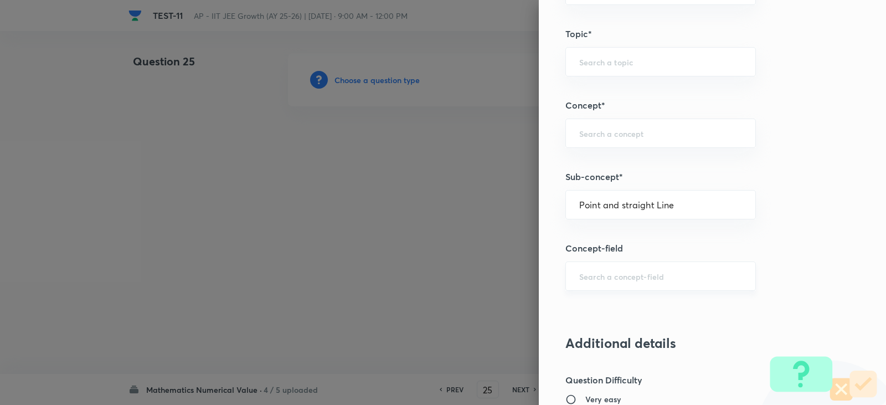
type input "Point and straight Line"
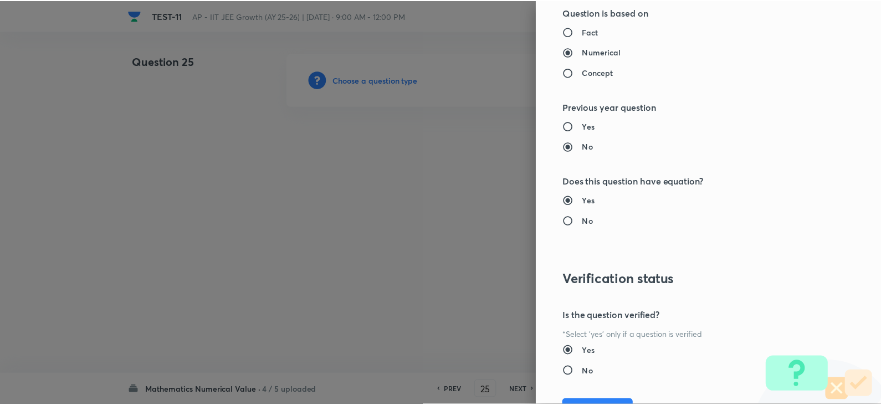
scroll to position [1114, 0]
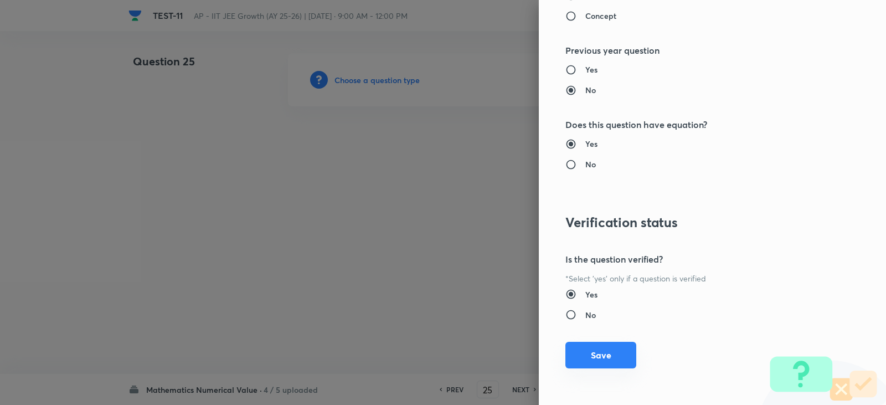
click at [593, 353] on button "Save" at bounding box center [600, 355] width 71 height 27
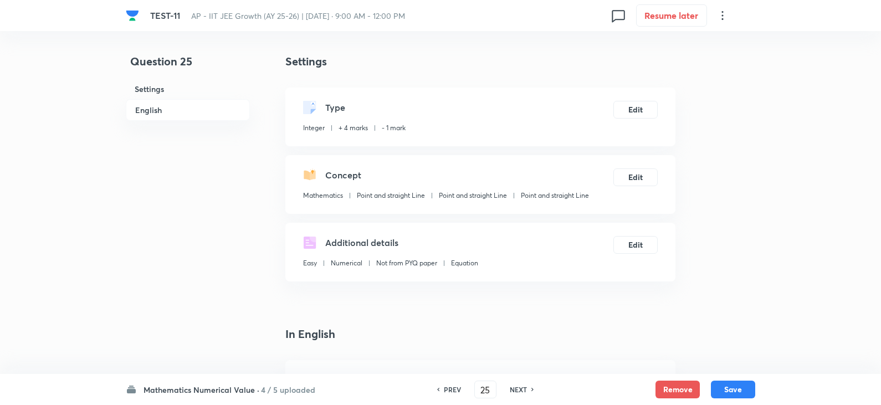
scroll to position [222, 0]
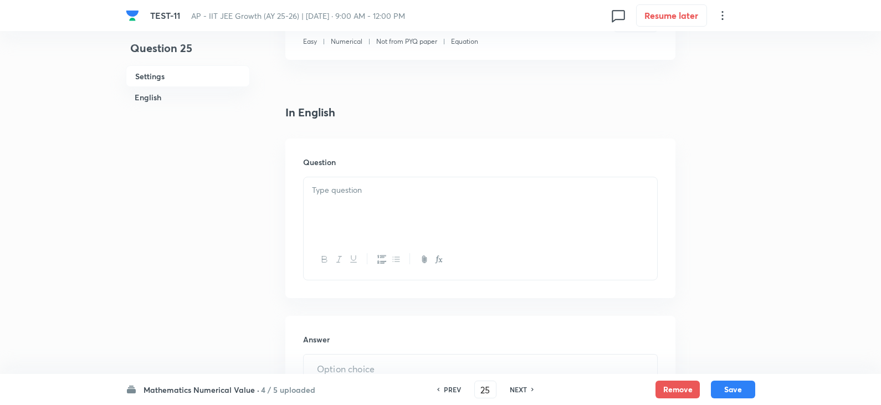
click at [354, 225] on div at bounding box center [479, 208] width 353 height 62
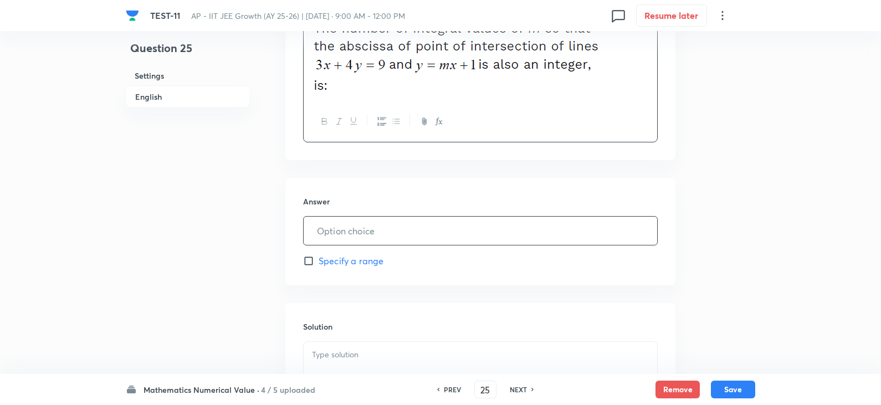
click at [363, 220] on input "text" at bounding box center [479, 231] width 353 height 28
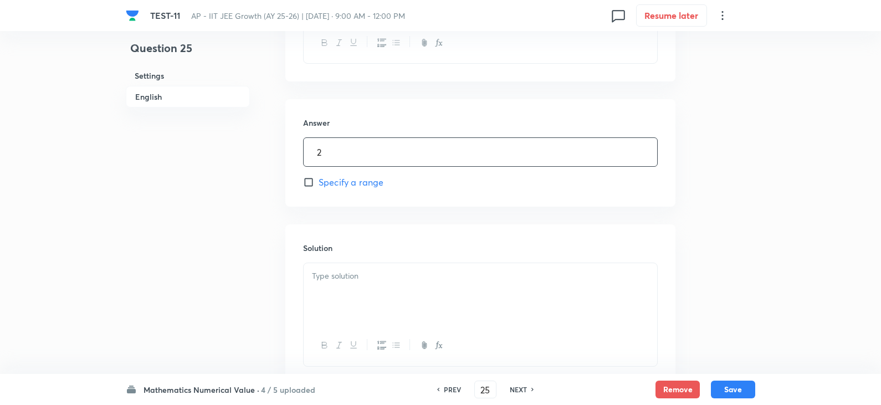
scroll to position [543, 0]
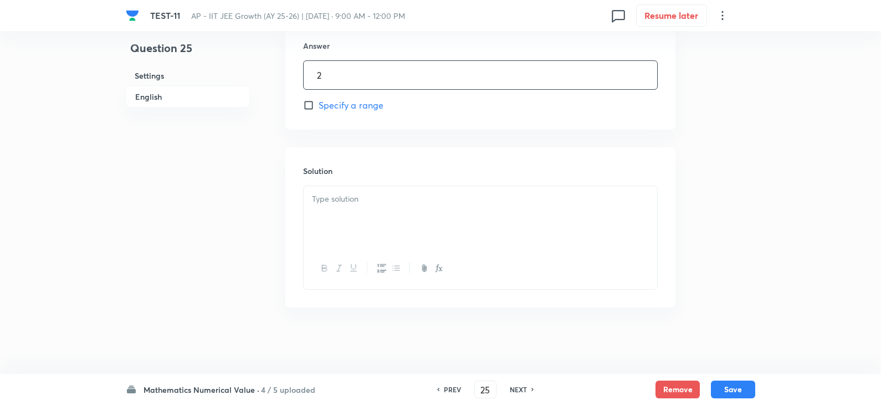
type input "2"
click at [322, 205] on div at bounding box center [479, 217] width 353 height 62
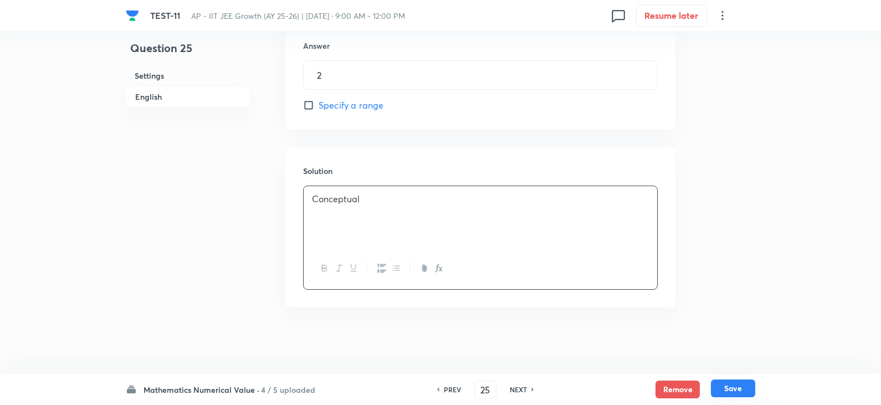
click at [736, 390] on button "Save" at bounding box center [733, 388] width 44 height 18
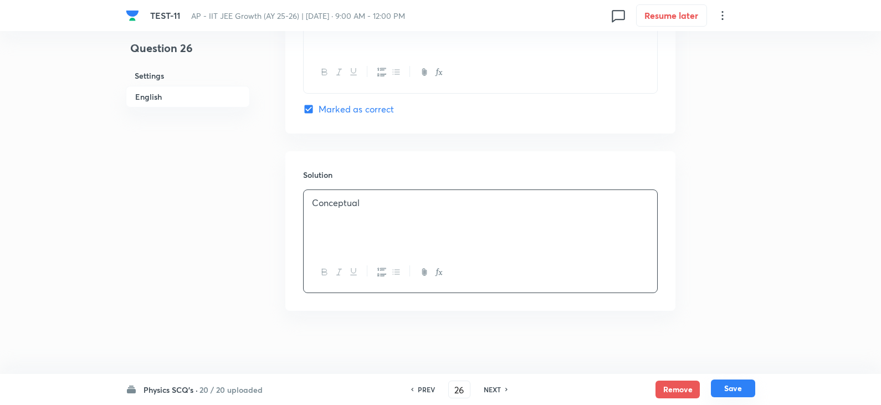
click at [733, 390] on button "Save" at bounding box center [733, 388] width 44 height 18
type input "27"
checkbox input "false"
checkbox input "true"
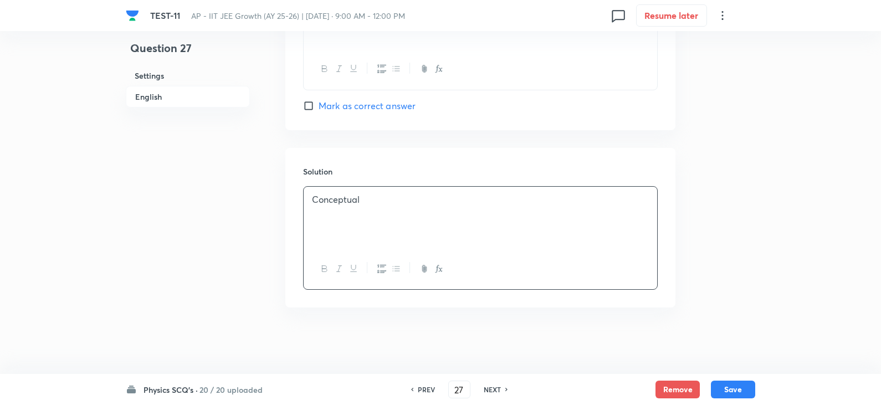
click at [246, 390] on h6 "20 / 20 uploaded" at bounding box center [230, 390] width 63 height 12
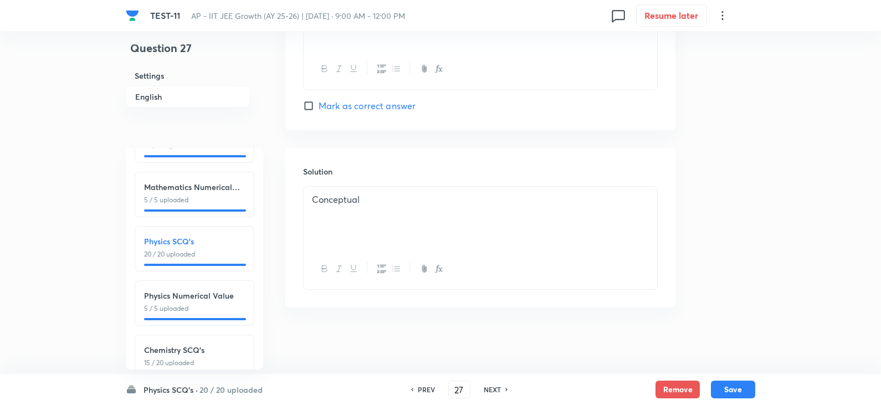
scroll to position [111, 0]
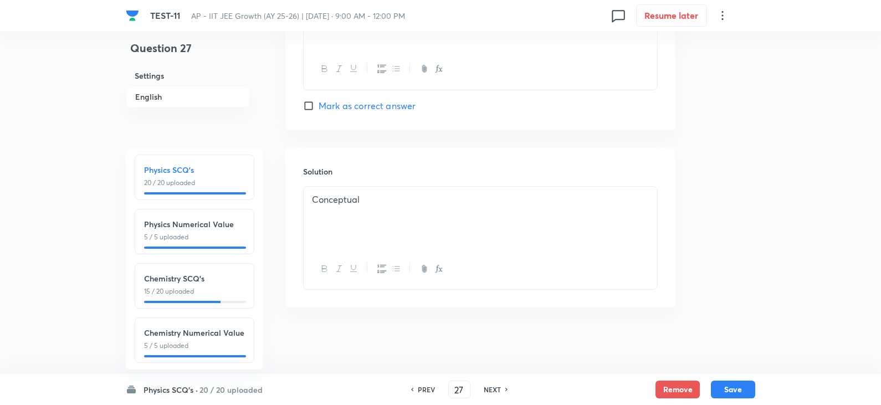
click at [214, 290] on p "15 / 20 uploaded" at bounding box center [194, 291] width 101 height 10
type input "51"
checkbox input "true"
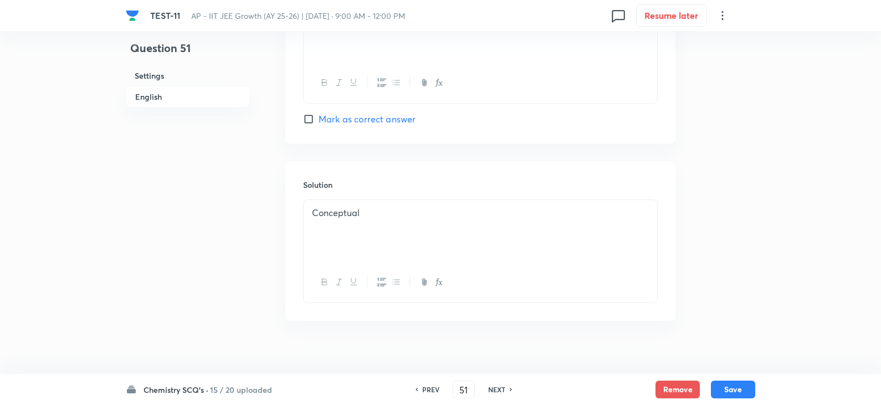
click at [503, 390] on h6 "NEXT" at bounding box center [496, 389] width 17 height 10
type input "52"
checkbox input "true"
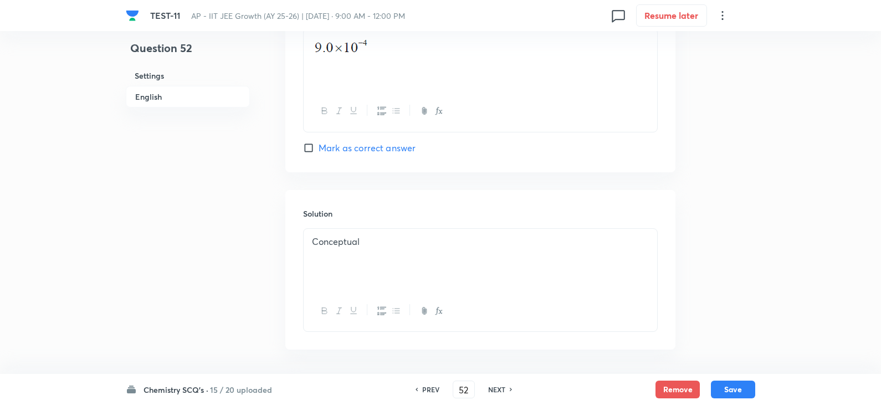
click at [503, 390] on h6 "NEXT" at bounding box center [496, 389] width 17 height 10
type input "53"
checkbox input "false"
checkbox input "true"
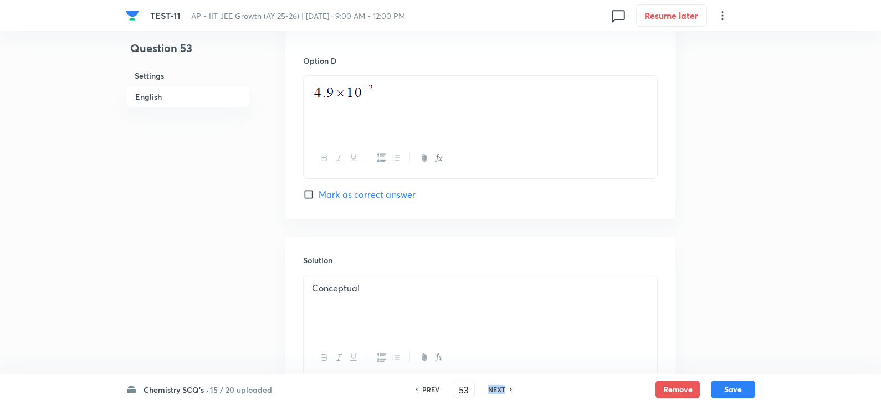
click at [503, 390] on h6 "NEXT" at bounding box center [496, 389] width 17 height 10
type input "54"
checkbox input "false"
checkbox input "true"
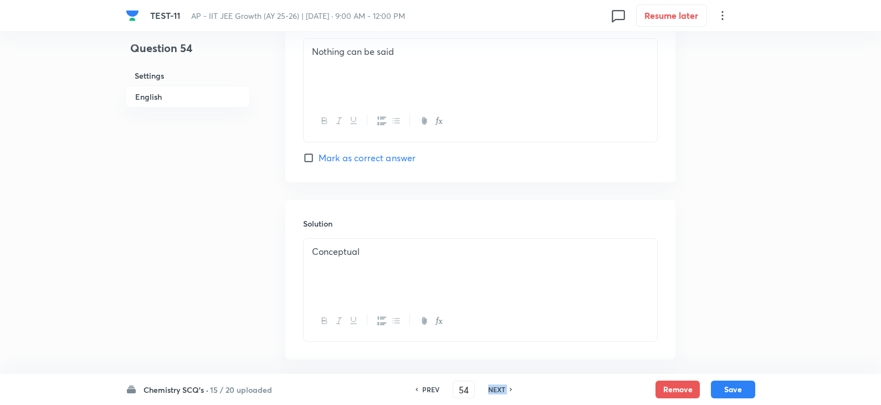
click at [503, 390] on h6 "NEXT" at bounding box center [496, 389] width 17 height 10
type input "55"
checkbox input "true"
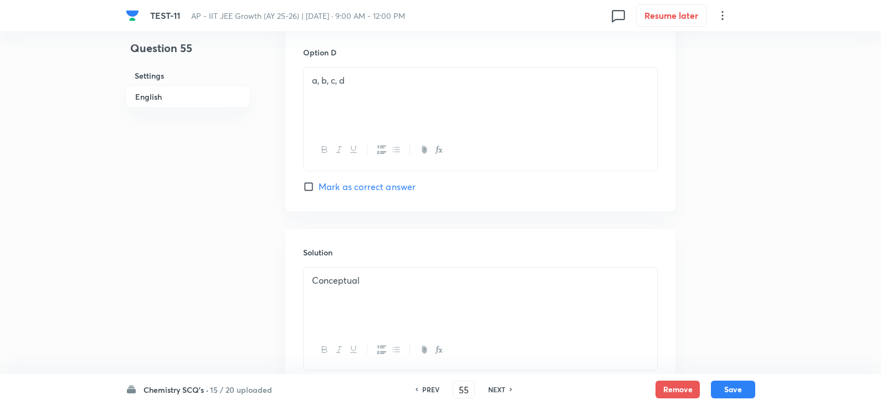
click at [503, 390] on h6 "NEXT" at bounding box center [496, 389] width 17 height 10
type input "56"
checkbox input "true"
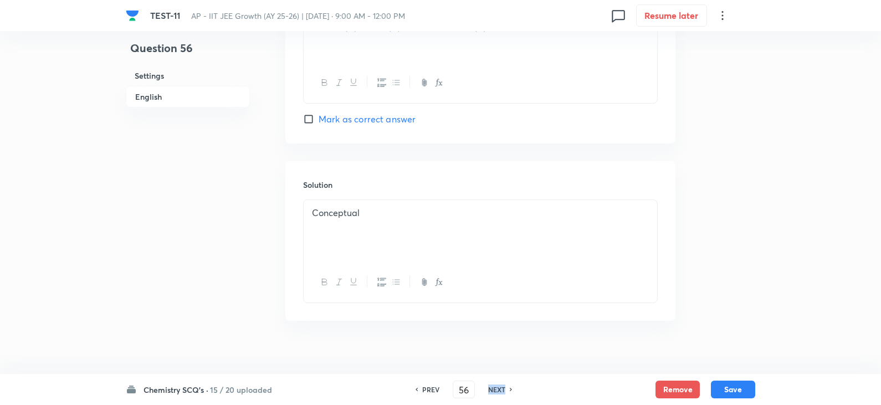
click at [503, 390] on h6 "NEXT" at bounding box center [496, 389] width 17 height 10
type input "57"
checkbox input "false"
checkbox input "true"
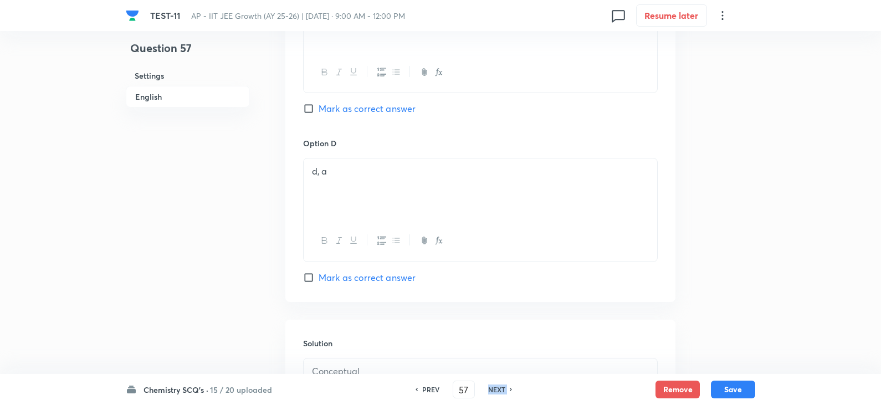
click at [503, 390] on h6 "NEXT" at bounding box center [496, 389] width 17 height 10
type input "58"
checkbox input "false"
checkbox input "true"
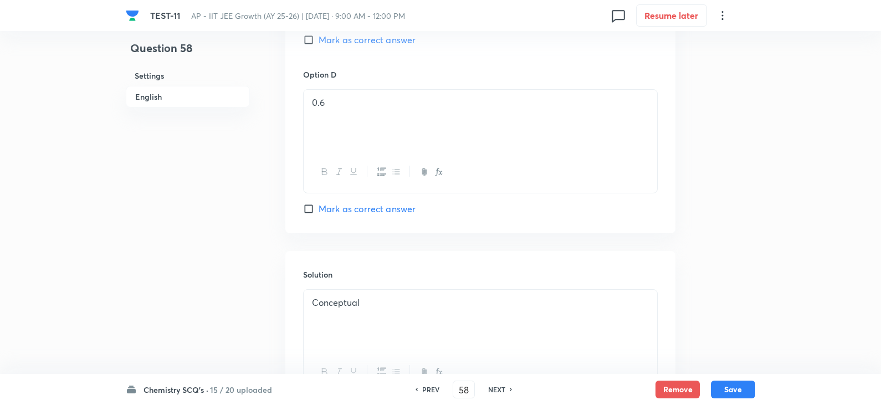
click at [503, 390] on h6 "NEXT" at bounding box center [496, 389] width 17 height 10
type input "59"
checkbox input "false"
checkbox input "true"
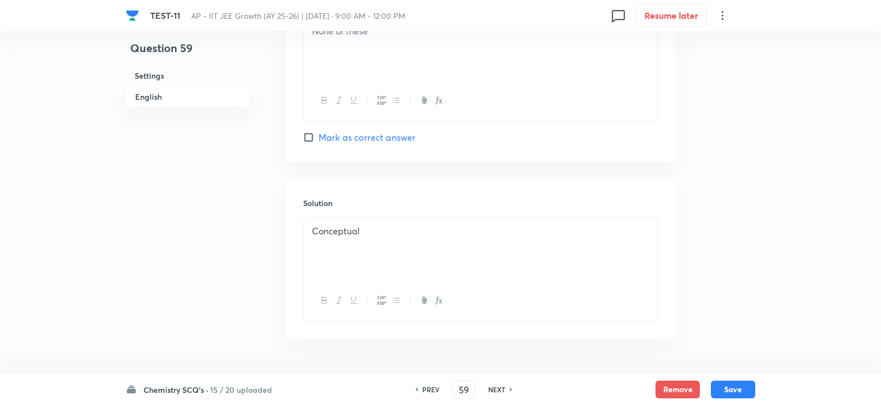
click at [503, 390] on h6 "NEXT" at bounding box center [496, 389] width 17 height 10
type input "60"
checkbox input "false"
checkbox input "true"
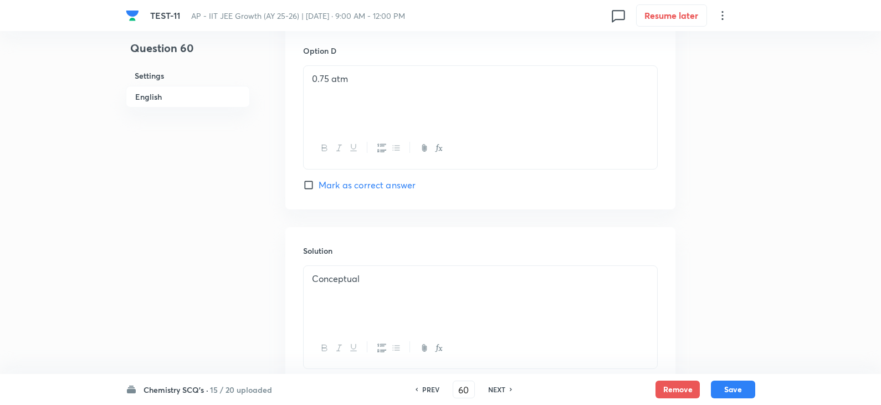
click at [503, 390] on h6 "NEXT" at bounding box center [496, 389] width 17 height 10
type input "61"
checkbox input "false"
checkbox input "true"
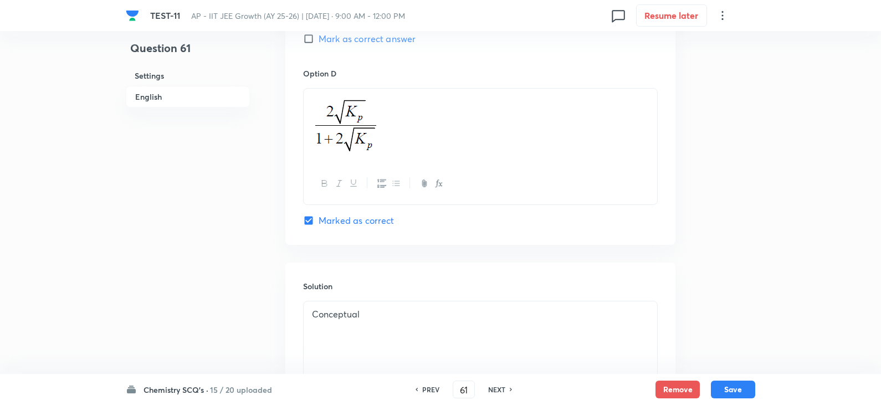
click at [503, 390] on h6 "NEXT" at bounding box center [496, 389] width 17 height 10
type input "62"
checkbox input "false"
checkbox input "true"
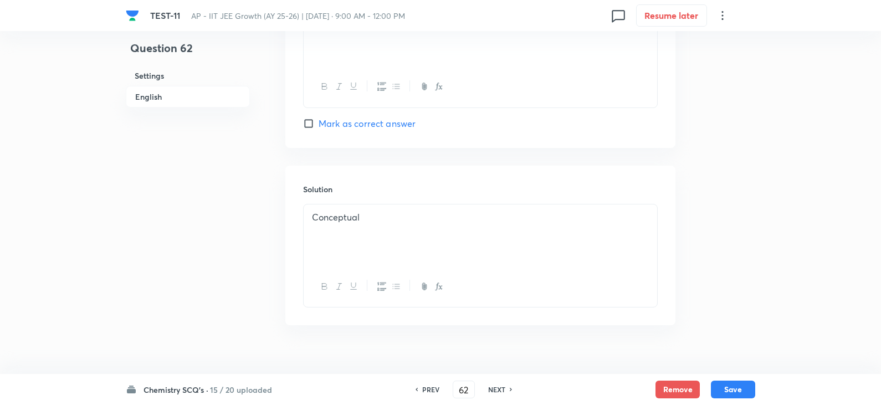
click at [503, 390] on h6 "NEXT" at bounding box center [496, 389] width 17 height 10
type input "63"
checkbox input "false"
checkbox input "true"
click at [503, 390] on h6 "NEXT" at bounding box center [496, 389] width 17 height 10
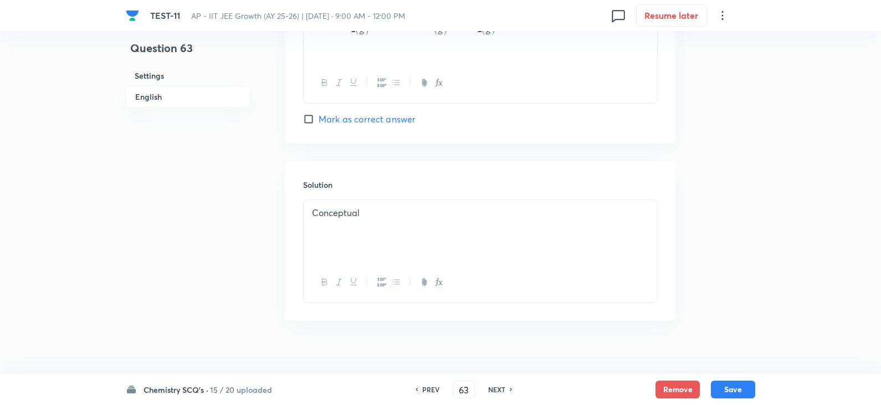
type input "64"
checkbox input "false"
checkbox input "true"
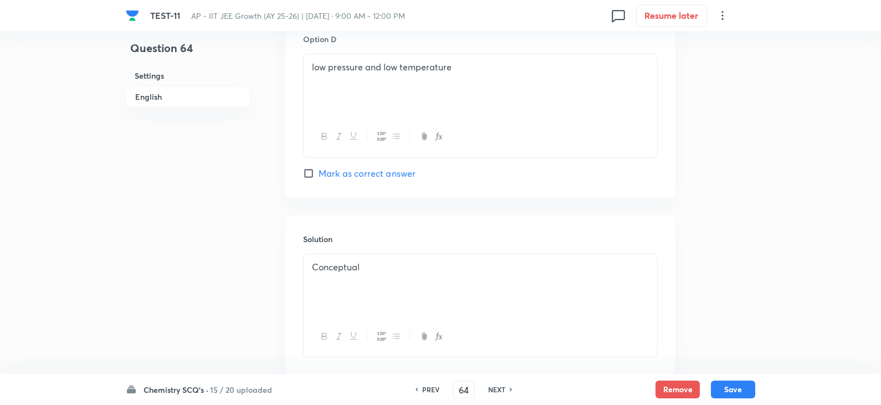
click at [503, 390] on h6 "NEXT" at bounding box center [496, 389] width 17 height 10
type input "65"
checkbox input "true"
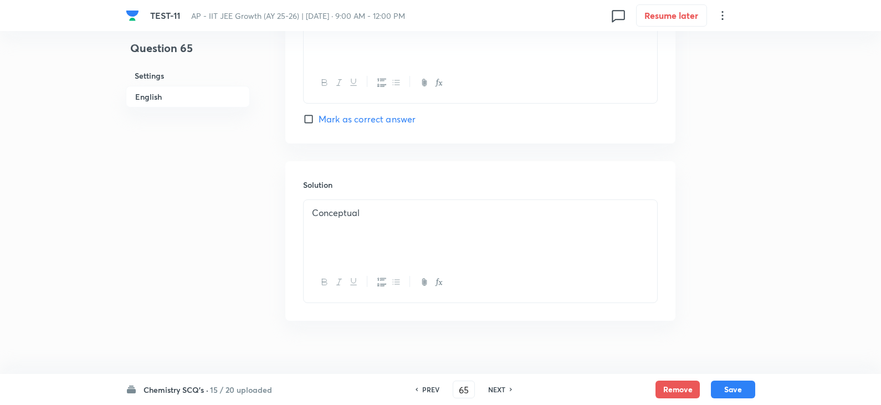
click at [503, 390] on h6 "NEXT" at bounding box center [496, 389] width 17 height 10
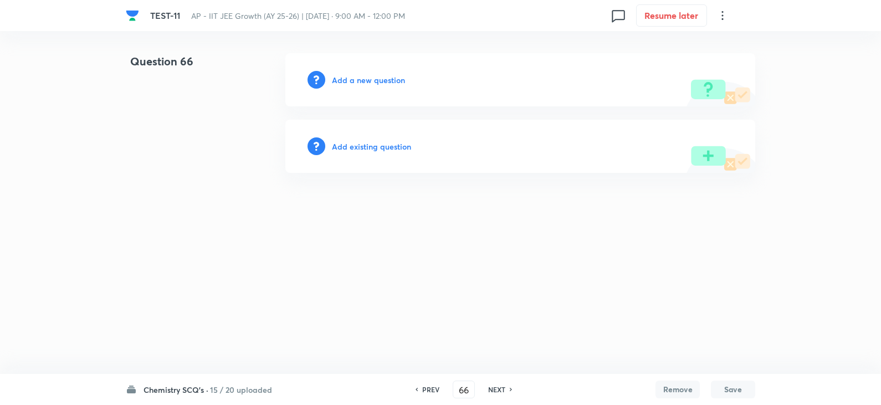
scroll to position [0, 0]
click at [435, 389] on h6 "PREV" at bounding box center [433, 389] width 17 height 10
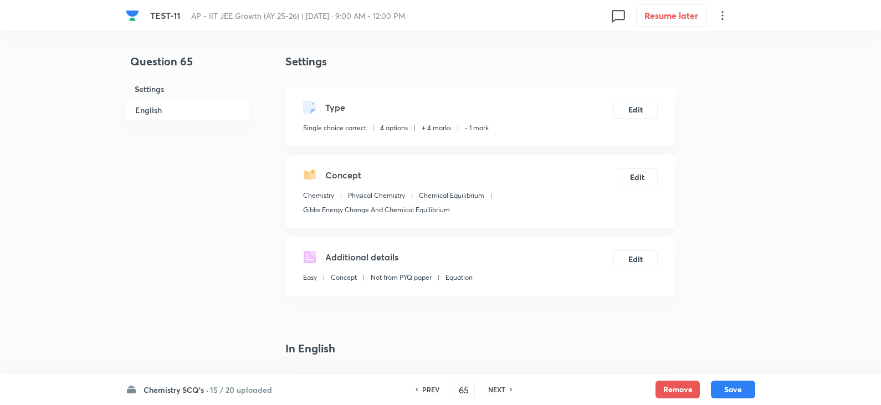
click at [498, 393] on h6 "NEXT" at bounding box center [496, 389] width 17 height 10
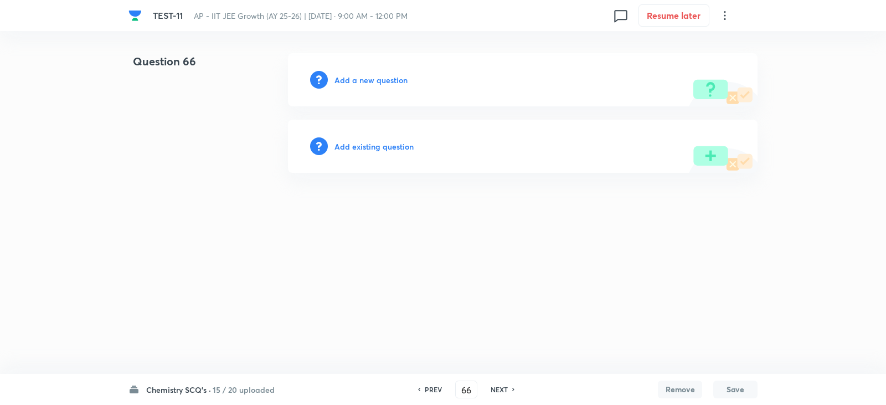
click at [427, 391] on h6 "PREV" at bounding box center [433, 389] width 17 height 10
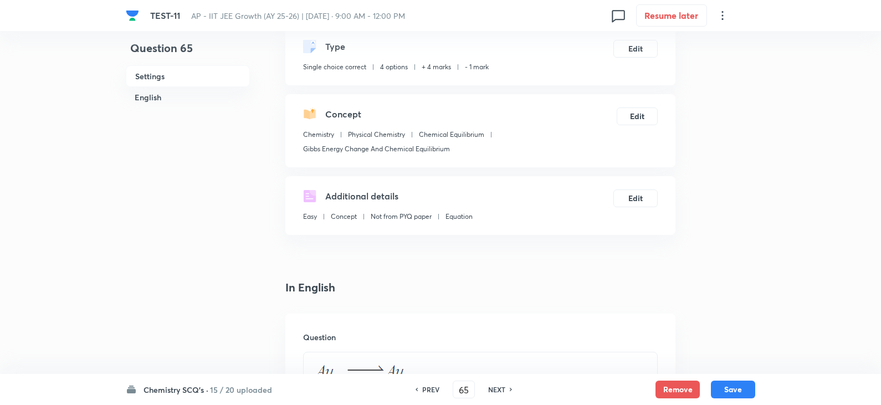
scroll to position [166, 0]
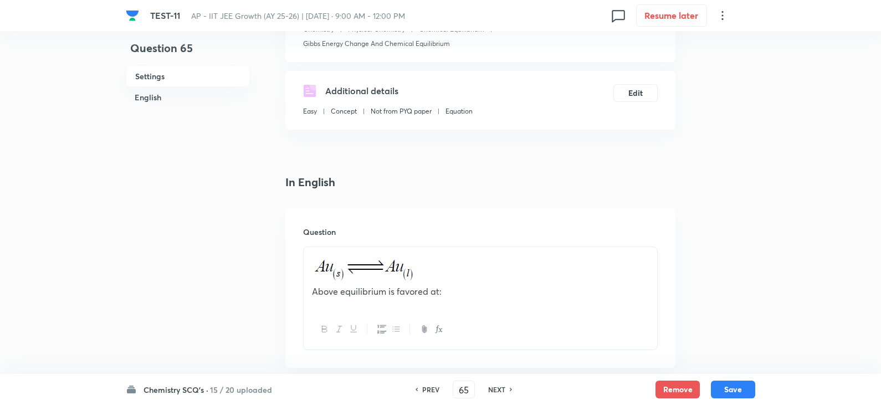
click at [500, 394] on div "PREV 65 ​ NEXT" at bounding box center [463, 389] width 143 height 18
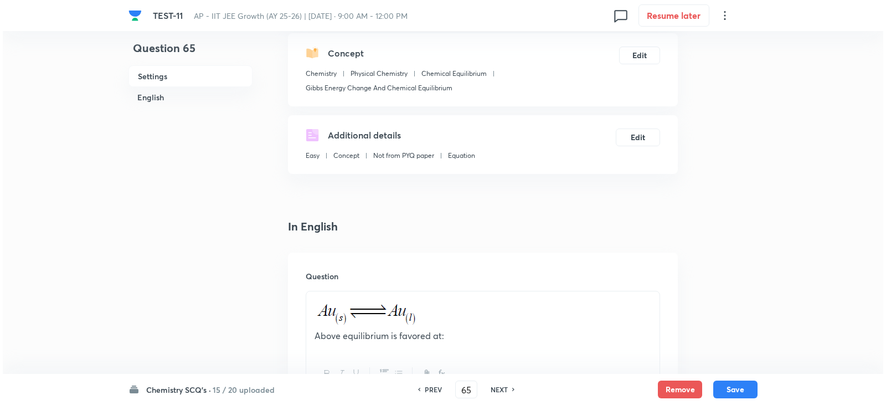
scroll to position [0, 0]
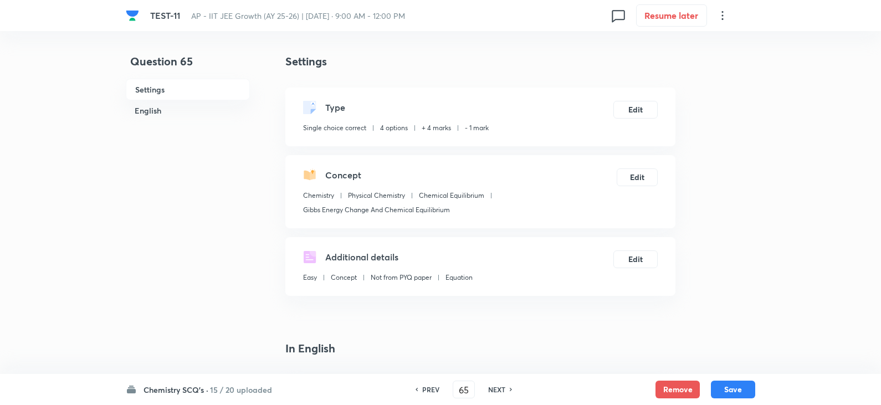
click at [506, 389] on div "NEXT" at bounding box center [497, 389] width 29 height 10
type input "66"
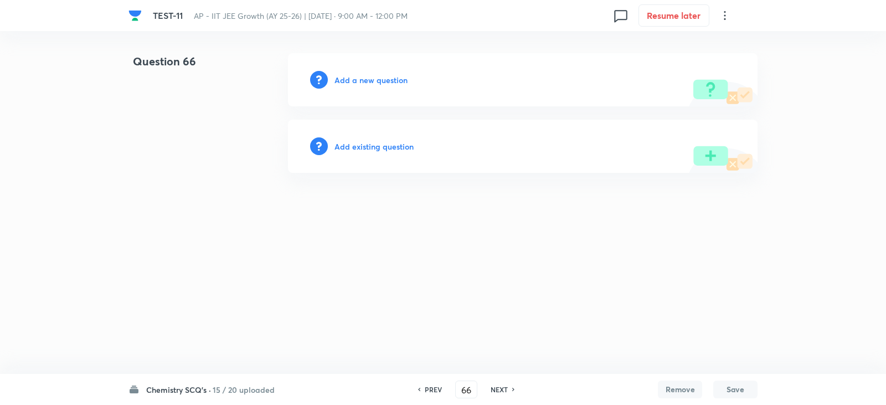
click at [363, 86] on div "Add a new question" at bounding box center [523, 79] width 470 height 53
click at [373, 81] on h6 "Add a new question" at bounding box center [370, 80] width 73 height 12
click at [373, 81] on h6 "Choose a question type" at bounding box center [376, 80] width 85 height 12
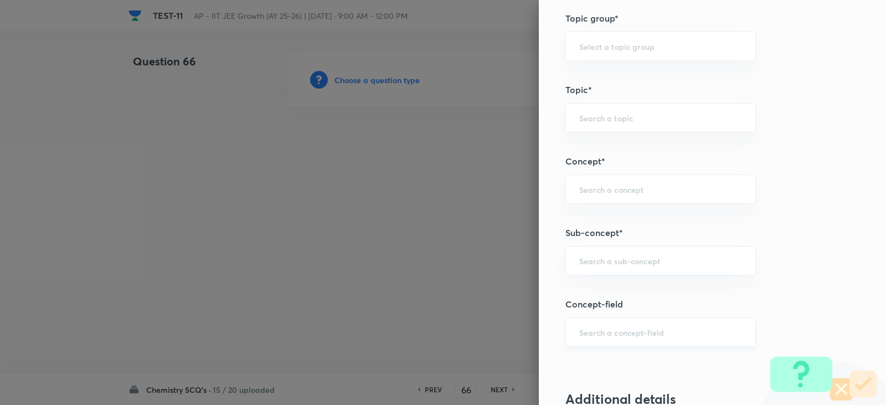
scroll to position [665, 0]
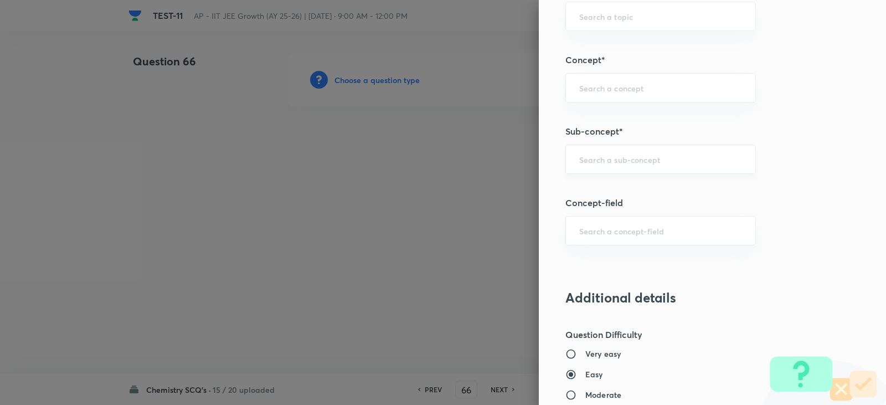
click at [586, 166] on div "​" at bounding box center [660, 159] width 191 height 29
type input "chemica"
click at [632, 85] on input "text" at bounding box center [660, 88] width 163 height 11
click at [639, 119] on li "Chemical Equilibrium" at bounding box center [652, 119] width 189 height 20
type input "Chemical Equilibrium"
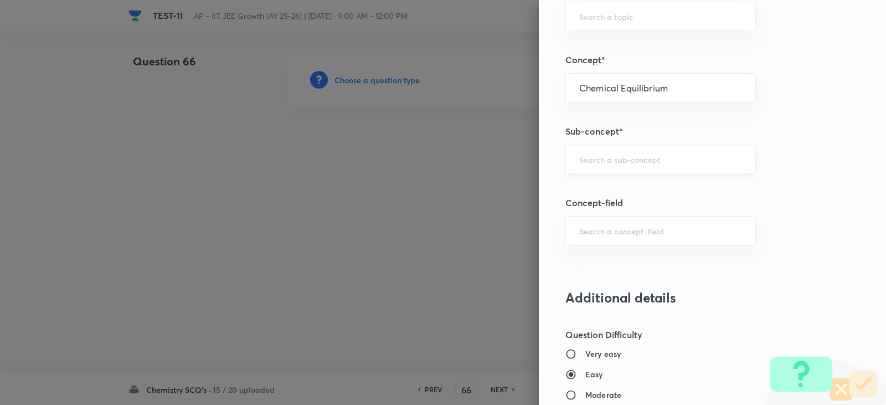
type input "Chemistry"
type input "Physical Chemistry"
click at [616, 163] on input "text" at bounding box center [660, 159] width 163 height 11
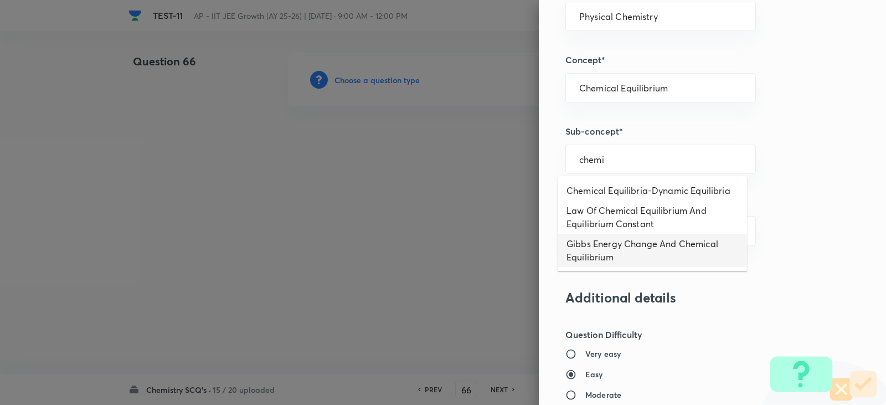
click at [631, 249] on li "Gibbs Energy Change And Chemical Equilibrium" at bounding box center [652, 250] width 189 height 33
type input "Gibbs Energy Change And Chemical Equilibrium"
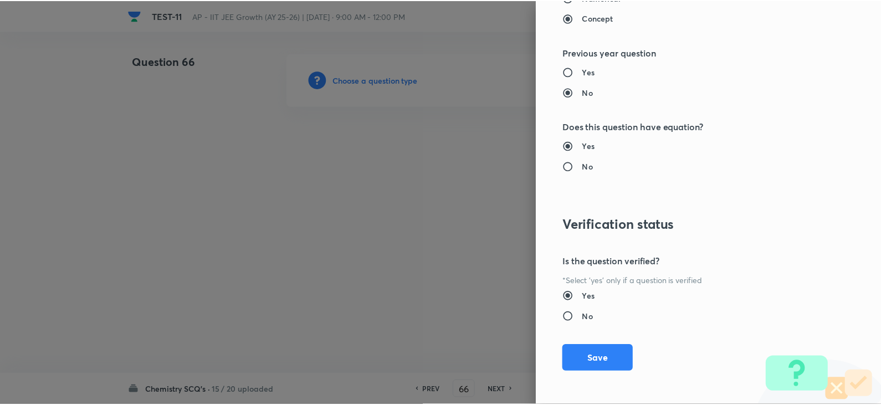
scroll to position [1179, 0]
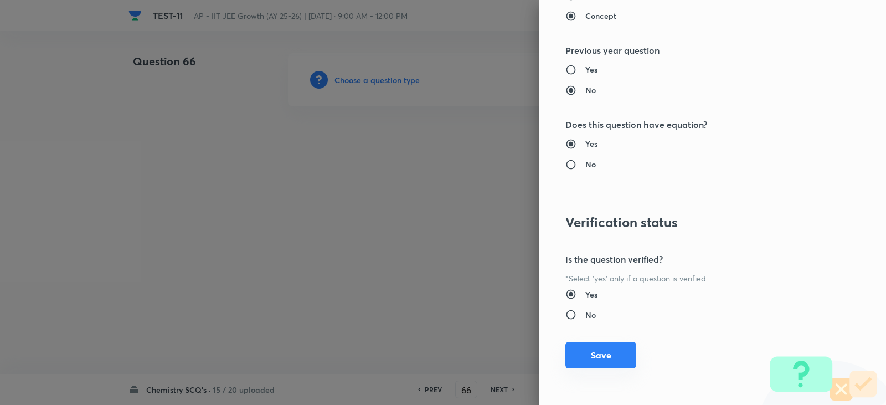
click at [612, 346] on button "Save" at bounding box center [600, 355] width 71 height 27
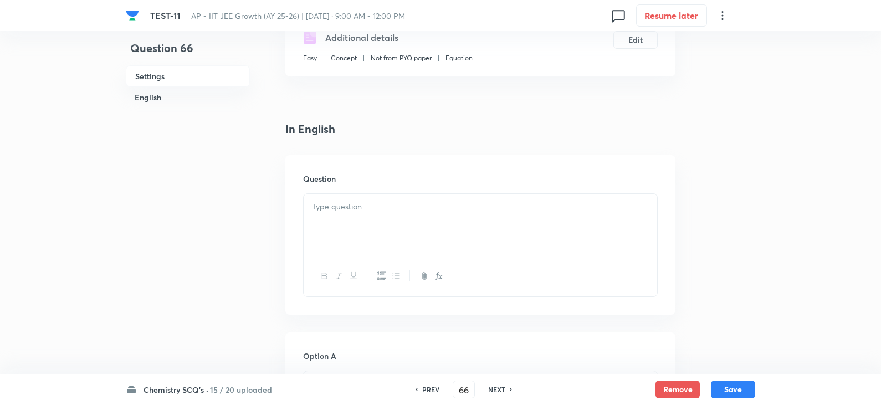
scroll to position [222, 0]
click at [356, 217] on div at bounding box center [479, 223] width 353 height 62
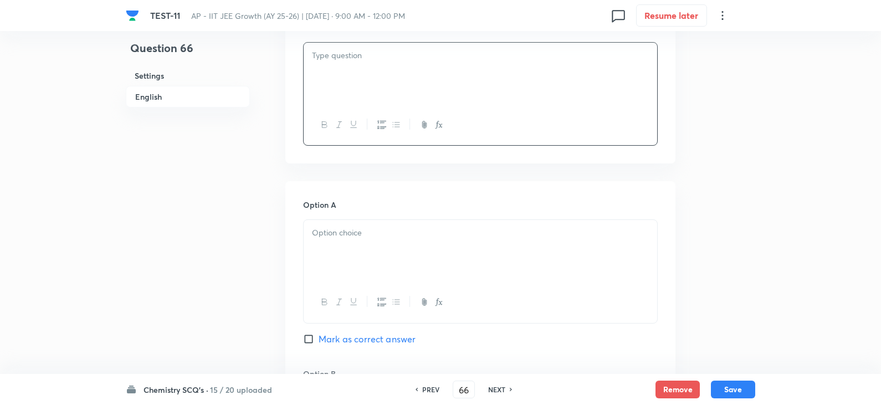
scroll to position [388, 0]
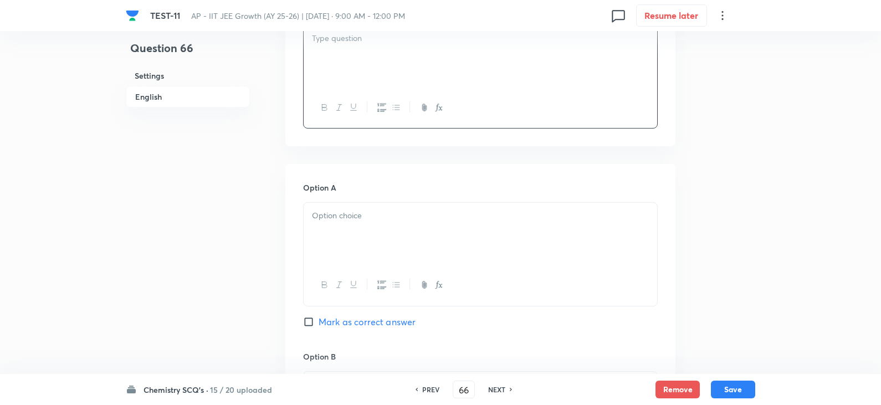
click at [337, 65] on div at bounding box center [479, 56] width 353 height 62
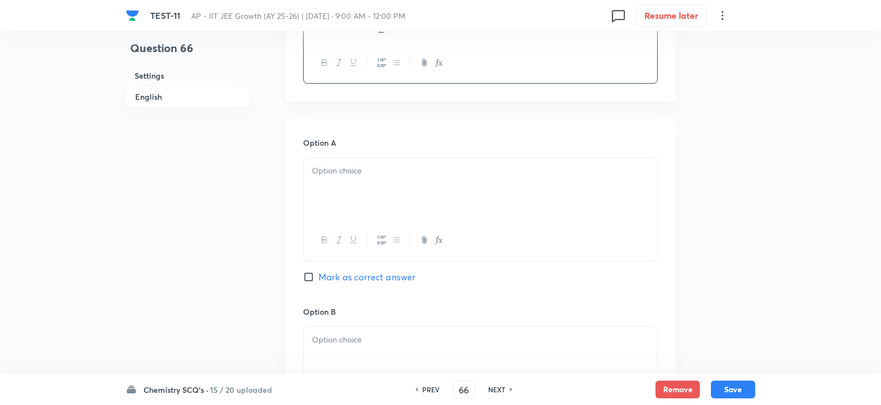
scroll to position [498, 0]
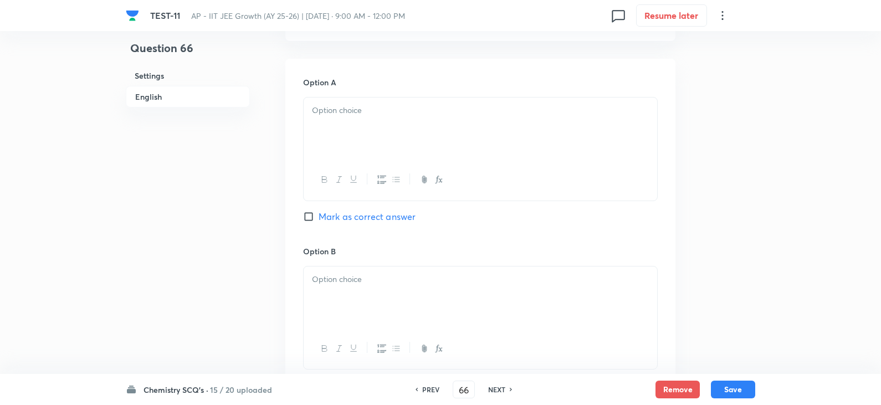
click at [345, 115] on p at bounding box center [480, 110] width 337 height 13
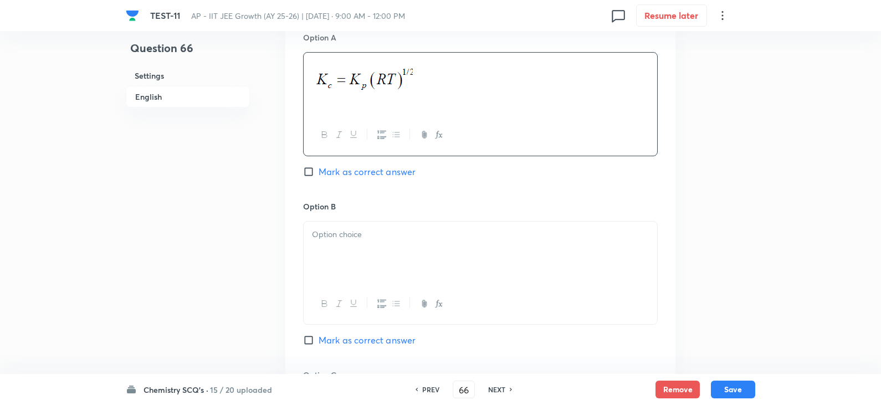
scroll to position [665, 0]
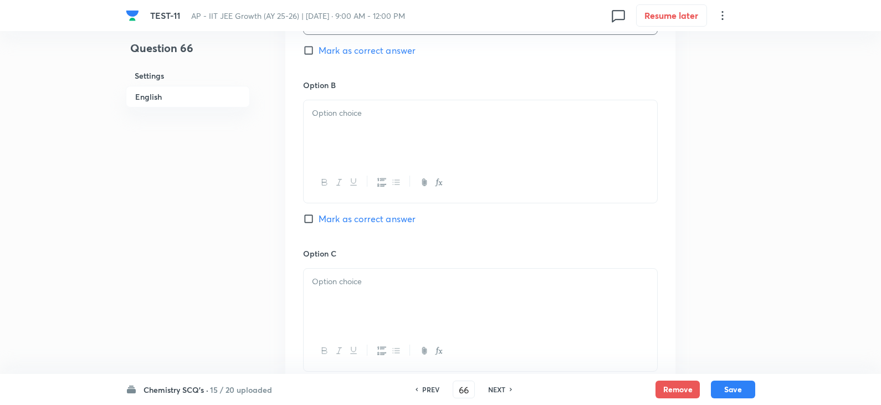
click at [341, 147] on div at bounding box center [479, 131] width 353 height 62
click at [322, 55] on span "Mark as correct answer" at bounding box center [366, 50] width 97 height 13
click at [318, 55] on input "Mark as correct answer" at bounding box center [311, 50] width 16 height 11
checkbox input "true"
click at [344, 292] on div at bounding box center [479, 300] width 353 height 62
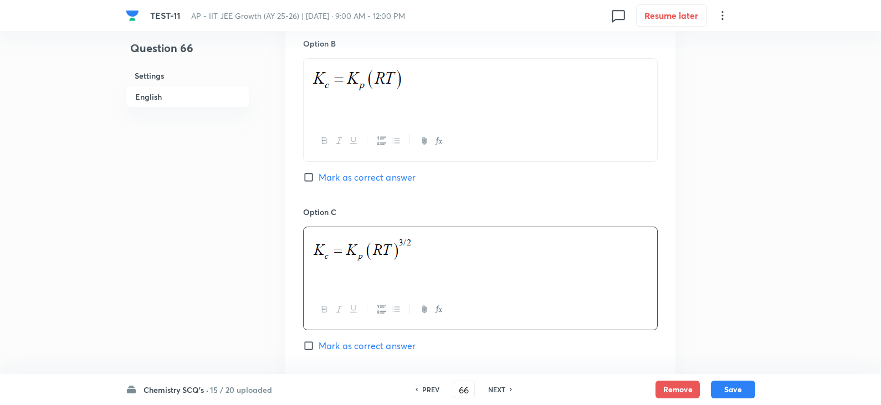
scroll to position [831, 0]
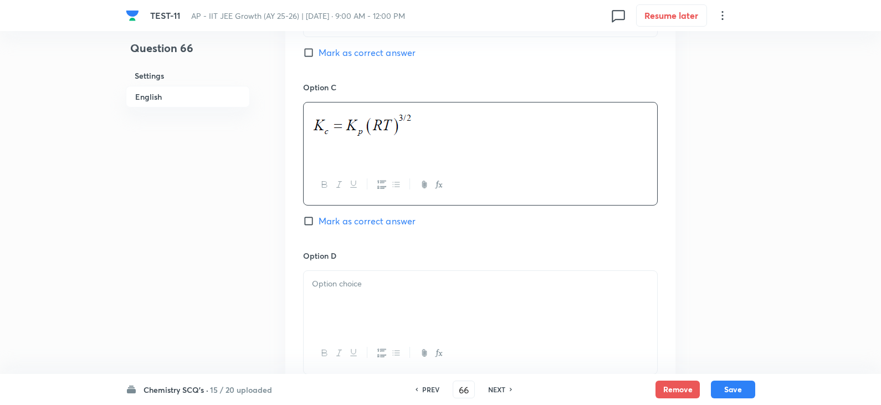
click at [371, 277] on p at bounding box center [480, 283] width 337 height 13
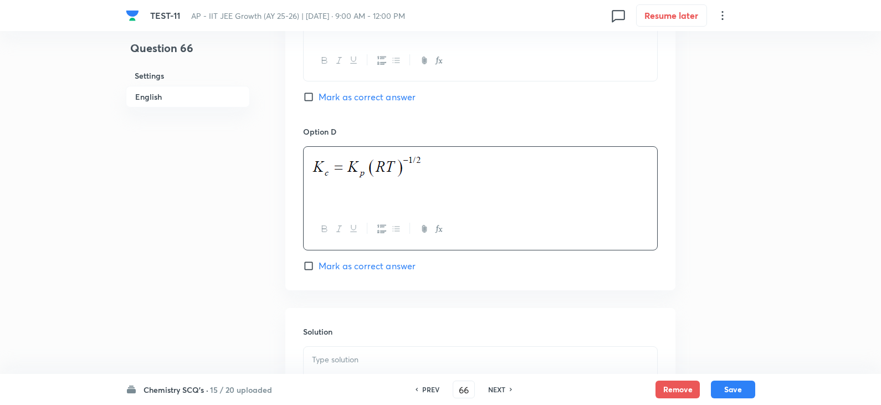
scroll to position [1052, 0]
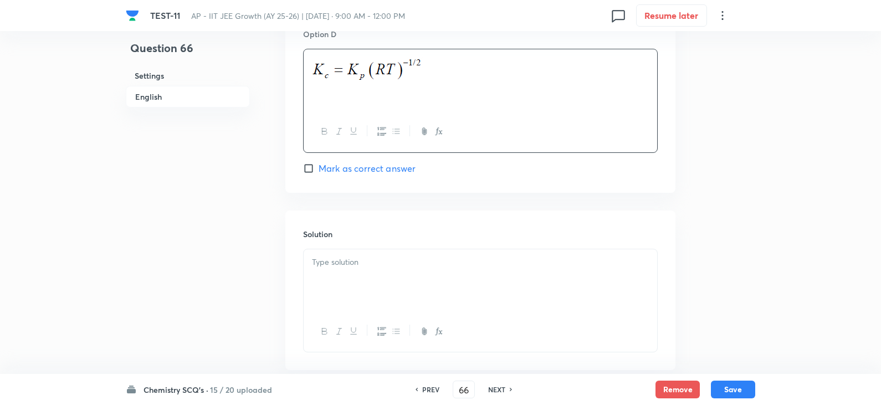
click at [360, 284] on div at bounding box center [479, 280] width 353 height 62
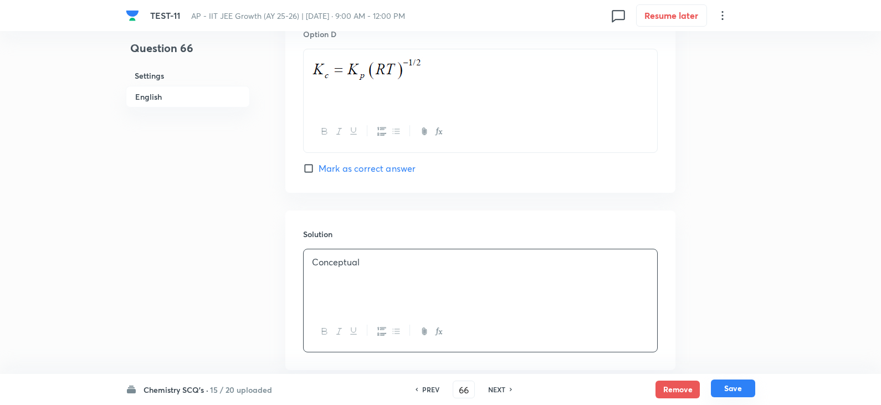
click at [737, 393] on button "Save" at bounding box center [733, 388] width 44 height 18
type input "67"
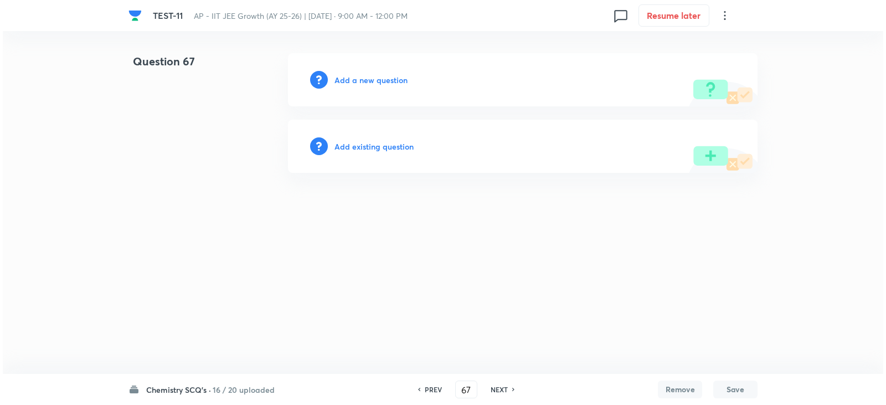
scroll to position [0, 0]
click at [352, 75] on h6 "Add a new question" at bounding box center [370, 80] width 73 height 12
click at [370, 83] on h6 "Choose a question type" at bounding box center [376, 80] width 85 height 12
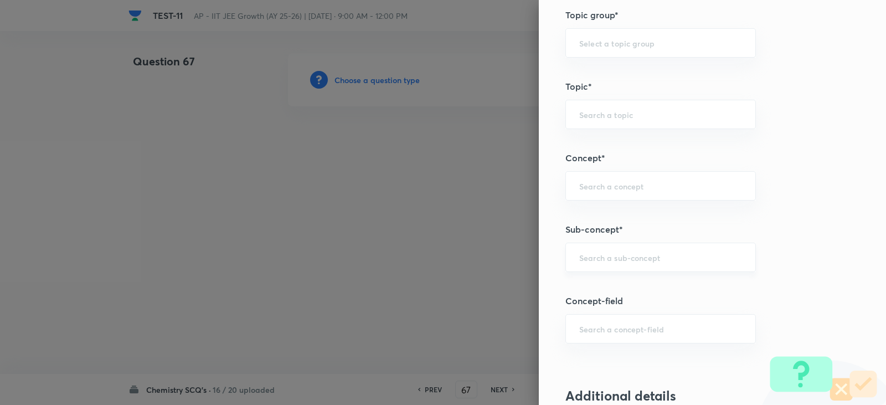
scroll to position [609, 0]
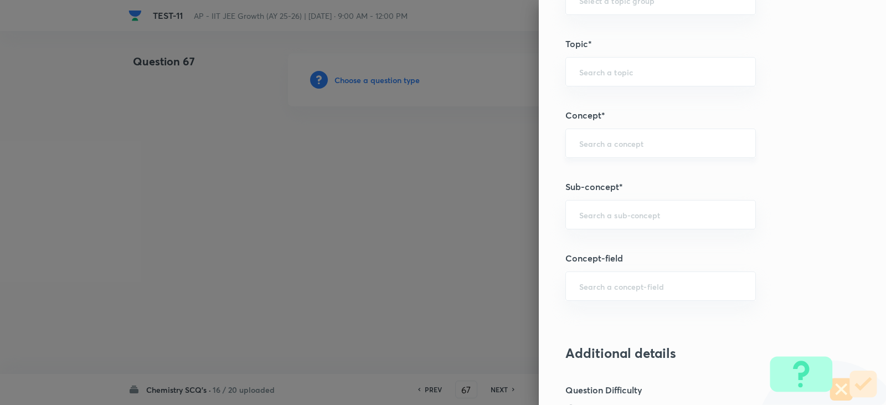
click at [585, 141] on input "text" at bounding box center [660, 143] width 163 height 11
click at [613, 177] on li "Chemical Equilibrium" at bounding box center [652, 174] width 189 height 20
click at [615, 223] on div "​" at bounding box center [660, 214] width 191 height 29
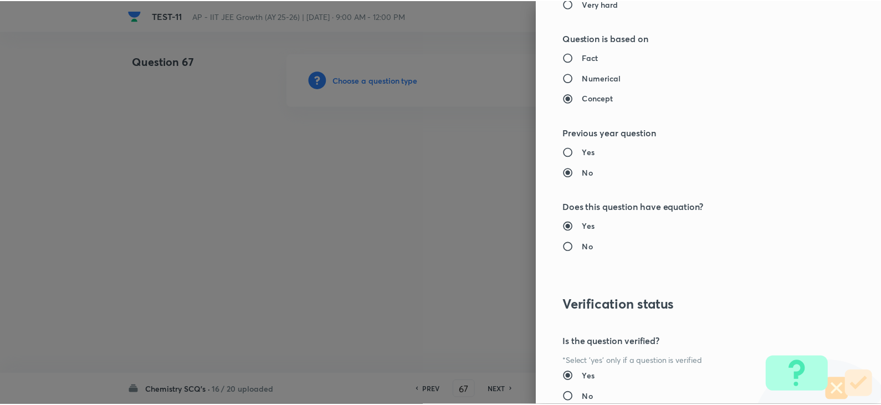
scroll to position [1179, 0]
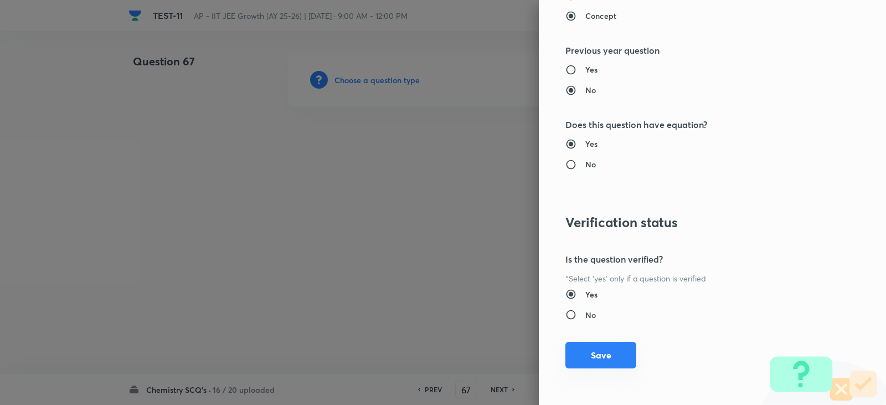
click at [599, 349] on button "Save" at bounding box center [600, 355] width 71 height 27
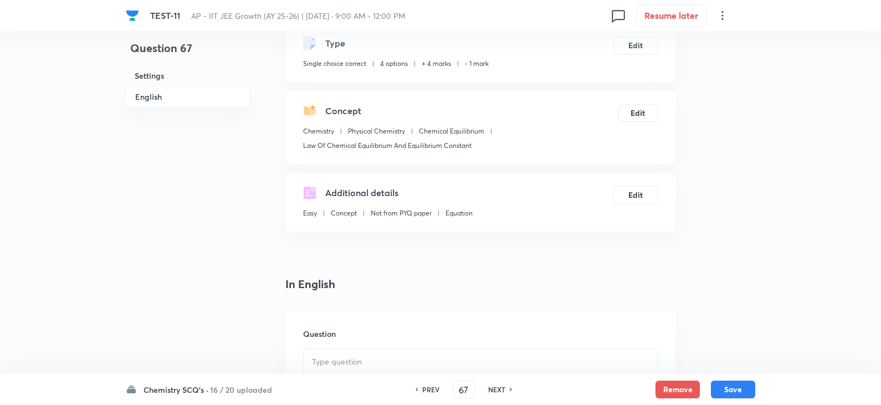
scroll to position [166, 0]
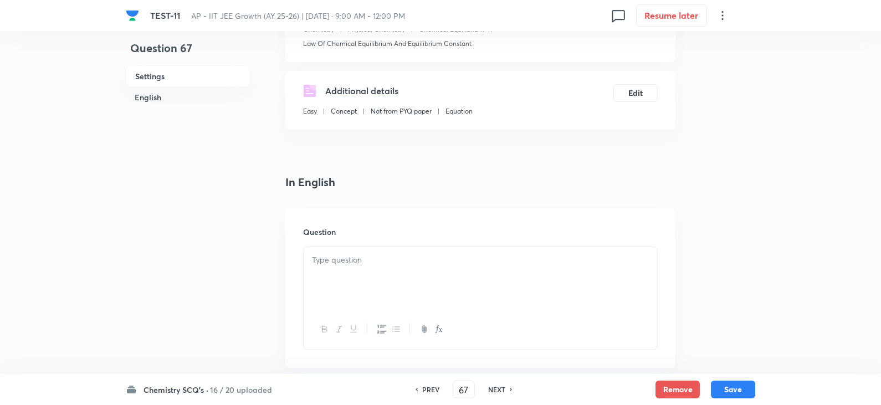
click at [332, 233] on h6 "Question" at bounding box center [480, 232] width 354 height 12
click at [336, 253] on div at bounding box center [479, 278] width 353 height 62
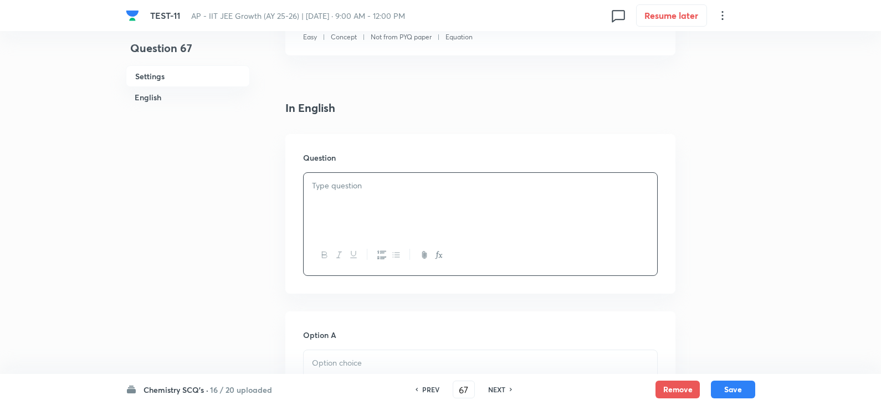
scroll to position [332, 0]
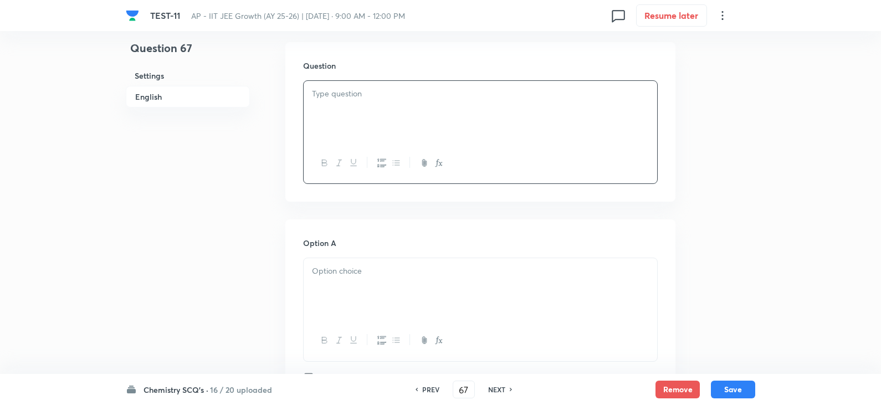
click at [333, 105] on div at bounding box center [479, 112] width 353 height 62
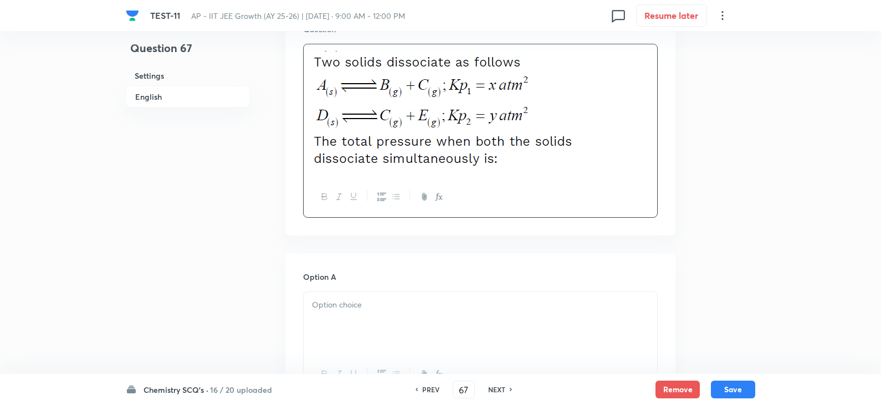
scroll to position [443, 0]
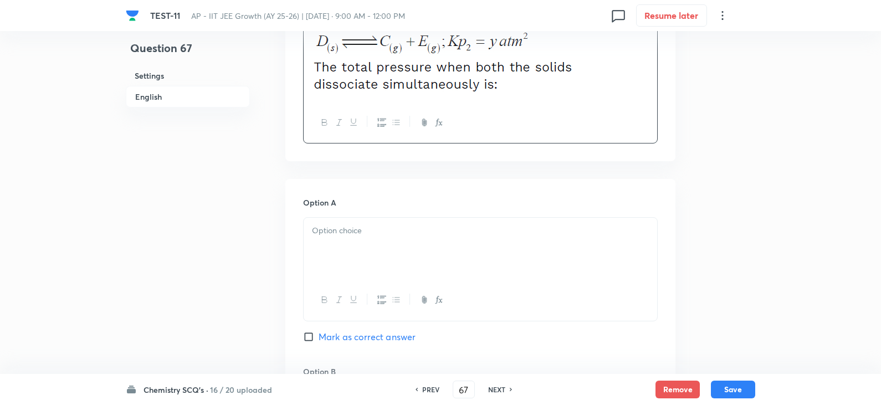
click at [370, 249] on div at bounding box center [479, 249] width 353 height 62
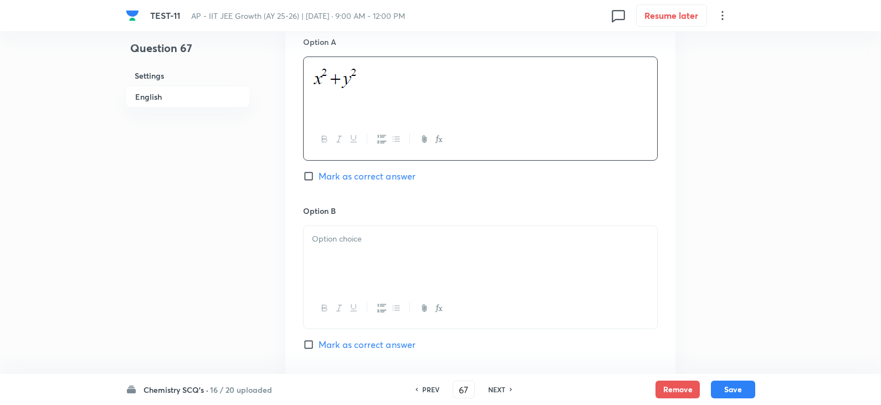
scroll to position [609, 0]
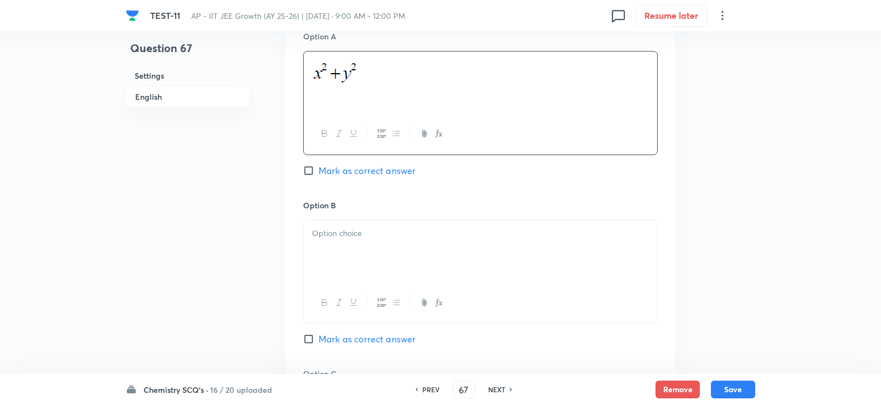
click at [349, 236] on p at bounding box center [480, 233] width 337 height 13
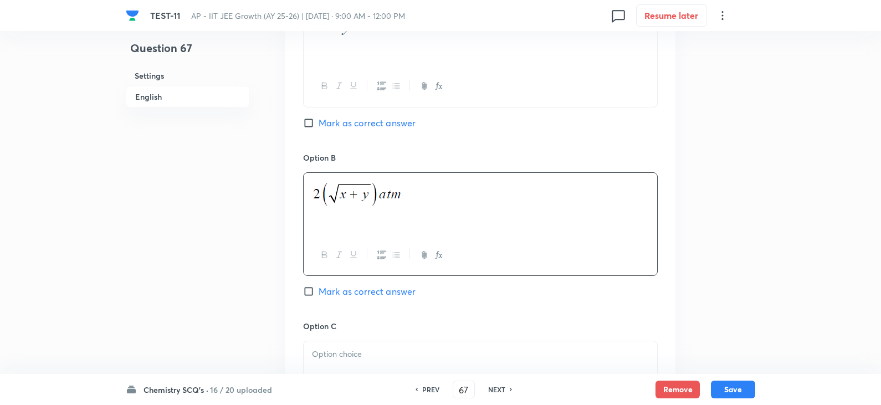
scroll to position [720, 0]
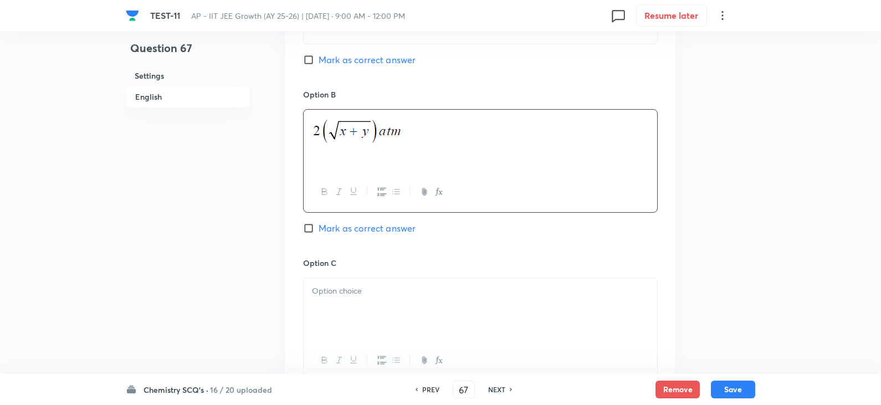
click at [341, 283] on div at bounding box center [479, 309] width 353 height 62
click at [317, 225] on input "Mark as correct answer" at bounding box center [311, 228] width 16 height 11
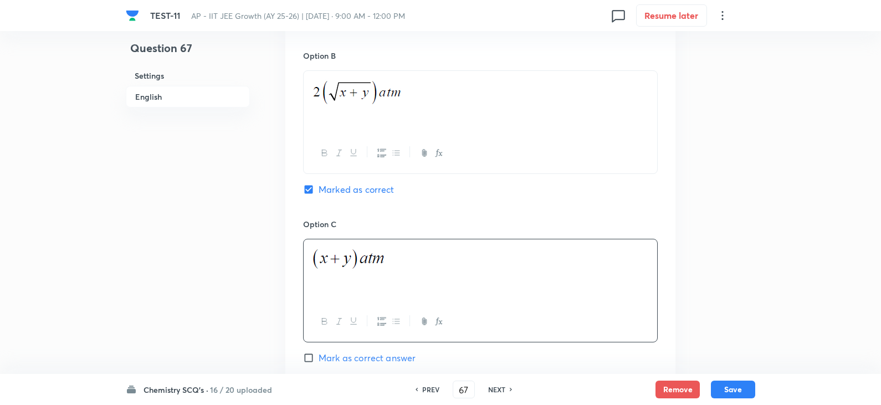
scroll to position [941, 0]
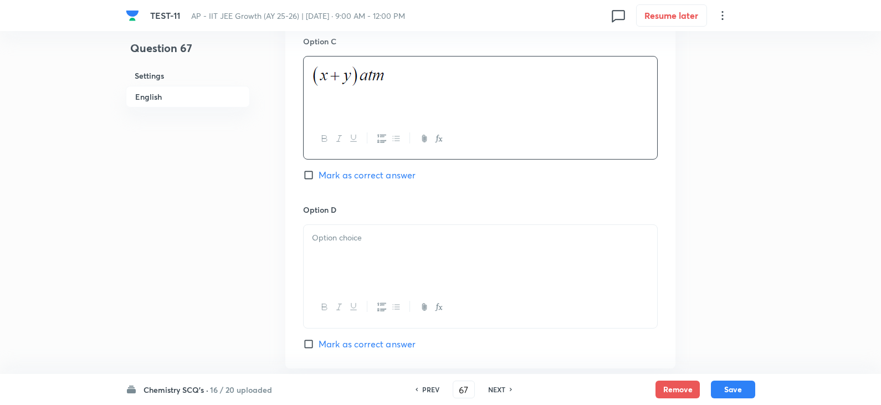
click at [330, 256] on div at bounding box center [479, 256] width 353 height 62
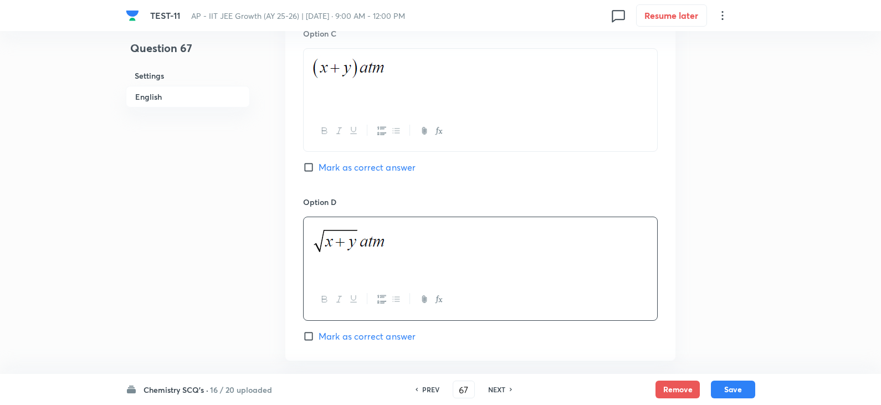
scroll to position [1180, 0]
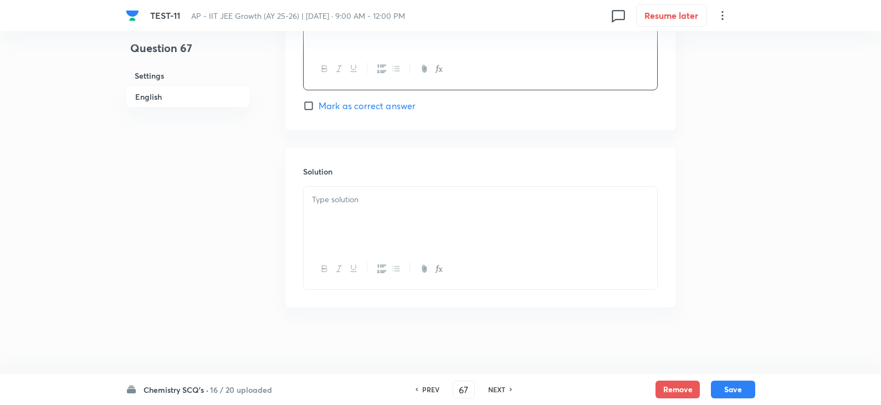
click at [351, 243] on div at bounding box center [479, 218] width 353 height 62
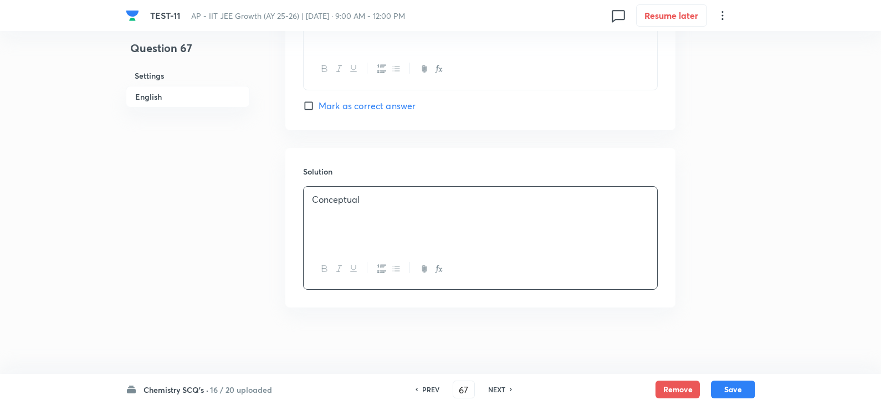
click at [732, 379] on div "Chemistry SCQ's · 16 / 20 uploaded PREV 67 ​ NEXT Remove Save" at bounding box center [440, 389] width 629 height 31
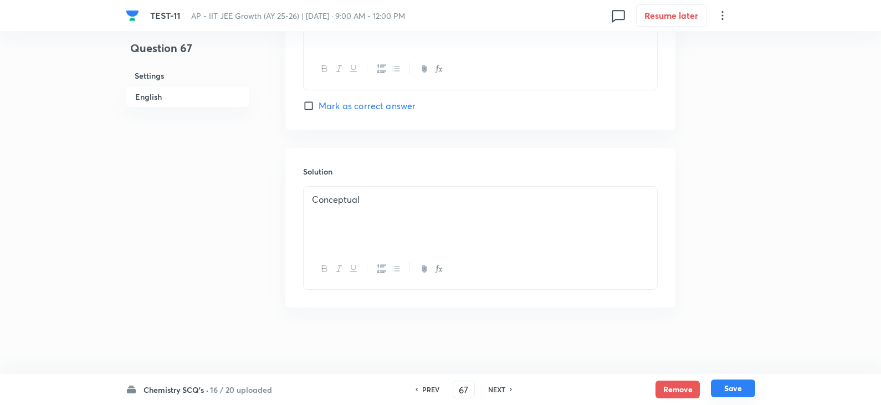
click at [721, 392] on button "Save" at bounding box center [733, 388] width 44 height 18
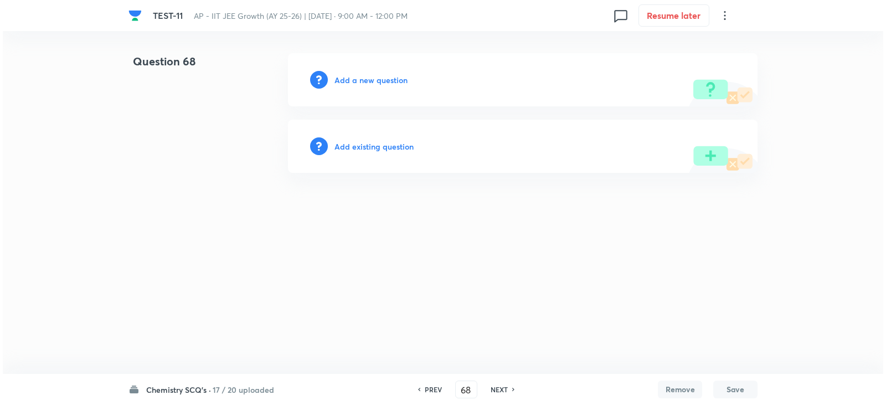
scroll to position [0, 0]
click at [367, 83] on h6 "Add a new question" at bounding box center [370, 80] width 73 height 12
click at [378, 80] on h6 "Choose a question type" at bounding box center [376, 80] width 85 height 12
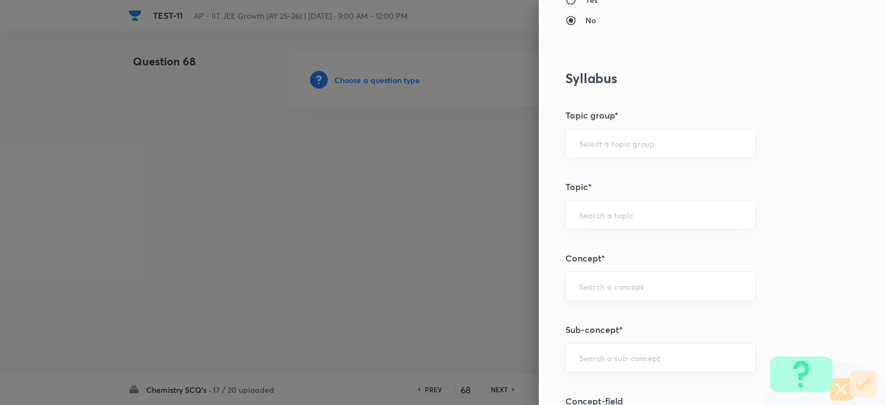
scroll to position [554, 0]
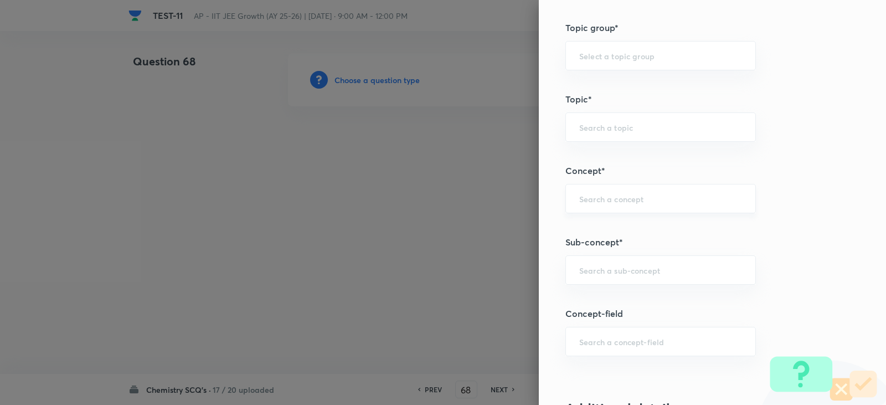
click at [595, 200] on input "text" at bounding box center [660, 198] width 163 height 11
click at [598, 218] on ul "Chemical Equilibrium" at bounding box center [652, 229] width 189 height 29
click at [603, 231] on li "Chemical Equilibrium" at bounding box center [652, 230] width 189 height 20
click at [598, 266] on input "text" at bounding box center [660, 270] width 163 height 11
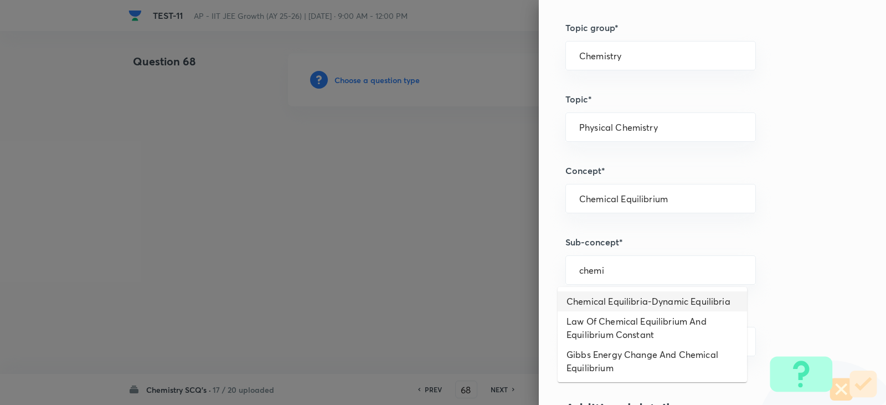
click at [617, 303] on li "Chemical Equilibria-Dynamic Equilibria" at bounding box center [652, 301] width 189 height 20
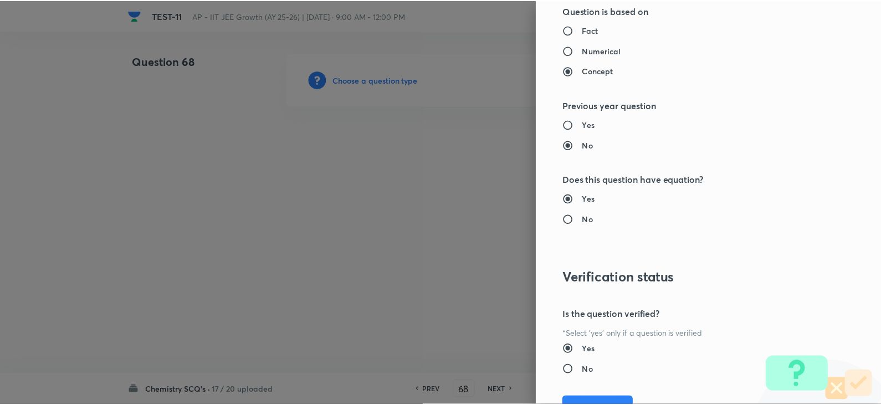
scroll to position [1179, 0]
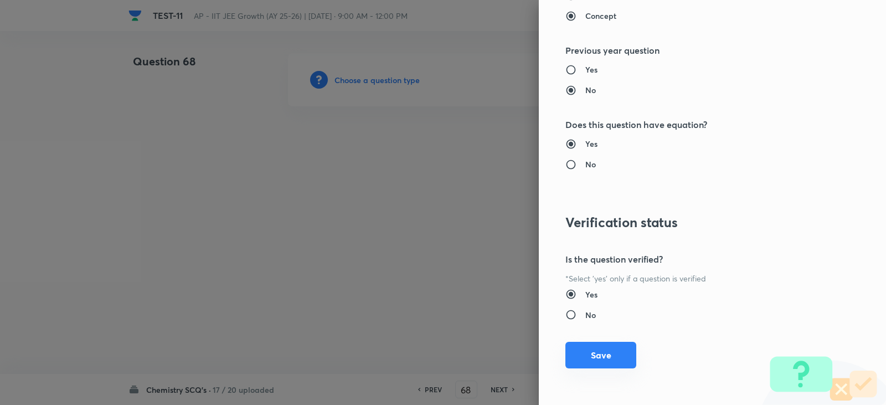
click at [601, 367] on button "Save" at bounding box center [600, 355] width 71 height 27
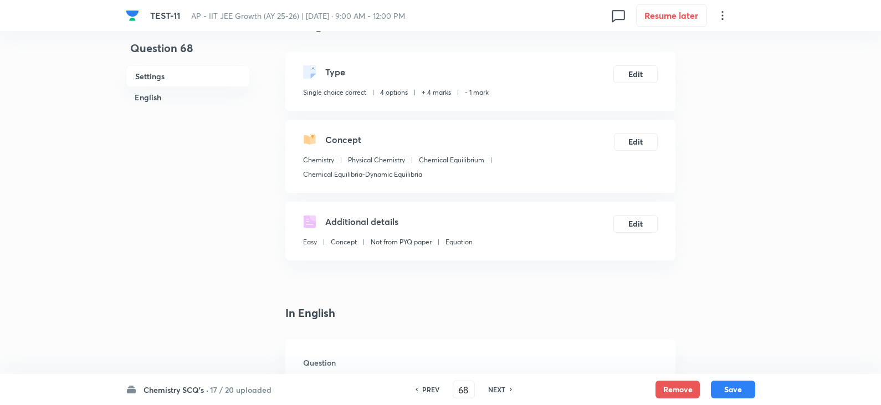
scroll to position [222, 0]
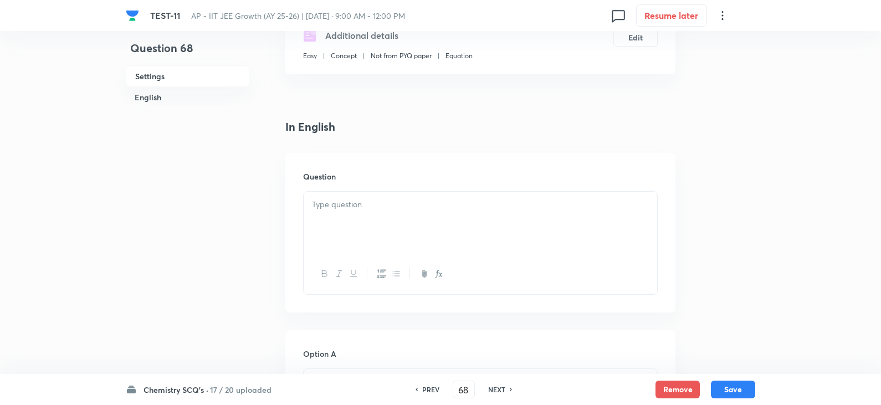
click at [375, 218] on div at bounding box center [479, 223] width 353 height 62
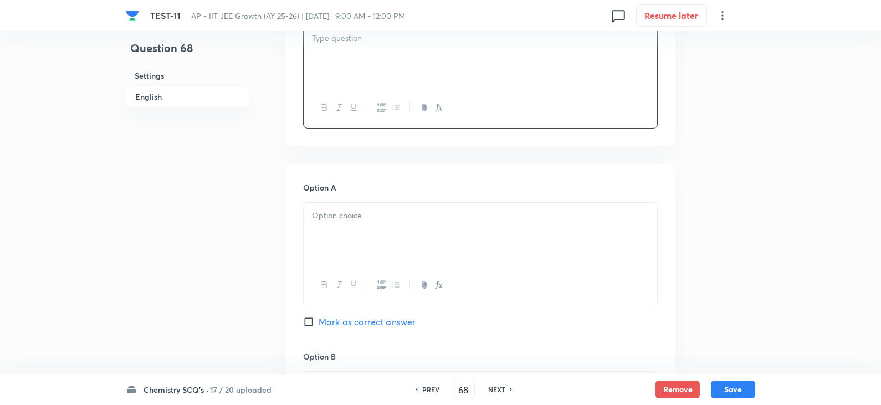
click at [320, 63] on div at bounding box center [479, 56] width 353 height 62
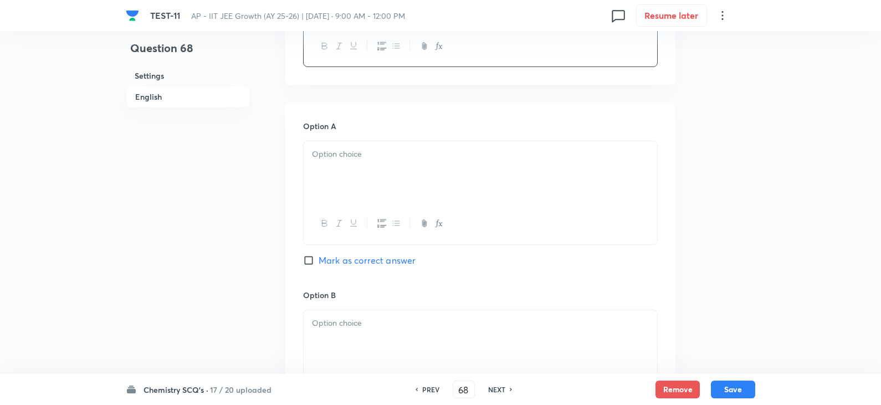
scroll to position [498, 0]
click at [353, 178] on div at bounding box center [479, 172] width 353 height 62
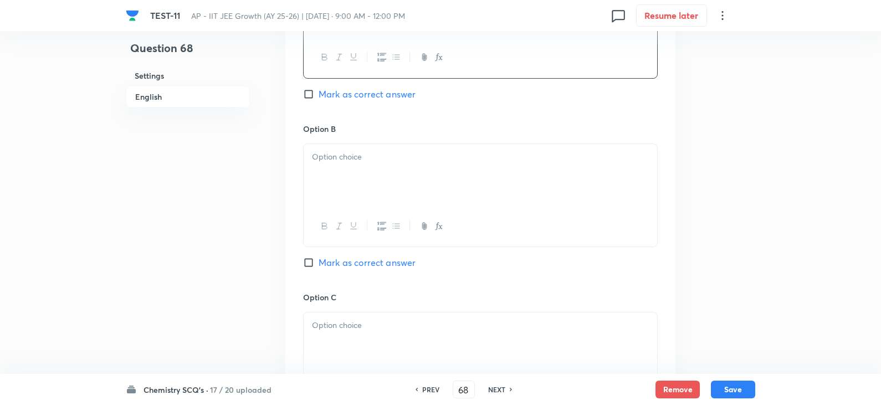
scroll to position [665, 0]
click at [336, 178] on div at bounding box center [479, 174] width 353 height 62
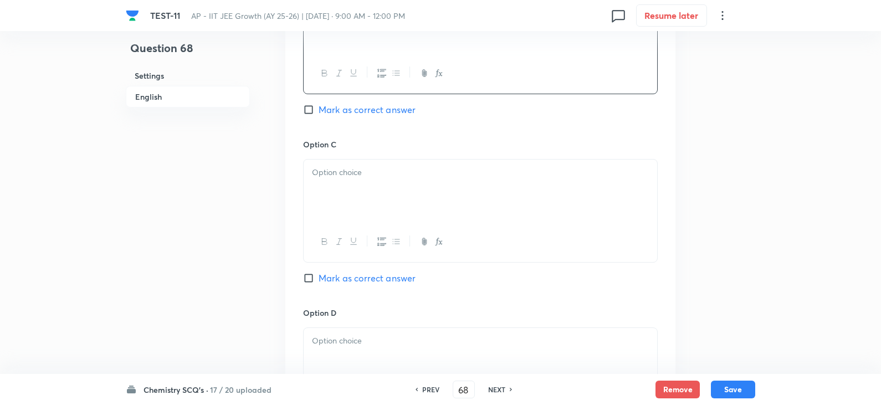
scroll to position [831, 0]
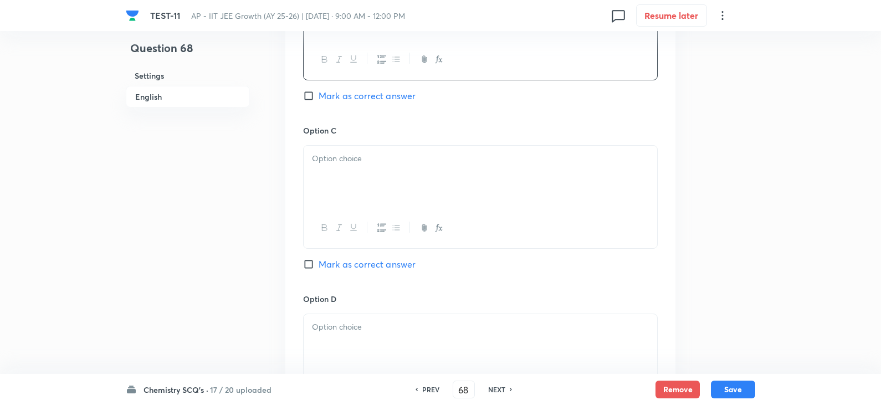
click at [334, 97] on span "Mark as correct answer" at bounding box center [366, 95] width 97 height 13
click at [318, 97] on input "Mark as correct answer" at bounding box center [311, 95] width 16 height 11
click at [342, 173] on div at bounding box center [479, 177] width 353 height 62
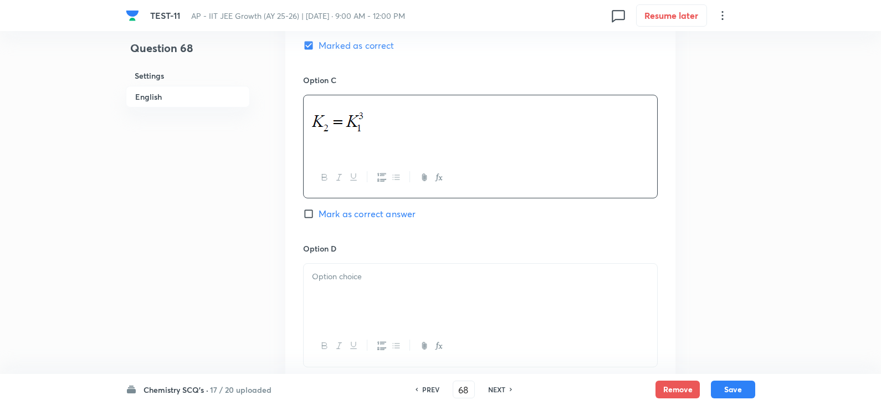
scroll to position [941, 0]
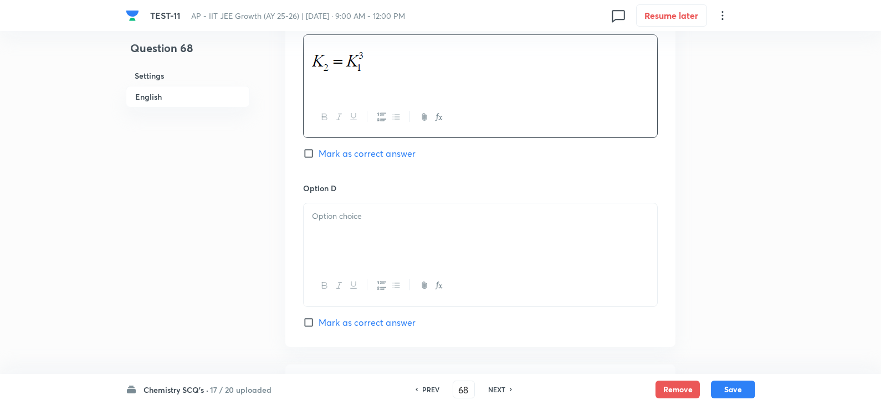
click at [372, 230] on div at bounding box center [479, 234] width 353 height 62
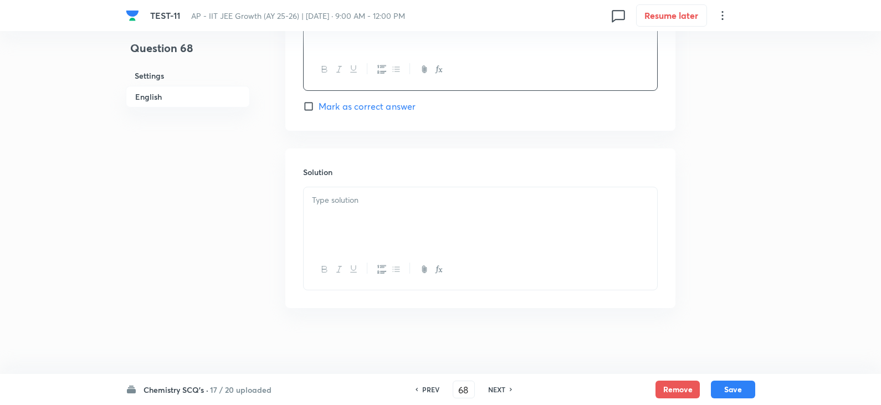
scroll to position [1158, 0]
click at [333, 217] on div at bounding box center [479, 218] width 353 height 62
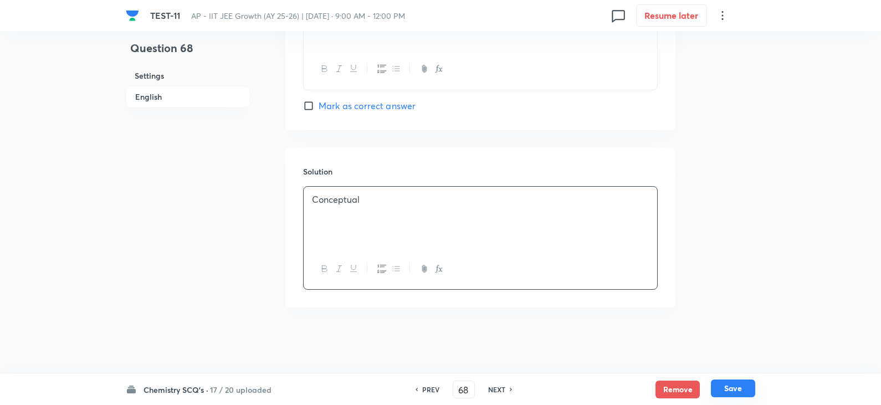
click at [750, 388] on button "Save" at bounding box center [733, 388] width 44 height 18
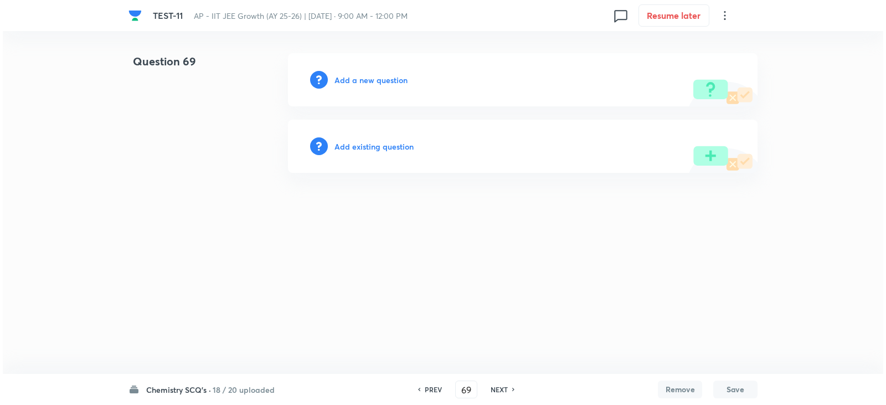
scroll to position [0, 0]
click at [390, 83] on h6 "Add a new question" at bounding box center [370, 80] width 73 height 12
click at [384, 80] on h6 "Choose a question type" at bounding box center [376, 80] width 85 height 12
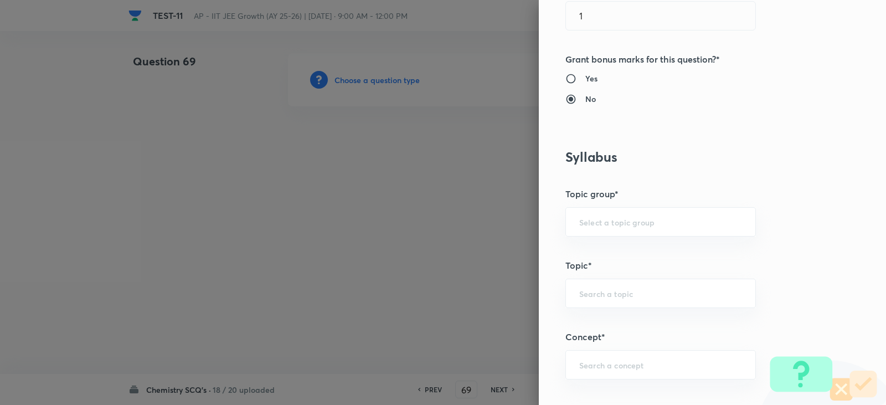
scroll to position [498, 0]
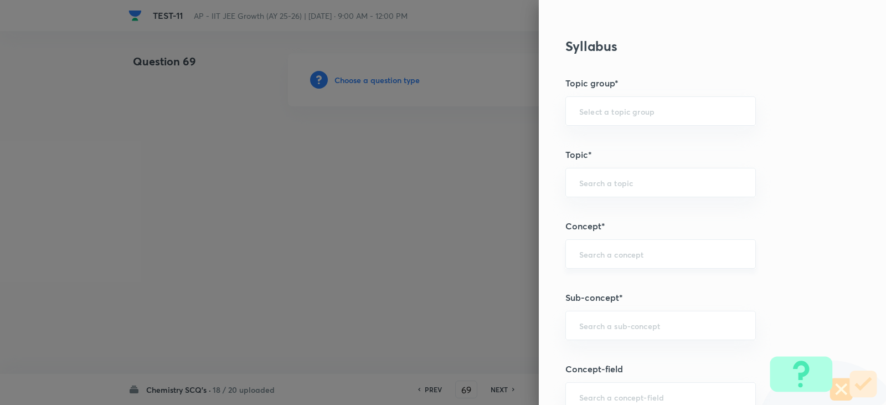
click at [591, 258] on input "text" at bounding box center [660, 254] width 163 height 11
click at [617, 282] on li "Chemical Equilibrium" at bounding box center [652, 285] width 189 height 20
click at [619, 316] on div "​" at bounding box center [660, 325] width 191 height 29
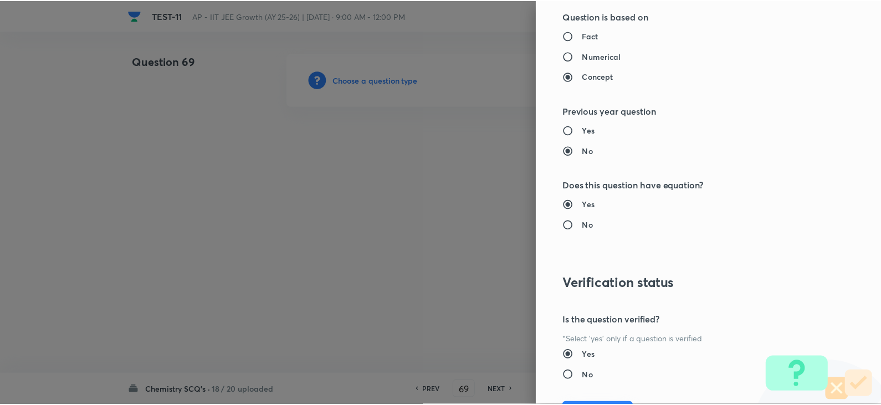
scroll to position [1179, 0]
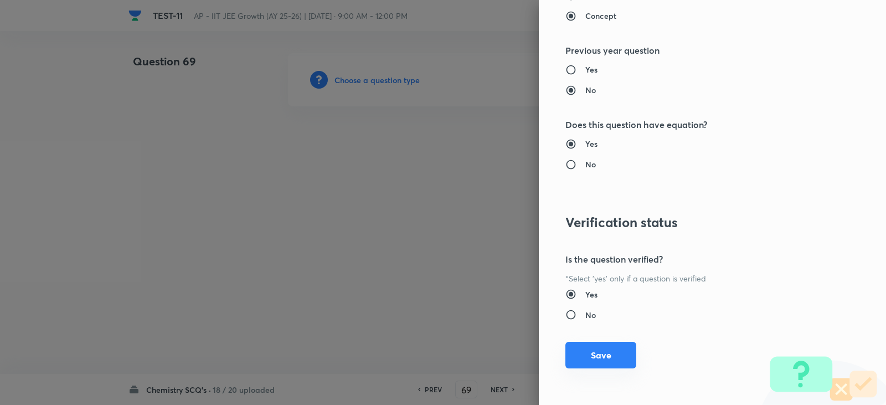
click at [589, 353] on button "Save" at bounding box center [600, 355] width 71 height 27
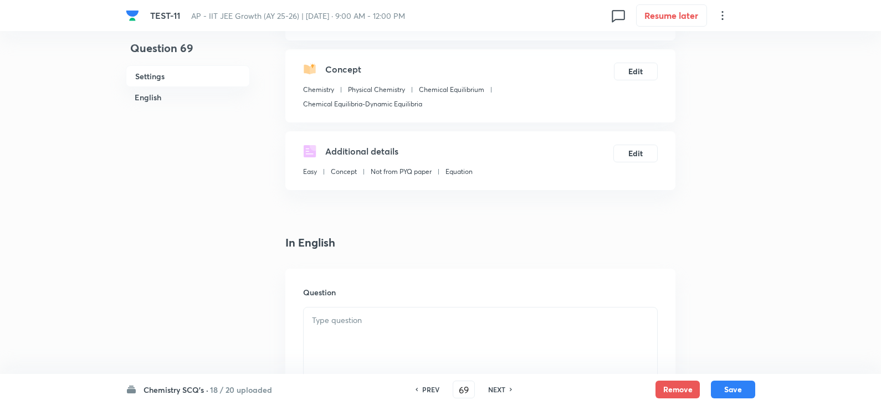
scroll to position [222, 0]
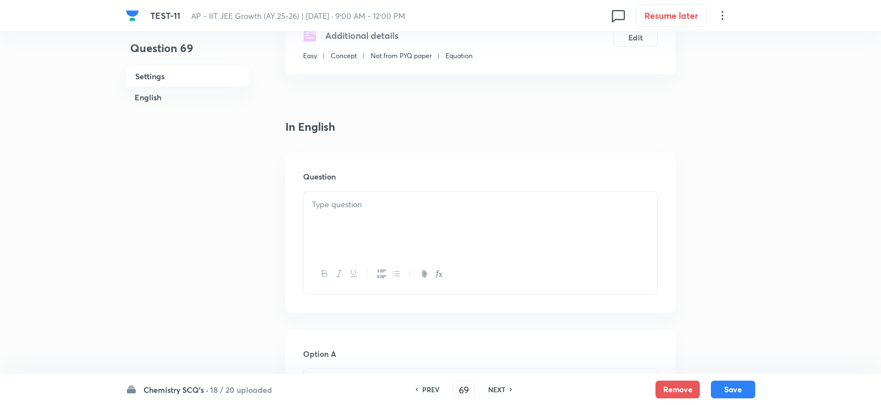
click at [361, 192] on div at bounding box center [479, 223] width 353 height 62
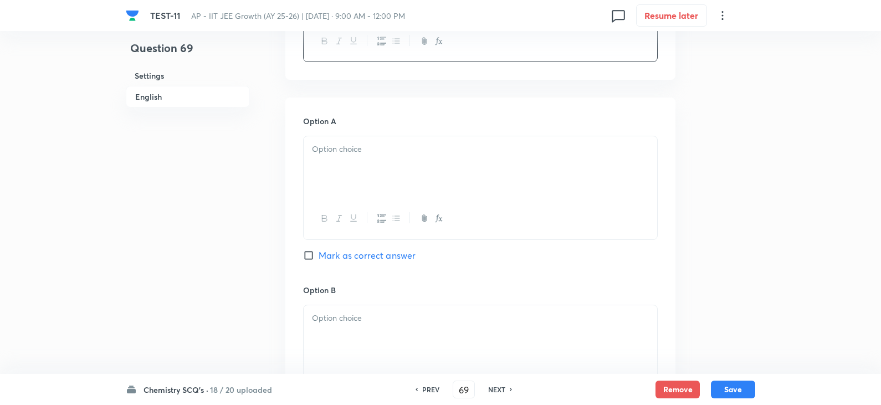
scroll to position [554, 0]
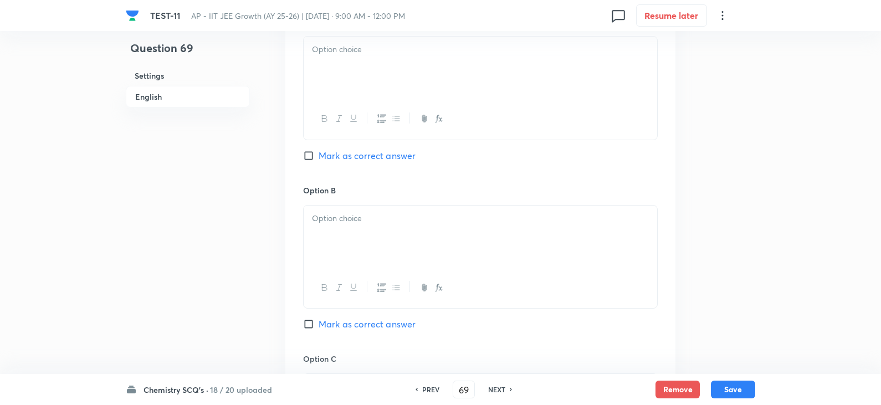
click at [360, 97] on div at bounding box center [479, 68] width 353 height 62
click at [341, 61] on div at bounding box center [479, 70] width 353 height 62
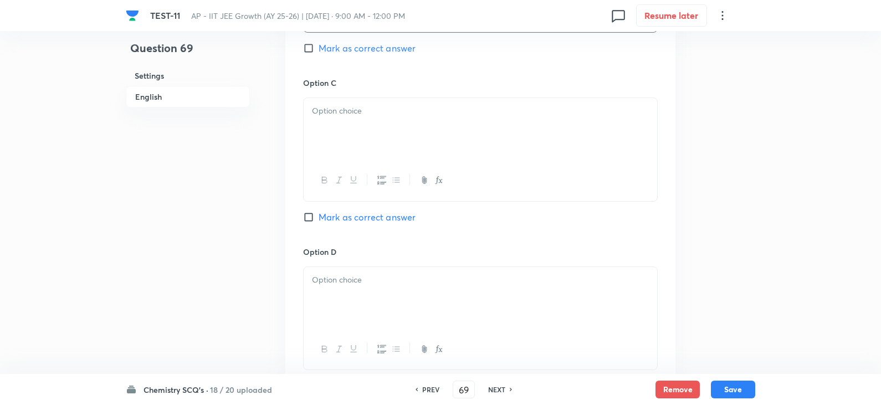
scroll to position [831, 0]
click at [357, 114] on p at bounding box center [480, 110] width 337 height 13
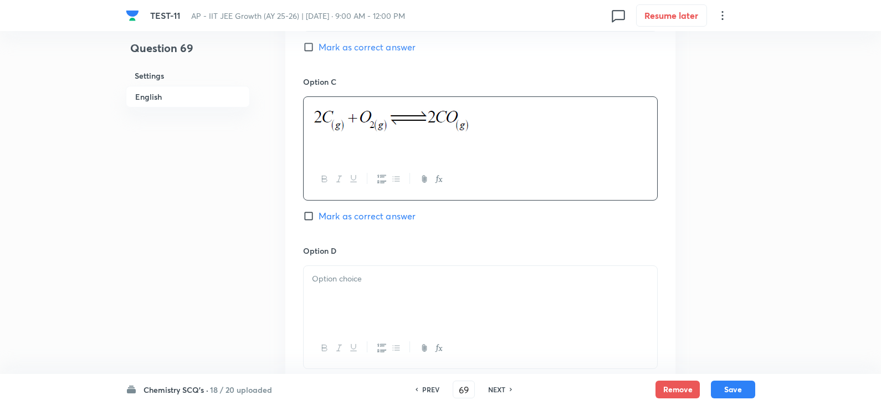
click at [332, 219] on span "Mark as correct answer" at bounding box center [366, 215] width 97 height 13
click at [318, 219] on input "Mark as correct answer" at bounding box center [311, 215] width 16 height 11
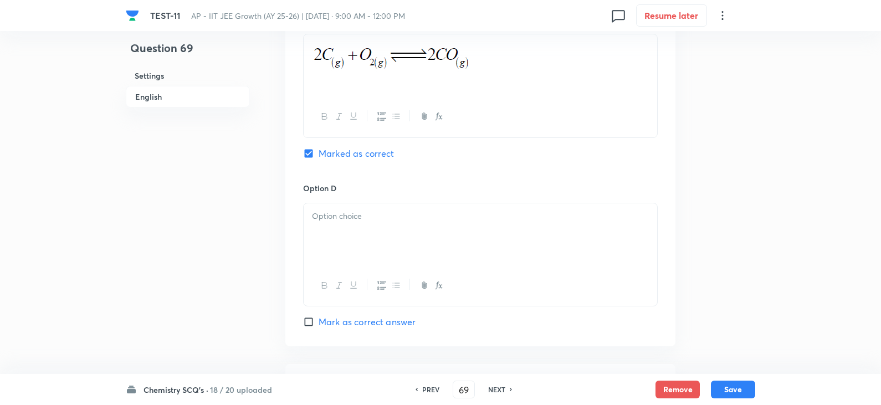
scroll to position [941, 0]
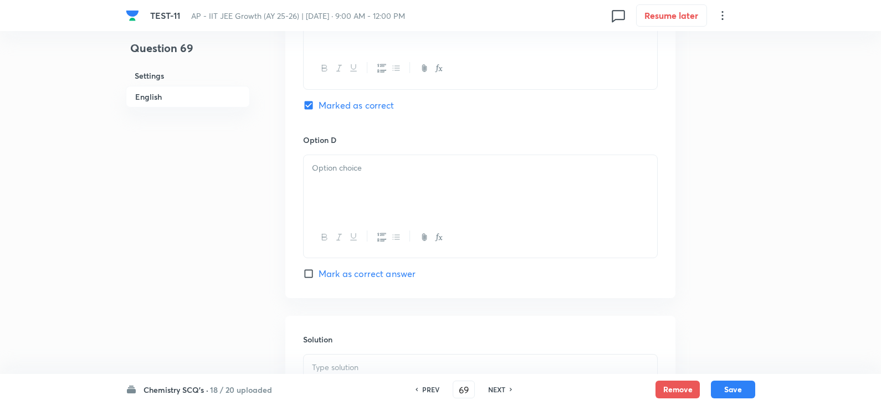
click at [343, 187] on div at bounding box center [479, 186] width 353 height 62
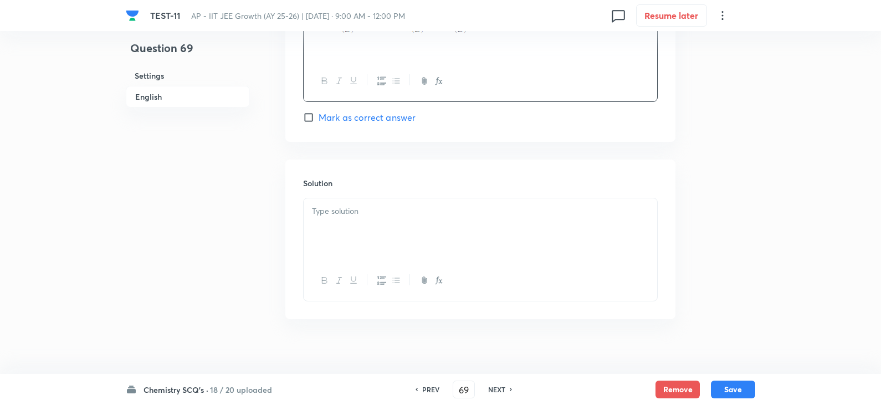
scroll to position [1109, 0]
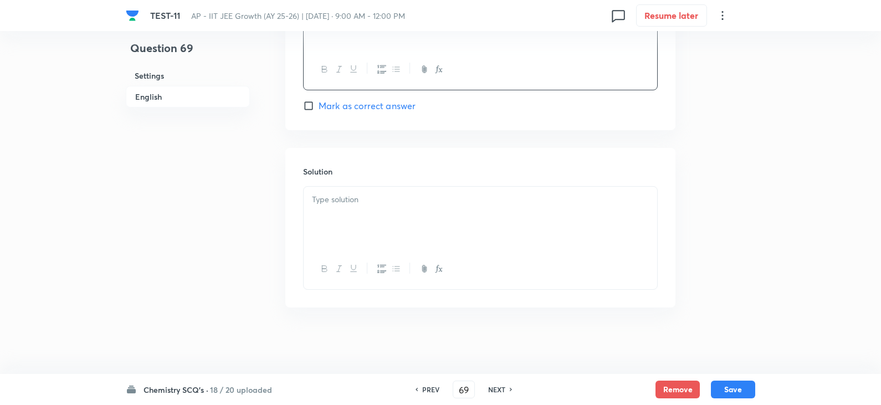
click at [349, 199] on p at bounding box center [480, 199] width 337 height 13
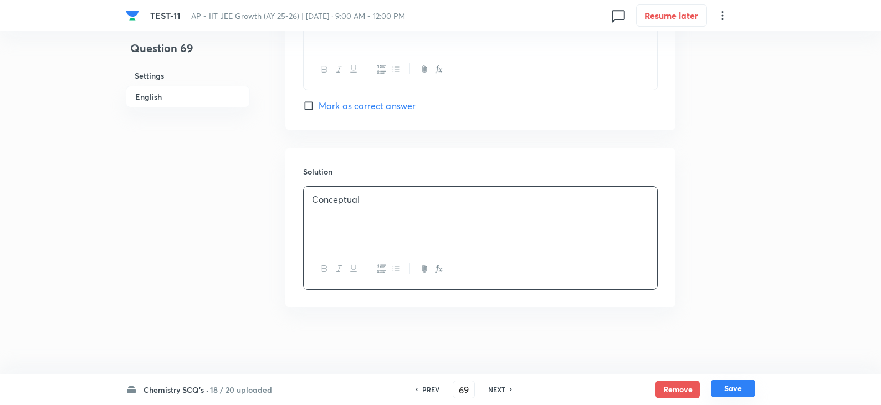
click at [732, 388] on button "Save" at bounding box center [733, 388] width 44 height 18
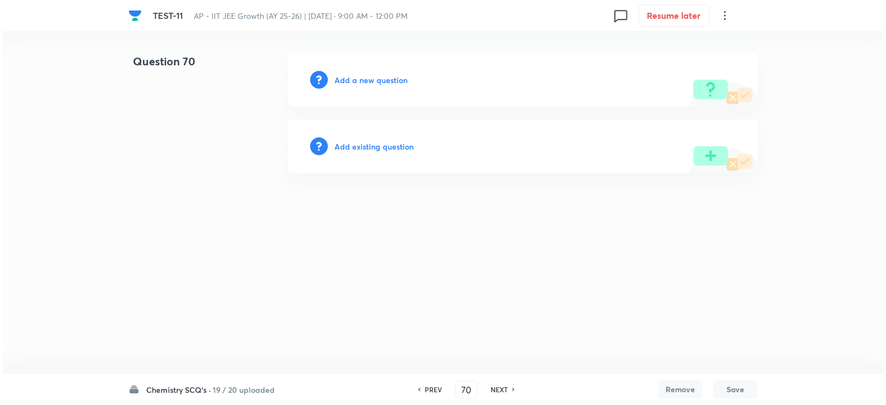
scroll to position [0, 0]
click at [375, 80] on h6 "Add a new question" at bounding box center [370, 80] width 73 height 12
click at [385, 83] on h6 "Choose a question type" at bounding box center [376, 80] width 85 height 12
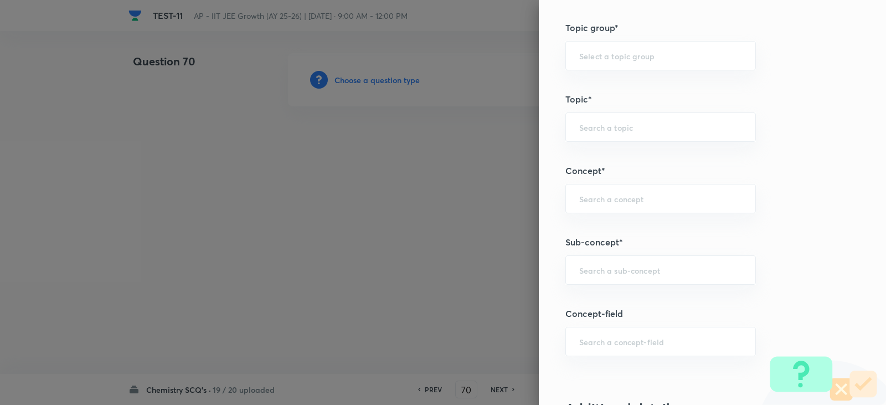
scroll to position [609, 0]
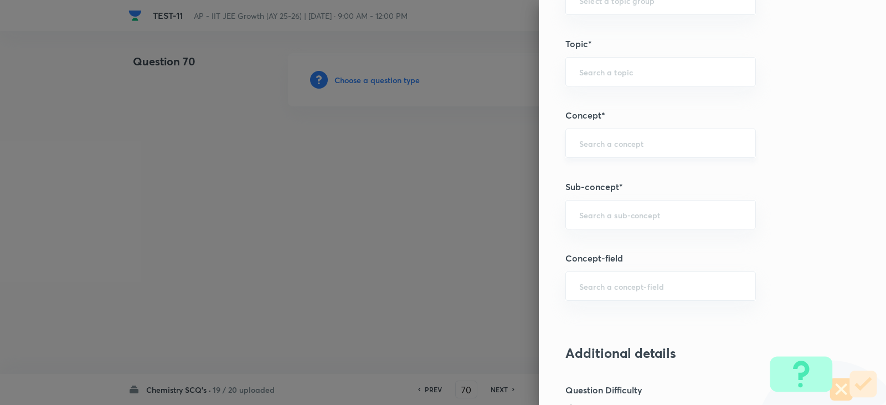
click at [597, 155] on div "​" at bounding box center [660, 142] width 191 height 29
click at [627, 180] on li "Chemical Equilibrium" at bounding box center [652, 174] width 189 height 20
click at [626, 212] on input "text" at bounding box center [660, 214] width 163 height 11
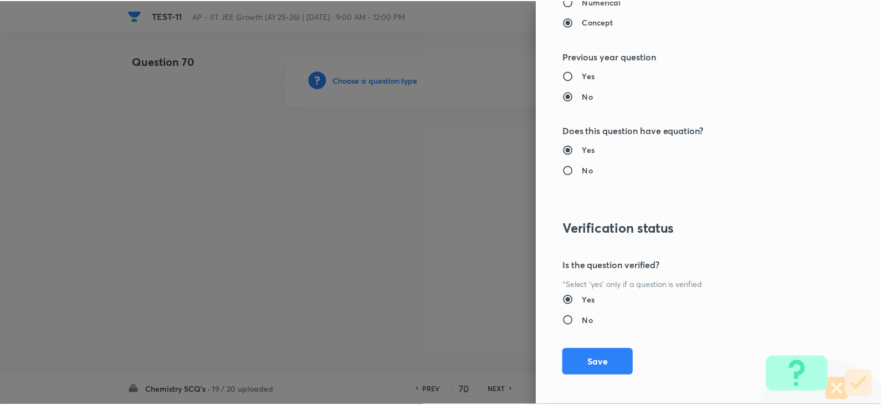
scroll to position [1179, 0]
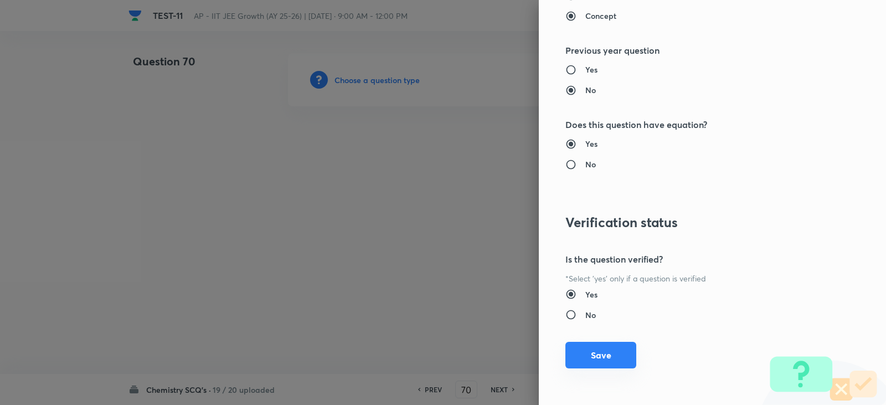
click at [606, 352] on button "Save" at bounding box center [600, 355] width 71 height 27
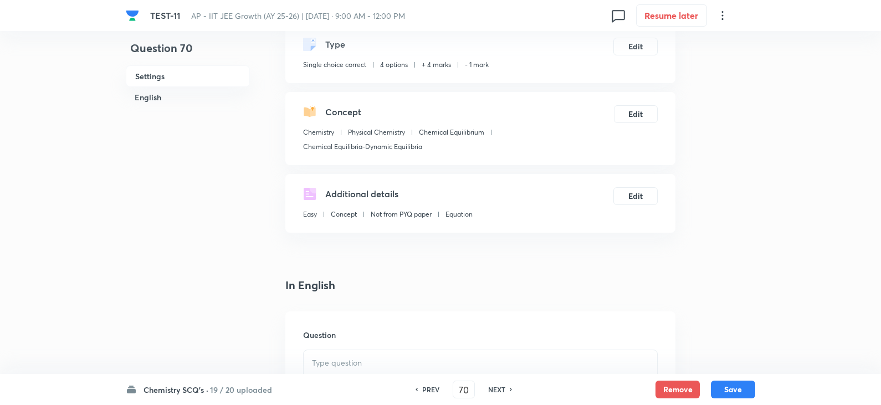
scroll to position [222, 0]
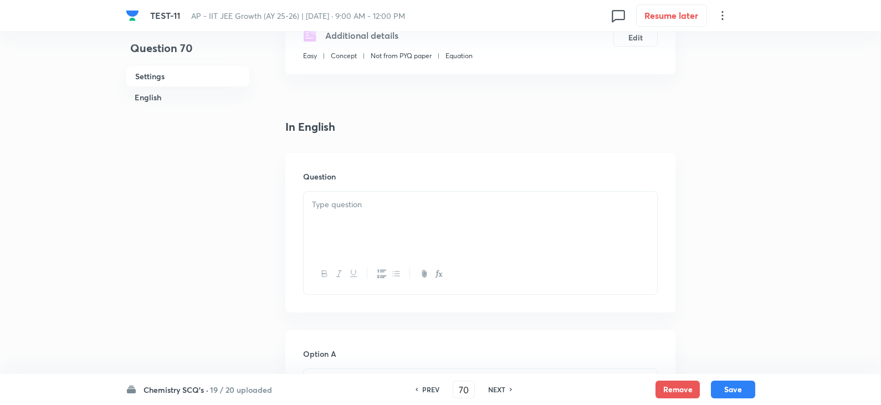
click at [358, 217] on div at bounding box center [479, 223] width 353 height 62
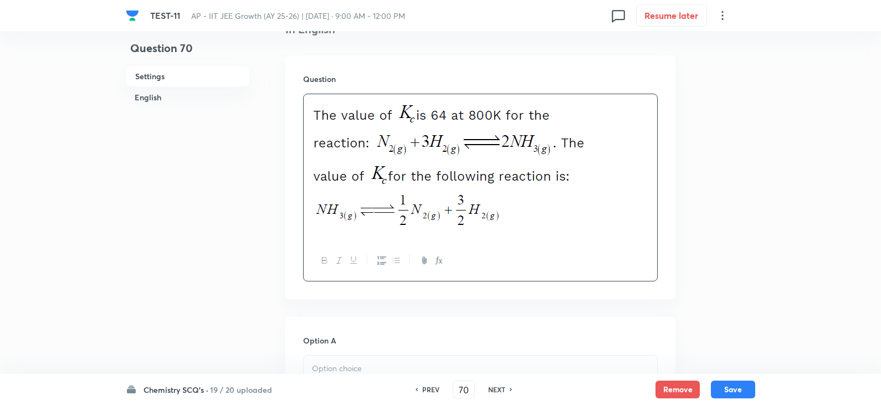
scroll to position [443, 0]
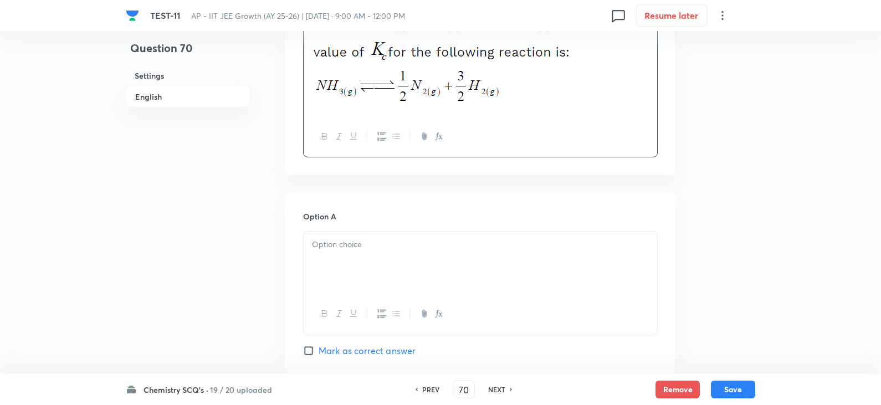
click at [347, 252] on div at bounding box center [479, 262] width 353 height 62
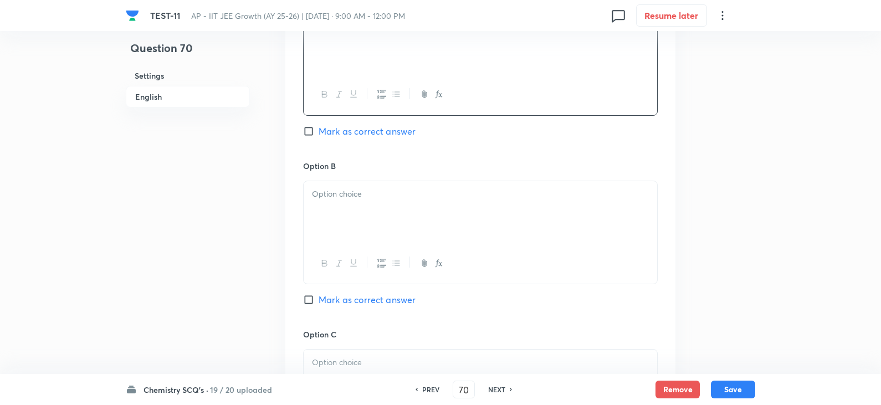
scroll to position [665, 0]
click at [320, 220] on div at bounding box center [479, 210] width 353 height 62
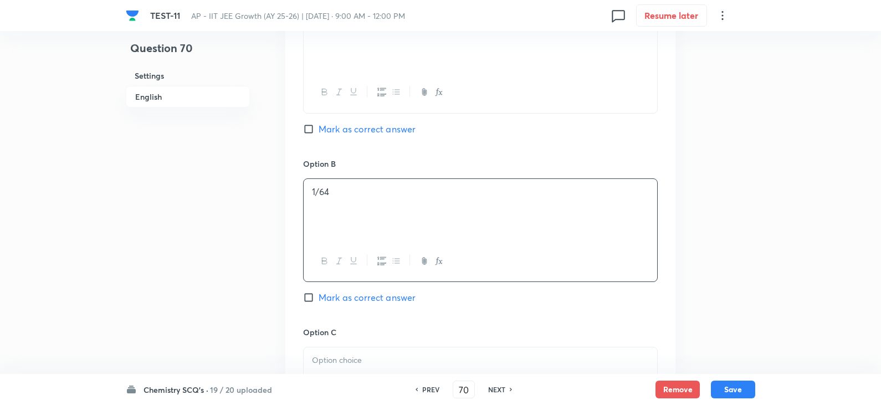
scroll to position [886, 0]
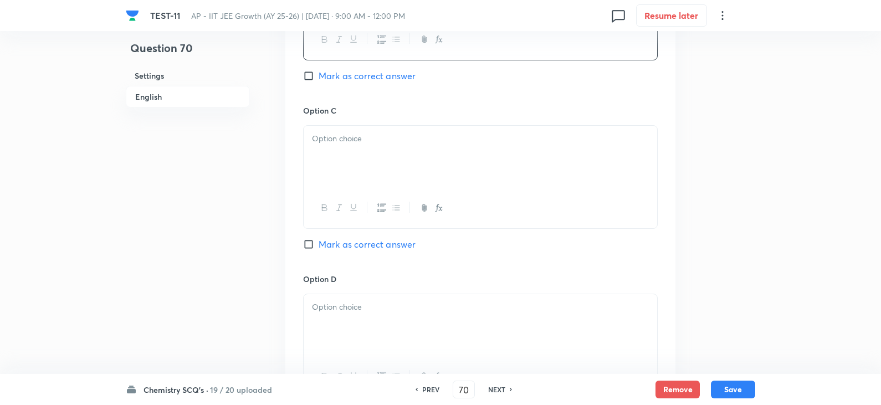
click at [348, 150] on div at bounding box center [479, 157] width 353 height 62
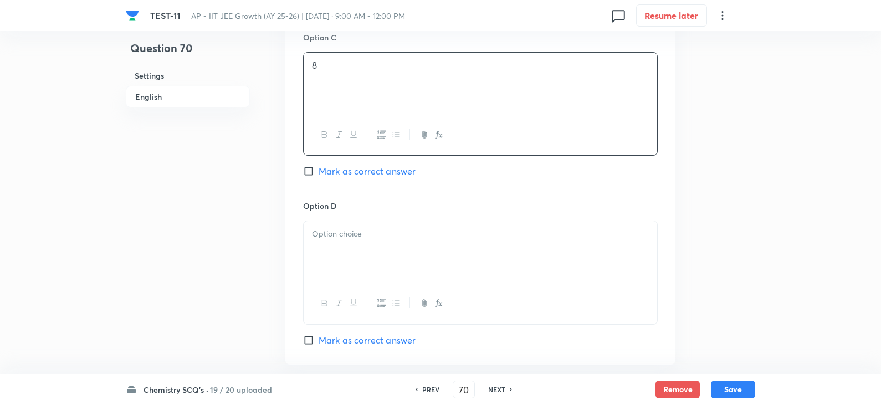
scroll to position [1052, 0]
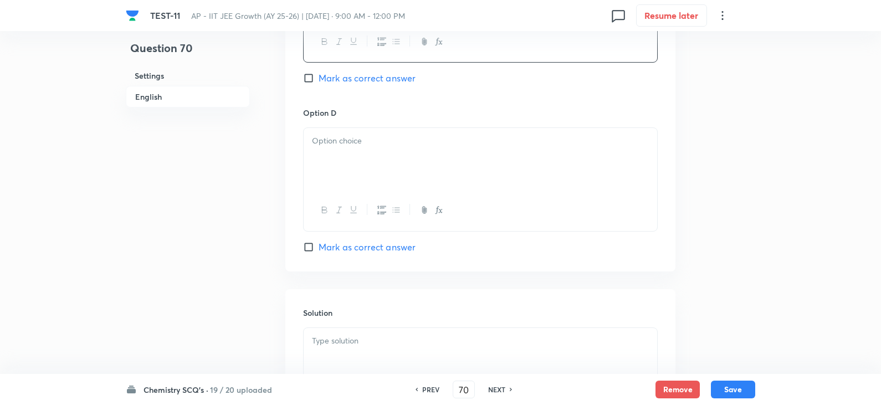
click at [351, 169] on div at bounding box center [479, 159] width 353 height 62
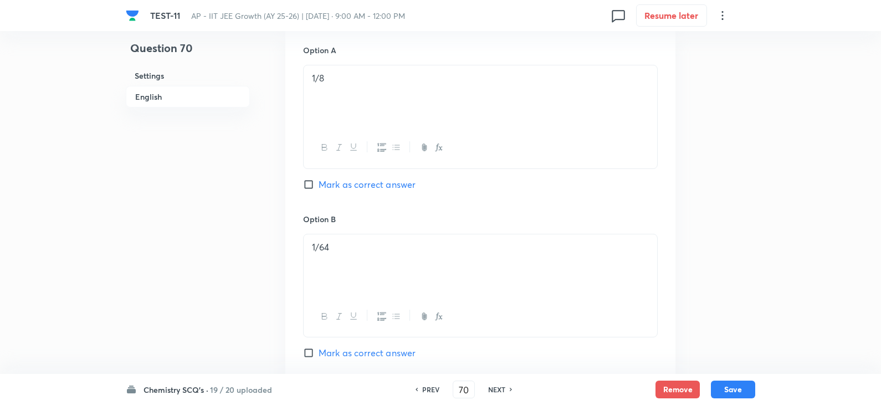
click at [310, 183] on input "Mark as correct answer" at bounding box center [311, 184] width 16 height 11
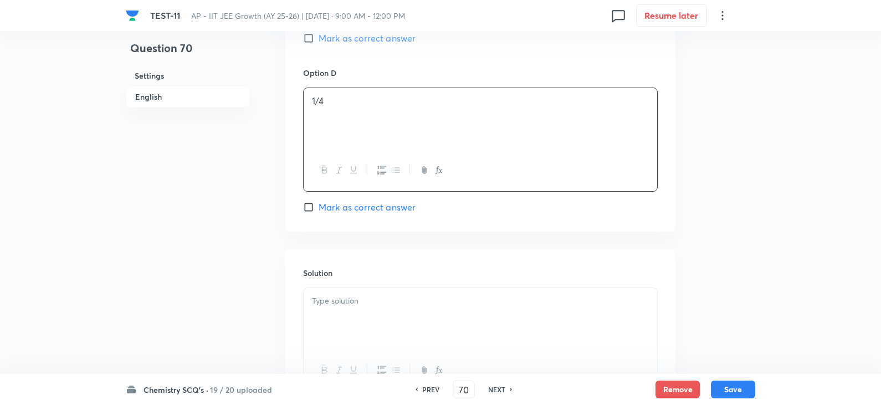
scroll to position [1193, 0]
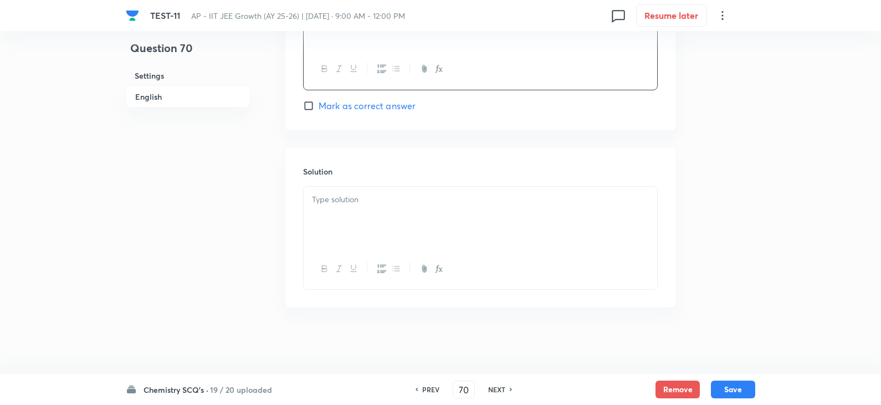
click at [331, 235] on div at bounding box center [479, 218] width 353 height 62
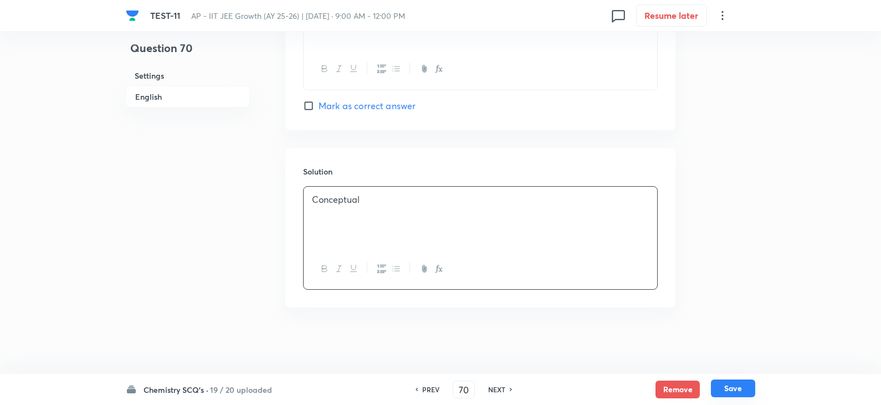
click at [736, 389] on button "Save" at bounding box center [733, 388] width 44 height 18
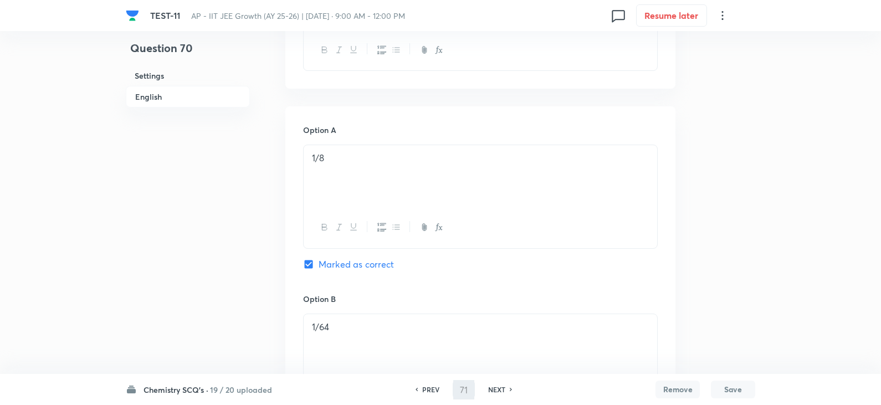
scroll to position [590, 0]
